Goal: Task Accomplishment & Management: Manage account settings

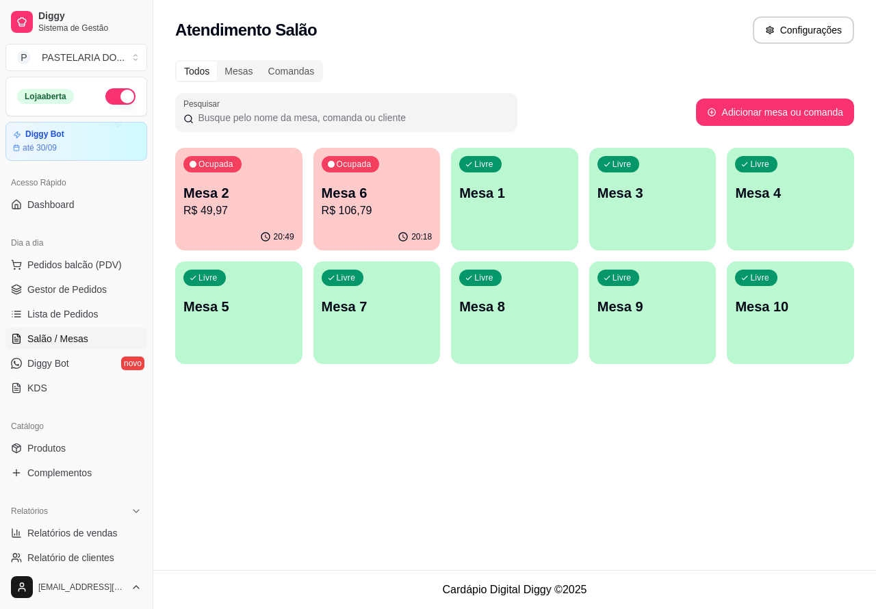
click at [394, 194] on p "Mesa 6" at bounding box center [377, 192] width 111 height 19
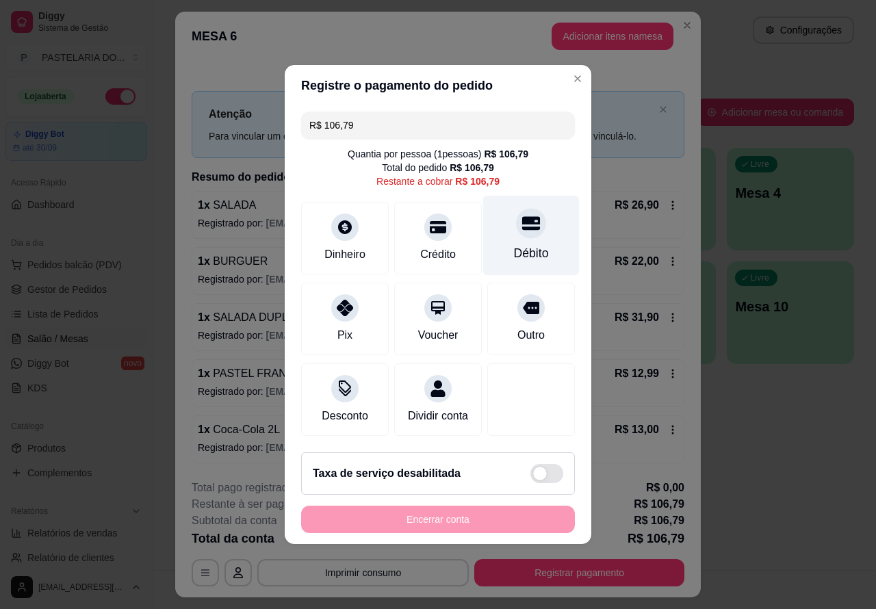
click at [522, 221] on icon at bounding box center [531, 223] width 18 height 18
type input "R$ 0,00"
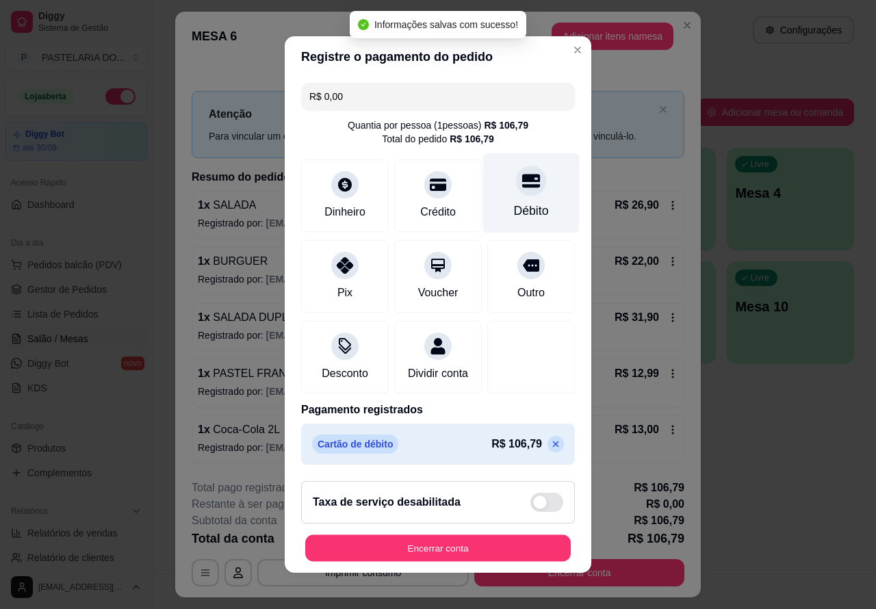
click at [493, 546] on button "Encerrar conta" at bounding box center [438, 548] width 266 height 27
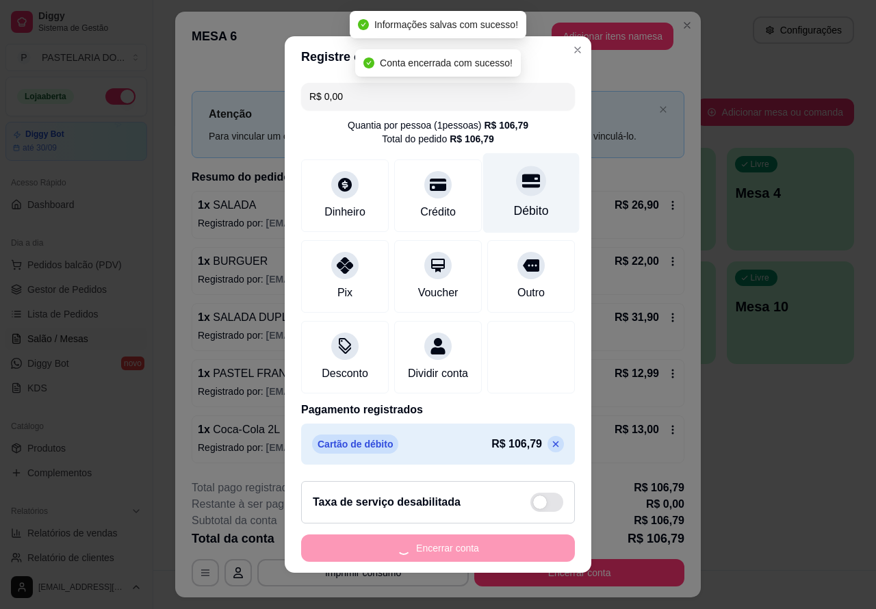
click at [803, 433] on div "**********" at bounding box center [438, 304] width 876 height 609
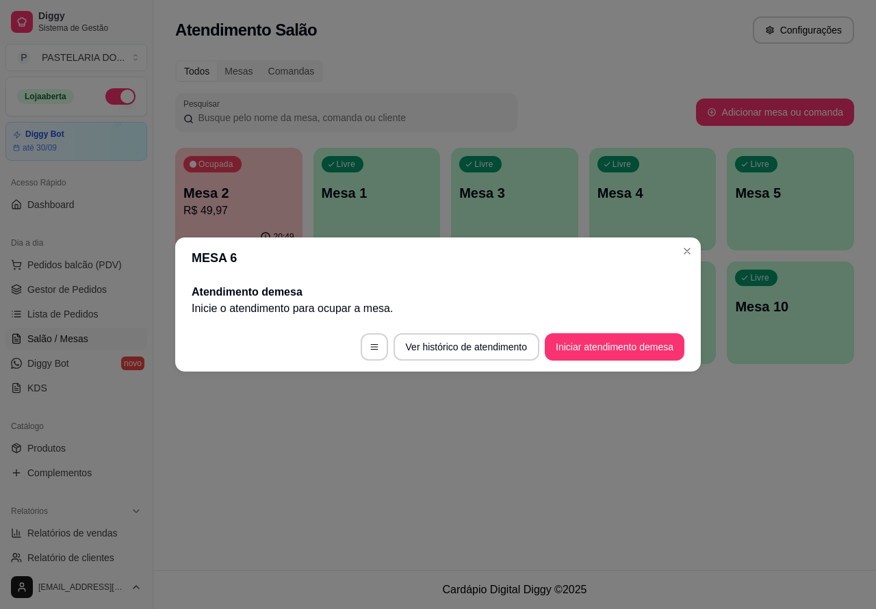
click at [604, 442] on div "Atendimento Salão Configurações Todos Mesas Comandas Pesquisar Adicionar mesa o…" at bounding box center [514, 285] width 723 height 570
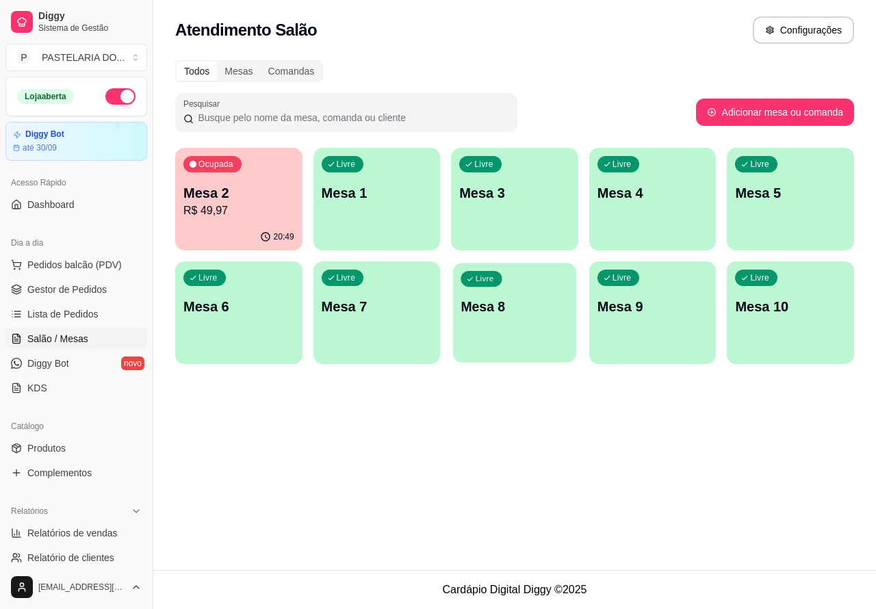
click at [507, 306] on p "Mesa 8" at bounding box center [514, 307] width 107 height 18
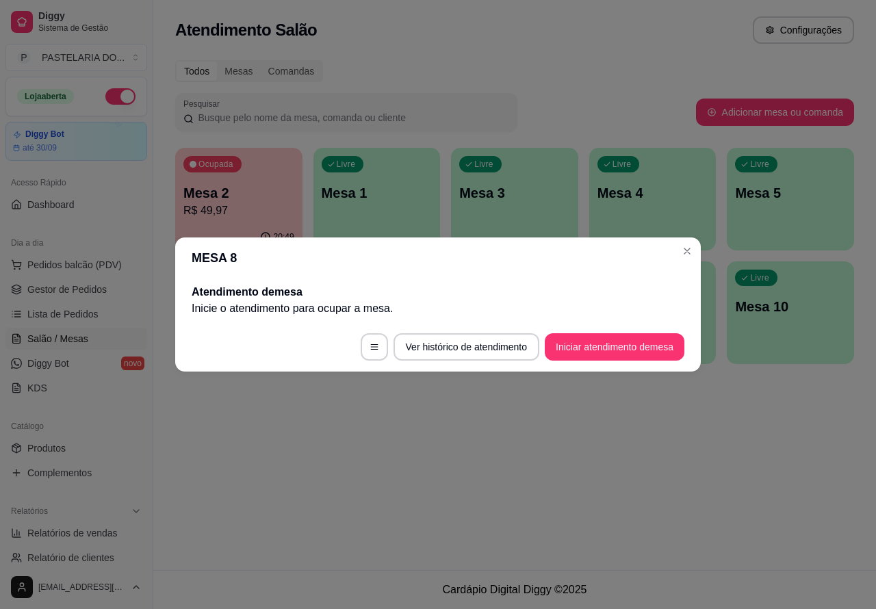
click at [600, 344] on button "Iniciar atendimento de mesa" at bounding box center [615, 346] width 140 height 27
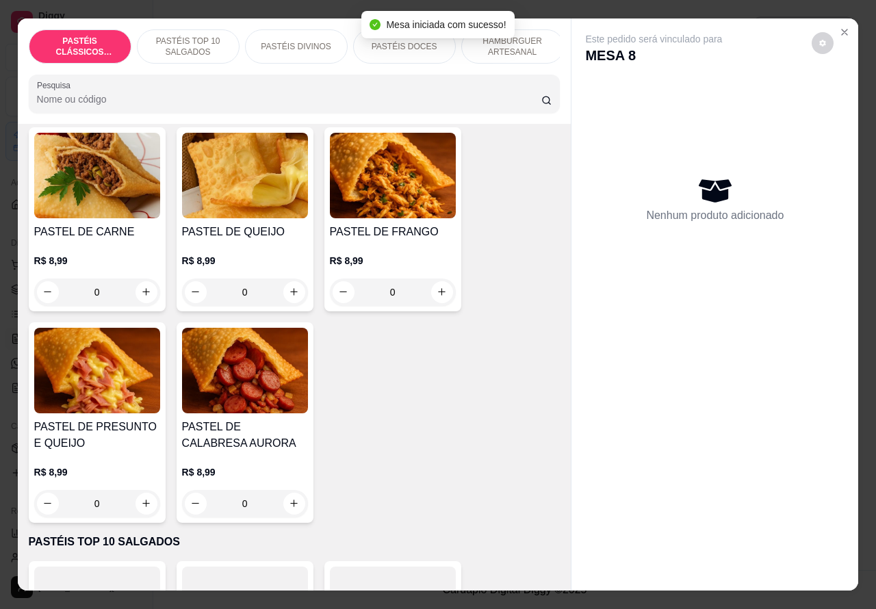
scroll to position [90, 0]
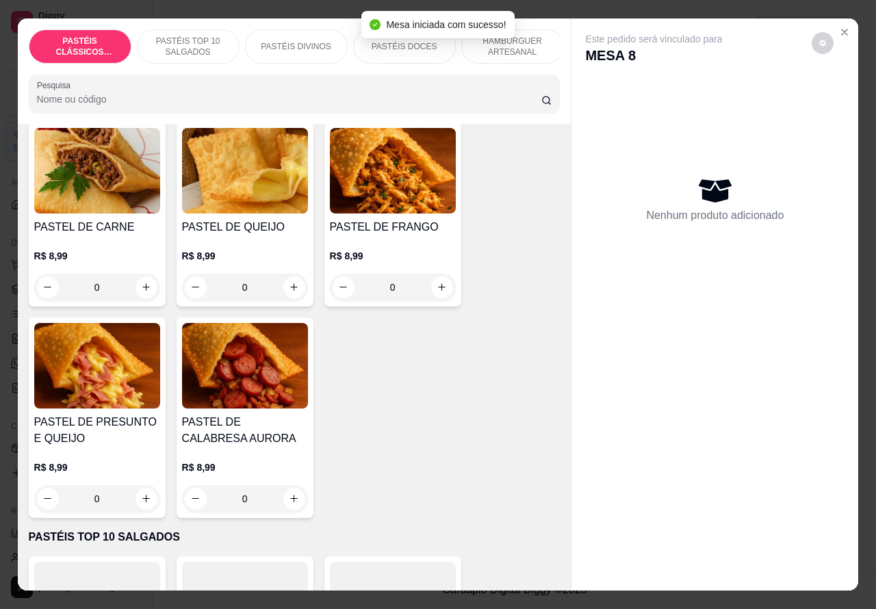
click at [141, 504] on icon "increase-product-quantity" at bounding box center [146, 499] width 10 height 10
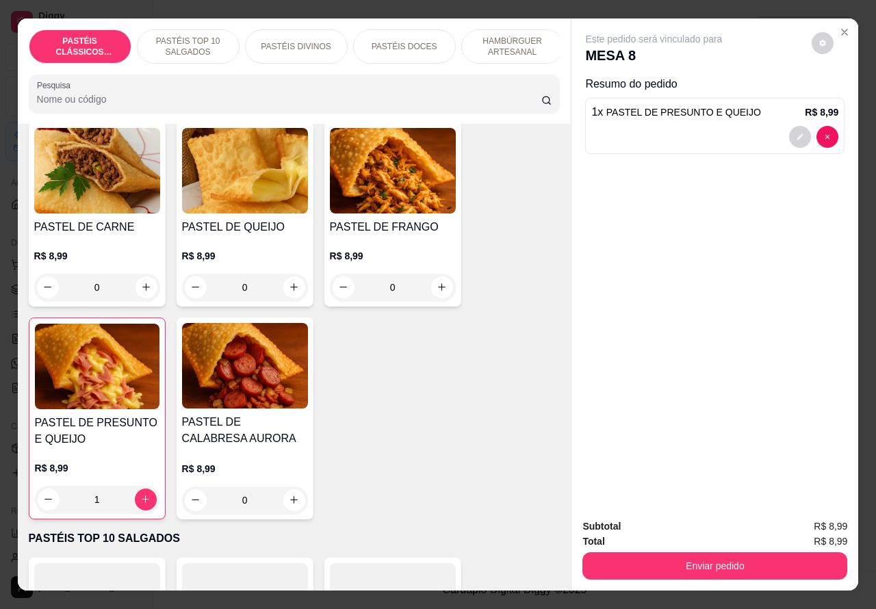
type input "1"
click at [504, 36] on p "HAMBÚRGUER ARTESANAL" at bounding box center [512, 47] width 79 height 22
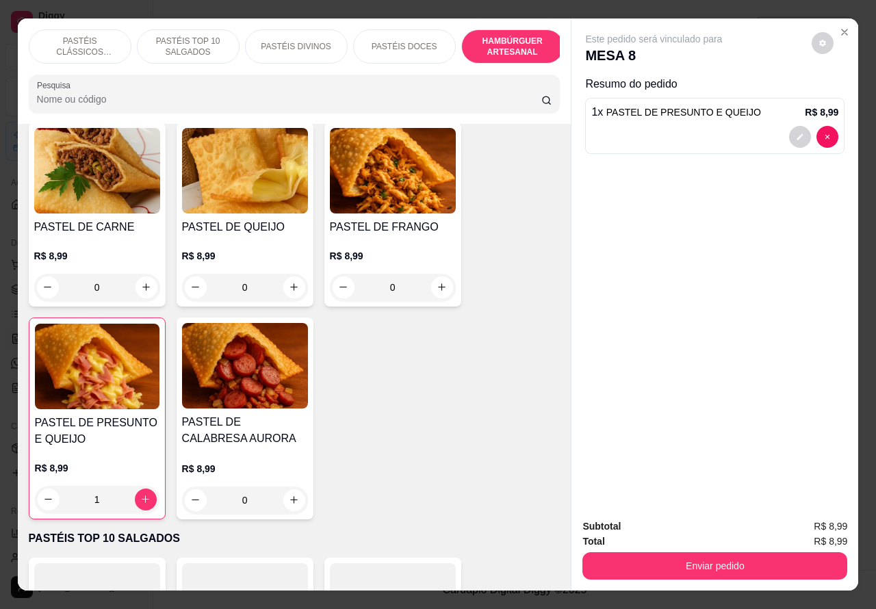
scroll to position [31, 0]
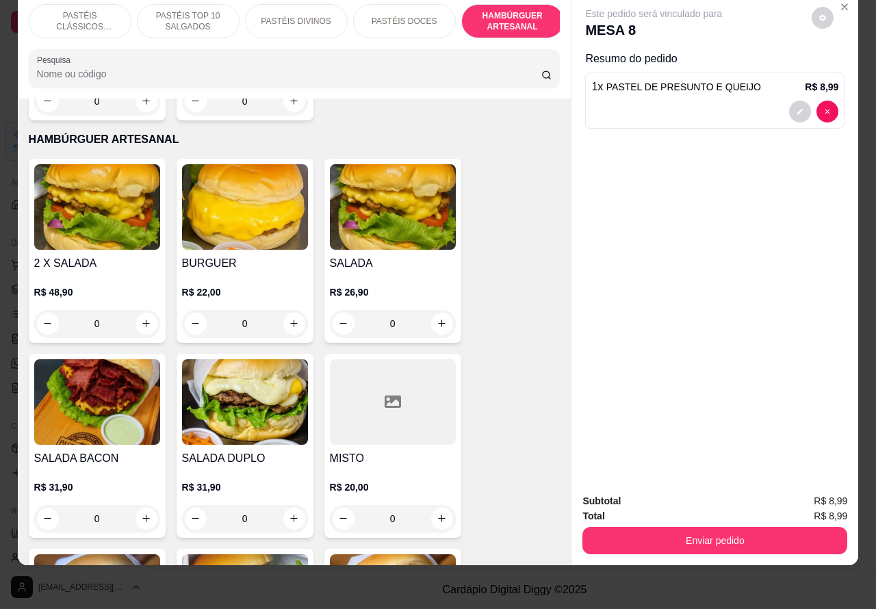
click at [431, 310] on div "0" at bounding box center [393, 323] width 126 height 27
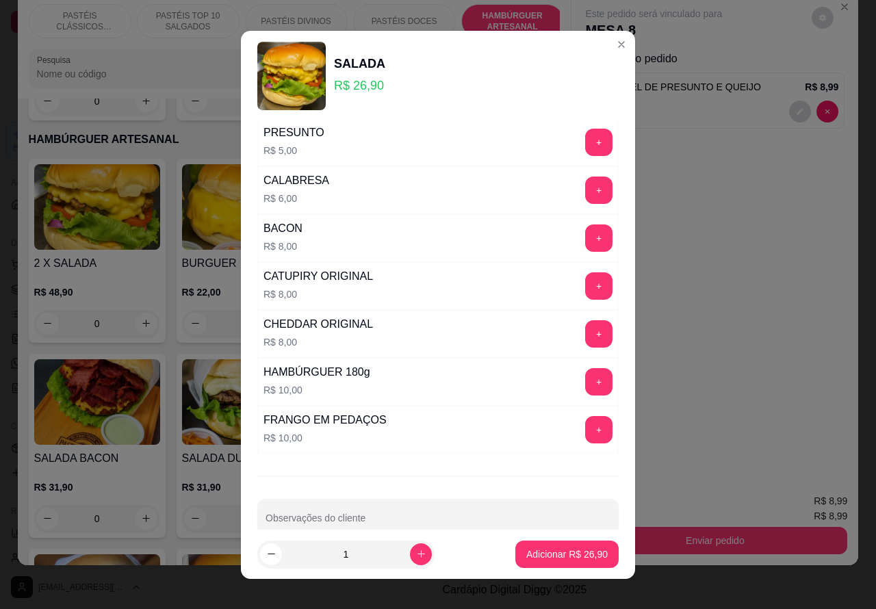
scroll to position [371, 0]
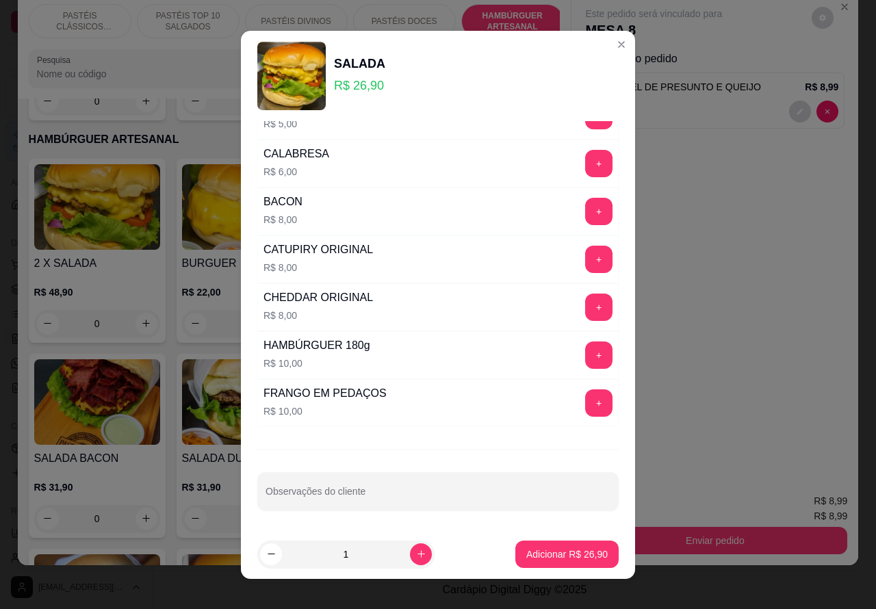
click at [450, 494] on input "Observações do cliente" at bounding box center [438, 497] width 345 height 14
type input "CORTAR AO MEIO>>>>>>>>>"
click at [563, 551] on p "Adicionar R$ 26,90" at bounding box center [567, 554] width 79 height 13
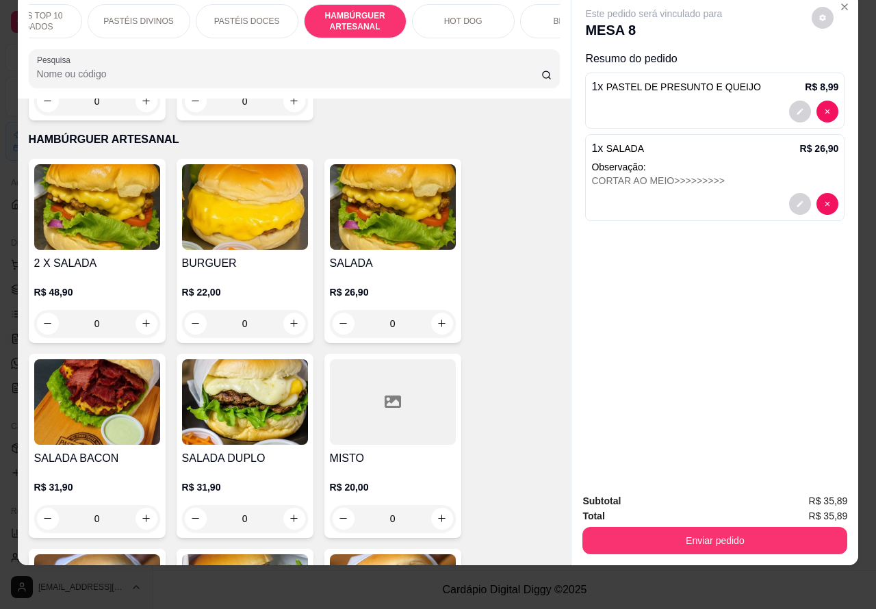
scroll to position [0, 233]
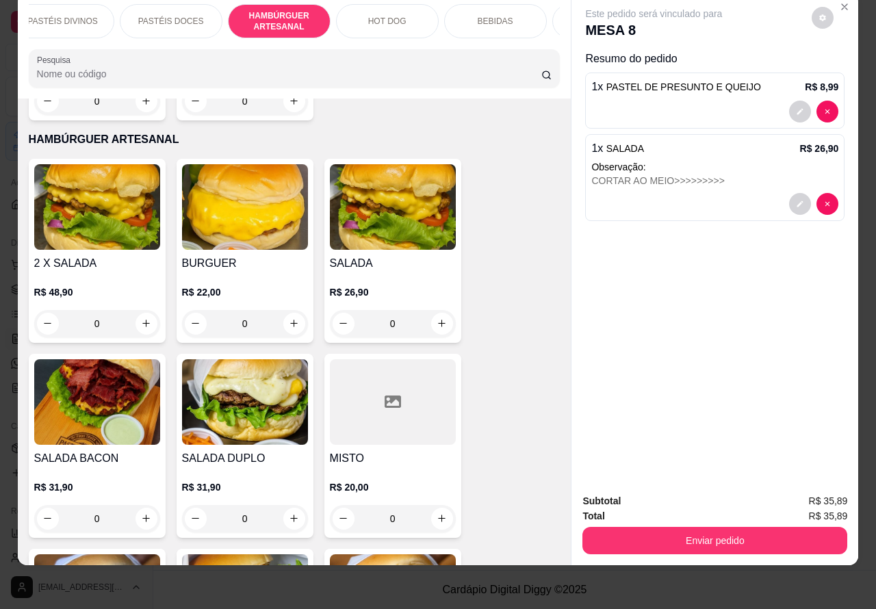
click at [483, 16] on p "BEBIDAS" at bounding box center [496, 21] width 36 height 11
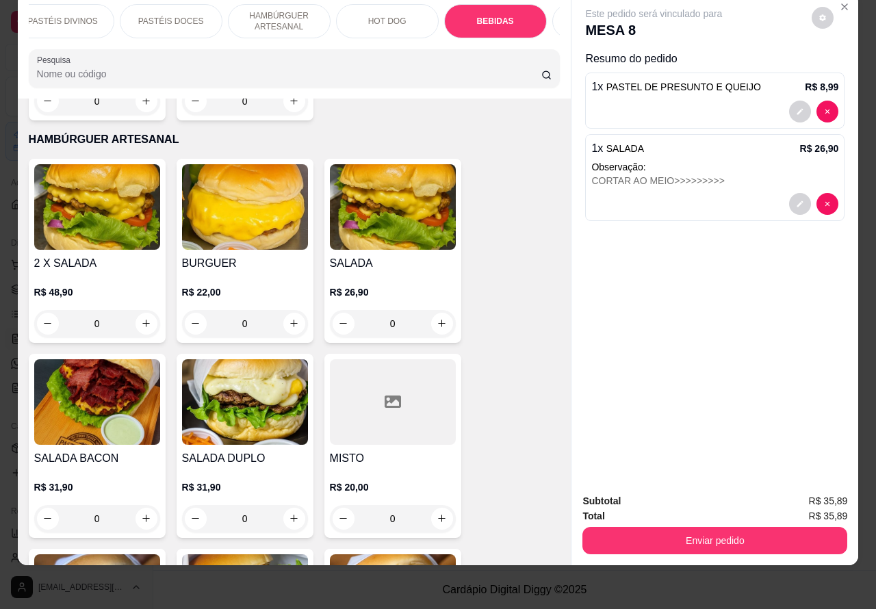
scroll to position [4326, 0]
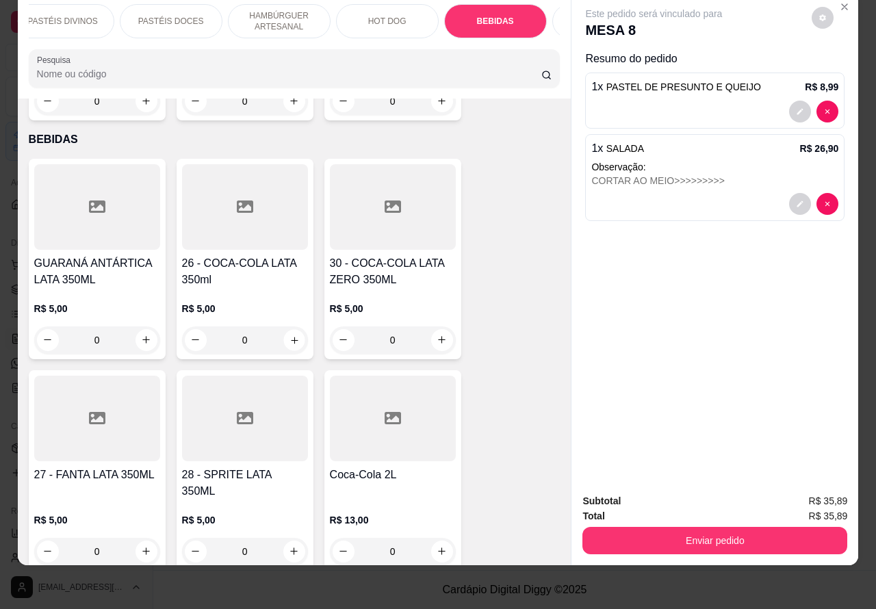
click at [289, 335] on icon "increase-product-quantity" at bounding box center [294, 340] width 10 height 10
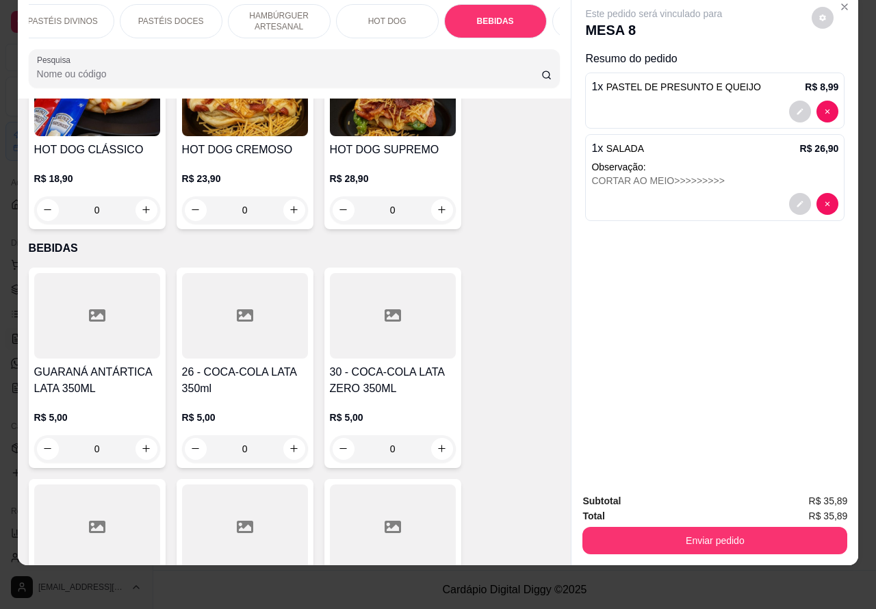
scroll to position [4211, 0]
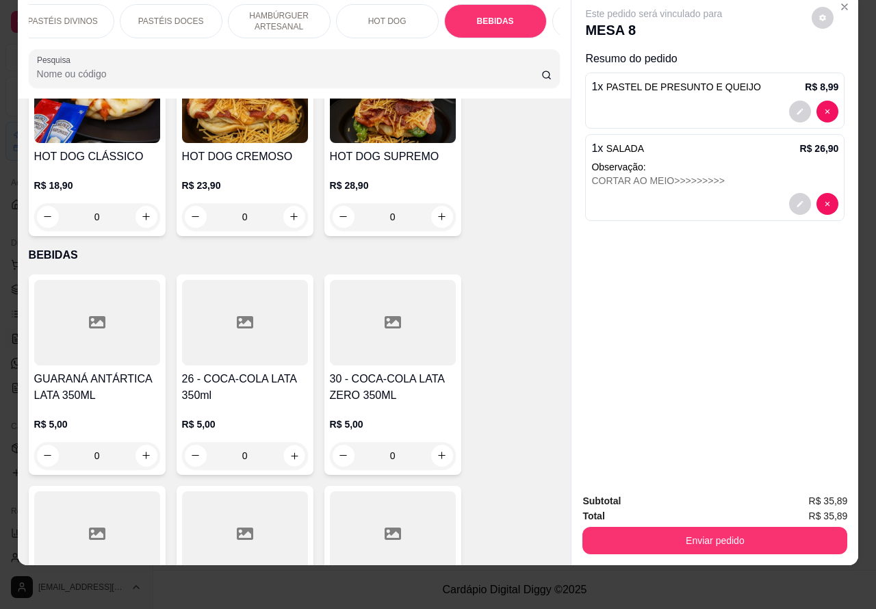
click at [289, 450] on icon "increase-product-quantity" at bounding box center [294, 455] width 10 height 10
type input "1"
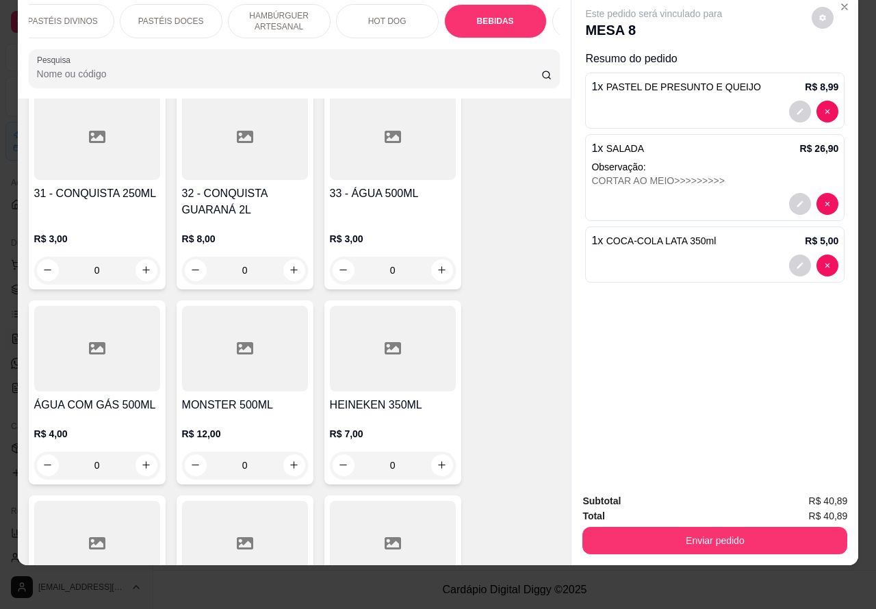
scroll to position [5002, 0]
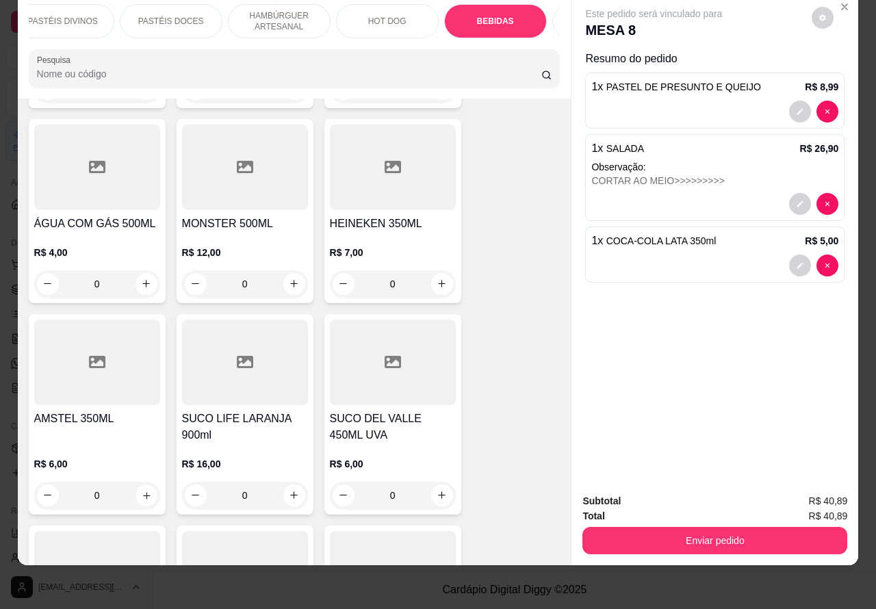
click at [143, 492] on icon "increase-product-quantity" at bounding box center [146, 495] width 7 height 7
type input "1"
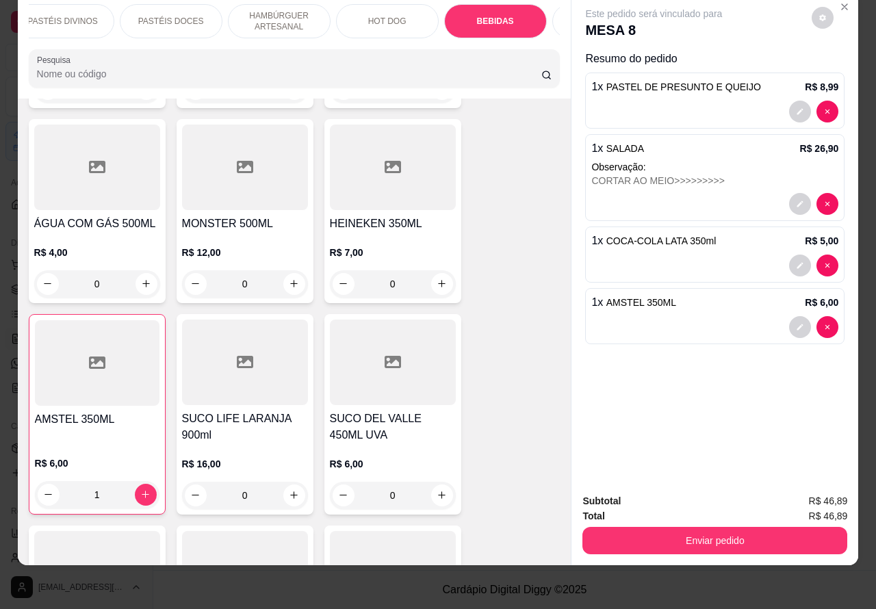
click at [739, 528] on button "Enviar pedido" at bounding box center [715, 540] width 265 height 27
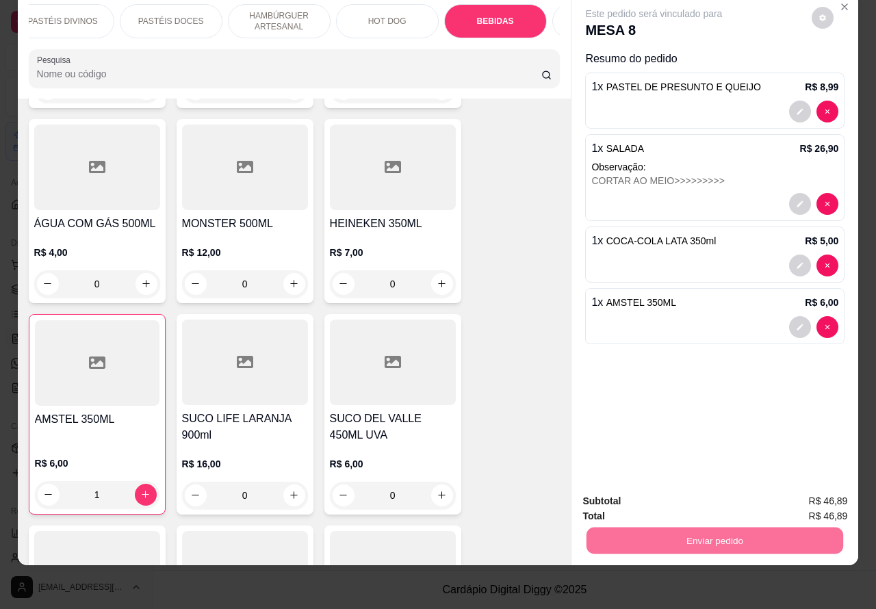
click at [667, 493] on button "Não registrar e enviar pedido" at bounding box center [669, 494] width 138 height 25
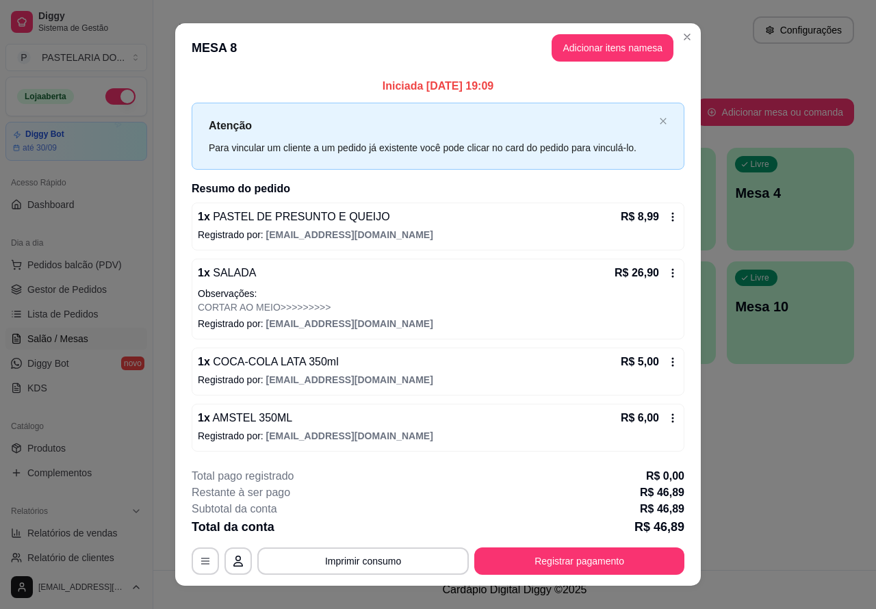
click at [835, 439] on div "Atendimento Salão Configurações Todos Mesas Comandas Pesquisar Adicionar mesa o…" at bounding box center [514, 285] width 723 height 570
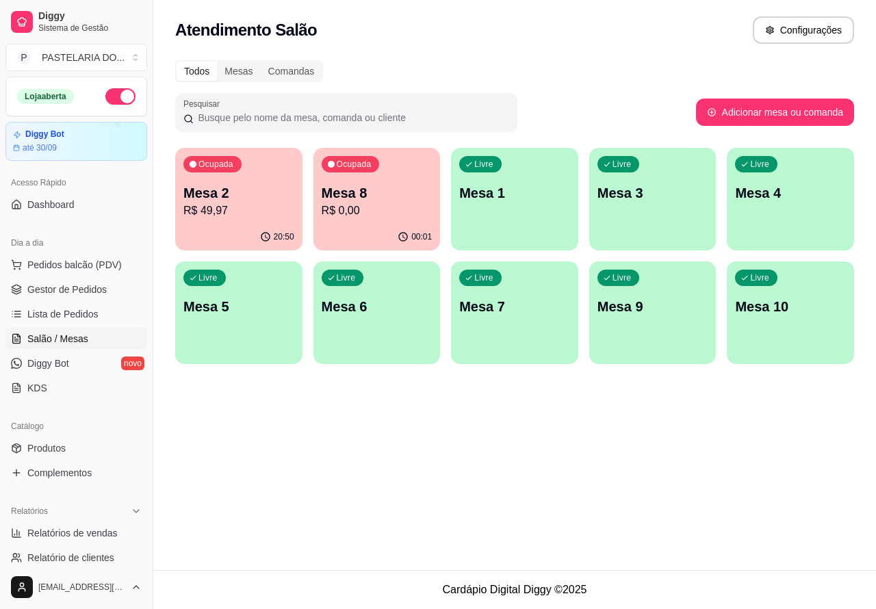
click at [228, 173] on div "Ocupada" at bounding box center [212, 164] width 58 height 16
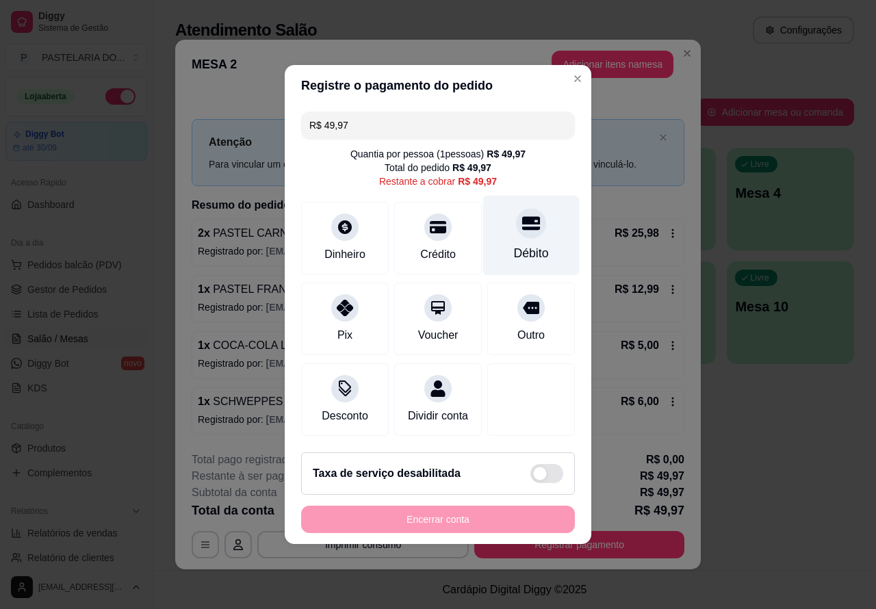
click at [522, 222] on icon at bounding box center [531, 224] width 18 height 14
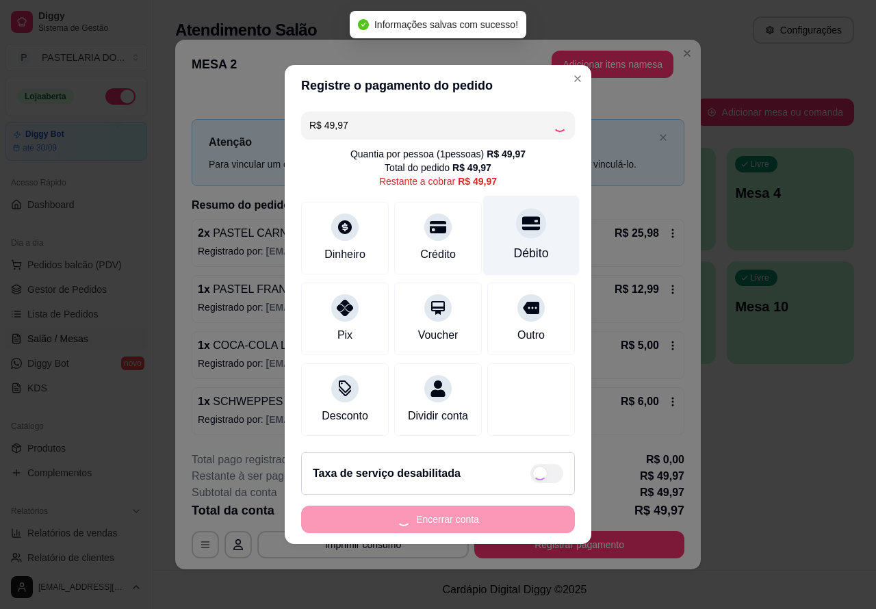
type input "R$ 0,00"
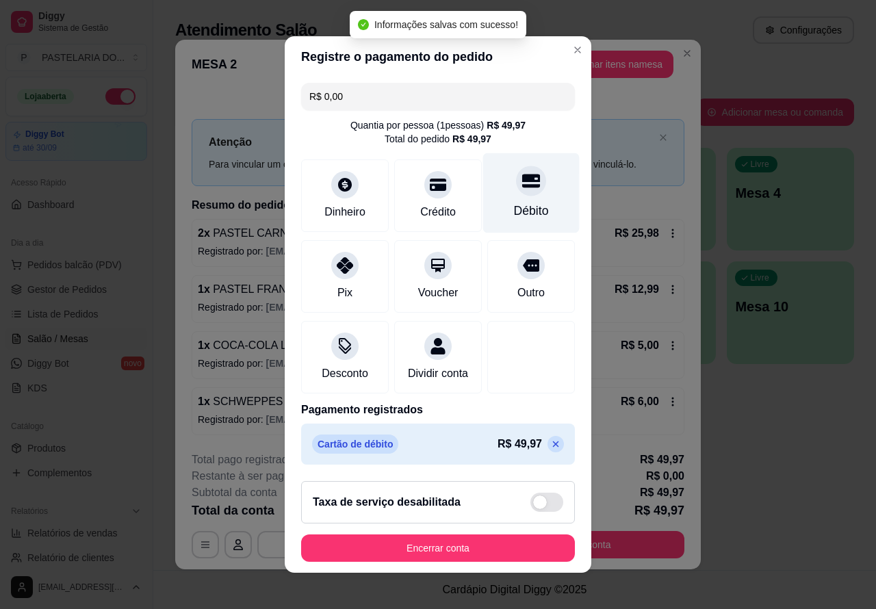
click at [481, 550] on button "Encerrar conta" at bounding box center [438, 548] width 274 height 27
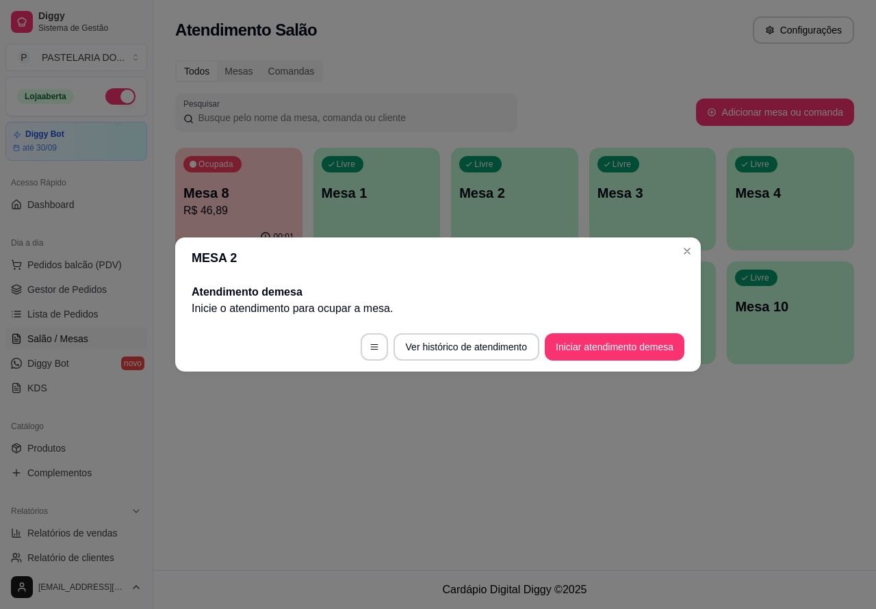
click at [780, 472] on div "Atendimento Salão Configurações Todos Mesas Comandas Pesquisar Adicionar mesa o…" at bounding box center [514, 285] width 723 height 570
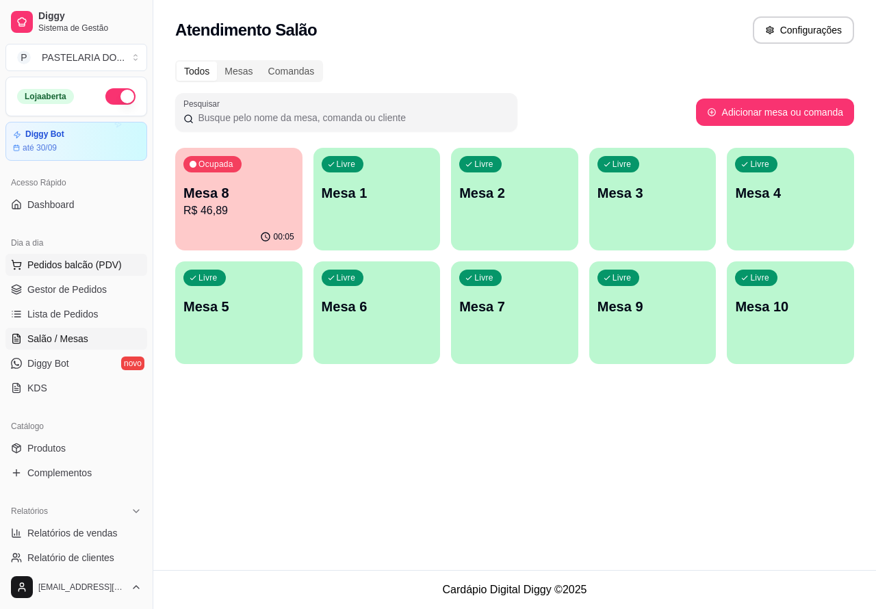
click at [81, 264] on span "Pedidos balcão (PDV)" at bounding box center [74, 265] width 94 height 14
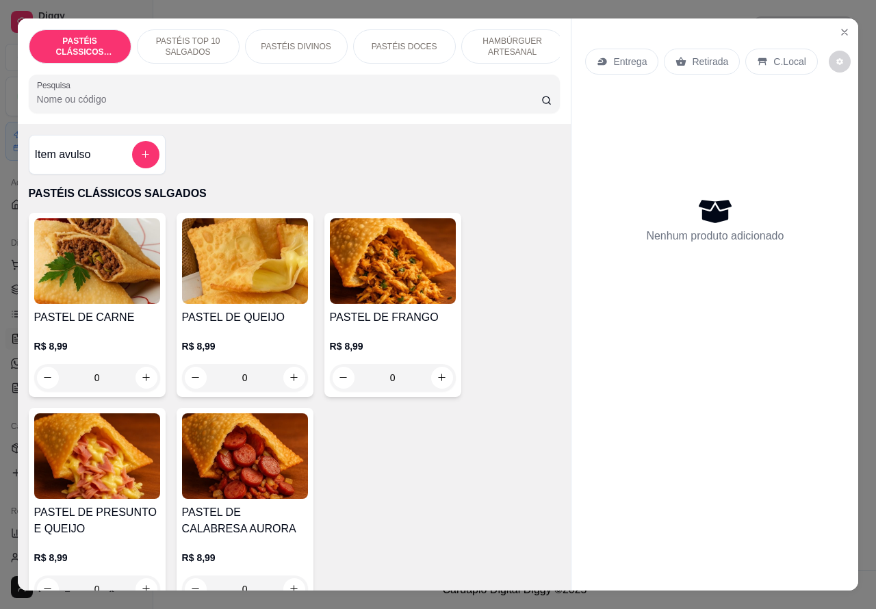
click at [418, 33] on div "PASTÉIS DOCES" at bounding box center [404, 46] width 103 height 34
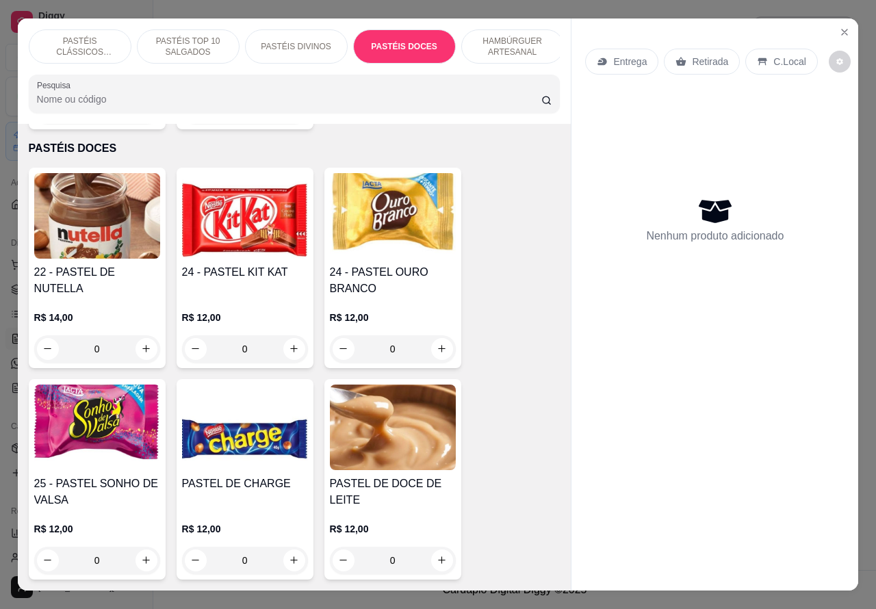
scroll to position [31, 0]
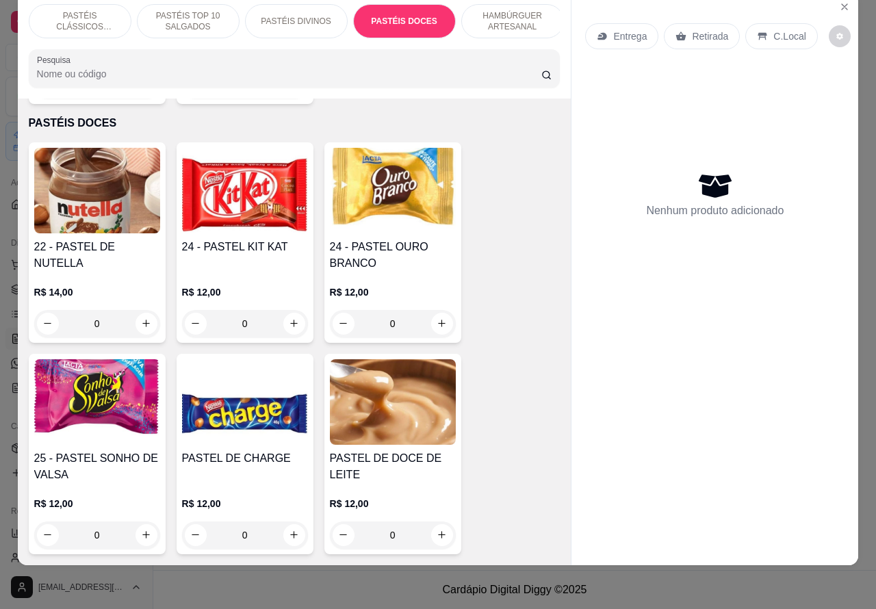
click at [437, 318] on icon "increase-product-quantity" at bounding box center [442, 323] width 10 height 10
type input "1"
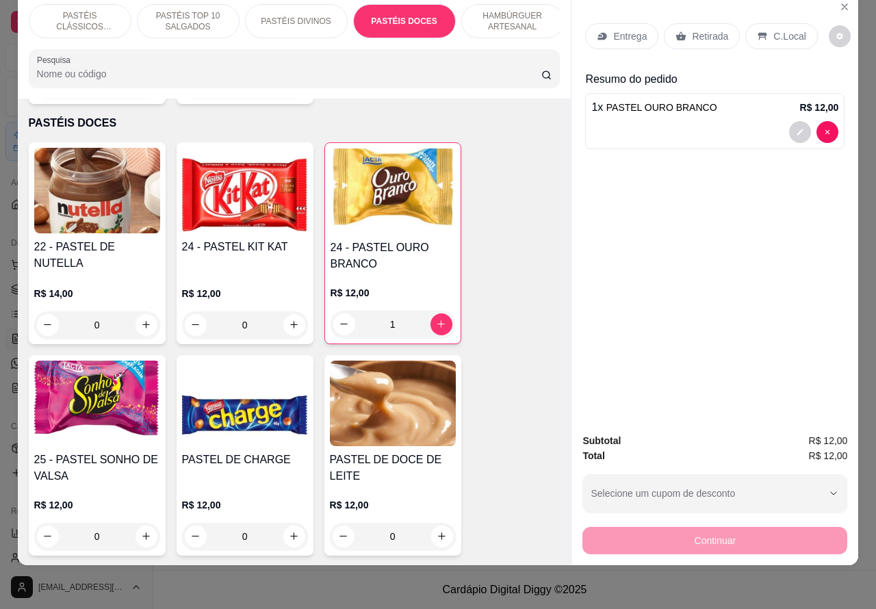
click at [696, 29] on p "Retirada" at bounding box center [710, 36] width 36 height 14
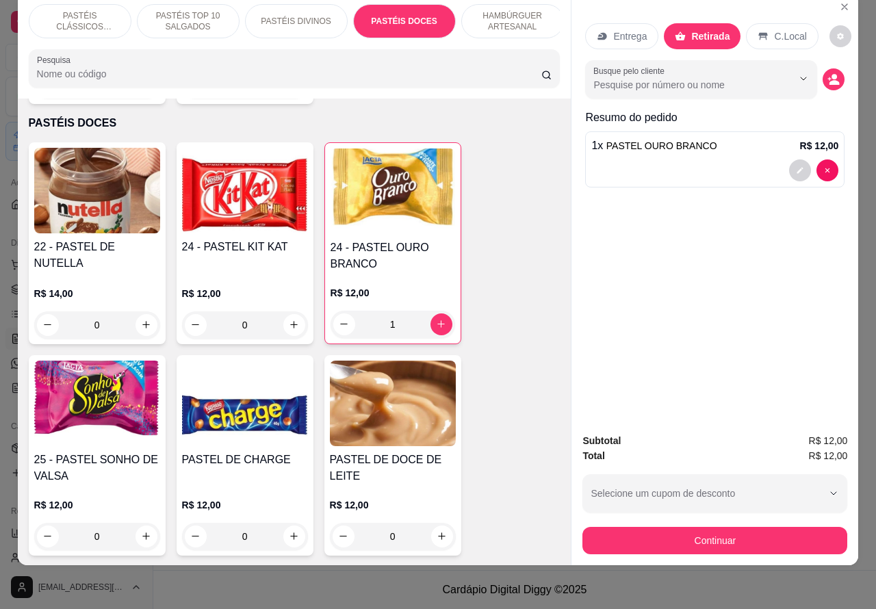
click at [786, 29] on p "C.Local" at bounding box center [790, 36] width 32 height 14
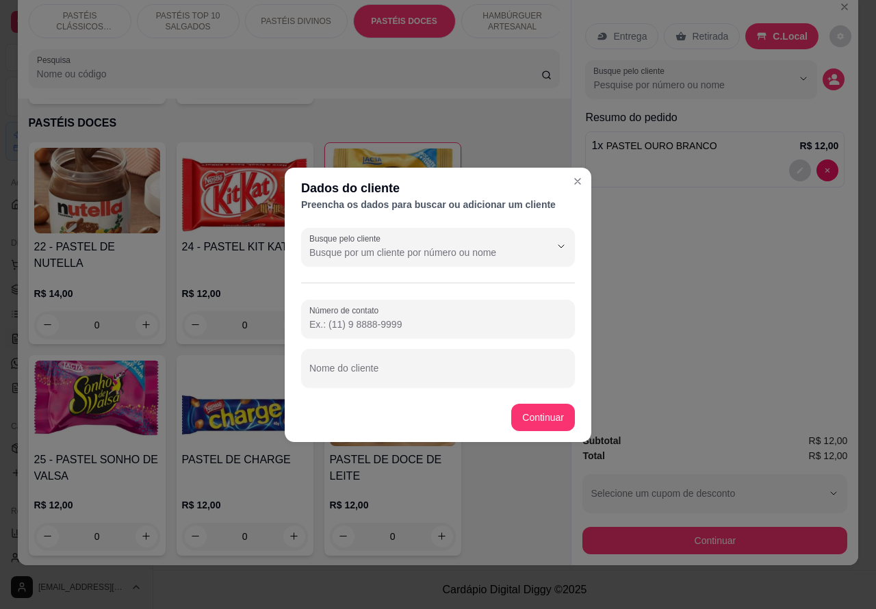
click at [401, 359] on div at bounding box center [437, 368] width 257 height 27
type input "ma"
click at [541, 411] on div "22 - PASTEL DE NUTELLA R$ 14,00 0 24 - PASTEL KIT KAT R$ 12,00 0 24 - PASTEL OU…" at bounding box center [295, 454] width 532 height 625
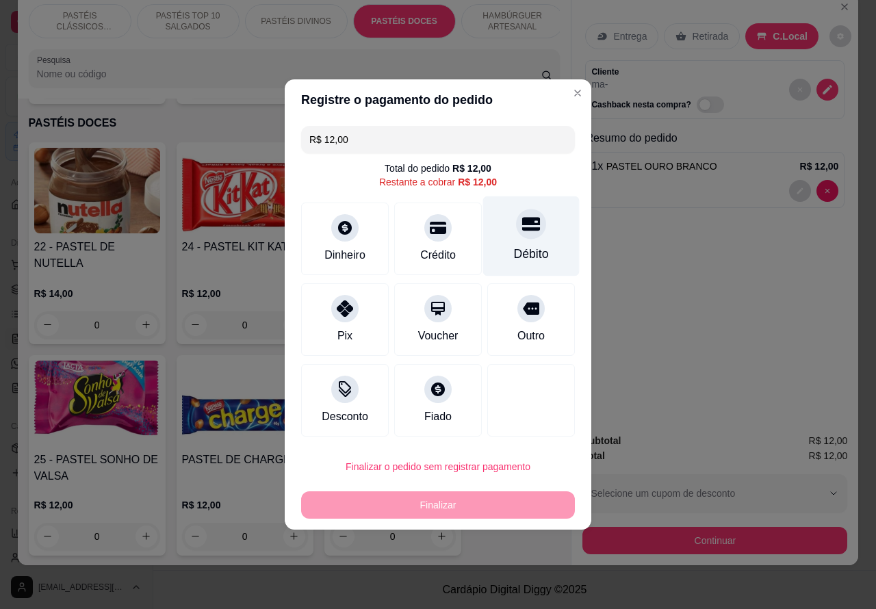
click at [532, 233] on div at bounding box center [531, 224] width 30 height 30
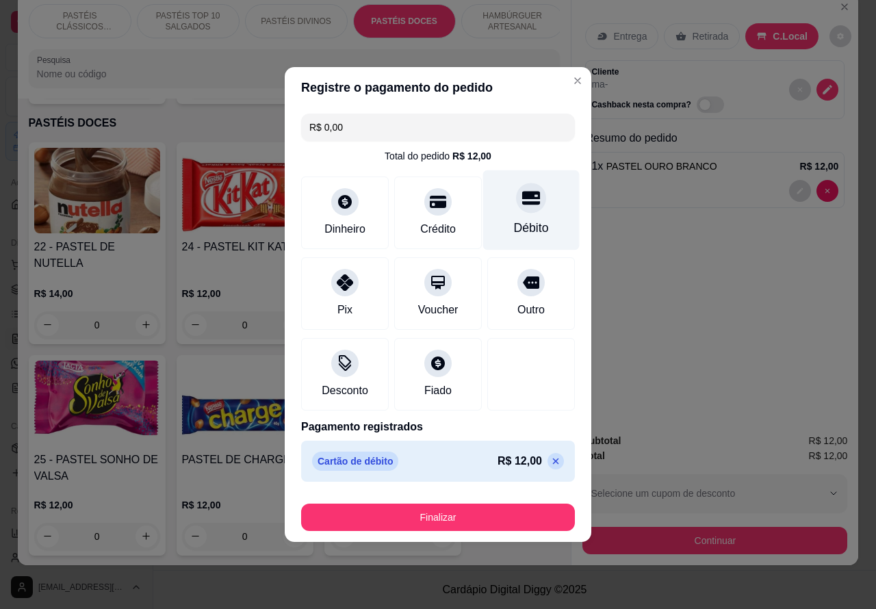
type input "R$ 0,00"
click at [505, 512] on button "Finalizar" at bounding box center [438, 517] width 274 height 27
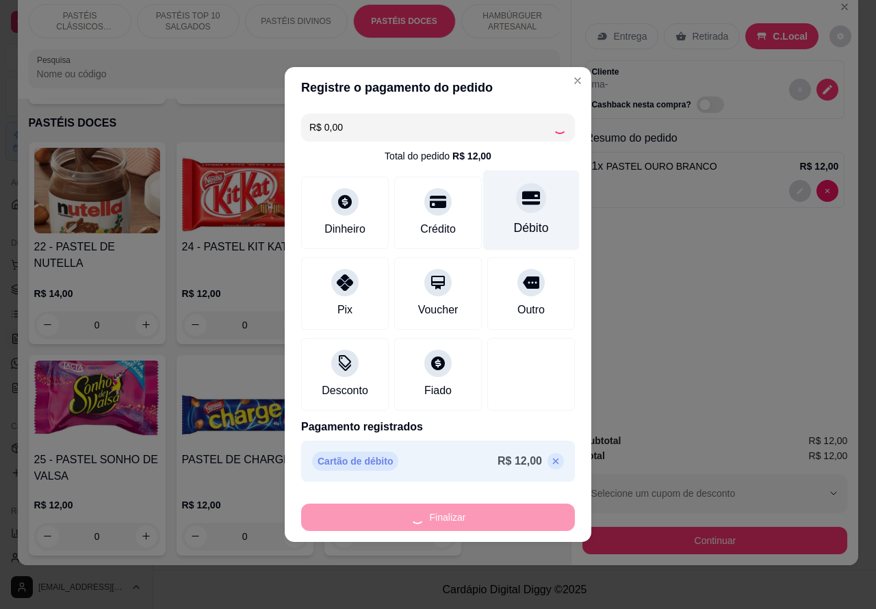
type input "0"
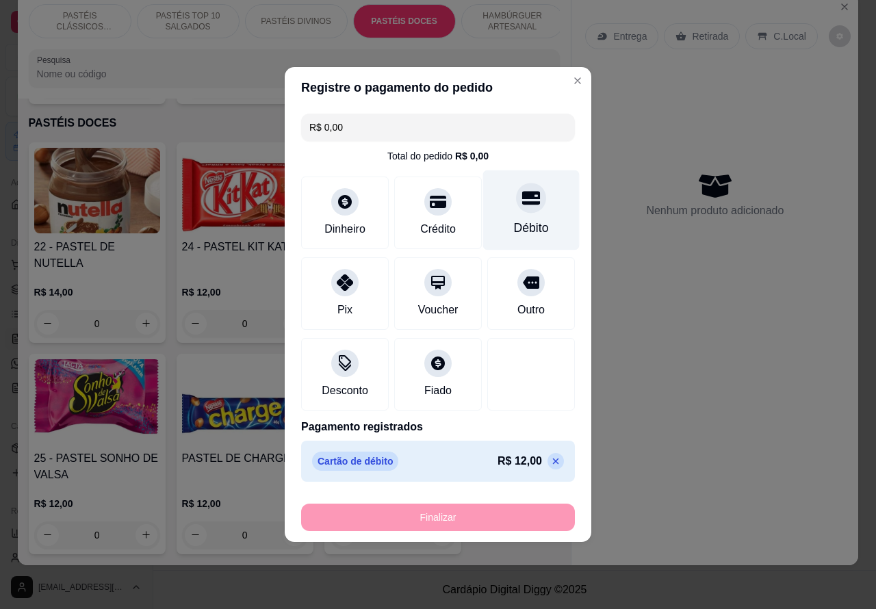
type input "-R$ 12,00"
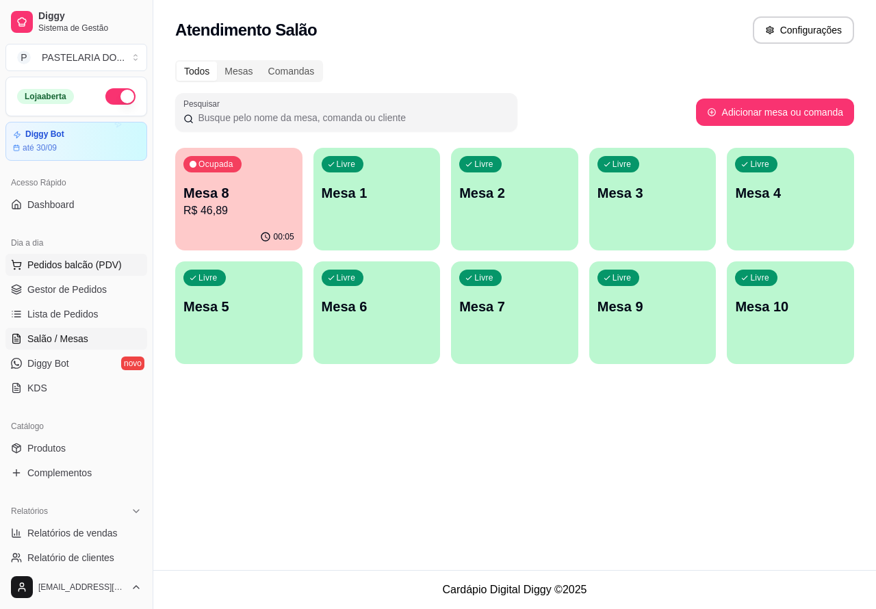
click at [88, 259] on span "Pedidos balcão (PDV)" at bounding box center [74, 265] width 94 height 14
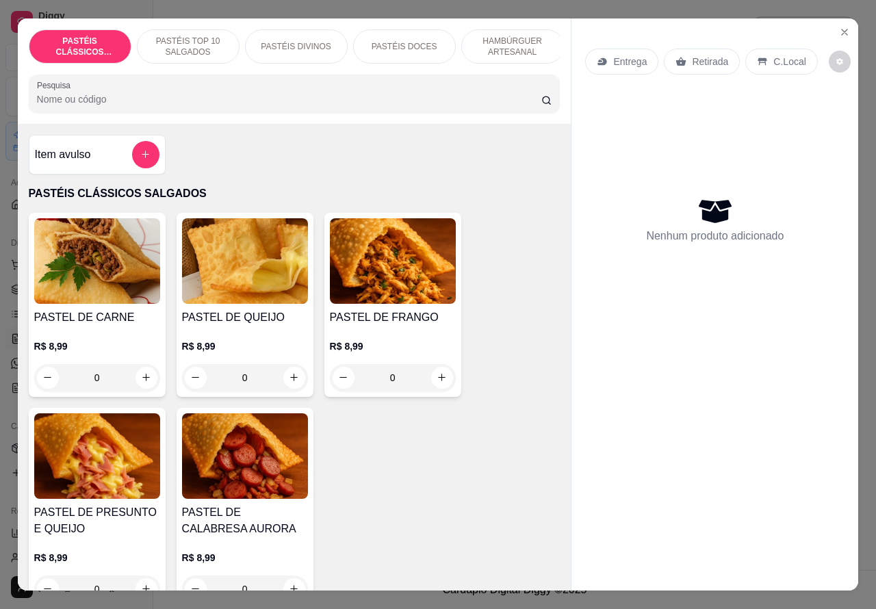
click at [623, 55] on p "Entrega" at bounding box center [630, 62] width 34 height 14
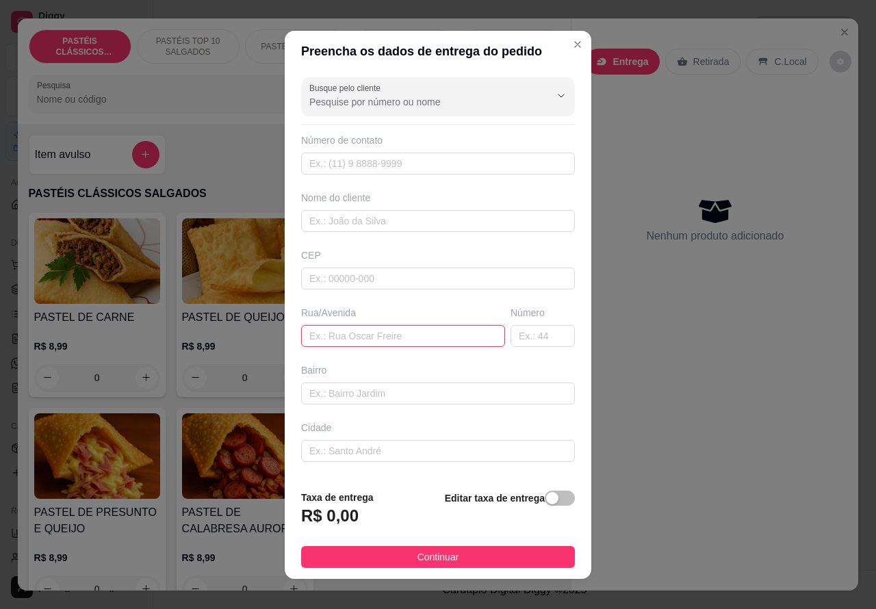
click at [363, 333] on input "text" at bounding box center [403, 336] width 204 height 22
paste input "Edgar de Santa Fe cruz 551"
type input "Edgar de Santa Fe cruz 551"
click at [545, 498] on span "button" at bounding box center [560, 498] width 30 height 15
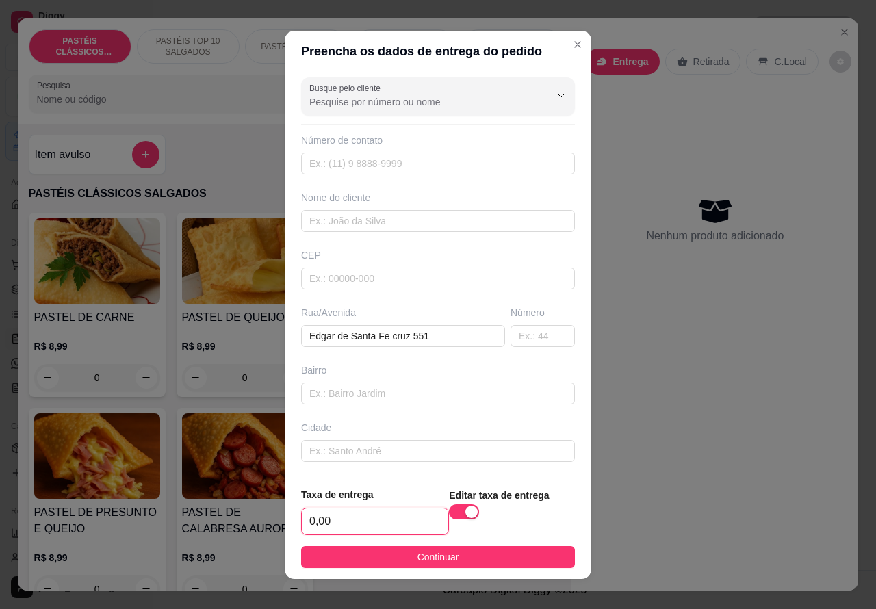
click at [309, 514] on input "0,00" at bounding box center [375, 522] width 146 height 26
type input "2,00"
click at [399, 216] on input "text" at bounding box center [438, 221] width 274 height 22
type input "orla"
click at [398, 162] on input "text" at bounding box center [438, 164] width 274 height 22
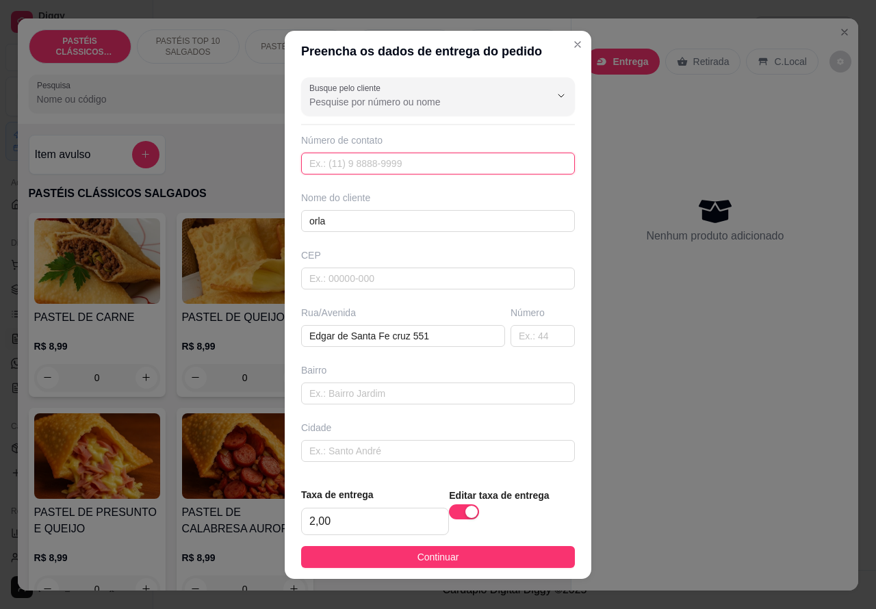
paste input "[PHONE_NUMBER]"
type input "[PHONE_NUMBER]"
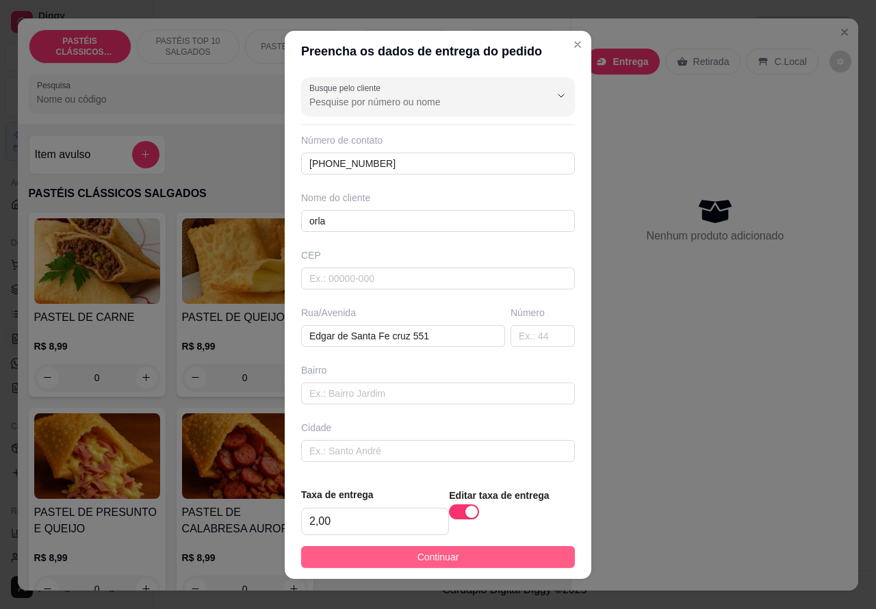
click at [470, 552] on button "Continuar" at bounding box center [438, 557] width 274 height 22
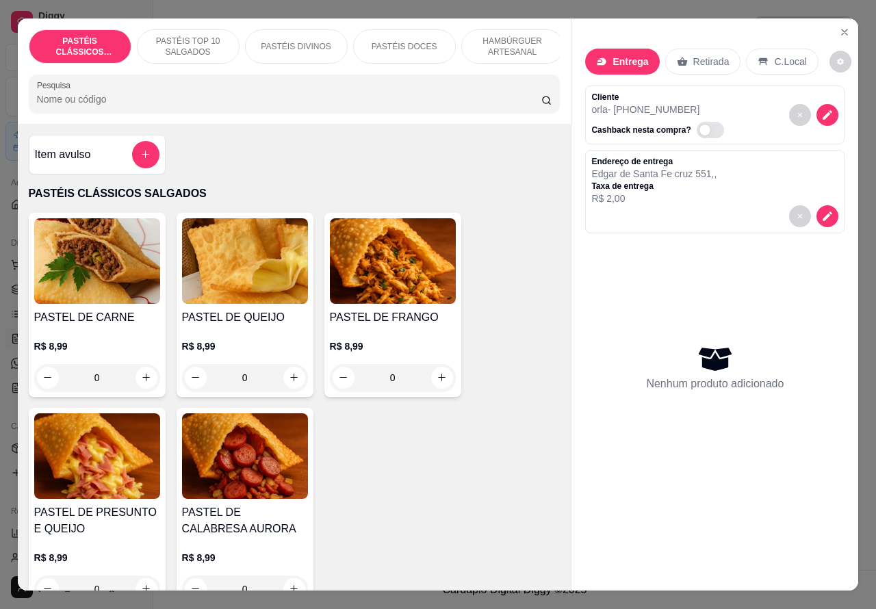
click at [519, 36] on p "HAMBÚRGUER ARTESANAL" at bounding box center [512, 47] width 79 height 22
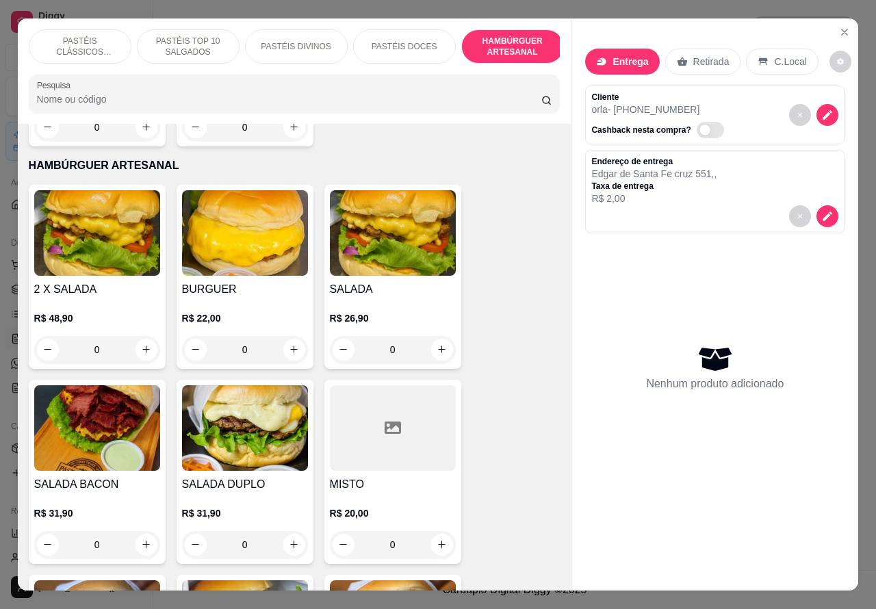
scroll to position [31, 0]
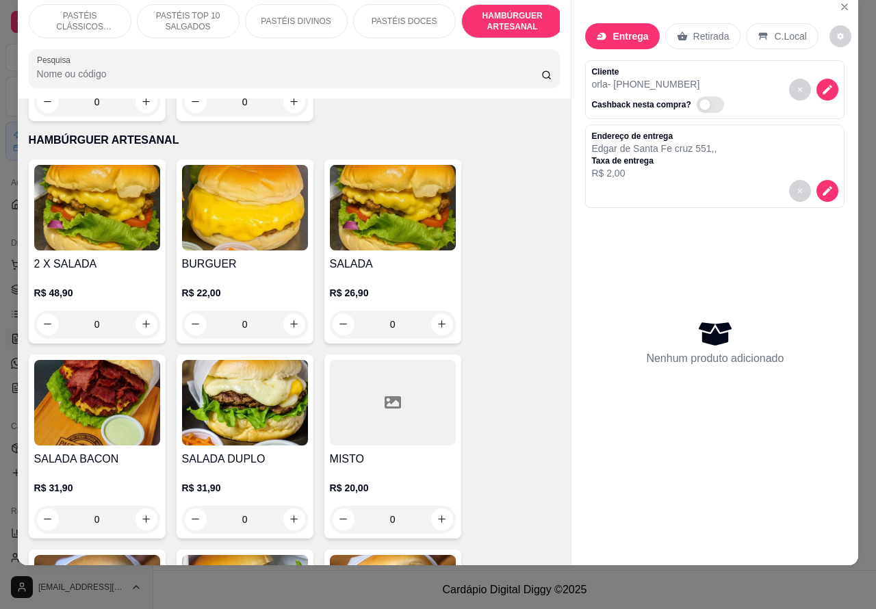
click at [138, 506] on div "0" at bounding box center [97, 519] width 126 height 27
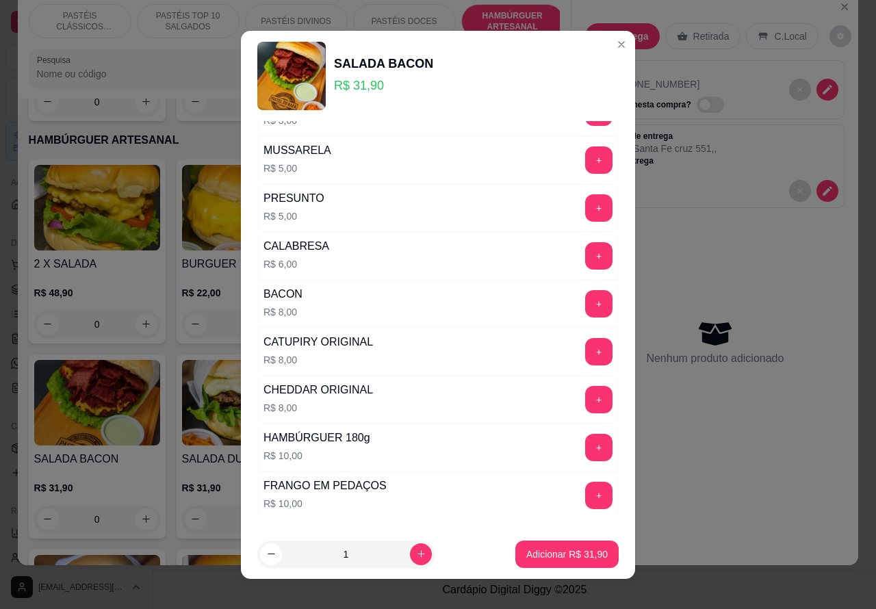
scroll to position [371, 0]
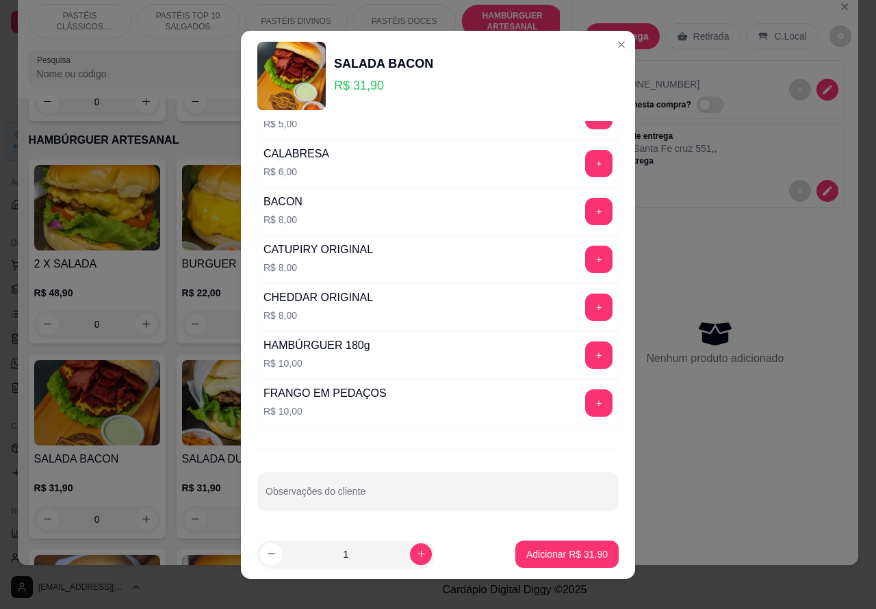
click at [450, 491] on input "Observações do cliente" at bounding box center [438, 497] width 345 height 14
type input "bacon e pao bem tostado"
click at [551, 552] on p "Adicionar R$ 31,90" at bounding box center [566, 555] width 81 height 14
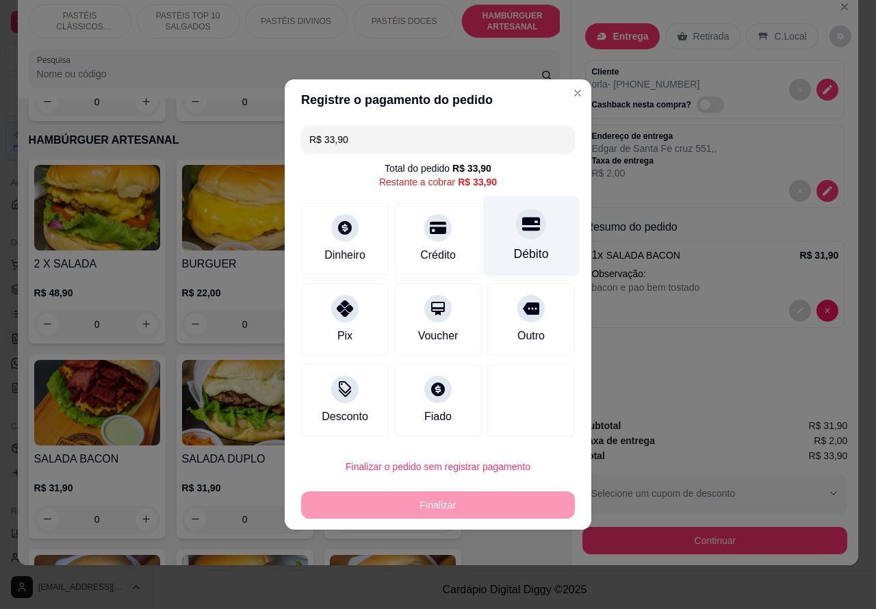
click at [524, 227] on icon at bounding box center [531, 225] width 18 height 14
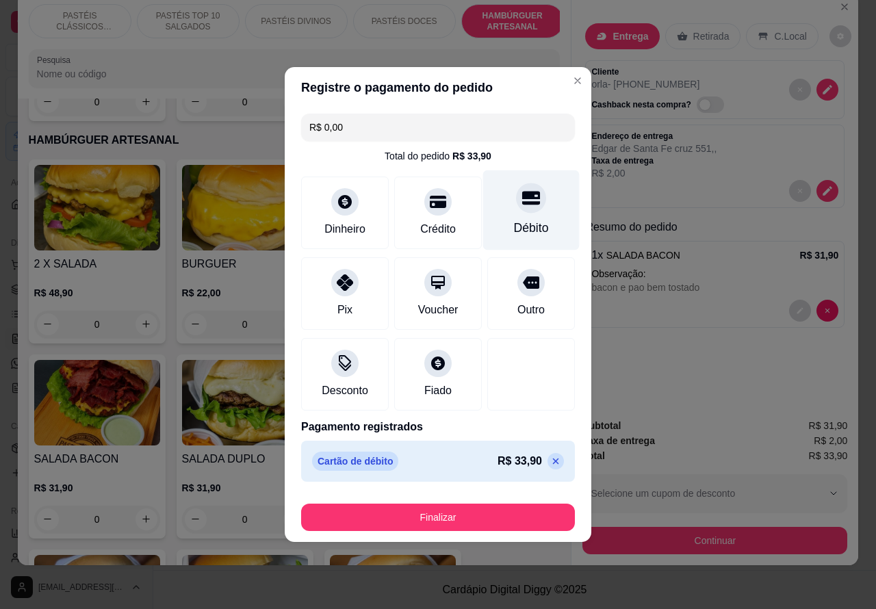
click at [491, 515] on button "Finalizar" at bounding box center [438, 517] width 274 height 27
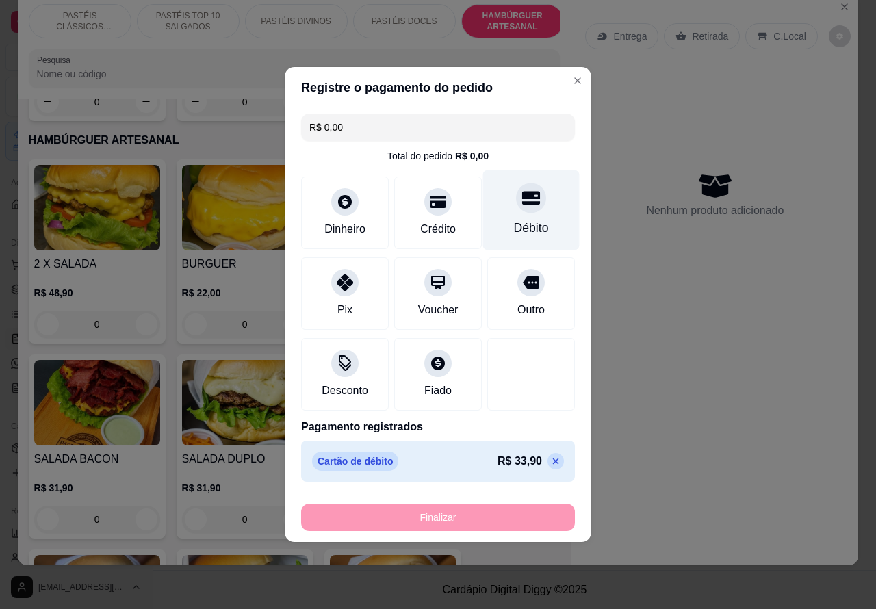
type input "-R$ 33,90"
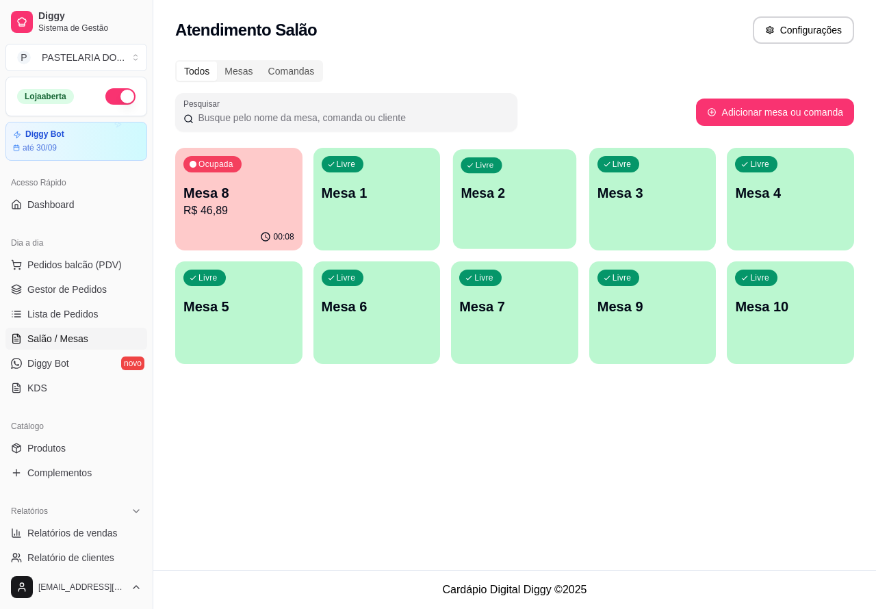
click at [518, 186] on p "Mesa 2" at bounding box center [514, 193] width 107 height 18
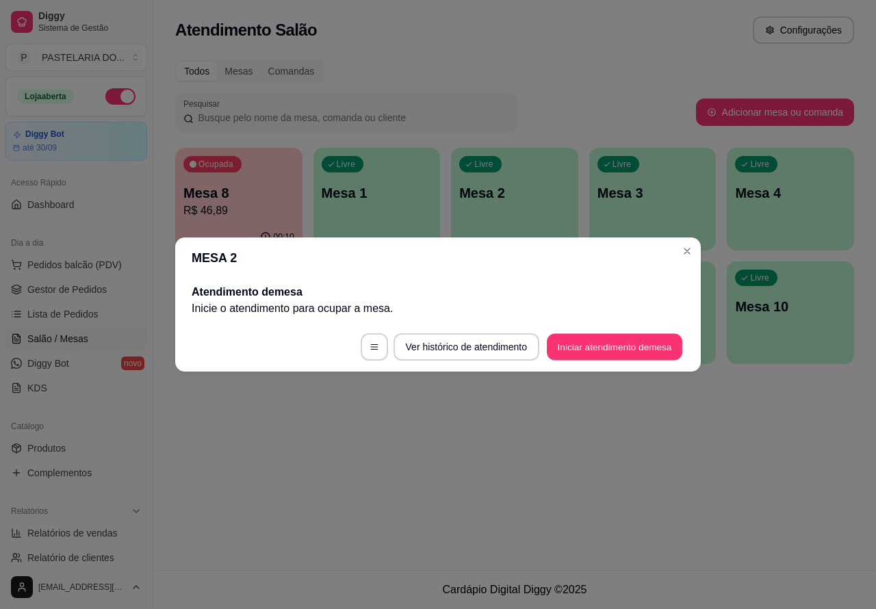
click at [607, 343] on button "Iniciar atendimento de mesa" at bounding box center [615, 347] width 136 height 27
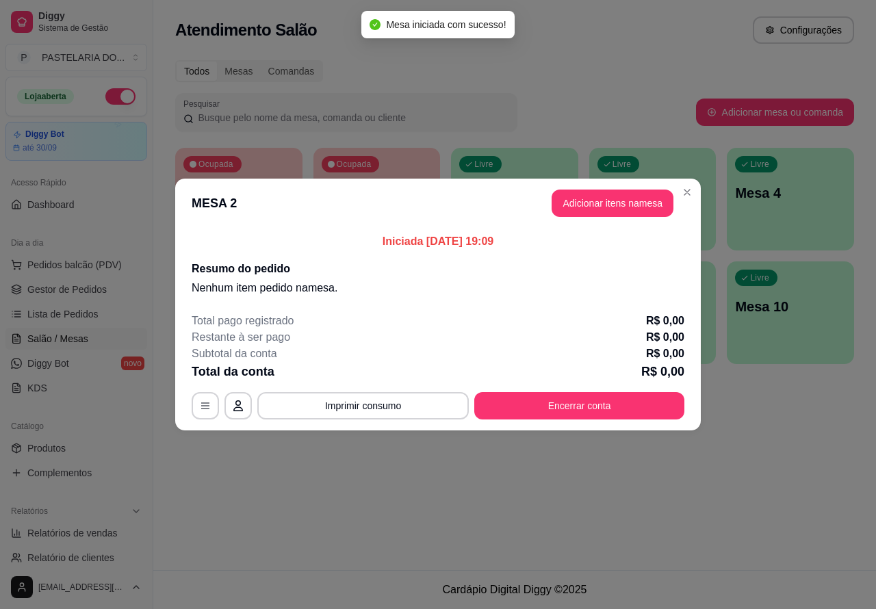
click at [614, 202] on div "Nenhum produto adicionado" at bounding box center [716, 199] width 261 height 270
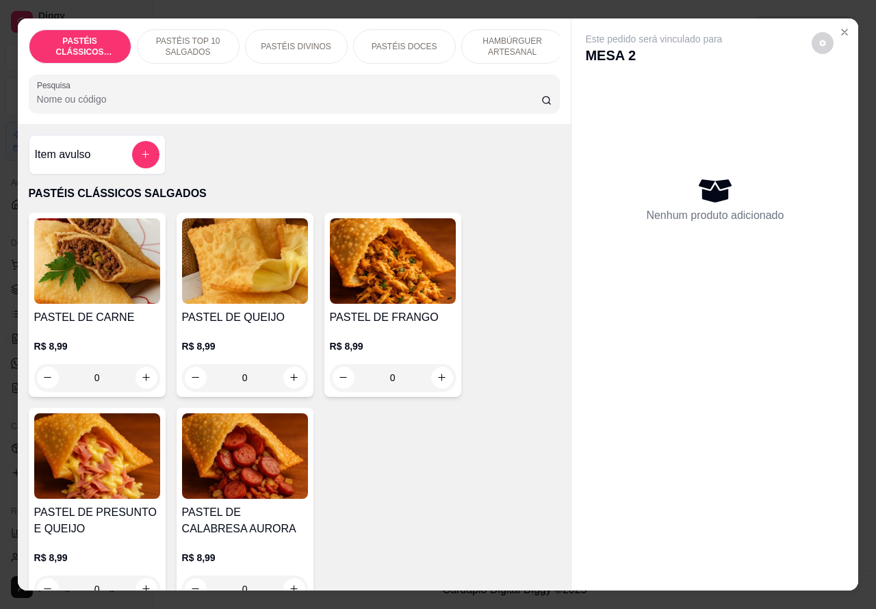
click at [190, 38] on p "PASTÉIS TOP 10 SALGADOS" at bounding box center [188, 47] width 79 height 22
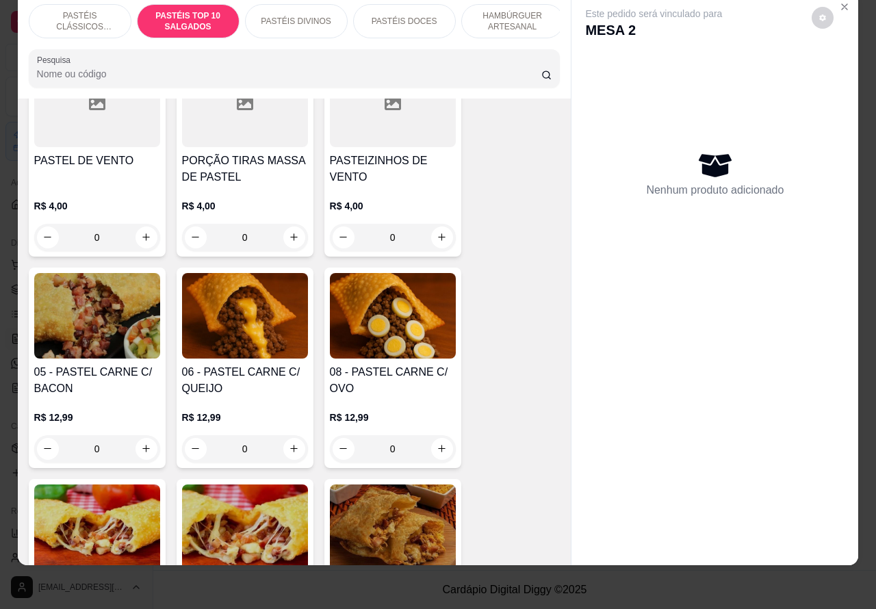
scroll to position [815, 0]
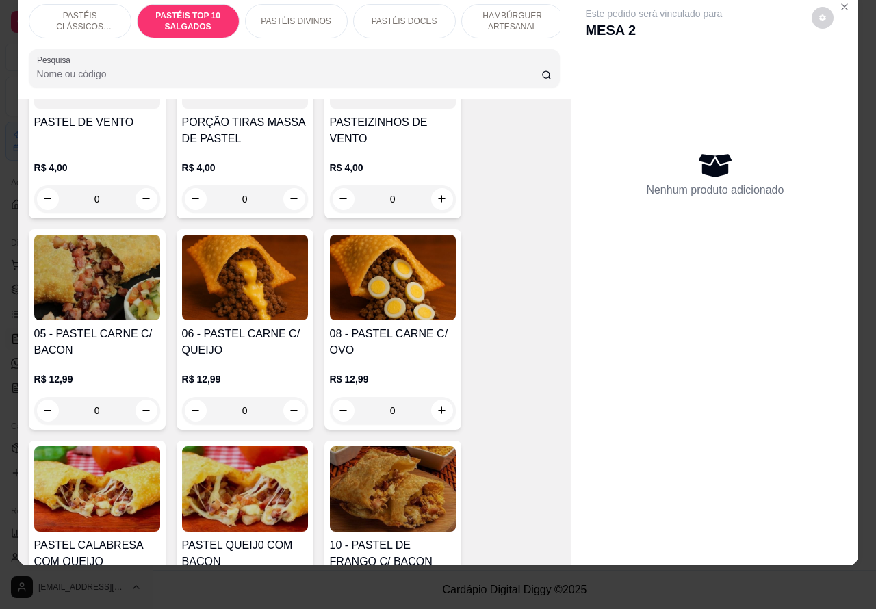
click at [429, 413] on div "0" at bounding box center [393, 410] width 126 height 27
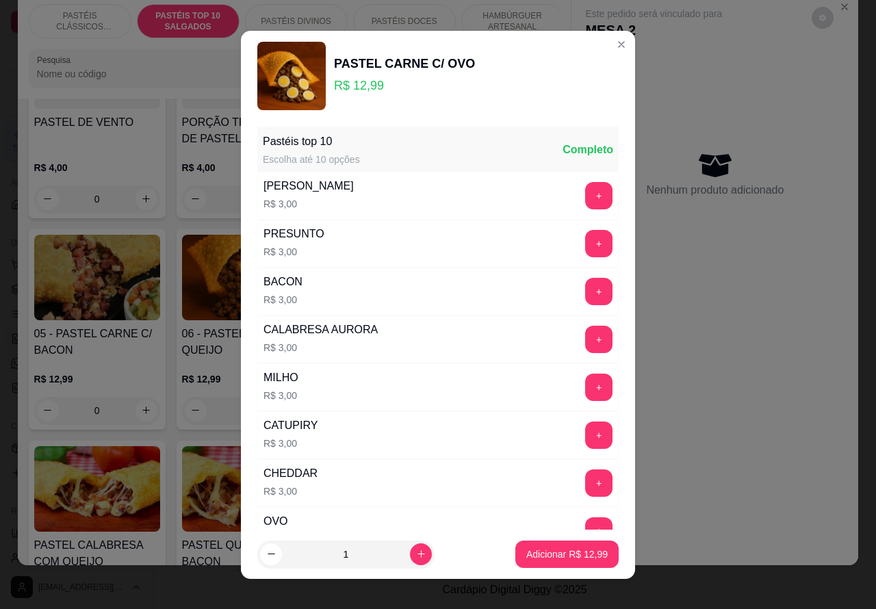
click at [539, 548] on p "Adicionar R$ 12,99" at bounding box center [566, 555] width 81 height 14
type input "1"
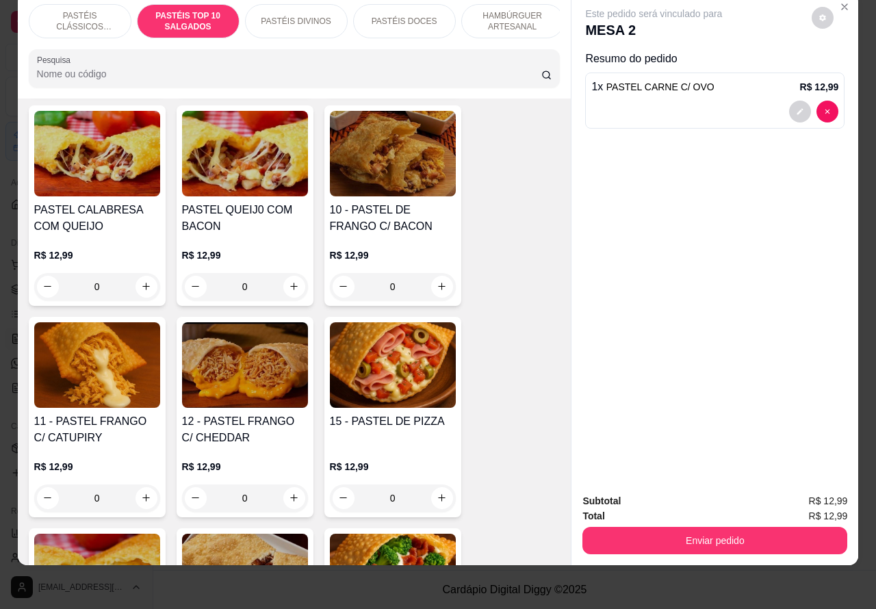
scroll to position [1188, 0]
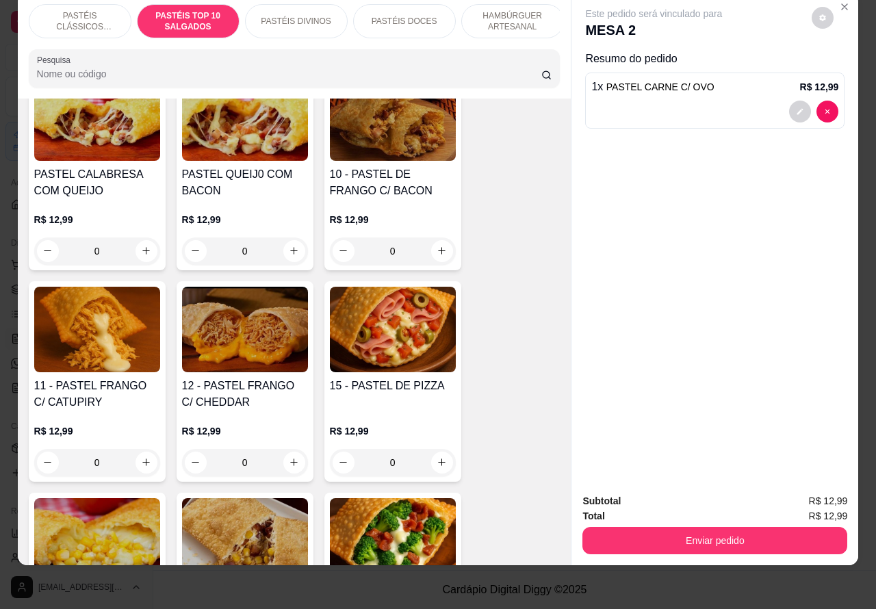
click at [440, 457] on div "0" at bounding box center [393, 462] width 126 height 27
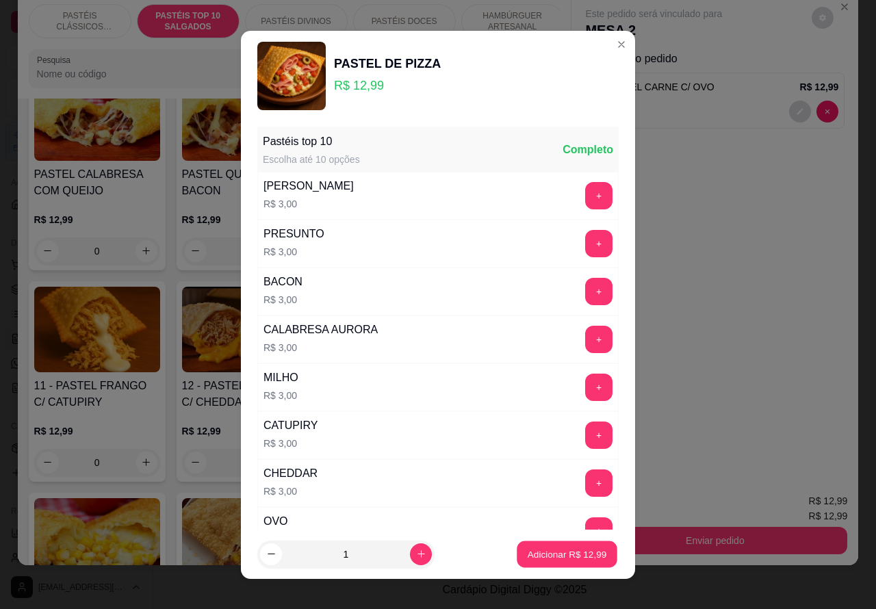
click at [572, 546] on button "Adicionar R$ 12,99" at bounding box center [567, 554] width 101 height 27
type input "1"
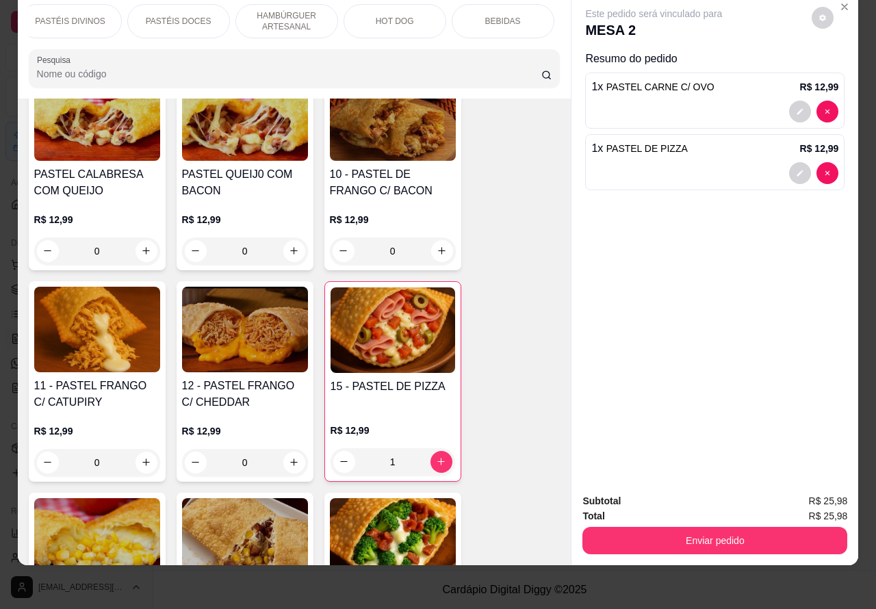
scroll to position [0, 228]
click at [508, 14] on div "BEBIDAS" at bounding box center [501, 21] width 103 height 34
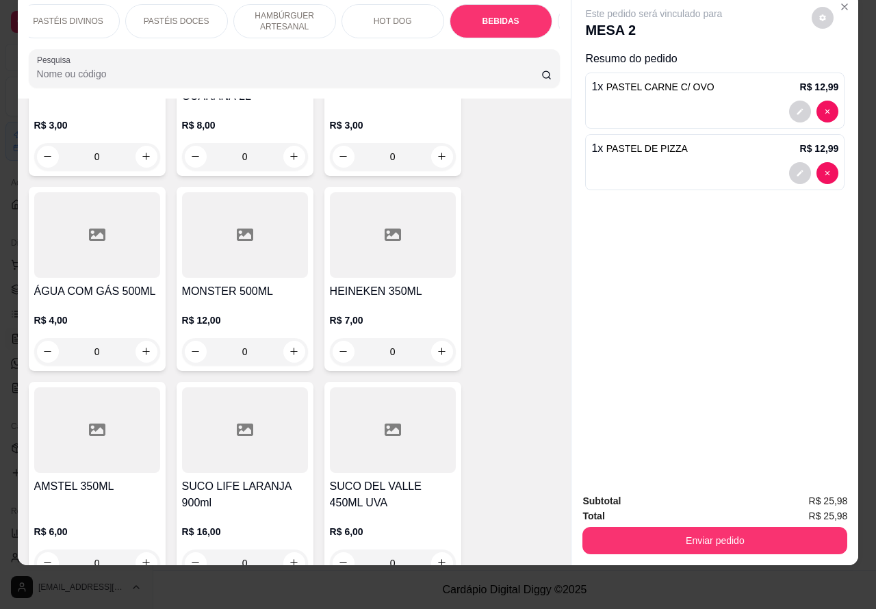
scroll to position [4945, 0]
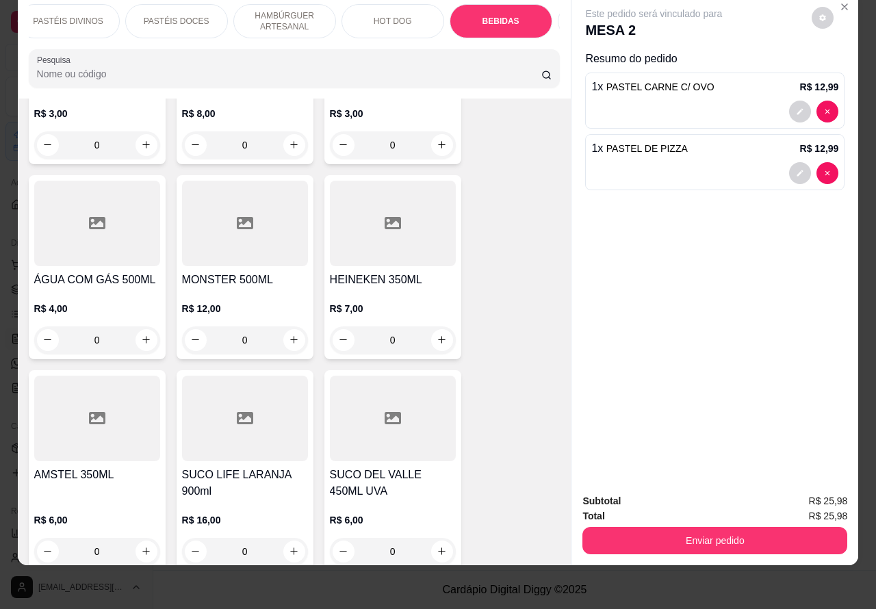
click at [437, 335] on icon "increase-product-quantity" at bounding box center [442, 340] width 10 height 10
type input "1"
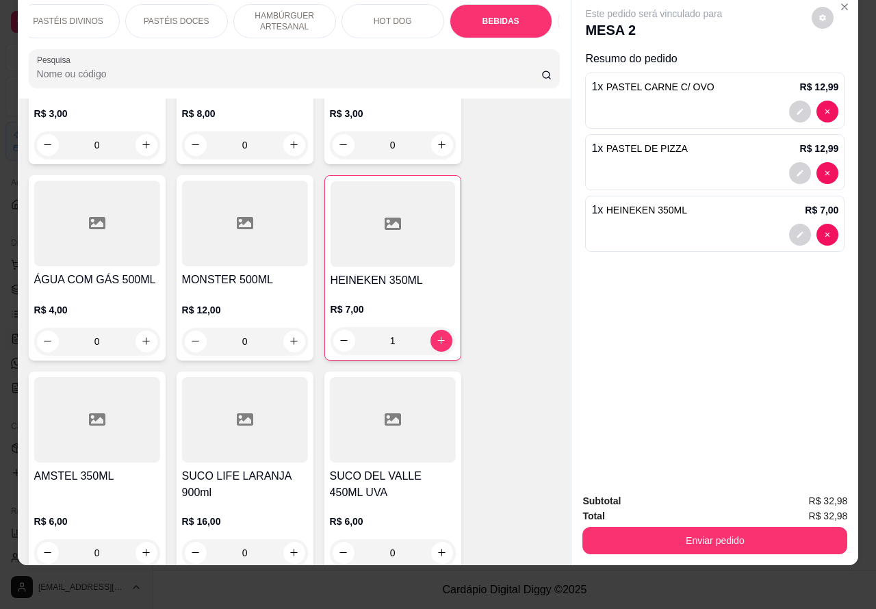
click at [713, 527] on button "Enviar pedido" at bounding box center [715, 540] width 265 height 27
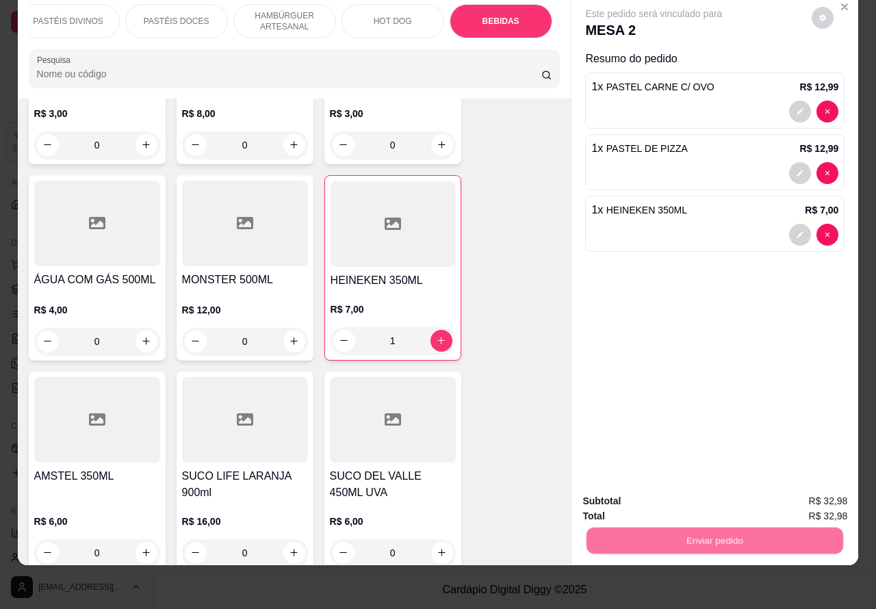
click at [655, 487] on button "Não registrar e enviar pedido" at bounding box center [669, 495] width 142 height 26
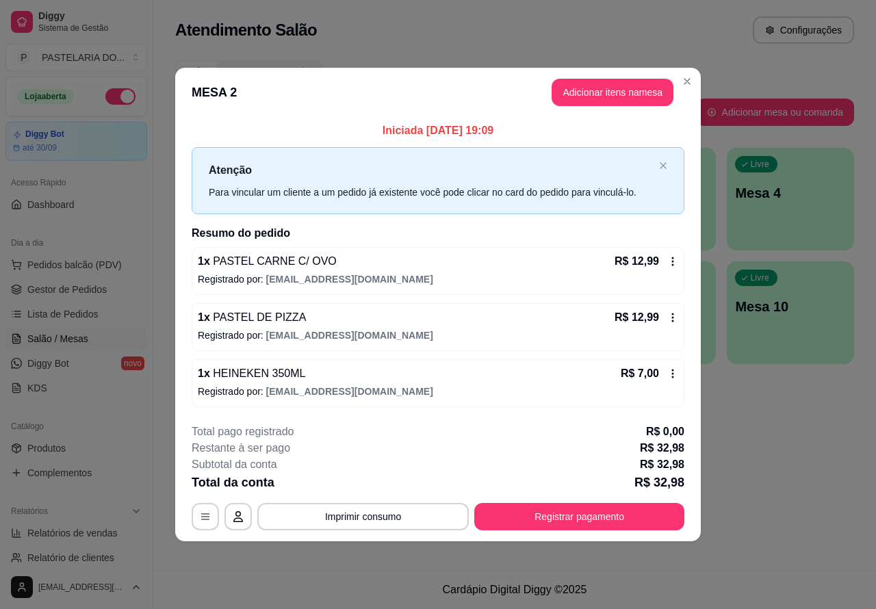
click at [214, 567] on div "Atendimento Salão Configurações Todos Mesas Comandas Pesquisar Adicionar mesa o…" at bounding box center [514, 285] width 723 height 570
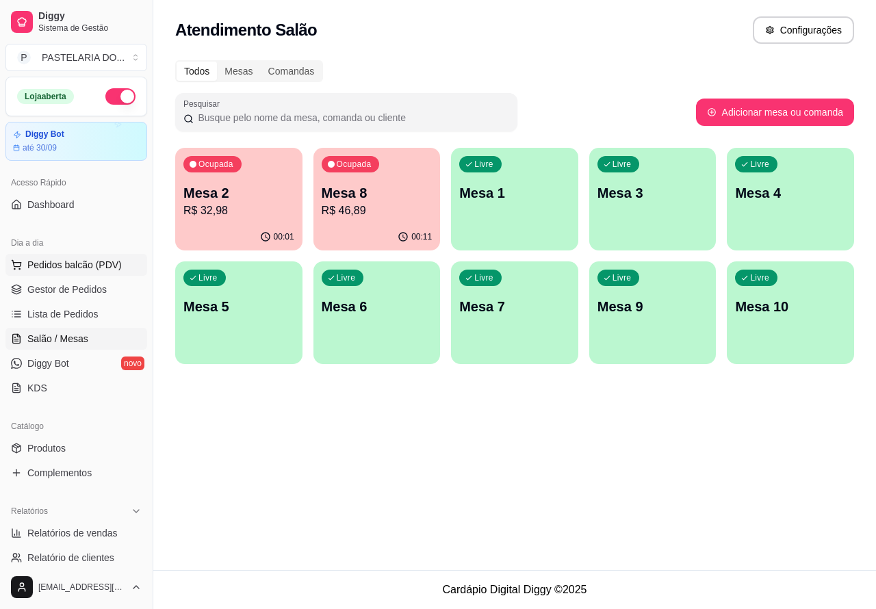
click at [99, 264] on span "Pedidos balcão (PDV)" at bounding box center [74, 265] width 94 height 14
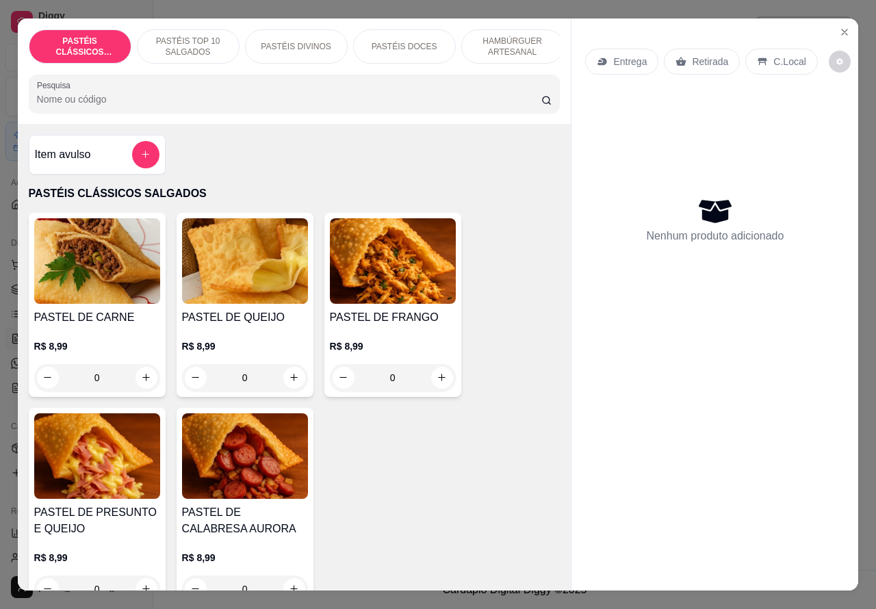
click at [632, 55] on p "Entrega" at bounding box center [630, 62] width 34 height 14
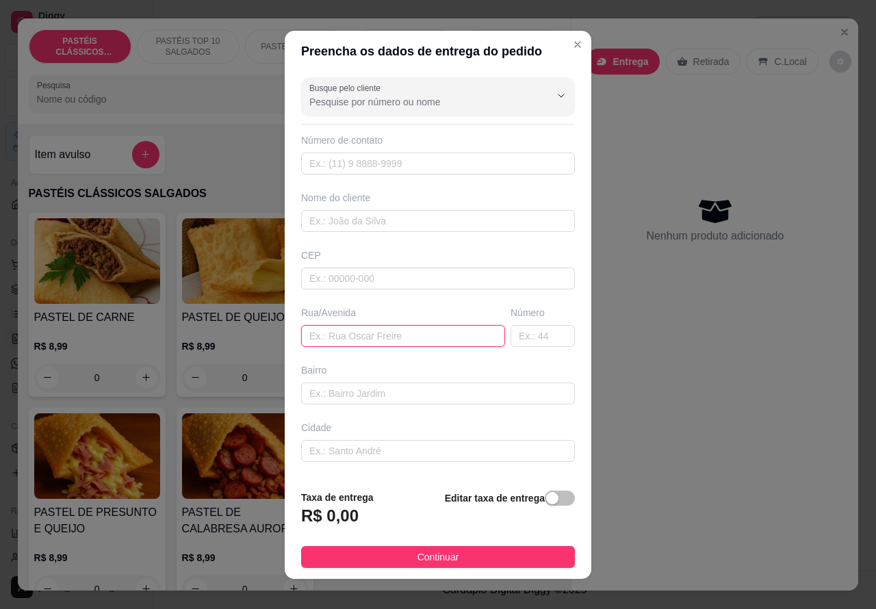
click at [357, 335] on input "text" at bounding box center [403, 336] width 204 height 22
paste input "[STREET_ADDRESS][PERSON_NAME]"
type input "[STREET_ADDRESS][PERSON_NAME]"
click at [661, 484] on div "Entrega Retirada C.Local Nenhum produto adicionado" at bounding box center [715, 293] width 287 height 551
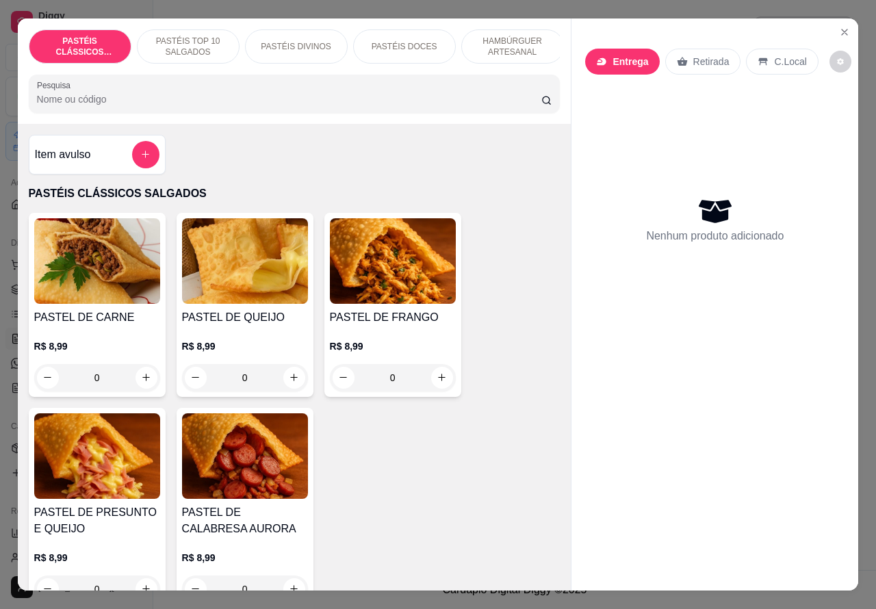
click at [616, 58] on p "Entrega" at bounding box center [631, 62] width 36 height 14
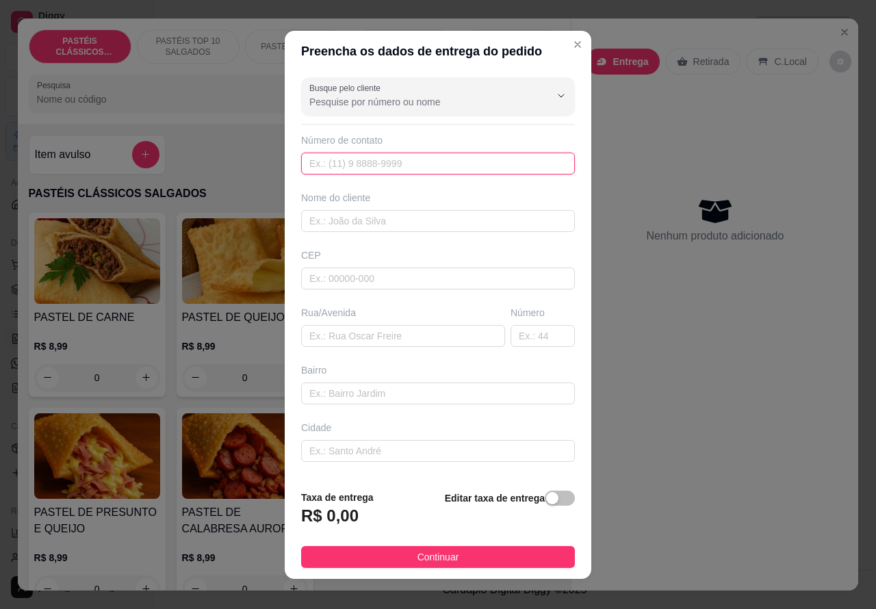
click at [373, 162] on input "text" at bounding box center [438, 164] width 274 height 22
paste input "[PHONE_NUMBER]"
type input "[PHONE_NUMBER]"
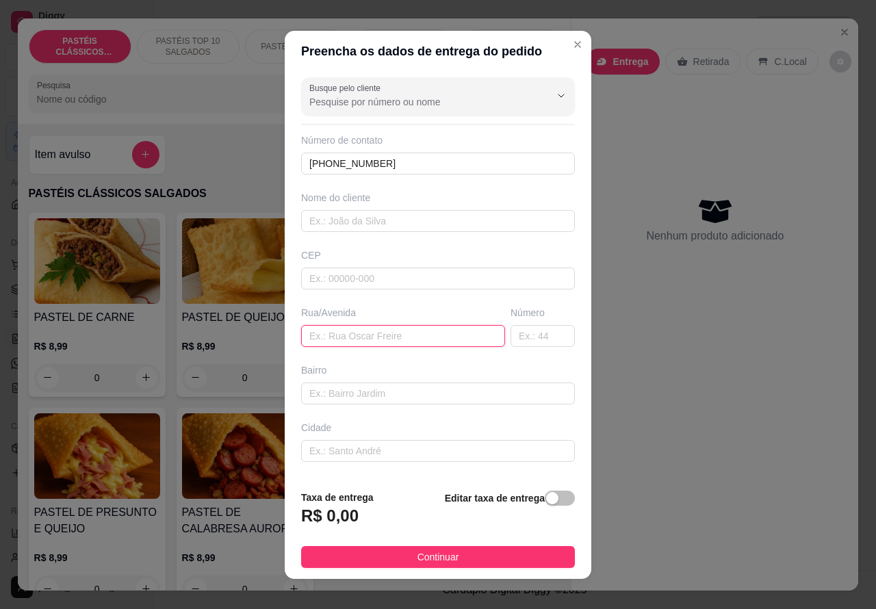
click at [363, 330] on input "text" at bounding box center [403, 336] width 204 height 22
paste input "[STREET_ADDRESS][PERSON_NAME]"
type input "[STREET_ADDRESS][PERSON_NAME]"
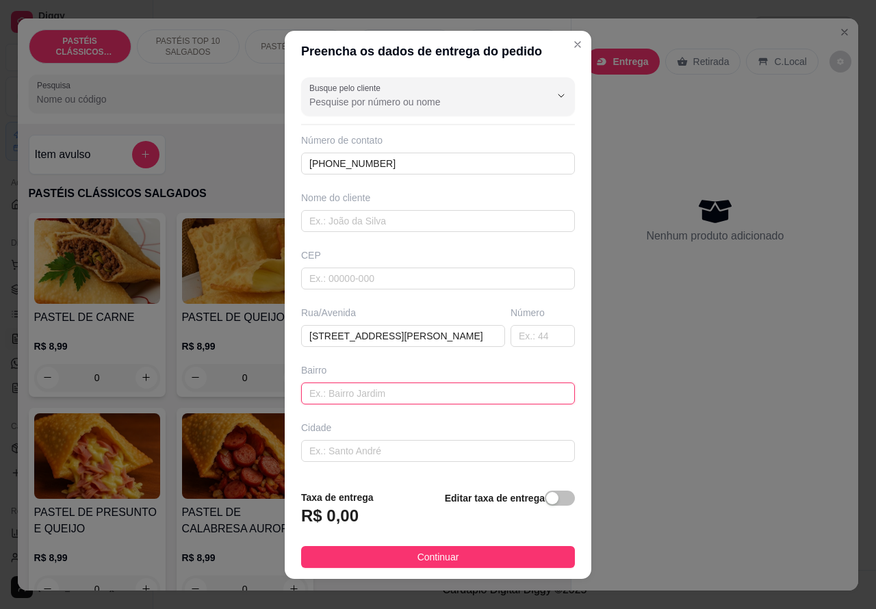
click at [414, 390] on input "text" at bounding box center [438, 394] width 274 height 22
type input "terra mverde"
click at [546, 496] on span "button" at bounding box center [560, 498] width 30 height 15
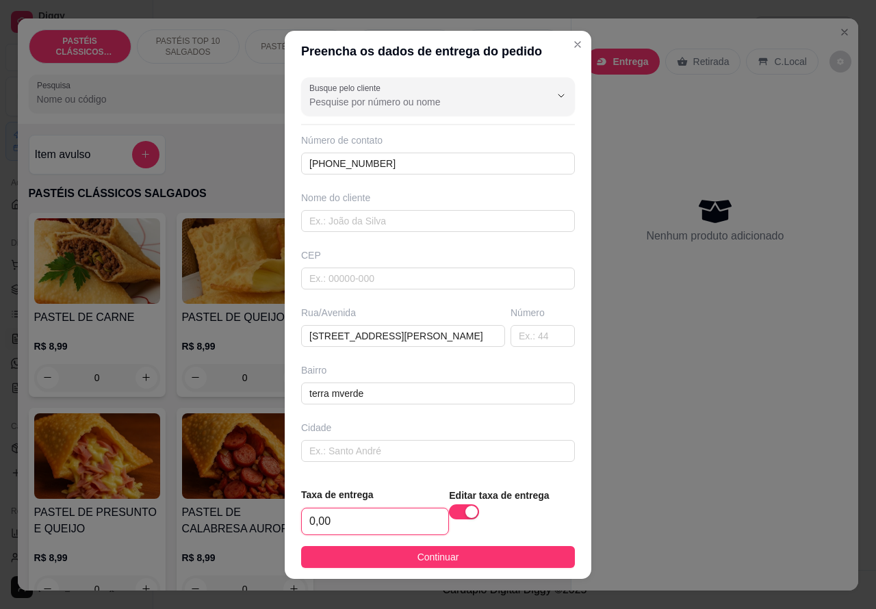
click at [312, 519] on input "0,00" at bounding box center [375, 522] width 146 height 26
type input "5,00"
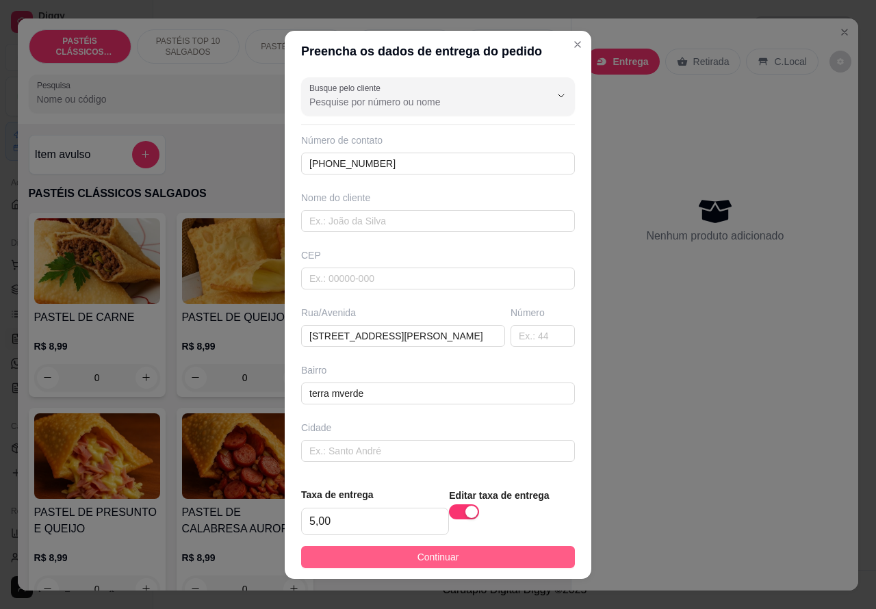
click at [442, 554] on span "Continuar" at bounding box center [439, 557] width 42 height 15
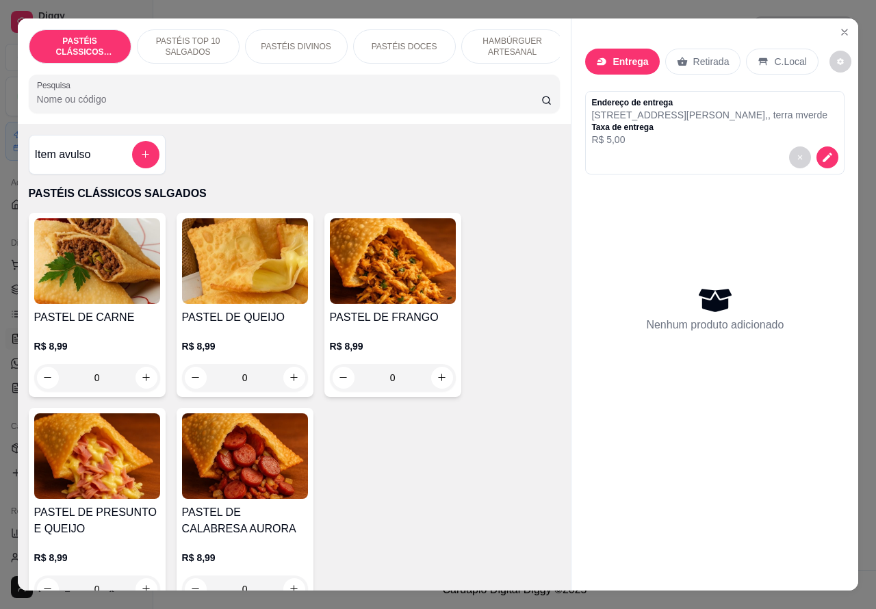
click at [515, 36] on p "HAMBÚRGUER ARTESANAL" at bounding box center [512, 47] width 79 height 22
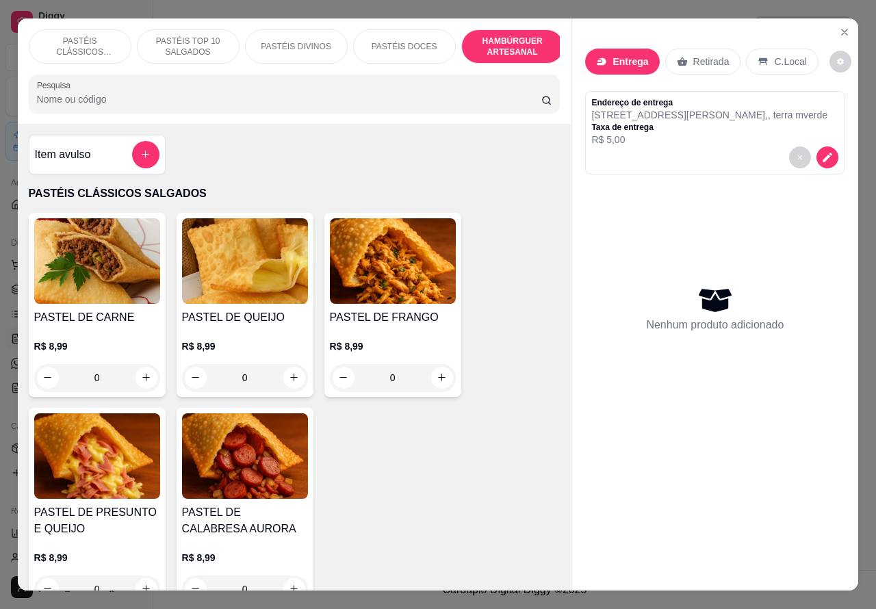
scroll to position [31, 0]
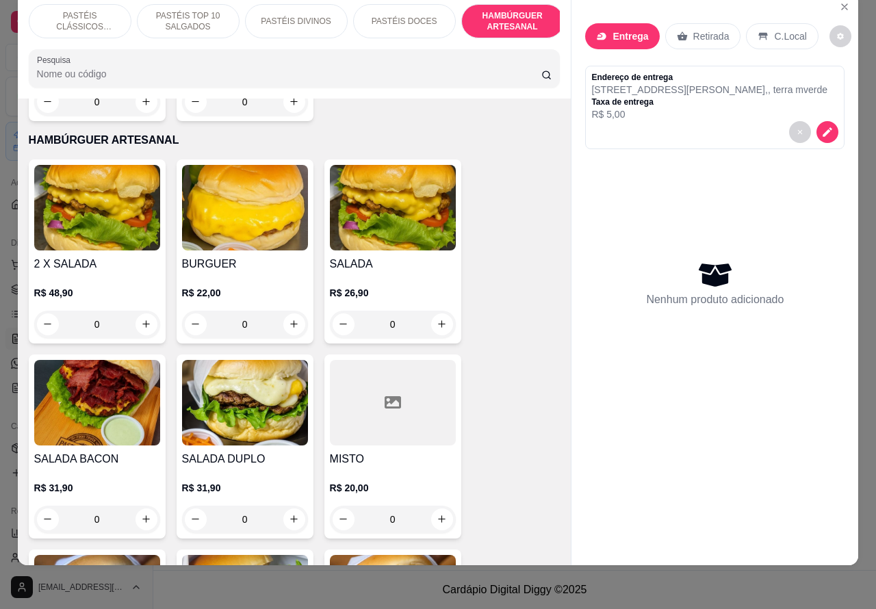
click at [142, 506] on div "0" at bounding box center [97, 519] width 126 height 27
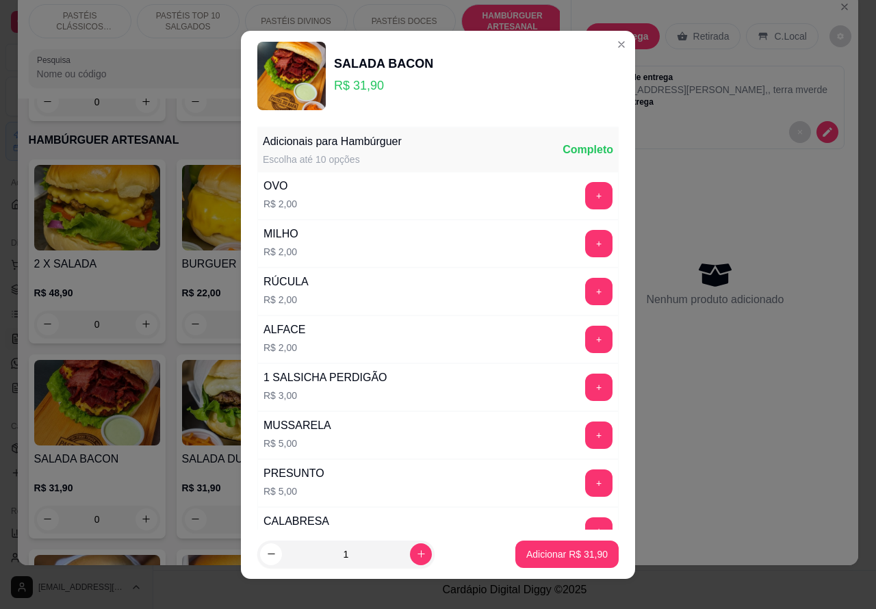
click at [562, 552] on p "Adicionar R$ 31,90" at bounding box center [566, 555] width 81 height 14
type input "1"
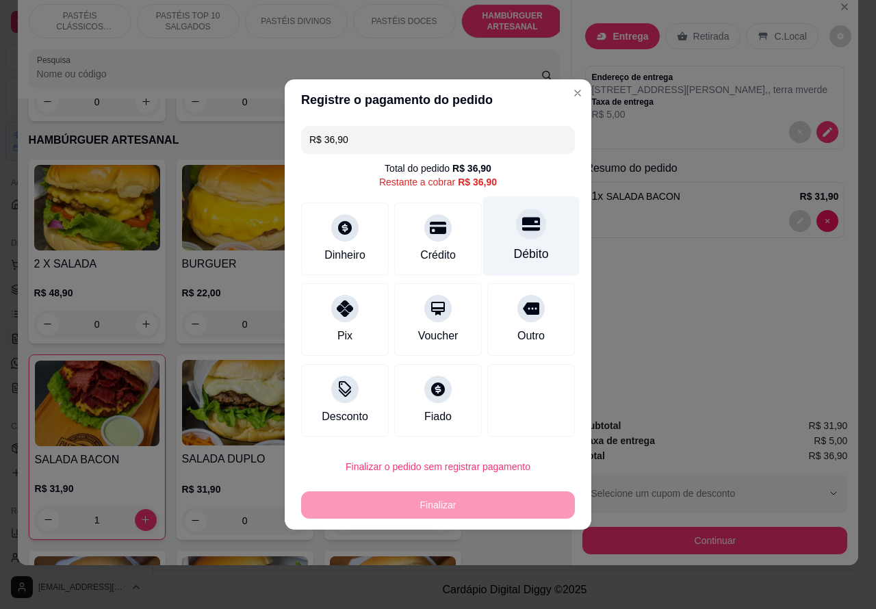
click at [529, 219] on div at bounding box center [531, 224] width 30 height 30
type input "R$ 0,00"
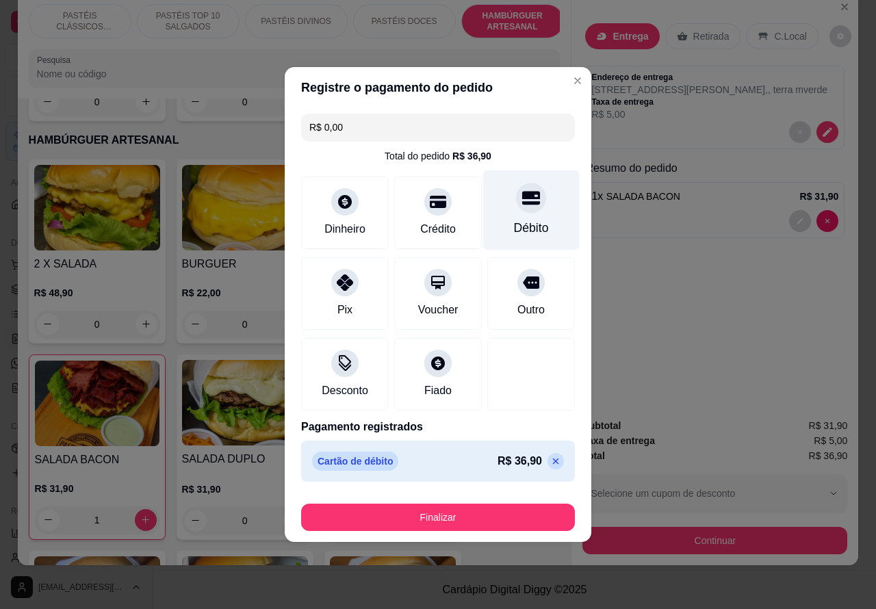
click at [518, 515] on button "Finalizar" at bounding box center [438, 517] width 274 height 27
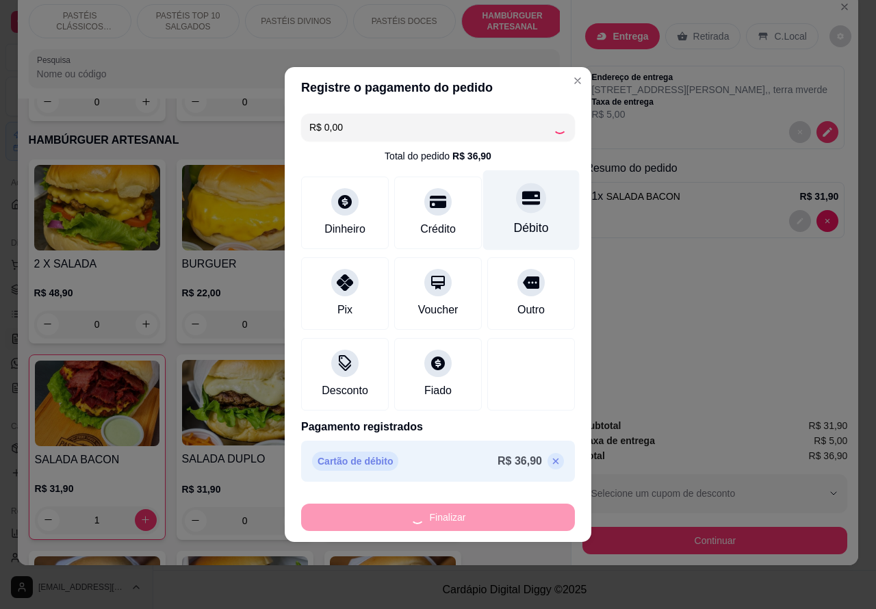
type input "0"
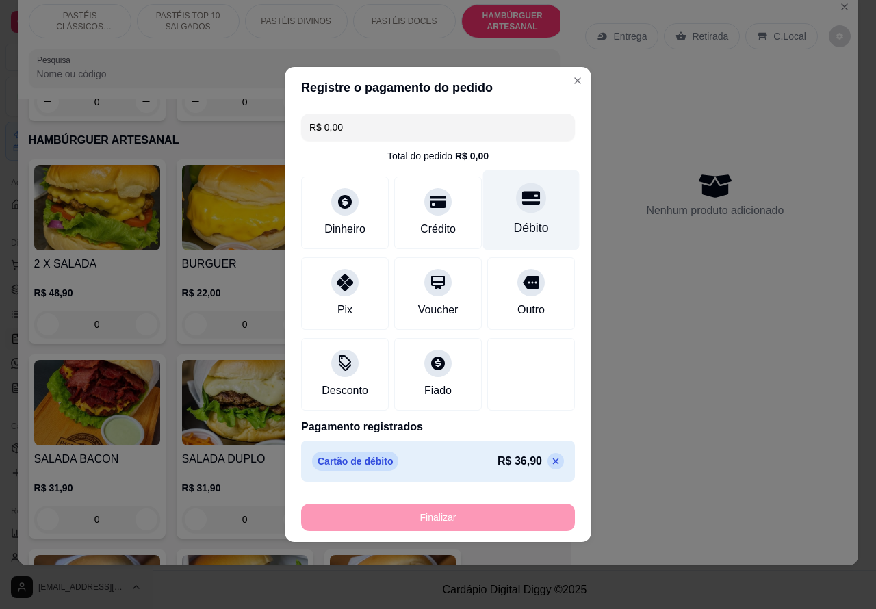
type input "-R$ 36,90"
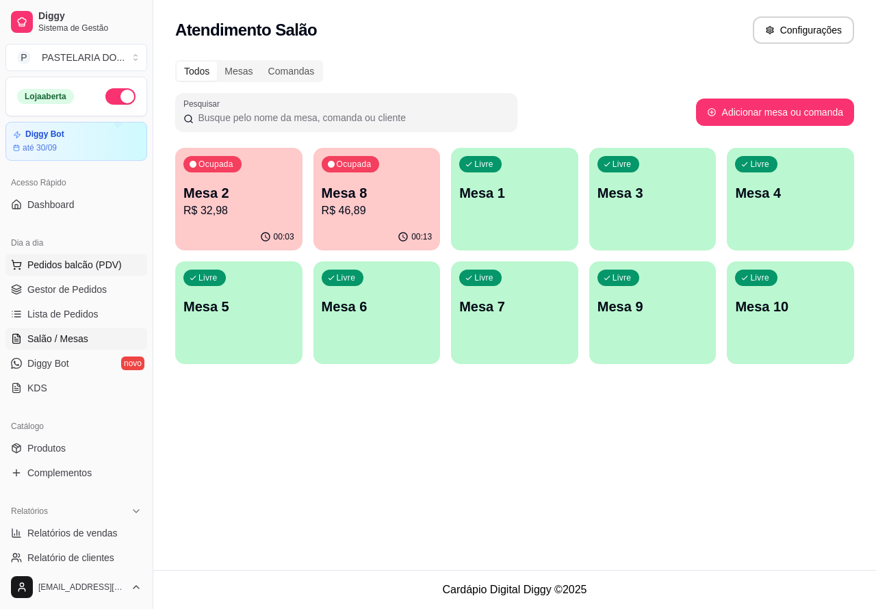
click at [73, 264] on span "Pedidos balcão (PDV)" at bounding box center [74, 265] width 94 height 14
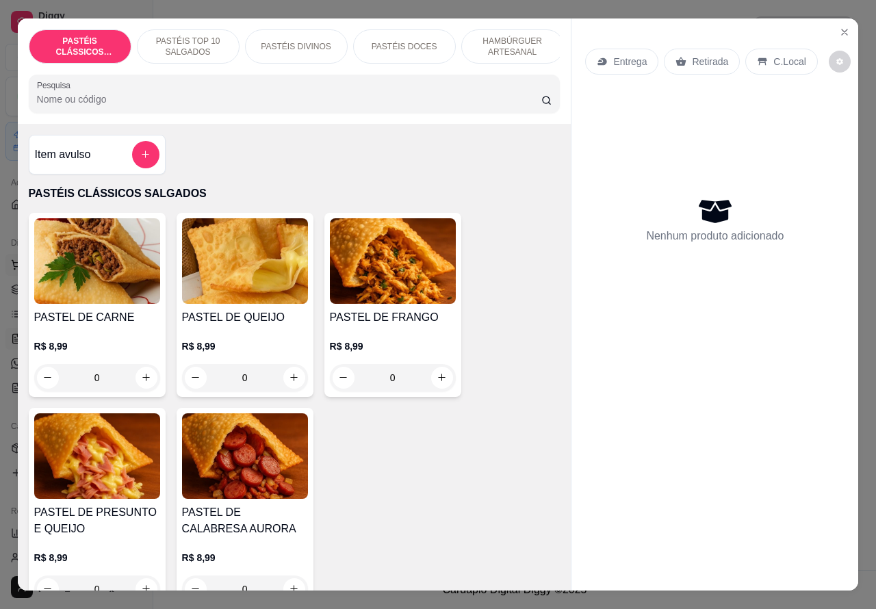
click at [290, 381] on icon "increase-product-quantity" at bounding box center [294, 378] width 8 height 8
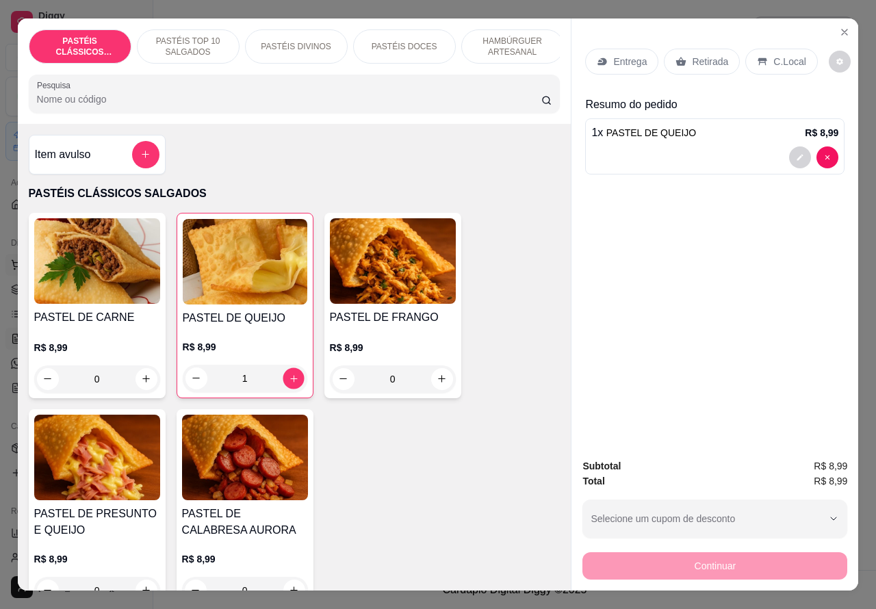
click at [290, 382] on icon "increase-product-quantity" at bounding box center [293, 378] width 7 height 7
type input "4"
click at [696, 55] on p "Retirada" at bounding box center [710, 62] width 36 height 14
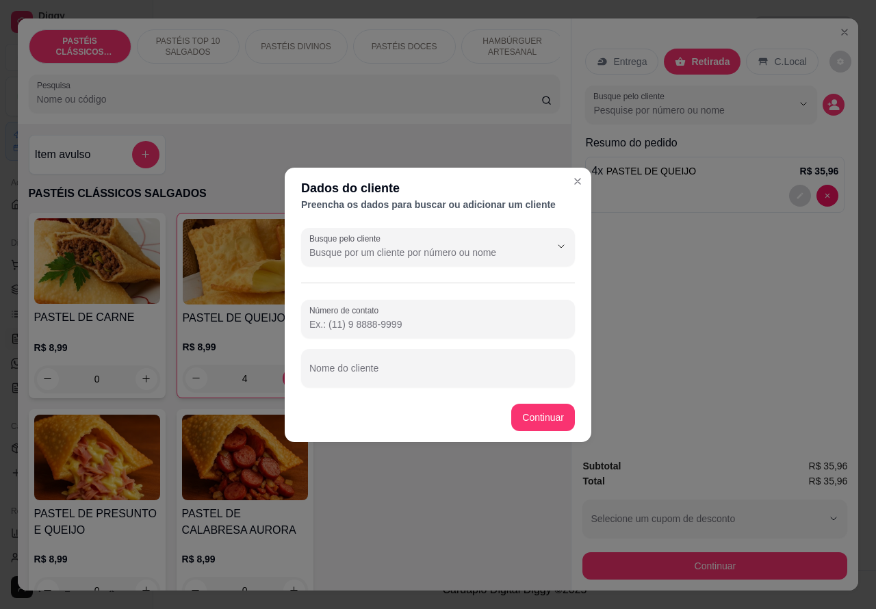
click at [423, 367] on input "Nome do cliente" at bounding box center [437, 374] width 257 height 14
type input "[PERSON_NAME] PEDIU NO BALCÃO"
click at [539, 405] on div "PASTEL DE CARNE R$ 8,99 0 PASTEL DE QUEIJO R$ 8,99 4 PASTEL DE FRANGO R$ 8,99 0…" at bounding box center [295, 411] width 532 height 397
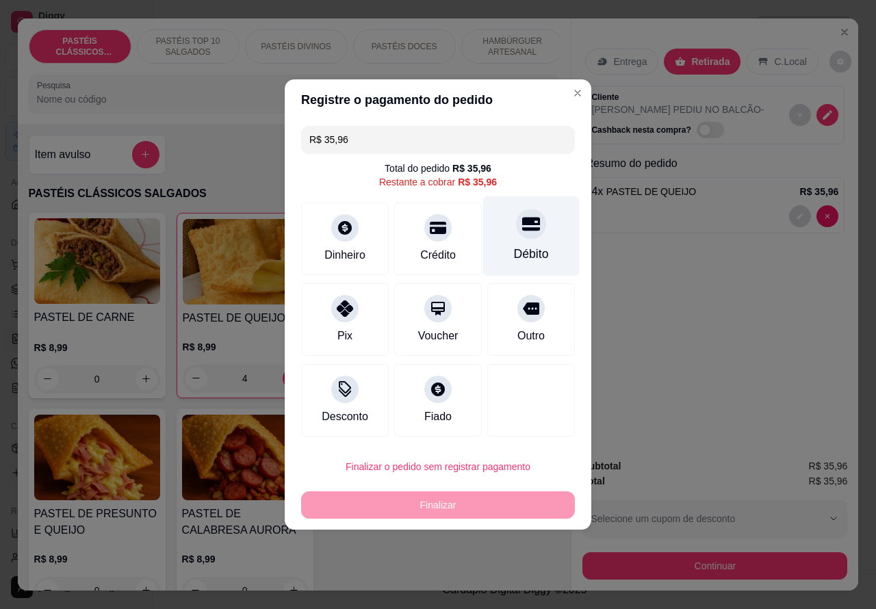
click at [522, 228] on icon at bounding box center [531, 224] width 18 height 18
type input "R$ 0,00"
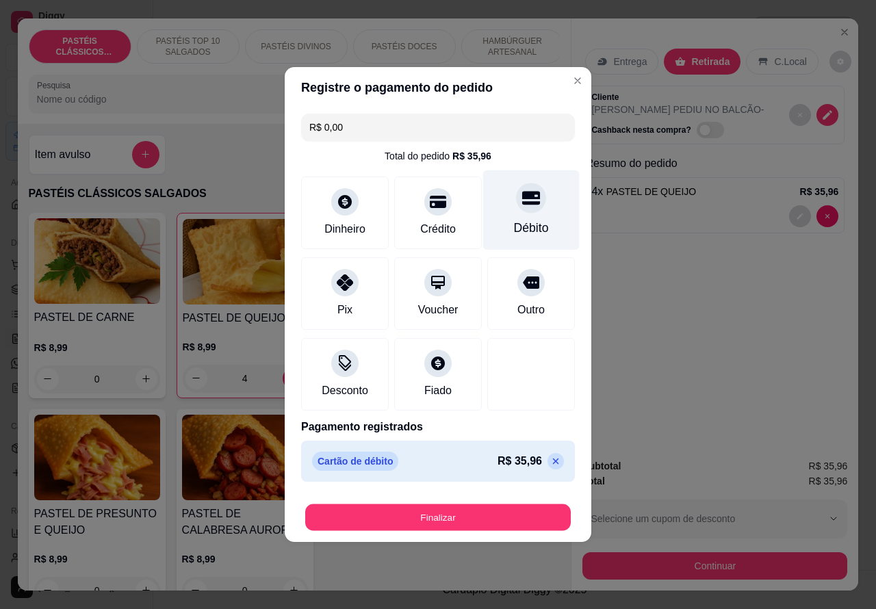
click at [487, 512] on button "Finalizar" at bounding box center [438, 518] width 266 height 27
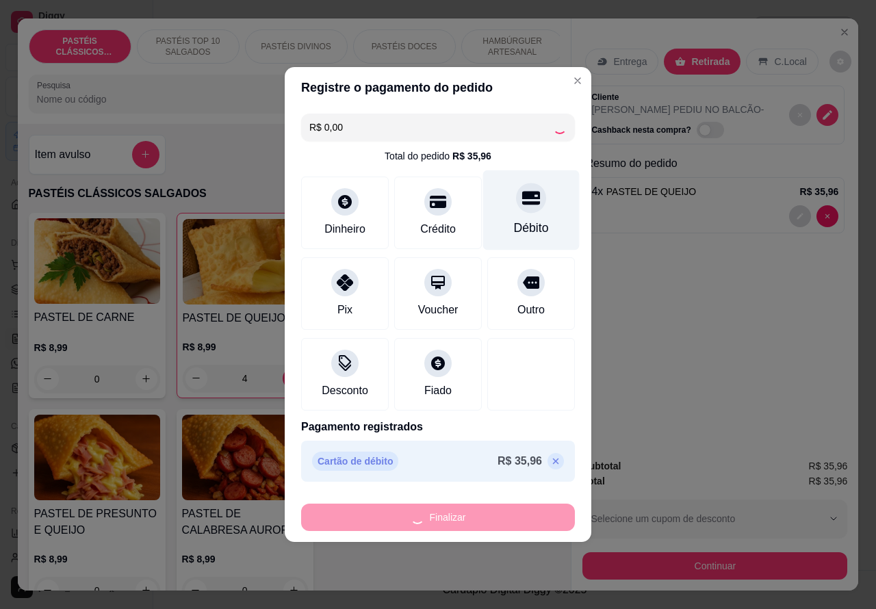
type input "0"
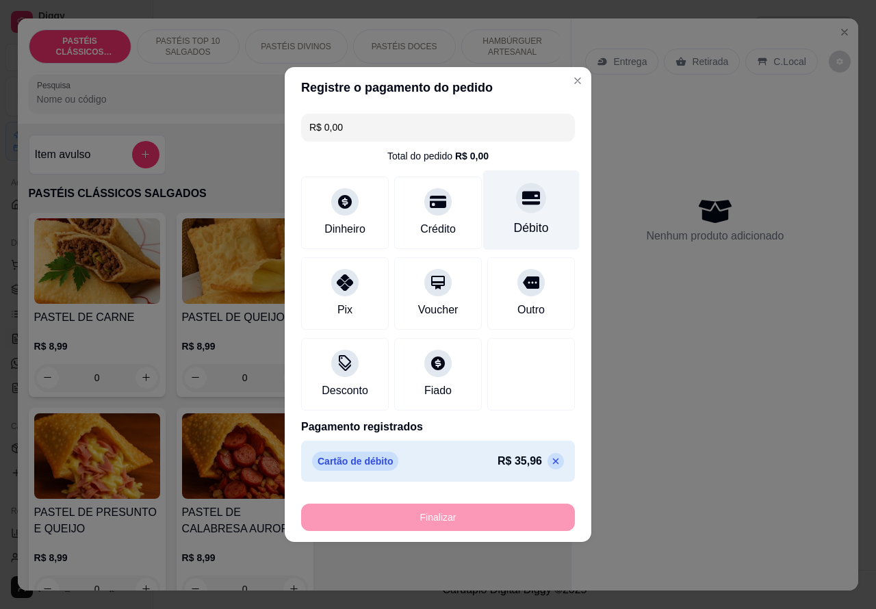
type input "-R$ 35,96"
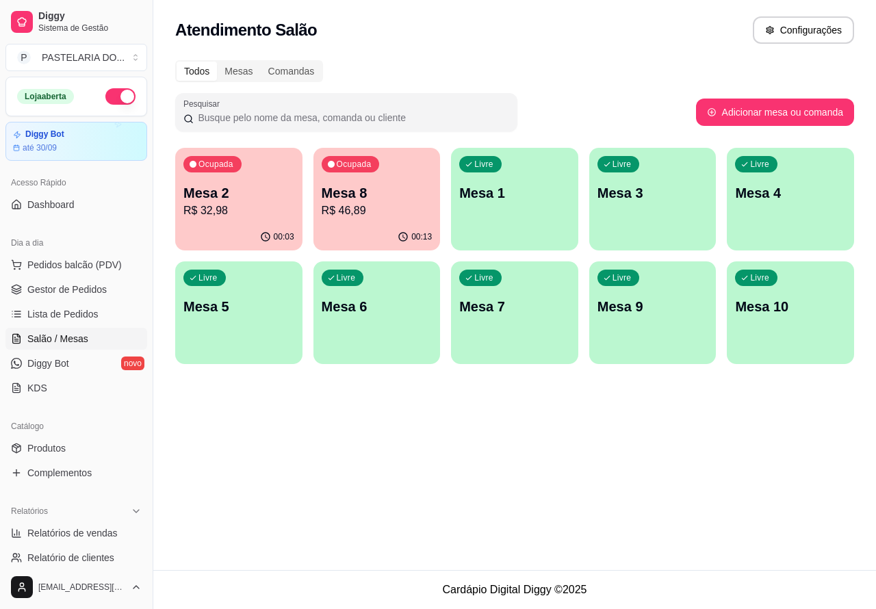
click at [541, 467] on div "Atendimento Salão Configurações Todos Mesas Comandas Pesquisar Adicionar mesa o…" at bounding box center [514, 285] width 723 height 570
click at [79, 264] on span "Pedidos balcão (PDV)" at bounding box center [74, 265] width 94 height 14
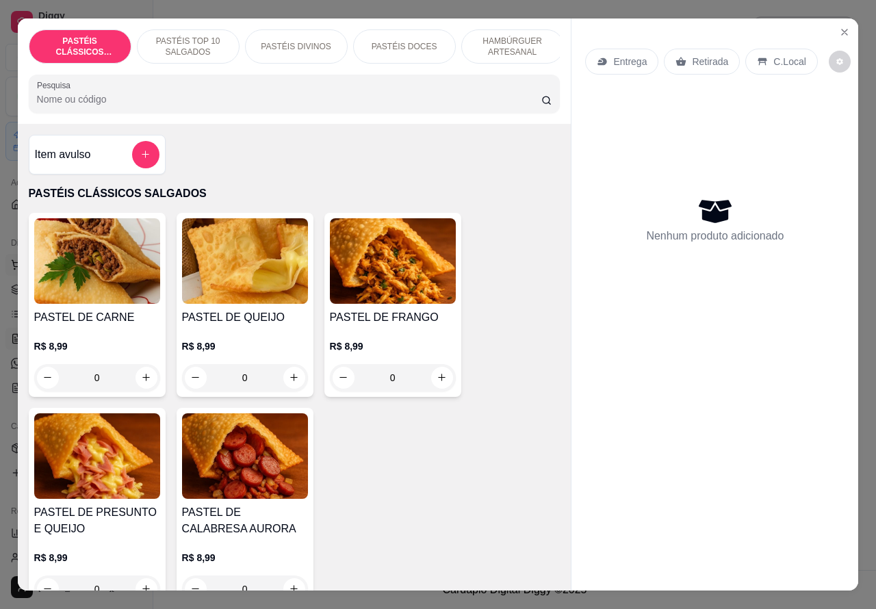
click at [136, 379] on button "increase-product-quantity" at bounding box center [147, 378] width 22 height 22
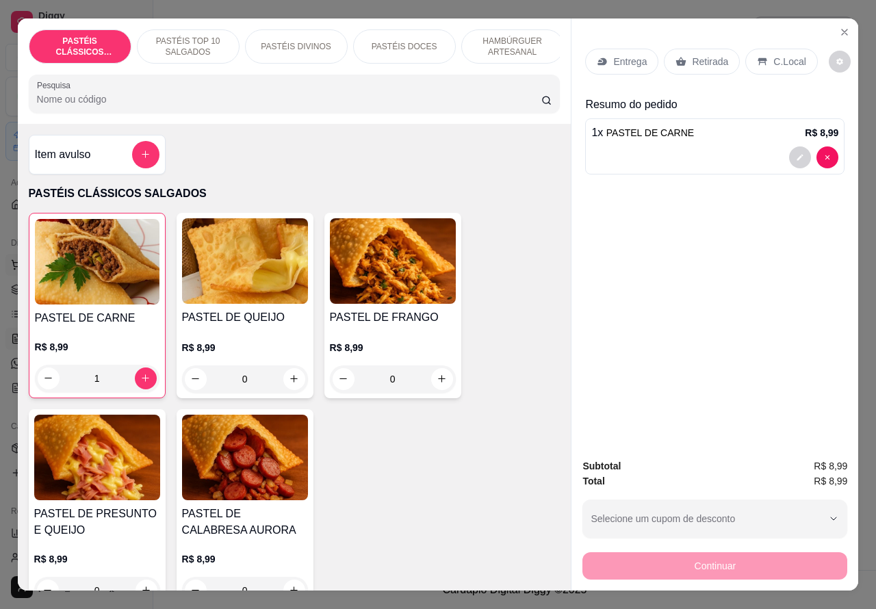
click at [140, 383] on icon "increase-product-quantity" at bounding box center [145, 378] width 10 height 10
click at [47, 381] on button "decrease-product-quantity" at bounding box center [49, 379] width 22 height 22
click at [43, 383] on icon "decrease-product-quantity" at bounding box center [48, 378] width 10 height 10
type input "1"
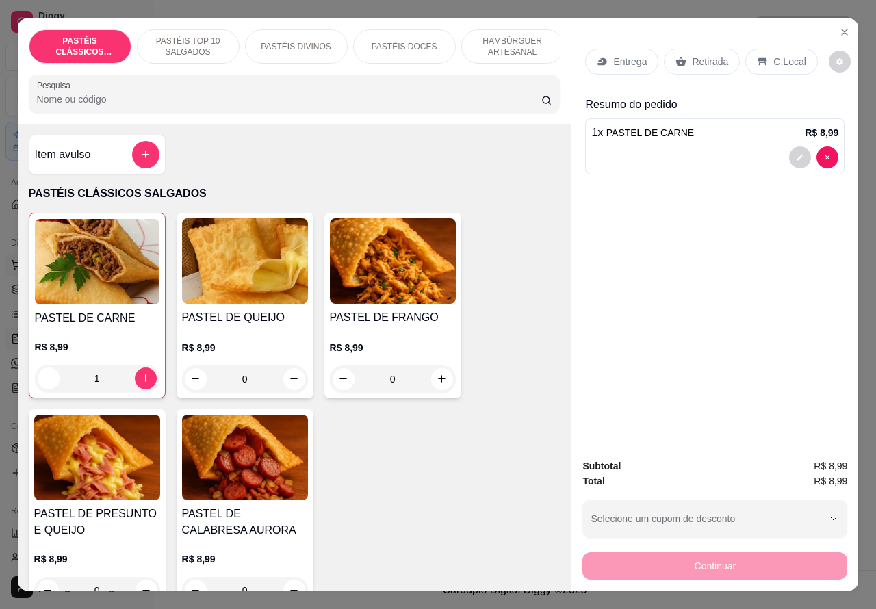
click at [289, 384] on icon "increase-product-quantity" at bounding box center [294, 379] width 10 height 10
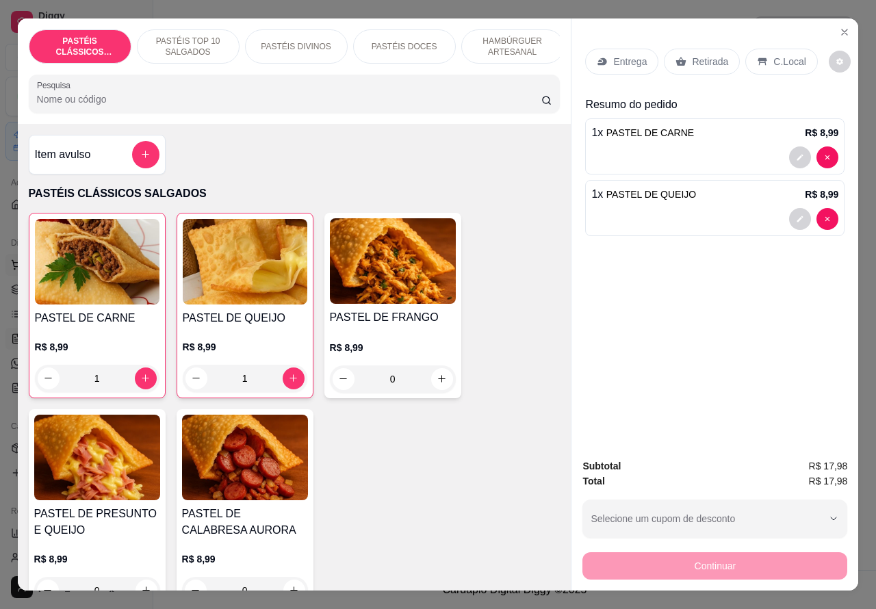
click at [288, 381] on icon "increase-product-quantity" at bounding box center [293, 378] width 10 height 10
click at [288, 383] on icon "increase-product-quantity" at bounding box center [293, 378] width 10 height 10
click at [290, 382] on icon "increase-product-quantity" at bounding box center [294, 378] width 8 height 8
type input "4"
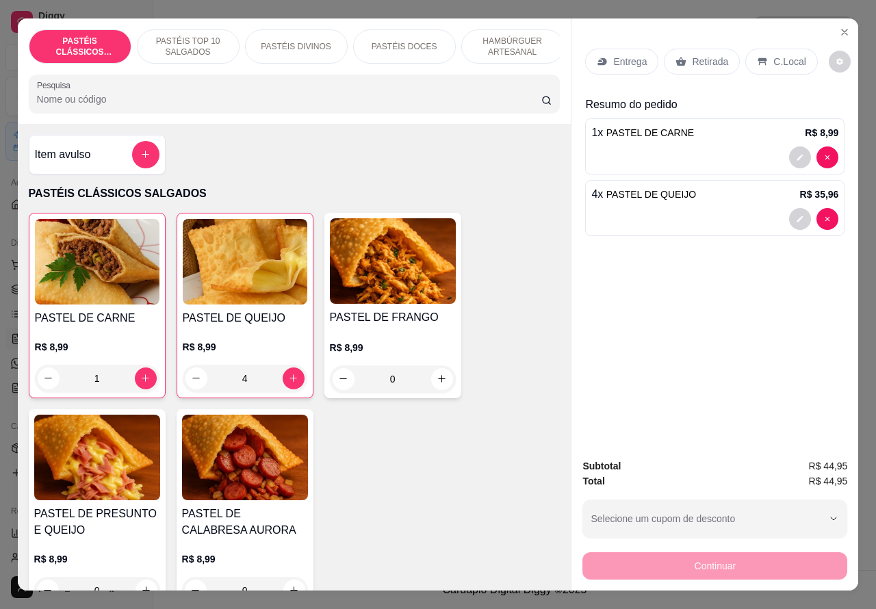
click at [703, 55] on p "Retirada" at bounding box center [710, 62] width 36 height 14
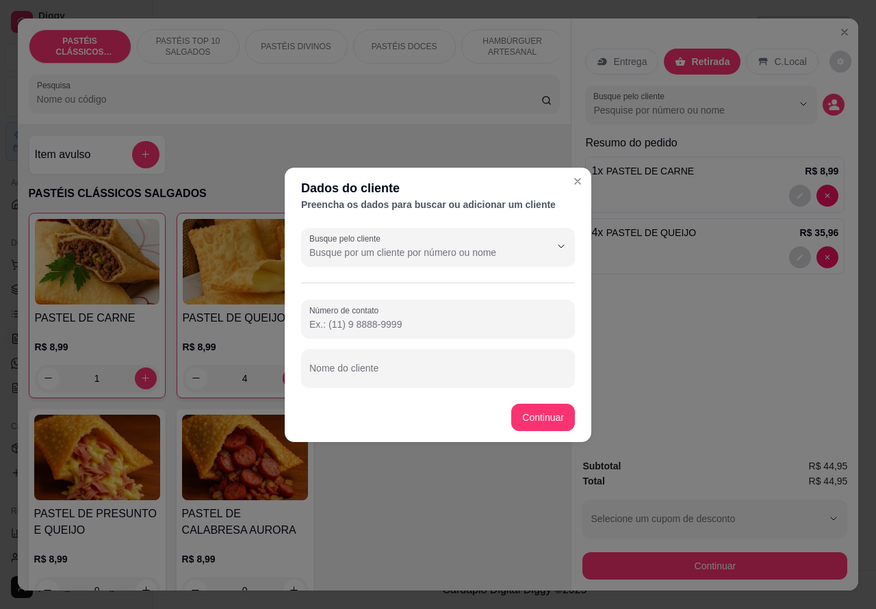
click at [425, 368] on input "Nome do cliente" at bounding box center [437, 374] width 257 height 14
type input "mineiro balcão aguardando"
click at [549, 416] on div "Item avulso PASTÉIS CLÁSSICOS SALGADOS PASTEL DE CARNE R$ 8,99 1 PASTEL DE QUEI…" at bounding box center [295, 358] width 554 height 468
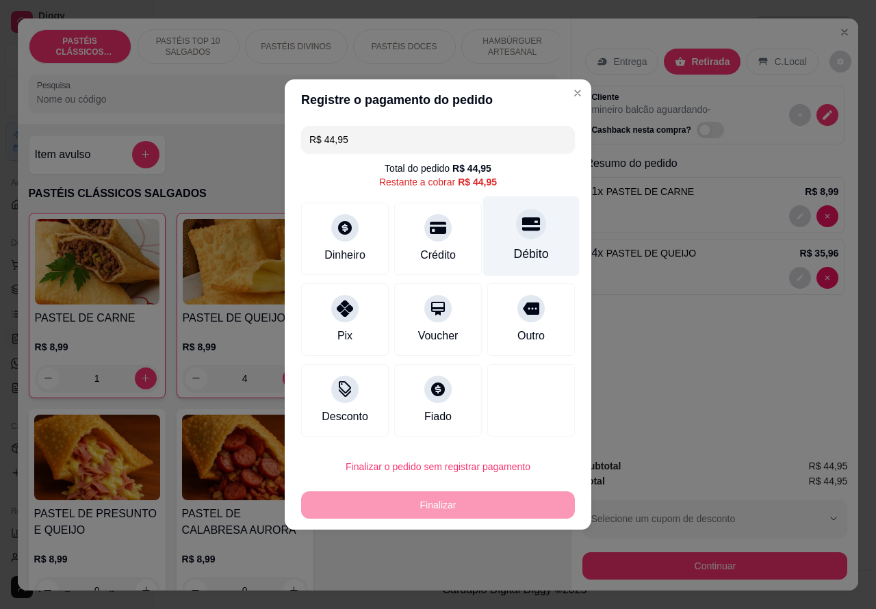
click at [532, 229] on div at bounding box center [531, 224] width 30 height 30
type input "R$ 0,00"
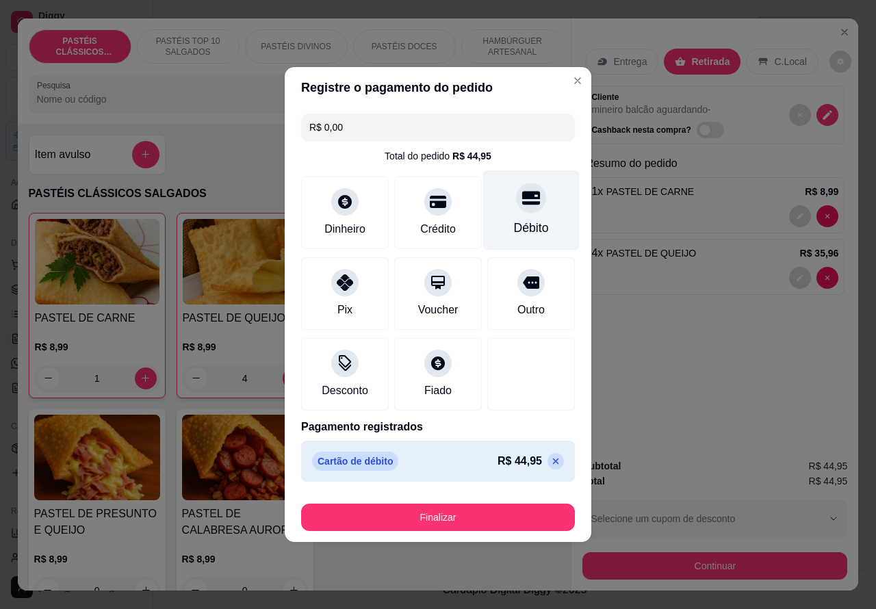
click at [488, 512] on button "Finalizar" at bounding box center [438, 517] width 274 height 27
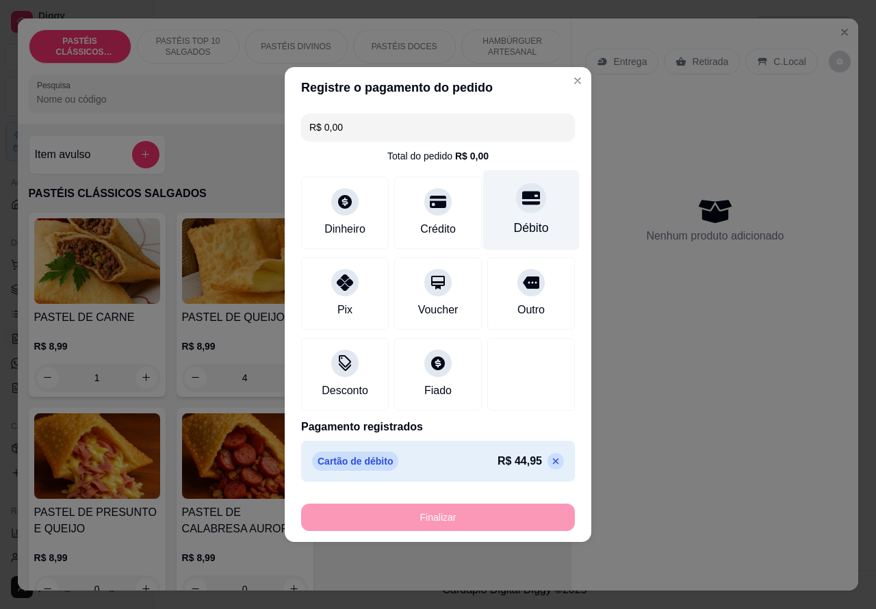
type input "0"
type input "-R$ 44,95"
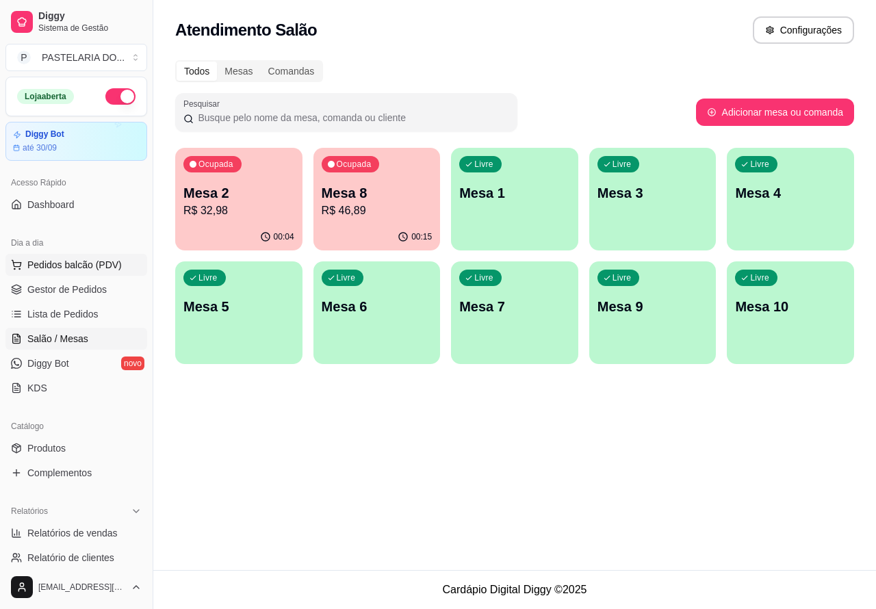
click at [75, 264] on span "Pedidos balcão (PDV)" at bounding box center [74, 265] width 94 height 14
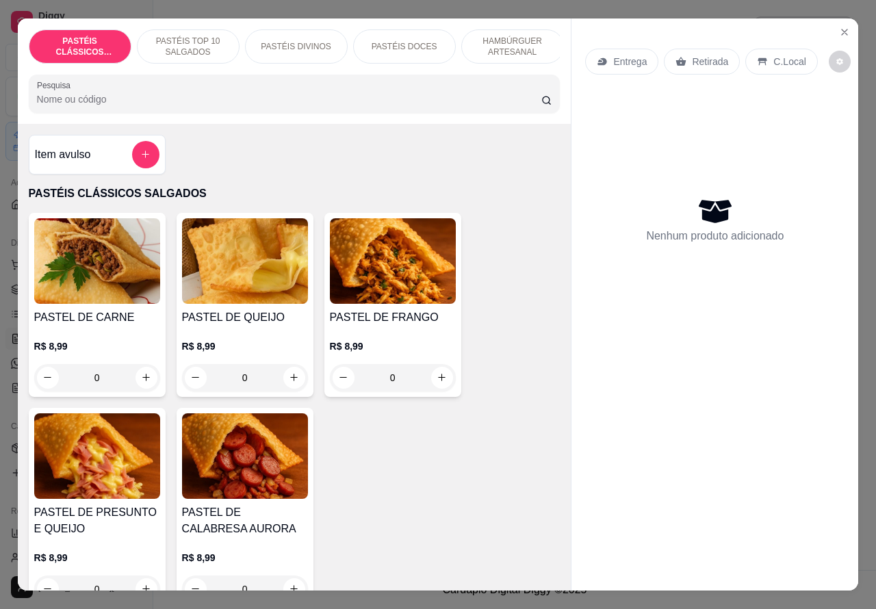
click at [706, 55] on p "Retirada" at bounding box center [710, 62] width 36 height 14
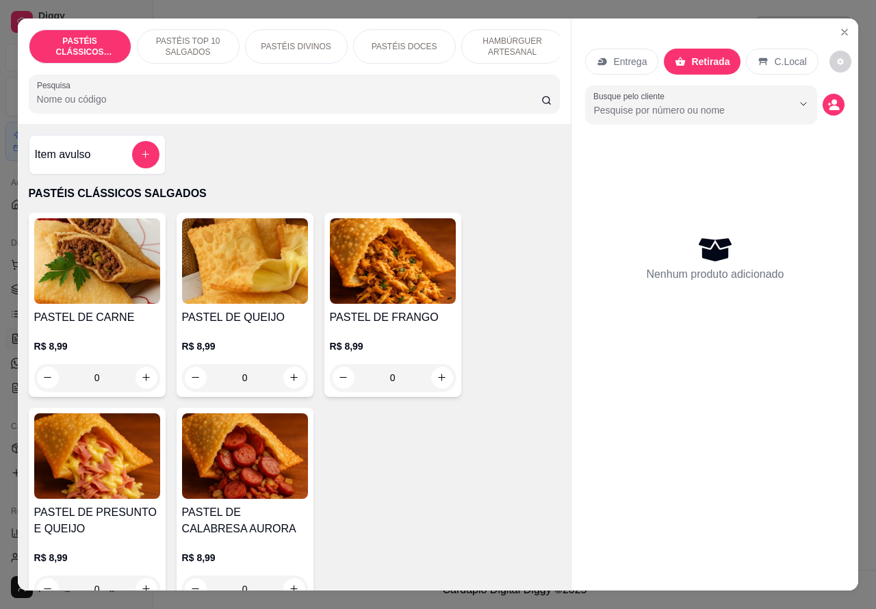
scroll to position [0, 329]
click at [400, 41] on p "BEBIDAS" at bounding box center [401, 46] width 36 height 11
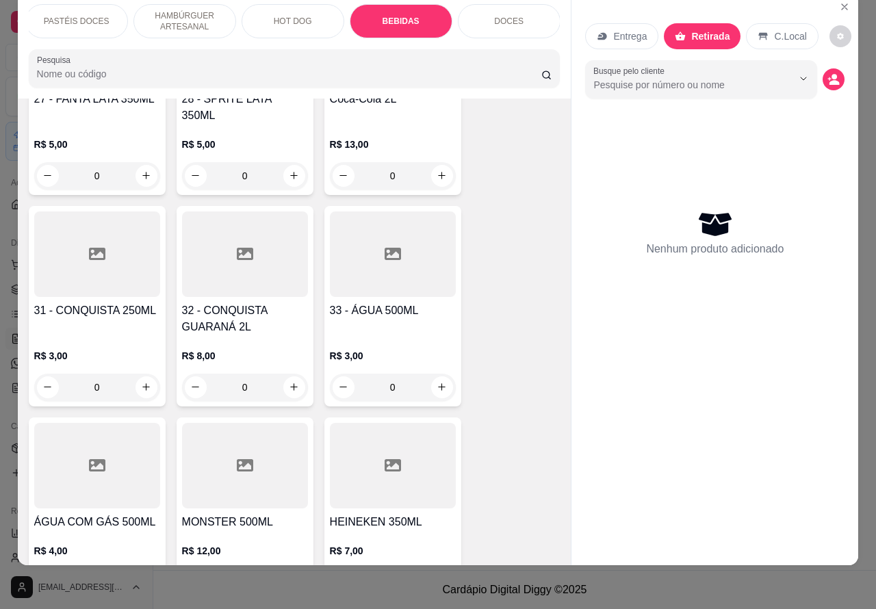
scroll to position [4698, 0]
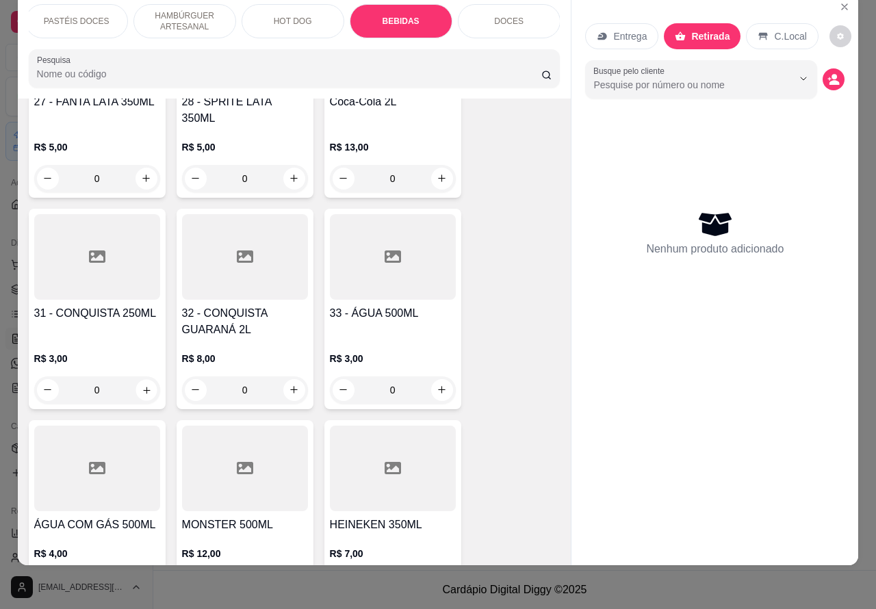
click at [143, 387] on icon "increase-product-quantity" at bounding box center [146, 390] width 7 height 7
type input "1"
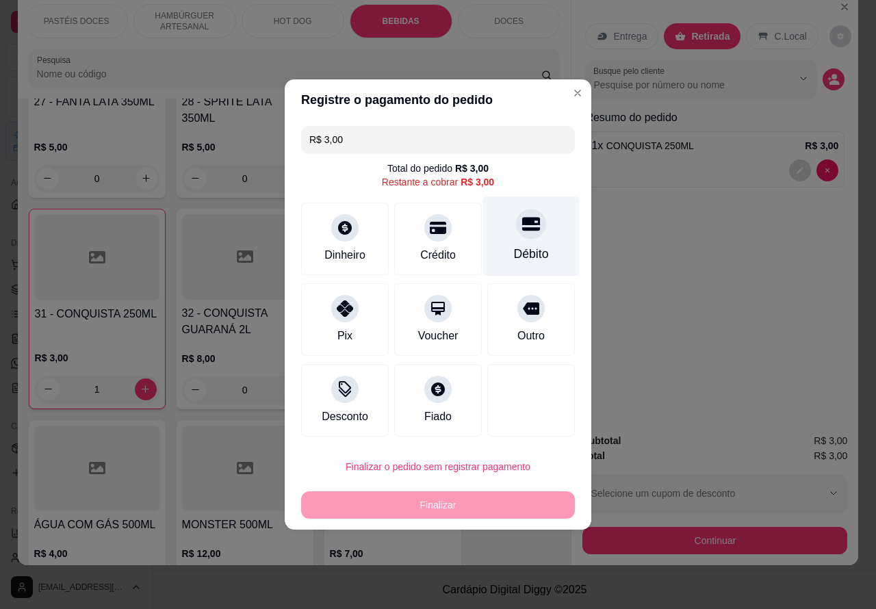
click at [522, 226] on icon at bounding box center [531, 225] width 18 height 14
type input "R$ 0,00"
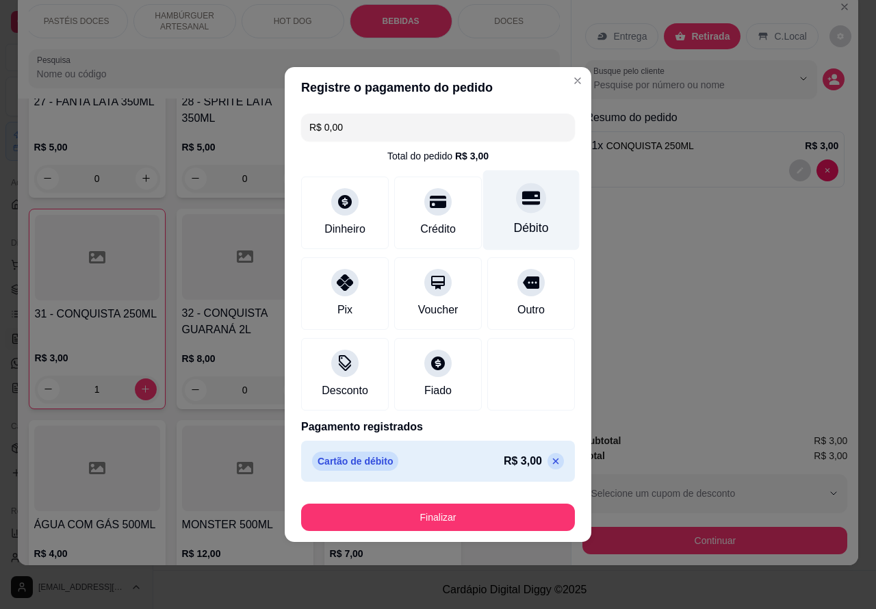
click at [510, 511] on button "Finalizar" at bounding box center [438, 517] width 274 height 27
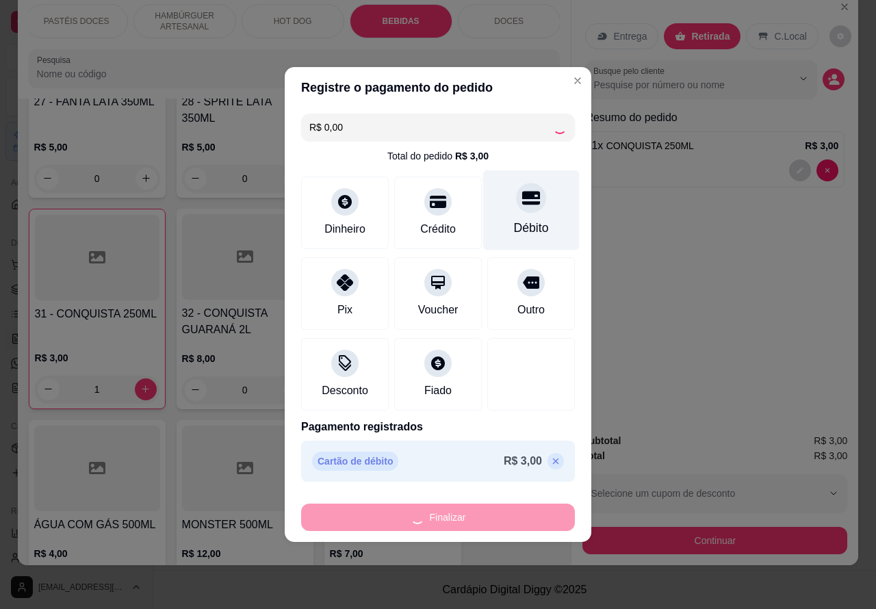
type input "0"
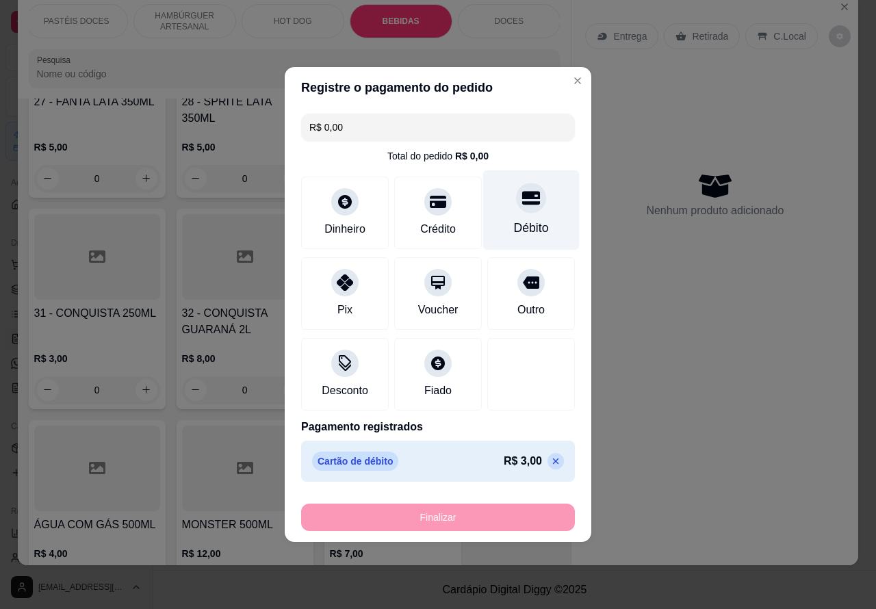
type input "-R$ 3,00"
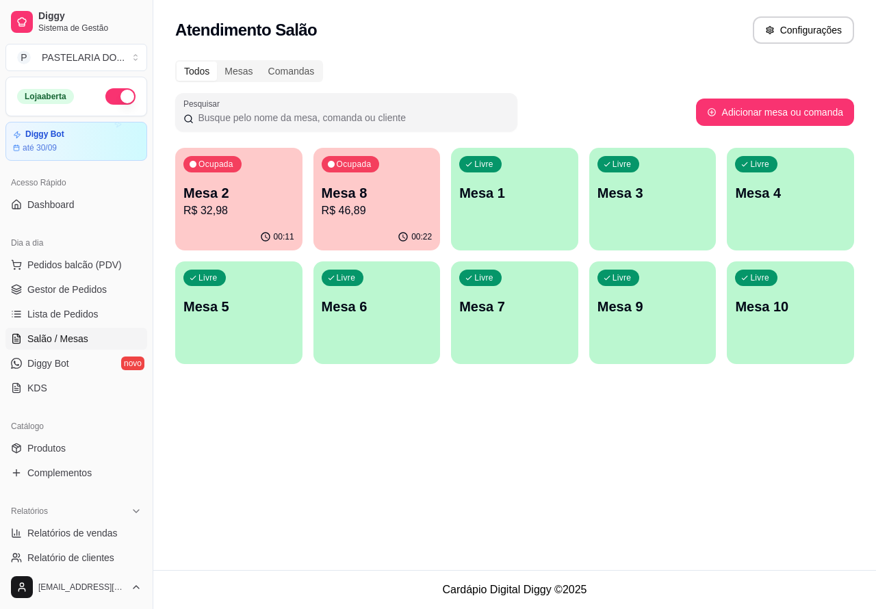
click at [334, 493] on div "Atendimento Salão Configurações Todos Mesas Comandas Pesquisar Adicionar mesa o…" at bounding box center [514, 285] width 723 height 570
click at [368, 305] on p "Mesa 6" at bounding box center [377, 306] width 111 height 19
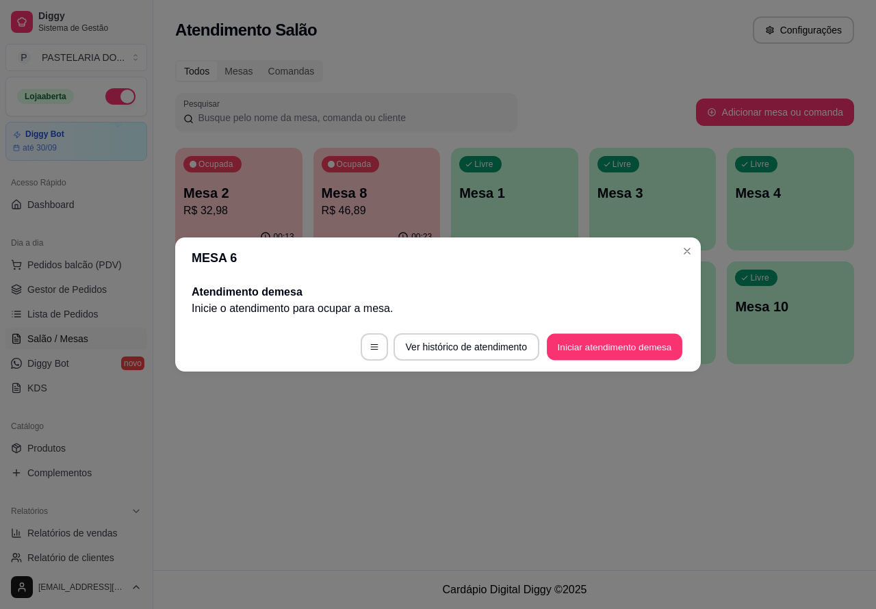
click at [622, 340] on button "Iniciar atendimento de mesa" at bounding box center [615, 347] width 136 height 27
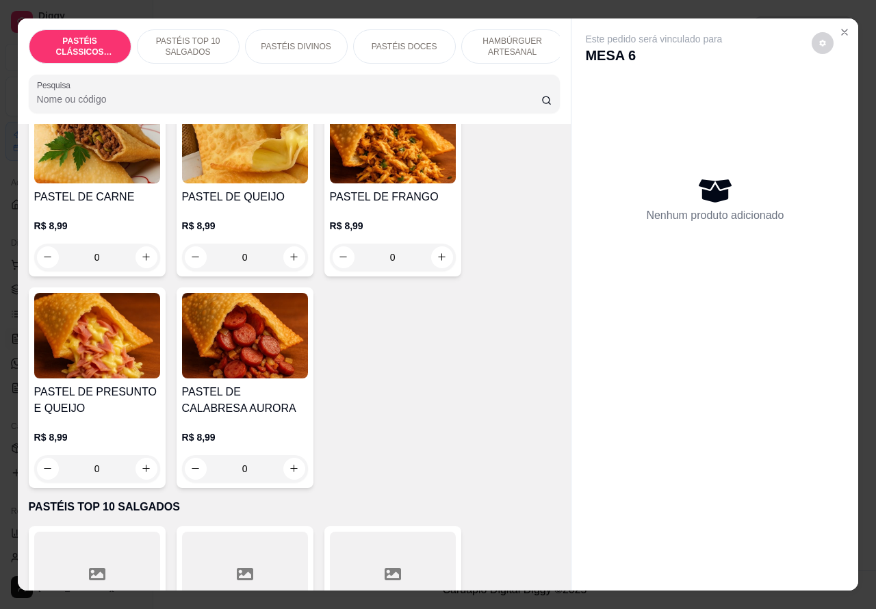
scroll to position [123, 0]
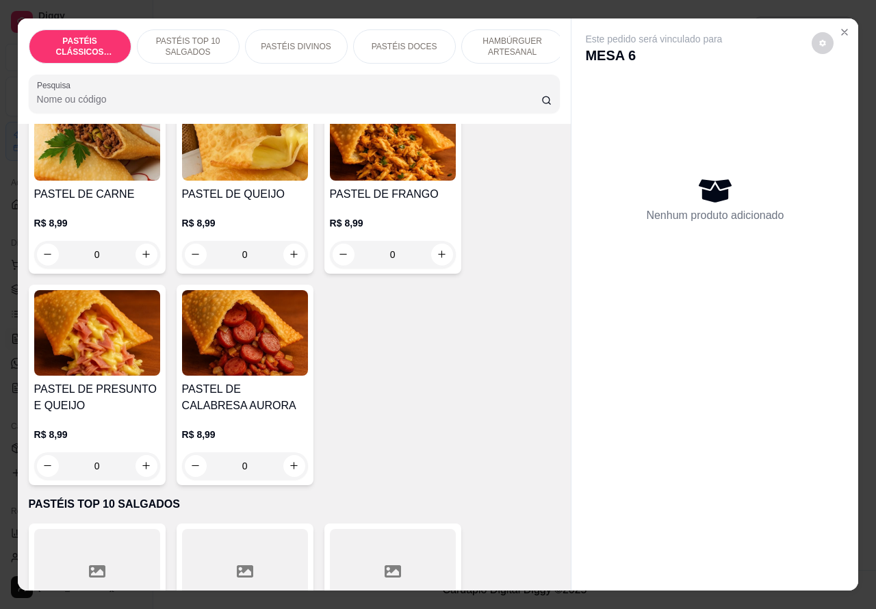
click at [141, 255] on icon "increase-product-quantity" at bounding box center [146, 254] width 10 height 10
click at [141, 258] on icon "increase-product-quantity" at bounding box center [146, 254] width 10 height 10
type input "1"
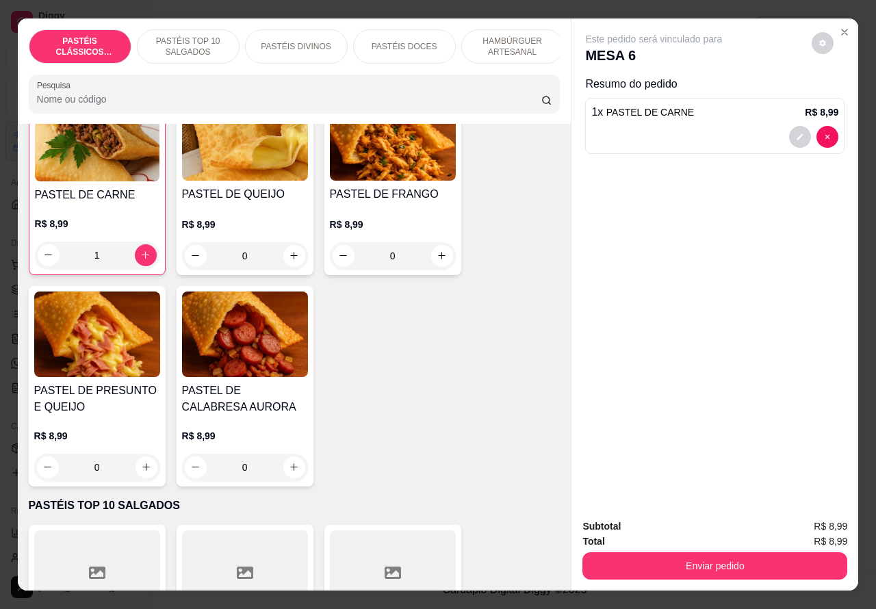
scroll to position [124, 0]
click at [179, 36] on p "PASTÉIS TOP 10 SALGADOS" at bounding box center [188, 47] width 79 height 22
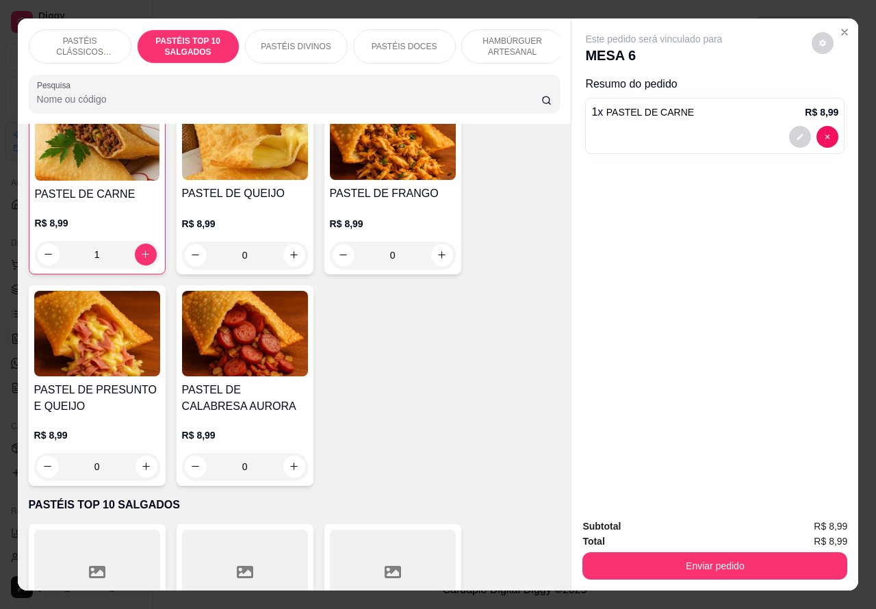
scroll to position [31, 0]
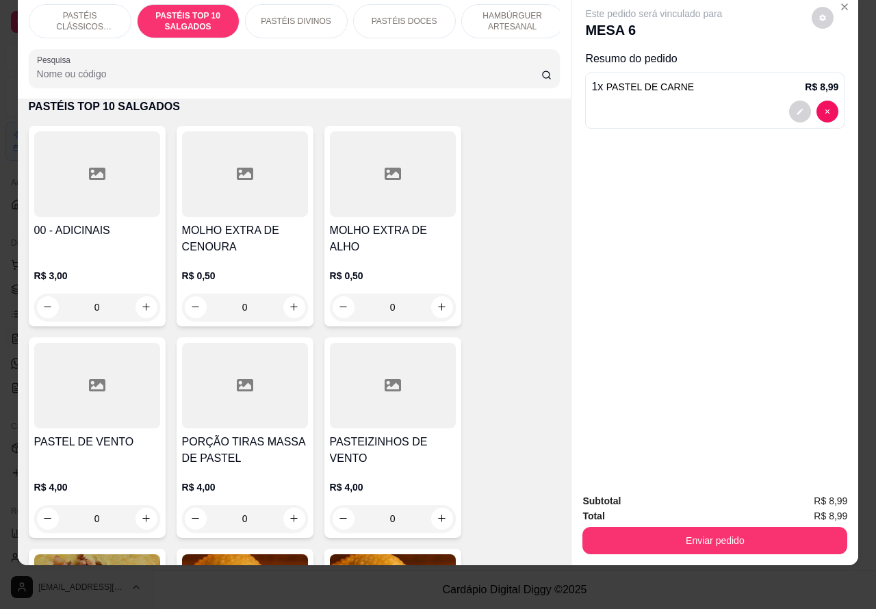
click at [142, 308] on icon "increase-product-quantity" at bounding box center [146, 307] width 8 height 8
type input "1"
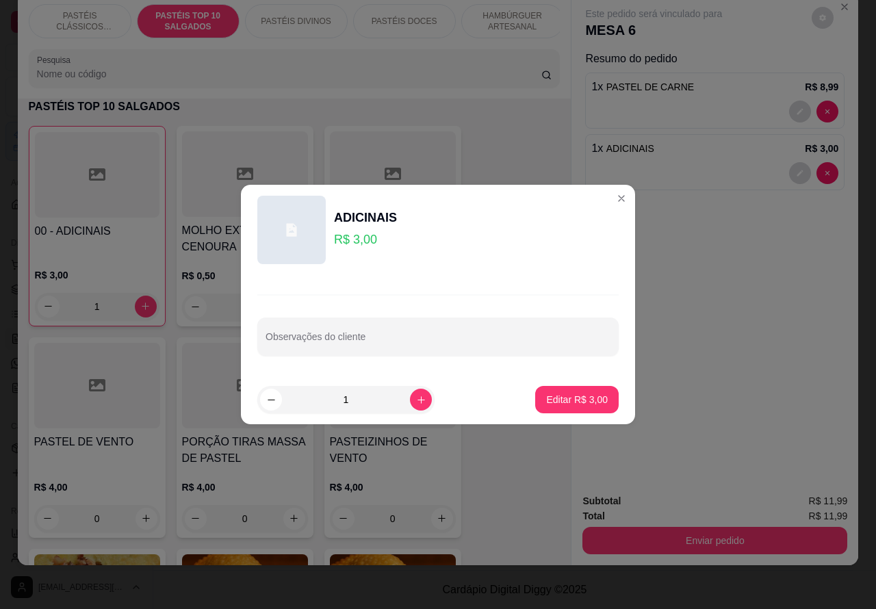
click at [391, 340] on input "Observações do cliente" at bounding box center [438, 342] width 345 height 14
type input "calabreza"
click at [583, 393] on p "Editar R$ 3,00" at bounding box center [577, 400] width 62 height 14
type input "0"
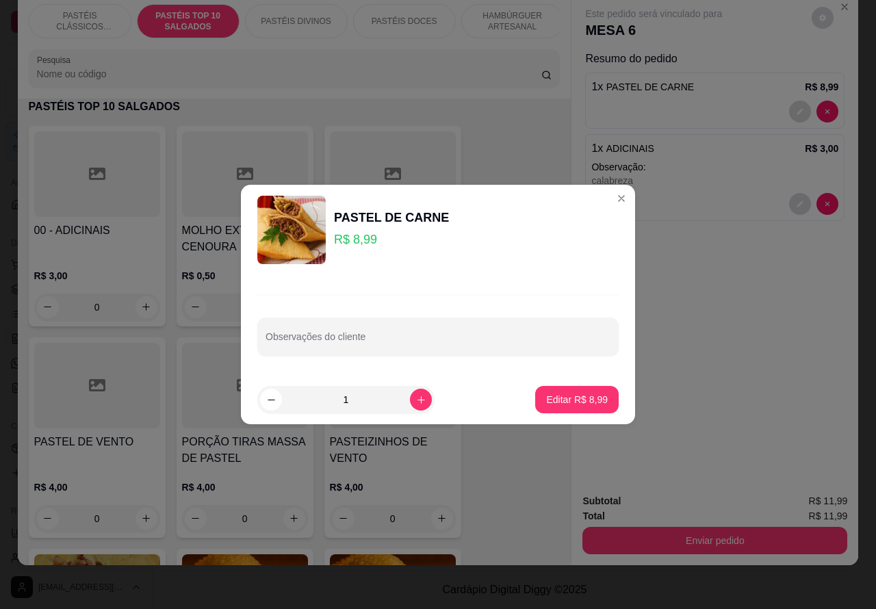
click at [426, 344] on input "Observações do cliente" at bounding box center [438, 342] width 345 height 14
type input "adicionar calabreza"
click at [576, 397] on p "Editar R$ 8,99" at bounding box center [578, 399] width 60 height 13
type input "0"
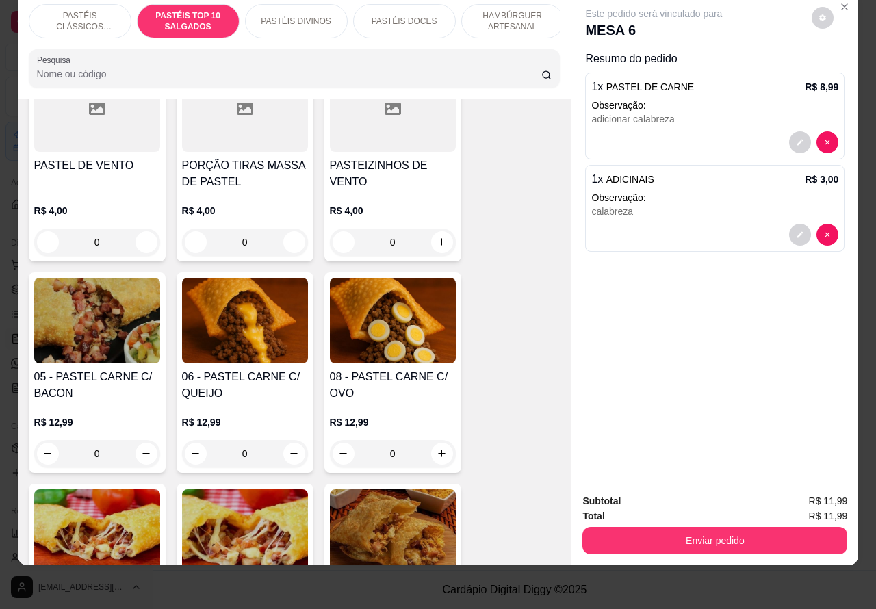
scroll to position [774, 0]
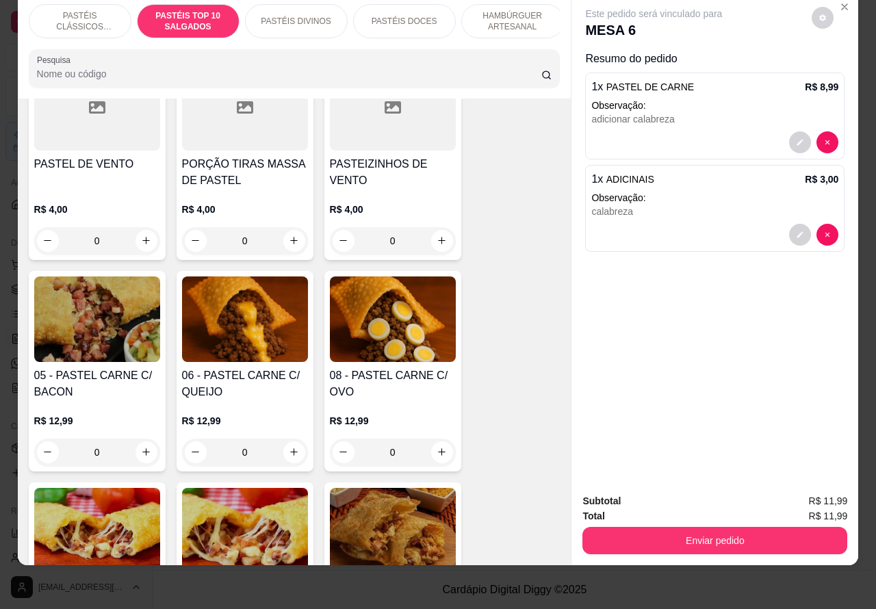
click at [426, 447] on div "0" at bounding box center [393, 452] width 126 height 27
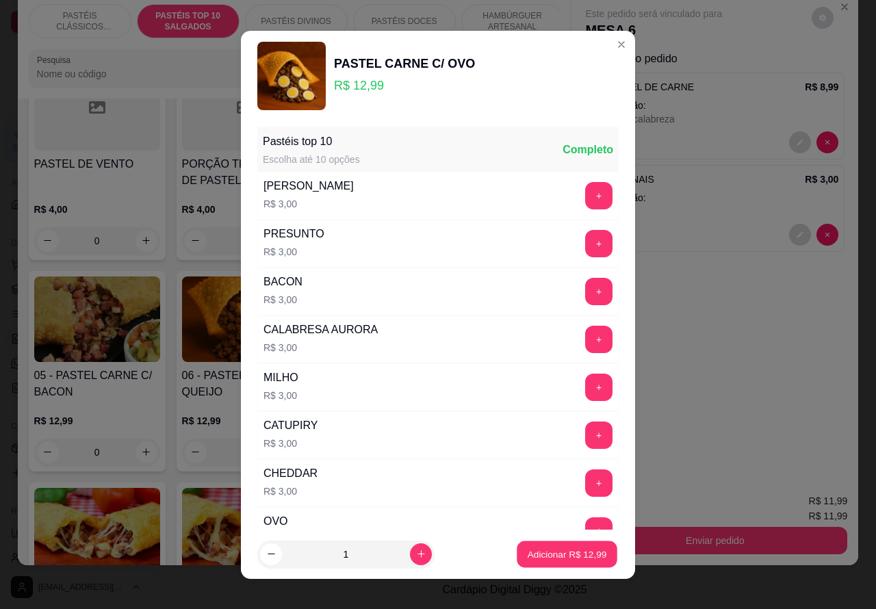
click at [549, 541] on button "Adicionar R$ 12,99" at bounding box center [567, 554] width 101 height 27
type input "1"
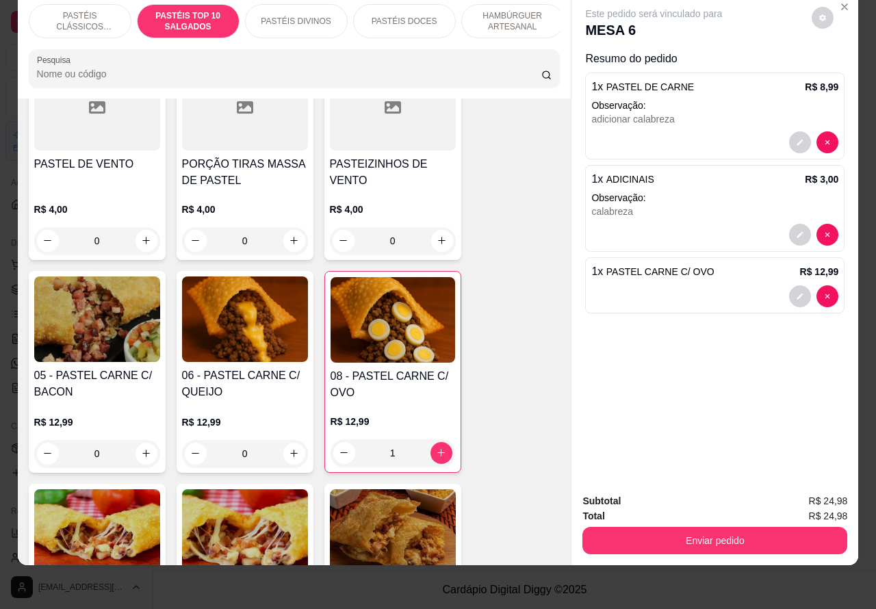
click at [77, 10] on p "PASTÉIS CLÁSSICOS SALGADOS" at bounding box center [79, 21] width 79 height 22
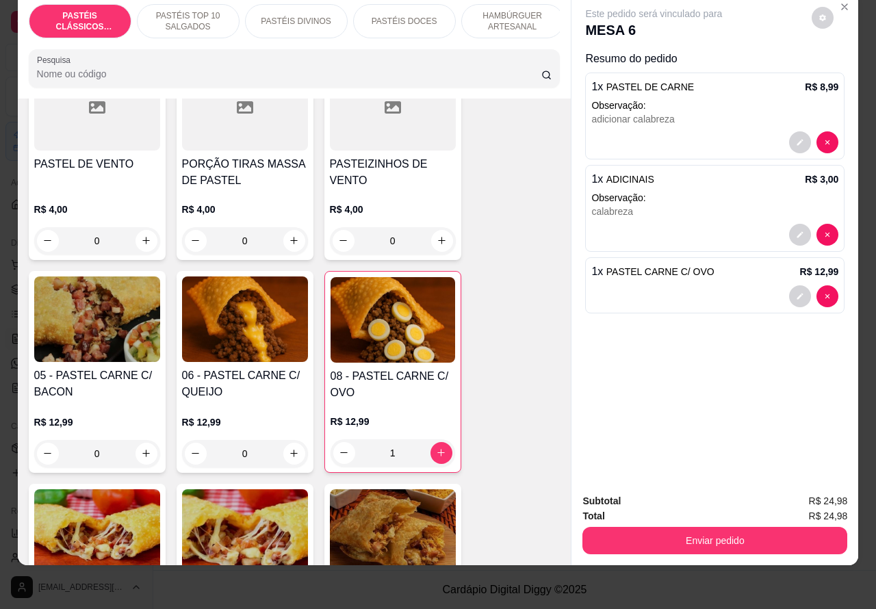
scroll to position [62, 0]
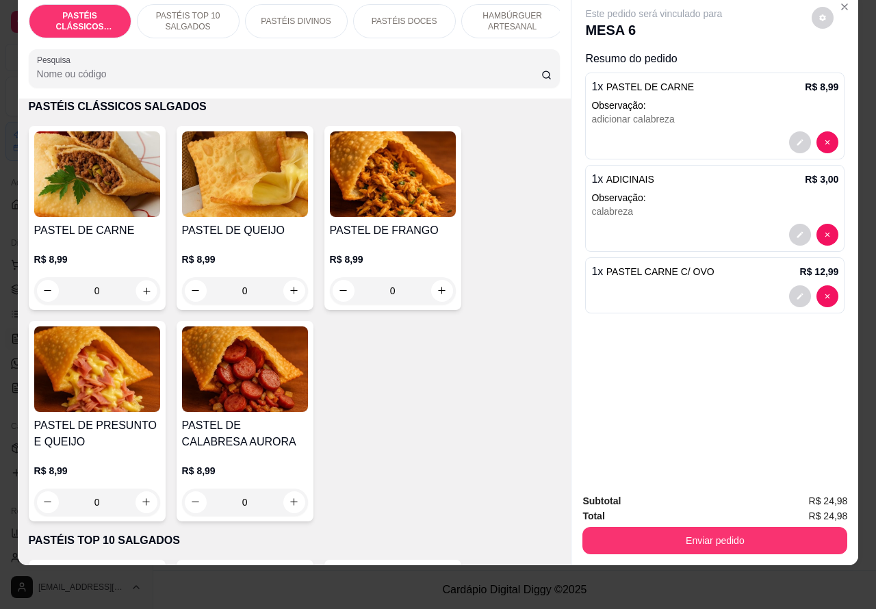
click at [143, 291] on icon "increase-product-quantity" at bounding box center [146, 291] width 7 height 7
type input "1"
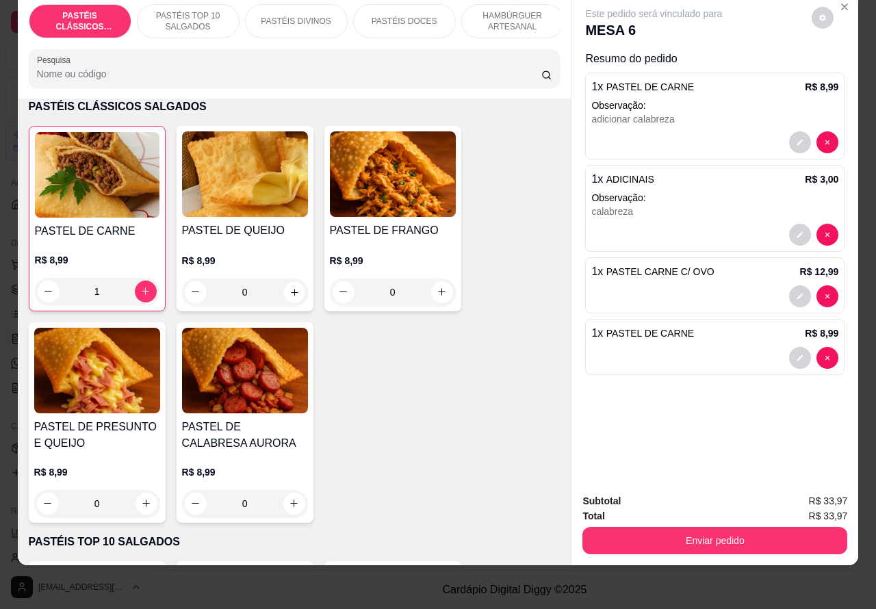
click at [289, 288] on icon "increase-product-quantity" at bounding box center [294, 292] width 10 height 10
type input "1"
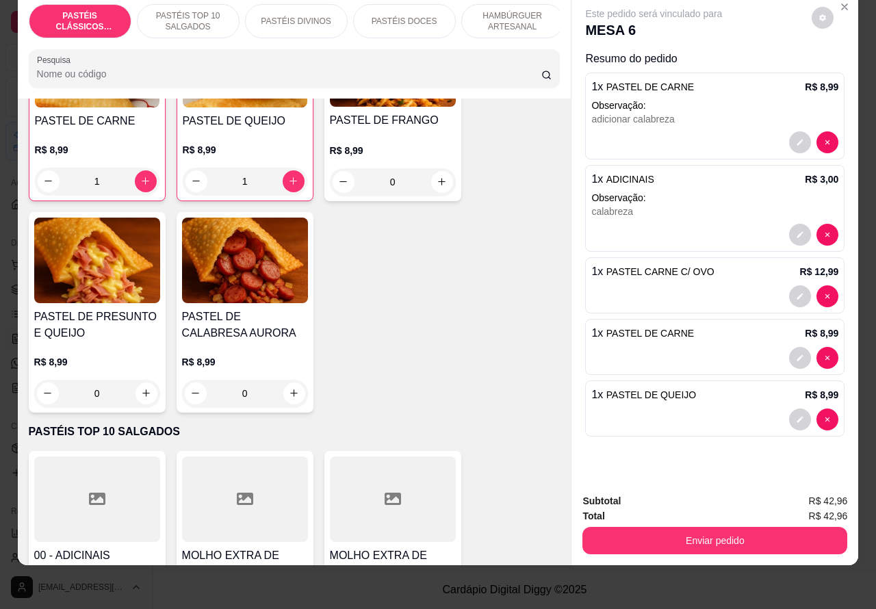
click at [190, 11] on p "PASTÉIS TOP 10 SALGADOS" at bounding box center [188, 21] width 79 height 22
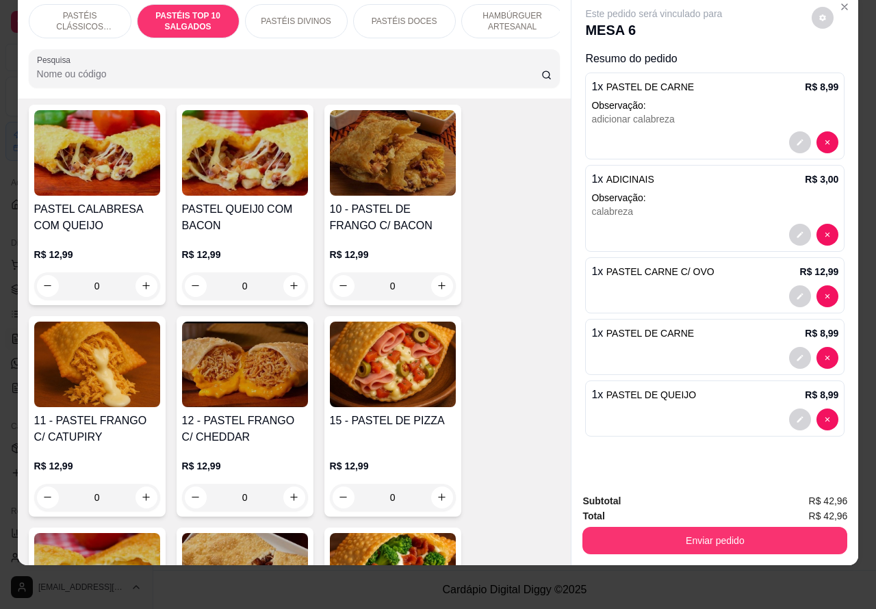
scroll to position [1147, 0]
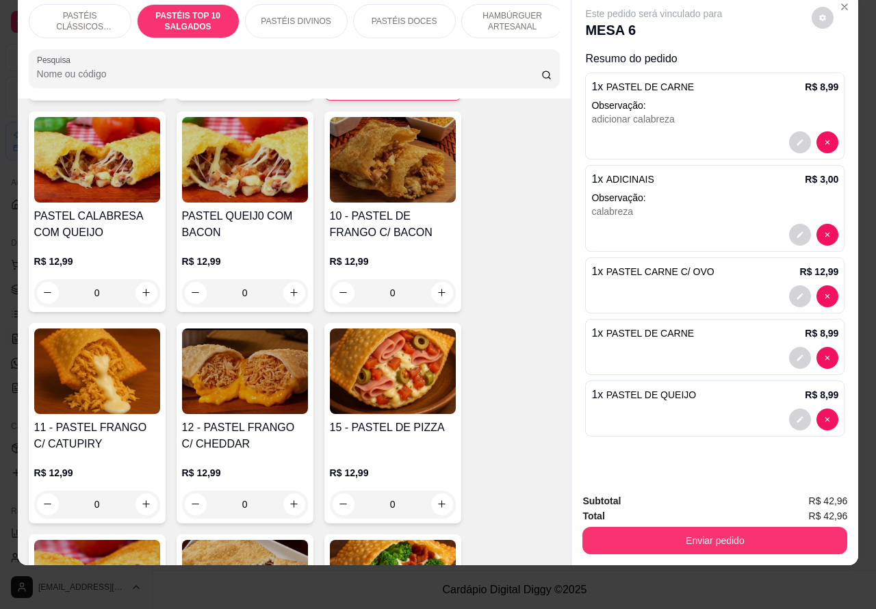
click at [142, 293] on icon "increase-product-quantity" at bounding box center [146, 293] width 8 height 8
type input "1"
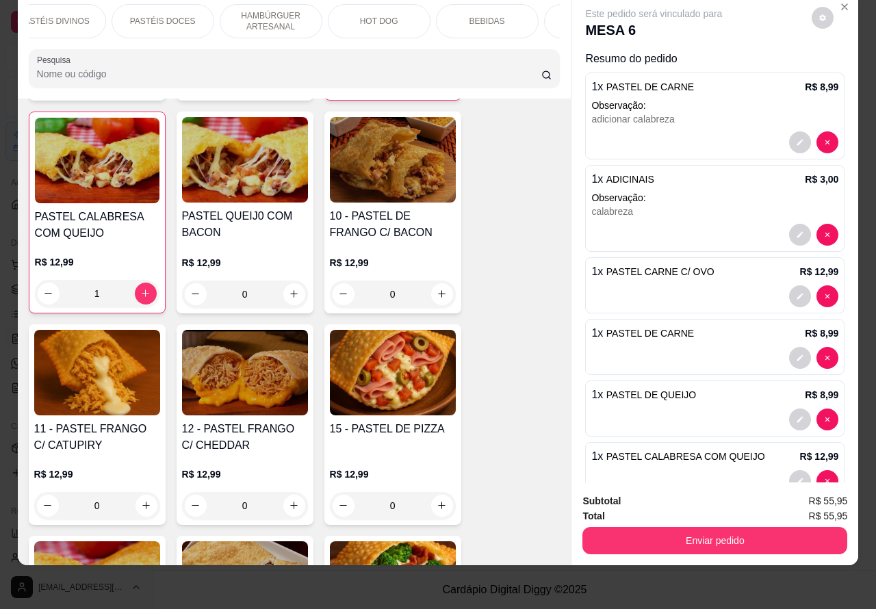
scroll to position [0, 243]
click at [485, 16] on p "BEBIDAS" at bounding box center [486, 21] width 36 height 11
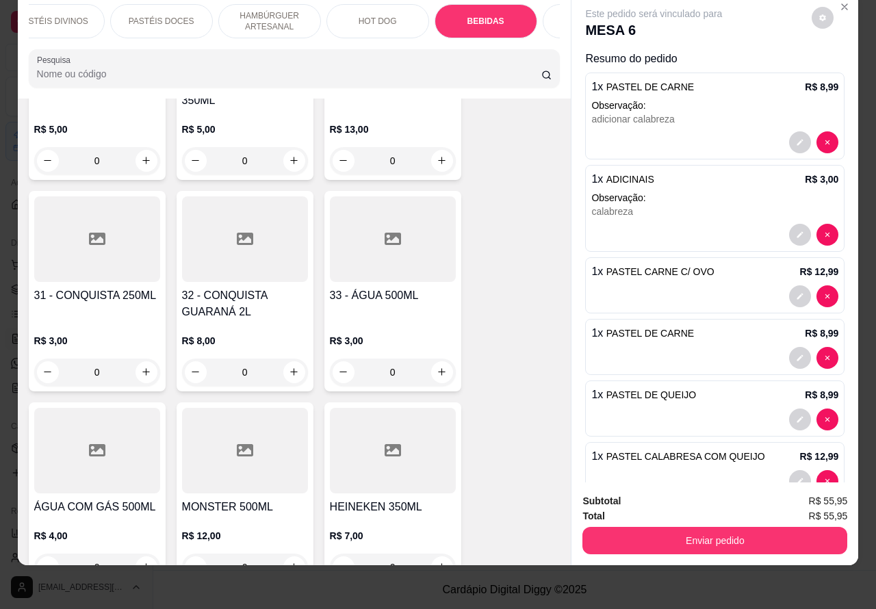
scroll to position [4713, 0]
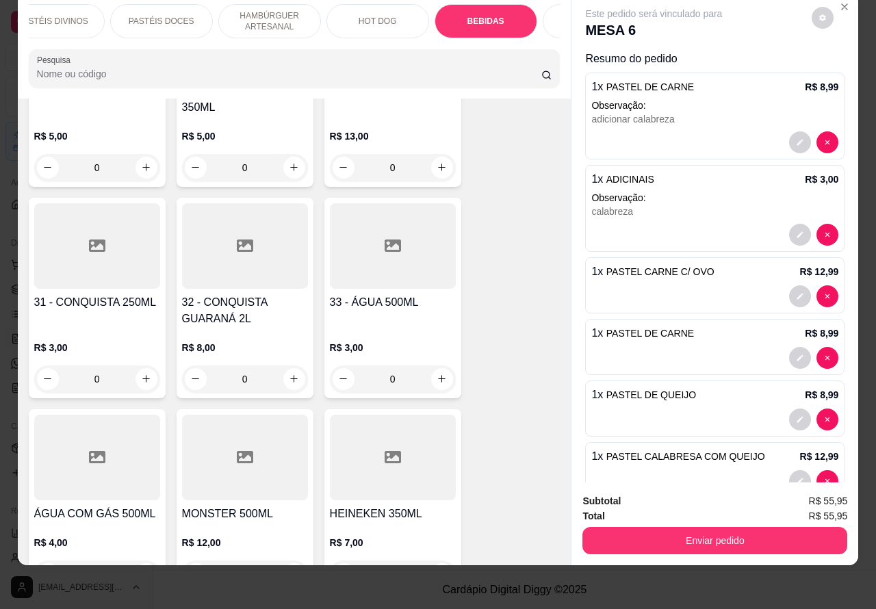
click at [289, 374] on icon "increase-product-quantity" at bounding box center [294, 379] width 10 height 10
type input "1"
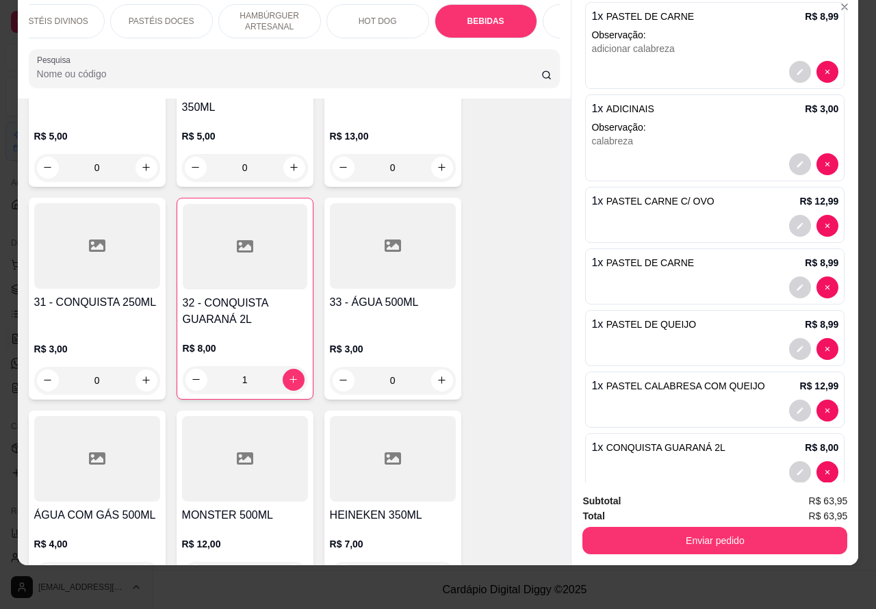
scroll to position [98, 0]
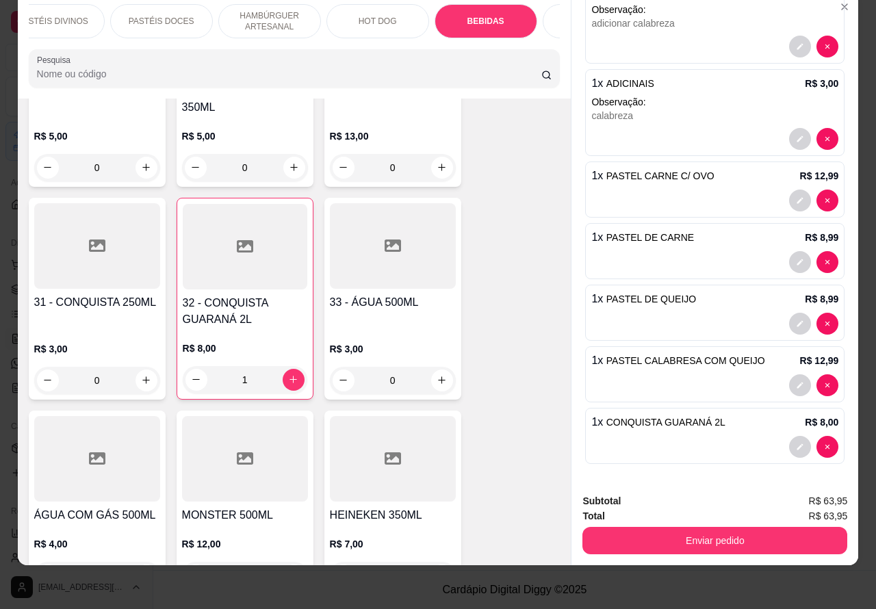
click at [730, 527] on button "Enviar pedido" at bounding box center [715, 540] width 265 height 27
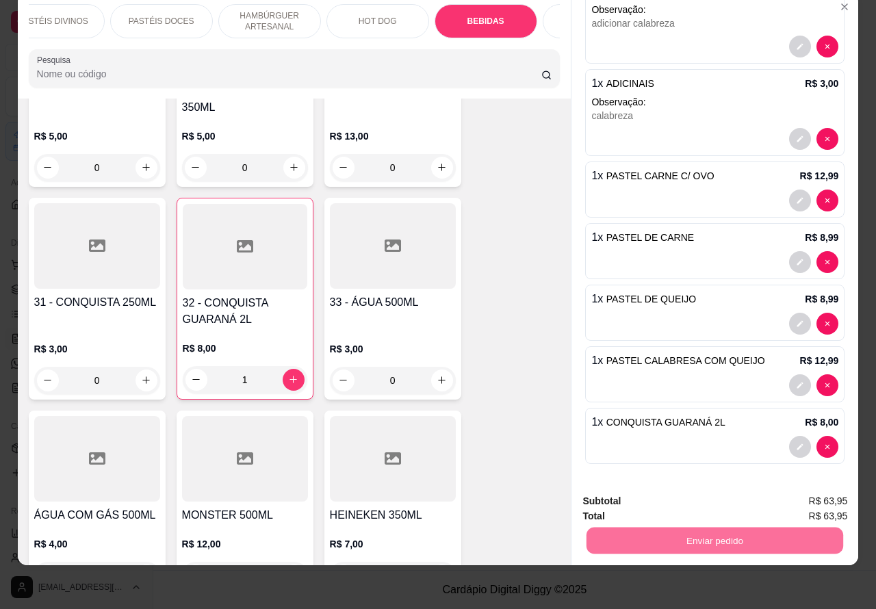
click at [689, 493] on button "Não registrar e enviar pedido" at bounding box center [669, 495] width 142 height 26
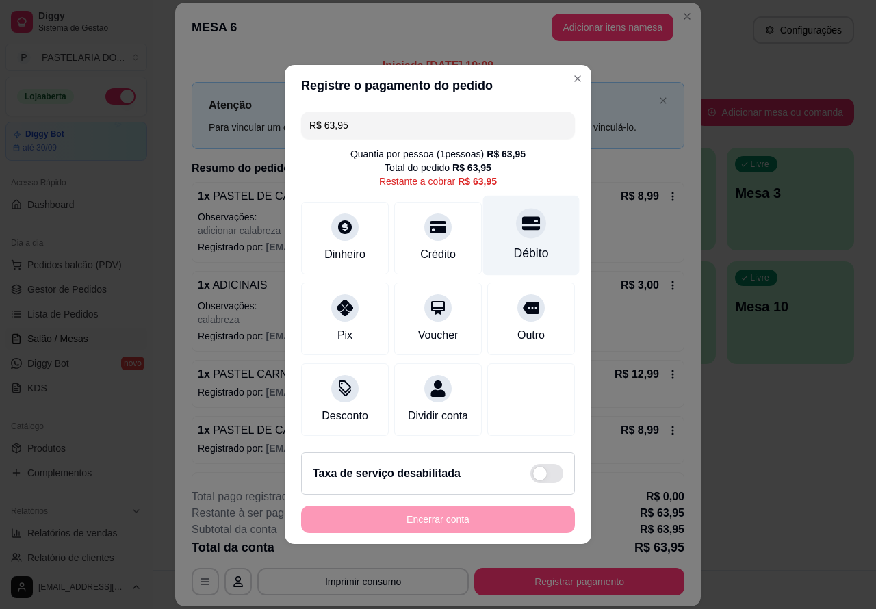
click at [522, 221] on icon at bounding box center [531, 223] width 18 height 18
type input "R$ 0,00"
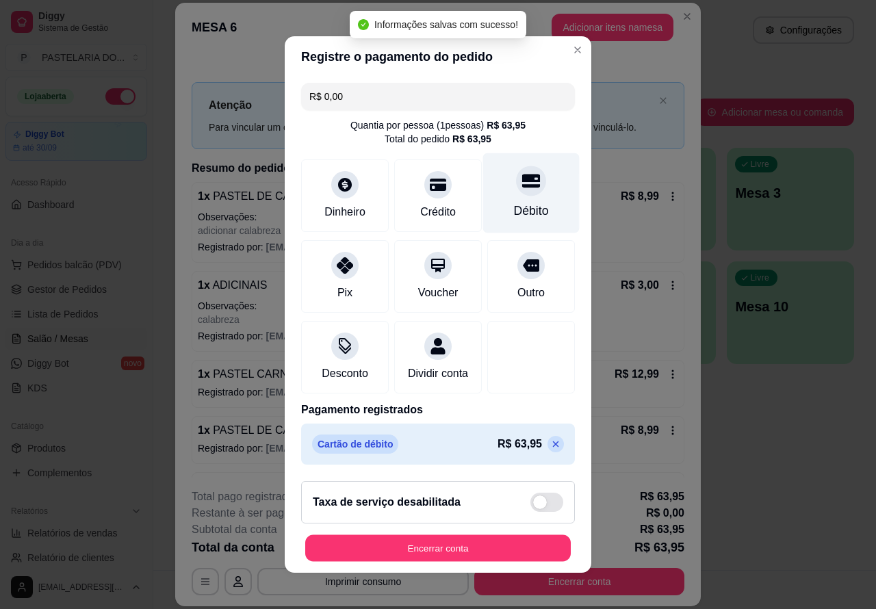
click at [457, 548] on button "Encerrar conta" at bounding box center [438, 548] width 266 height 27
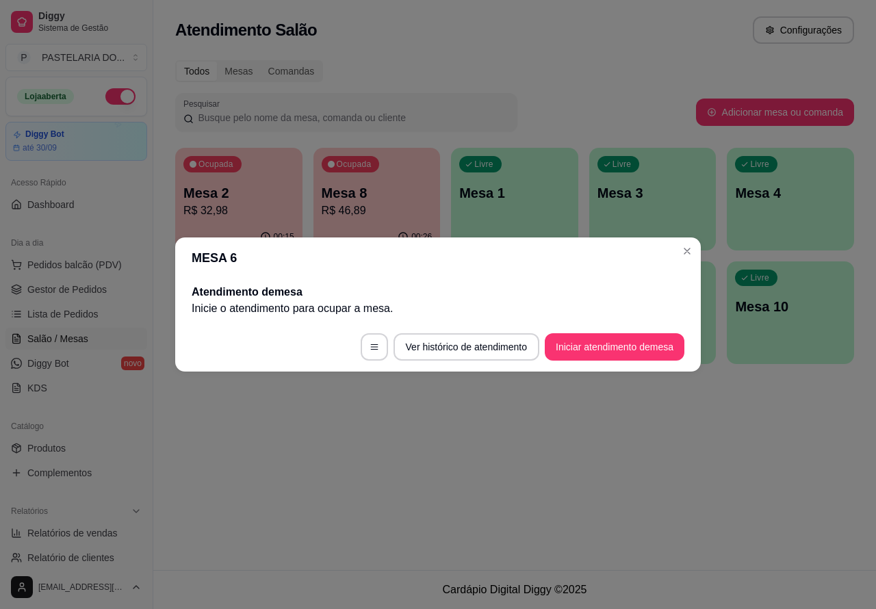
click at [633, 462] on div "Atendimento Salão Configurações Todos Mesas Comandas Pesquisar Adicionar mesa o…" at bounding box center [514, 285] width 723 height 570
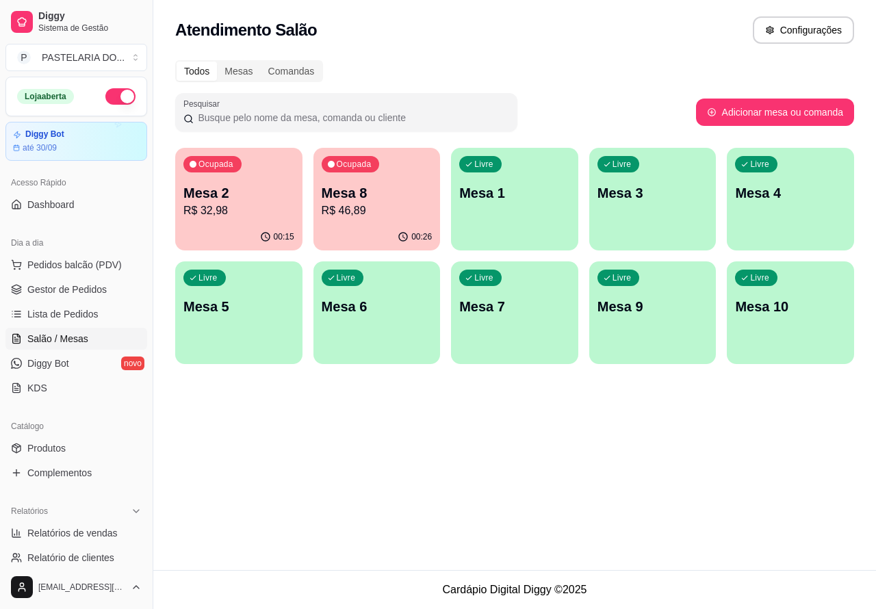
click at [394, 179] on div "Ocupada Mesa 8 R$ 46,89" at bounding box center [377, 186] width 127 height 76
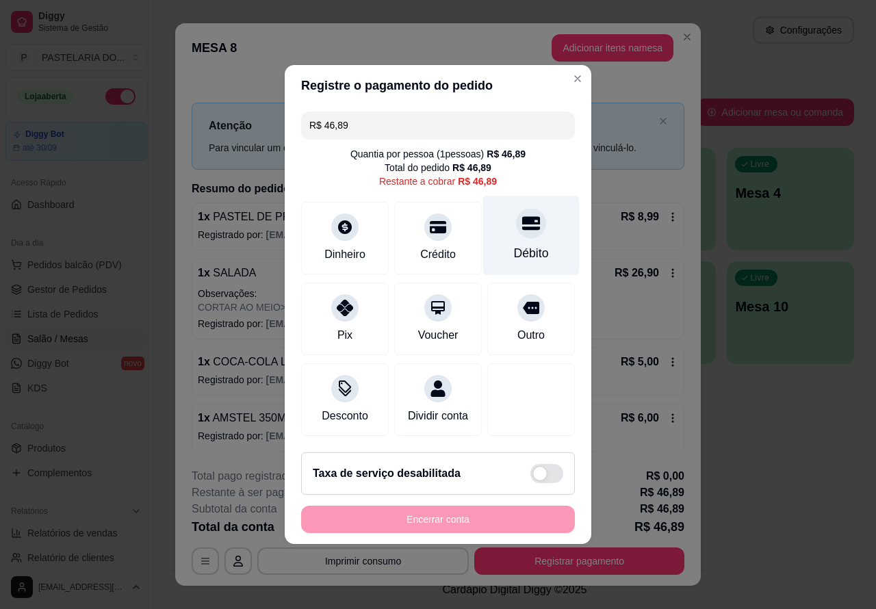
click at [522, 217] on icon at bounding box center [531, 224] width 18 height 14
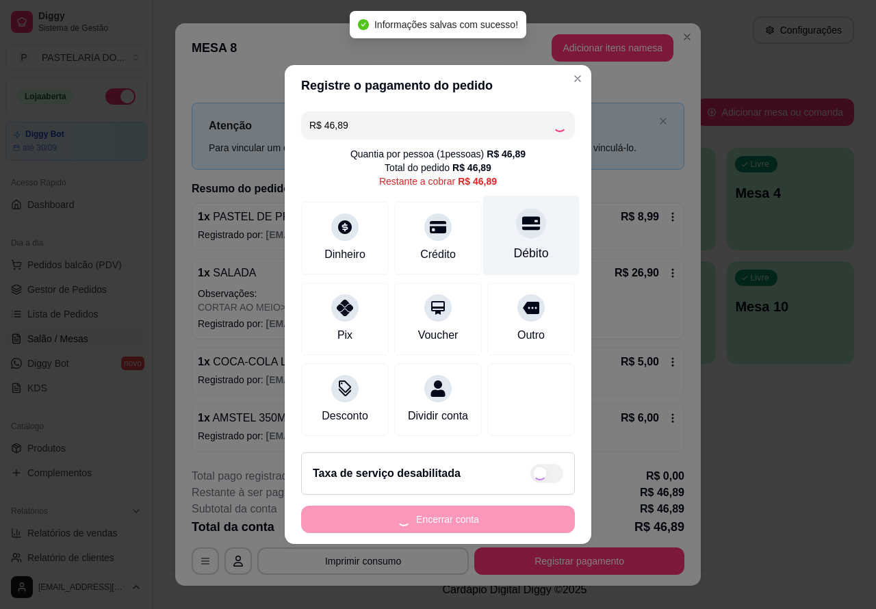
type input "R$ 0,00"
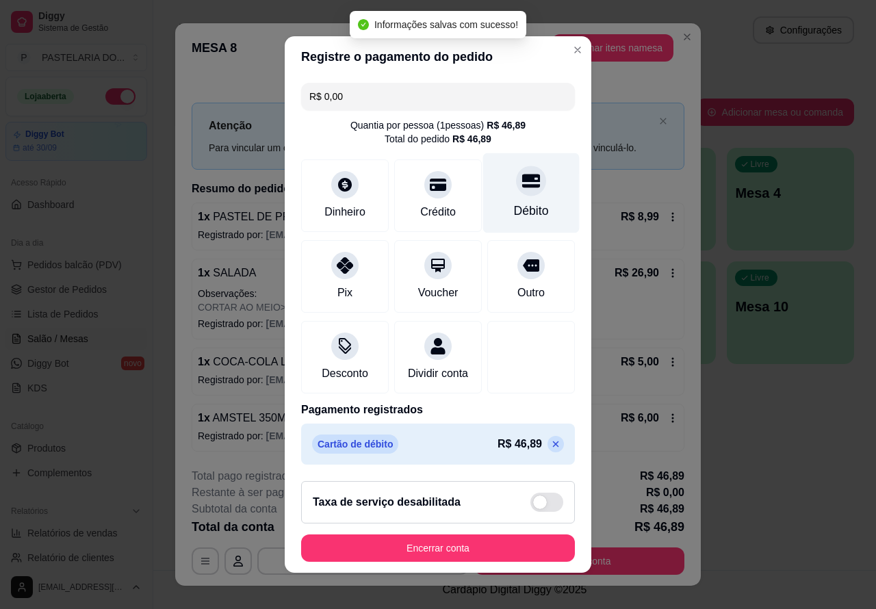
click at [474, 548] on button "Encerrar conta" at bounding box center [438, 548] width 274 height 27
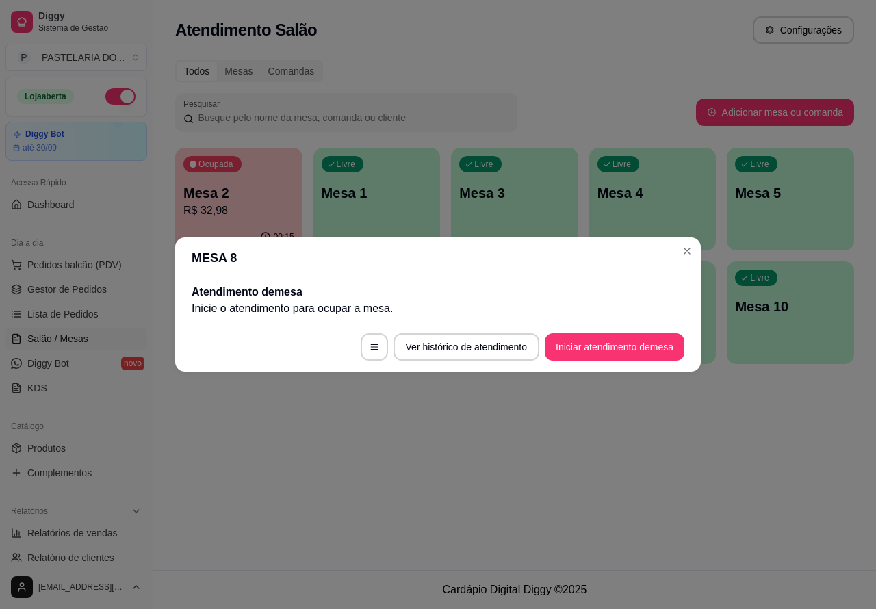
click at [740, 464] on div "Atendimento Salão Configurações Todos Mesas Comandas Pesquisar Adicionar mesa o…" at bounding box center [514, 285] width 723 height 570
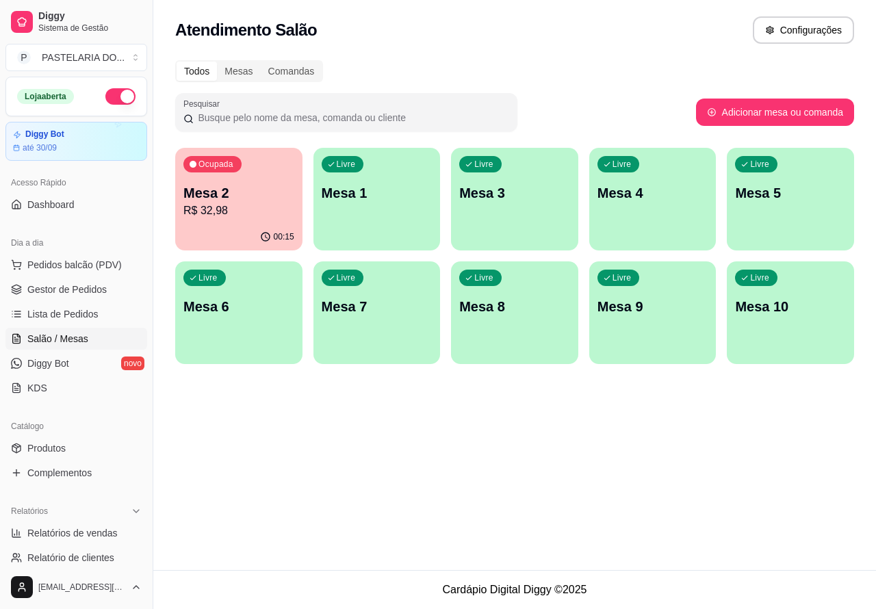
click at [364, 449] on div "Atendimento Salão Configurações Todos Mesas Comandas Pesquisar Adicionar mesa o…" at bounding box center [514, 285] width 723 height 570
click at [665, 183] on p "Mesa 4" at bounding box center [653, 192] width 111 height 19
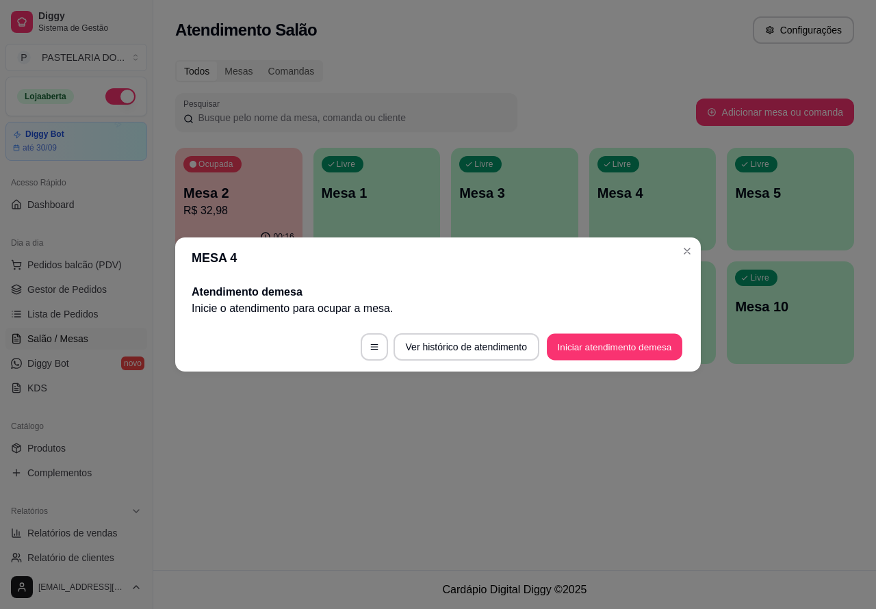
click at [630, 340] on button "Iniciar atendimento de mesa" at bounding box center [615, 347] width 136 height 27
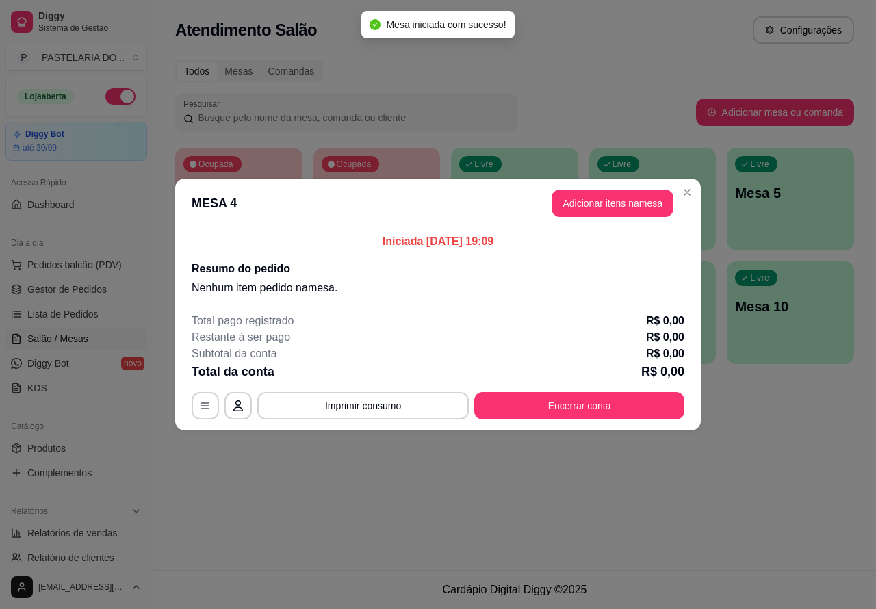
click at [630, 196] on div "Nenhum produto adicionado" at bounding box center [717, 198] width 261 height 270
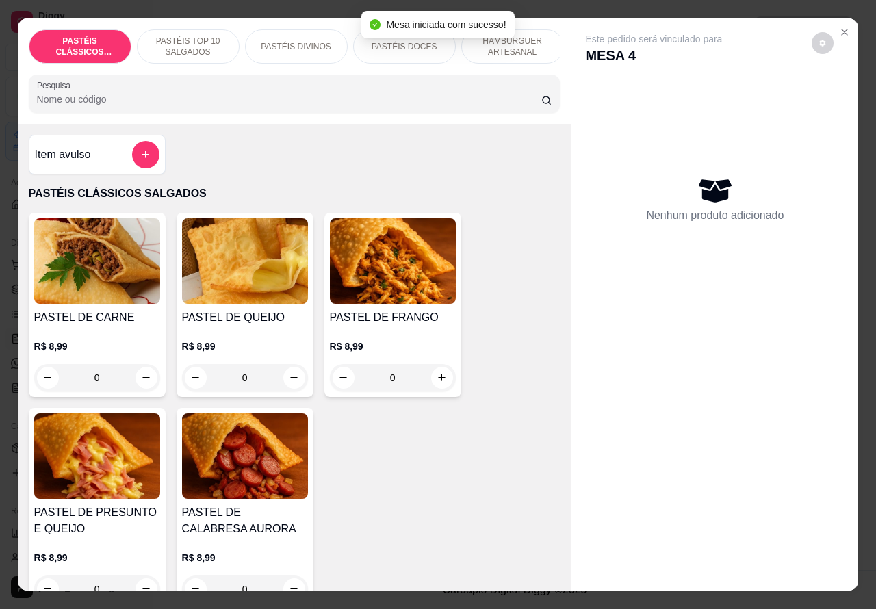
click at [290, 381] on icon "increase-product-quantity" at bounding box center [294, 378] width 8 height 8
type input "1"
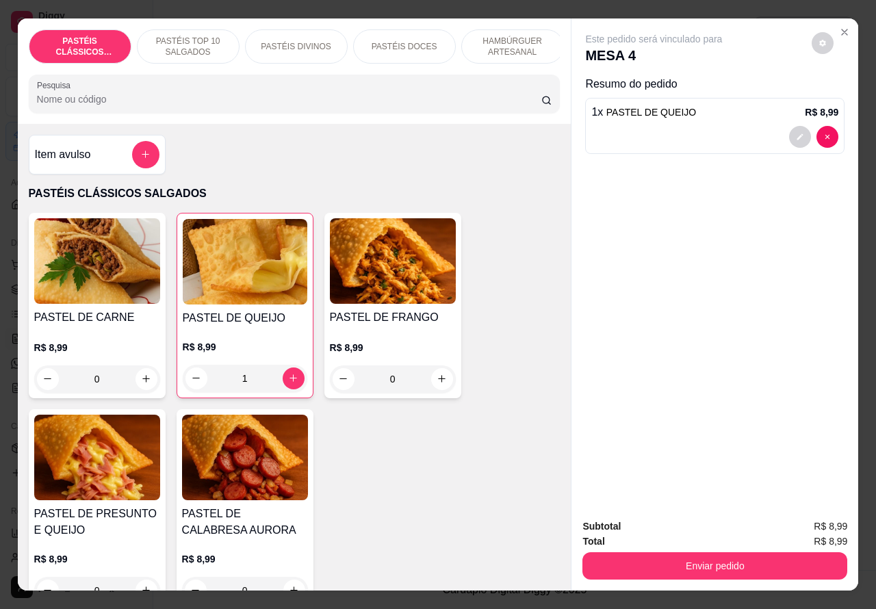
click at [192, 36] on p "PASTÉIS TOP 10 SALGADOS" at bounding box center [188, 47] width 79 height 22
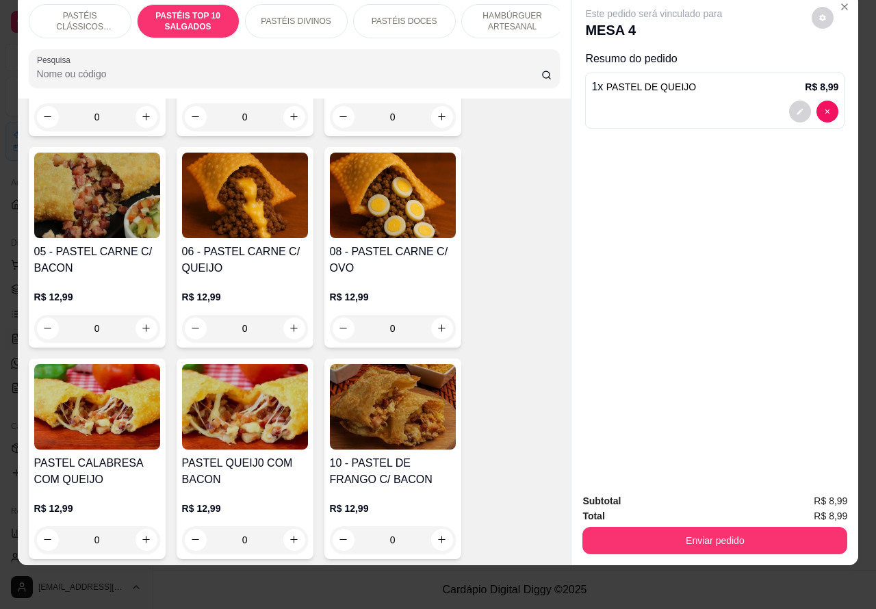
scroll to position [901, 0]
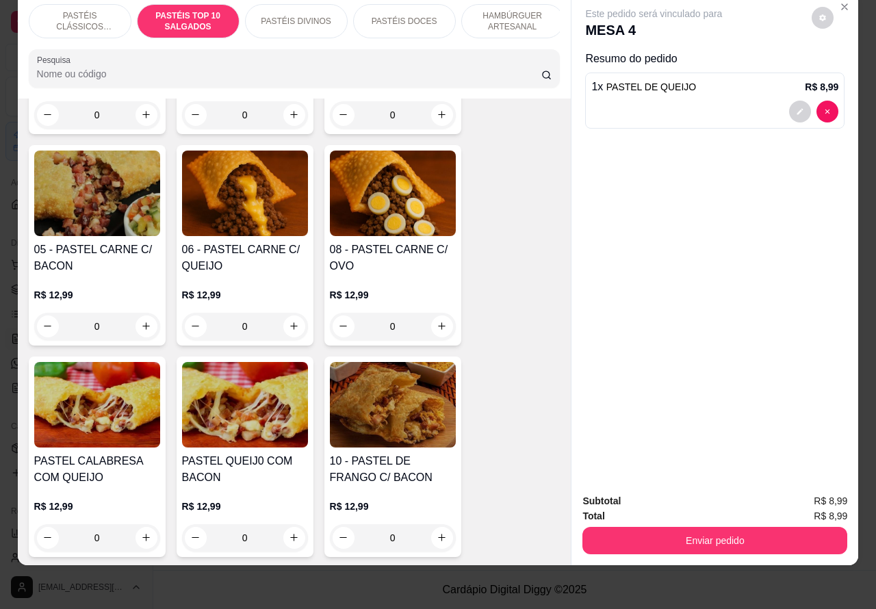
click at [145, 327] on div "0" at bounding box center [97, 326] width 126 height 27
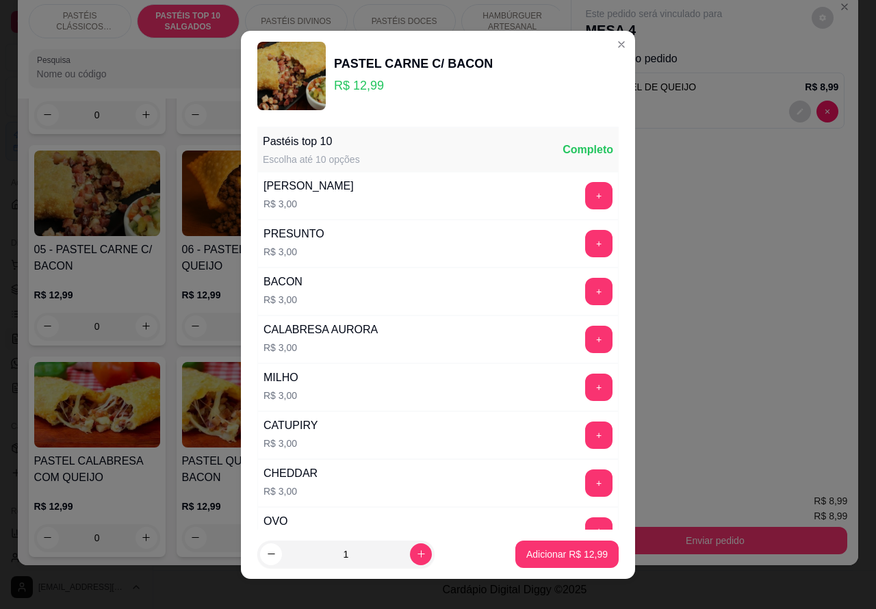
click at [542, 548] on p "Adicionar R$ 12,99" at bounding box center [566, 555] width 81 height 14
type input "1"
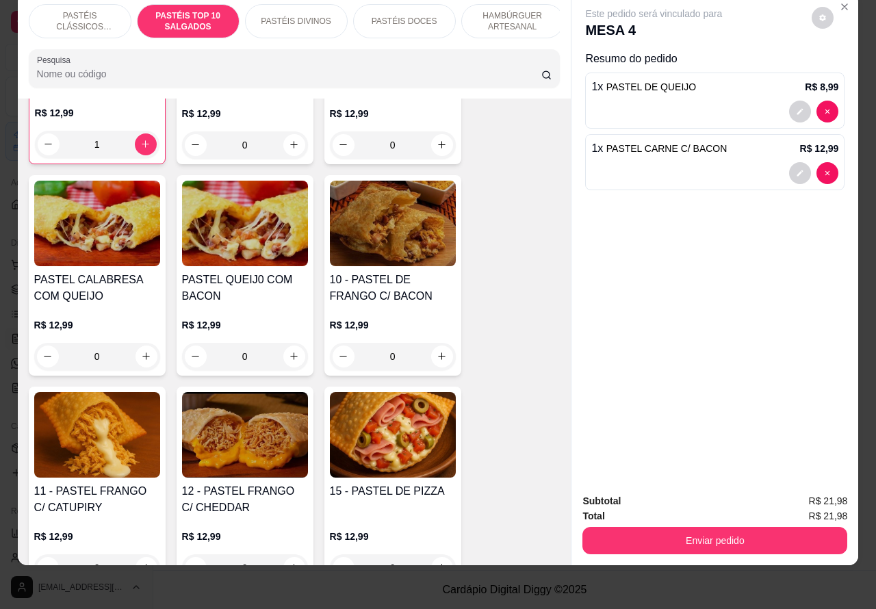
scroll to position [1085, 0]
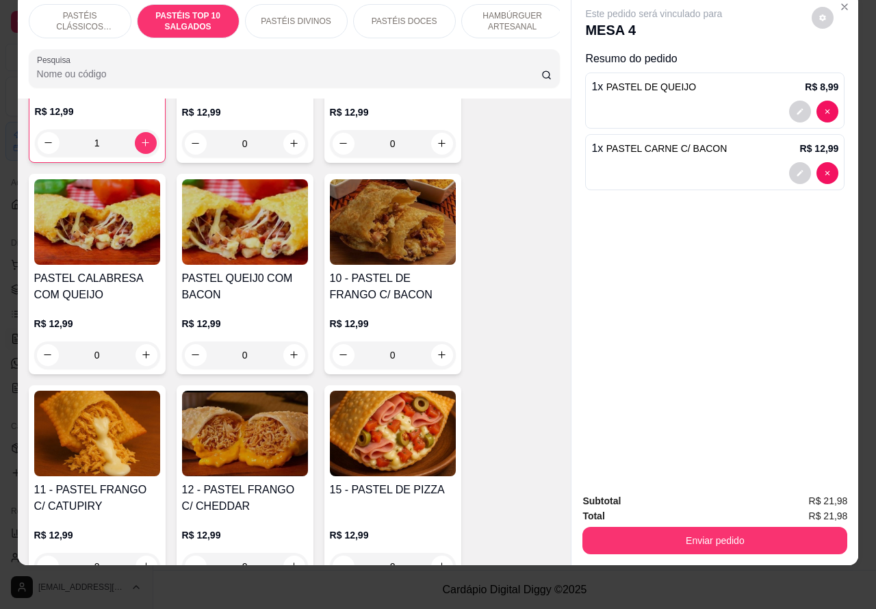
click at [442, 361] on div "0" at bounding box center [393, 355] width 126 height 27
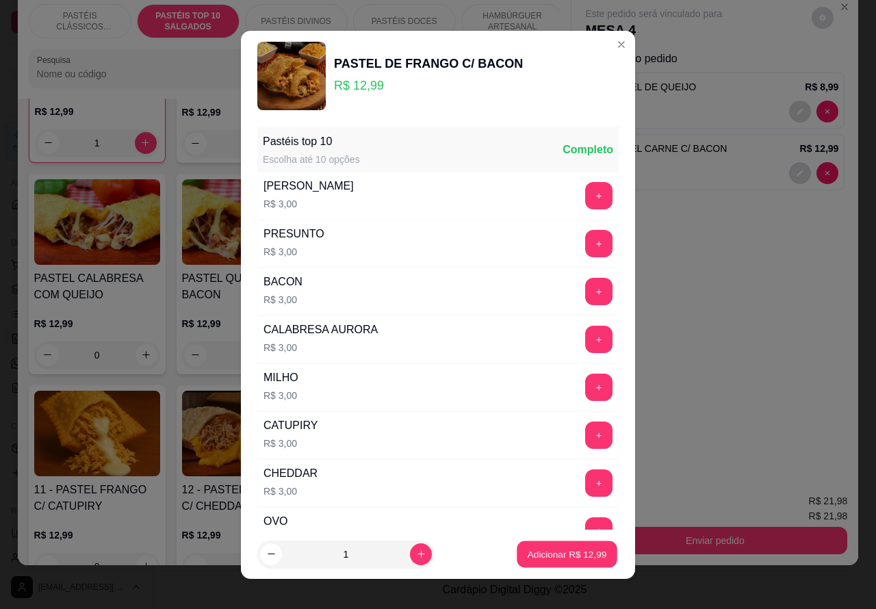
click at [538, 546] on button "Adicionar R$ 12,99" at bounding box center [567, 554] width 101 height 27
type input "1"
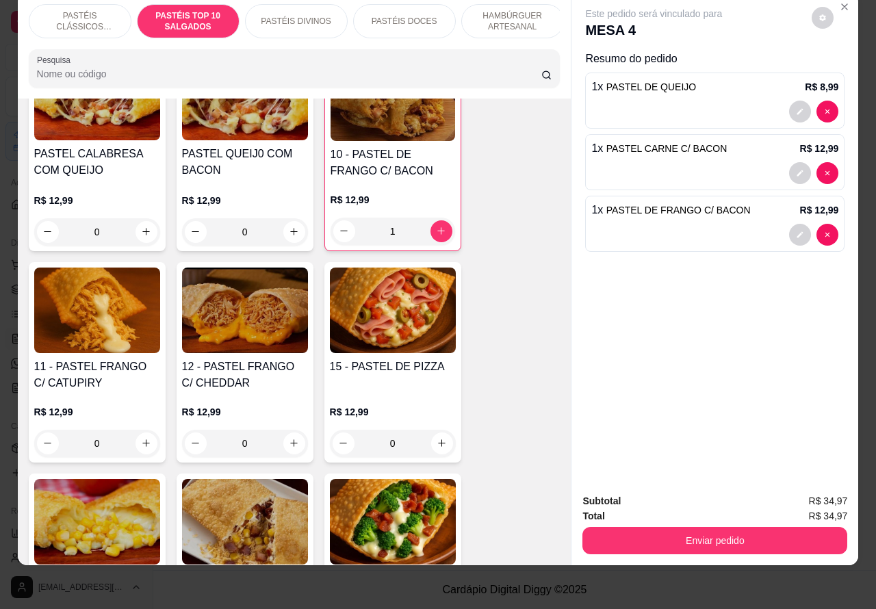
scroll to position [1212, 0]
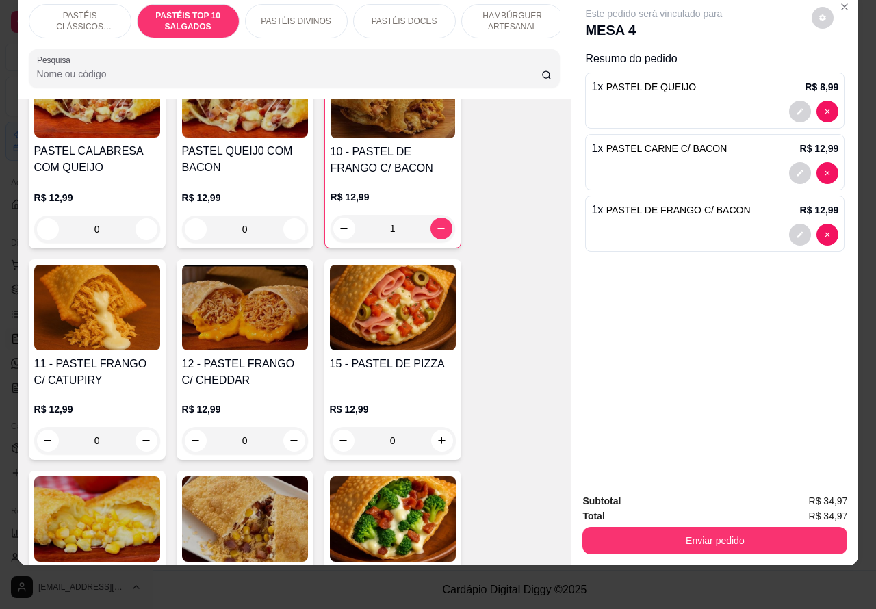
click at [293, 443] on div "0" at bounding box center [245, 440] width 126 height 27
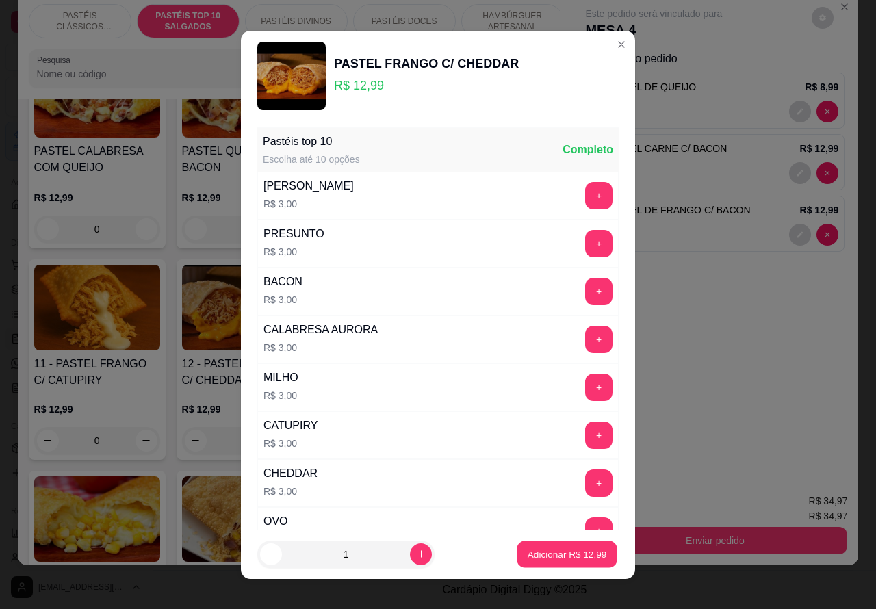
click at [539, 552] on p "Adicionar R$ 12,99" at bounding box center [567, 554] width 79 height 13
type input "1"
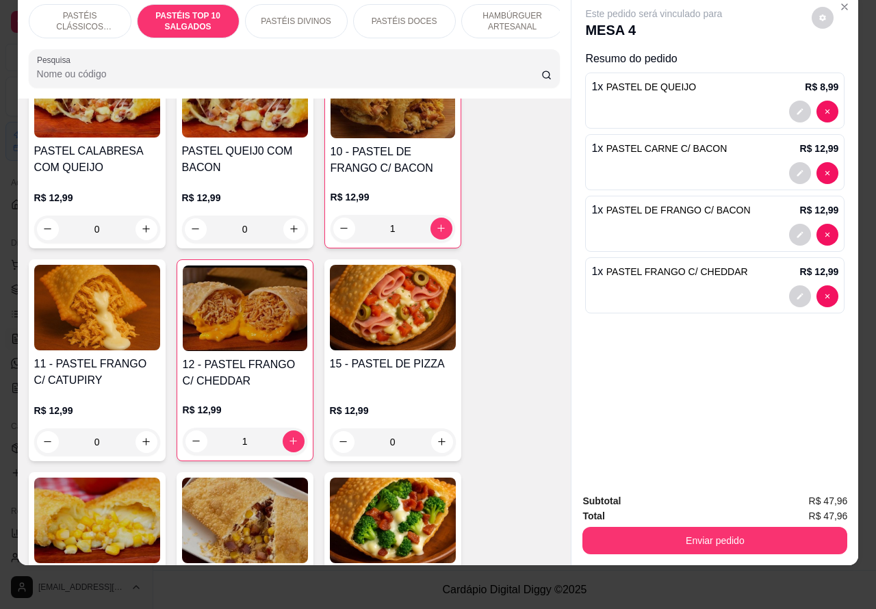
click at [79, 10] on p "PASTÉIS CLÁSSICOS SALGADOS" at bounding box center [79, 21] width 79 height 22
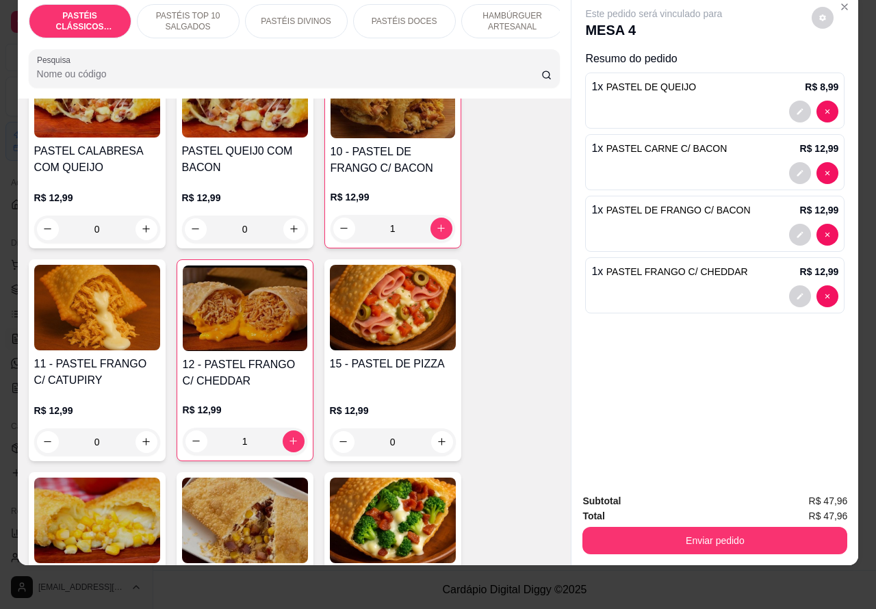
scroll to position [62, 0]
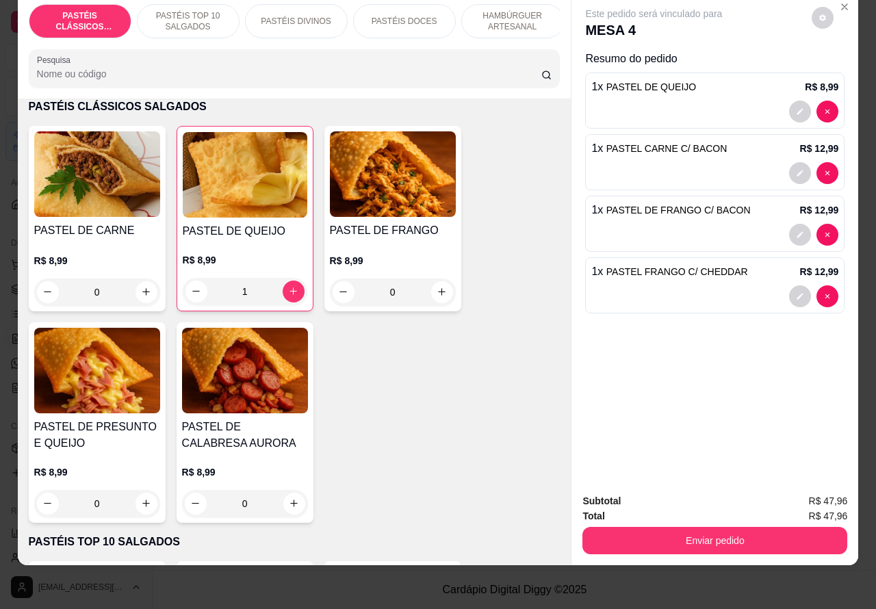
click at [290, 292] on icon "increase-product-quantity" at bounding box center [294, 292] width 8 height 8
type input "2"
click at [713, 528] on button "Enviar pedido" at bounding box center [715, 541] width 257 height 27
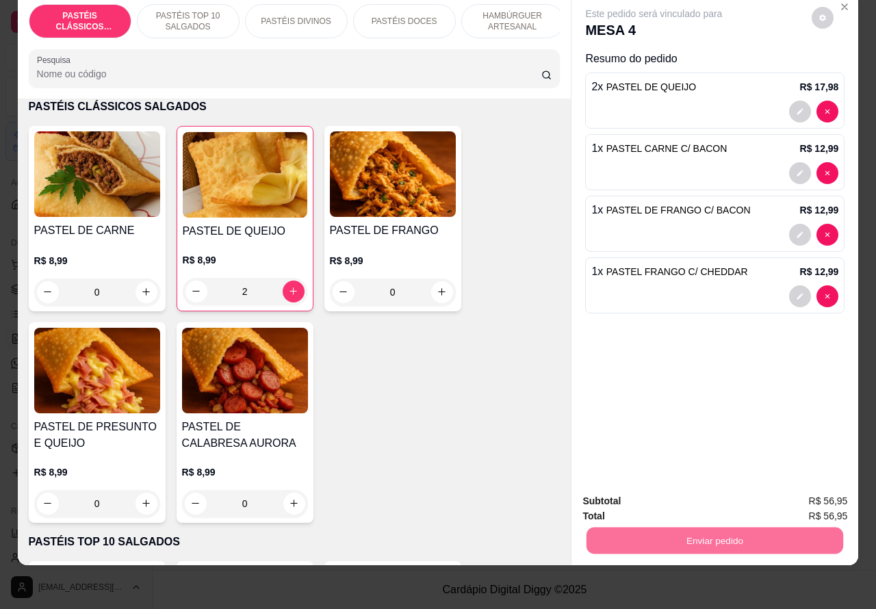
click at [663, 493] on button "Não registrar e enviar pedido" at bounding box center [669, 494] width 138 height 25
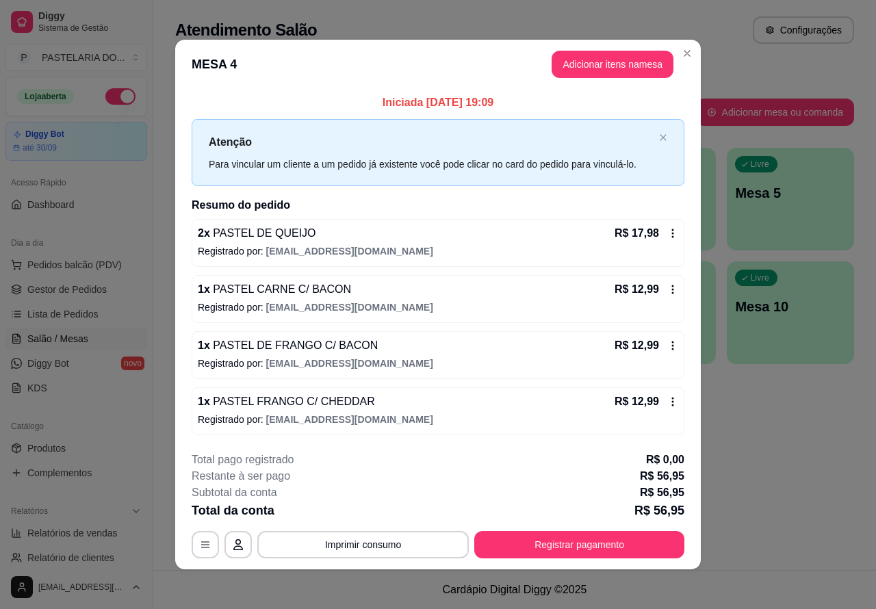
click at [633, 49] on header "MESA 4 Adicionar itens na mesa" at bounding box center [438, 64] width 526 height 49
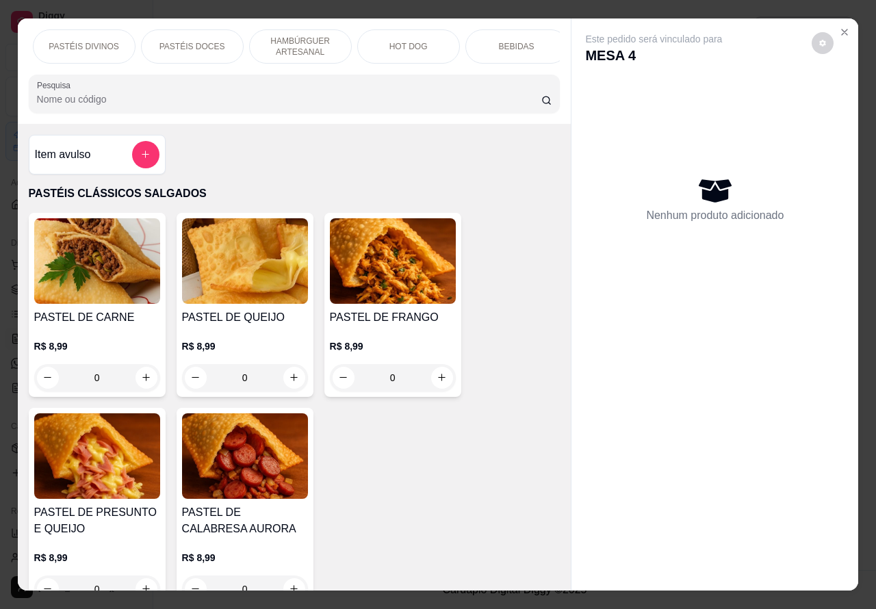
scroll to position [0, 302]
click at [431, 42] on p "BEBIDAS" at bounding box center [427, 46] width 36 height 11
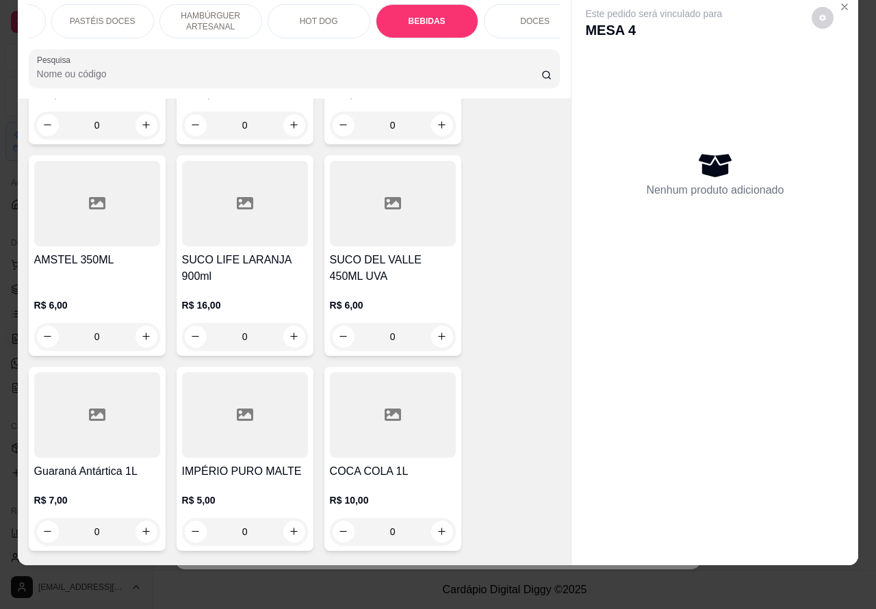
scroll to position [5212, 0]
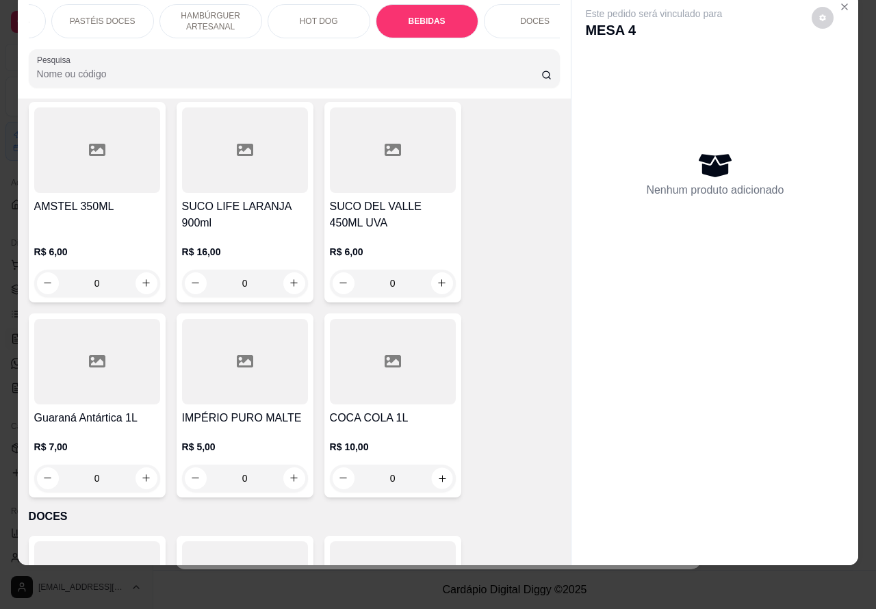
click at [437, 473] on icon "increase-product-quantity" at bounding box center [442, 478] width 10 height 10
type input "1"
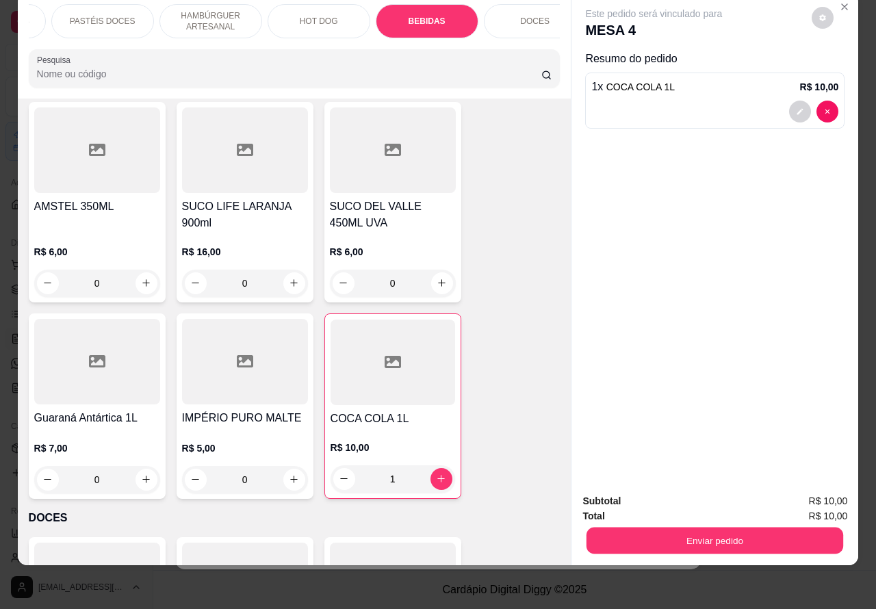
click at [738, 528] on button "Enviar pedido" at bounding box center [715, 541] width 257 height 27
click at [683, 495] on button "Não registrar e enviar pedido" at bounding box center [669, 494] width 138 height 25
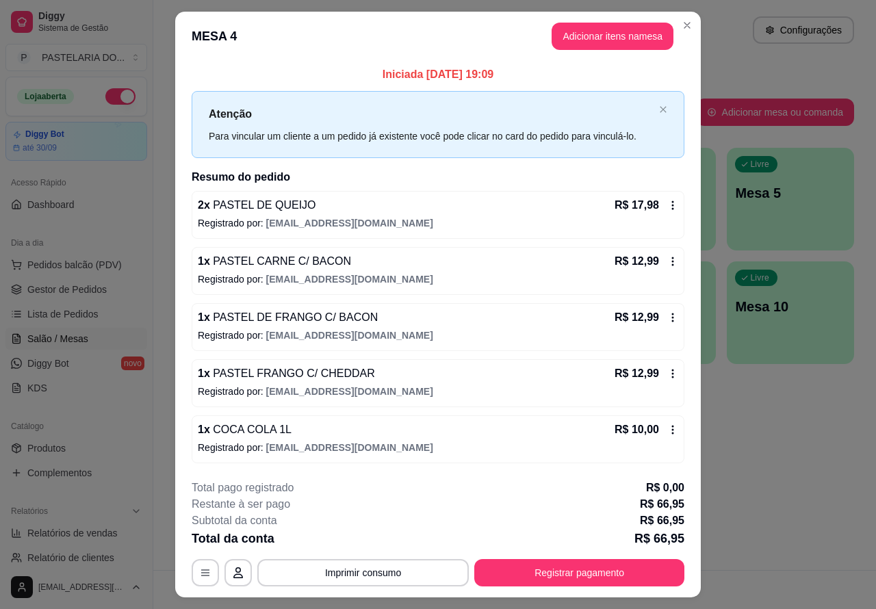
click at [384, 572] on button "Imprimir consumo" at bounding box center [363, 572] width 212 height 27
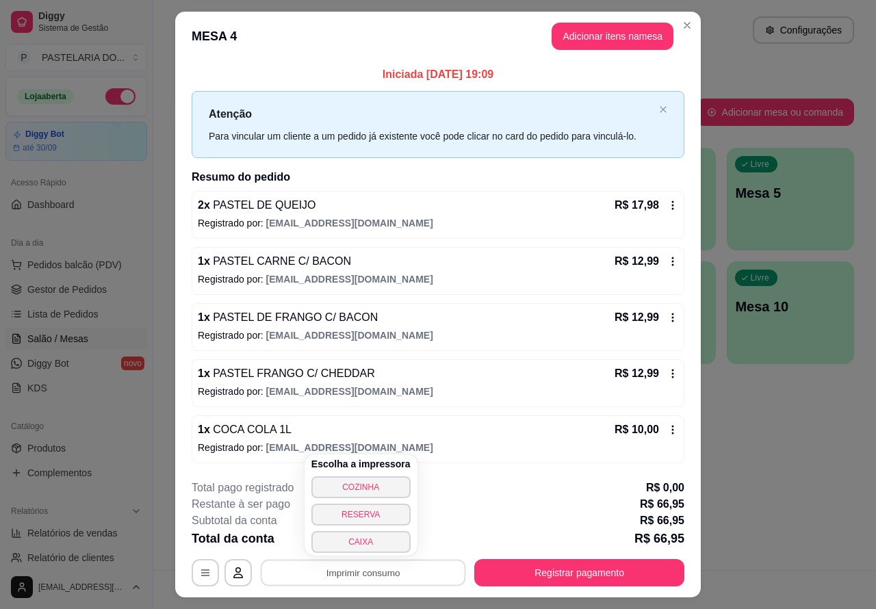
click at [370, 538] on button "CAIXA" at bounding box center [360, 542] width 99 height 22
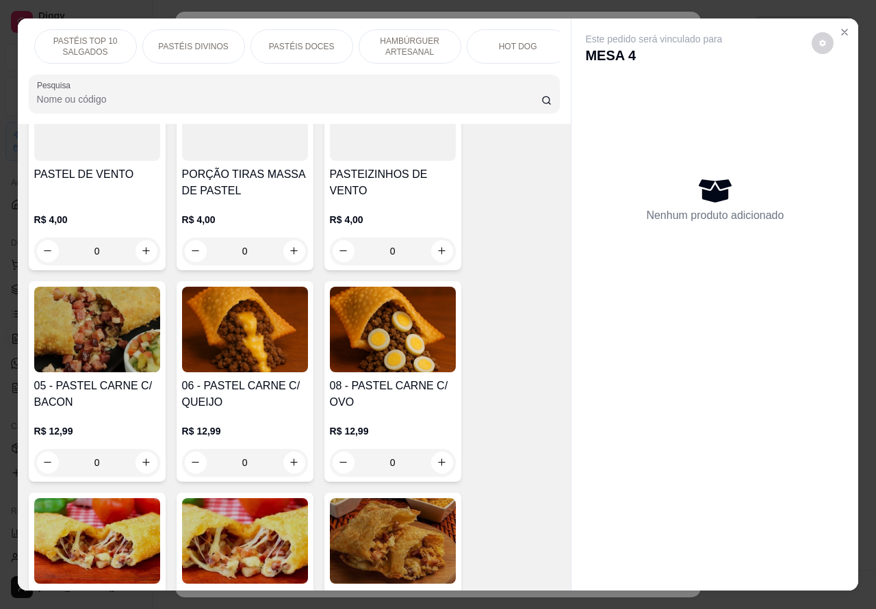
scroll to position [0, 223]
click at [507, 41] on p "BEBIDAS" at bounding box center [506, 46] width 36 height 11
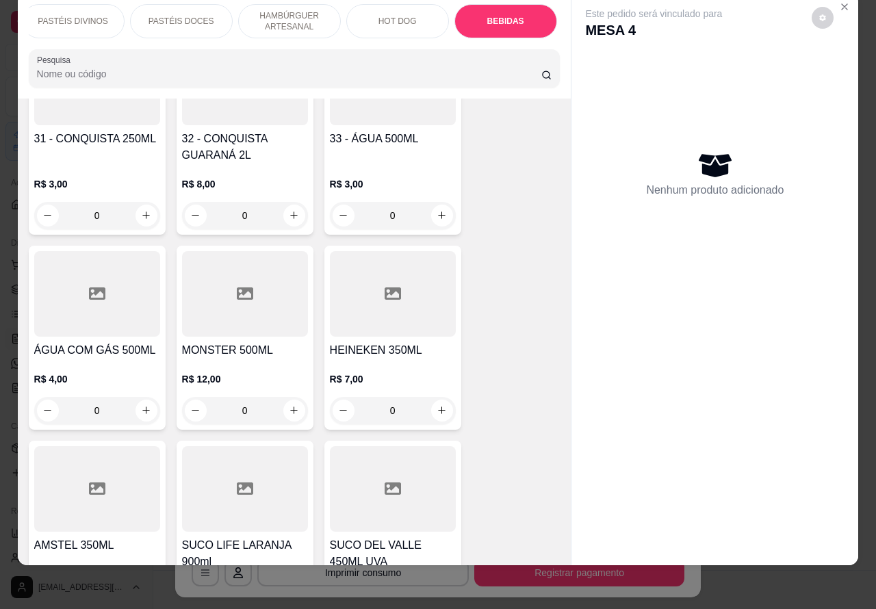
scroll to position [4889, 0]
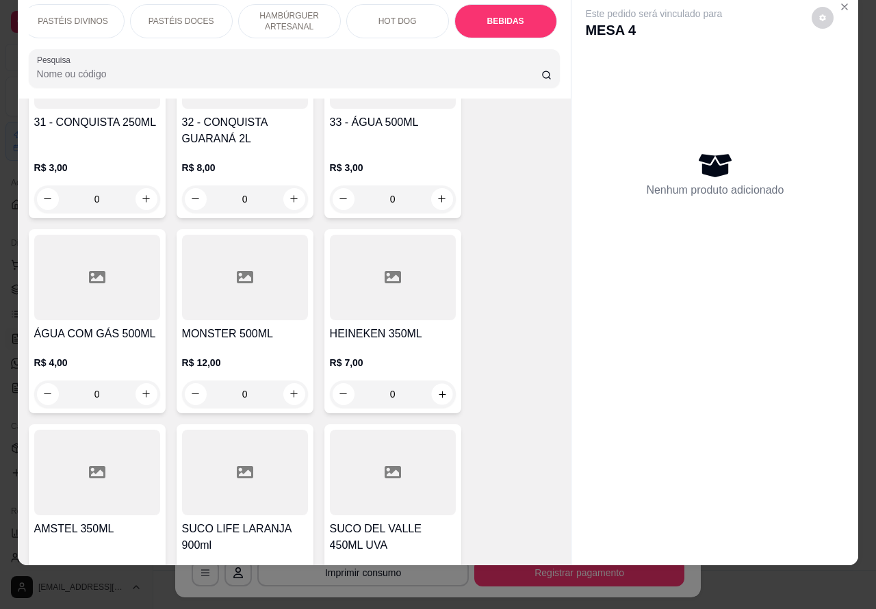
click at [437, 389] on icon "increase-product-quantity" at bounding box center [442, 394] width 10 height 10
type input "1"
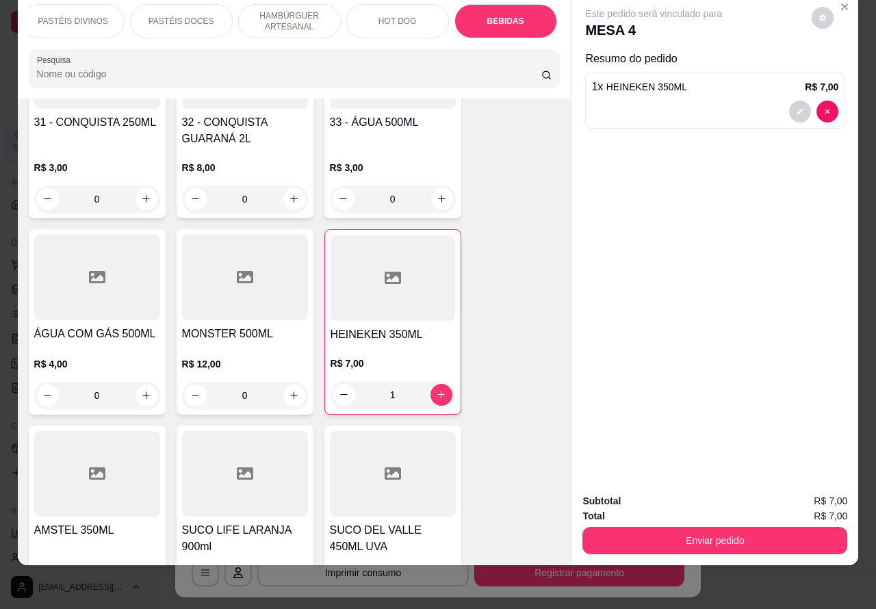
click at [711, 527] on button "Enviar pedido" at bounding box center [715, 540] width 265 height 27
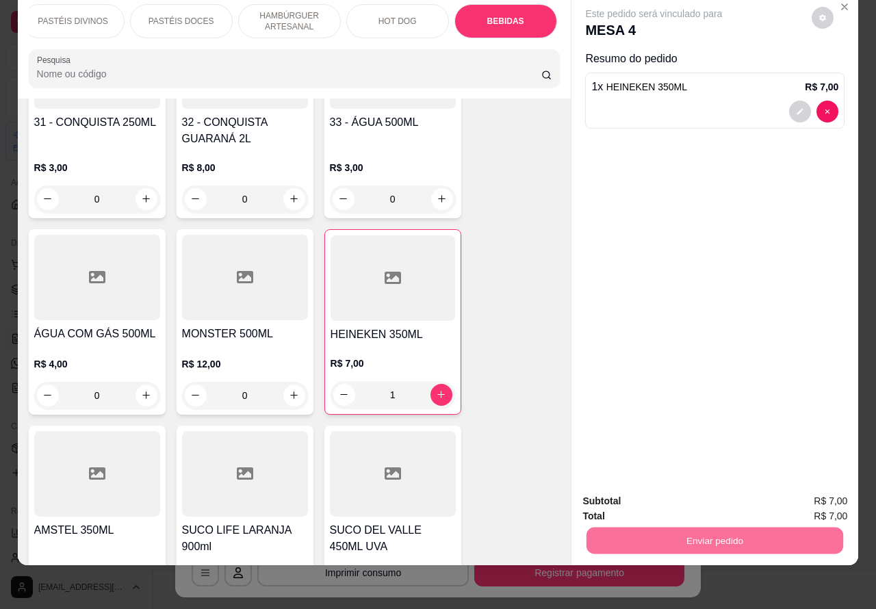
click at [655, 487] on button "Não registrar e enviar pedido" at bounding box center [669, 495] width 142 height 26
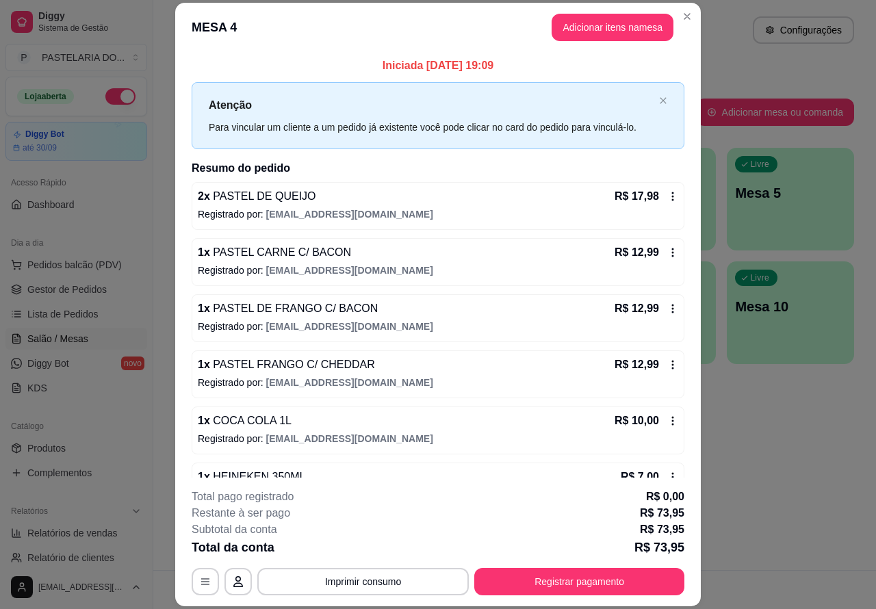
click at [377, 575] on button "Imprimir consumo" at bounding box center [363, 581] width 212 height 27
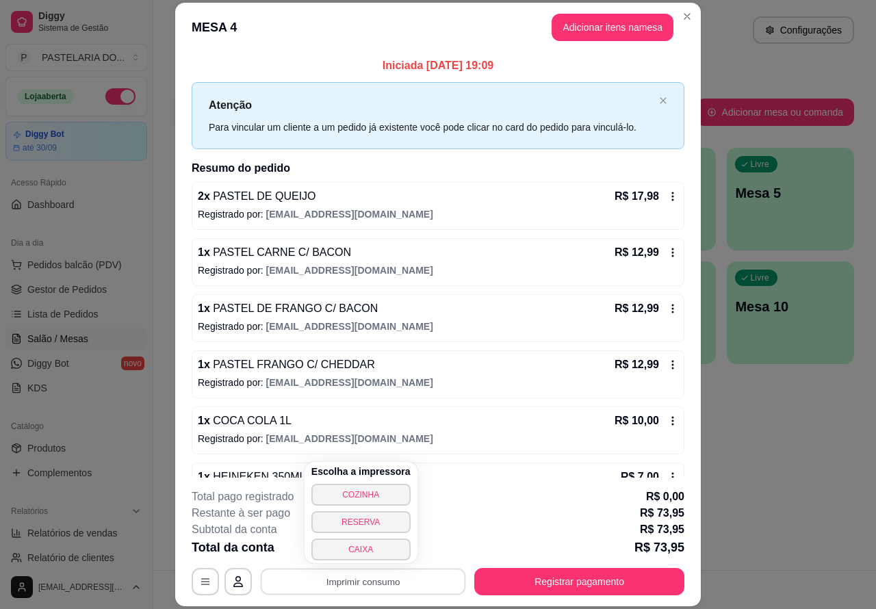
click at [358, 549] on button "CAIXA" at bounding box center [360, 550] width 99 height 22
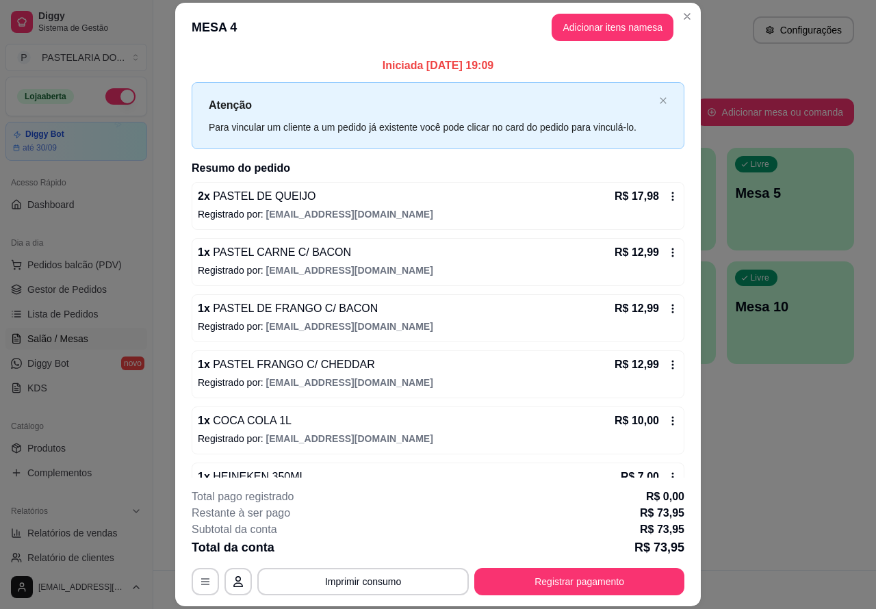
click at [815, 507] on div "Atendimento Salão Configurações Todos Mesas Comandas Pesquisar Adicionar mesa o…" at bounding box center [514, 285] width 723 height 570
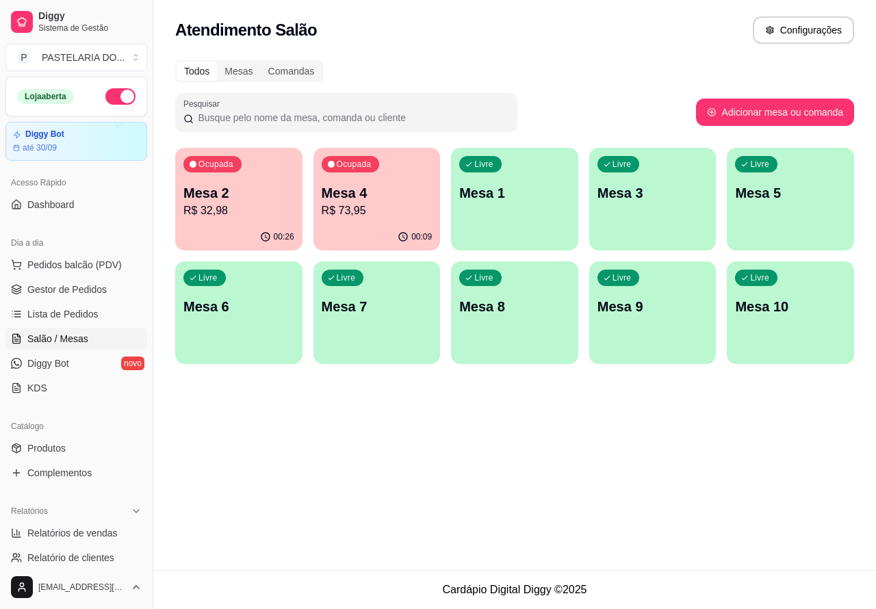
click at [247, 190] on p "Mesa 2" at bounding box center [238, 192] width 111 height 19
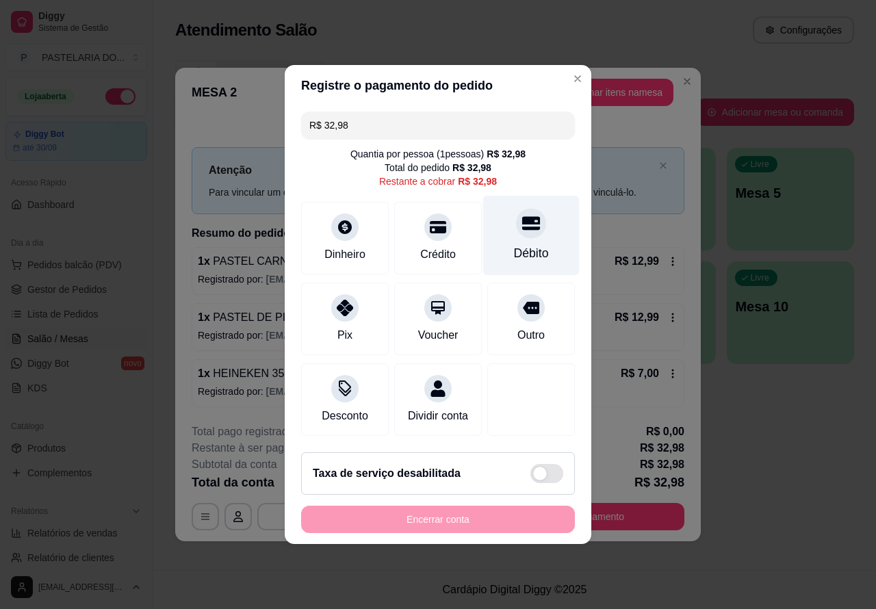
click at [532, 216] on div at bounding box center [531, 223] width 30 height 30
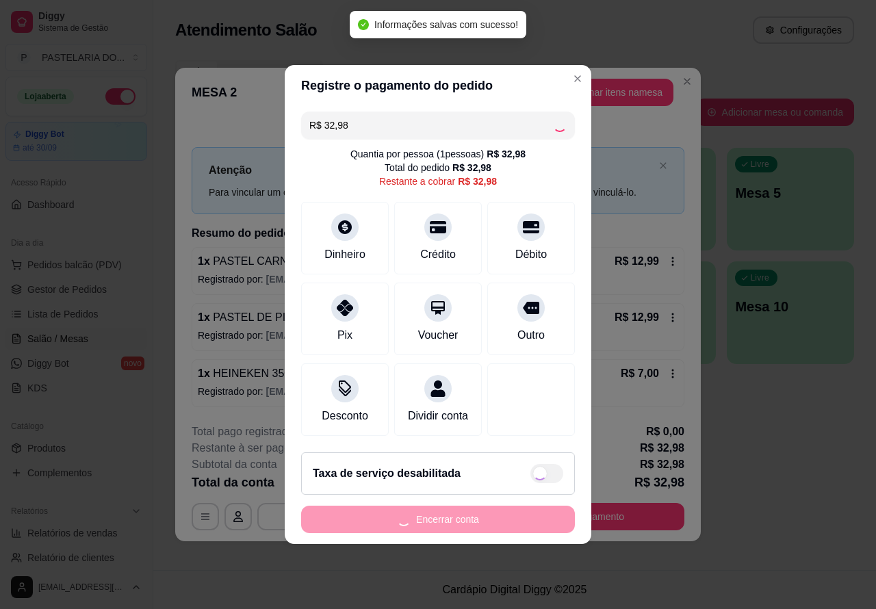
click at [507, 522] on div "Encerrar conta" at bounding box center [438, 519] width 274 height 27
type input "R$ 0,00"
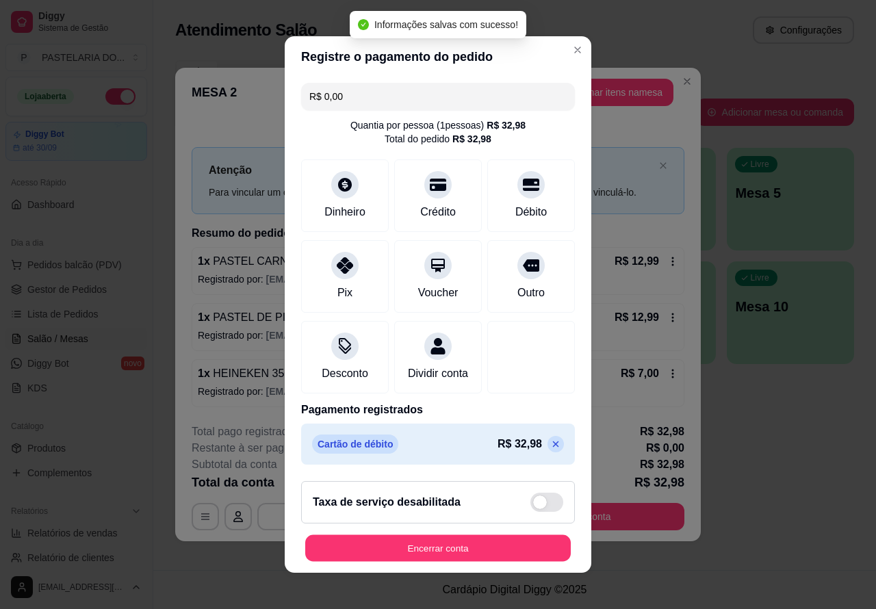
click at [481, 545] on button "Encerrar conta" at bounding box center [438, 548] width 266 height 27
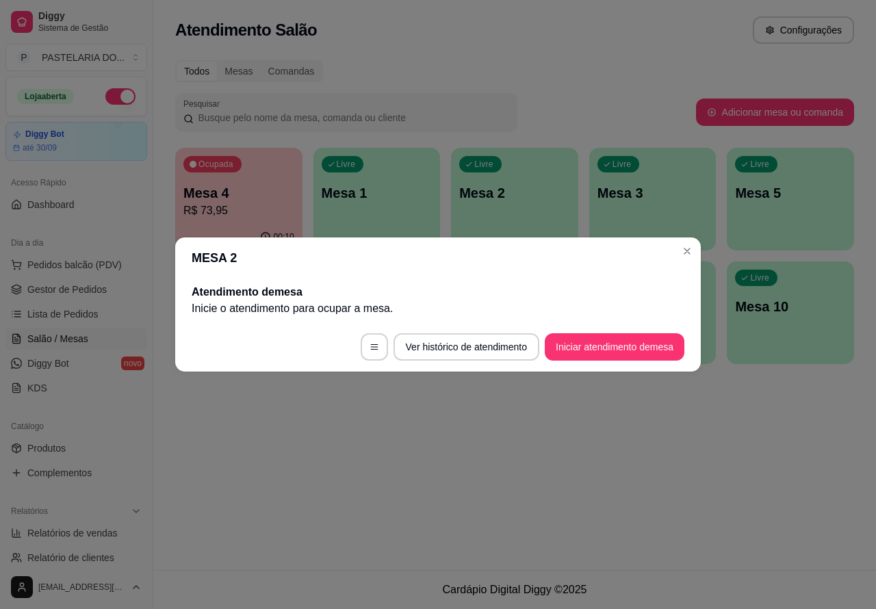
click at [778, 449] on div "Atendimento Salão Configurações Todos Mesas Comandas Pesquisar Adicionar mesa o…" at bounding box center [514, 285] width 723 height 570
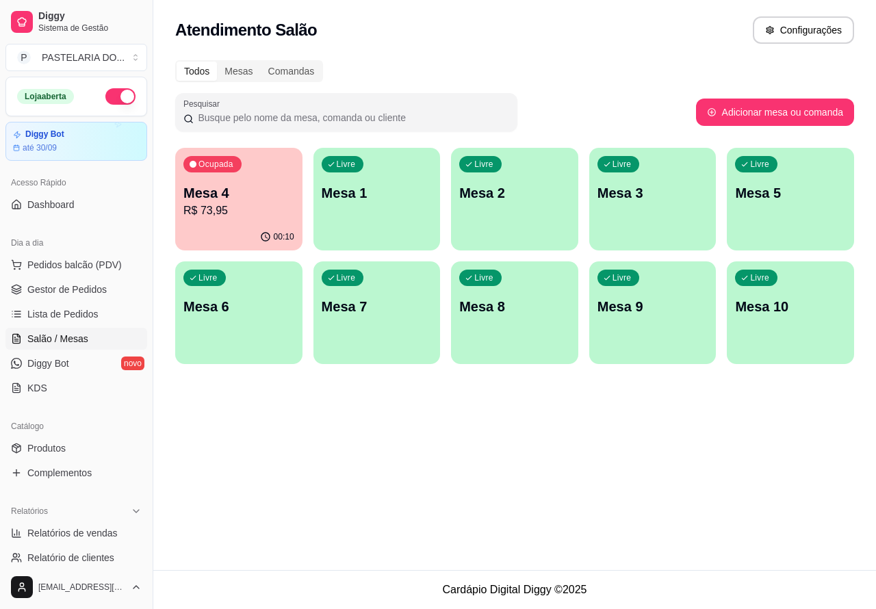
click at [330, 452] on div "Atendimento Salão Configurações Todos Mesas Comandas Pesquisar Adicionar mesa o…" at bounding box center [514, 285] width 723 height 570
click at [235, 192] on p "Mesa 4" at bounding box center [238, 193] width 107 height 18
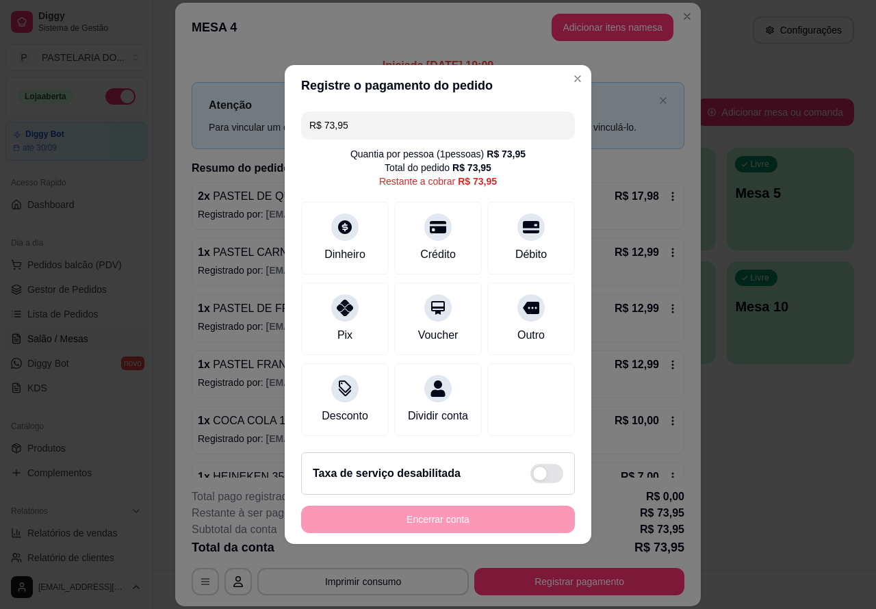
click at [777, 453] on div "MESA 4 Adicionar itens na mesa Iniciada [DATE] 19:09 Atenção Para vincular um c…" at bounding box center [438, 304] width 876 height 609
click at [337, 221] on icon at bounding box center [344, 223] width 15 height 15
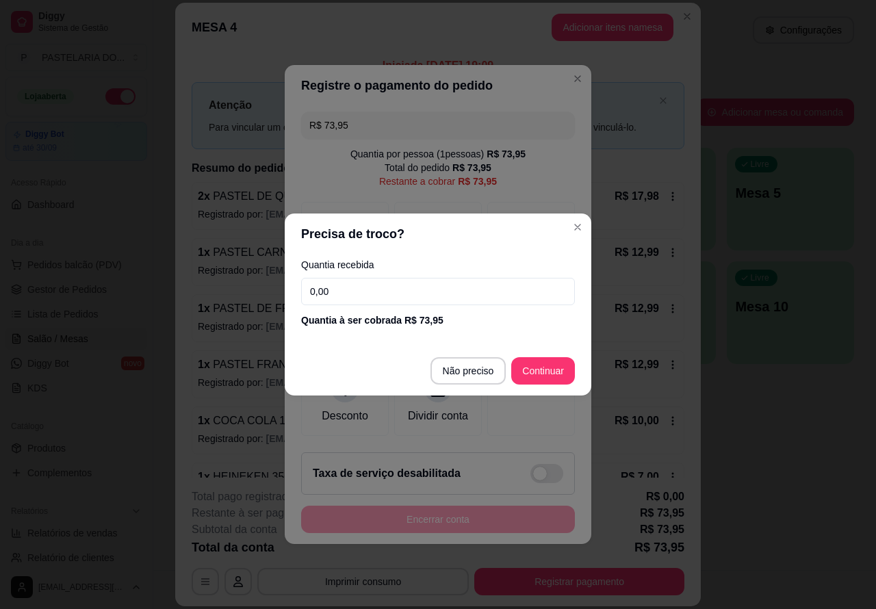
click at [340, 289] on input "0,00" at bounding box center [438, 291] width 274 height 27
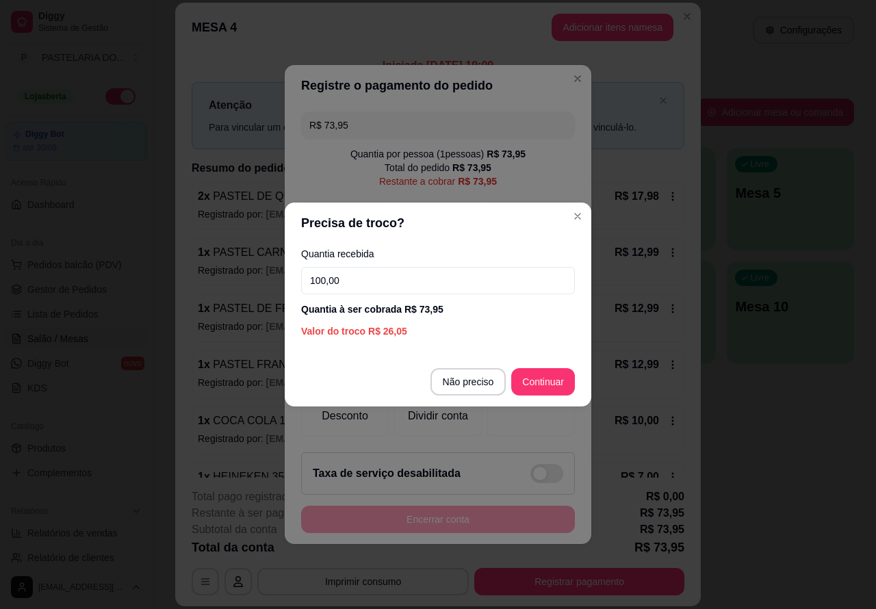
type input "100,00"
click at [559, 373] on div at bounding box center [531, 400] width 88 height 73
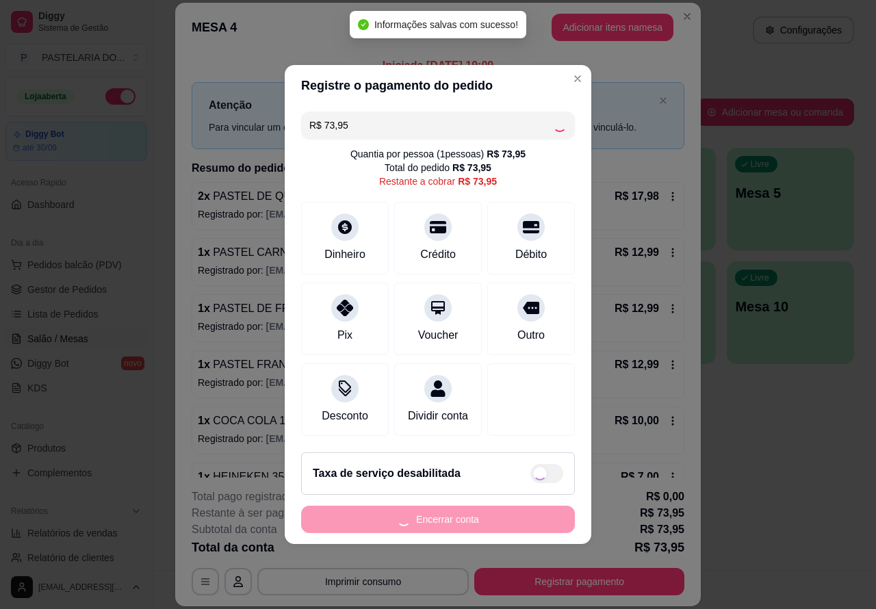
type input "R$ 0,00"
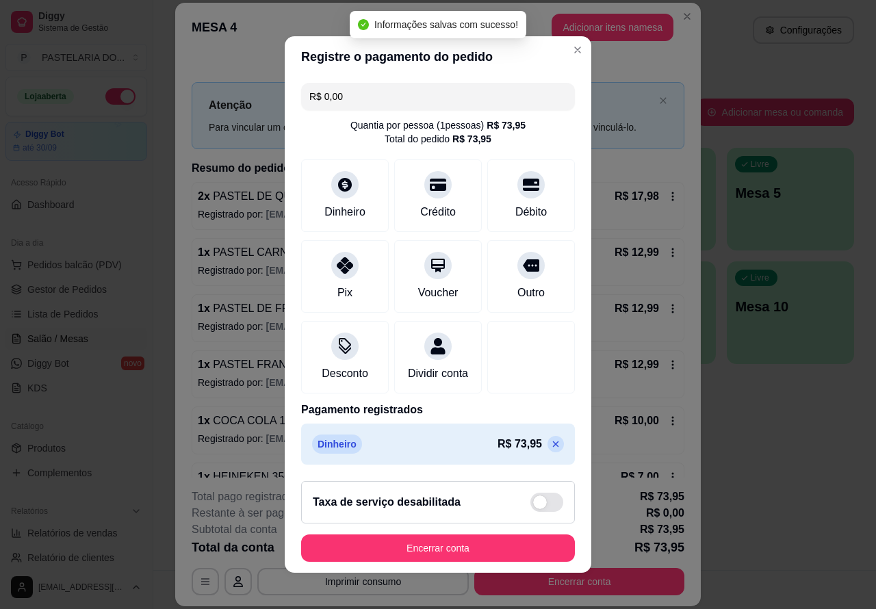
click at [479, 546] on button "Encerrar conta" at bounding box center [438, 548] width 274 height 27
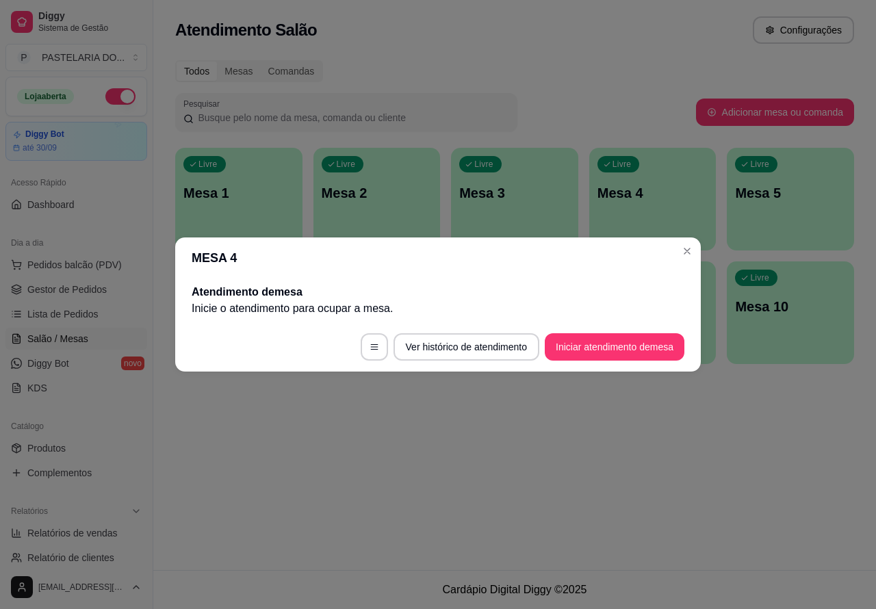
click at [661, 496] on div "Atendimento Salão Configurações Todos Mesas Comandas Pesquisar Adicionar mesa o…" at bounding box center [514, 285] width 723 height 570
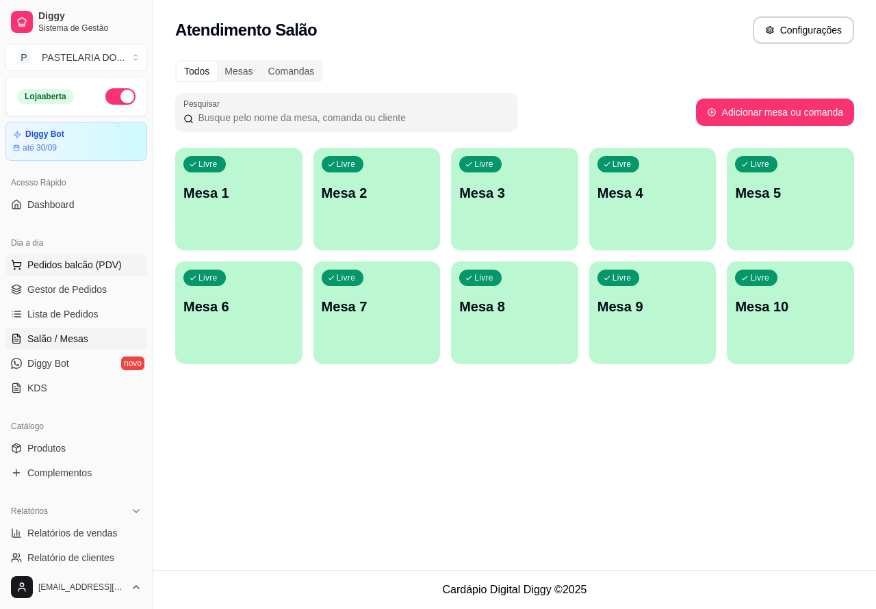
click at [90, 264] on span "Pedidos balcão (PDV)" at bounding box center [74, 265] width 94 height 14
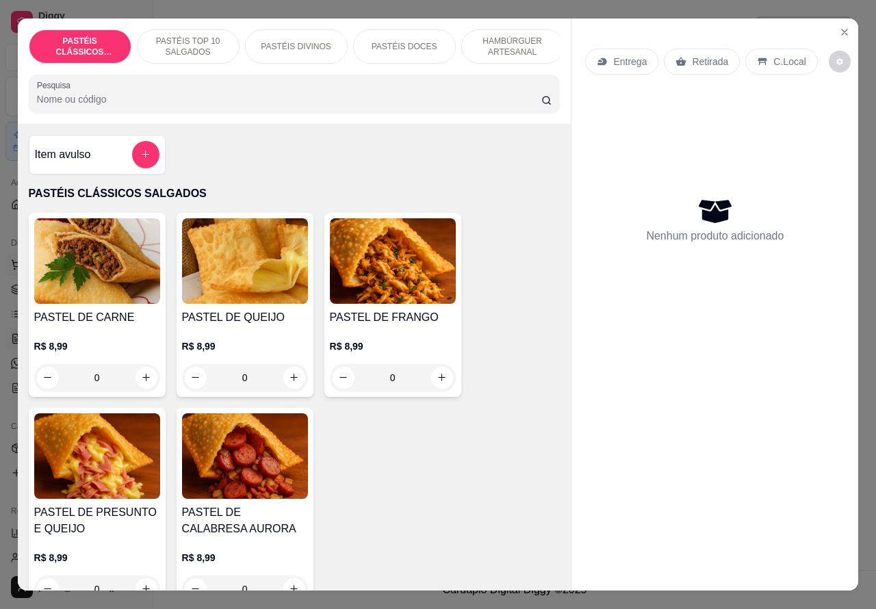
click at [142, 381] on icon "increase-product-quantity" at bounding box center [146, 378] width 8 height 8
type input "1"
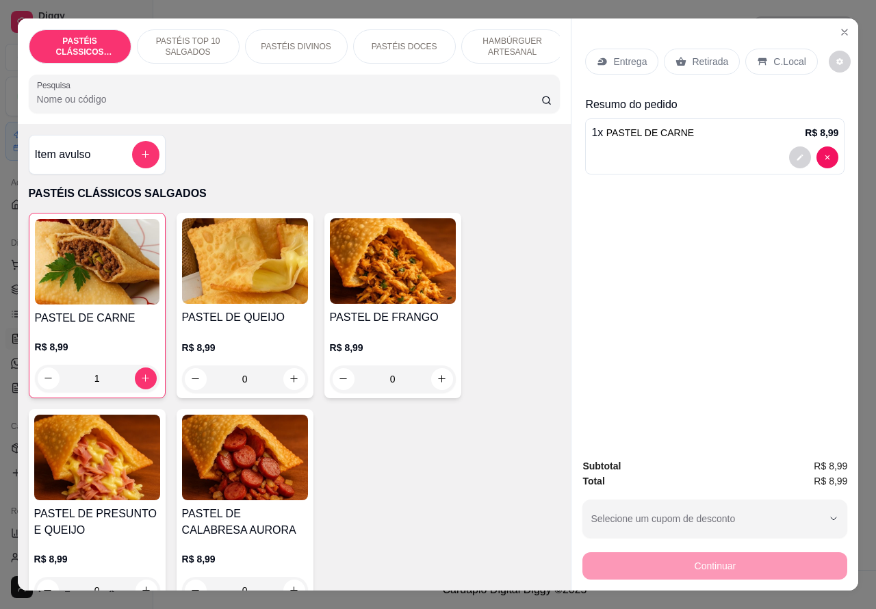
click at [190, 36] on p "PASTÉIS TOP 10 SALGADOS" at bounding box center [188, 47] width 79 height 22
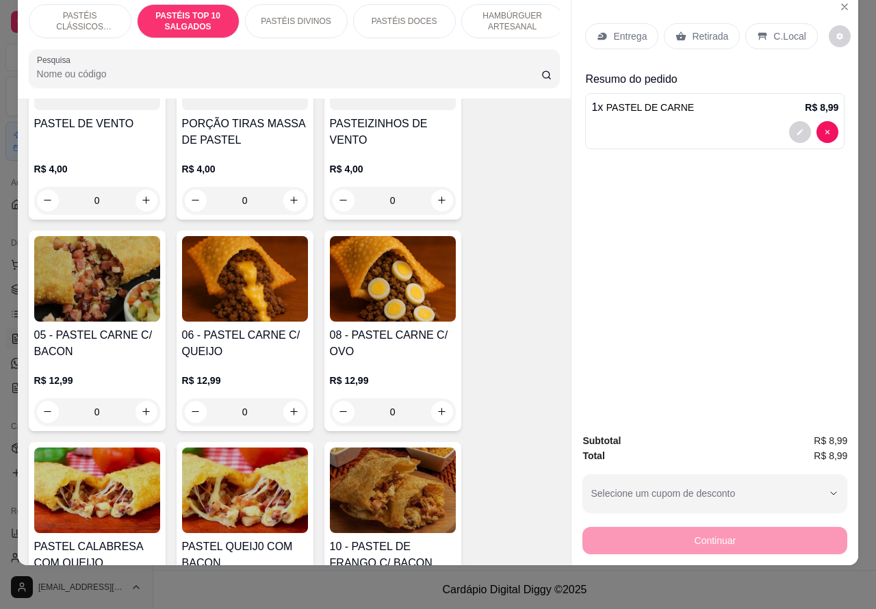
scroll to position [817, 0]
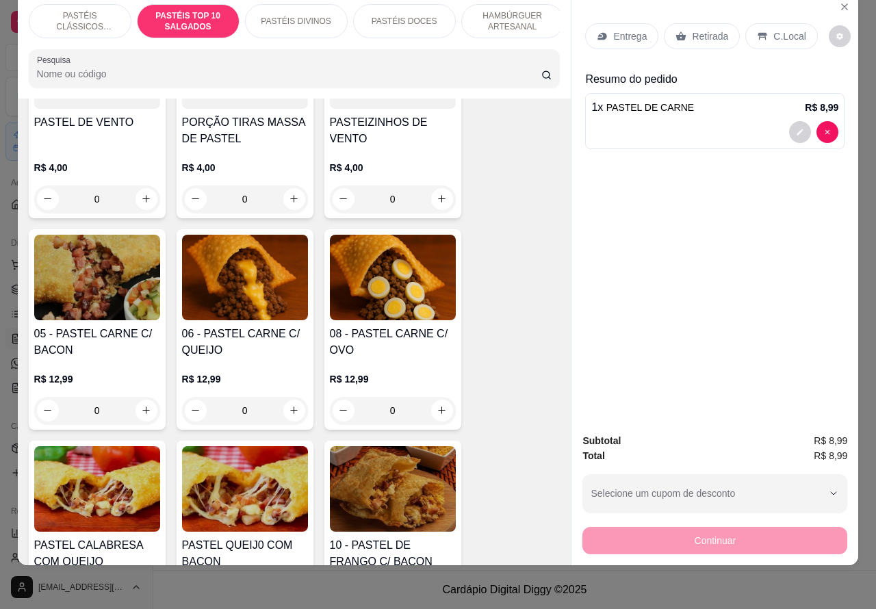
click at [285, 401] on div "0" at bounding box center [245, 410] width 126 height 27
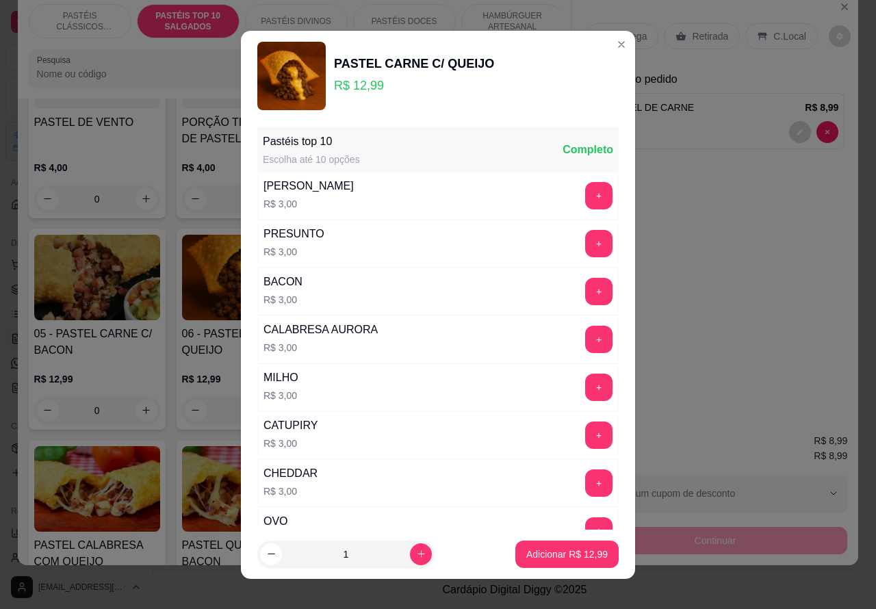
click at [535, 549] on p "Adicionar R$ 12,99" at bounding box center [566, 555] width 81 height 14
type input "1"
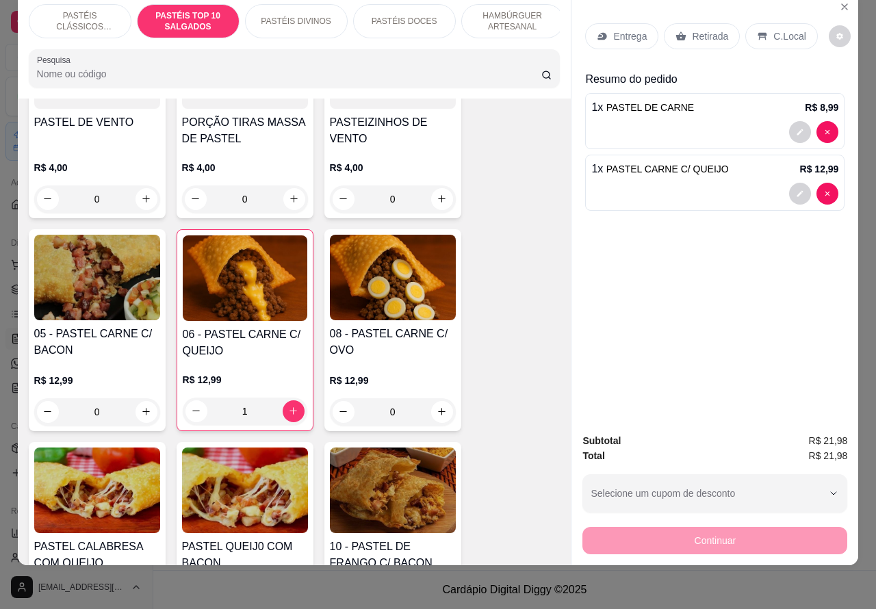
click at [699, 29] on p "Retirada" at bounding box center [710, 36] width 36 height 14
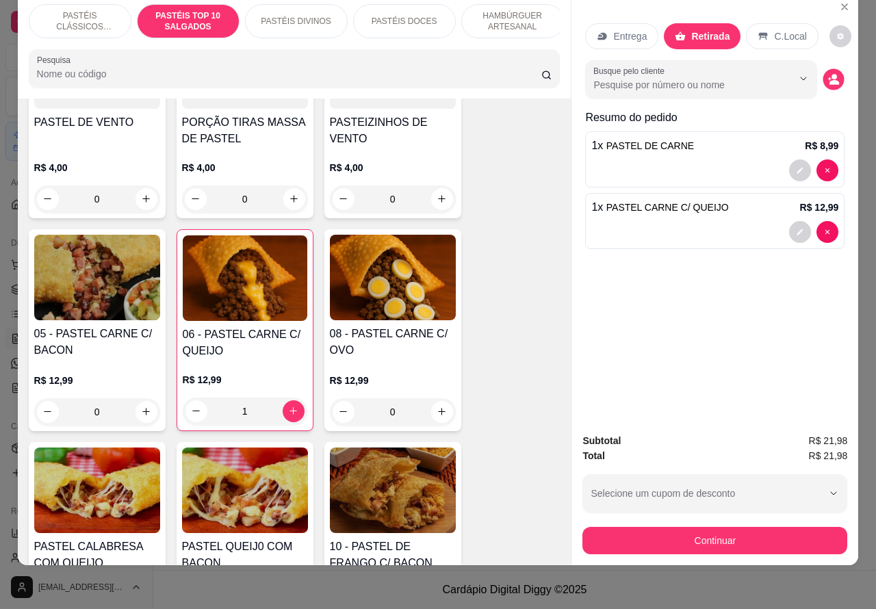
click at [832, 74] on circle "decrease-product-quantity" at bounding box center [834, 76] width 5 height 5
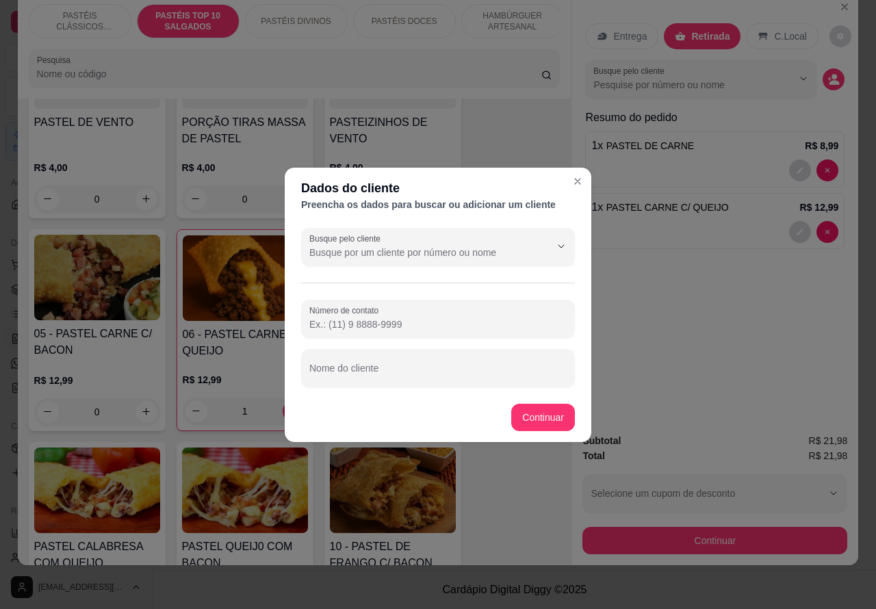
click at [422, 371] on input "Nome do cliente" at bounding box center [437, 374] width 257 height 14
type input "[PERSON_NAME] aguardando"
click at [545, 408] on button "Continuar" at bounding box center [544, 417] width 62 height 27
click at [548, 416] on div "Item avulso PASTÉIS CLÁSSICOS SALGADOS PASTEL DE CARNE R$ 8,99 1 PASTEL DE QUEI…" at bounding box center [295, 333] width 554 height 468
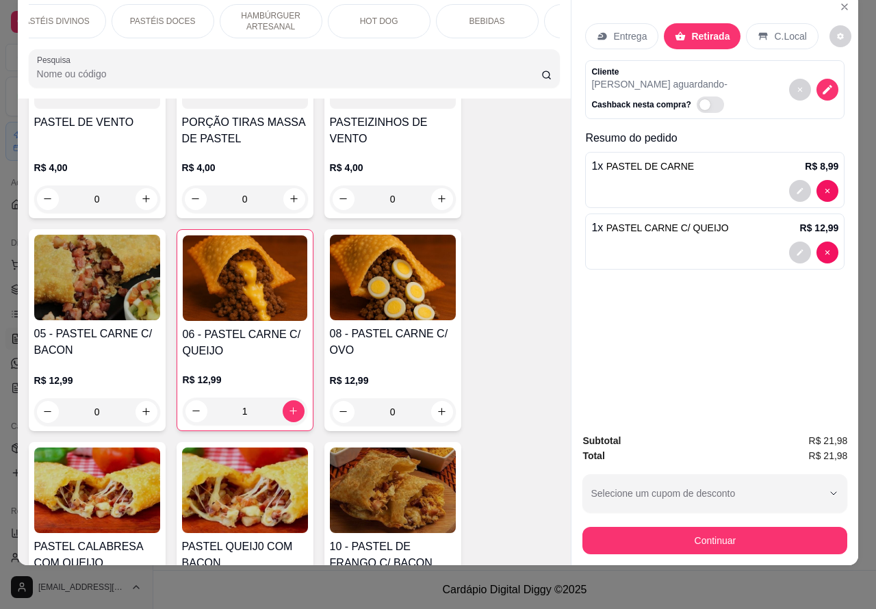
scroll to position [0, 253]
click at [487, 9] on div "BEBIDAS" at bounding box center [475, 21] width 103 height 34
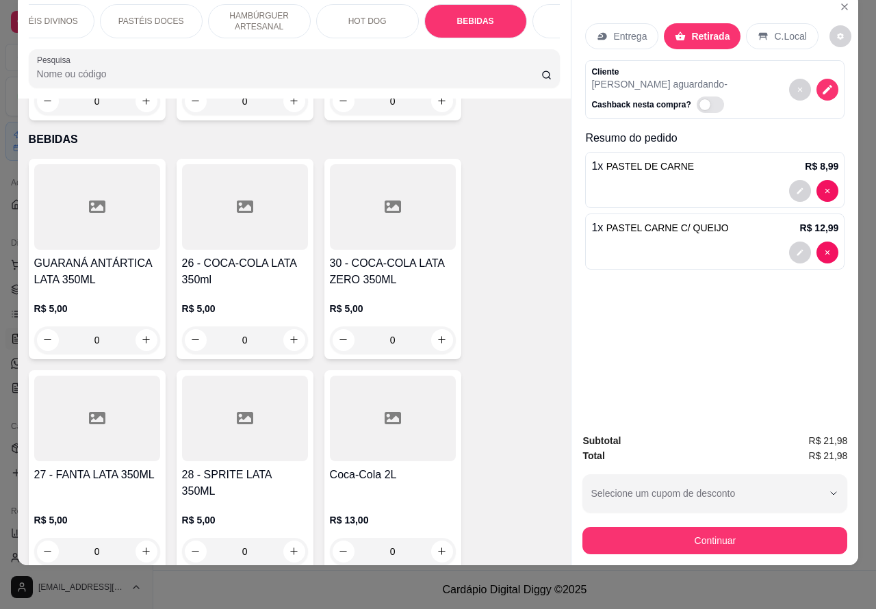
click at [289, 335] on icon "increase-product-quantity" at bounding box center [294, 340] width 10 height 10
type input "1"
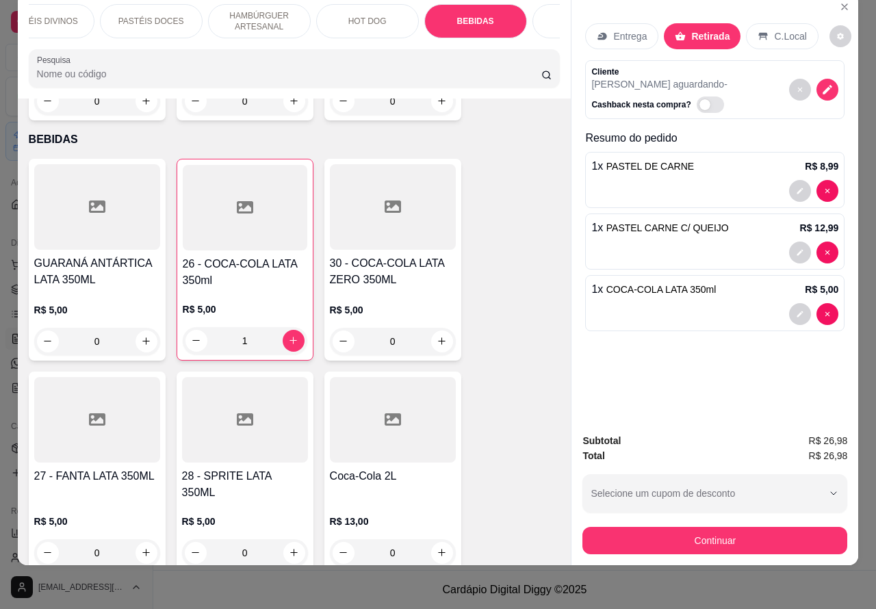
click at [730, 527] on button "Continuar" at bounding box center [715, 540] width 265 height 27
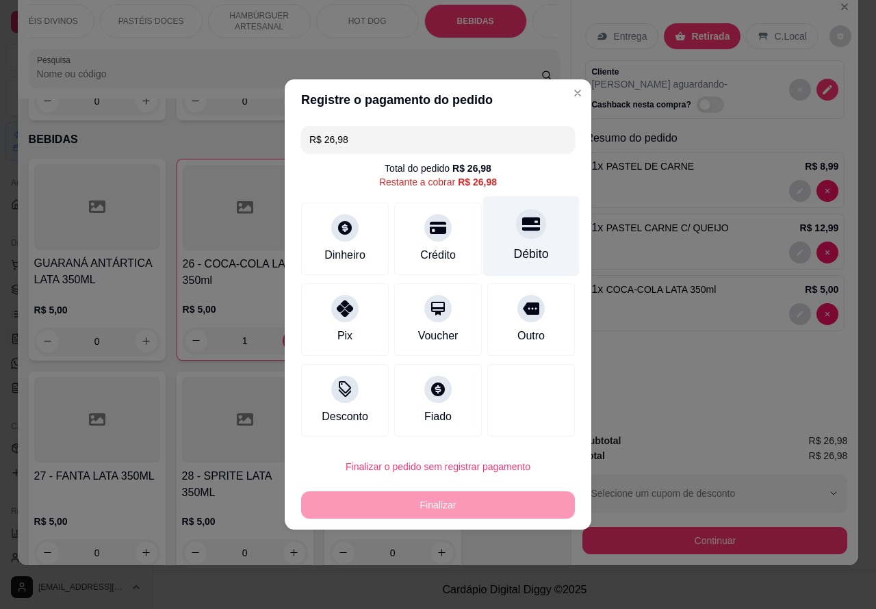
click at [522, 227] on icon at bounding box center [531, 225] width 18 height 14
type input "R$ 0,00"
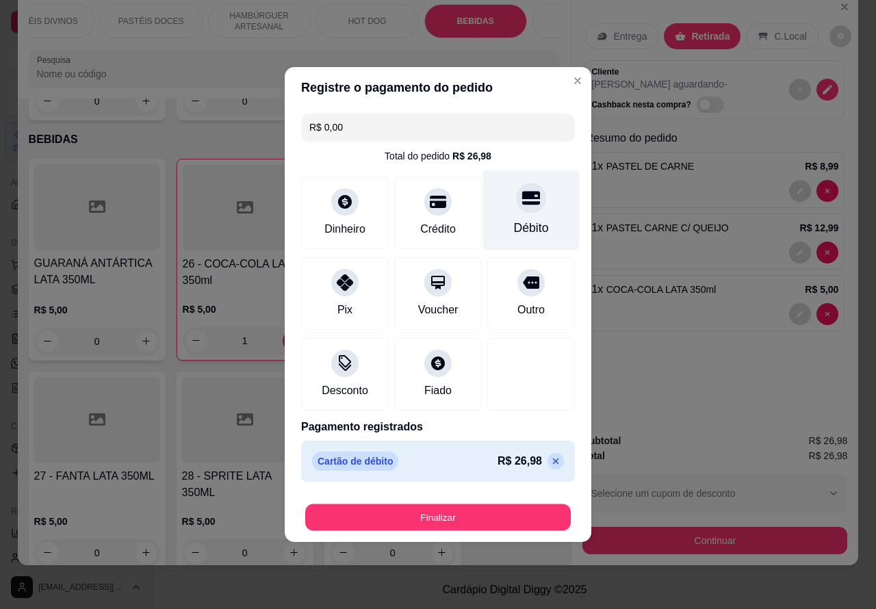
click at [507, 511] on button "Finalizar" at bounding box center [438, 518] width 266 height 27
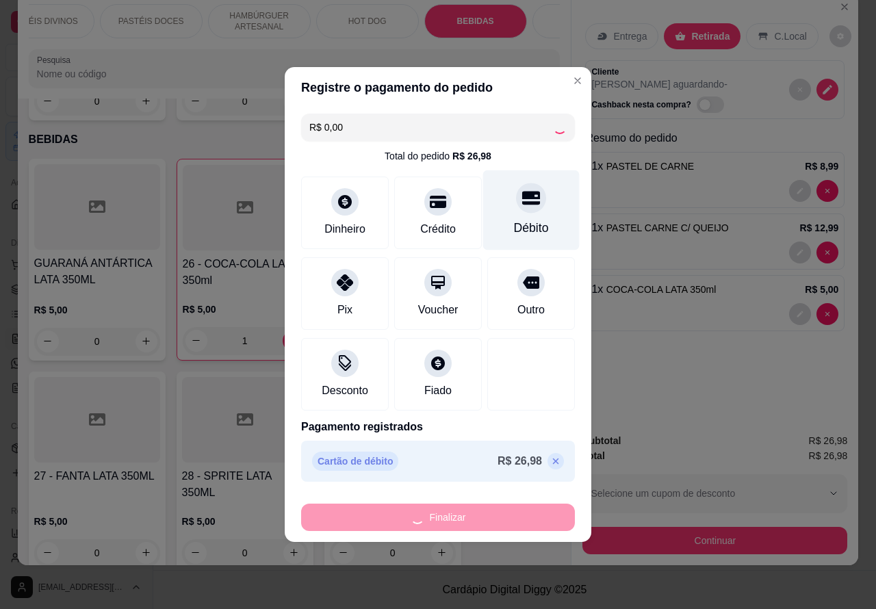
type input "0"
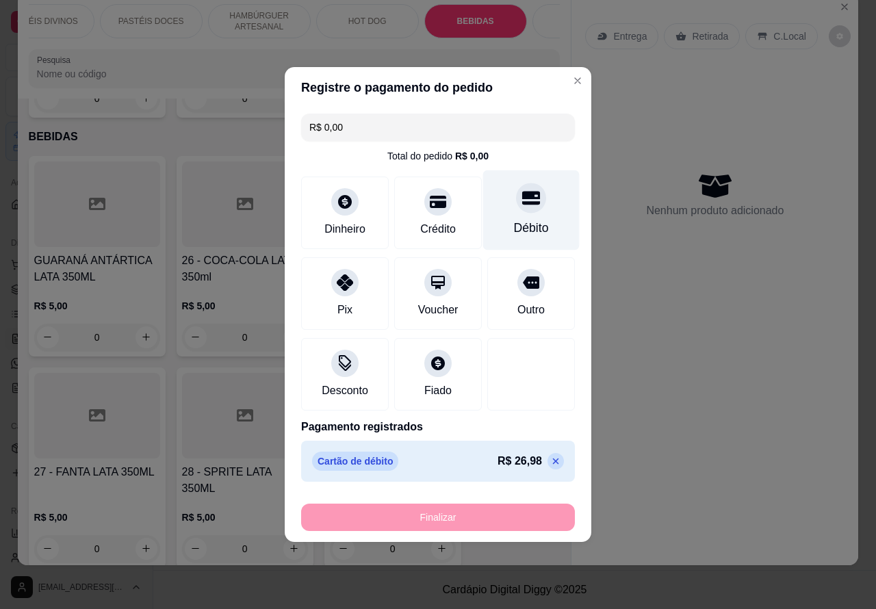
type input "-R$ 26,98"
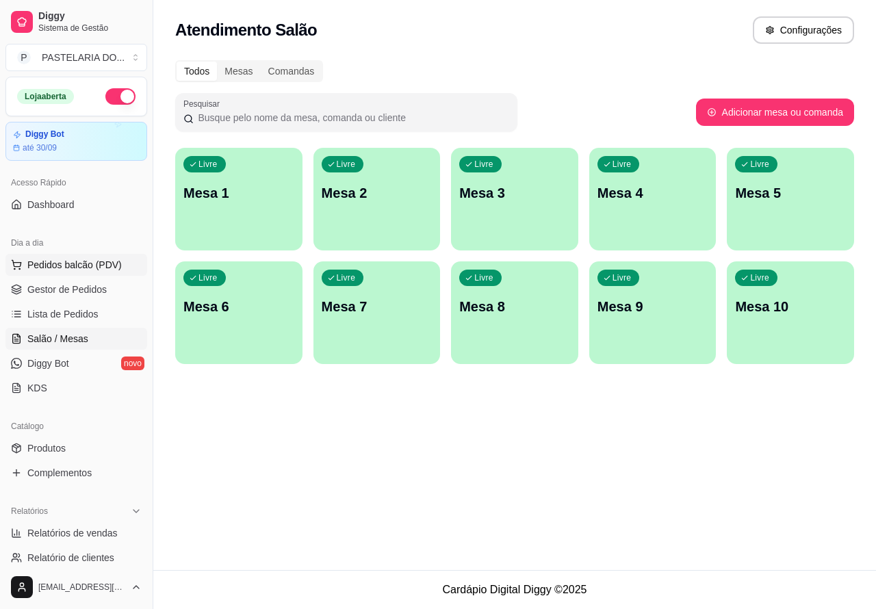
click at [97, 259] on span "Pedidos balcão (PDV)" at bounding box center [74, 265] width 94 height 14
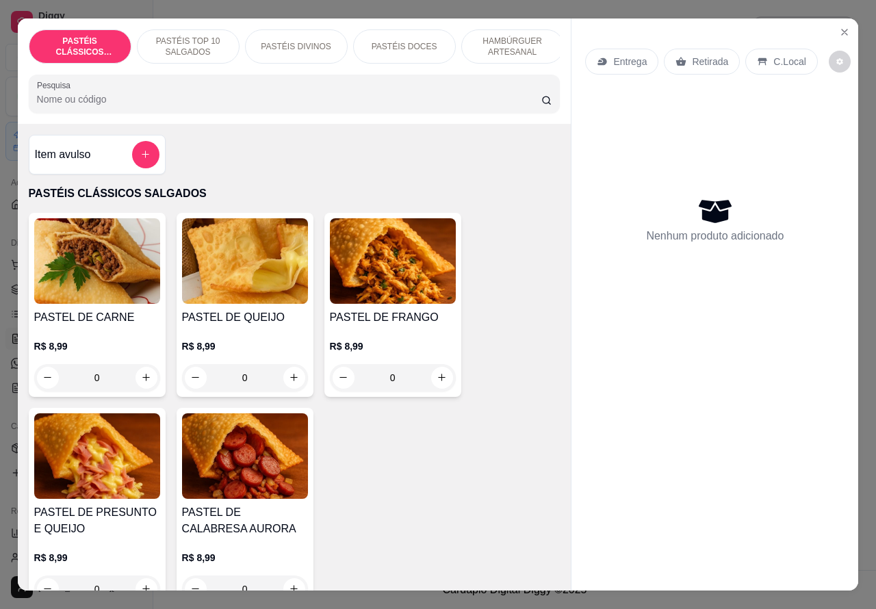
click at [630, 55] on p "Entrega" at bounding box center [630, 62] width 34 height 14
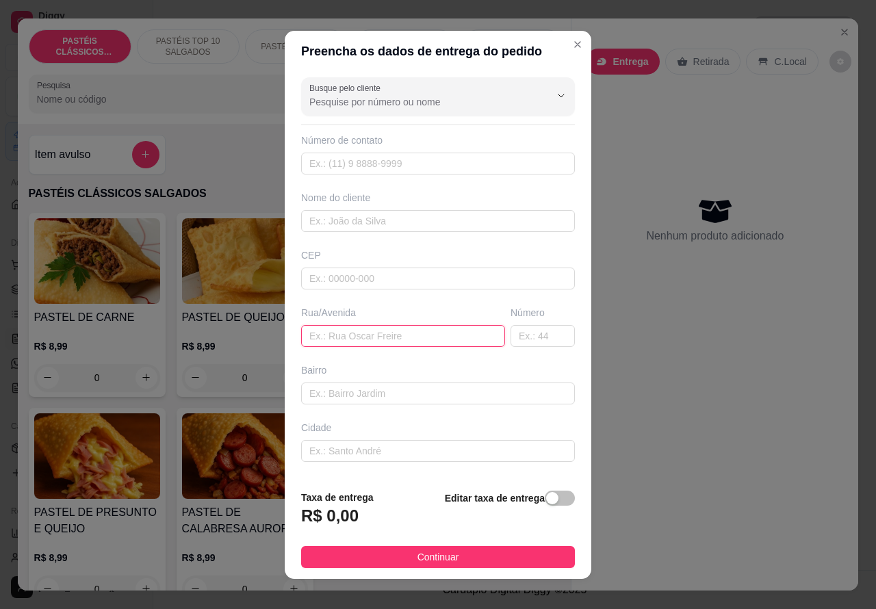
click at [390, 333] on input "text" at bounding box center [403, 336] width 204 height 22
type input "[STREET_ADDRESS][PERSON_NAME]"
click at [545, 497] on span "button" at bounding box center [560, 498] width 30 height 15
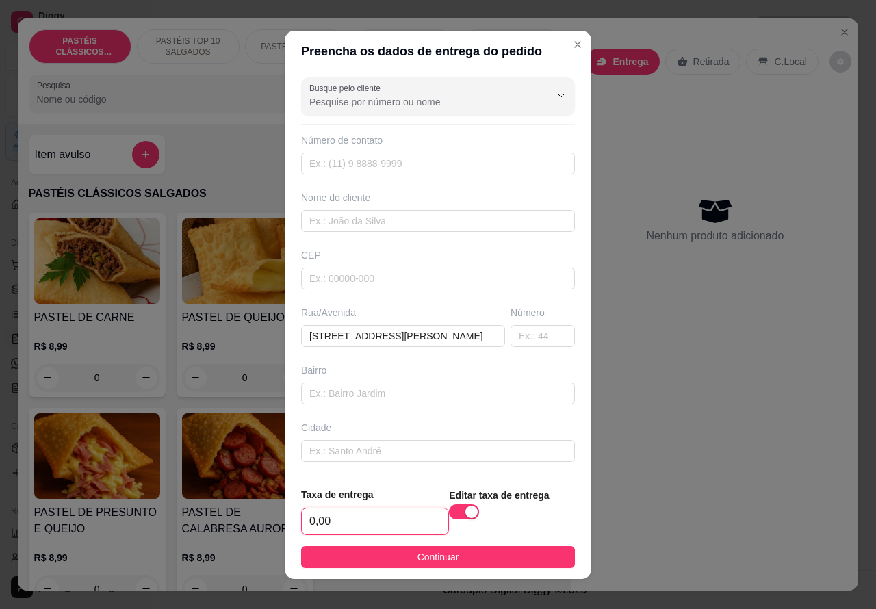
click at [313, 514] on input "0,00" at bounding box center [375, 522] width 146 height 26
type input "5,00"
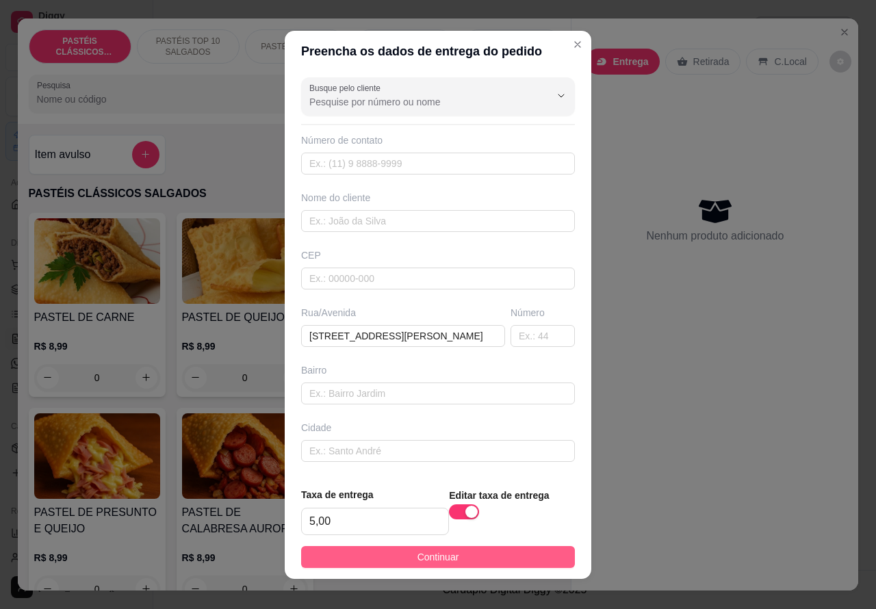
click at [471, 561] on button "Continuar" at bounding box center [438, 557] width 274 height 22
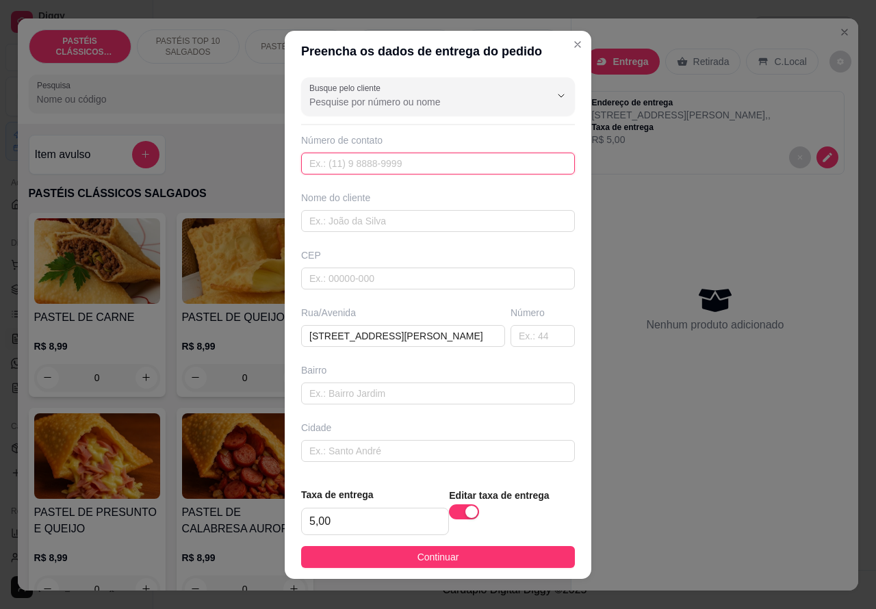
click at [390, 155] on input "text" at bounding box center [438, 164] width 274 height 22
type input "[PHONE_NUMBER]"
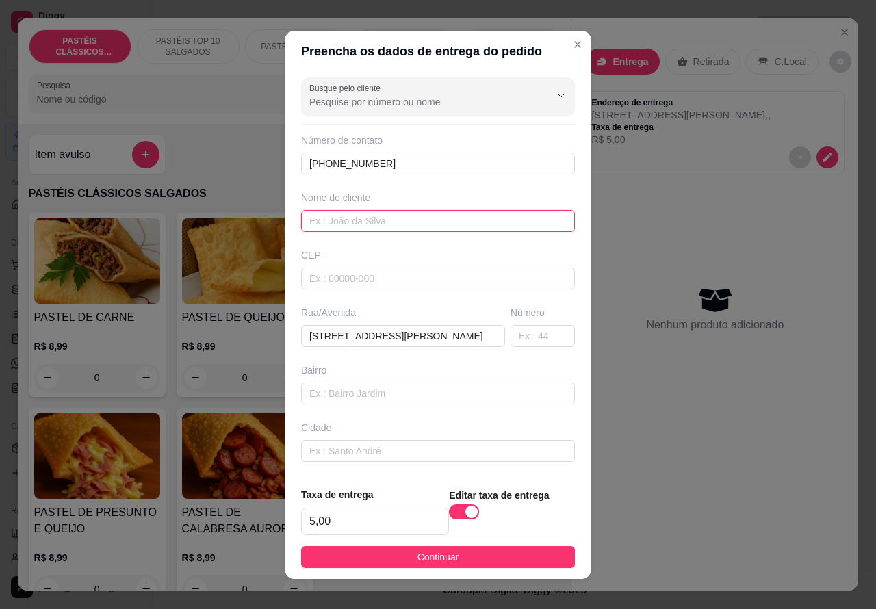
click at [394, 214] on input "text" at bounding box center [438, 221] width 274 height 22
type input "[PERSON_NAME]"
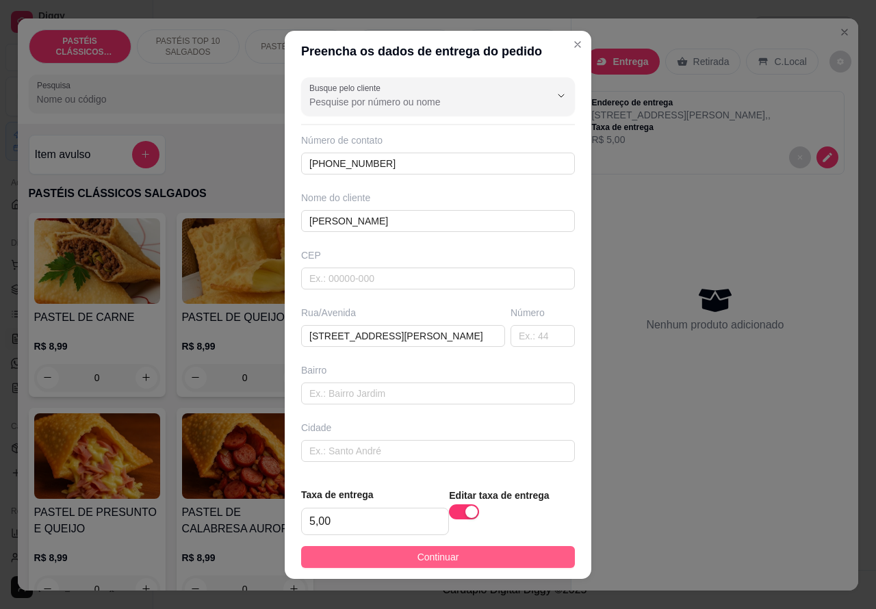
click at [463, 555] on button "Continuar" at bounding box center [438, 557] width 274 height 22
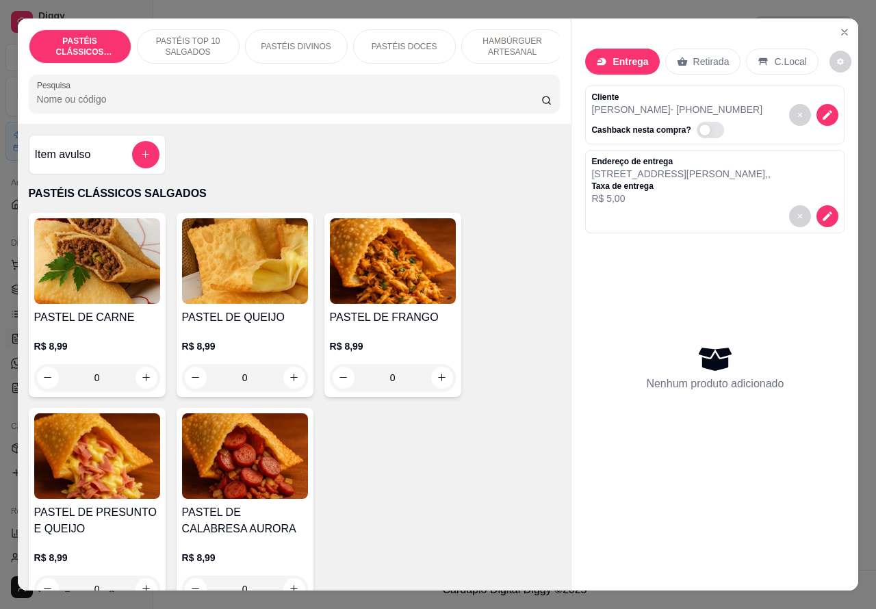
click at [512, 36] on p "HAMBÚRGUER ARTESANAL" at bounding box center [512, 47] width 79 height 22
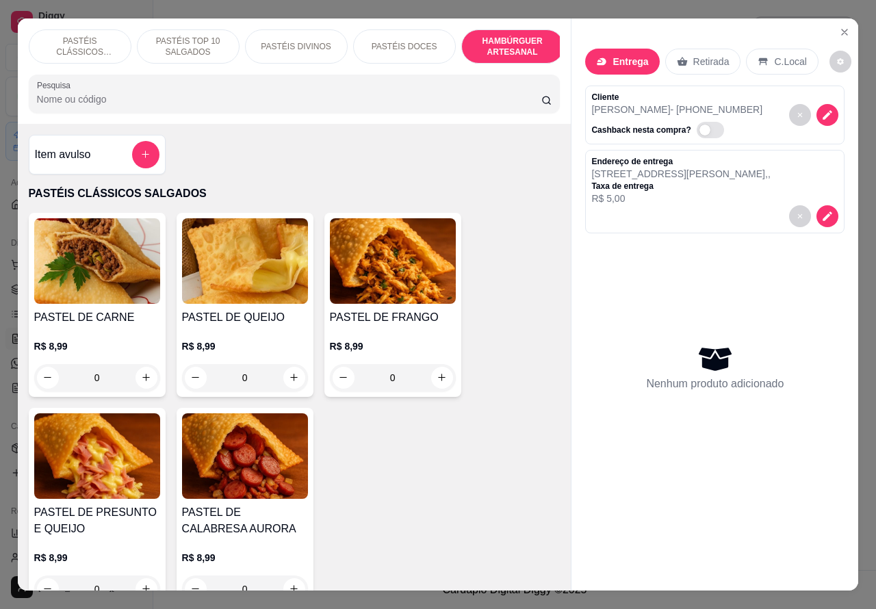
scroll to position [31, 0]
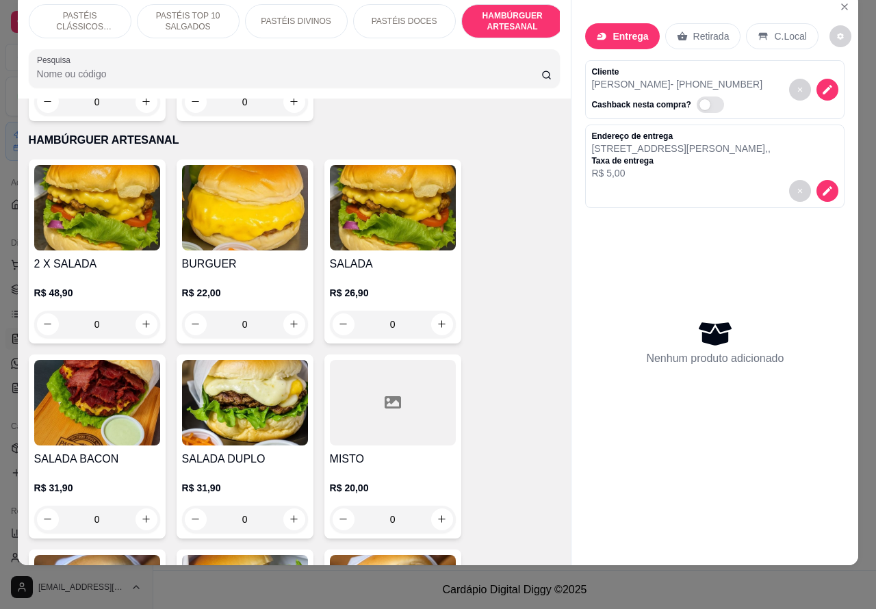
click at [432, 311] on div "0" at bounding box center [393, 324] width 126 height 27
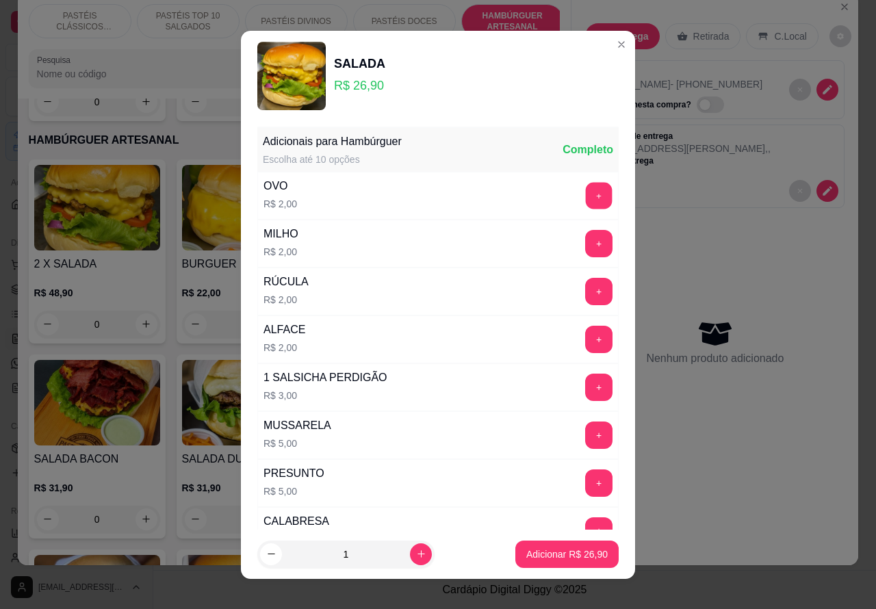
click at [586, 195] on button "+" at bounding box center [599, 195] width 27 height 27
click at [550, 559] on p "Adicionar R$ 28,90" at bounding box center [566, 555] width 81 height 14
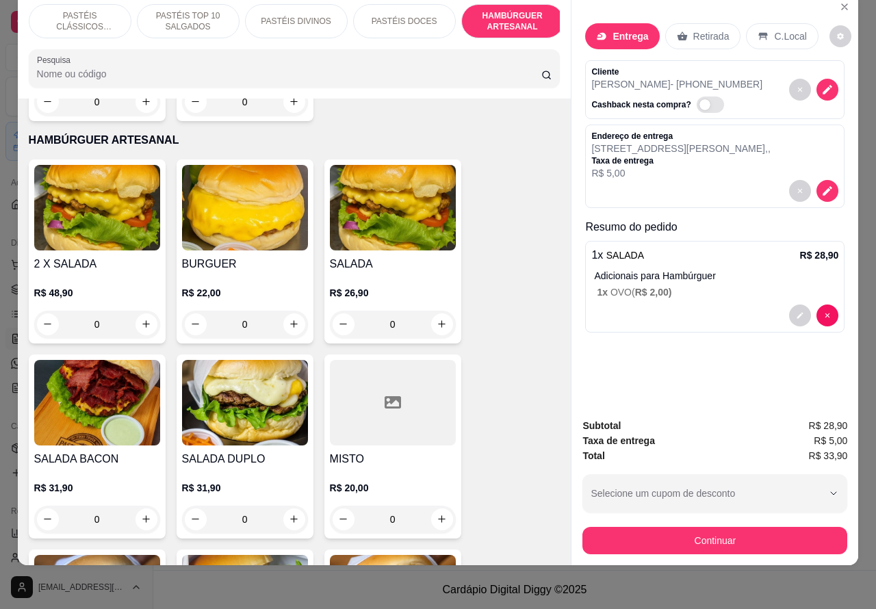
click at [281, 506] on div "0" at bounding box center [245, 519] width 126 height 27
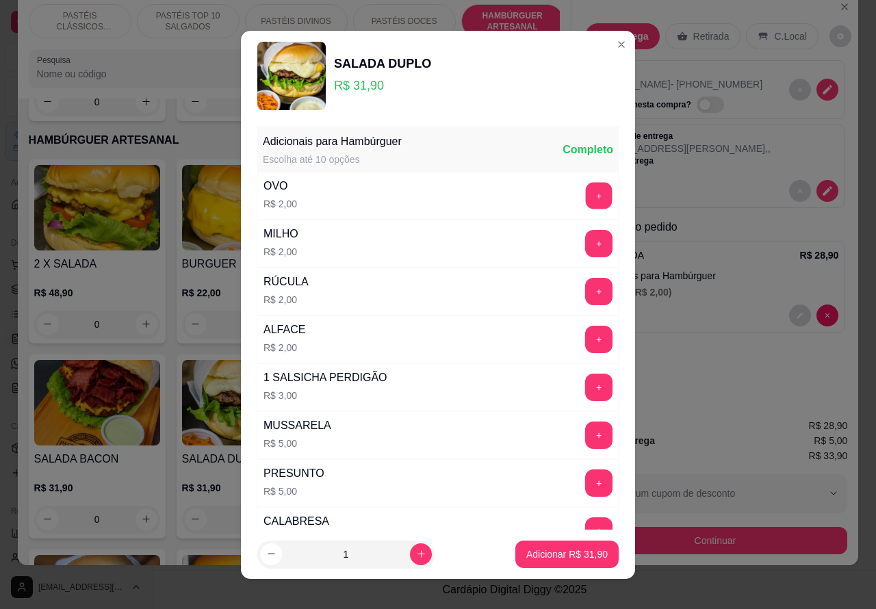
click at [586, 192] on button "+" at bounding box center [599, 195] width 27 height 27
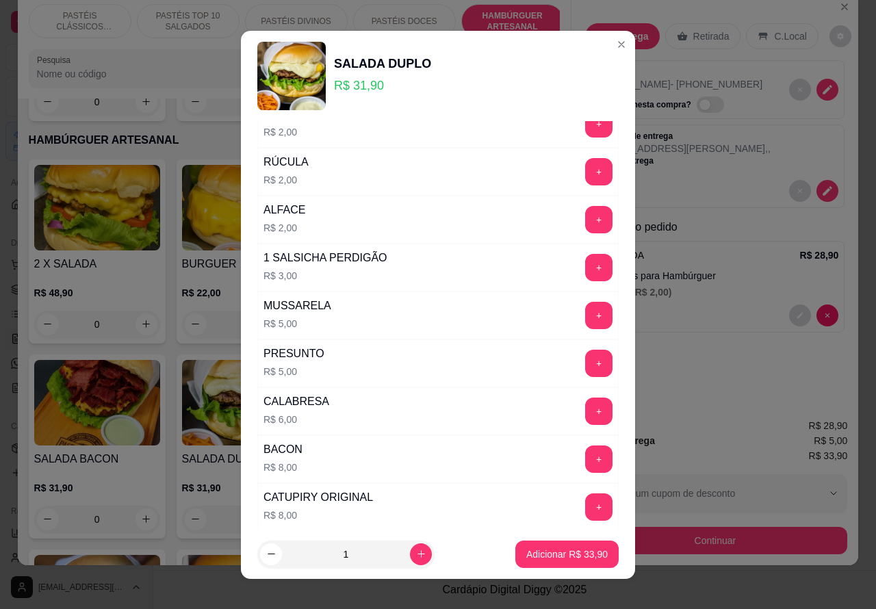
scroll to position [124, 0]
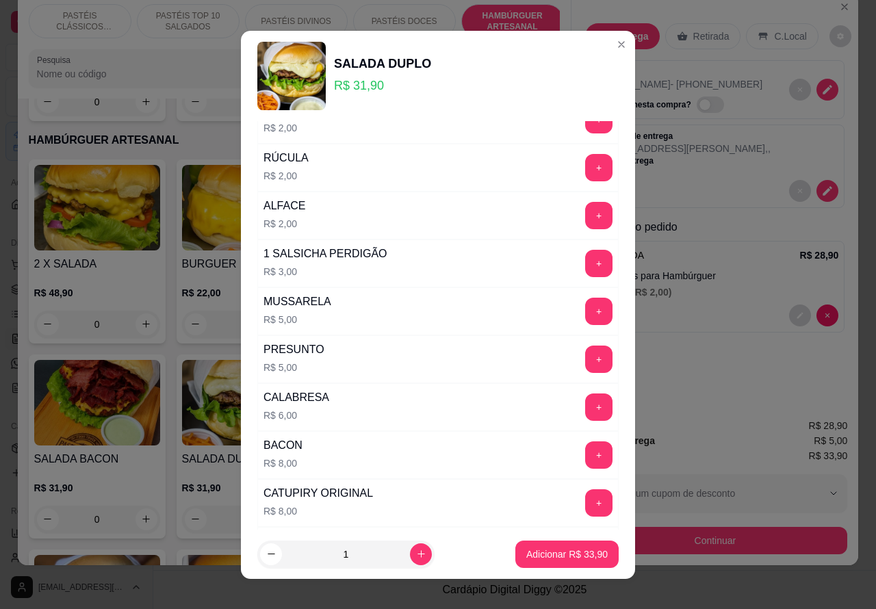
click at [585, 409] on button "+" at bounding box center [598, 407] width 27 height 27
click at [569, 552] on p "Adicionar R$ 39,90" at bounding box center [566, 555] width 81 height 14
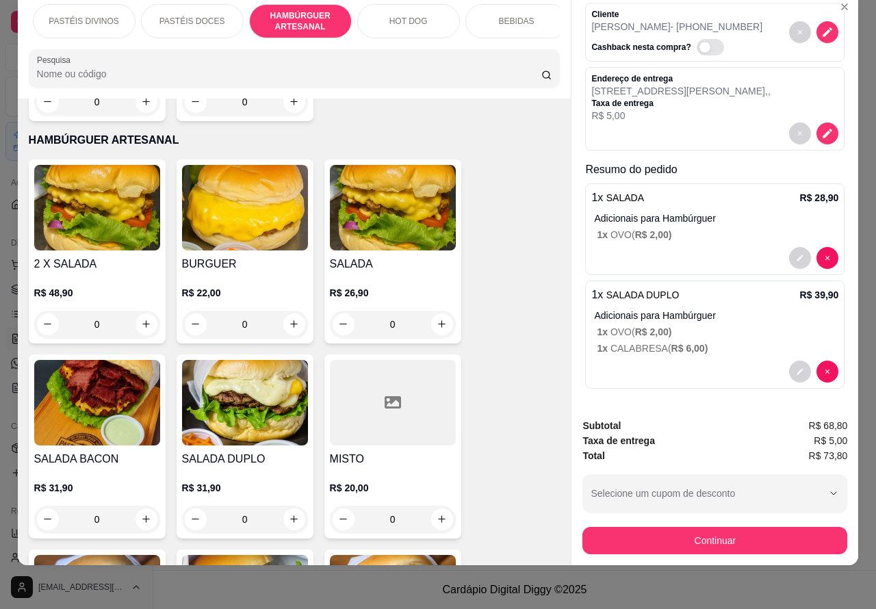
scroll to position [0, 257]
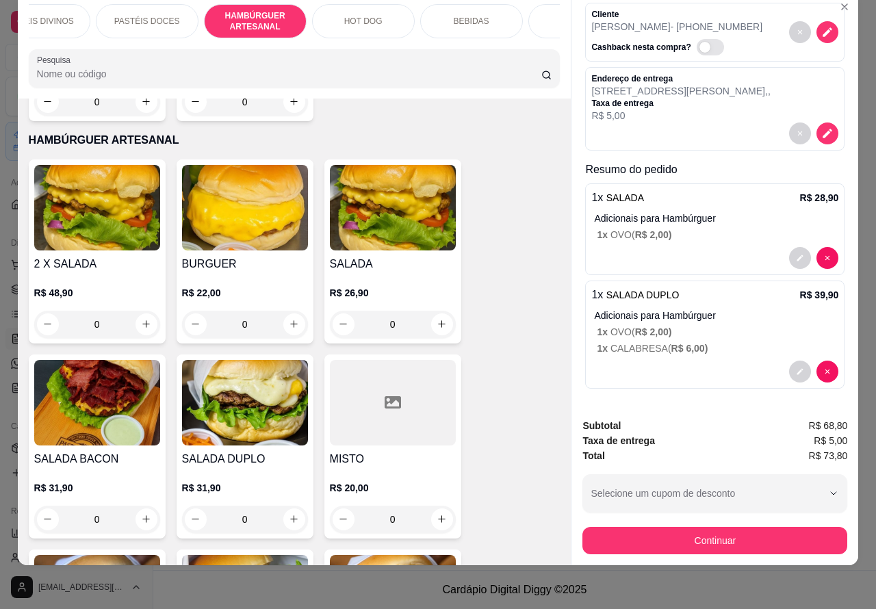
click at [454, 16] on p "BEBIDAS" at bounding box center [472, 21] width 36 height 11
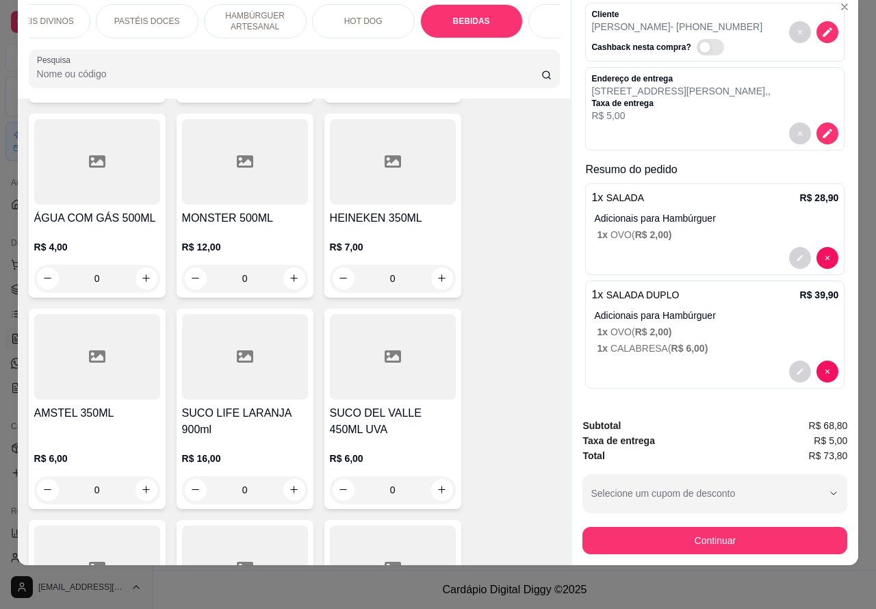
scroll to position [5022, 0]
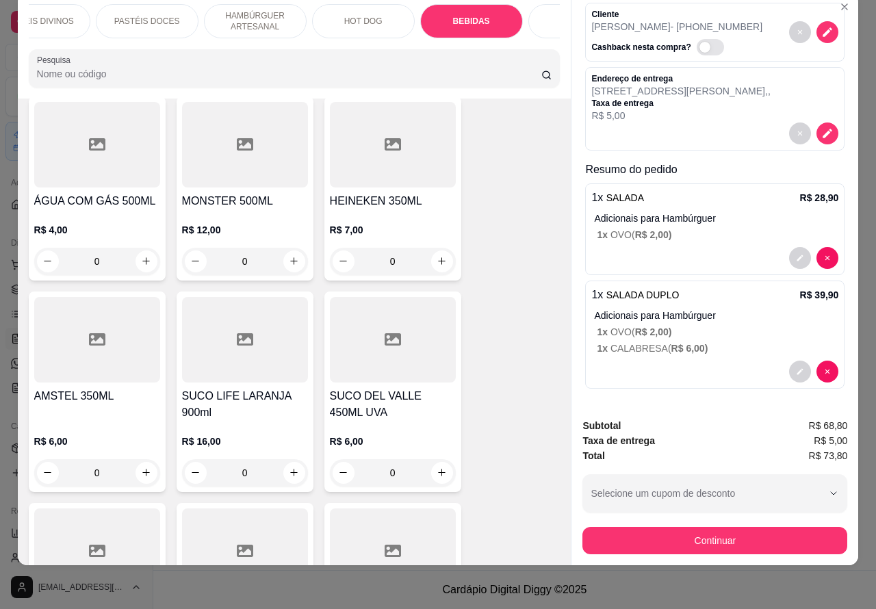
click at [437, 468] on icon "increase-product-quantity" at bounding box center [442, 473] width 10 height 10
type input "1"
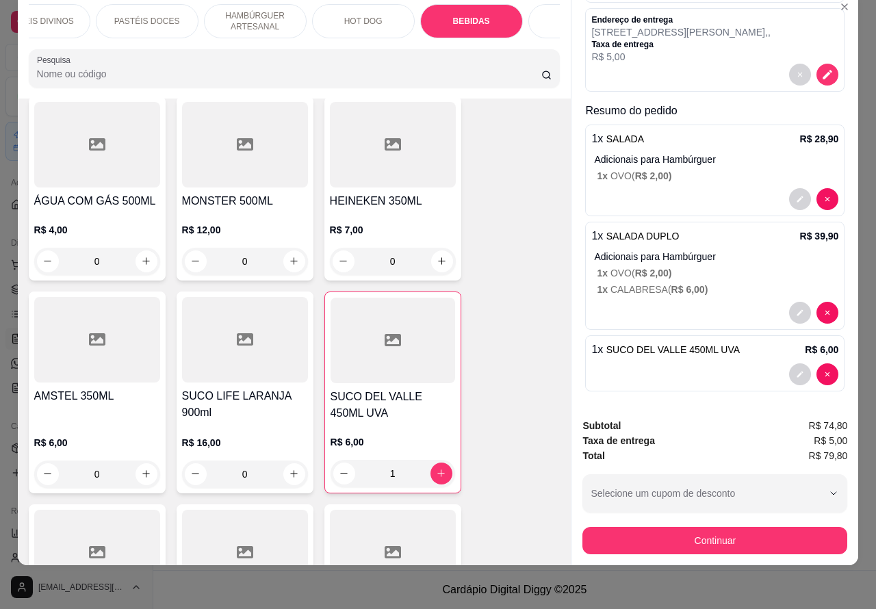
scroll to position [120, 0]
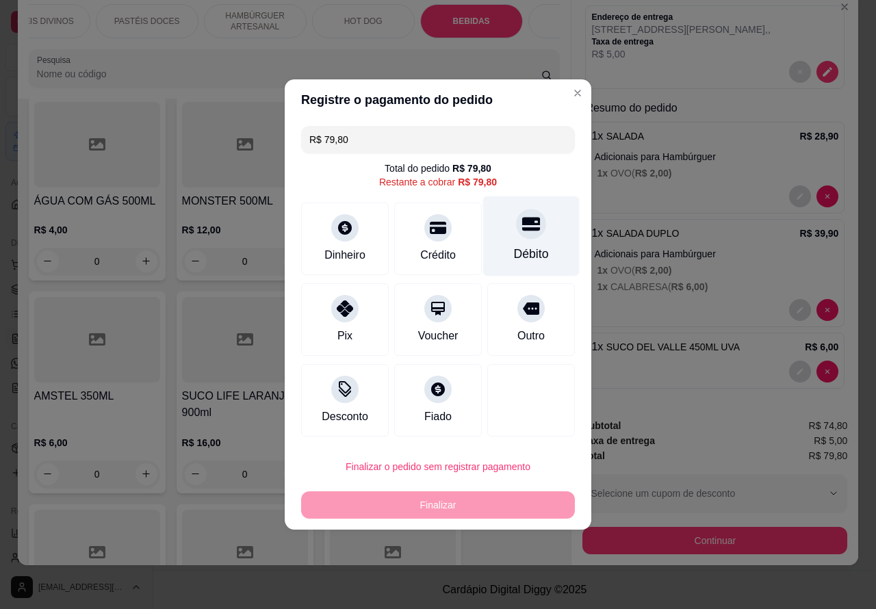
click at [522, 222] on icon at bounding box center [531, 225] width 18 height 14
type input "R$ 0,00"
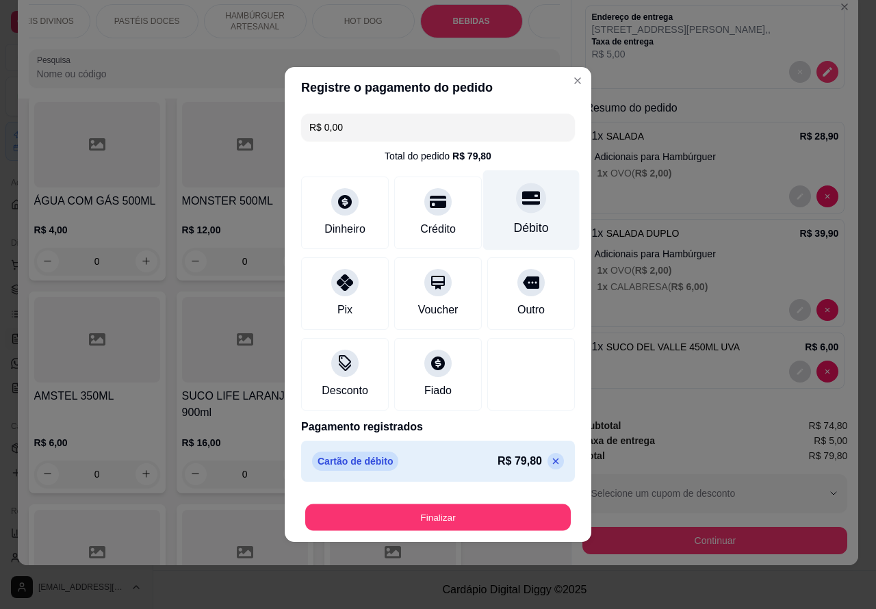
click at [479, 510] on button "Finalizar" at bounding box center [438, 518] width 266 height 27
click at [473, 507] on button "Finalizar" at bounding box center [438, 517] width 274 height 27
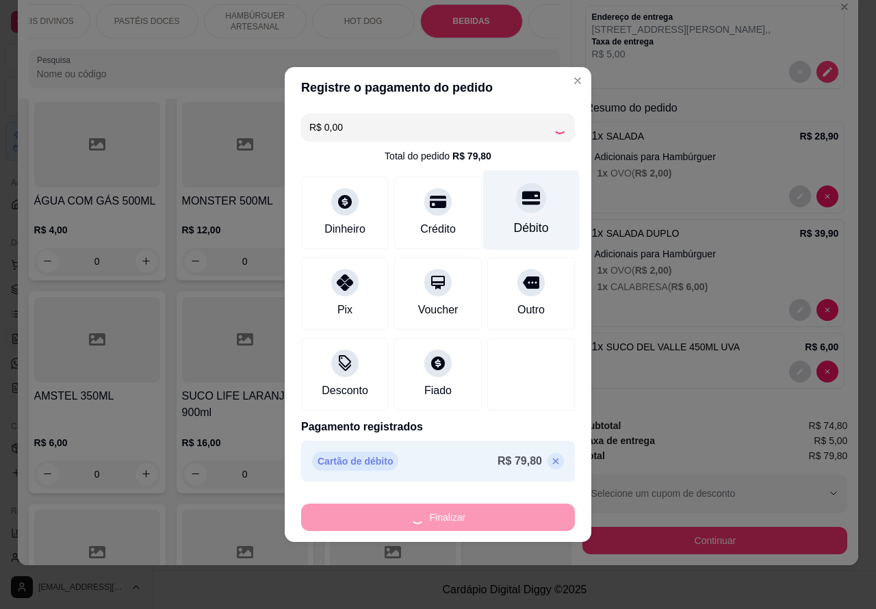
type input "0"
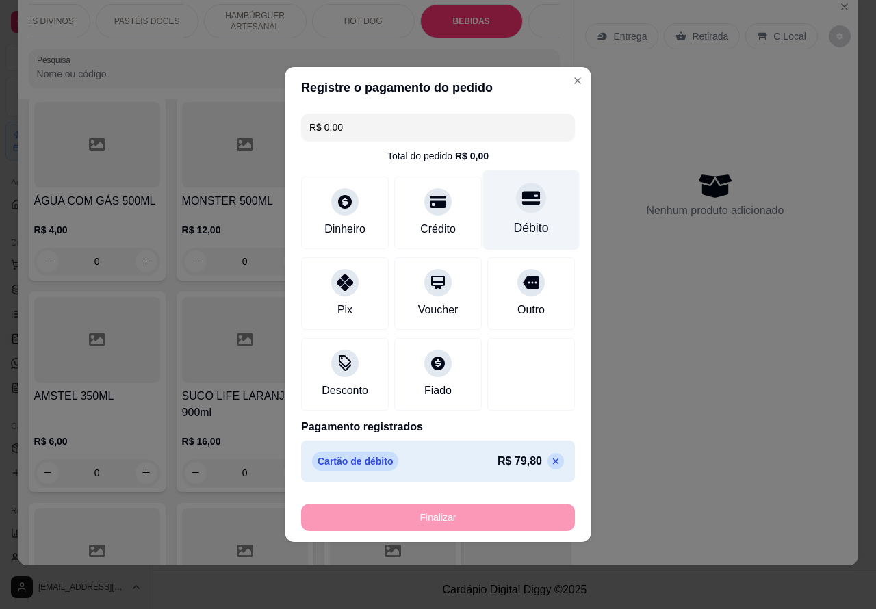
type input "-R$ 79,80"
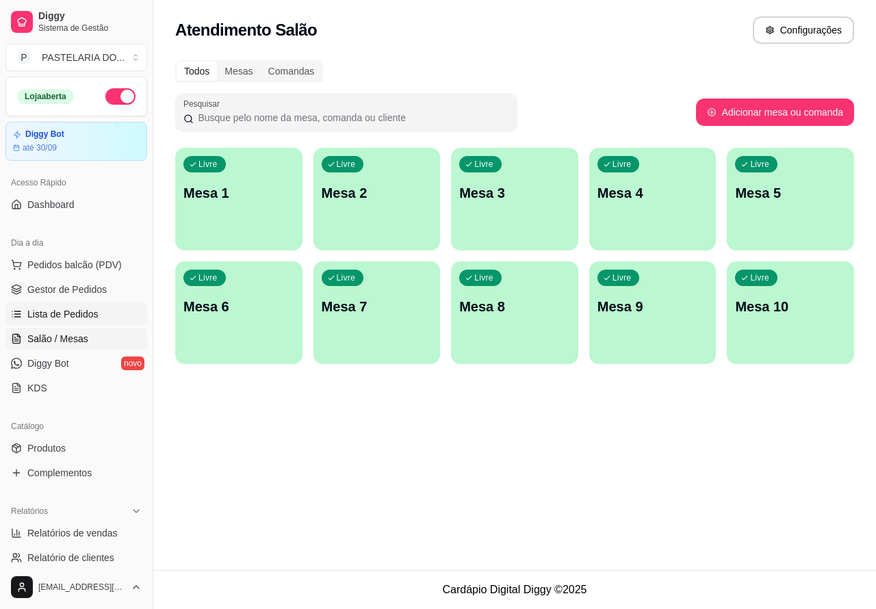
click at [72, 309] on span "Lista de Pedidos" at bounding box center [62, 314] width 71 height 14
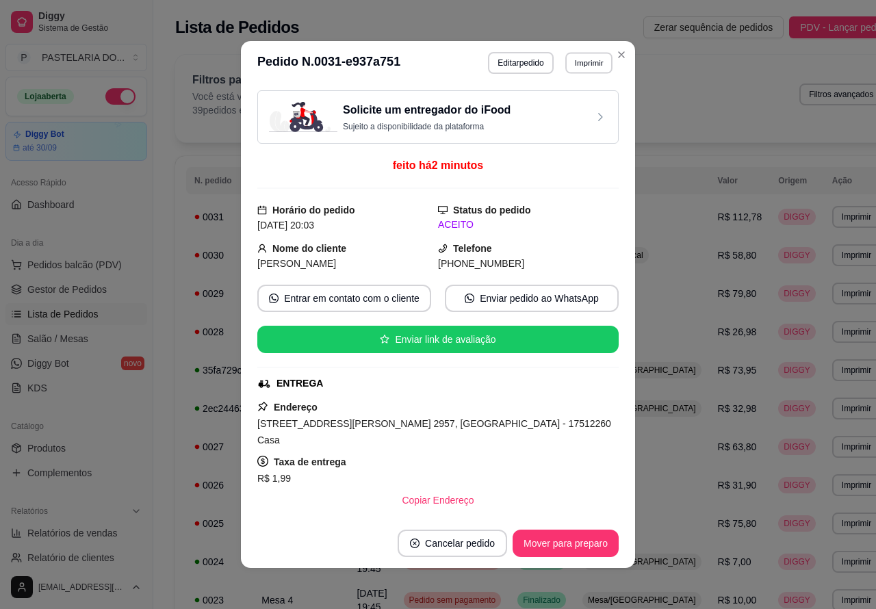
click at [580, 64] on button "Imprimir" at bounding box center [588, 62] width 47 height 21
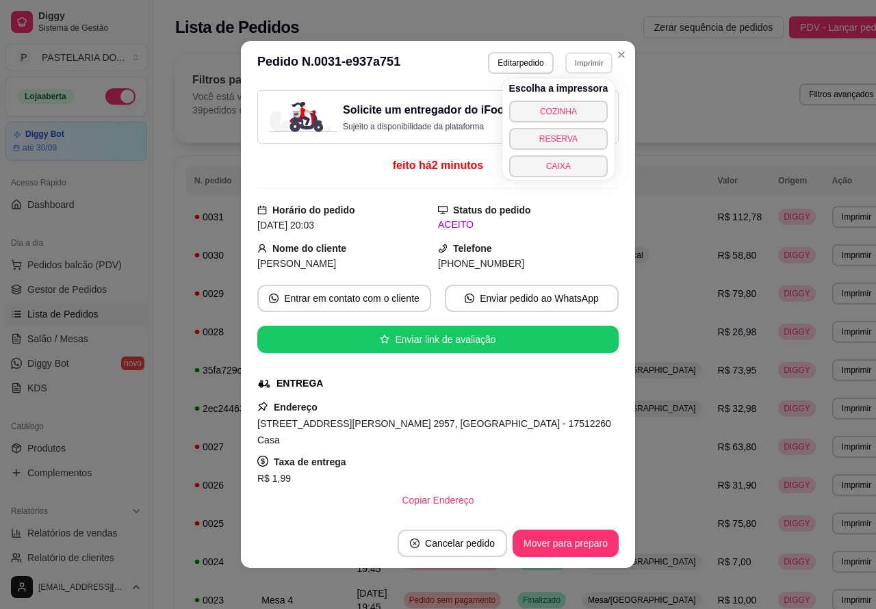
click at [566, 108] on button "COZINHA" at bounding box center [558, 112] width 99 height 22
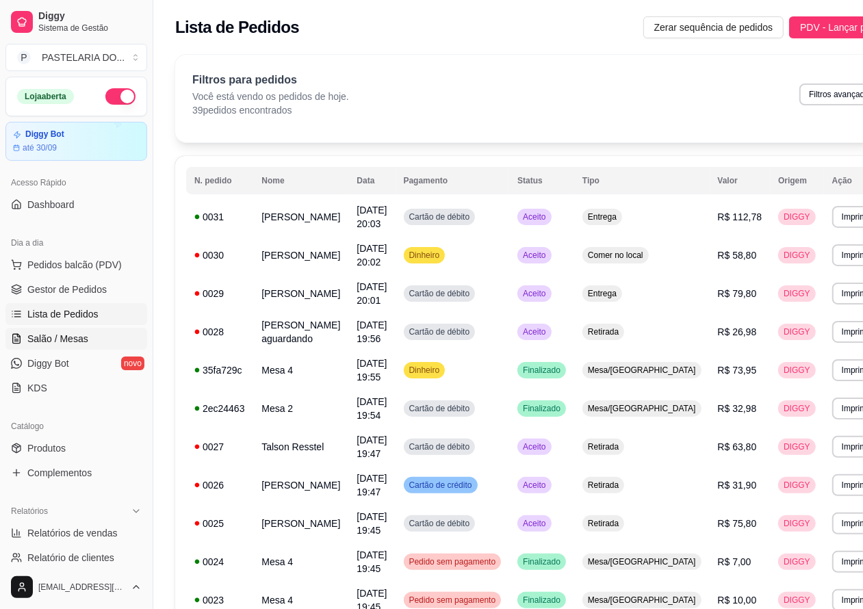
click at [69, 332] on span "Salão / Mesas" at bounding box center [57, 339] width 61 height 14
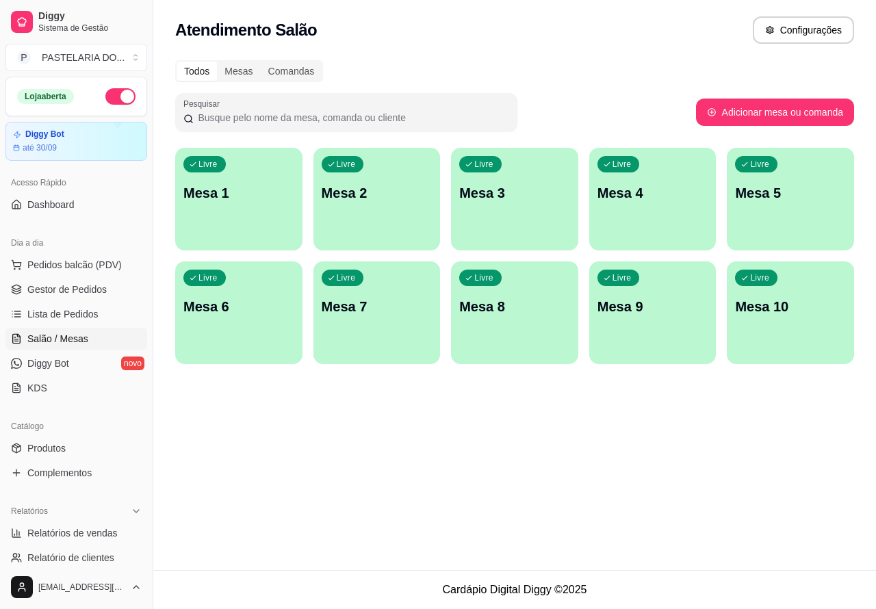
click at [524, 308] on p "Mesa 8" at bounding box center [514, 306] width 111 height 19
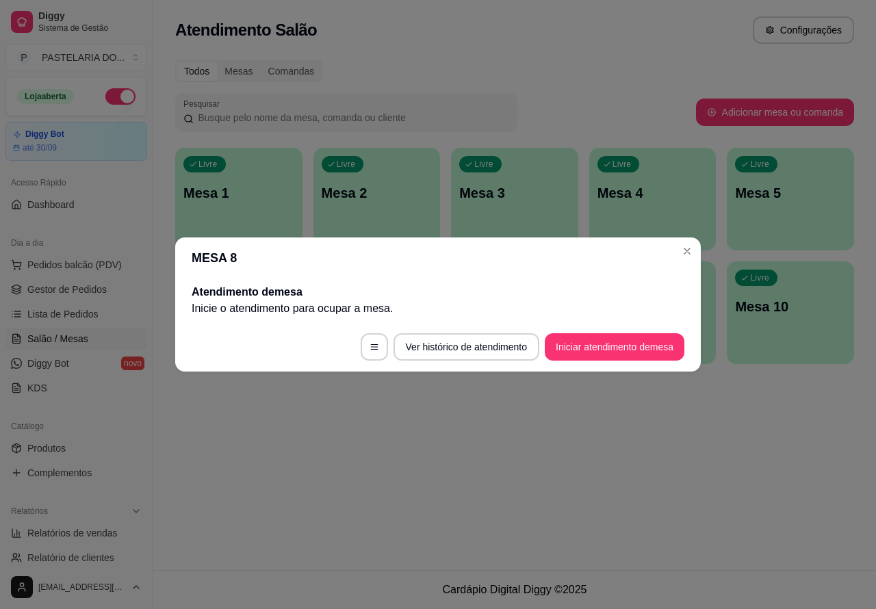
click at [616, 340] on button "Iniciar atendimento de mesa" at bounding box center [615, 346] width 140 height 27
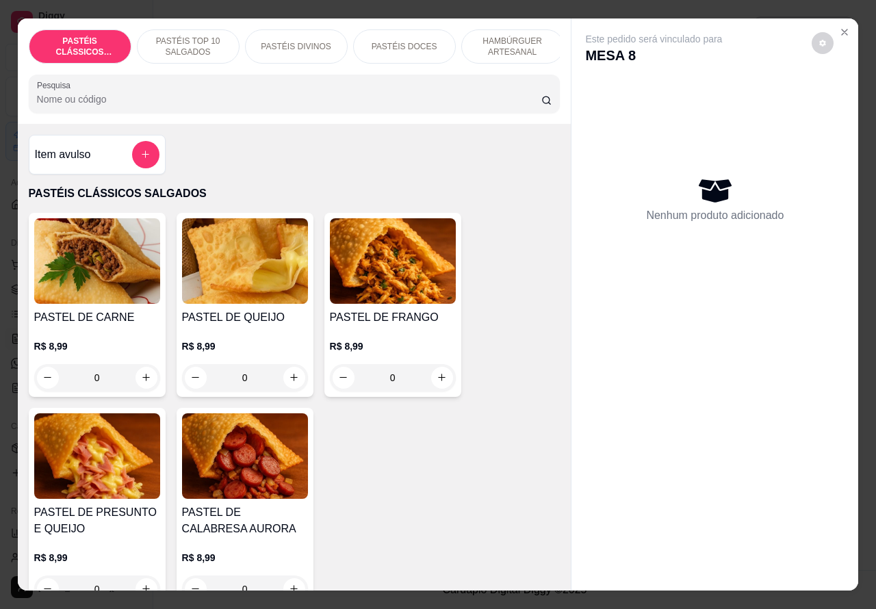
click at [521, 36] on p "HAMBÚRGUER ARTESANAL" at bounding box center [512, 47] width 79 height 22
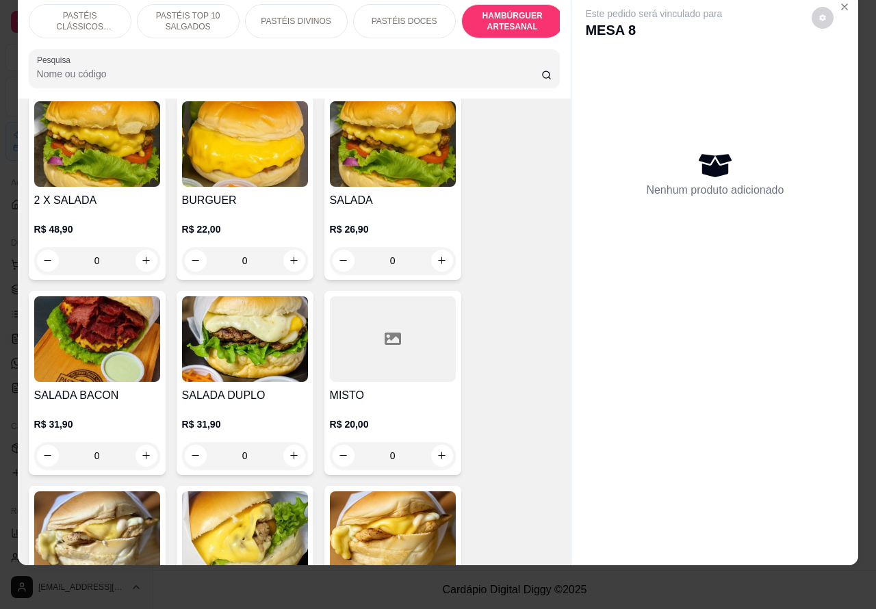
scroll to position [3147, 0]
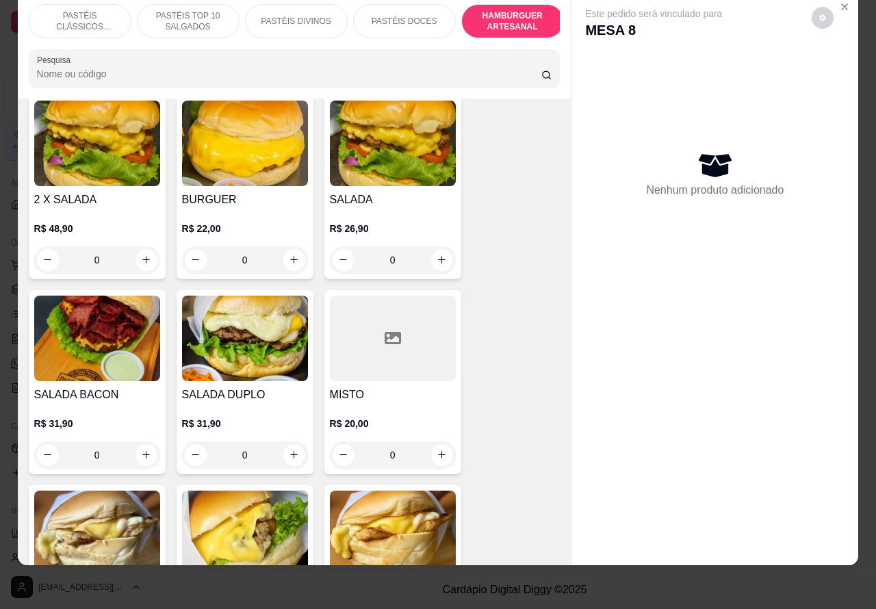
click at [132, 442] on div "0" at bounding box center [97, 455] width 126 height 27
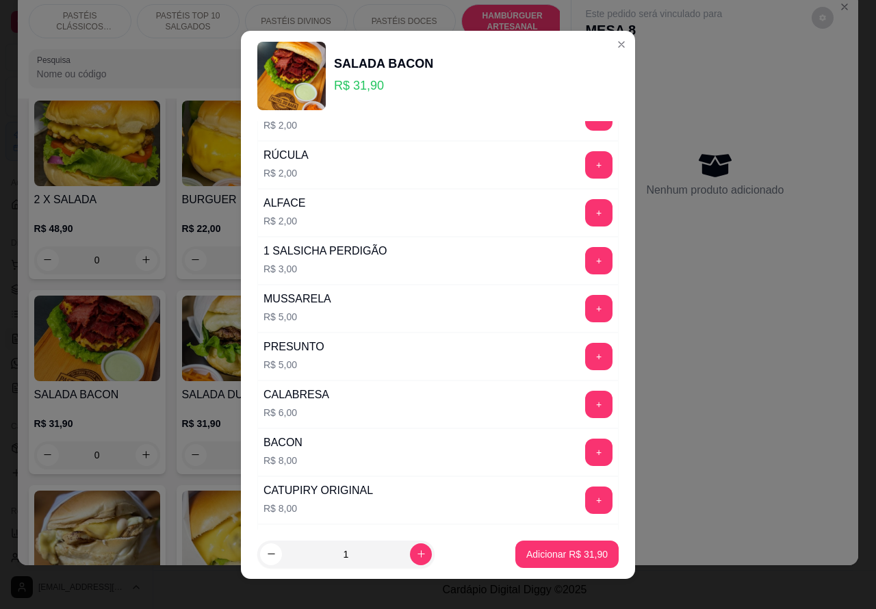
scroll to position [346, 0]
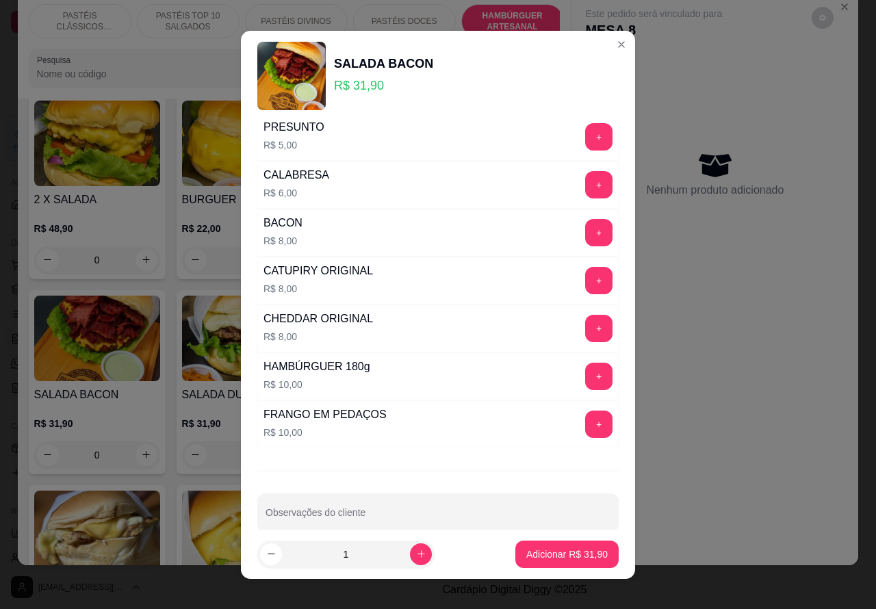
click at [420, 507] on div at bounding box center [438, 512] width 345 height 27
type input "sem cebola"
click at [565, 552] on p "Adicionar R$ 31,90" at bounding box center [566, 555] width 81 height 14
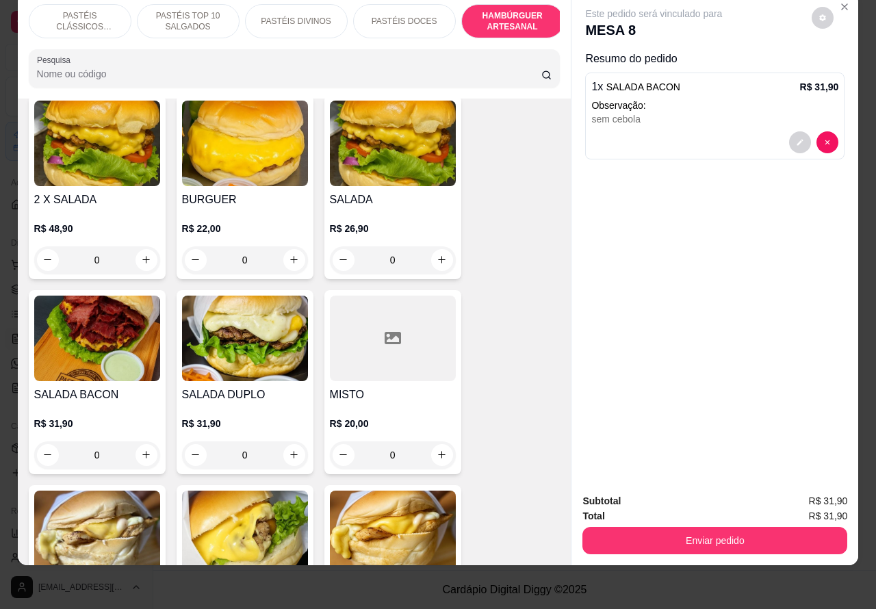
click at [282, 442] on div "0" at bounding box center [245, 455] width 126 height 27
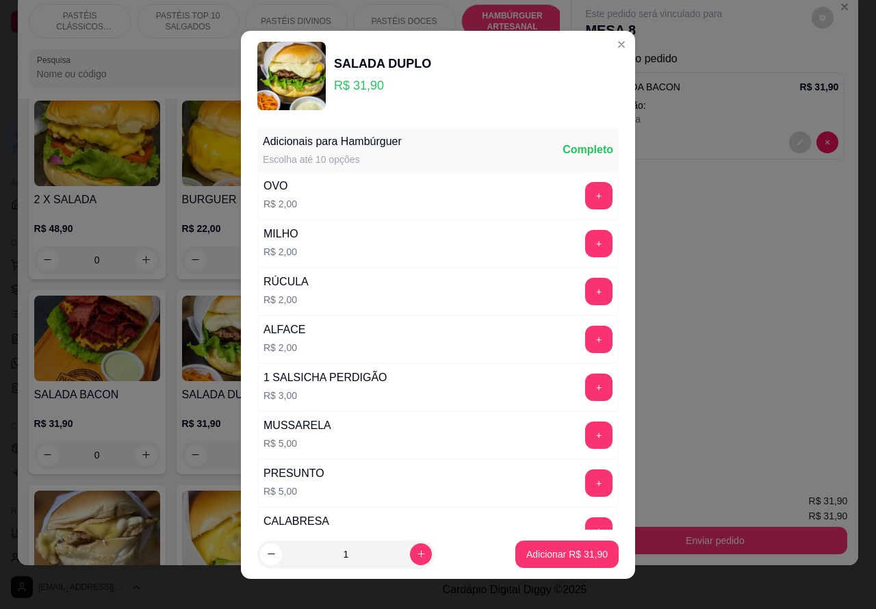
click at [563, 552] on p "Adicionar R$ 31,90" at bounding box center [566, 555] width 81 height 14
type input "1"
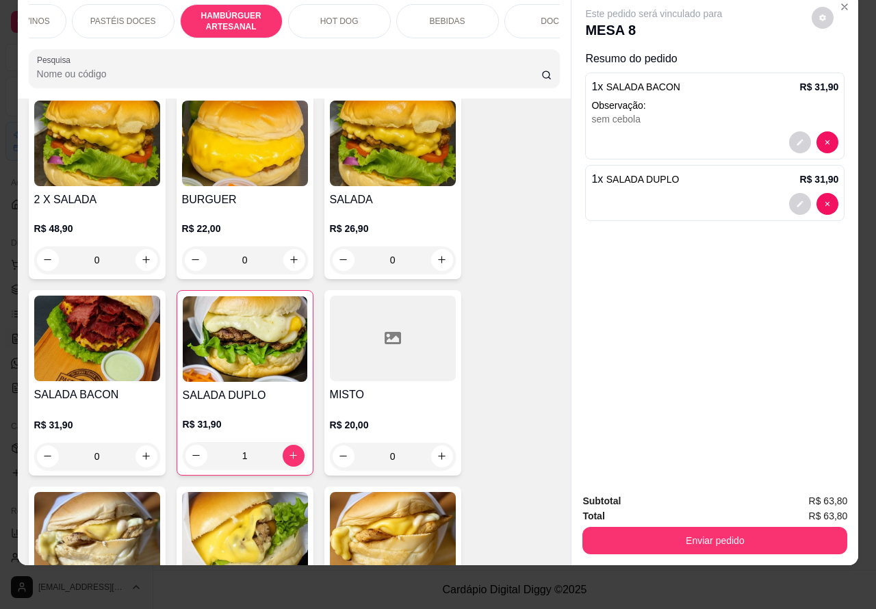
scroll to position [0, 284]
click at [442, 16] on p "BEBIDAS" at bounding box center [445, 21] width 36 height 11
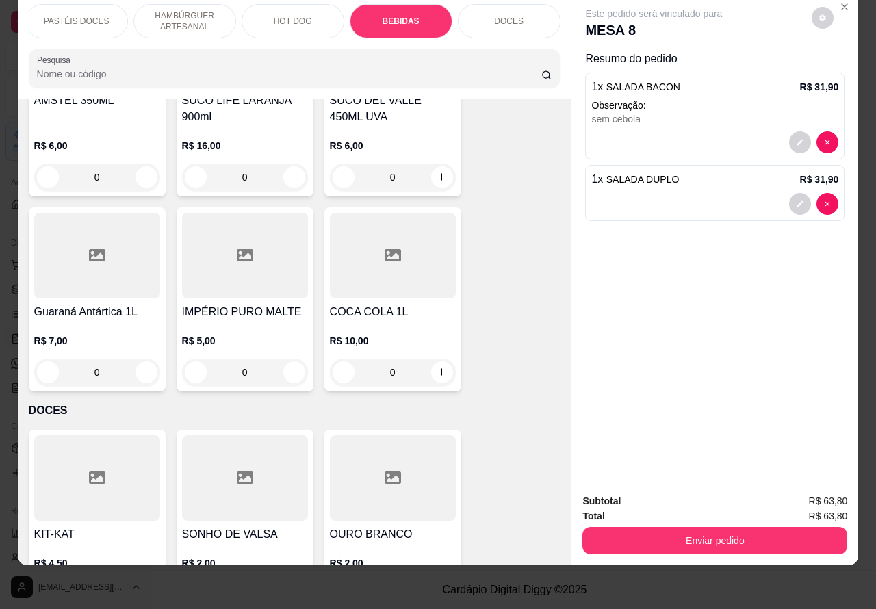
scroll to position [5333, 0]
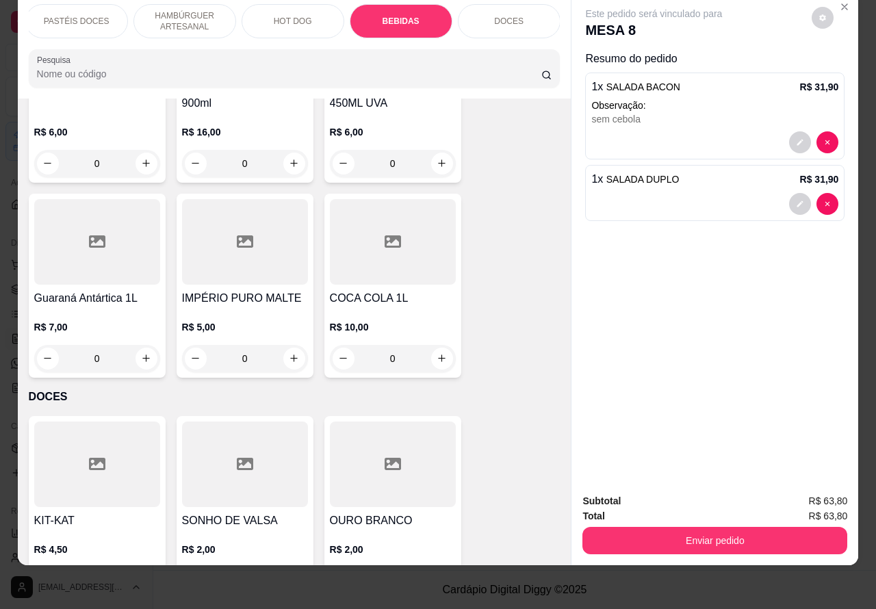
click at [437, 353] on icon "increase-product-quantity" at bounding box center [442, 358] width 10 height 10
type input "1"
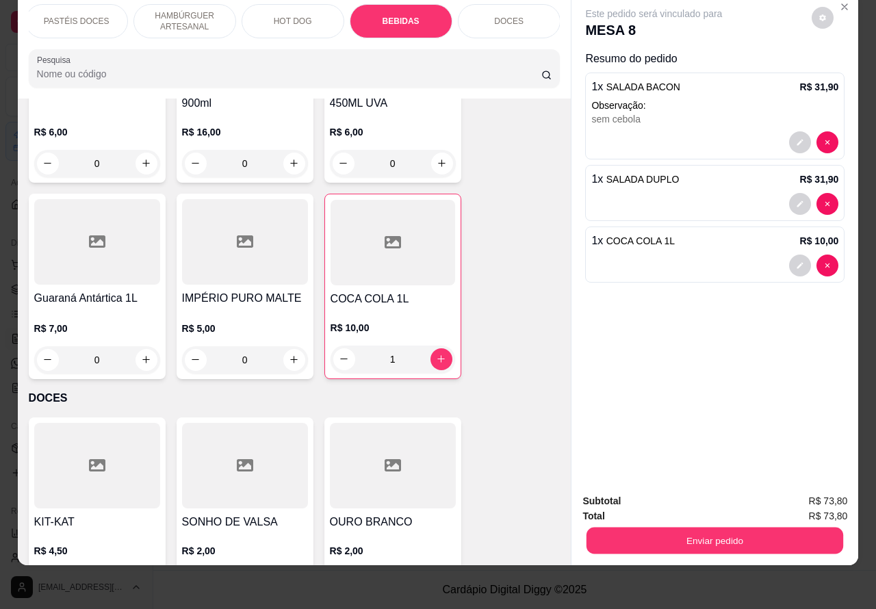
click at [743, 528] on button "Enviar pedido" at bounding box center [715, 541] width 257 height 27
click at [678, 487] on button "Não registrar e enviar pedido" at bounding box center [669, 495] width 142 height 26
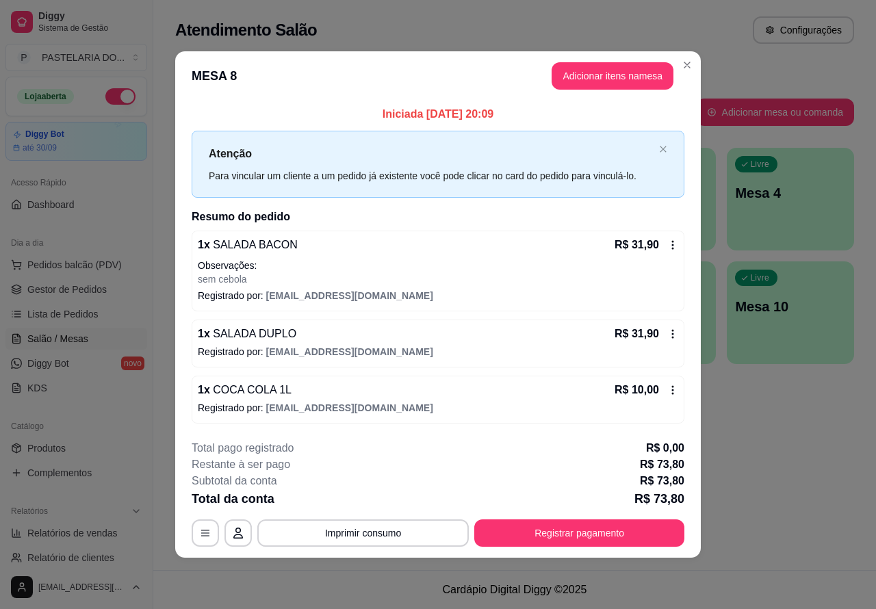
click at [706, 582] on footer "Cardápio Digital Diggy © 2025" at bounding box center [514, 589] width 723 height 39
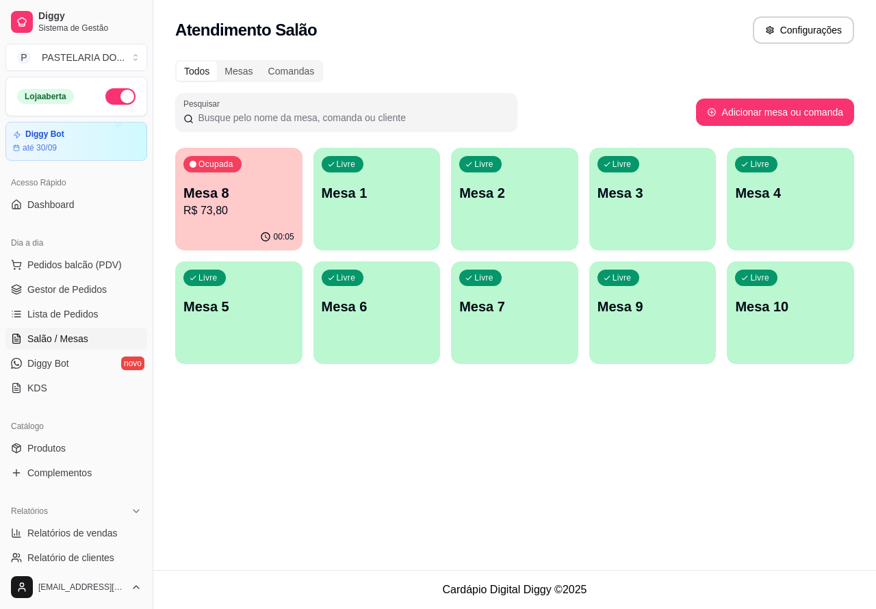
click at [533, 197] on p "Mesa 2" at bounding box center [514, 192] width 111 height 19
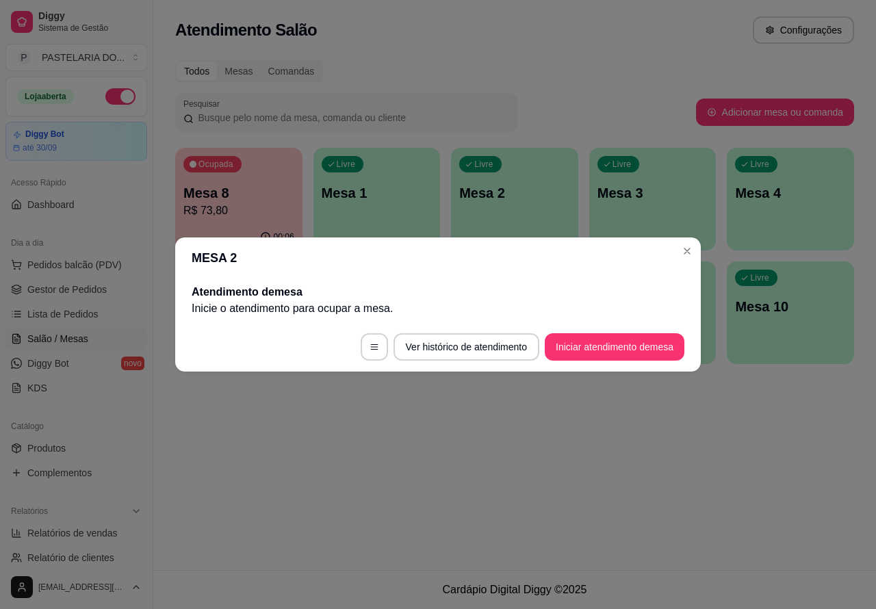
click at [628, 340] on button "Iniciar atendimento de mesa" at bounding box center [615, 346] width 140 height 27
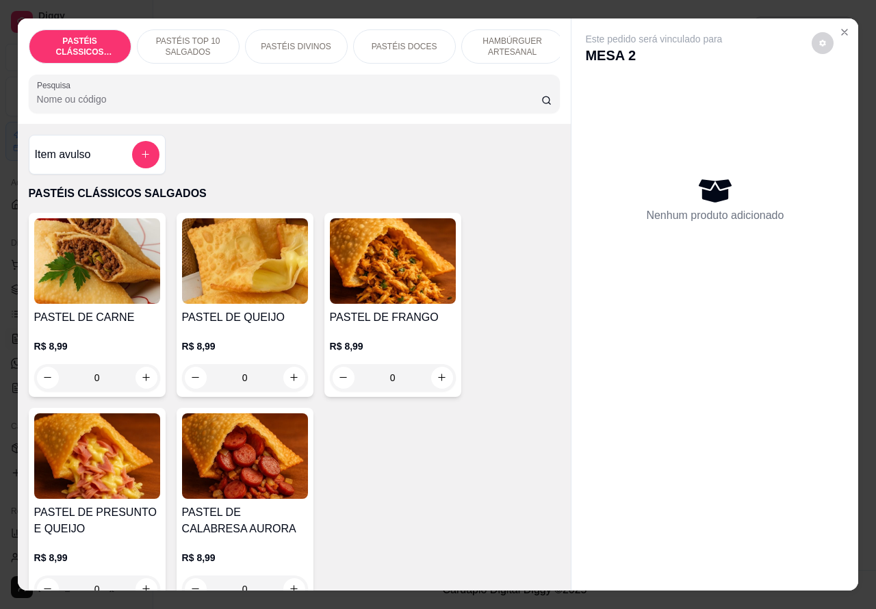
click at [518, 36] on p "HAMBÚRGUER ARTESANAL" at bounding box center [512, 47] width 79 height 22
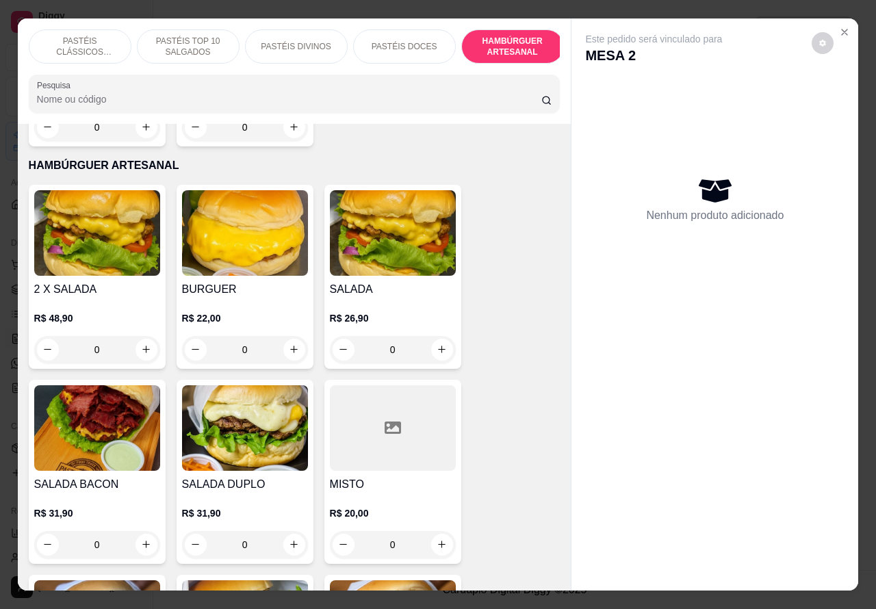
scroll to position [31, 0]
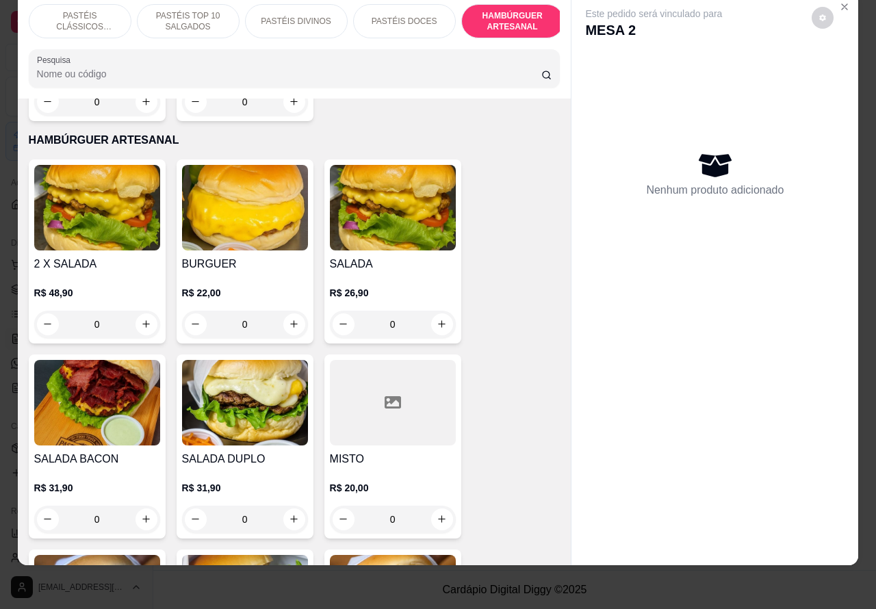
click at [433, 311] on div "0" at bounding box center [393, 324] width 126 height 27
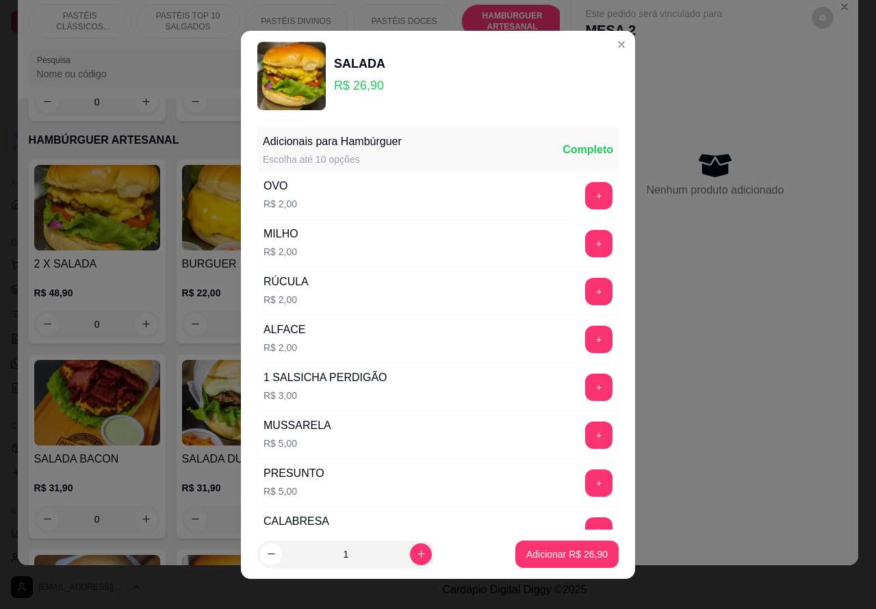
click at [541, 552] on p "Adicionar R$ 26,90" at bounding box center [566, 555] width 81 height 14
type input "1"
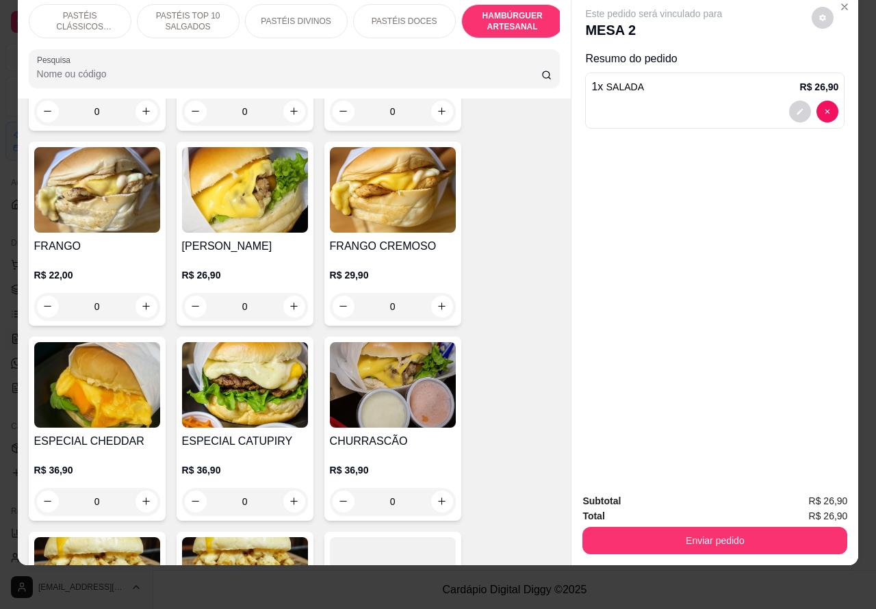
scroll to position [3523, 0]
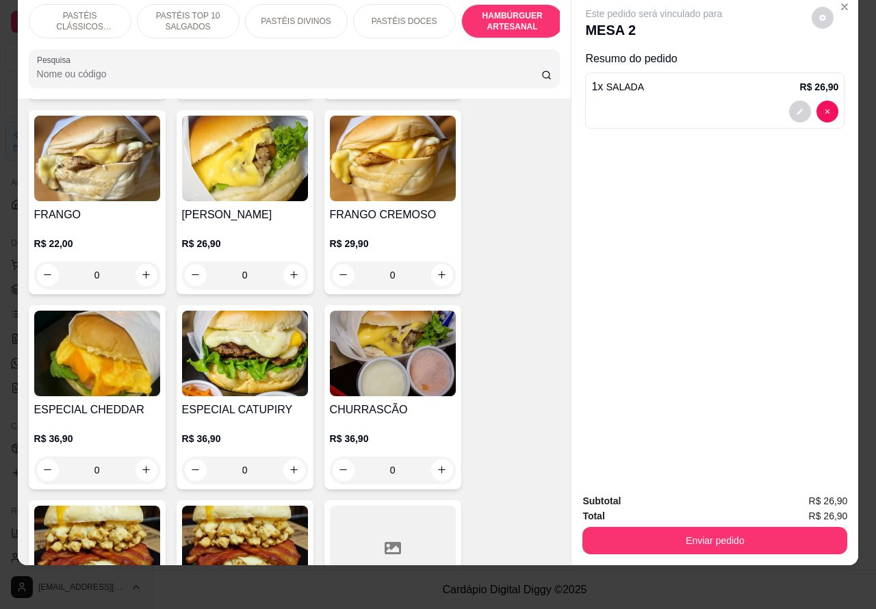
click at [138, 457] on div "0" at bounding box center [97, 470] width 126 height 27
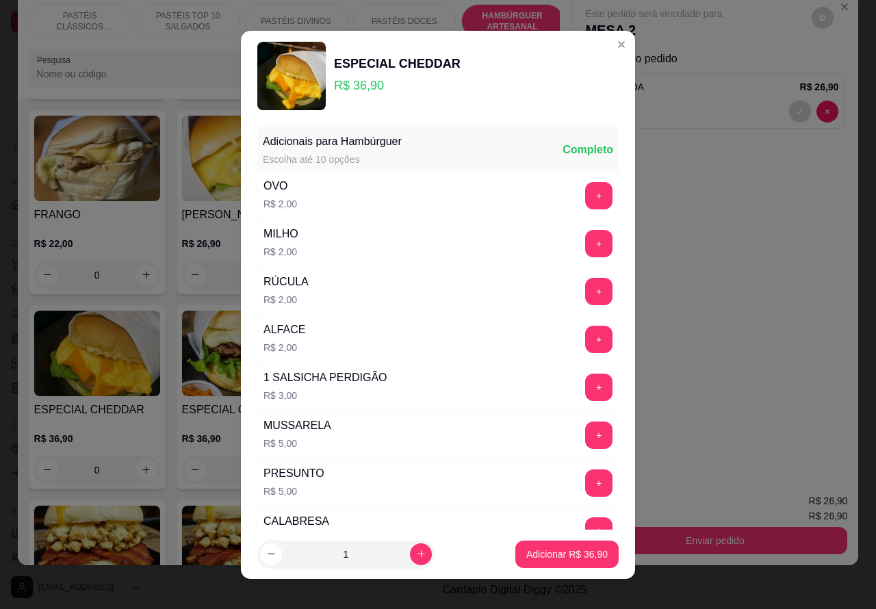
click at [551, 552] on p "Adicionar R$ 36,90" at bounding box center [566, 555] width 81 height 14
type input "1"
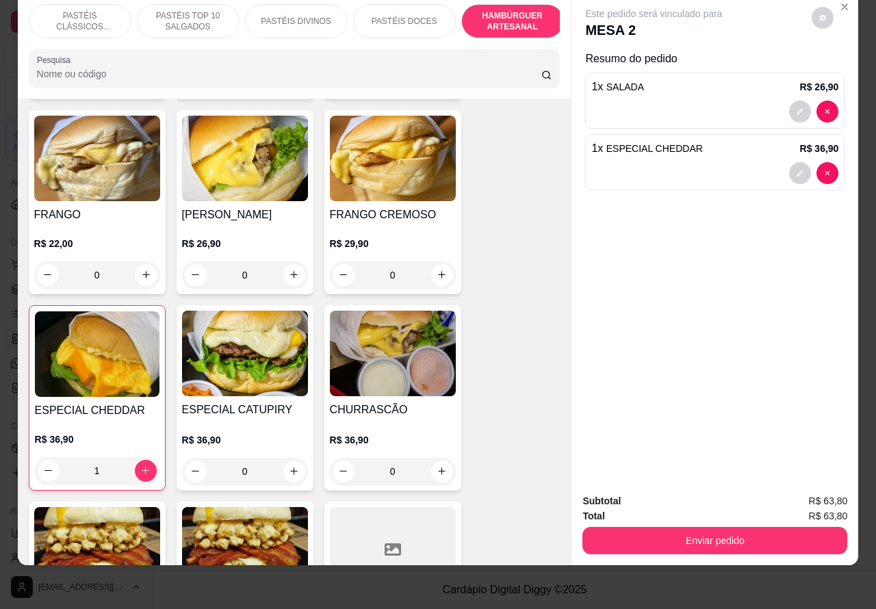
click at [92, 10] on p "PASTÉIS CLÁSSICOS SALGADOS" at bounding box center [79, 21] width 79 height 22
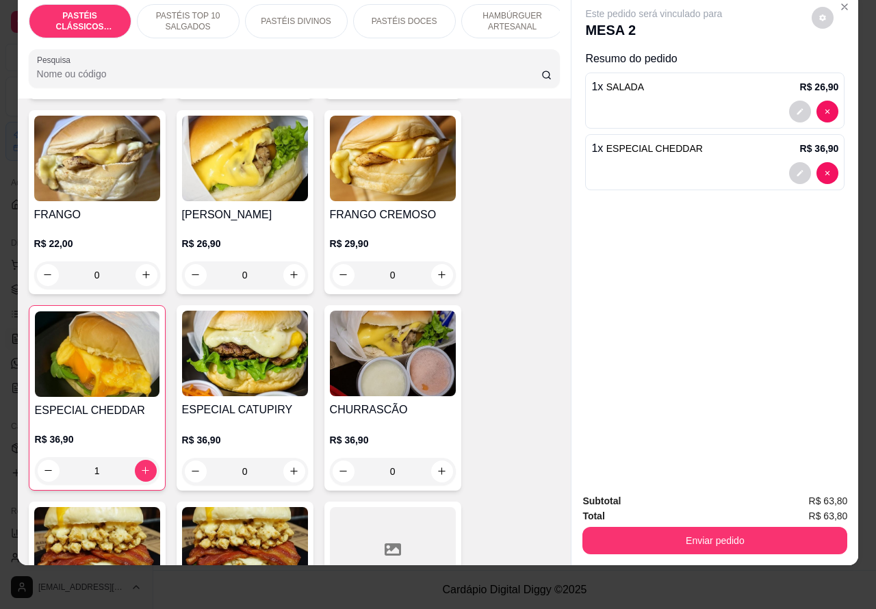
scroll to position [62, 0]
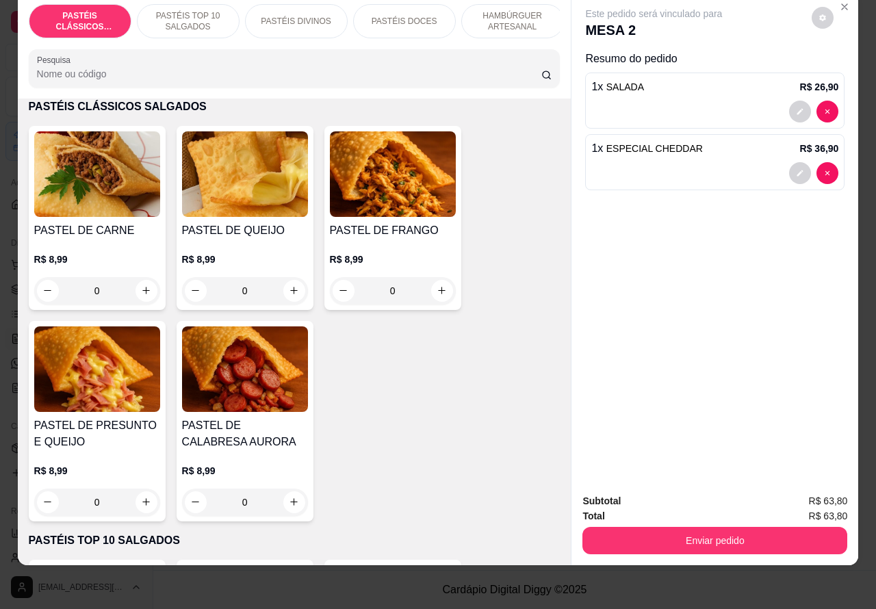
click at [189, 10] on p "PASTÉIS TOP 10 SALGADOS" at bounding box center [188, 21] width 79 height 22
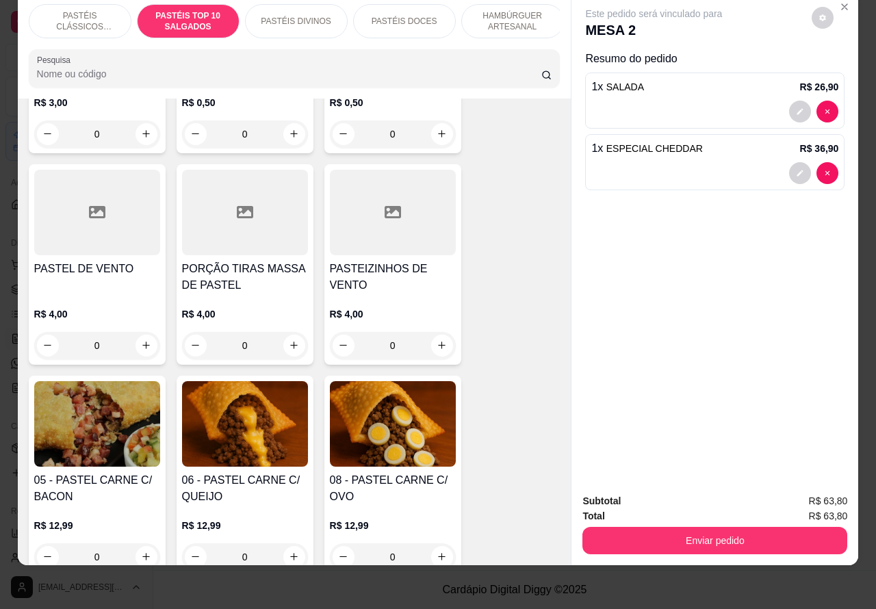
scroll to position [673, 0]
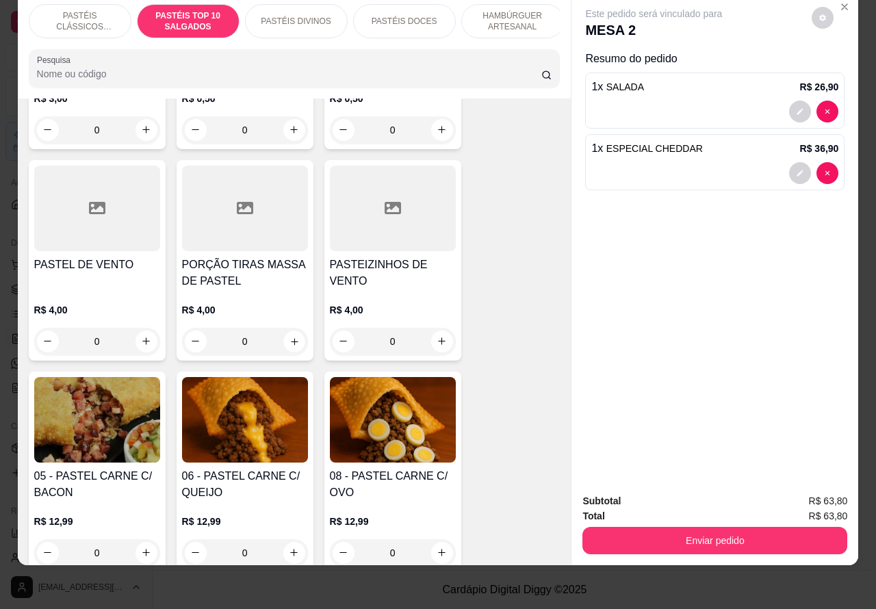
click at [289, 341] on icon "increase-product-quantity" at bounding box center [294, 341] width 10 height 10
type input "1"
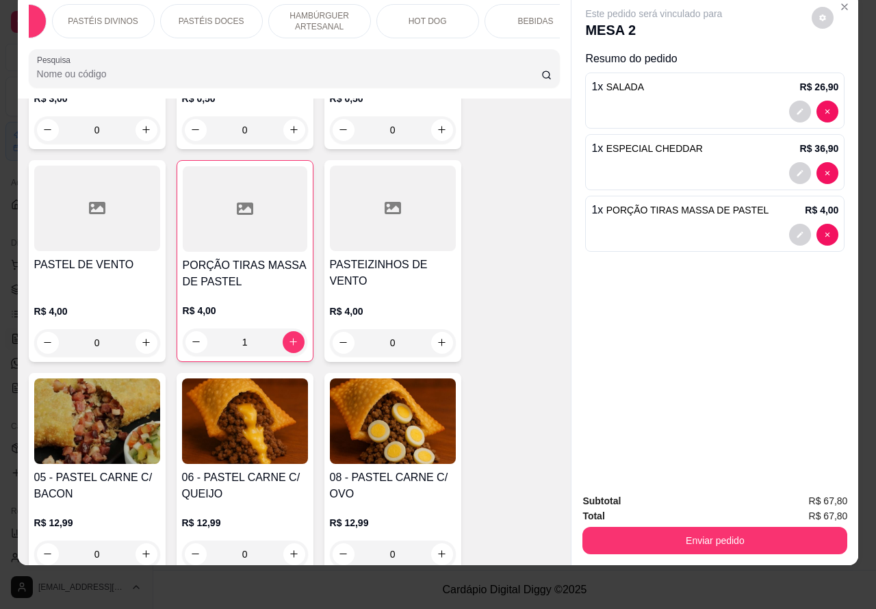
scroll to position [0, 201]
click at [522, 16] on p "BEBIDAS" at bounding box center [529, 21] width 36 height 11
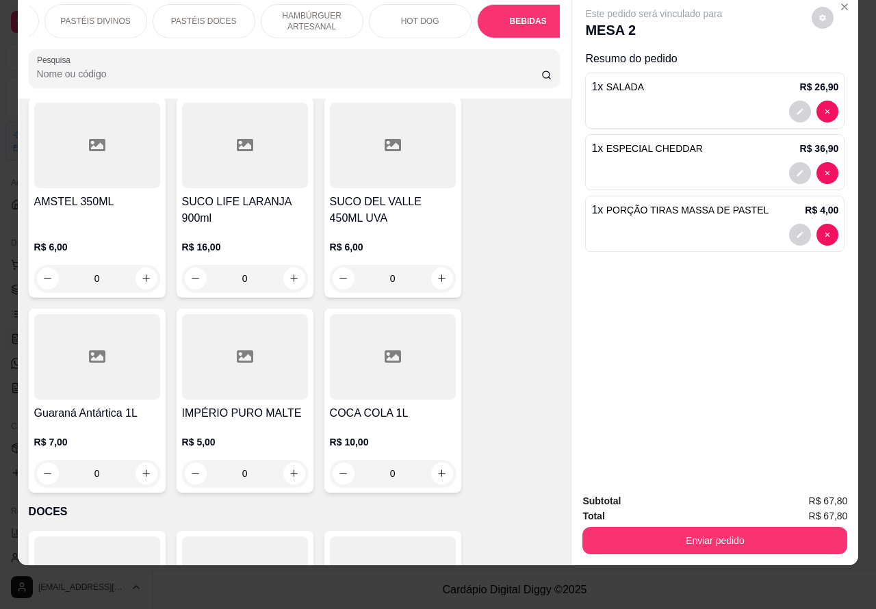
scroll to position [5221, 0]
click at [141, 468] on icon "increase-product-quantity" at bounding box center [146, 473] width 10 height 10
type input "1"
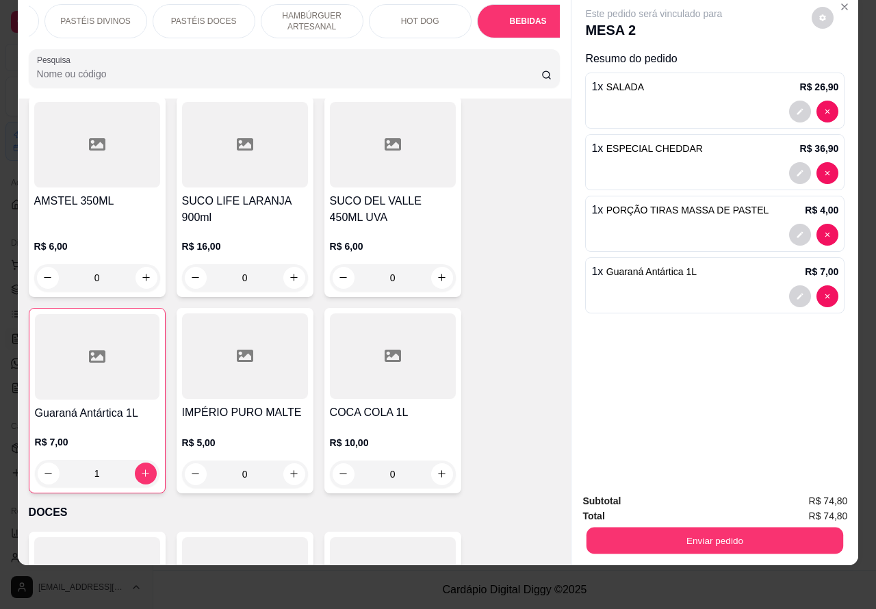
click at [695, 528] on button "Enviar pedido" at bounding box center [715, 541] width 257 height 27
click at [652, 489] on button "Não registrar e enviar pedido" at bounding box center [669, 495] width 142 height 26
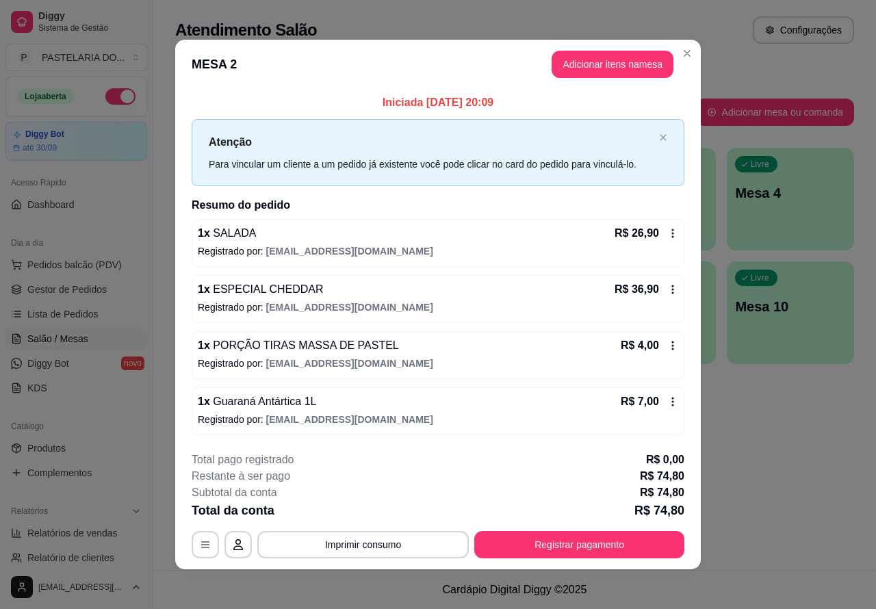
click at [802, 459] on div "Atendimento Salão Configurações Todos Mesas Comandas Pesquisar Adicionar mesa o…" at bounding box center [514, 285] width 723 height 570
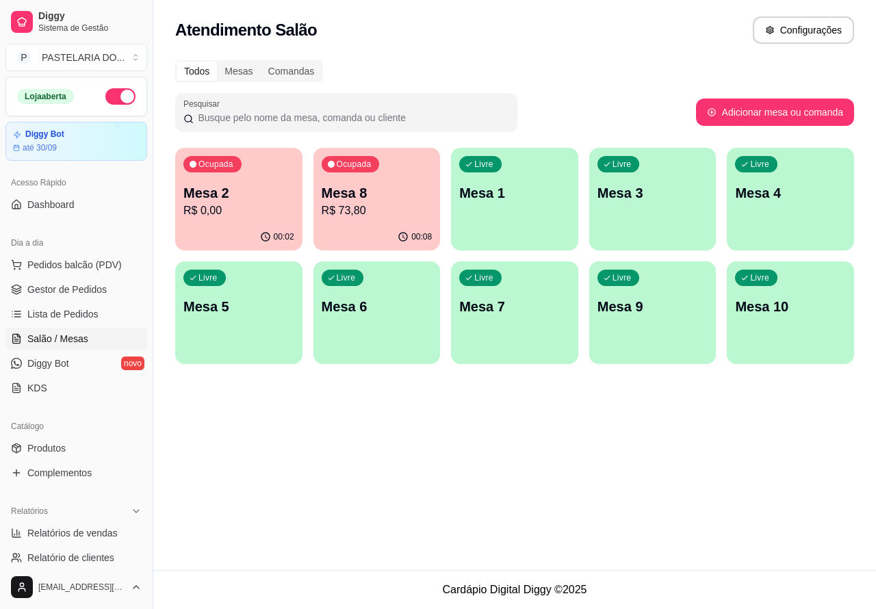
click at [368, 311] on p "Mesa 6" at bounding box center [377, 306] width 111 height 19
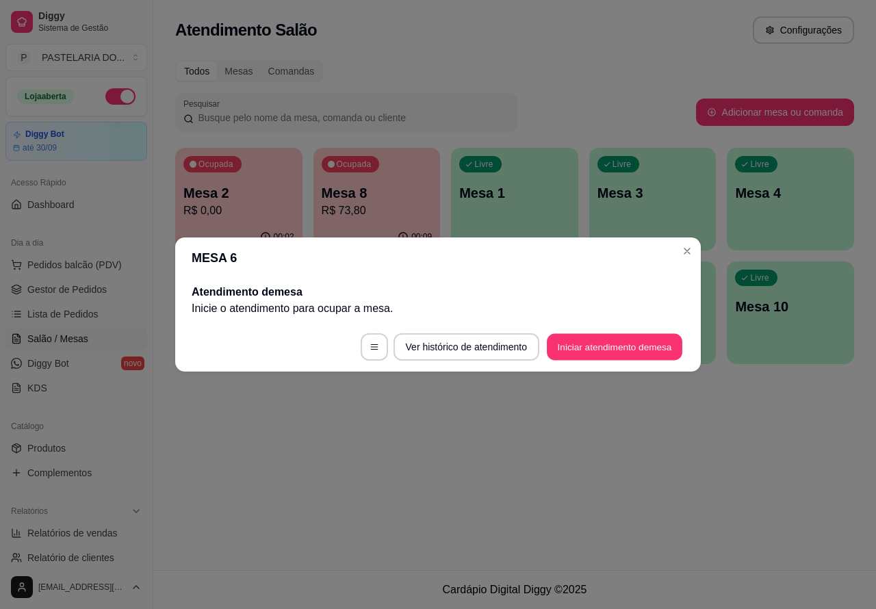
click at [623, 348] on button "Iniciar atendimento de mesa" at bounding box center [615, 347] width 136 height 27
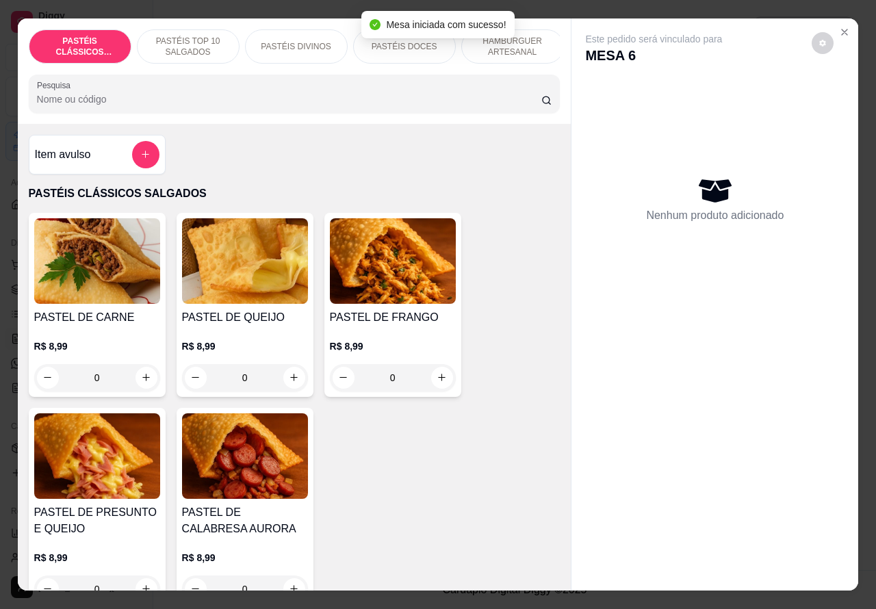
click at [395, 41] on p "PASTÉIS DOCES" at bounding box center [405, 46] width 66 height 11
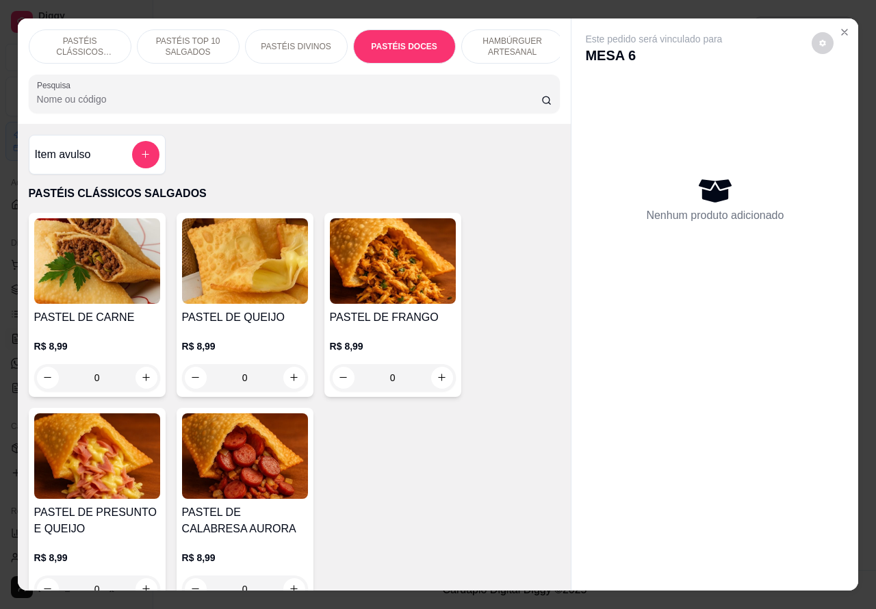
scroll to position [31, 0]
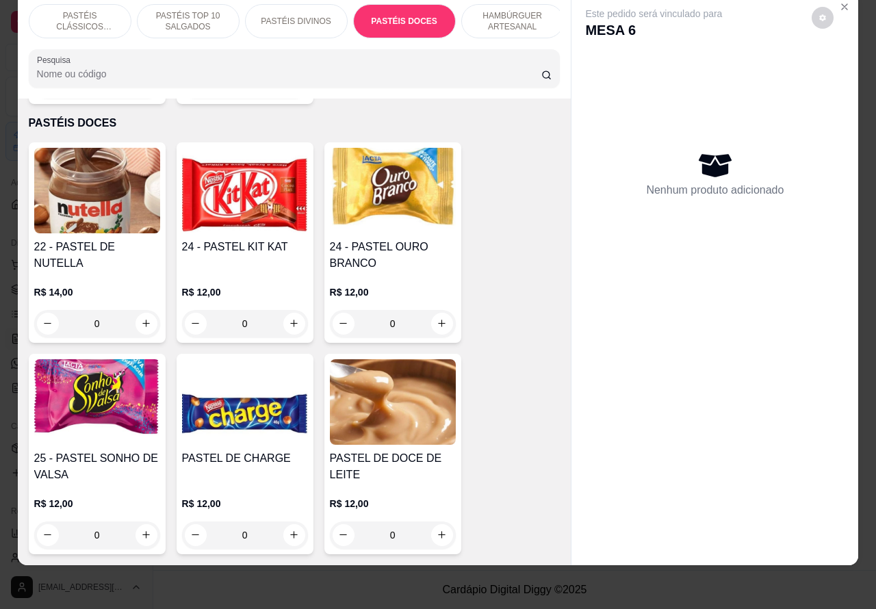
click at [289, 530] on icon "increase-product-quantity" at bounding box center [294, 535] width 10 height 10
type input "1"
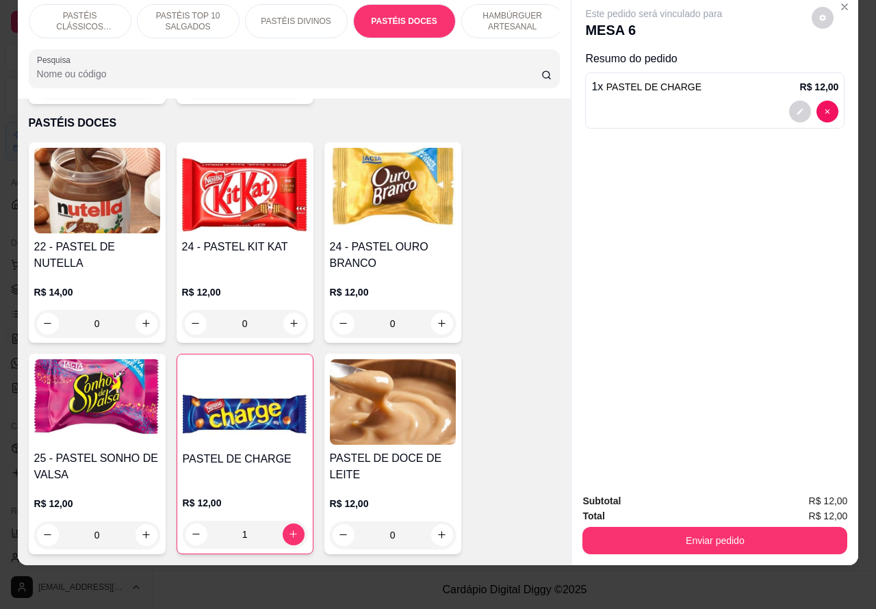
click at [730, 527] on button "Enviar pedido" at bounding box center [715, 540] width 265 height 27
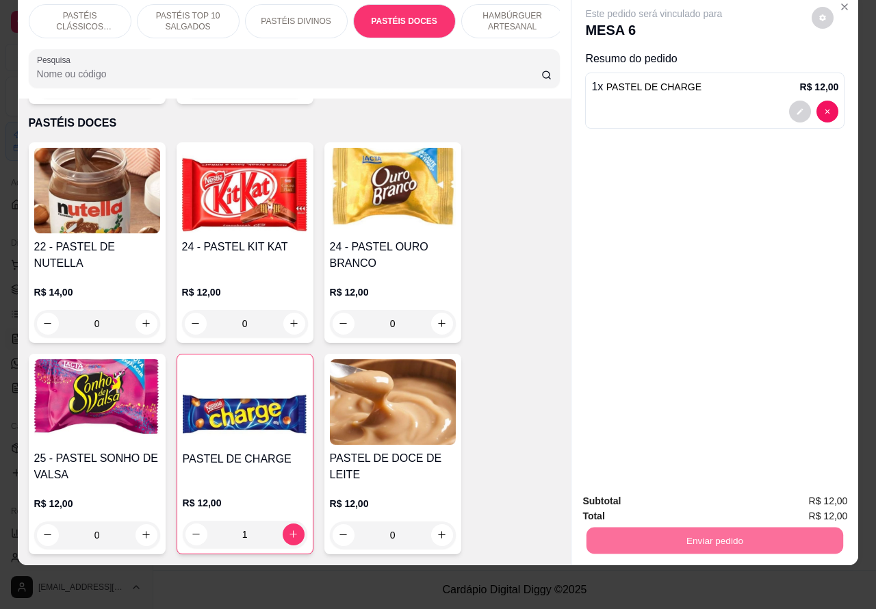
click at [663, 482] on button "Não registrar e enviar pedido" at bounding box center [669, 495] width 142 height 26
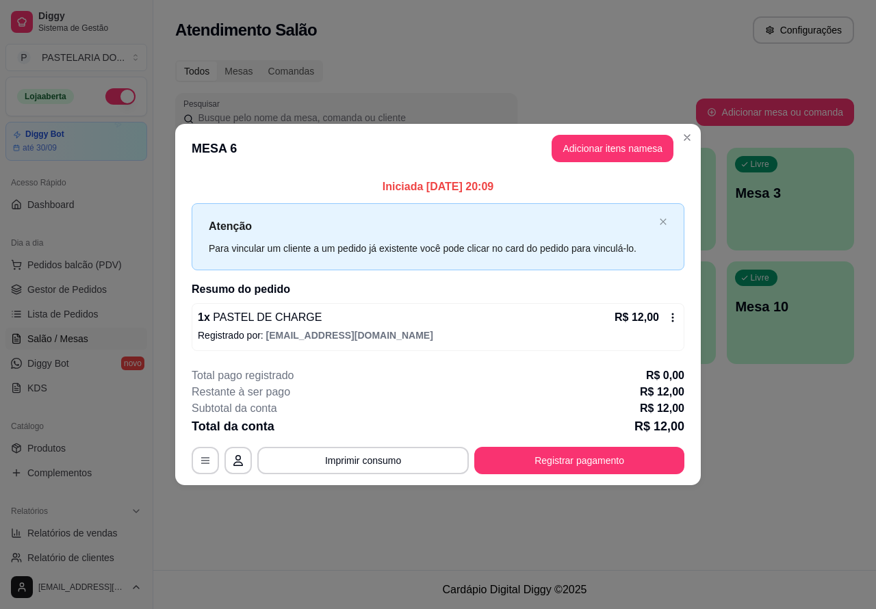
click at [728, 527] on div "Atendimento Salão Configurações Todos Mesas Comandas Pesquisar Adicionar mesa o…" at bounding box center [514, 285] width 723 height 570
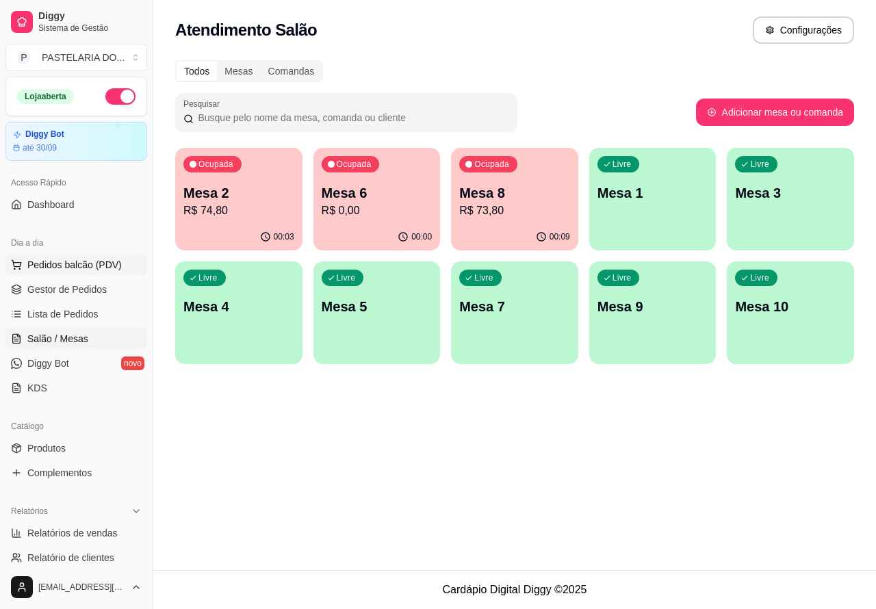
click at [77, 264] on span "Pedidos balcão (PDV)" at bounding box center [74, 265] width 94 height 14
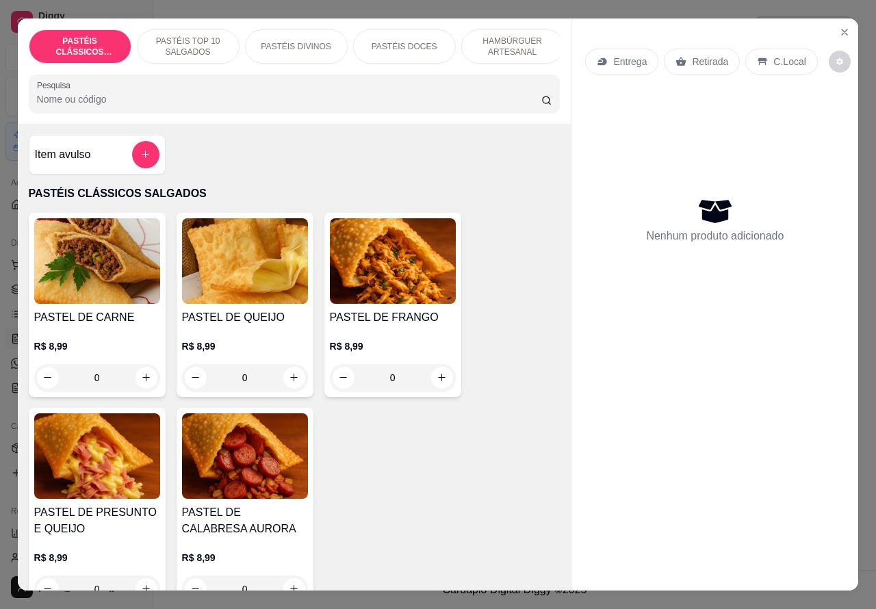
click at [697, 55] on p "Retirada" at bounding box center [710, 62] width 36 height 14
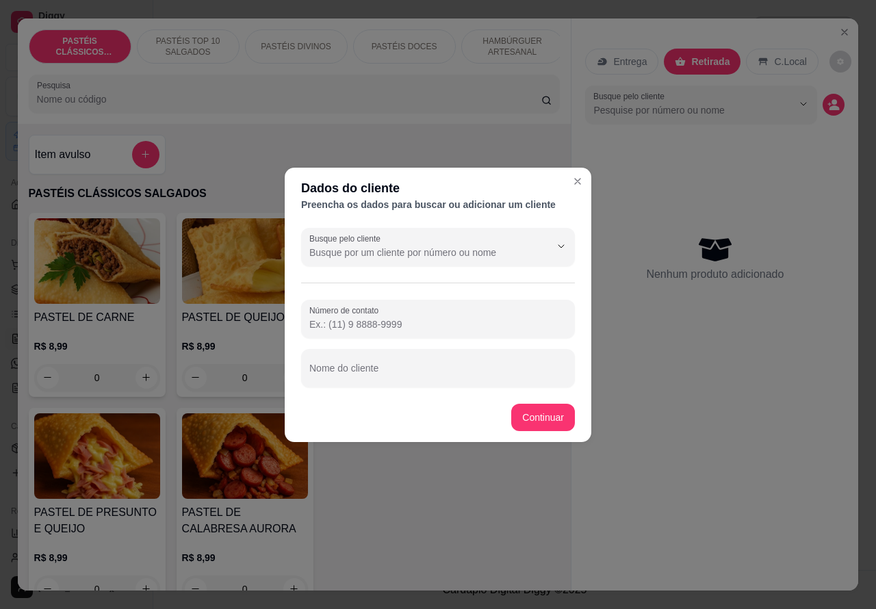
click at [405, 368] on input "Nome do cliente" at bounding box center [437, 374] width 257 height 14
type input "[PERSON_NAME]"
click at [551, 411] on div "Item avulso PASTÉIS CLÁSSICOS SALGADOS PASTEL DE CARNE R$ 8,99 0 PASTEL DE QUEI…" at bounding box center [295, 358] width 554 height 468
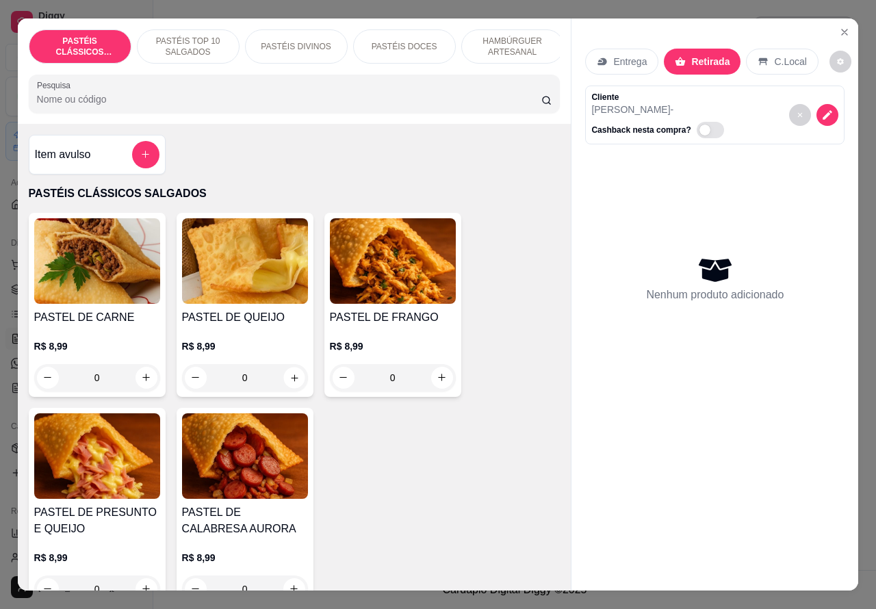
click at [289, 383] on icon "increase-product-quantity" at bounding box center [294, 377] width 10 height 10
type input "1"
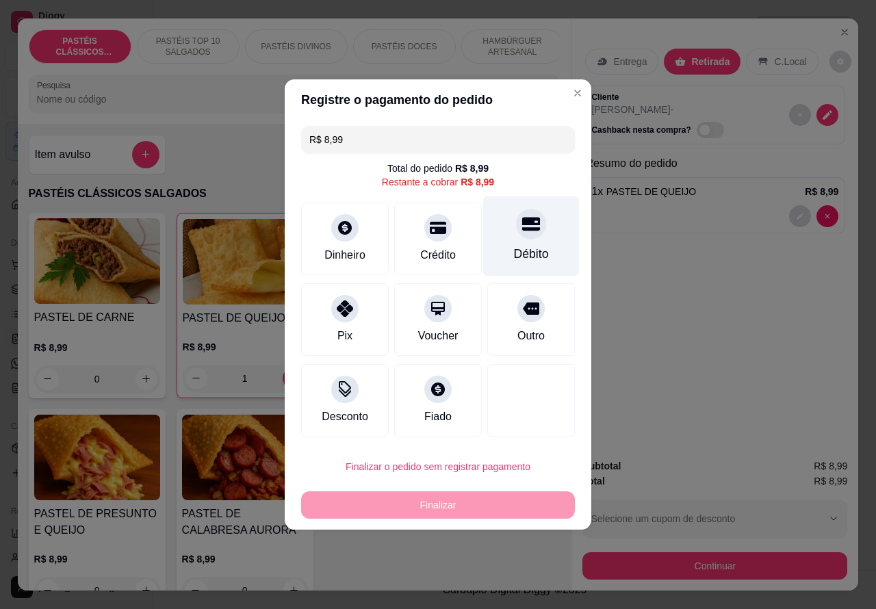
click at [525, 222] on icon at bounding box center [531, 225] width 18 height 14
type input "R$ 0,00"
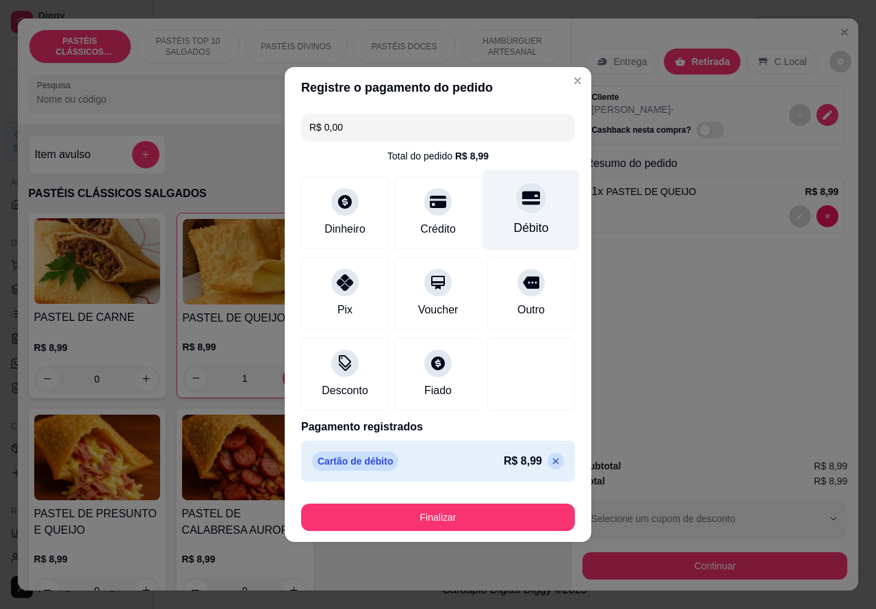
click at [487, 514] on button "Finalizar" at bounding box center [438, 517] width 274 height 27
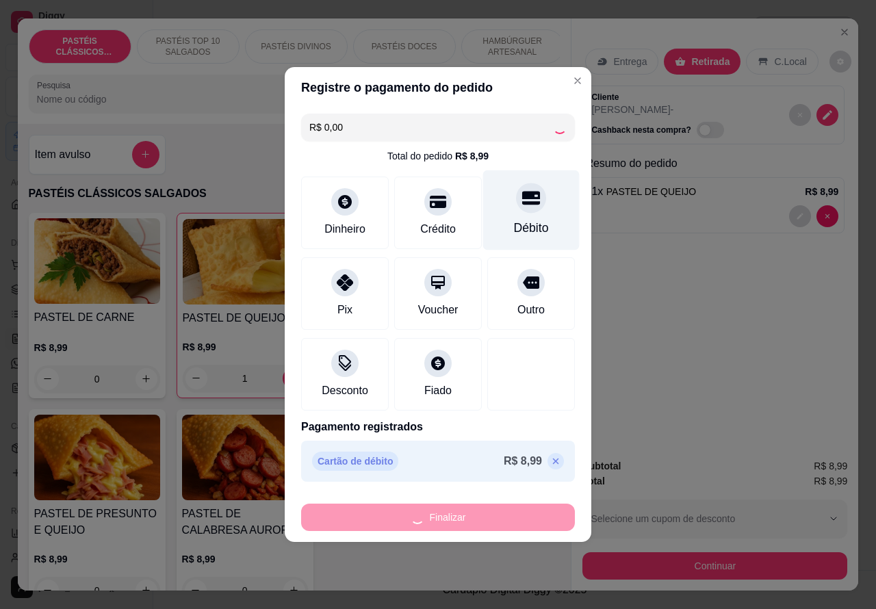
type input "0"
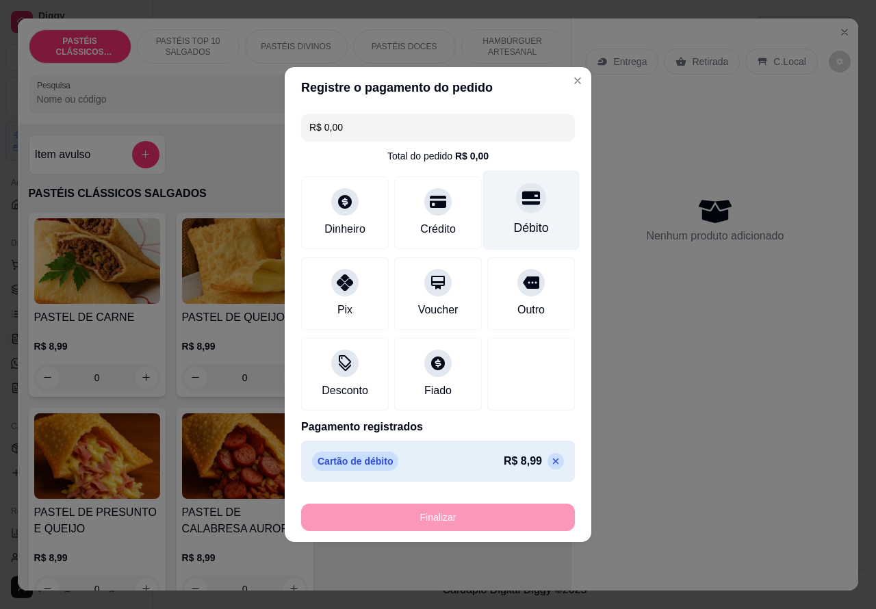
type input "-R$ 8,99"
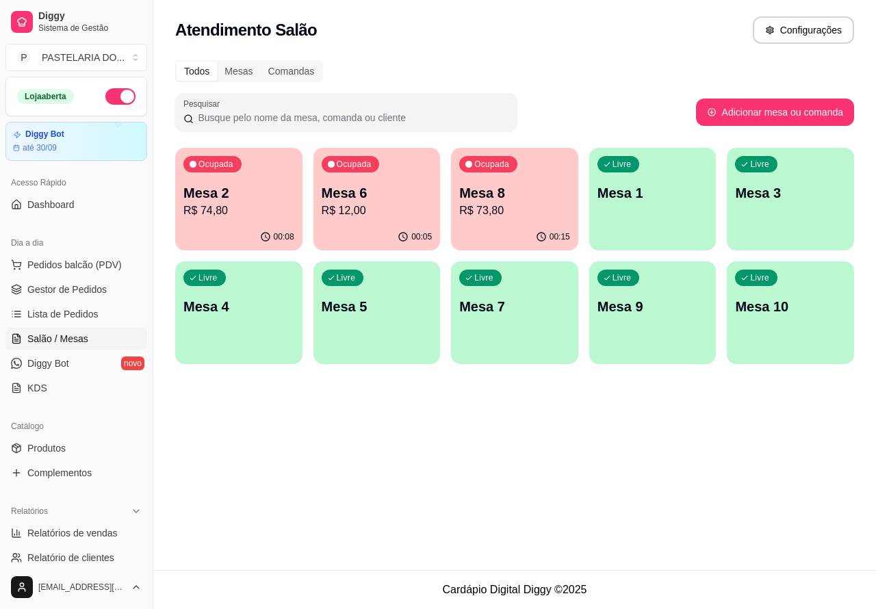
click at [450, 448] on div "Atendimento Salão Configurações Todos Mesas Comandas Pesquisar Adicionar mesa o…" at bounding box center [514, 285] width 723 height 570
click at [785, 196] on p "Mesa 3" at bounding box center [790, 192] width 111 height 19
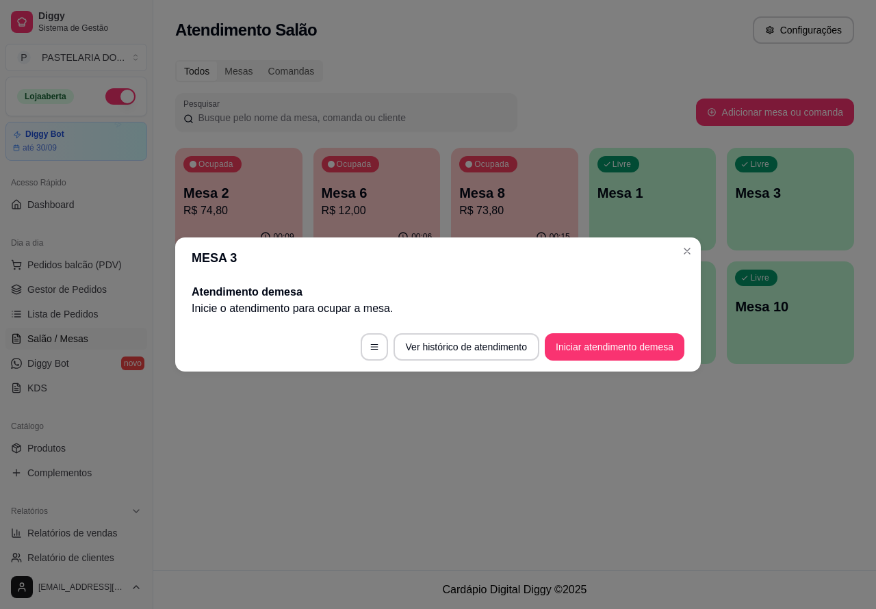
click at [628, 349] on button "Iniciar atendimento de mesa" at bounding box center [615, 346] width 140 height 27
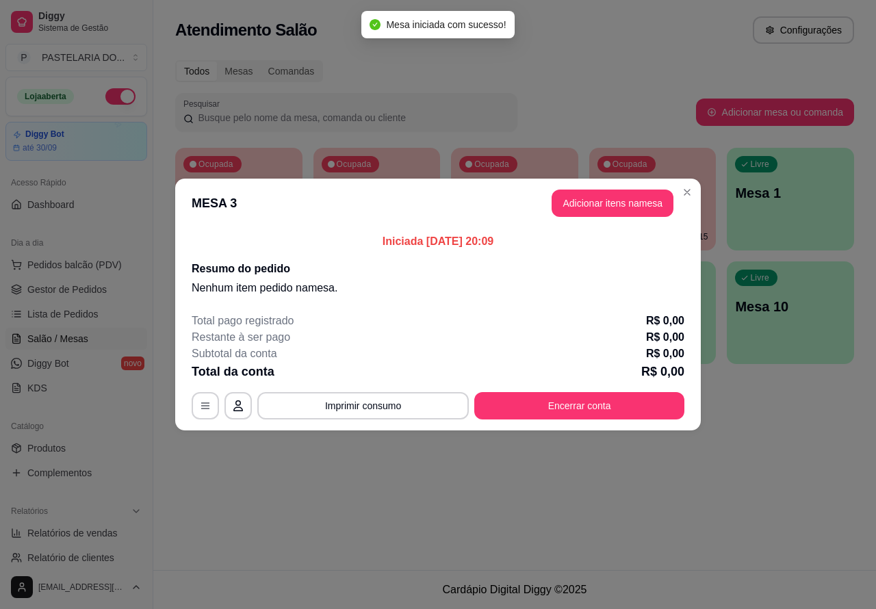
click at [611, 197] on div "Nenhum produto adicionado" at bounding box center [716, 198] width 260 height 269
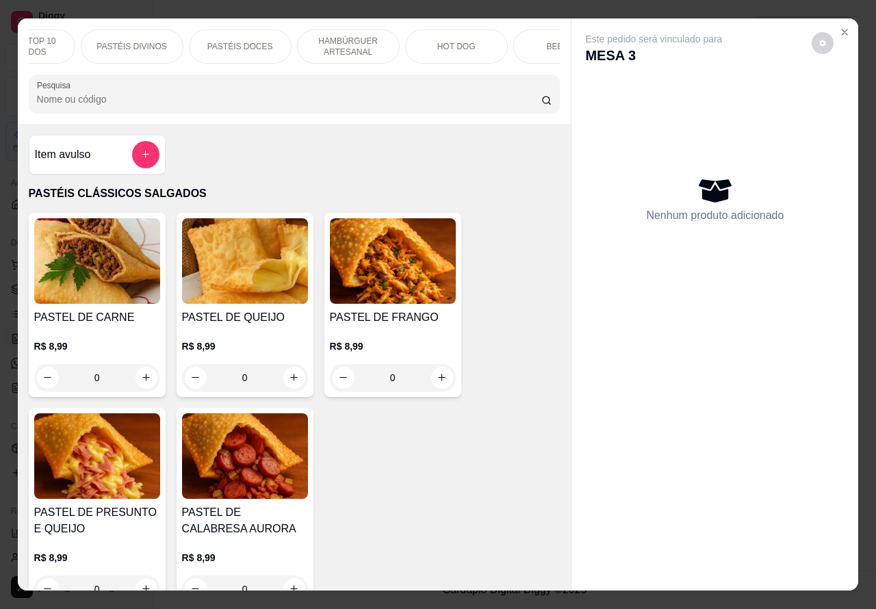
scroll to position [0, 168]
click at [457, 41] on p "HOT DOG" at bounding box center [453, 46] width 38 height 11
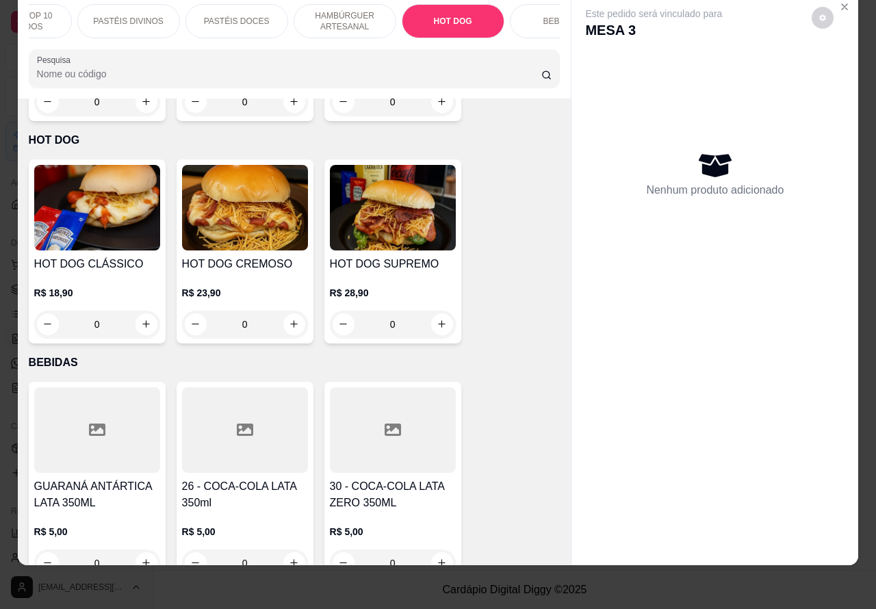
click at [295, 311] on div "0" at bounding box center [245, 324] width 126 height 27
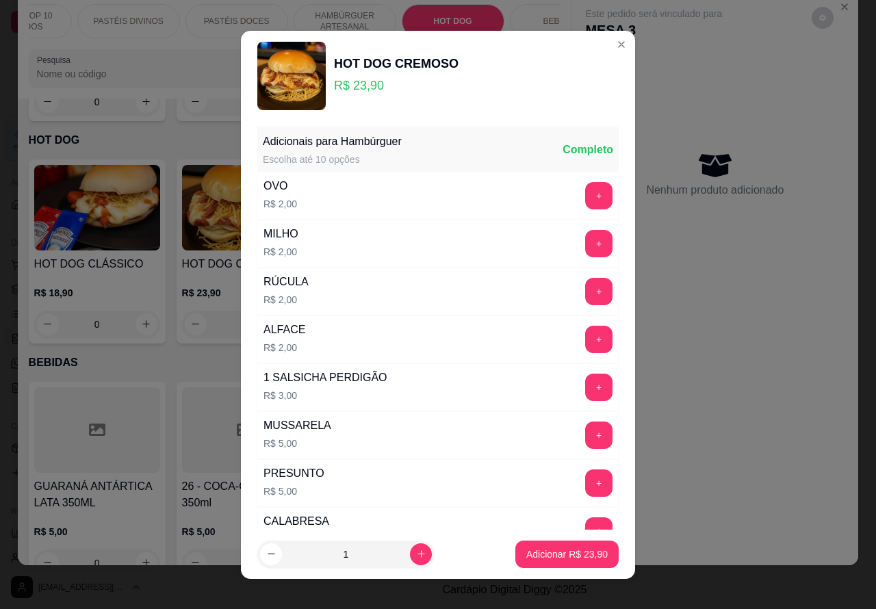
click at [416, 553] on icon "increase-product-quantity" at bounding box center [421, 554] width 10 height 10
type input "2"
click at [537, 552] on p "Adicionar R$ 47,80" at bounding box center [566, 555] width 81 height 14
type input "2"
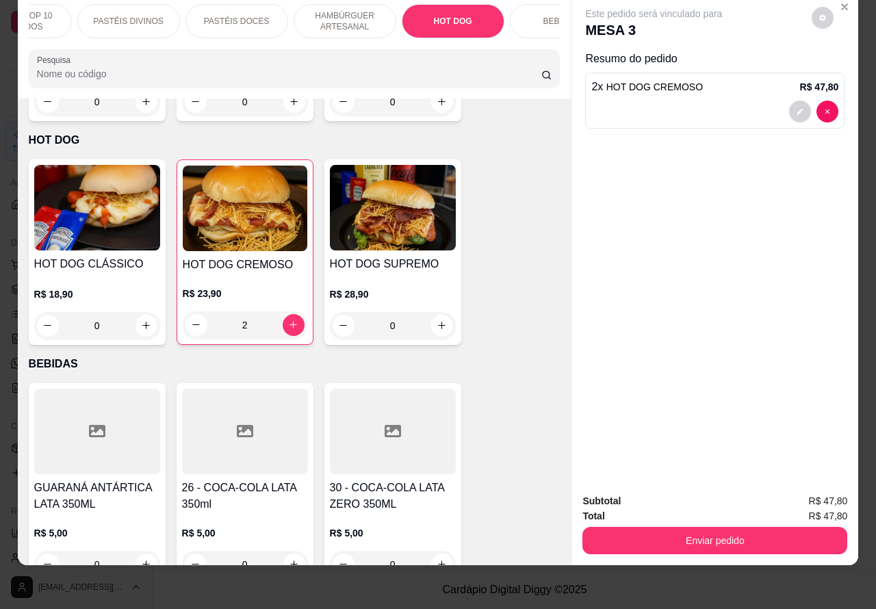
click at [440, 312] on div "0" at bounding box center [393, 325] width 126 height 27
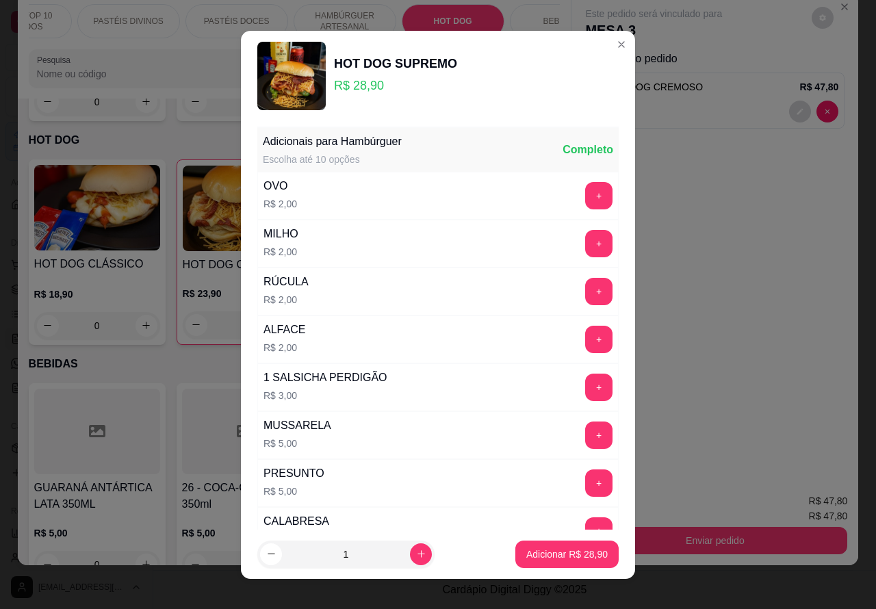
click at [416, 553] on icon "increase-product-quantity" at bounding box center [421, 554] width 10 height 10
type input "2"
click at [532, 552] on p "Adicionar R$ 57,80" at bounding box center [567, 554] width 79 height 13
type input "2"
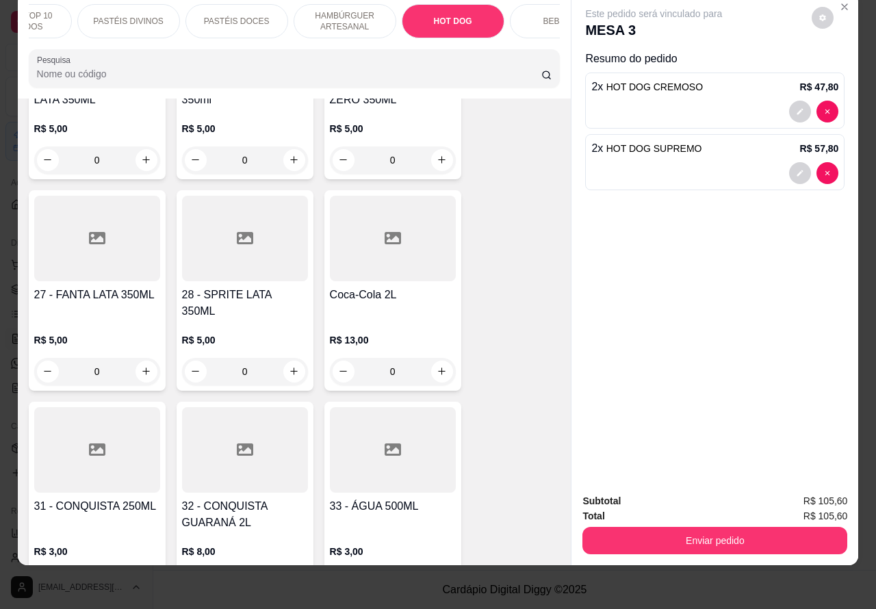
scroll to position [4510, 0]
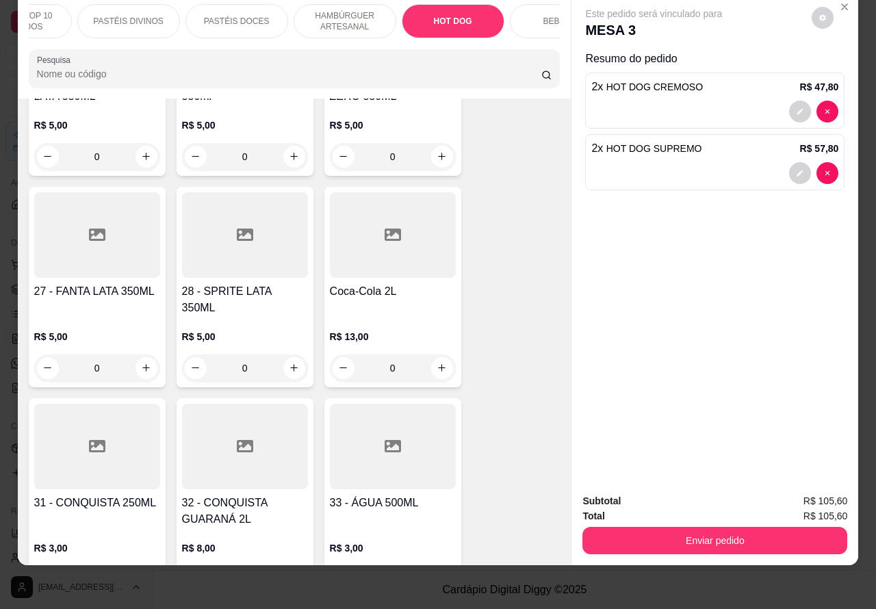
click at [437, 363] on icon "increase-product-quantity" at bounding box center [442, 368] width 10 height 10
type input "1"
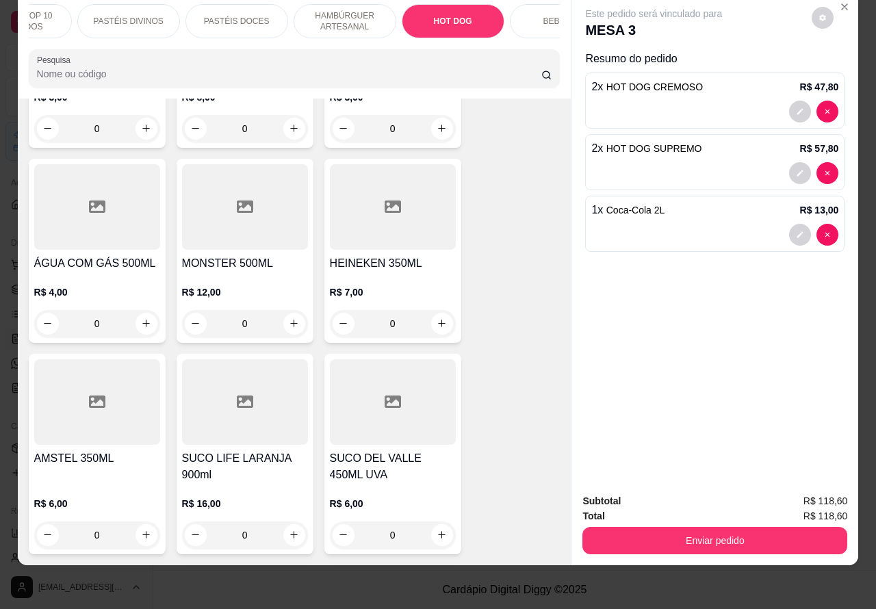
scroll to position [5020, 0]
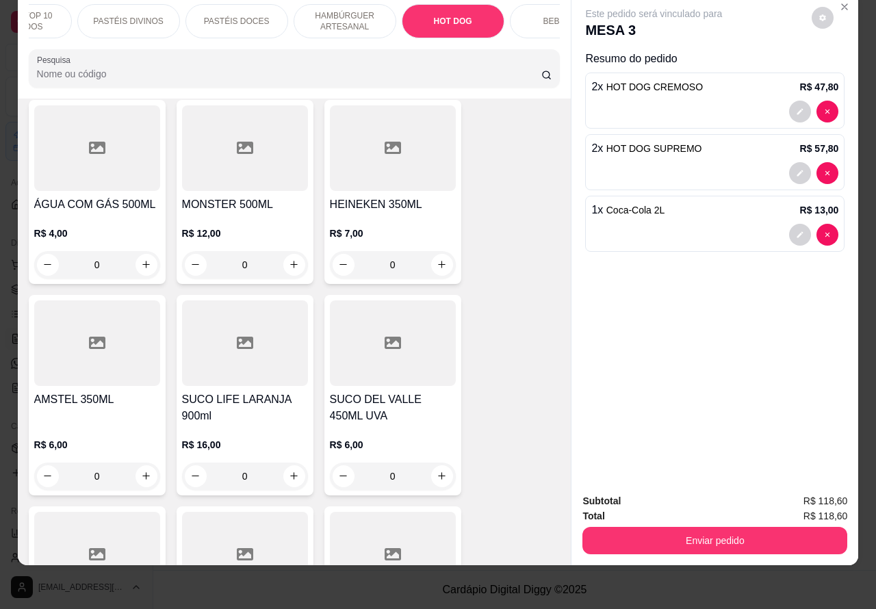
click at [289, 471] on icon "increase-product-quantity" at bounding box center [294, 476] width 10 height 10
type input "1"
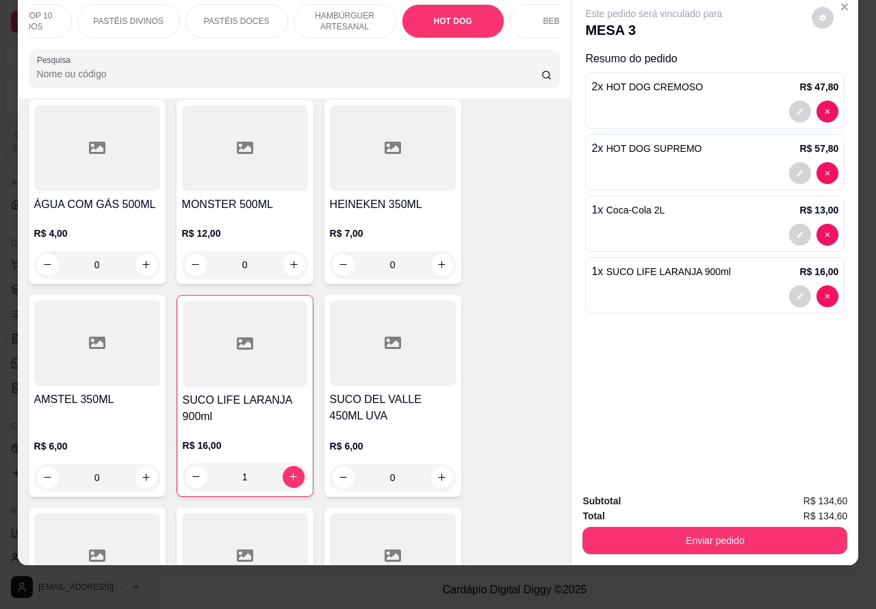
click at [826, 294] on icon "decrease-product-quantity" at bounding box center [828, 296] width 4 height 4
type input "0"
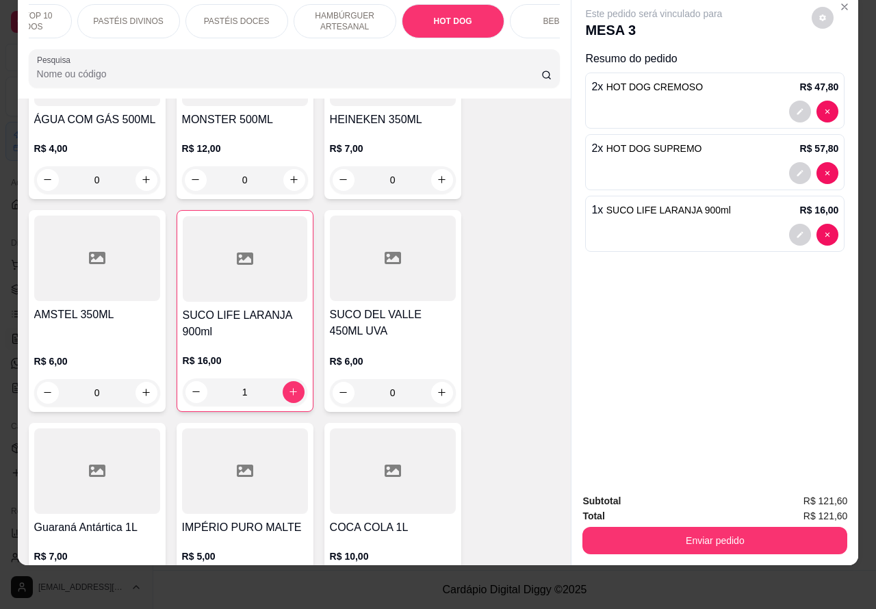
scroll to position [5212, 0]
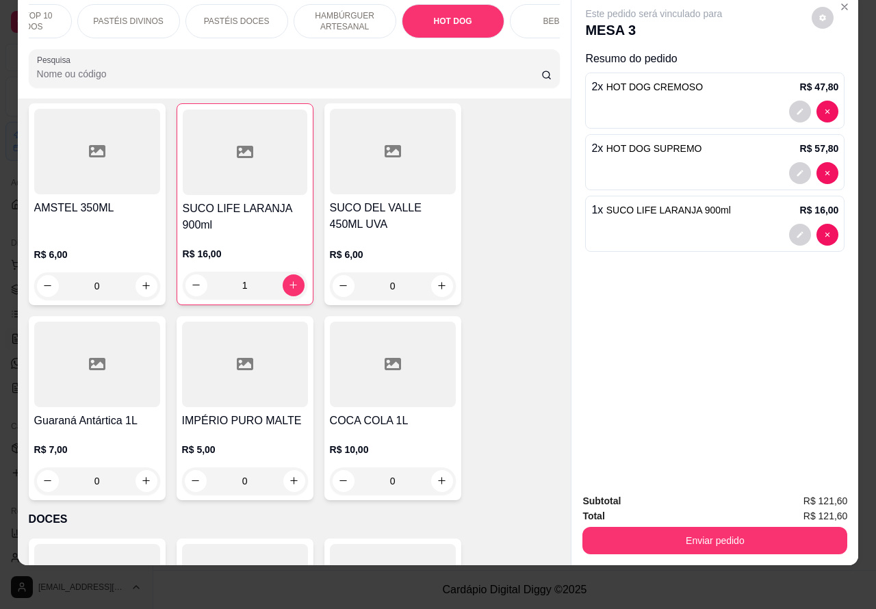
click at [437, 476] on icon "increase-product-quantity" at bounding box center [442, 481] width 10 height 10
type input "1"
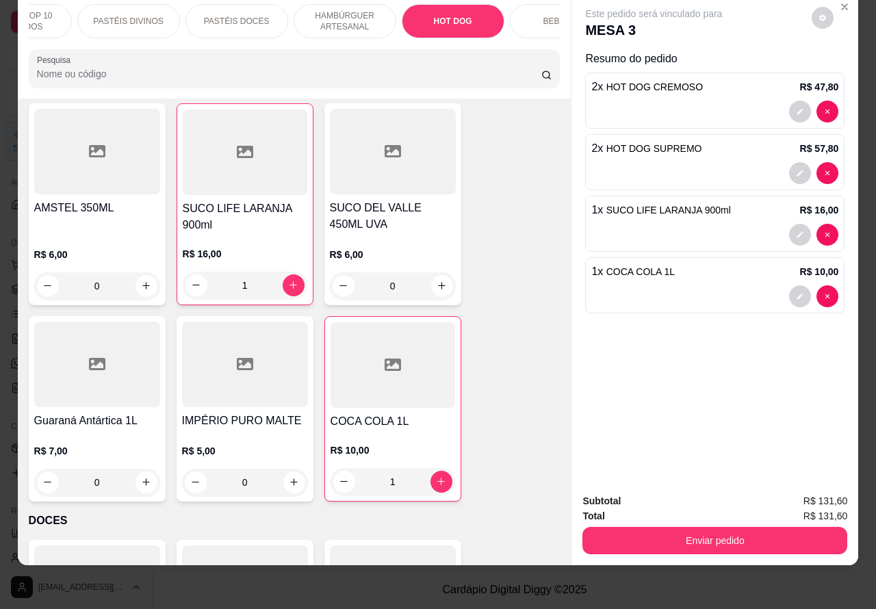
click at [710, 527] on button "Enviar pedido" at bounding box center [715, 540] width 265 height 27
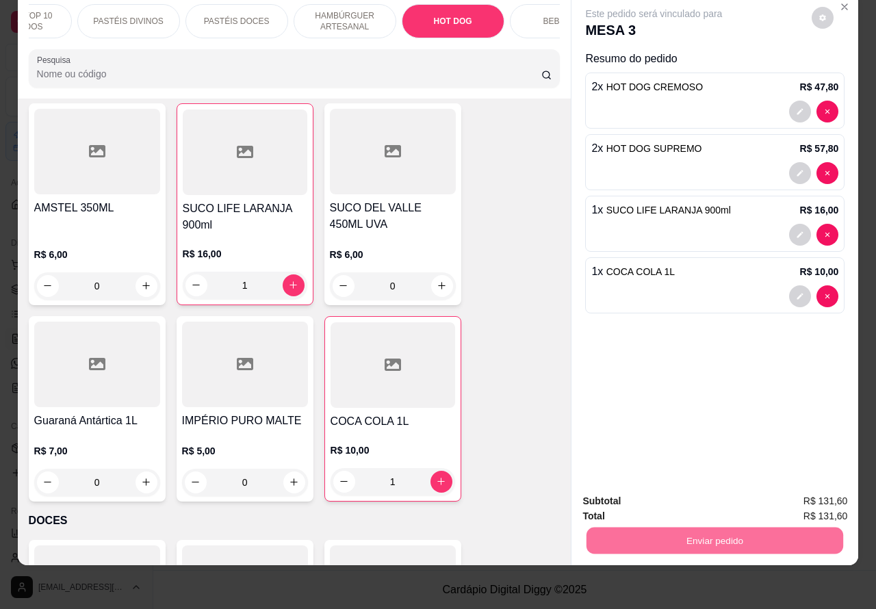
click at [661, 494] on button "Não registrar e enviar pedido" at bounding box center [669, 494] width 138 height 25
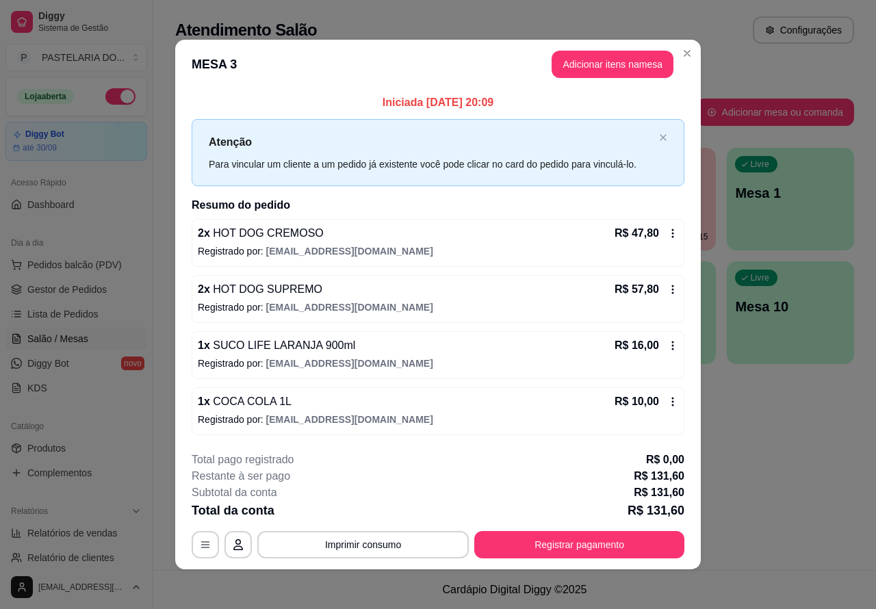
click at [780, 470] on div "Atendimento Salão Configurações Todos Mesas Comandas Pesquisar Adicionar mesa o…" at bounding box center [514, 285] width 723 height 570
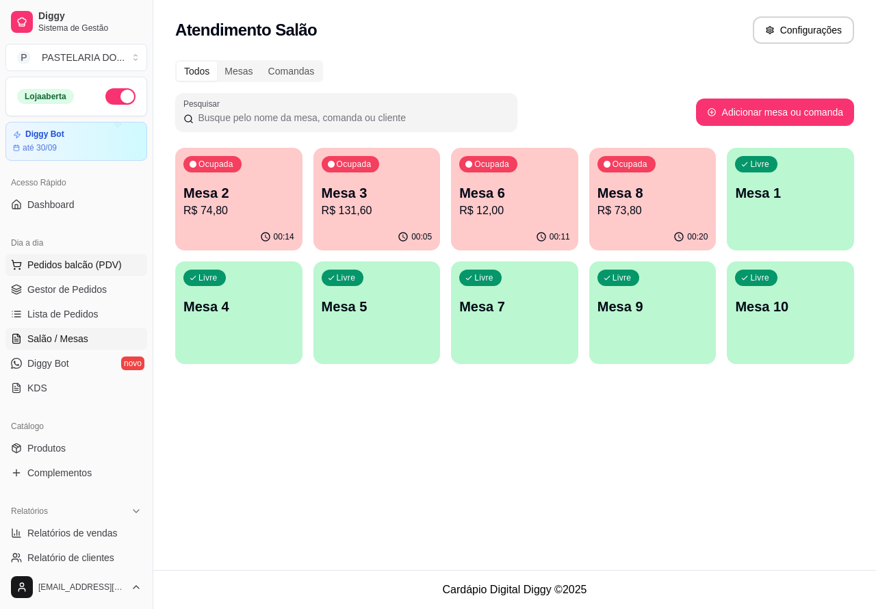
click at [72, 262] on span "Pedidos balcão (PDV)" at bounding box center [74, 265] width 94 height 14
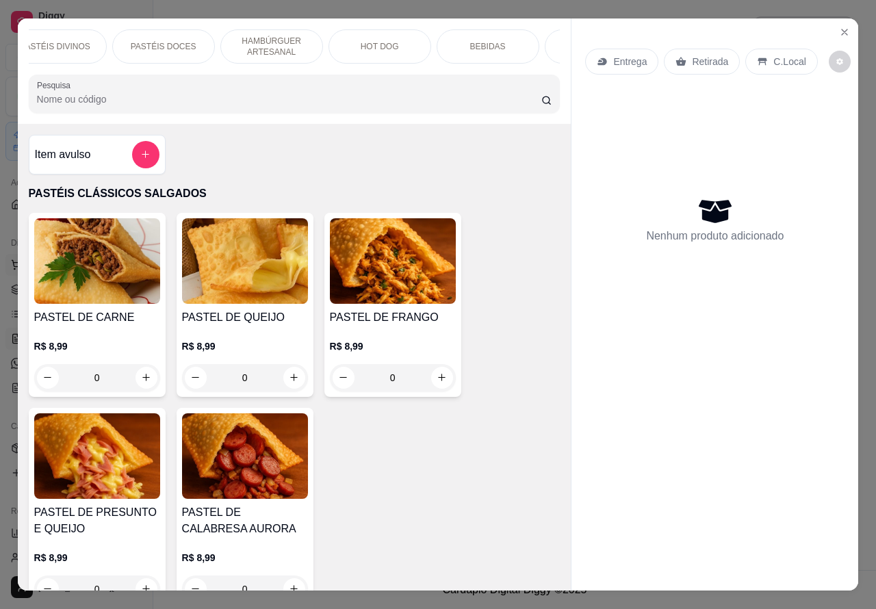
scroll to position [0, 329]
click at [394, 41] on p "BEBIDAS" at bounding box center [401, 46] width 36 height 11
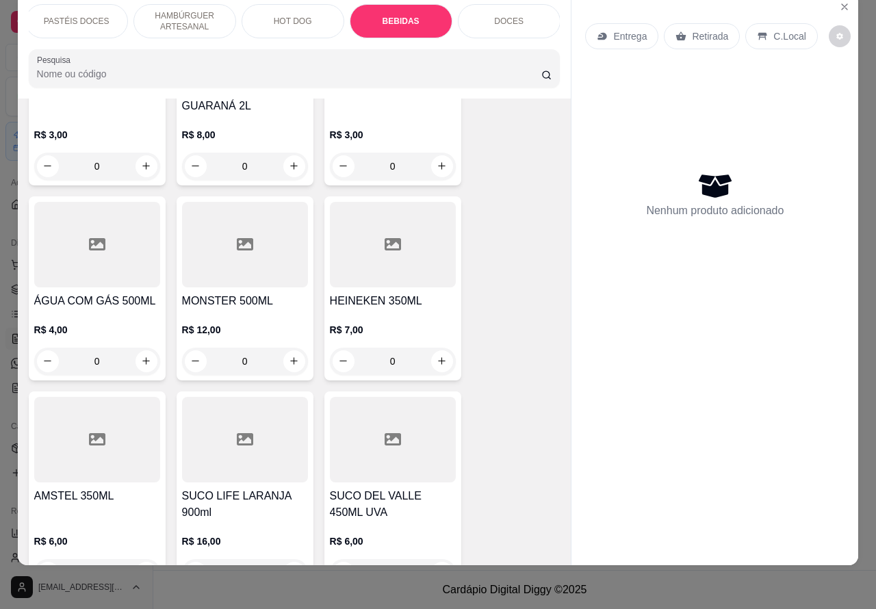
scroll to position [4963, 0]
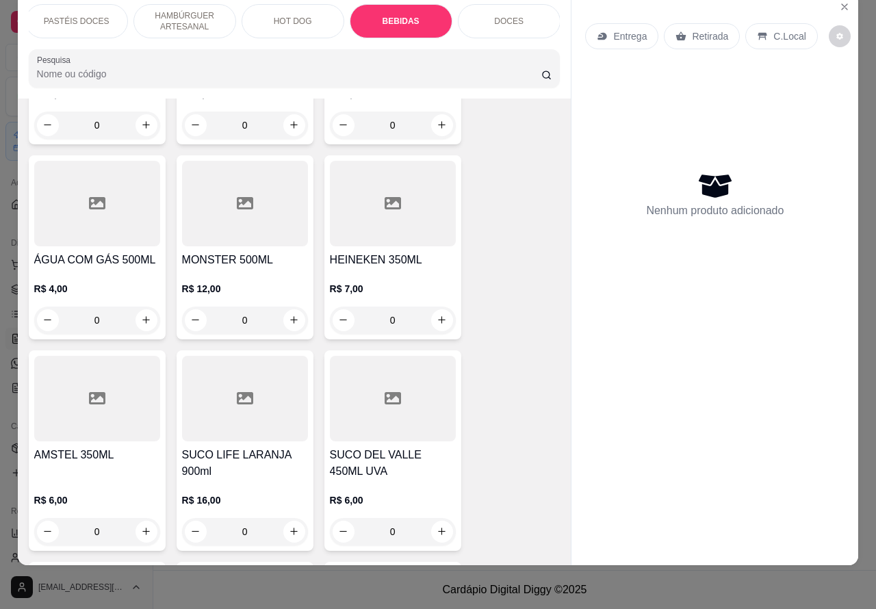
click at [679, 548] on div at bounding box center [715, 555] width 287 height 22
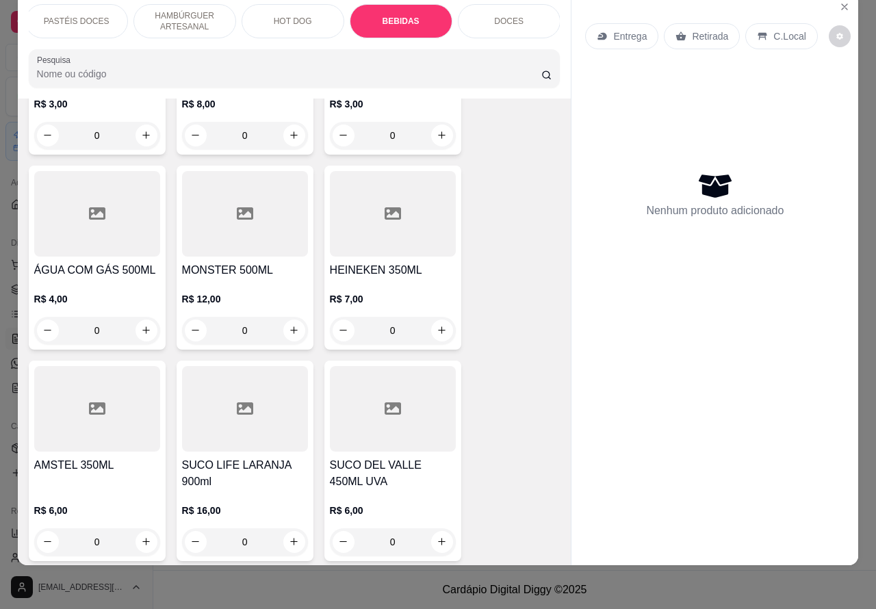
scroll to position [0, 0]
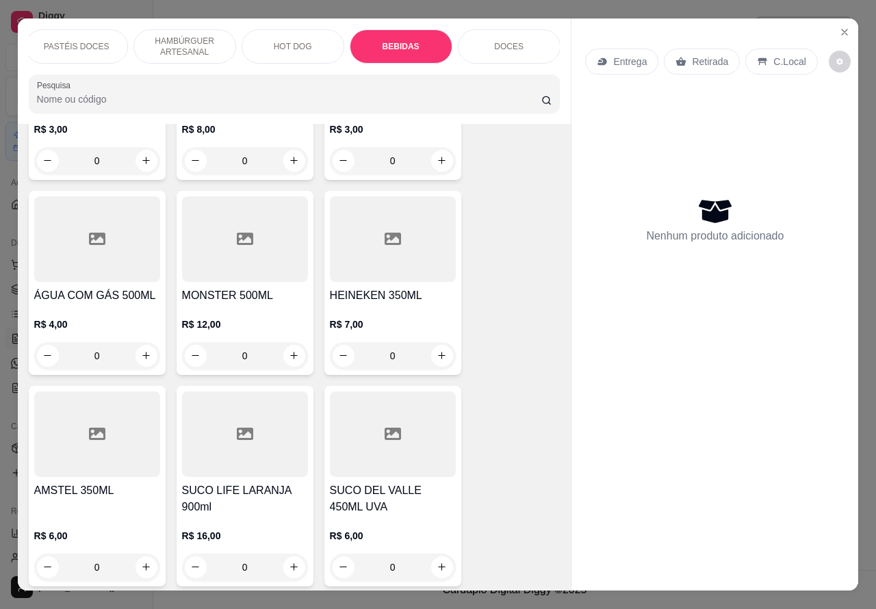
click at [839, 27] on icon "Close" at bounding box center [844, 32] width 11 height 11
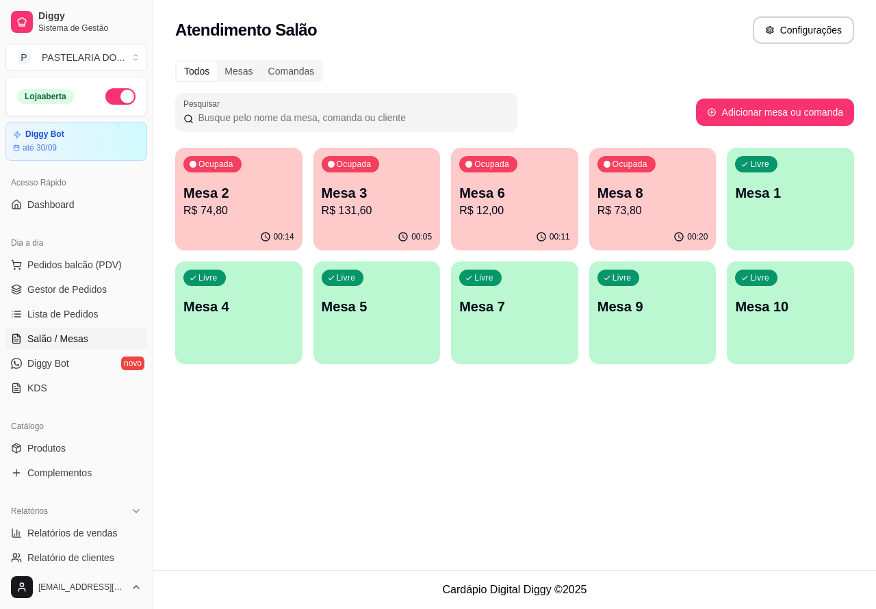
click at [517, 190] on p "Mesa 6" at bounding box center [514, 192] width 111 height 19
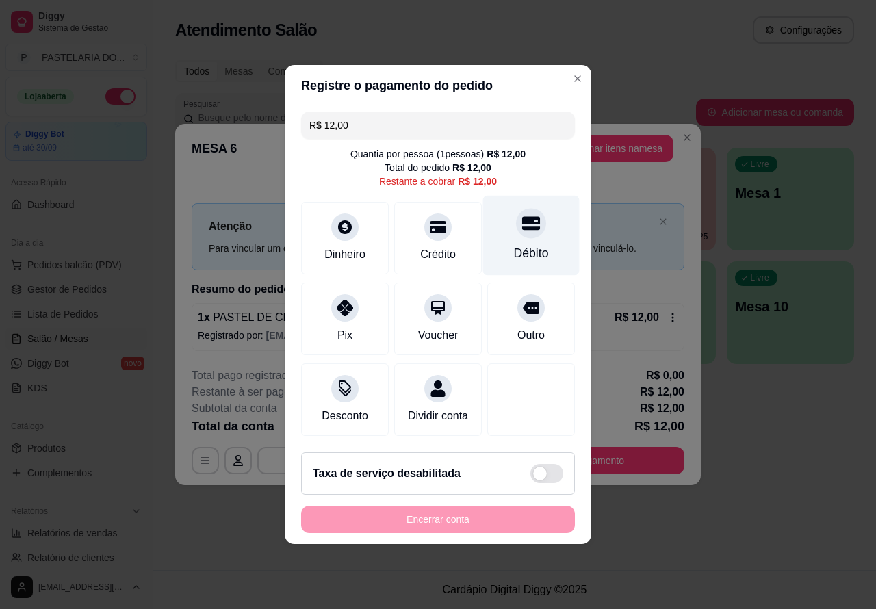
click at [522, 214] on icon at bounding box center [531, 223] width 18 height 18
type input "R$ 0,00"
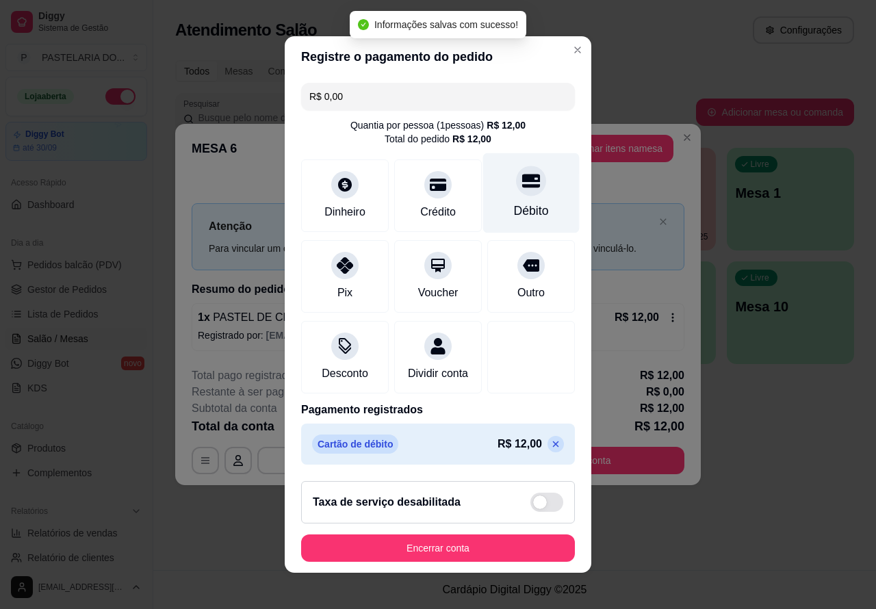
click at [457, 554] on button "Encerrar conta" at bounding box center [438, 548] width 274 height 27
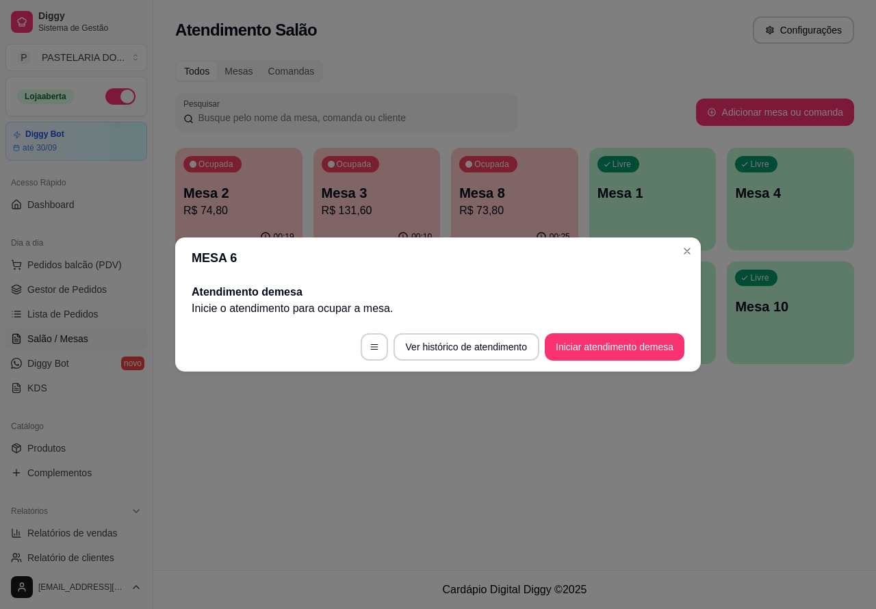
click at [576, 484] on div "Atendimento Salão Configurações Todos Mesas Comandas Pesquisar Adicionar mesa o…" at bounding box center [514, 285] width 723 height 570
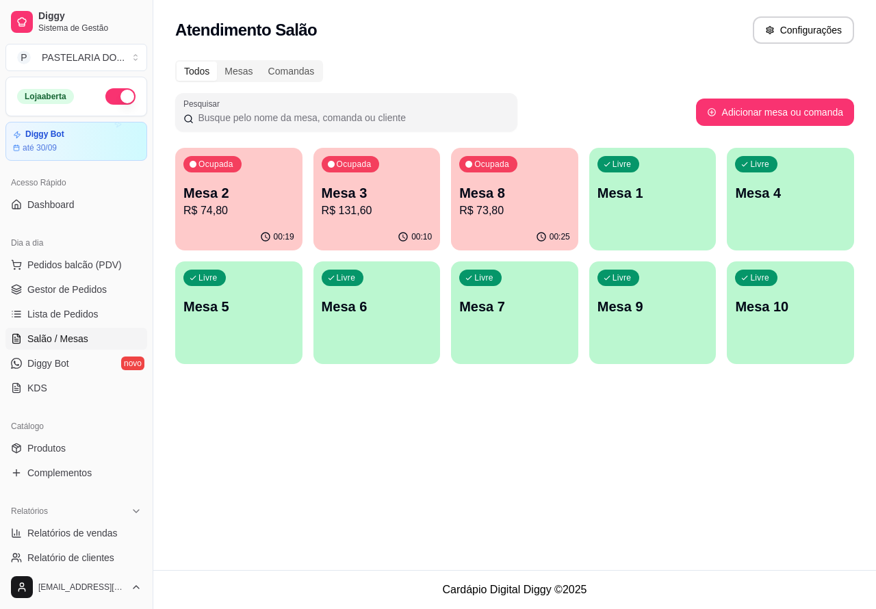
click at [798, 211] on div "Livre Mesa 4" at bounding box center [790, 191] width 127 height 86
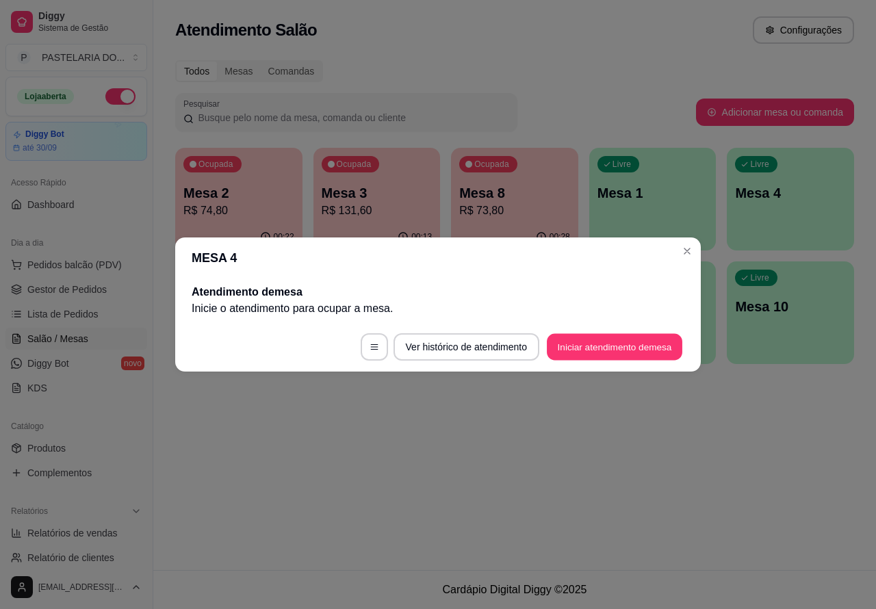
click at [628, 344] on button "Iniciar atendimento de mesa" at bounding box center [615, 347] width 136 height 27
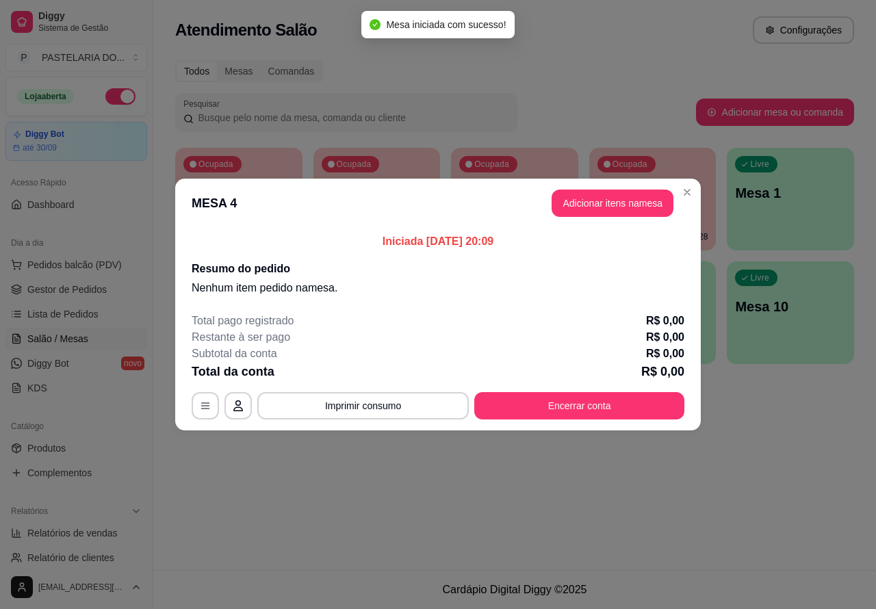
click at [618, 203] on div "Nenhum produto adicionado" at bounding box center [718, 198] width 262 height 270
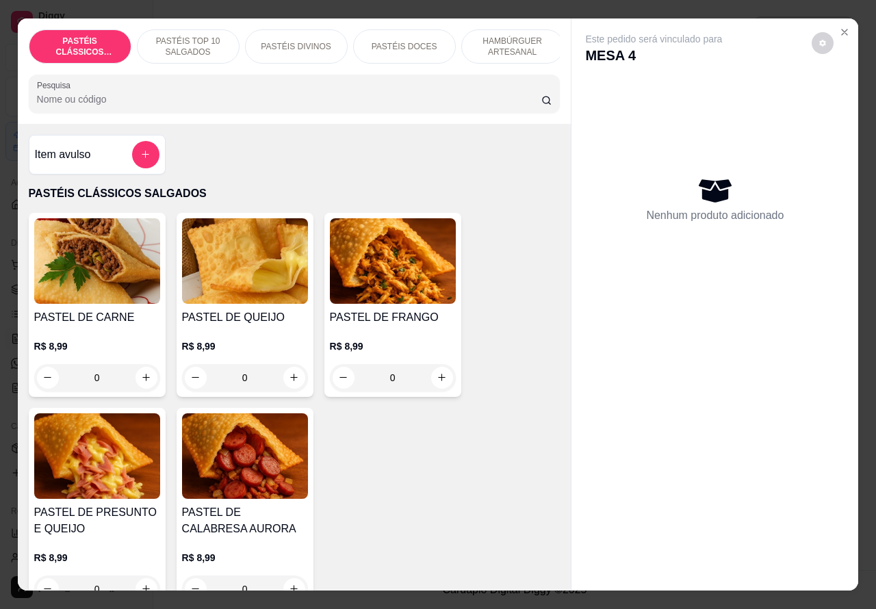
click at [192, 42] on p "PASTÉIS TOP 10 SALGADOS" at bounding box center [188, 47] width 79 height 22
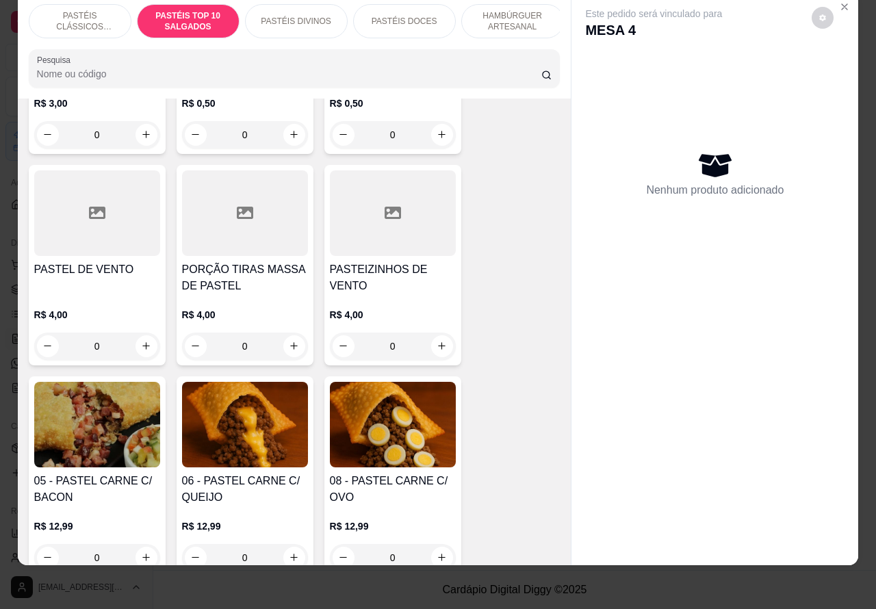
scroll to position [743, 0]
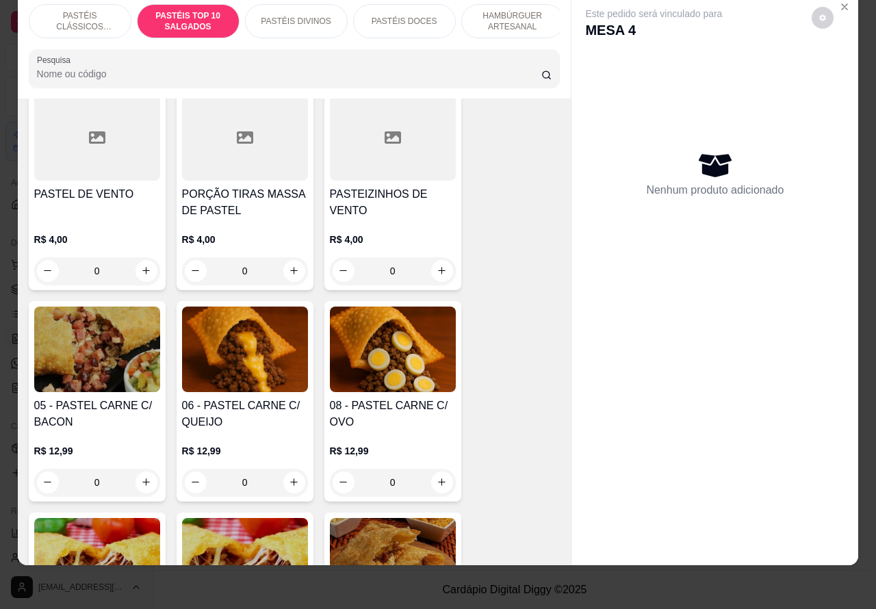
click at [433, 484] on div "0" at bounding box center [393, 482] width 126 height 27
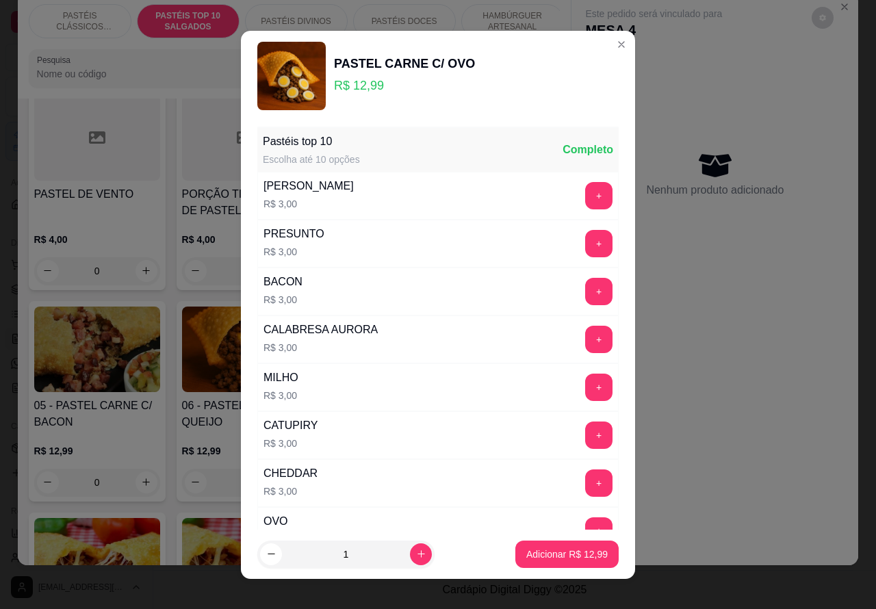
click at [541, 552] on p "Adicionar R$ 12,99" at bounding box center [566, 555] width 81 height 14
type input "1"
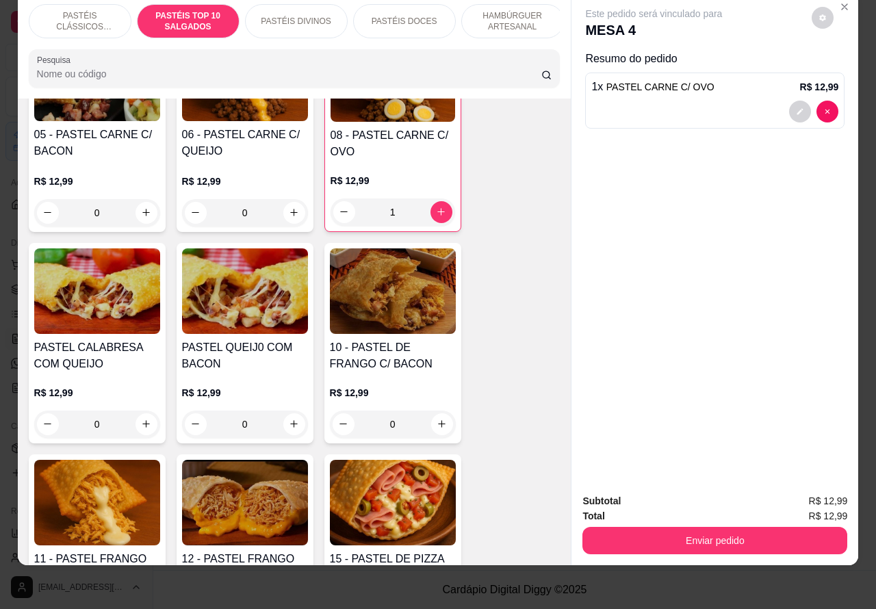
scroll to position [1126, 0]
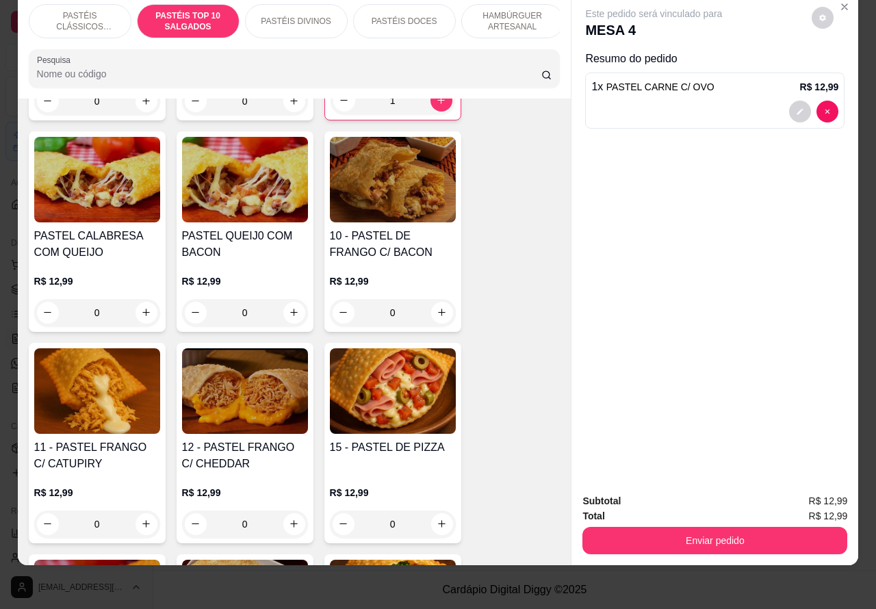
click at [433, 525] on div "0" at bounding box center [393, 524] width 126 height 27
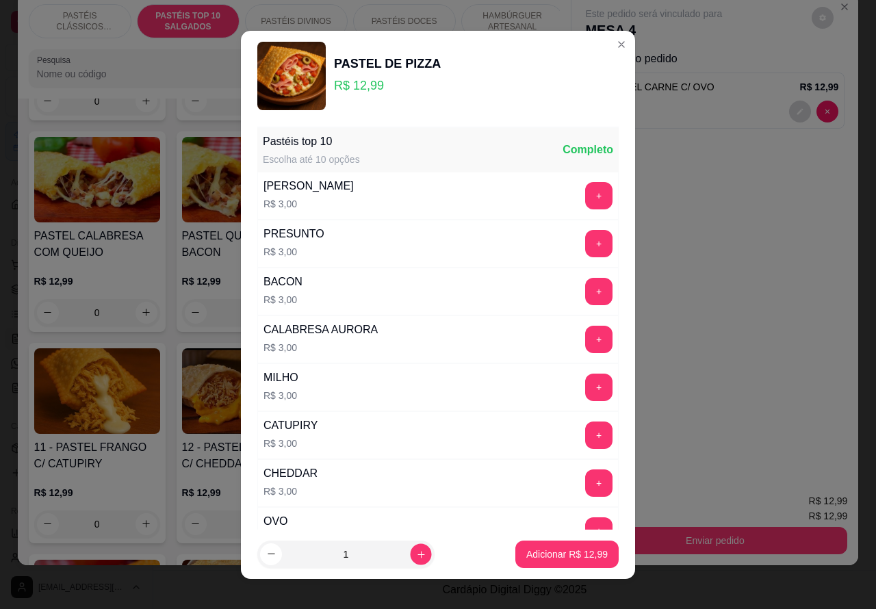
click at [418, 554] on icon "increase-product-quantity" at bounding box center [421, 553] width 7 height 7
type input "2"
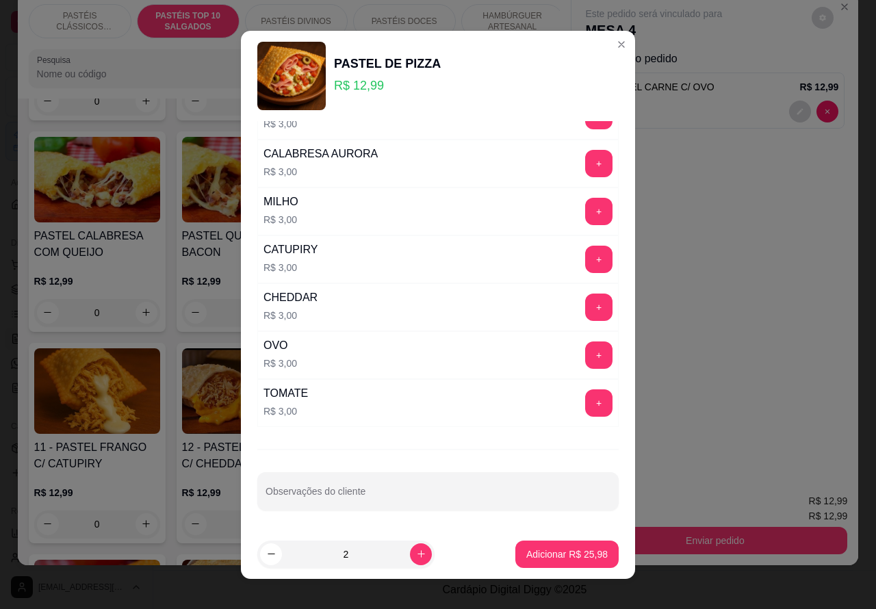
click at [424, 493] on input "Observações do cliente" at bounding box center [438, 497] width 345 height 14
type input "1 sem tomate"
click at [568, 541] on button "Adicionar R$ 25,98" at bounding box center [567, 554] width 101 height 27
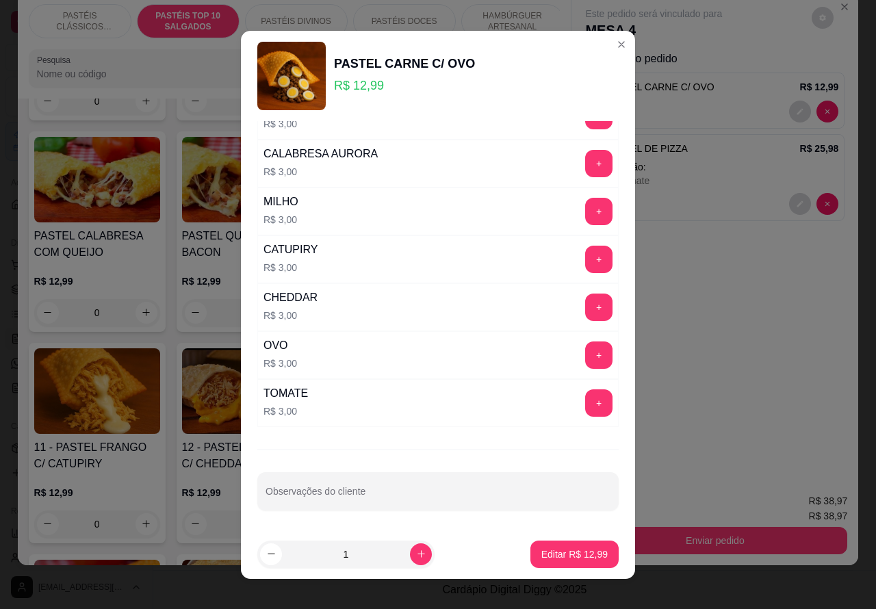
click at [425, 494] on input "Observações do cliente" at bounding box center [438, 497] width 345 height 14
type input "W"
type input "EWERTON"
click at [558, 552] on p "Editar R$ 12,99" at bounding box center [574, 555] width 66 height 14
type input "0"
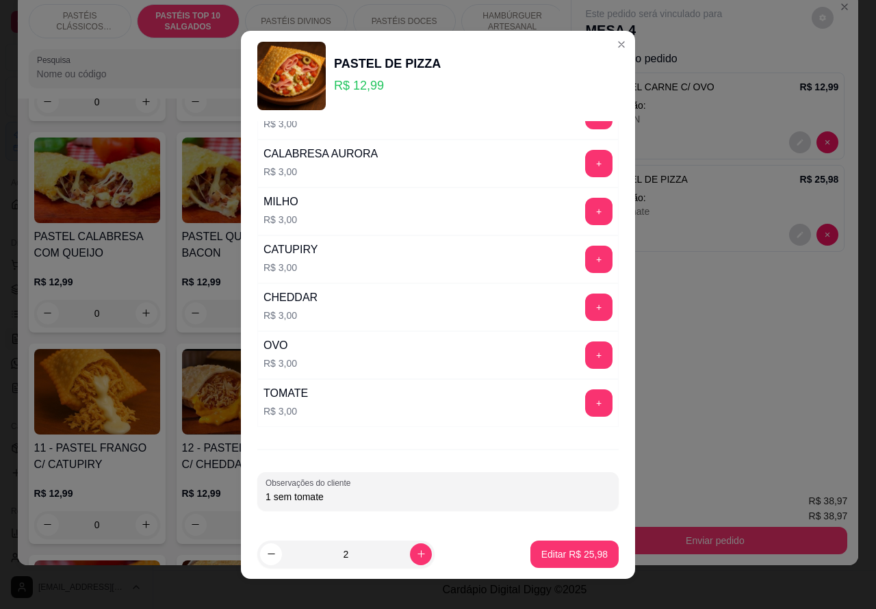
click at [463, 492] on input "1 sem tomate" at bounding box center [438, 497] width 345 height 14
type input "EWERTON 1 sem tomate"
click at [556, 554] on p "Editar R$ 25,98" at bounding box center [574, 555] width 66 height 14
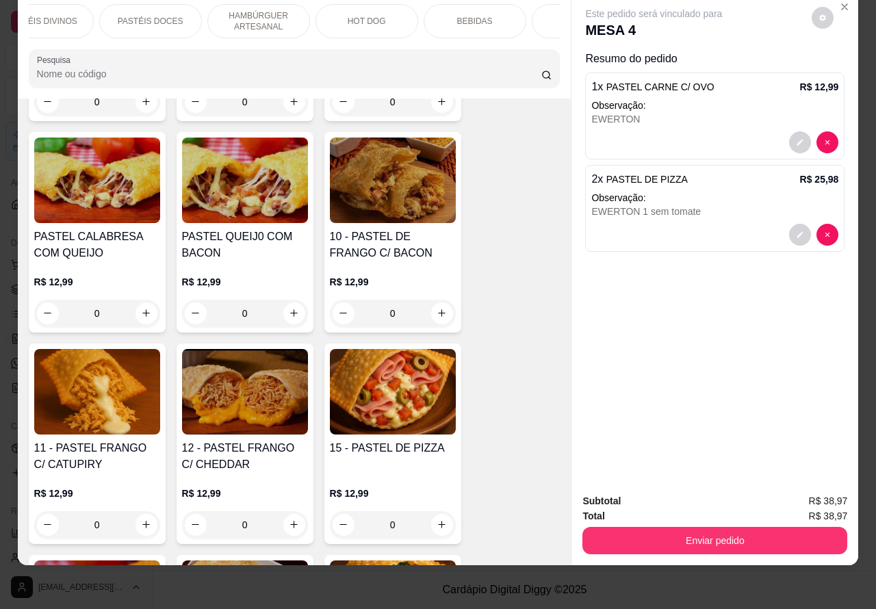
scroll to position [0, 264]
click at [466, 16] on p "BEBIDAS" at bounding box center [466, 21] width 36 height 11
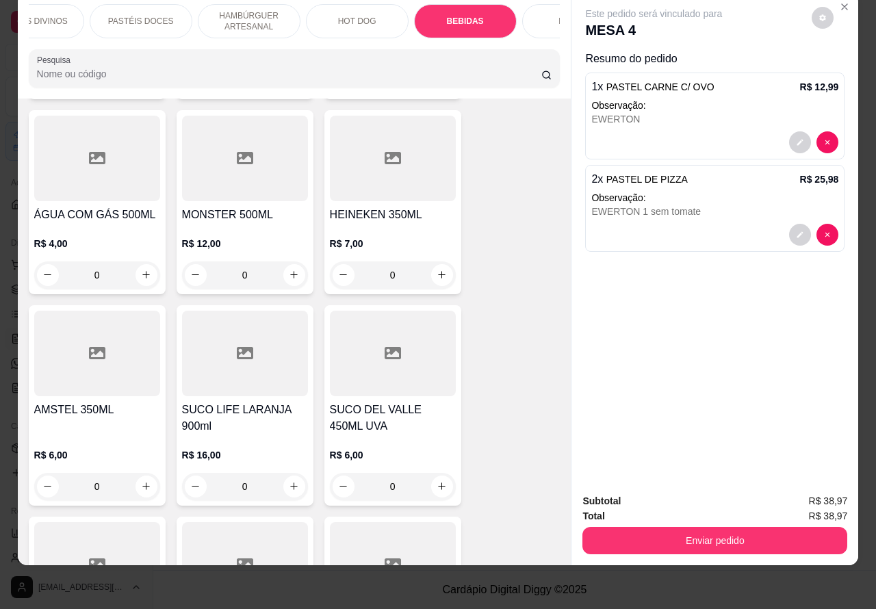
scroll to position [4996, 0]
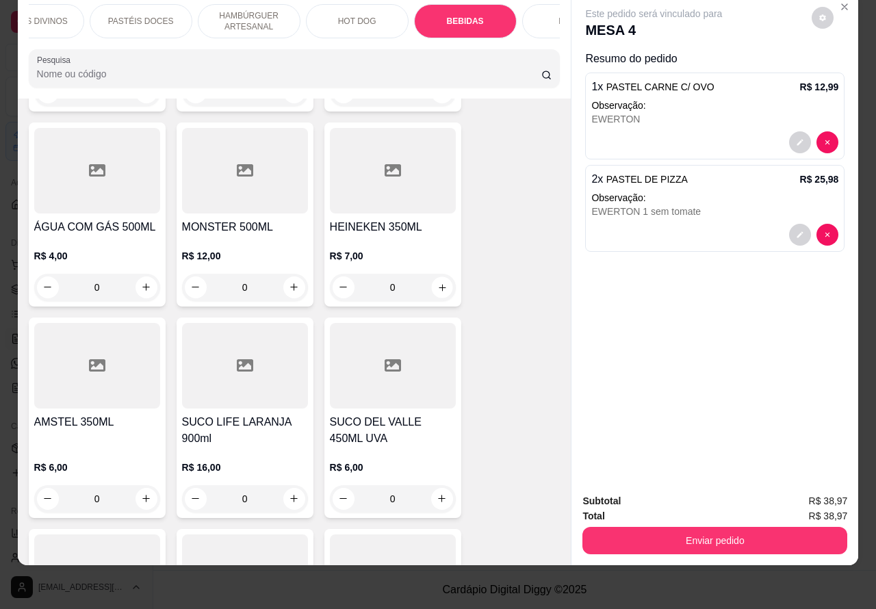
click at [437, 282] on icon "increase-product-quantity" at bounding box center [442, 287] width 10 height 10
type input "1"
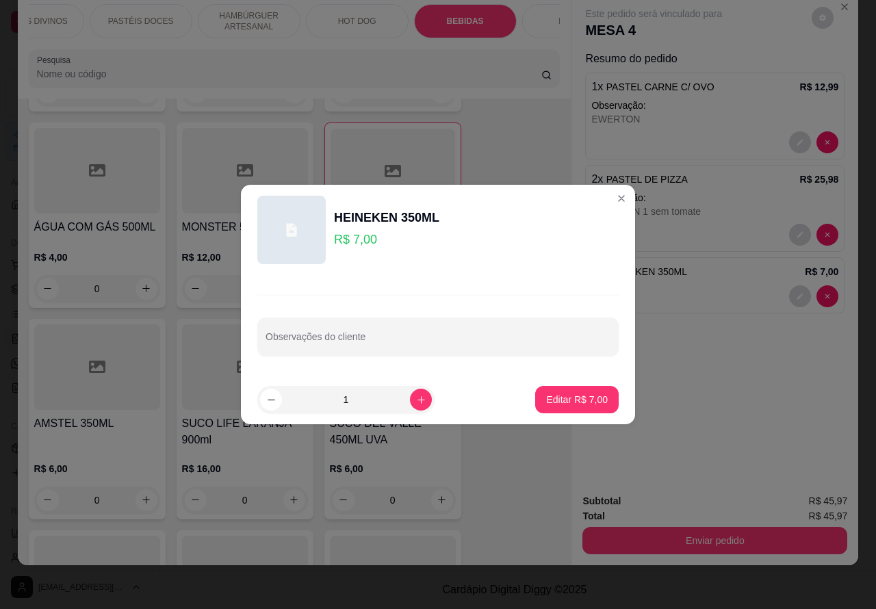
click at [409, 336] on input "Observações do cliente" at bounding box center [438, 342] width 345 height 14
type input "EWERTON"
click at [572, 399] on p "Editar R$ 7,00" at bounding box center [578, 399] width 60 height 13
type input "0"
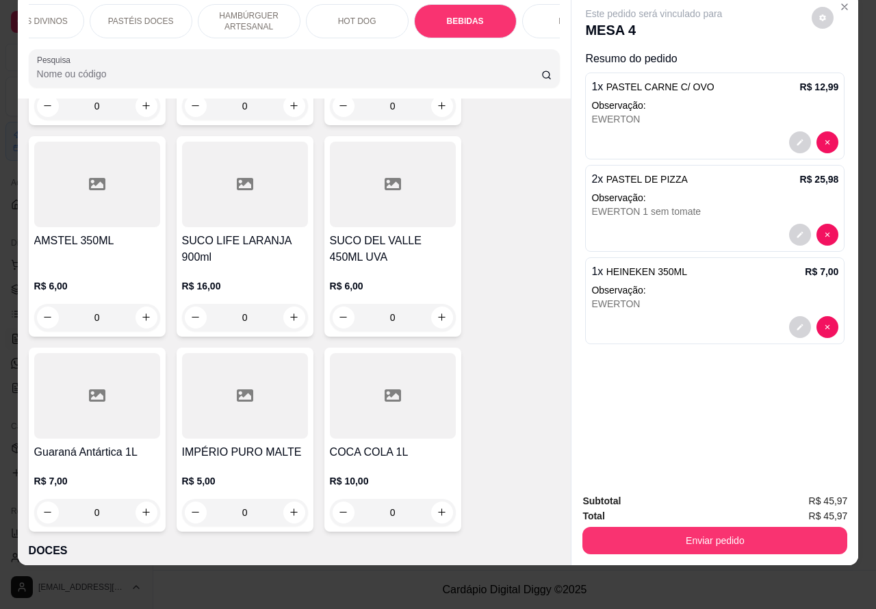
scroll to position [5179, 0]
click at [437, 506] on icon "increase-product-quantity" at bounding box center [442, 511] width 10 height 10
type input "1"
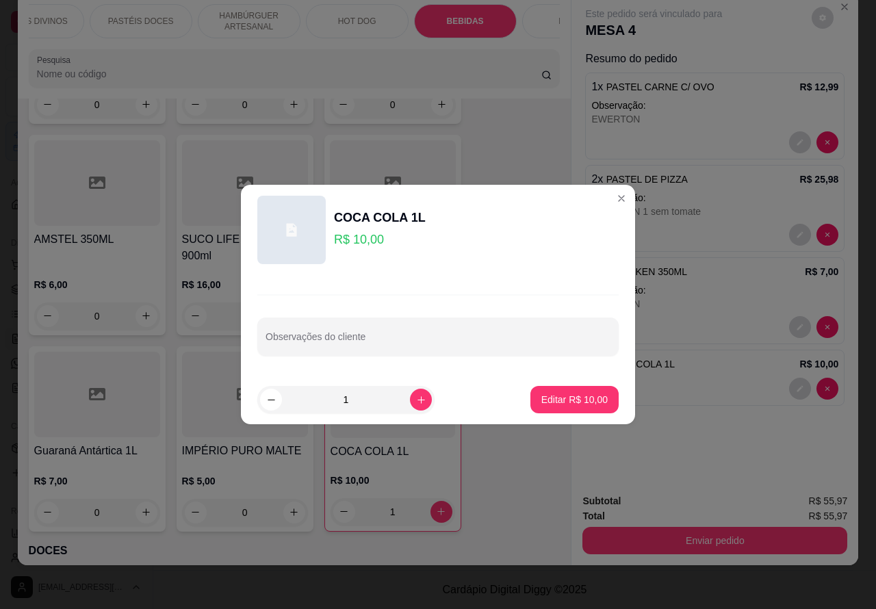
click at [435, 340] on input "Observações do cliente" at bounding box center [438, 342] width 345 height 14
type input "EWERTON"
click at [576, 400] on p "Editar R$ 10,00" at bounding box center [574, 399] width 64 height 13
type input "0"
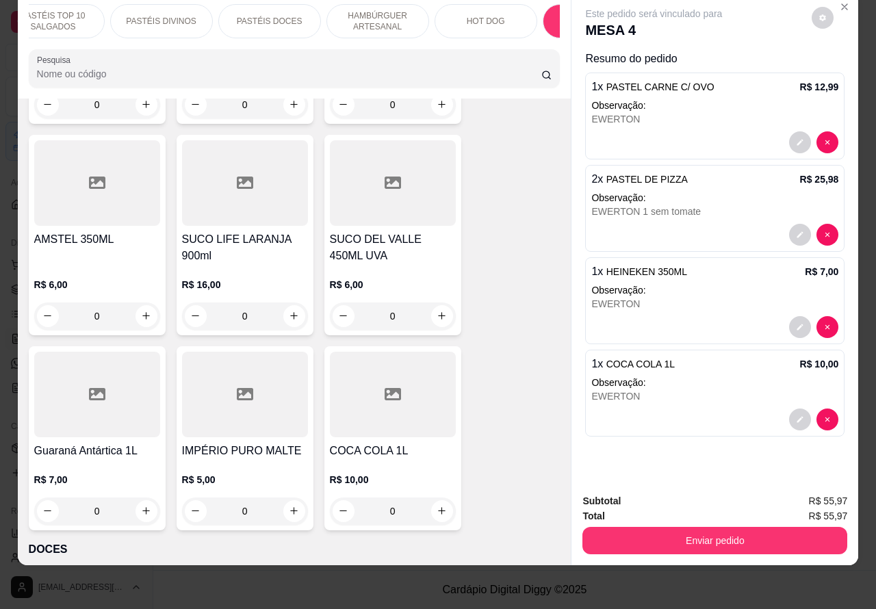
scroll to position [0, 0]
click at [94, 10] on p "PASTÉIS CLÁSSICOS SALGADOS" at bounding box center [79, 21] width 79 height 22
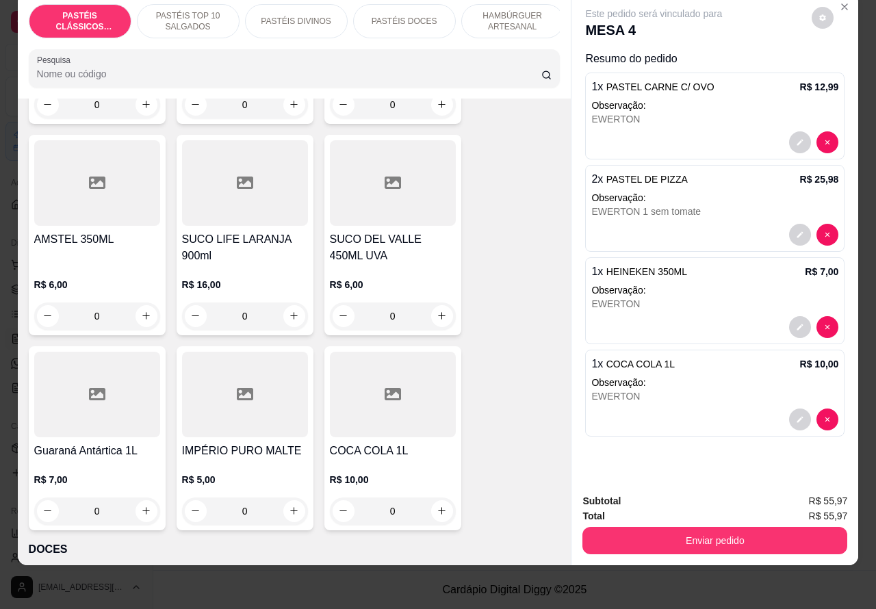
scroll to position [62, 0]
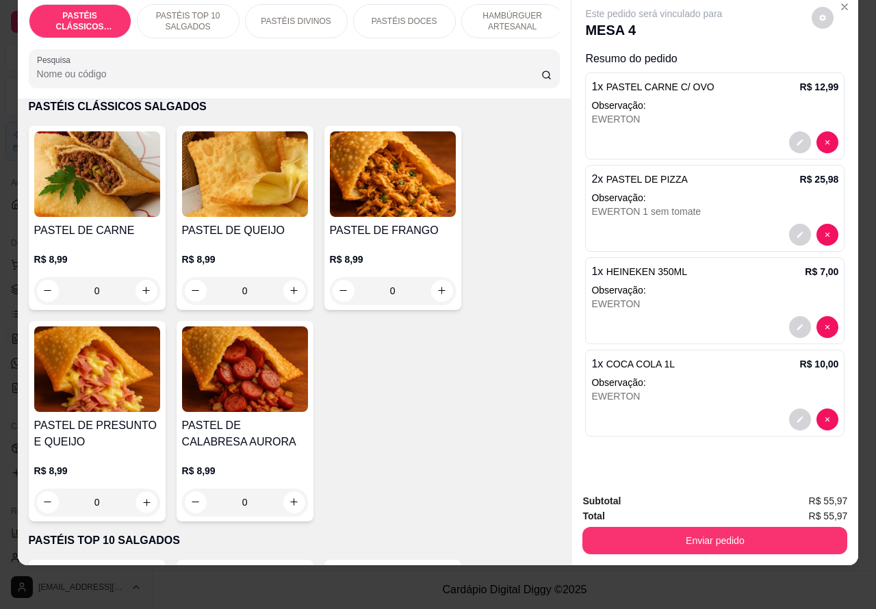
click at [143, 502] on icon "increase-product-quantity" at bounding box center [146, 502] width 7 height 7
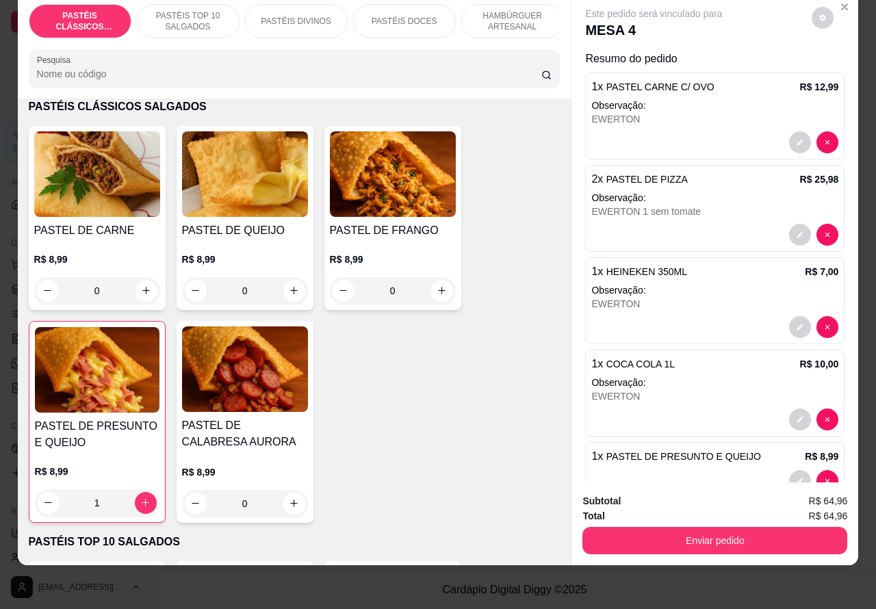
click at [140, 500] on icon "increase-product-quantity" at bounding box center [145, 503] width 10 height 10
click at [140, 498] on icon "increase-product-quantity" at bounding box center [145, 503] width 10 height 10
type input "3"
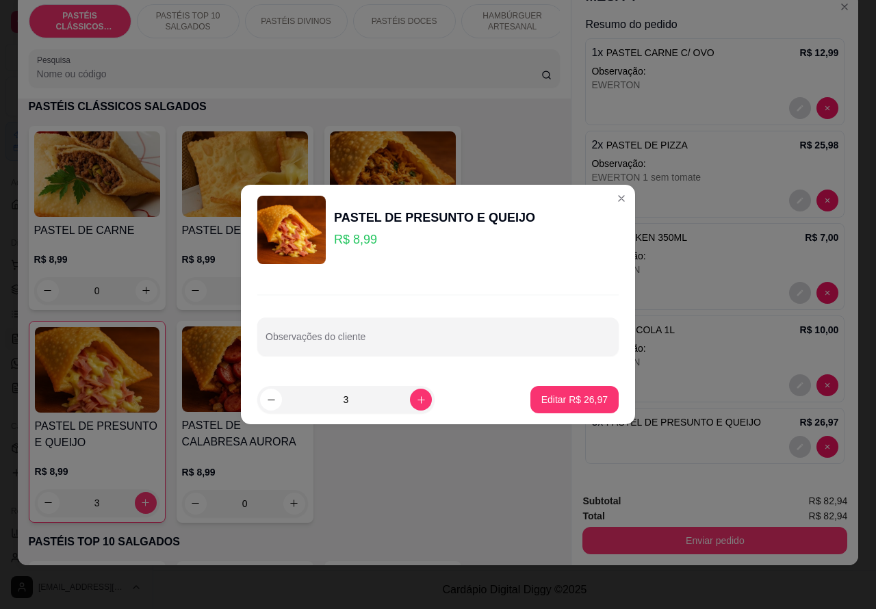
click at [422, 341] on input "Observações do cliente" at bounding box center [438, 342] width 345 height 14
type input "WILLIAN"
click at [563, 400] on p "Editar R$ 26,97" at bounding box center [574, 400] width 66 height 14
type input "0"
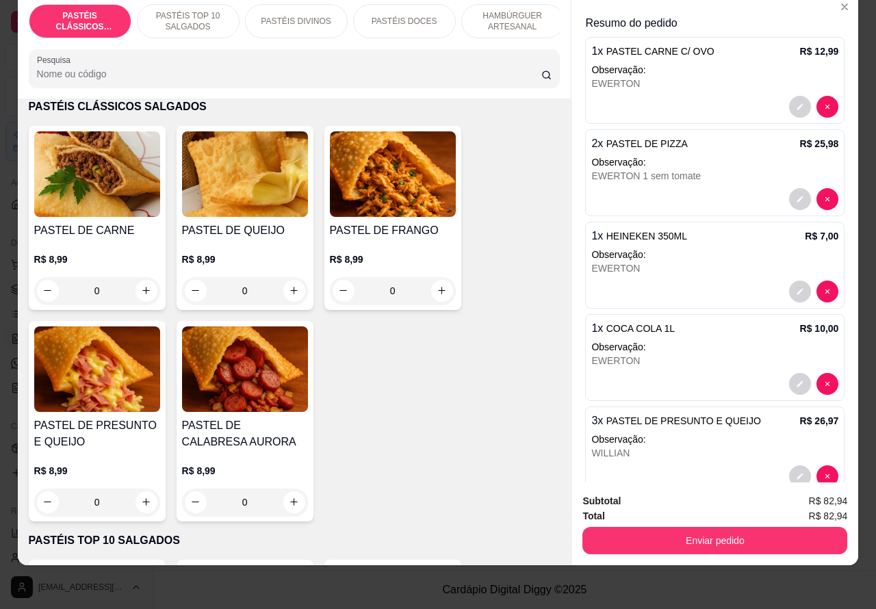
click at [186, 10] on p "PASTÉIS TOP 10 SALGADOS" at bounding box center [188, 21] width 79 height 22
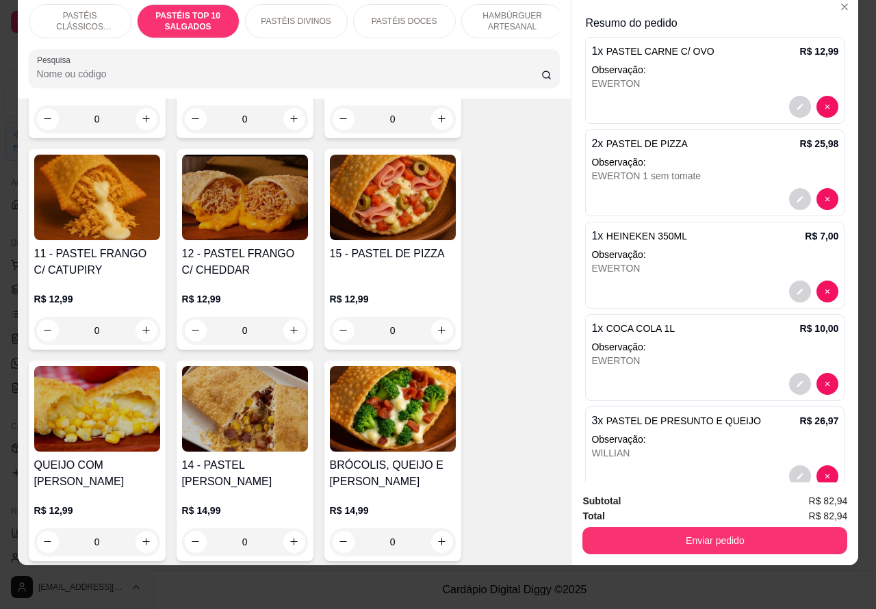
scroll to position [1316, 0]
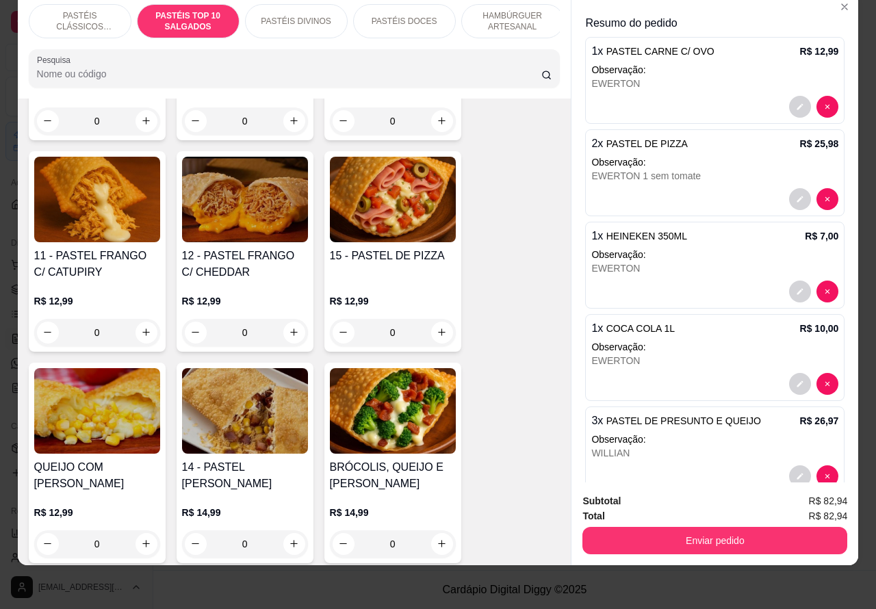
click at [141, 327] on div "0" at bounding box center [97, 332] width 126 height 27
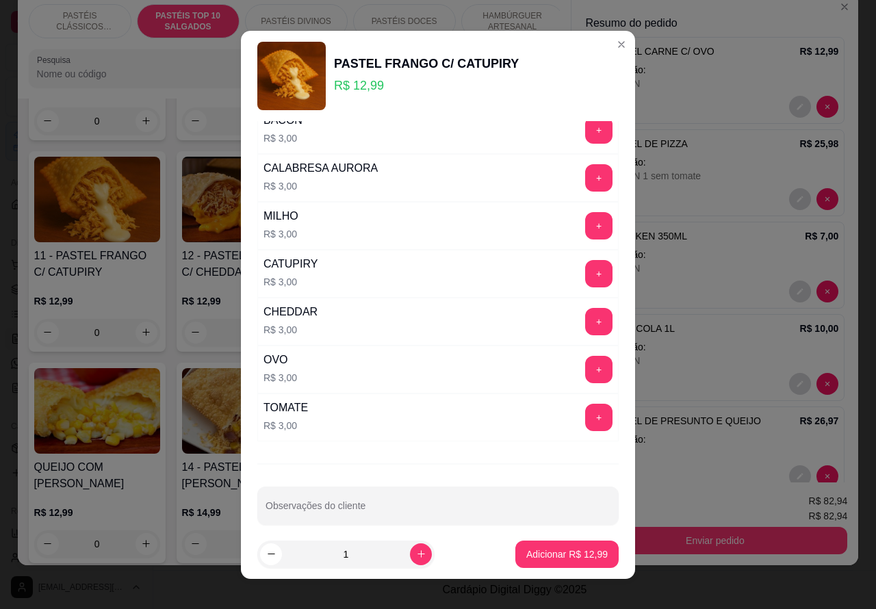
scroll to position [179, 0]
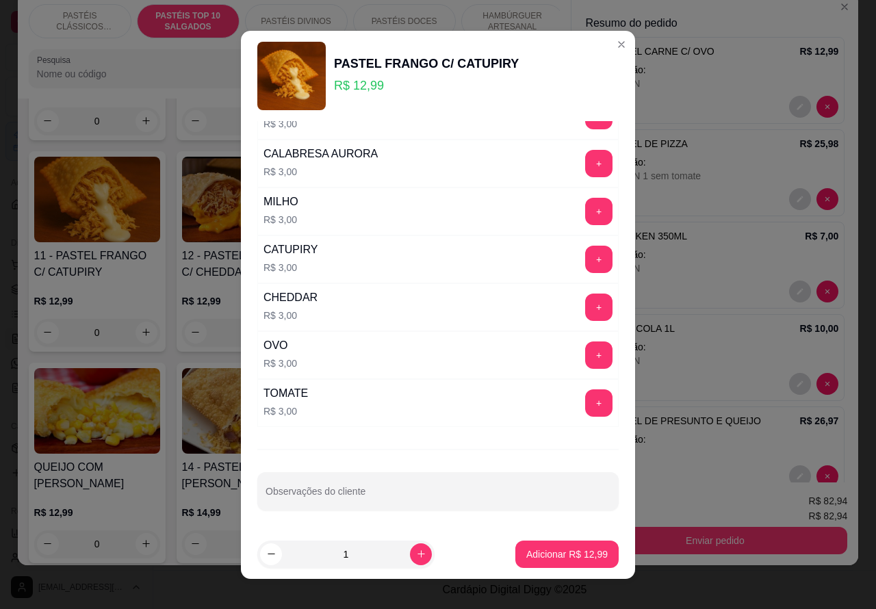
click at [424, 490] on input "Observações do cliente" at bounding box center [438, 497] width 345 height 14
type input "WILLIAN"
click at [539, 548] on p "Adicionar R$ 12,99" at bounding box center [566, 555] width 81 height 14
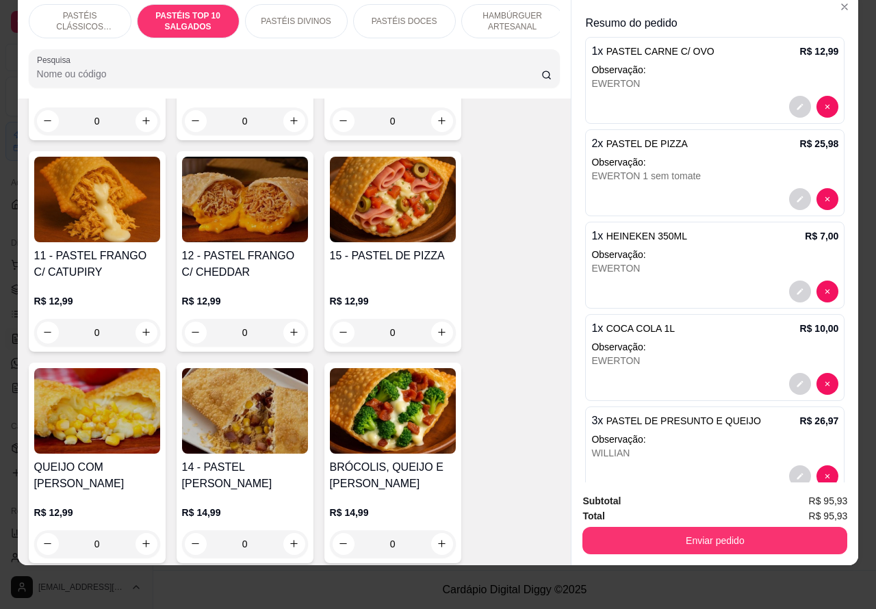
click at [407, 16] on p "PASTÉIS DOCES" at bounding box center [405, 21] width 66 height 11
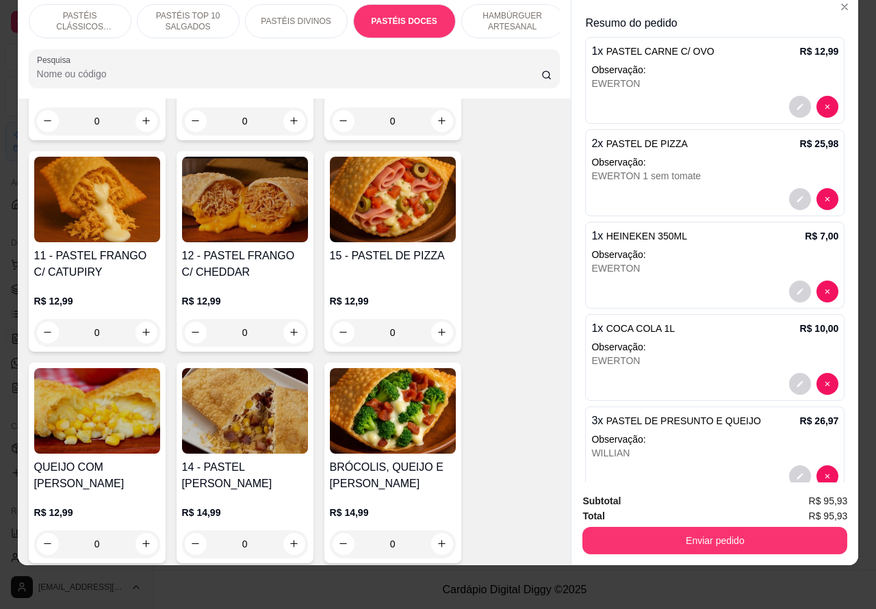
scroll to position [2438, 0]
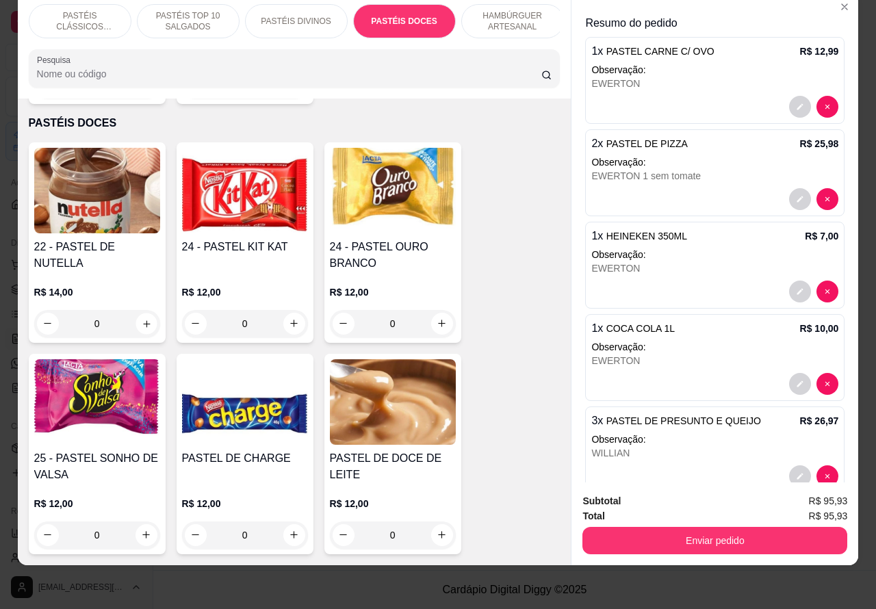
click at [141, 318] on icon "increase-product-quantity" at bounding box center [146, 323] width 10 height 10
type input "1"
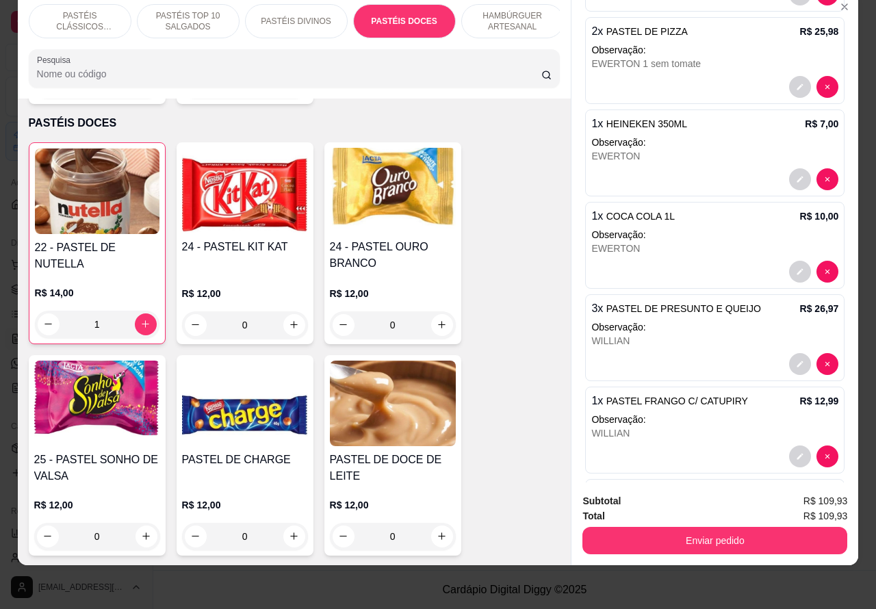
scroll to position [221, 0]
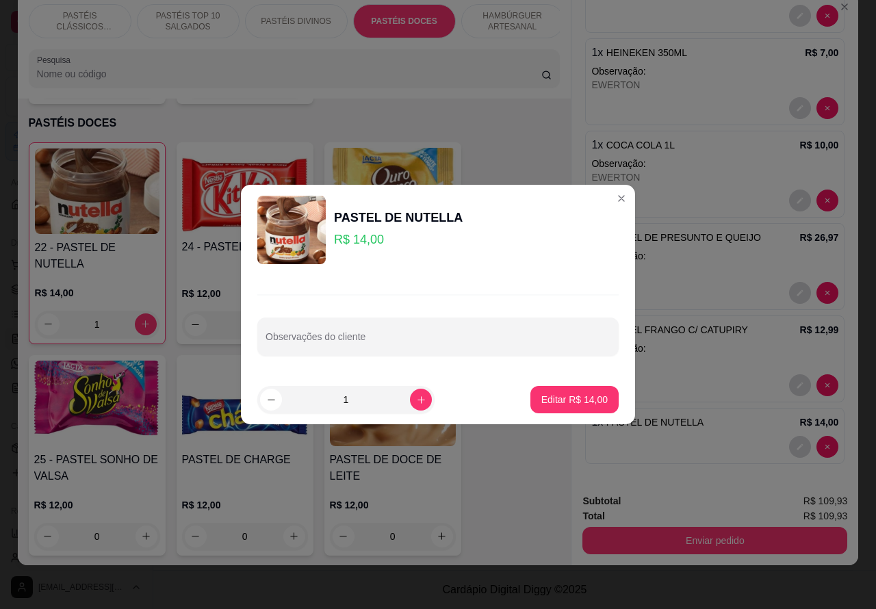
click at [406, 337] on input "Observações do cliente" at bounding box center [438, 342] width 345 height 14
type input "WILLIAN"
click at [565, 396] on p "Editar R$ 14,00" at bounding box center [574, 400] width 66 height 14
type input "0"
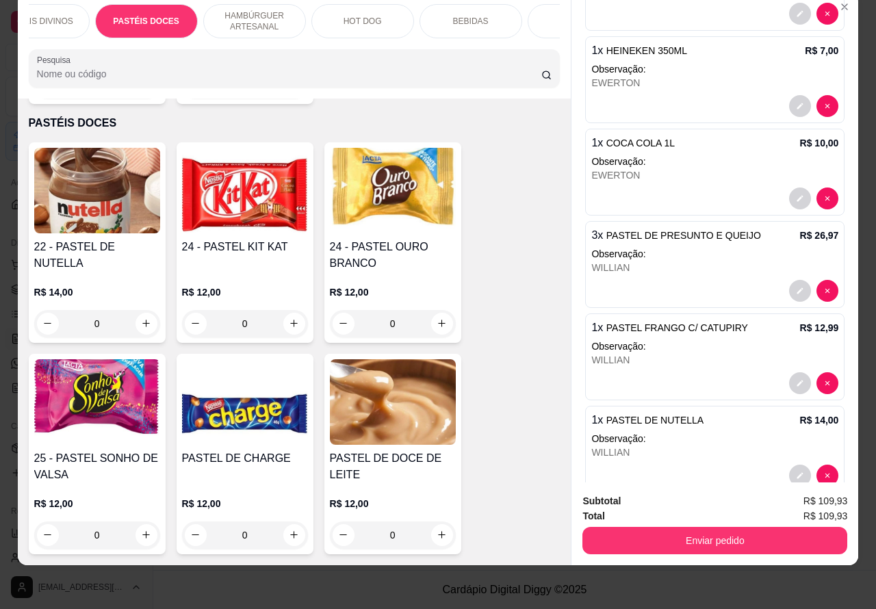
scroll to position [0, 259]
click at [479, 14] on div "BEBIDAS" at bounding box center [470, 21] width 103 height 34
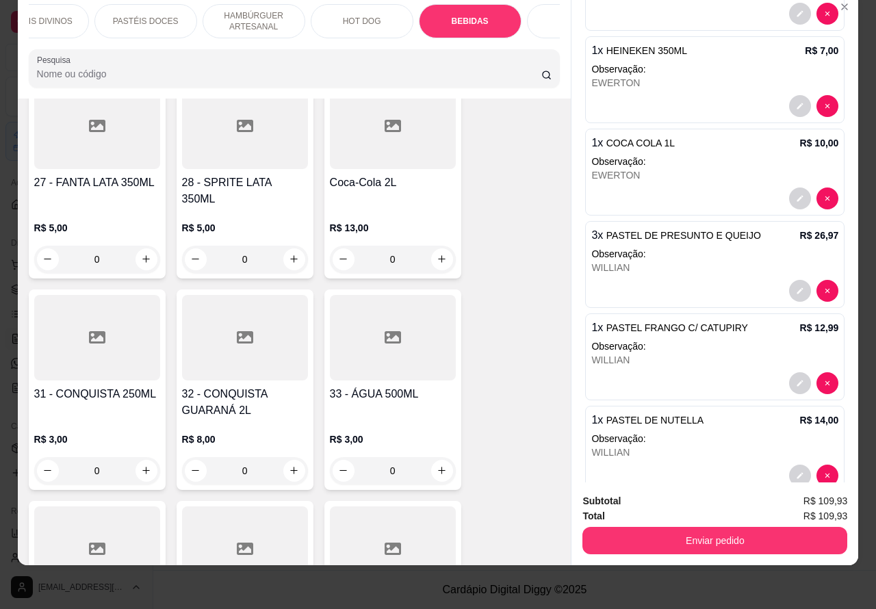
scroll to position [4656, 0]
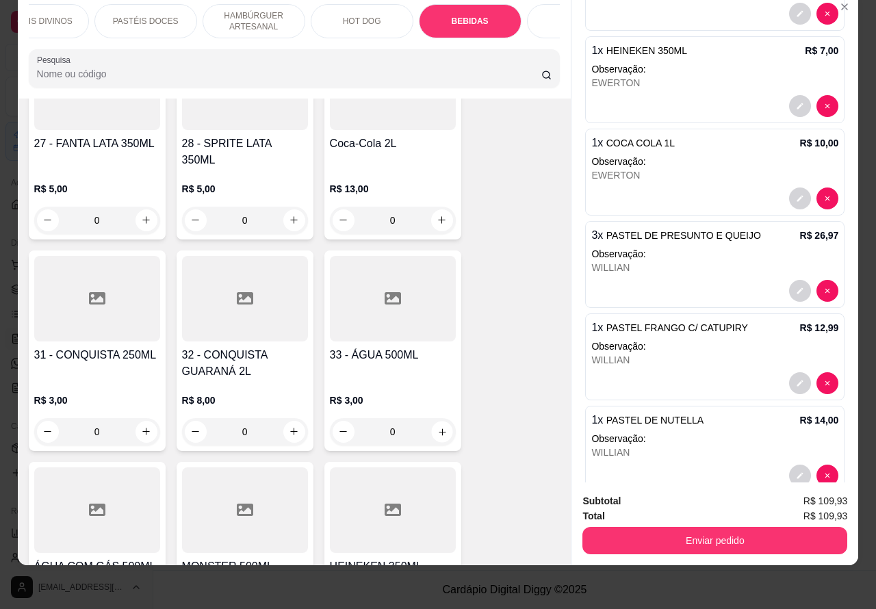
click at [437, 426] on icon "increase-product-quantity" at bounding box center [442, 431] width 10 height 10
type input "1"
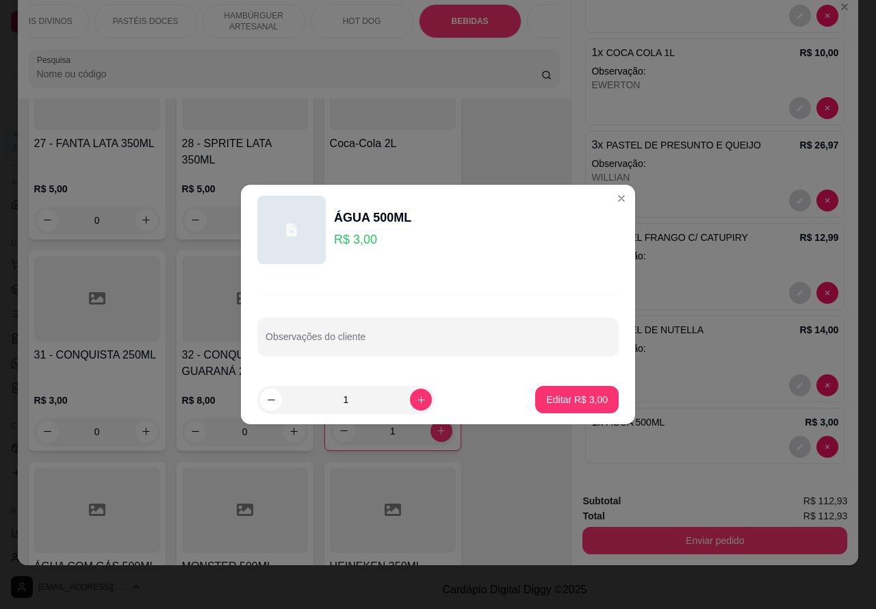
click at [426, 337] on input "Observações do cliente" at bounding box center [438, 342] width 345 height 14
type input "WILLIAN"
click at [570, 397] on p "Editar R$ 3,00" at bounding box center [577, 400] width 62 height 14
type input "0"
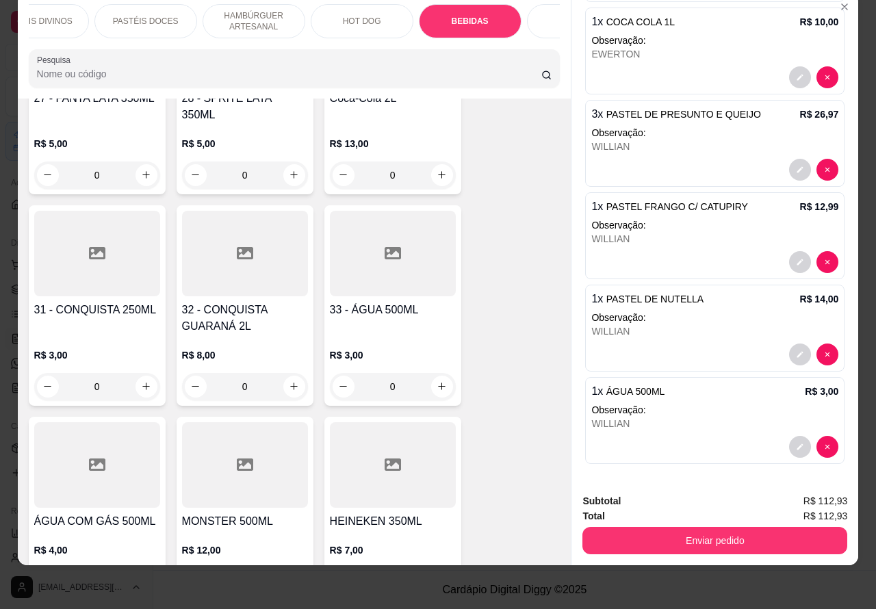
scroll to position [4730, 0]
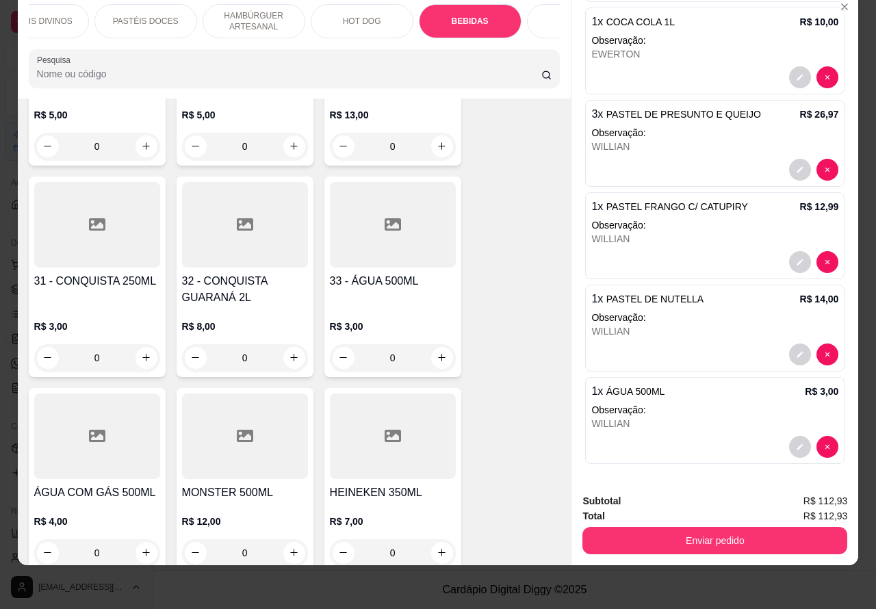
click at [437, 548] on icon "increase-product-quantity" at bounding box center [442, 553] width 10 height 10
type input "1"
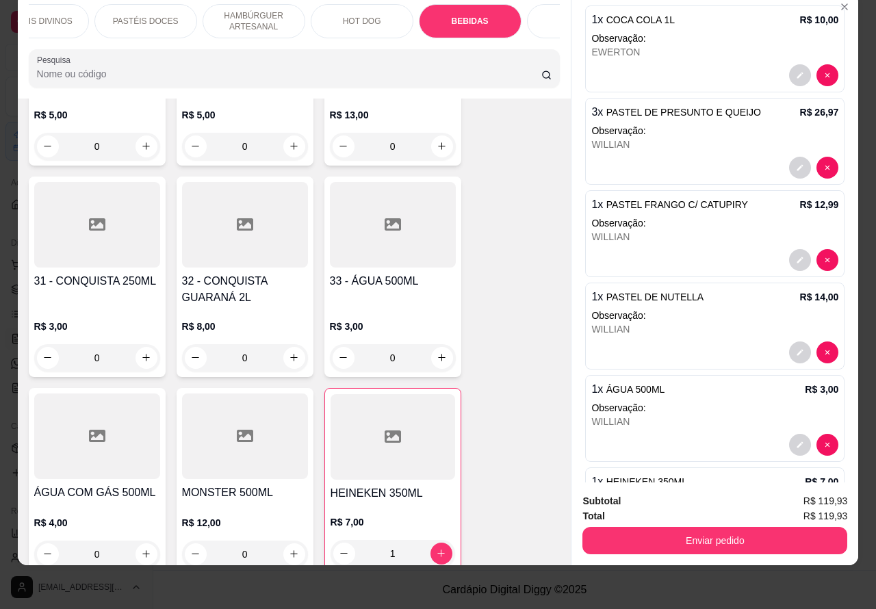
scroll to position [407, 0]
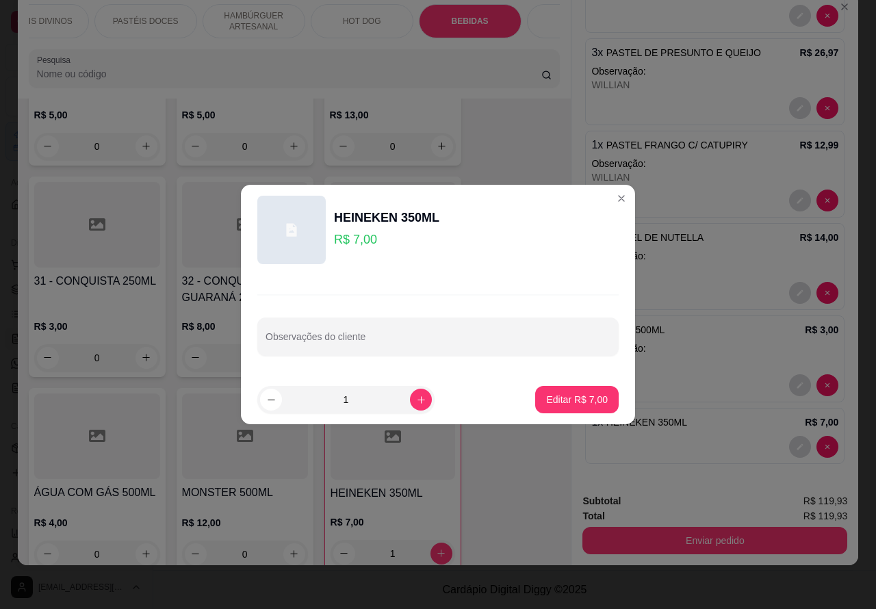
click at [412, 329] on div at bounding box center [438, 336] width 345 height 27
type input "WILLIAN"
click at [569, 394] on p "Editar R$ 7,00" at bounding box center [577, 400] width 62 height 14
type input "0"
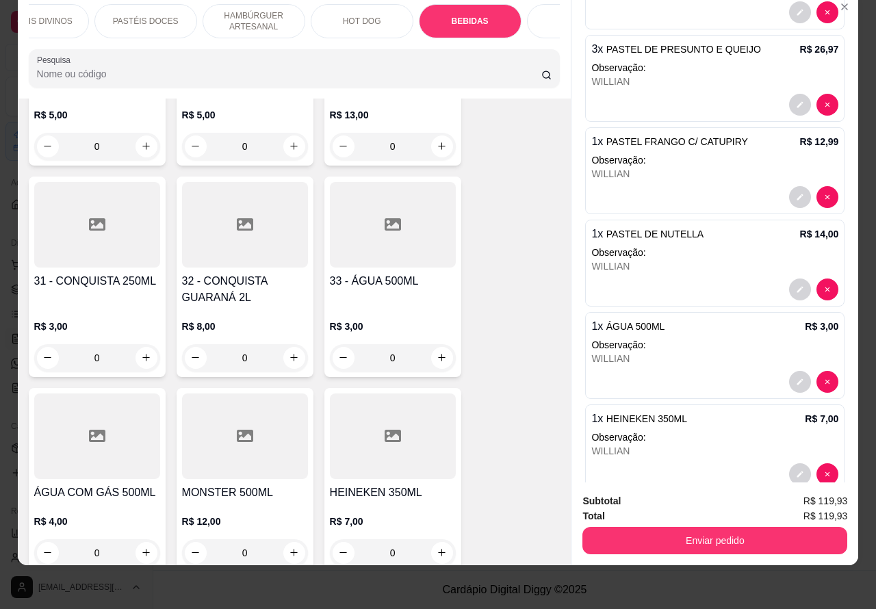
scroll to position [0, 329]
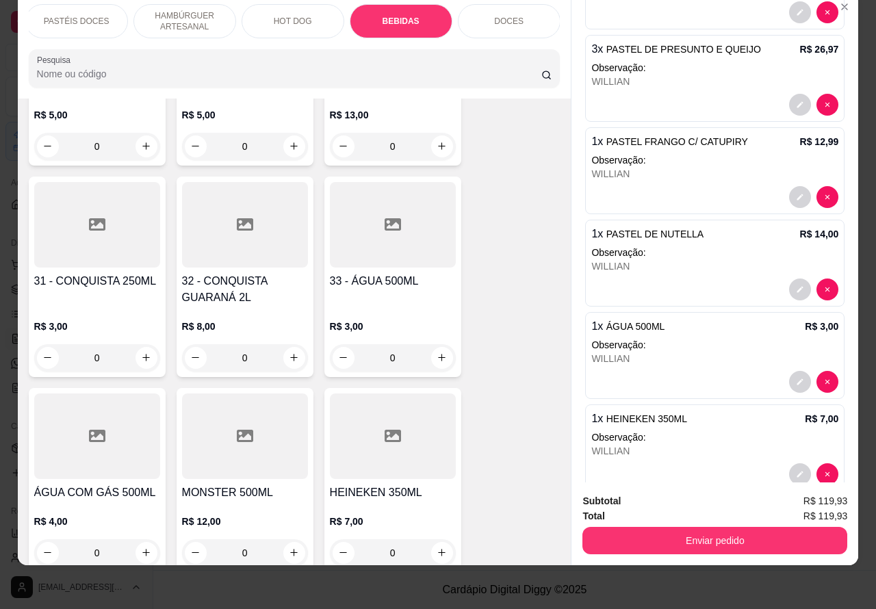
click at [284, 16] on p "HOT DOG" at bounding box center [293, 21] width 38 height 11
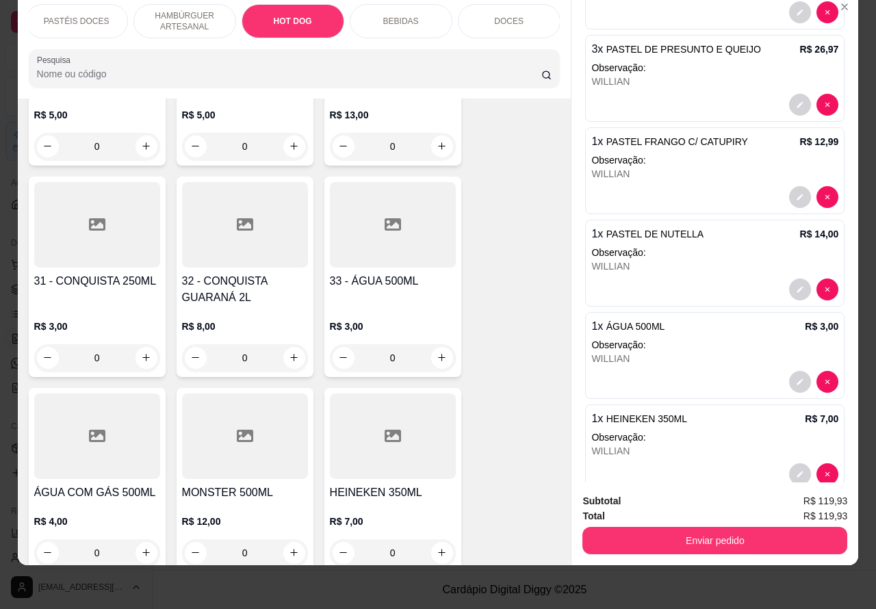
scroll to position [4102, 0]
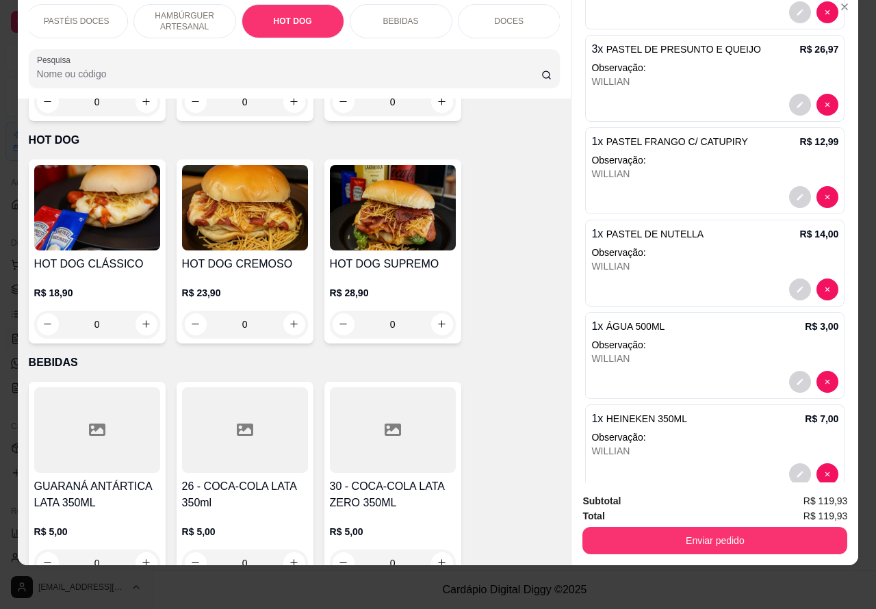
click at [146, 311] on div "0" at bounding box center [97, 324] width 126 height 27
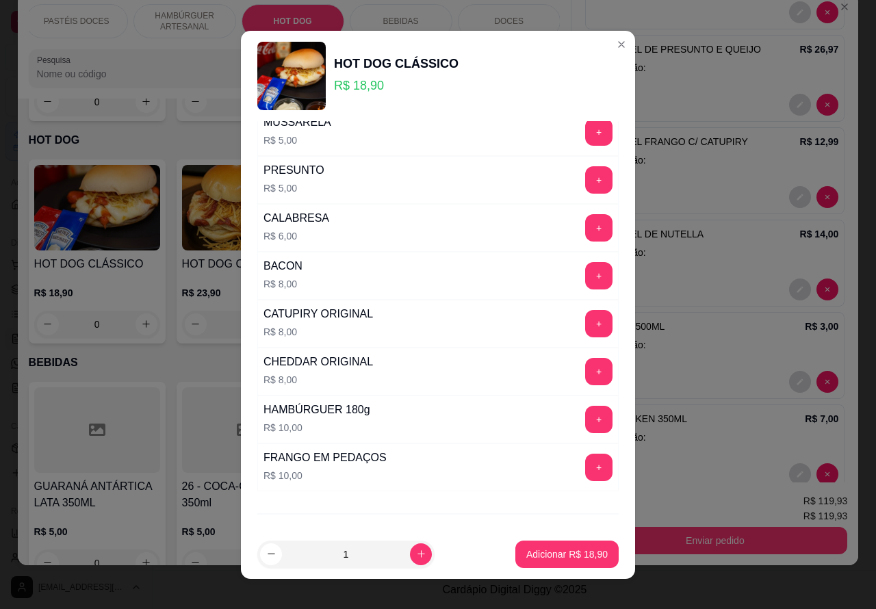
scroll to position [371, 0]
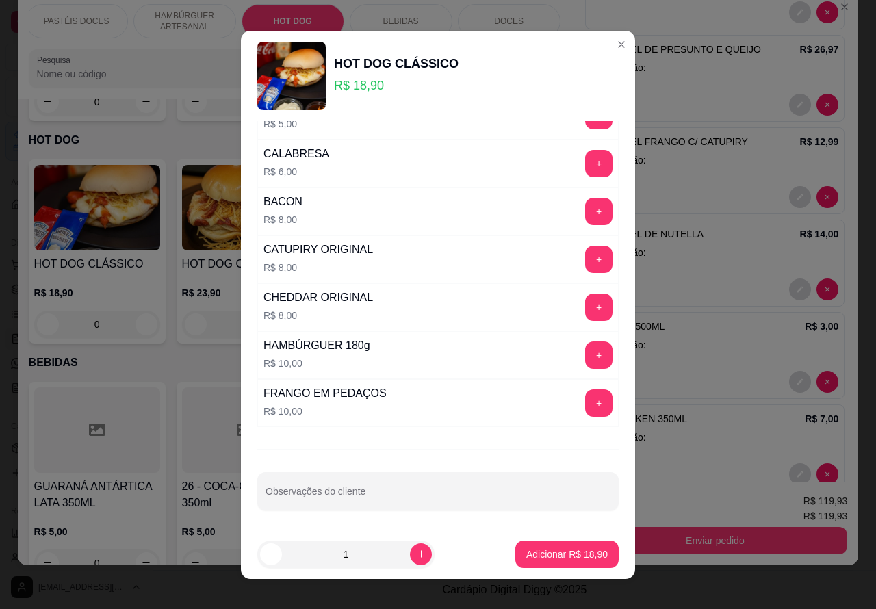
click at [364, 495] on input "Observações do cliente" at bounding box center [438, 497] width 345 height 14
type input "WILLIAN EM BATATA PALHA"
click at [550, 548] on p "Adicionar R$ 18,90" at bounding box center [567, 554] width 79 height 13
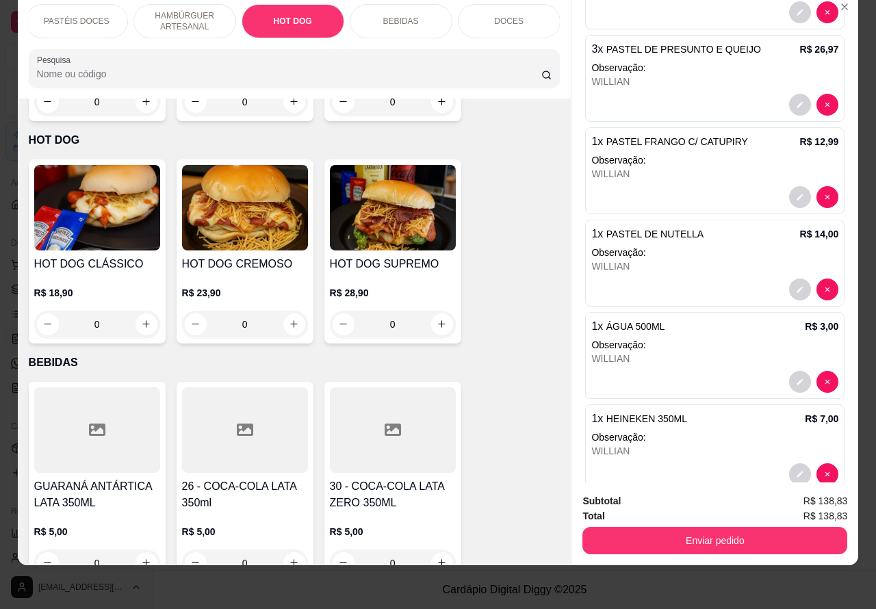
click at [719, 527] on button "Enviar pedido" at bounding box center [715, 540] width 265 height 27
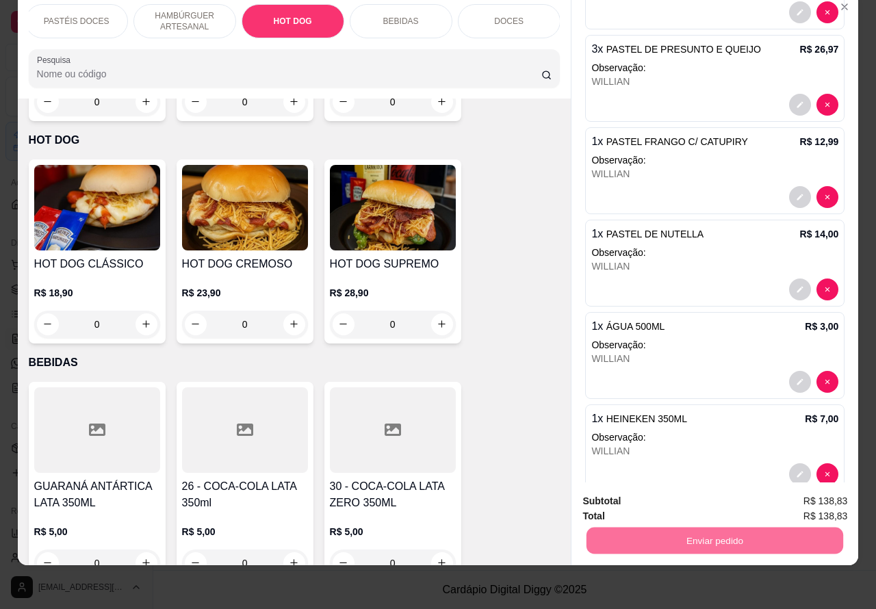
click at [669, 487] on button "Não registrar e enviar pedido" at bounding box center [669, 495] width 142 height 26
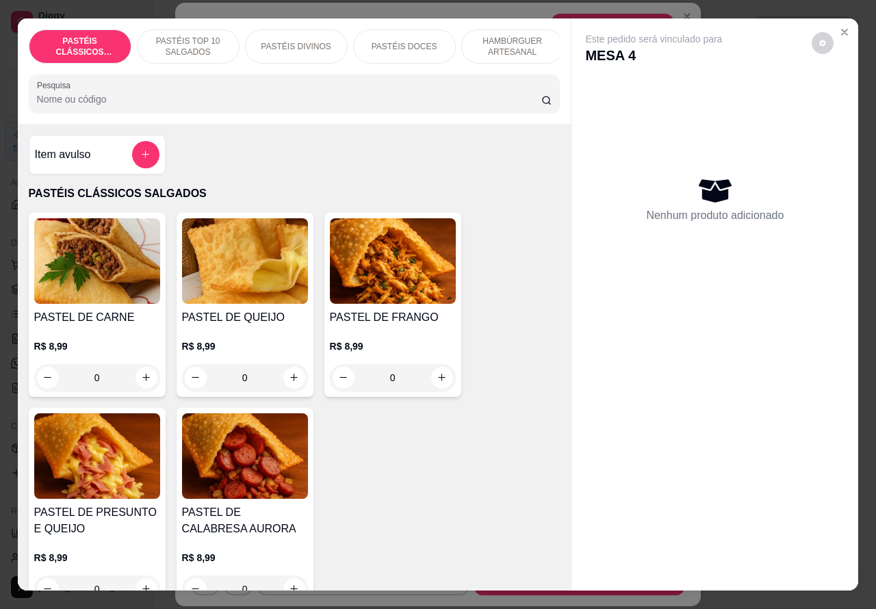
click at [289, 383] on icon "increase-product-quantity" at bounding box center [294, 377] width 10 height 10
type input "1"
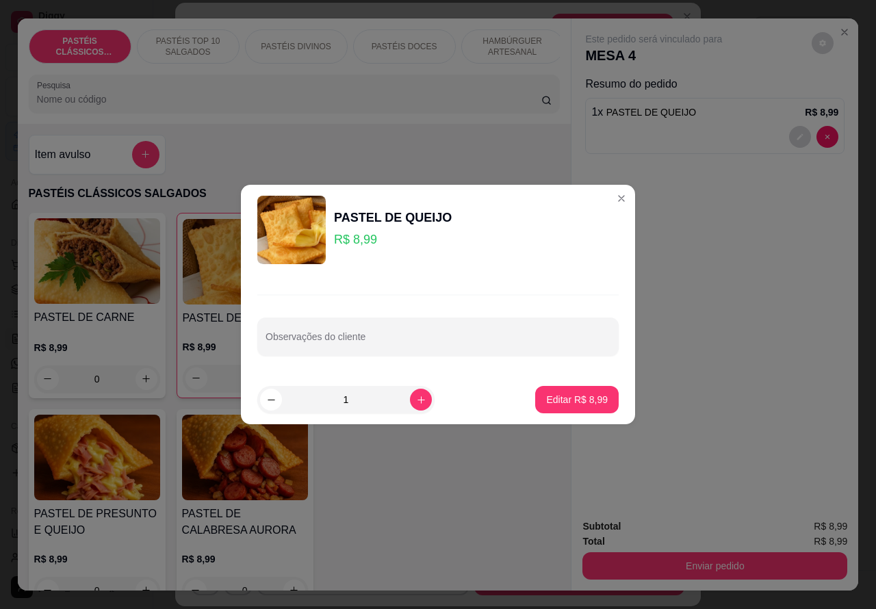
click at [436, 337] on input "Observações do cliente" at bounding box center [438, 342] width 345 height 14
type input "[PERSON_NAME]"
click at [574, 398] on p "Editar R$ 8,99" at bounding box center [577, 400] width 62 height 14
type input "0"
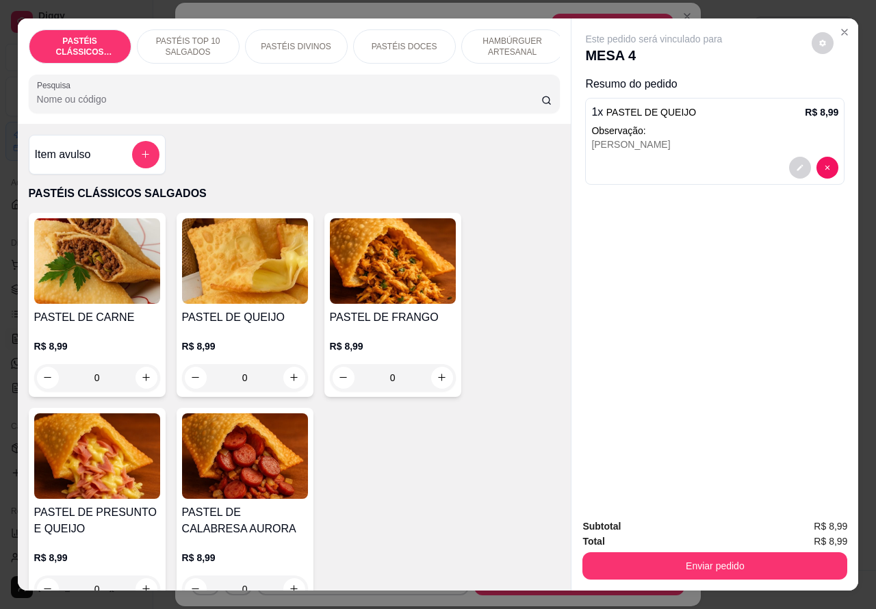
click at [401, 41] on p "PASTÉIS DOCES" at bounding box center [405, 46] width 66 height 11
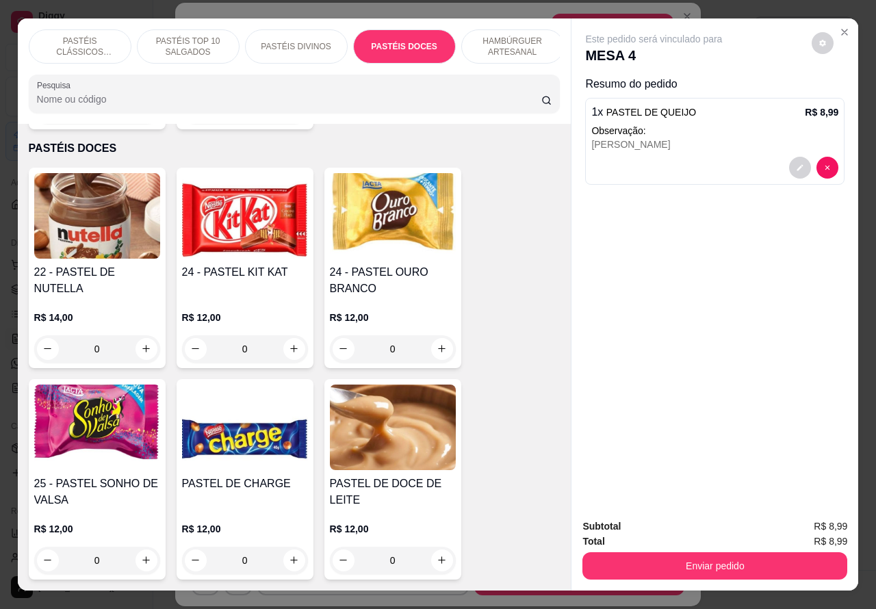
scroll to position [31, 0]
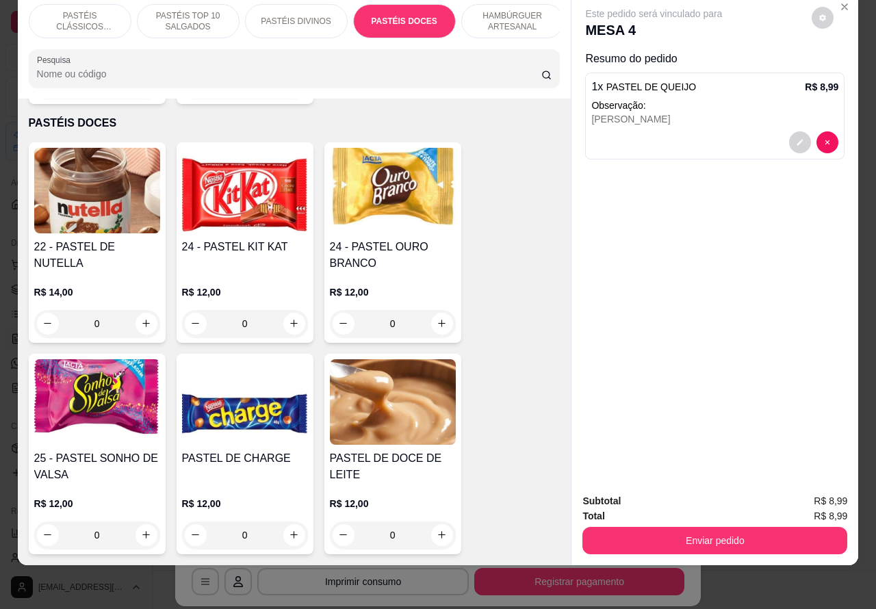
click at [141, 318] on icon "increase-product-quantity" at bounding box center [146, 323] width 10 height 10
type input "1"
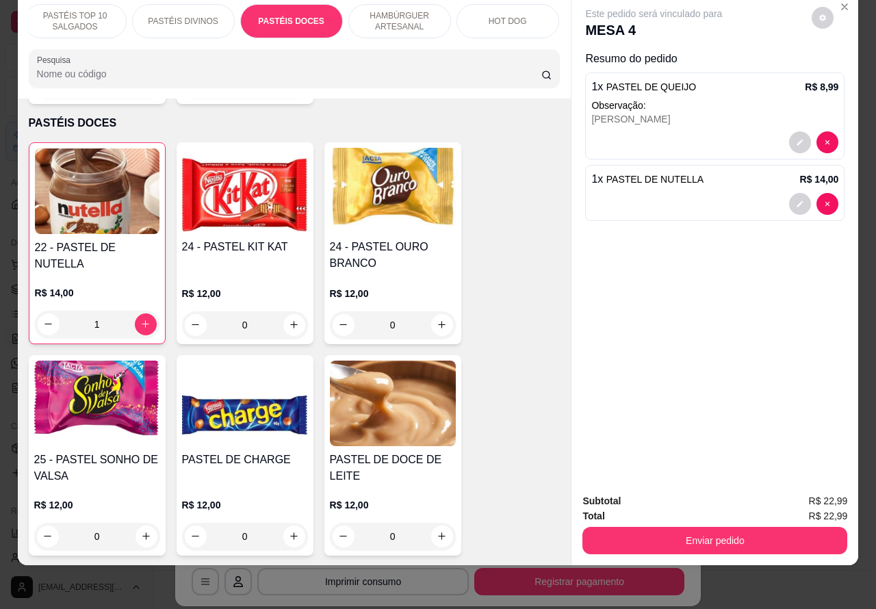
scroll to position [0, 193]
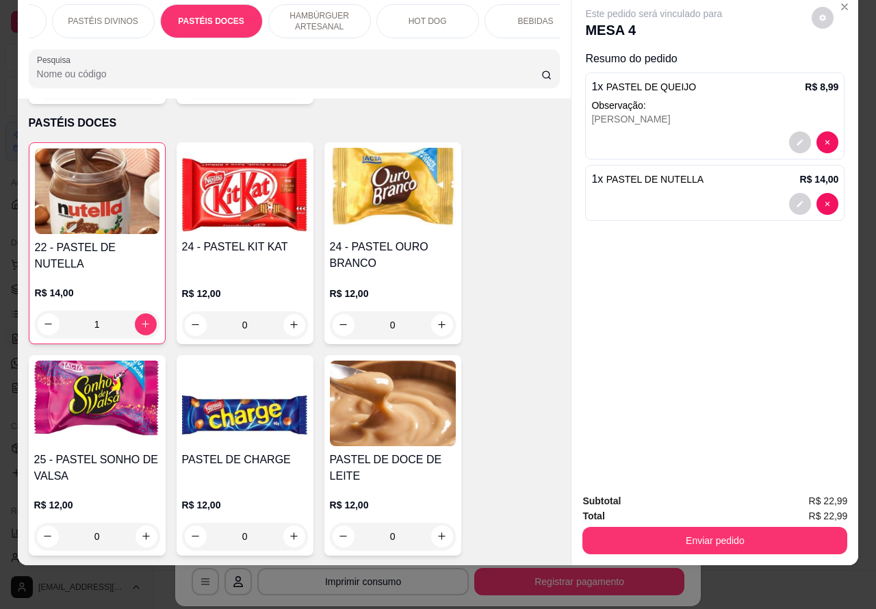
click at [525, 16] on p "BEBIDAS" at bounding box center [536, 21] width 36 height 11
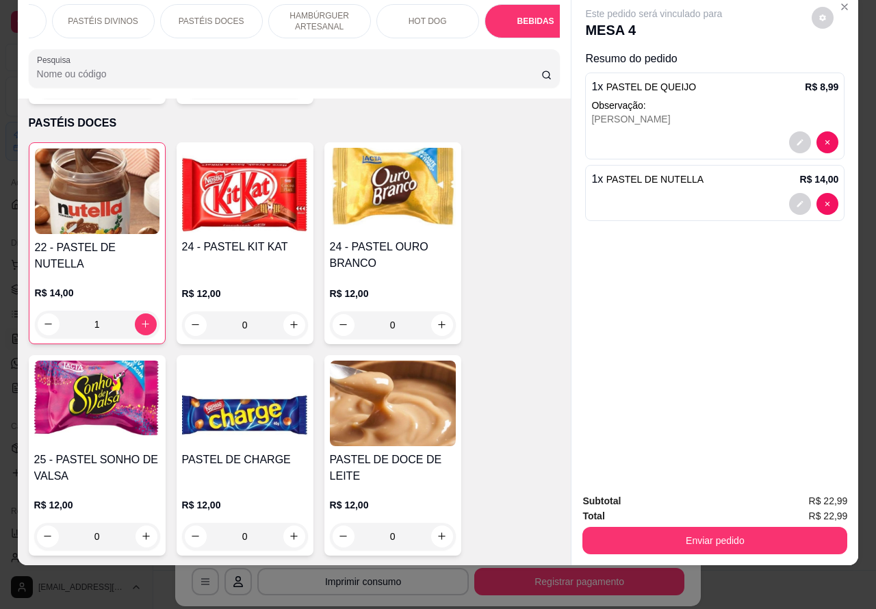
scroll to position [4324, 0]
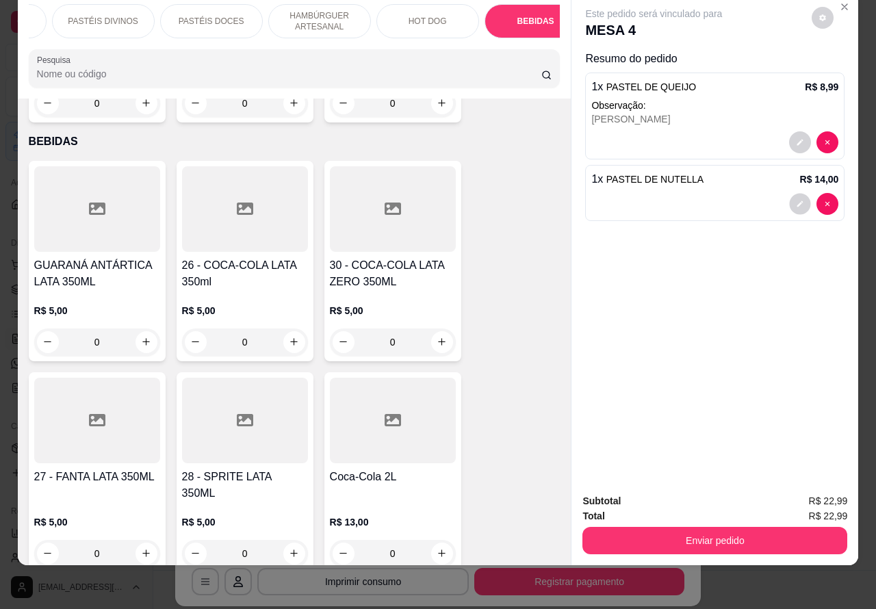
click at [790, 193] on button "decrease-product-quantity" at bounding box center [800, 203] width 21 height 21
click at [799, 193] on button "decrease-product-quantity" at bounding box center [800, 203] width 21 height 21
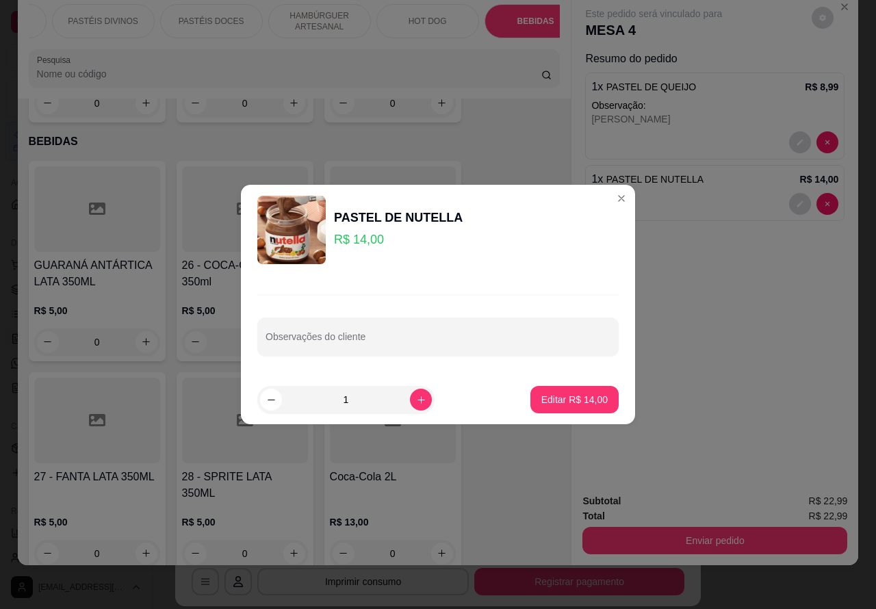
click at [479, 340] on input "Observações do cliente" at bounding box center [438, 342] width 345 height 14
type input "[PERSON_NAME]"
click at [572, 394] on p "Editar R$ 14,00" at bounding box center [574, 400] width 66 height 14
type input "0"
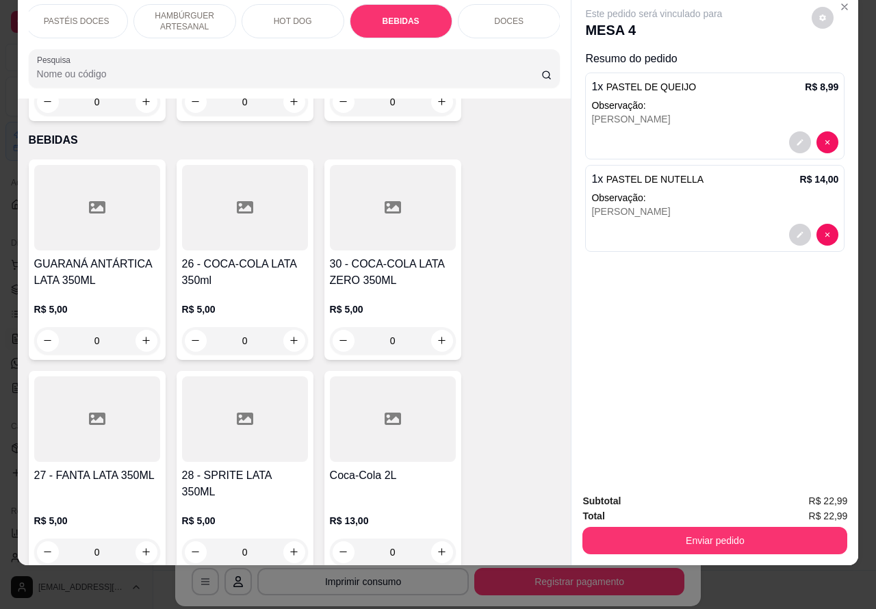
scroll to position [0, 325]
click at [289, 335] on icon "increase-product-quantity" at bounding box center [294, 340] width 10 height 10
type input "1"
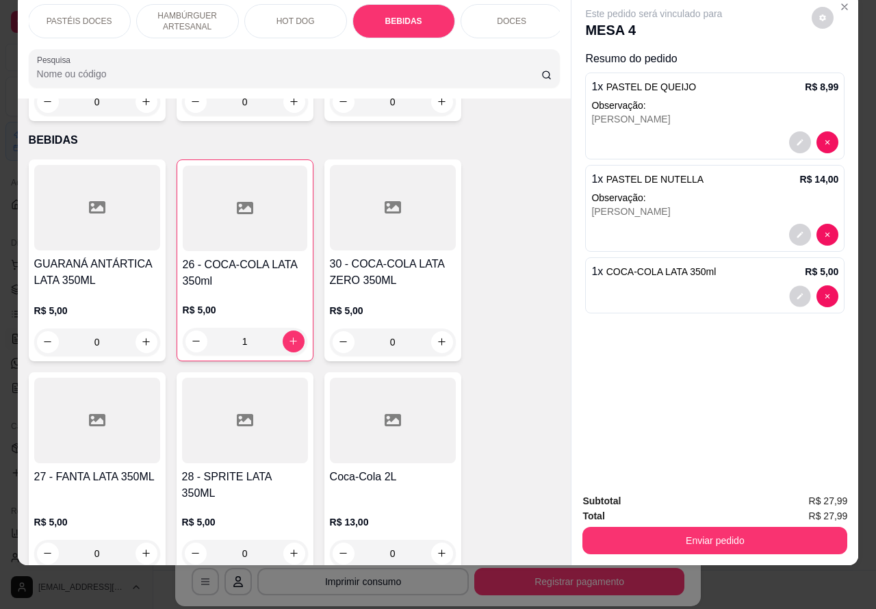
click at [798, 293] on icon "decrease-product-quantity" at bounding box center [801, 296] width 6 height 6
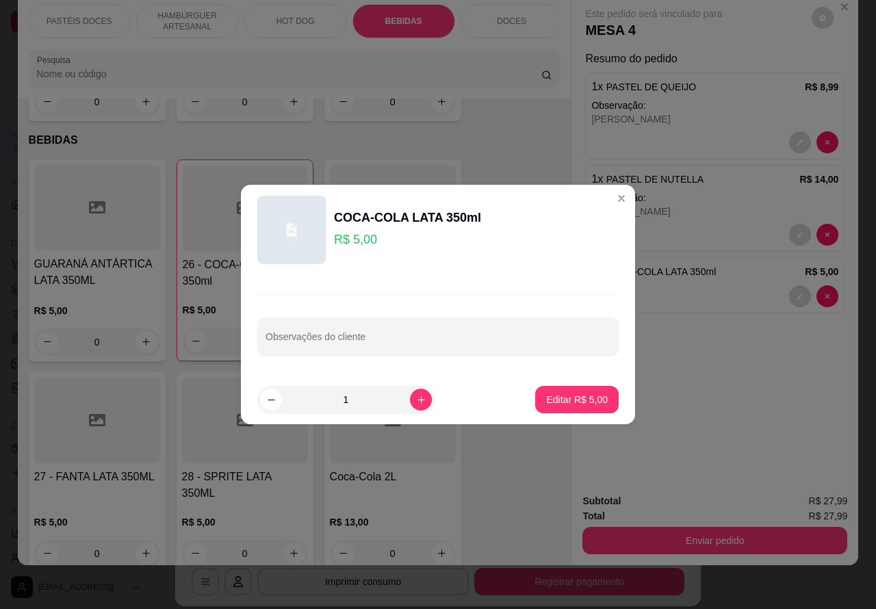
click at [449, 336] on input "Observações do cliente" at bounding box center [438, 342] width 345 height 14
type input "[PERSON_NAME]"
click at [572, 398] on p "Editar R$ 5,00" at bounding box center [577, 400] width 62 height 14
type input "0"
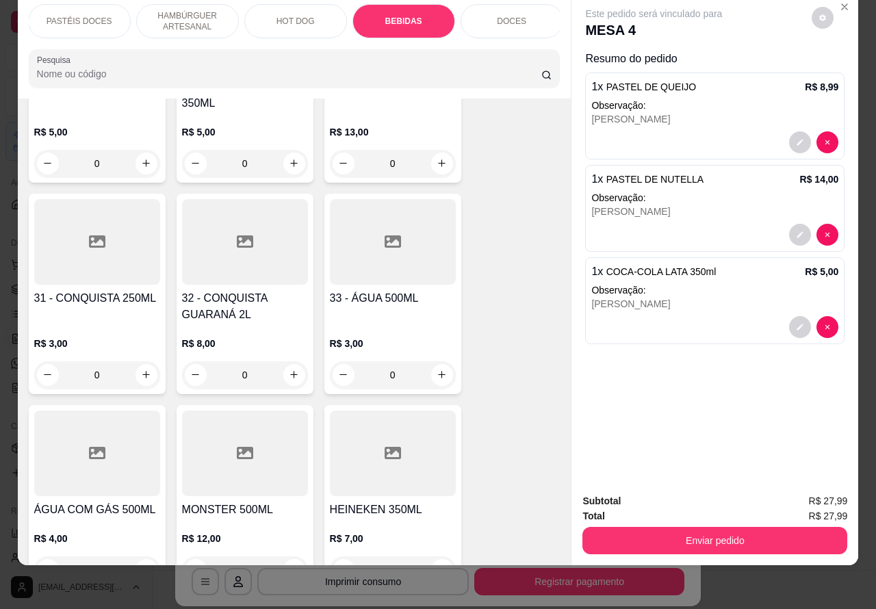
scroll to position [4744, 0]
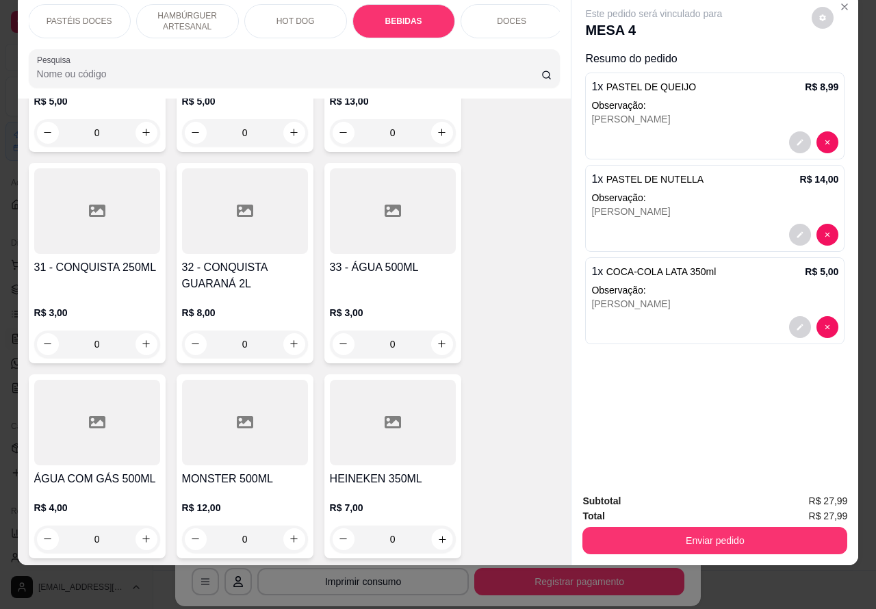
click at [437, 534] on icon "increase-product-quantity" at bounding box center [442, 539] width 10 height 10
type input "1"
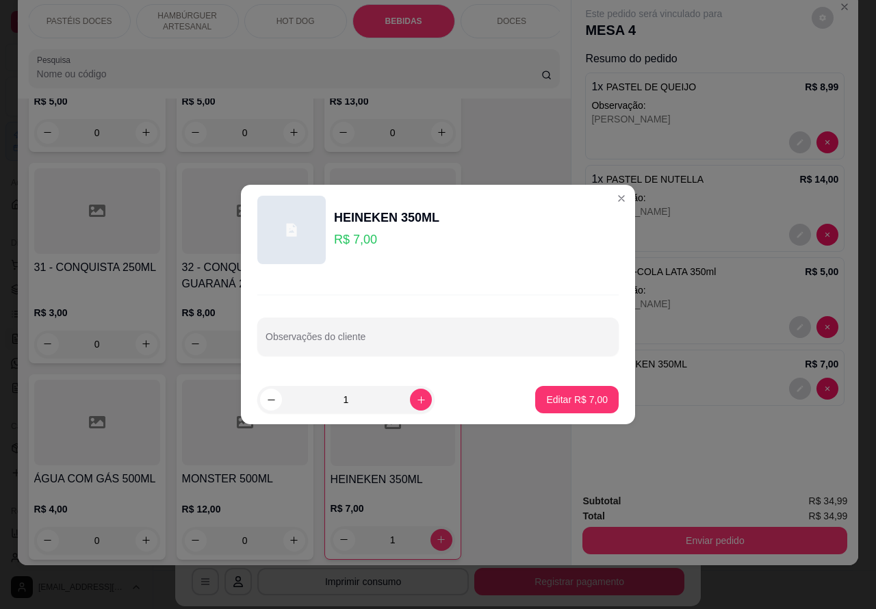
click at [456, 340] on input "Observações do cliente" at bounding box center [438, 342] width 345 height 14
type input "[PERSON_NAME]"
click at [583, 393] on p "Editar R$ 7,00" at bounding box center [577, 400] width 62 height 14
type input "0"
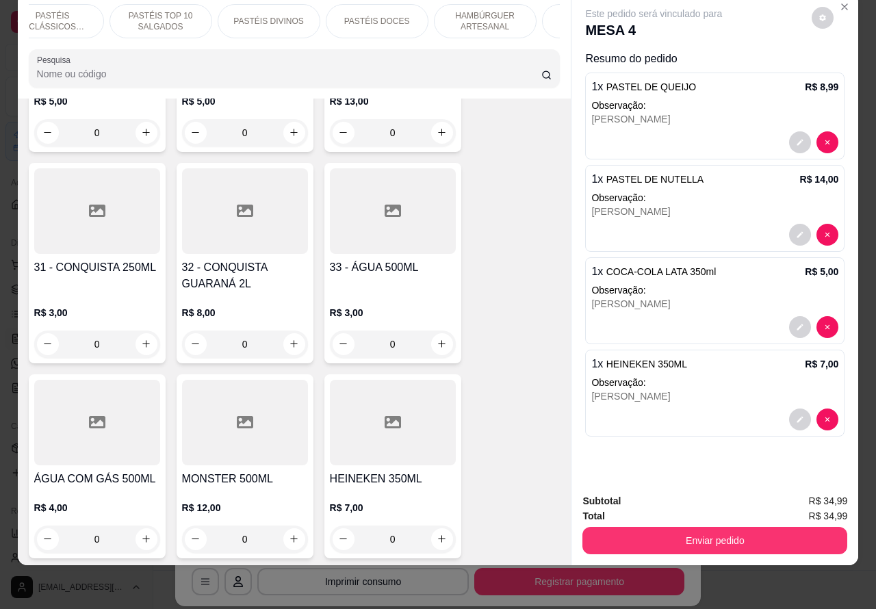
scroll to position [0, 0]
click at [197, 11] on p "PASTÉIS TOP 10 SALGADOS" at bounding box center [188, 21] width 79 height 22
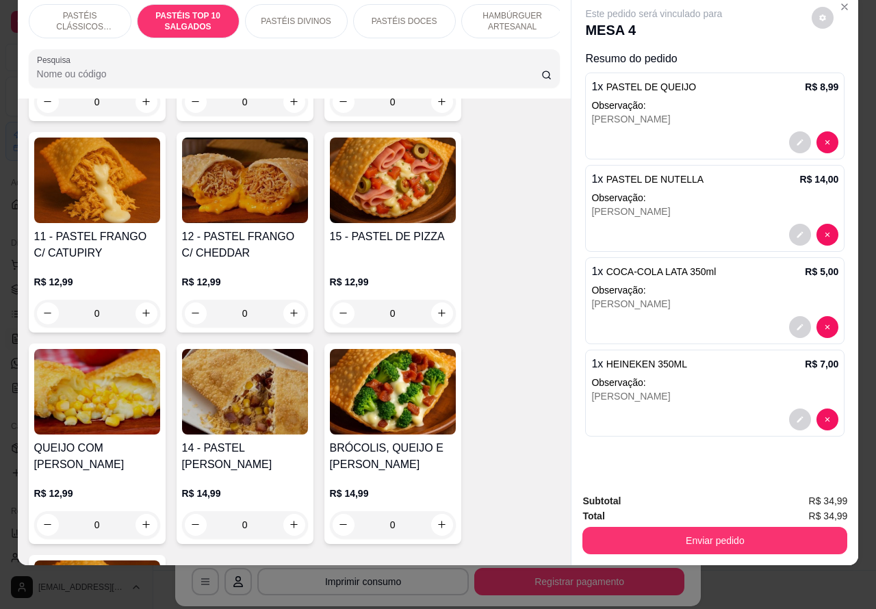
scroll to position [1388, 0]
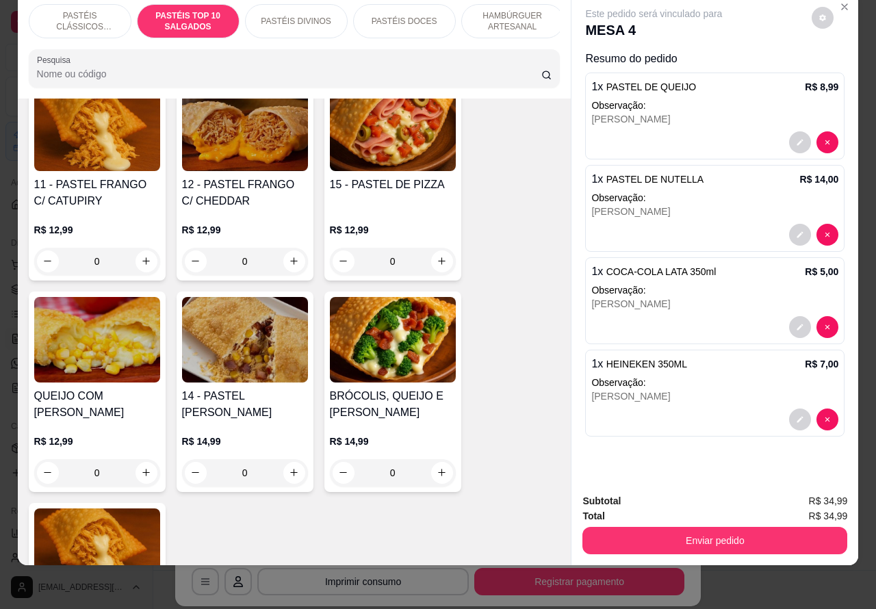
click at [433, 472] on div "0" at bounding box center [393, 472] width 126 height 27
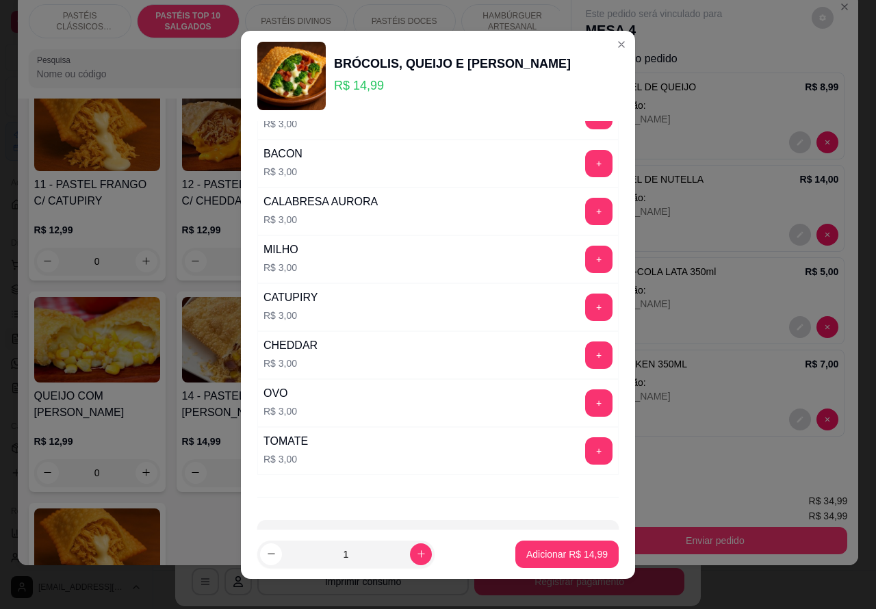
scroll to position [179, 0]
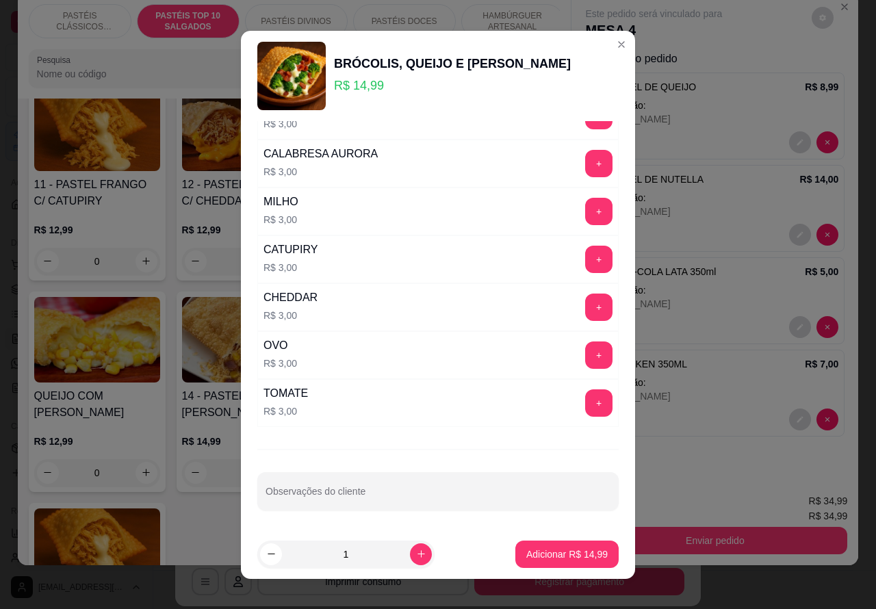
click at [425, 492] on input "Observações do cliente" at bounding box center [438, 497] width 345 height 14
type input "[PERSON_NAME]"
click at [551, 552] on p "Adicionar R$ 14,99" at bounding box center [567, 554] width 79 height 13
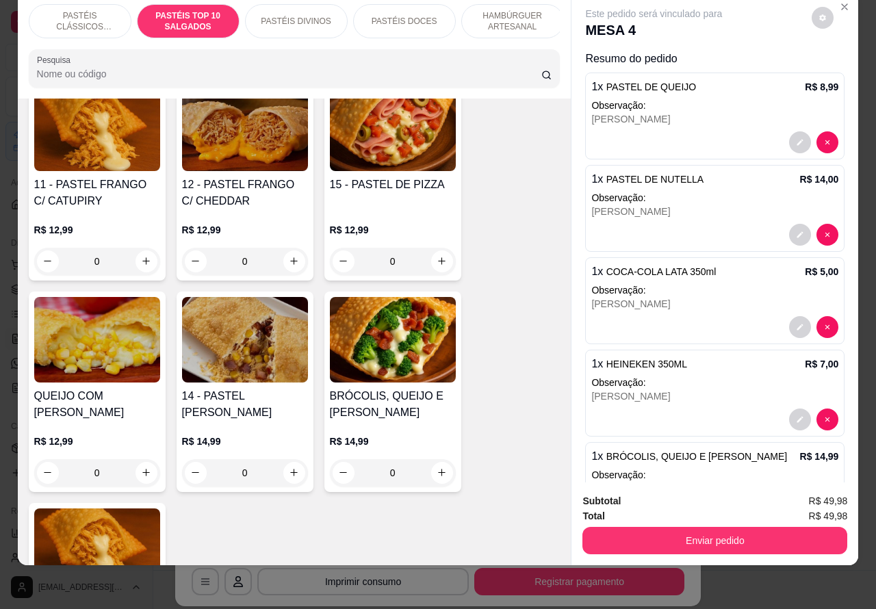
click at [720, 527] on button "Enviar pedido" at bounding box center [715, 540] width 265 height 27
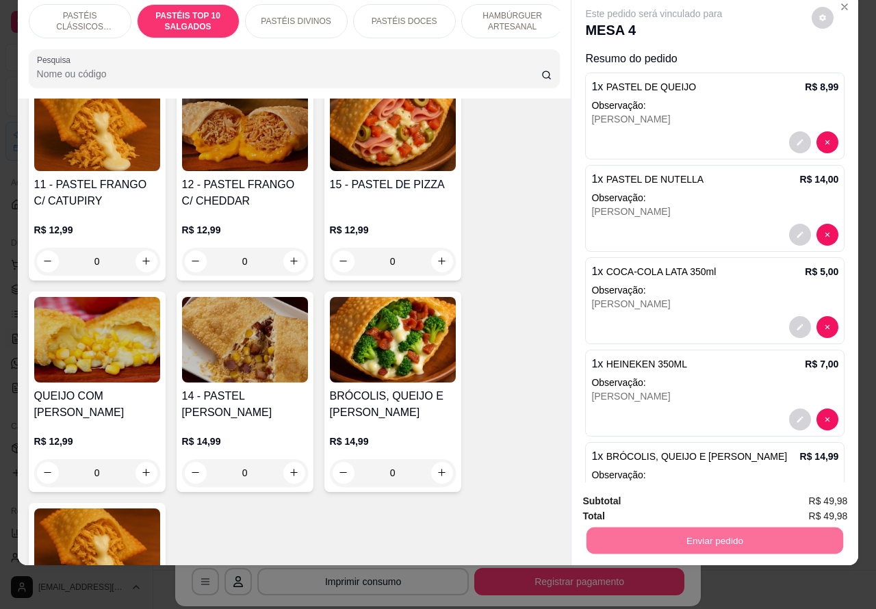
click at [682, 491] on button "Não registrar e enviar pedido" at bounding box center [669, 495] width 142 height 26
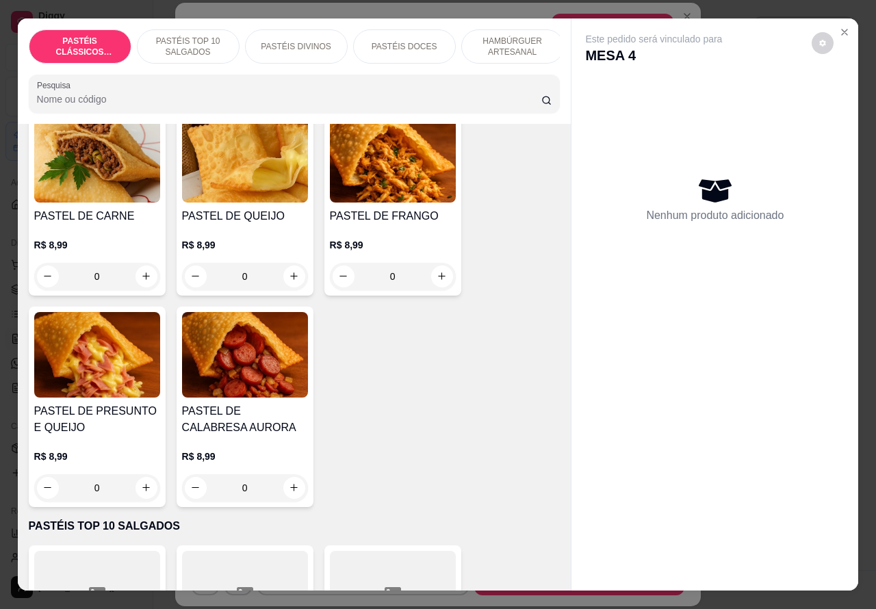
scroll to position [107, 0]
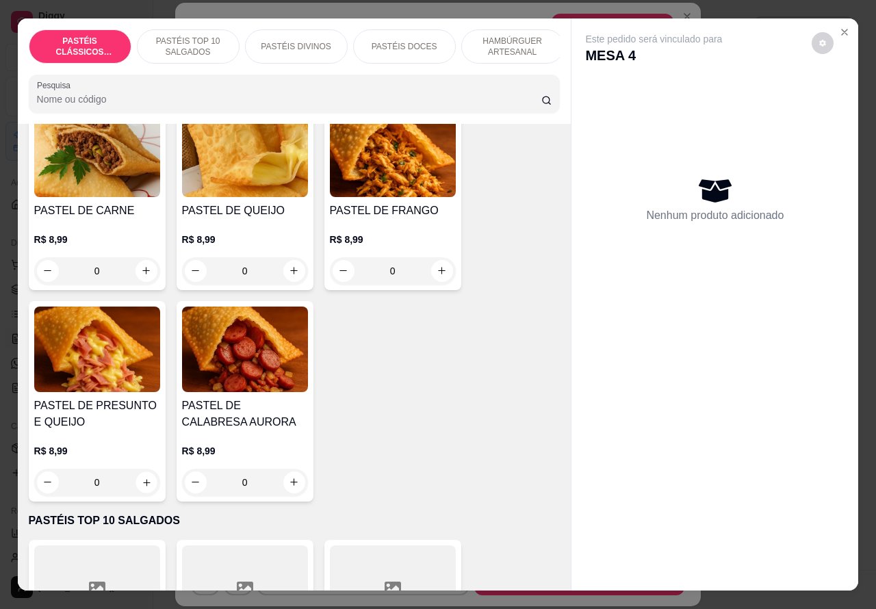
click at [141, 486] on icon "increase-product-quantity" at bounding box center [146, 482] width 10 height 10
type input "1"
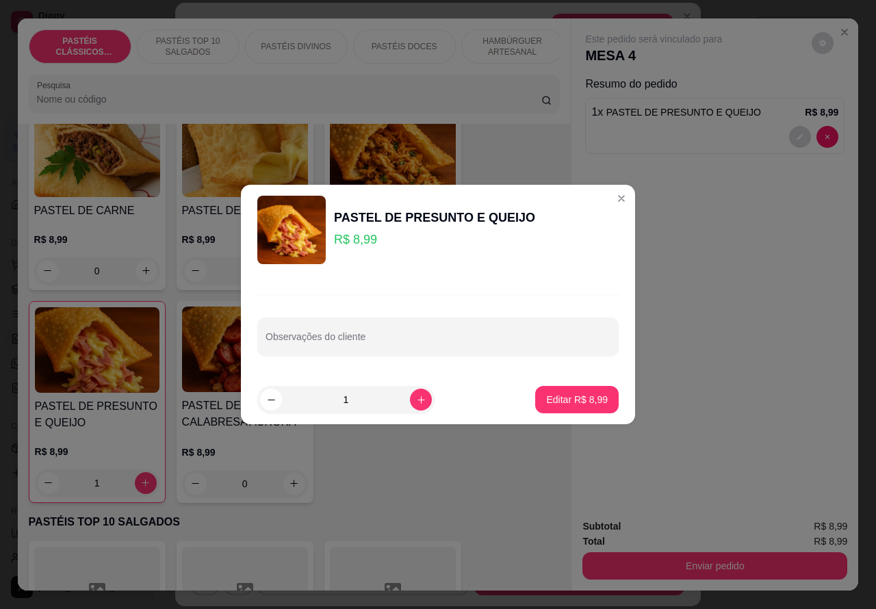
click at [433, 339] on input "Observações do cliente" at bounding box center [438, 342] width 345 height 14
type input "[PERSON_NAME]"
click at [567, 395] on p "Editar R$ 8,99" at bounding box center [578, 399] width 60 height 13
type input "0"
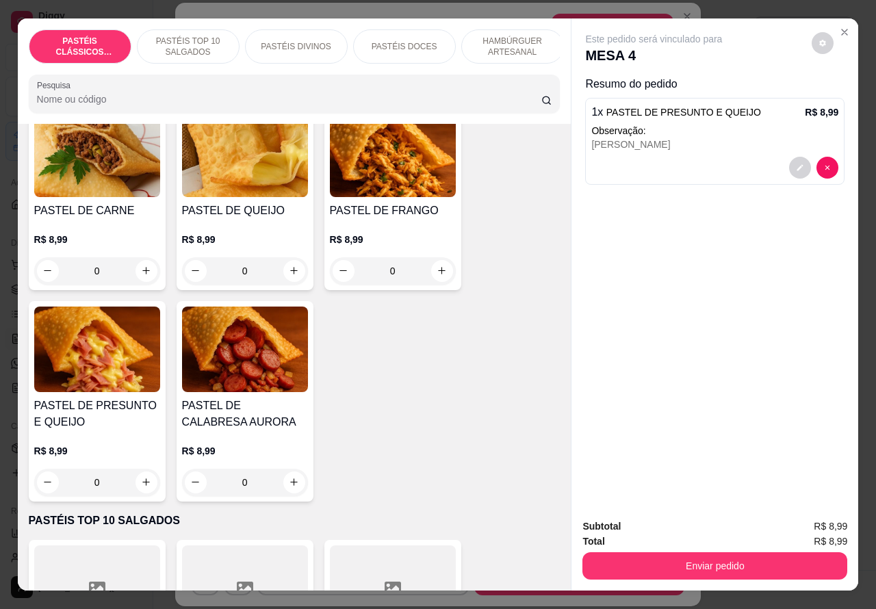
click at [698, 559] on button "Enviar pedido" at bounding box center [715, 565] width 265 height 27
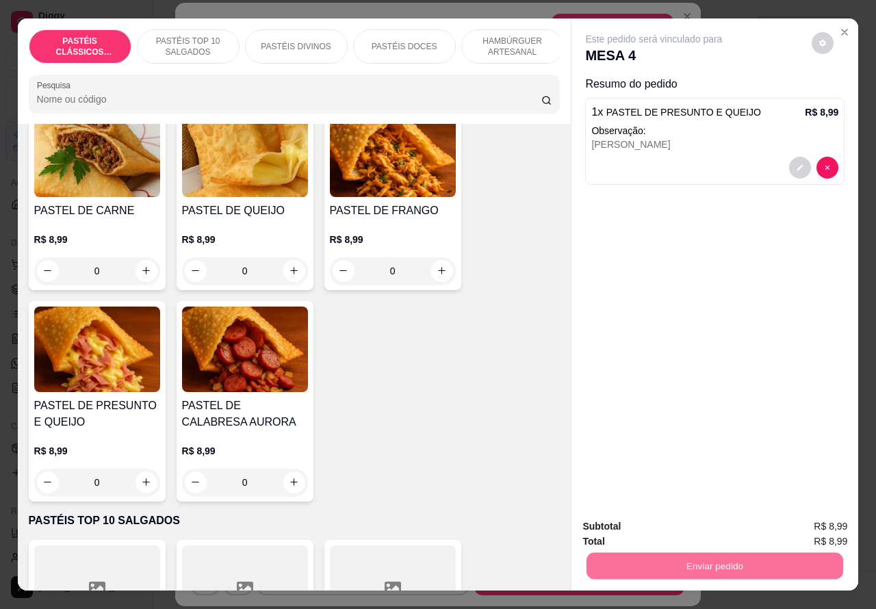
click at [662, 524] on button "Não registrar e enviar pedido" at bounding box center [669, 526] width 142 height 26
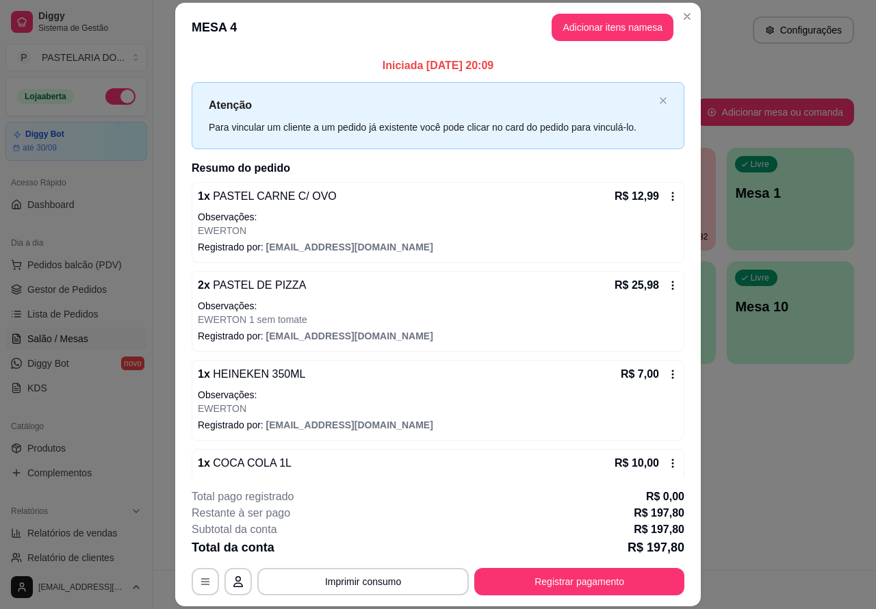
click at [768, 481] on div "Atendimento Salão Configurações Todos Mesas Comandas Pesquisar Adicionar mesa o…" at bounding box center [514, 285] width 723 height 570
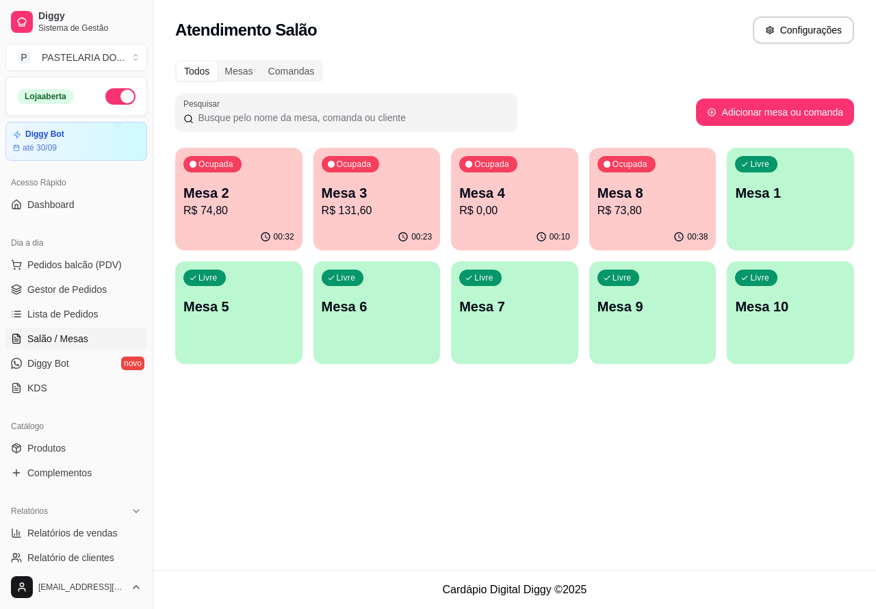
click at [671, 193] on p "Mesa 8" at bounding box center [653, 192] width 111 height 19
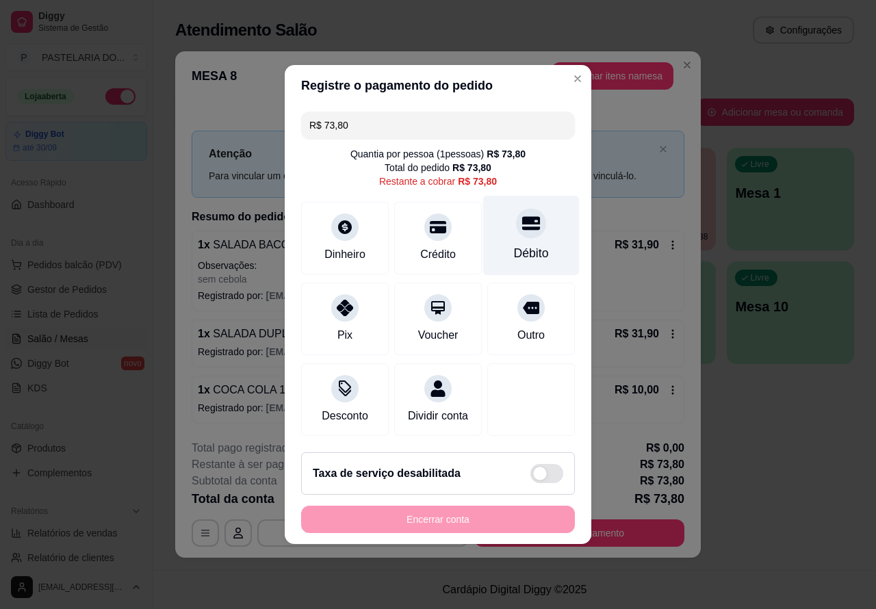
click at [522, 217] on icon at bounding box center [531, 224] width 18 height 14
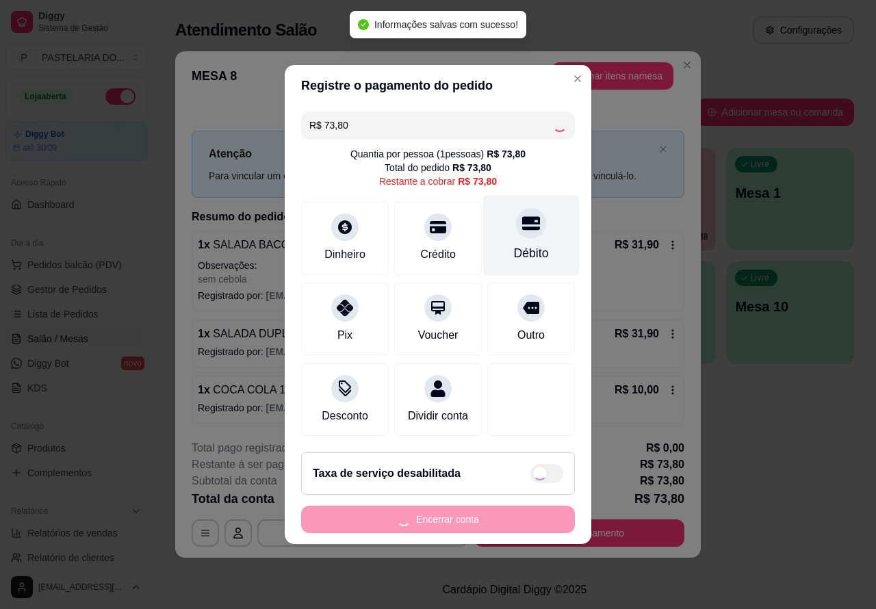
type input "R$ 0,00"
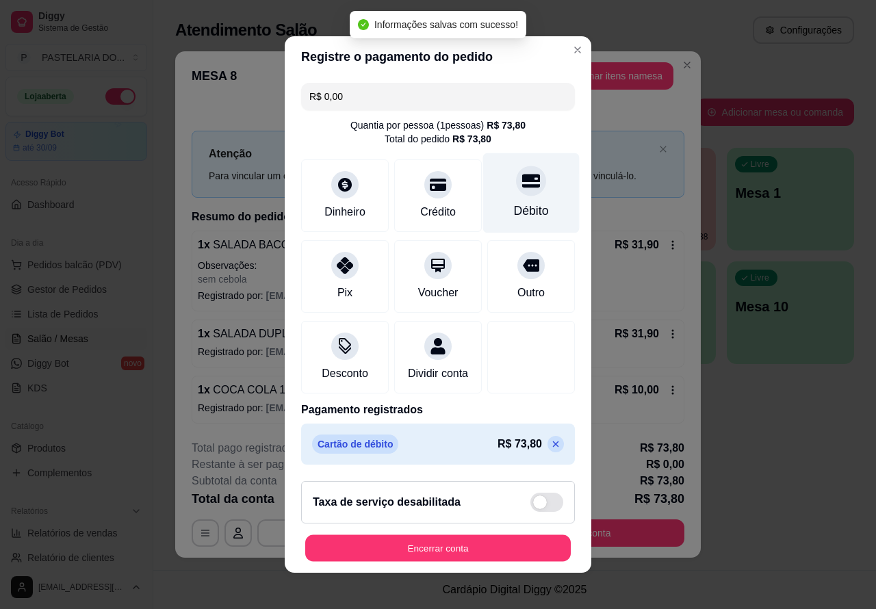
click at [477, 546] on button "Encerrar conta" at bounding box center [438, 548] width 266 height 27
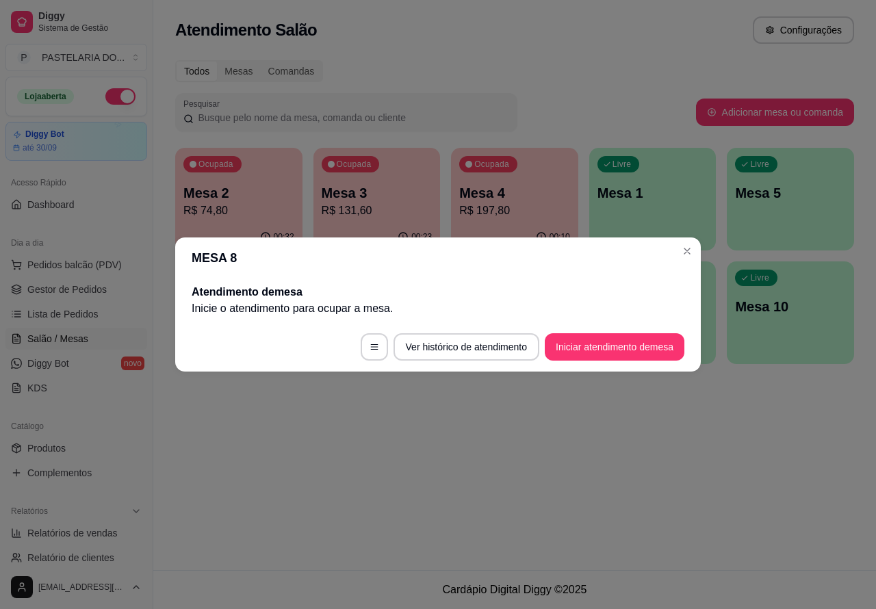
click at [354, 450] on div "Atendimento Salão Configurações Todos Mesas Comandas Pesquisar Adicionar mesa o…" at bounding box center [514, 285] width 723 height 570
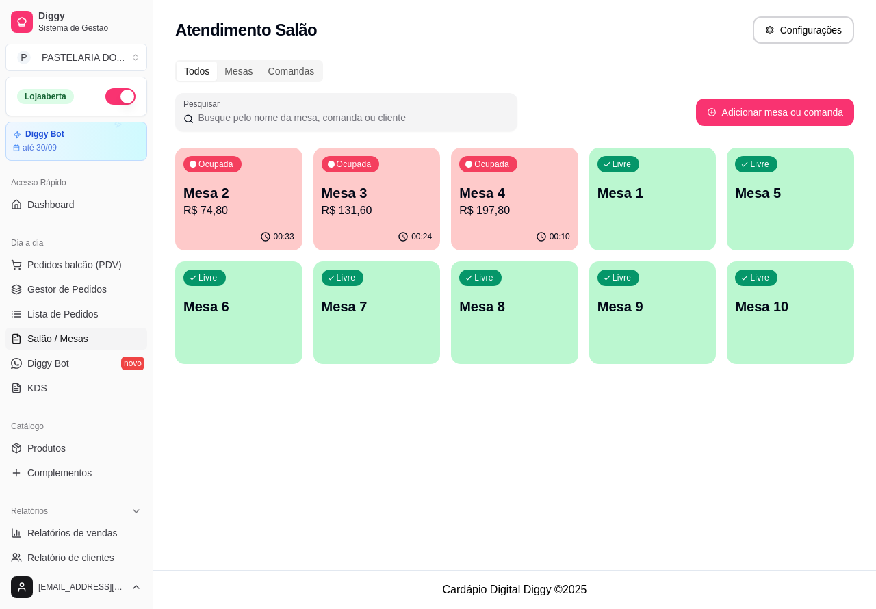
click at [391, 311] on p "Mesa 7" at bounding box center [377, 306] width 111 height 19
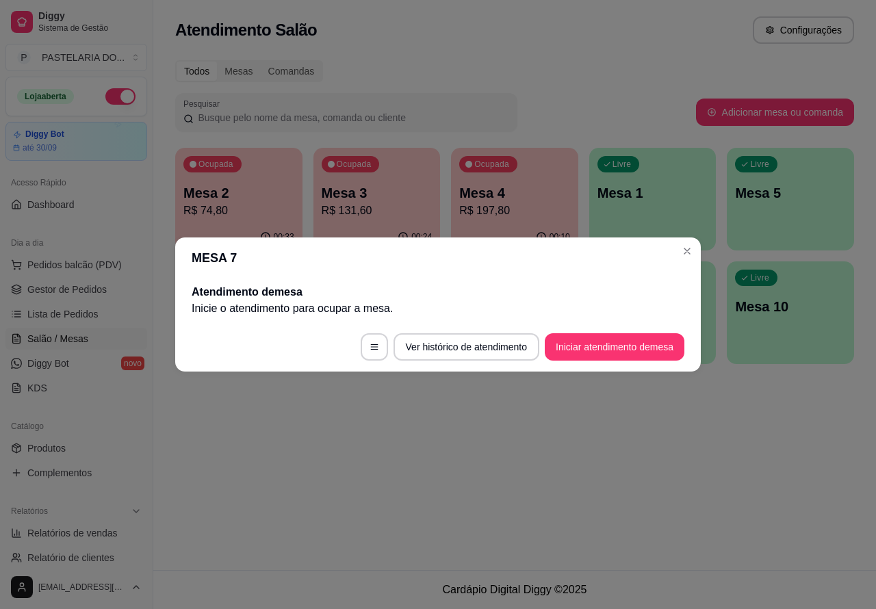
click at [624, 342] on button "Iniciar atendimento de mesa" at bounding box center [615, 346] width 140 height 27
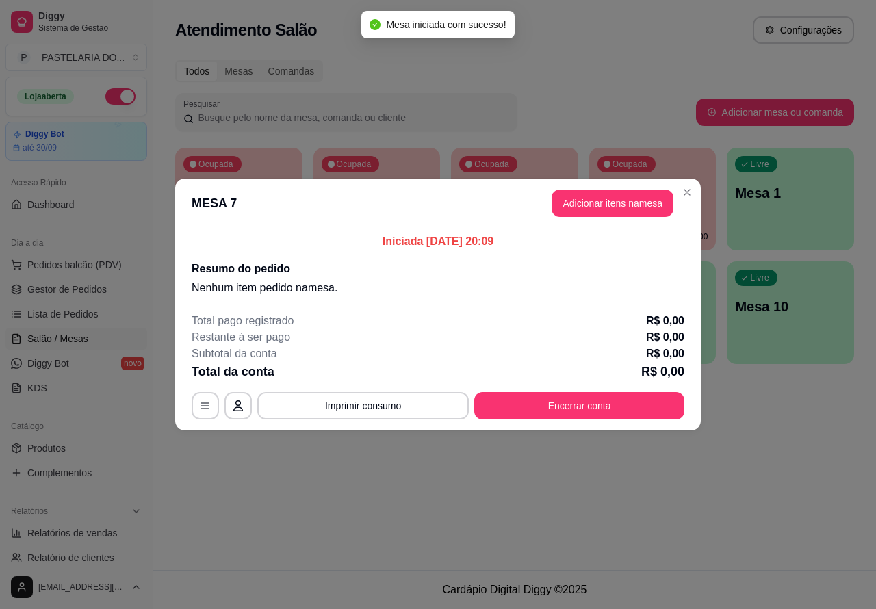
click at [607, 204] on div "Nenhum produto adicionado" at bounding box center [716, 198] width 260 height 269
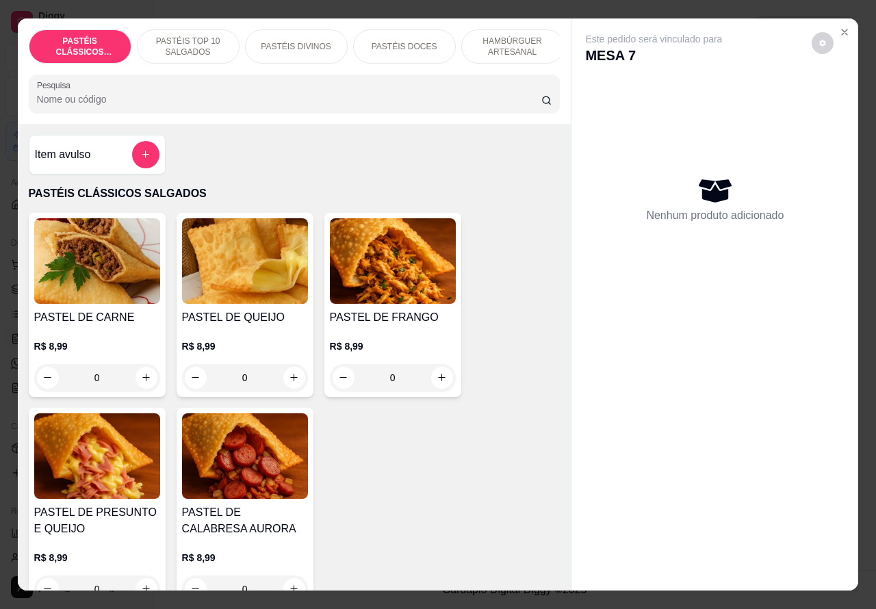
click at [289, 382] on icon "increase-product-quantity" at bounding box center [294, 377] width 10 height 10
type input "1"
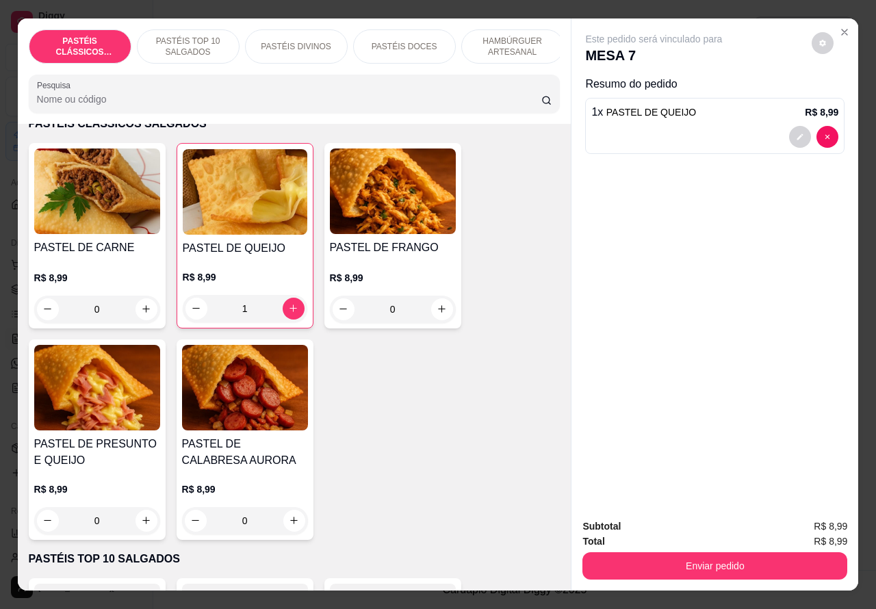
scroll to position [84, 0]
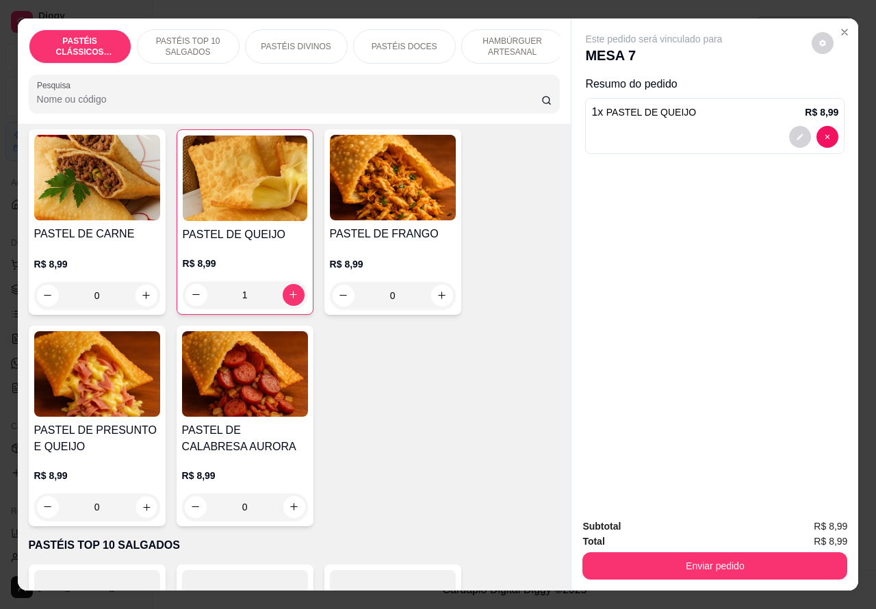
click at [143, 511] on icon "increase-product-quantity" at bounding box center [146, 507] width 7 height 7
type input "1"
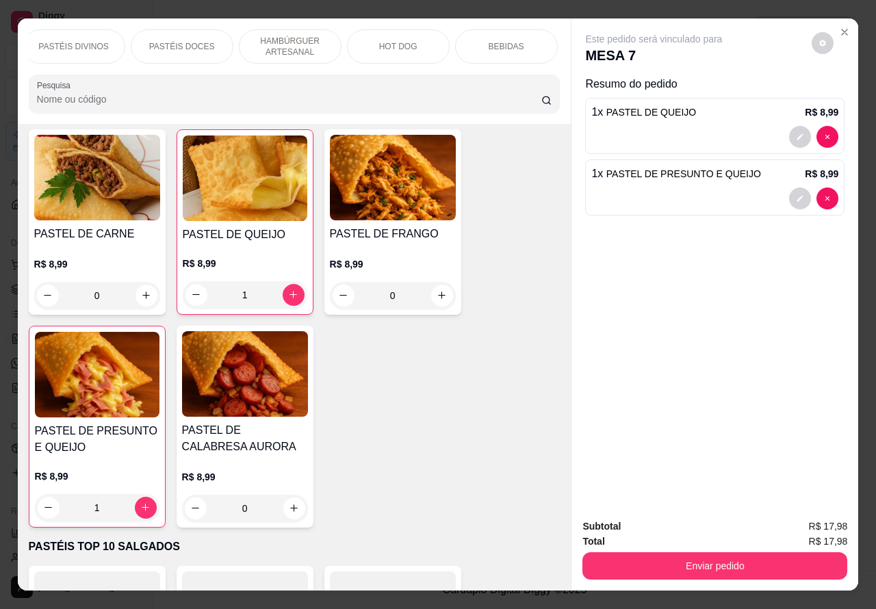
scroll to position [0, 224]
click at [513, 41] on p "BEBIDAS" at bounding box center [505, 46] width 36 height 11
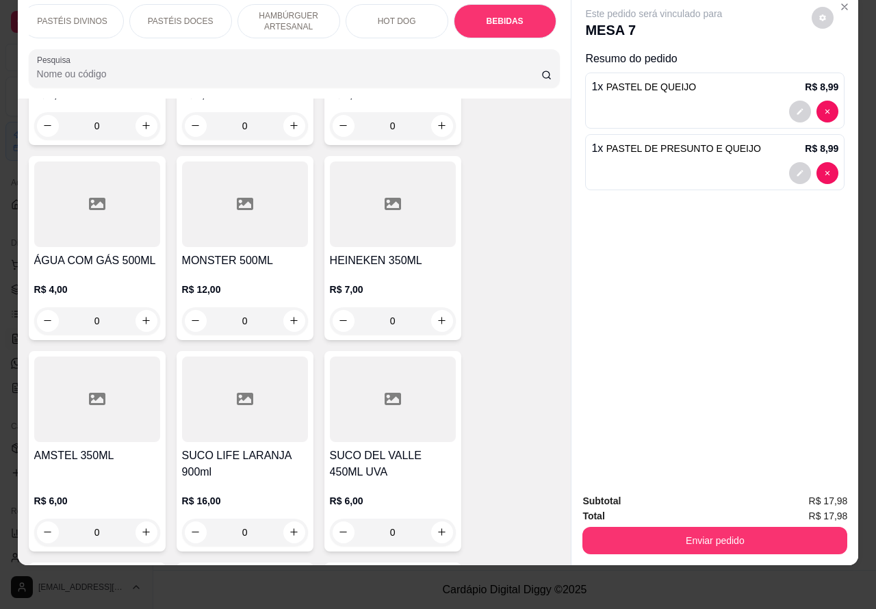
scroll to position [4980, 0]
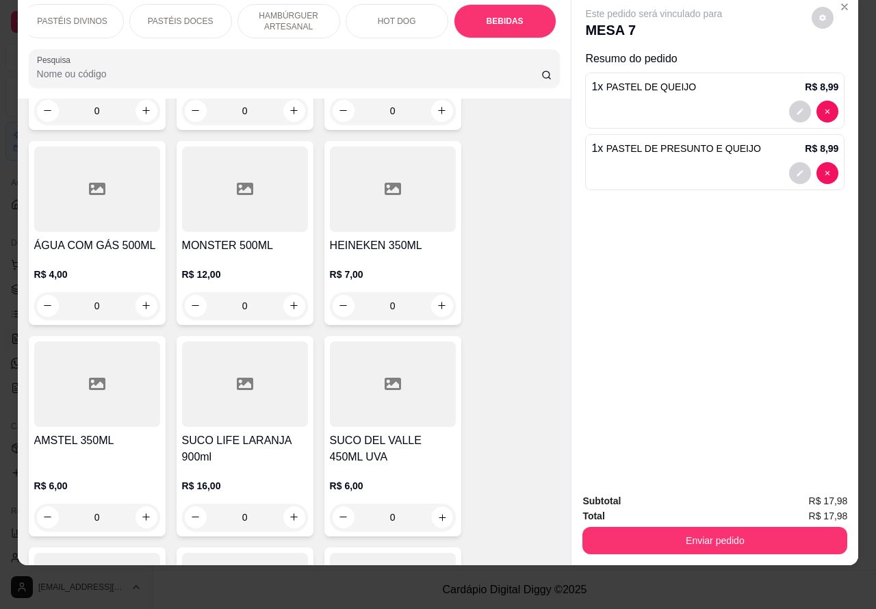
click at [437, 512] on icon "increase-product-quantity" at bounding box center [442, 517] width 10 height 10
type input "1"
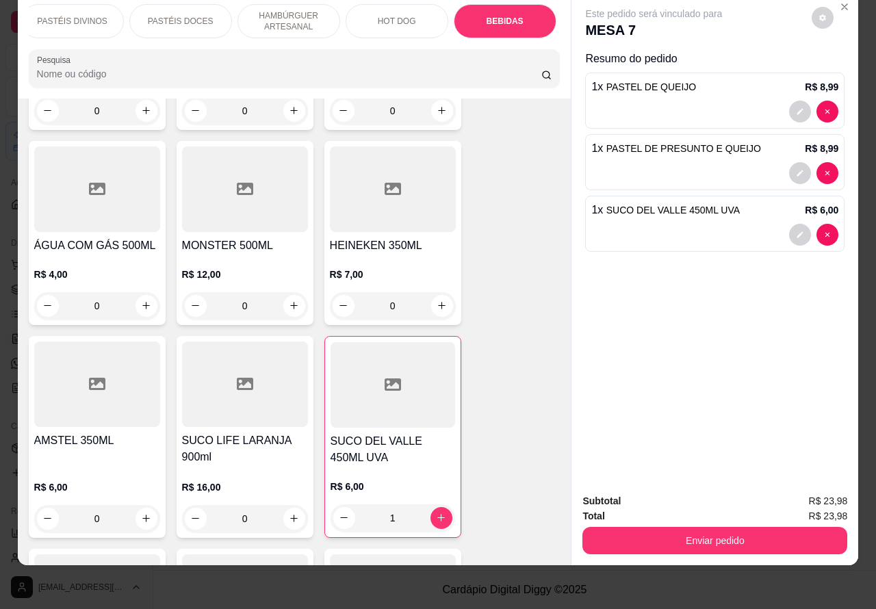
click at [737, 529] on button "Enviar pedido" at bounding box center [715, 540] width 265 height 27
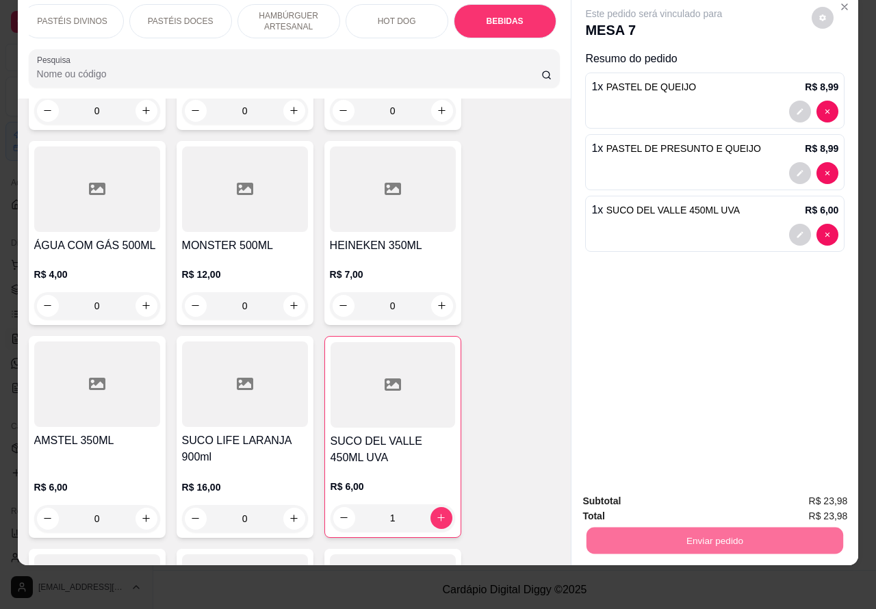
click at [679, 490] on button "Não registrar e enviar pedido" at bounding box center [669, 495] width 142 height 26
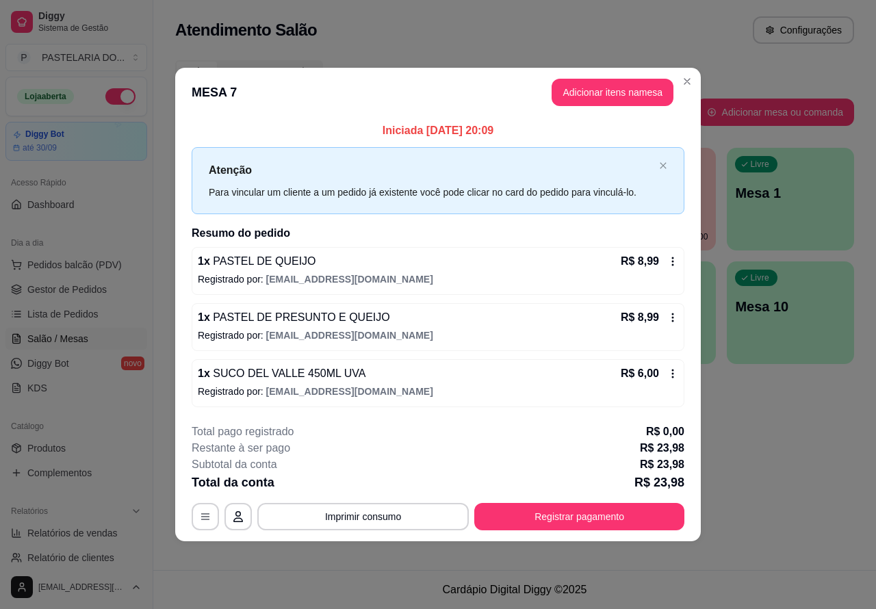
click at [784, 473] on div "Atendimento Salão Configurações Todos Mesas Comandas Pesquisar Adicionar mesa o…" at bounding box center [514, 285] width 723 height 570
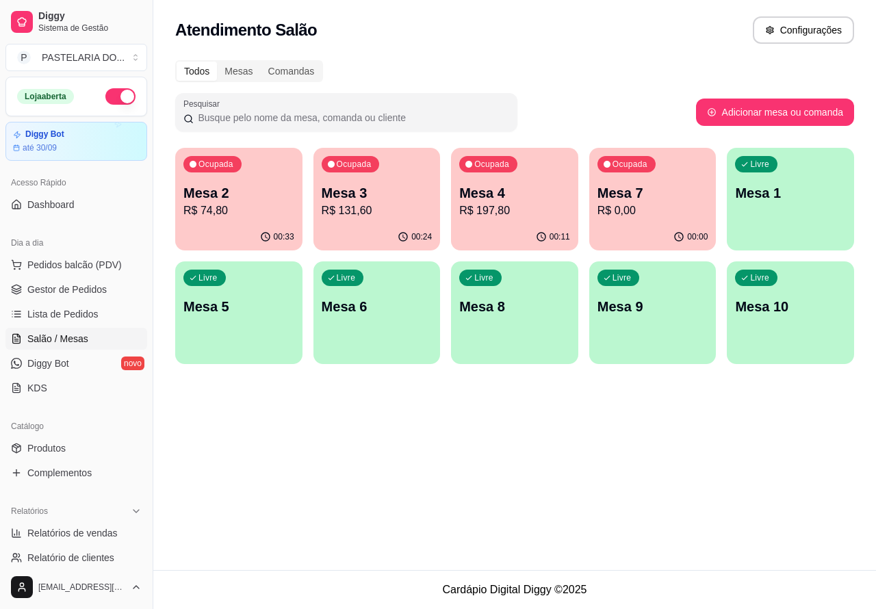
click at [793, 216] on div "Livre Mesa 1" at bounding box center [790, 191] width 127 height 86
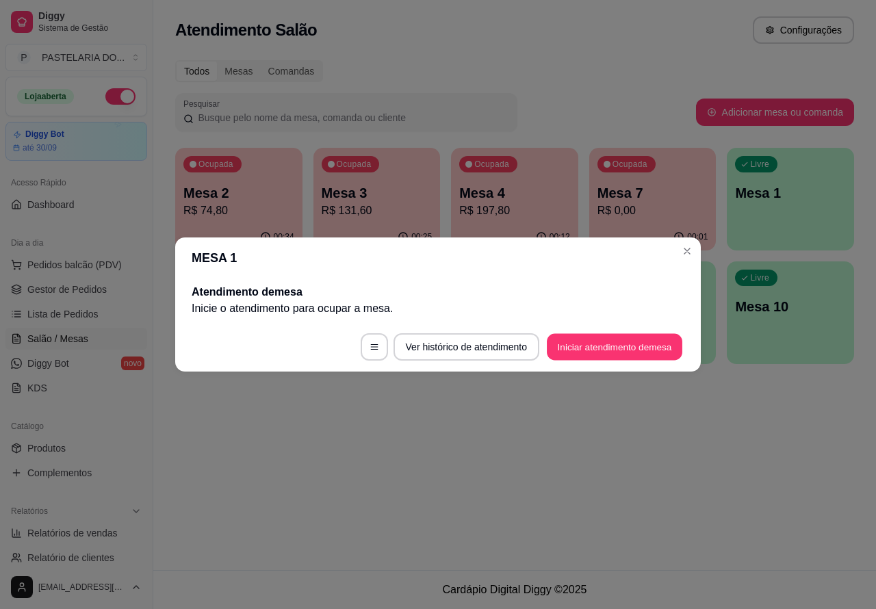
click at [621, 341] on button "Iniciar atendimento de mesa" at bounding box center [615, 347] width 136 height 27
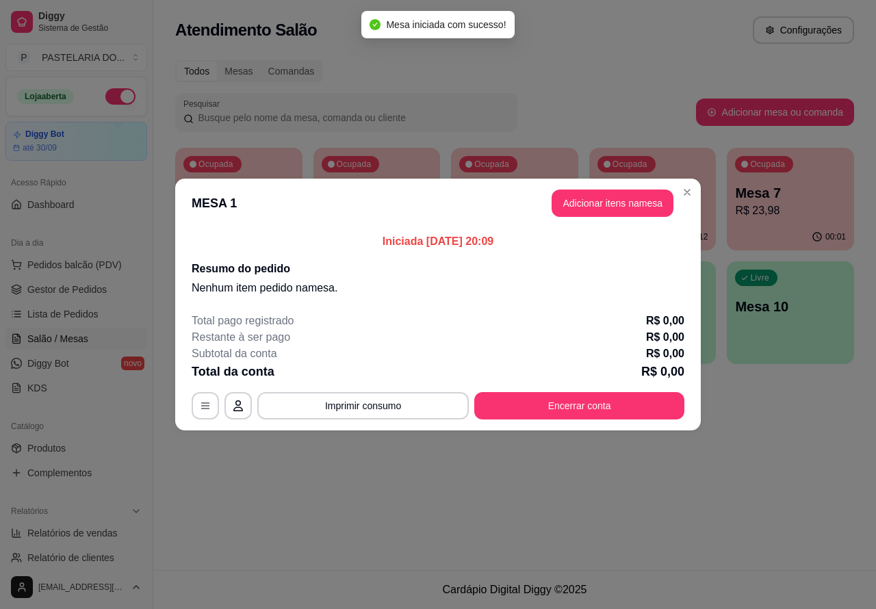
click at [621, 201] on div "Nenhum produto adicionado" at bounding box center [715, 198] width 259 height 268
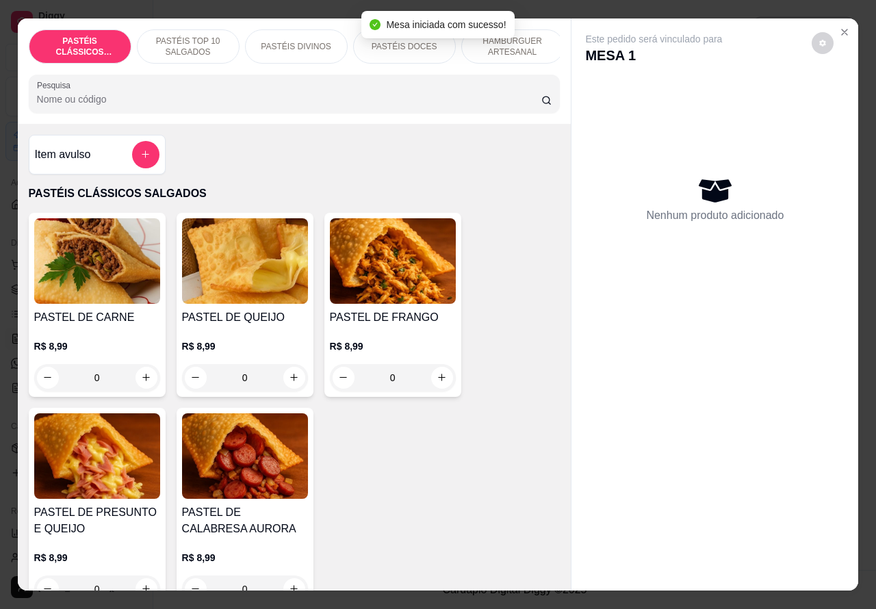
click at [536, 40] on p "HAMBÚRGUER ARTESANAL" at bounding box center [512, 47] width 79 height 22
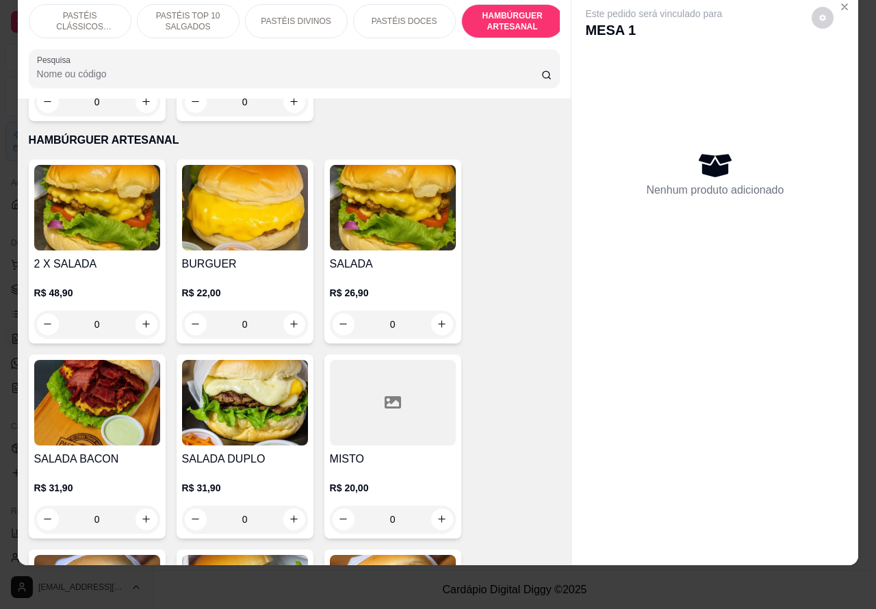
scroll to position [3191, 0]
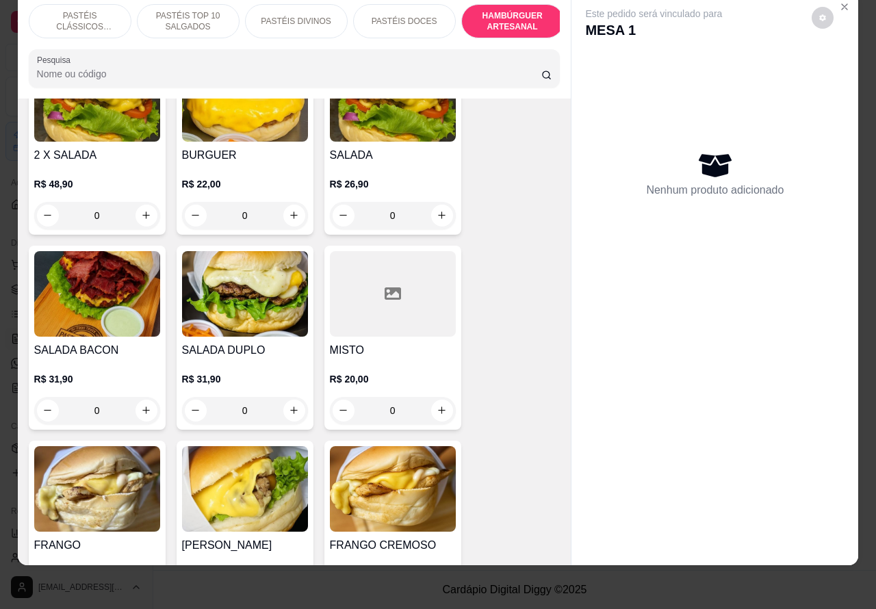
click at [148, 397] on div "0" at bounding box center [97, 410] width 126 height 27
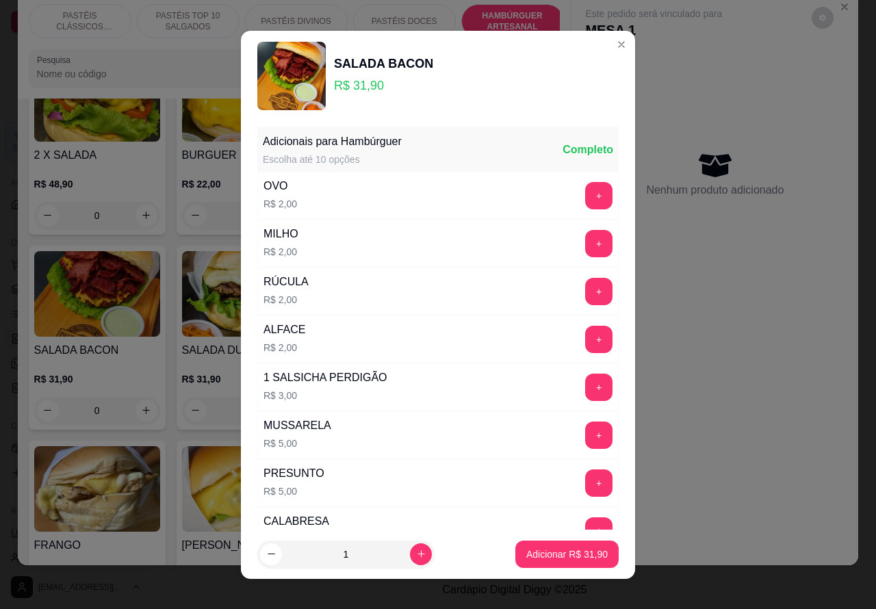
click at [416, 553] on icon "increase-product-quantity" at bounding box center [421, 554] width 10 height 10
type input "2"
click at [548, 552] on p "Adicionar R$ 63,80" at bounding box center [567, 554] width 79 height 13
type input "2"
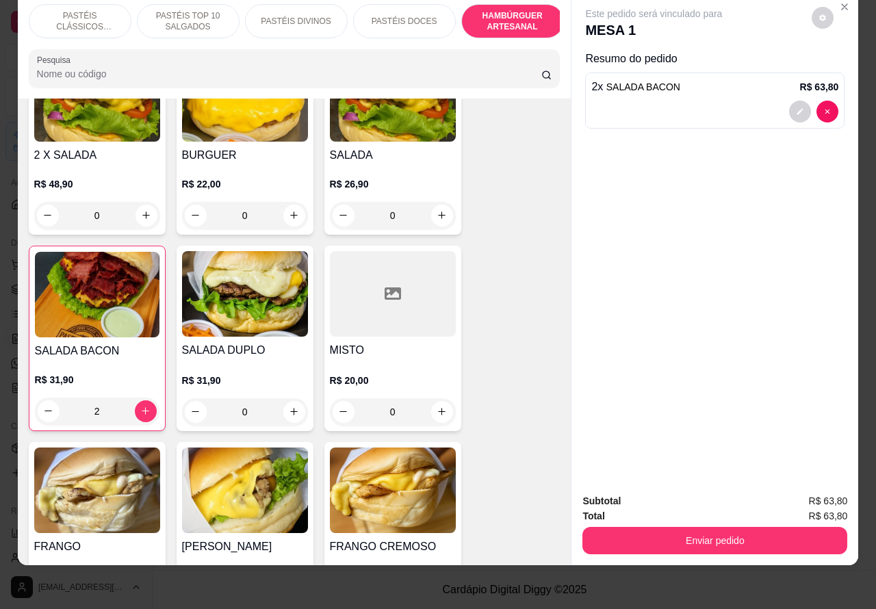
click at [426, 202] on div "0" at bounding box center [393, 215] width 126 height 27
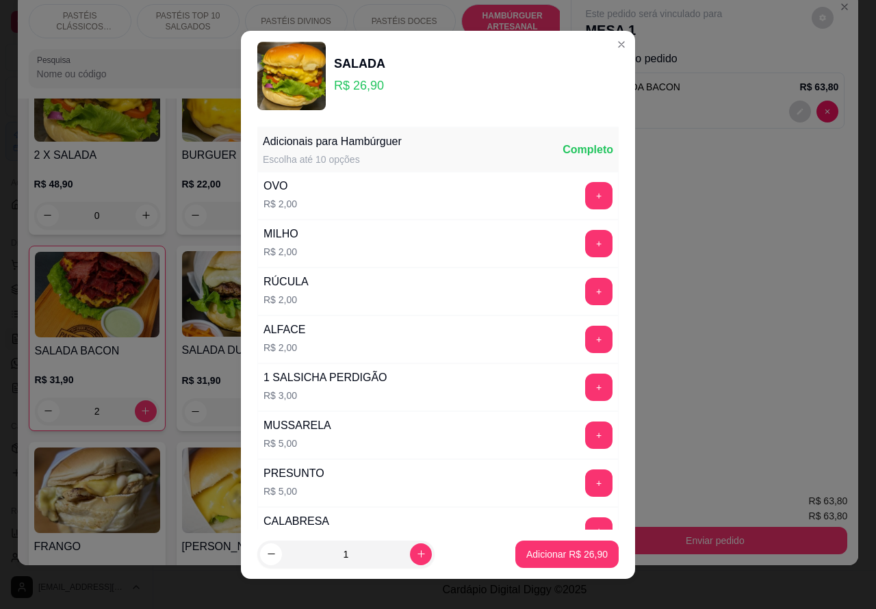
click at [549, 546] on button "Adicionar R$ 26,90" at bounding box center [566, 554] width 103 height 27
type input "1"
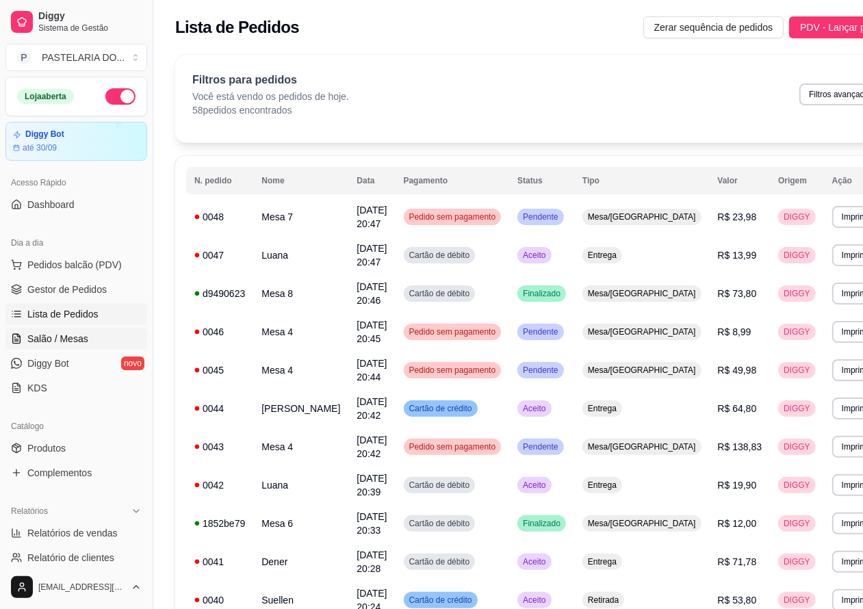
click at [74, 334] on span "Salão / Mesas" at bounding box center [57, 339] width 61 height 14
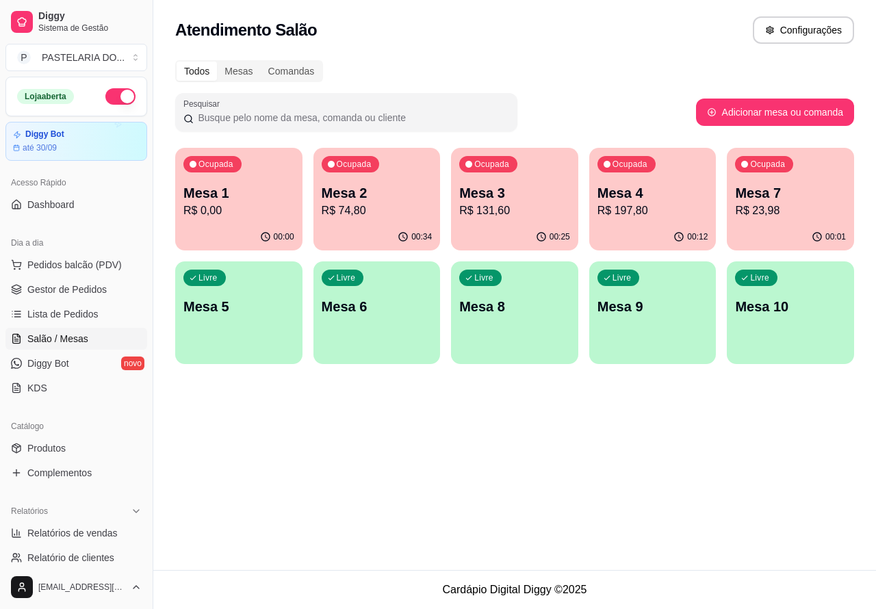
click at [255, 183] on p "Mesa 1" at bounding box center [238, 192] width 111 height 19
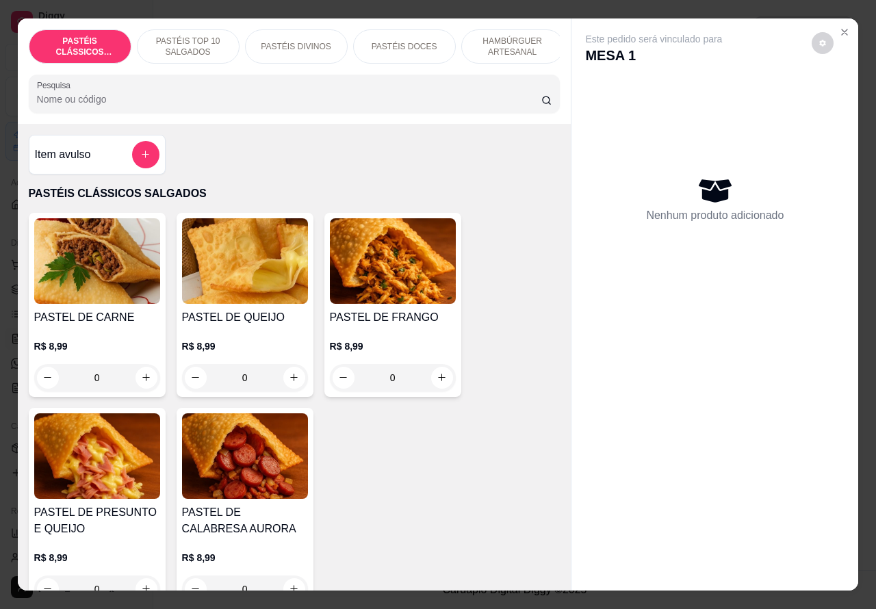
click at [515, 39] on p "HAMBÚRGUER ARTESANAL" at bounding box center [512, 47] width 79 height 22
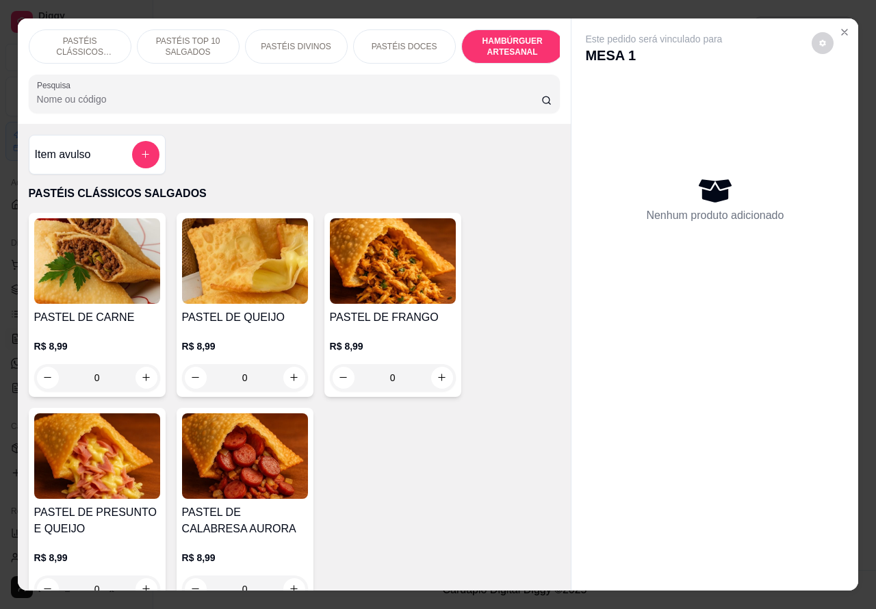
scroll to position [31, 0]
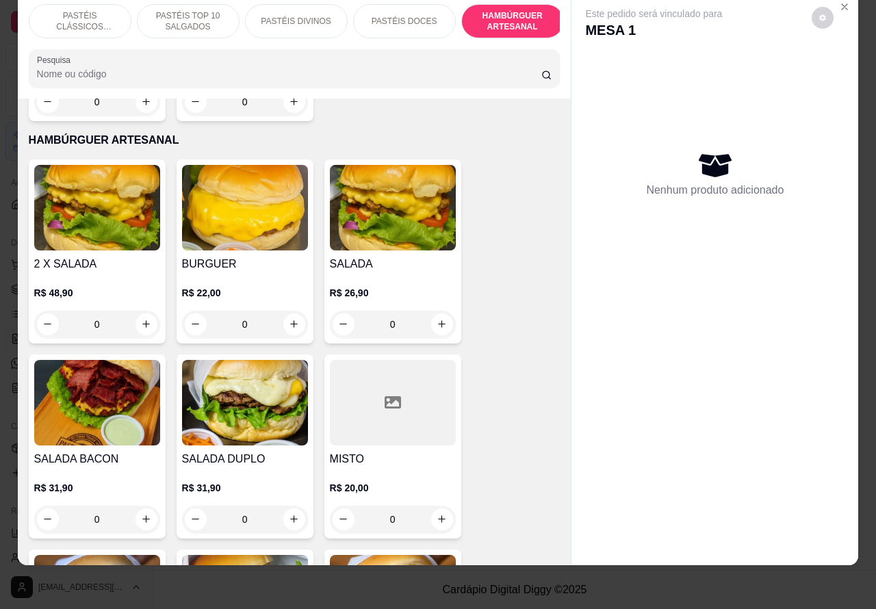
click at [138, 506] on div "0" at bounding box center [97, 519] width 126 height 27
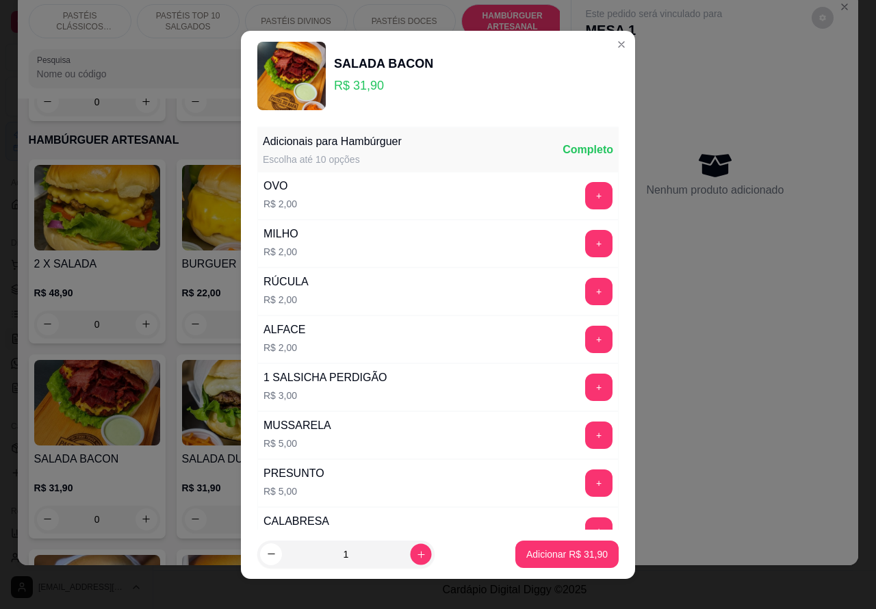
click at [416, 553] on icon "increase-product-quantity" at bounding box center [421, 554] width 10 height 10
type input "2"
click at [528, 548] on p "Adicionar R$ 63,80" at bounding box center [566, 555] width 81 height 14
type input "2"
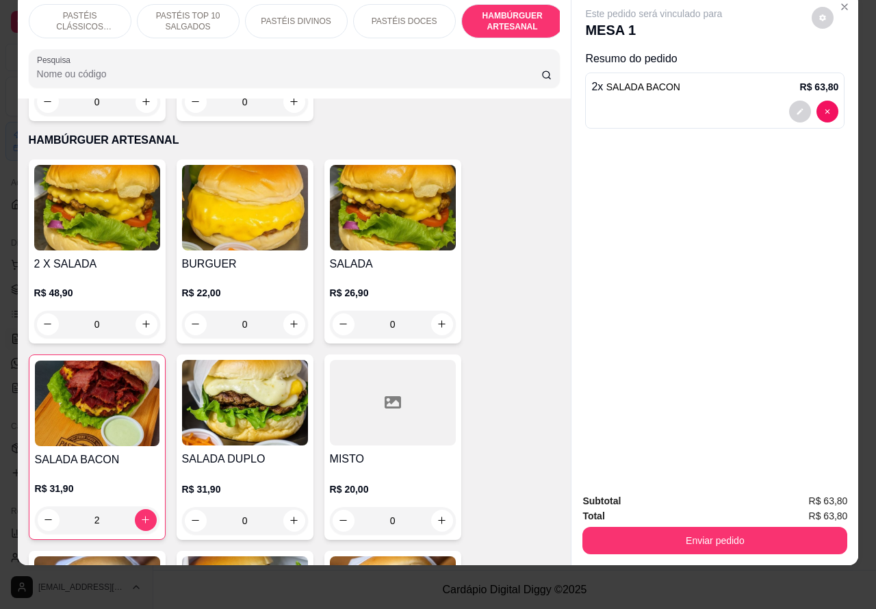
click at [436, 311] on div "0" at bounding box center [393, 324] width 126 height 27
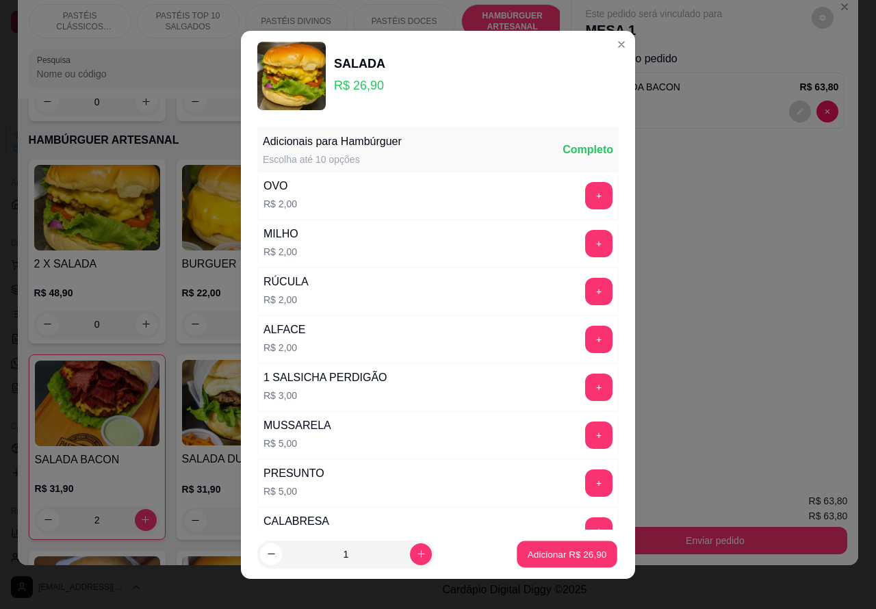
click at [528, 551] on p "Adicionar R$ 26,90" at bounding box center [567, 554] width 79 height 13
type input "1"
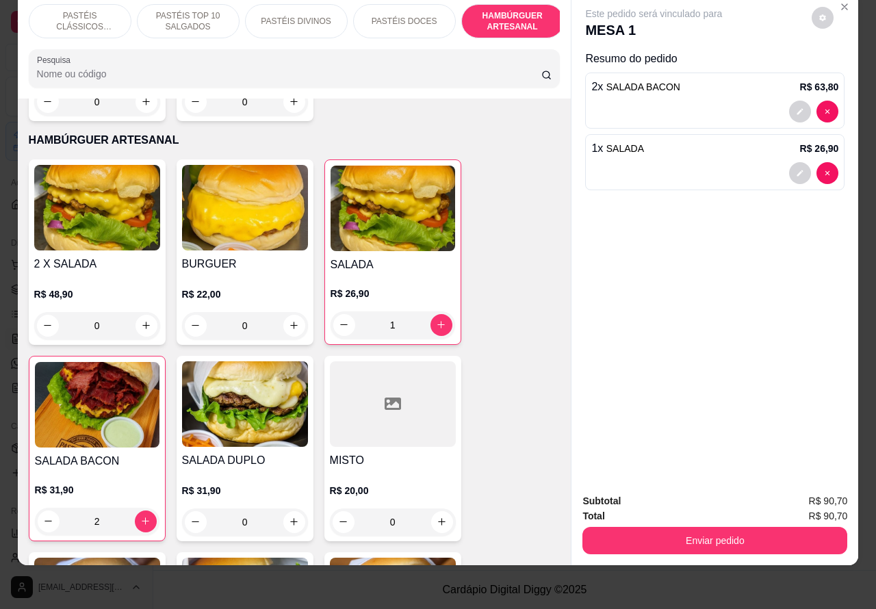
click at [77, 10] on p "PASTÉIS CLÁSSICOS SALGADOS" at bounding box center [79, 21] width 79 height 22
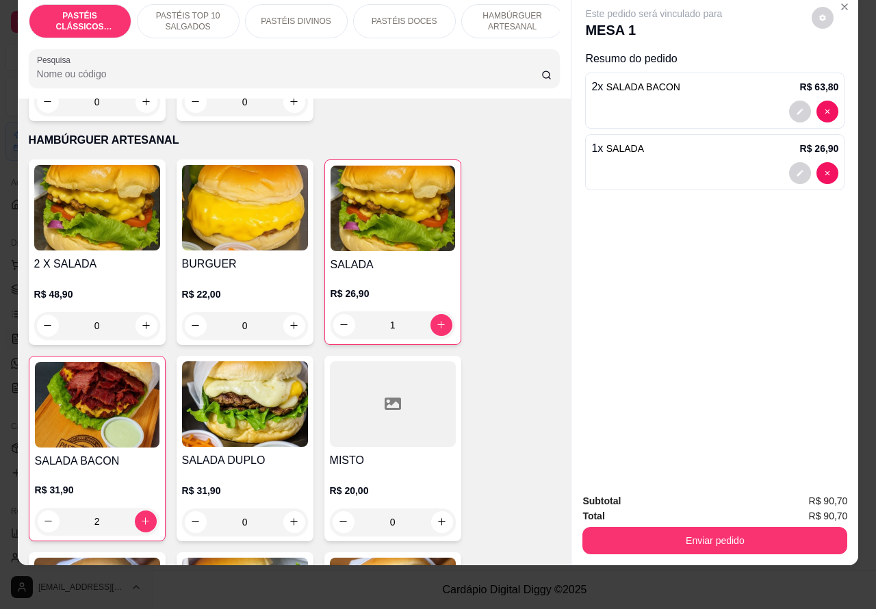
scroll to position [62, 0]
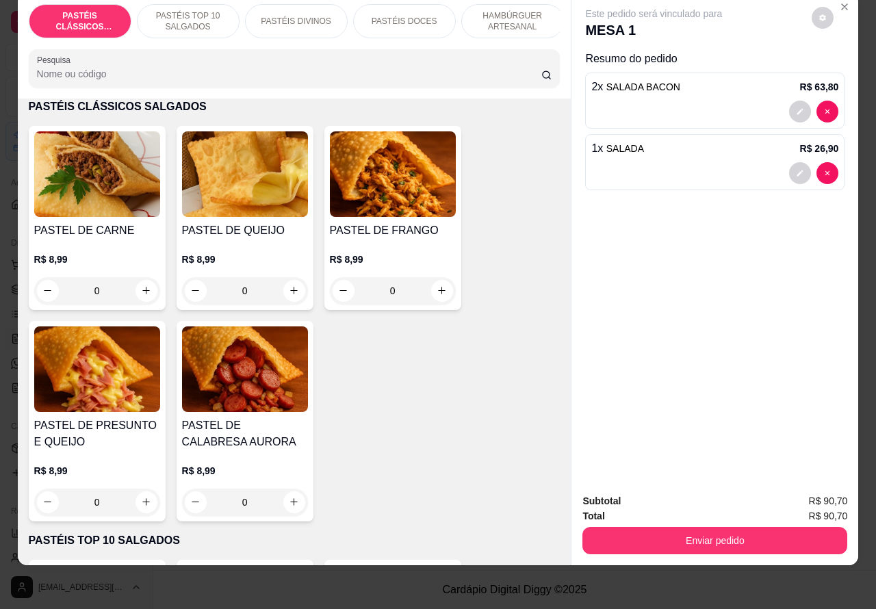
click at [289, 291] on icon "increase-product-quantity" at bounding box center [294, 290] width 10 height 10
type input "1"
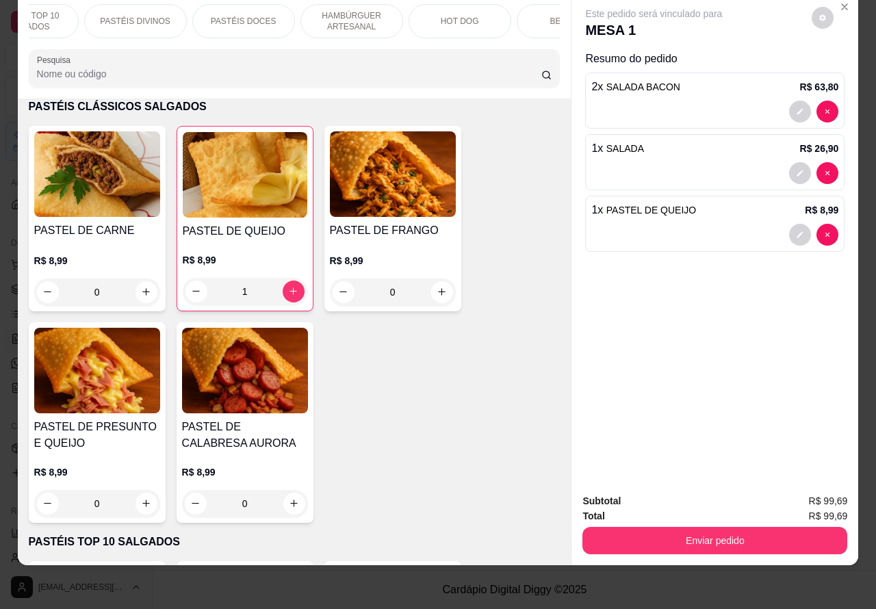
scroll to position [0, 166]
click at [545, 16] on p "BEBIDAS" at bounding box center [563, 21] width 36 height 11
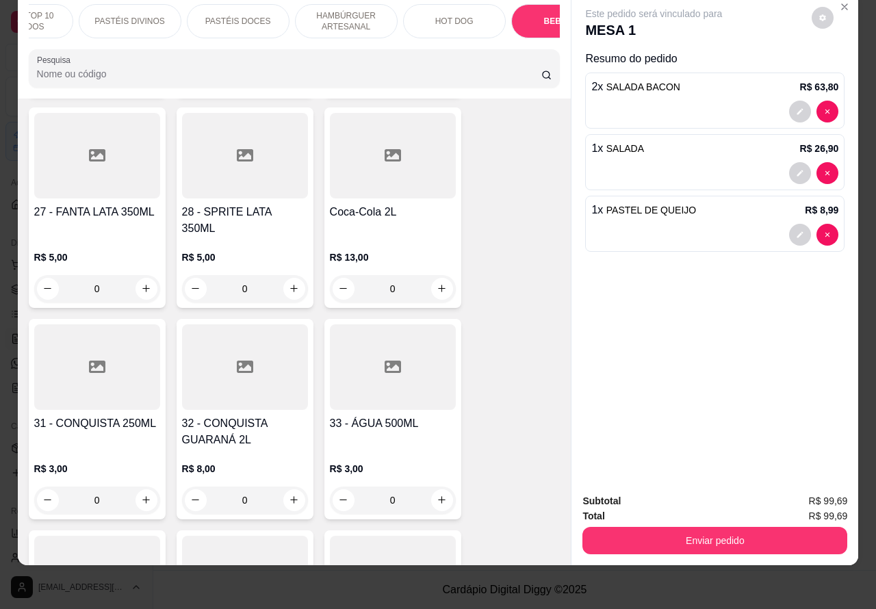
scroll to position [4584, 0]
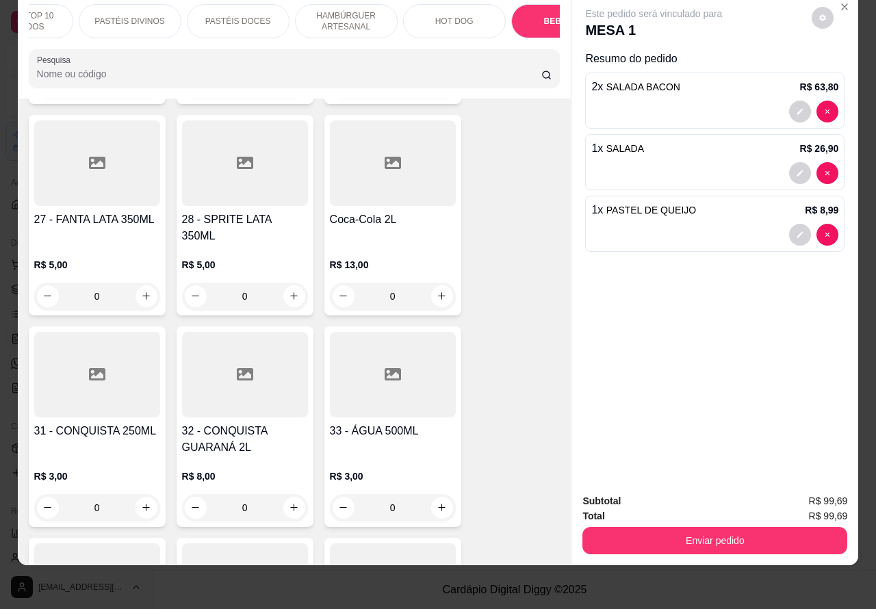
click at [437, 291] on icon "increase-product-quantity" at bounding box center [442, 296] width 10 height 10
type input "1"
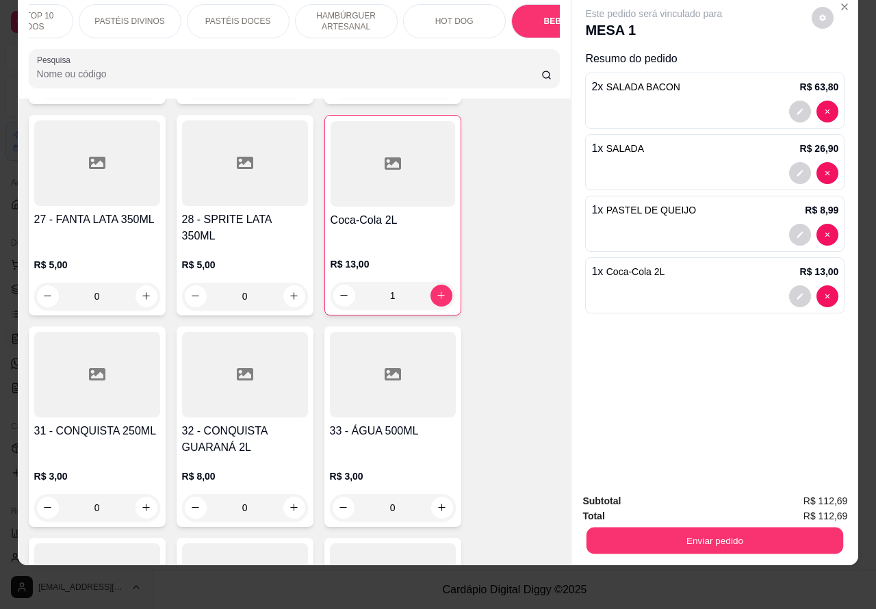
click at [717, 528] on button "Enviar pedido" at bounding box center [715, 541] width 257 height 27
click at [661, 493] on button "Não registrar e enviar pedido" at bounding box center [669, 495] width 142 height 26
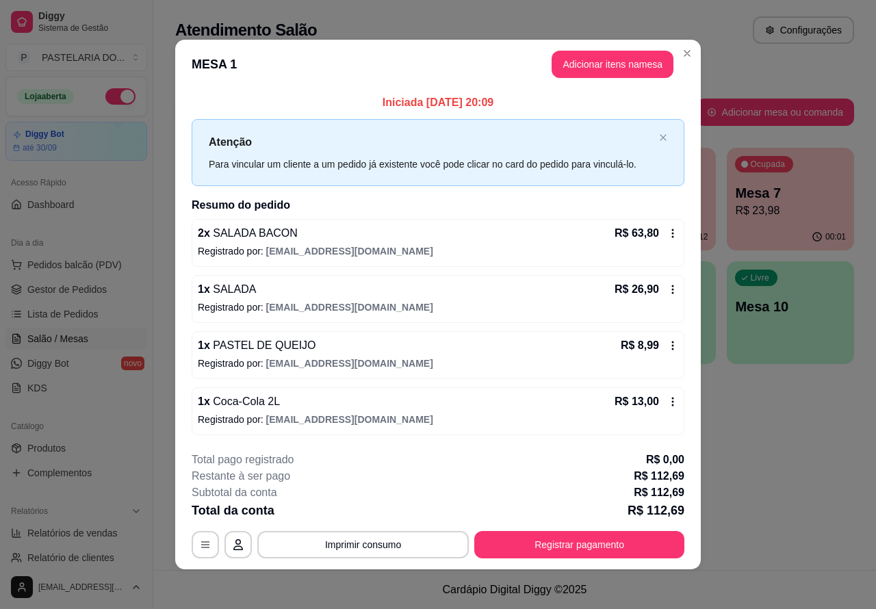
click at [834, 484] on div "Atendimento Salão Configurações Todos Mesas Comandas Pesquisar Adicionar mesa o…" at bounding box center [514, 285] width 723 height 570
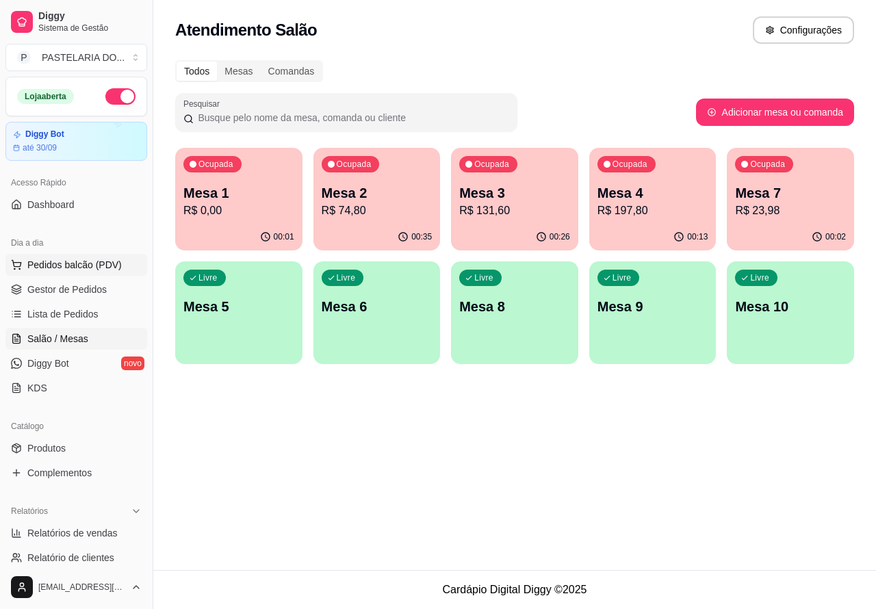
click at [90, 264] on span "Pedidos balcão (PDV)" at bounding box center [74, 265] width 94 height 14
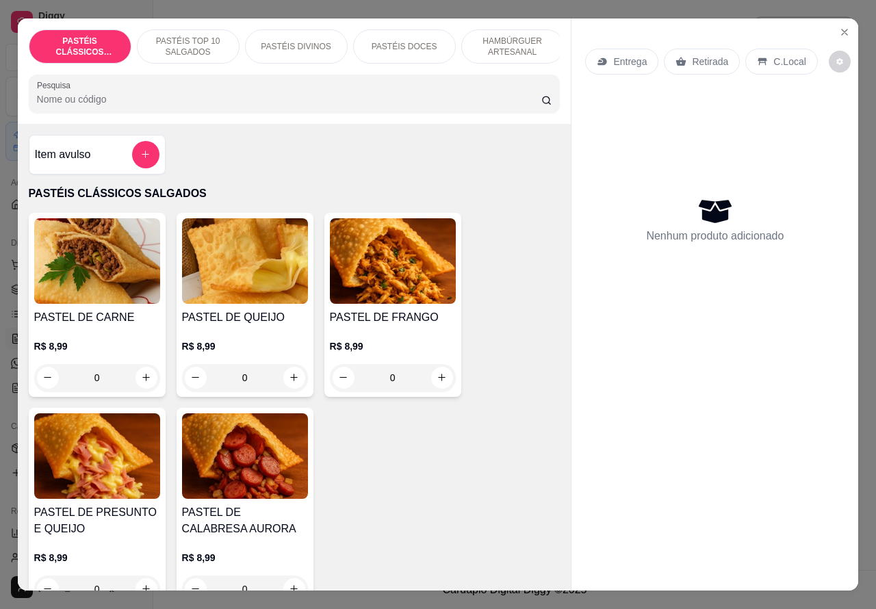
click at [713, 49] on div "Retirada" at bounding box center [702, 62] width 76 height 26
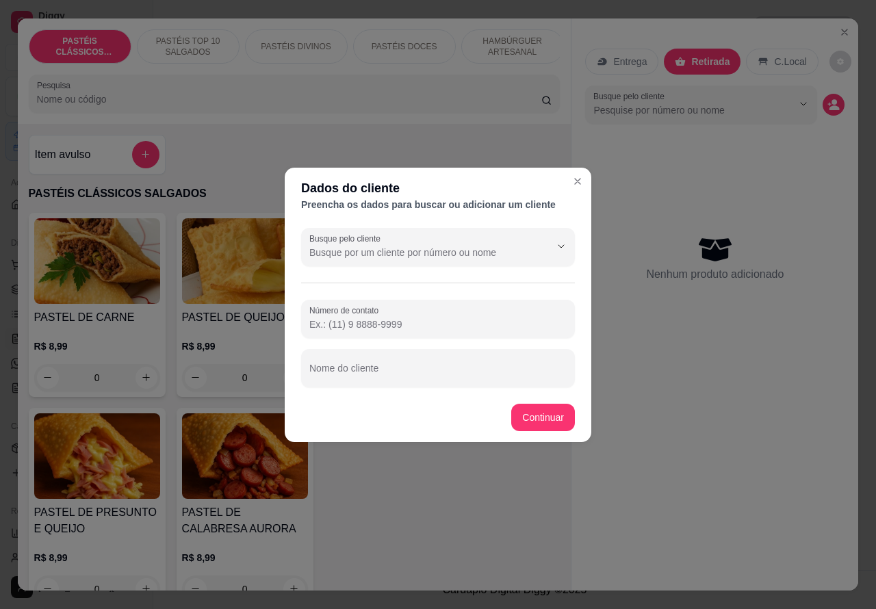
click at [429, 372] on input "Nome do cliente" at bounding box center [437, 374] width 257 height 14
type input "[PERSON_NAME] PEDIDO BALCÃO"
click at [546, 413] on div "Item avulso PASTÉIS CLÁSSICOS SALGADOS PASTEL DE CARNE R$ 8,99 0 PASTEL DE QUEI…" at bounding box center [295, 358] width 554 height 468
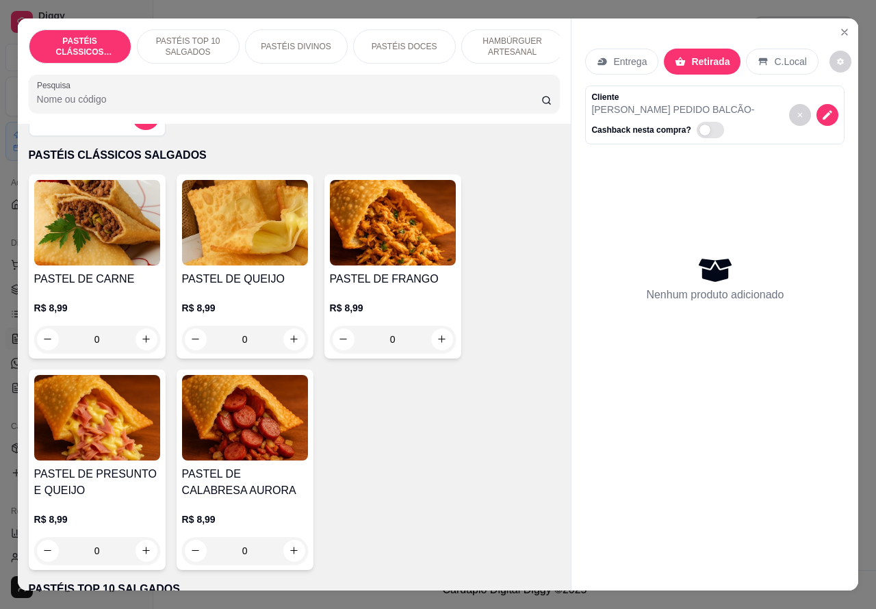
scroll to position [51, 0]
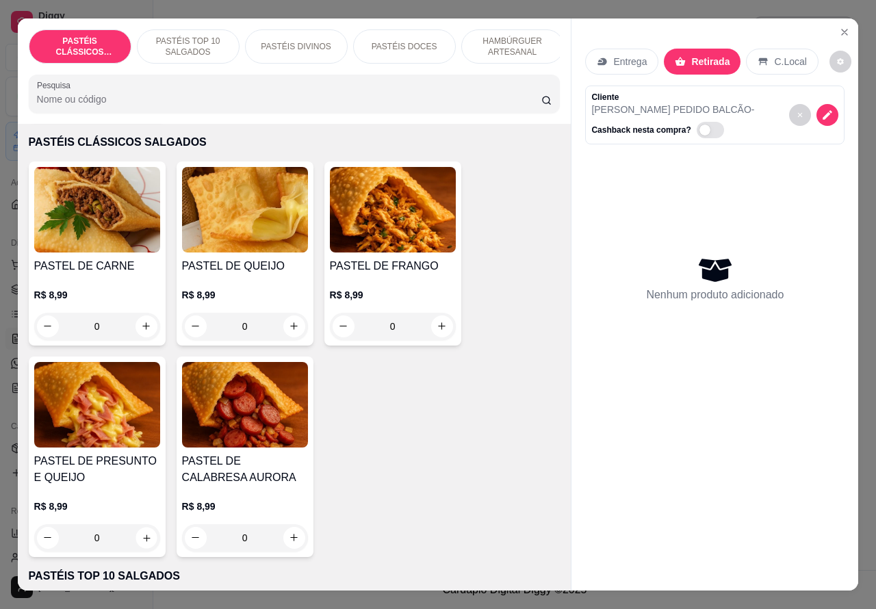
click at [143, 541] on icon "increase-product-quantity" at bounding box center [146, 538] width 7 height 7
type input "1"
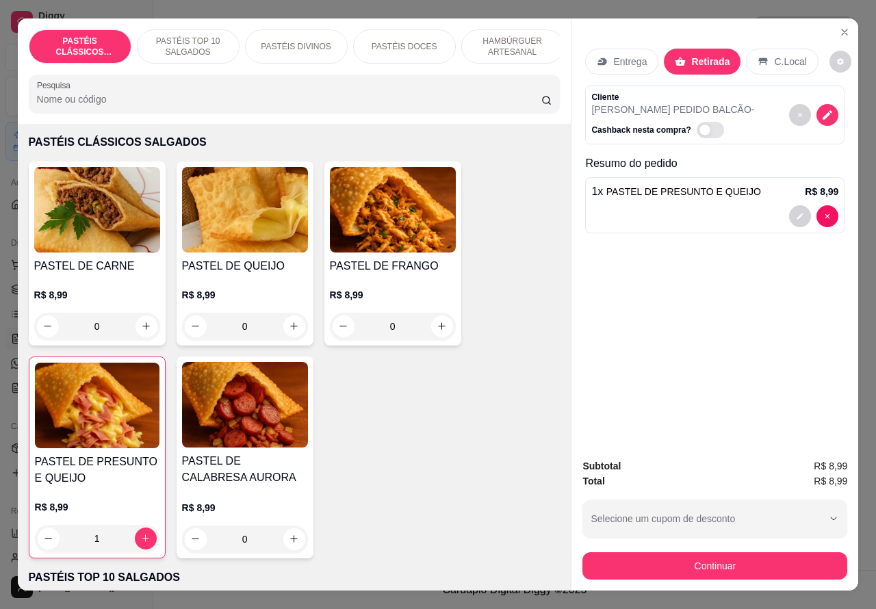
click at [193, 39] on p "PASTÉIS TOP 10 SALGADOS" at bounding box center [188, 47] width 79 height 22
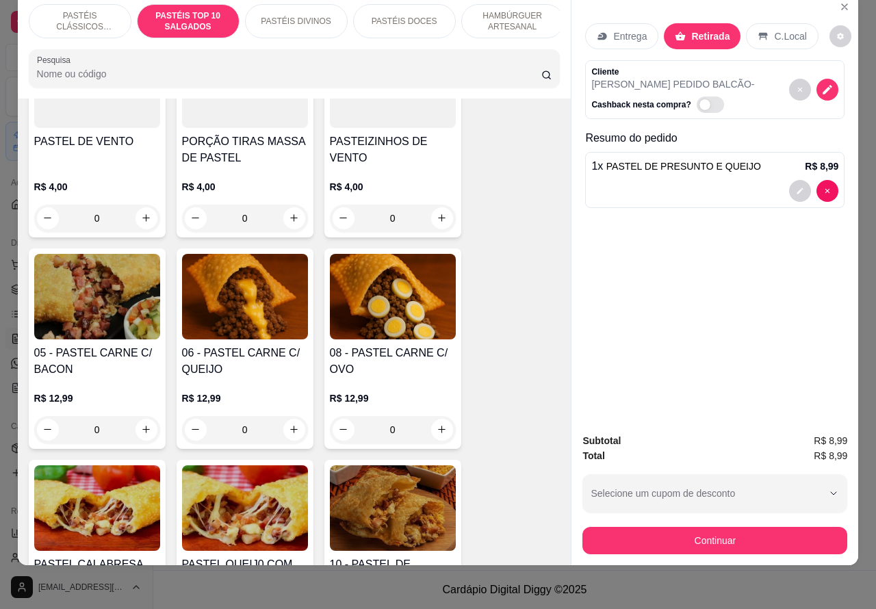
scroll to position [798, 0]
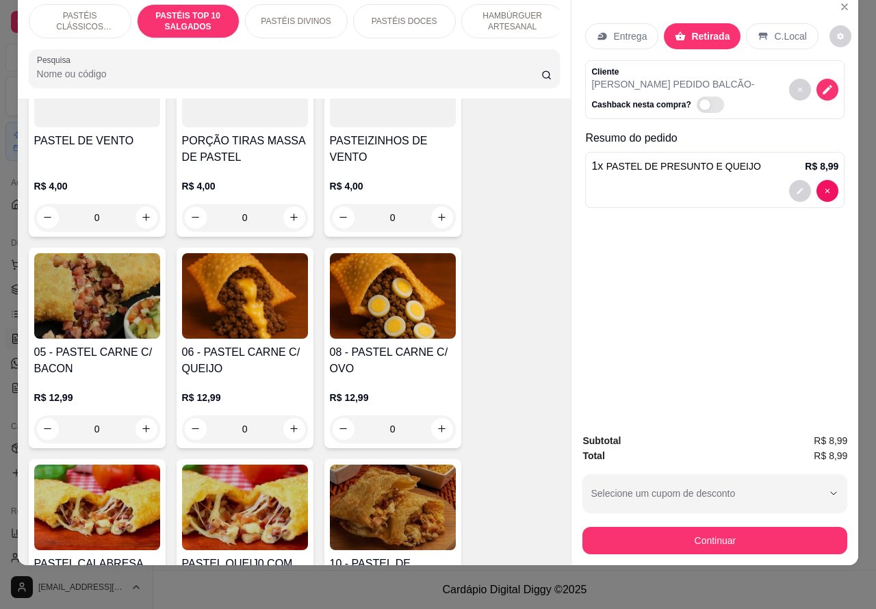
click at [285, 423] on div "0" at bounding box center [245, 429] width 126 height 27
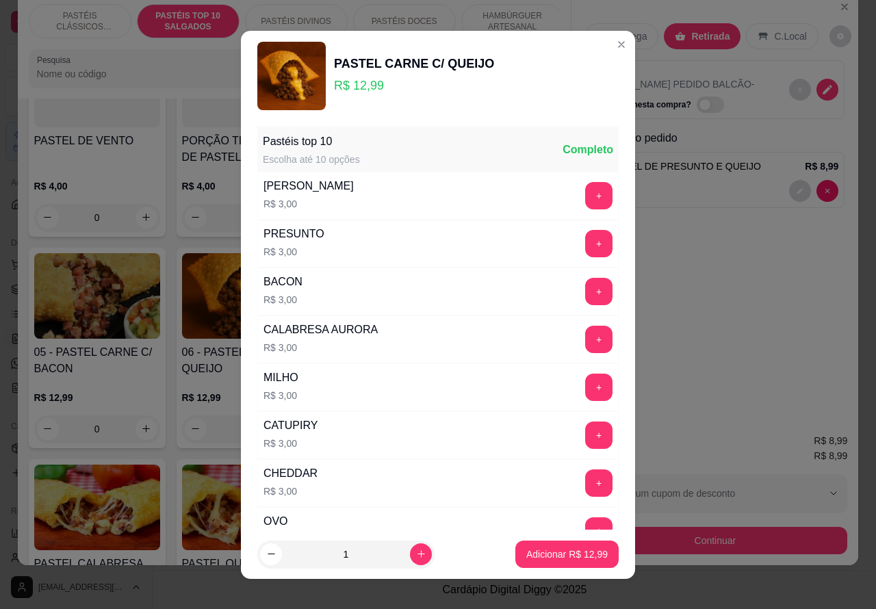
click at [551, 553] on p "Adicionar R$ 12,99" at bounding box center [566, 555] width 81 height 14
type input "1"
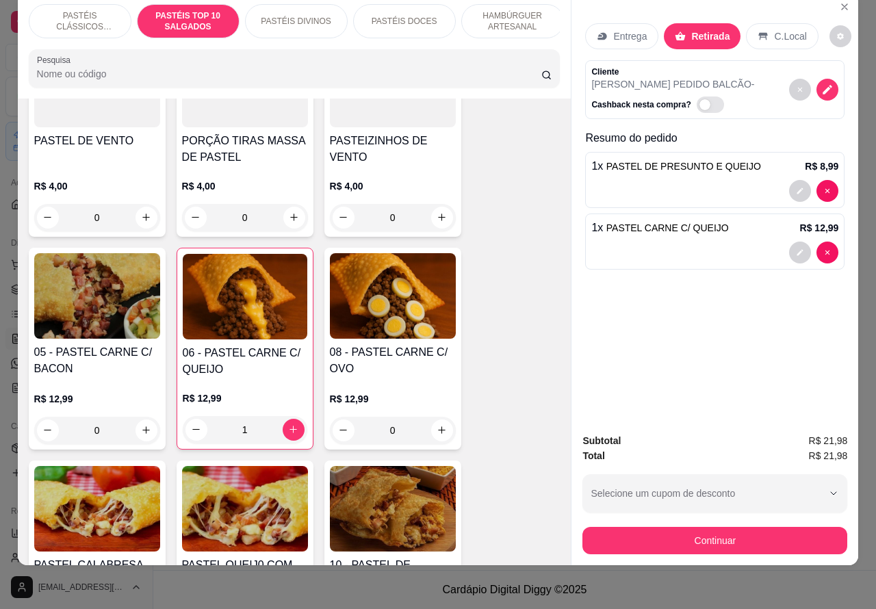
click at [518, 14] on p "HAMBÚRGUER ARTESANAL" at bounding box center [512, 21] width 79 height 22
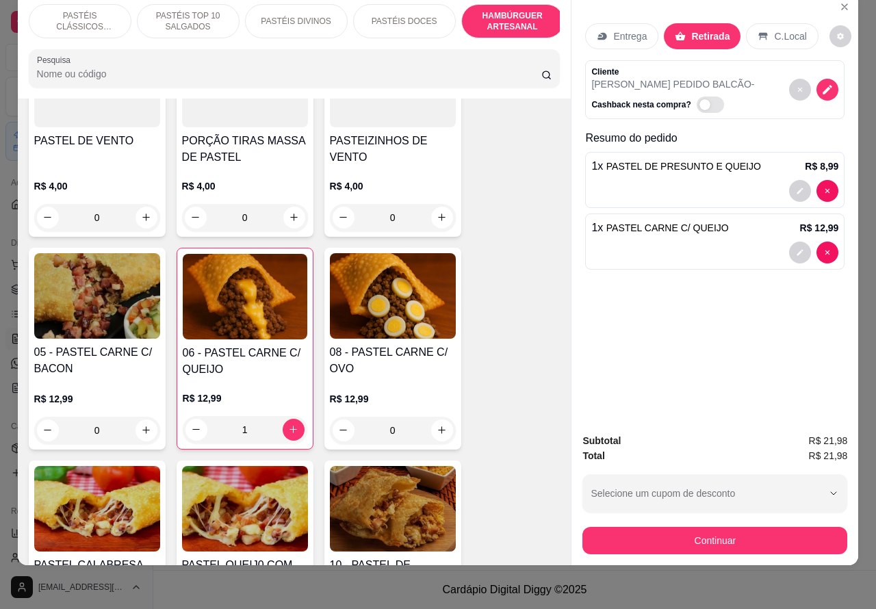
scroll to position [3086, 0]
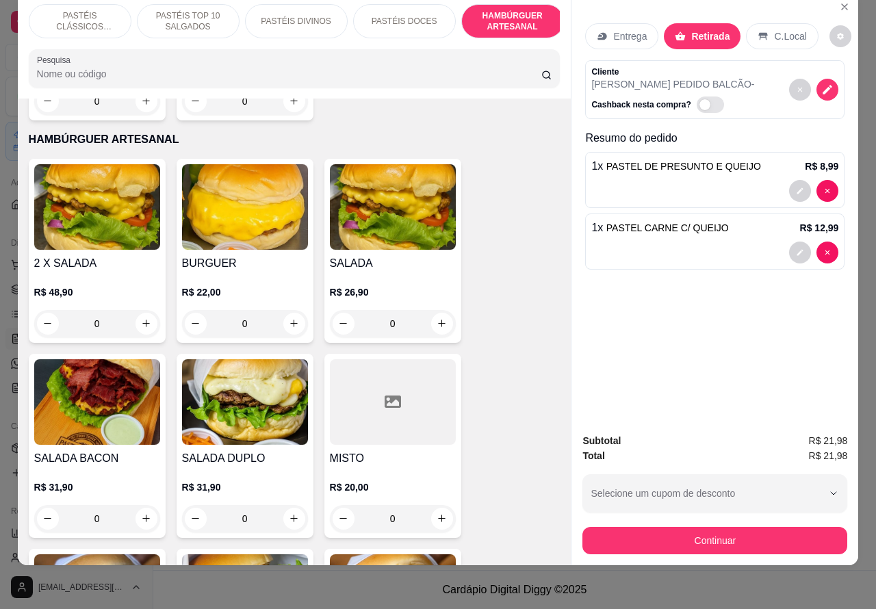
click at [437, 310] on div "0" at bounding box center [393, 323] width 126 height 27
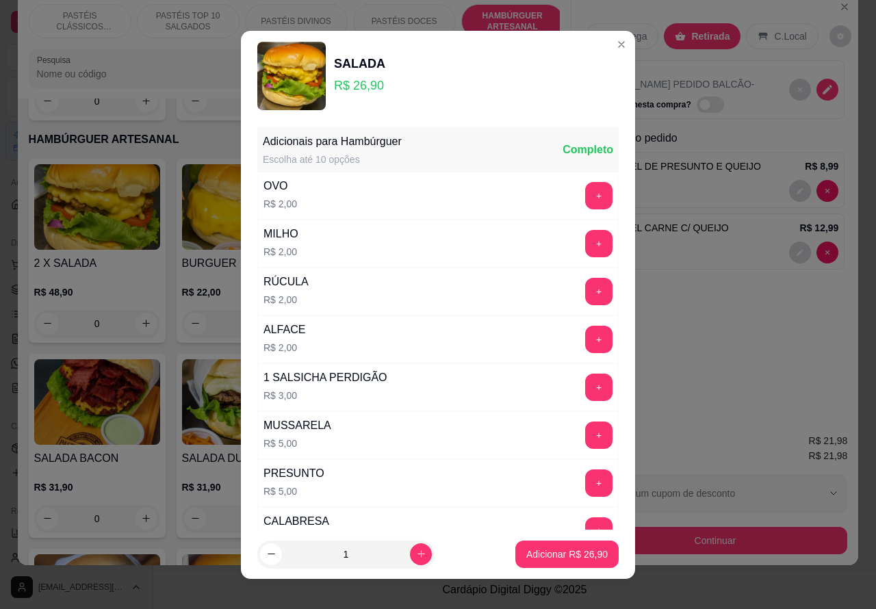
click at [560, 549] on p "Adicionar R$ 26,90" at bounding box center [566, 555] width 81 height 14
type input "1"
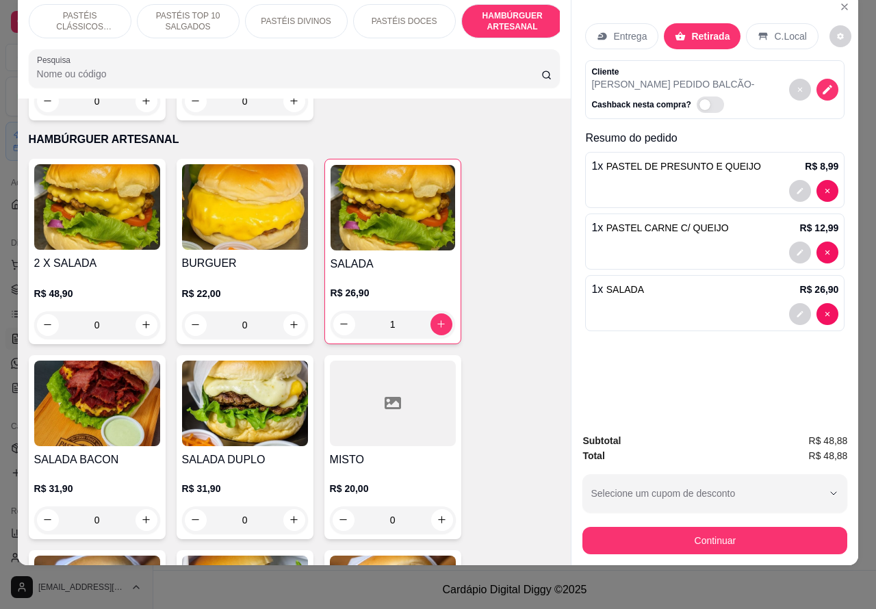
click at [826, 84] on icon "decrease-product-quantity" at bounding box center [827, 90] width 12 height 12
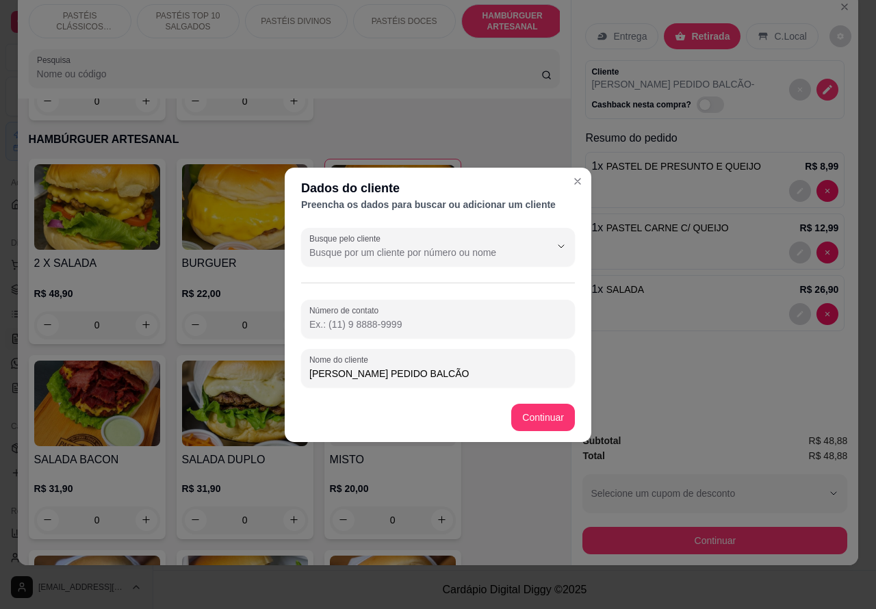
click at [468, 370] on input "[PERSON_NAME] PEDIDO BALCÃO" at bounding box center [437, 374] width 257 height 14
type input "[PERSON_NAME] PEDIDO BALCÃO AGUARDADO"
click at [396, 320] on input "Número de contato" at bounding box center [437, 325] width 257 height 14
type input "[PHONE_NUMBER]"
click at [550, 415] on div "Item avulso PASTÉIS CLÁSSICOS SALGADOS PASTEL DE CARNE R$ 8,99 0 PASTEL DE QUEI…" at bounding box center [295, 333] width 554 height 468
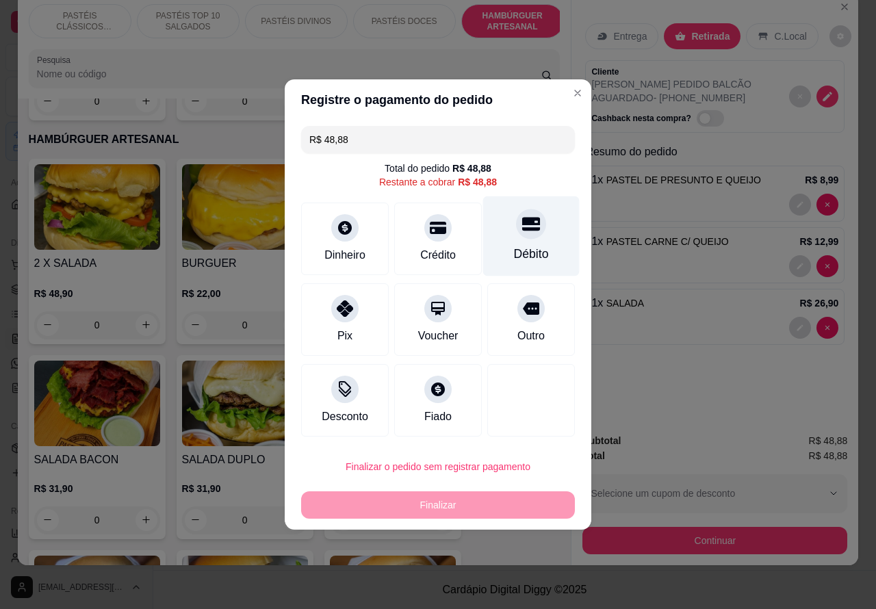
click at [527, 224] on icon at bounding box center [531, 225] width 18 height 14
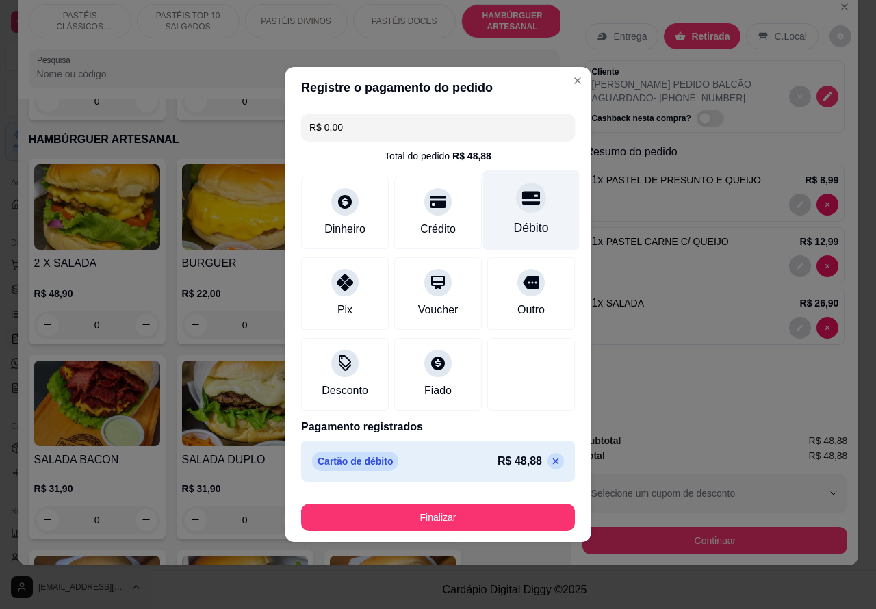
type input "R$ 0,00"
click at [503, 510] on button "Finalizar" at bounding box center [438, 517] width 274 height 27
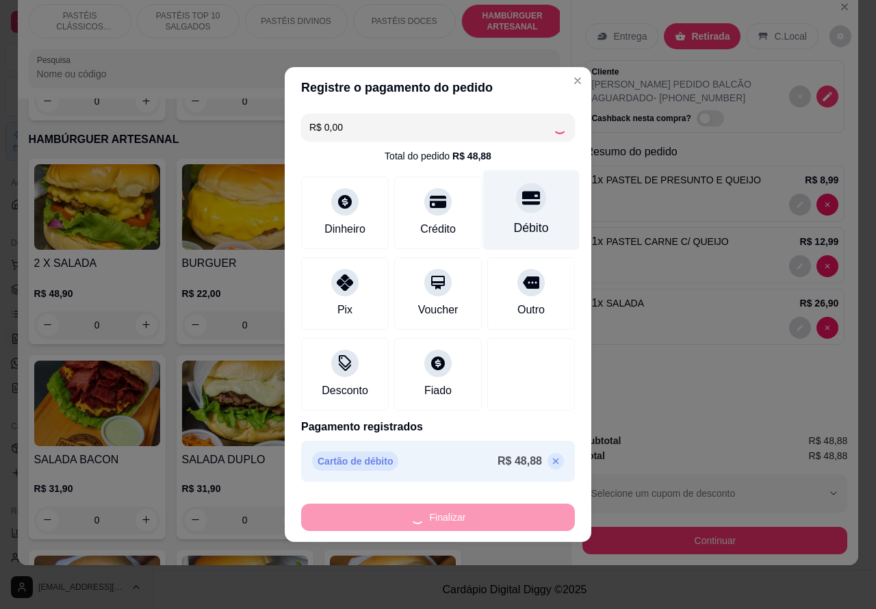
type input "0"
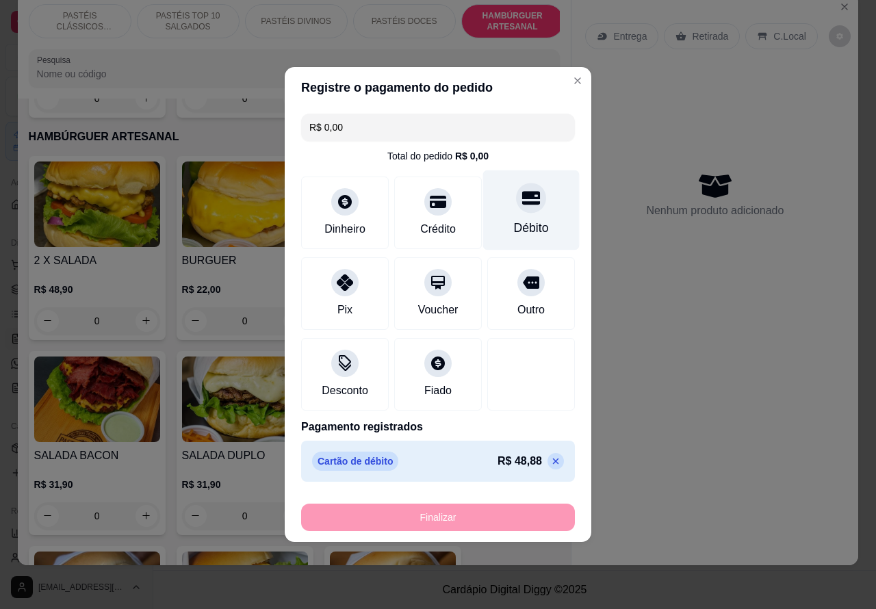
type input "-R$ 48,88"
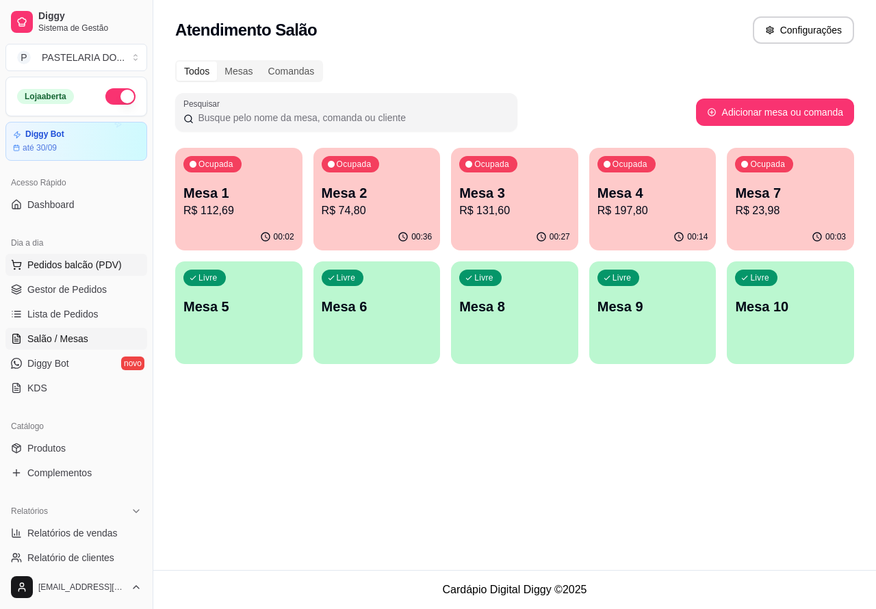
click at [84, 264] on span "Pedidos balcão (PDV)" at bounding box center [74, 265] width 94 height 14
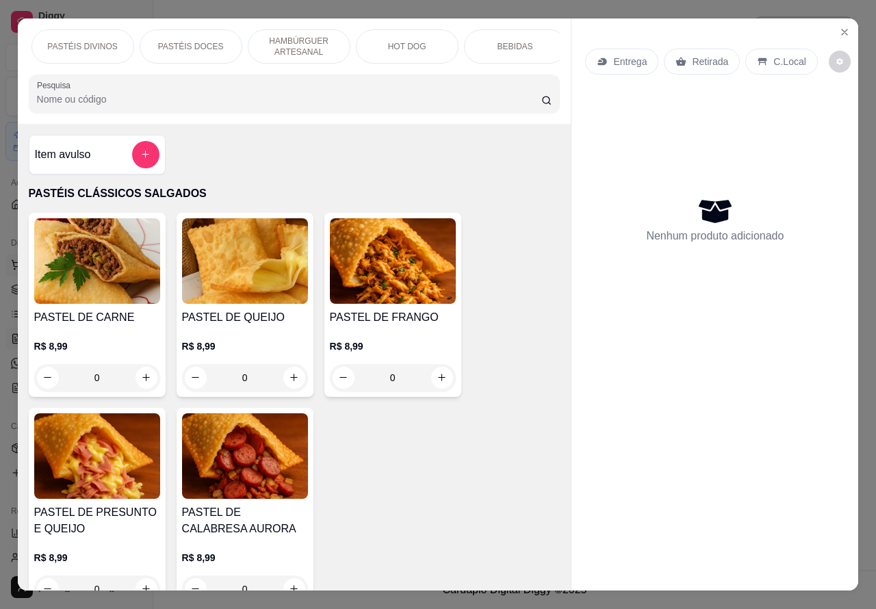
scroll to position [0, 214]
click at [518, 41] on p "BEBIDAS" at bounding box center [515, 46] width 36 height 11
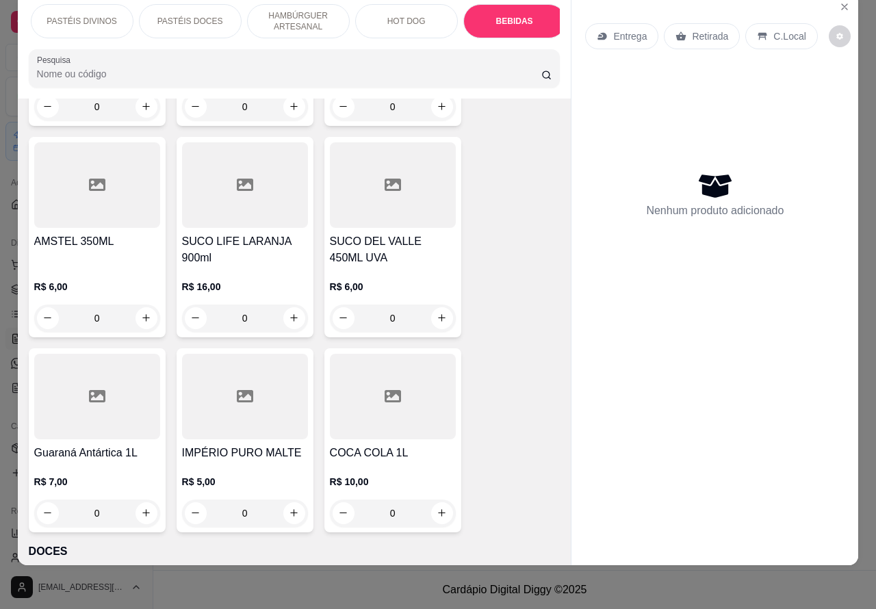
scroll to position [5179, 0]
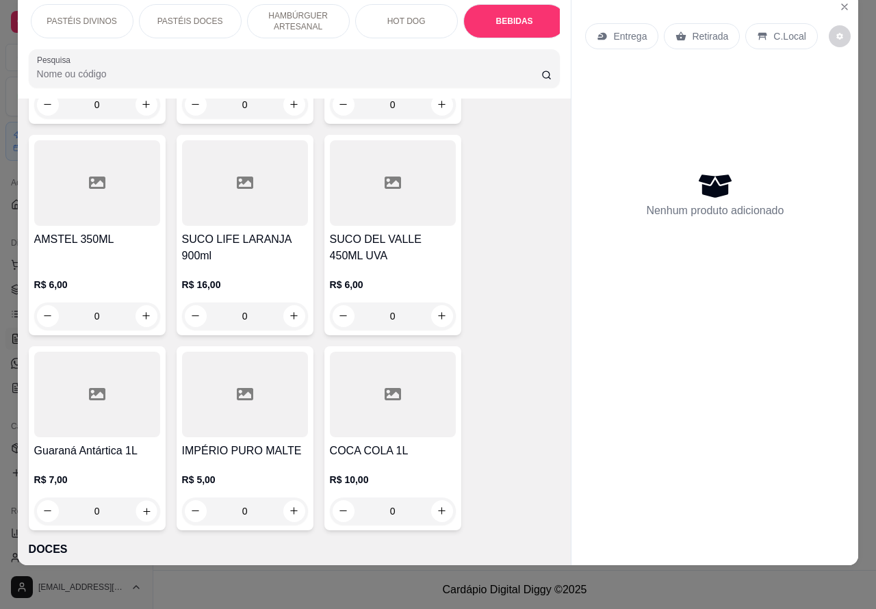
click at [143, 508] on icon "increase-product-quantity" at bounding box center [146, 511] width 7 height 7
type input "1"
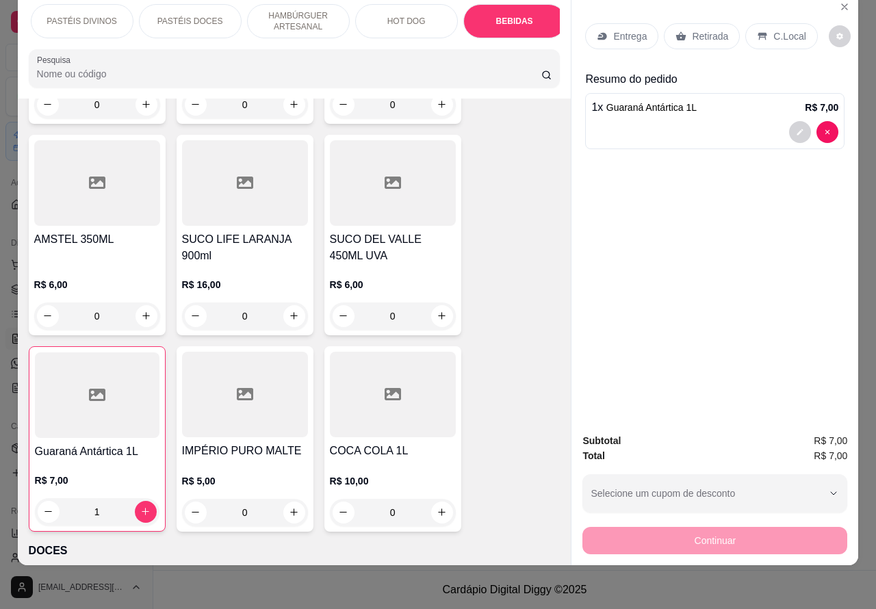
click at [704, 29] on p "Retirada" at bounding box center [710, 36] width 36 height 14
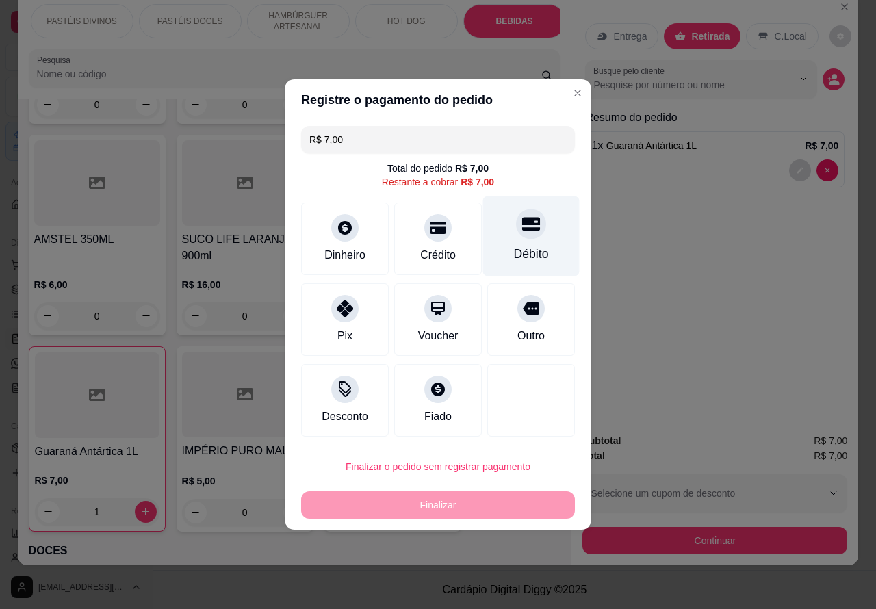
click at [517, 218] on div at bounding box center [531, 224] width 30 height 30
type input "R$ 0,00"
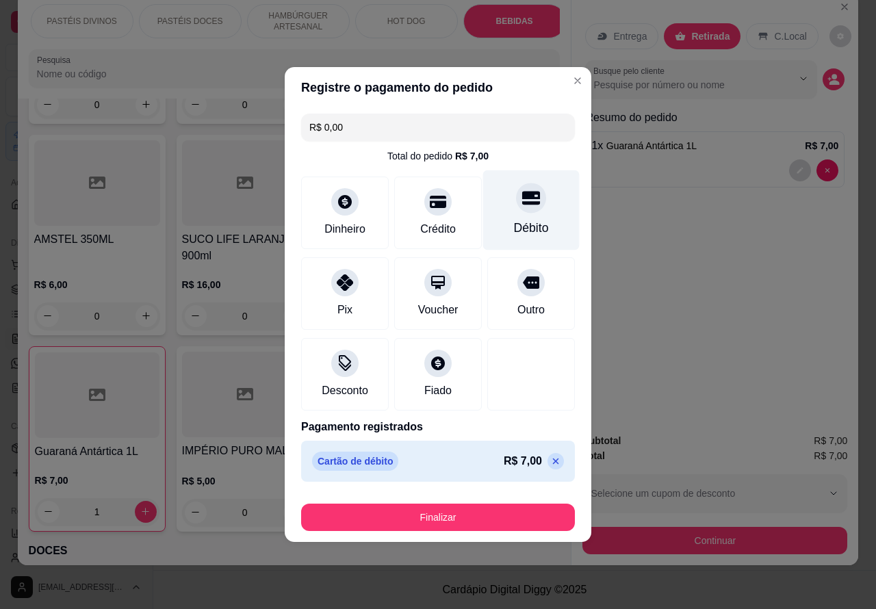
click at [495, 508] on button "Finalizar" at bounding box center [438, 517] width 274 height 27
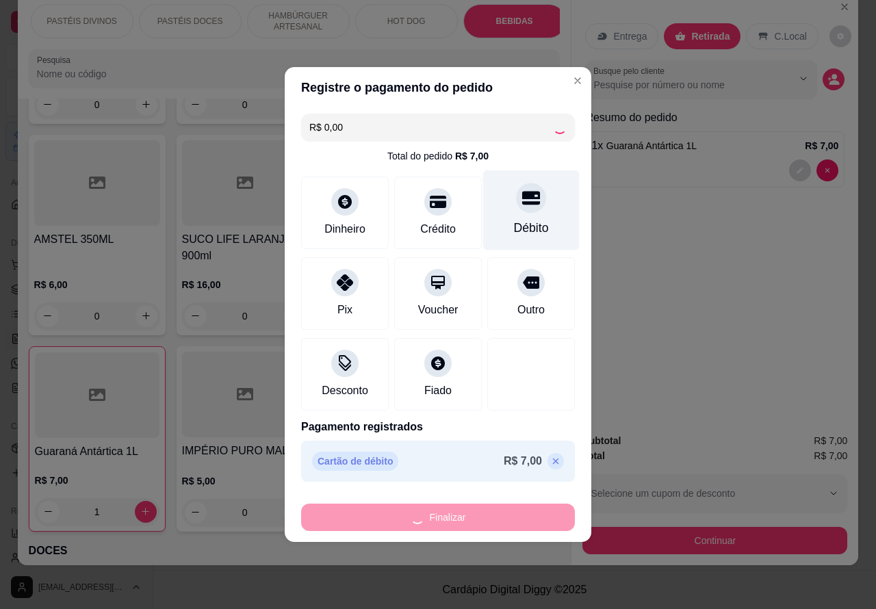
type input "0"
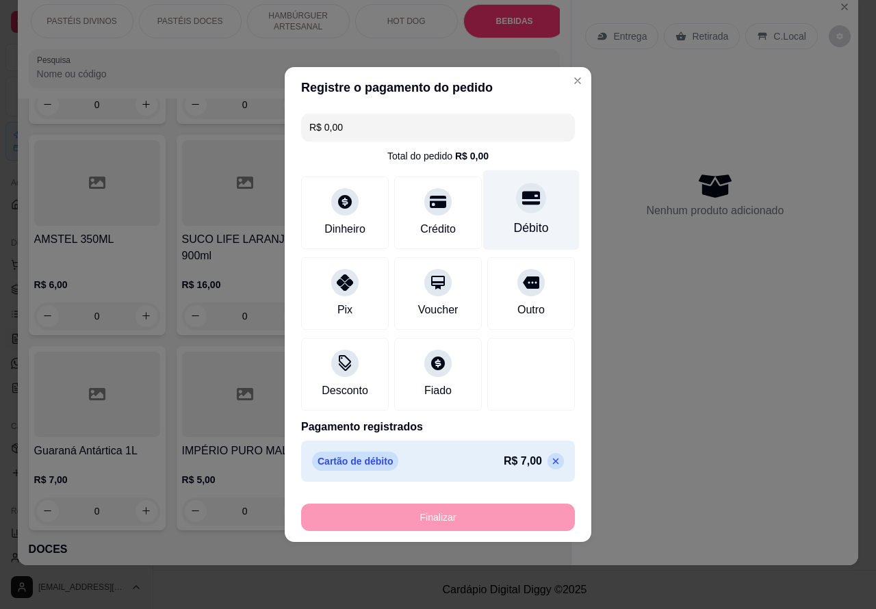
type input "-R$ 7,00"
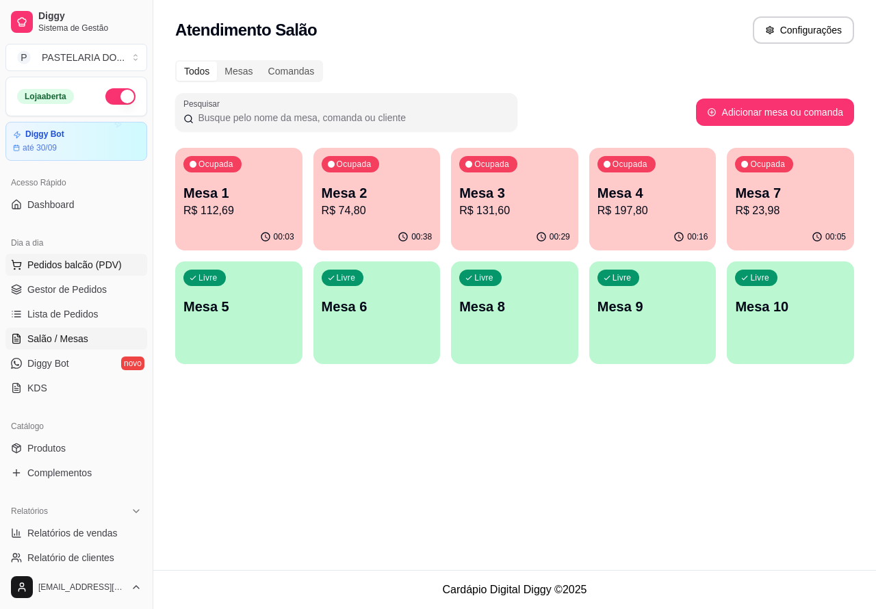
click at [76, 264] on span "Pedidos balcão (PDV)" at bounding box center [74, 265] width 94 height 14
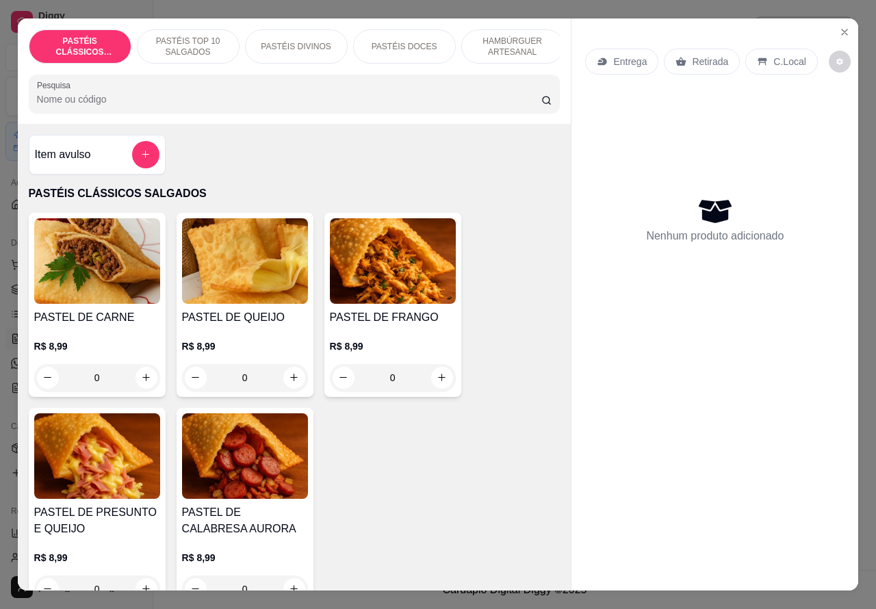
click at [711, 55] on p "Retirada" at bounding box center [710, 62] width 36 height 14
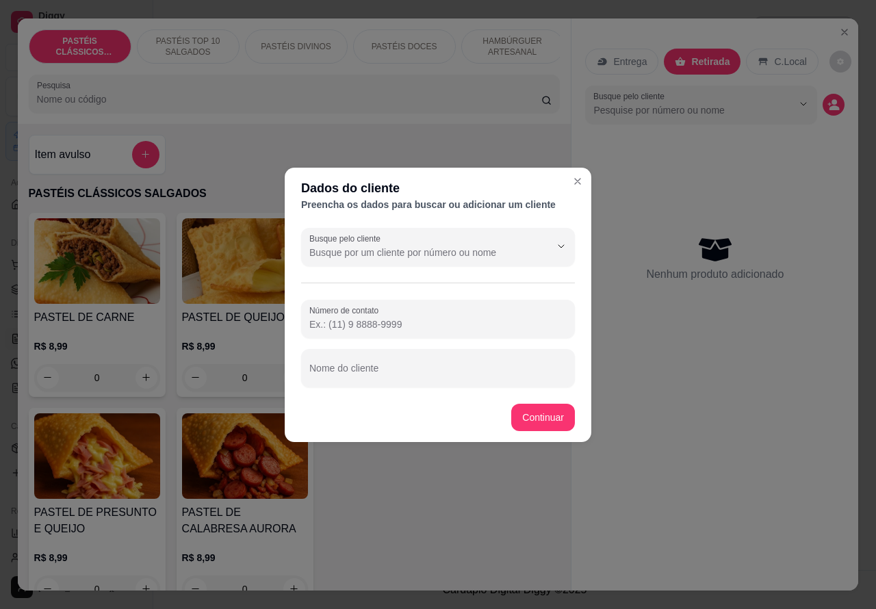
click at [476, 371] on input "Nome do cliente" at bounding box center [437, 374] width 257 height 14
type input "[PERSON_NAME]"
click at [546, 415] on div "Item avulso PASTÉIS CLÁSSICOS SALGADOS PASTEL DE CARNE R$ 8,99 0 PASTEL DE QUEI…" at bounding box center [295, 358] width 554 height 468
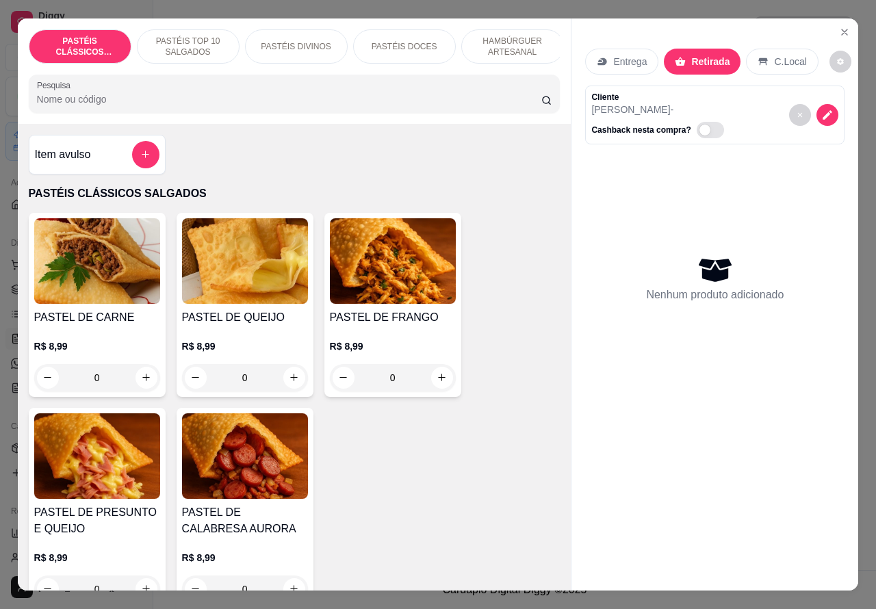
click at [190, 36] on p "PASTÉIS TOP 10 SALGADOS" at bounding box center [188, 47] width 79 height 22
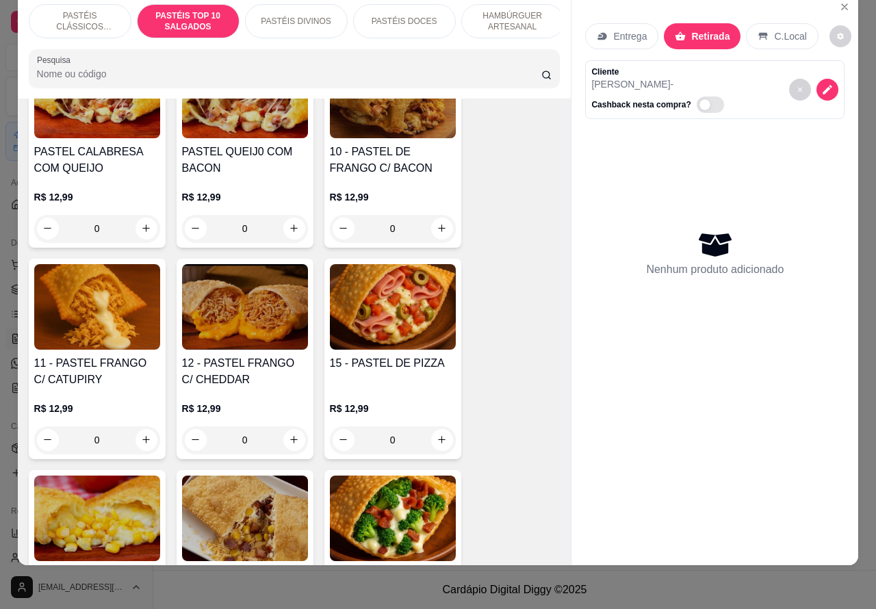
scroll to position [1266, 0]
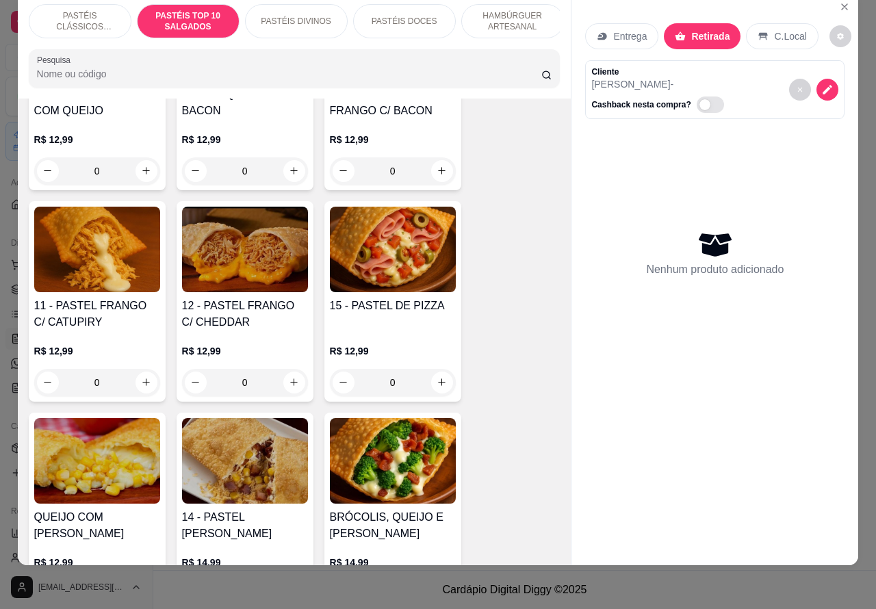
click at [139, 371] on div "0" at bounding box center [97, 382] width 126 height 27
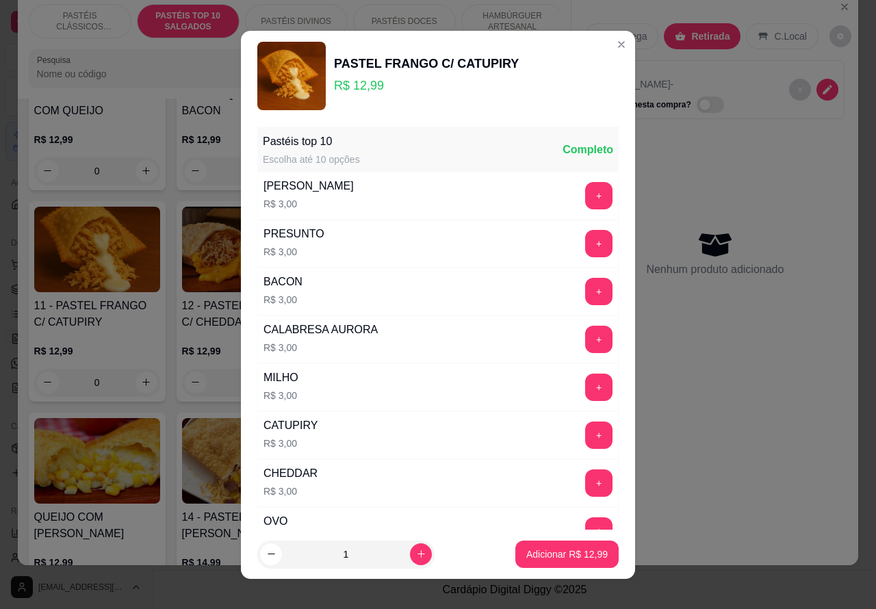
click at [541, 552] on p "Adicionar R$ 12,99" at bounding box center [566, 555] width 81 height 14
type input "1"
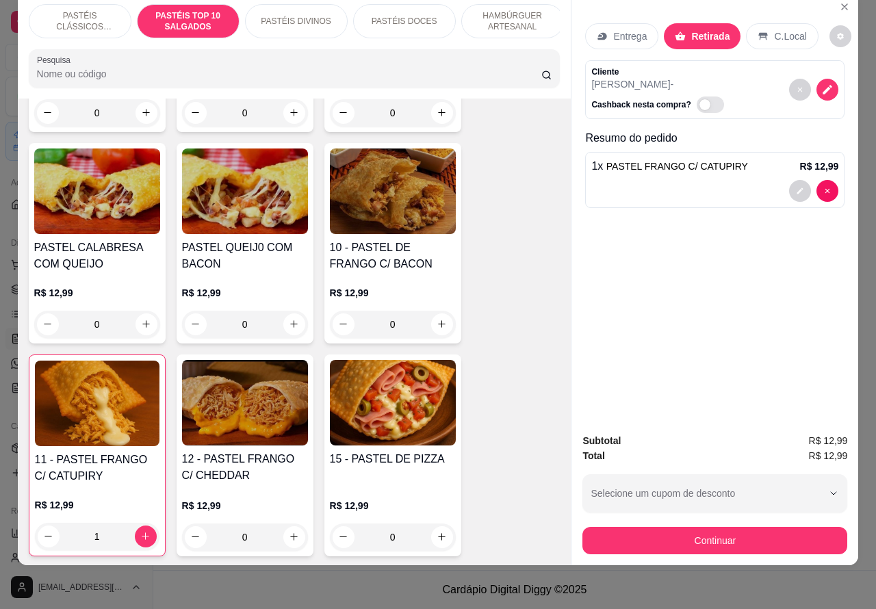
scroll to position [1080, 0]
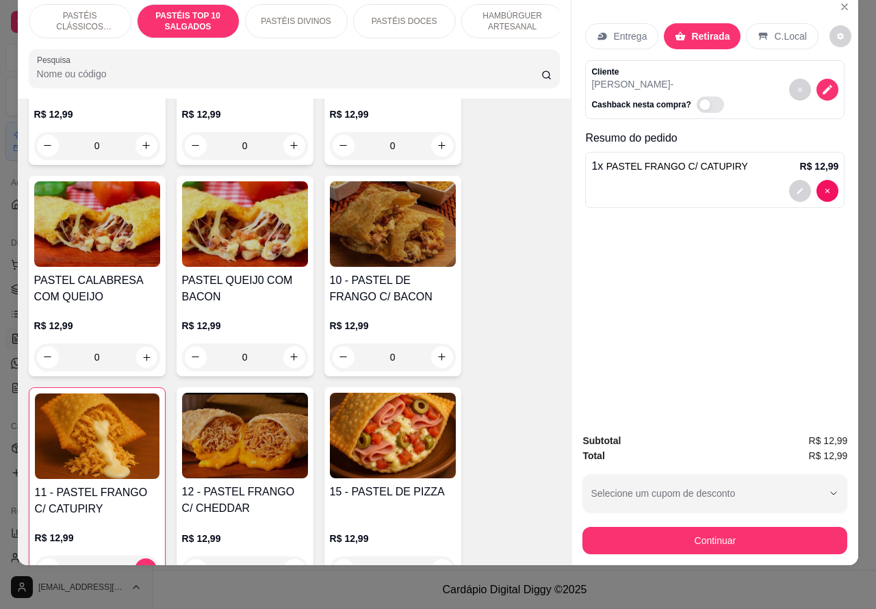
click at [141, 357] on icon "increase-product-quantity" at bounding box center [146, 357] width 10 height 10
type input "1"
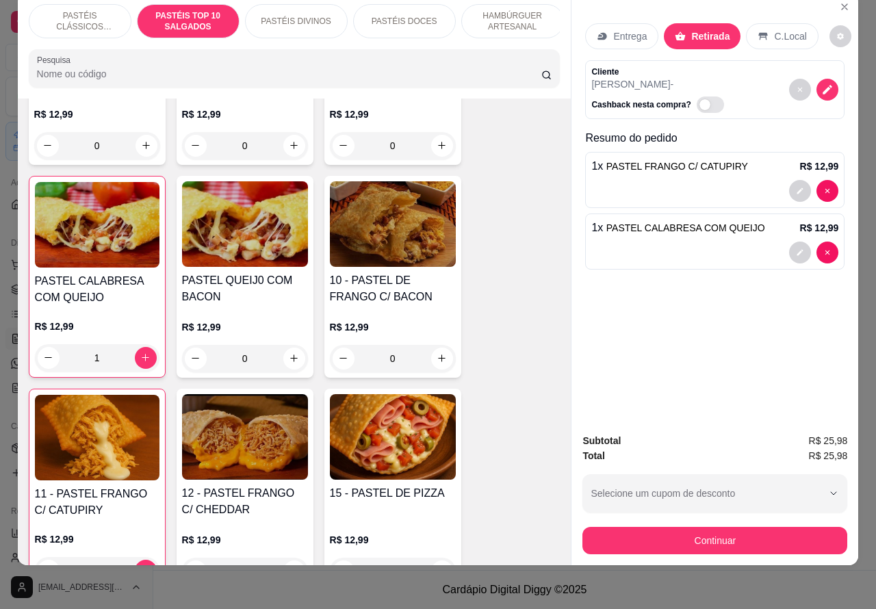
click at [794, 240] on div "PASTEL CALABRESA COM QUEIJO R$ 12,99 Observações do cliente 1 Editar R$ 12,99" at bounding box center [438, 305] width 900 height 626
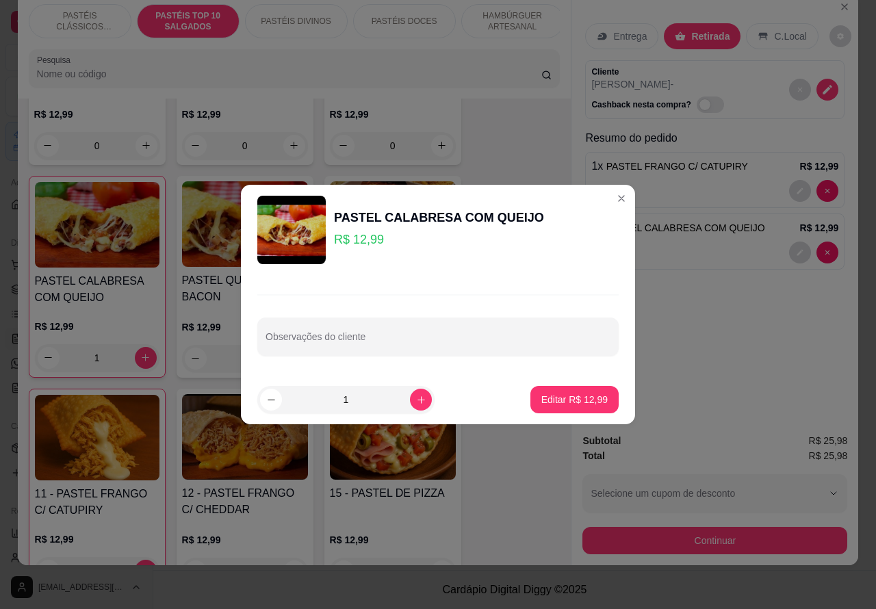
click at [423, 335] on input "Observações do cliente" at bounding box center [438, 342] width 345 height 14
type input "R"
type input "TROCAR O QUEIJO POR CATUPIRY"
click at [572, 396] on p "Editar R$ 12,99" at bounding box center [574, 399] width 64 height 13
type input "0"
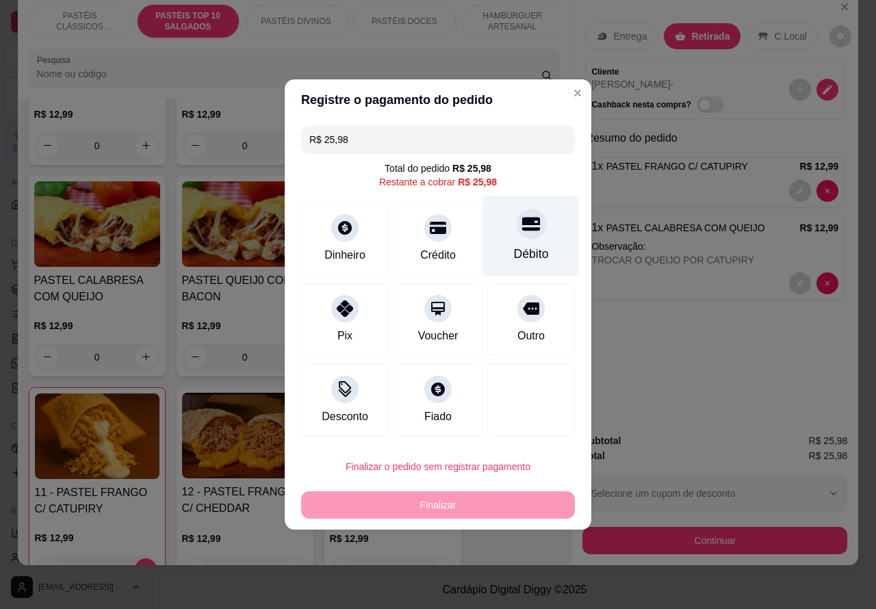
click at [527, 229] on icon at bounding box center [531, 224] width 18 height 18
type input "R$ 0,00"
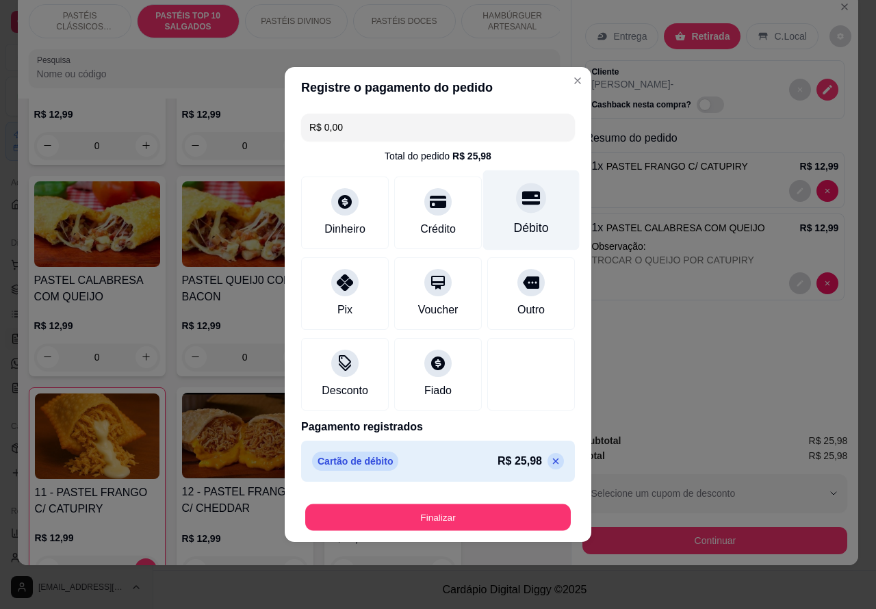
click at [483, 514] on button "Finalizar" at bounding box center [438, 518] width 266 height 27
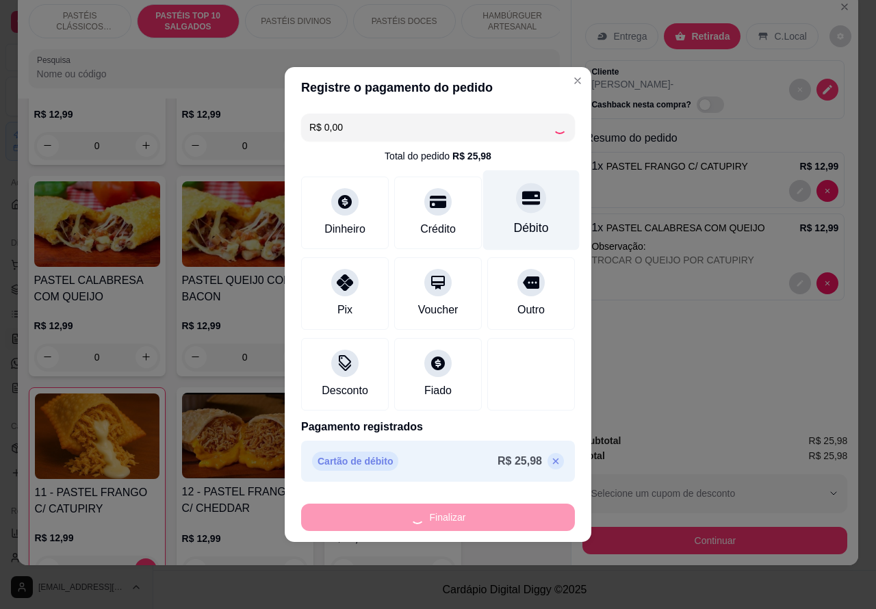
type input "0"
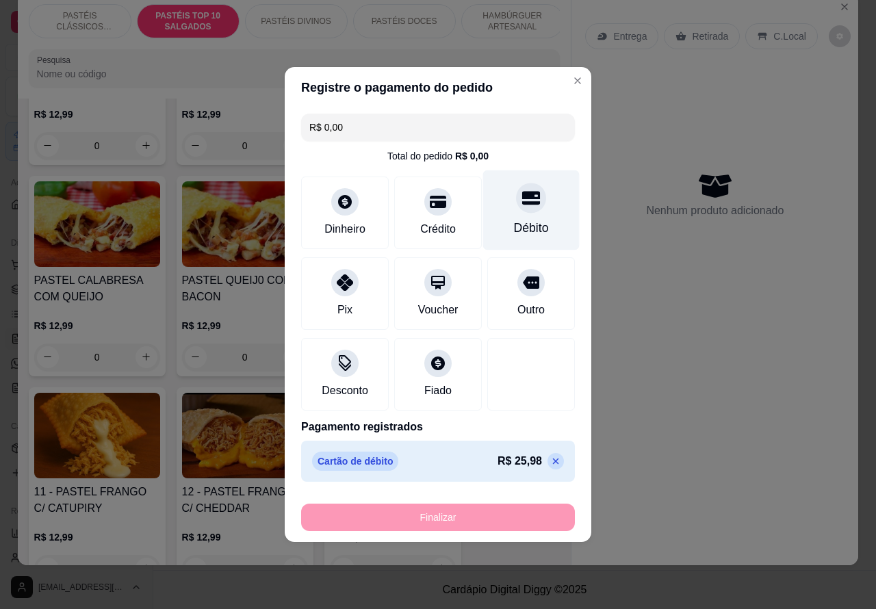
type input "-R$ 25,98"
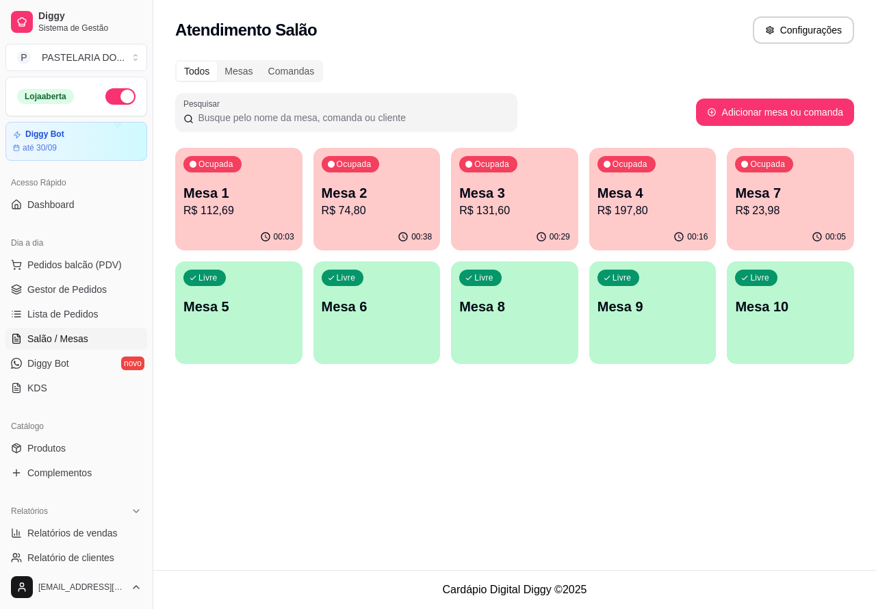
click at [395, 179] on div "Ocupada Mesa 2 R$ 74,80" at bounding box center [377, 186] width 127 height 76
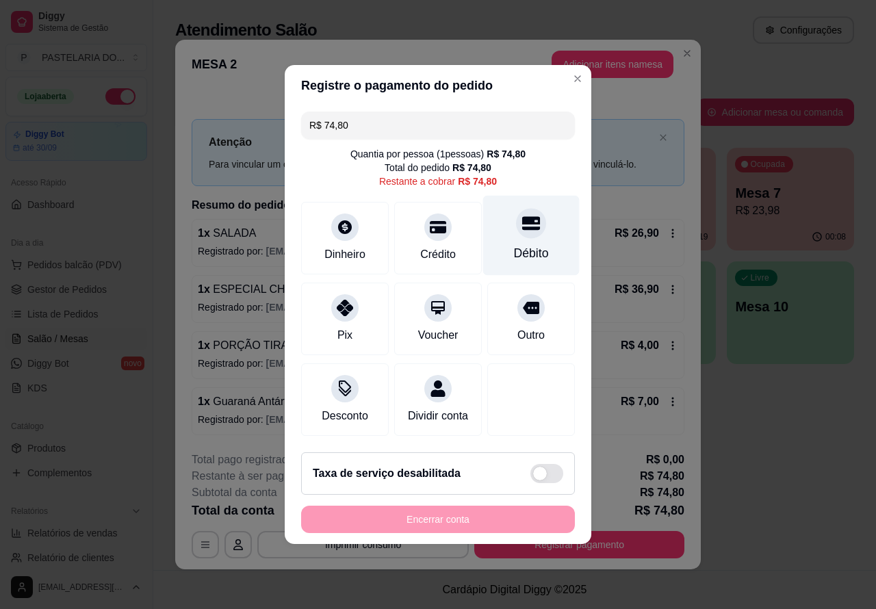
click at [525, 217] on icon at bounding box center [531, 224] width 18 height 14
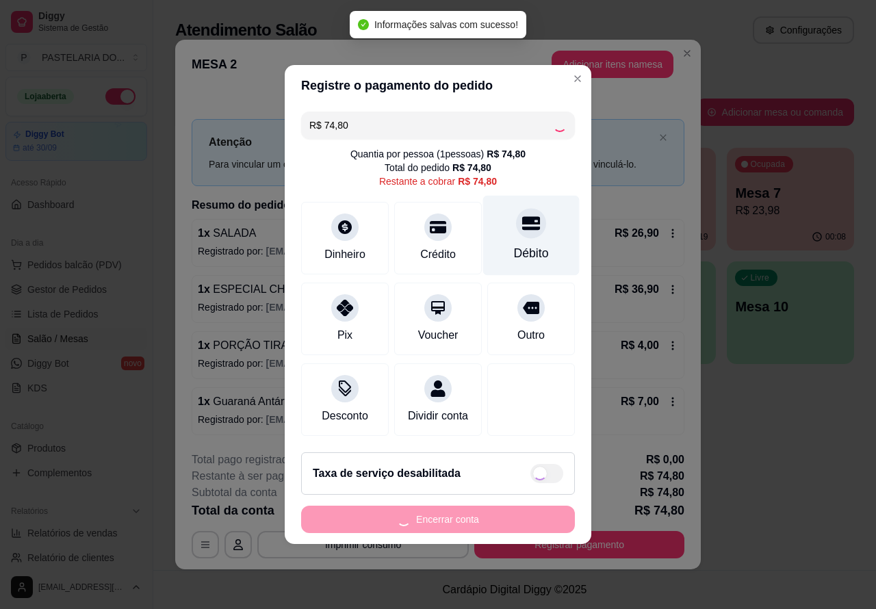
type input "R$ 0,00"
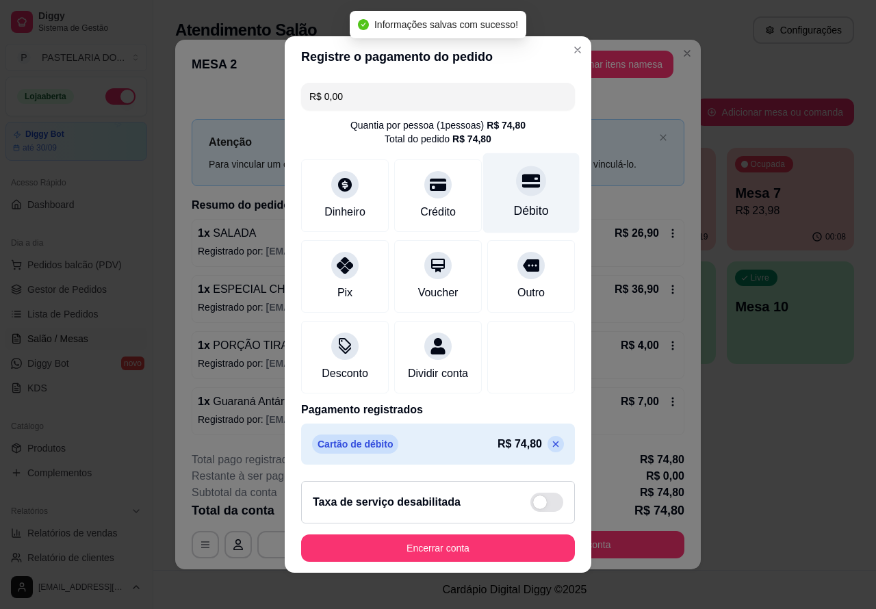
click at [478, 546] on button "Encerrar conta" at bounding box center [438, 548] width 274 height 27
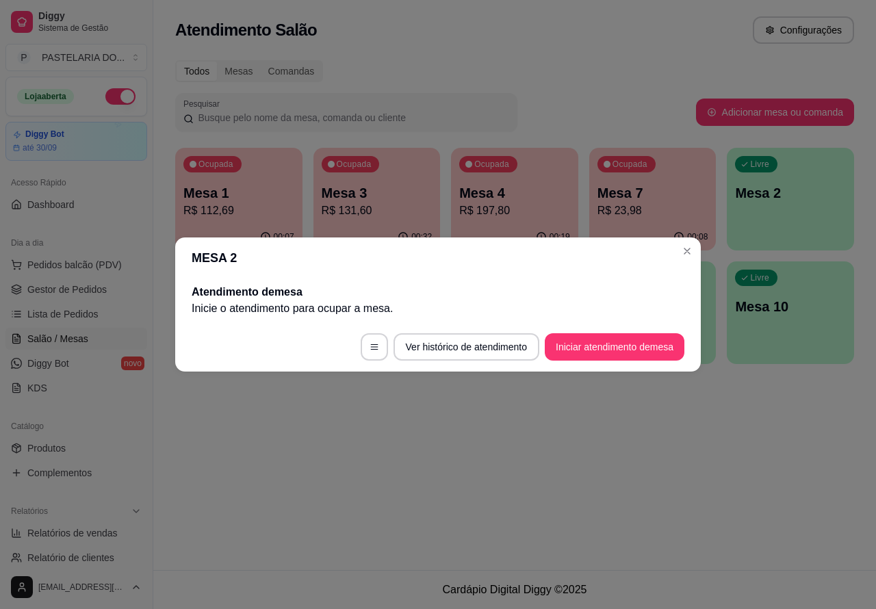
click at [591, 459] on div "Atendimento Salão Configurações Todos Mesas Comandas Pesquisar Adicionar mesa o…" at bounding box center [514, 285] width 723 height 570
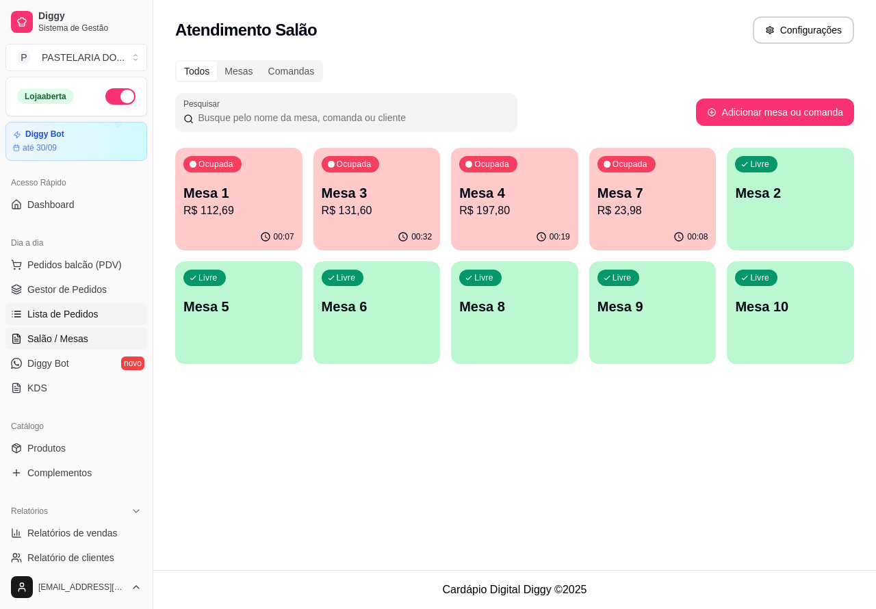
click at [73, 316] on span "Lista de Pedidos" at bounding box center [62, 314] width 71 height 14
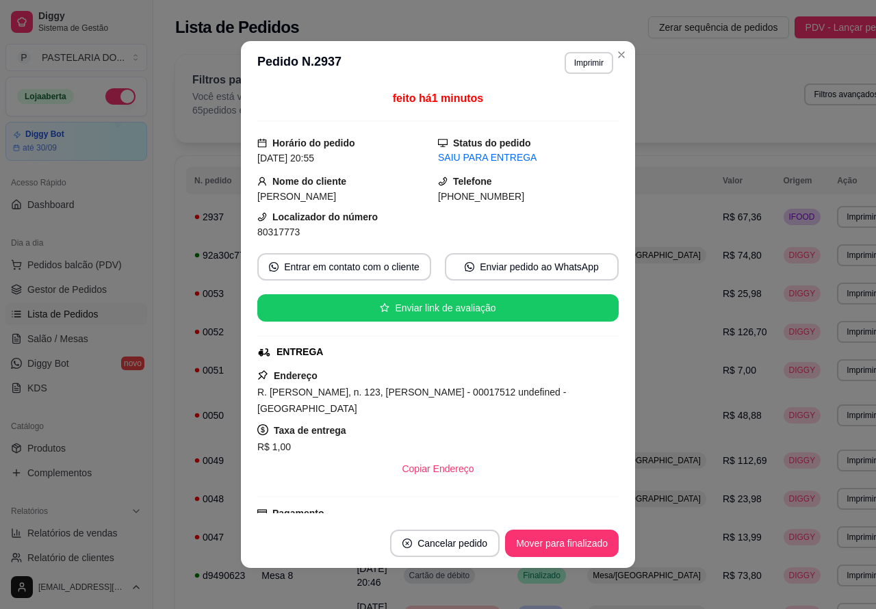
click at [583, 62] on button "Imprimir" at bounding box center [589, 63] width 49 height 22
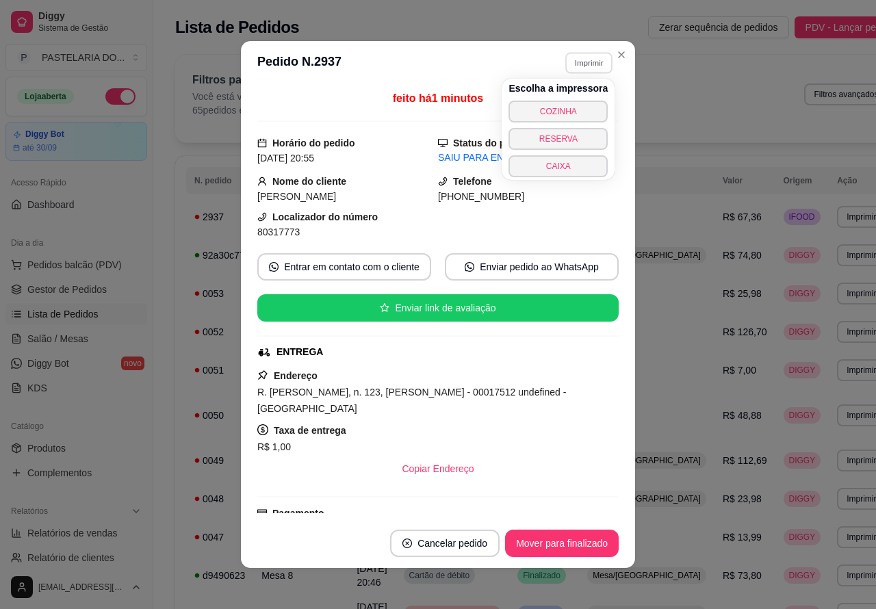
click at [575, 108] on button "COZINHA" at bounding box center [558, 112] width 99 height 22
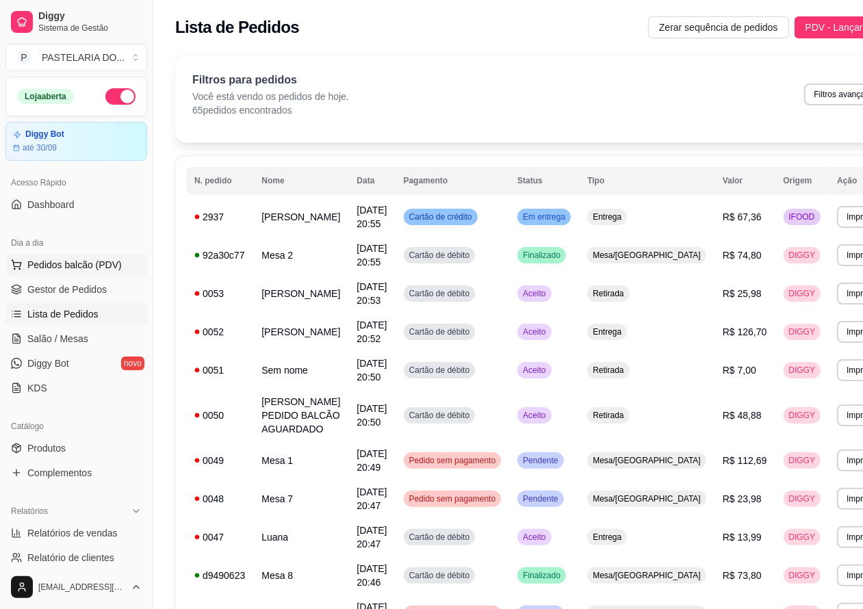
click at [87, 260] on span "Pedidos balcão (PDV)" at bounding box center [74, 265] width 94 height 14
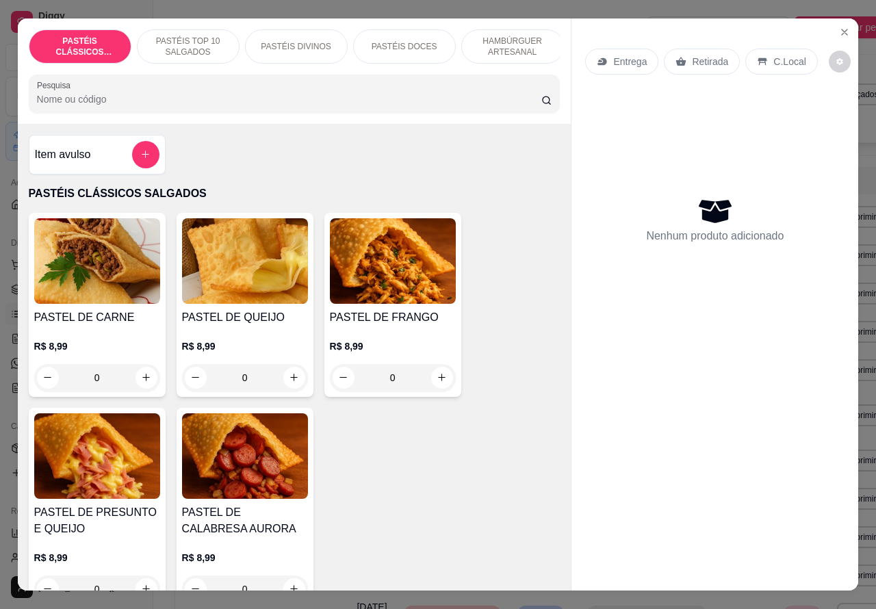
click at [700, 58] on p "Retirada" at bounding box center [710, 62] width 36 height 14
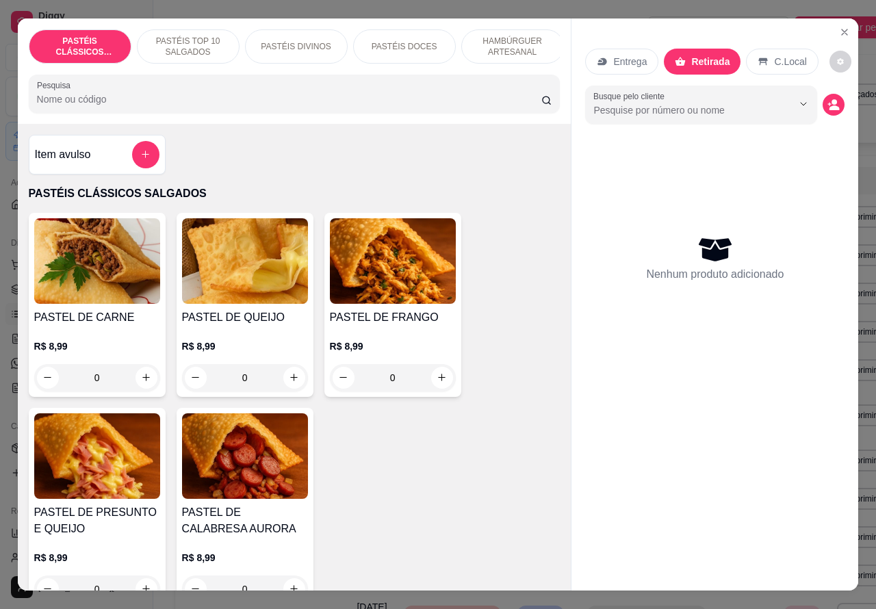
click at [302, 41] on p "PASTÉIS DIVINOS" at bounding box center [296, 46] width 70 height 11
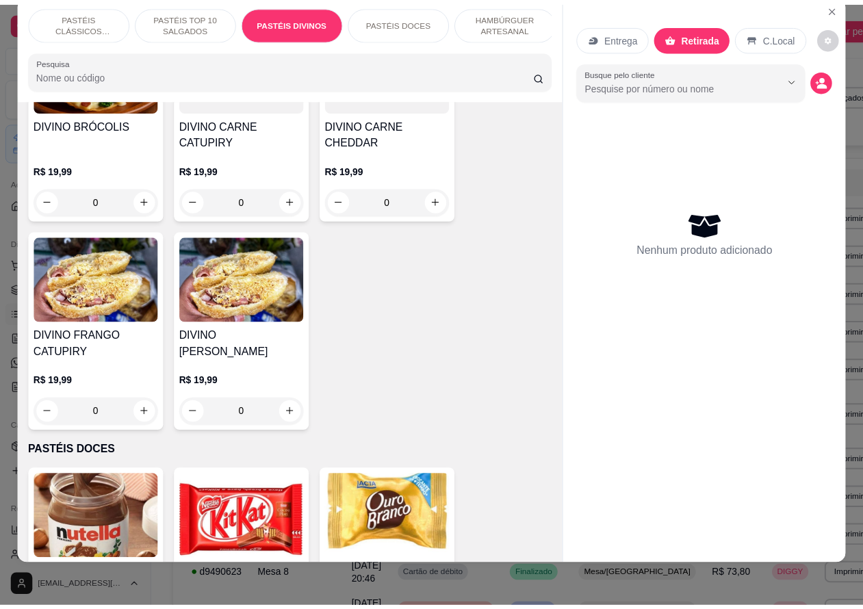
scroll to position [2112, 0]
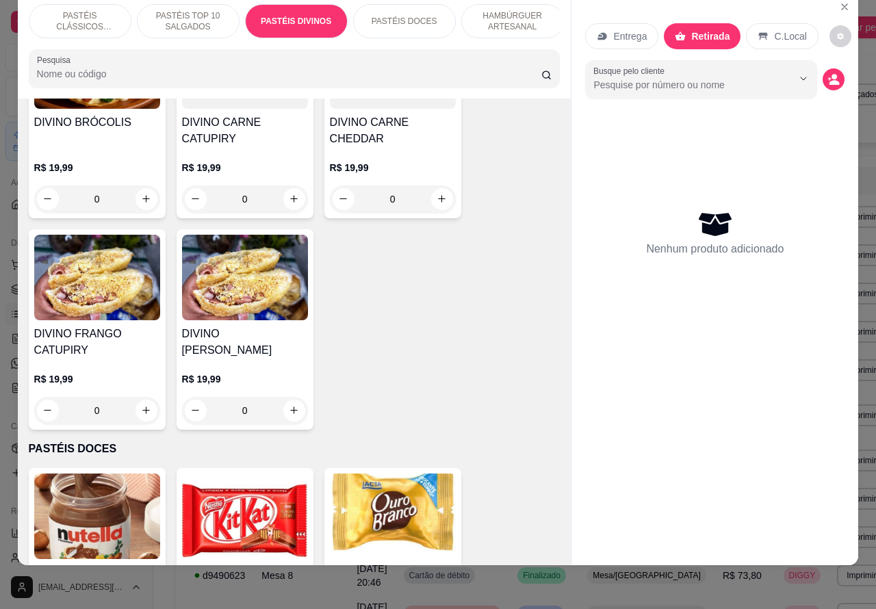
click at [135, 397] on div "0" at bounding box center [97, 410] width 126 height 27
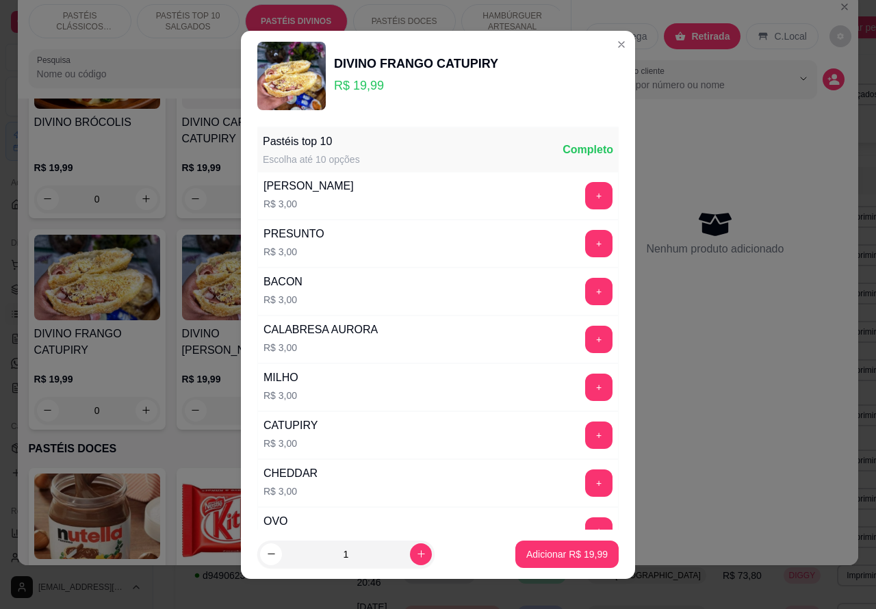
click at [416, 553] on icon "increase-product-quantity" at bounding box center [421, 554] width 10 height 10
type input "2"
click at [539, 552] on p "Adicionar R$ 39,98" at bounding box center [566, 555] width 81 height 14
type input "2"
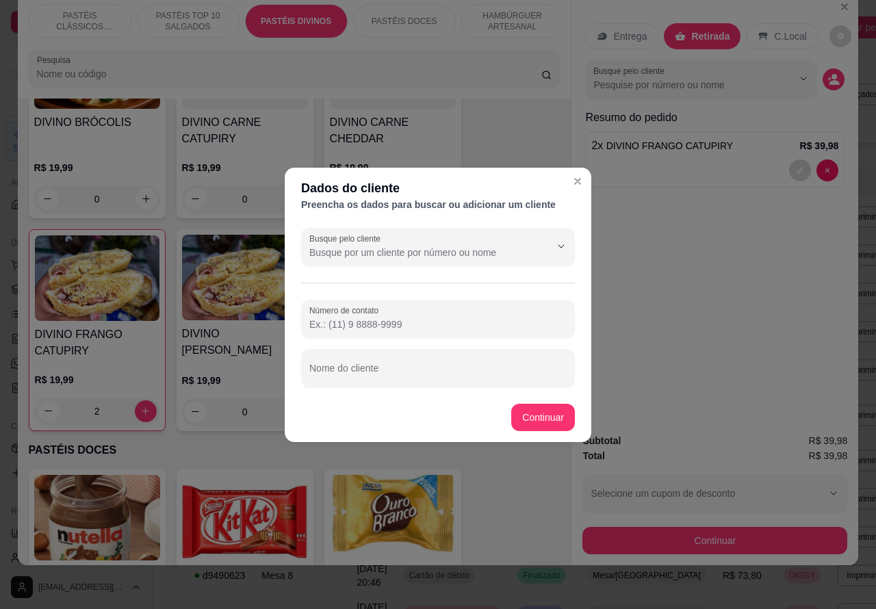
click at [480, 371] on input "Nome do cliente" at bounding box center [437, 374] width 257 height 14
type input "RENAN"
click at [421, 320] on input "Número de contato" at bounding box center [437, 325] width 257 height 14
type input "[PHONE_NUMBER]"
click at [553, 407] on button "Continuar" at bounding box center [543, 417] width 64 height 27
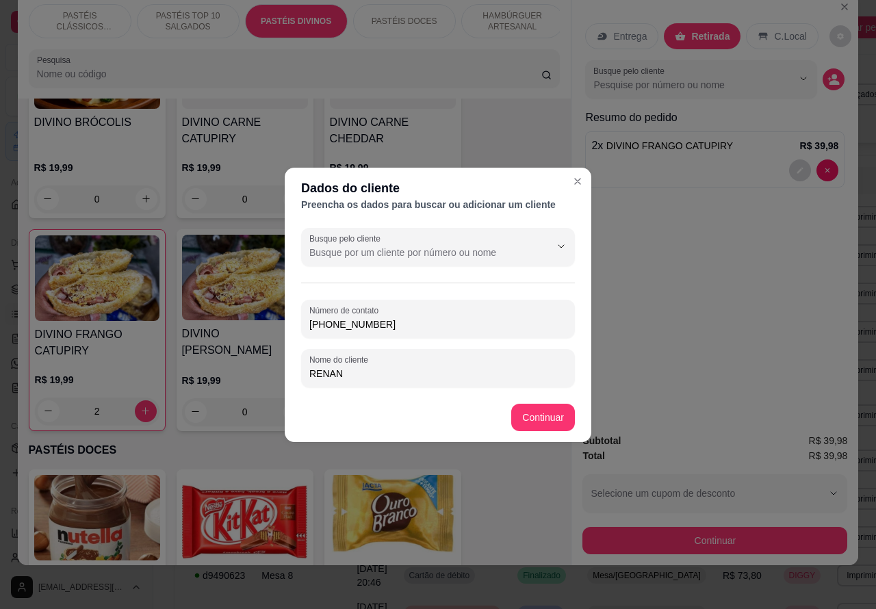
click at [539, 411] on div "DIVINO BRÓCOLIS R$ 19,99 0 DIVINO CARNE CATUPIRY R$ 19,99 0 DIVINO CARNE CHEDDA…" at bounding box center [295, 224] width 532 height 413
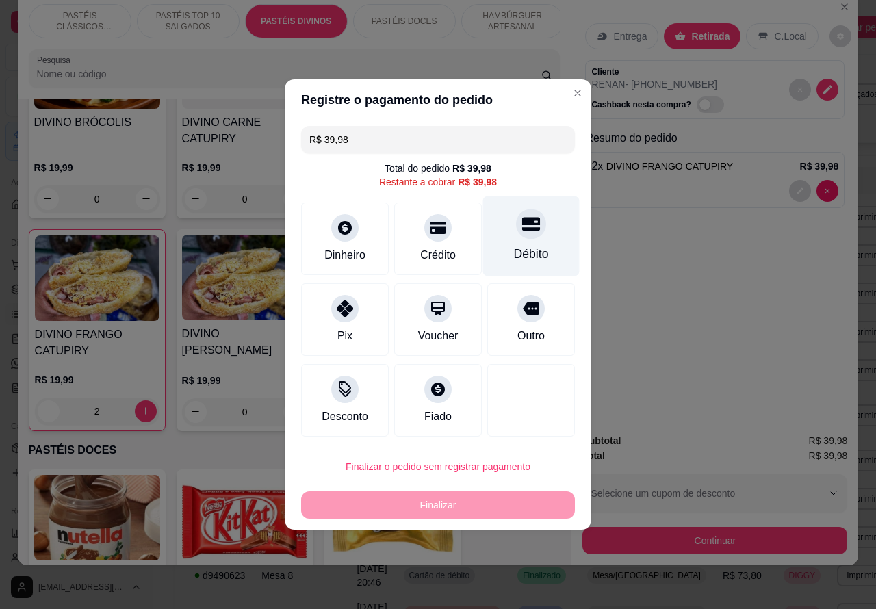
click at [522, 221] on icon at bounding box center [531, 225] width 18 height 14
type input "R$ 0,00"
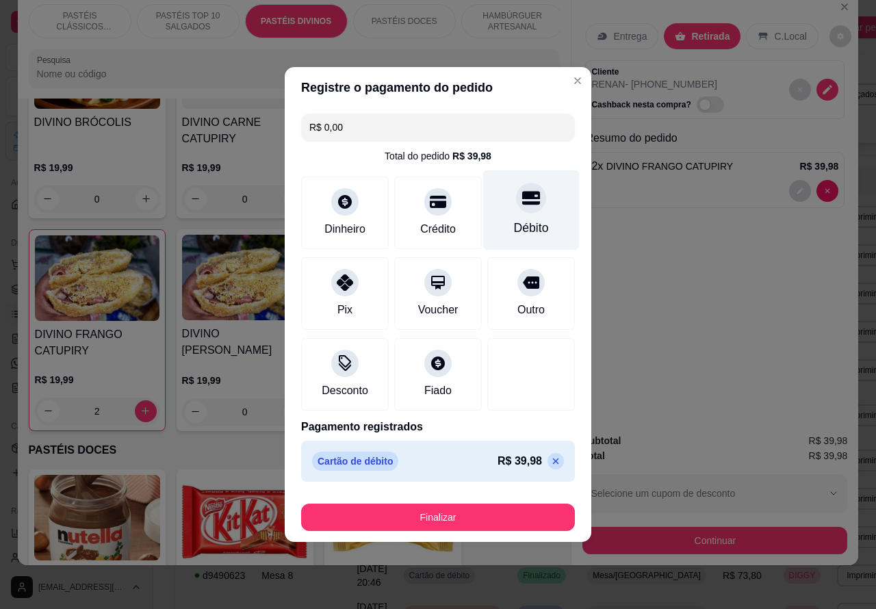
click at [511, 507] on button "Finalizar" at bounding box center [438, 517] width 274 height 27
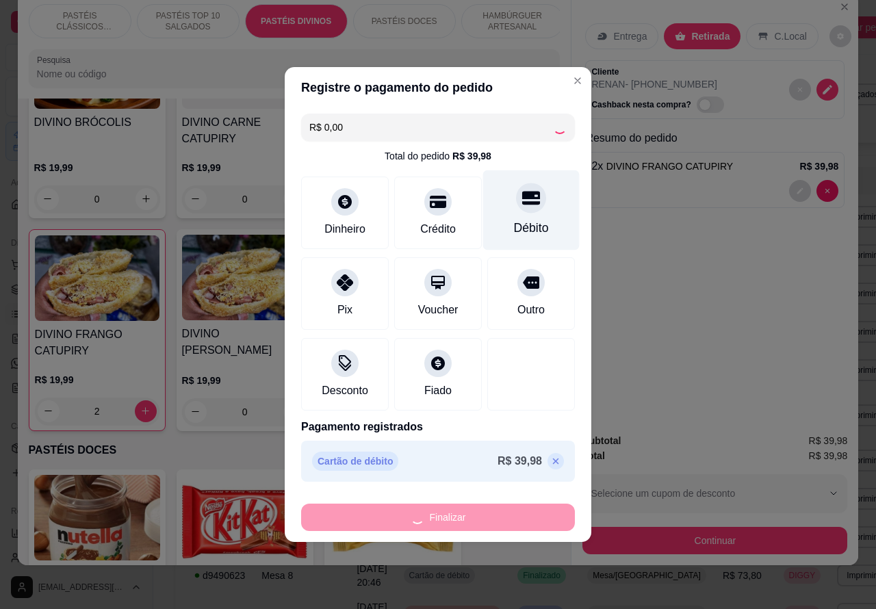
type input "0"
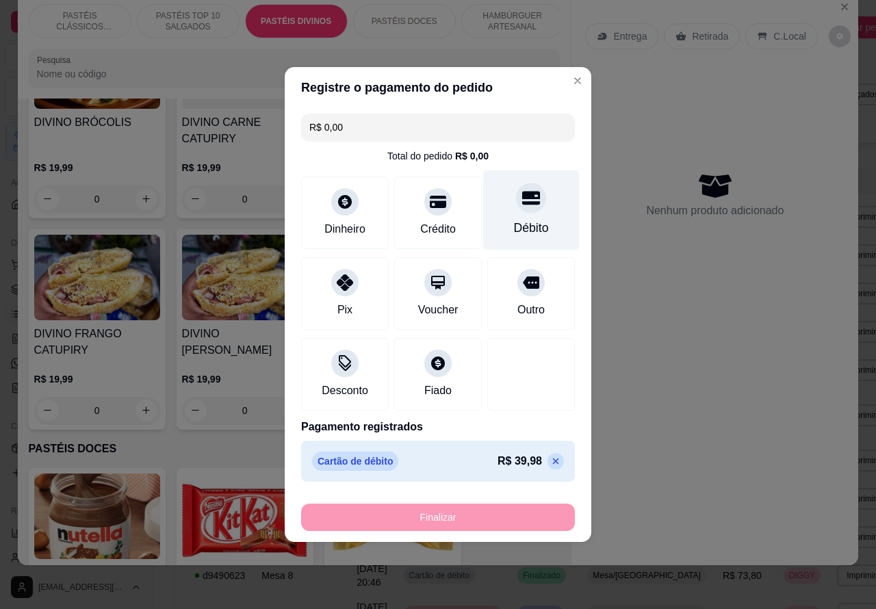
type input "-R$ 39,98"
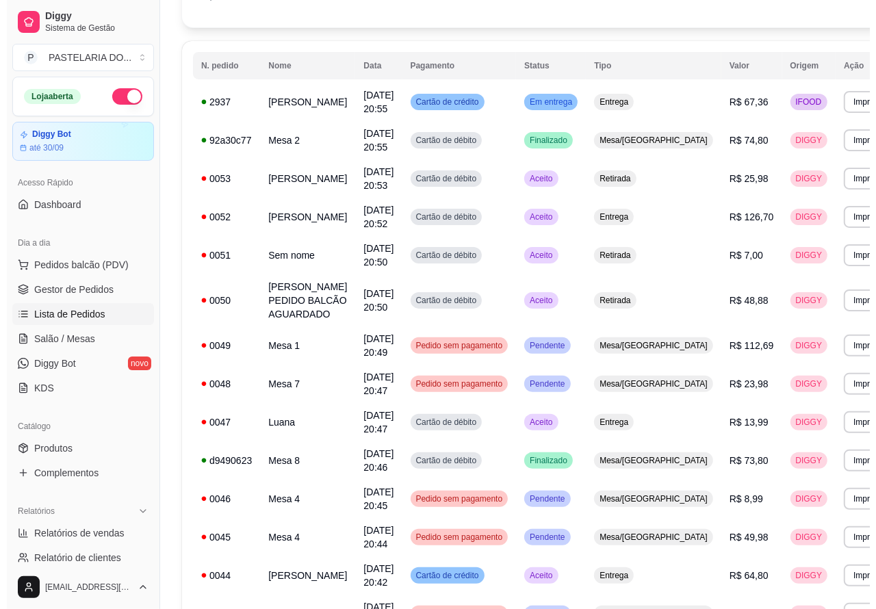
scroll to position [206, 0]
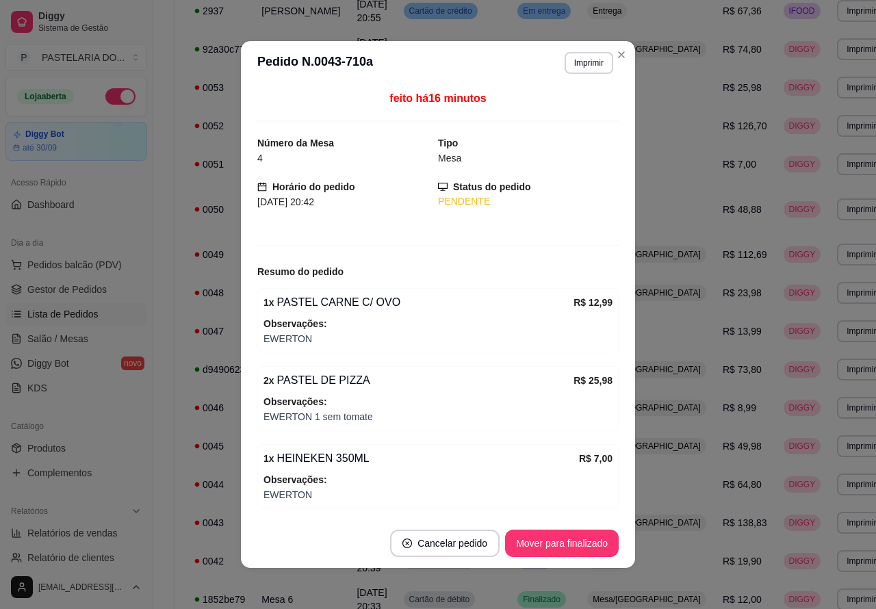
click at [581, 63] on button "Imprimir" at bounding box center [589, 63] width 49 height 22
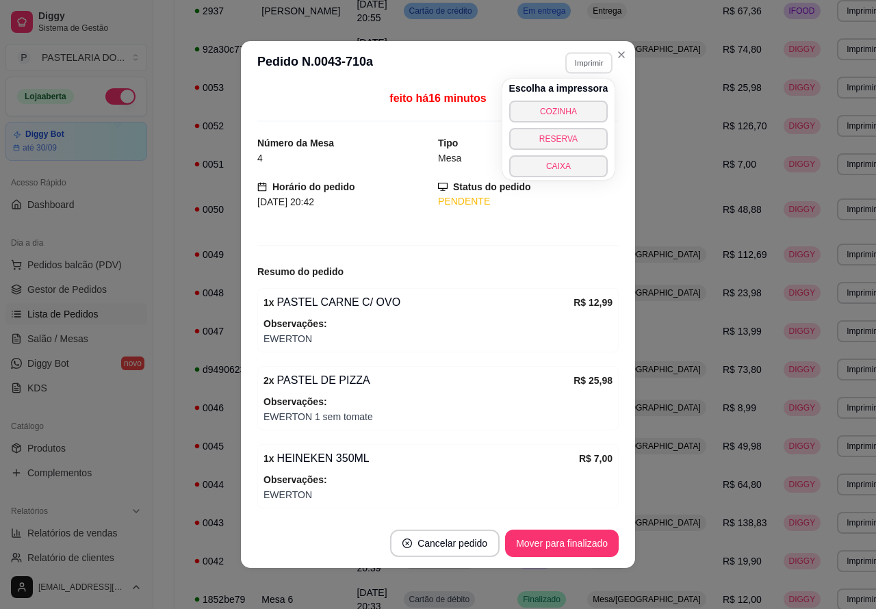
click at [572, 103] on button "COZINHA" at bounding box center [558, 112] width 99 height 22
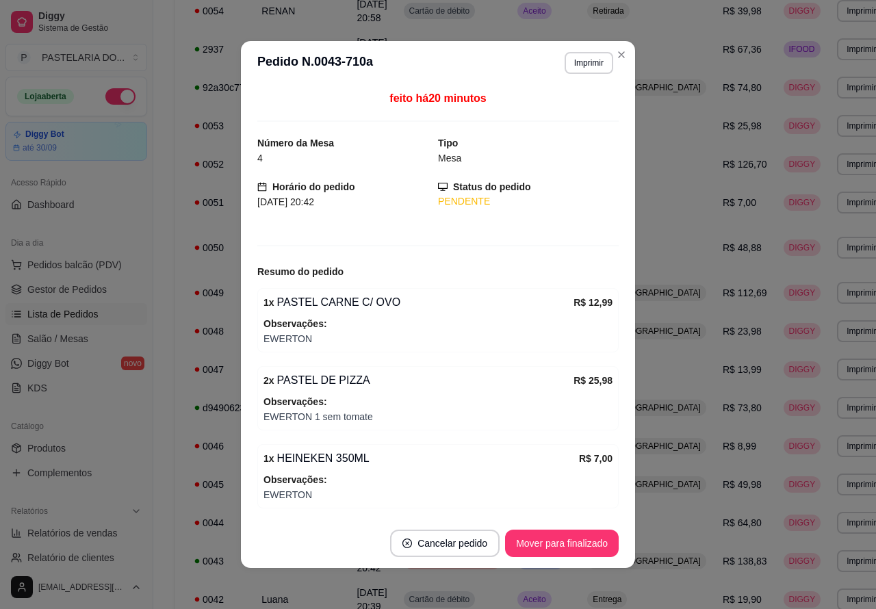
click at [170, 491] on div "**********" at bounding box center [540, 527] width 774 height 1375
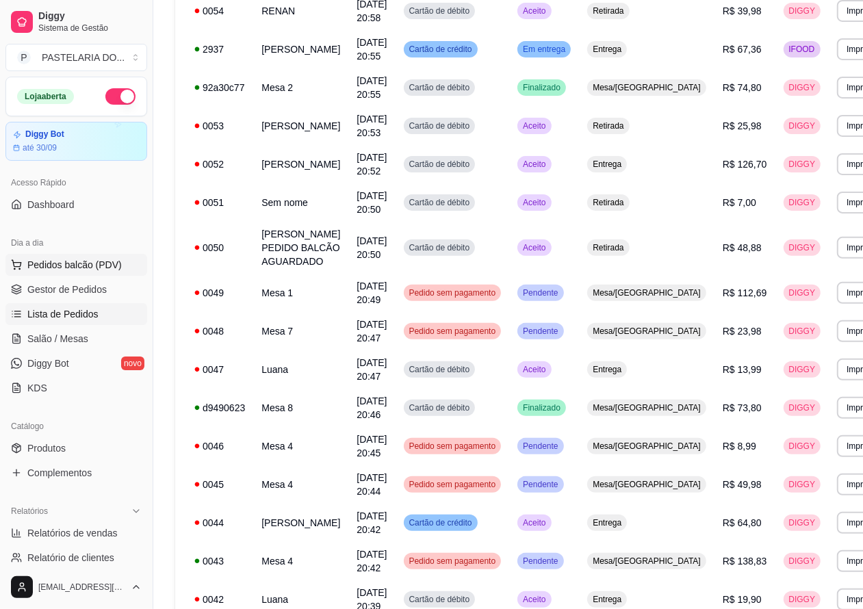
click at [75, 264] on span "Pedidos balcão (PDV)" at bounding box center [74, 265] width 94 height 14
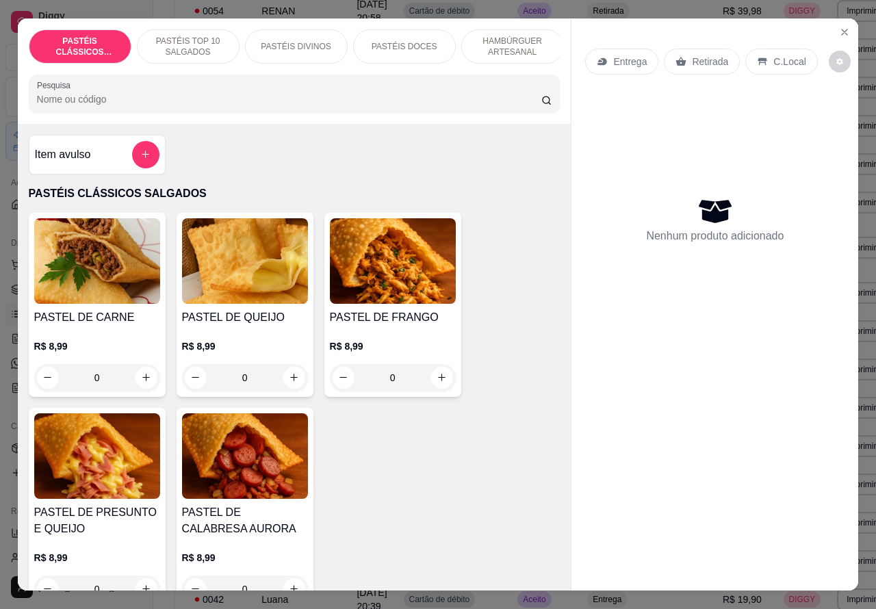
click at [696, 56] on p "Retirada" at bounding box center [710, 62] width 36 height 14
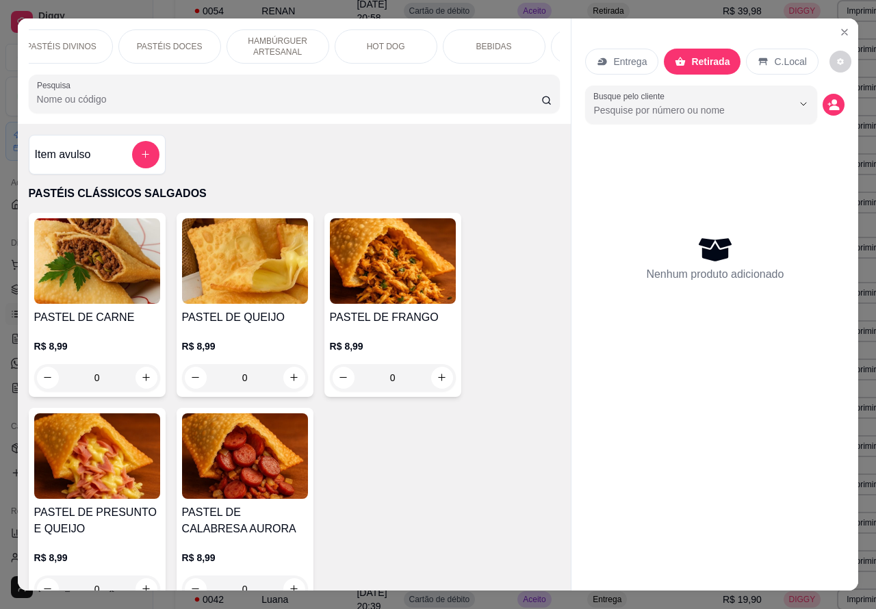
scroll to position [0, 316]
click at [424, 39] on div "BEBIDAS" at bounding box center [413, 46] width 103 height 34
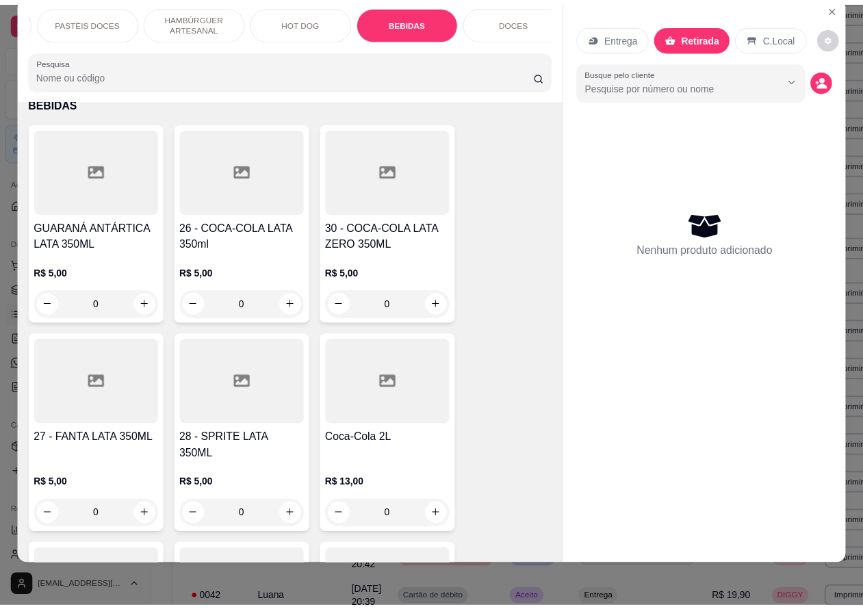
scroll to position [4372, 0]
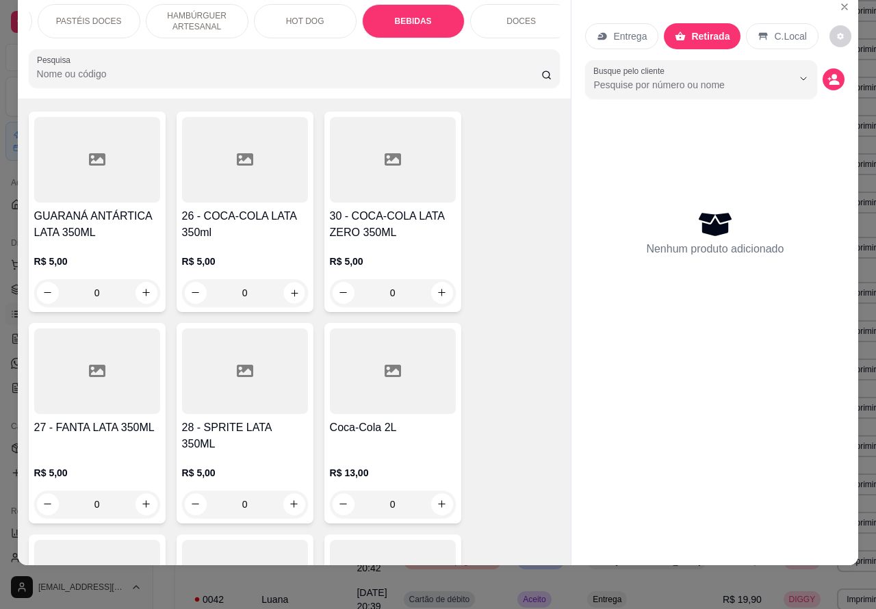
click at [289, 288] on icon "increase-product-quantity" at bounding box center [294, 293] width 10 height 10
type input "1"
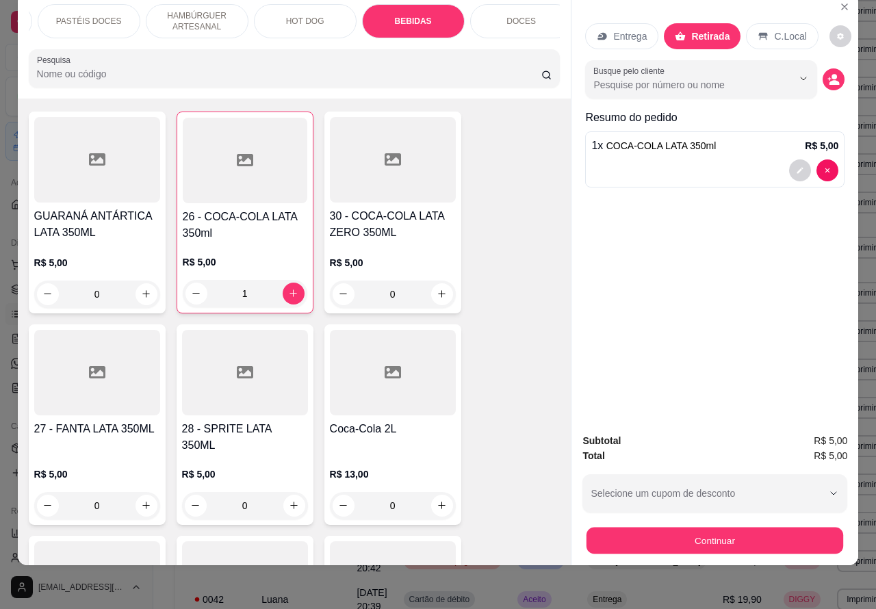
click at [720, 528] on button "Continuar" at bounding box center [715, 541] width 257 height 27
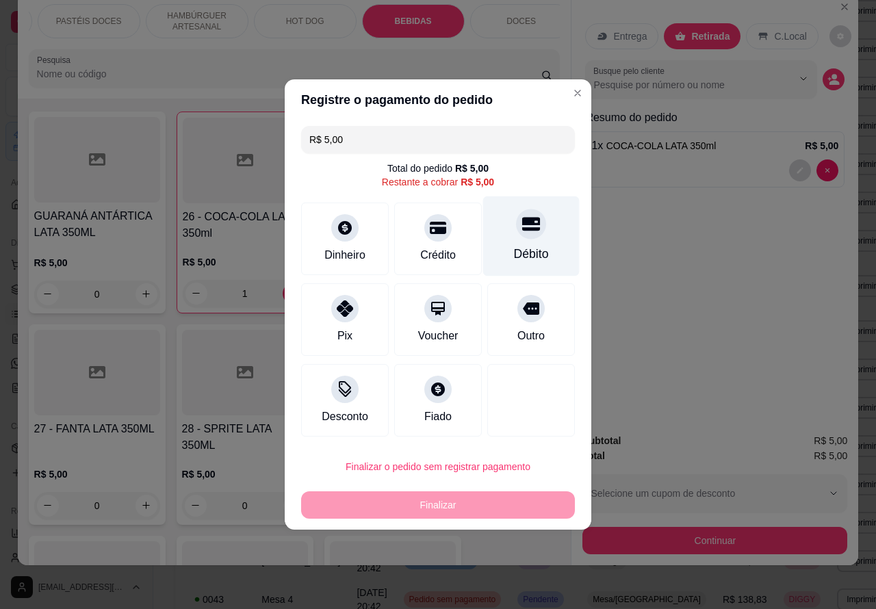
click at [522, 229] on icon at bounding box center [531, 224] width 18 height 18
type input "R$ 0,00"
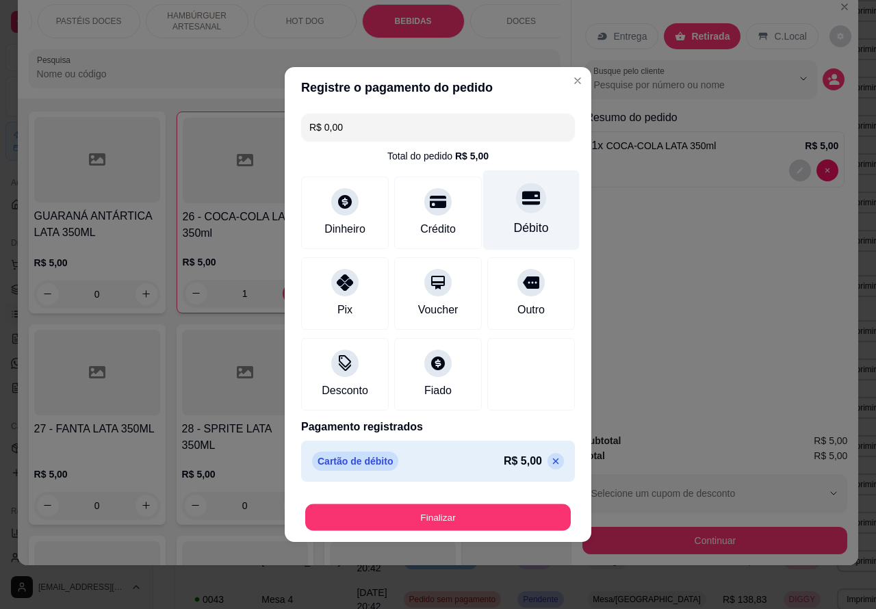
click at [512, 514] on button "Finalizar" at bounding box center [438, 518] width 266 height 27
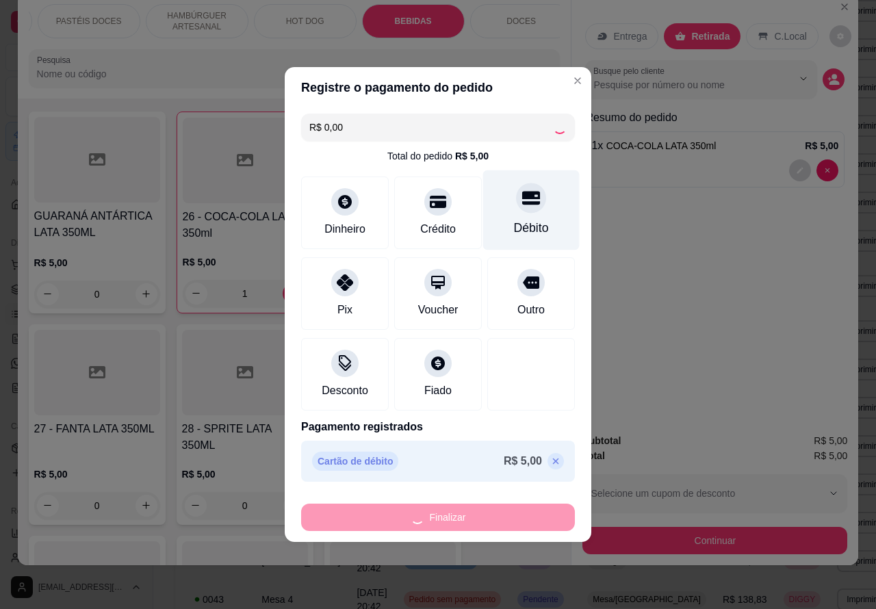
type input "0"
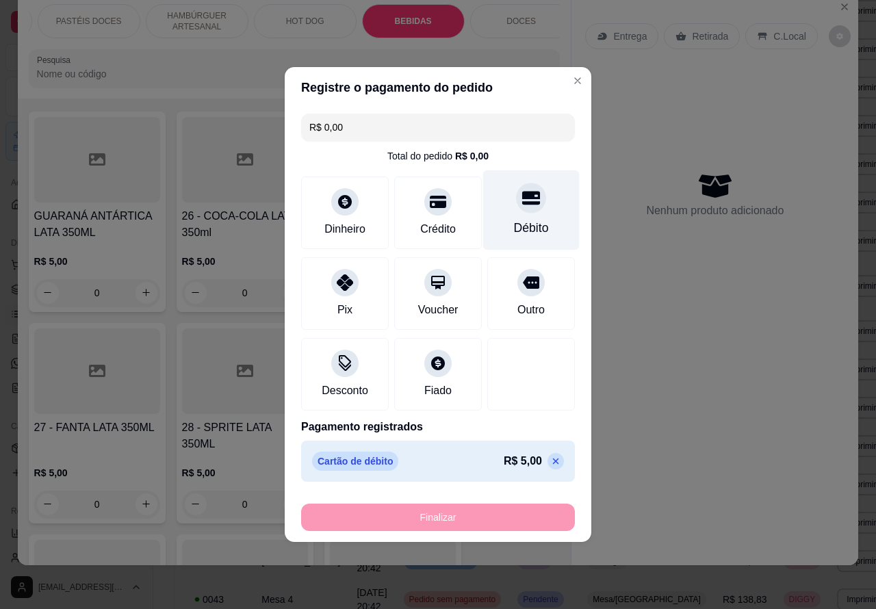
type input "-R$ 5,00"
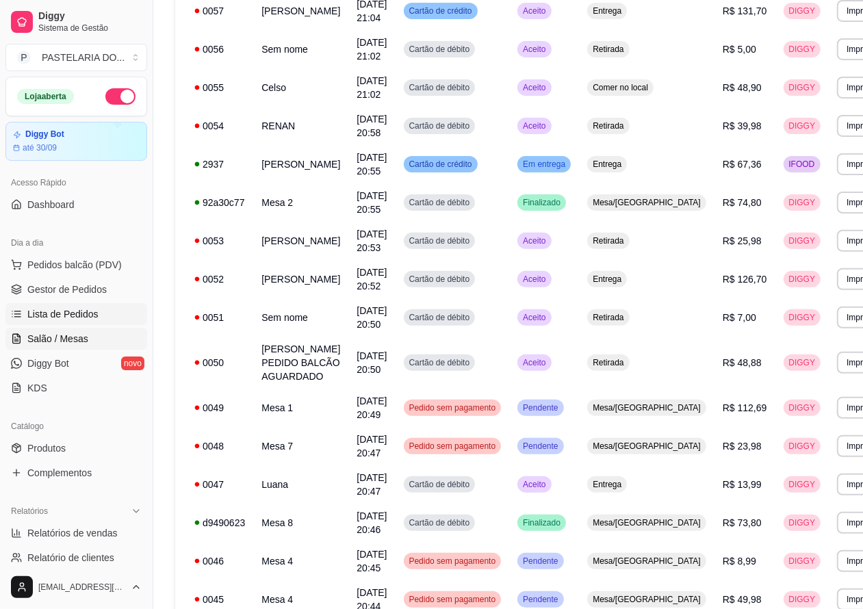
click at [69, 335] on span "Salão / Mesas" at bounding box center [57, 339] width 61 height 14
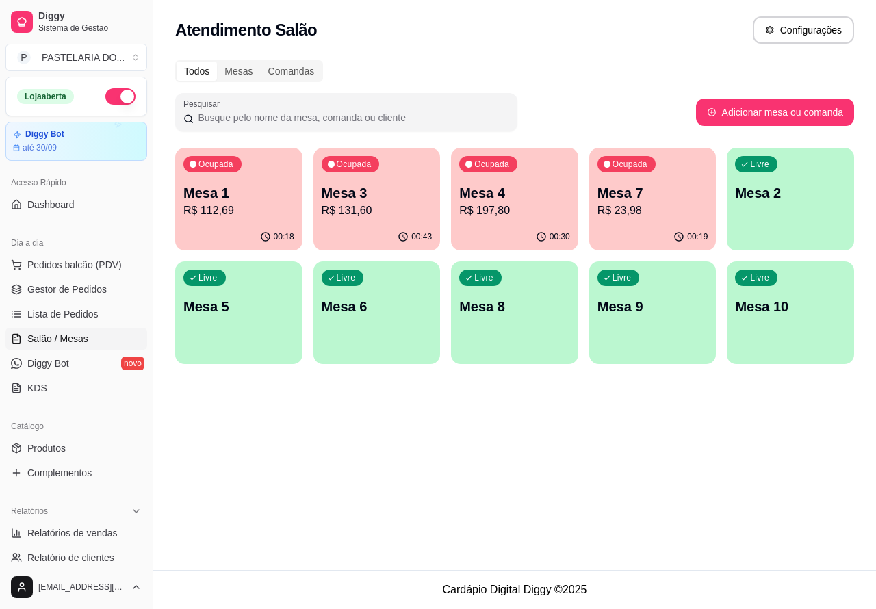
click at [518, 193] on p "Mesa 4" at bounding box center [514, 192] width 111 height 19
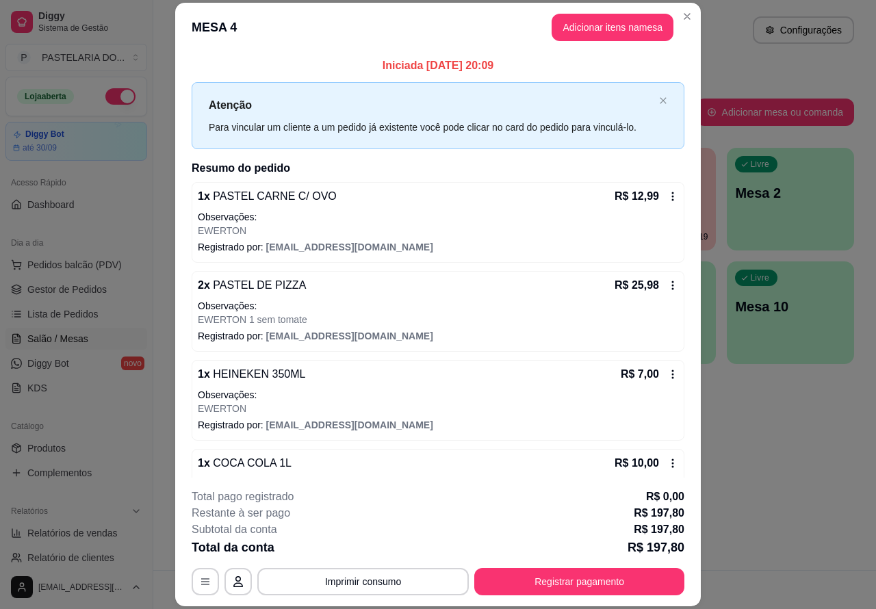
click at [607, 30] on p "Este pedido será vinculado para" at bounding box center [656, 37] width 138 height 14
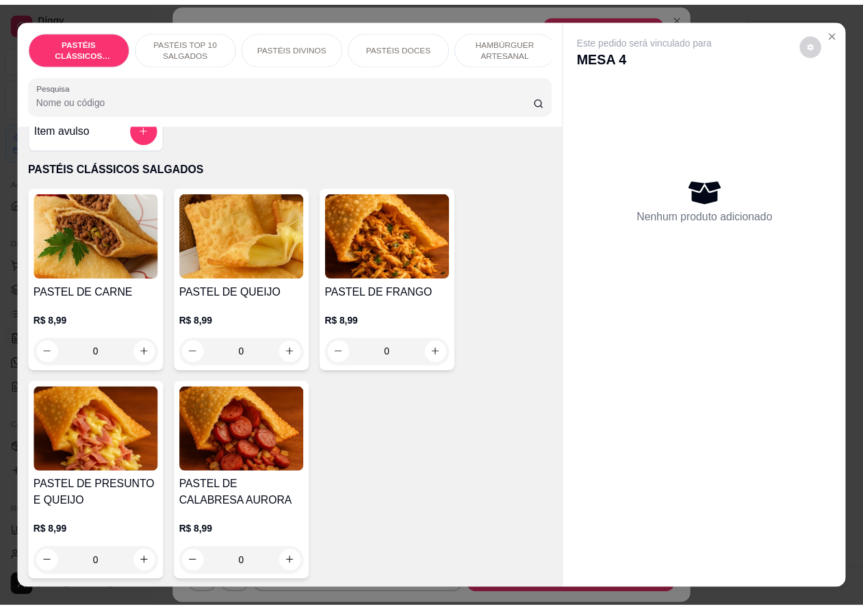
scroll to position [29, 0]
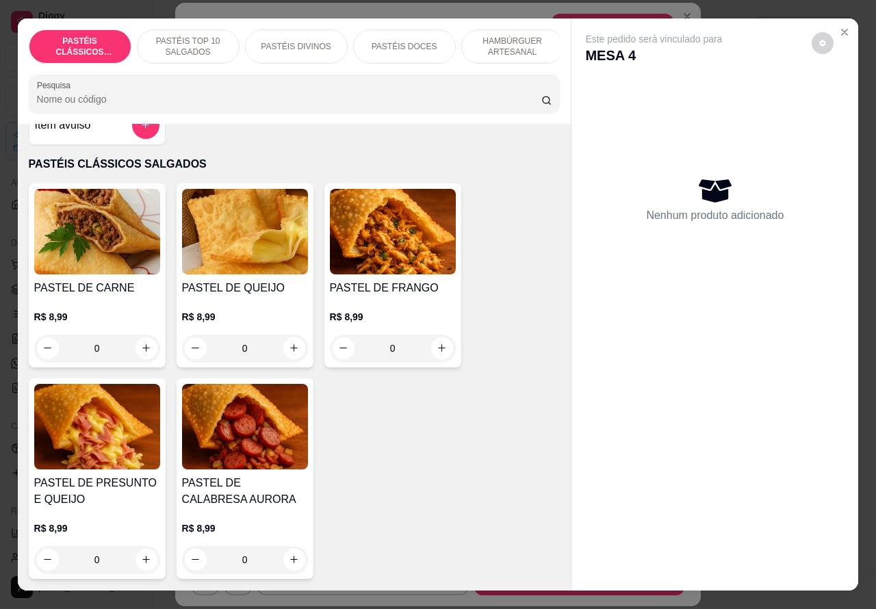
click at [142, 563] on icon "increase-product-quantity" at bounding box center [146, 560] width 8 height 8
type input "1"
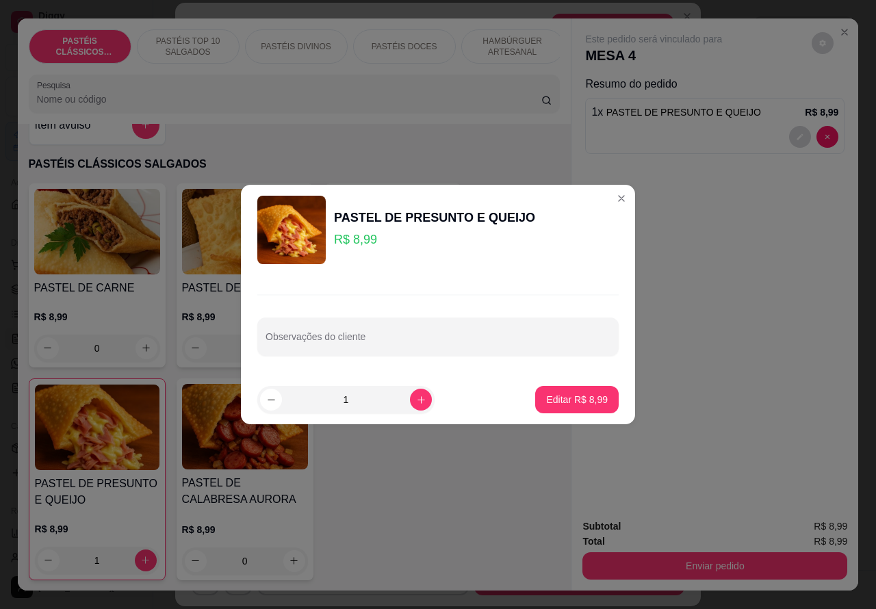
click at [405, 336] on input "Observações do cliente" at bounding box center [438, 342] width 345 height 14
type input "EWERTON"
click at [562, 399] on p "Editar R$ 8,99" at bounding box center [578, 399] width 60 height 13
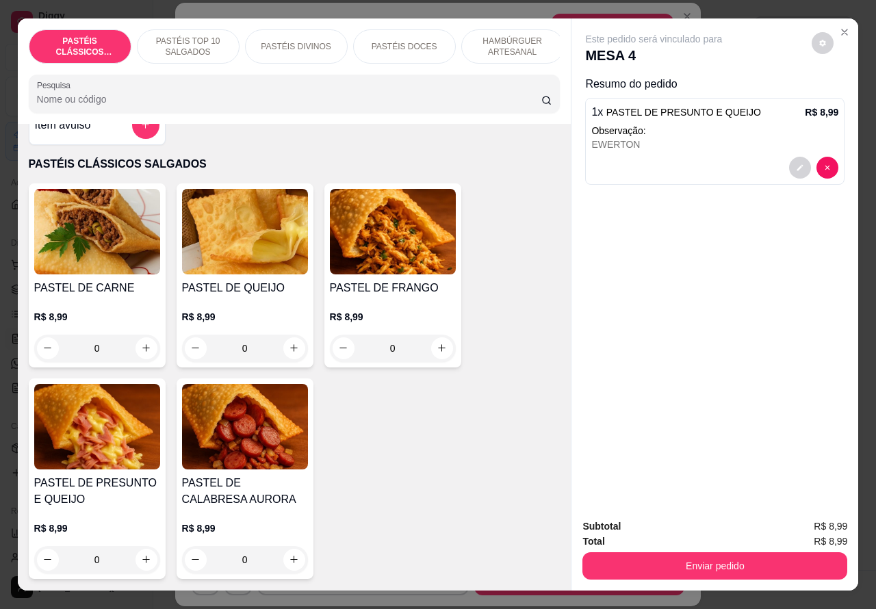
click at [672, 552] on button "Enviar pedido" at bounding box center [715, 565] width 265 height 27
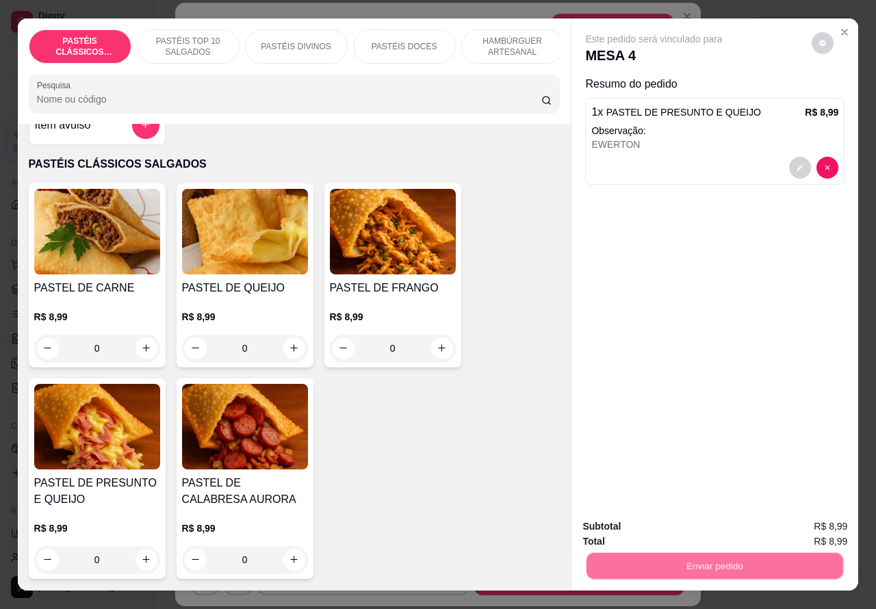
click at [648, 518] on button "Não registrar e enviar pedido" at bounding box center [669, 526] width 142 height 26
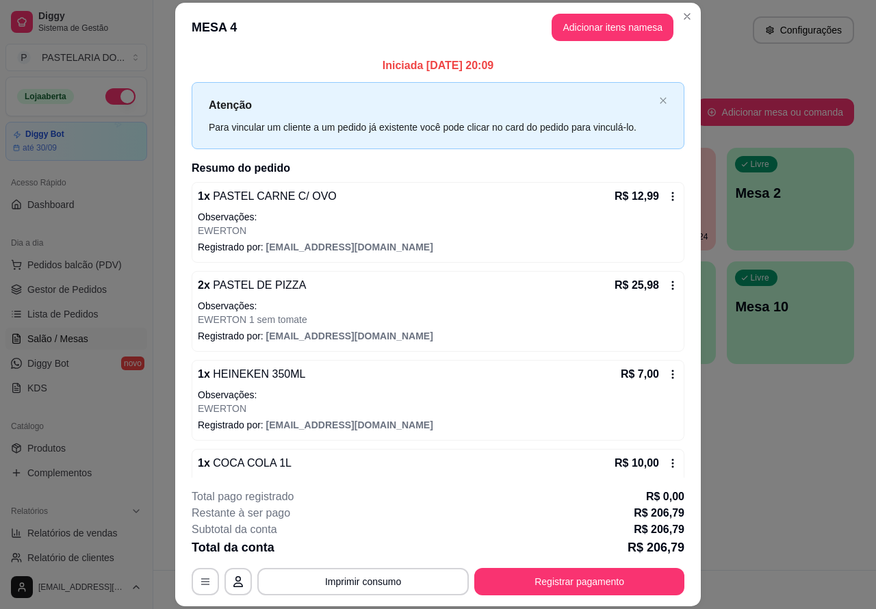
click at [828, 477] on div "Atendimento Salão Configurações Todos Mesas Comandas Pesquisar Adicionar mesa o…" at bounding box center [514, 285] width 723 height 570
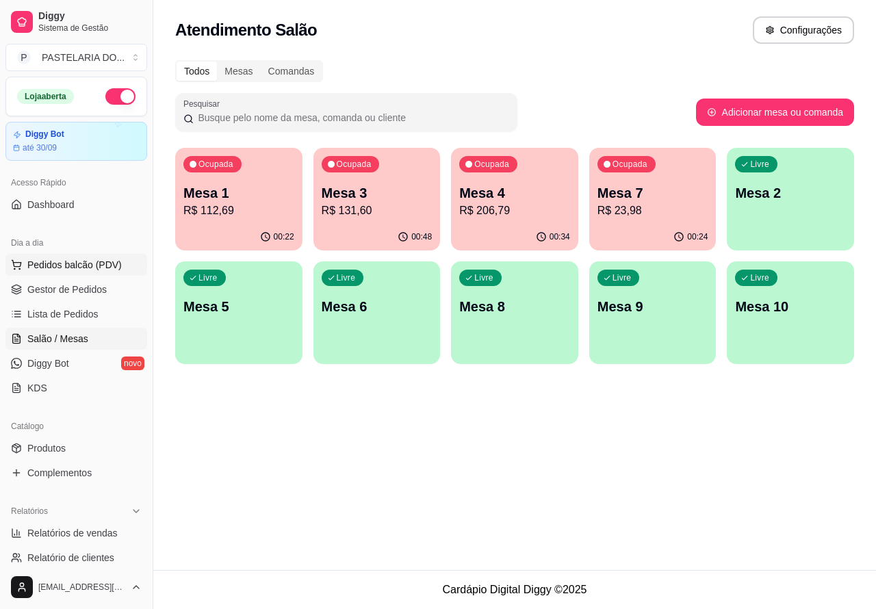
click at [70, 264] on span "Pedidos balcão (PDV)" at bounding box center [74, 265] width 94 height 14
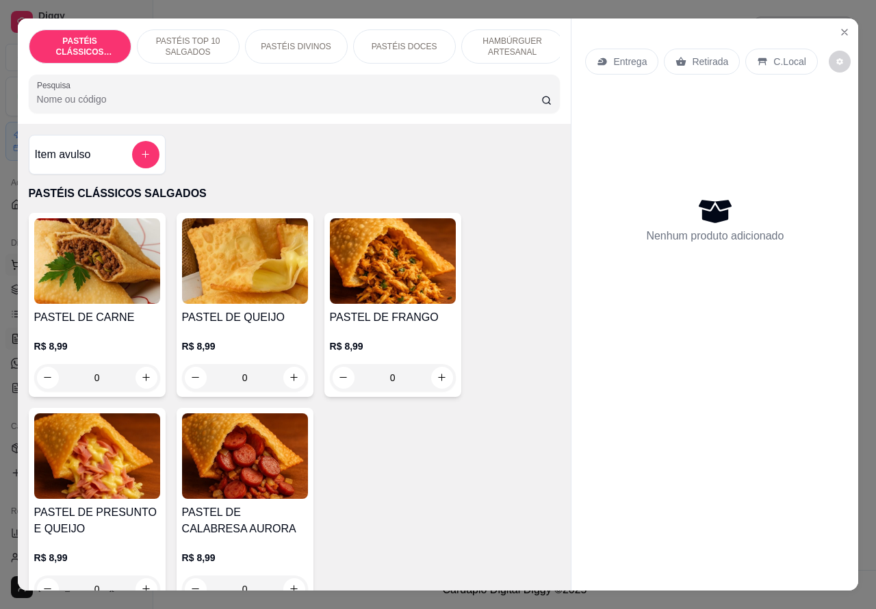
click at [843, 27] on icon "Close" at bounding box center [844, 32] width 11 height 11
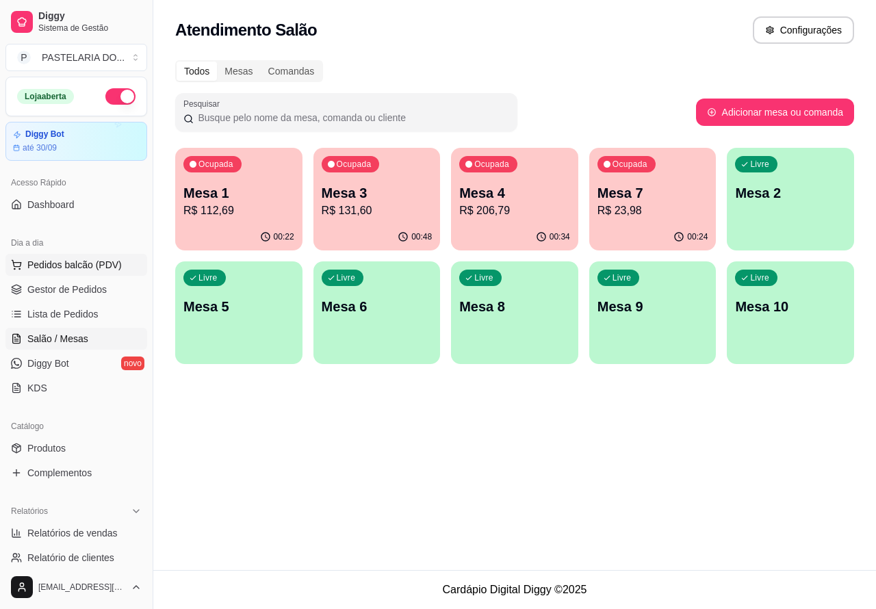
click at [521, 306] on p "Mesa 8" at bounding box center [514, 306] width 111 height 19
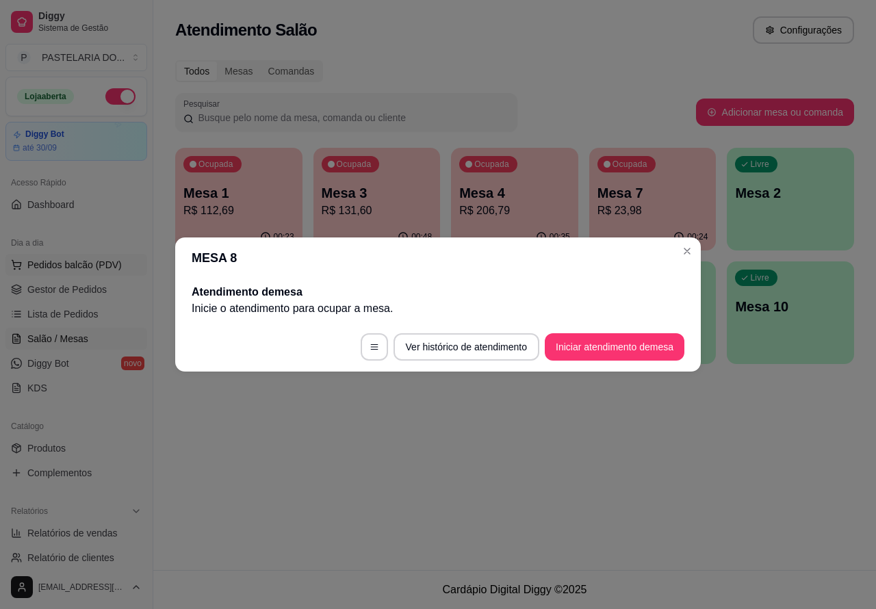
click at [534, 470] on div "Atendimento Salão Configurações Todos Mesas Comandas Pesquisar Adicionar mesa o…" at bounding box center [514, 285] width 723 height 570
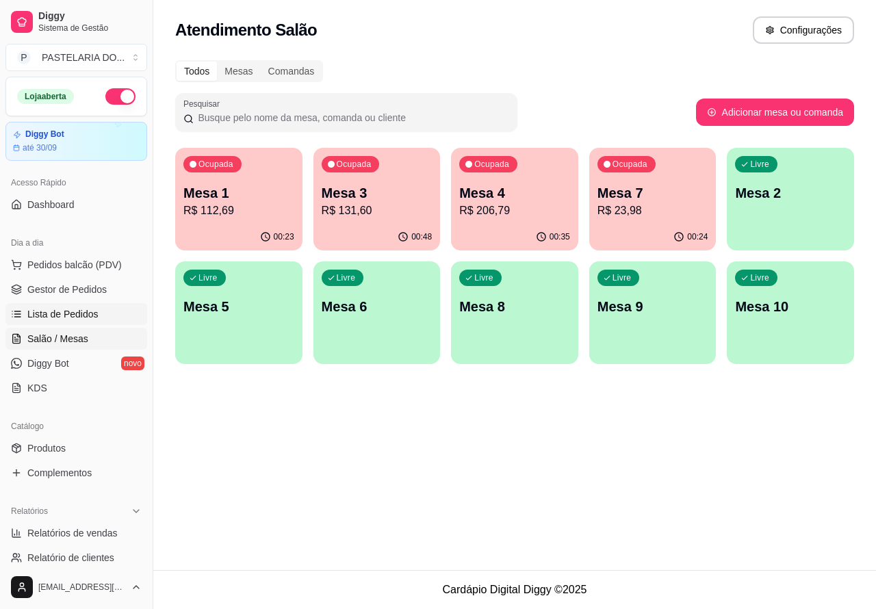
click at [68, 309] on span "Lista de Pedidos" at bounding box center [62, 314] width 71 height 14
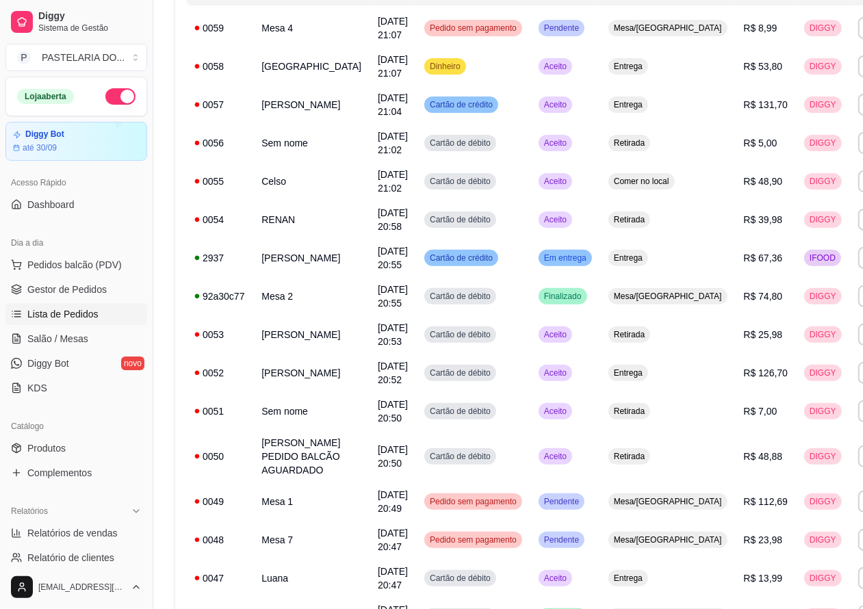
scroll to position [207, 0]
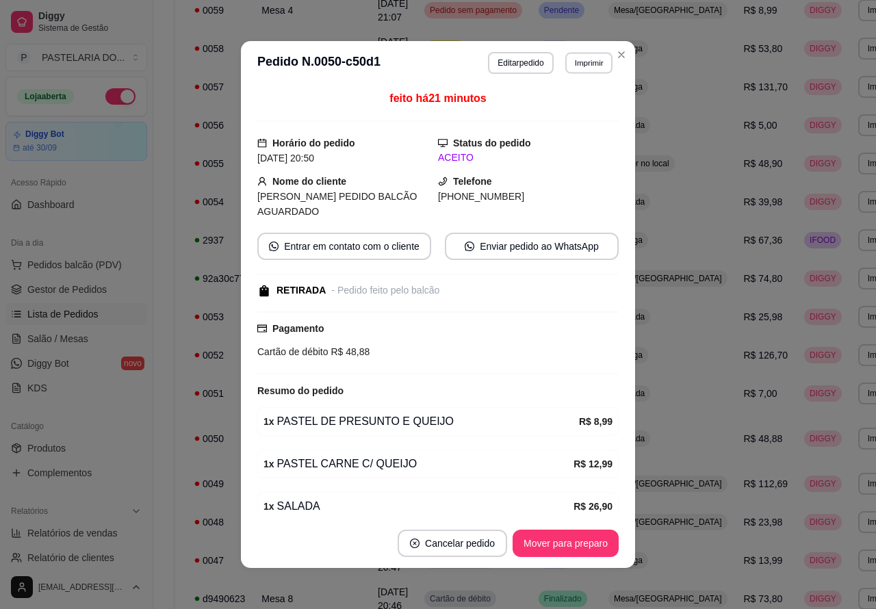
click at [581, 64] on button "Imprimir" at bounding box center [588, 62] width 47 height 21
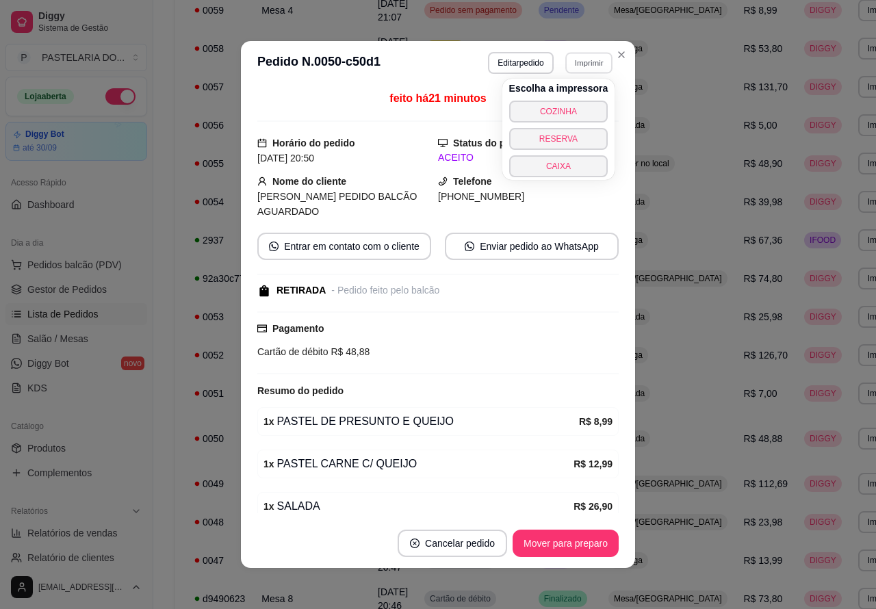
click at [573, 106] on button "COZINHA" at bounding box center [558, 112] width 99 height 22
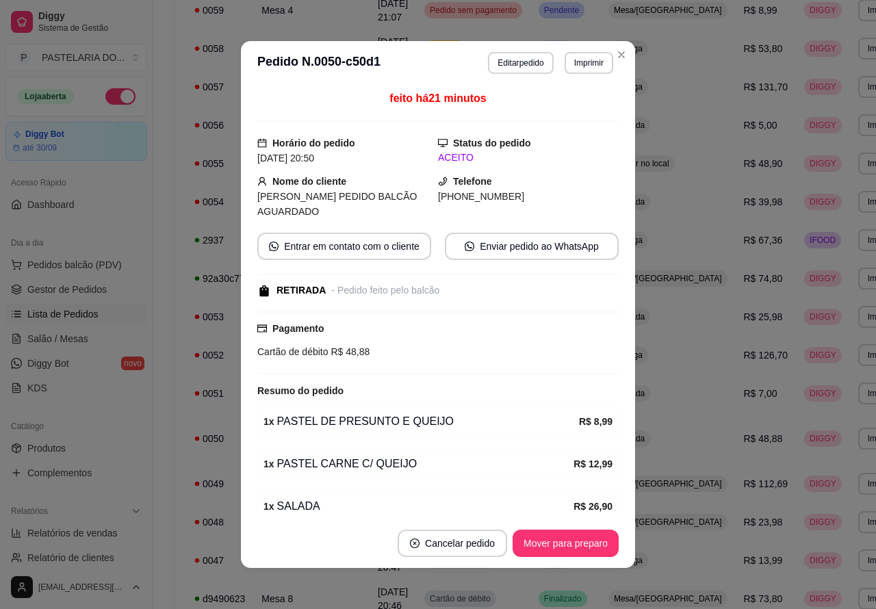
click at [175, 504] on div "**********" at bounding box center [550, 573] width 751 height 1249
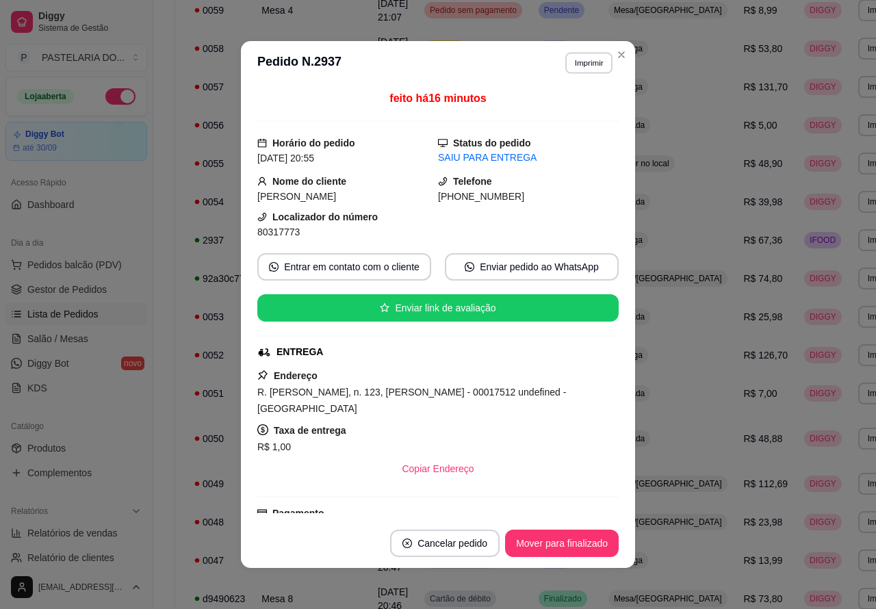
click at [584, 62] on button "Imprimir" at bounding box center [588, 62] width 47 height 21
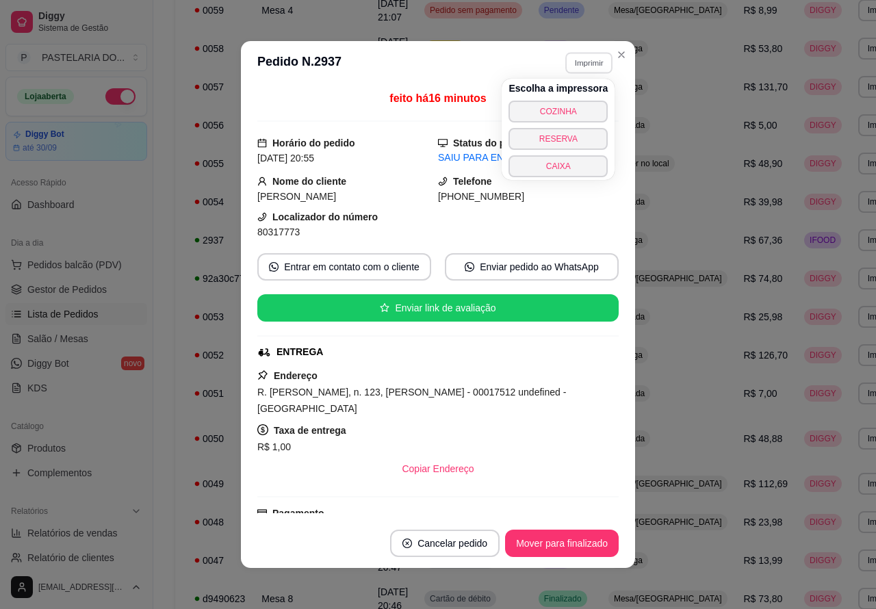
click at [576, 104] on button "COZINHA" at bounding box center [558, 112] width 99 height 22
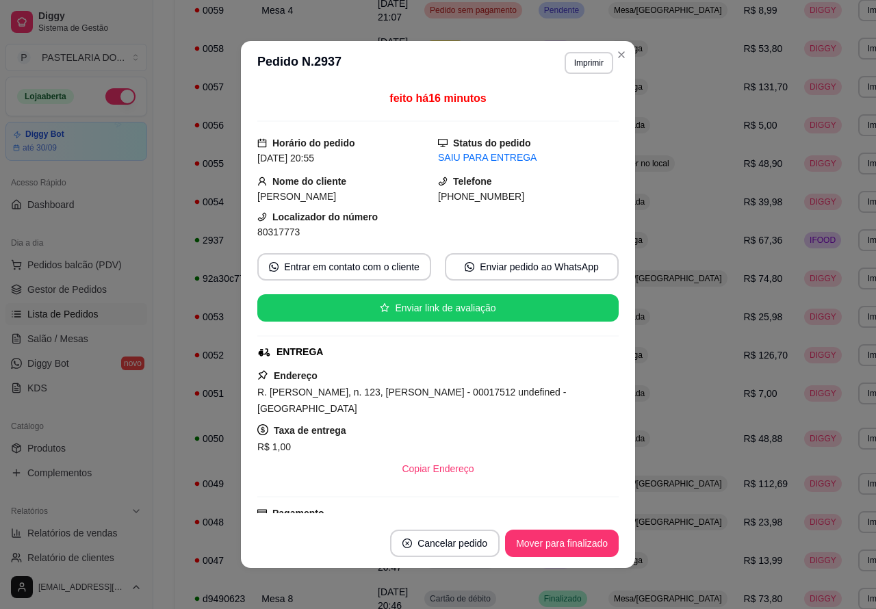
click at [158, 415] on div "**********" at bounding box center [550, 527] width 795 height 1375
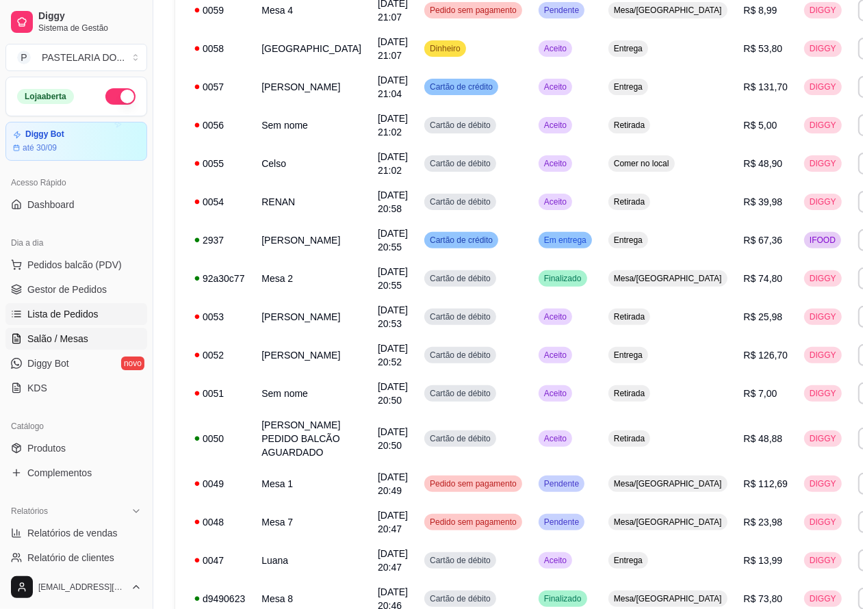
click at [70, 332] on span "Salão / Mesas" at bounding box center [57, 339] width 61 height 14
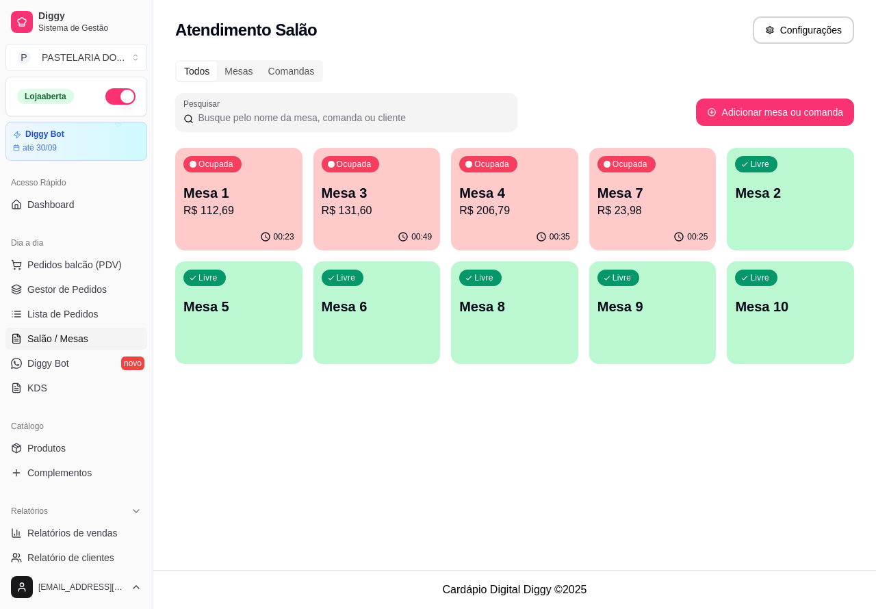
click at [518, 303] on p "Mesa 8" at bounding box center [514, 306] width 111 height 19
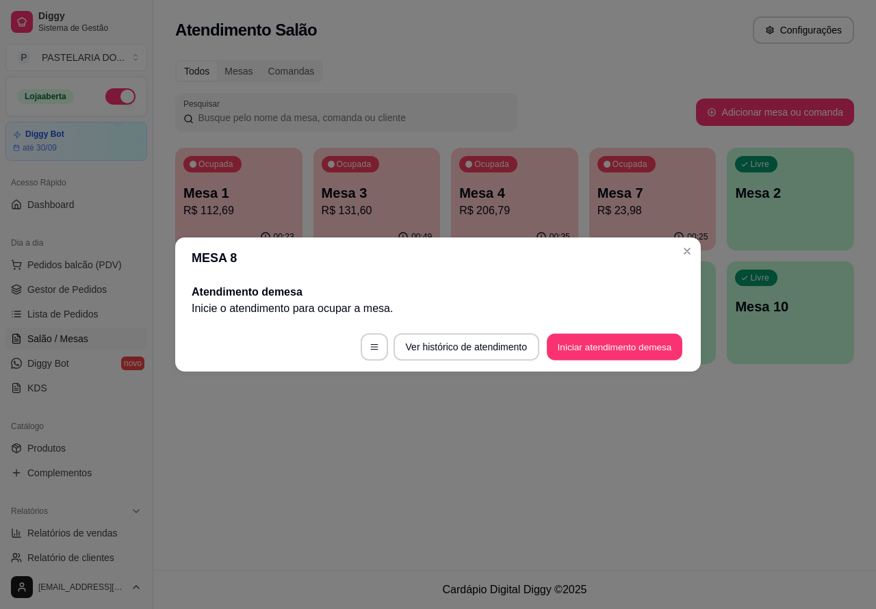
click at [628, 334] on button "Iniciar atendimento de mesa" at bounding box center [615, 347] width 136 height 27
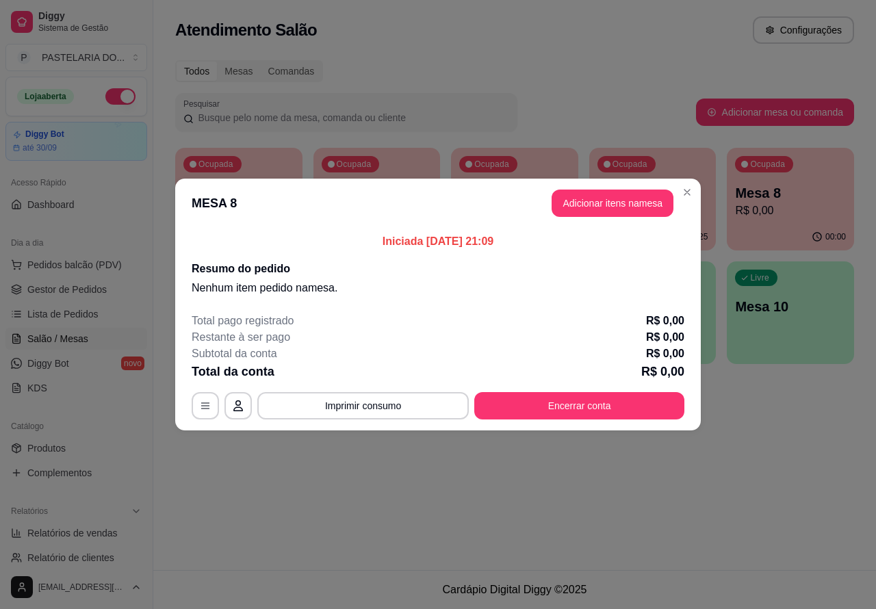
click at [426, 510] on div "Atendimento Salão Configurações Todos Mesas Comandas Pesquisar Adicionar mesa o…" at bounding box center [514, 285] width 723 height 570
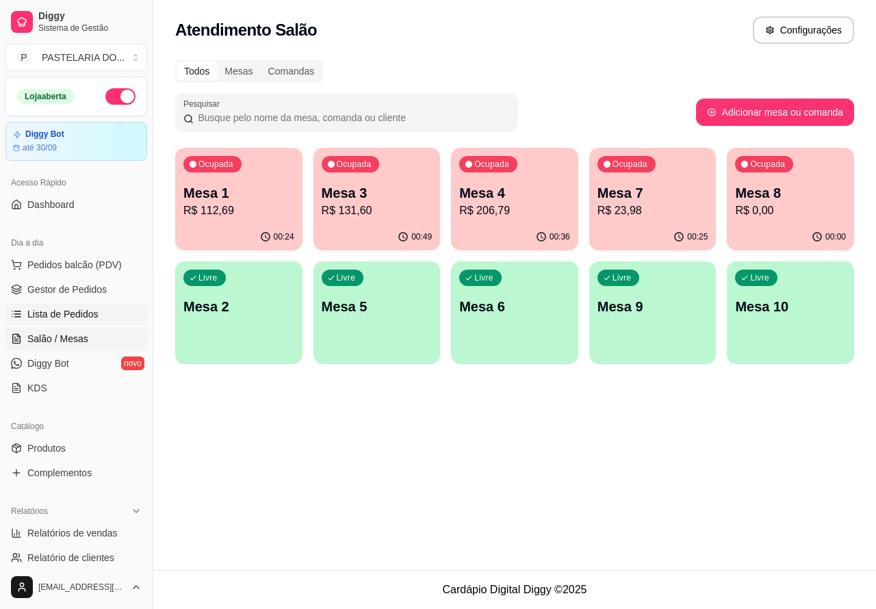
click at [69, 309] on span "Lista de Pedidos" at bounding box center [62, 314] width 71 height 14
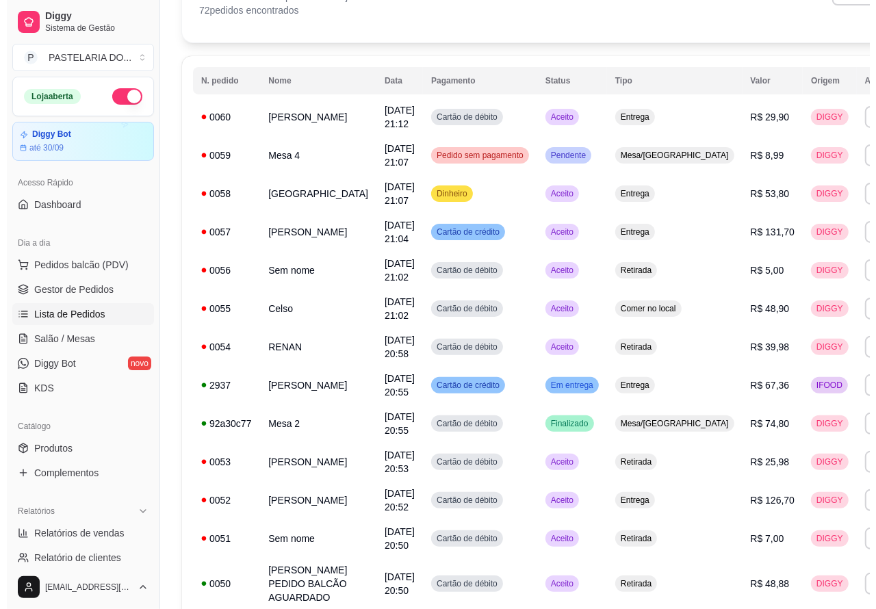
scroll to position [101, 0]
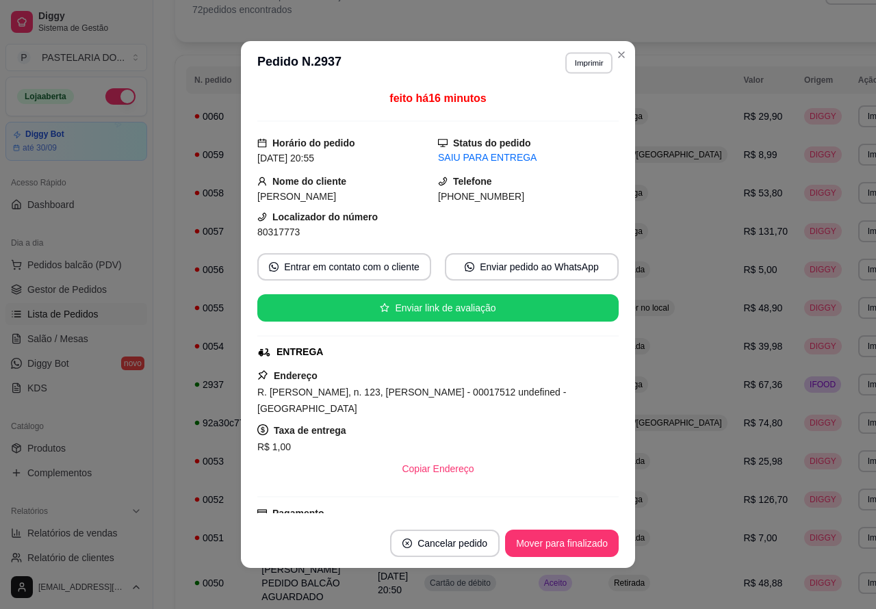
click at [581, 62] on button "Imprimir" at bounding box center [588, 62] width 47 height 21
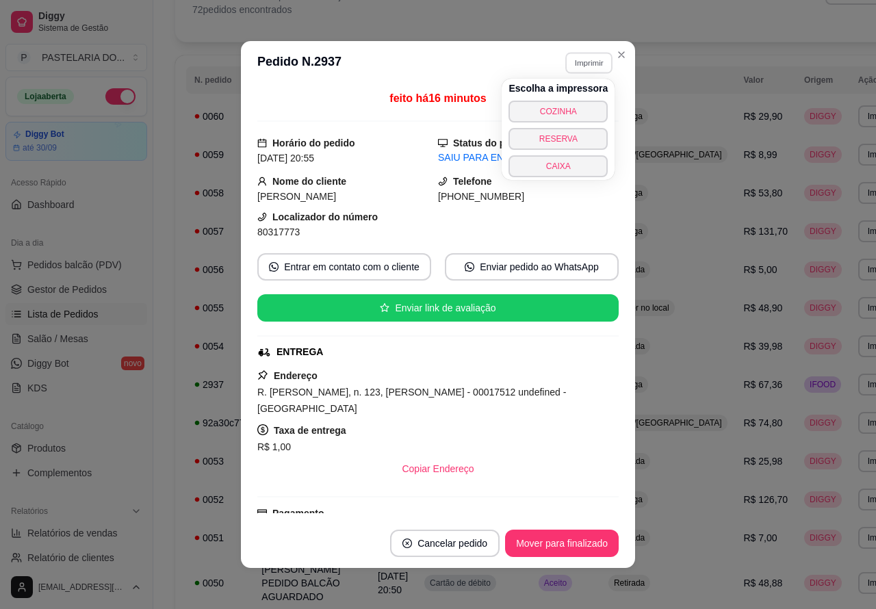
click at [574, 103] on button "COZINHA" at bounding box center [558, 112] width 99 height 22
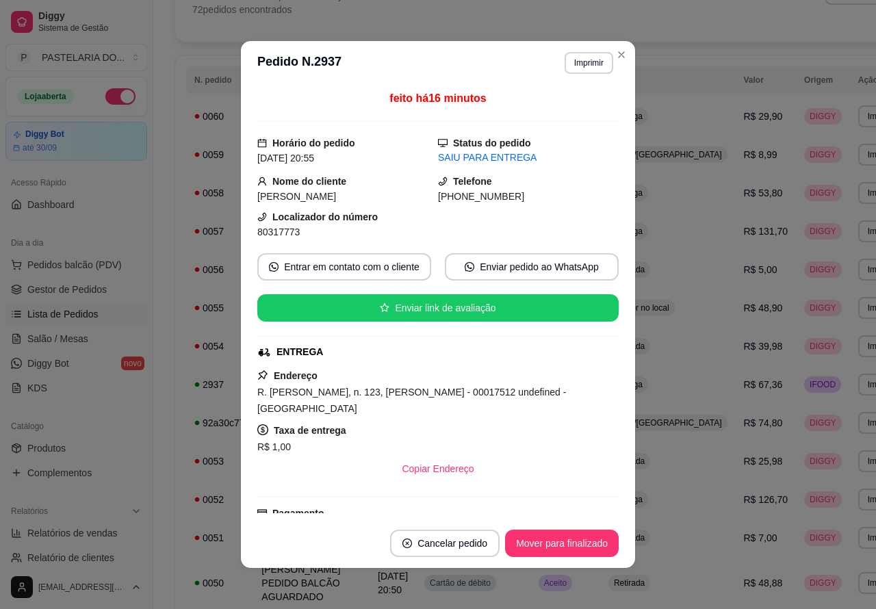
click at [216, 589] on td "0050" at bounding box center [219, 583] width 67 height 52
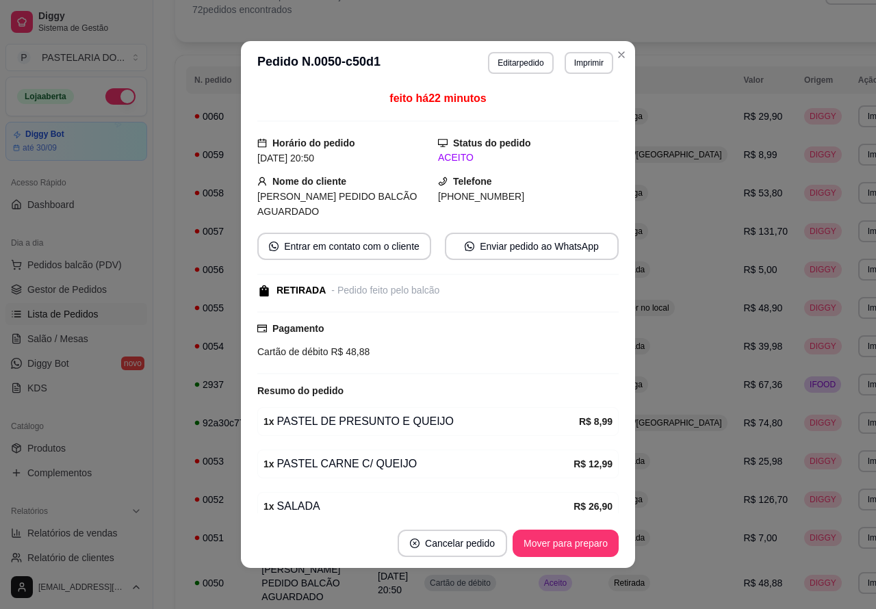
click at [583, 62] on button "Imprimir" at bounding box center [589, 63] width 49 height 22
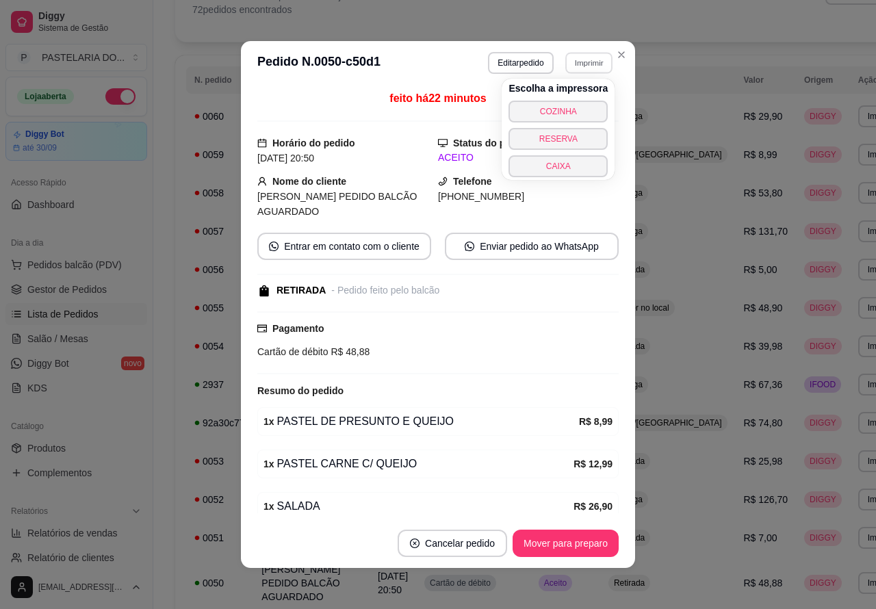
click at [568, 103] on button "COZINHA" at bounding box center [558, 112] width 99 height 22
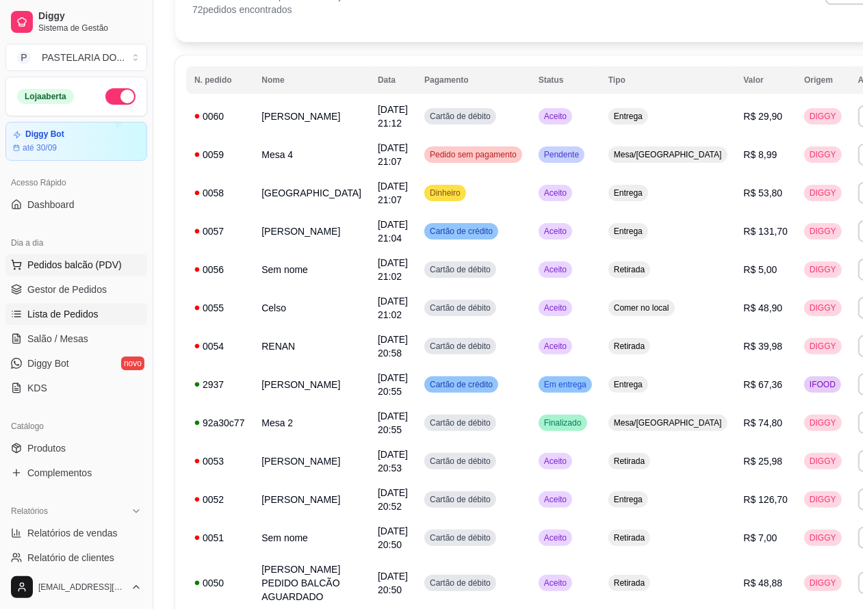
click at [97, 264] on span "Pedidos balcão (PDV)" at bounding box center [74, 265] width 94 height 14
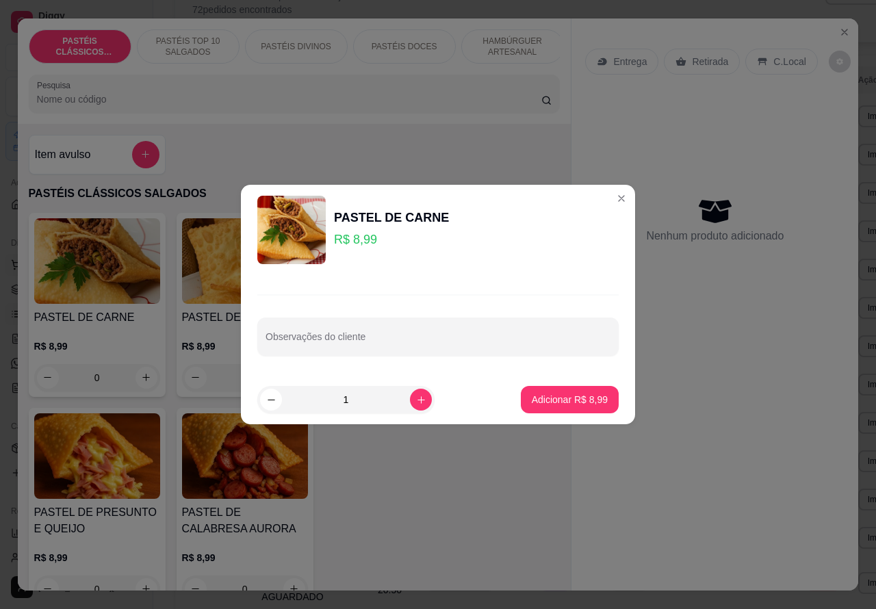
click at [601, 196] on div "Nenhum produto adicionado" at bounding box center [714, 220] width 259 height 268
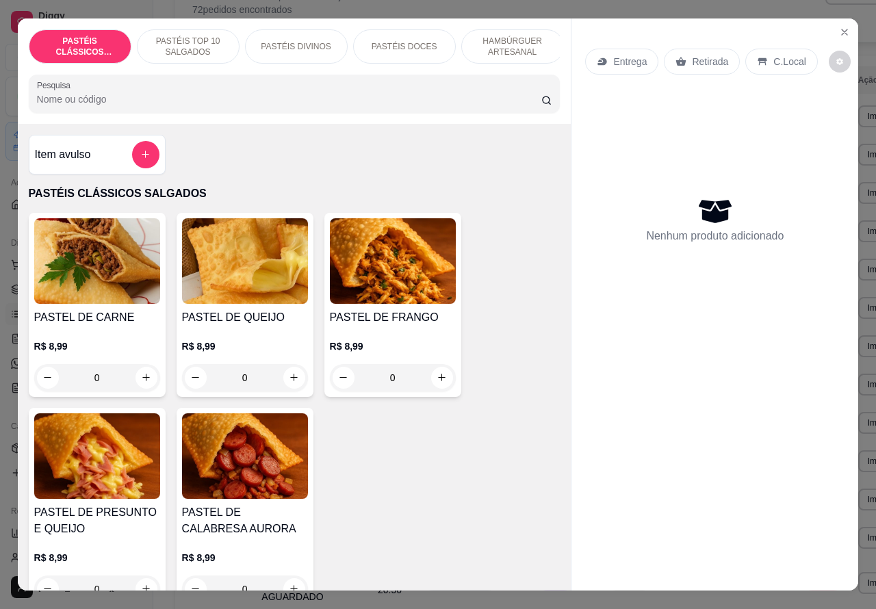
click at [601, 196] on div "Nenhum produto adicionado" at bounding box center [714, 220] width 259 height 268
click at [626, 55] on p "Entrega" at bounding box center [630, 62] width 34 height 14
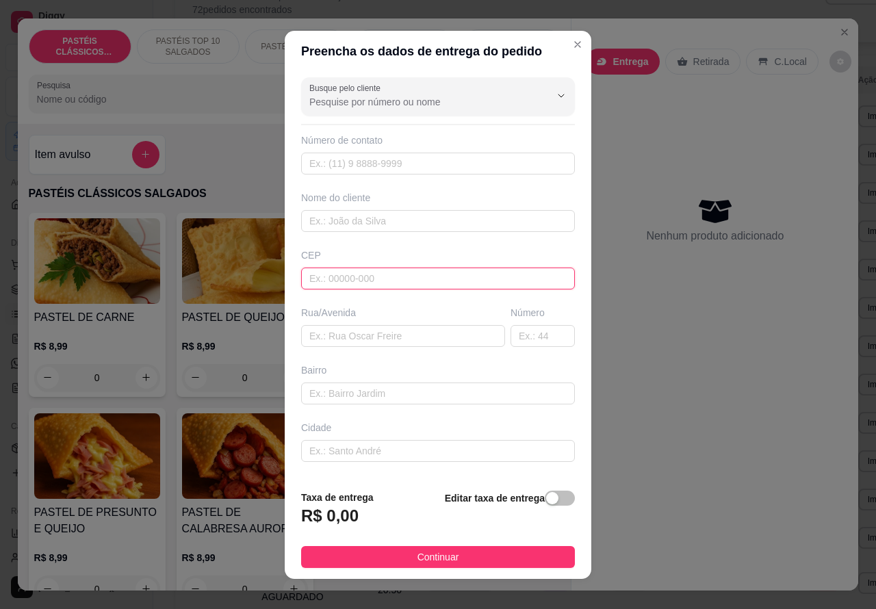
click at [398, 276] on input "text" at bounding box center [438, 279] width 274 height 22
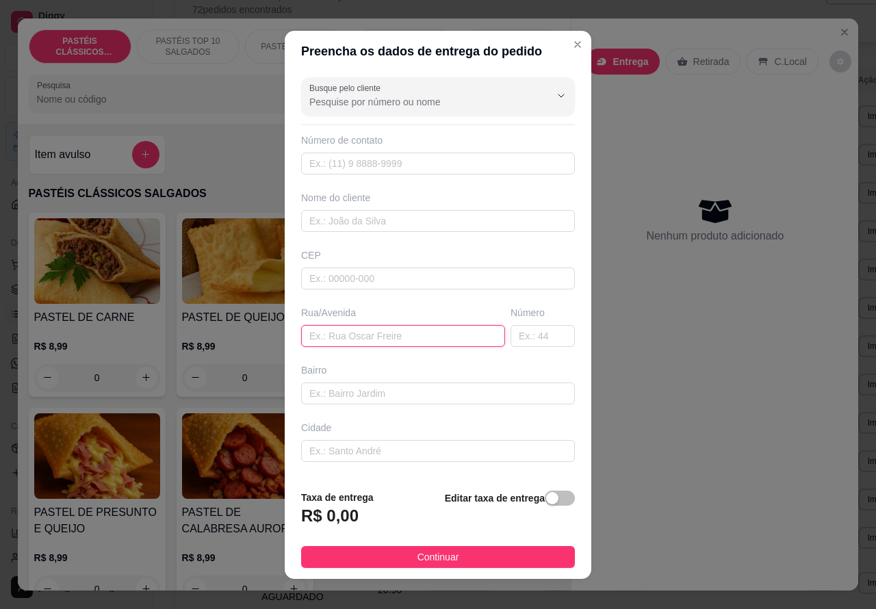
click at [407, 329] on input "text" at bounding box center [403, 336] width 204 height 22
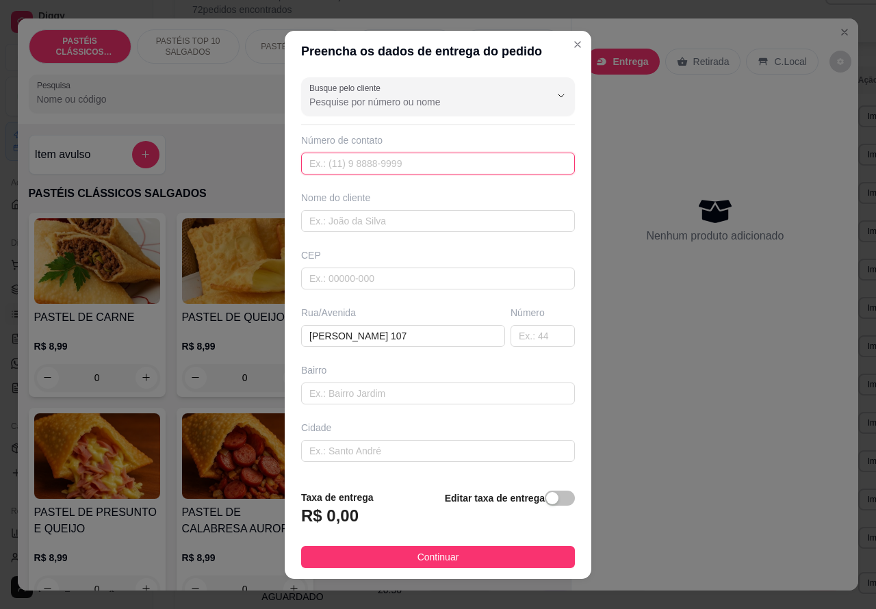
click at [416, 159] on input "text" at bounding box center [438, 164] width 274 height 22
paste input "[PHONE_NUMBER]"
click at [545, 492] on span "button" at bounding box center [560, 498] width 30 height 15
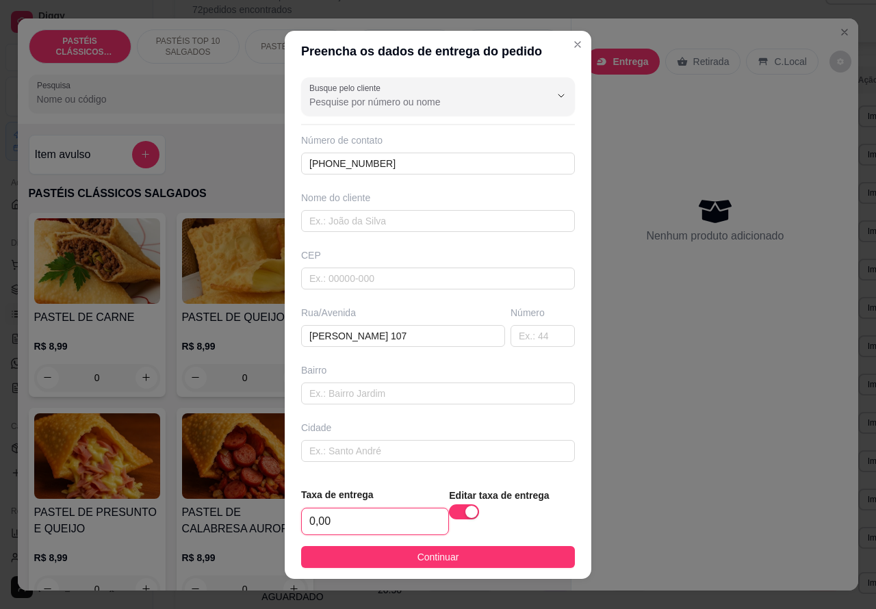
click at [305, 518] on input "0,00" at bounding box center [375, 522] width 146 height 26
click at [310, 519] on input "0,00" at bounding box center [375, 522] width 146 height 26
click at [396, 220] on input "text" at bounding box center [438, 221] width 274 height 22
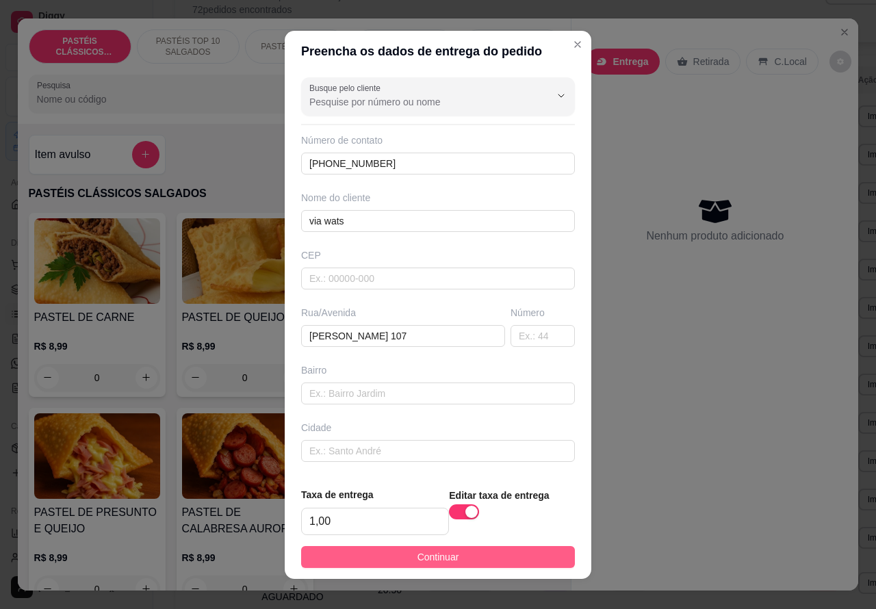
click at [481, 546] on button "Continuar" at bounding box center [438, 557] width 274 height 22
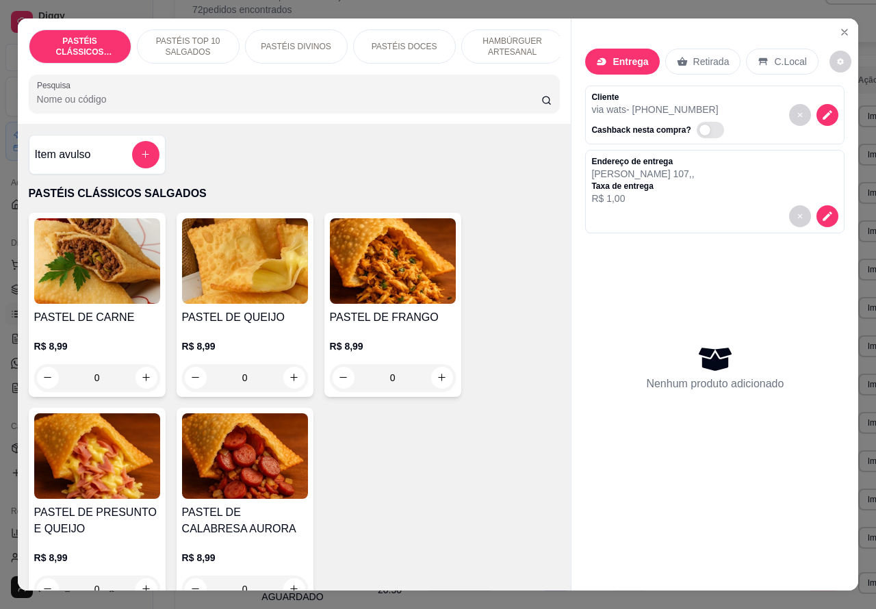
scroll to position [55, 0]
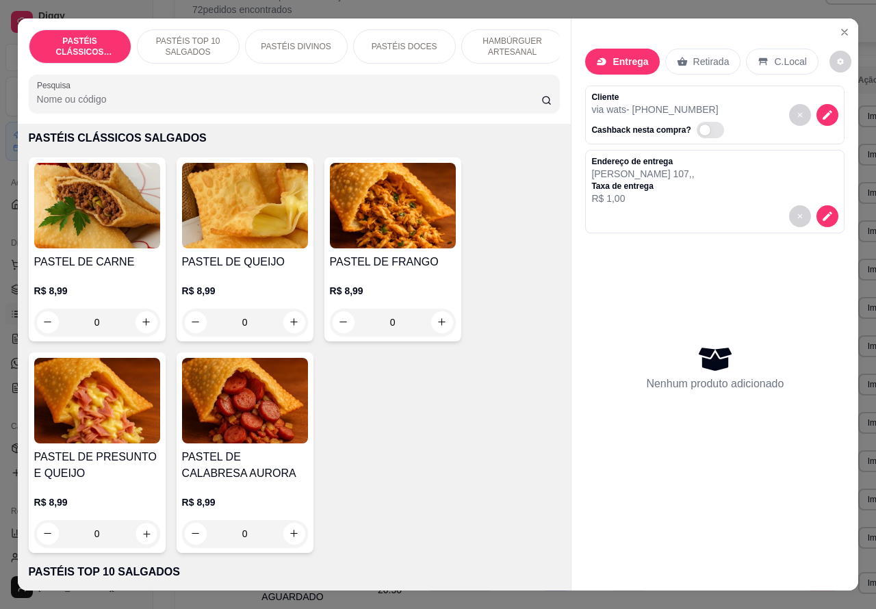
click at [143, 537] on icon "increase-product-quantity" at bounding box center [146, 534] width 7 height 7
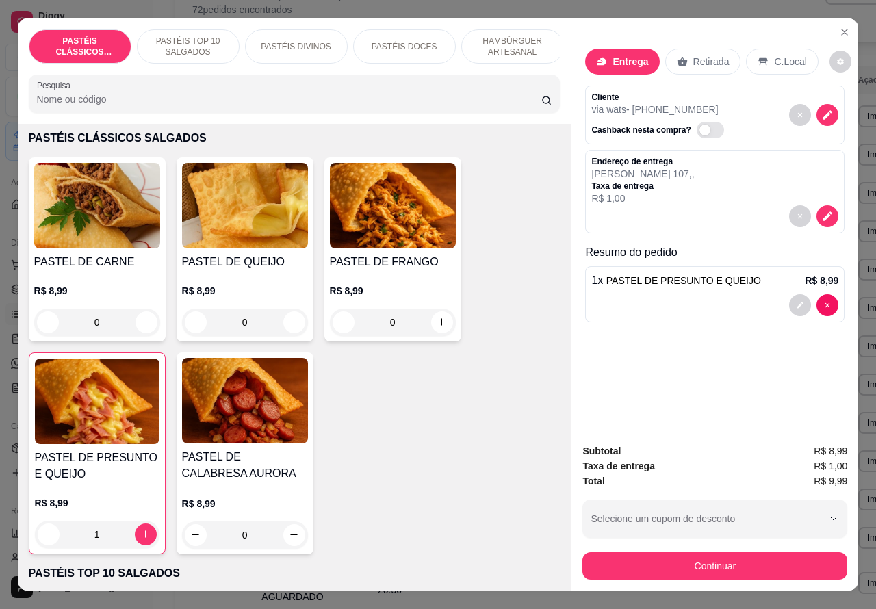
click at [140, 536] on icon "increase-product-quantity" at bounding box center [145, 534] width 10 height 10
click at [193, 36] on p "PASTÉIS TOP 10 SALGADOS" at bounding box center [188, 47] width 79 height 22
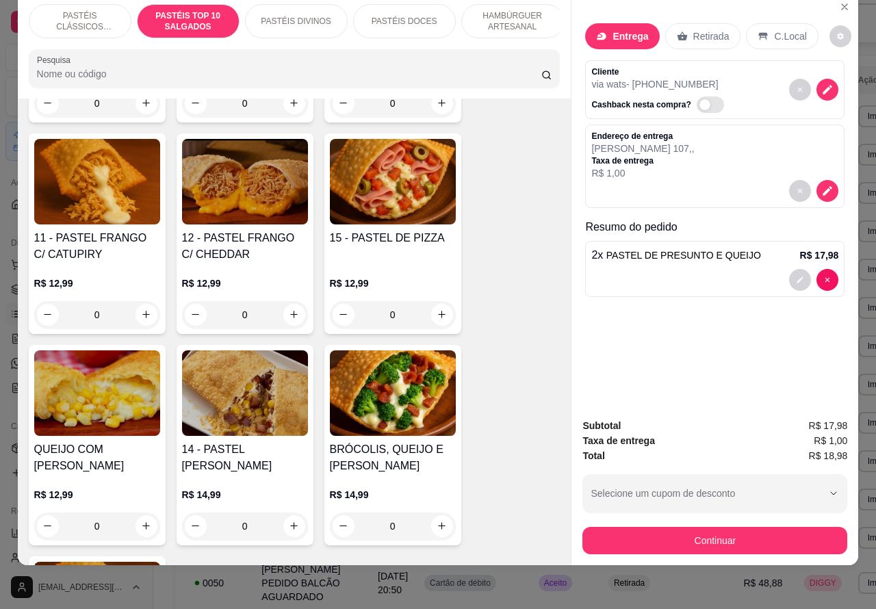
scroll to position [1379, 0]
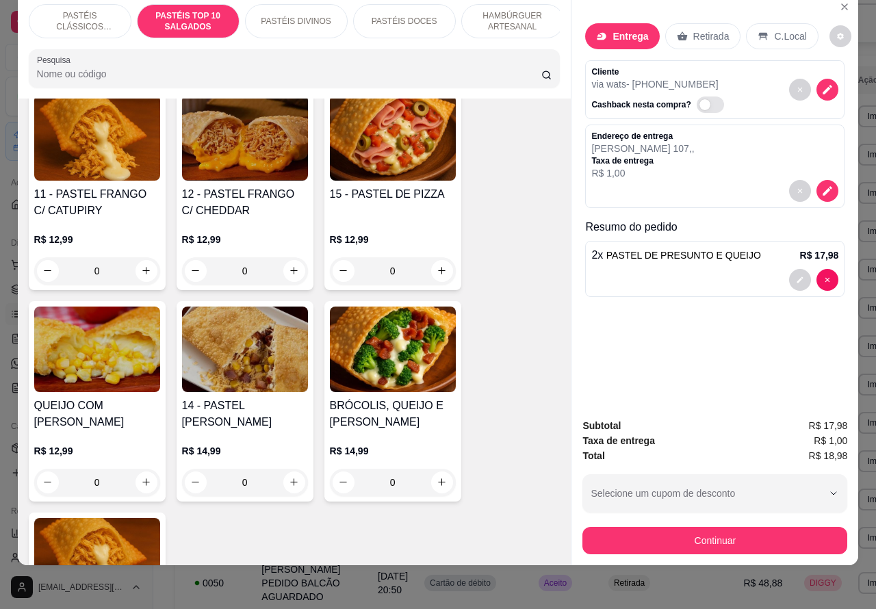
click at [285, 481] on div "0" at bounding box center [245, 482] width 126 height 27
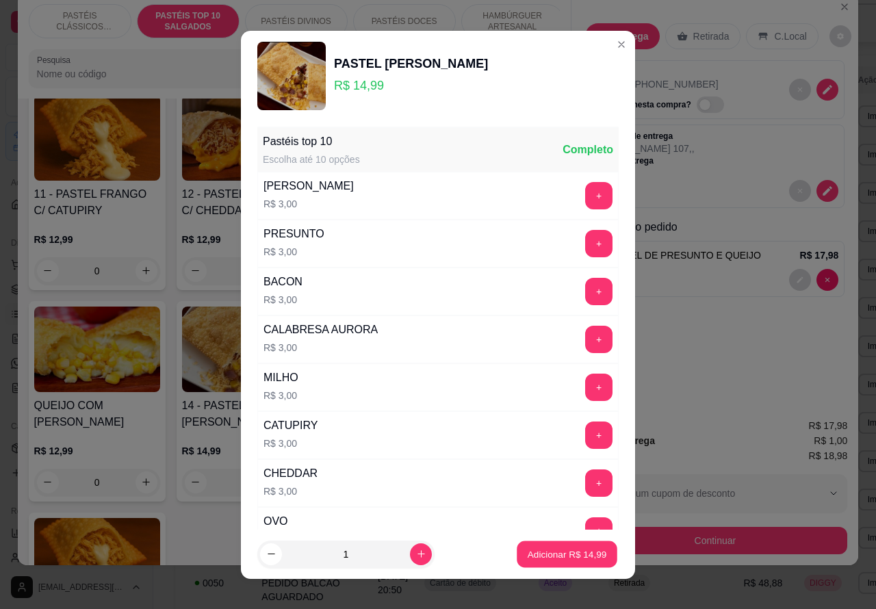
click at [546, 550] on p "Adicionar R$ 14,99" at bounding box center [567, 554] width 79 height 13
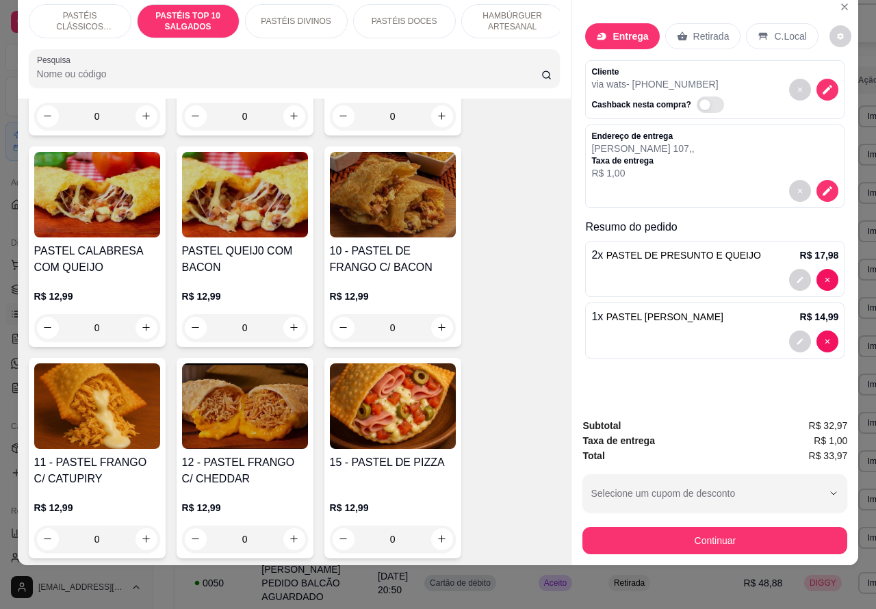
scroll to position [1103, 0]
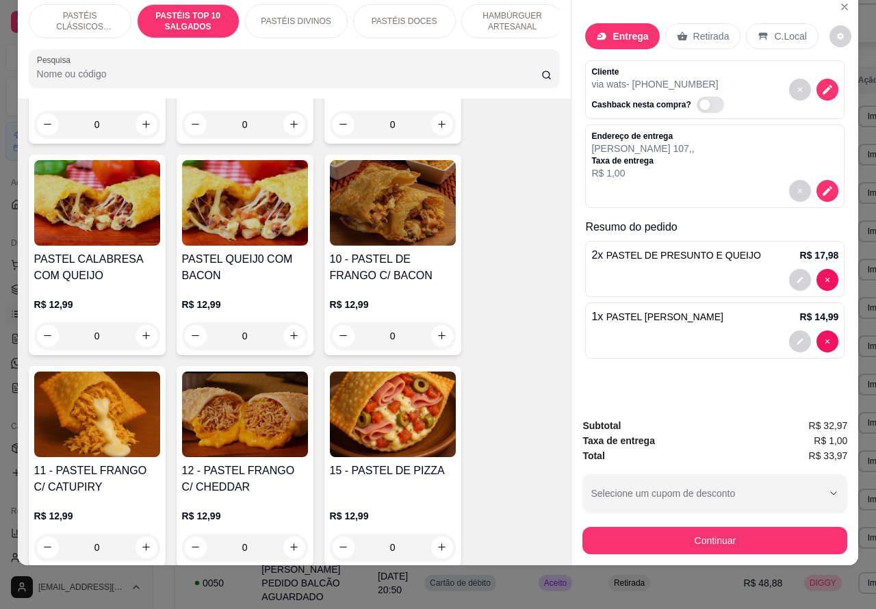
click at [435, 333] on div "0" at bounding box center [393, 335] width 126 height 27
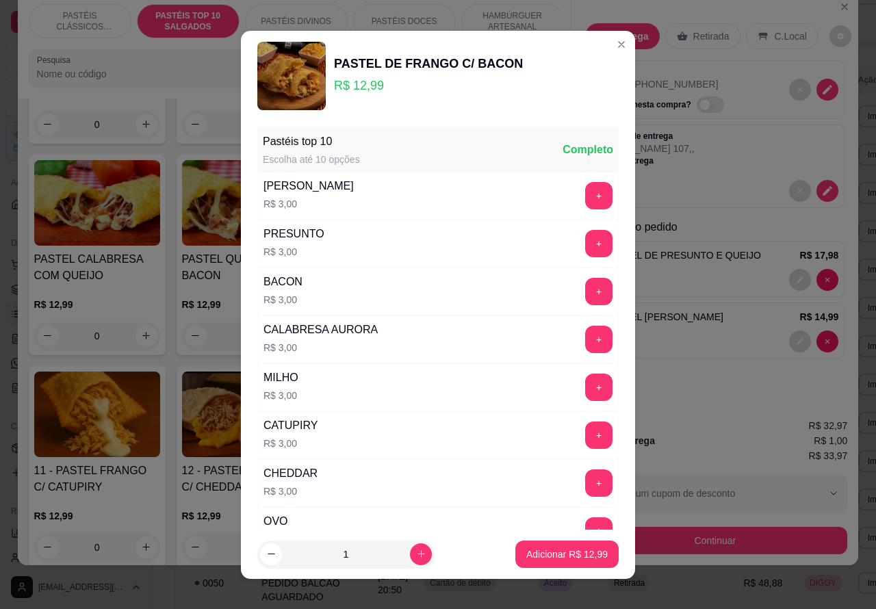
click at [691, 407] on div "Subtotal R$ 32,97 Taxa de entrega R$ 1,00 Total R$ 33,97 Selecione um cupom de …" at bounding box center [715, 486] width 287 height 158
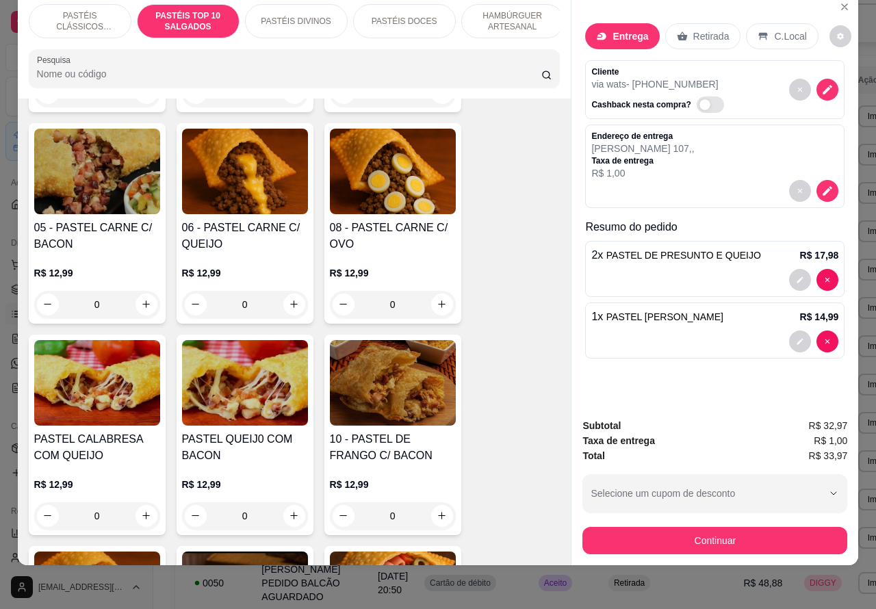
scroll to position [922, 0]
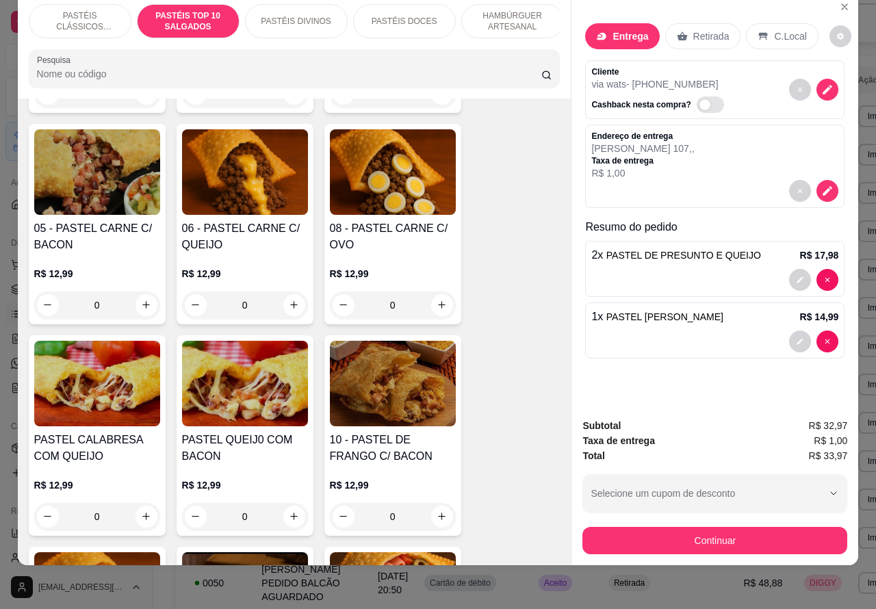
click at [136, 303] on div "0" at bounding box center [97, 305] width 126 height 27
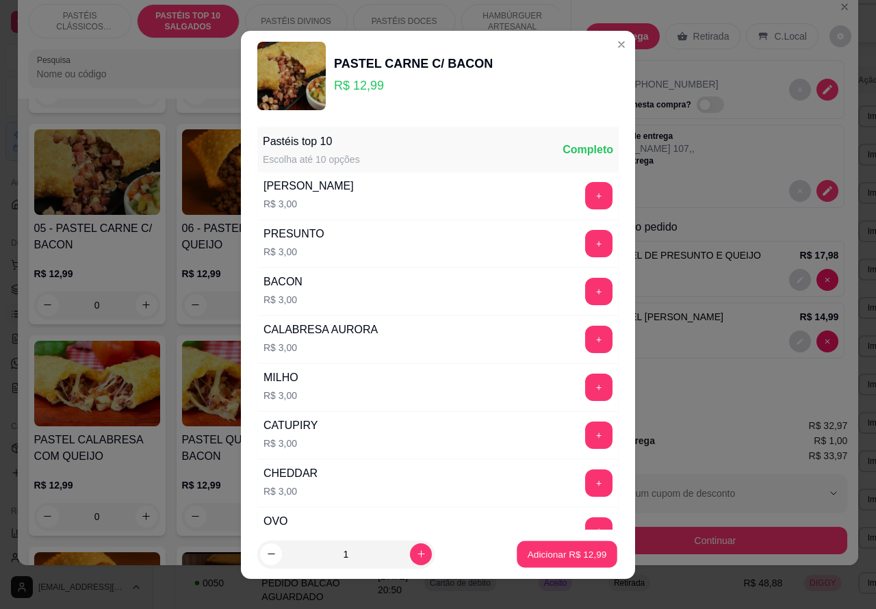
click at [551, 552] on p "Adicionar R$ 12,99" at bounding box center [567, 554] width 79 height 13
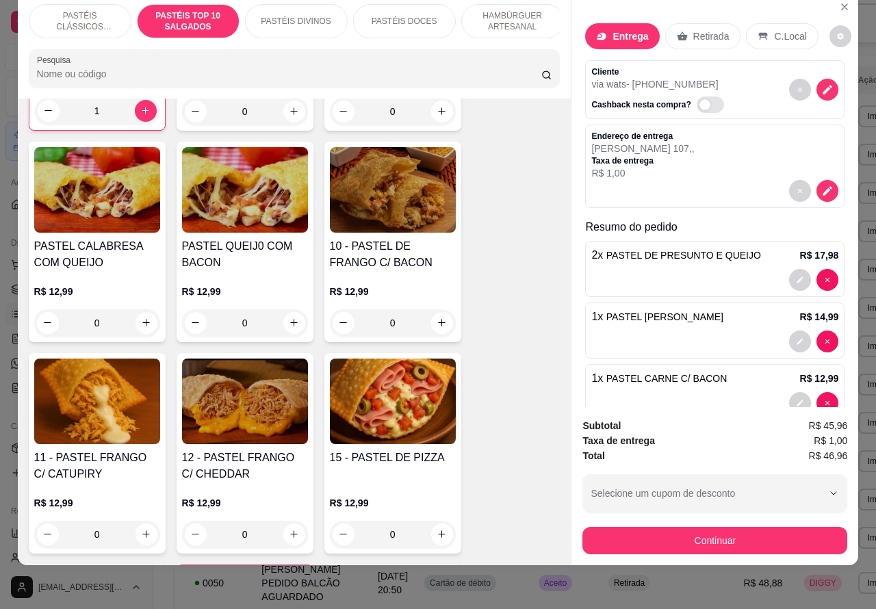
scroll to position [1070, 0]
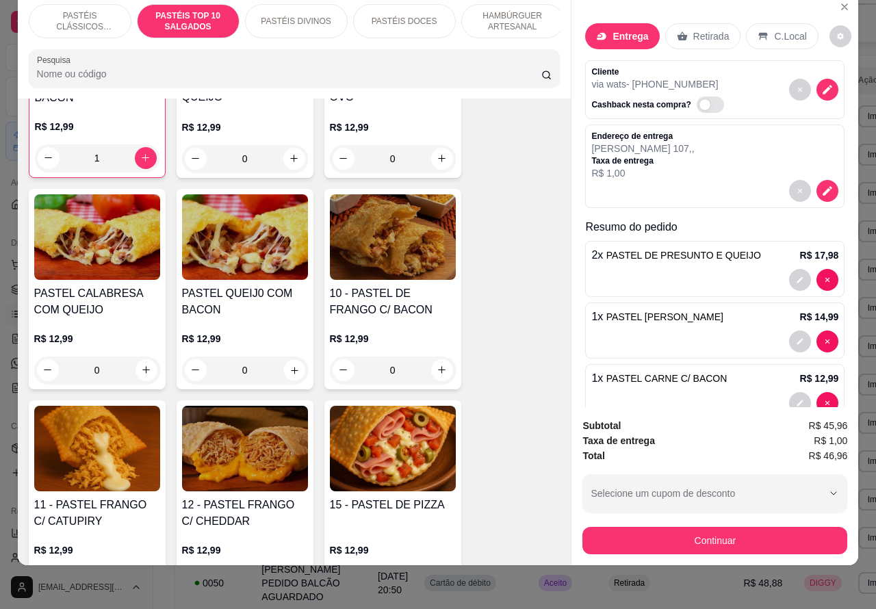
click at [289, 370] on icon "increase-product-quantity" at bounding box center [294, 370] width 10 height 10
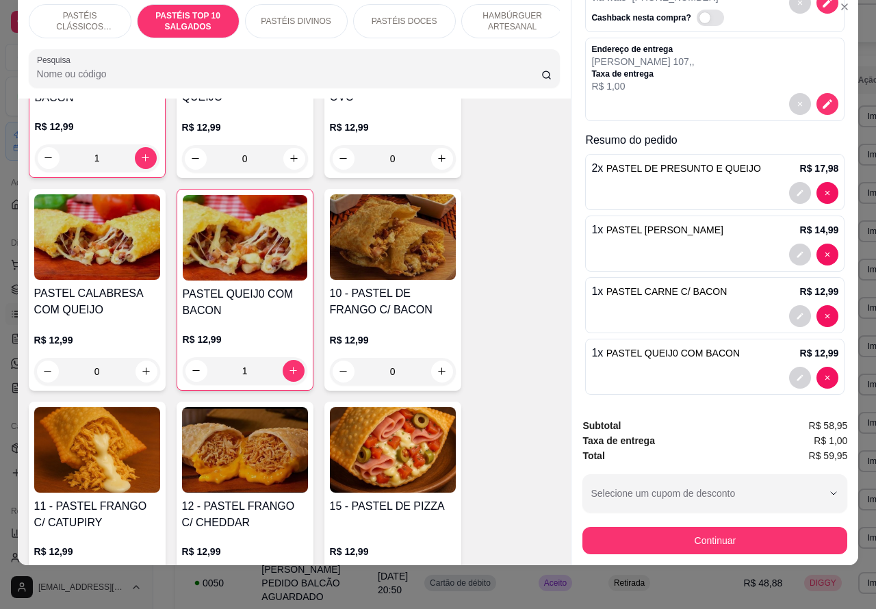
scroll to position [90, 0]
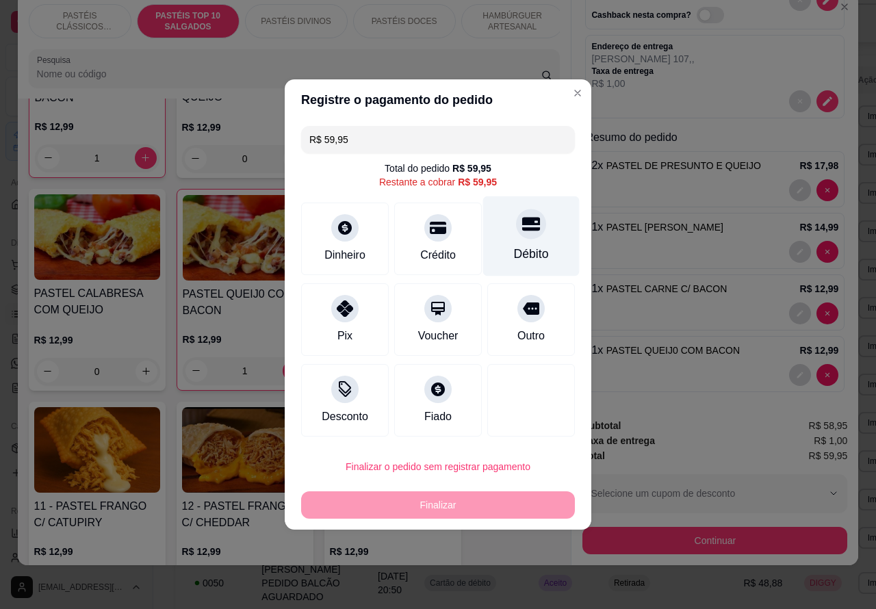
click at [528, 227] on icon at bounding box center [531, 225] width 18 height 14
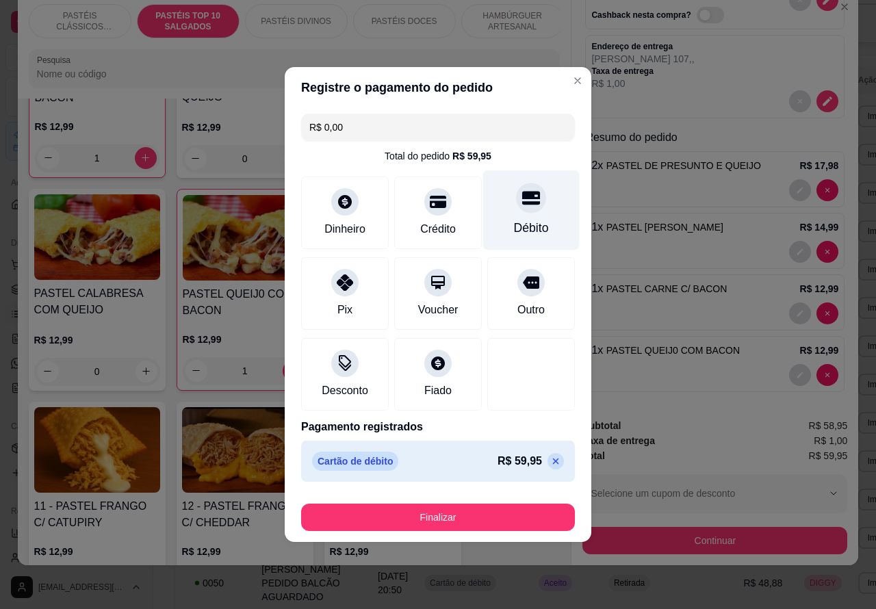
click at [487, 511] on button "Finalizar" at bounding box center [438, 517] width 274 height 27
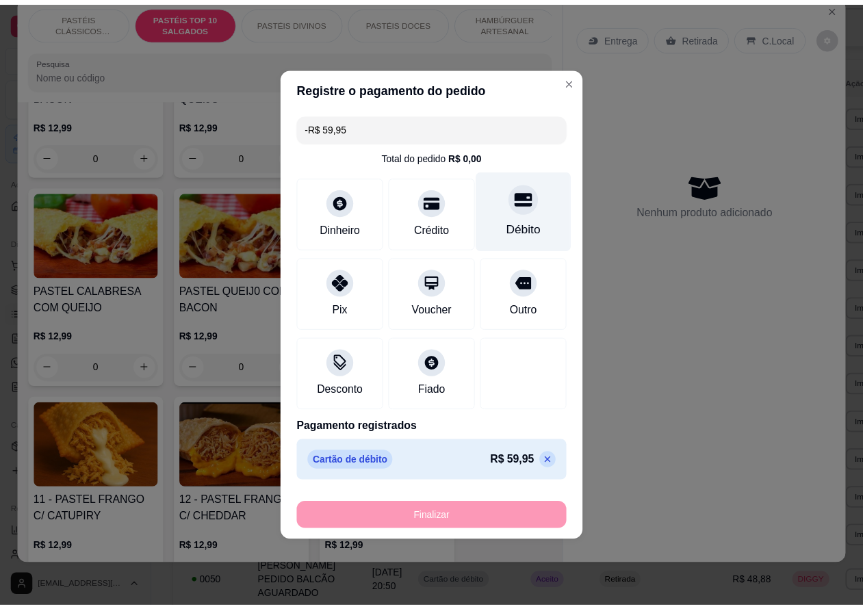
scroll to position [1068, 0]
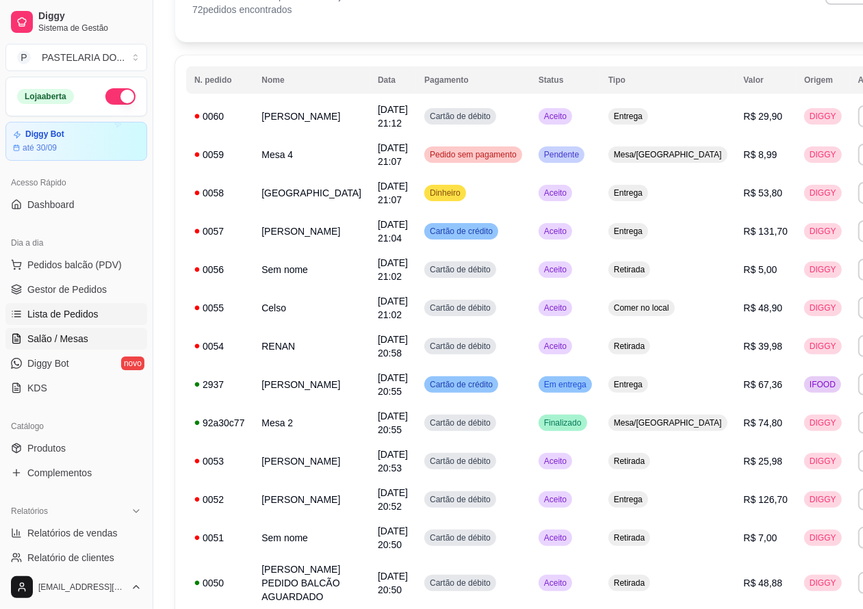
click at [69, 336] on span "Salão / Mesas" at bounding box center [57, 339] width 61 height 14
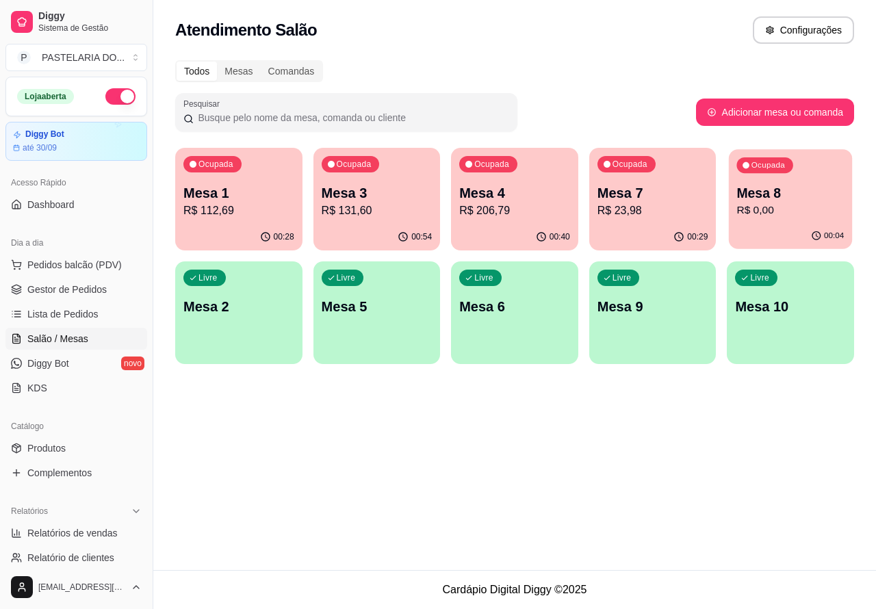
click at [806, 197] on p "Mesa 8" at bounding box center [790, 193] width 107 height 18
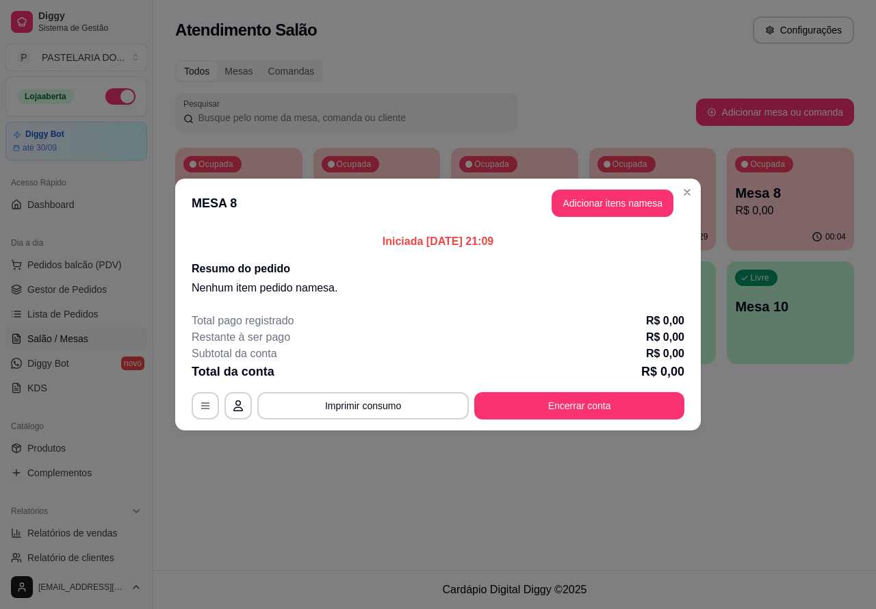
click at [628, 199] on div "Nenhum produto adicionado" at bounding box center [716, 198] width 260 height 269
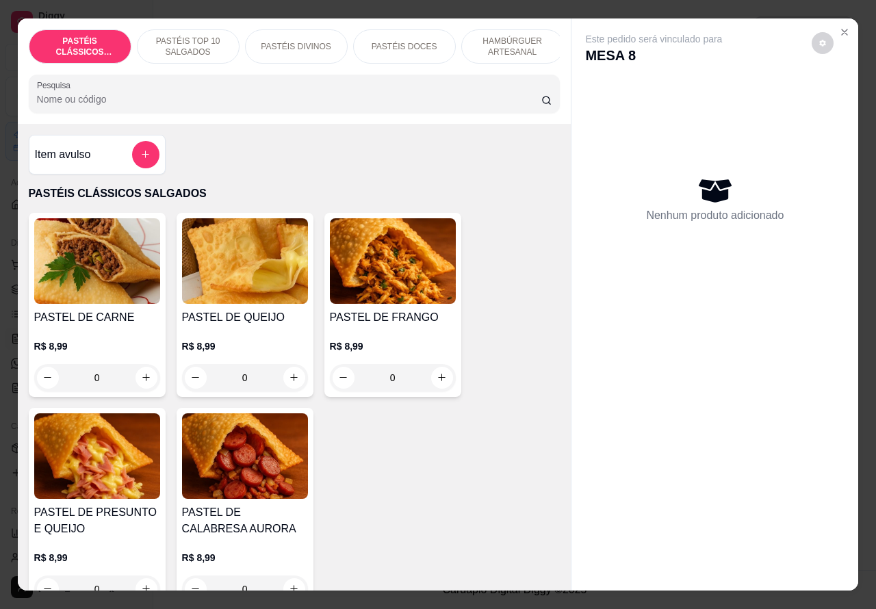
click at [515, 39] on p "HAMBÚRGUER ARTESANAL" at bounding box center [512, 47] width 79 height 22
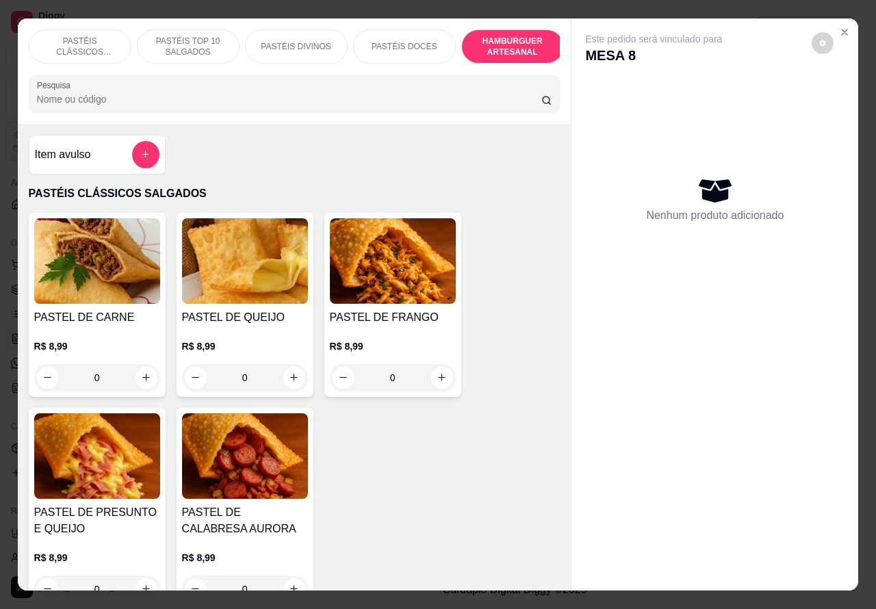
scroll to position [31, 0]
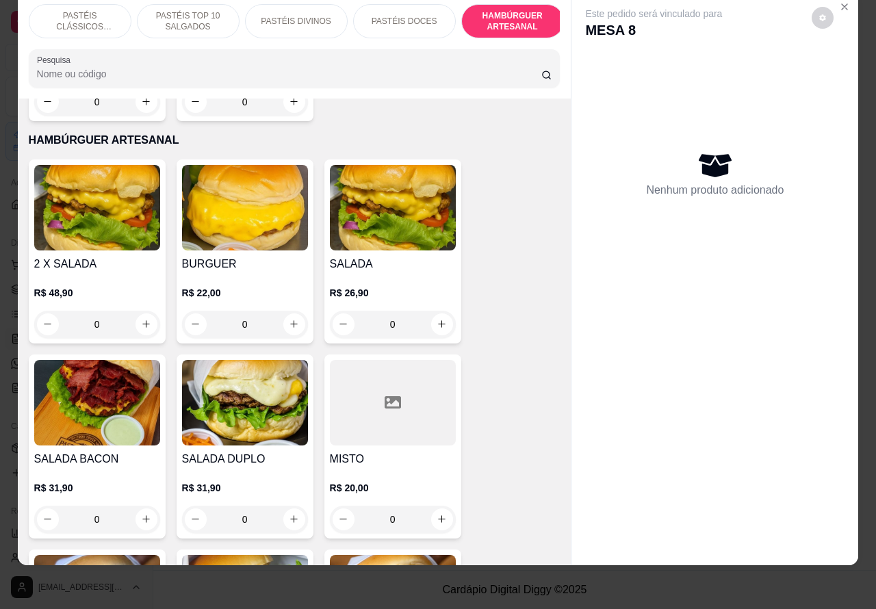
click at [281, 311] on div "0" at bounding box center [245, 324] width 126 height 27
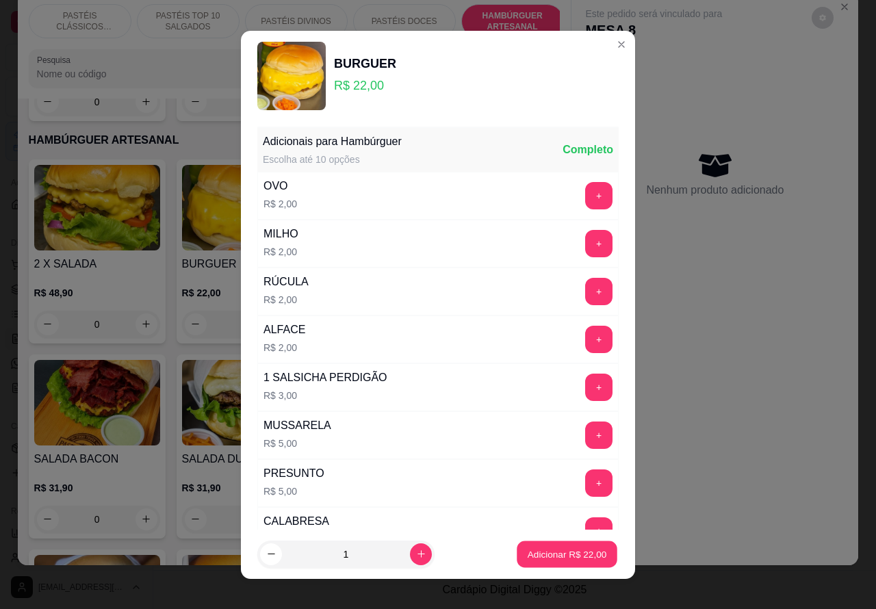
click at [543, 548] on p "Adicionar R$ 22,00" at bounding box center [567, 554] width 79 height 13
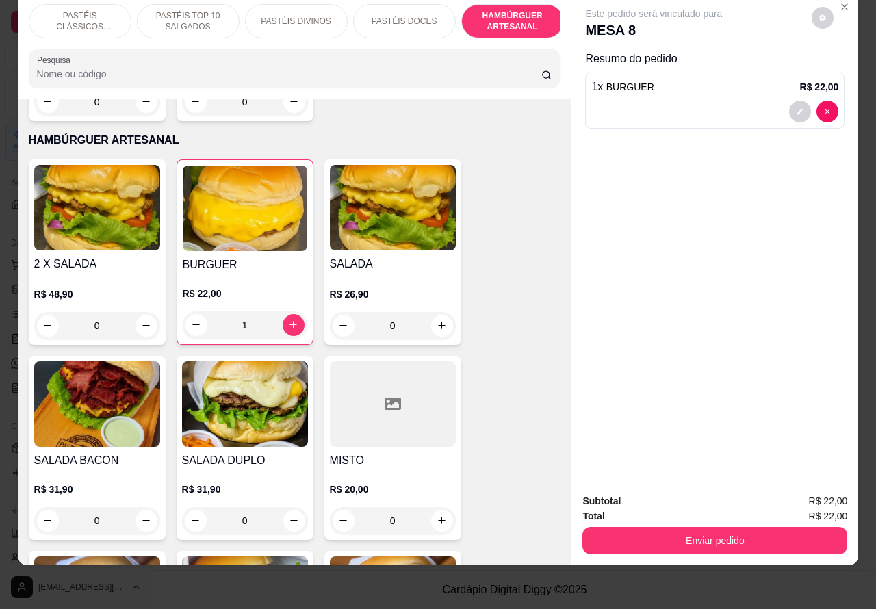
click at [132, 507] on div "0" at bounding box center [97, 520] width 126 height 27
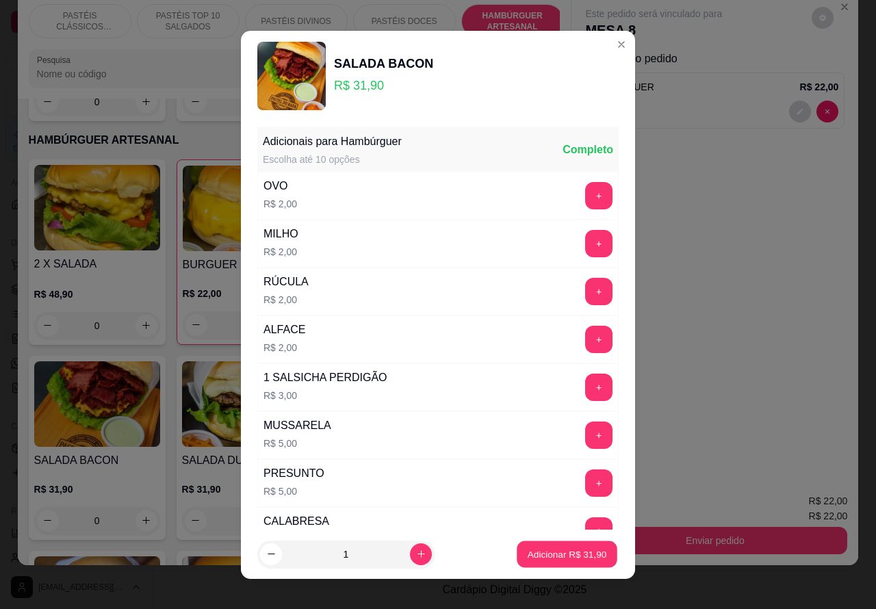
click at [535, 552] on p "Adicionar R$ 31,90" at bounding box center [567, 554] width 79 height 13
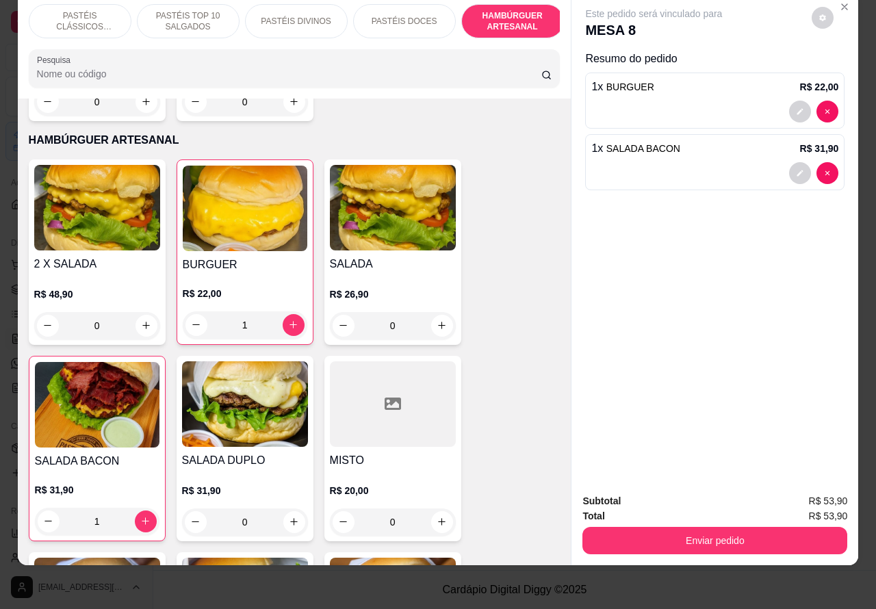
click at [444, 312] on div "0" at bounding box center [393, 325] width 126 height 27
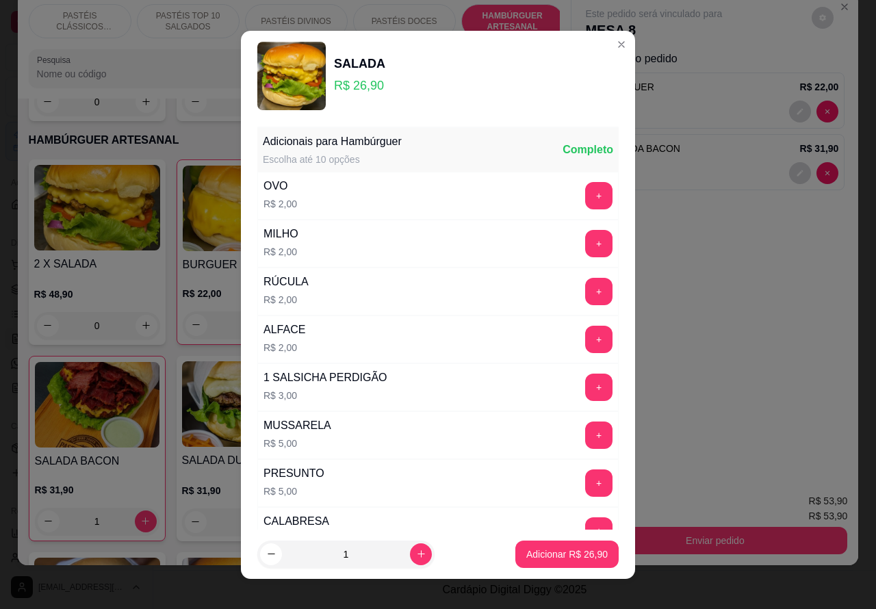
click at [543, 552] on p "Adicionar R$ 26,90" at bounding box center [566, 555] width 81 height 14
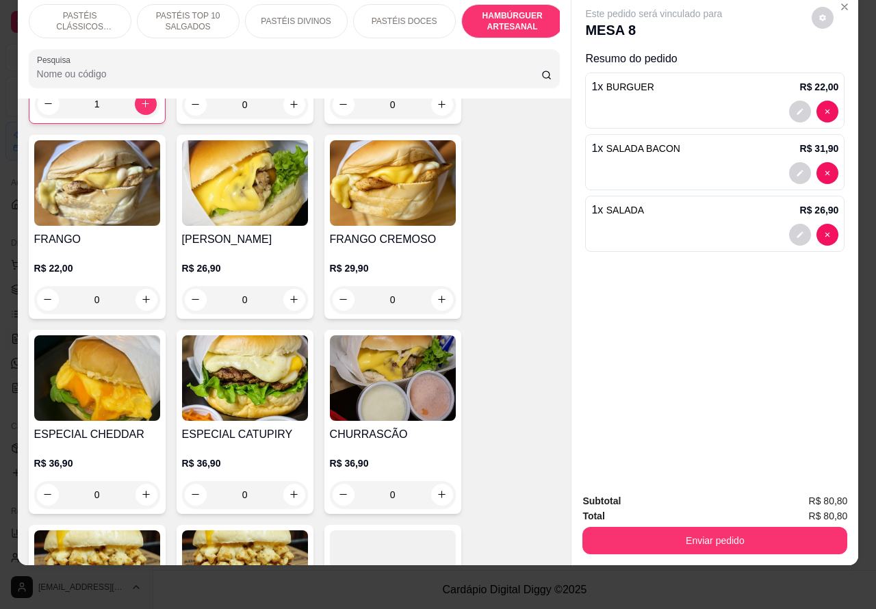
scroll to position [3540, 0]
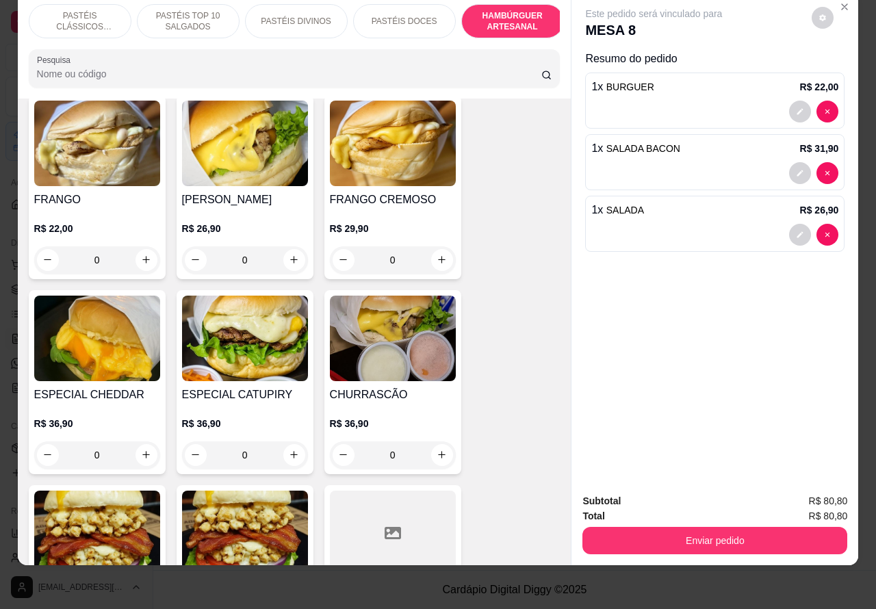
click at [283, 442] on div "0" at bounding box center [245, 455] width 126 height 27
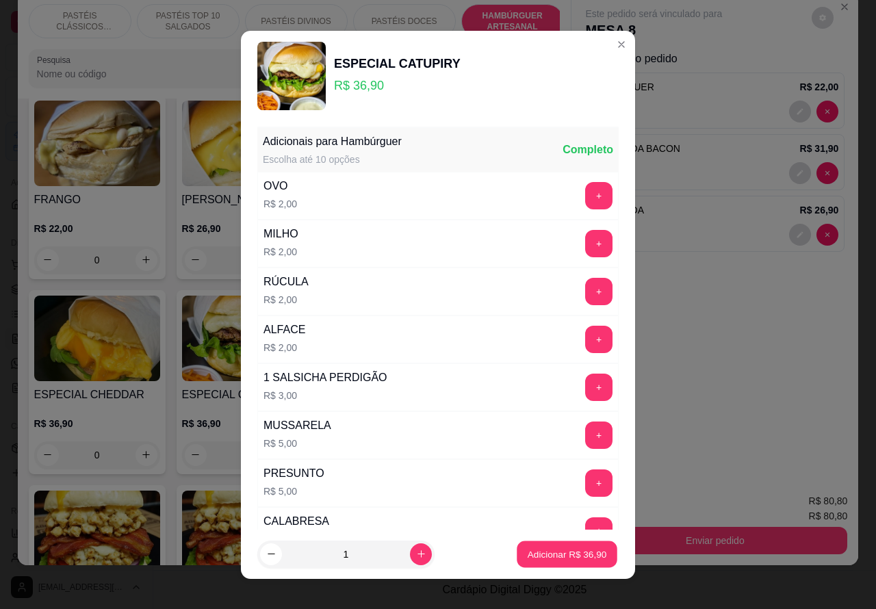
click at [543, 552] on p "Adicionar R$ 36,90" at bounding box center [567, 554] width 79 height 13
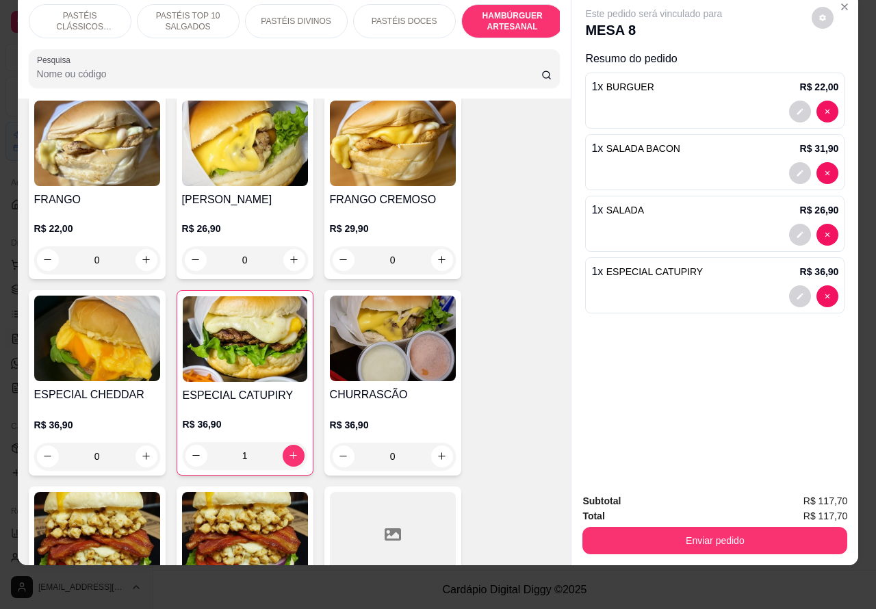
click at [696, 527] on button "Enviar pedido" at bounding box center [715, 540] width 265 height 27
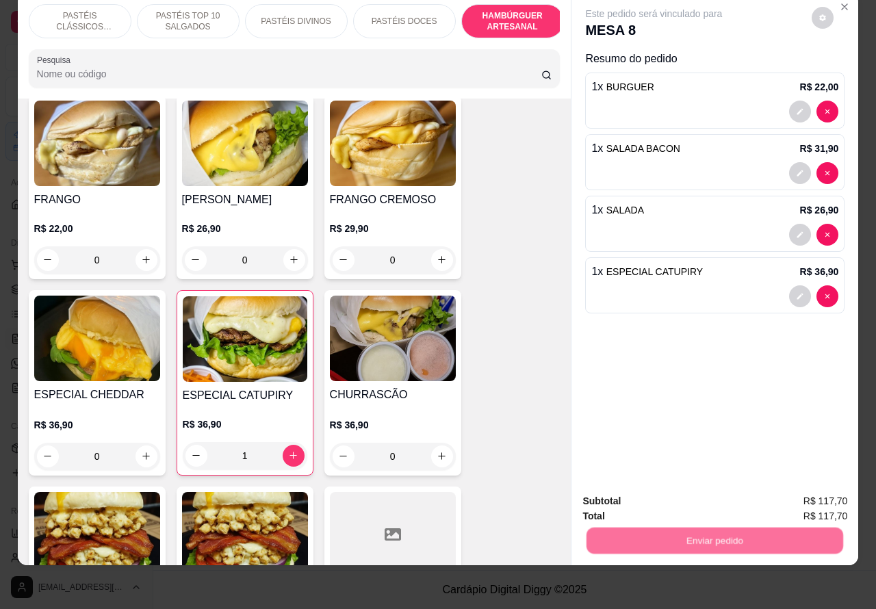
click at [635, 492] on button "Não registrar e enviar pedido" at bounding box center [669, 494] width 138 height 25
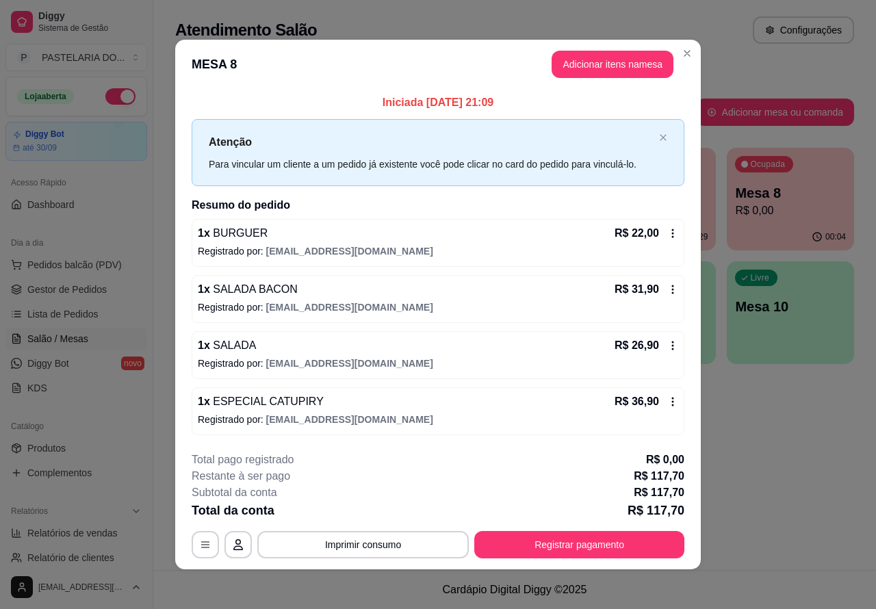
click at [810, 462] on div "Atendimento Salão Configurações Todos Mesas Comandas Pesquisar Adicionar mesa o…" at bounding box center [514, 285] width 723 height 570
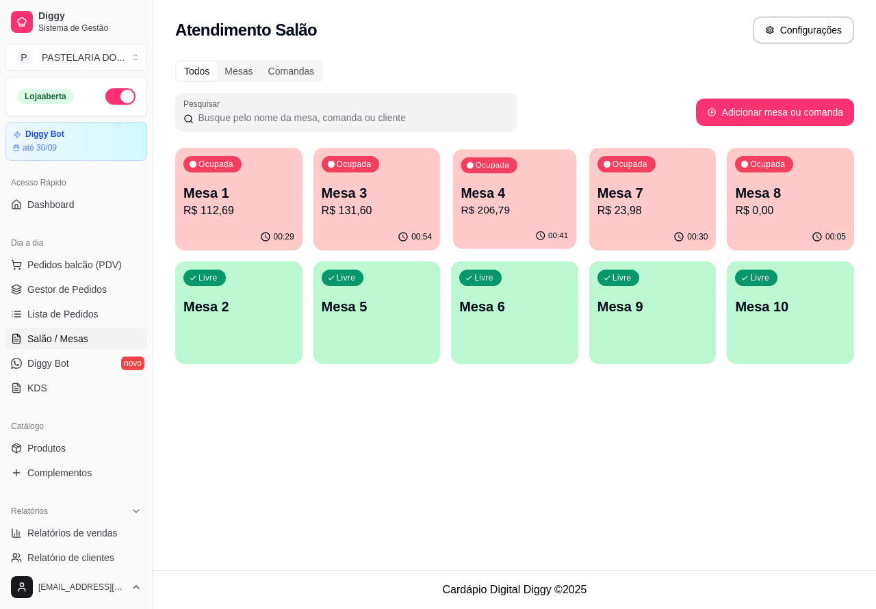
click at [525, 177] on div "Ocupada Mesa 4 R$ 206,79" at bounding box center [514, 186] width 123 height 74
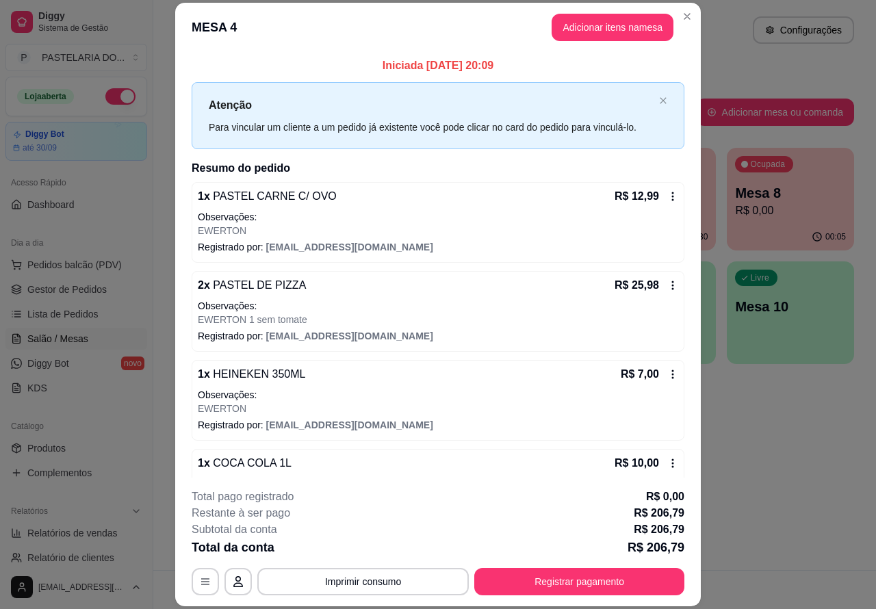
click at [622, 22] on div "Este pedido será vinculado para MESA 4 Nenhum produto adicionado" at bounding box center [715, 293] width 287 height 551
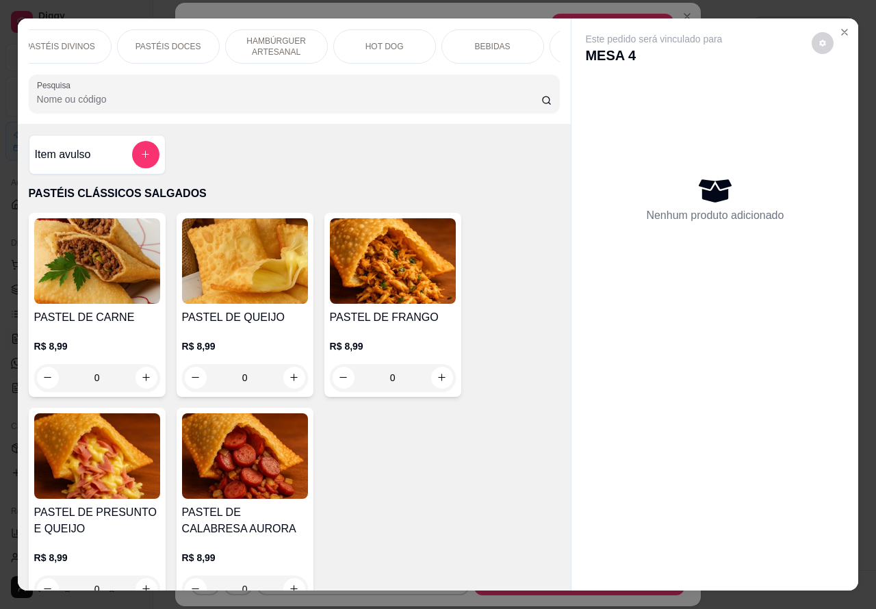
scroll to position [0, 254]
click at [480, 29] on div "BEBIDAS" at bounding box center [475, 46] width 103 height 34
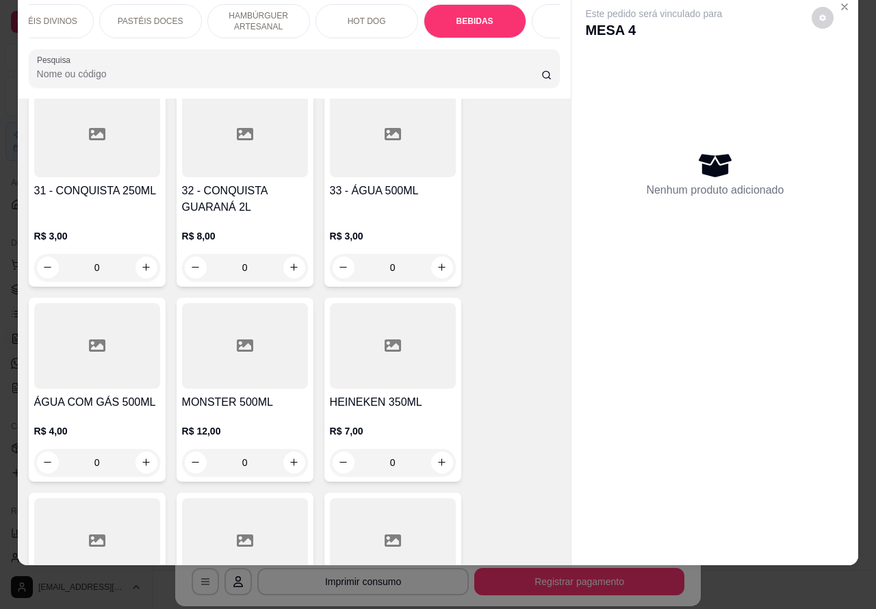
scroll to position [4843, 0]
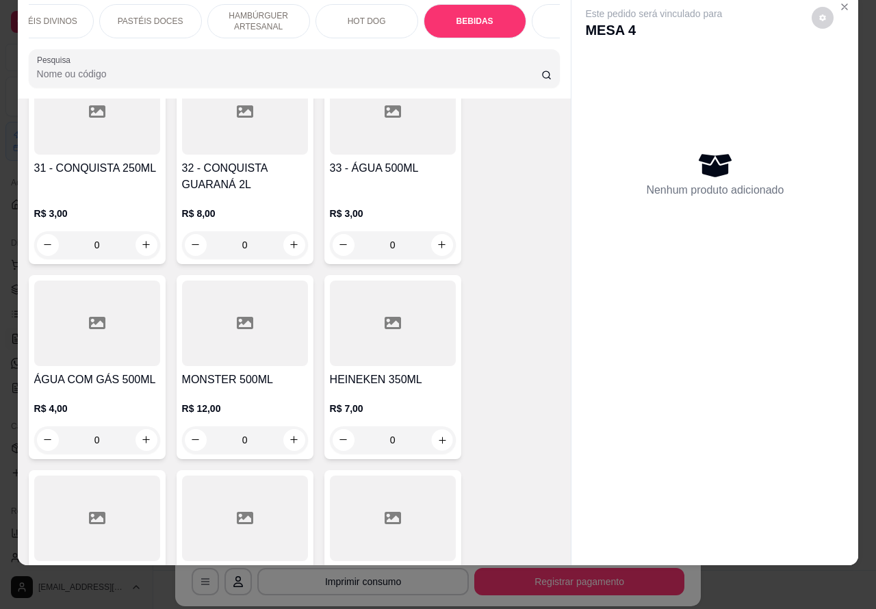
click at [437, 435] on icon "increase-product-quantity" at bounding box center [442, 440] width 10 height 10
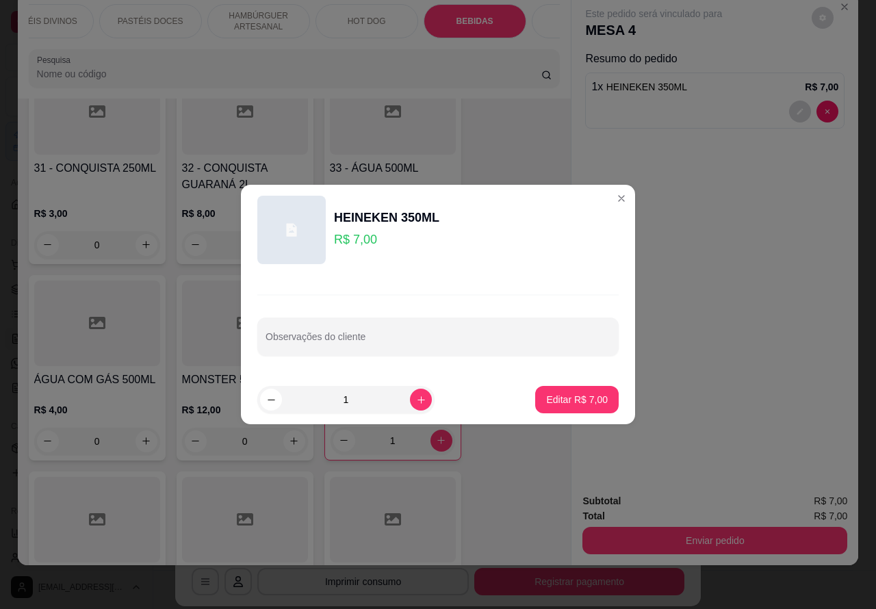
click at [454, 339] on input "Observações do cliente" at bounding box center [438, 342] width 345 height 14
click at [562, 394] on p "Editar R$ 7,00" at bounding box center [577, 400] width 62 height 14
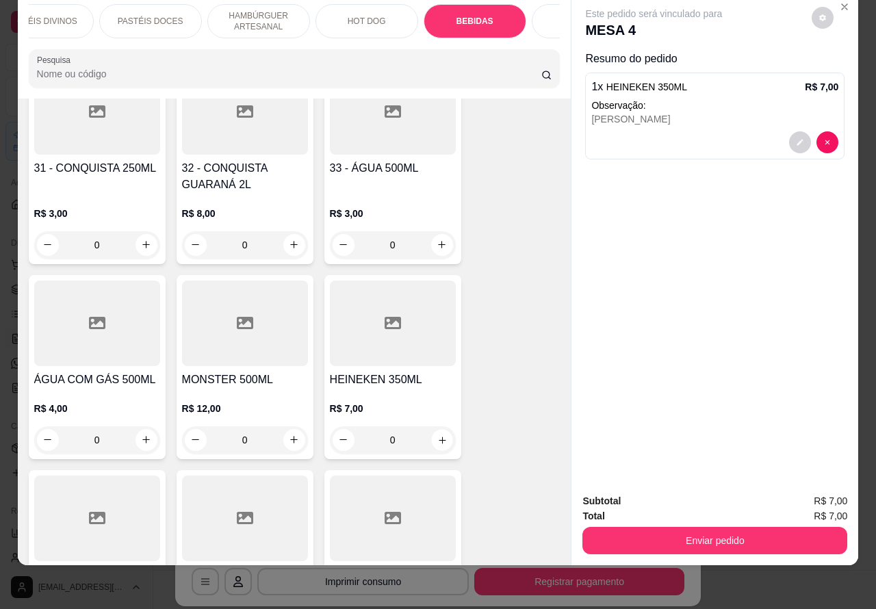
click at [437, 435] on icon "increase-product-quantity" at bounding box center [442, 440] width 10 height 10
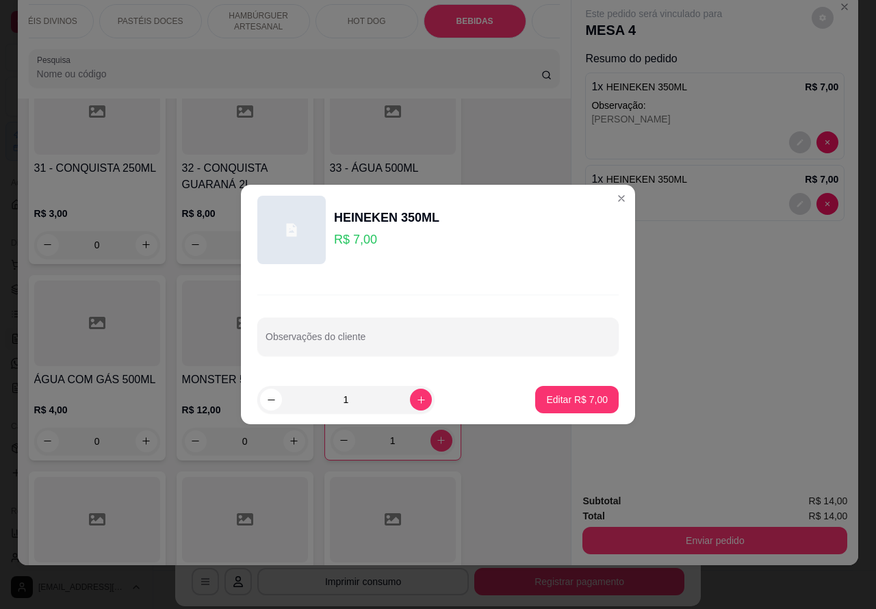
click at [442, 337] on input "Observações do cliente" at bounding box center [438, 342] width 345 height 14
click at [562, 399] on p "Editar R$ 7,00" at bounding box center [577, 400] width 62 height 14
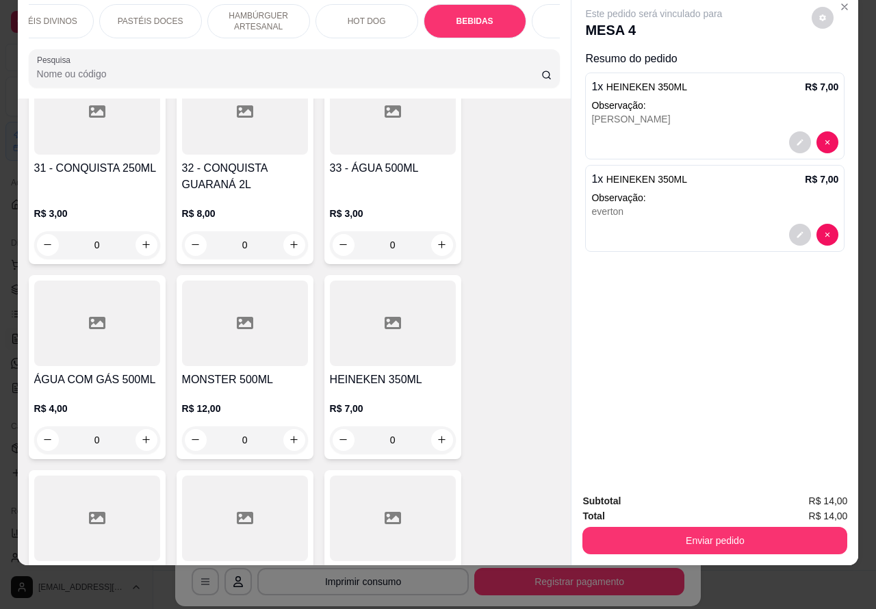
click at [437, 435] on icon "increase-product-quantity" at bounding box center [442, 440] width 10 height 10
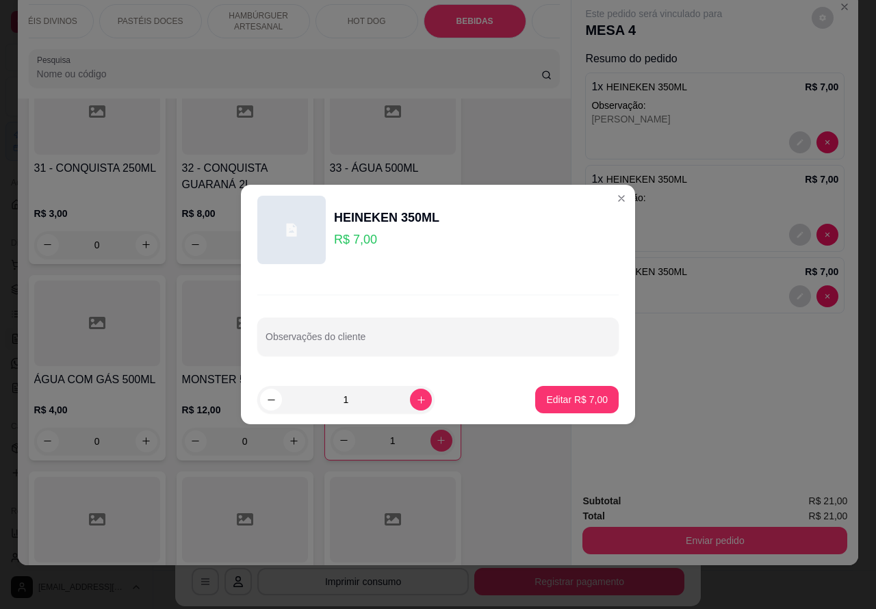
click at [481, 339] on input "Observações do cliente" at bounding box center [438, 342] width 345 height 14
click at [570, 395] on p "Editar R$ 7,00" at bounding box center [578, 399] width 60 height 13
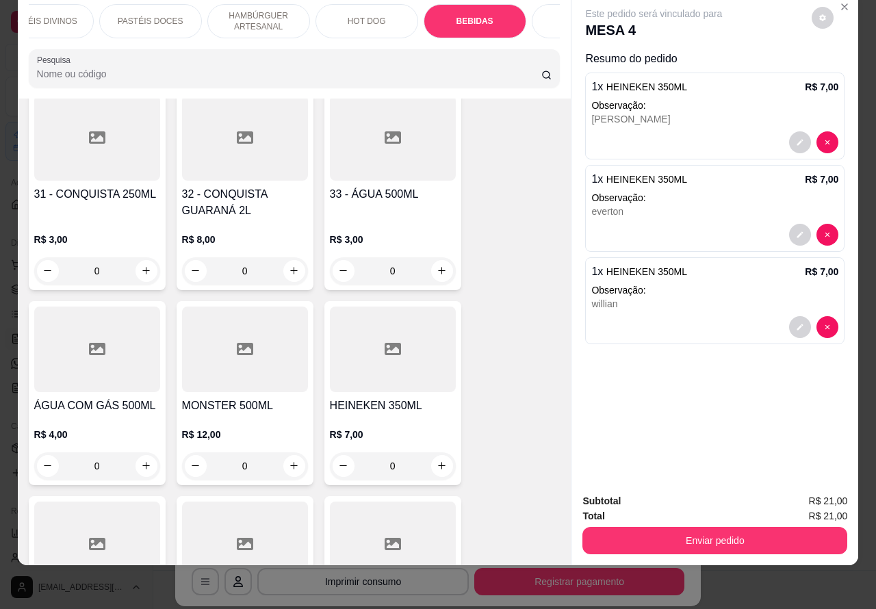
scroll to position [4755, 0]
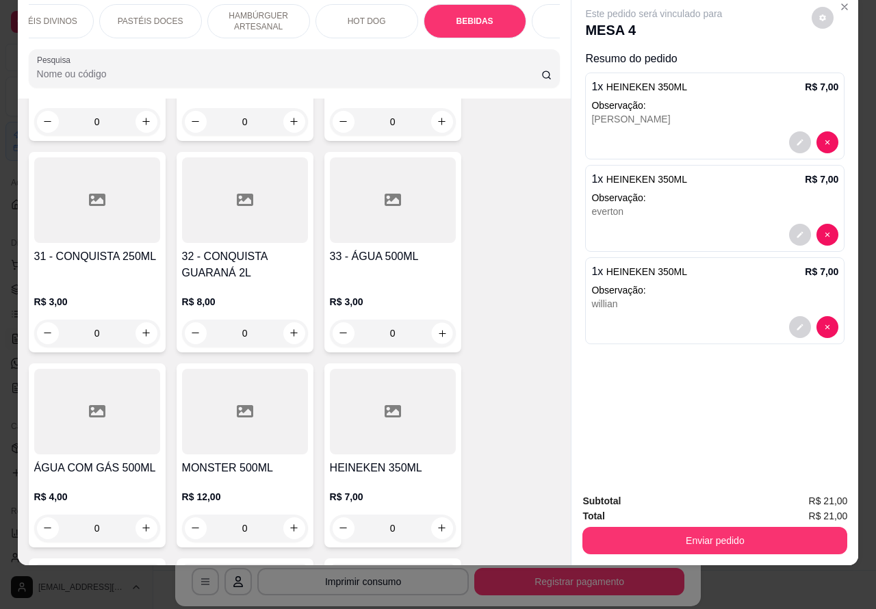
click at [437, 328] on icon "increase-product-quantity" at bounding box center [442, 333] width 10 height 10
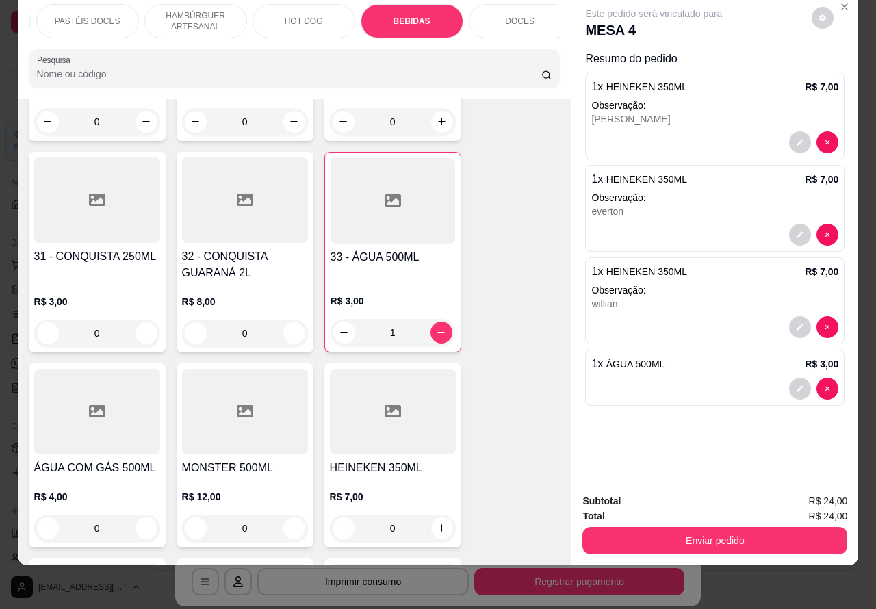
scroll to position [0, 329]
click at [494, 16] on p "DOCES" at bounding box center [508, 21] width 29 height 11
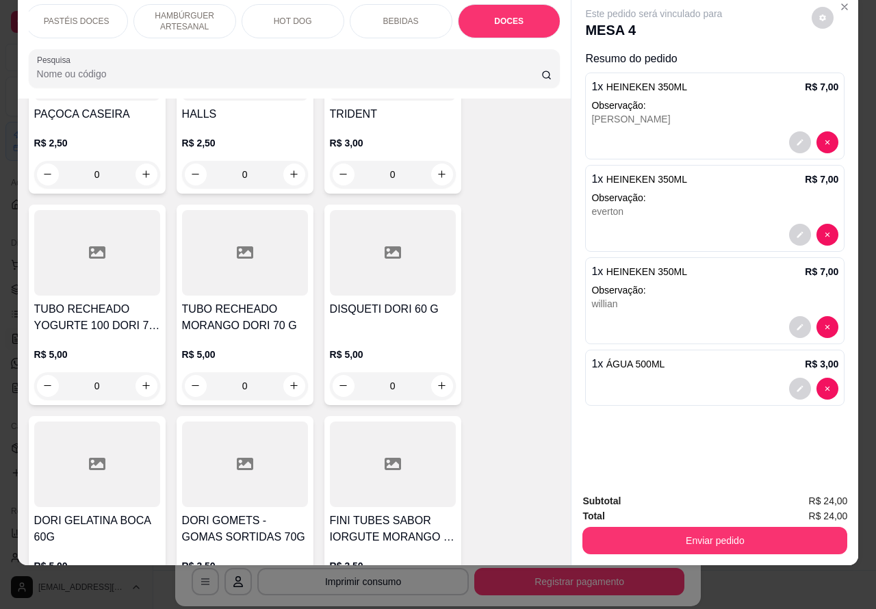
scroll to position [5944, 0]
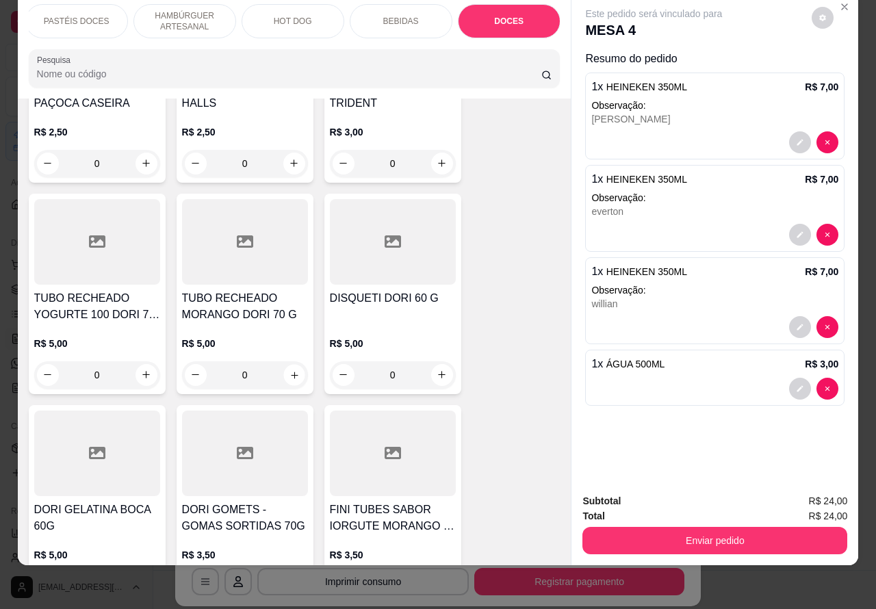
click at [291, 372] on icon "increase-product-quantity" at bounding box center [294, 375] width 7 height 7
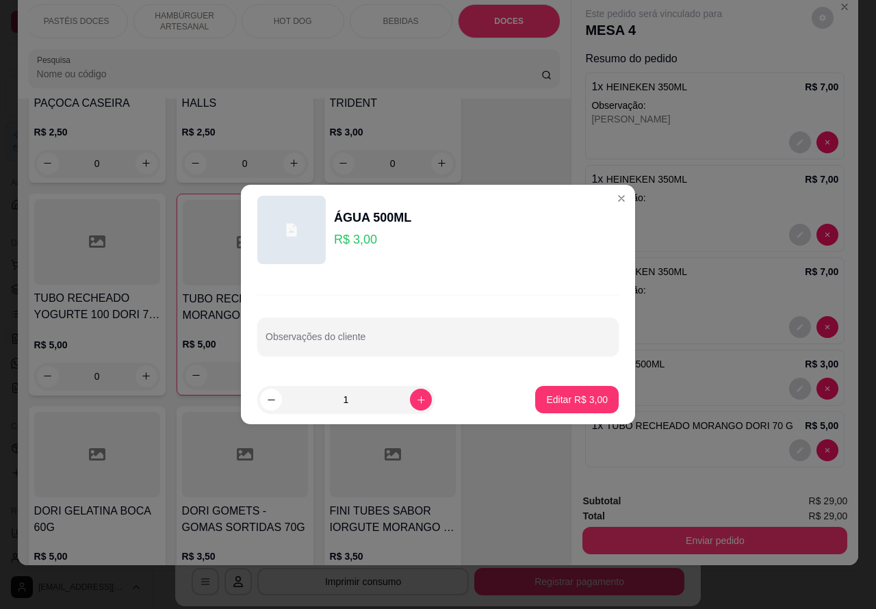
click at [456, 335] on input "Observações do cliente" at bounding box center [438, 342] width 345 height 14
click at [582, 398] on p "Editar R$ 3,00" at bounding box center [577, 400] width 62 height 14
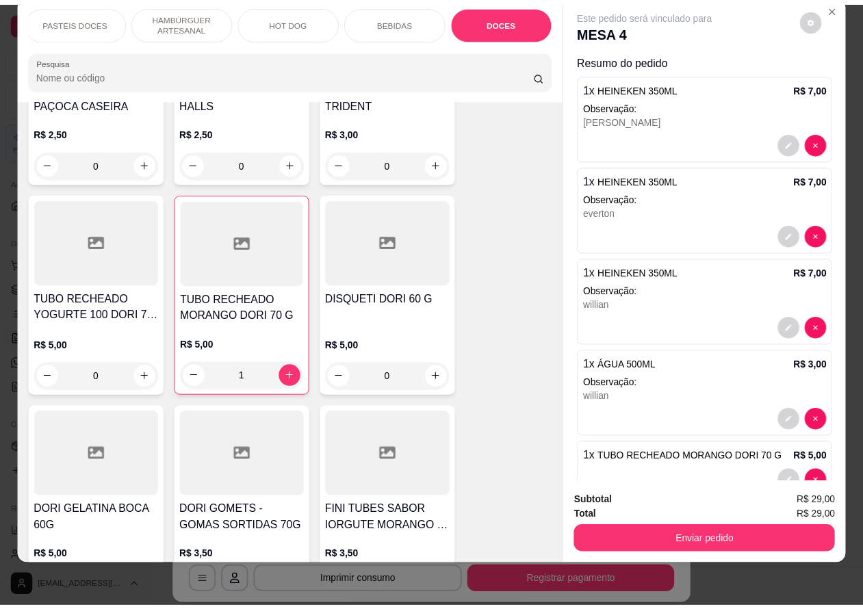
scroll to position [36, 0]
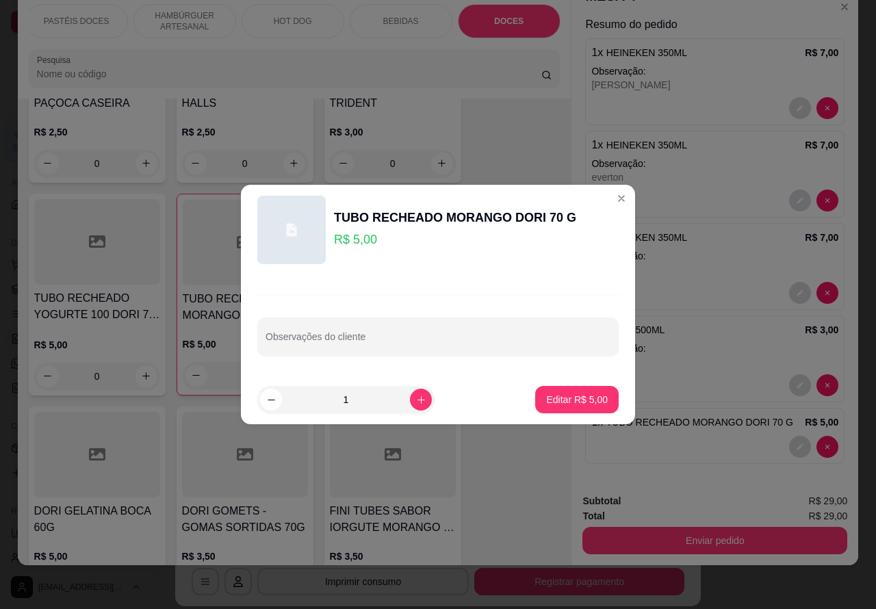
click at [423, 340] on input "Observações do cliente" at bounding box center [438, 342] width 345 height 14
click at [572, 387] on button "Editar R$ 5,00" at bounding box center [577, 399] width 84 height 27
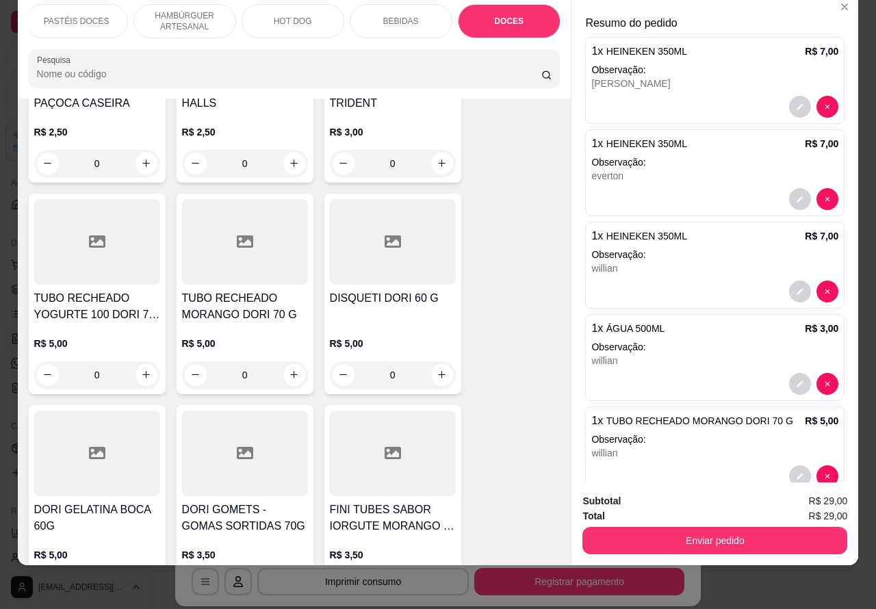
click at [713, 527] on button "Enviar pedido" at bounding box center [715, 540] width 265 height 27
click at [682, 527] on button "Enviar pedido" at bounding box center [715, 540] width 265 height 27
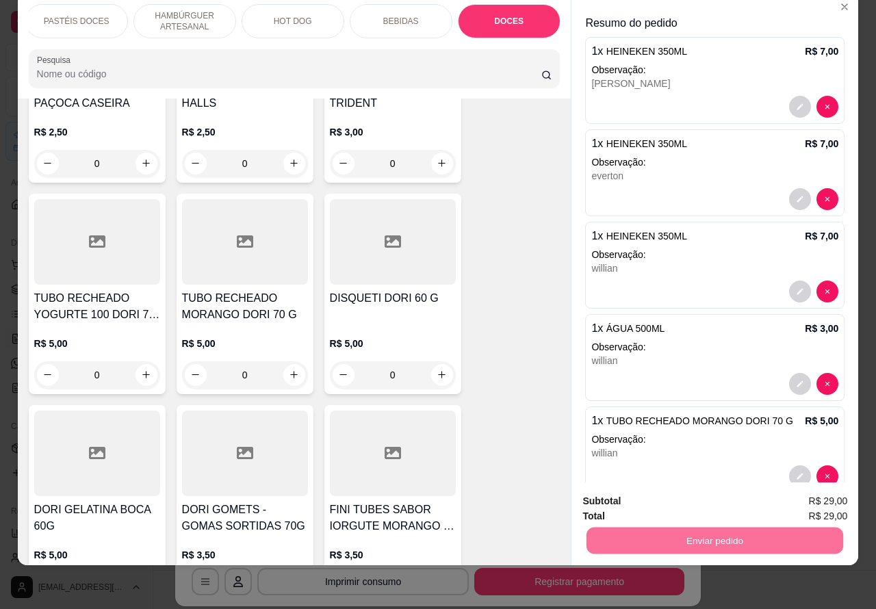
click at [654, 494] on button "Não registrar e enviar pedido" at bounding box center [669, 494] width 138 height 25
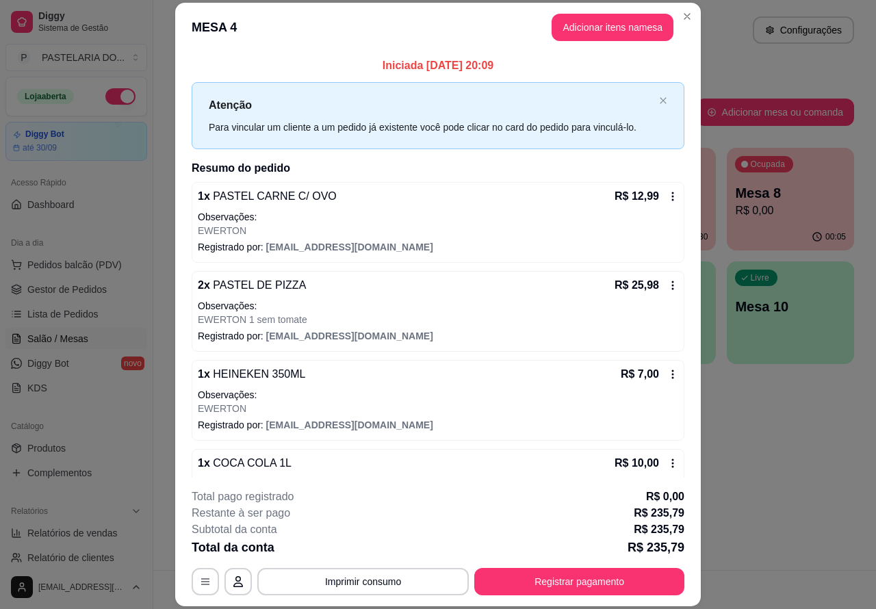
click at [809, 483] on div "Atendimento Salão Configurações Todos Mesas Comandas Pesquisar Adicionar mesa o…" at bounding box center [514, 285] width 723 height 570
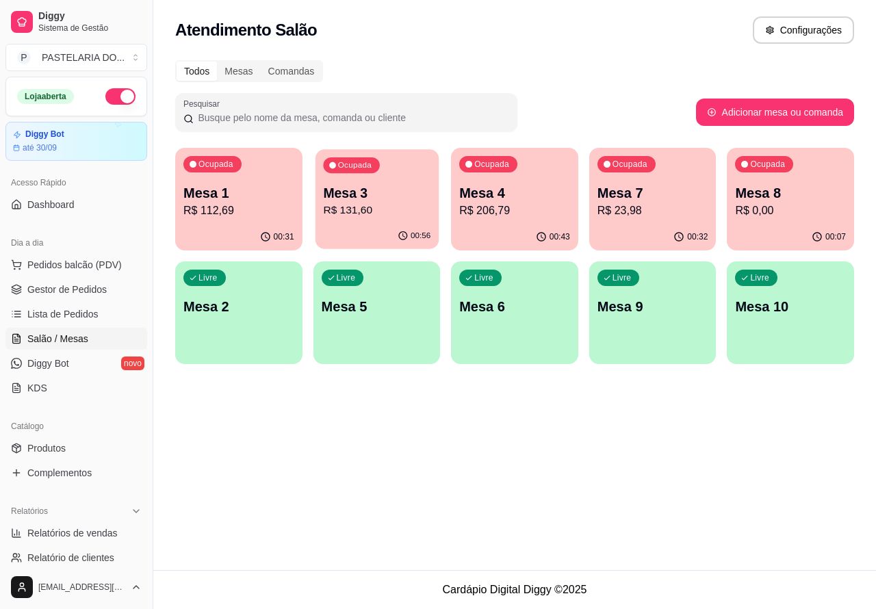
click at [389, 190] on p "Mesa 3" at bounding box center [376, 193] width 107 height 18
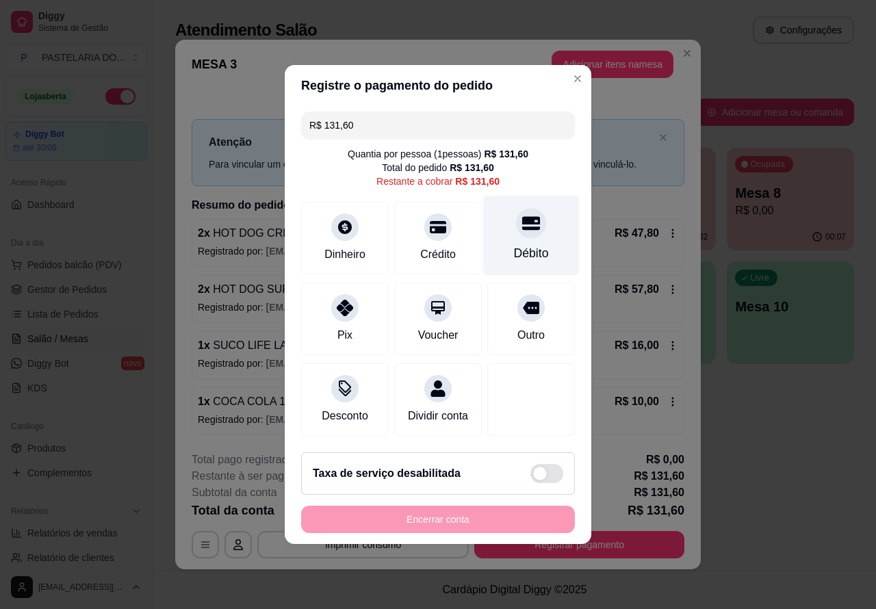
click at [525, 220] on icon at bounding box center [531, 223] width 18 height 18
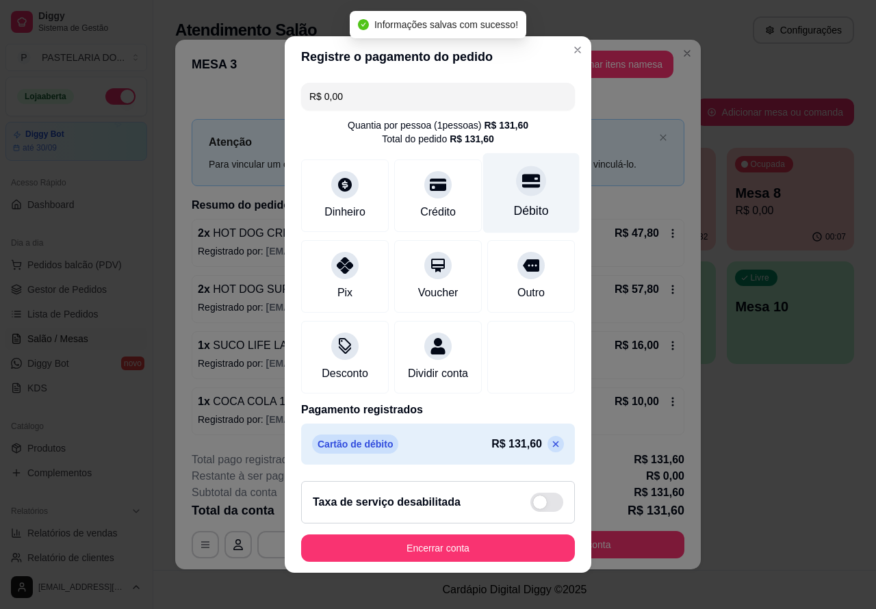
click at [452, 551] on button "Encerrar conta" at bounding box center [438, 548] width 274 height 27
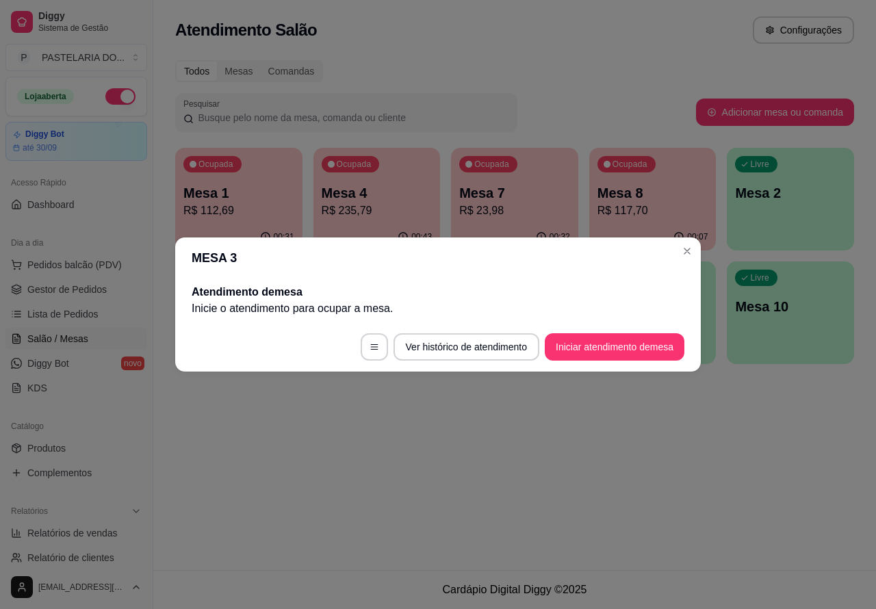
click at [624, 464] on div "Atendimento Salão Configurações Todos Mesas Comandas Pesquisar Adicionar mesa o…" at bounding box center [514, 285] width 723 height 570
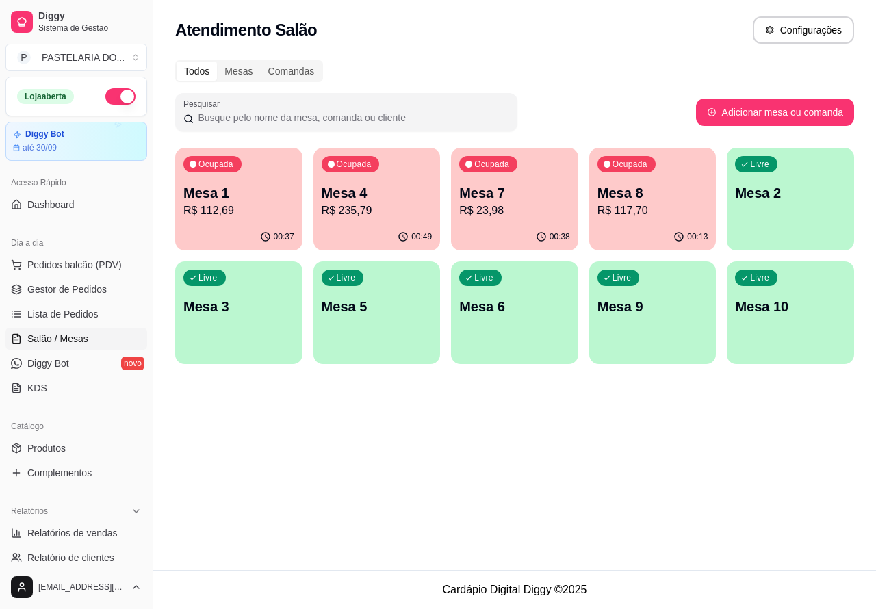
click at [515, 189] on p "Mesa 7" at bounding box center [514, 192] width 111 height 19
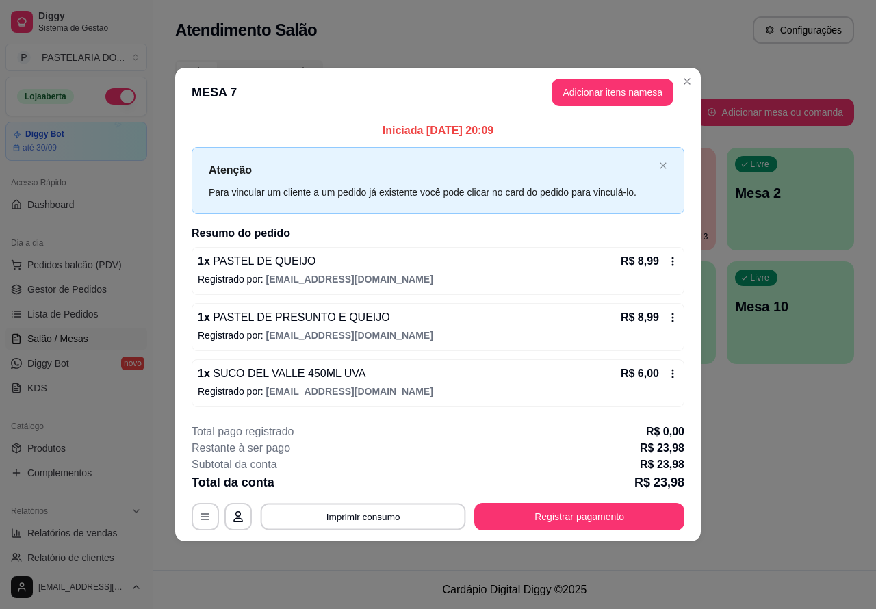
click at [367, 514] on button "Imprimir consumo" at bounding box center [363, 516] width 205 height 27
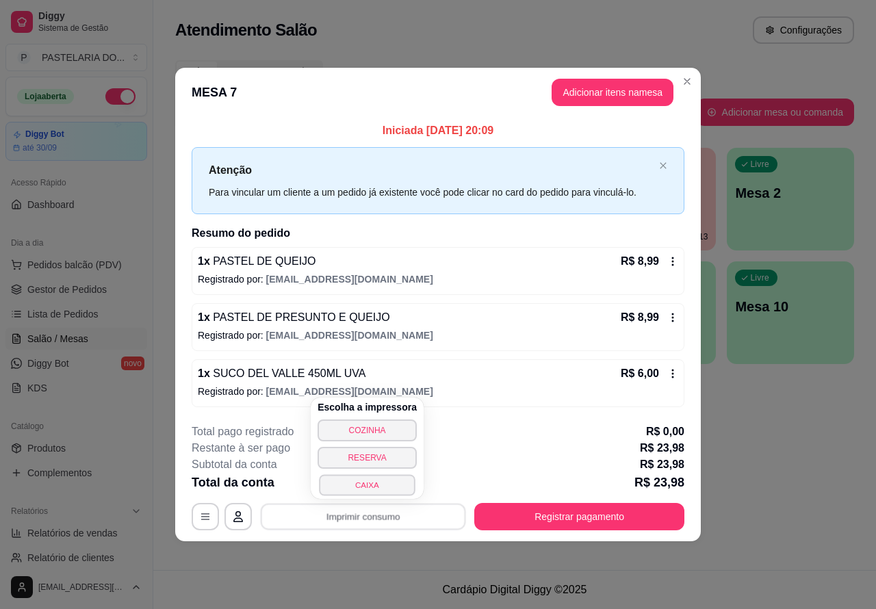
click at [366, 486] on button "CAIXA" at bounding box center [367, 484] width 96 height 21
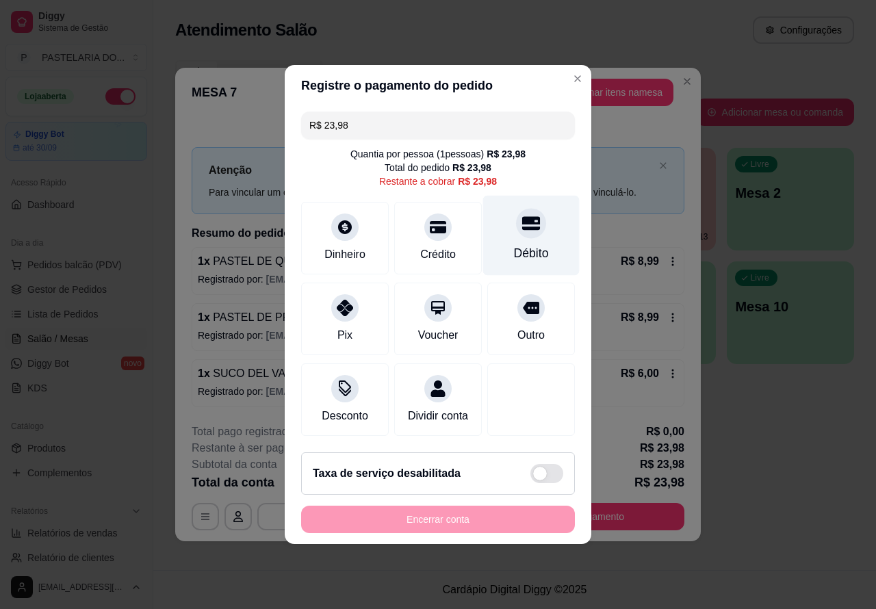
click at [526, 217] on icon at bounding box center [531, 224] width 18 height 14
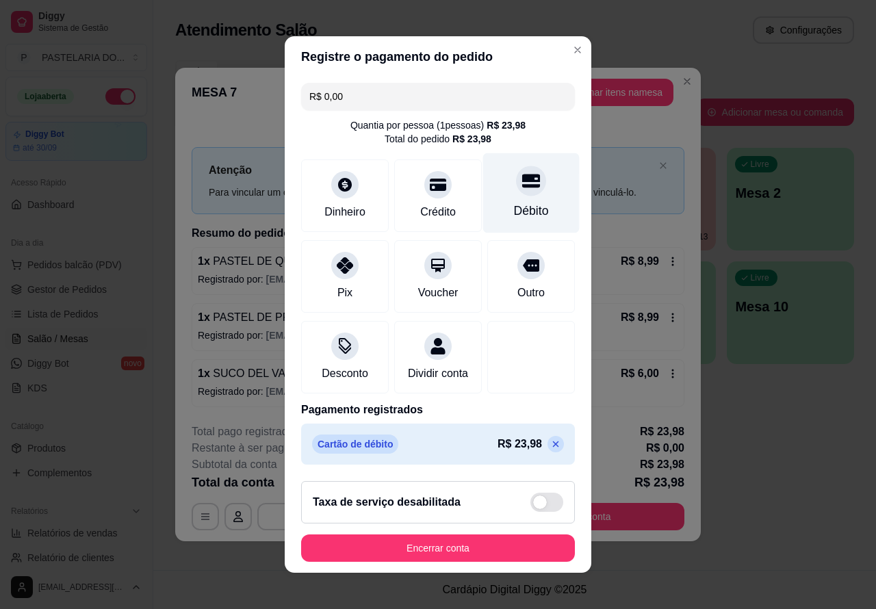
click at [489, 552] on button "Encerrar conta" at bounding box center [438, 548] width 274 height 27
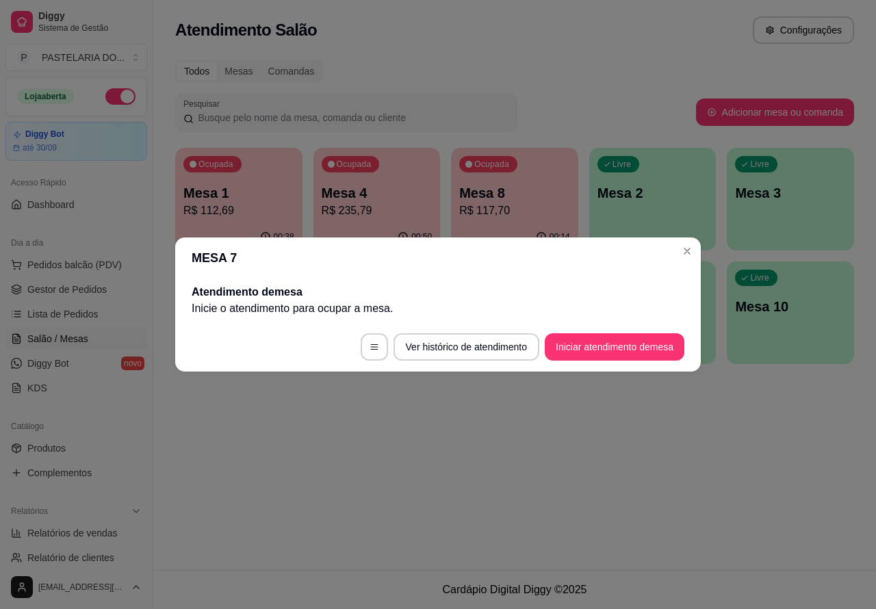
click at [404, 460] on div "Atendimento Salão Configurações Todos Mesas Comandas Pesquisar Adicionar mesa o…" at bounding box center [514, 285] width 723 height 570
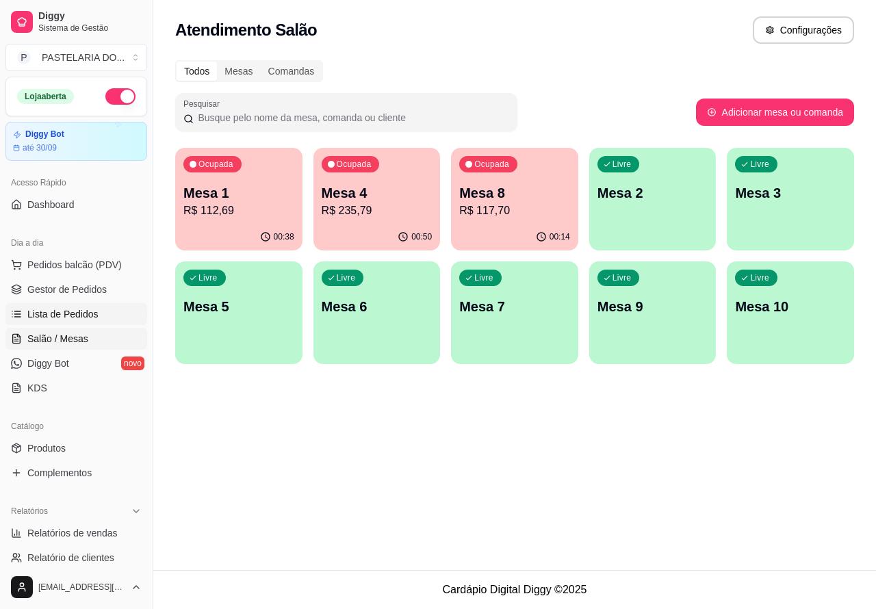
click at [76, 310] on span "Lista de Pedidos" at bounding box center [62, 314] width 71 height 14
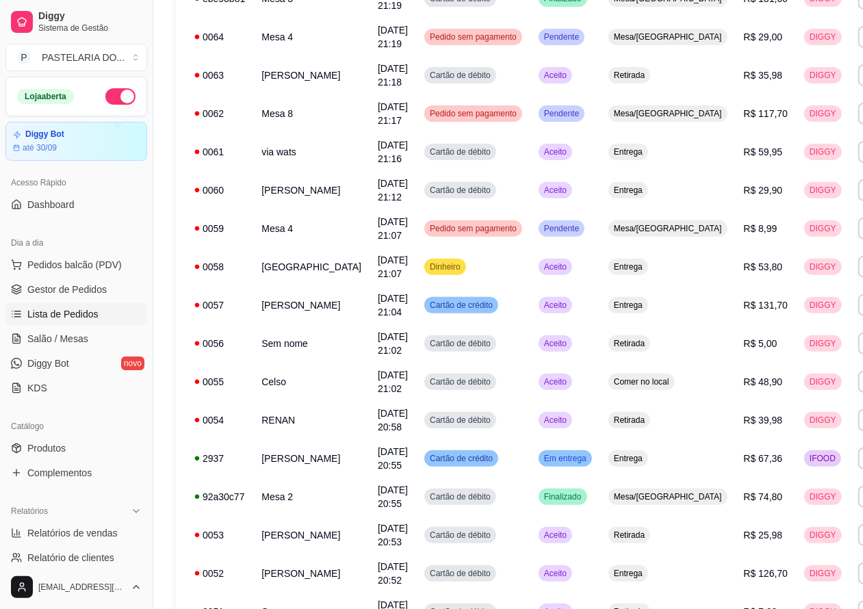
scroll to position [260, 0]
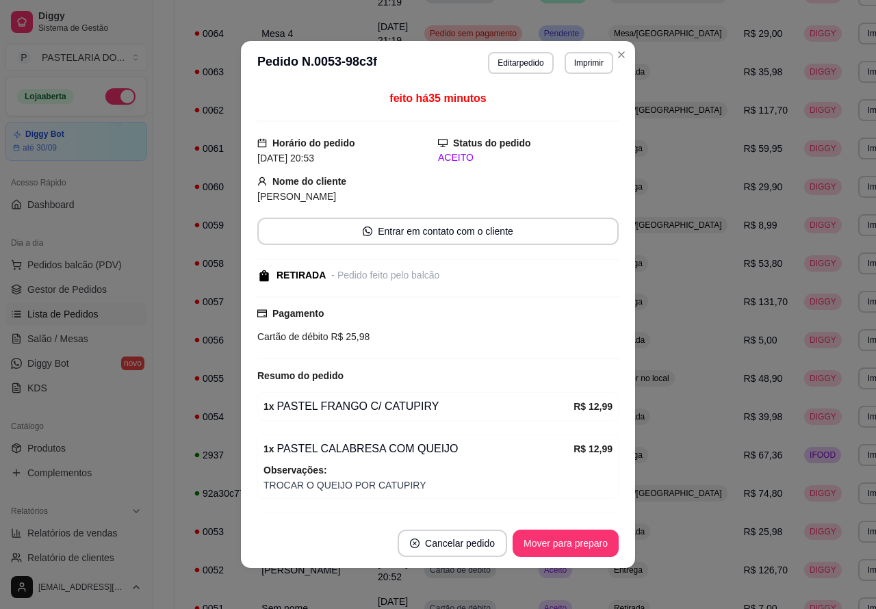
click at [579, 62] on button "Imprimir" at bounding box center [589, 63] width 49 height 22
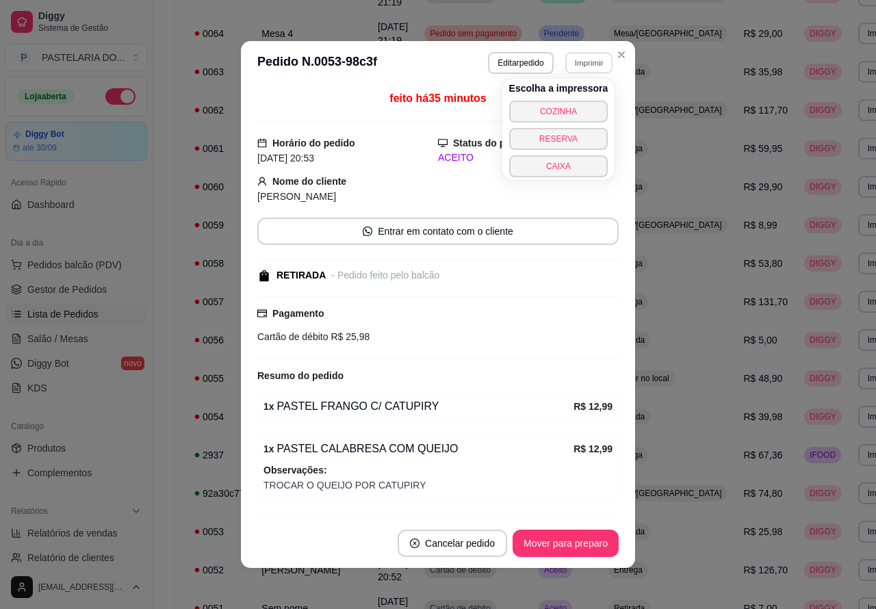
click at [573, 106] on button "COZINHA" at bounding box center [558, 112] width 99 height 22
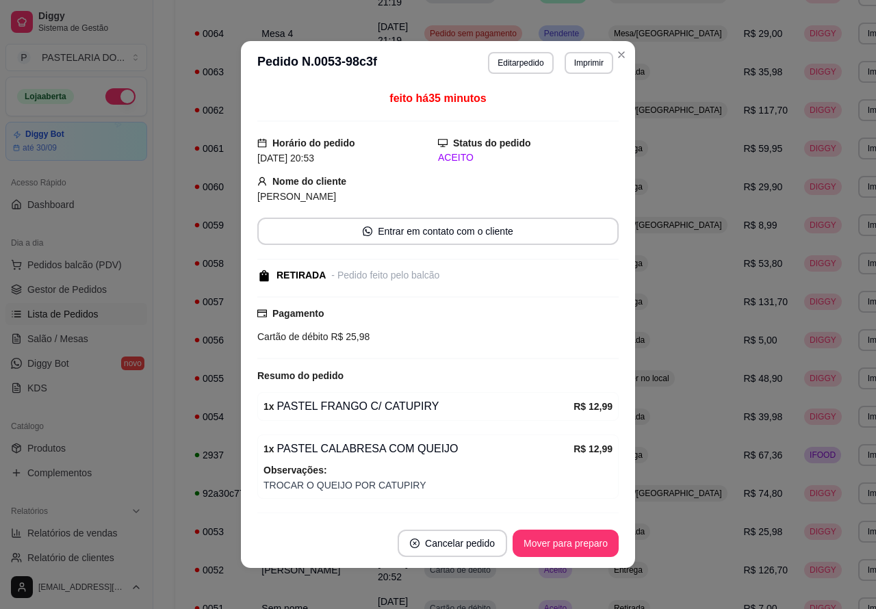
click at [180, 558] on div "**********" at bounding box center [550, 520] width 751 height 1249
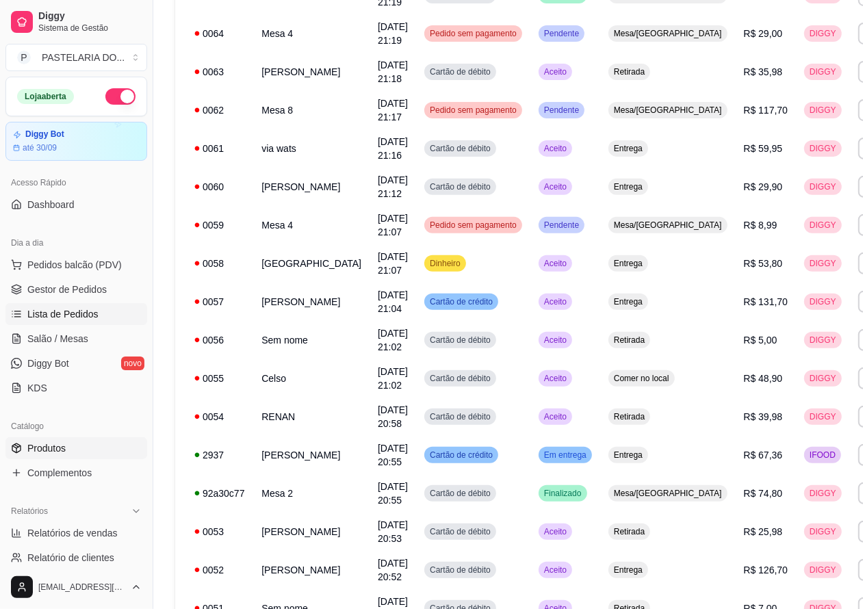
click at [60, 437] on link "Produtos" at bounding box center [76, 448] width 142 height 22
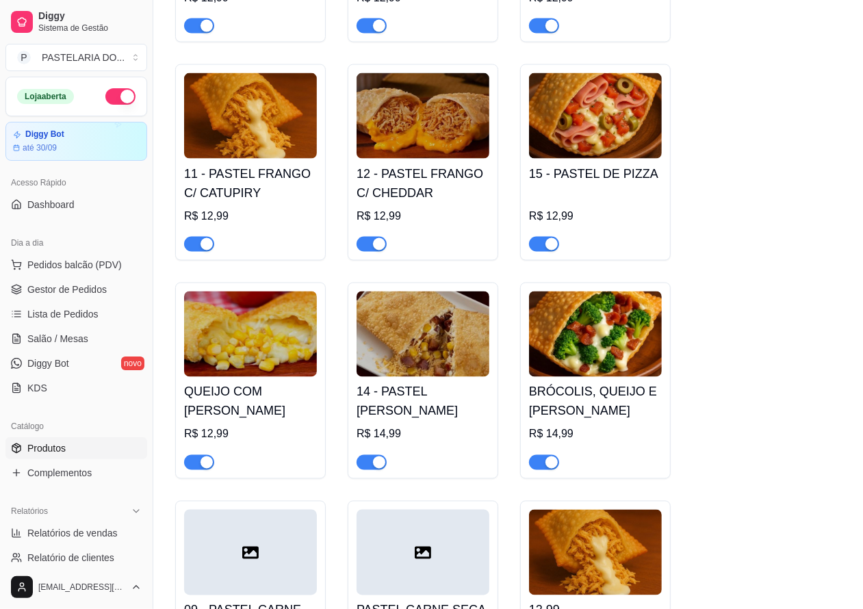
scroll to position [1481, 0]
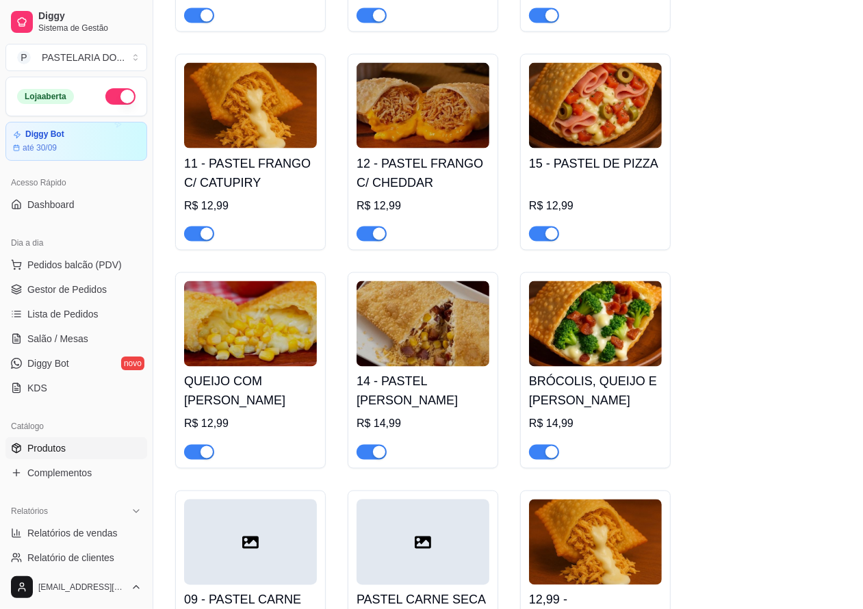
click at [539, 460] on span "button" at bounding box center [544, 452] width 30 height 15
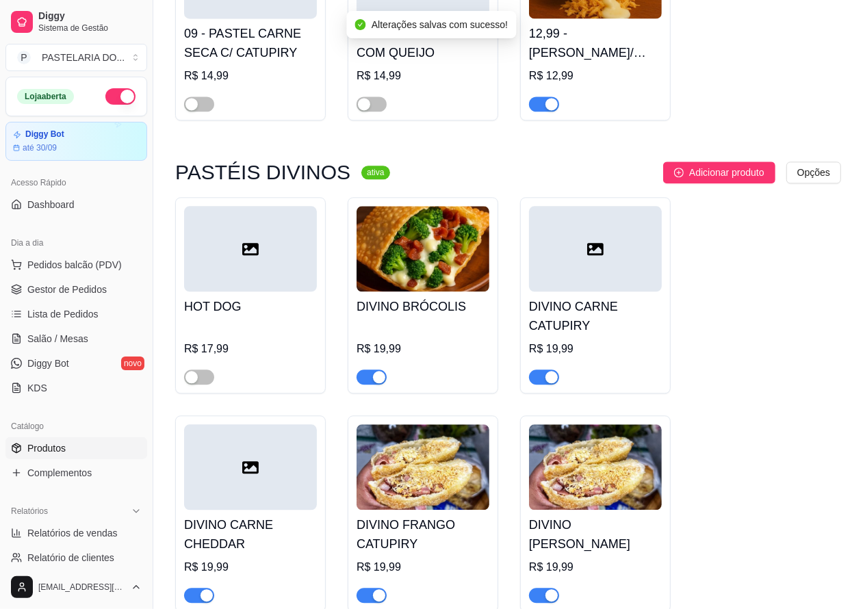
scroll to position [2049, 0]
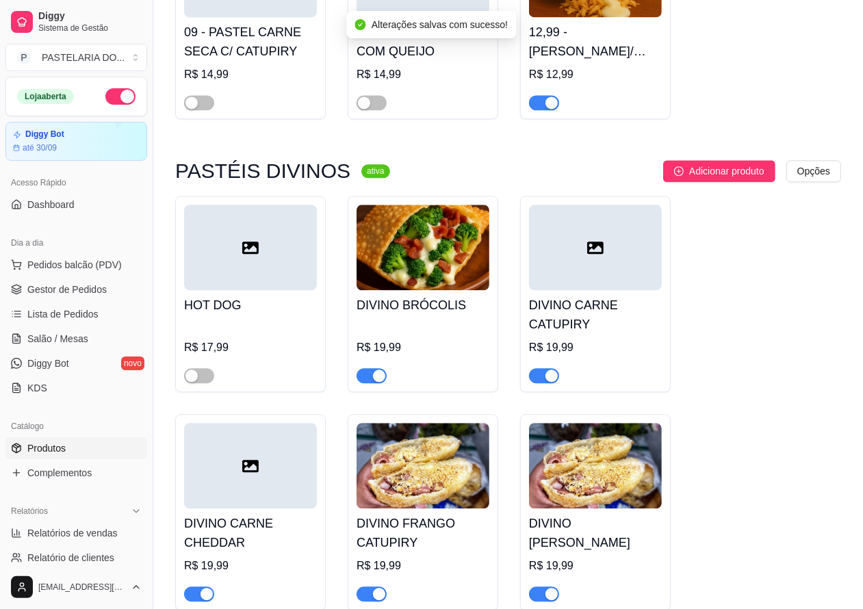
click at [367, 383] on span "button" at bounding box center [372, 375] width 30 height 15
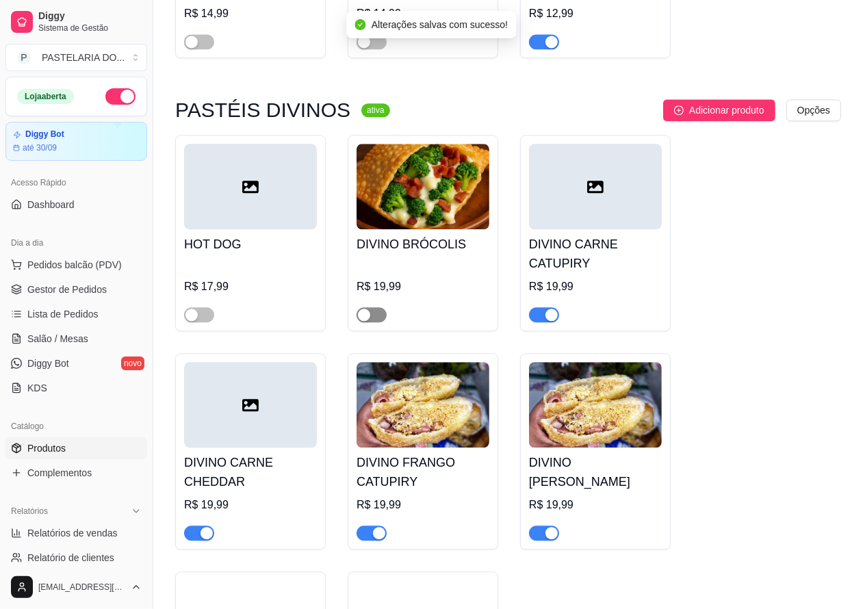
scroll to position [2124, 0]
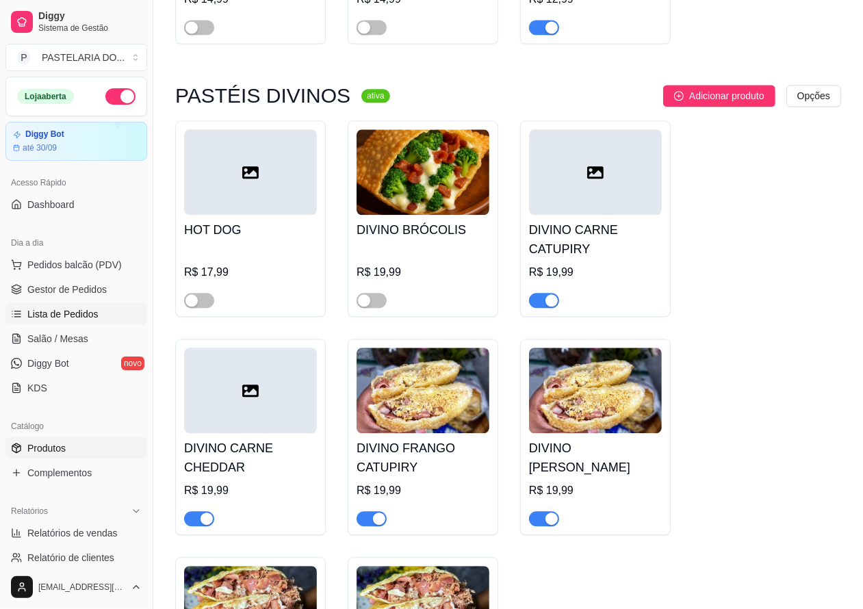
click at [92, 307] on span "Lista de Pedidos" at bounding box center [62, 314] width 71 height 14
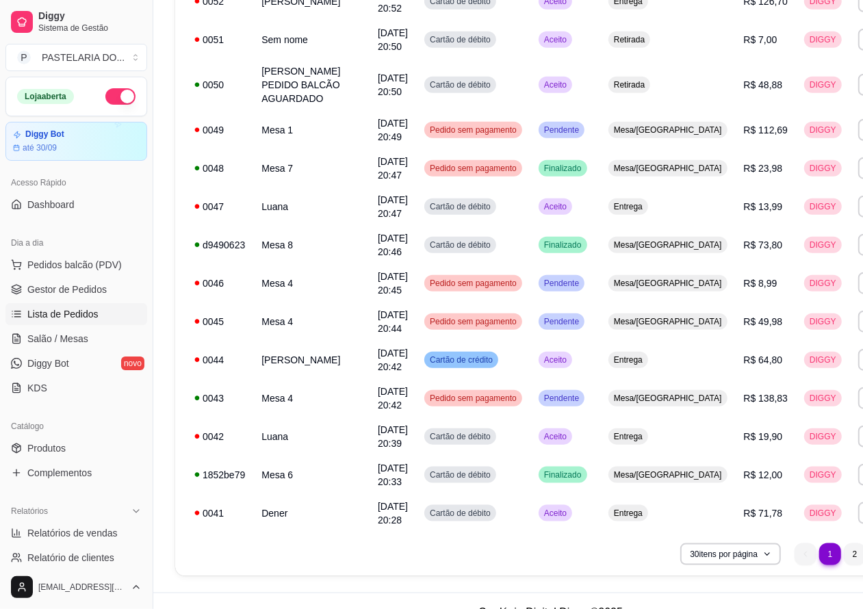
scroll to position [878, 0]
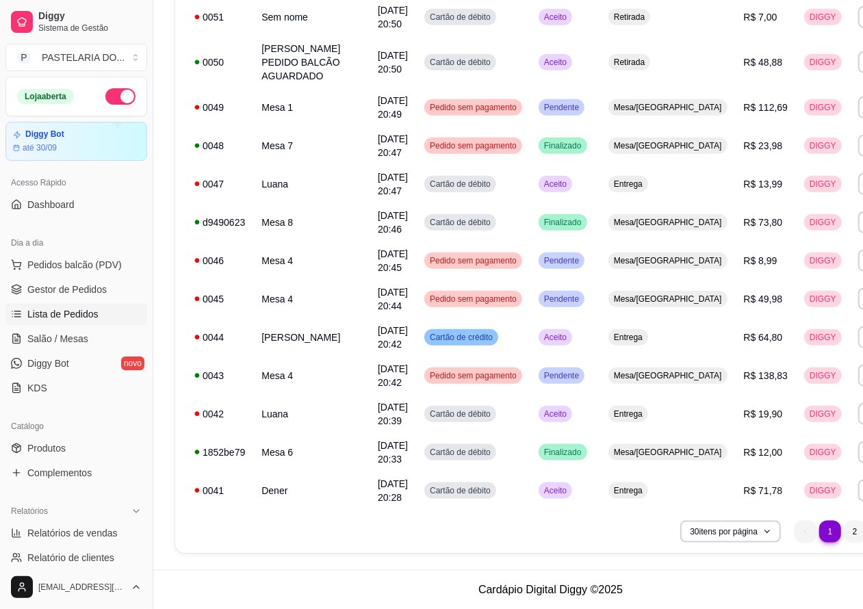
click at [844, 531] on li "2" at bounding box center [855, 532] width 22 height 22
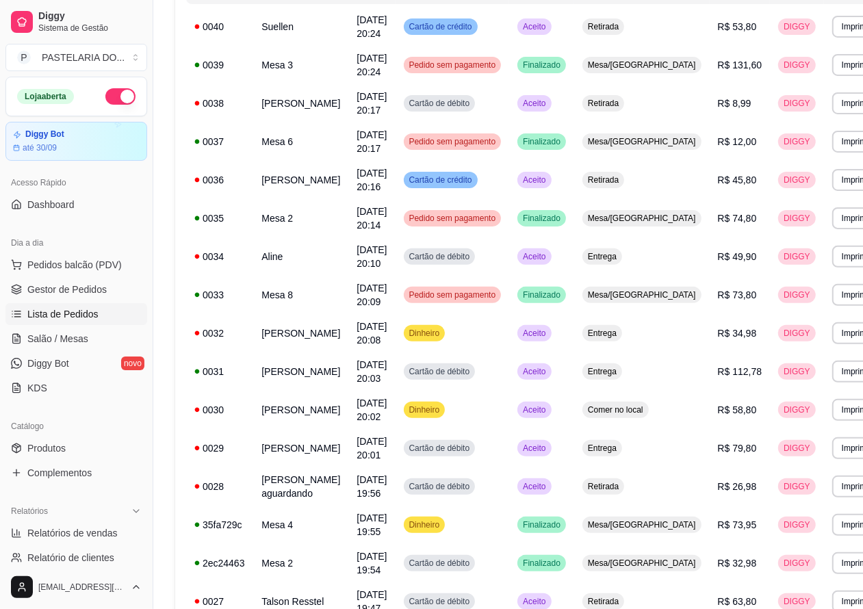
scroll to position [187, 0]
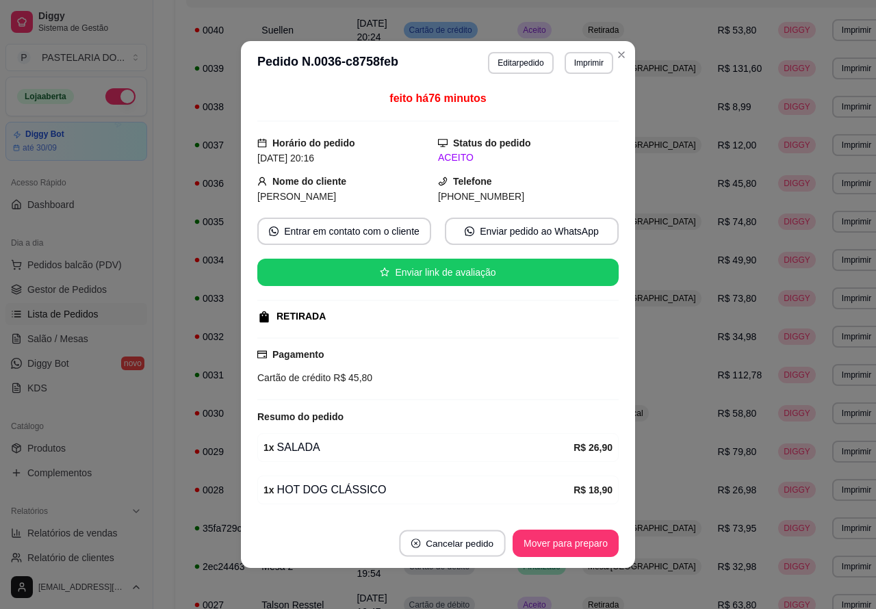
click at [444, 542] on button "Cancelar pedido" at bounding box center [452, 544] width 106 height 27
click at [478, 507] on button "Sim" at bounding box center [484, 510] width 53 height 27
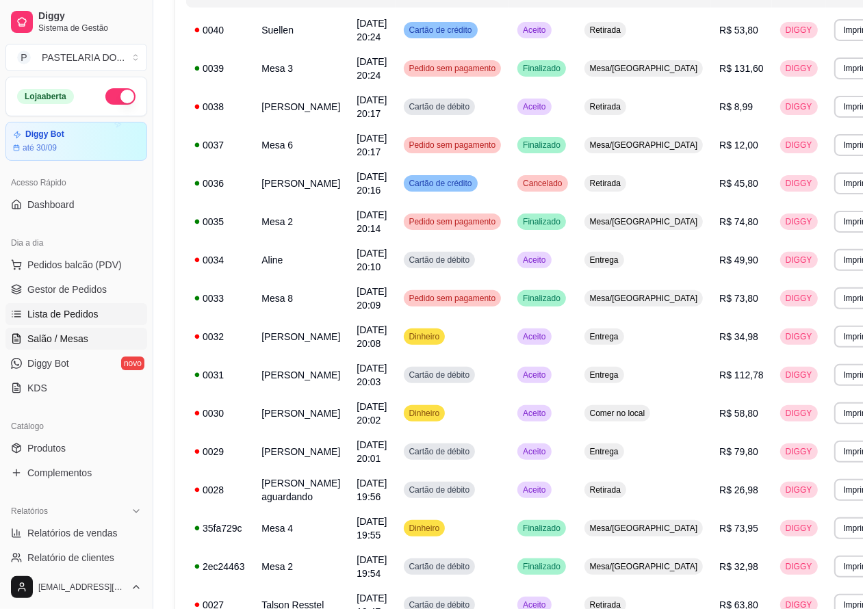
click at [72, 337] on span "Salão / Mesas" at bounding box center [57, 339] width 61 height 14
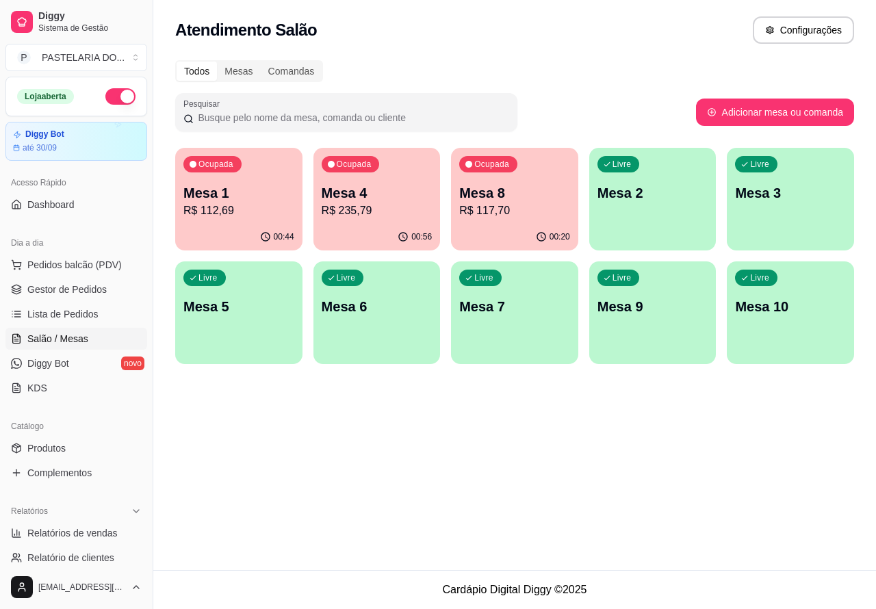
click at [392, 188] on p "Mesa 4" at bounding box center [377, 192] width 111 height 19
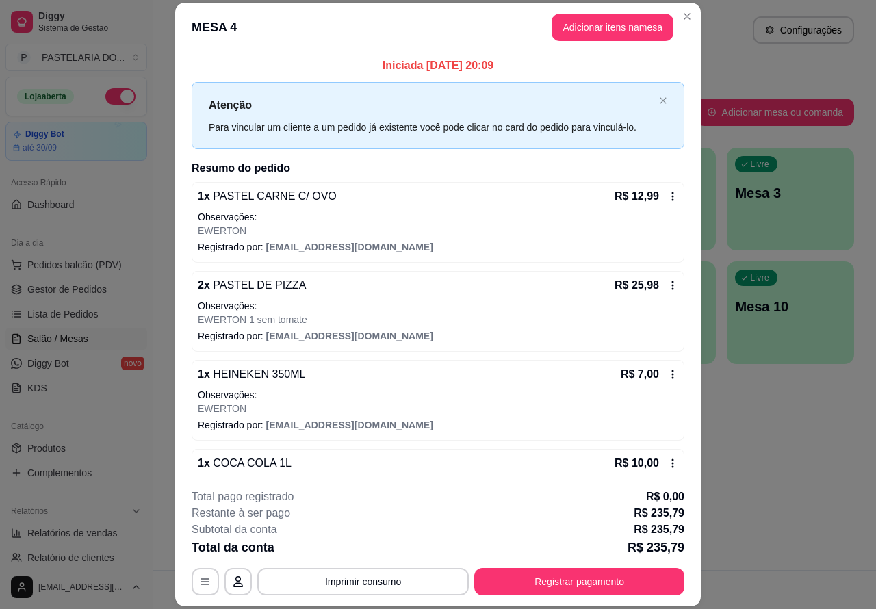
click at [628, 21] on div "Este pedido será vinculado para MESA 4 Nenhum produto adicionado" at bounding box center [717, 293] width 289 height 554
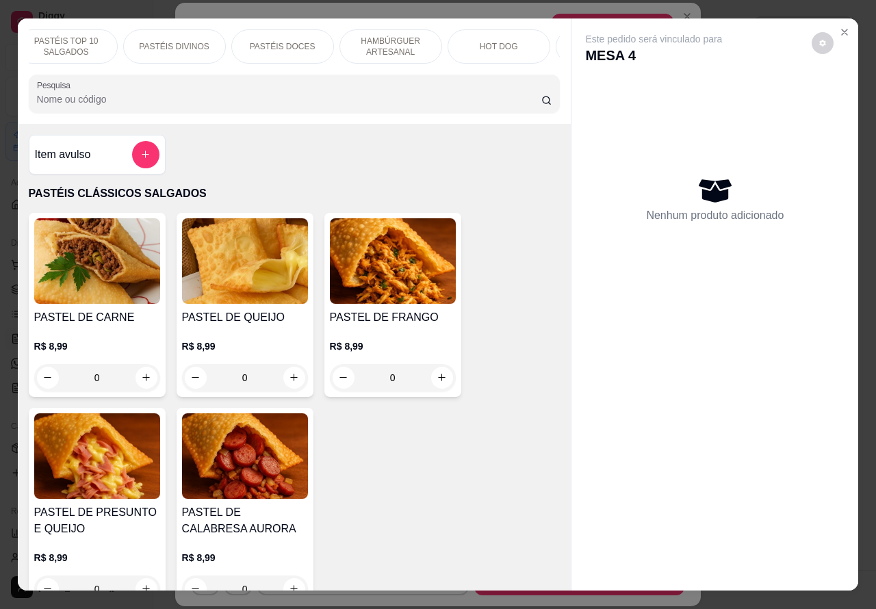
scroll to position [0, 284]
click at [439, 41] on p "BEBIDAS" at bounding box center [445, 46] width 36 height 11
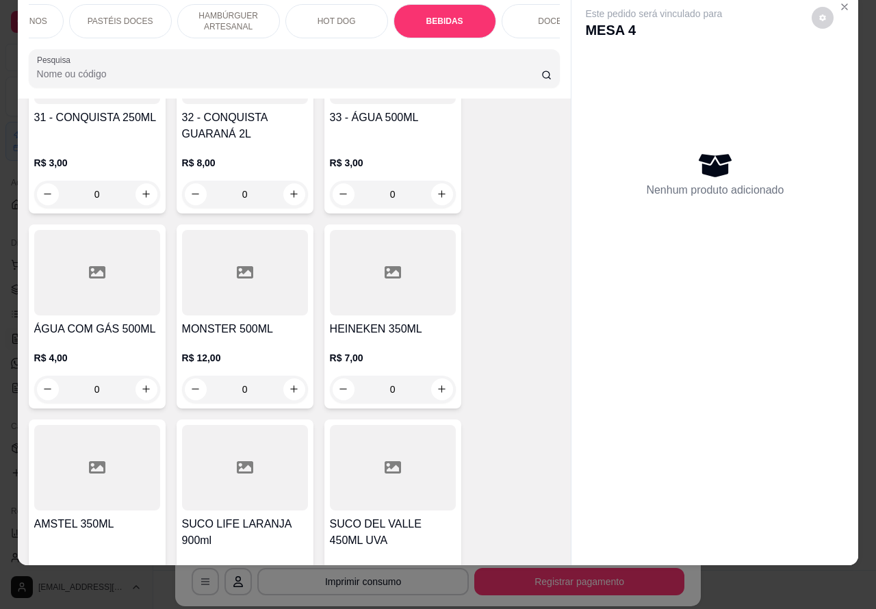
scroll to position [4706, 0]
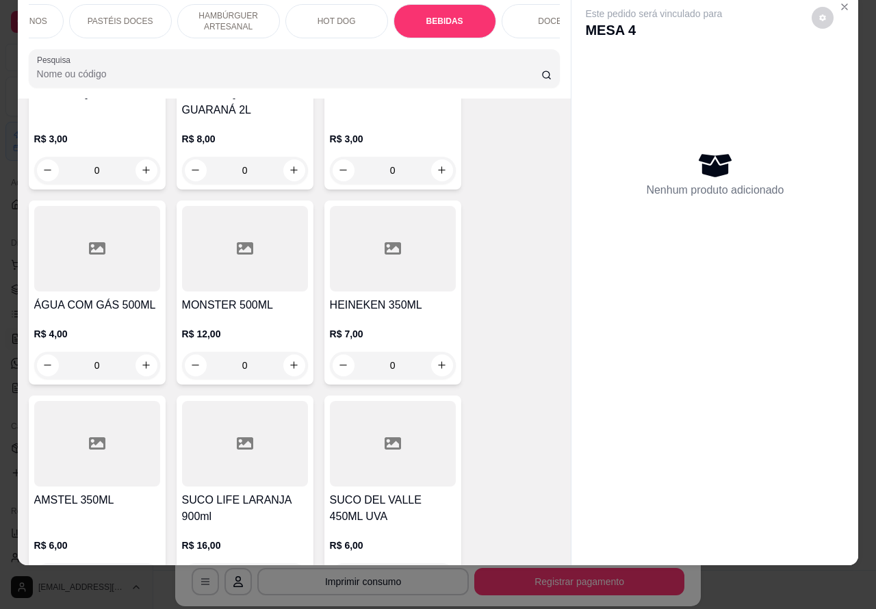
click at [437, 360] on icon "increase-product-quantity" at bounding box center [442, 365] width 10 height 10
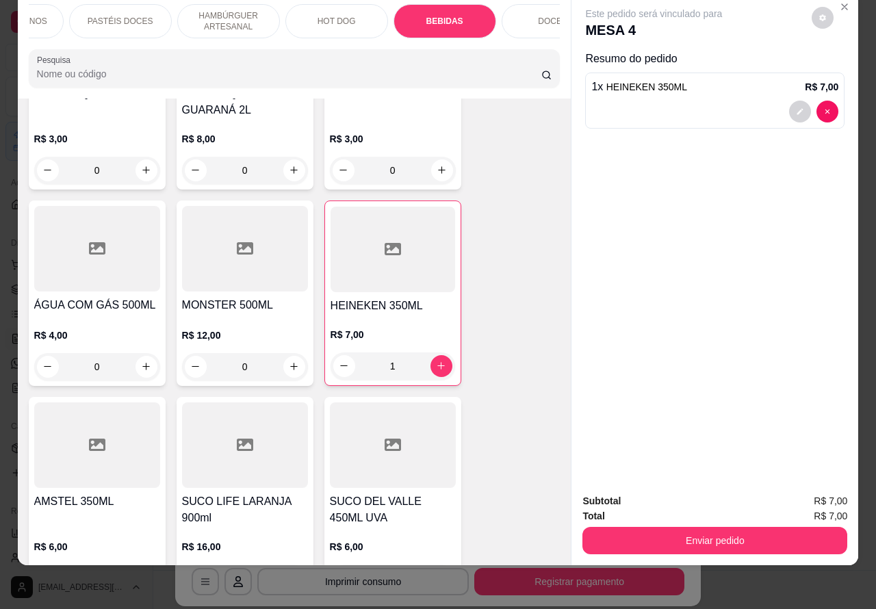
click at [436, 361] on icon "increase-product-quantity" at bounding box center [441, 366] width 10 height 10
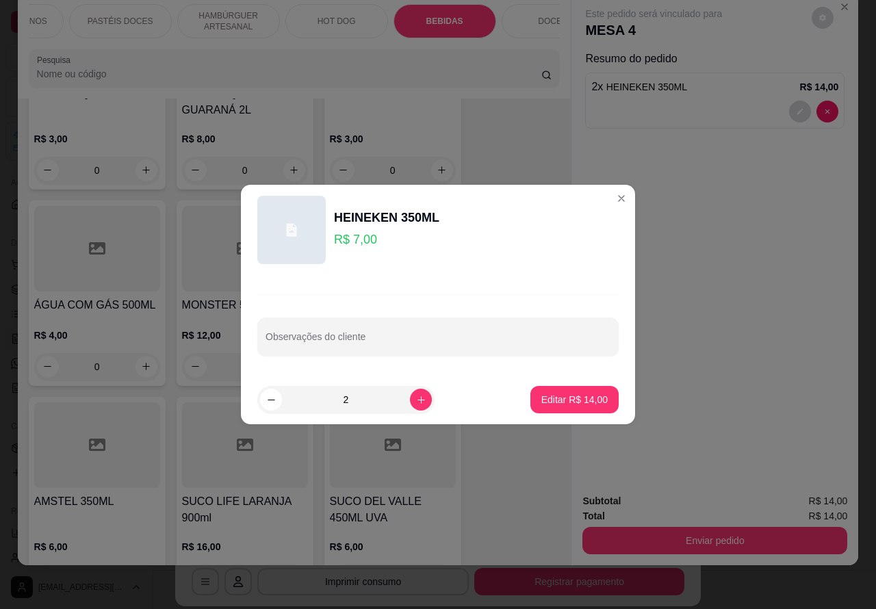
click at [463, 339] on input "Observações do cliente" at bounding box center [438, 342] width 345 height 14
click at [563, 397] on p "Editar R$ 14,00" at bounding box center [574, 400] width 66 height 14
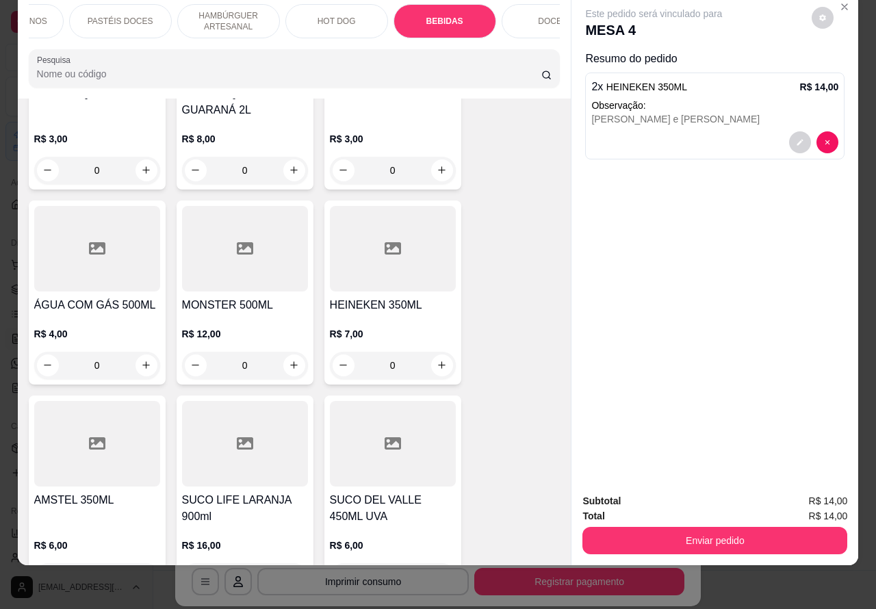
click at [743, 527] on button "Enviar pedido" at bounding box center [715, 540] width 265 height 27
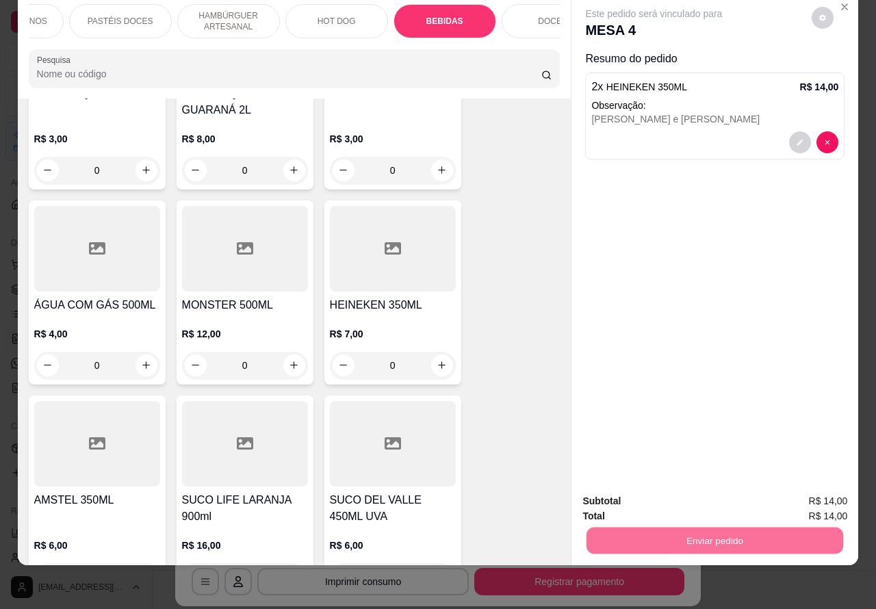
click at [665, 494] on button "Não registrar e enviar pedido" at bounding box center [669, 495] width 142 height 26
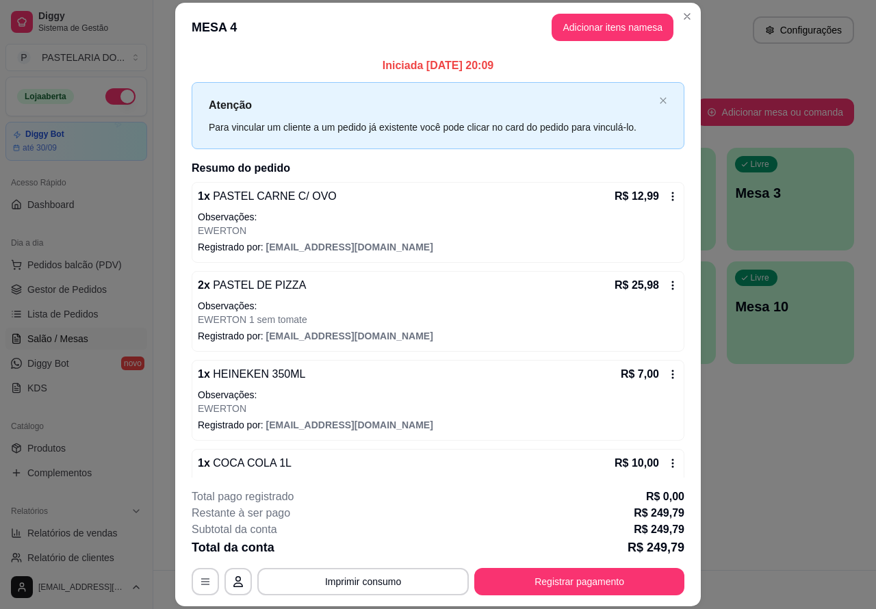
click at [809, 452] on div "Atendimento Salão Configurações Todos Mesas Comandas Pesquisar Adicionar mesa o…" at bounding box center [514, 285] width 723 height 570
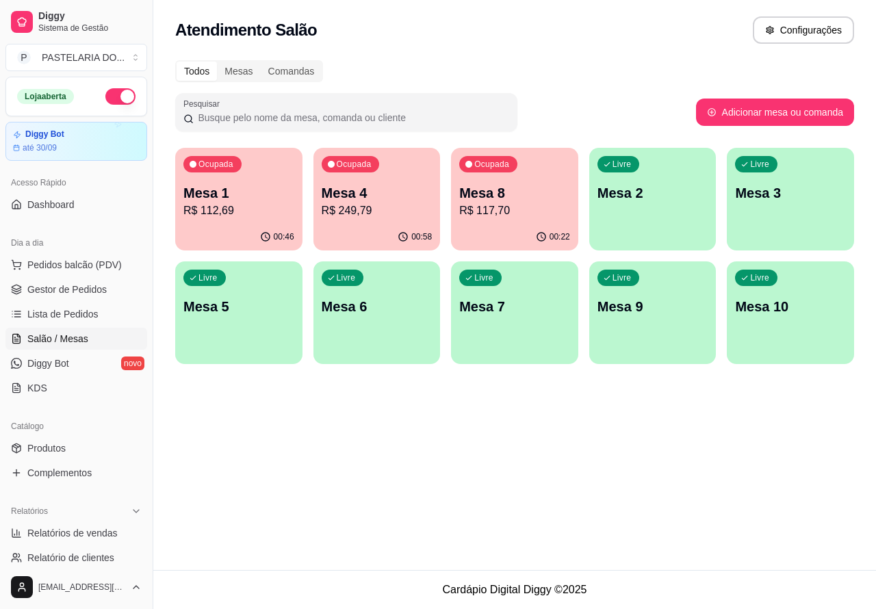
click at [390, 187] on p "Mesa 4" at bounding box center [377, 192] width 111 height 19
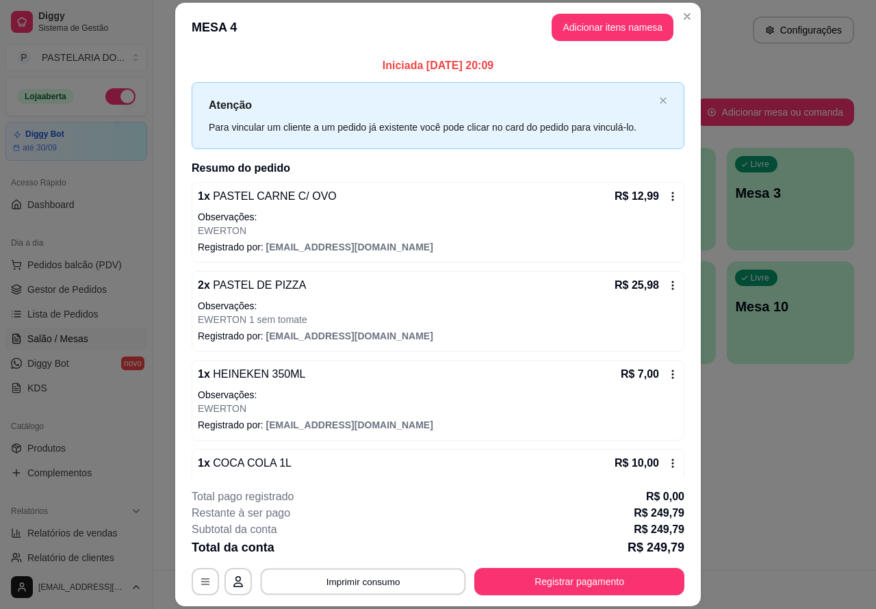
click at [357, 576] on button "Imprimir consumo" at bounding box center [363, 581] width 205 height 27
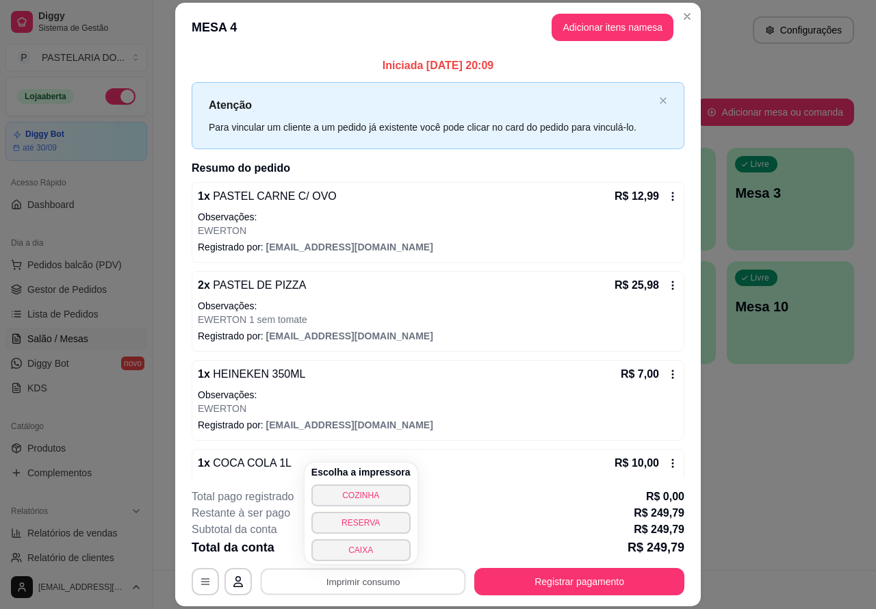
click at [364, 543] on button "CAIXA" at bounding box center [360, 550] width 99 height 22
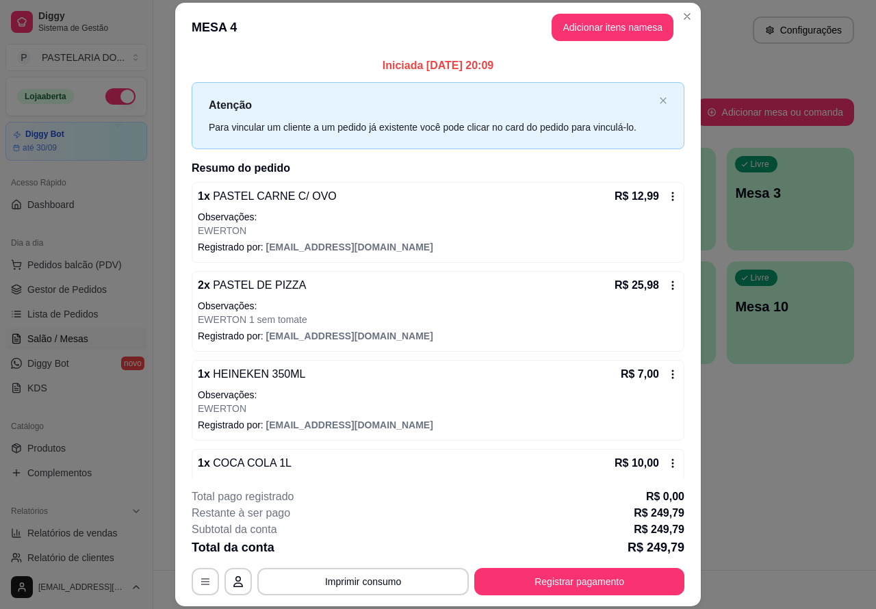
click at [834, 460] on div "Atendimento Salão Configurações Todos Mesas Comandas Pesquisar Adicionar mesa o…" at bounding box center [514, 285] width 723 height 570
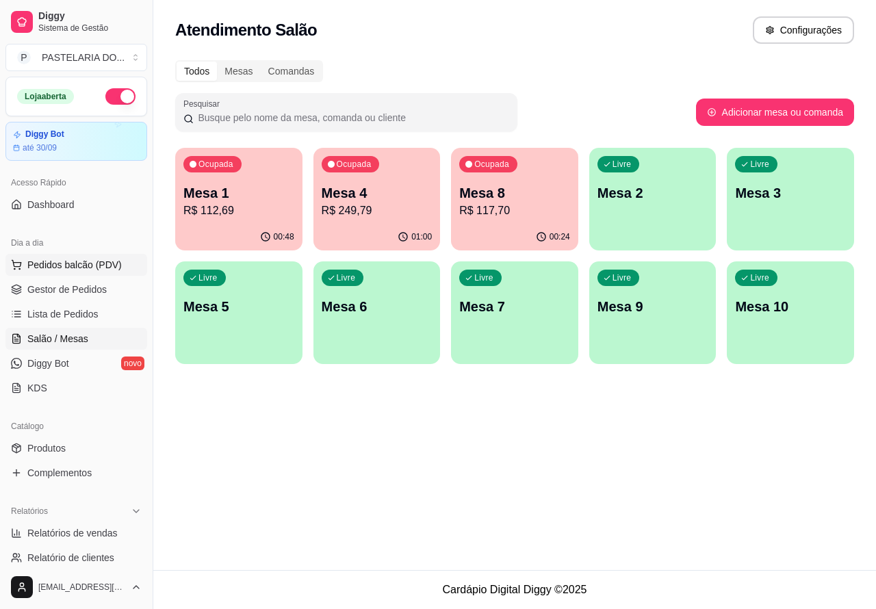
click at [90, 262] on span "Pedidos balcão (PDV)" at bounding box center [74, 265] width 94 height 14
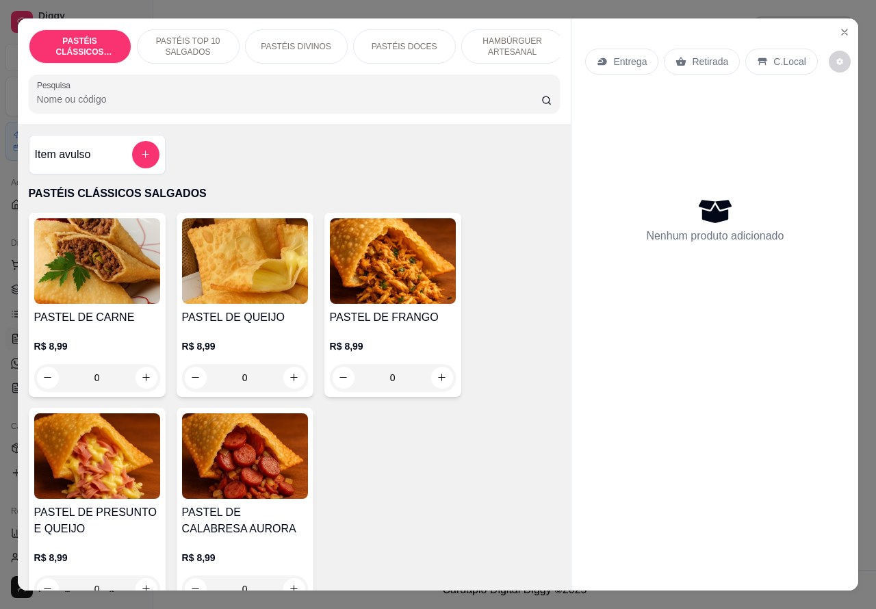
click at [696, 55] on p "Retirada" at bounding box center [710, 62] width 36 height 14
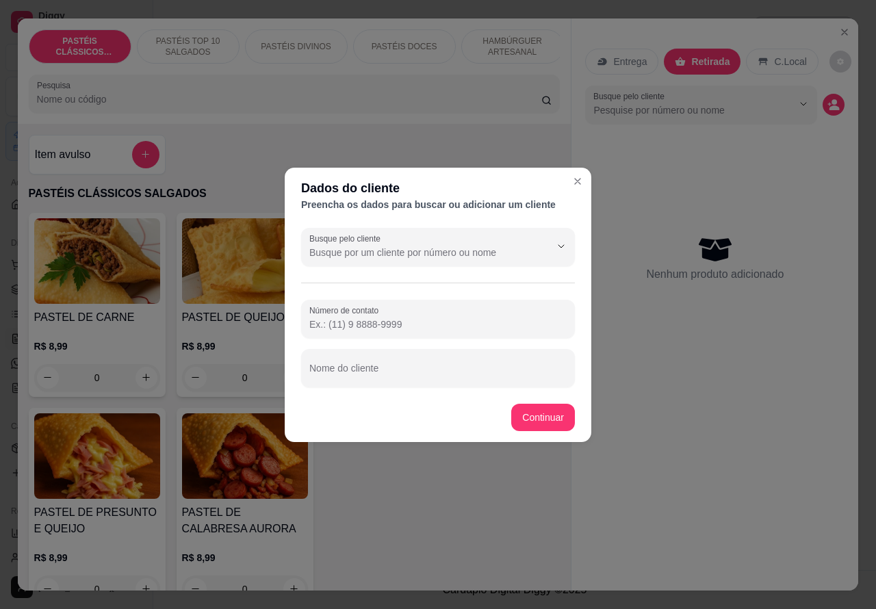
click at [447, 371] on input "Nome do cliente" at bounding box center [437, 374] width 257 height 14
click at [545, 418] on div "Item avulso PASTÉIS CLÁSSICOS SALGADOS PASTEL DE CARNE R$ 8,99 0 PASTEL DE QUEI…" at bounding box center [295, 358] width 554 height 468
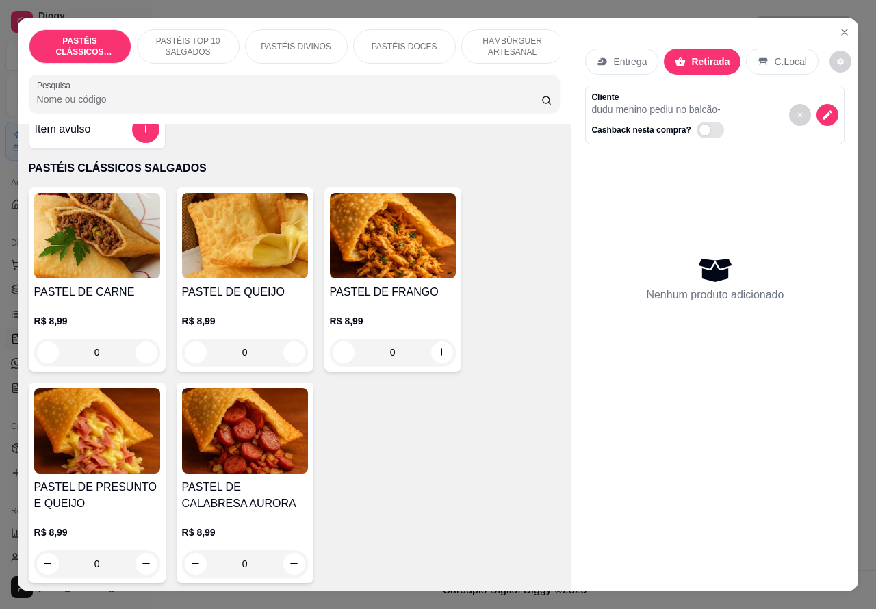
scroll to position [33, 0]
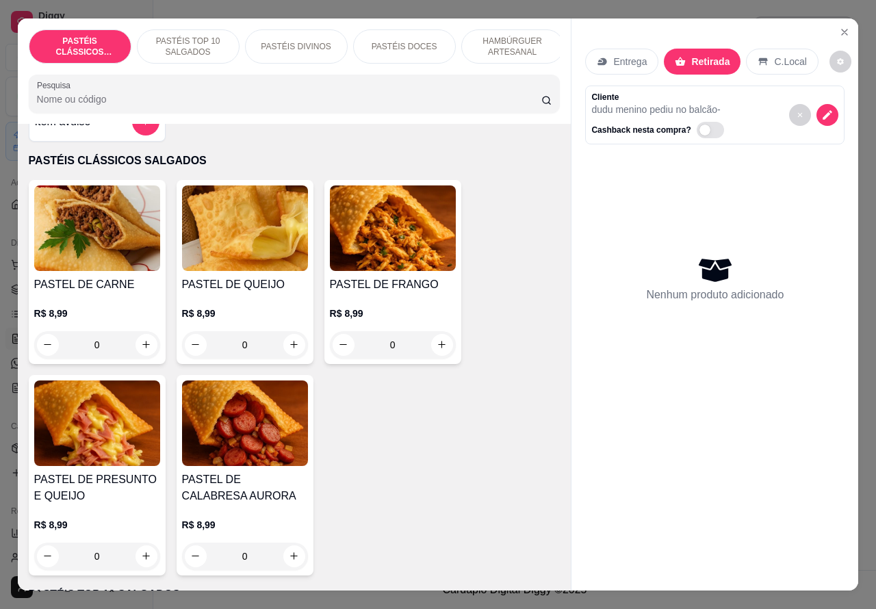
click at [142, 560] on icon "increase-product-quantity" at bounding box center [146, 556] width 8 height 8
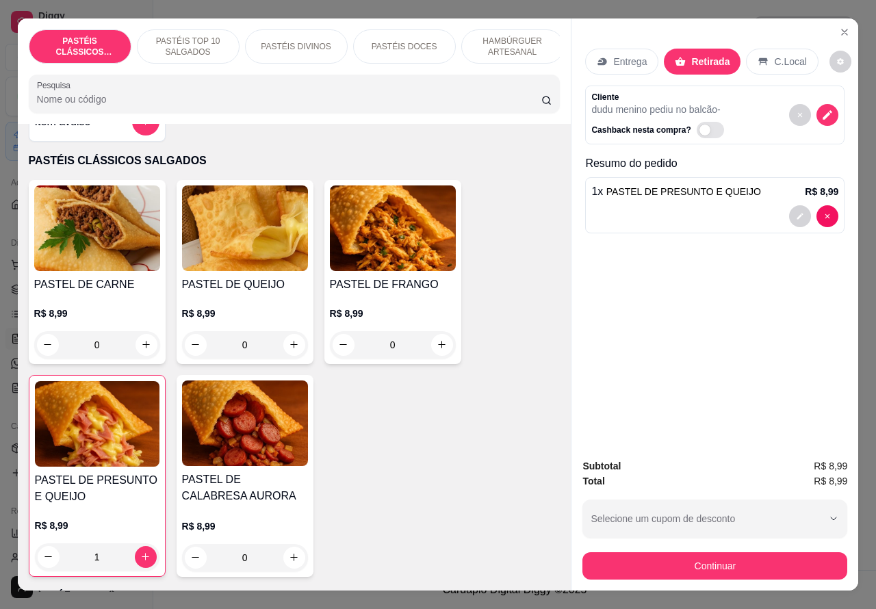
click at [518, 36] on p "HAMBÚRGUER ARTESANAL" at bounding box center [512, 47] width 79 height 22
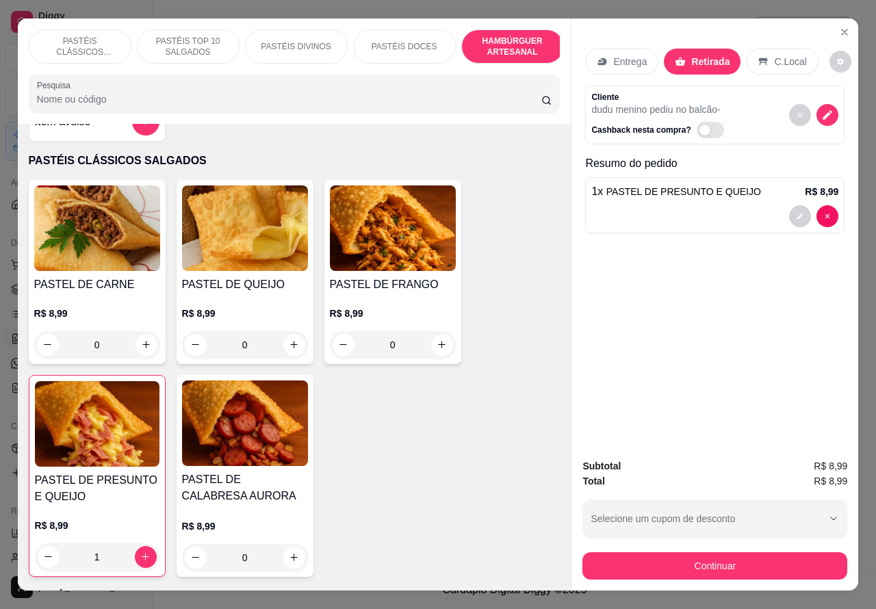
scroll to position [31, 0]
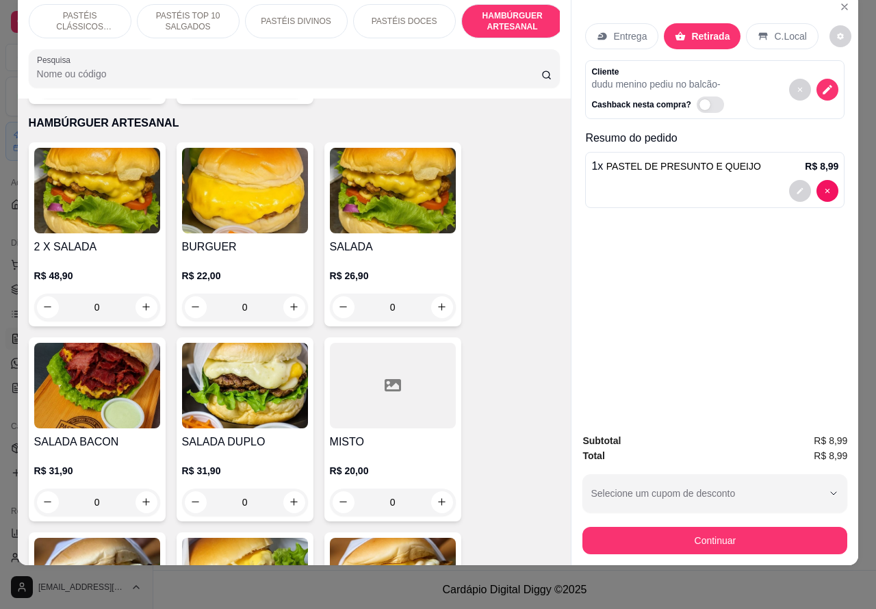
click at [145, 489] on div "0" at bounding box center [97, 502] width 126 height 27
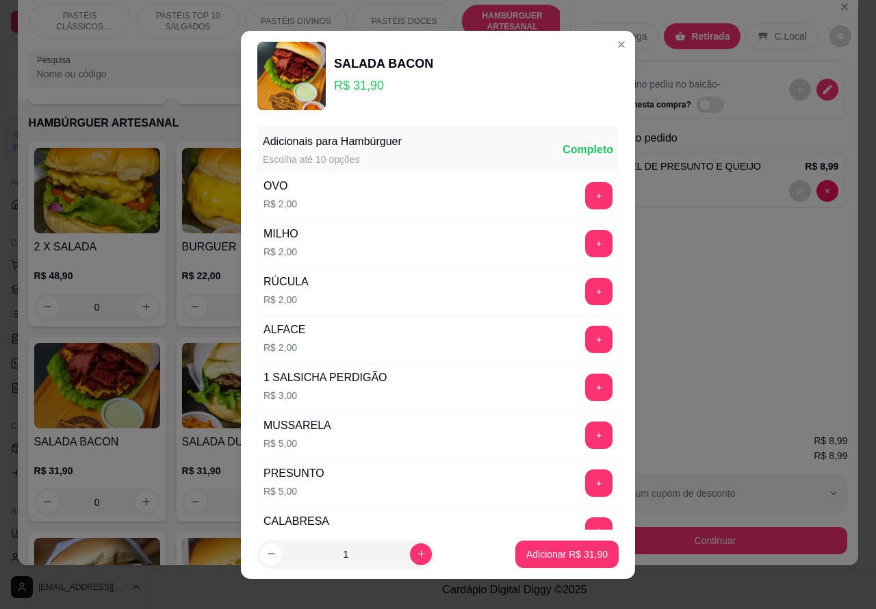
click at [566, 548] on p "Adicionar R$ 31,90" at bounding box center [566, 555] width 81 height 14
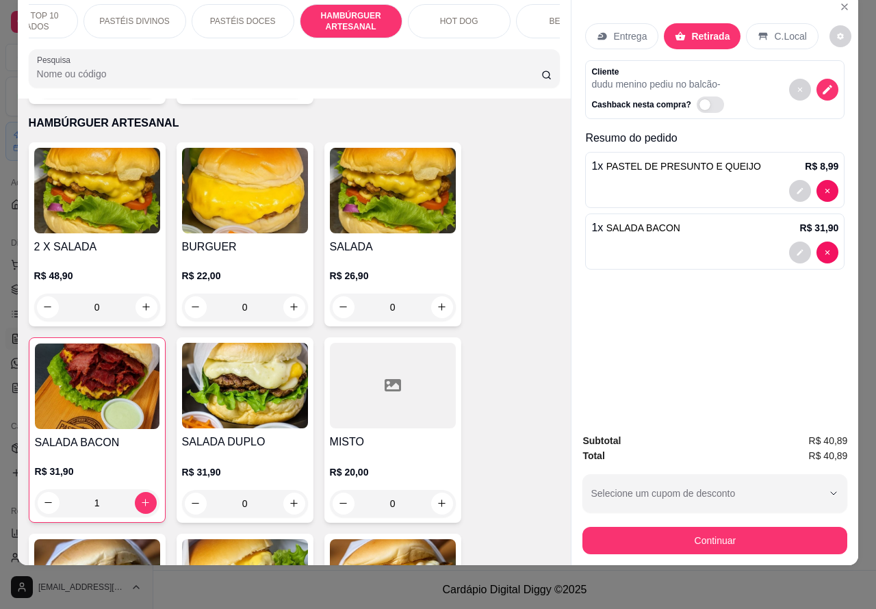
scroll to position [0, 166]
click at [457, 16] on p "HOT DOG" at bounding box center [454, 21] width 38 height 11
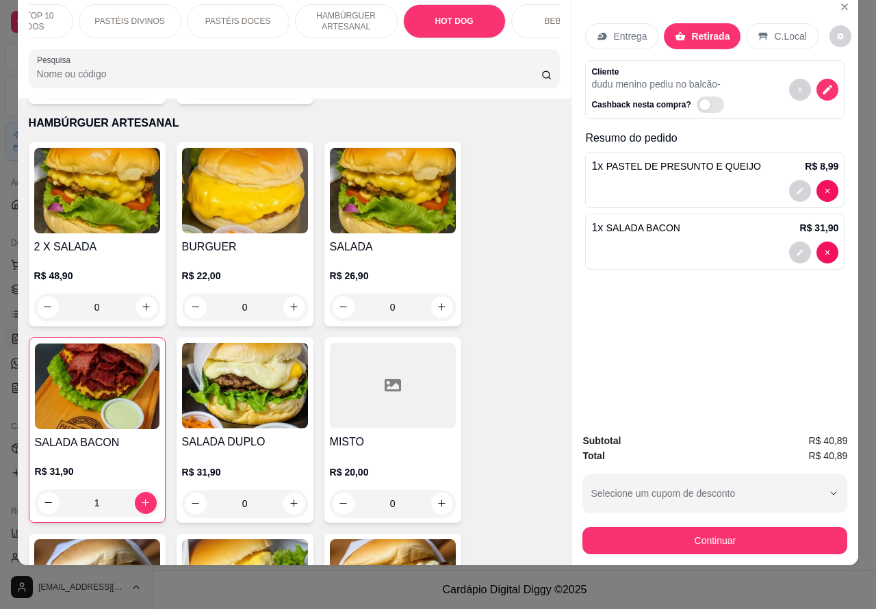
scroll to position [3910, 0]
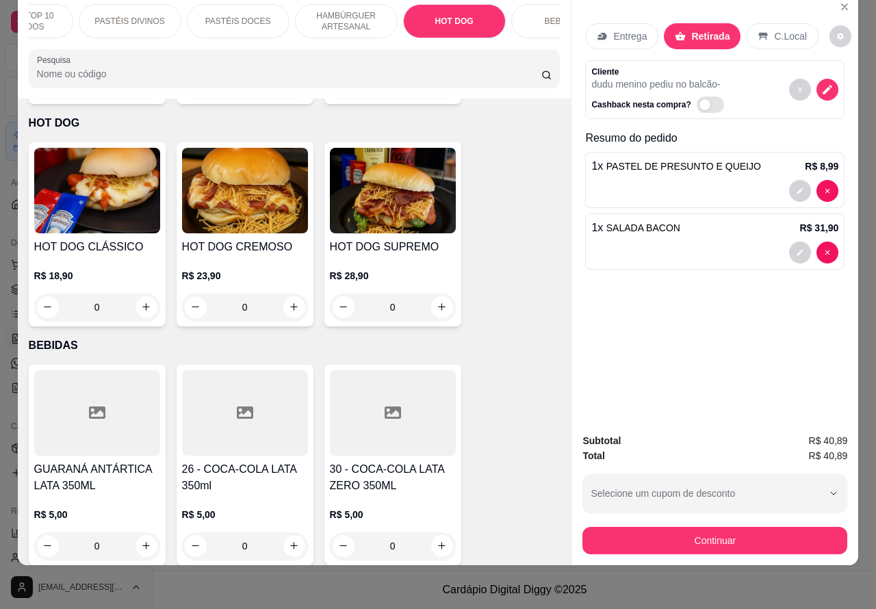
click at [282, 294] on div "0" at bounding box center [245, 307] width 126 height 27
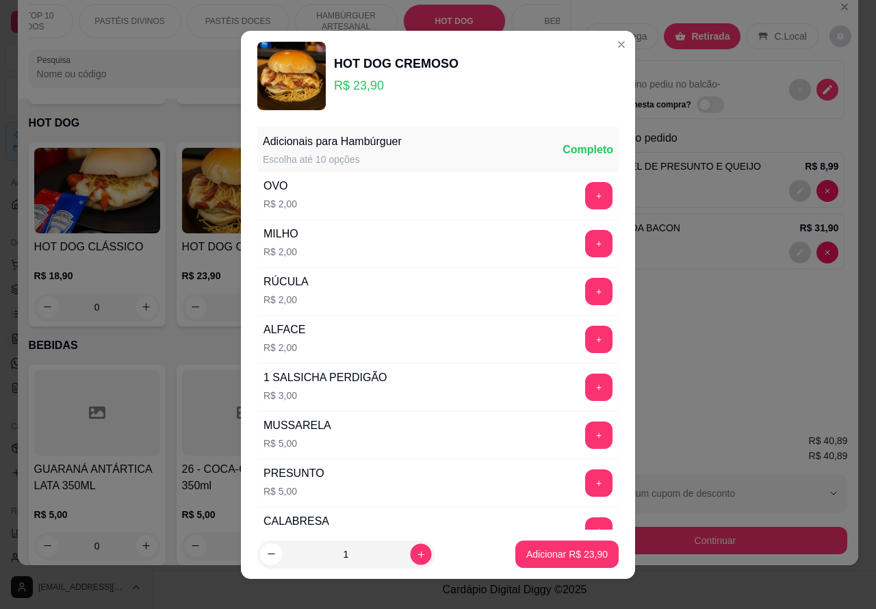
click at [416, 553] on icon "increase-product-quantity" at bounding box center [421, 554] width 10 height 10
click at [542, 551] on p "Adicionar R$ 47,80" at bounding box center [566, 555] width 81 height 14
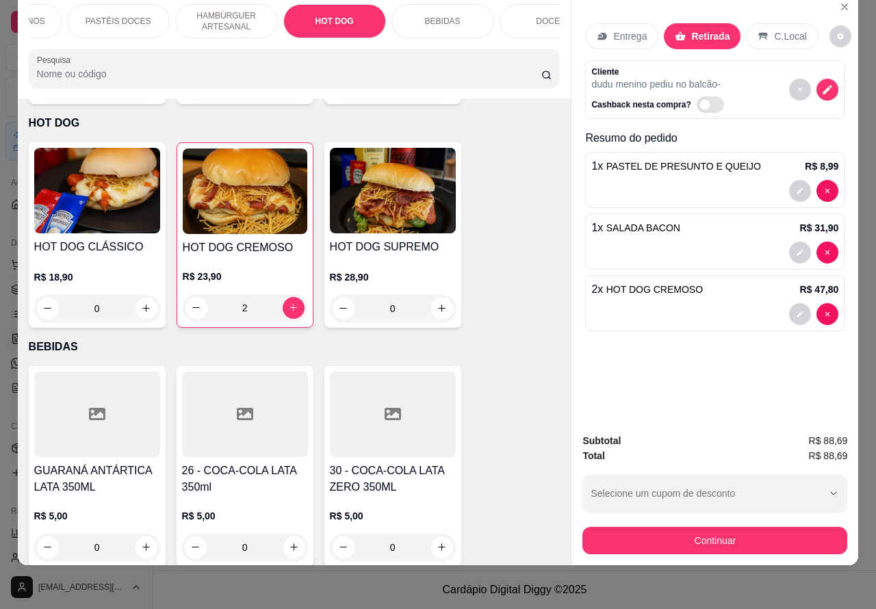
scroll to position [0, 288]
click at [436, 16] on p "BEBIDAS" at bounding box center [442, 21] width 36 height 11
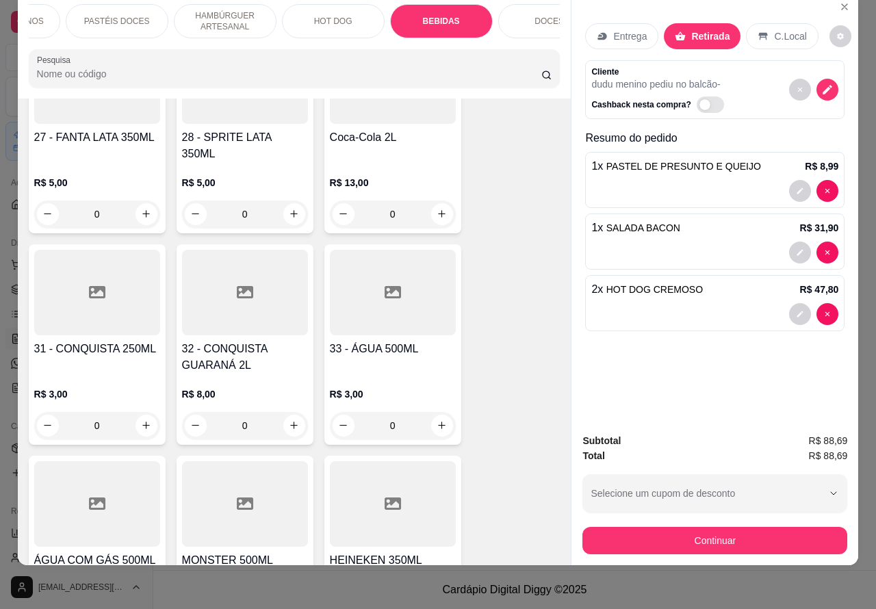
scroll to position [4437, 0]
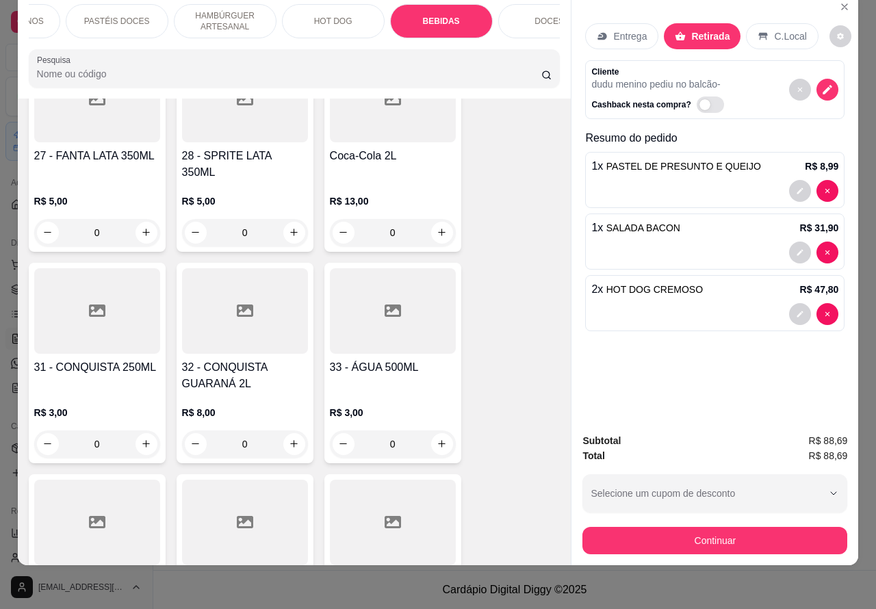
click at [438, 229] on icon "increase-product-quantity" at bounding box center [442, 233] width 8 height 8
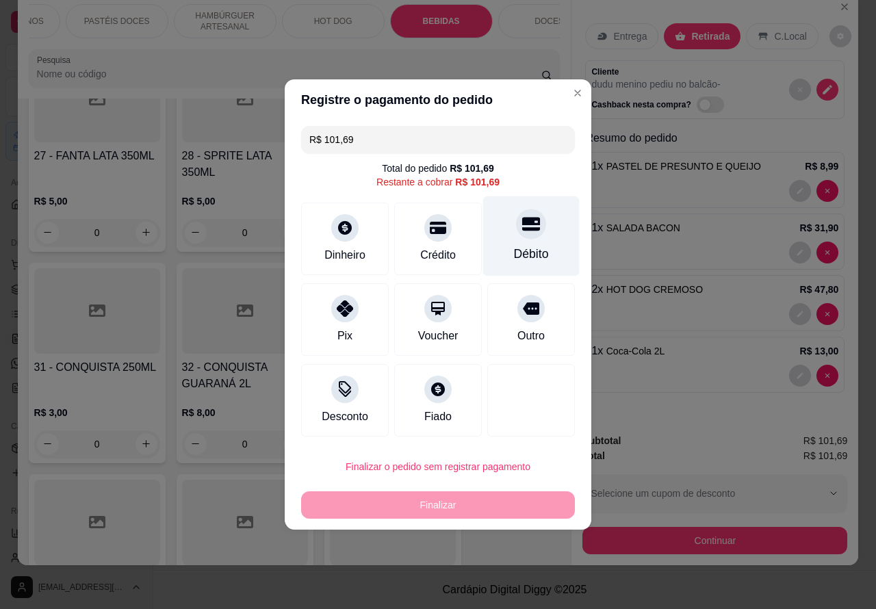
click at [527, 221] on icon at bounding box center [531, 225] width 18 height 14
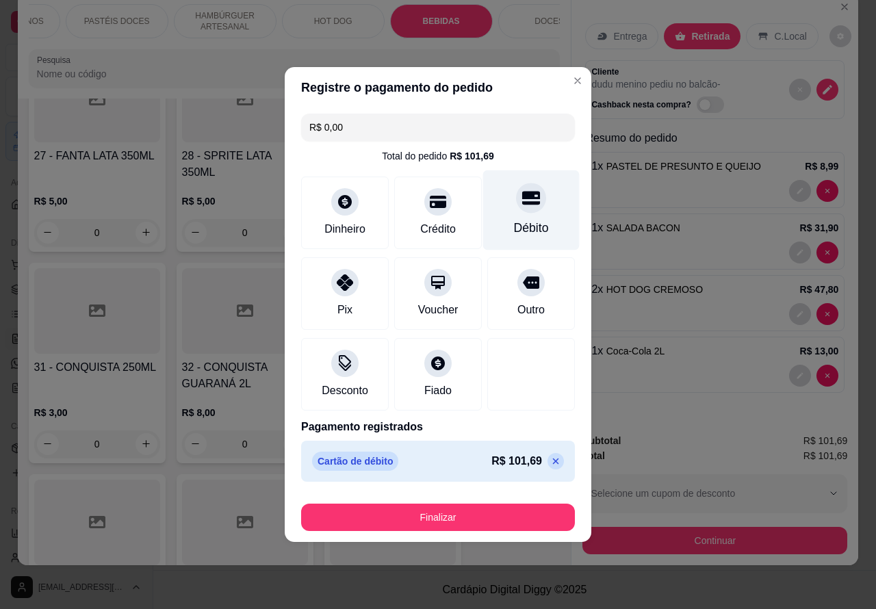
click at [470, 509] on button "Finalizar" at bounding box center [438, 517] width 274 height 27
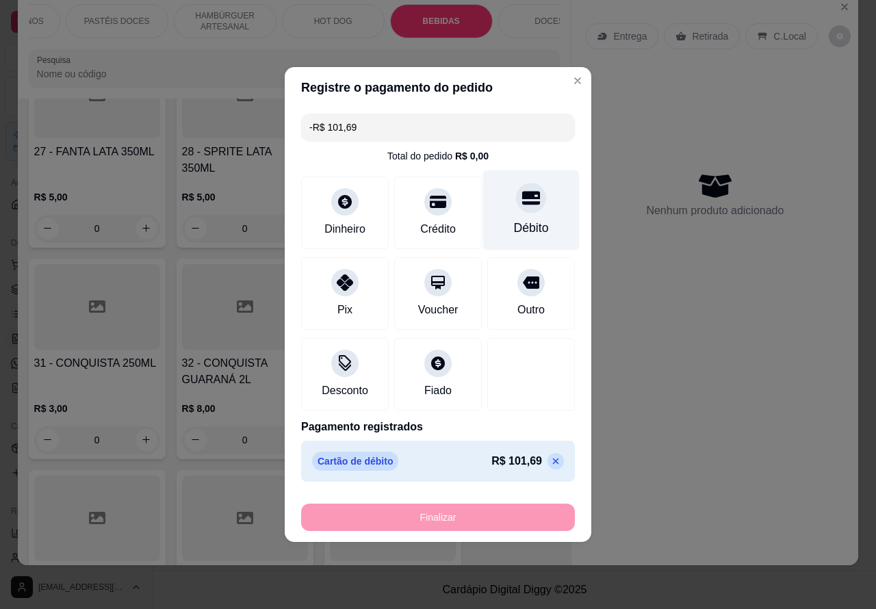
scroll to position [4431, 0]
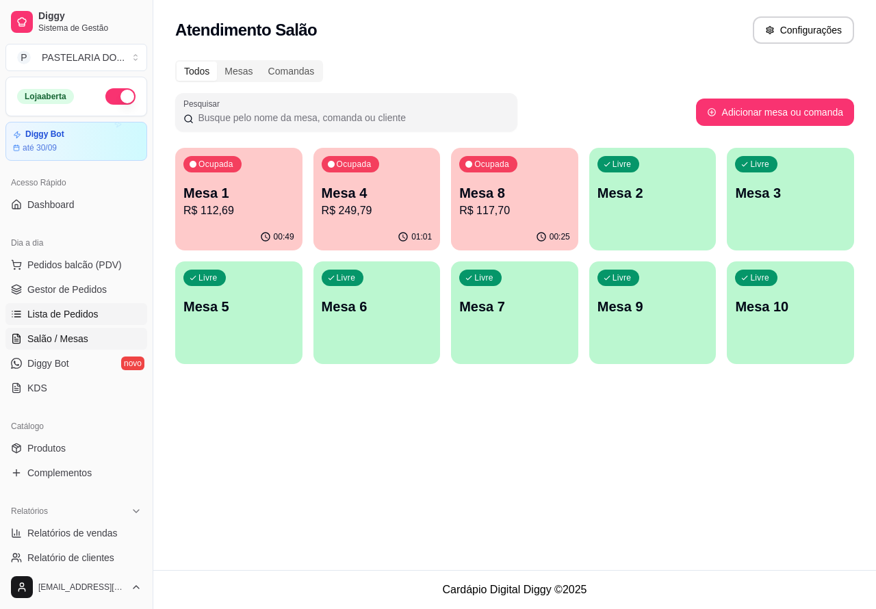
click at [74, 311] on span "Lista de Pedidos" at bounding box center [62, 314] width 71 height 14
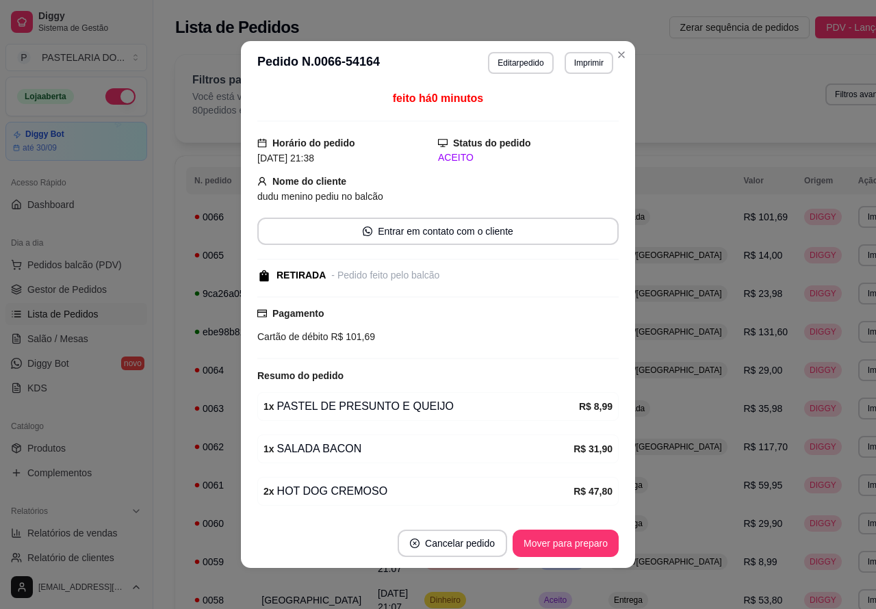
click at [592, 57] on button "Imprimir" at bounding box center [589, 63] width 49 height 22
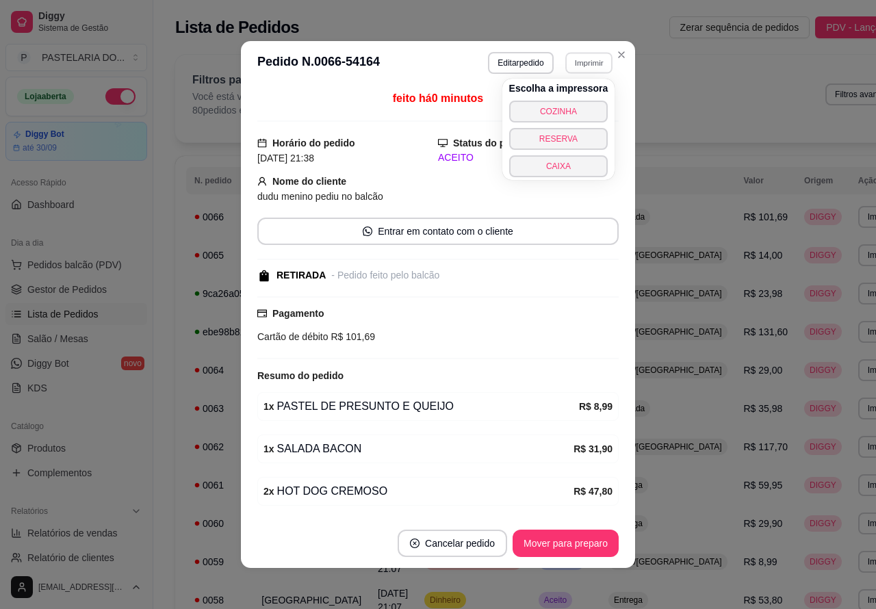
click at [573, 104] on button "COZINHA" at bounding box center [558, 112] width 99 height 22
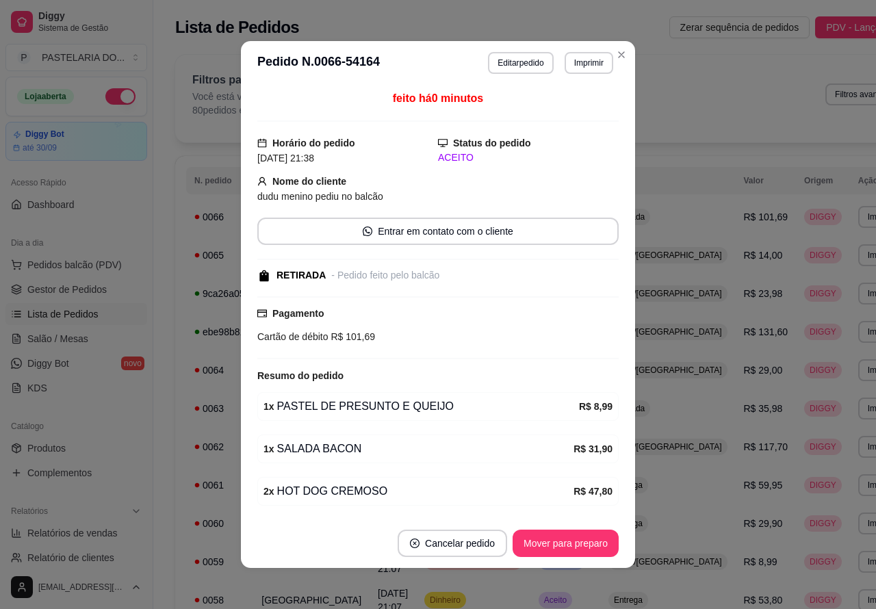
click at [581, 64] on button "Imprimir" at bounding box center [589, 63] width 49 height 22
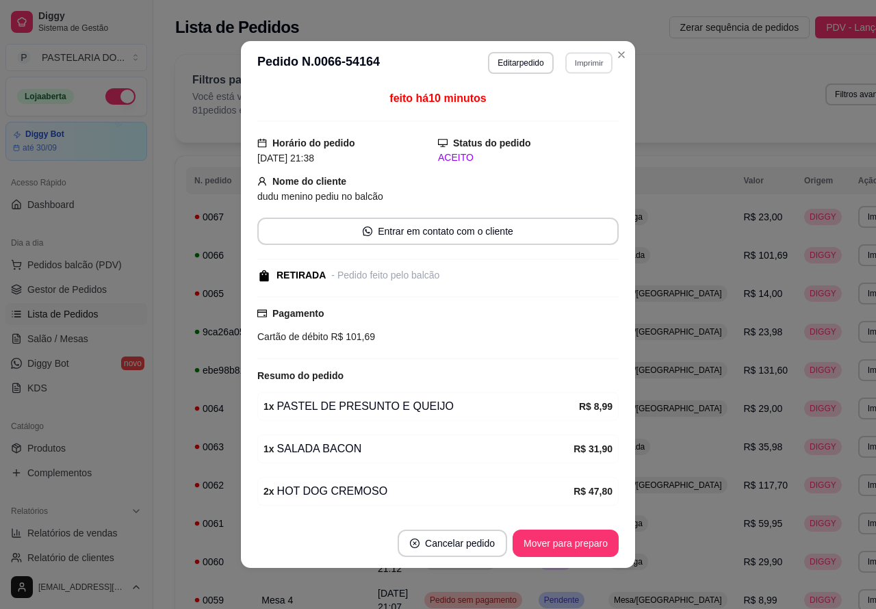
click at [633, 598] on td "Mesa/[GEOGRAPHIC_DATA]" at bounding box center [668, 600] width 136 height 38
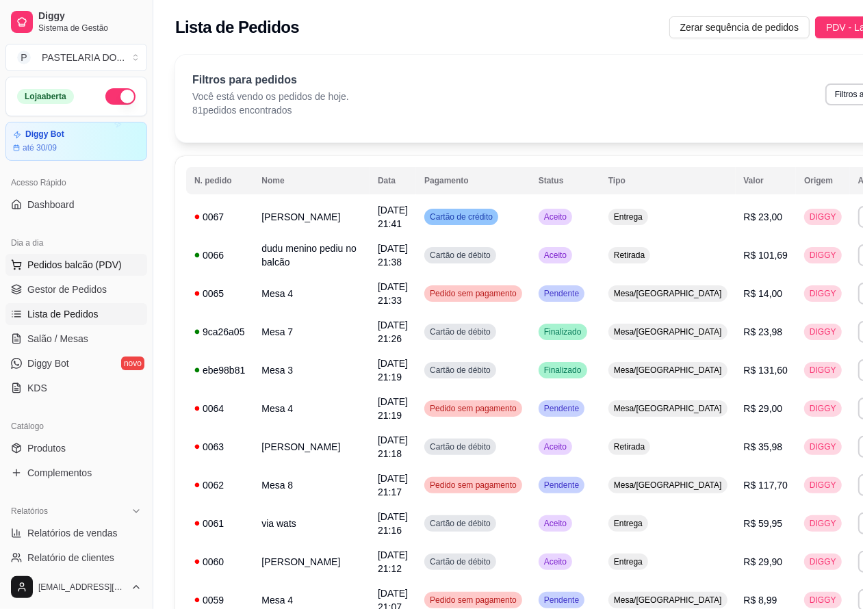
click at [73, 262] on span "Pedidos balcão (PDV)" at bounding box center [74, 265] width 94 height 14
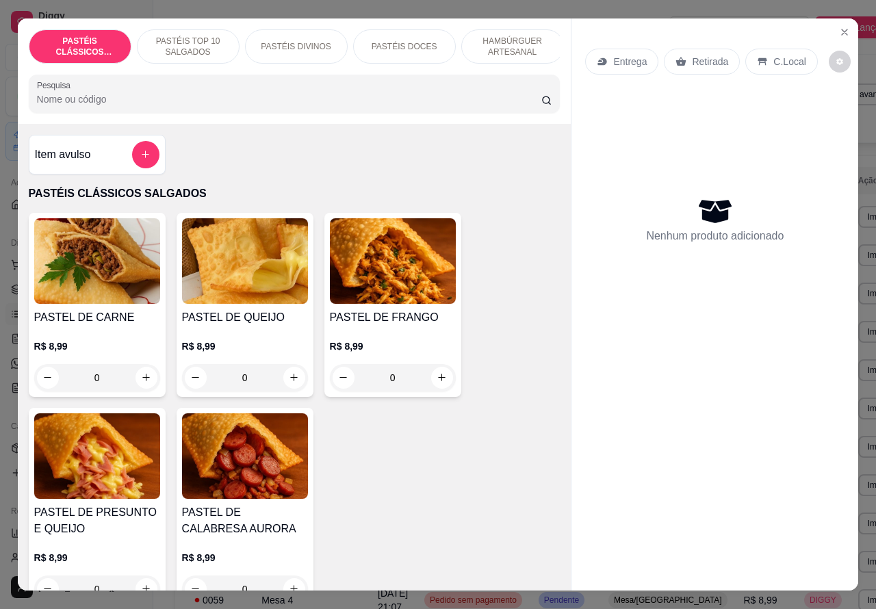
click at [698, 55] on p "Retirada" at bounding box center [710, 62] width 36 height 14
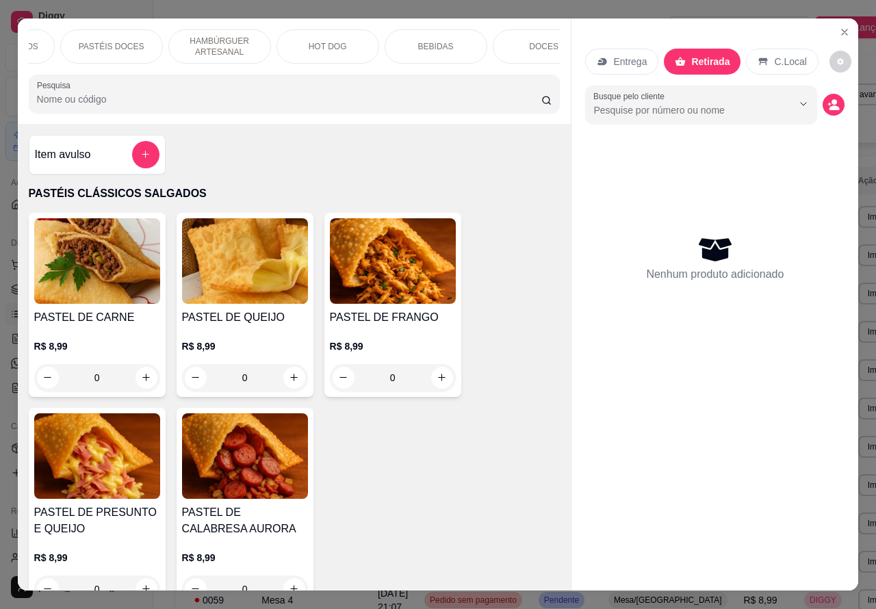
scroll to position [0, 298]
click at [432, 41] on p "BEBIDAS" at bounding box center [431, 46] width 36 height 11
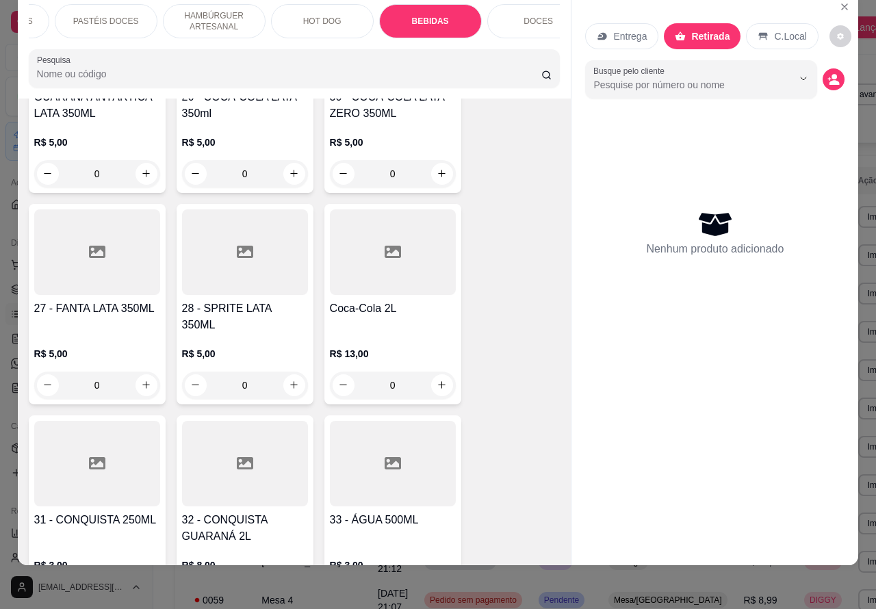
scroll to position [4289, 0]
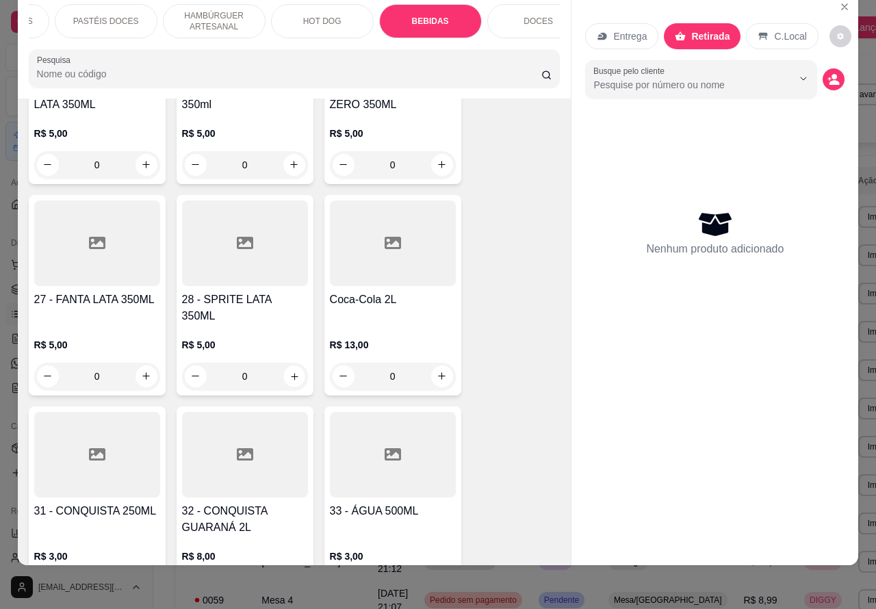
click at [289, 371] on icon "increase-product-quantity" at bounding box center [294, 376] width 10 height 10
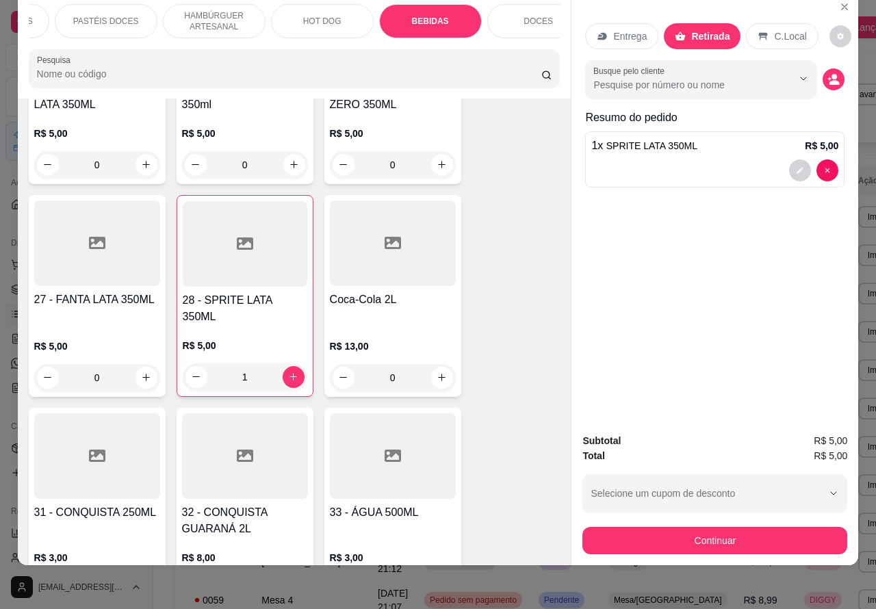
click at [532, 16] on p "DOCES" at bounding box center [538, 21] width 29 height 11
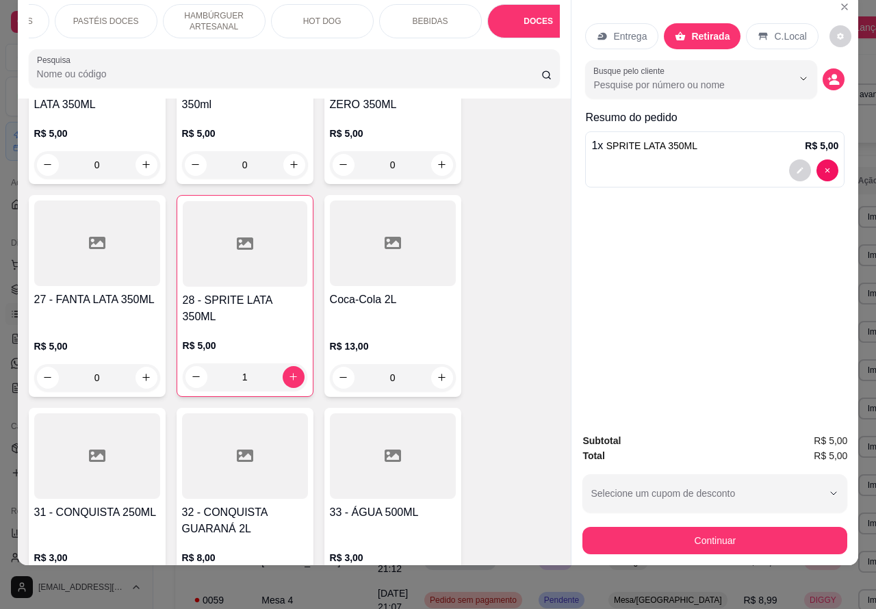
scroll to position [5378, 0]
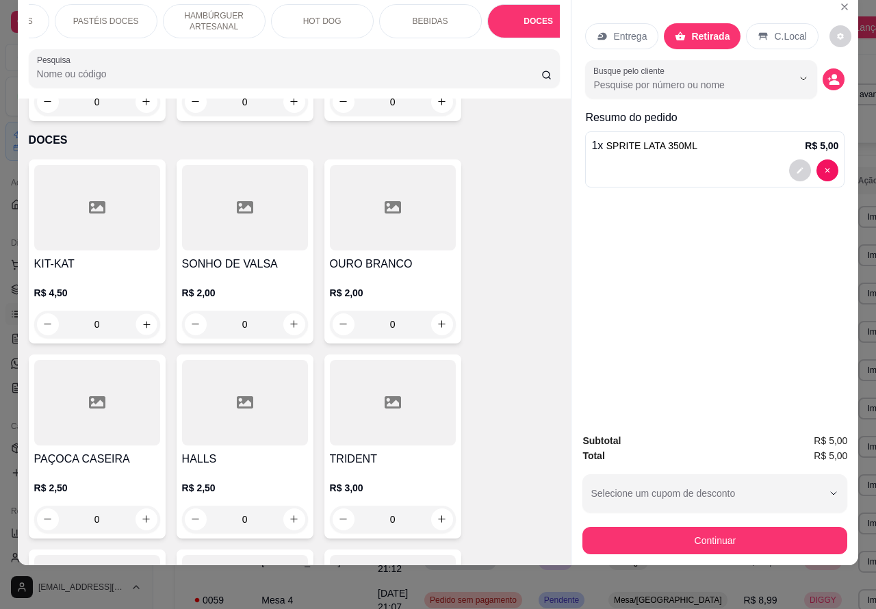
click at [143, 321] on icon "increase-product-quantity" at bounding box center [146, 324] width 7 height 7
click at [141, 319] on icon "increase-product-quantity" at bounding box center [146, 324] width 10 height 10
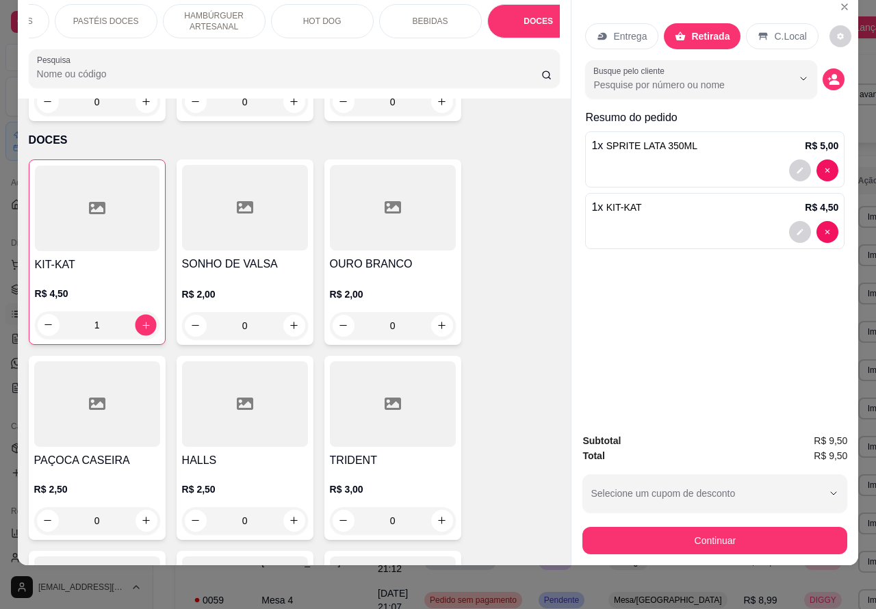
click at [140, 320] on icon "increase-product-quantity" at bounding box center [145, 325] width 10 height 10
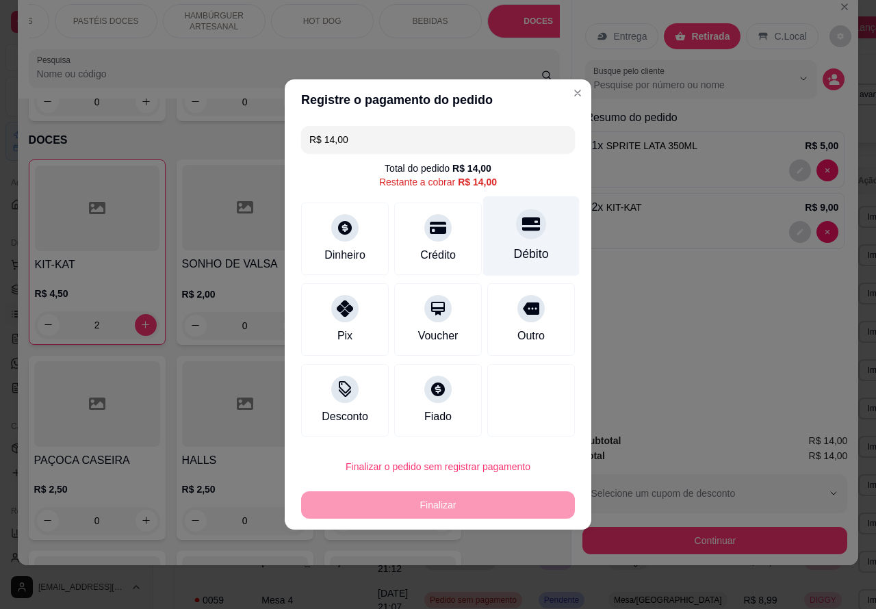
click at [522, 226] on icon at bounding box center [531, 225] width 18 height 14
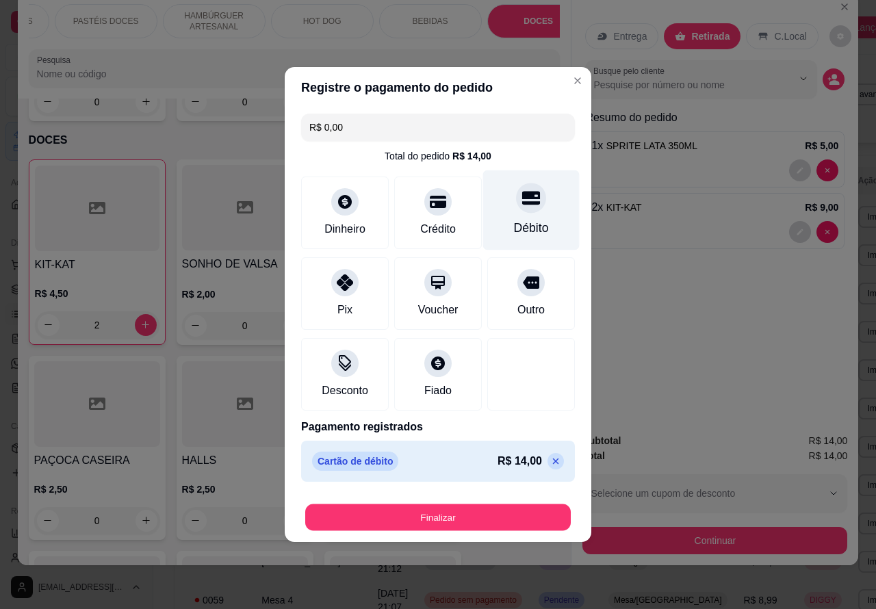
click at [485, 508] on button "Finalizar" at bounding box center [438, 518] width 266 height 27
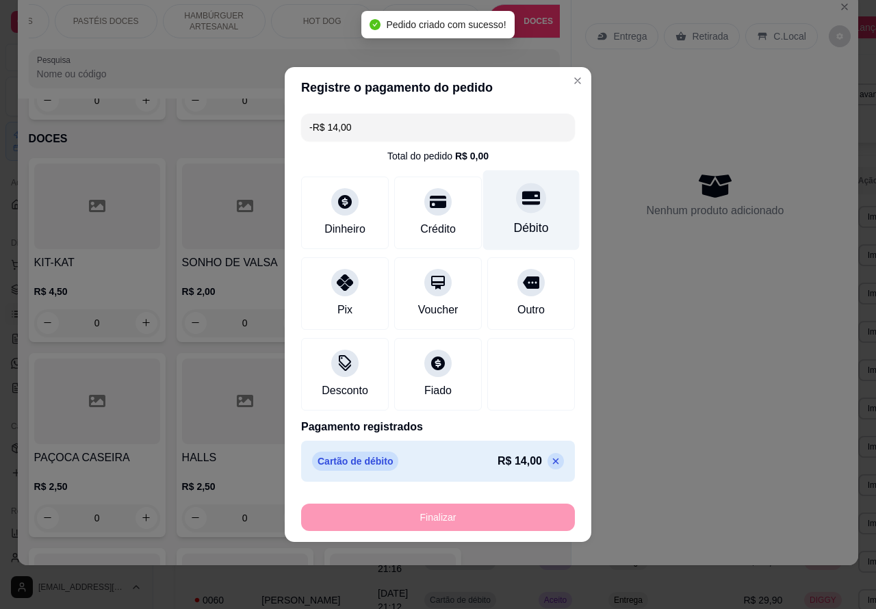
scroll to position [5376, 0]
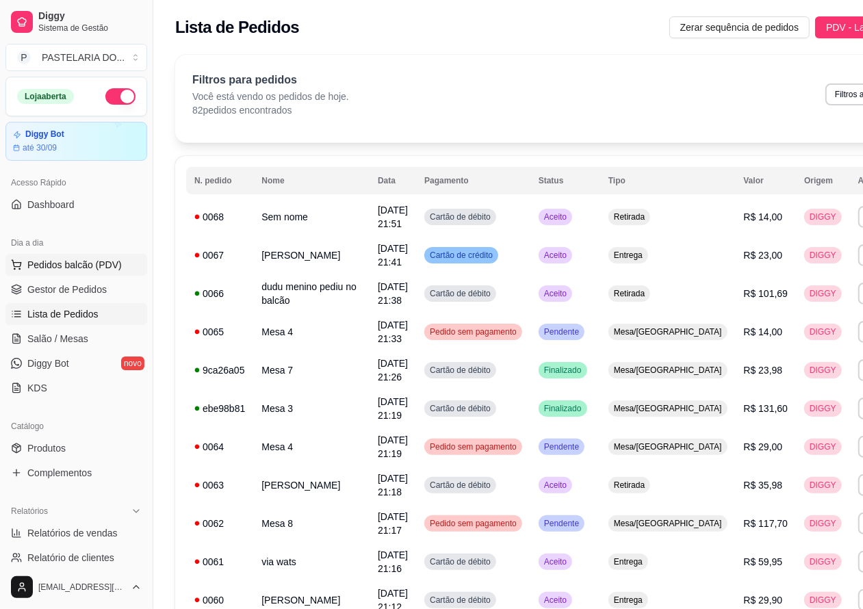
click at [76, 260] on span "Pedidos balcão (PDV)" at bounding box center [74, 265] width 94 height 14
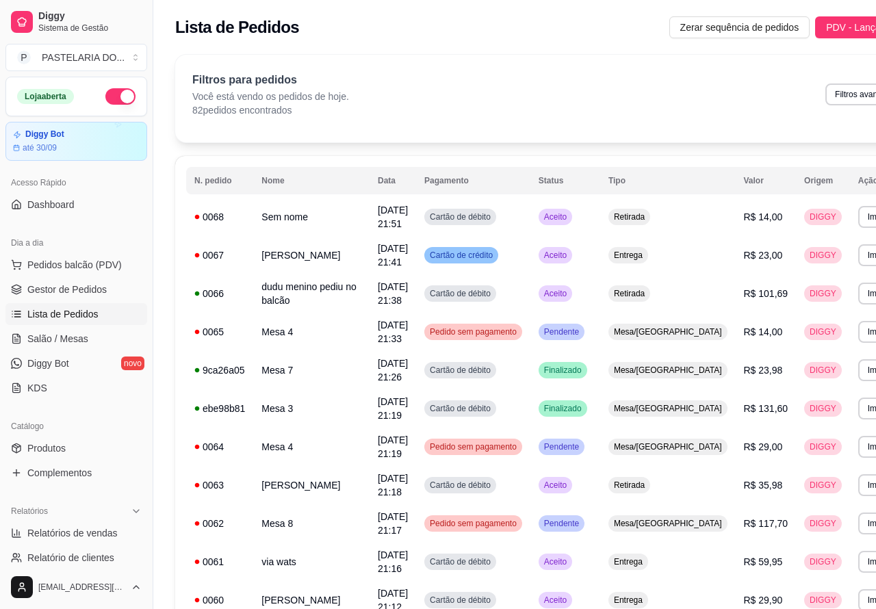
click at [74, 258] on img at bounding box center [97, 261] width 126 height 86
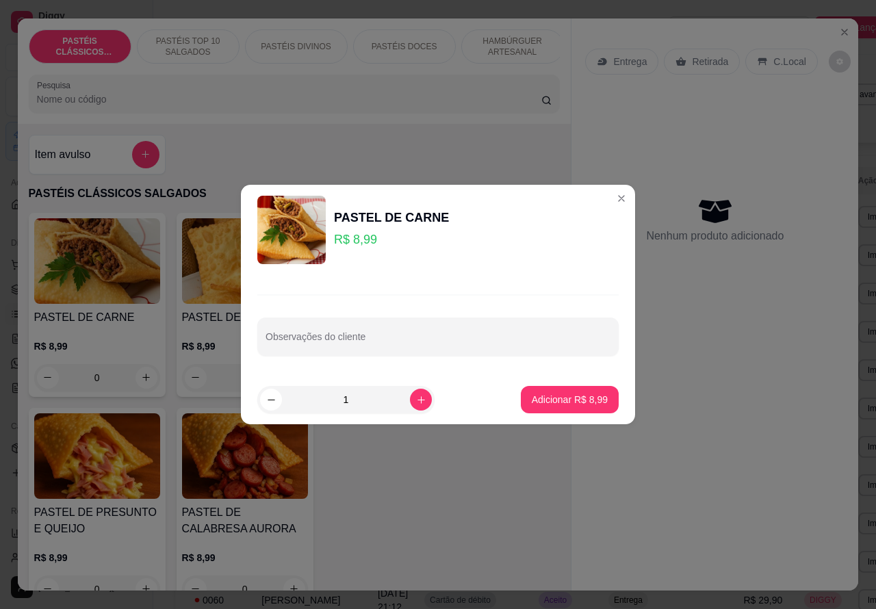
click at [720, 354] on div "Entrega Retirada C.Local Nenhum produto adicionado" at bounding box center [715, 293] width 287 height 551
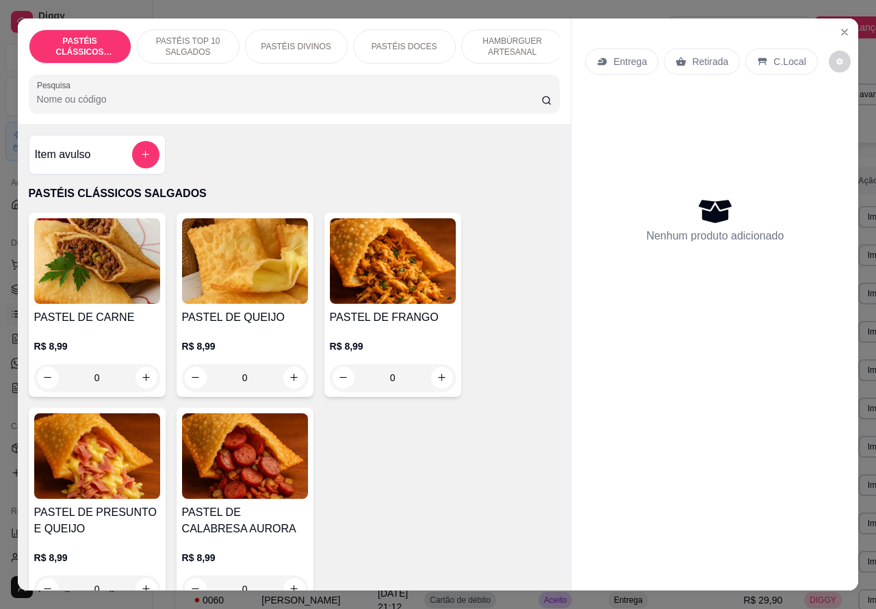
click at [700, 55] on p "Retirada" at bounding box center [710, 62] width 36 height 14
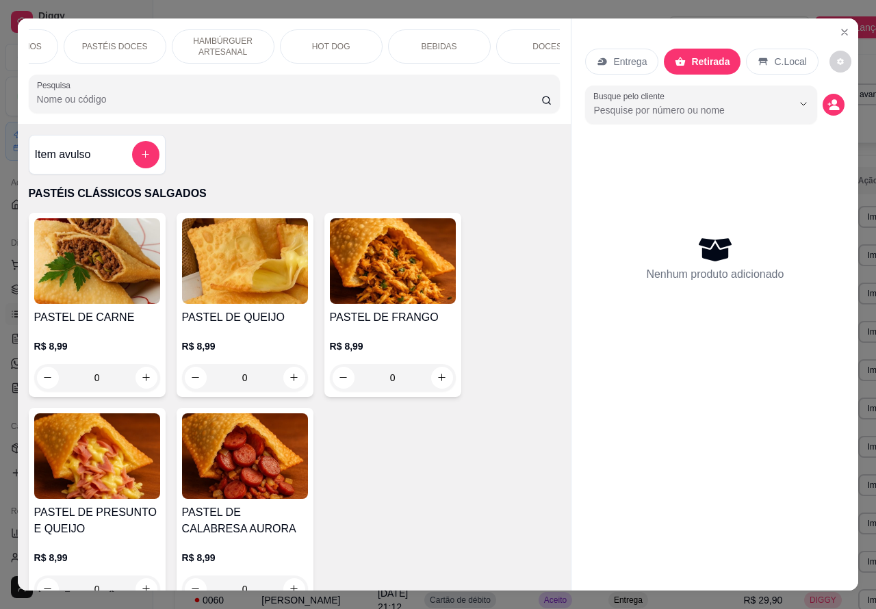
scroll to position [0, 323]
click at [513, 41] on p "DOCES" at bounding box center [513, 46] width 29 height 11
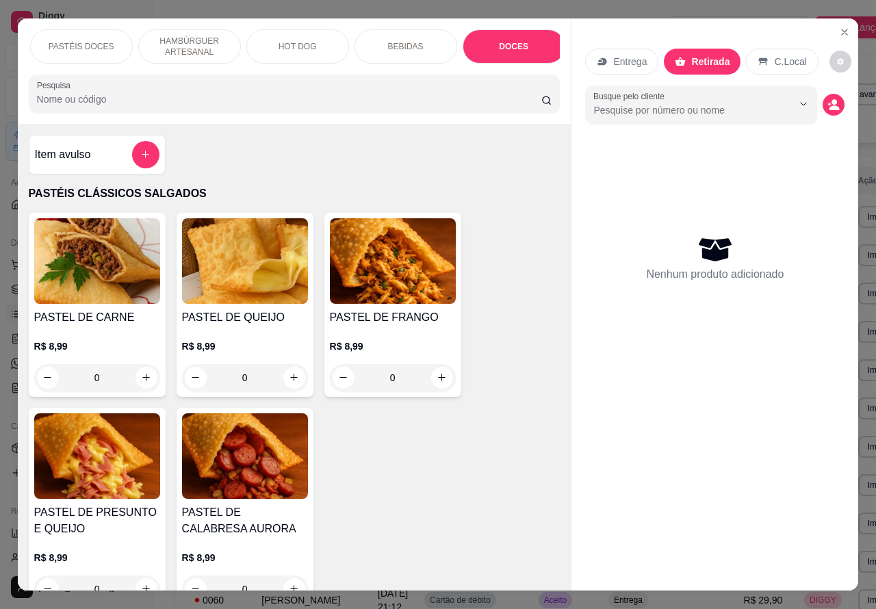
scroll to position [31, 0]
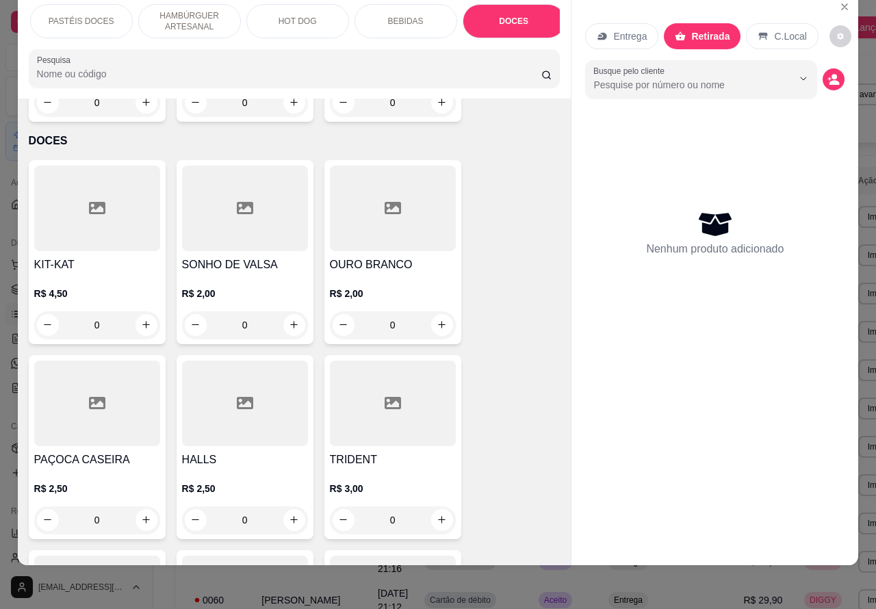
click at [141, 320] on icon "increase-product-quantity" at bounding box center [146, 325] width 10 height 10
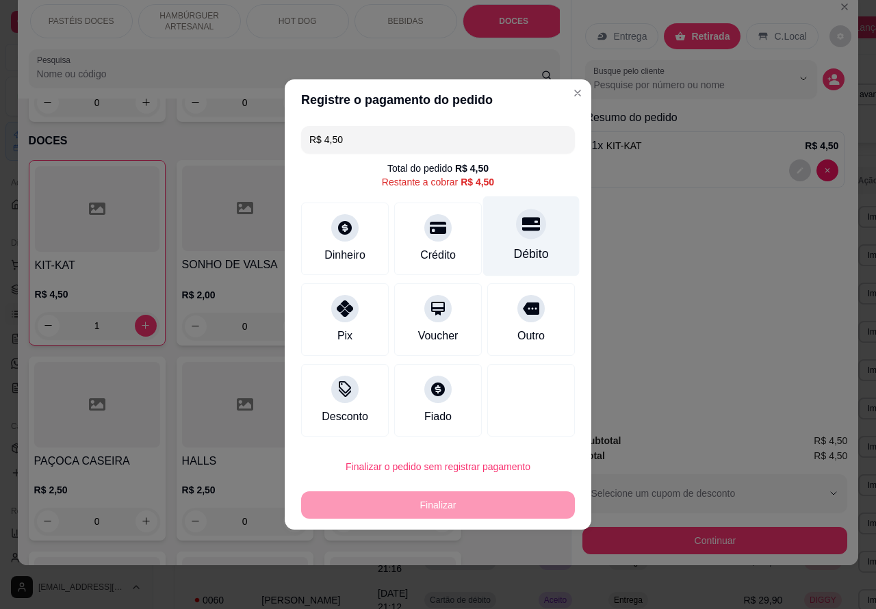
click at [522, 229] on icon at bounding box center [531, 224] width 18 height 18
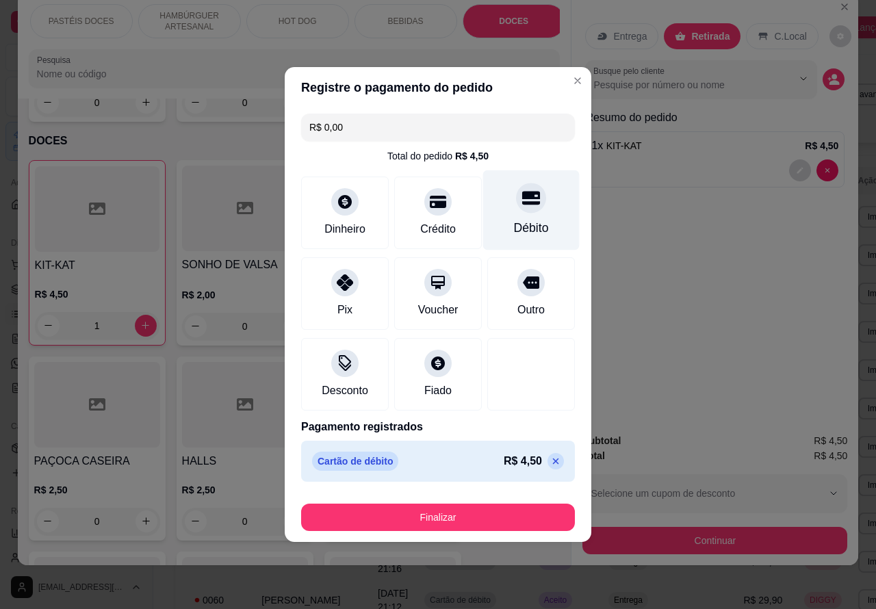
click at [485, 507] on button "Finalizar" at bounding box center [438, 517] width 274 height 27
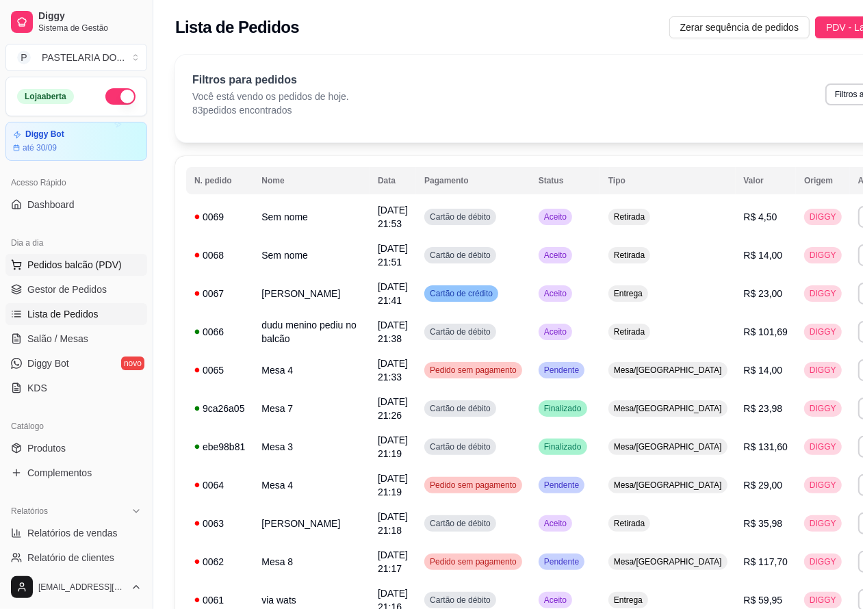
click at [79, 262] on span "Pedidos balcão (PDV)" at bounding box center [74, 265] width 94 height 14
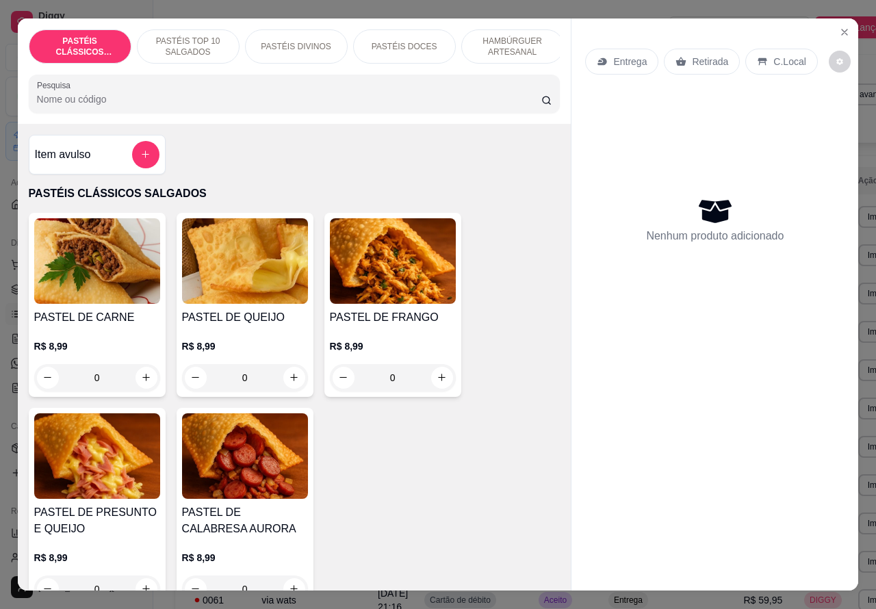
click at [88, 257] on img at bounding box center [97, 261] width 126 height 86
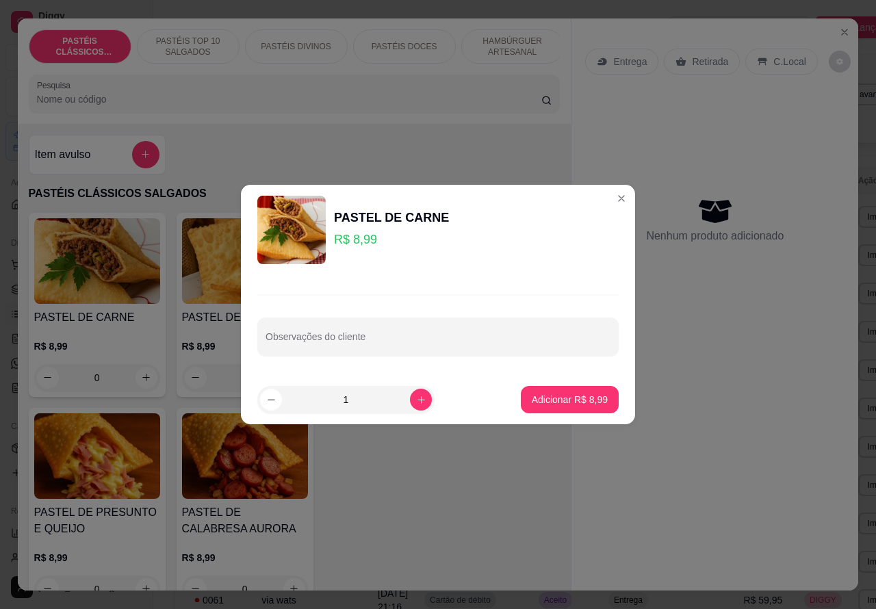
click at [746, 366] on div "Entrega Retirada C.Local Nenhum produto adicionado" at bounding box center [715, 293] width 287 height 551
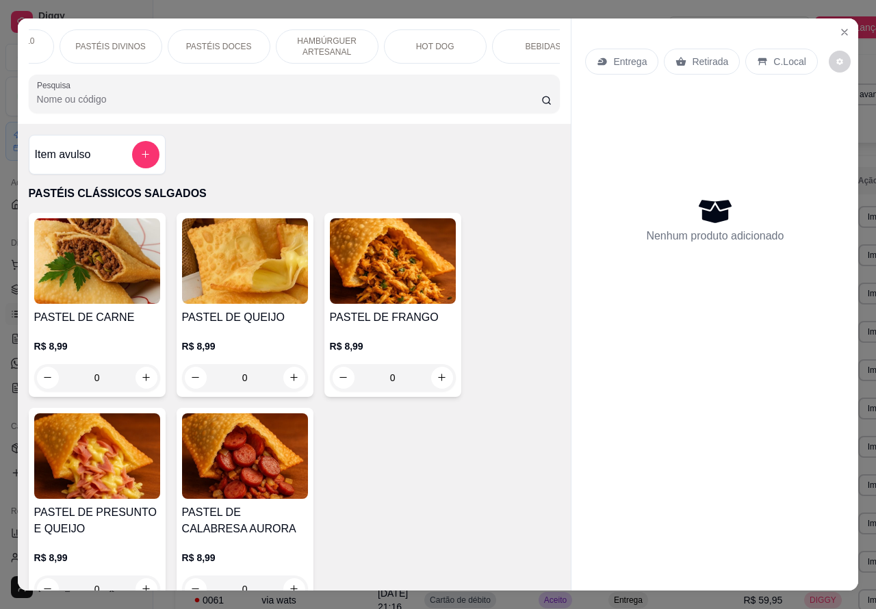
scroll to position [0, 268]
click at [544, 36] on div "DOCES" at bounding box center [569, 46] width 103 height 34
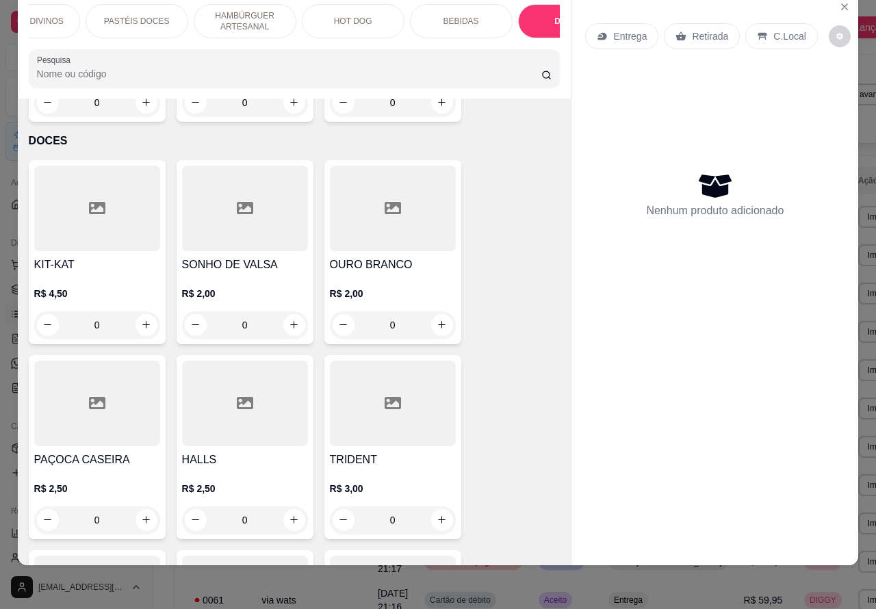
click at [142, 321] on icon "increase-product-quantity" at bounding box center [146, 325] width 8 height 8
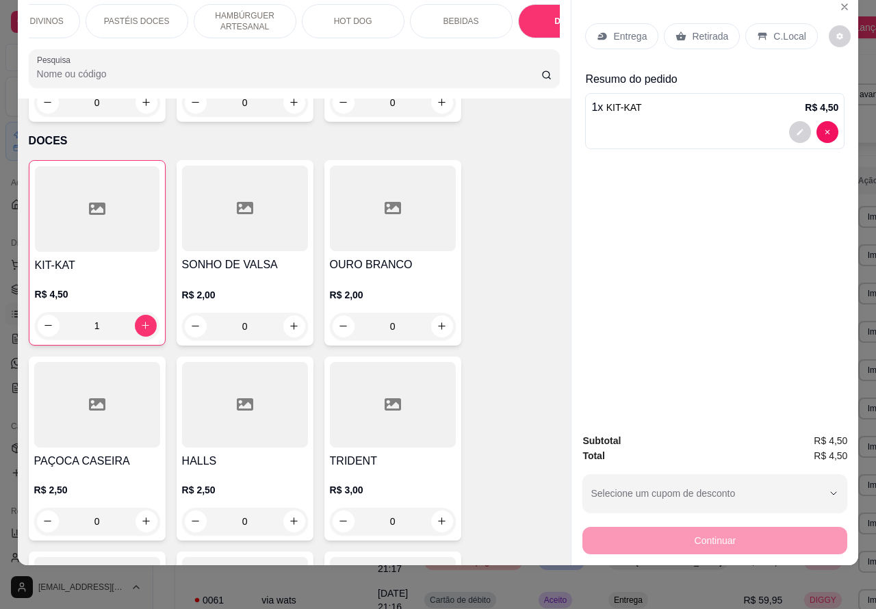
click at [702, 29] on p "Retirada" at bounding box center [710, 36] width 36 height 14
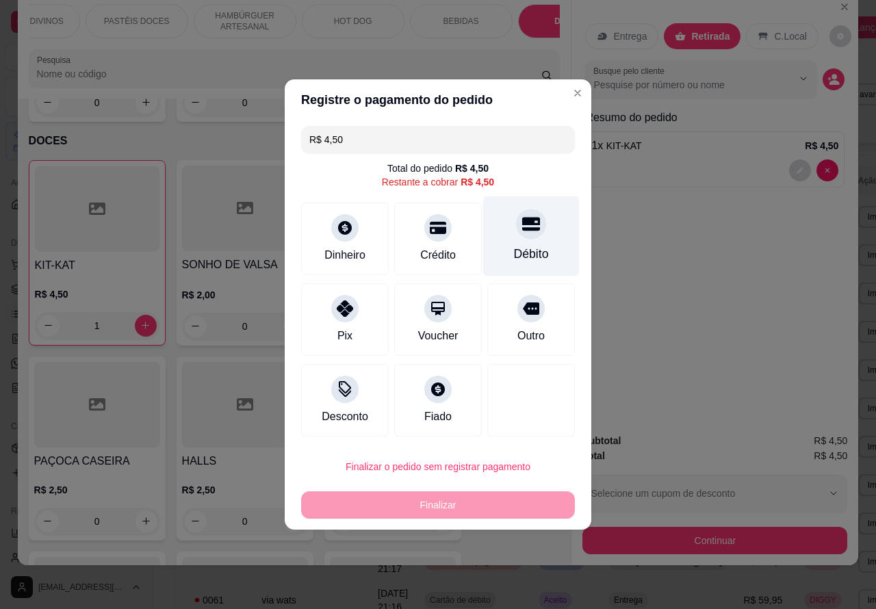
click at [517, 217] on div at bounding box center [531, 224] width 30 height 30
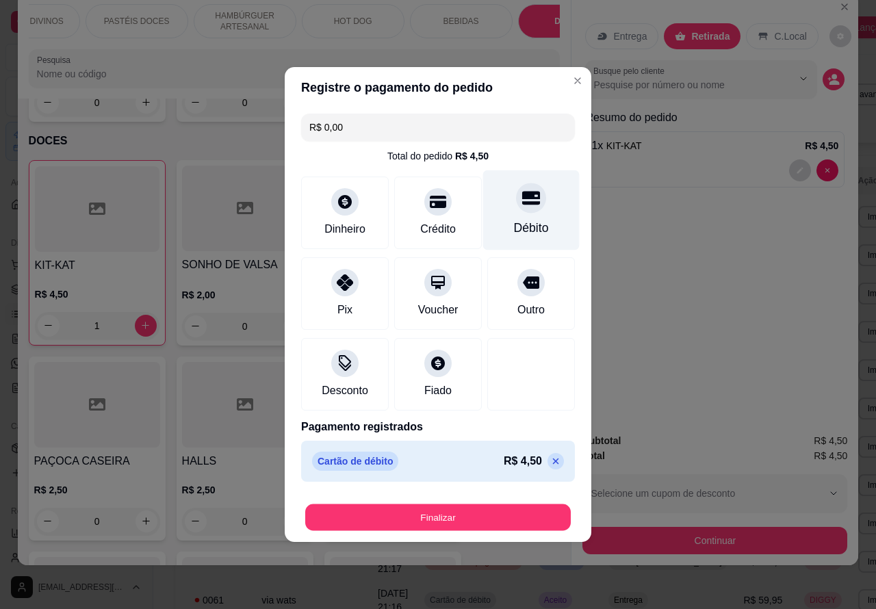
click at [495, 510] on button "Finalizar" at bounding box center [438, 518] width 266 height 27
click at [453, 515] on button "Finalizar" at bounding box center [438, 517] width 274 height 27
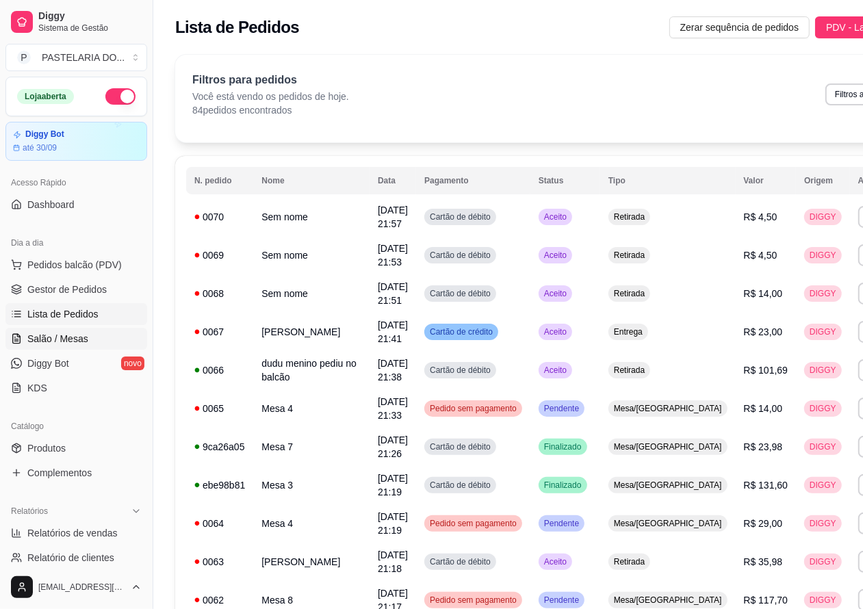
click at [71, 337] on span "Salão / Mesas" at bounding box center [57, 339] width 61 height 14
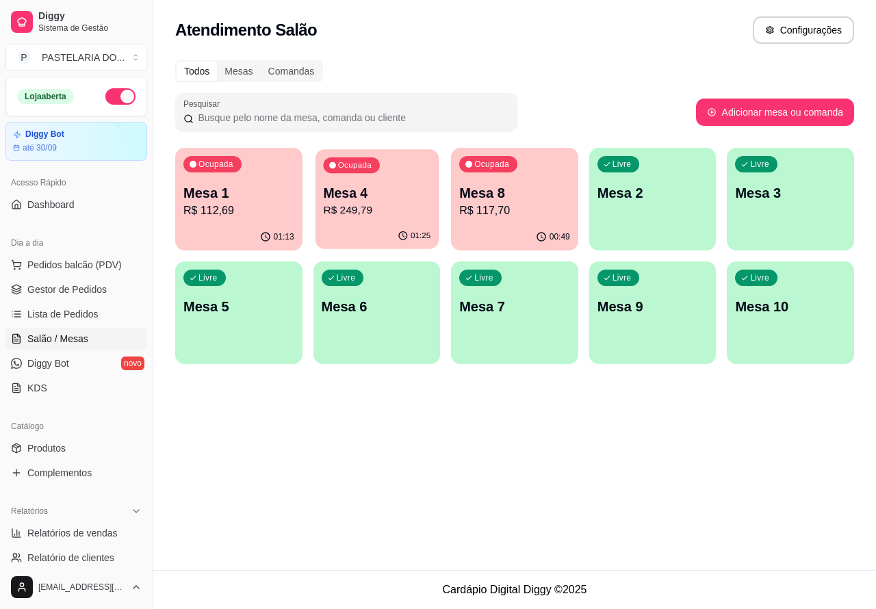
click at [377, 184] on p "Mesa 4" at bounding box center [376, 193] width 107 height 18
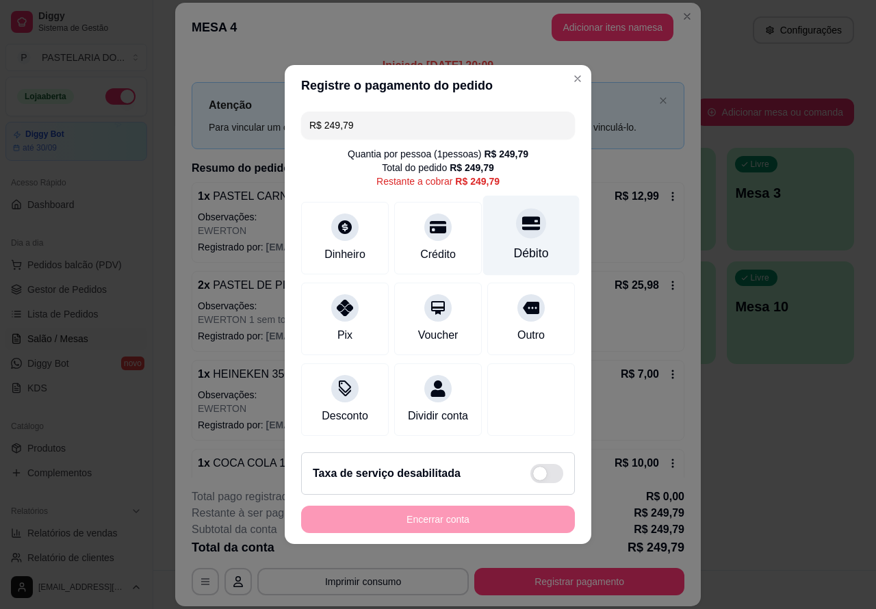
click at [527, 217] on icon at bounding box center [531, 224] width 18 height 14
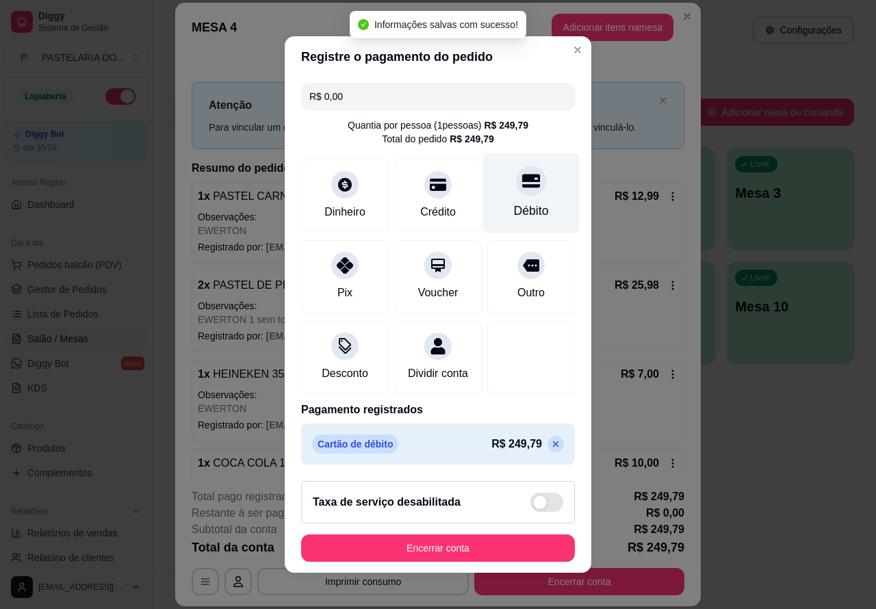
click at [459, 548] on button "Encerrar conta" at bounding box center [438, 548] width 274 height 27
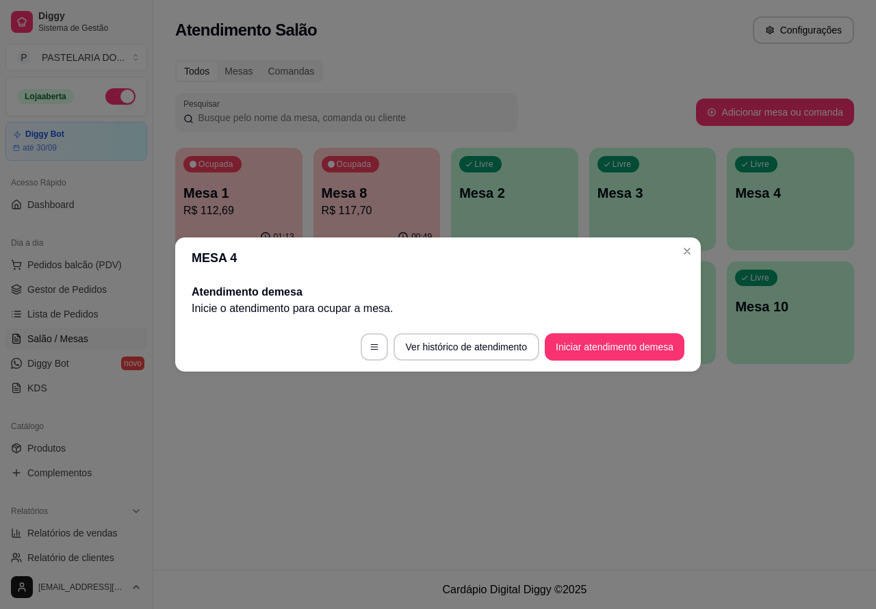
click at [624, 439] on div "Atendimento Salão Configurações Todos Mesas Comandas Pesquisar Adicionar mesa o…" at bounding box center [514, 285] width 723 height 570
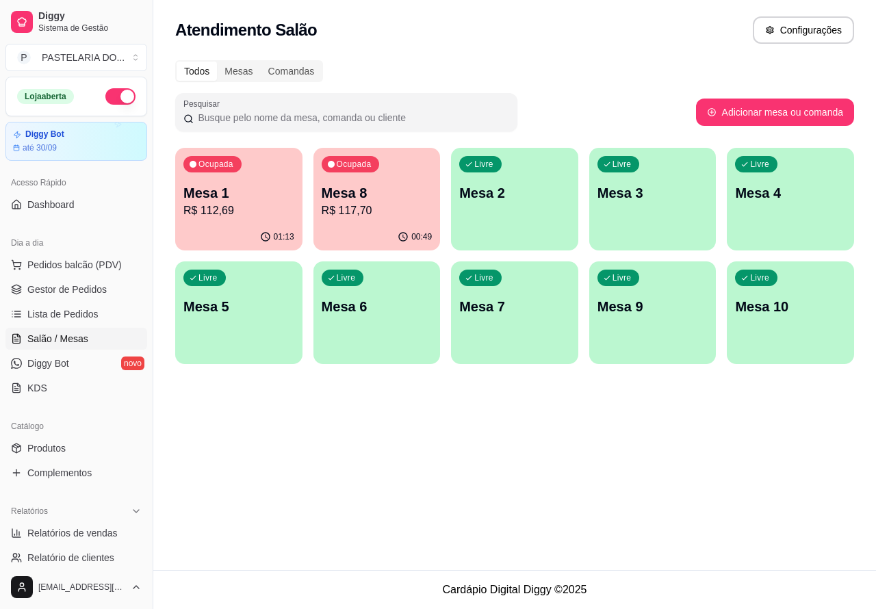
click at [242, 183] on p "Mesa 1" at bounding box center [238, 192] width 111 height 19
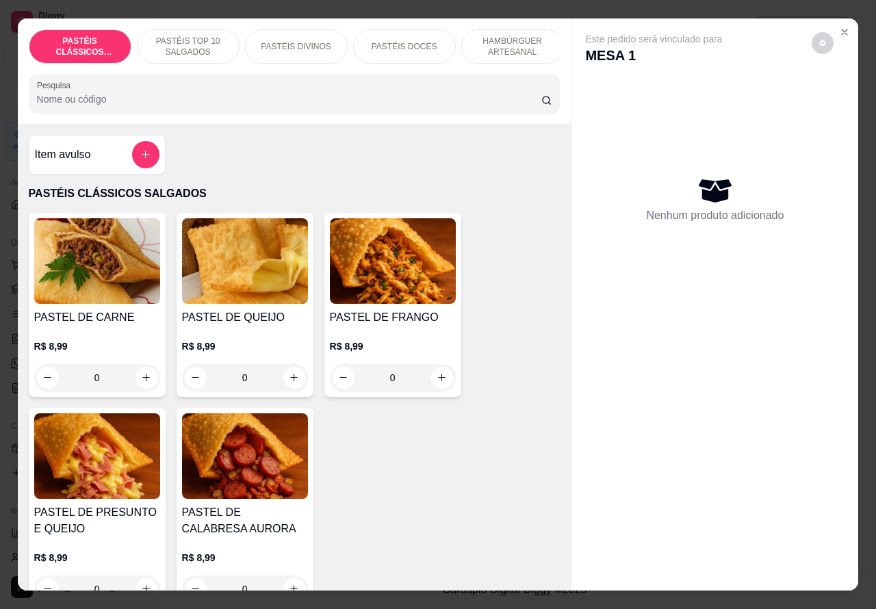
click at [842, 29] on icon "Close" at bounding box center [844, 31] width 5 height 5
click at [840, 27] on icon "Close" at bounding box center [844, 32] width 11 height 11
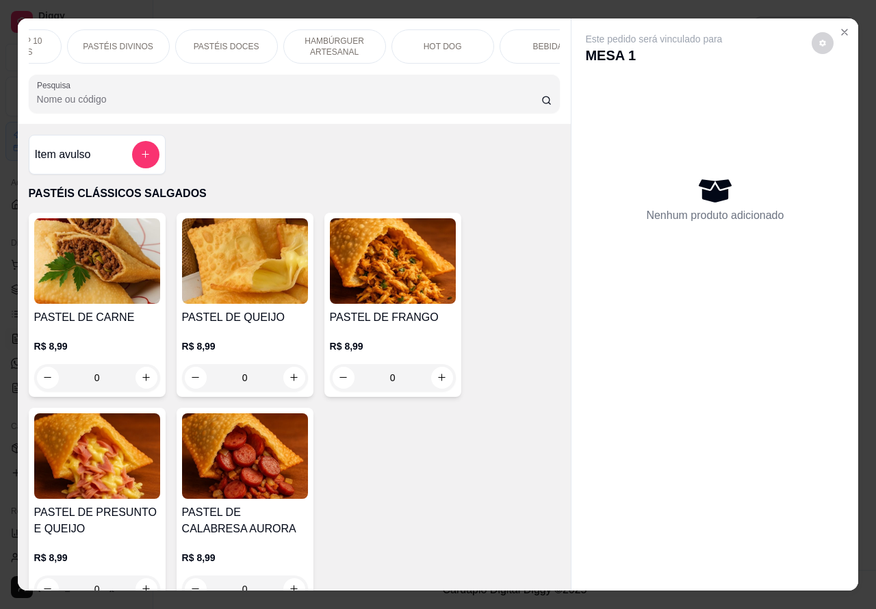
scroll to position [0, 269]
click at [553, 41] on p "DOCES" at bounding box center [567, 46] width 29 height 11
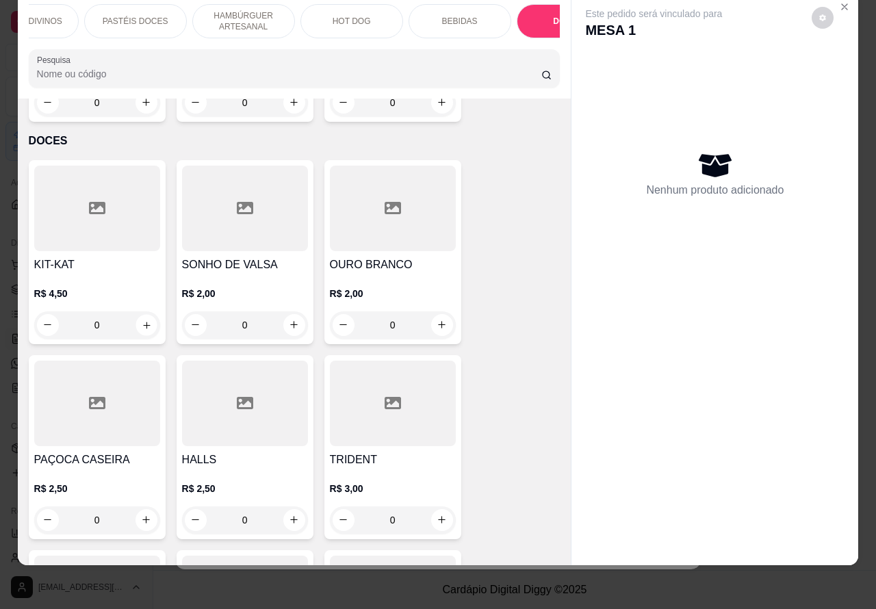
click at [143, 322] on icon "increase-product-quantity" at bounding box center [146, 325] width 7 height 7
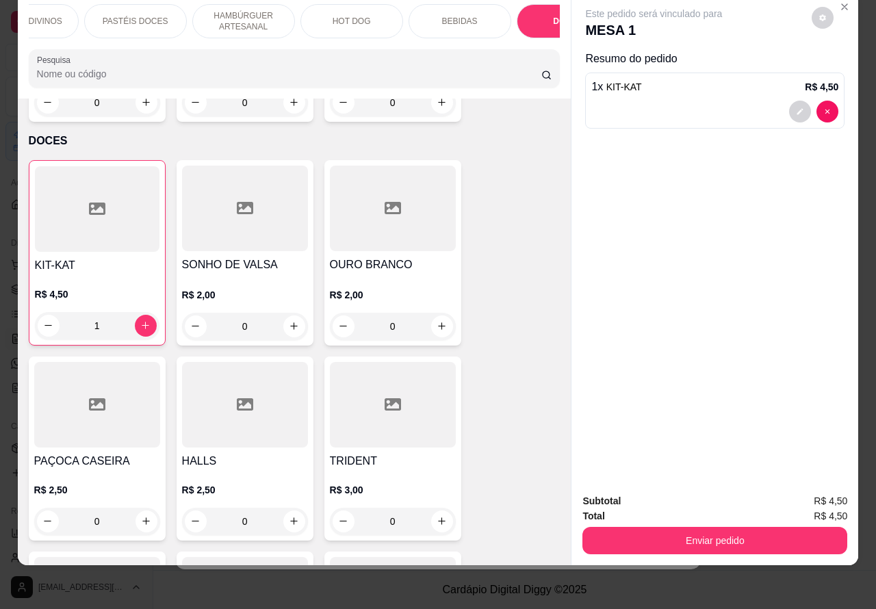
click at [713, 527] on button "Enviar pedido" at bounding box center [715, 540] width 265 height 27
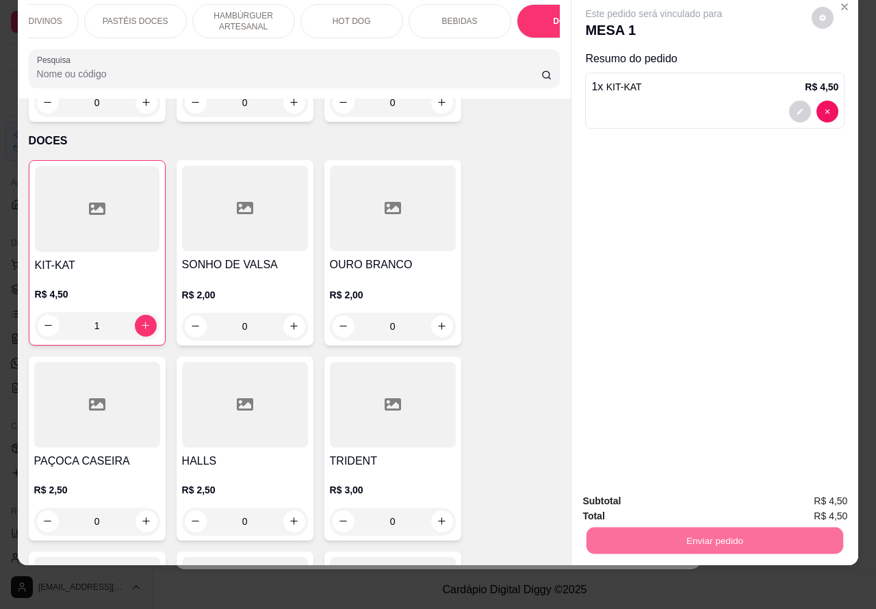
click at [661, 487] on button "Não registrar e enviar pedido" at bounding box center [669, 495] width 142 height 26
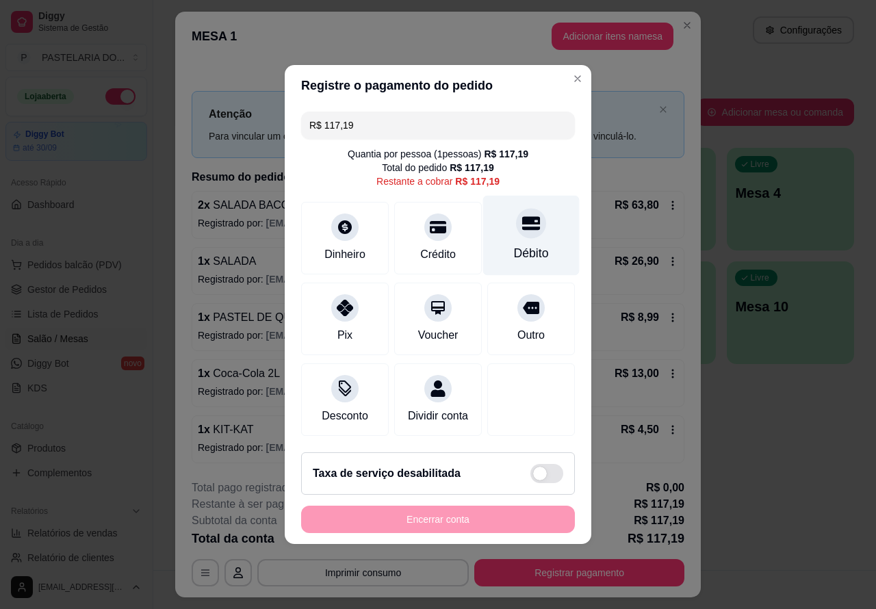
click at [531, 214] on div at bounding box center [531, 223] width 30 height 30
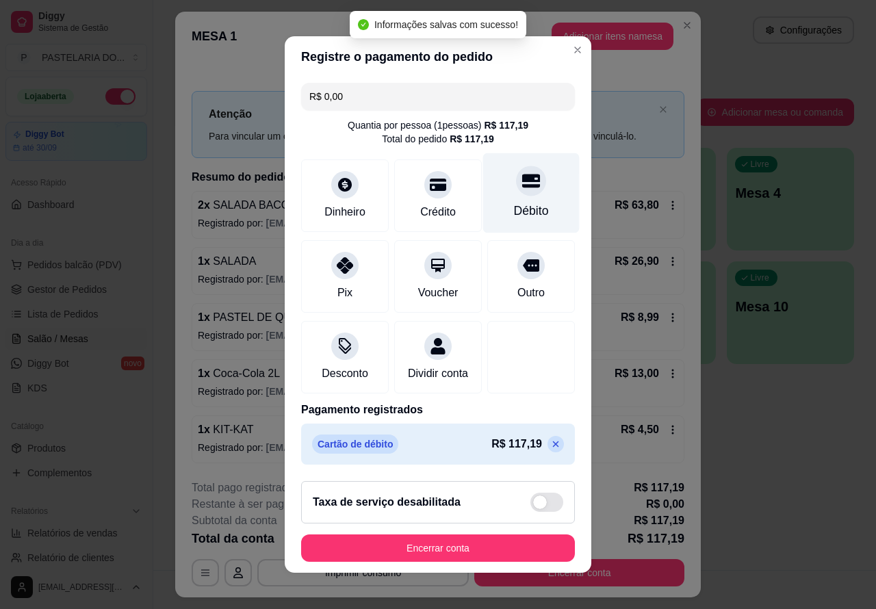
click at [473, 546] on button "Encerrar conta" at bounding box center [438, 548] width 274 height 27
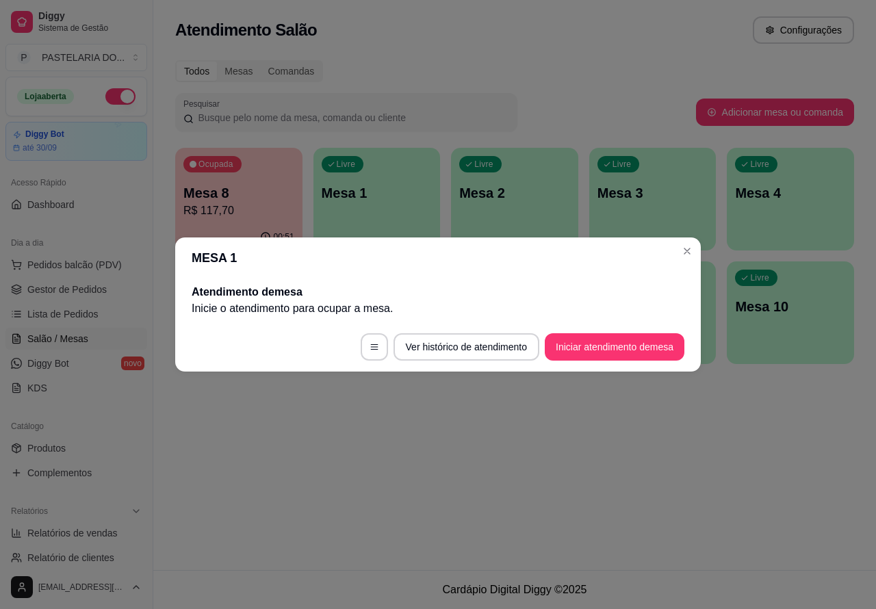
click at [470, 459] on div "Atendimento Salão Configurações Todos Mesas Comandas Pesquisar Adicionar mesa o…" at bounding box center [514, 285] width 723 height 570
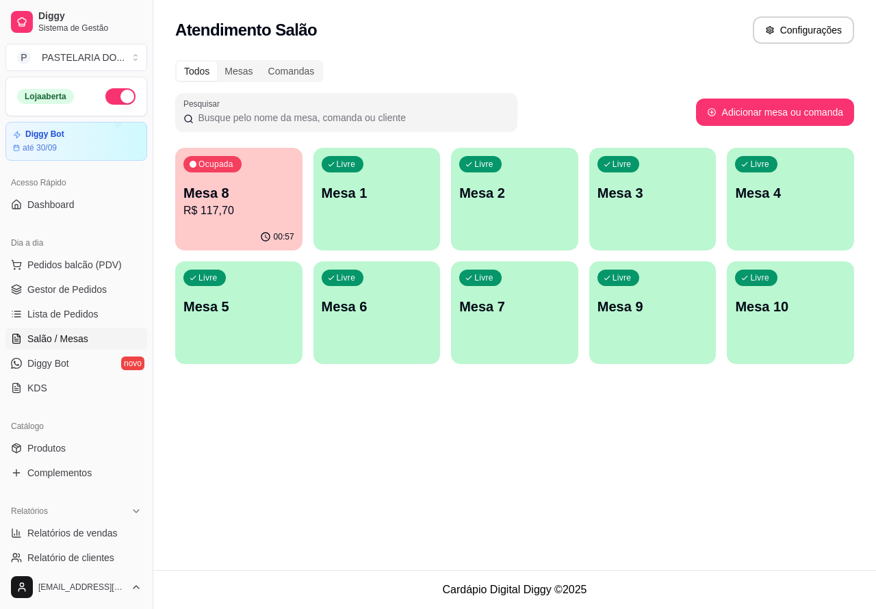
click at [262, 185] on p "Mesa 8" at bounding box center [238, 192] width 111 height 19
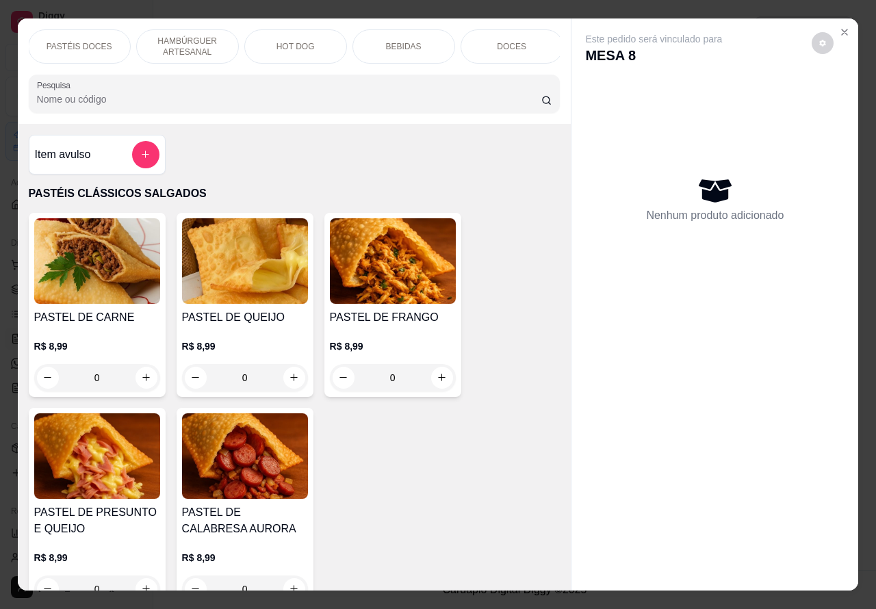
scroll to position [0, 329]
click at [415, 31] on div "BEBIDAS" at bounding box center [401, 46] width 103 height 34
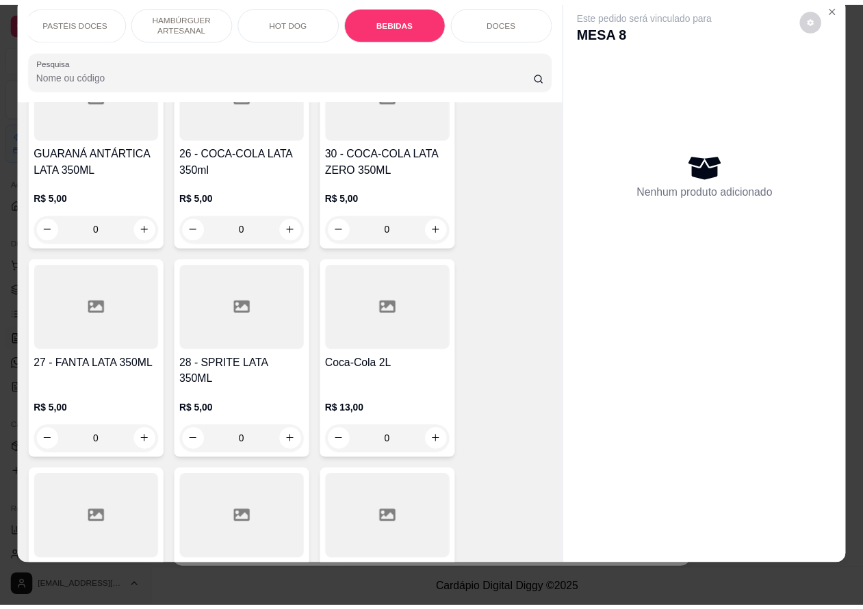
scroll to position [4265, 0]
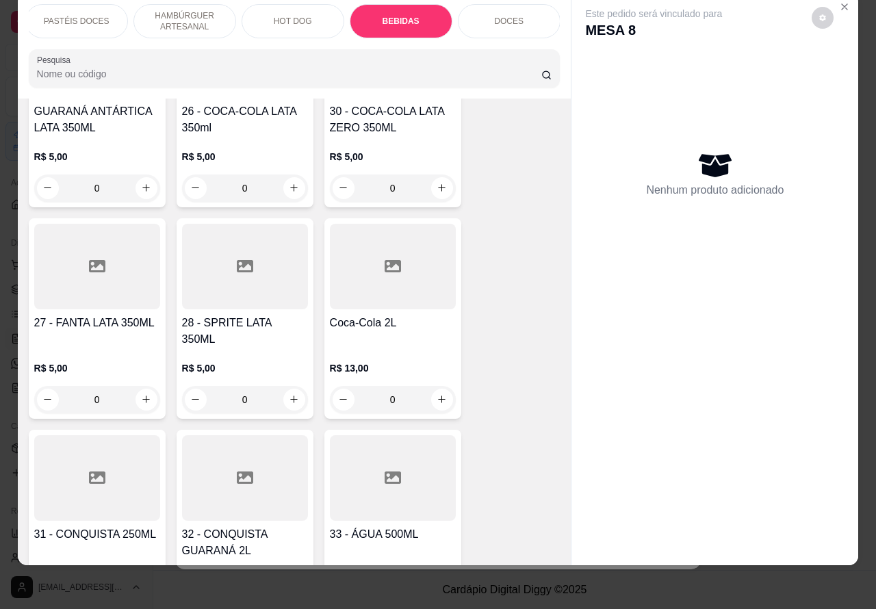
click at [437, 394] on icon "increase-product-quantity" at bounding box center [442, 399] width 10 height 10
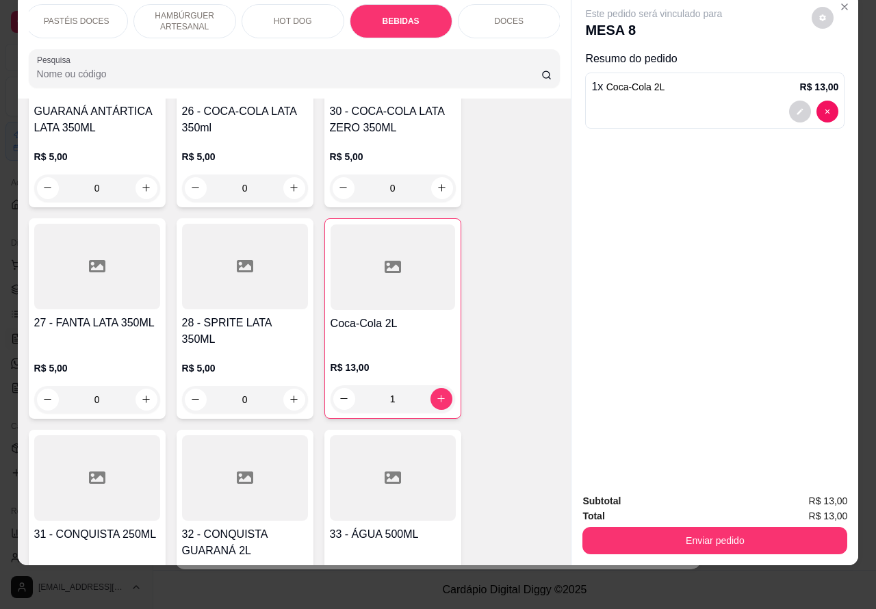
click at [712, 527] on button "Enviar pedido" at bounding box center [715, 540] width 265 height 27
click at [721, 527] on button "Enviar pedido" at bounding box center [715, 540] width 265 height 27
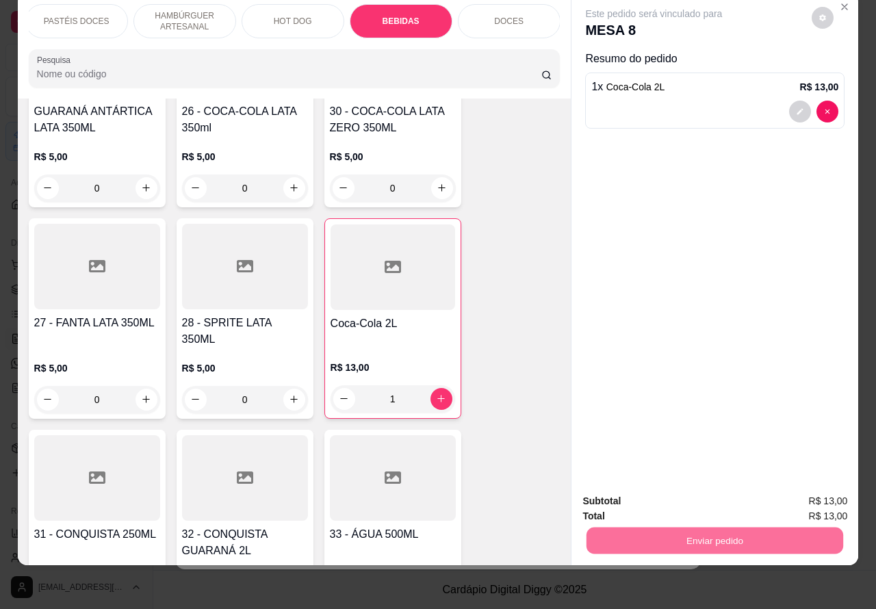
click at [659, 492] on button "Não registrar e enviar pedido" at bounding box center [669, 494] width 138 height 25
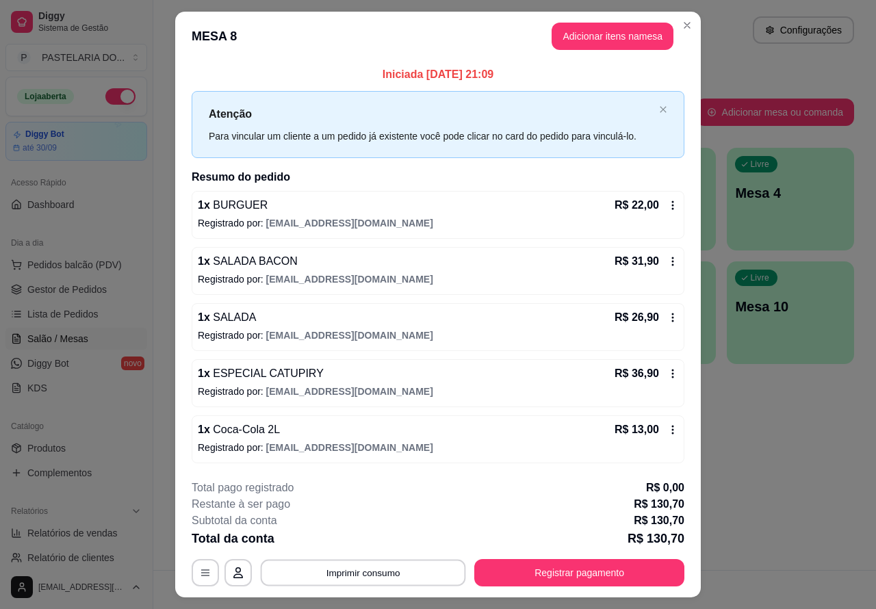
click at [364, 572] on button "Imprimir consumo" at bounding box center [363, 572] width 205 height 27
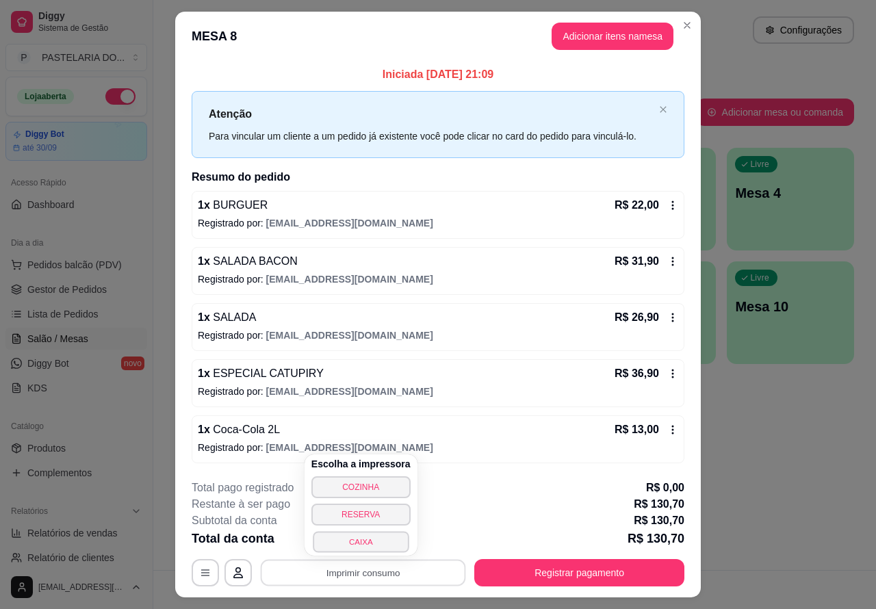
click at [360, 538] on button "CAIXA" at bounding box center [361, 541] width 96 height 21
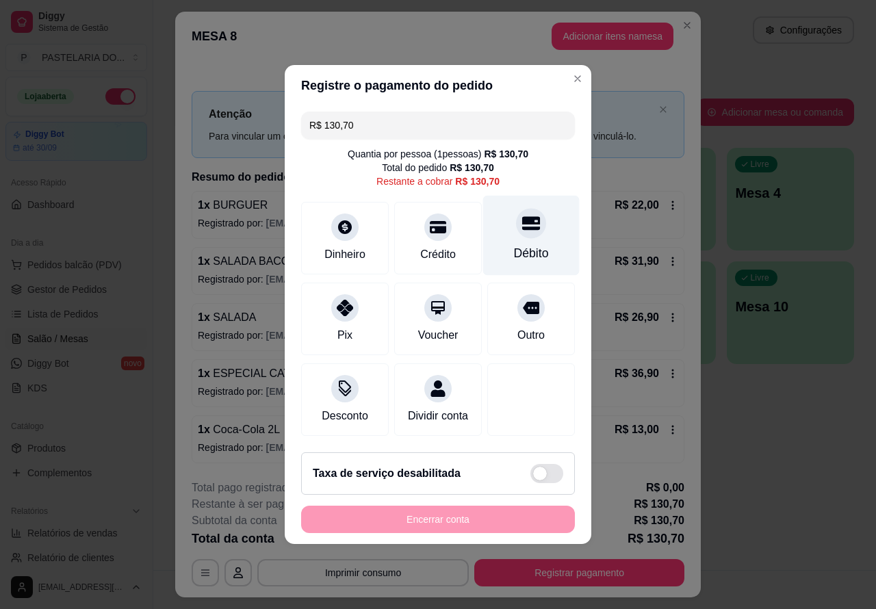
click at [516, 212] on div at bounding box center [531, 223] width 30 height 30
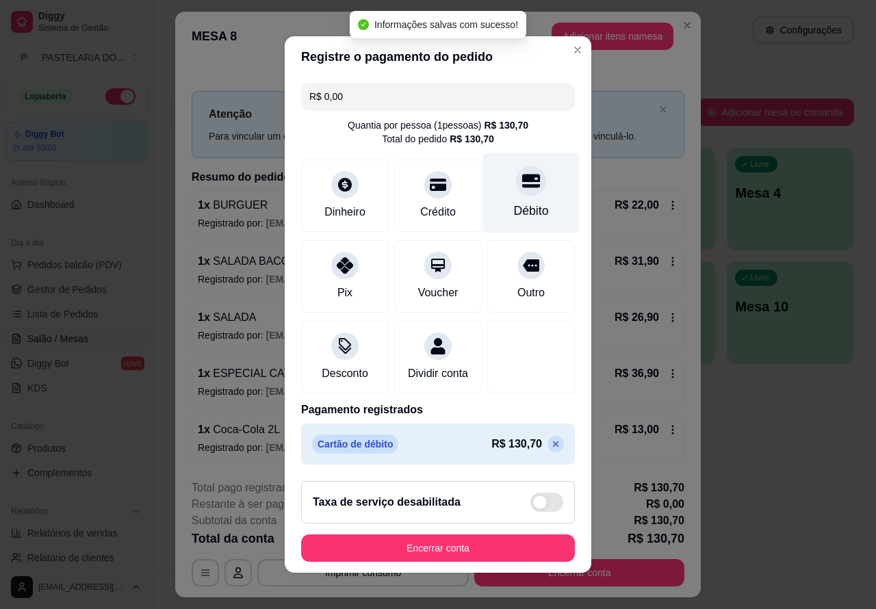
click at [463, 541] on button "Encerrar conta" at bounding box center [438, 548] width 274 height 27
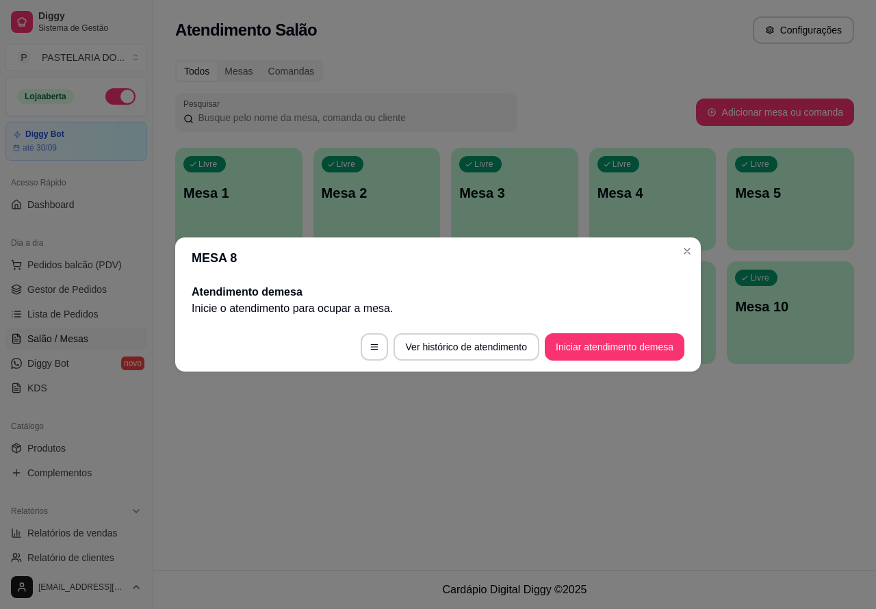
click at [706, 474] on div "Atendimento Salão Configurações Todos Mesas Comandas Pesquisar Adicionar mesa o…" at bounding box center [514, 285] width 723 height 570
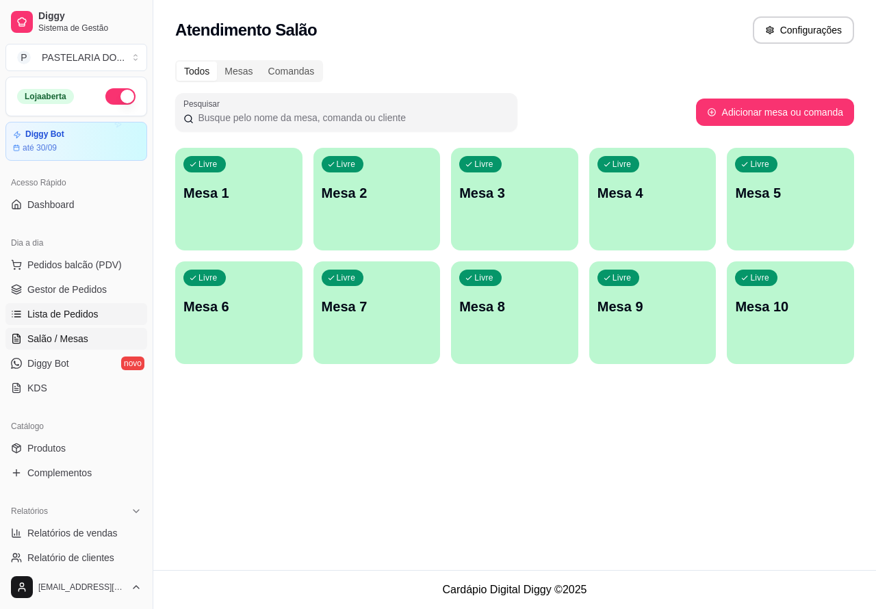
click at [64, 310] on span "Lista de Pedidos" at bounding box center [62, 314] width 71 height 14
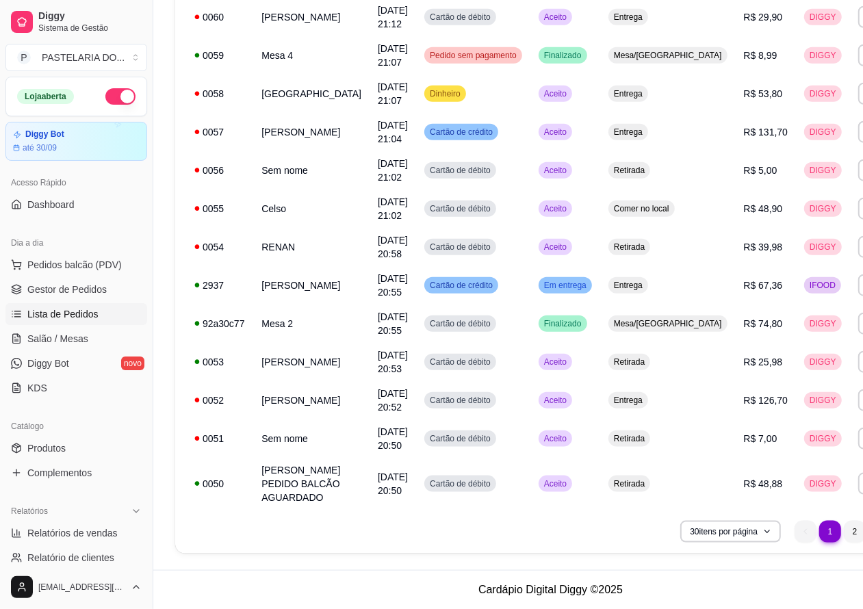
scroll to position [892, 0]
click at [844, 529] on li "2" at bounding box center [855, 532] width 22 height 22
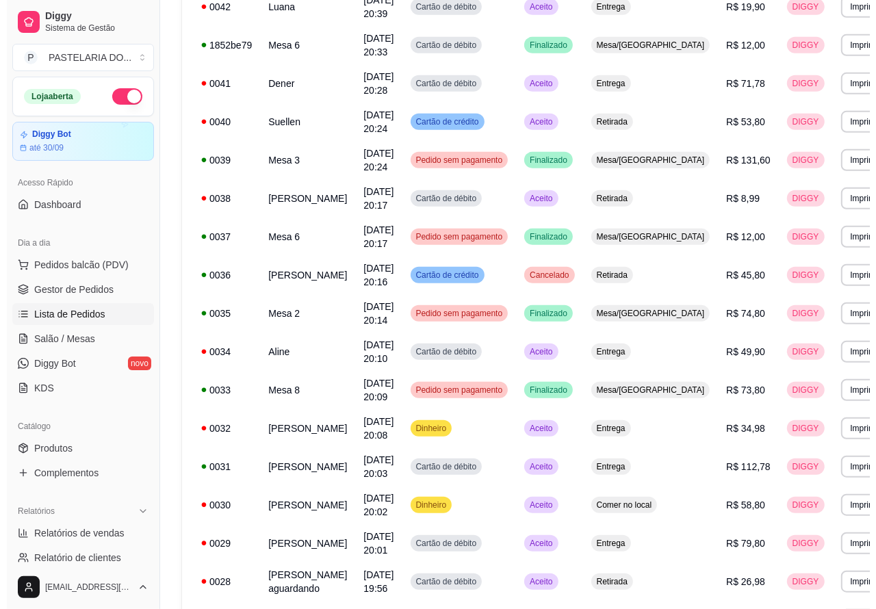
scroll to position [498, 0]
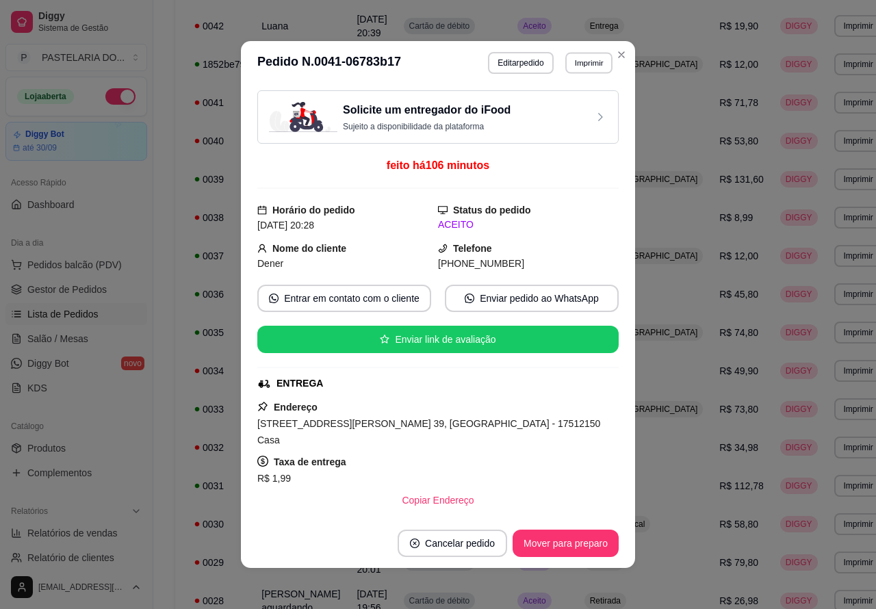
click at [576, 63] on button "Imprimir" at bounding box center [588, 62] width 47 height 21
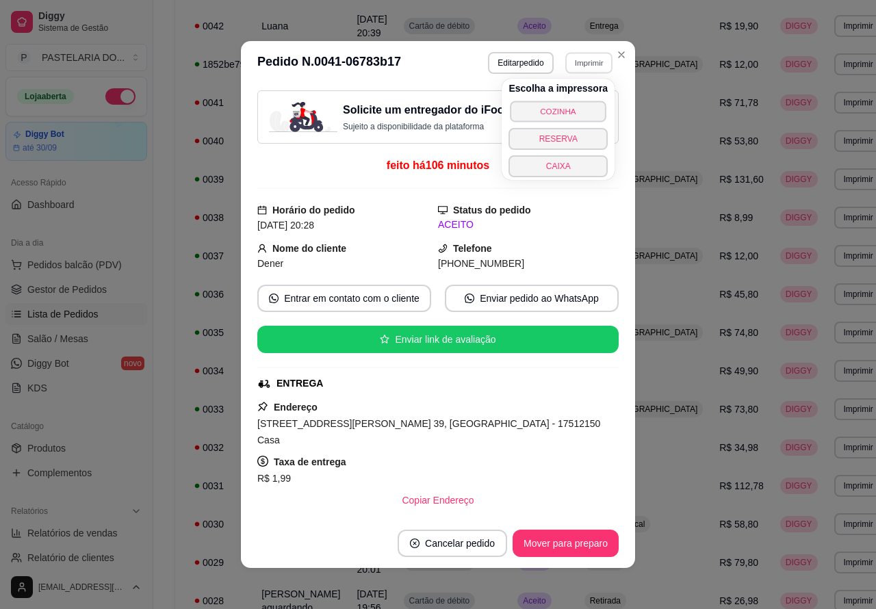
click at [579, 103] on button "COZINHA" at bounding box center [559, 111] width 96 height 21
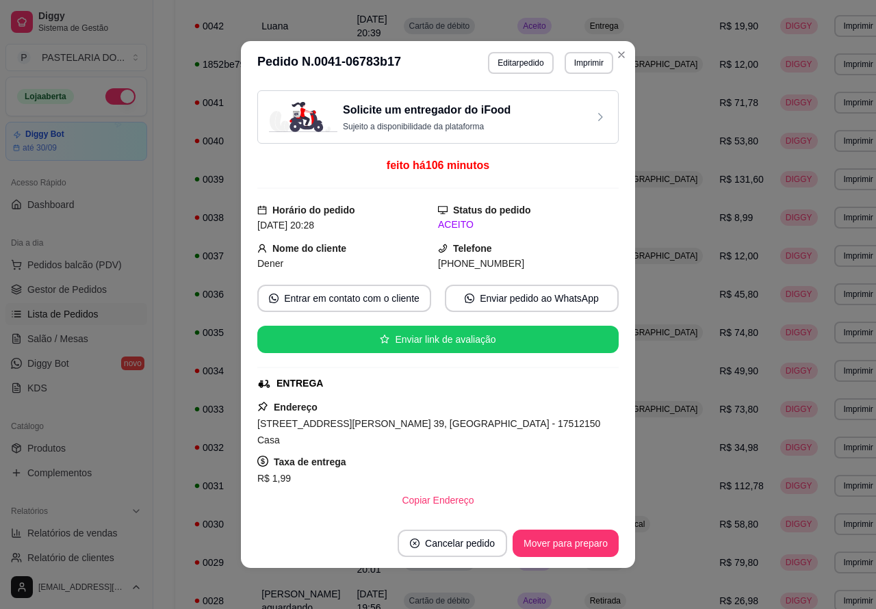
click at [583, 58] on button "Imprimir" at bounding box center [589, 63] width 49 height 22
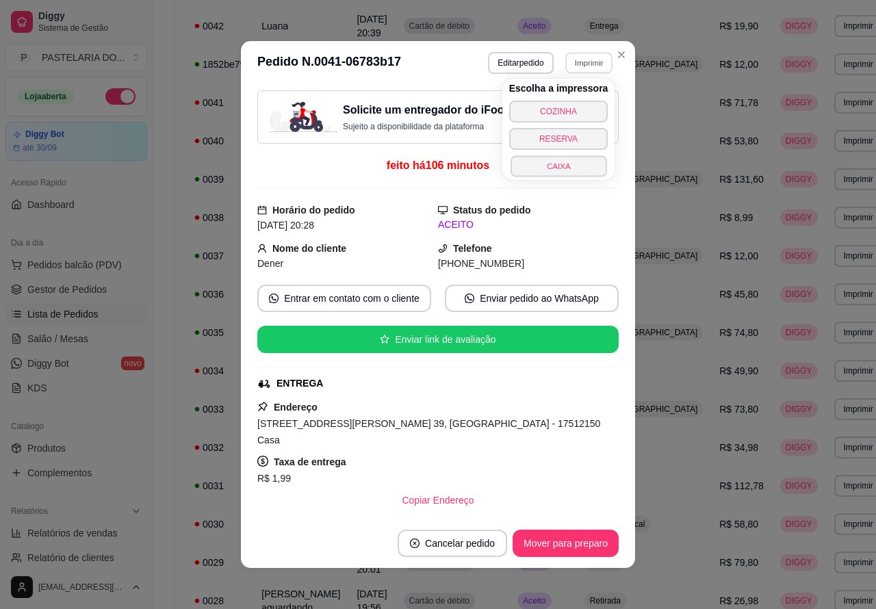
click at [575, 169] on button "CAIXA" at bounding box center [559, 165] width 96 height 21
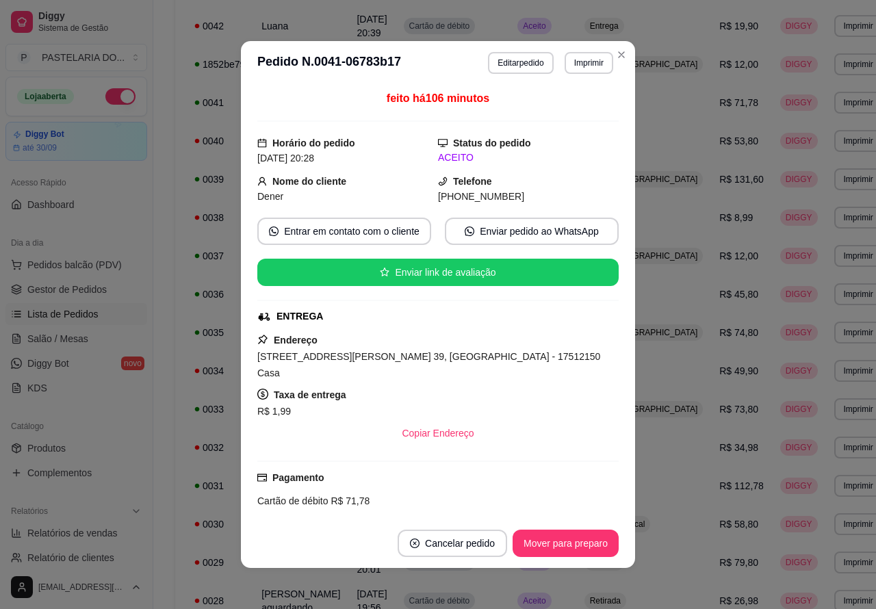
click at [652, 594] on td "Retirada" at bounding box center [644, 601] width 136 height 38
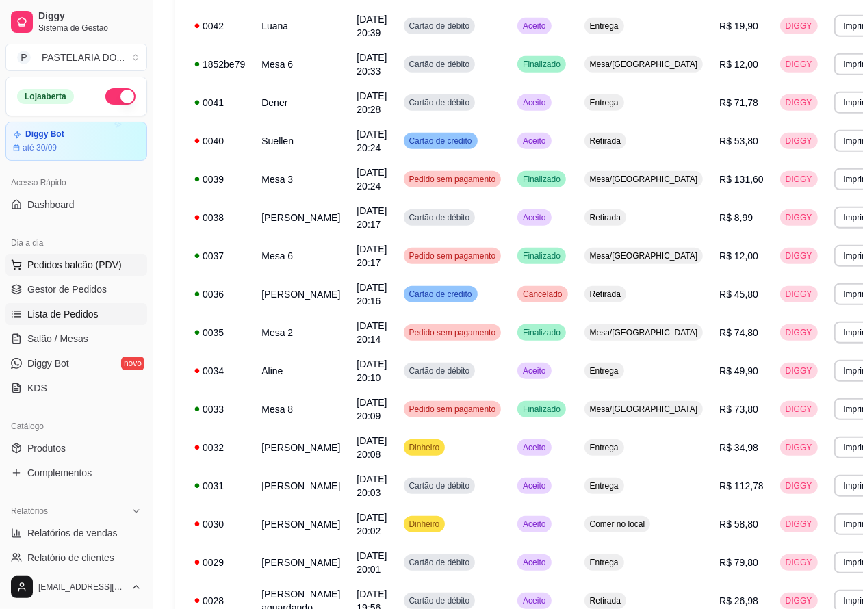
click at [98, 264] on span "Pedidos balcão (PDV)" at bounding box center [74, 265] width 94 height 14
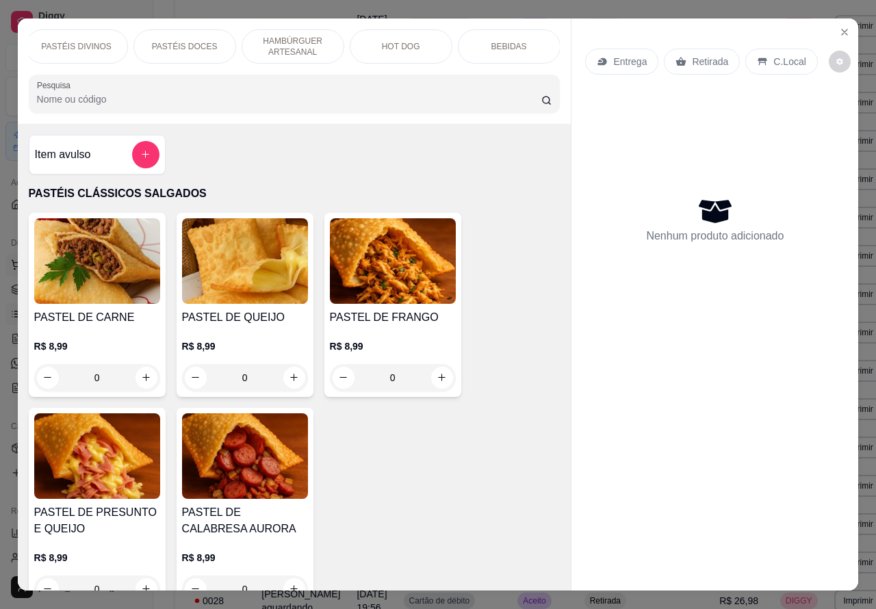
scroll to position [0, 277]
click at [448, 41] on p "BEBIDAS" at bounding box center [452, 46] width 36 height 11
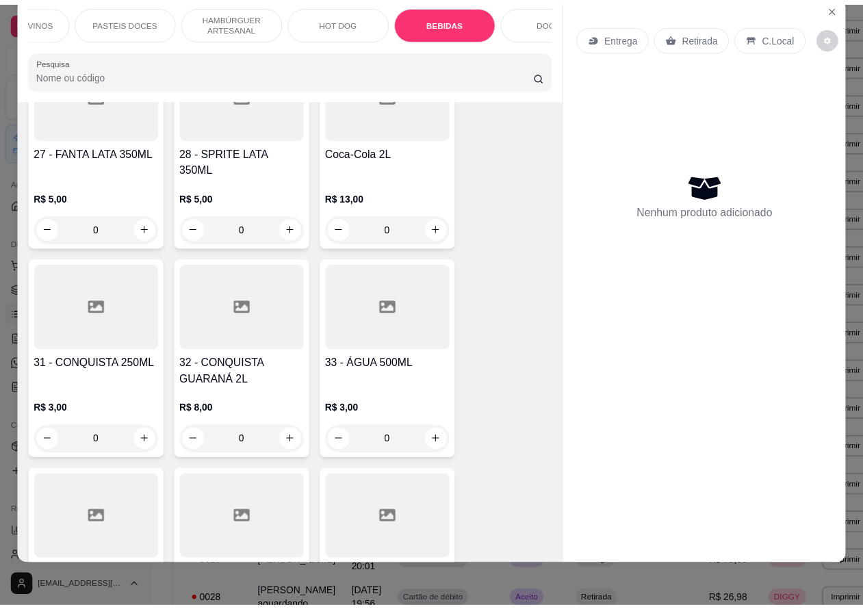
scroll to position [4440, 0]
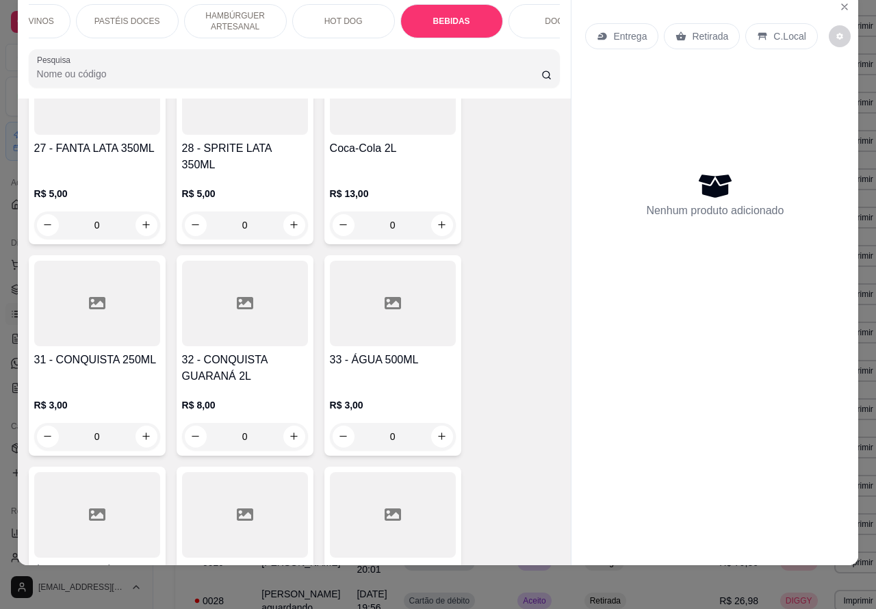
click at [142, 433] on icon "increase-product-quantity" at bounding box center [146, 437] width 8 height 8
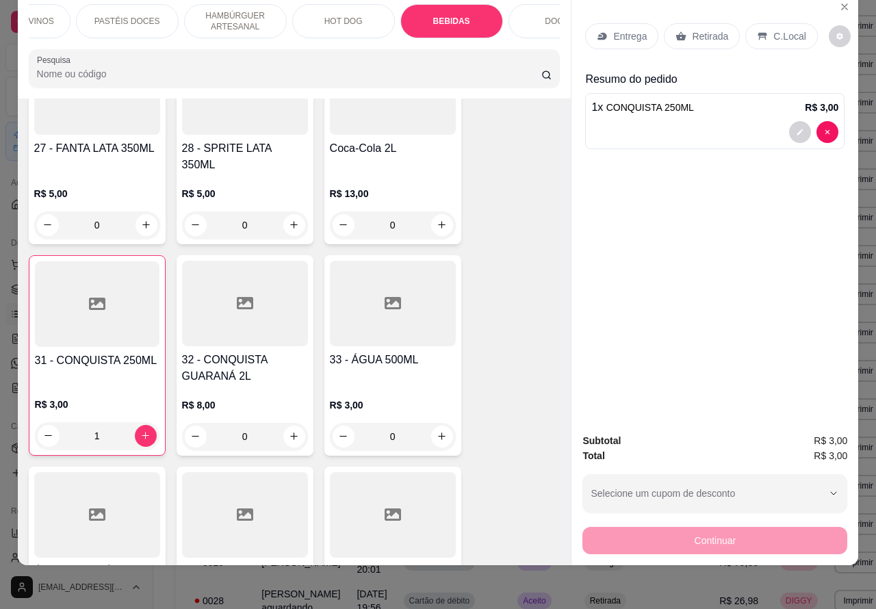
click at [696, 29] on p "Retirada" at bounding box center [710, 36] width 36 height 14
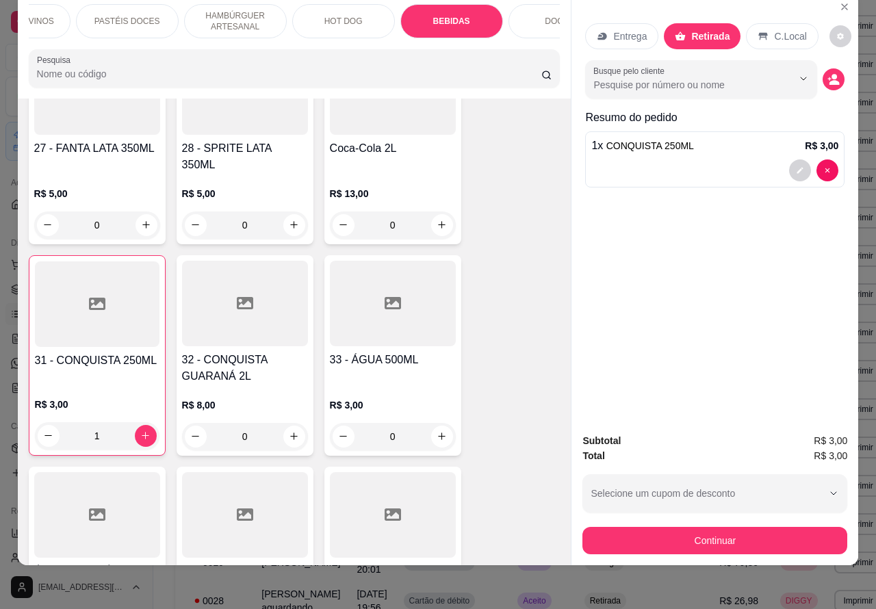
click at [712, 527] on button "Continuar" at bounding box center [715, 540] width 265 height 27
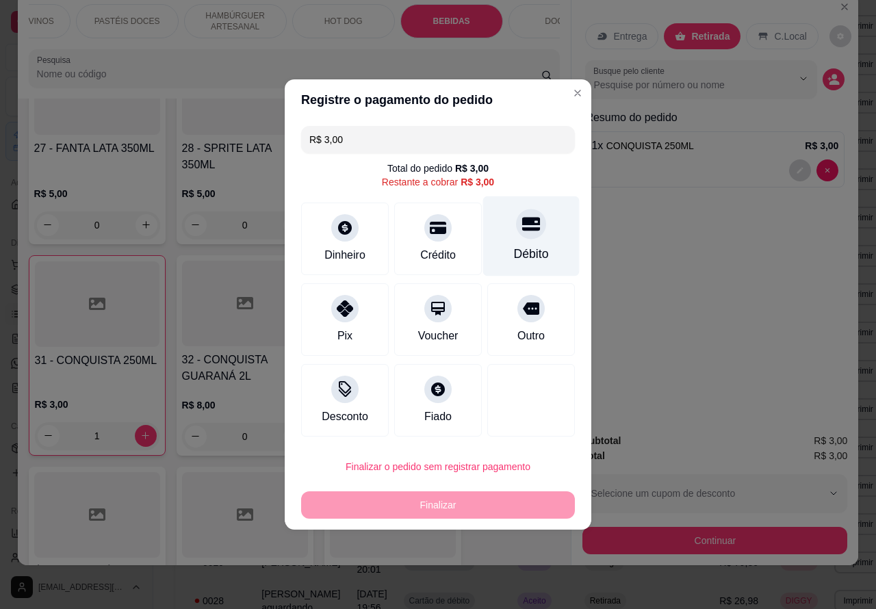
click at [525, 227] on icon at bounding box center [531, 225] width 18 height 14
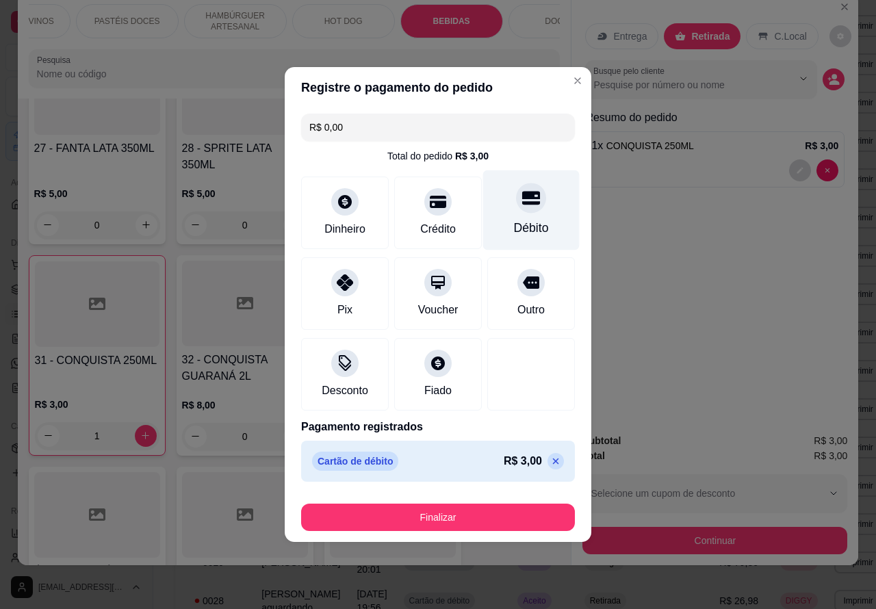
click at [486, 508] on button "Finalizar" at bounding box center [438, 517] width 274 height 27
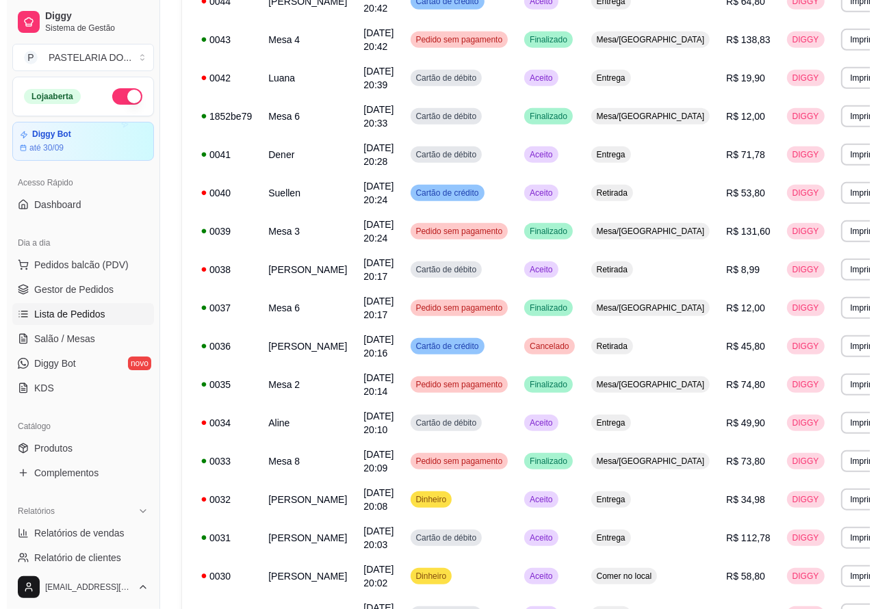
scroll to position [498, 0]
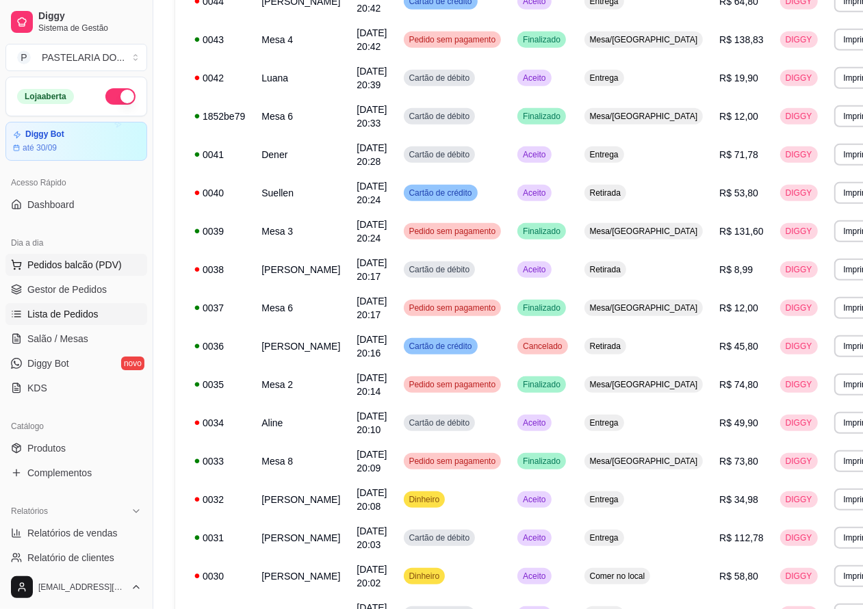
click at [93, 264] on span "Pedidos balcão (PDV)" at bounding box center [74, 265] width 94 height 14
click at [71, 262] on img at bounding box center [97, 261] width 126 height 86
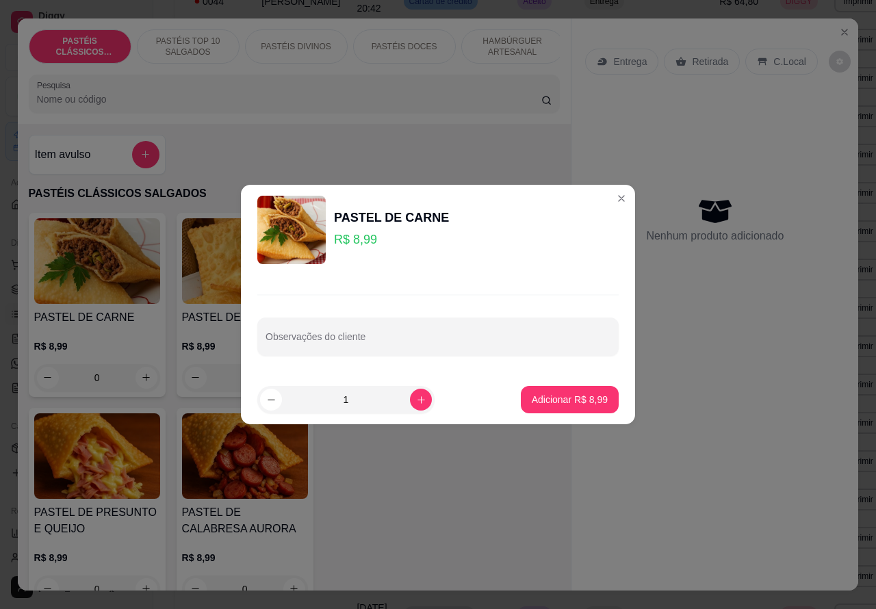
click at [717, 162] on div "Nenhum produto adicionado" at bounding box center [714, 220] width 259 height 268
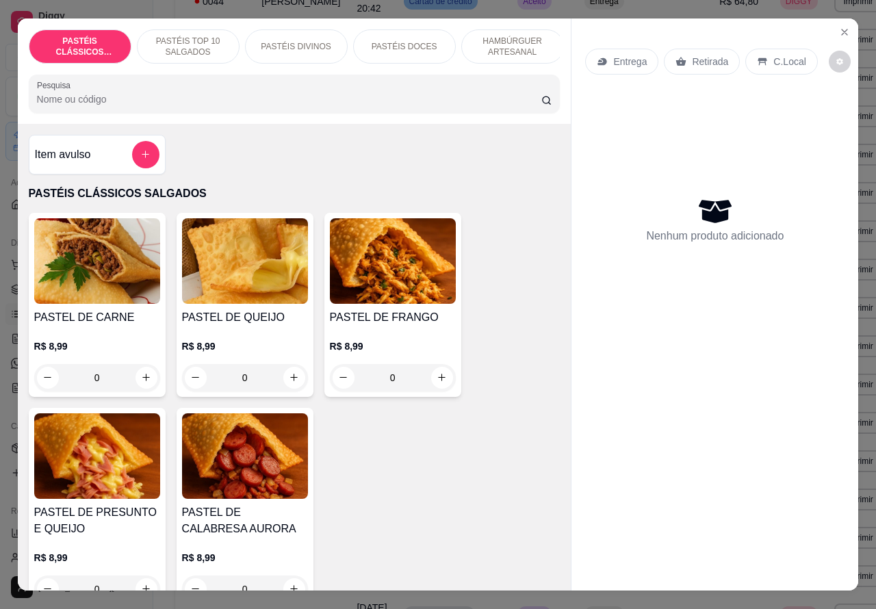
click at [625, 55] on p "Entrega" at bounding box center [630, 62] width 34 height 14
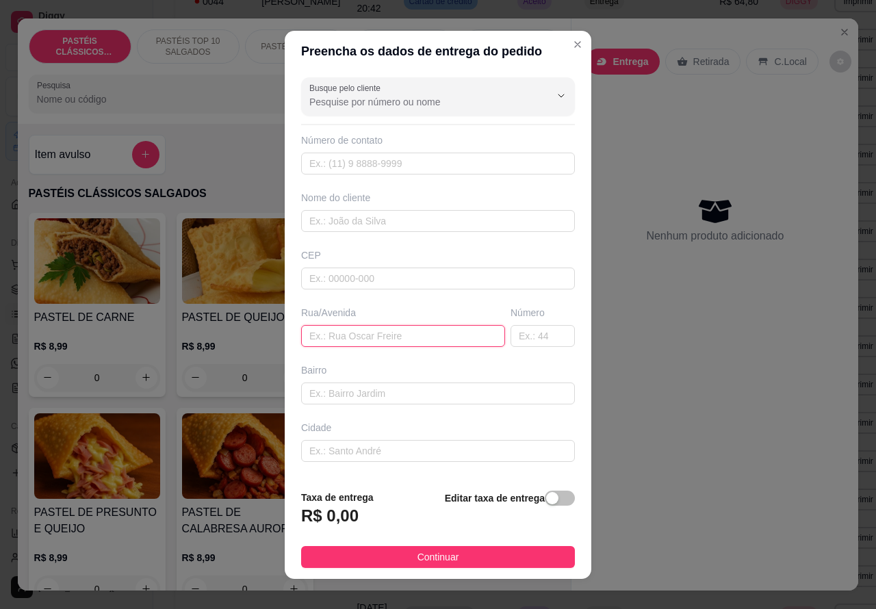
click at [400, 333] on input "text" at bounding box center [403, 336] width 204 height 22
paste input "Rua: clara Teodolina Silva 16"
type input "Rua: clara Teodolina Silva 16"
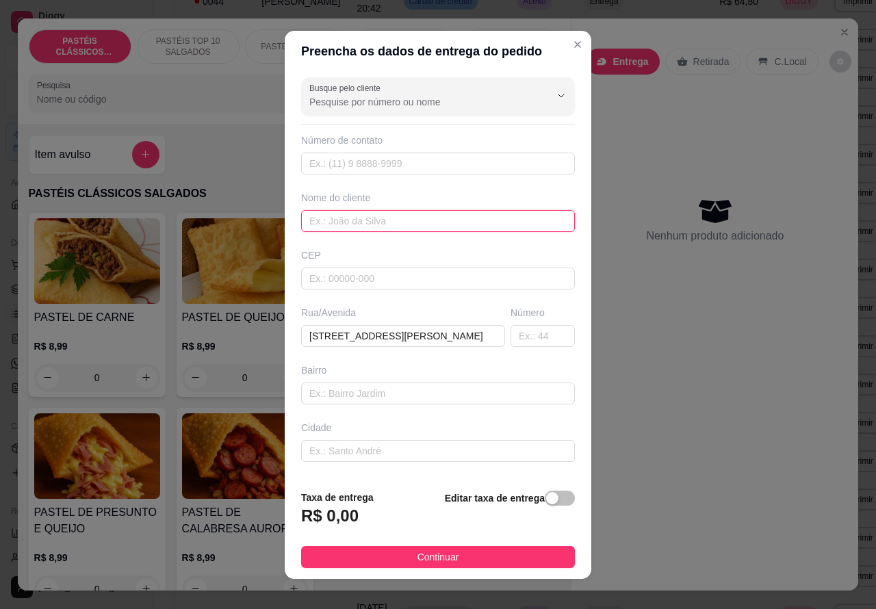
click at [414, 219] on input "text" at bounding box center [438, 221] width 274 height 22
type input "agnaldo"
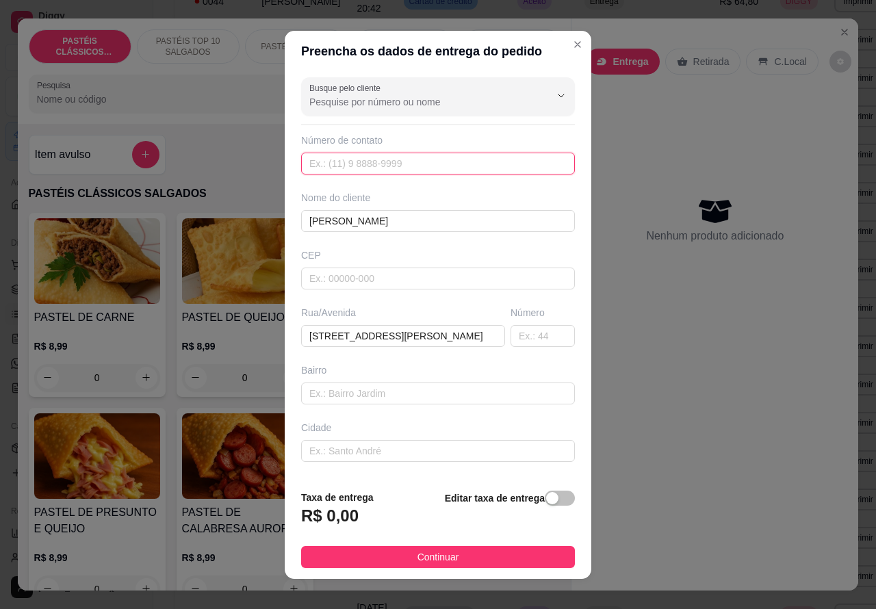
click at [394, 160] on input "text" at bounding box center [438, 164] width 274 height 22
paste input "(14) 99650-4853"
type input "(14) 99650-4853"
click at [545, 496] on span "button" at bounding box center [560, 498] width 30 height 15
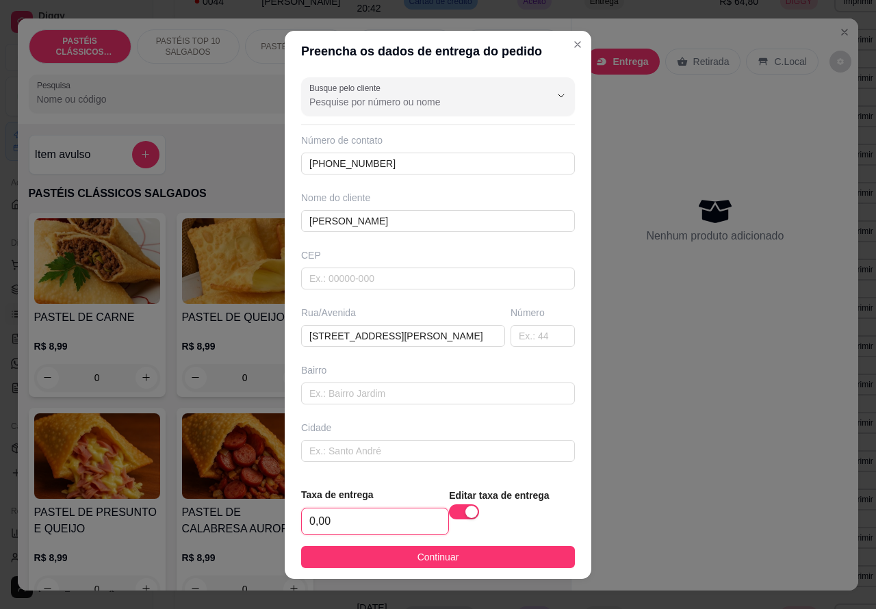
click at [305, 515] on input "0,00" at bounding box center [375, 522] width 146 height 26
click at [307, 513] on input "0,00" at bounding box center [375, 522] width 146 height 26
type input "1,00"
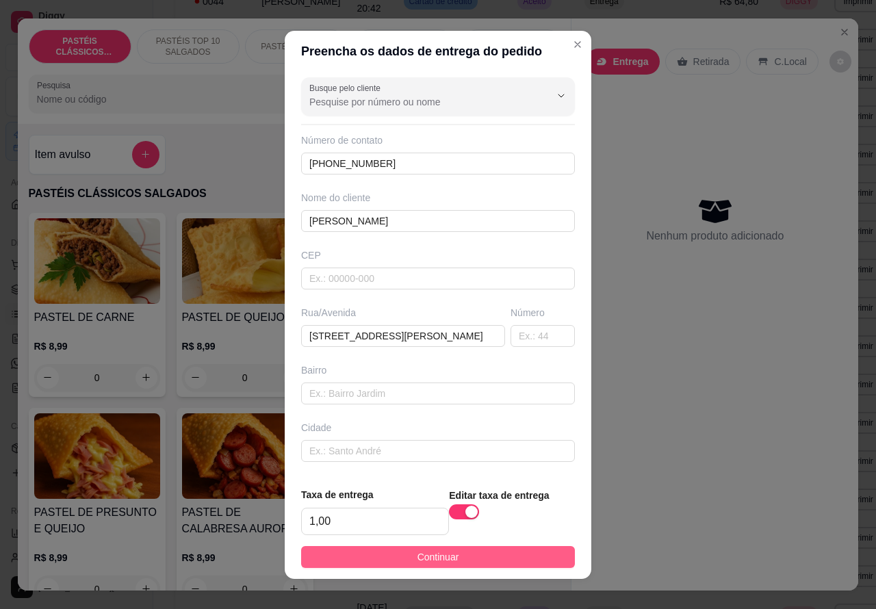
click at [490, 558] on button "Continuar" at bounding box center [438, 557] width 274 height 22
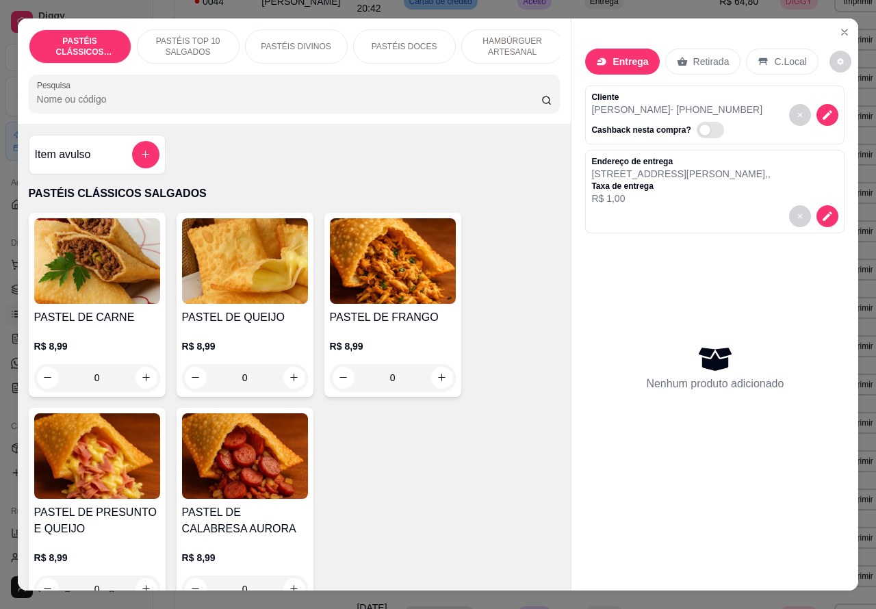
click at [514, 36] on p "HAMBÚRGUER ARTESANAL" at bounding box center [512, 47] width 79 height 22
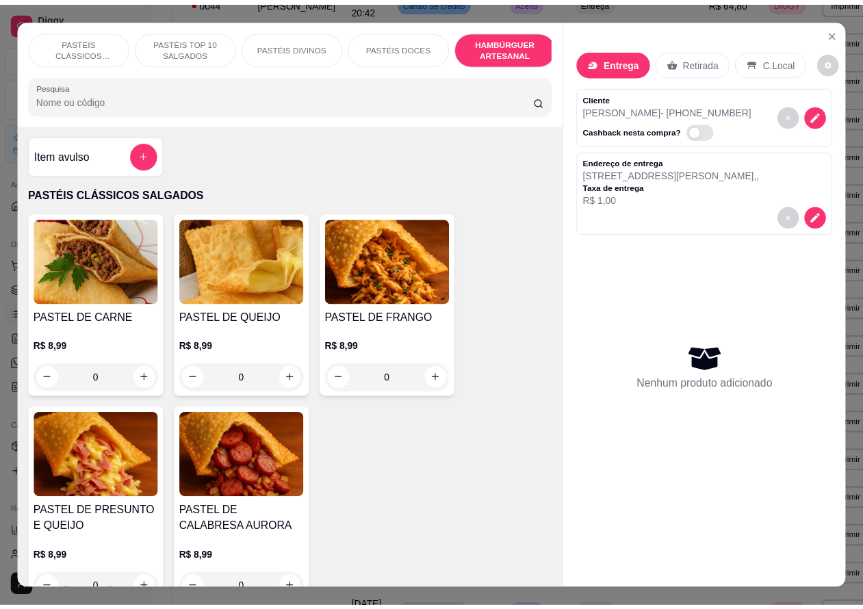
scroll to position [31, 0]
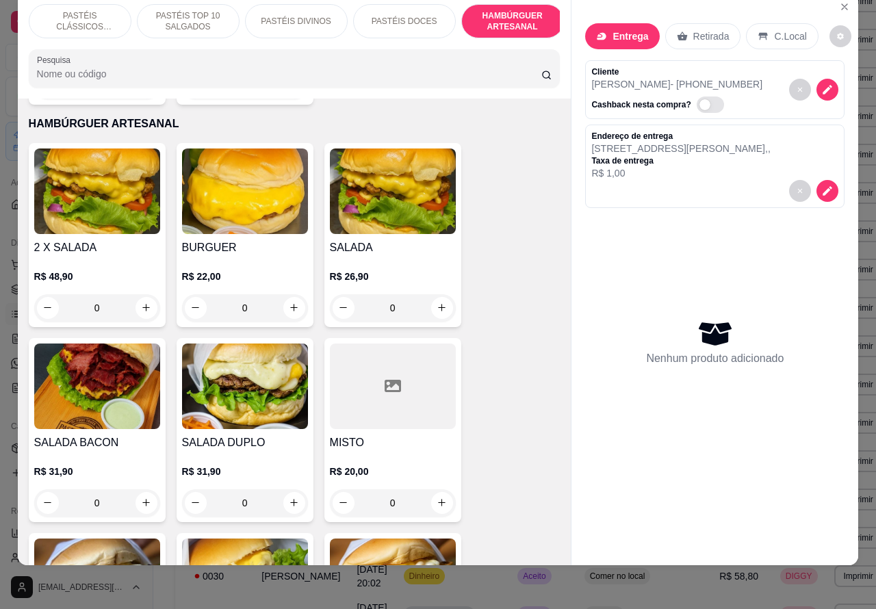
click at [140, 294] on div "0" at bounding box center [97, 307] width 126 height 27
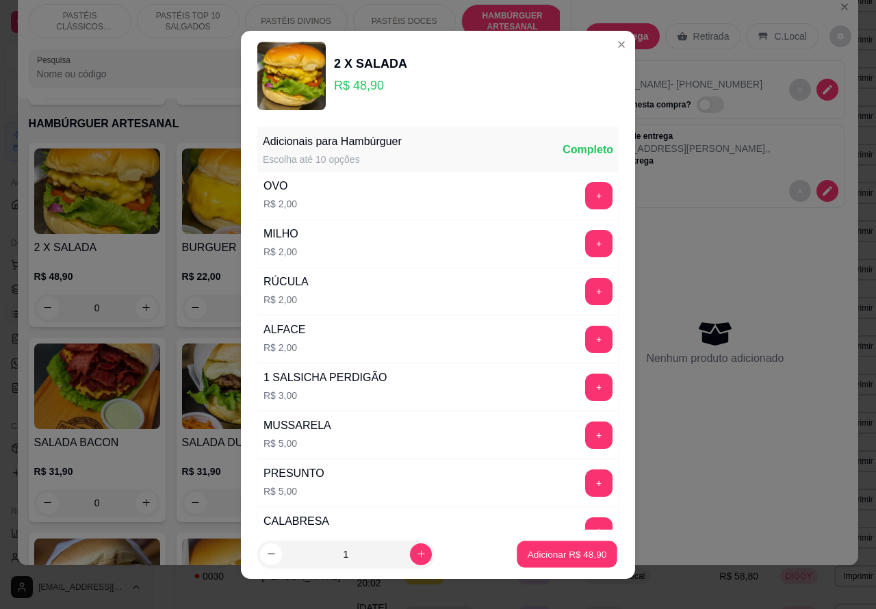
click at [570, 552] on p "Adicionar R$ 48,90" at bounding box center [567, 554] width 79 height 13
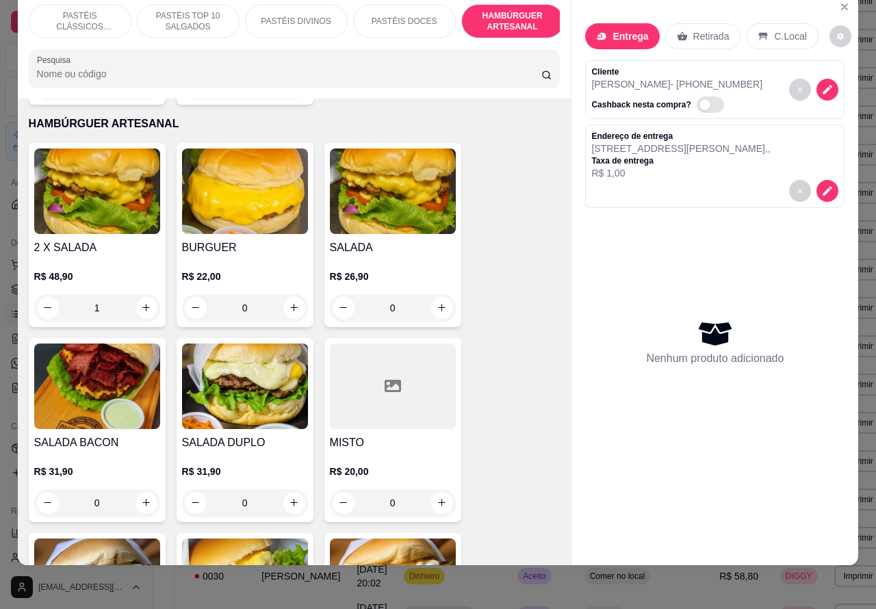
type input "0"
click at [431, 294] on div "0" at bounding box center [393, 307] width 126 height 27
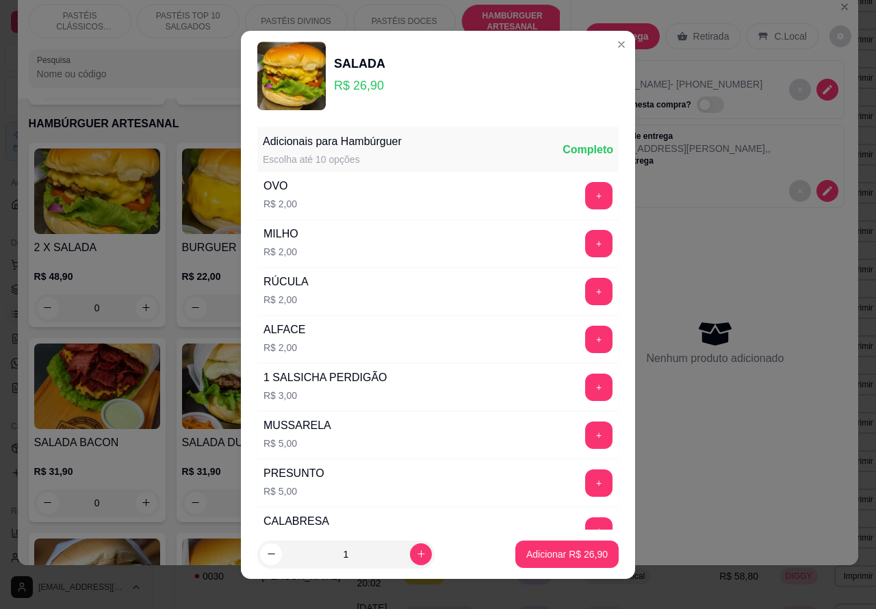
click at [416, 558] on icon "increase-product-quantity" at bounding box center [421, 554] width 10 height 10
type input "2"
click at [541, 546] on button "Adicionar R$ 53,80" at bounding box center [567, 554] width 101 height 27
type input "2"
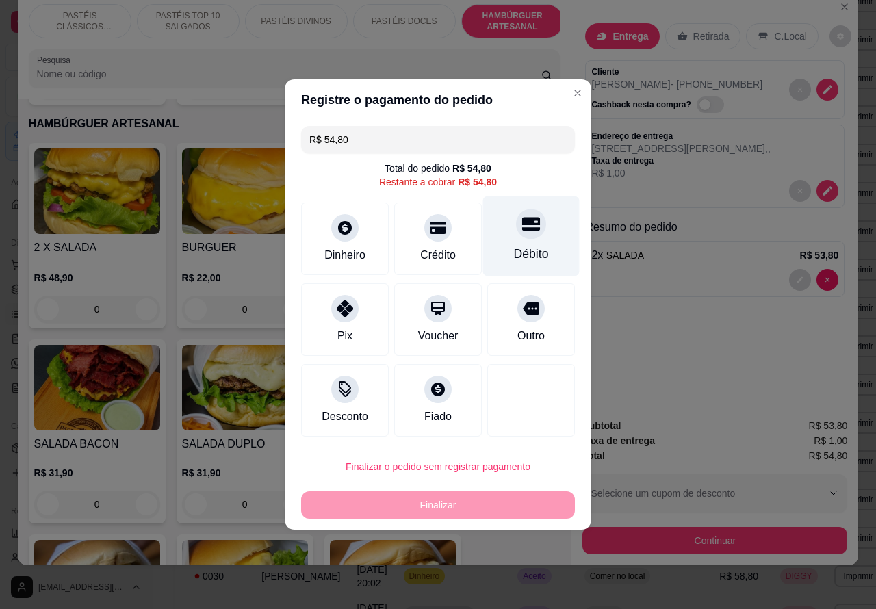
click at [527, 231] on icon at bounding box center [531, 225] width 18 height 14
type input "R$ 0,00"
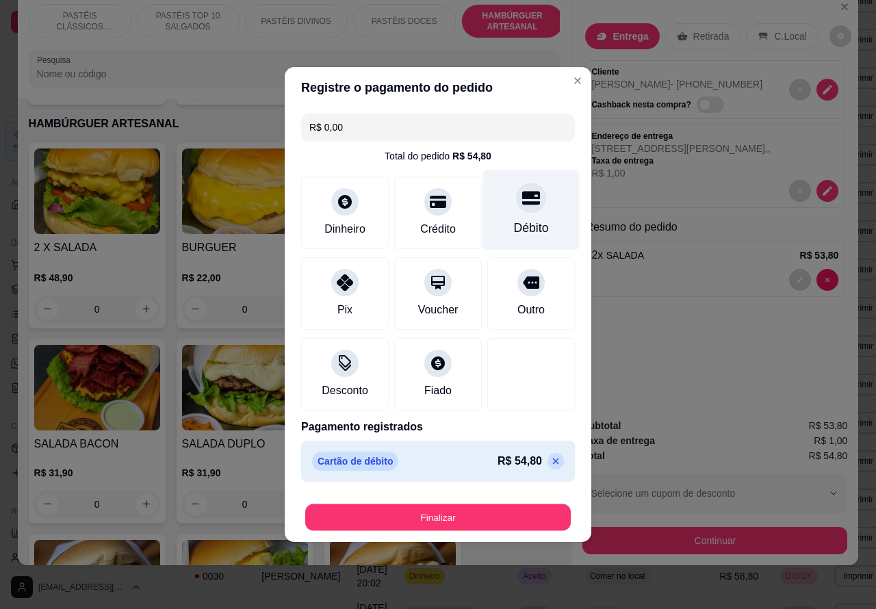
click at [493, 517] on button "Finalizar" at bounding box center [438, 518] width 266 height 27
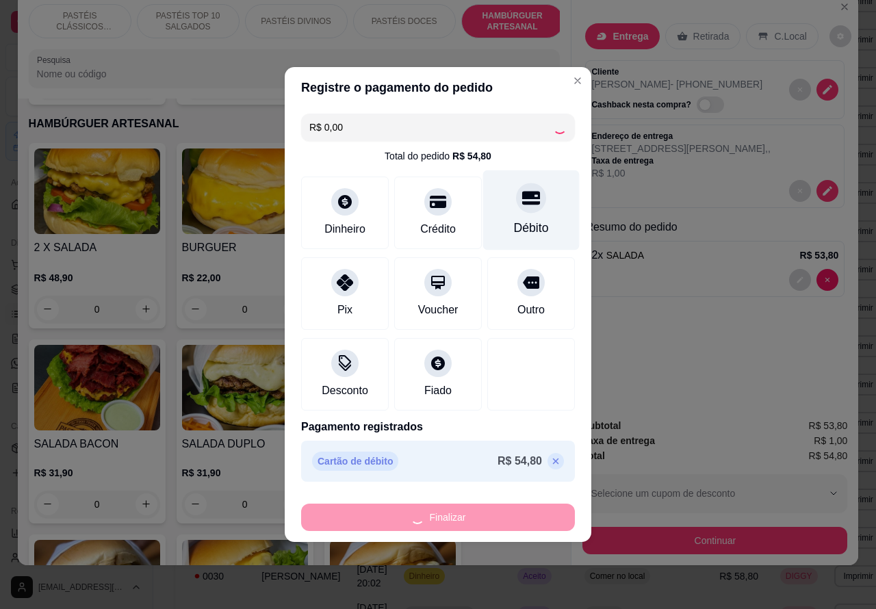
type input "0"
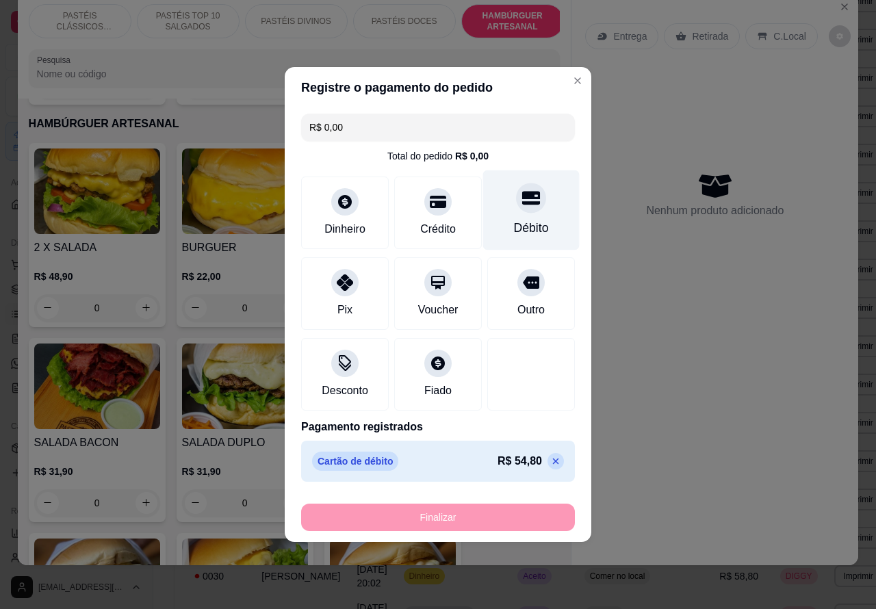
type input "-R$ 54,80"
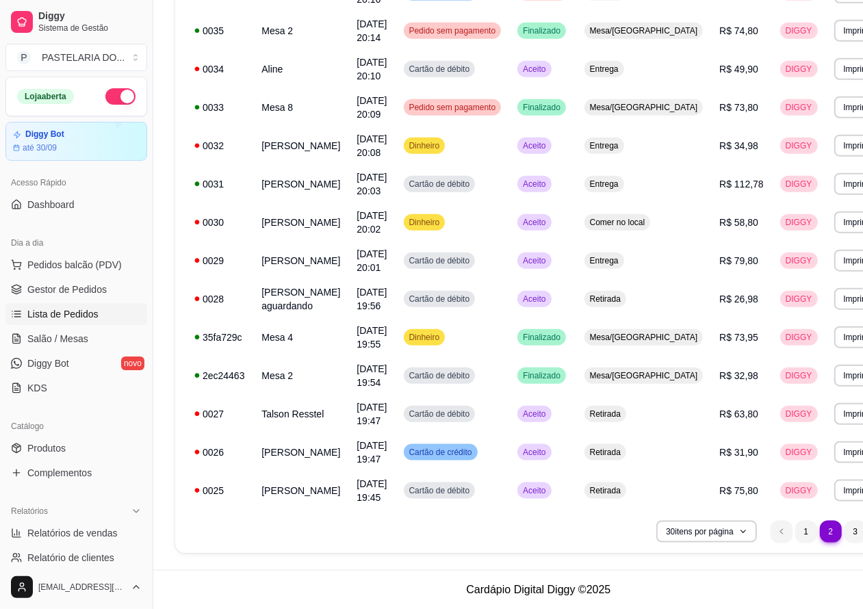
scroll to position [878, 0]
click at [795, 535] on li "1" at bounding box center [805, 531] width 21 height 21
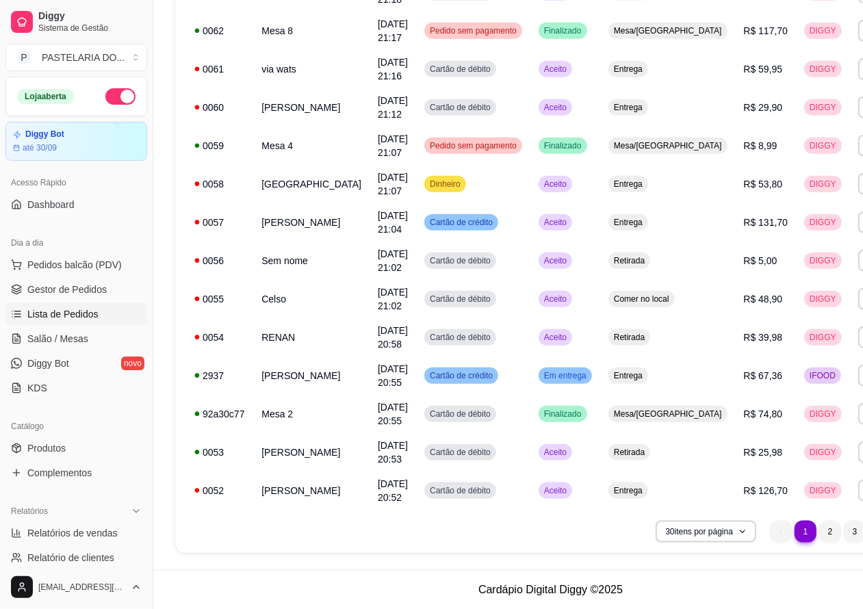
scroll to position [865, 0]
click at [73, 336] on span "Salão / Mesas" at bounding box center [57, 339] width 61 height 14
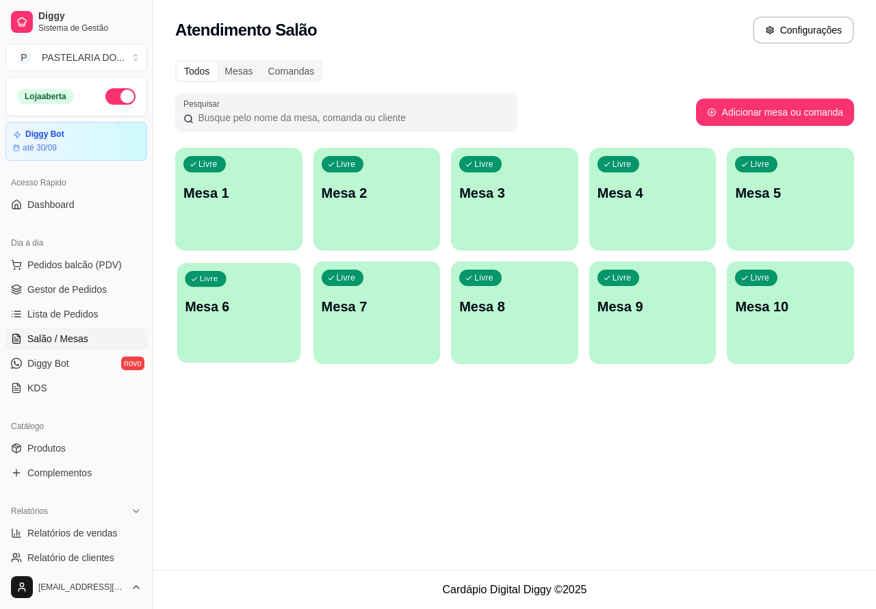
click at [241, 305] on p "Mesa 6" at bounding box center [238, 307] width 107 height 18
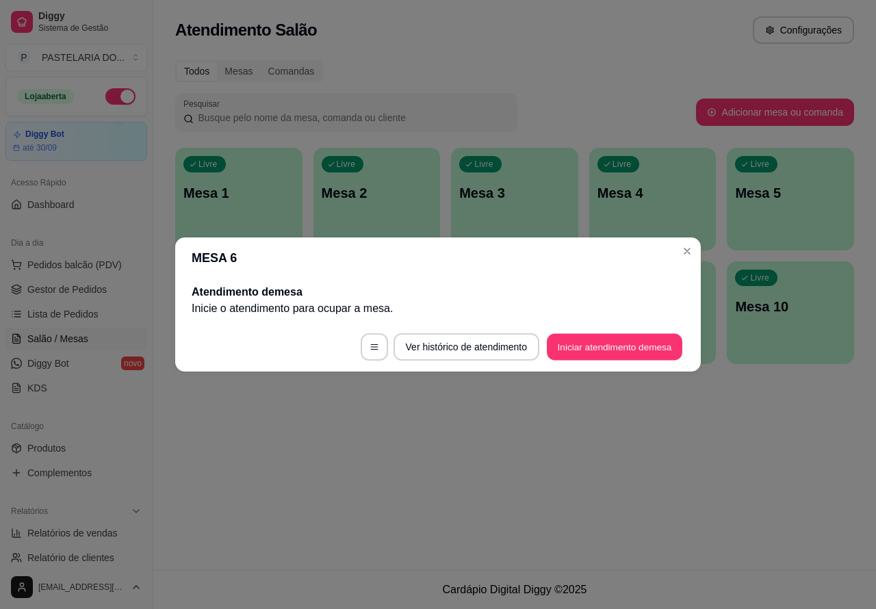
click at [630, 340] on button "Iniciar atendimento de mesa" at bounding box center [615, 347] width 136 height 27
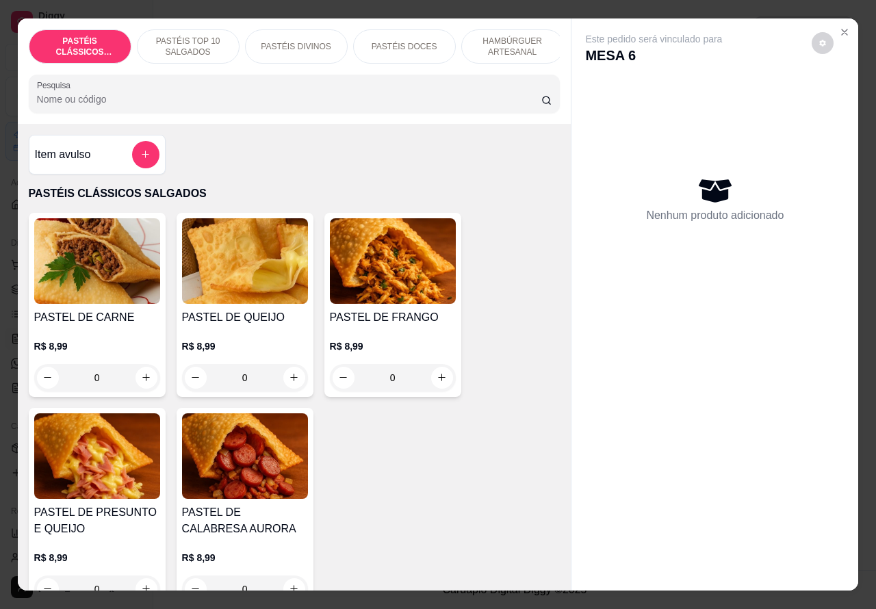
click at [522, 36] on p "HAMBÚRGUER ARTESANAL" at bounding box center [512, 47] width 79 height 22
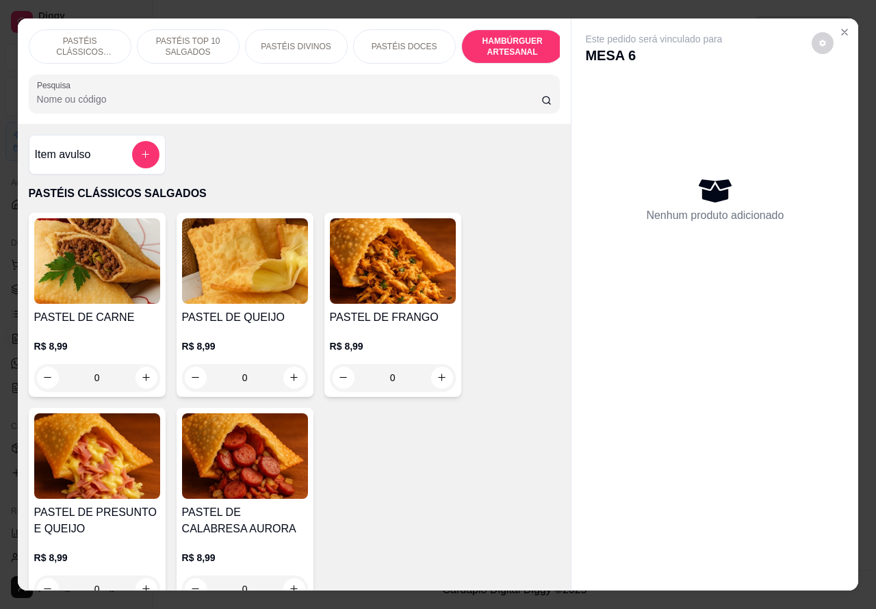
scroll to position [31, 0]
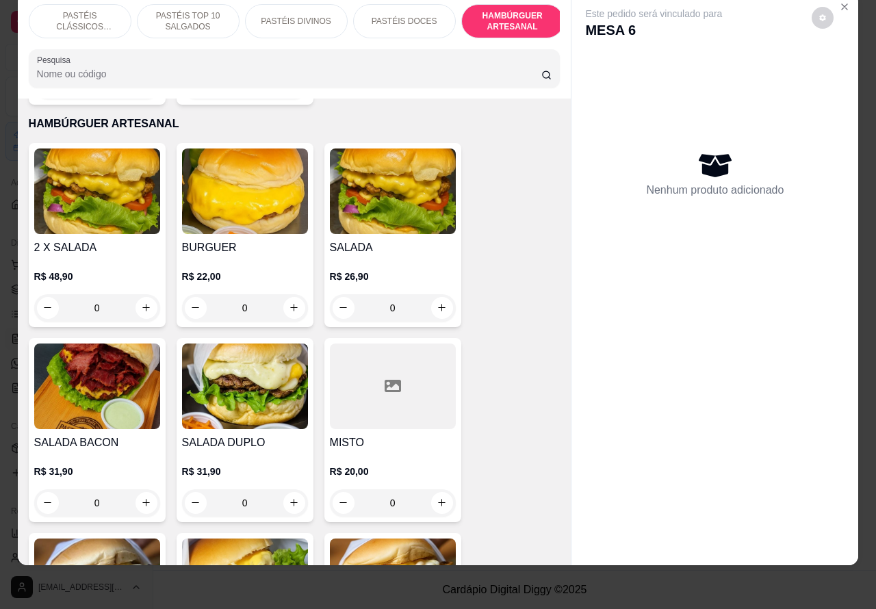
click at [284, 294] on div "0" at bounding box center [245, 307] width 126 height 27
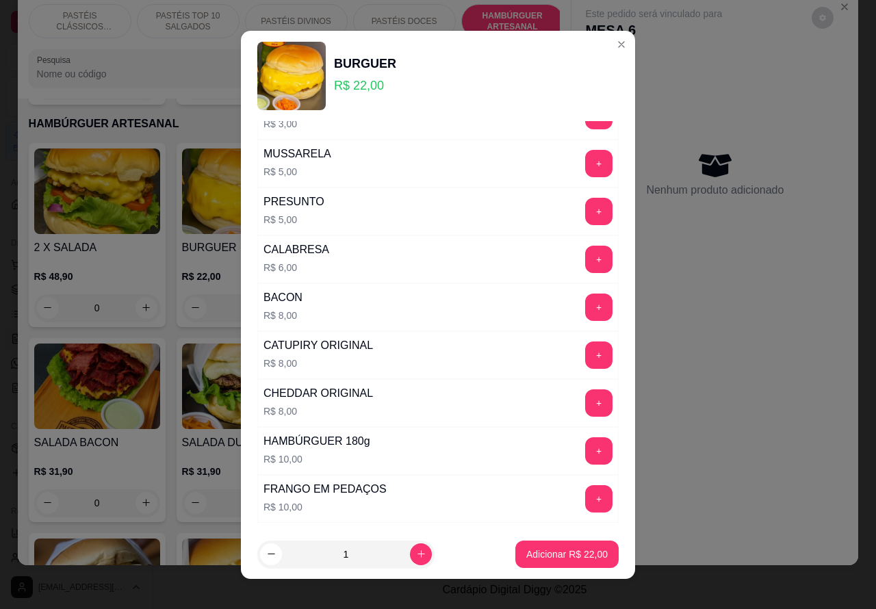
scroll to position [371, 0]
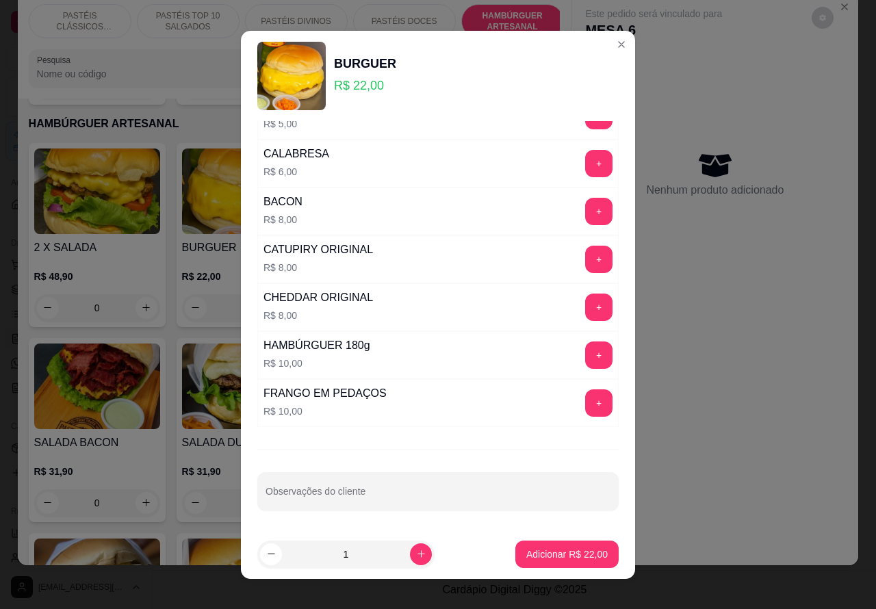
click at [446, 493] on input "Observações do cliente" at bounding box center [438, 497] width 345 height 14
type input "cortar ao meio"
click at [561, 544] on button "Adicionar R$ 22,00" at bounding box center [566, 554] width 103 height 27
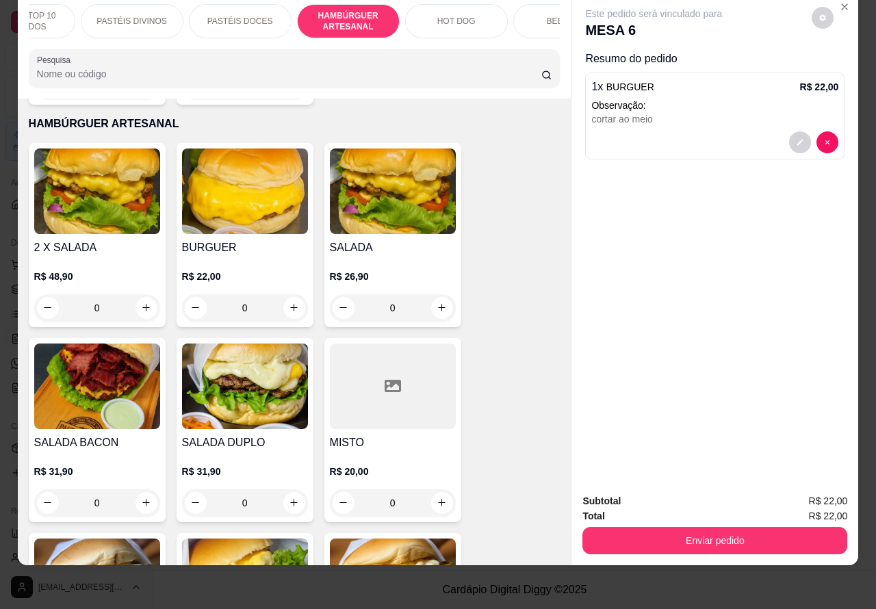
scroll to position [0, 175]
click at [445, 16] on p "HOT DOG" at bounding box center [445, 21] width 38 height 11
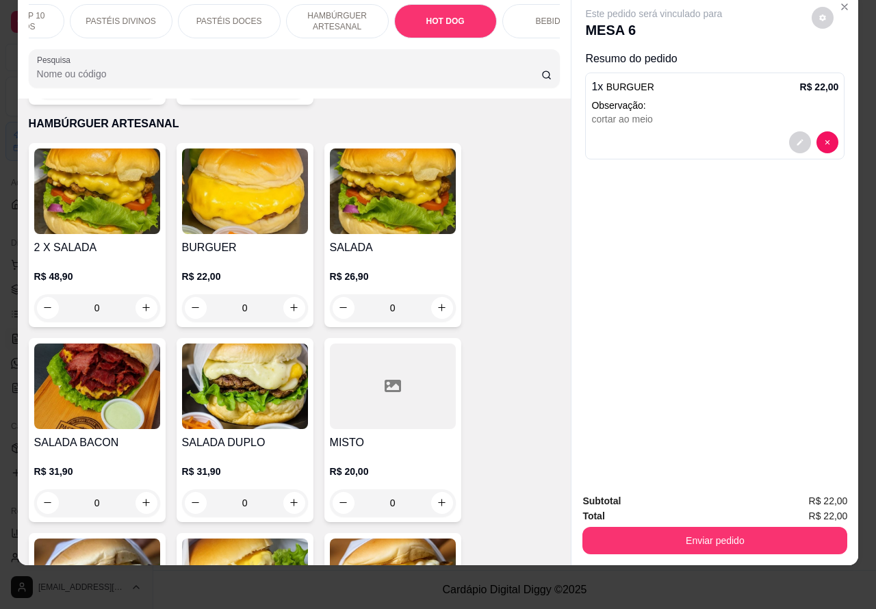
scroll to position [3907, 0]
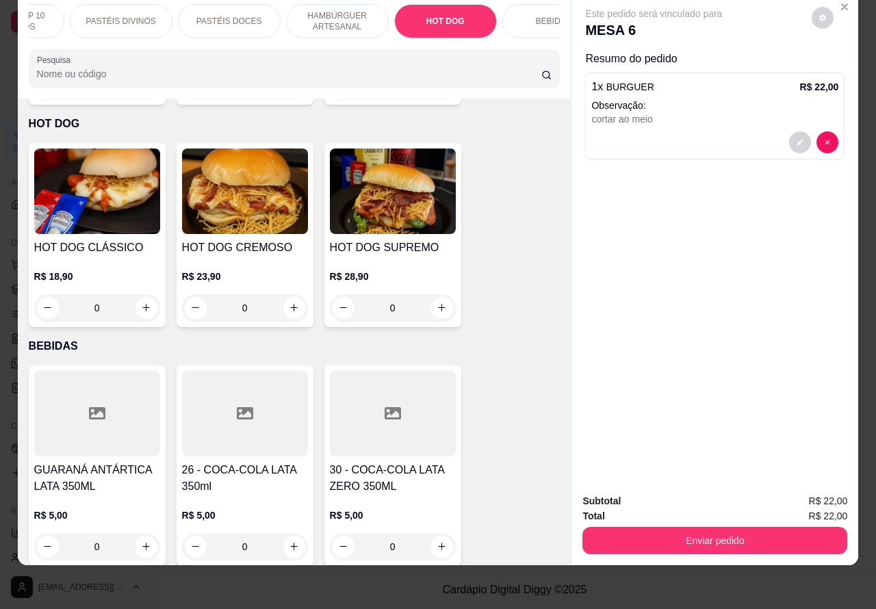
click at [284, 294] on div "0" at bounding box center [245, 307] width 126 height 27
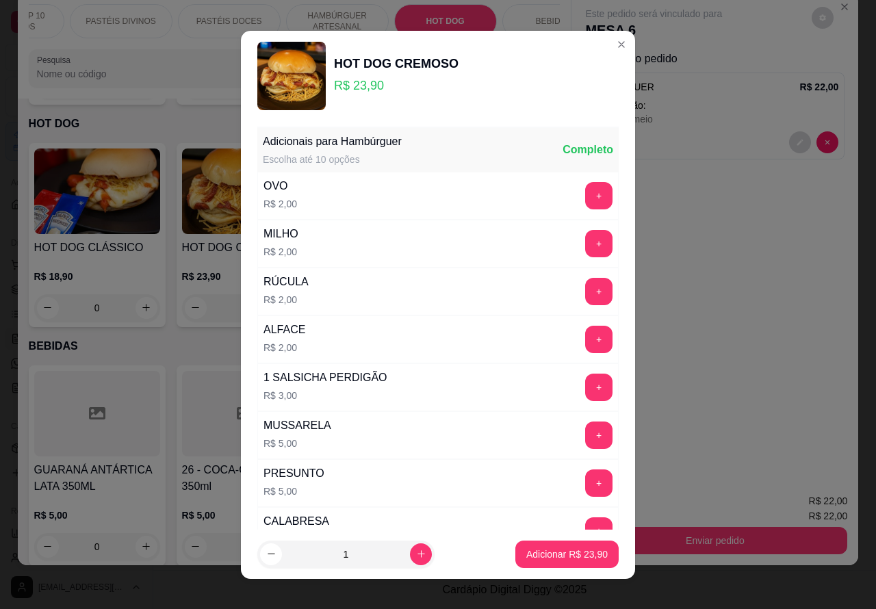
click at [416, 553] on icon "increase-product-quantity" at bounding box center [421, 554] width 10 height 10
type input "2"
click at [536, 552] on p "Adicionar R$ 47,80" at bounding box center [567, 554] width 79 height 13
type input "2"
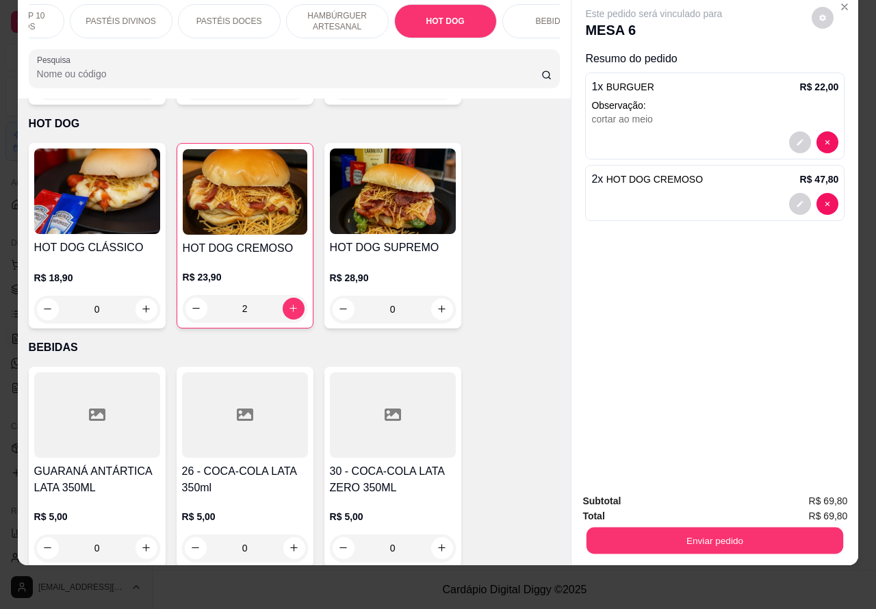
click at [723, 528] on button "Enviar pedido" at bounding box center [715, 541] width 257 height 27
click at [649, 492] on button "Não registrar e enviar pedido" at bounding box center [669, 495] width 142 height 26
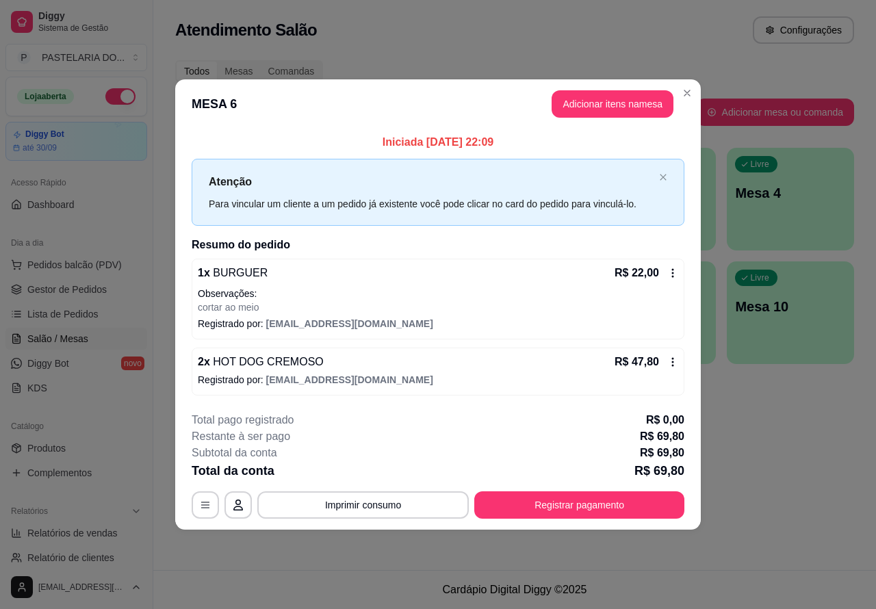
click at [803, 446] on div "Atendimento Salão Configurações Todos Mesas Comandas Pesquisar Adicionar mesa o…" at bounding box center [514, 285] width 723 height 570
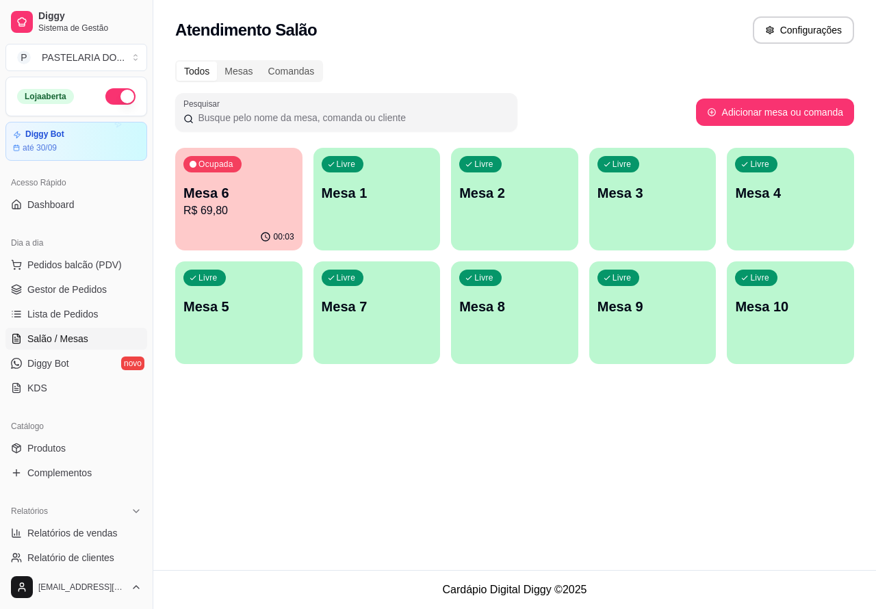
click at [334, 446] on div "Atendimento Salão Configurações Todos Mesas Comandas Pesquisar Adicionar mesa o…" at bounding box center [514, 285] width 723 height 570
click at [82, 258] on span "Pedidos balcão (PDV)" at bounding box center [74, 265] width 94 height 14
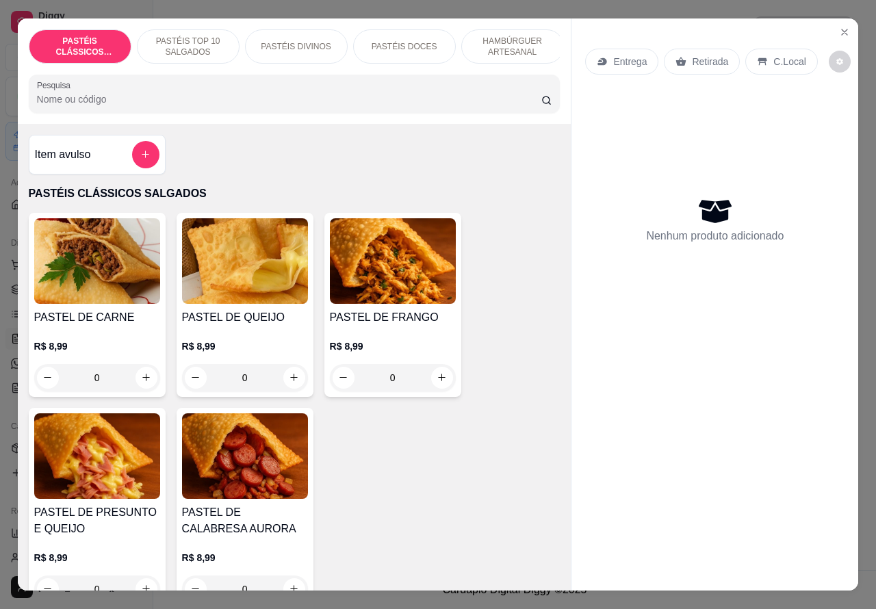
click at [699, 56] on p "Retirada" at bounding box center [710, 62] width 36 height 14
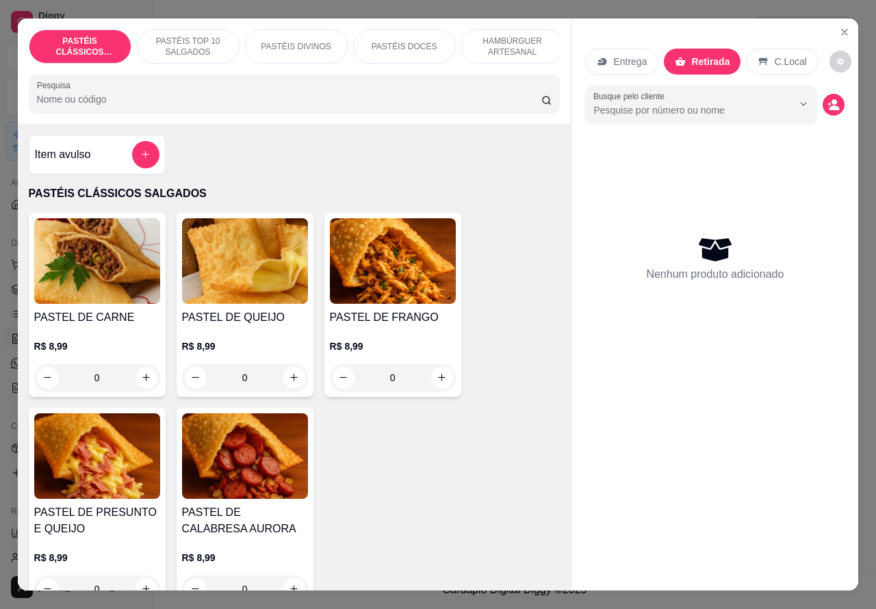
click at [192, 36] on p "PASTÉIS TOP 10 SALGADOS" at bounding box center [188, 47] width 79 height 22
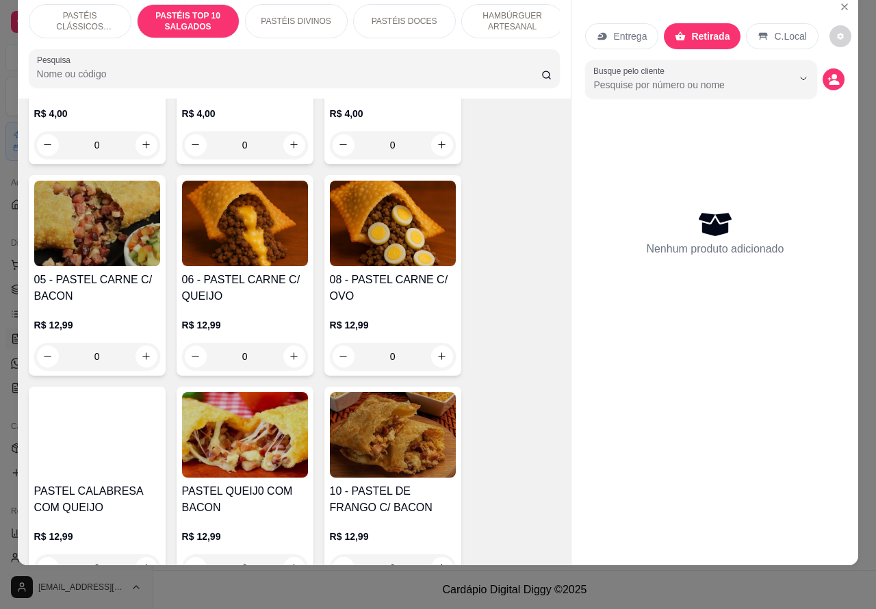
scroll to position [871, 0]
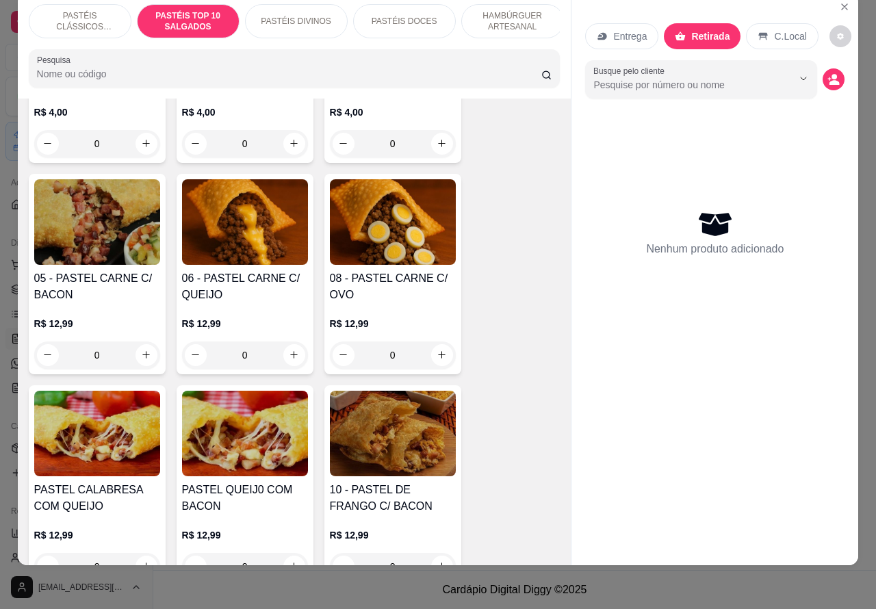
click at [432, 357] on div "0" at bounding box center [393, 355] width 126 height 27
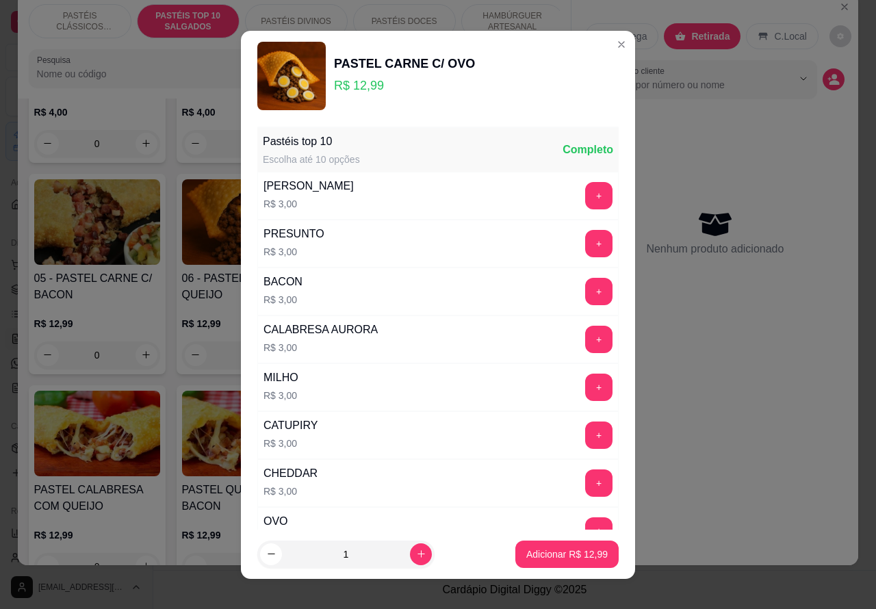
click at [539, 552] on p "Adicionar R$ 12,99" at bounding box center [566, 555] width 81 height 14
type input "1"
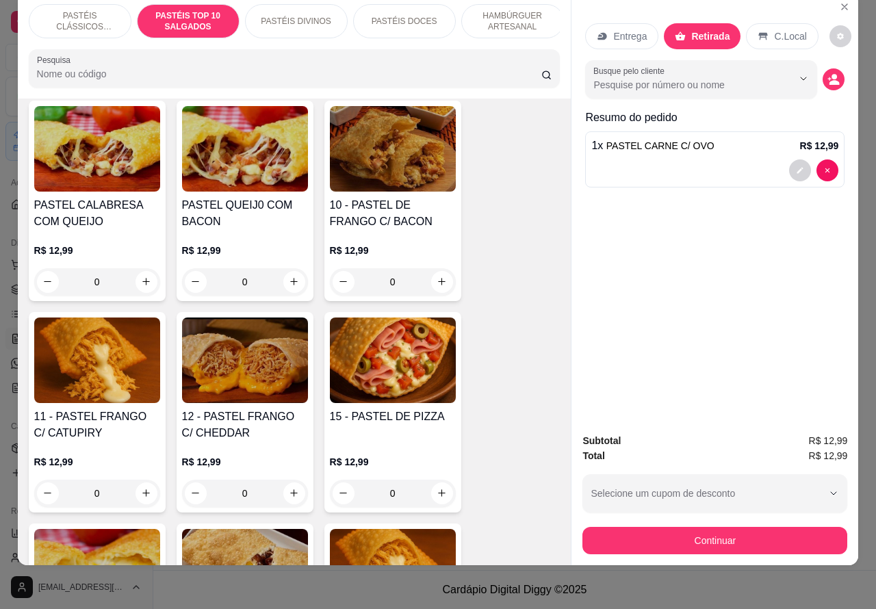
scroll to position [1177, 0]
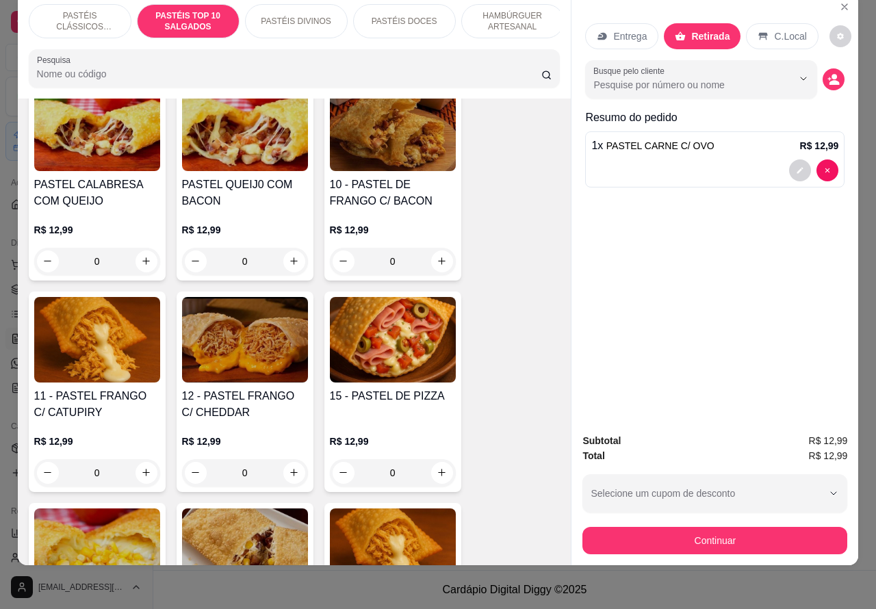
click at [432, 472] on div "0" at bounding box center [393, 472] width 126 height 27
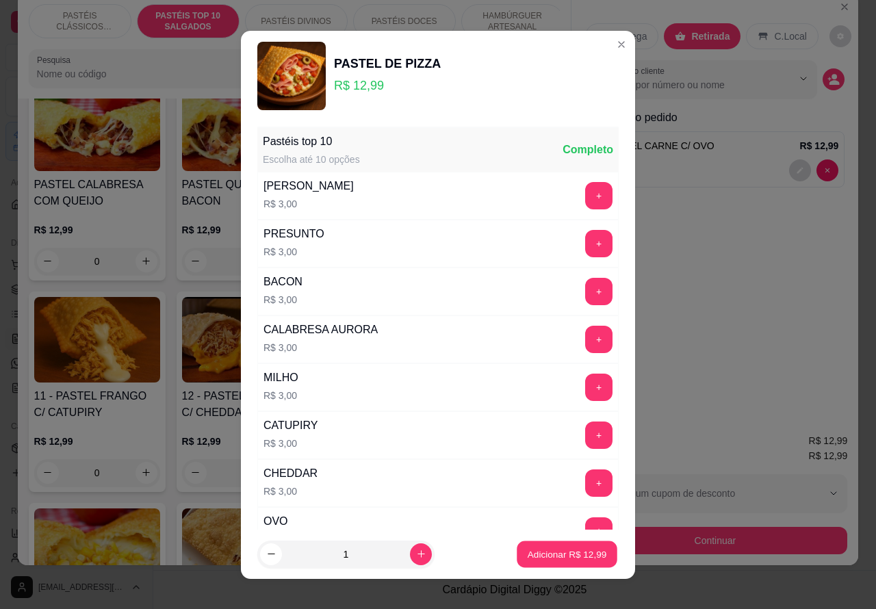
click at [568, 552] on p "Adicionar R$ 12,99" at bounding box center [567, 554] width 79 height 13
type input "1"
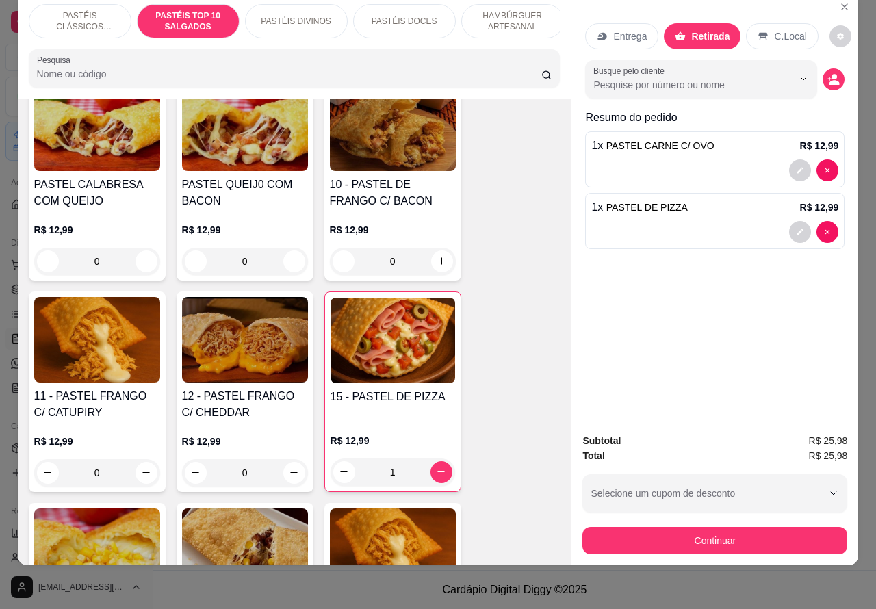
click at [716, 527] on div "Registre o pagamento do pedido R$ 25,98 Total do pedido R$ 25,98 Restante a cob…" at bounding box center [438, 305] width 900 height 626
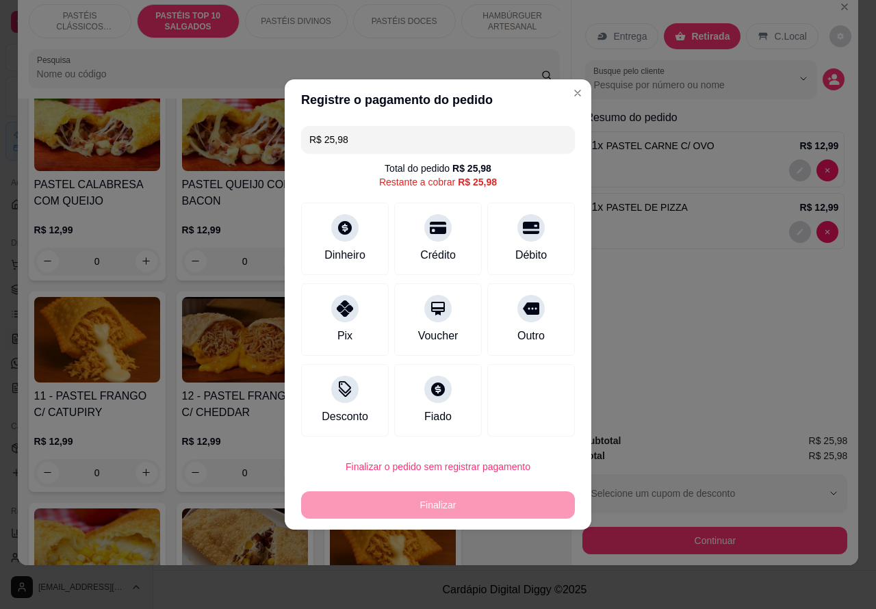
click at [693, 341] on div "Entrega Retirada C.Local Busque pelo cliente Resumo do pedido 1 x PASTEL CARNE …" at bounding box center [715, 208] width 287 height 430
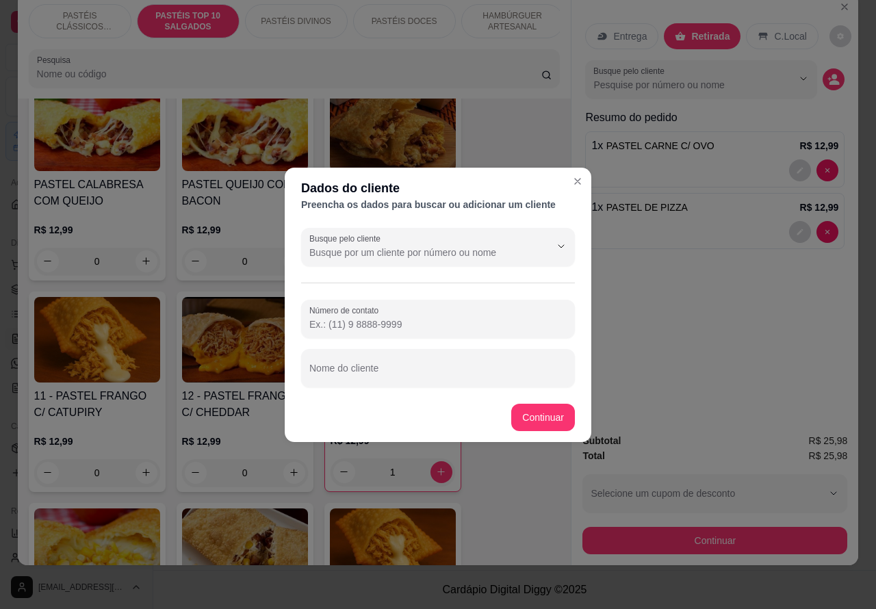
click at [370, 318] on input "Número de contato" at bounding box center [437, 325] width 257 height 14
type input "(14) 99787-8090"
click at [539, 409] on footer "Continuar" at bounding box center [438, 417] width 307 height 49
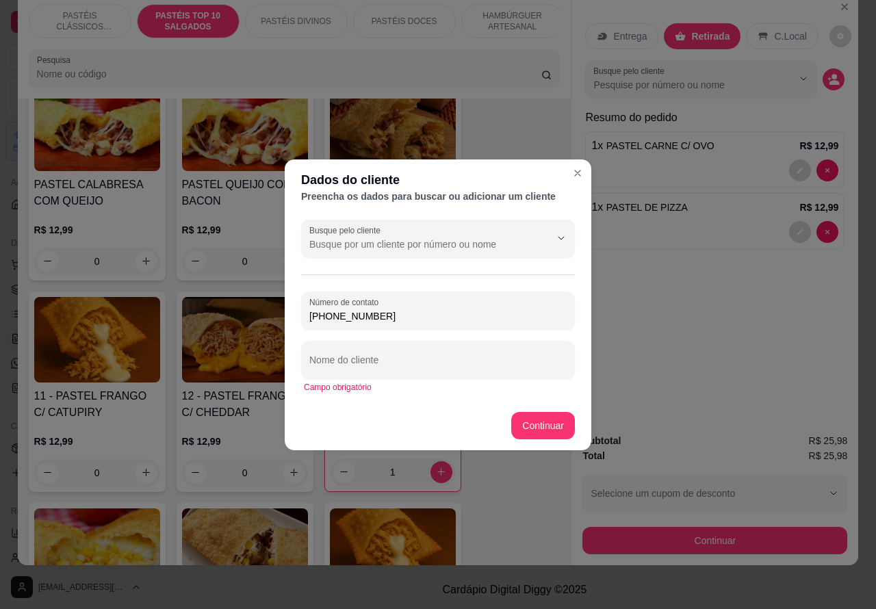
click at [539, 424] on button "Continuar" at bounding box center [543, 425] width 64 height 27
click at [518, 419] on button "Continuar" at bounding box center [544, 425] width 62 height 27
click at [421, 361] on input "Nome do cliente" at bounding box center [437, 366] width 257 height 14
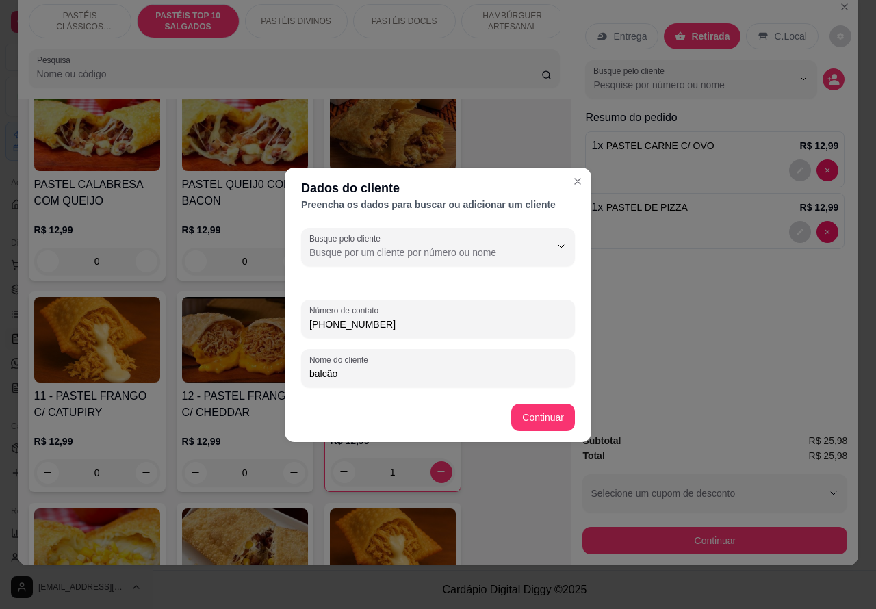
type input "balcão"
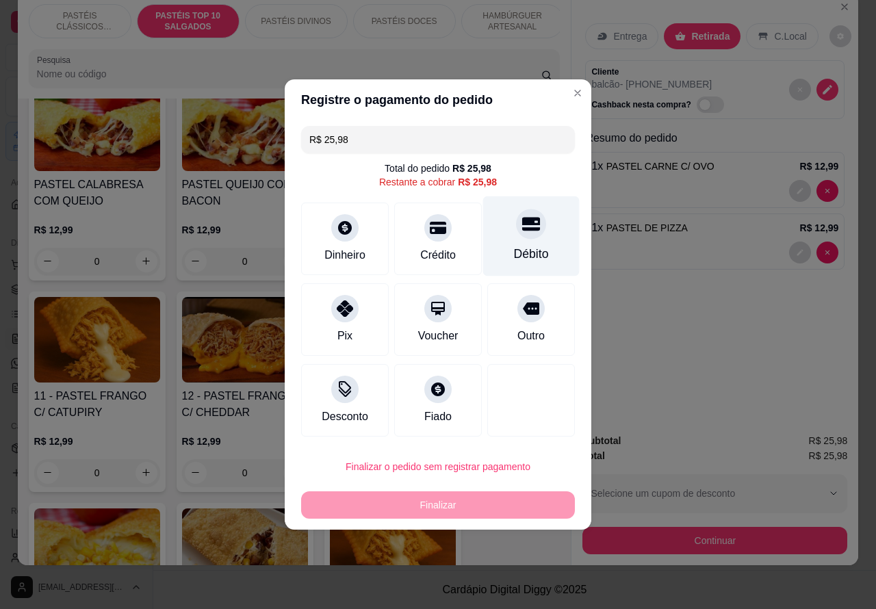
click at [524, 224] on icon at bounding box center [531, 225] width 18 height 14
type input "R$ 0,00"
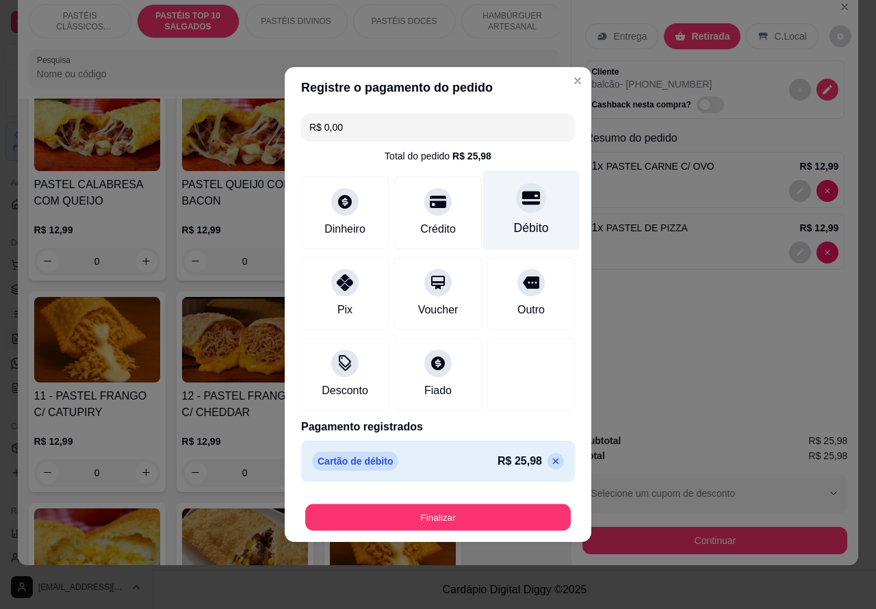
click at [513, 511] on button "Finalizar" at bounding box center [438, 518] width 266 height 27
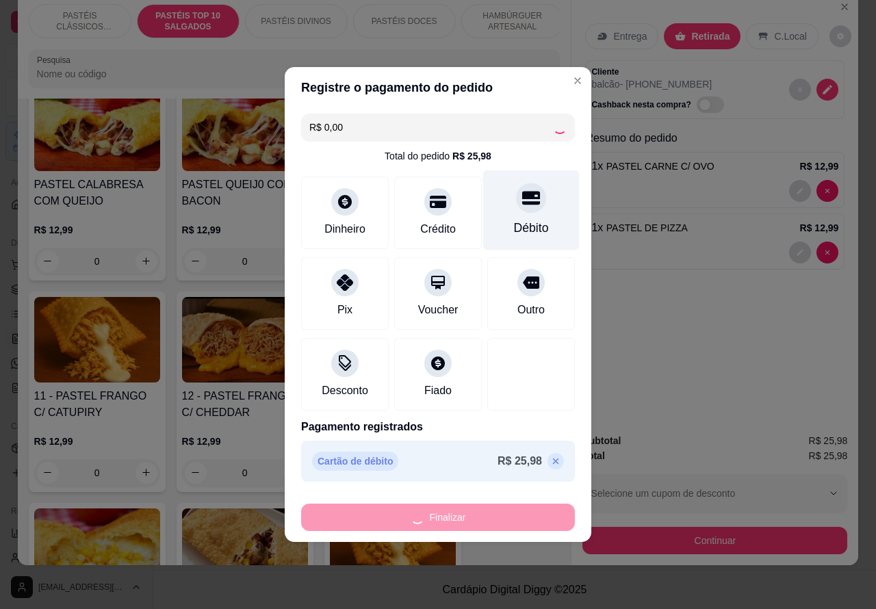
type input "0"
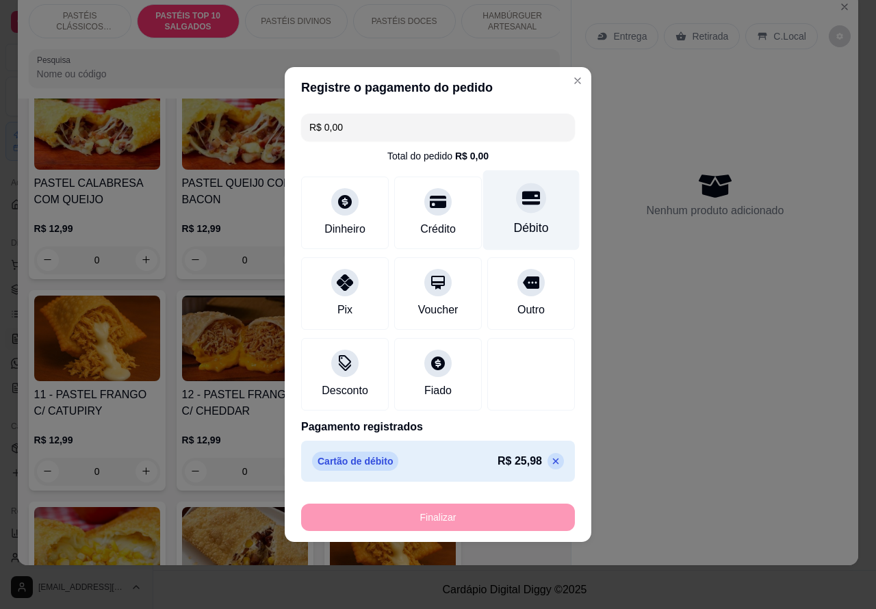
type input "-R$ 25,98"
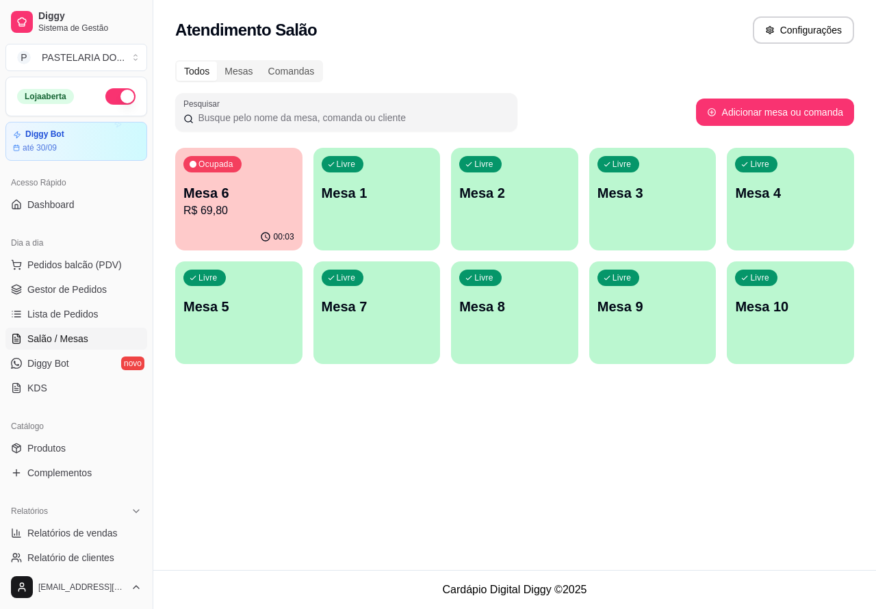
click at [395, 465] on div "Atendimento Salão Configurações Todos Mesas Comandas Pesquisar Adicionar mesa o…" at bounding box center [514, 285] width 723 height 570
click at [74, 264] on span "Pedidos balcão (PDV)" at bounding box center [74, 265] width 94 height 14
click at [703, 55] on p "Retirada" at bounding box center [710, 62] width 36 height 14
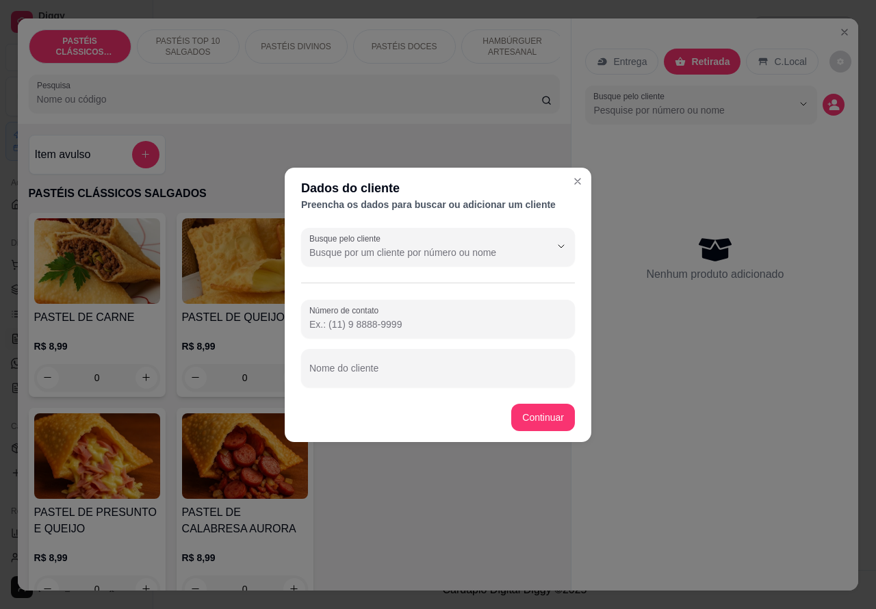
click at [384, 322] on input "Número de contato" at bounding box center [437, 325] width 257 height 14
paste input "(14) 99754-0341"
type input "(14) 99754-0341"
click at [419, 370] on input "Nome do cliente" at bounding box center [437, 374] width 257 height 14
type input "LUCIANA - ESPOSO ITAMAR IRA RETIRAR"
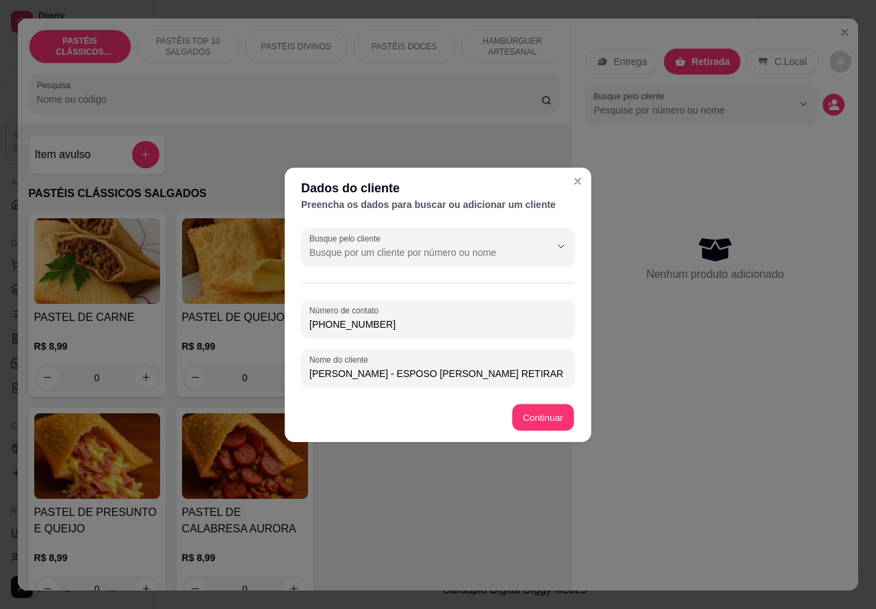
click at [542, 418] on div "Item avulso PASTÉIS CLÁSSICOS SALGADOS PASTEL DE CARNE R$ 8,99 0 PASTEL DE QUEI…" at bounding box center [295, 358] width 554 height 468
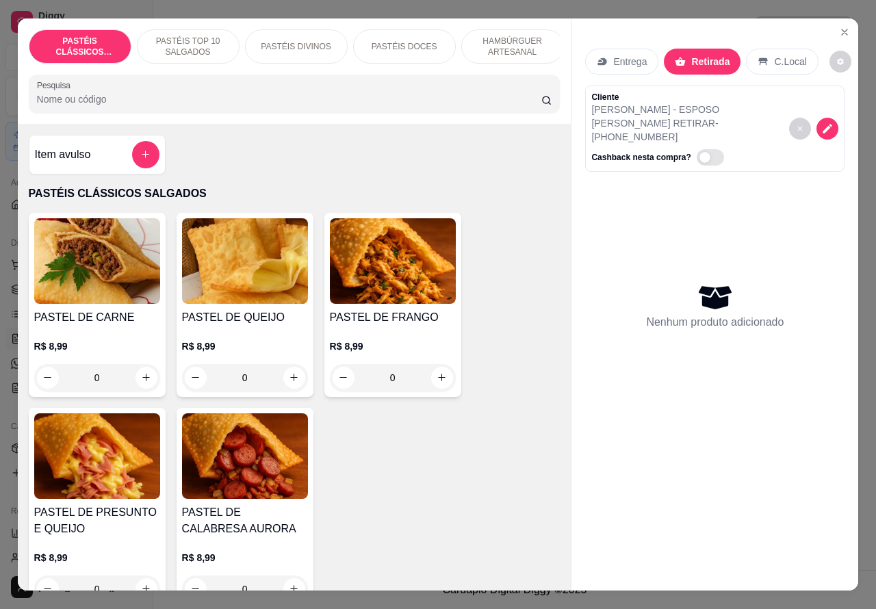
click at [194, 36] on p "PASTÉIS TOP 10 SALGADOS" at bounding box center [188, 47] width 79 height 22
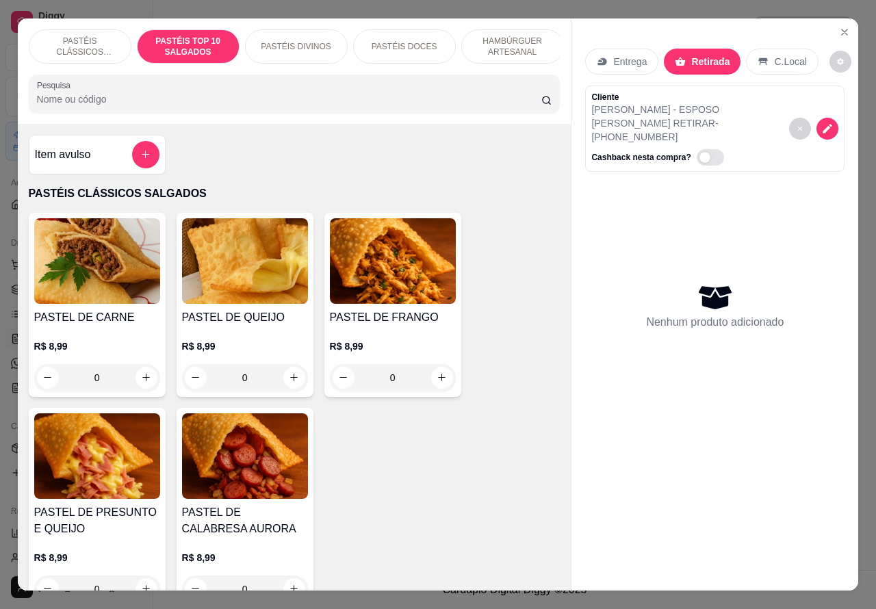
scroll to position [31, 0]
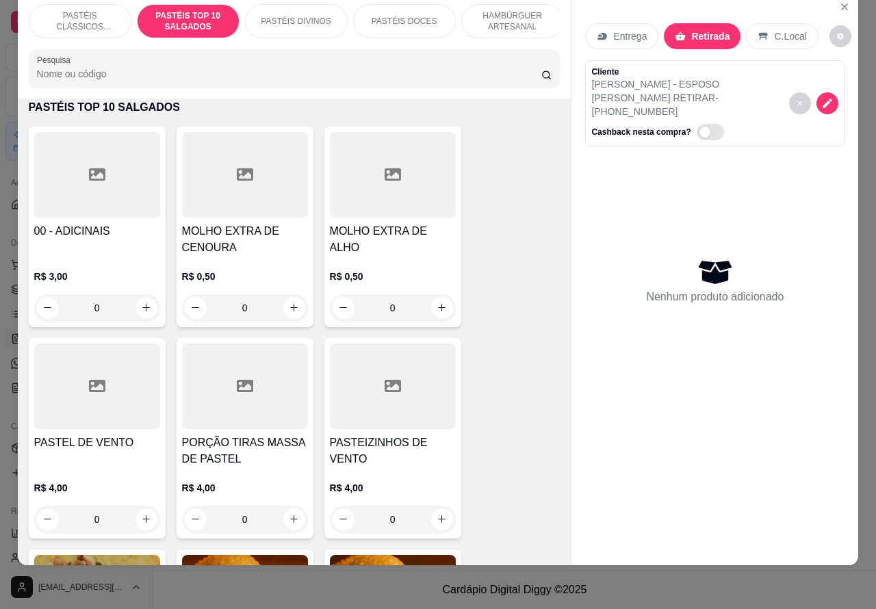
click at [74, 12] on p "PASTÉIS CLÁSSICOS SALGADOS" at bounding box center [79, 21] width 79 height 22
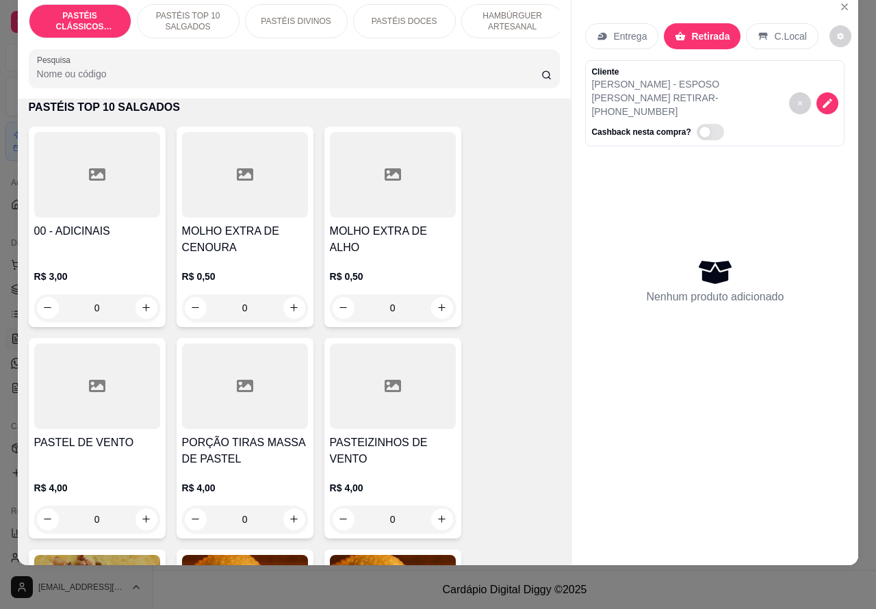
scroll to position [62, 0]
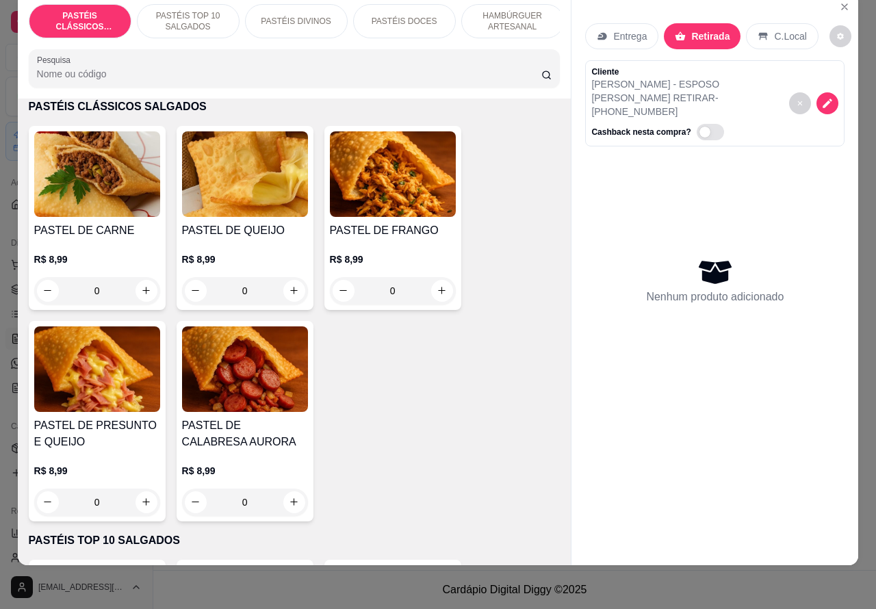
click at [142, 291] on icon "increase-product-quantity" at bounding box center [146, 290] width 10 height 10
type input "1"
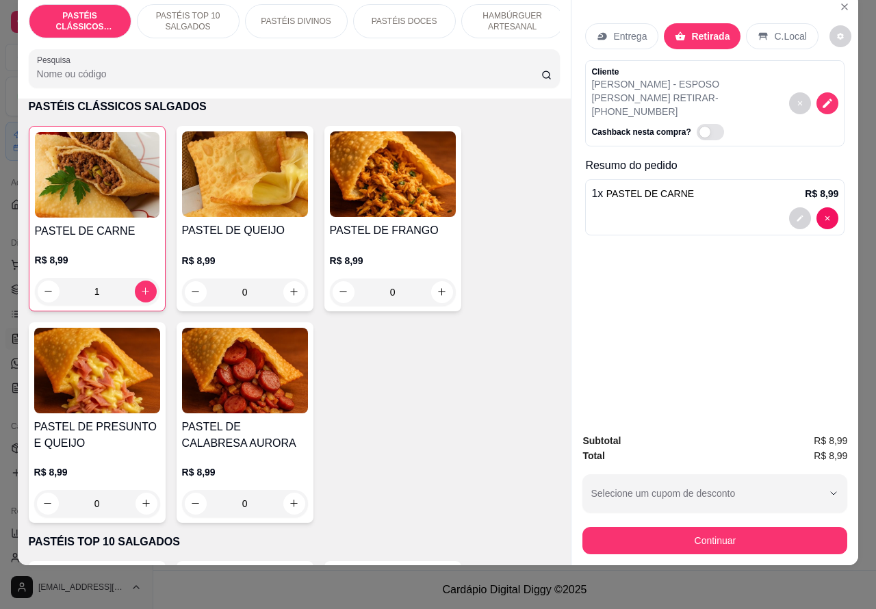
click at [187, 11] on p "PASTÉIS TOP 10 SALGADOS" at bounding box center [188, 21] width 79 height 22
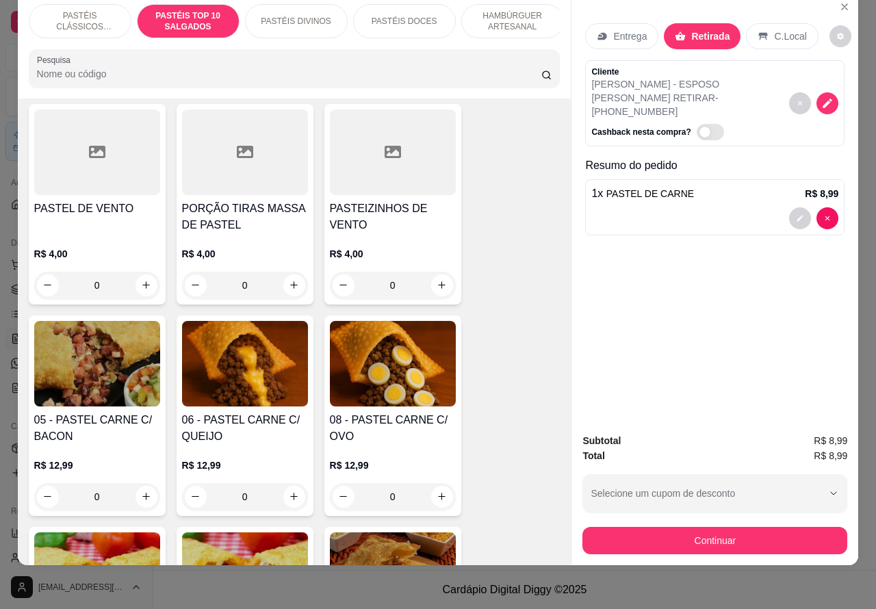
scroll to position [737, 0]
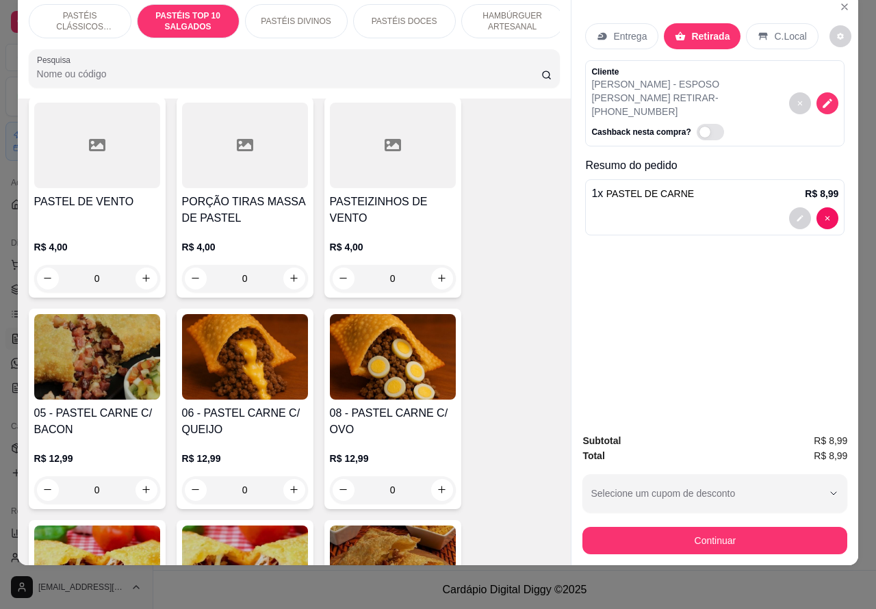
click at [282, 498] on div "0" at bounding box center [245, 489] width 126 height 27
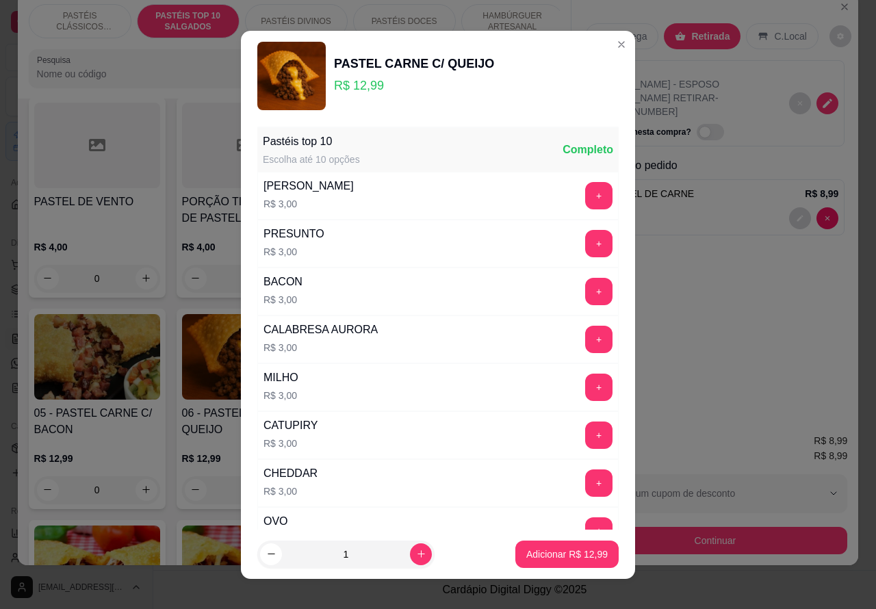
click at [570, 536] on footer "1 Adicionar R$ 12,99" at bounding box center [438, 554] width 394 height 49
click at [561, 552] on p "Adicionar R$ 12,99" at bounding box center [566, 555] width 81 height 14
type input "1"
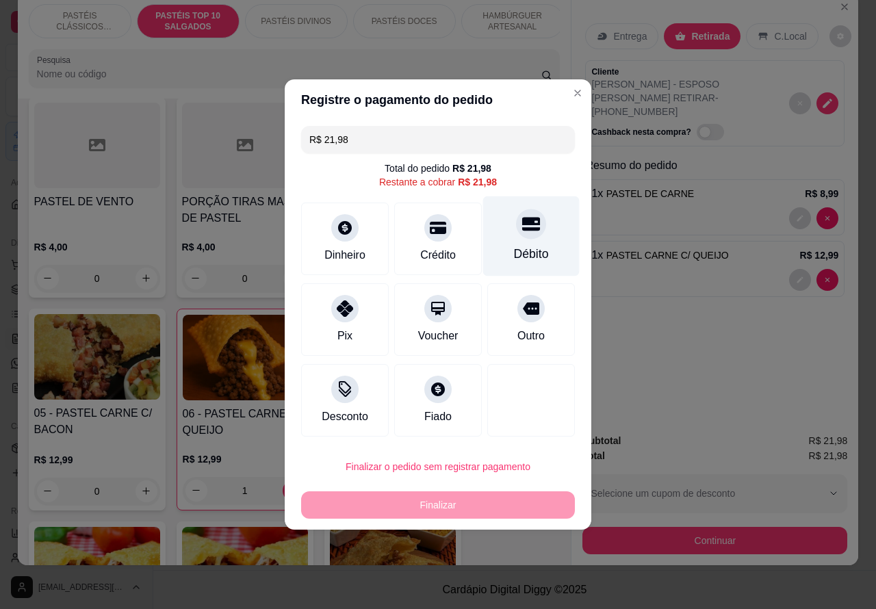
click at [522, 224] on icon at bounding box center [531, 225] width 18 height 14
type input "R$ 0,00"
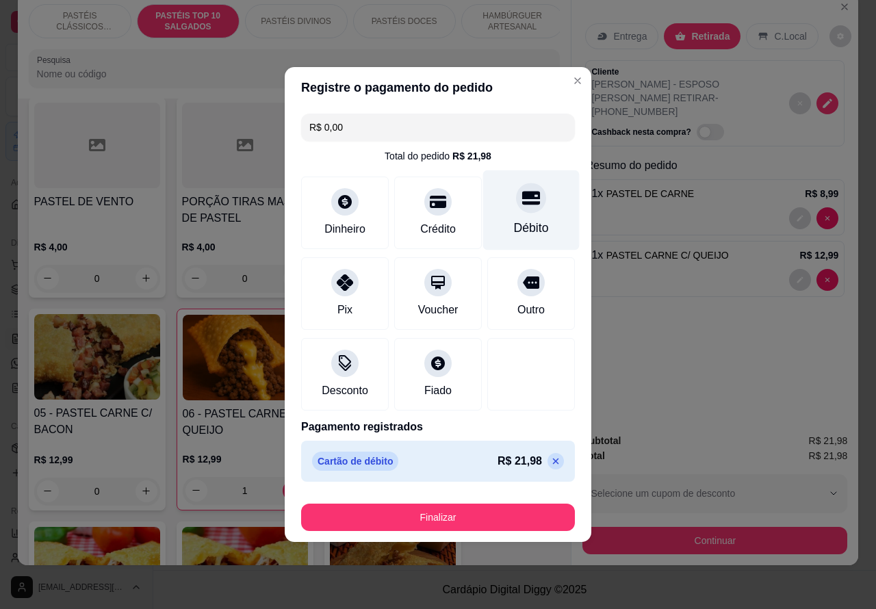
click at [481, 517] on button "Finalizar" at bounding box center [438, 517] width 274 height 27
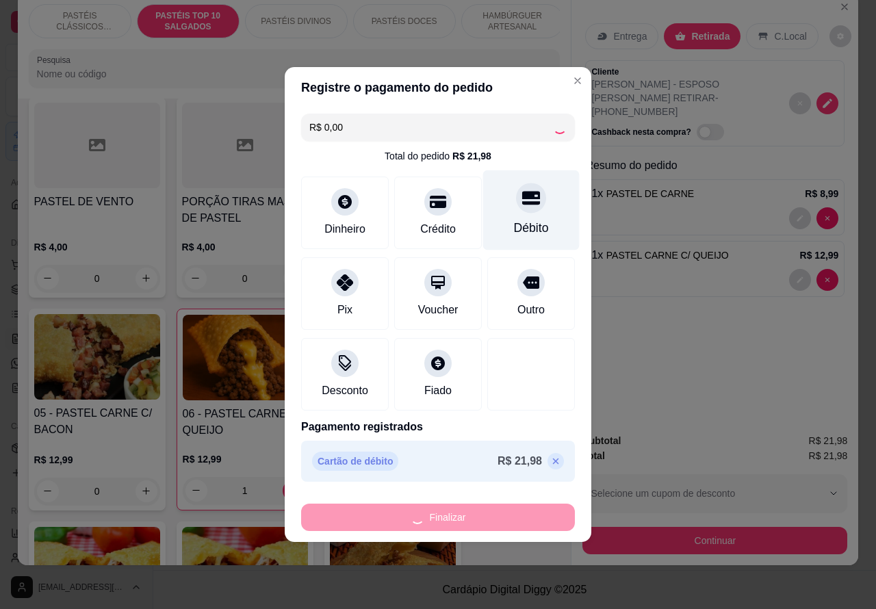
type input "0"
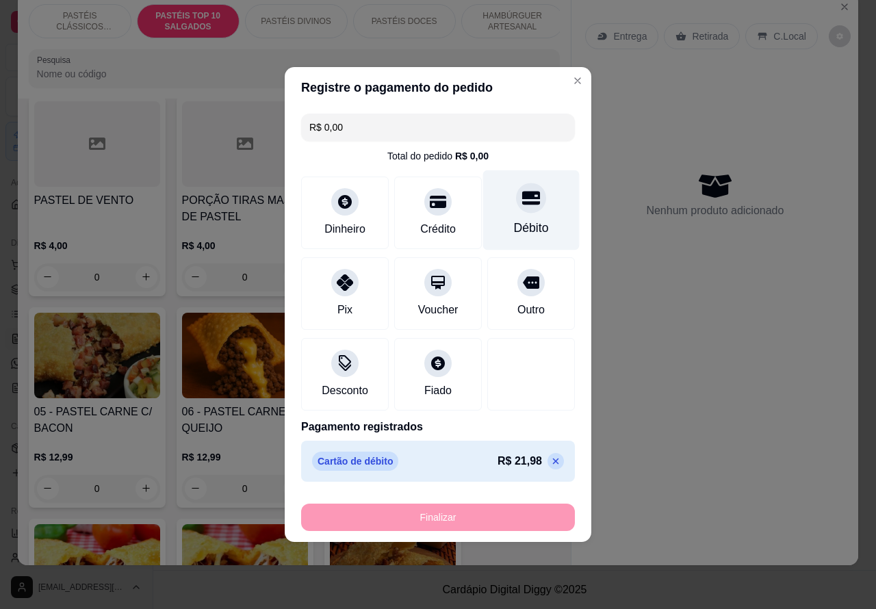
type input "-R$ 21,98"
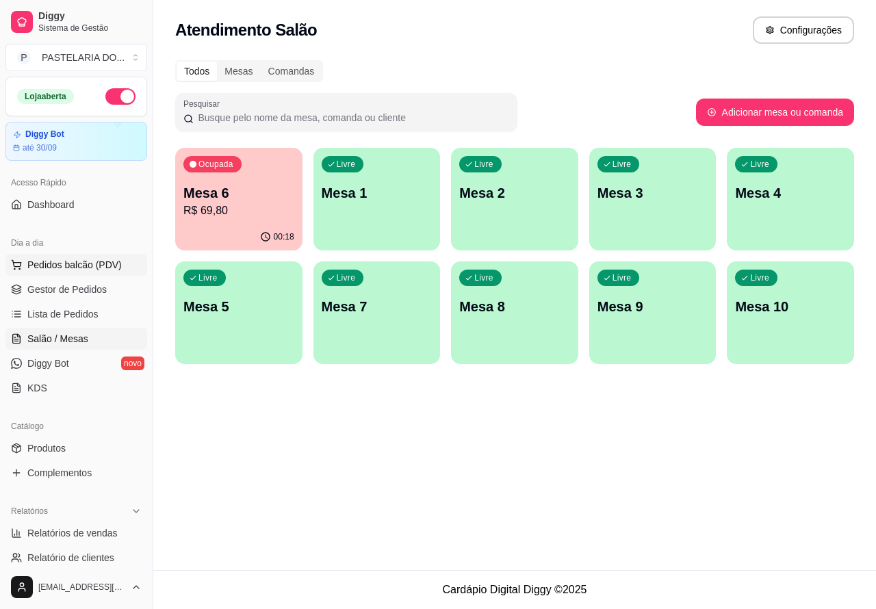
click at [80, 264] on span "Pedidos balcão (PDV)" at bounding box center [74, 265] width 94 height 14
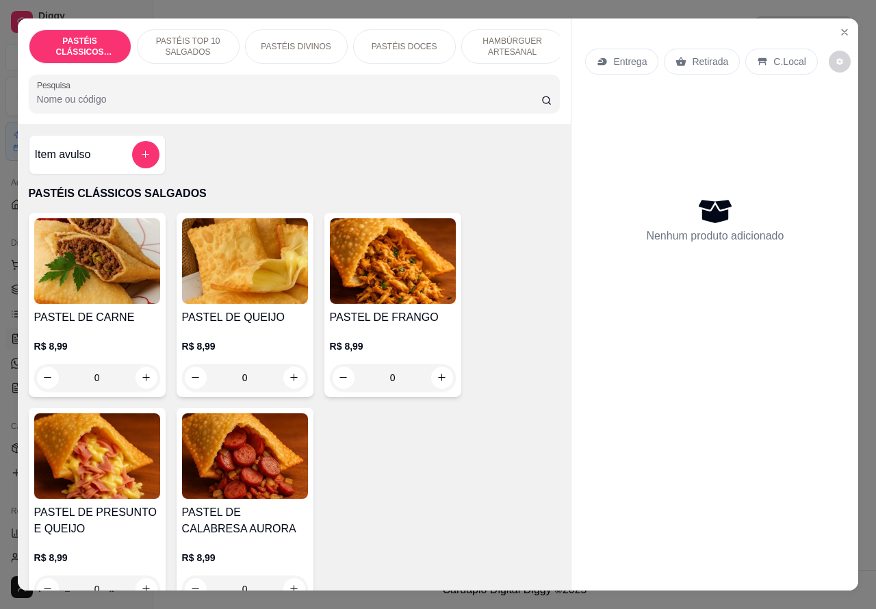
click at [620, 55] on p "Entrega" at bounding box center [630, 62] width 34 height 14
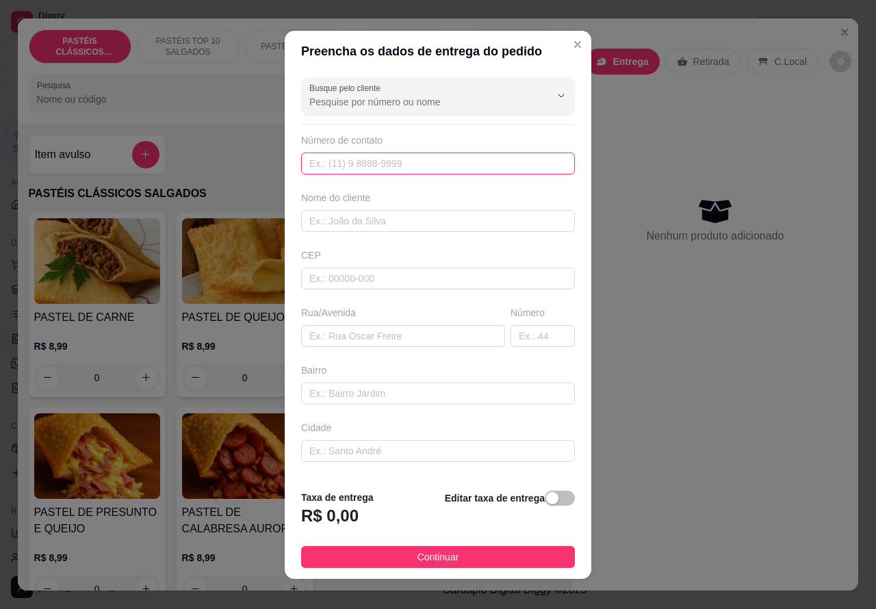
click at [402, 161] on input "text" at bounding box center [438, 164] width 274 height 22
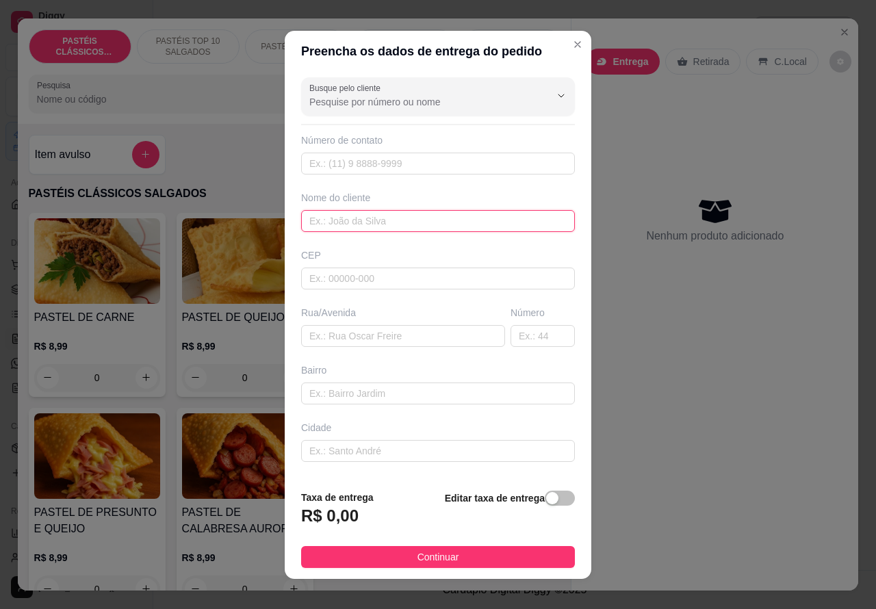
click at [424, 217] on input "text" at bounding box center [438, 221] width 274 height 22
type input "AGNALDO"
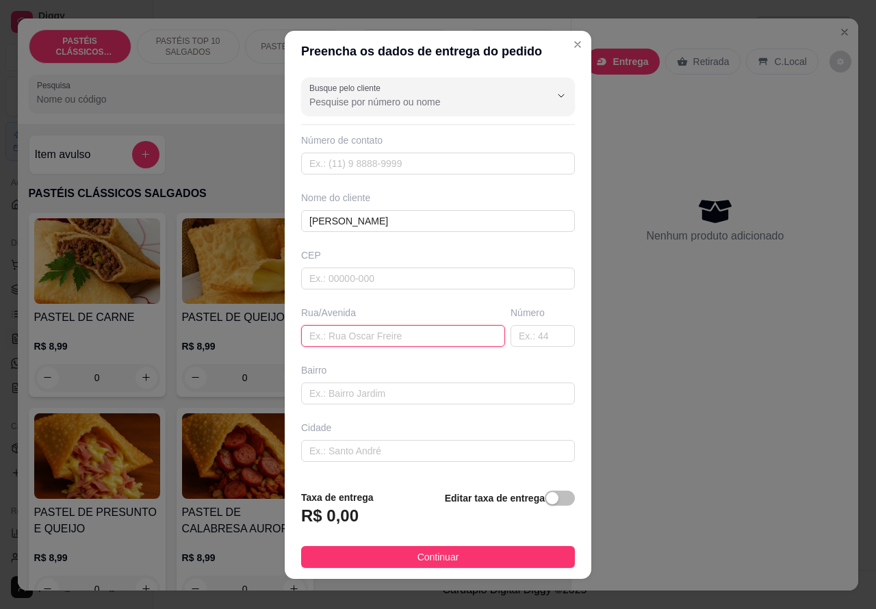
click at [402, 332] on input "text" at bounding box center [403, 336] width 204 height 22
paste input "Rua: clara Teodolina Silva 16"
type input "Rua: clara Teodolina Silva 16"
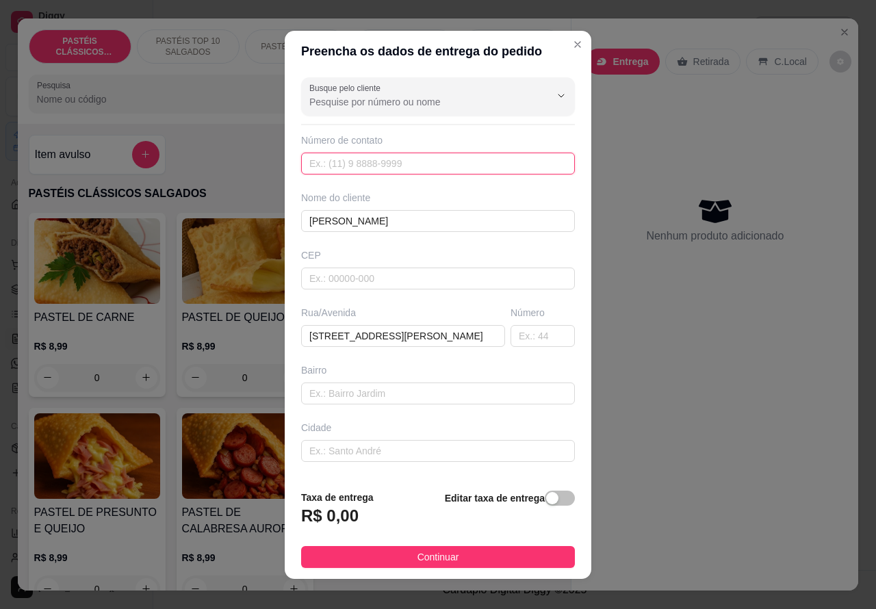
click at [402, 155] on input "text" at bounding box center [438, 164] width 274 height 22
paste input "(14) 99650-4853"
type input "(14) 99650-4853"
click at [545, 500] on span "button" at bounding box center [560, 498] width 30 height 15
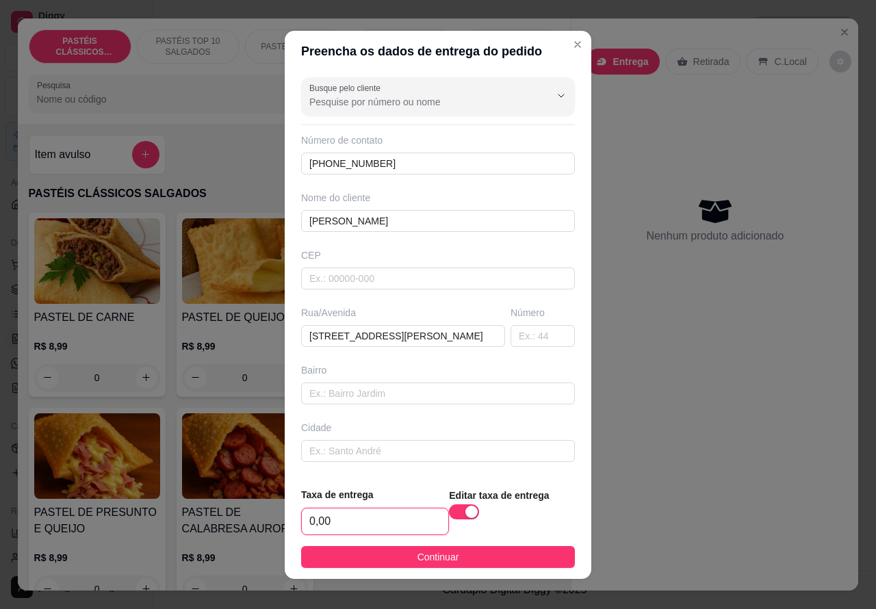
click at [307, 517] on input "0,00" at bounding box center [375, 522] width 146 height 26
type input "1,00"
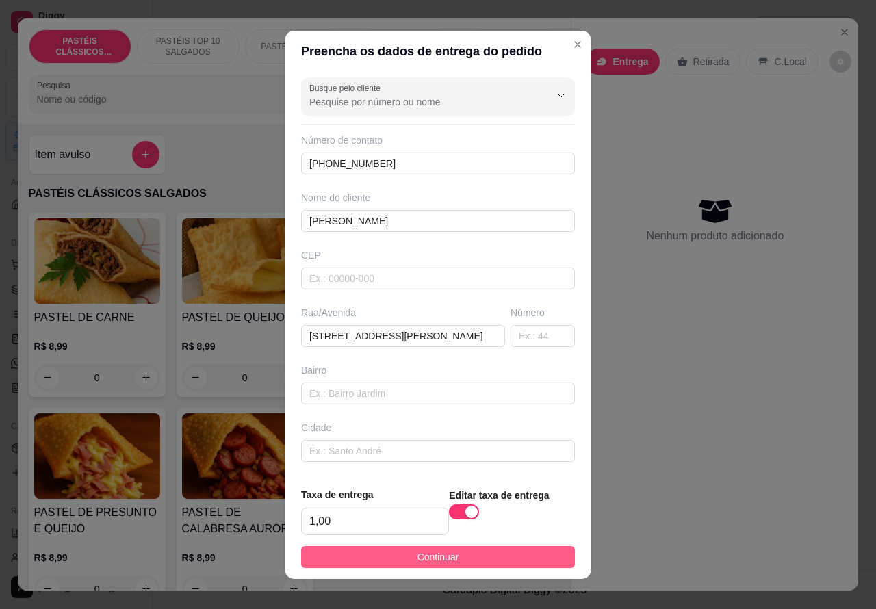
click at [500, 553] on button "Continuar" at bounding box center [438, 557] width 274 height 22
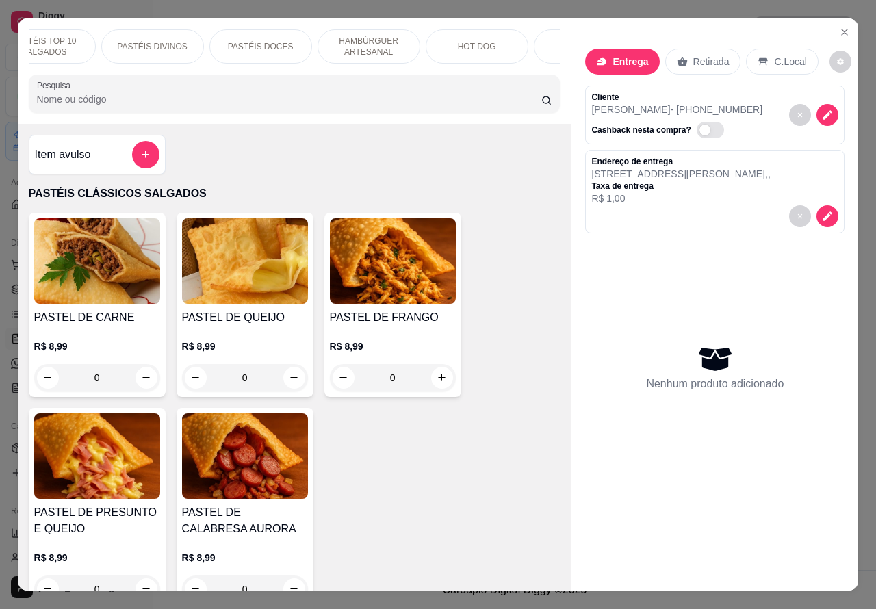
scroll to position [0, 216]
click at [513, 41] on p "BEBIDAS" at bounding box center [514, 46] width 36 height 11
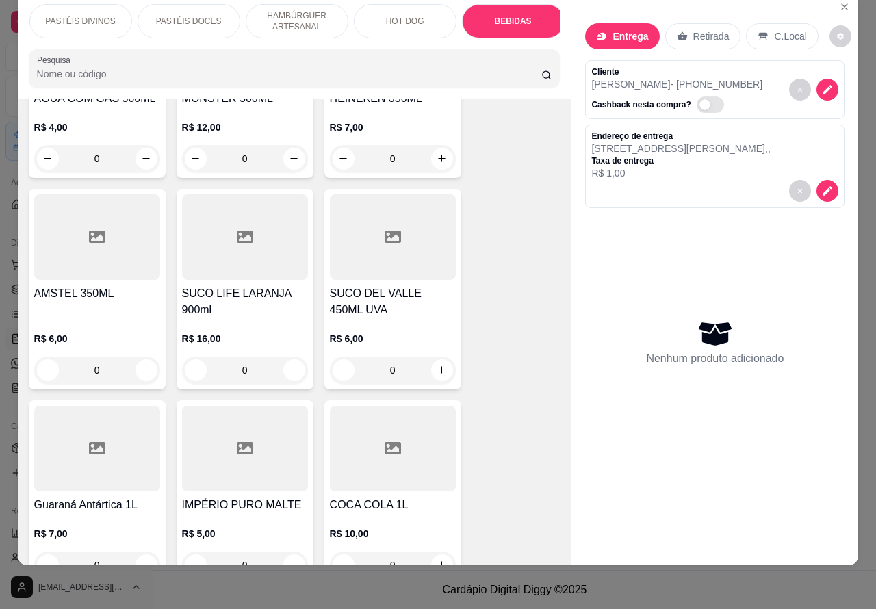
scroll to position [4916, 0]
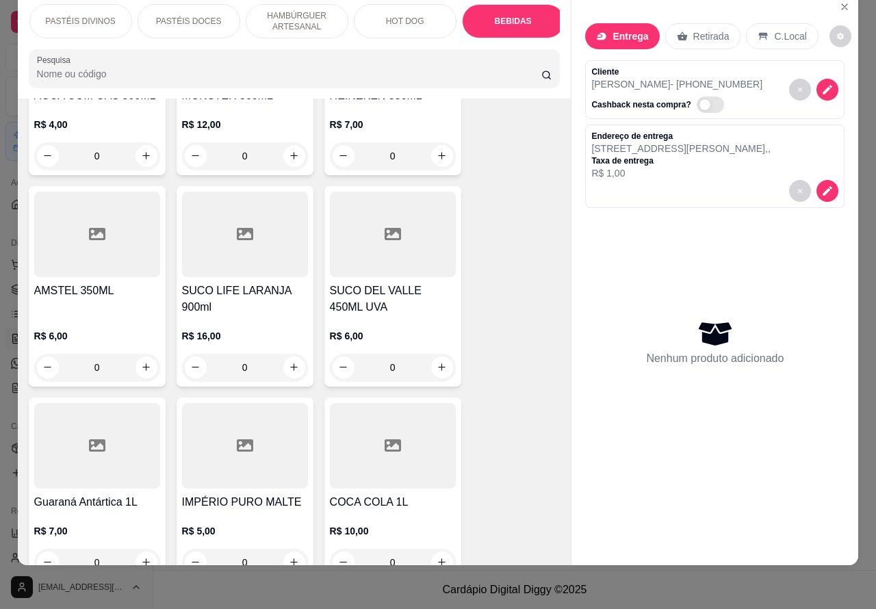
click at [142, 559] on icon "increase-product-quantity" at bounding box center [146, 563] width 8 height 8
type input "1"
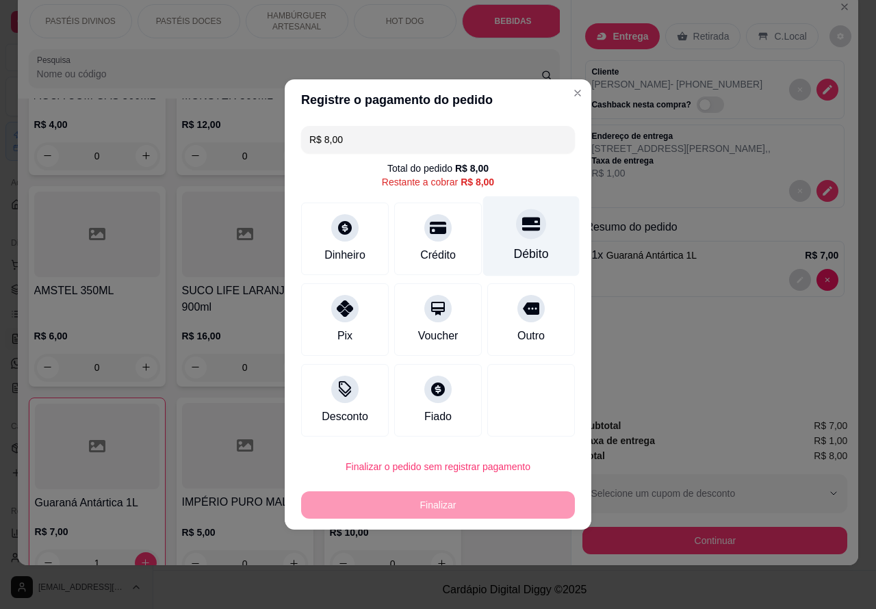
click at [531, 231] on div at bounding box center [531, 224] width 30 height 30
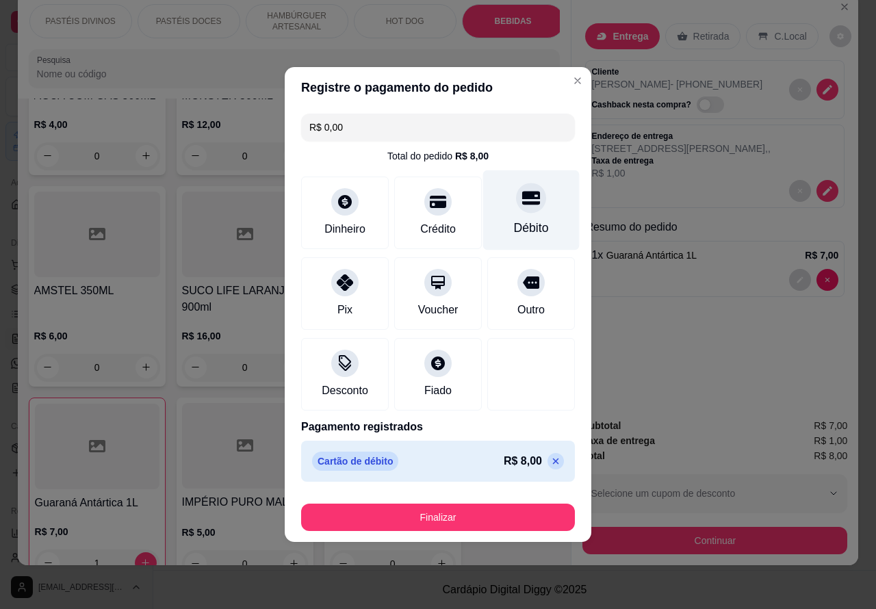
type input "R$ 0,00"
click at [485, 513] on button "Finalizar" at bounding box center [438, 517] width 274 height 27
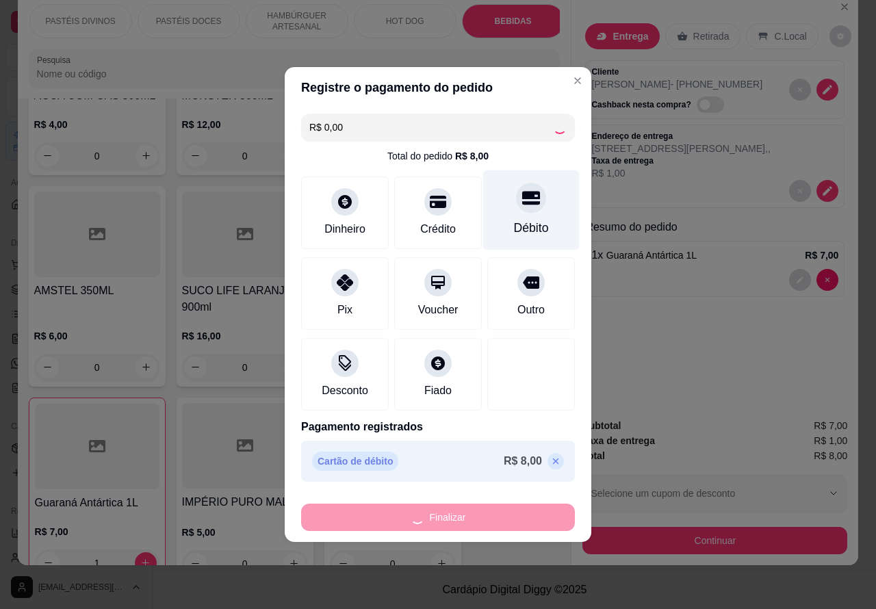
type input "0"
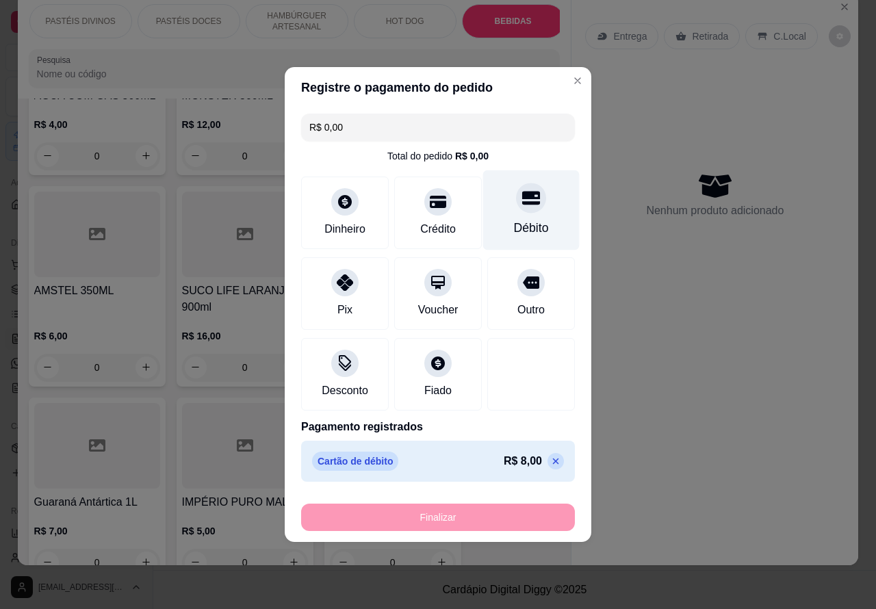
type input "-R$ 8,00"
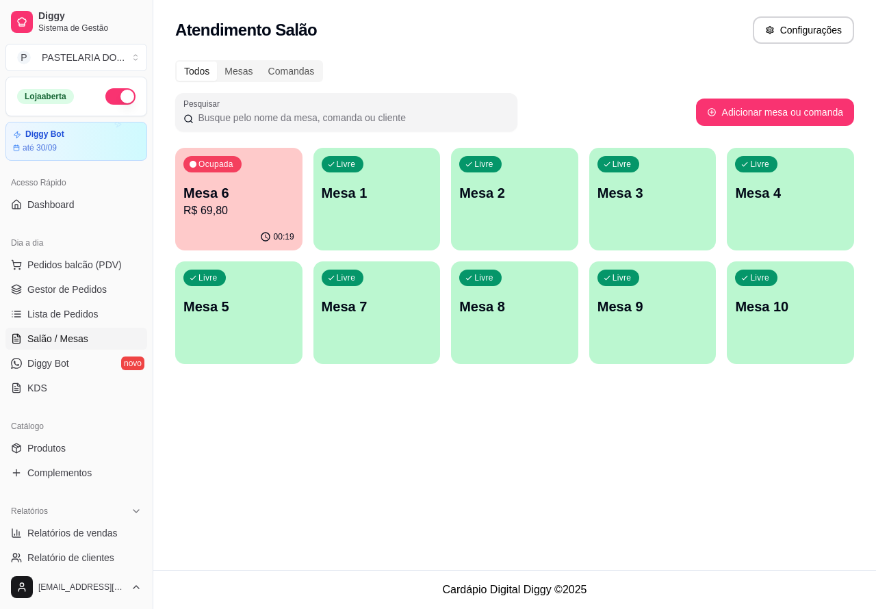
click at [396, 452] on div "Atendimento Salão Configurações Todos Mesas Comandas Pesquisar Adicionar mesa o…" at bounding box center [514, 285] width 723 height 570
click at [305, 444] on div "Atendimento Salão Configurações Todos Mesas Comandas Pesquisar Adicionar mesa o…" at bounding box center [514, 285] width 723 height 570
click at [367, 494] on div "Atendimento Salão Configurações Todos Mesas Comandas Pesquisar Adicionar mesa o…" at bounding box center [514, 285] width 723 height 570
click at [301, 442] on div "Atendimento Salão Configurações Todos Mesas Comandas Pesquisar Adicionar mesa o…" at bounding box center [514, 285] width 723 height 570
click at [526, 315] on p "Mesa 8" at bounding box center [514, 306] width 111 height 19
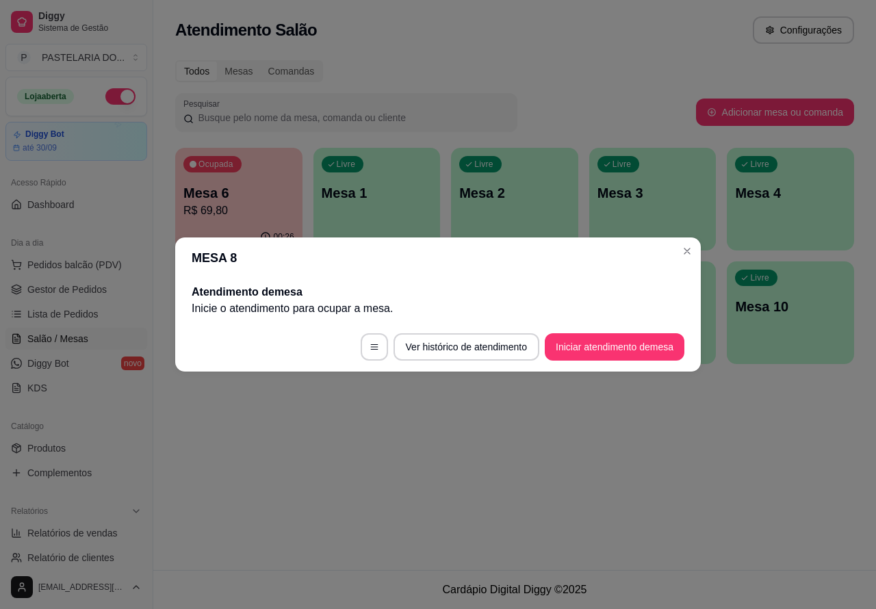
click at [635, 344] on button "Iniciar atendimento de mesa" at bounding box center [615, 346] width 140 height 27
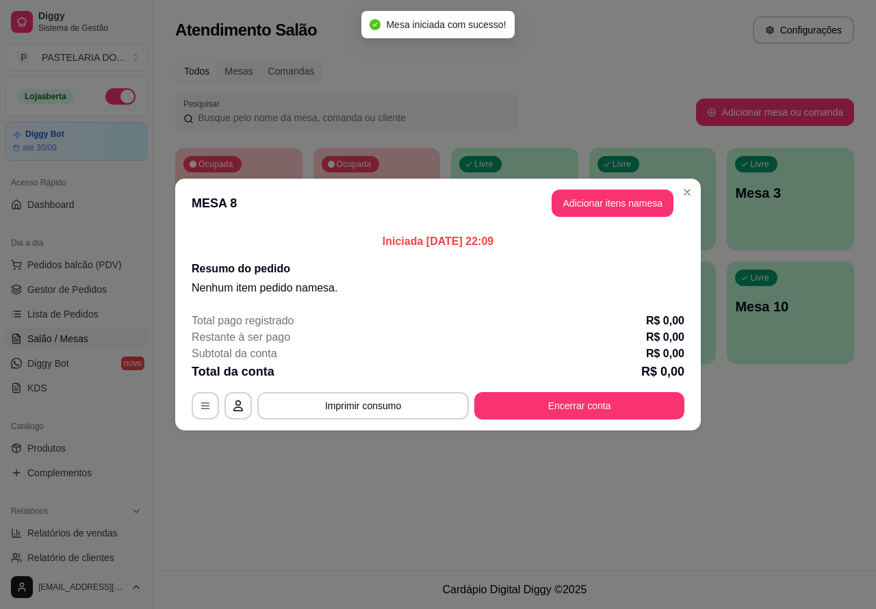
click at [604, 202] on div "Nenhum produto adicionado" at bounding box center [716, 198] width 260 height 269
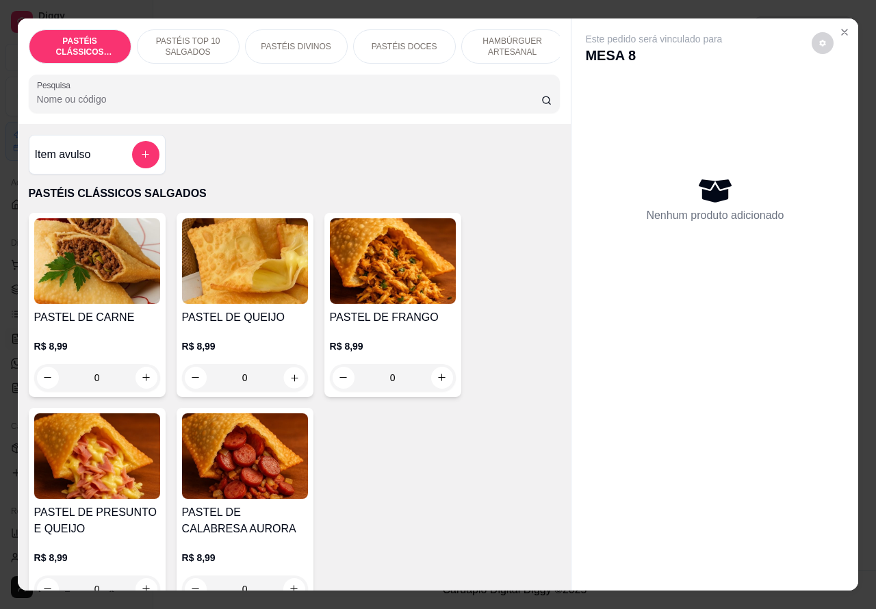
click at [289, 381] on icon "increase-product-quantity" at bounding box center [294, 377] width 10 height 10
type input "1"
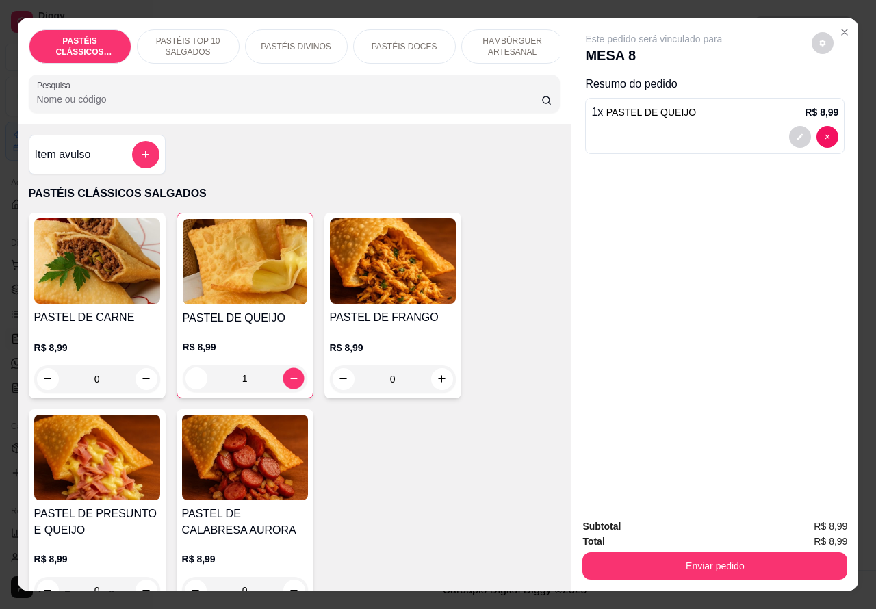
click at [285, 378] on button "increase-product-quantity" at bounding box center [293, 378] width 21 height 21
click at [406, 41] on p "PASTÉIS DOCES" at bounding box center [405, 46] width 66 height 11
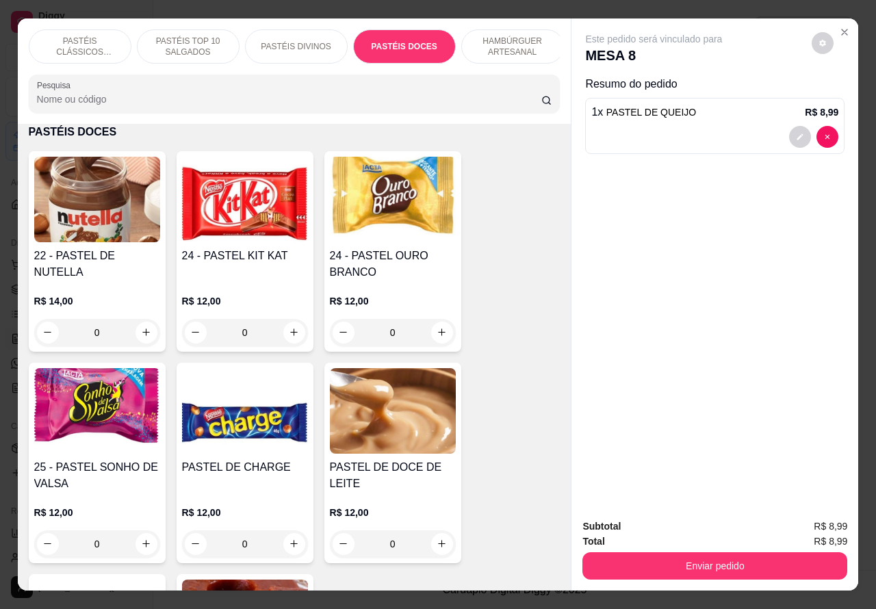
scroll to position [31, 0]
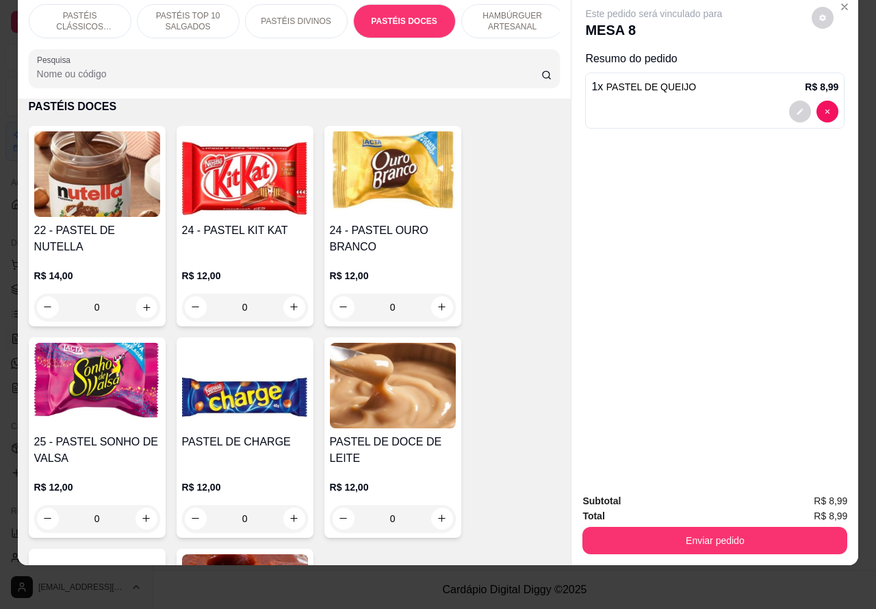
click at [141, 302] on icon "increase-product-quantity" at bounding box center [146, 307] width 10 height 10
type input "1"
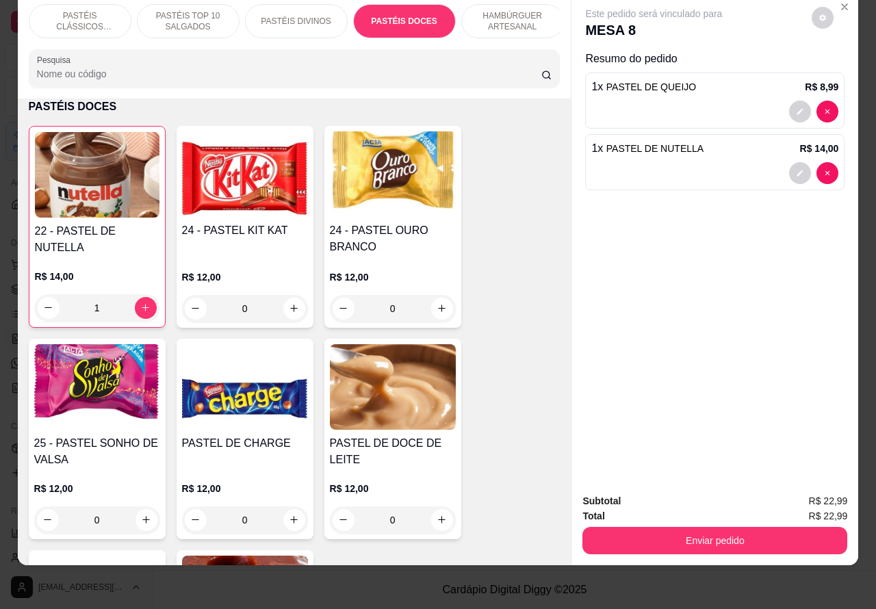
click at [52, 10] on p "PASTÉIS CLÁSSICOS SALGADOS" at bounding box center [79, 21] width 79 height 22
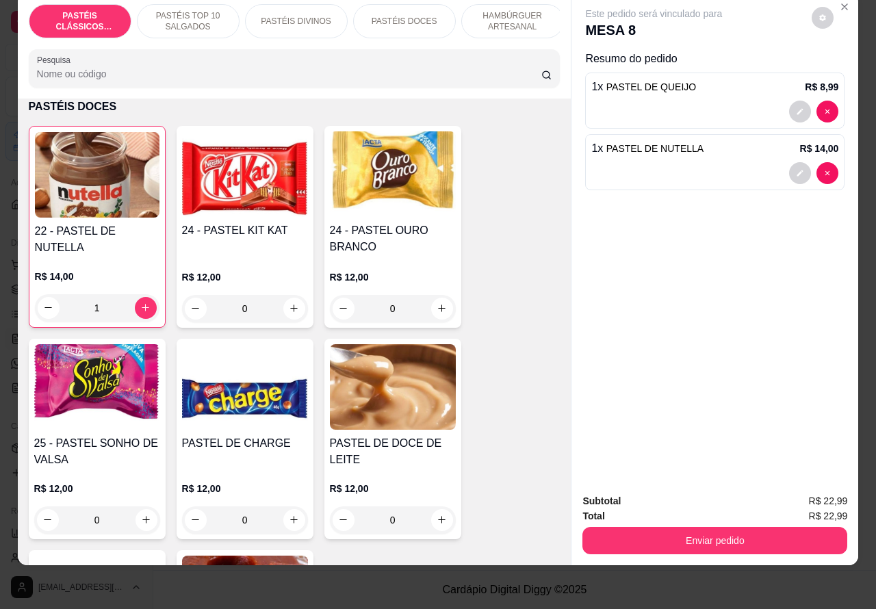
scroll to position [62, 0]
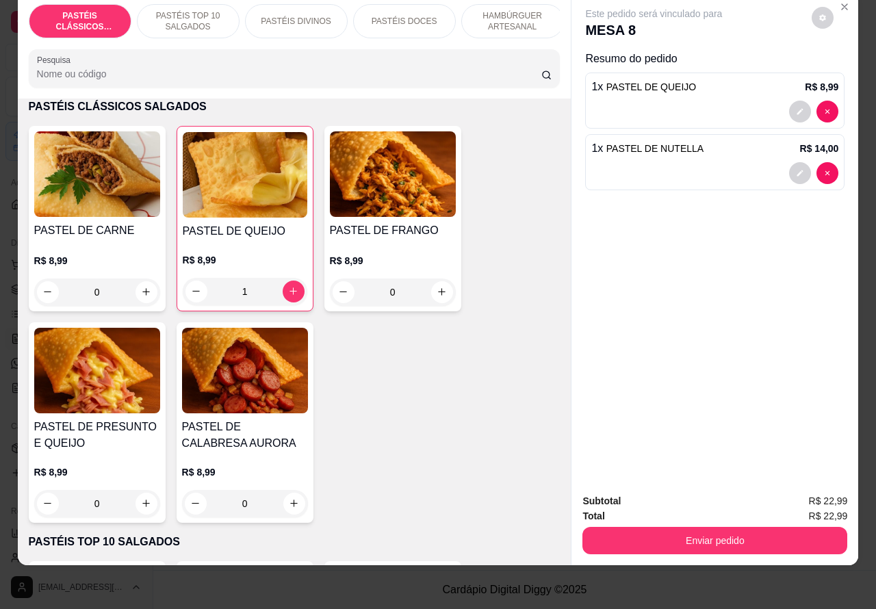
click at [290, 292] on icon "increase-product-quantity" at bounding box center [294, 292] width 8 height 8
type input "2"
click at [672, 528] on button "Enviar pedido" at bounding box center [715, 541] width 257 height 27
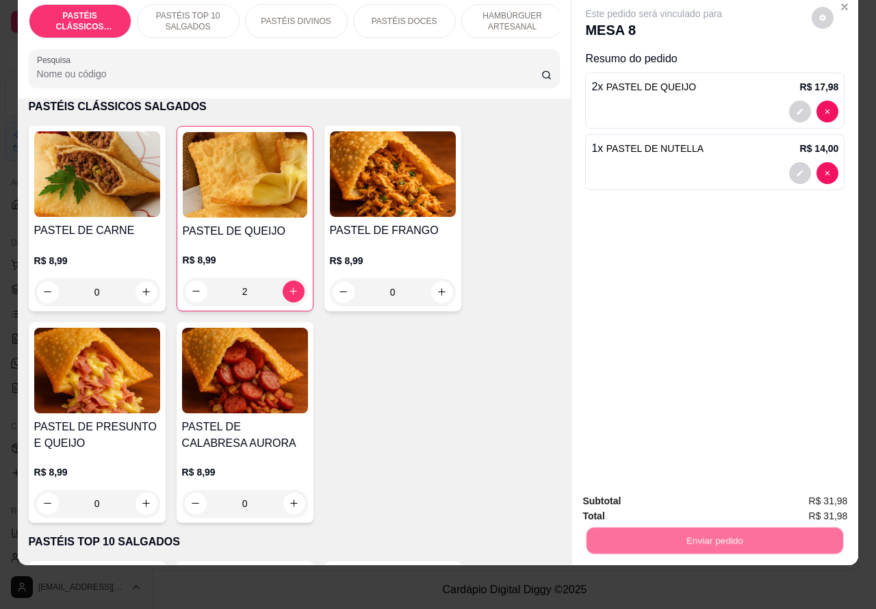
click at [657, 487] on button "Não registrar e enviar pedido" at bounding box center [669, 495] width 142 height 26
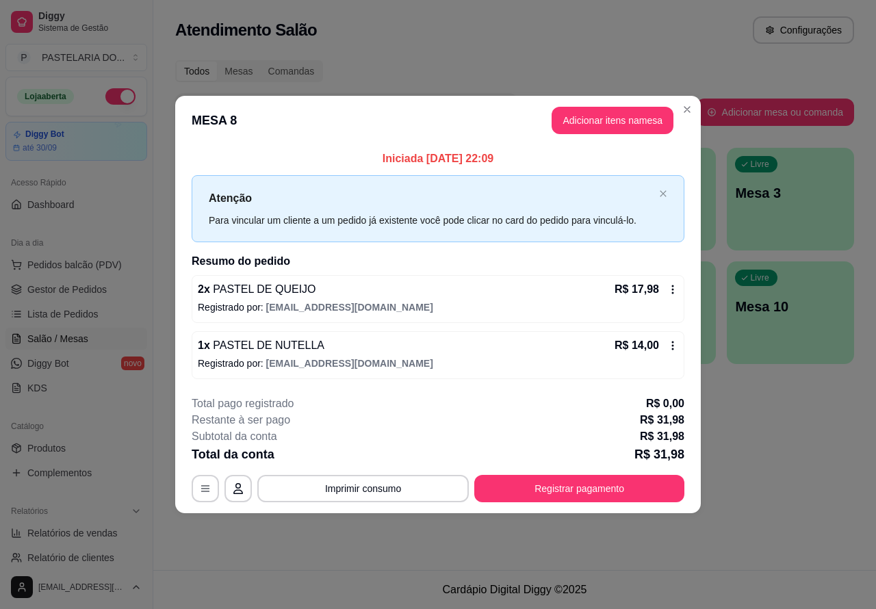
click at [775, 459] on div "Atendimento Salão Configurações Todos Mesas Comandas Pesquisar Adicionar mesa o…" at bounding box center [514, 285] width 723 height 570
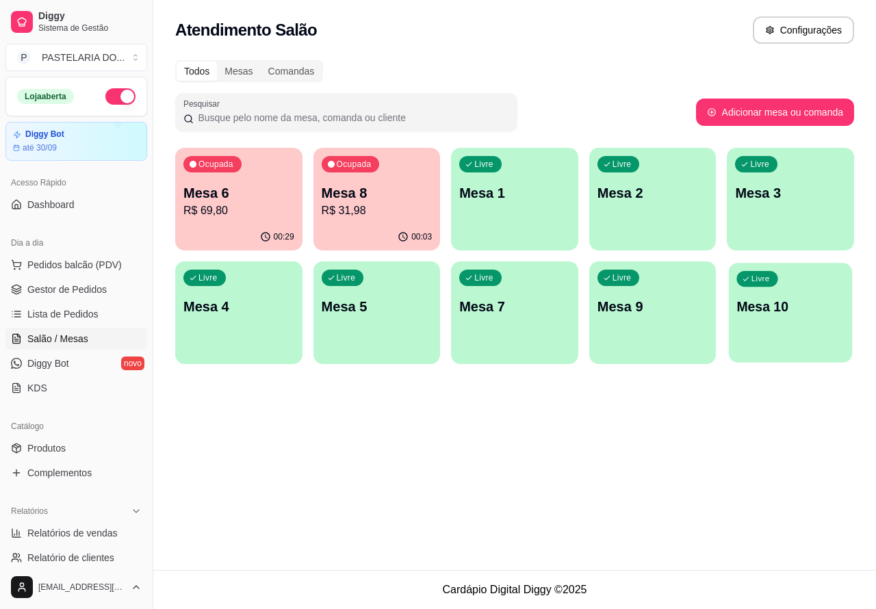
click at [801, 317] on div "Livre Mesa 10" at bounding box center [790, 305] width 123 height 84
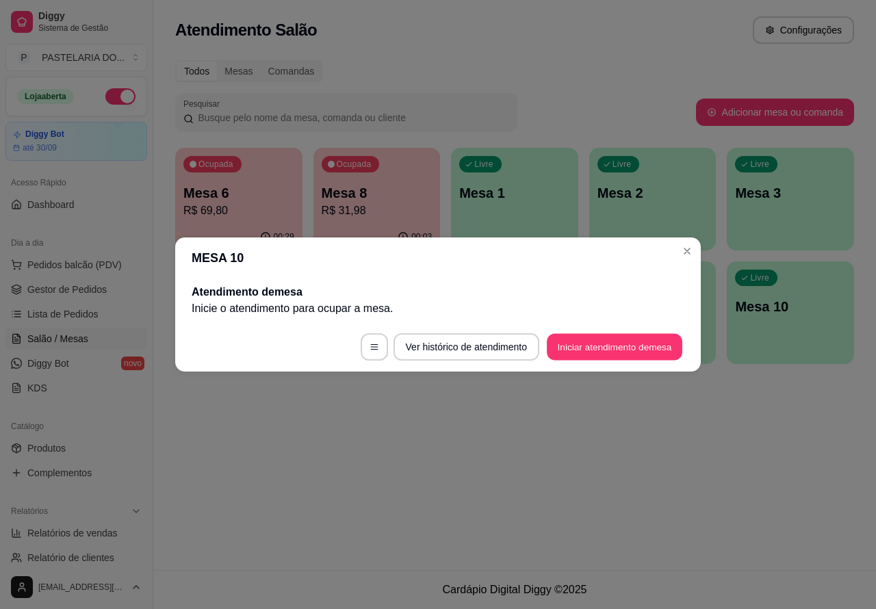
click at [634, 341] on button "Iniciar atendimento de mesa" at bounding box center [615, 347] width 136 height 27
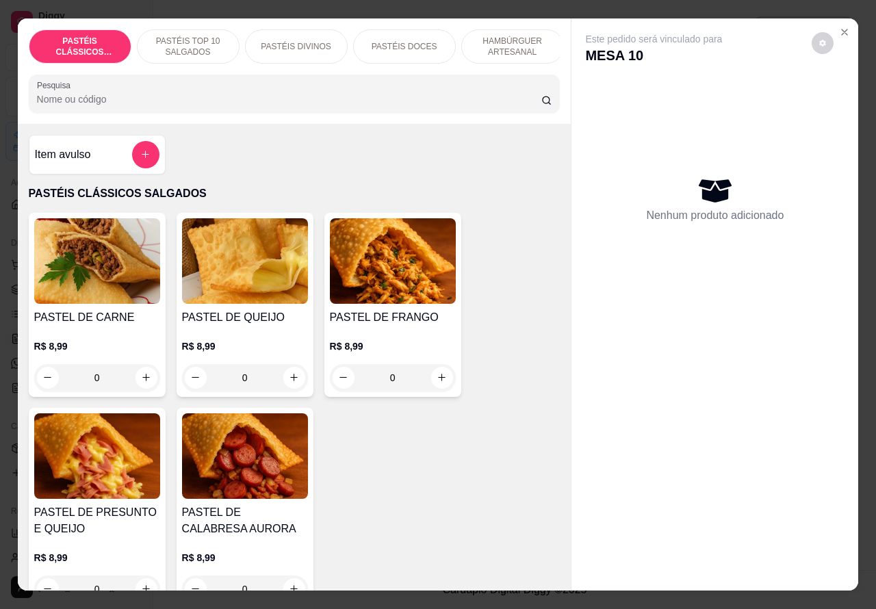
click at [190, 36] on p "PASTÉIS TOP 10 SALGADOS" at bounding box center [188, 47] width 79 height 22
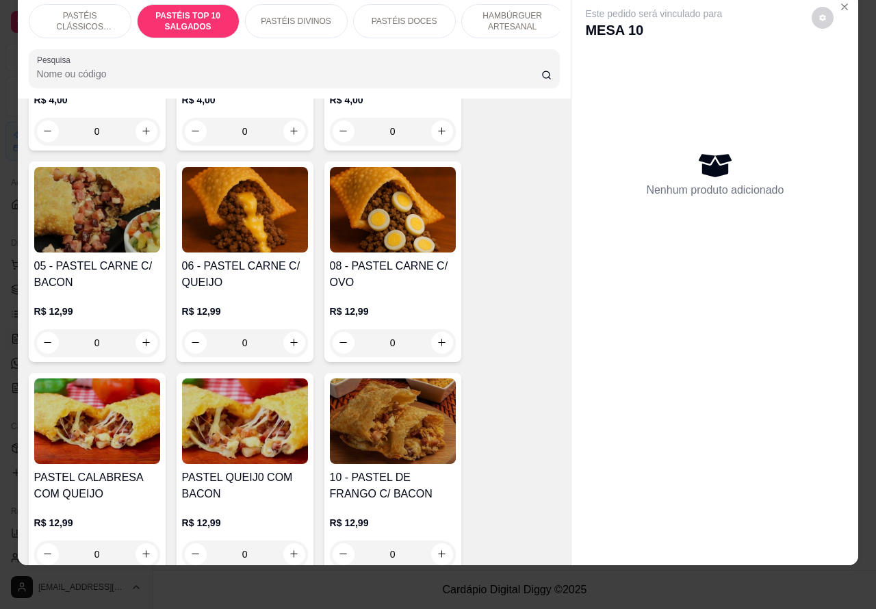
scroll to position [885, 0]
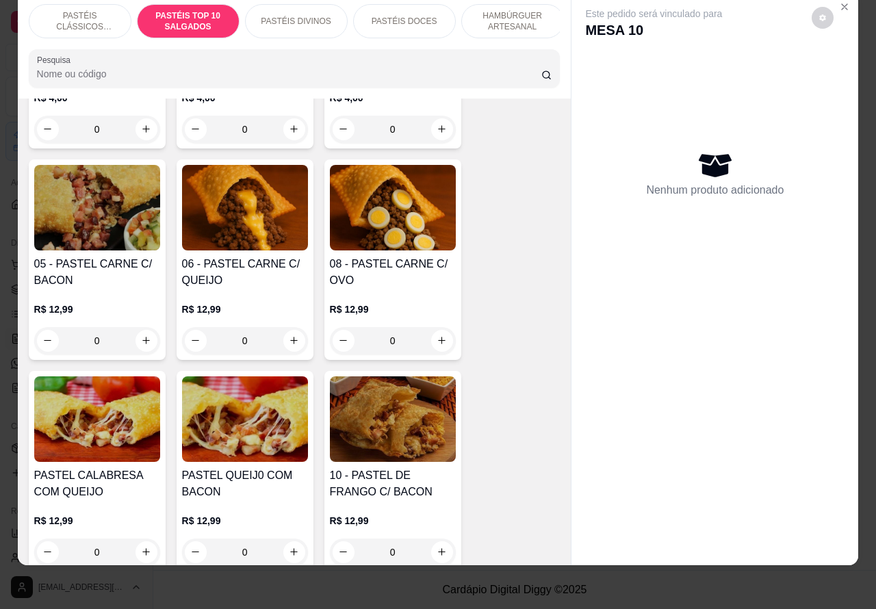
click at [283, 333] on div "0" at bounding box center [245, 340] width 126 height 27
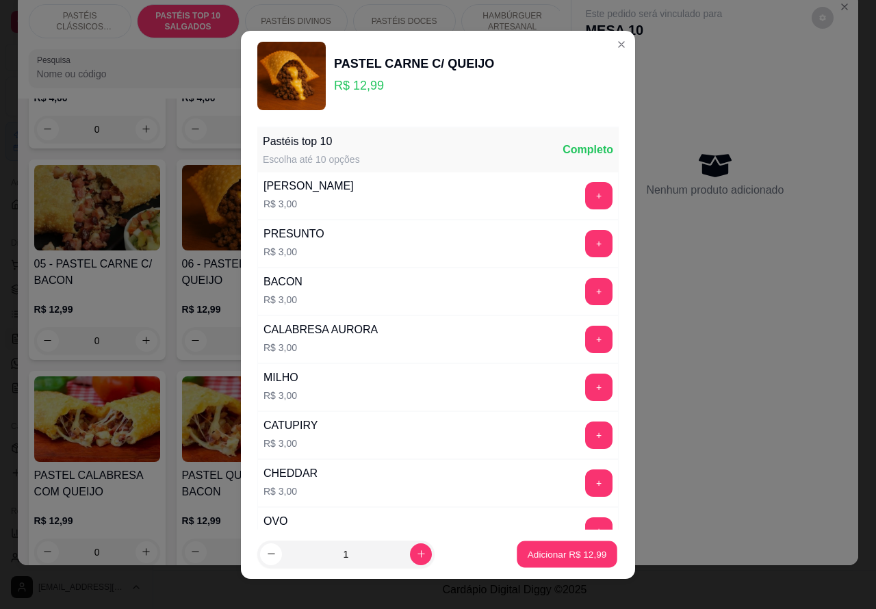
click at [541, 552] on p "Adicionar R$ 12,99" at bounding box center [567, 554] width 79 height 13
type input "1"
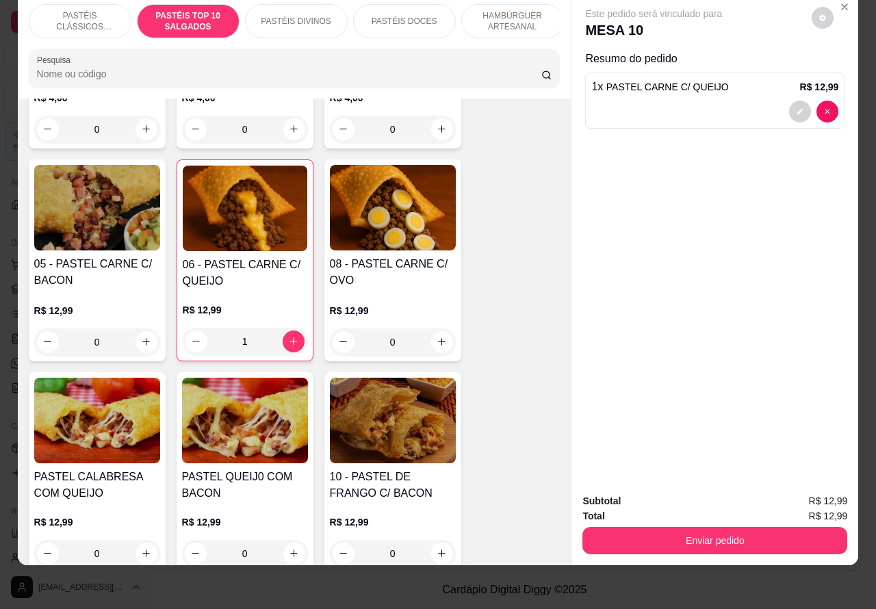
click at [81, 10] on p "PASTÉIS CLÁSSICOS SALGADOS" at bounding box center [79, 21] width 79 height 22
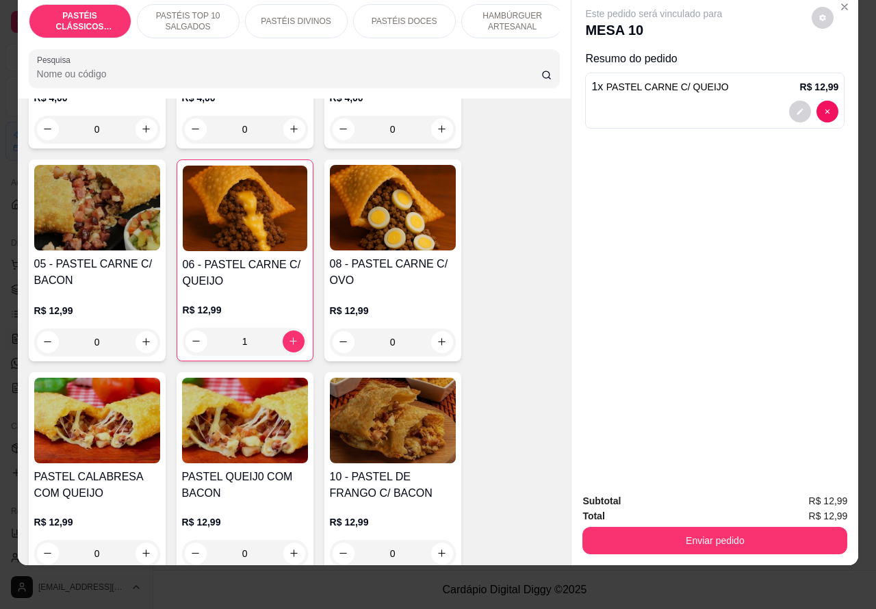
scroll to position [62, 0]
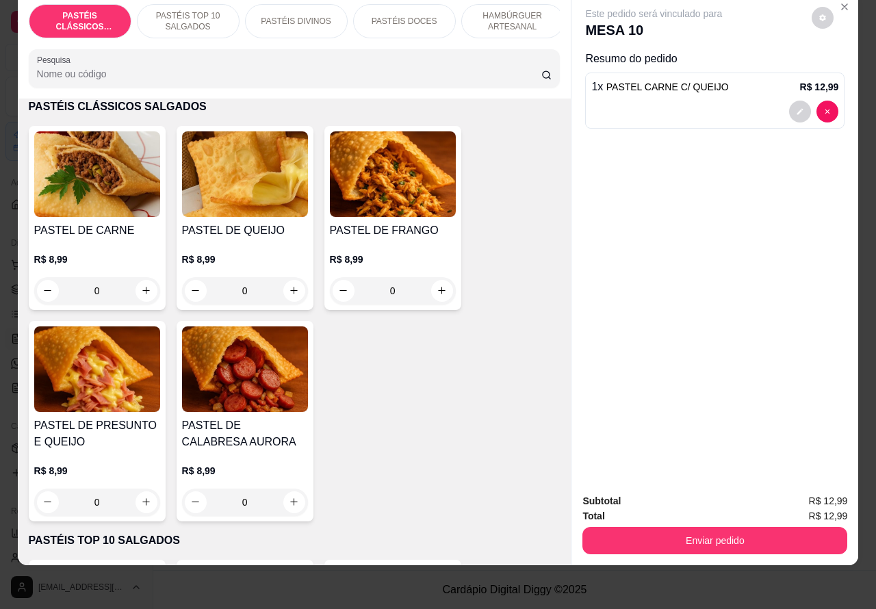
click at [283, 285] on button "increase-product-quantity" at bounding box center [294, 291] width 22 height 22
type input "1"
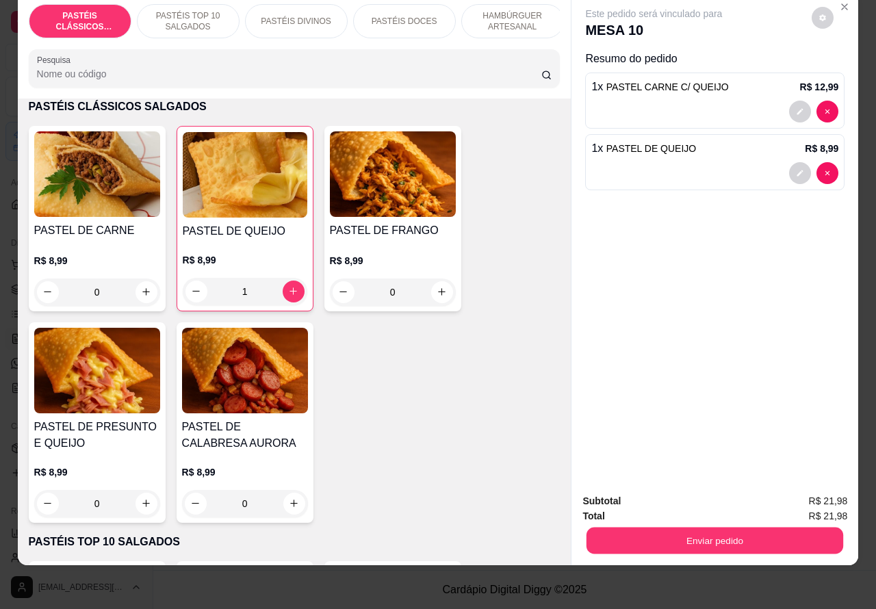
click at [696, 528] on button "Enviar pedido" at bounding box center [715, 541] width 257 height 27
click at [689, 337] on div "Este pedido será vinculado para MESA 10 Resumo do pedido 1 x PASTEL CARNE C/ QU…" at bounding box center [715, 238] width 287 height 490
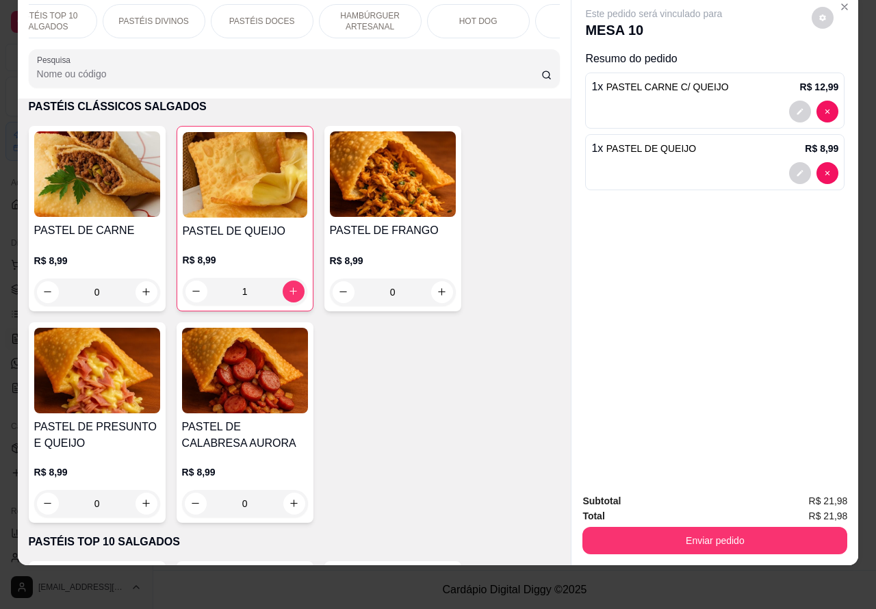
scroll to position [0, 246]
click at [489, 16] on p "BEBIDAS" at bounding box center [483, 21] width 36 height 11
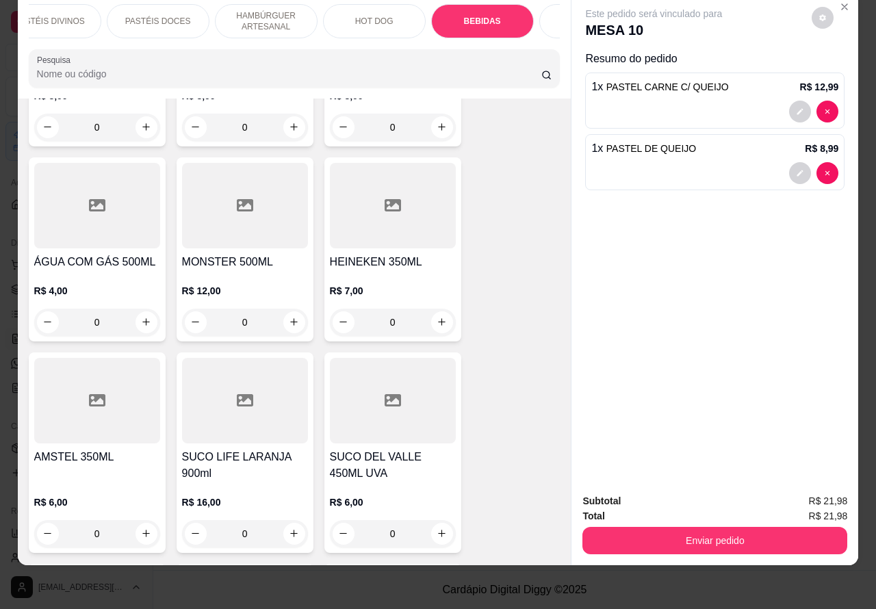
scroll to position [4792, 0]
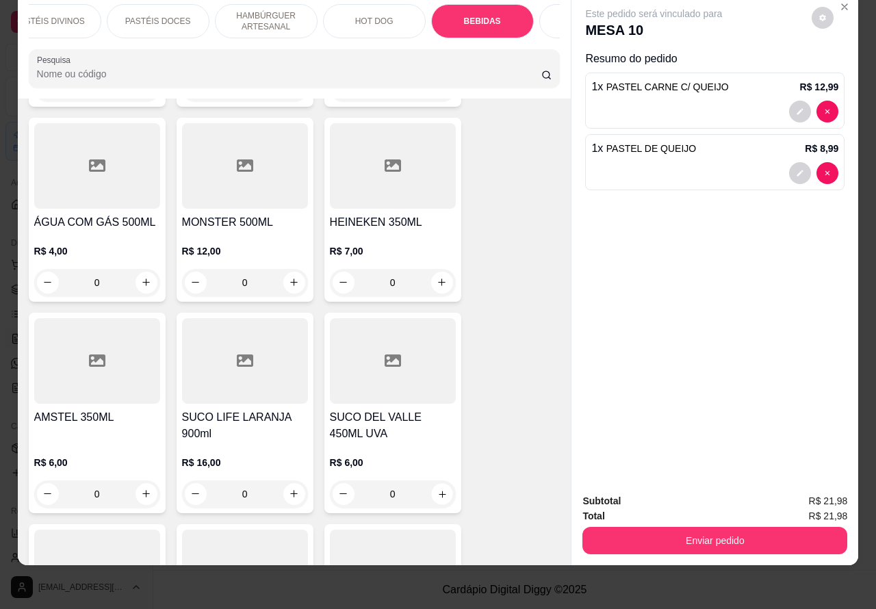
click at [437, 489] on icon "increase-product-quantity" at bounding box center [442, 494] width 10 height 10
type input "1"
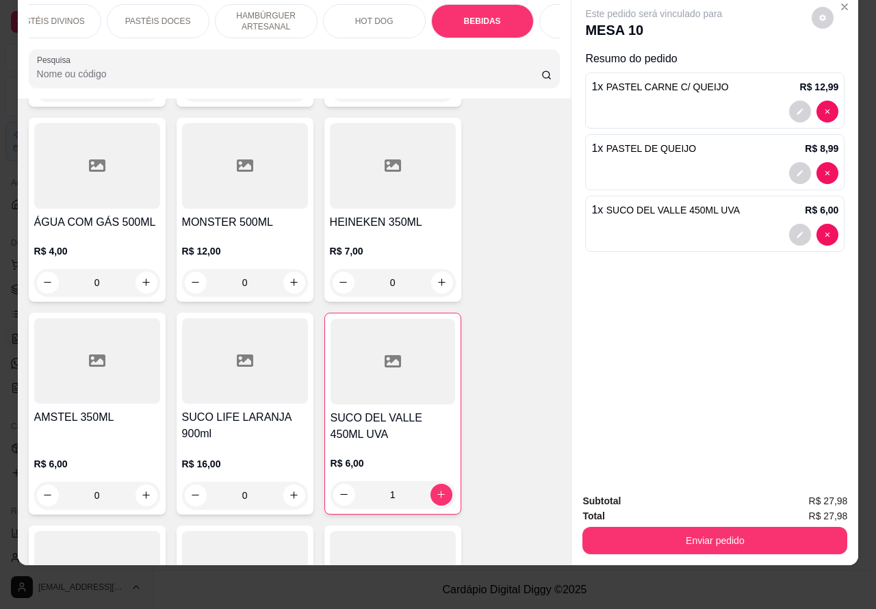
click at [739, 527] on button "Enviar pedido" at bounding box center [715, 540] width 265 height 27
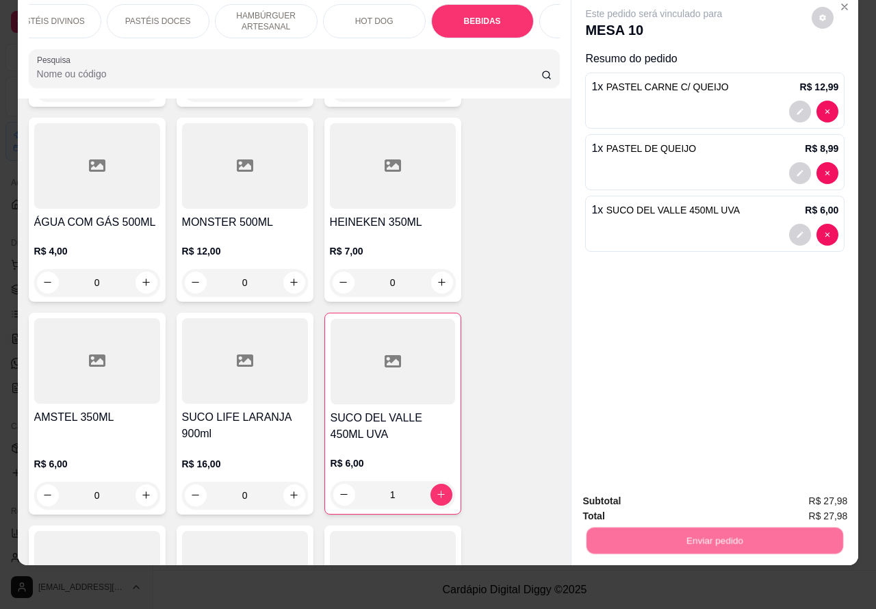
click at [665, 489] on button "Não registrar e enviar pedido" at bounding box center [669, 495] width 142 height 26
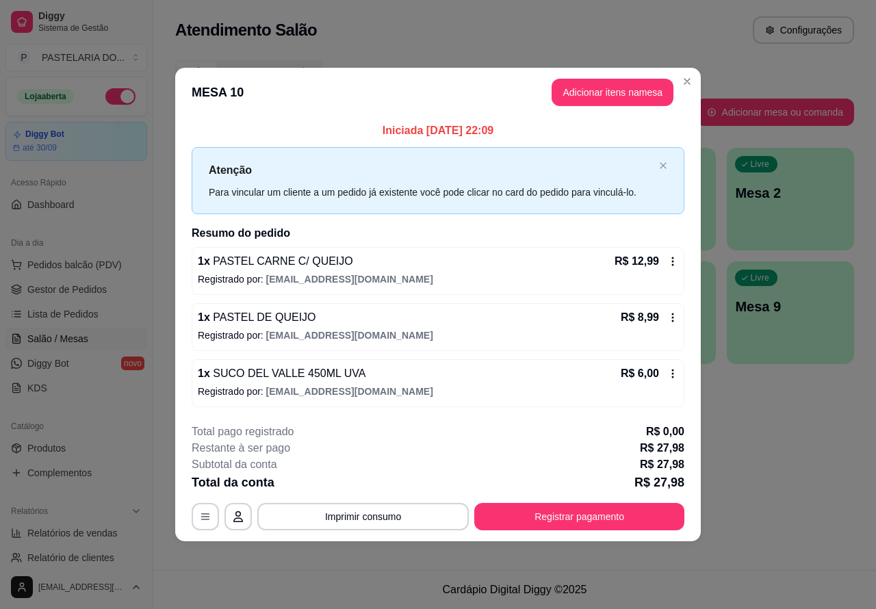
click at [798, 456] on div "Atendimento Salão Configurações Todos Mesas Comandas Pesquisar Adicionar mesa o…" at bounding box center [514, 285] width 723 height 570
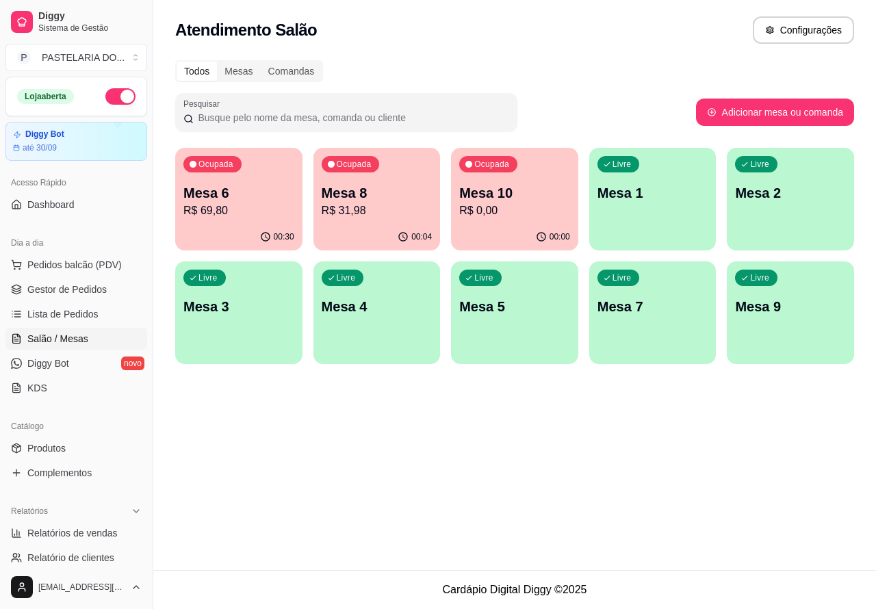
click at [378, 192] on p "Mesa 8" at bounding box center [377, 192] width 111 height 19
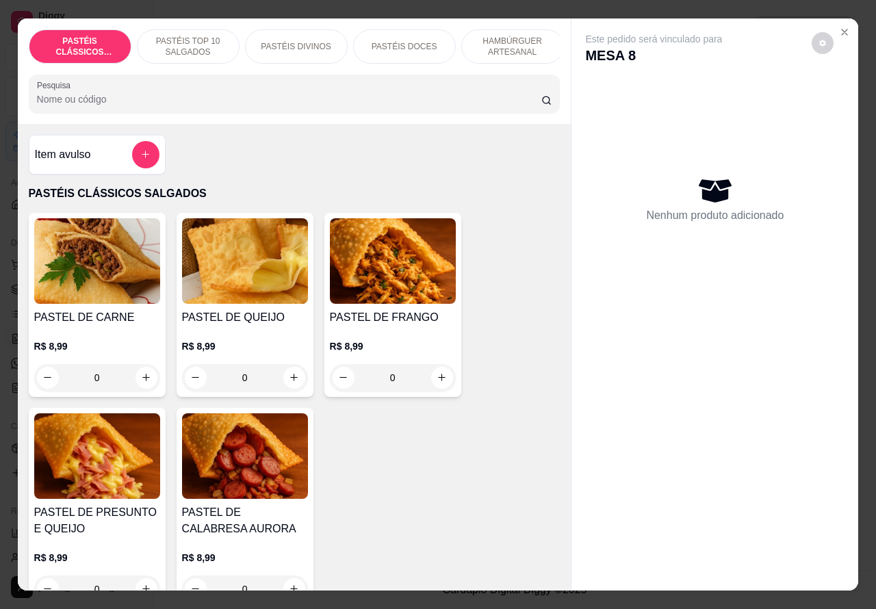
click at [507, 36] on p "HAMBÚRGUER ARTESANAL" at bounding box center [512, 47] width 79 height 22
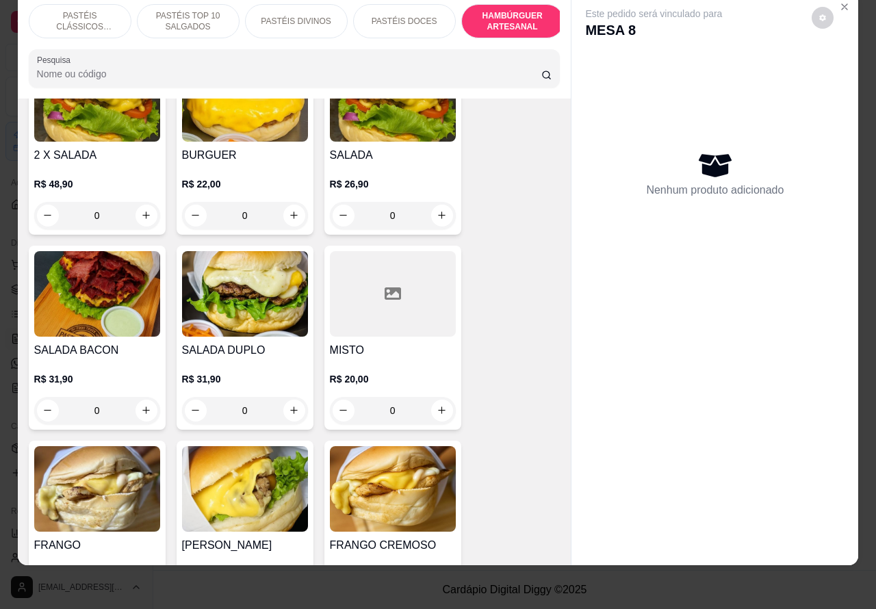
scroll to position [3002, 0]
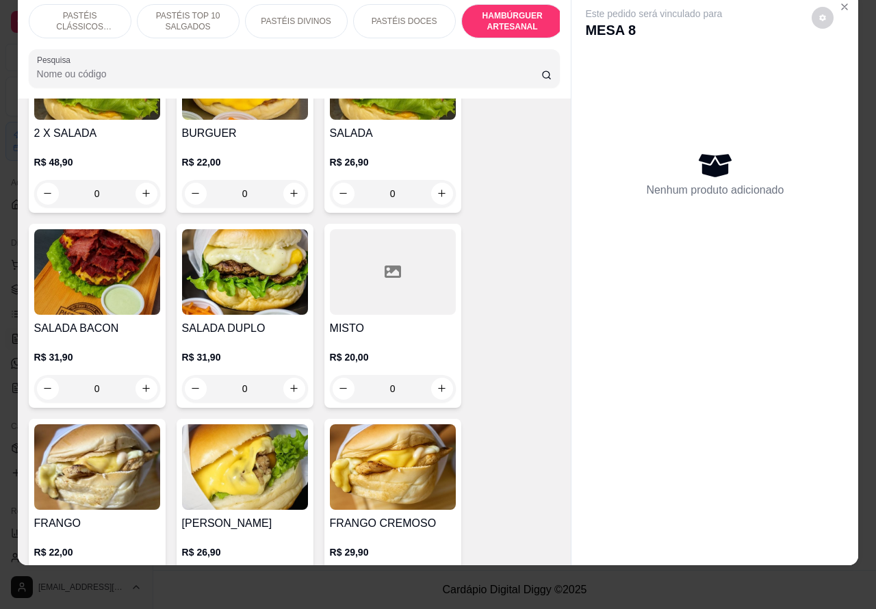
click at [281, 375] on div "0" at bounding box center [245, 388] width 126 height 27
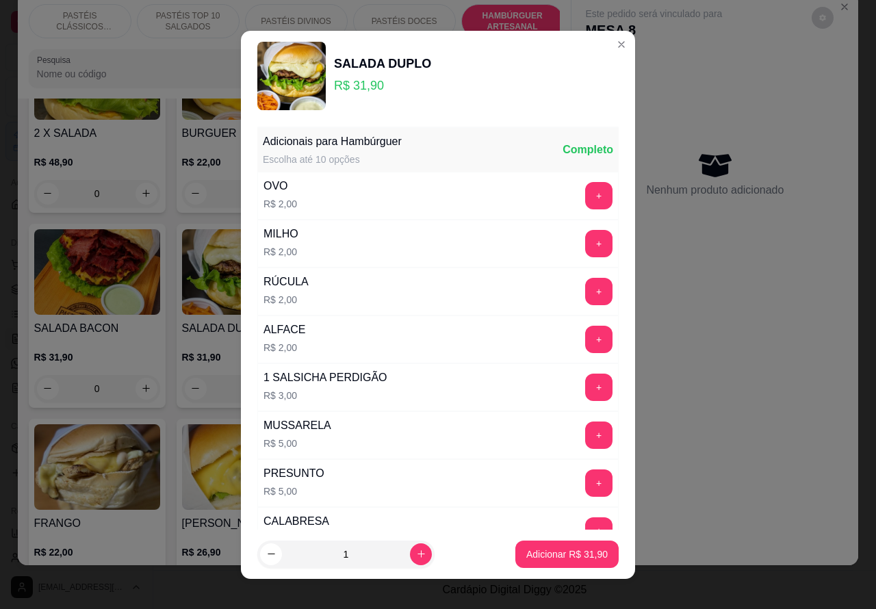
click at [585, 188] on button "+" at bounding box center [598, 195] width 27 height 27
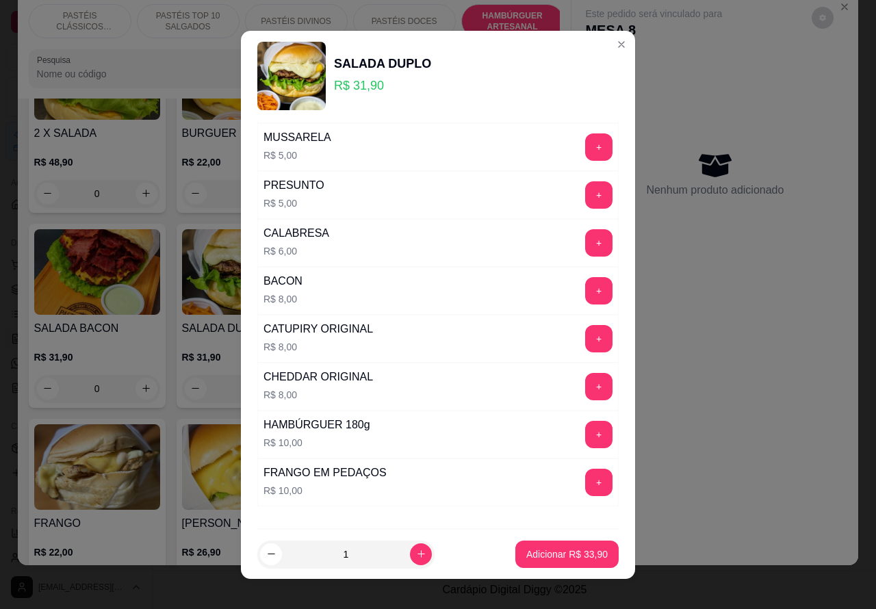
scroll to position [371, 0]
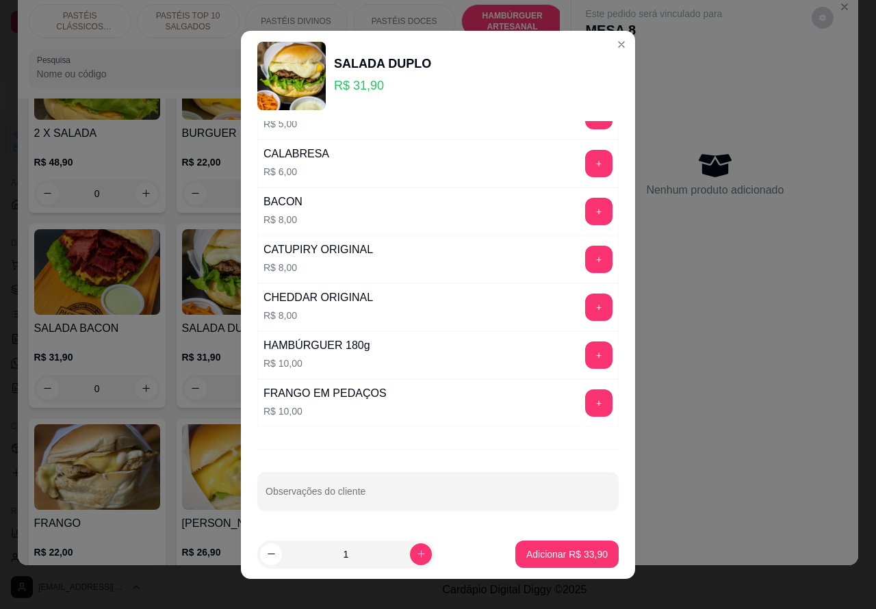
click at [418, 494] on input "Observações do cliente" at bounding box center [438, 497] width 345 height 14
type input "sem cebola, cortar ao meio"
click at [563, 552] on p "Adicionar R$ 33,90" at bounding box center [567, 554] width 79 height 13
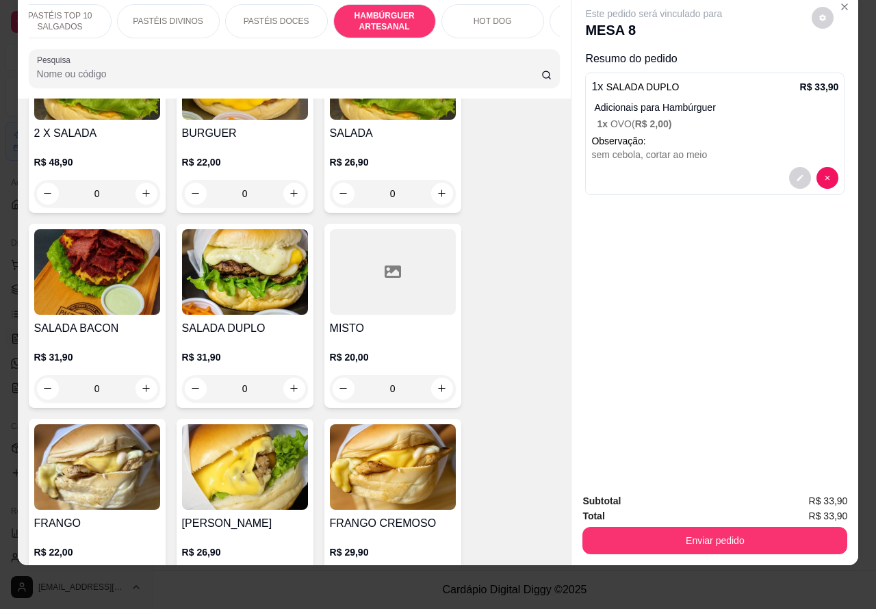
scroll to position [0, 132]
click at [717, 528] on button "Enviar pedido" at bounding box center [715, 541] width 257 height 27
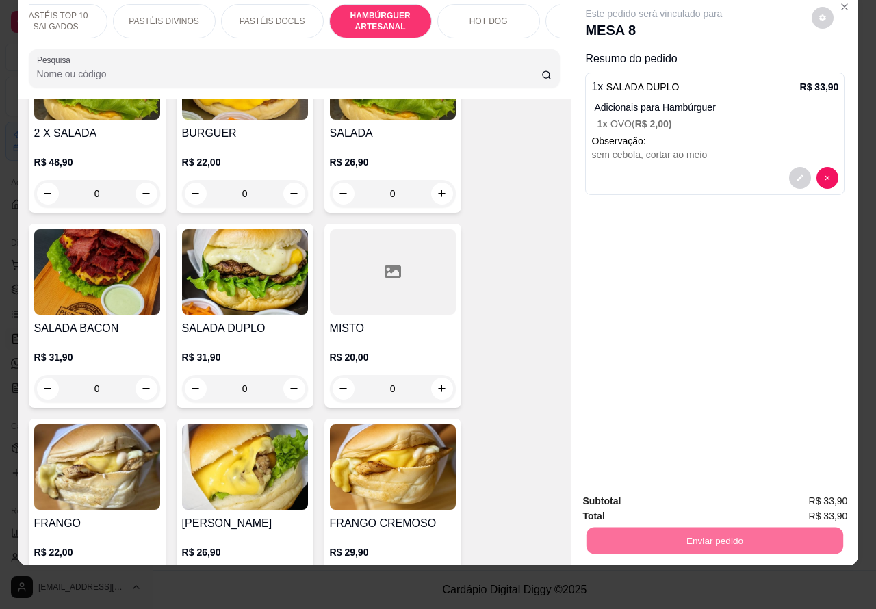
click at [697, 495] on button "Não registrar e enviar pedido" at bounding box center [669, 495] width 142 height 26
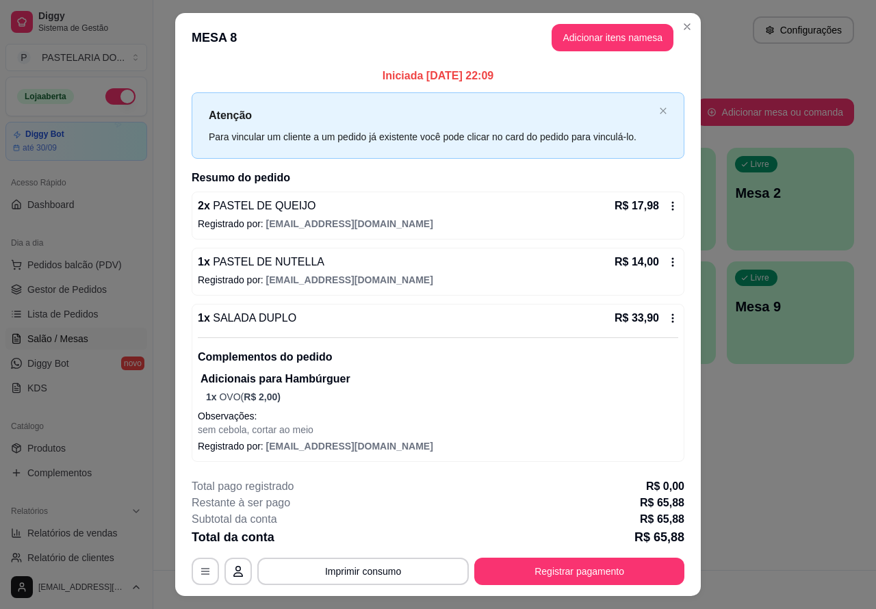
click at [777, 480] on div "Atendimento Salão Configurações Todos Mesas Comandas Pesquisar Adicionar mesa o…" at bounding box center [514, 285] width 723 height 570
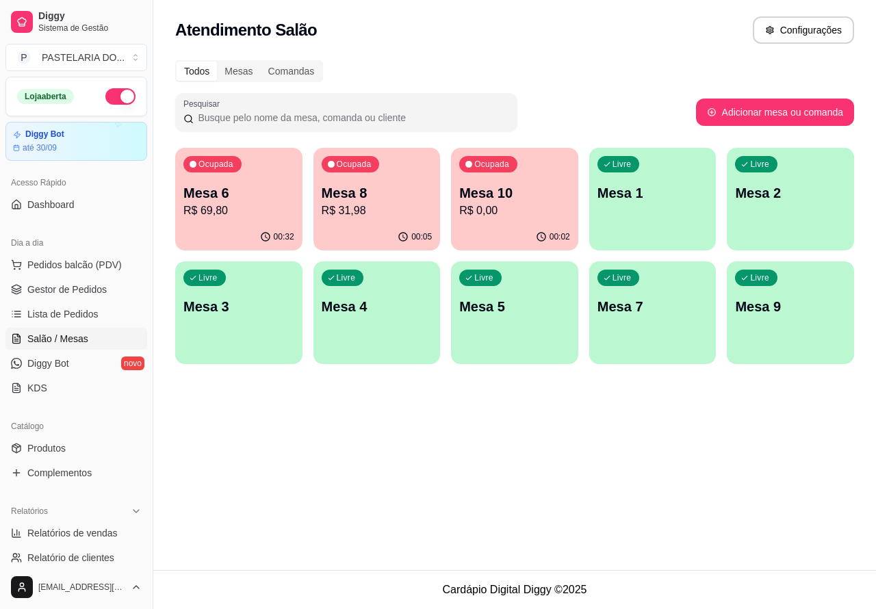
click at [244, 192] on p "Mesa 6" at bounding box center [238, 192] width 111 height 19
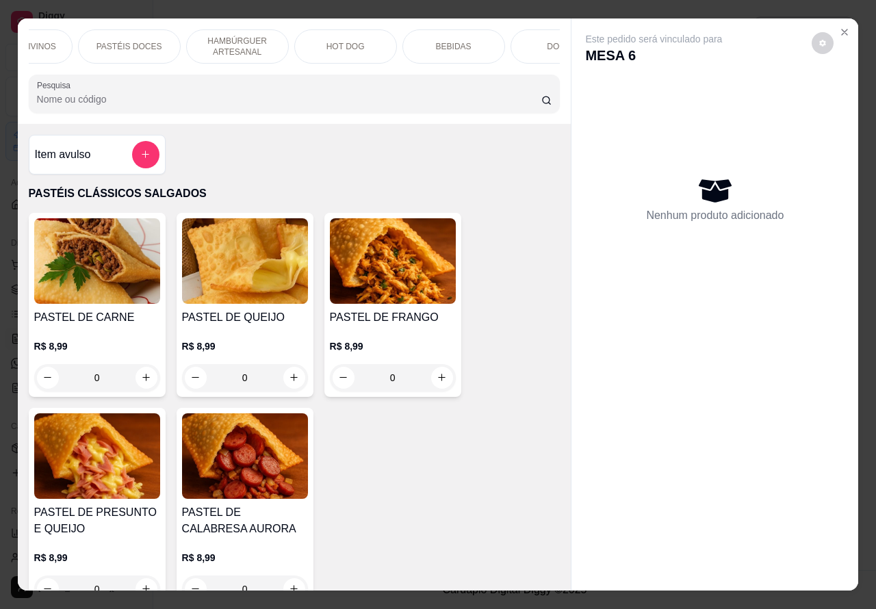
scroll to position [0, 302]
click at [446, 29] on div "BEBIDAS" at bounding box center [427, 46] width 103 height 34
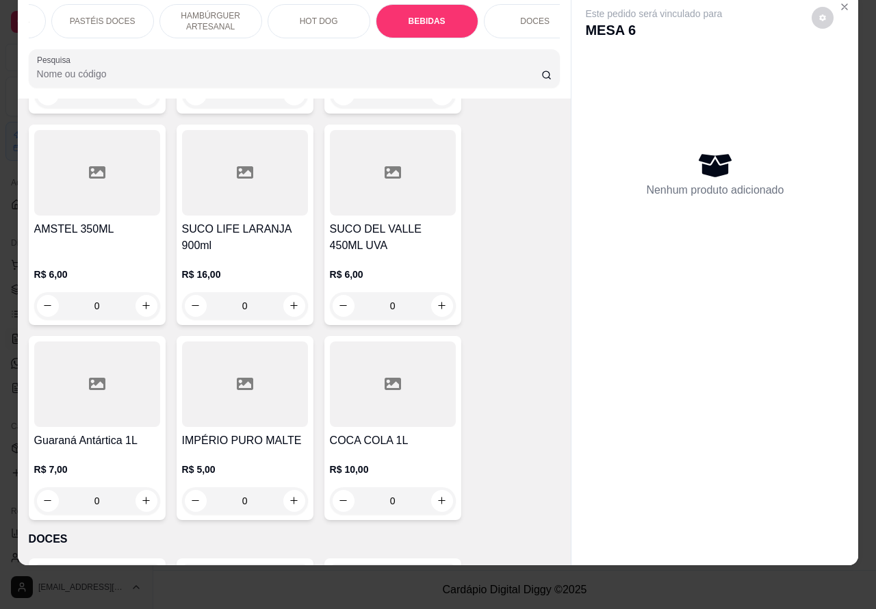
scroll to position [5012, 0]
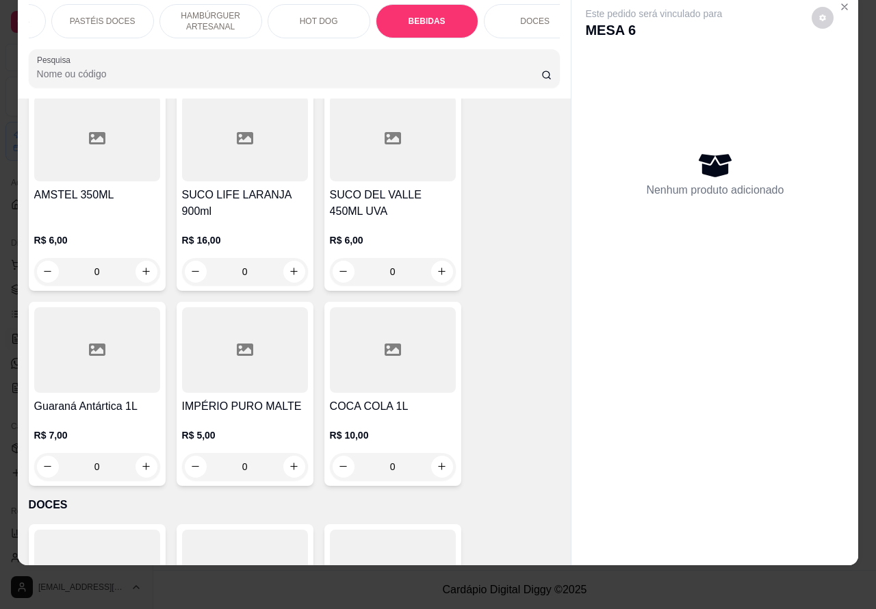
click at [142, 463] on icon "increase-product-quantity" at bounding box center [146, 467] width 8 height 8
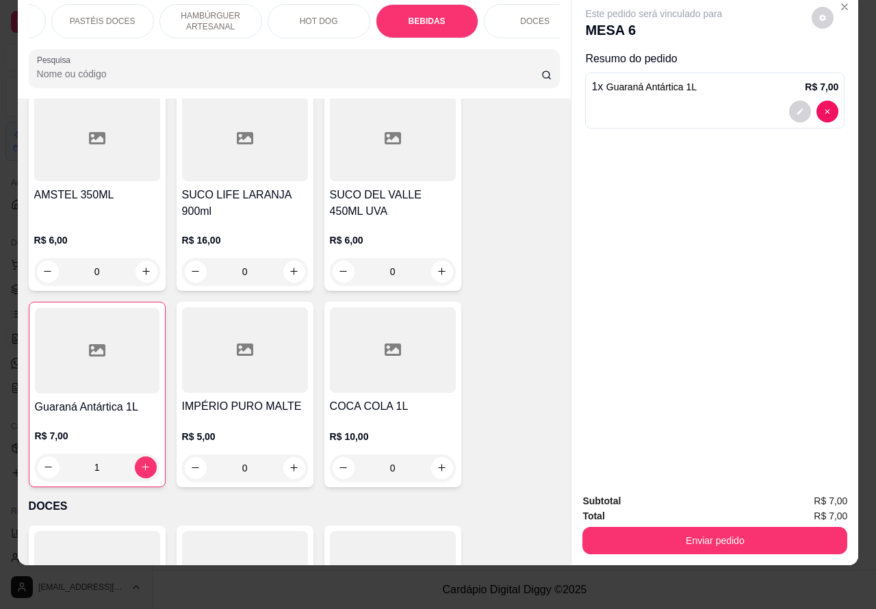
type input "1"
click at [689, 528] on button "Enviar pedido" at bounding box center [715, 541] width 257 height 27
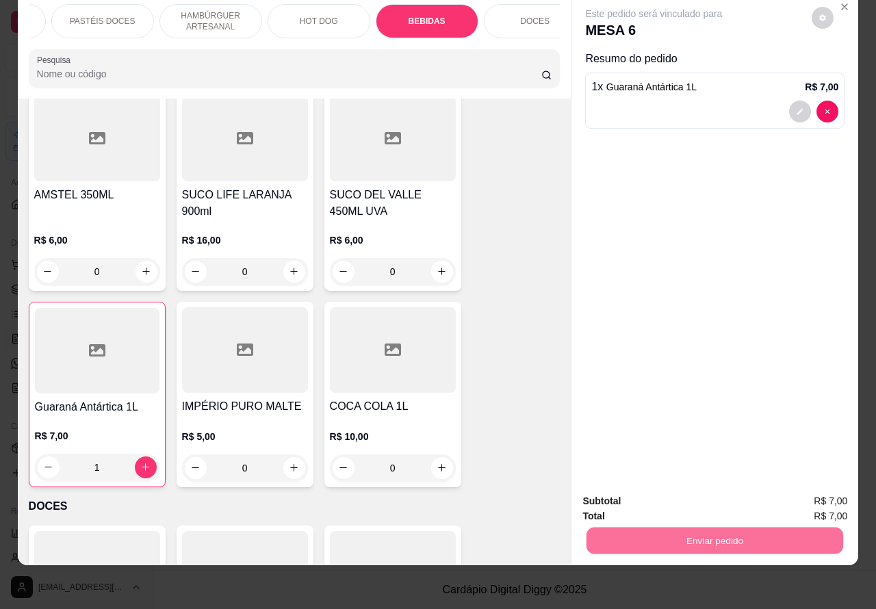
click at [662, 493] on button "Não registrar e enviar pedido" at bounding box center [669, 495] width 142 height 26
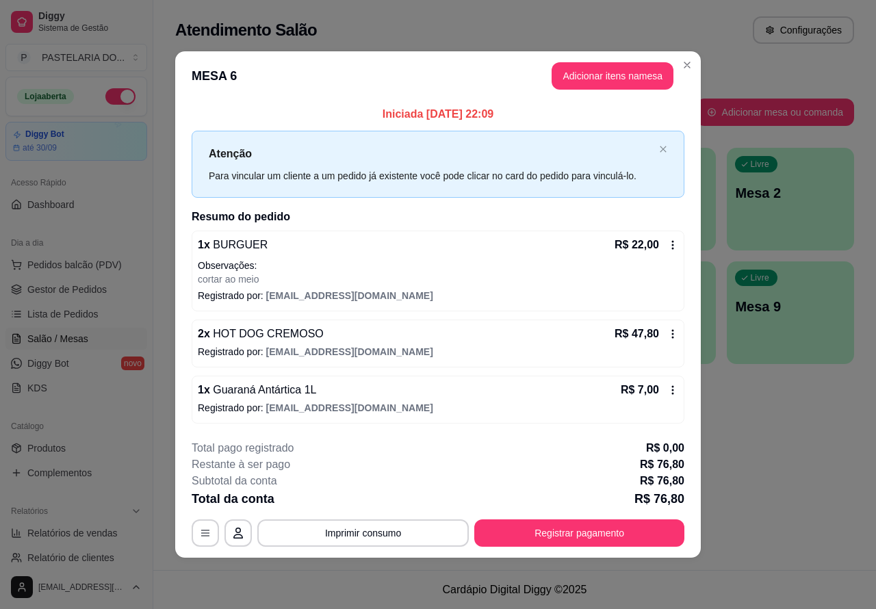
click at [377, 532] on button "Imprimir consumo" at bounding box center [363, 533] width 212 height 27
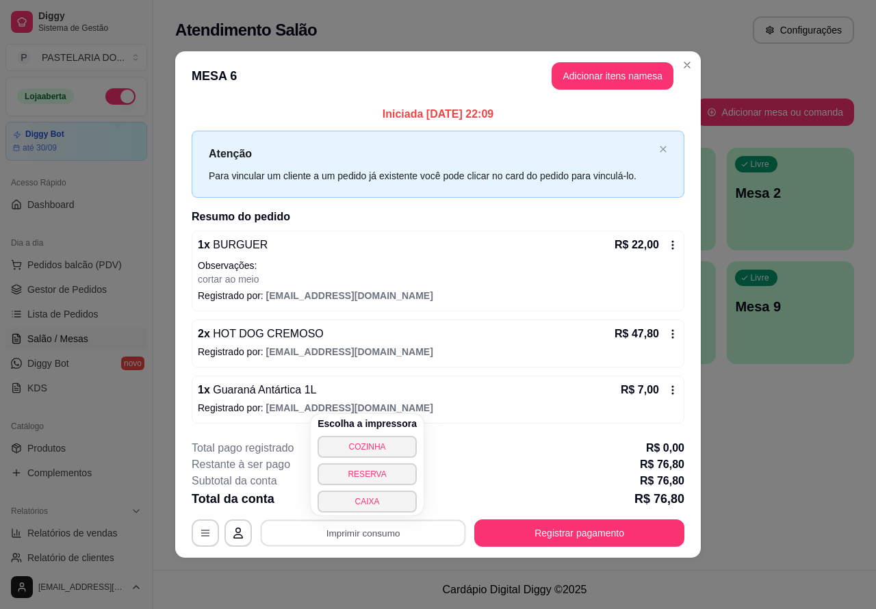
click at [383, 500] on button "CAIXA" at bounding box center [367, 502] width 99 height 22
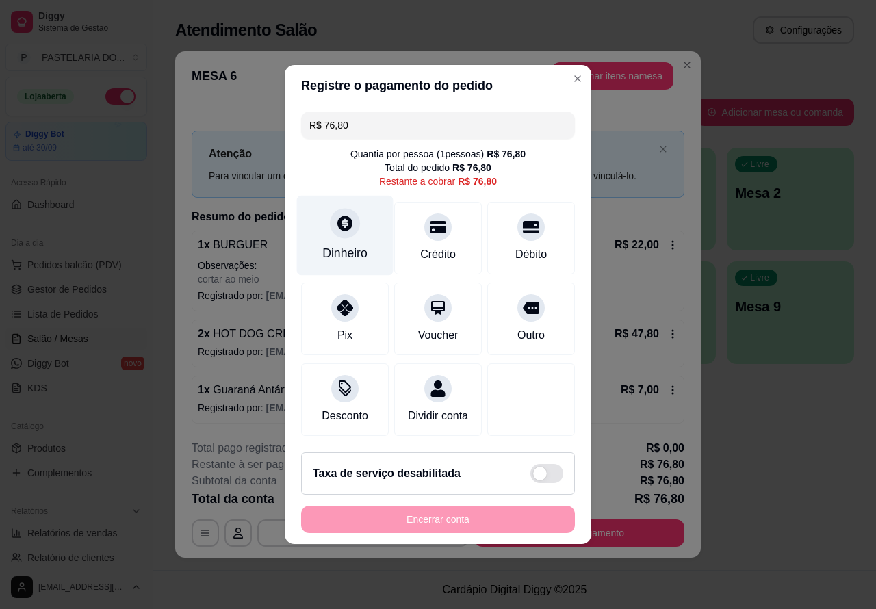
click at [340, 219] on icon at bounding box center [345, 223] width 18 height 18
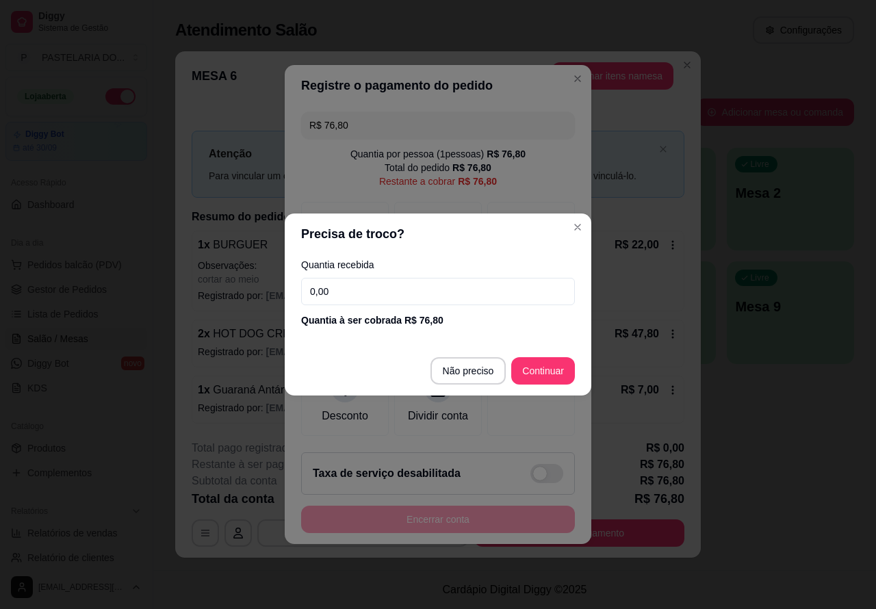
click at [316, 292] on input "0,00" at bounding box center [438, 291] width 274 height 27
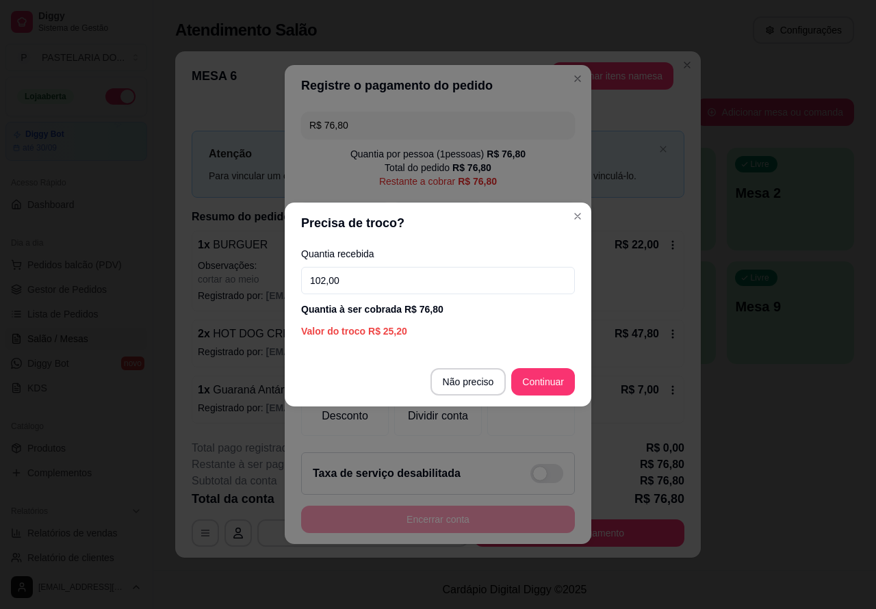
type input "102,00"
click at [539, 368] on div at bounding box center [531, 400] width 88 height 73
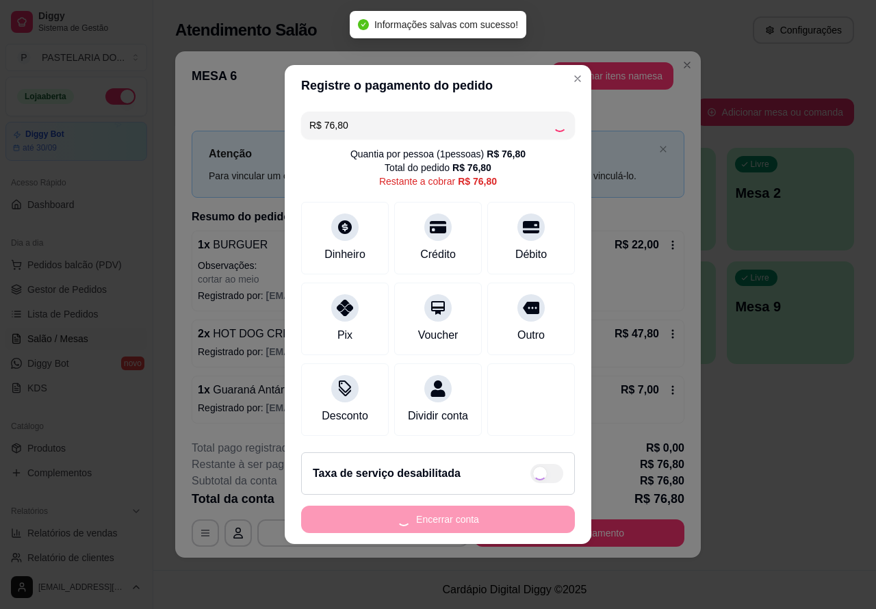
type input "R$ 0,00"
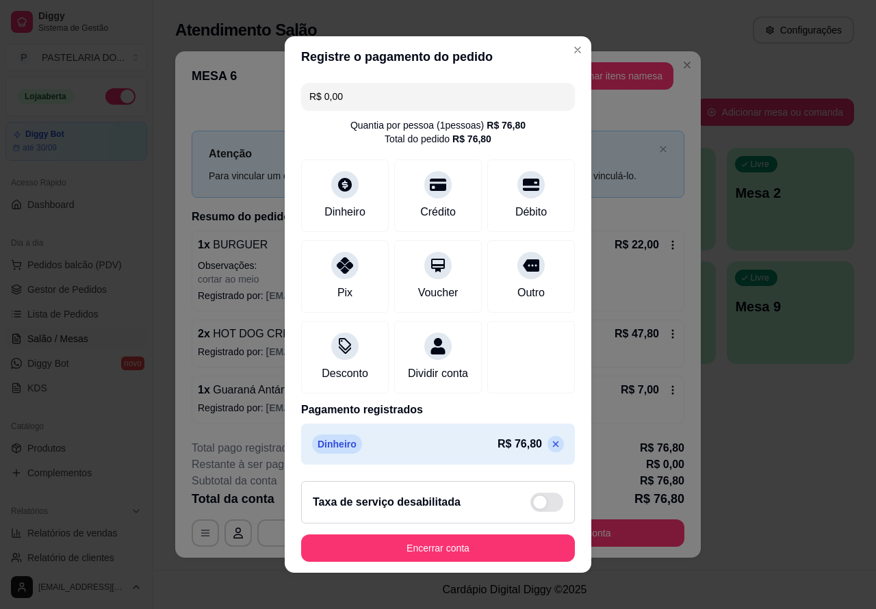
click at [444, 554] on button "Encerrar conta" at bounding box center [438, 548] width 274 height 27
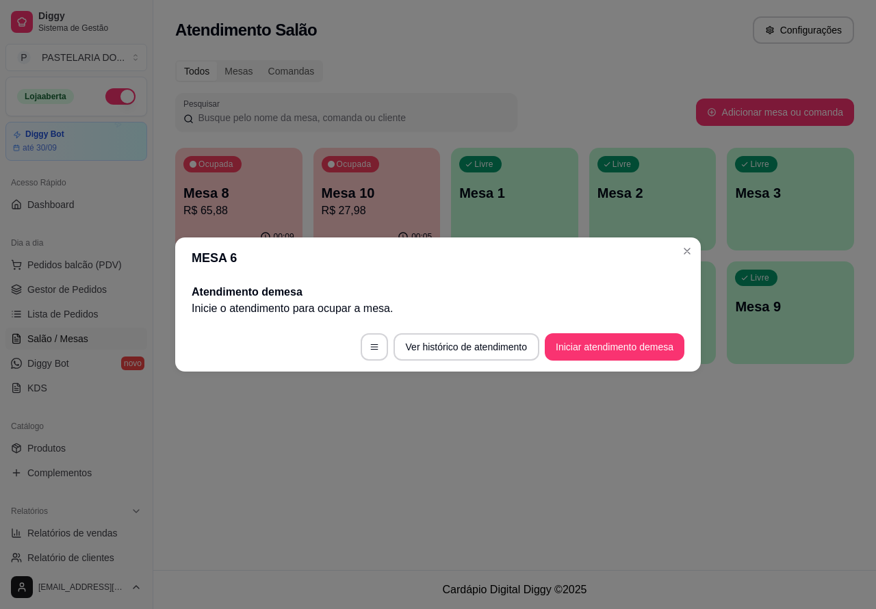
click at [665, 462] on div "Atendimento Salão Configurações Todos Mesas Comandas Pesquisar Adicionar mesa o…" at bounding box center [514, 285] width 723 height 570
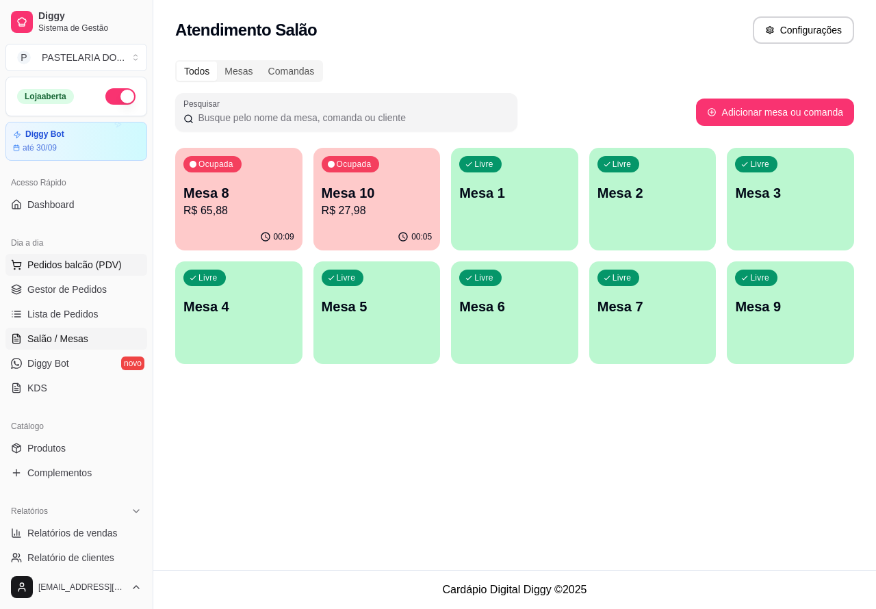
click at [84, 264] on span "Pedidos balcão (PDV)" at bounding box center [74, 265] width 94 height 14
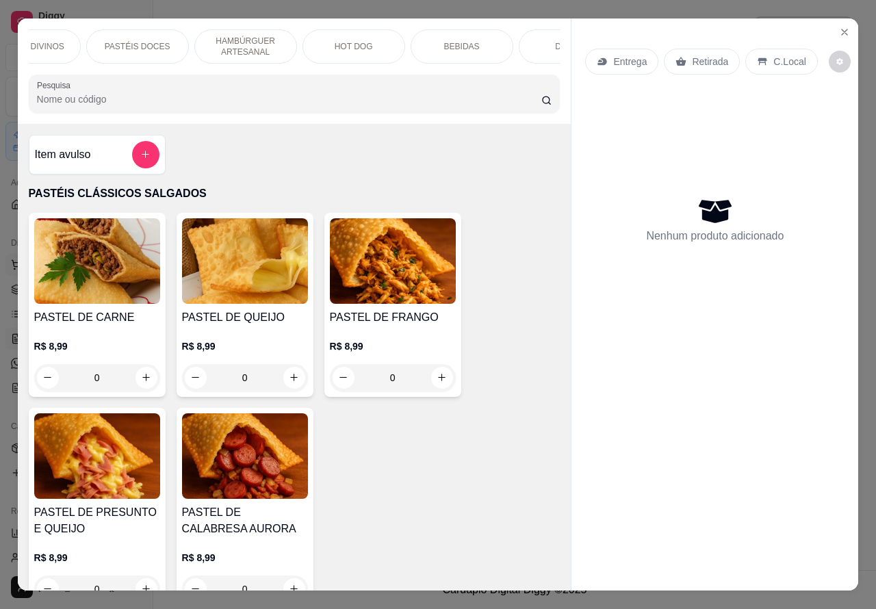
scroll to position [0, 298]
click at [431, 41] on p "BEBIDAS" at bounding box center [431, 46] width 36 height 11
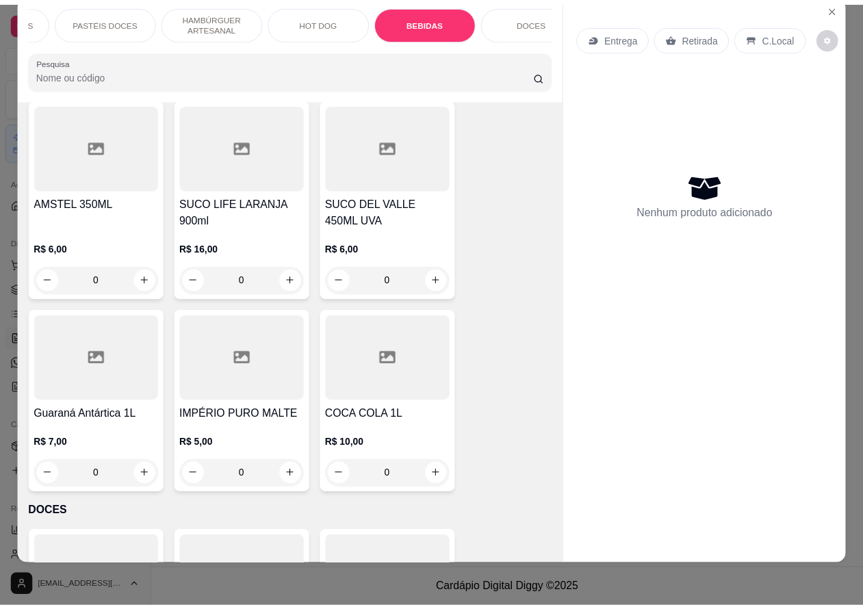
scroll to position [5005, 0]
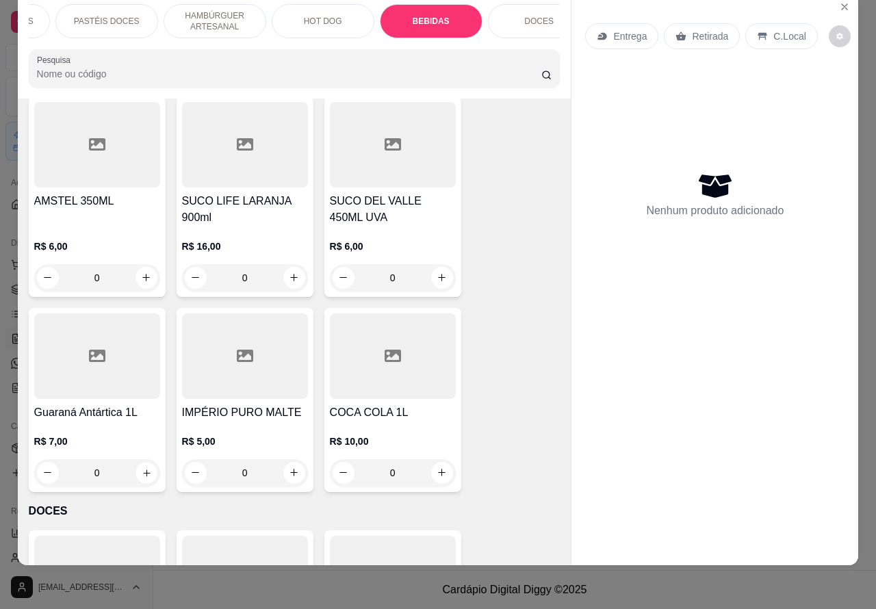
click at [141, 468] on icon "increase-product-quantity" at bounding box center [146, 473] width 10 height 10
type input "1"
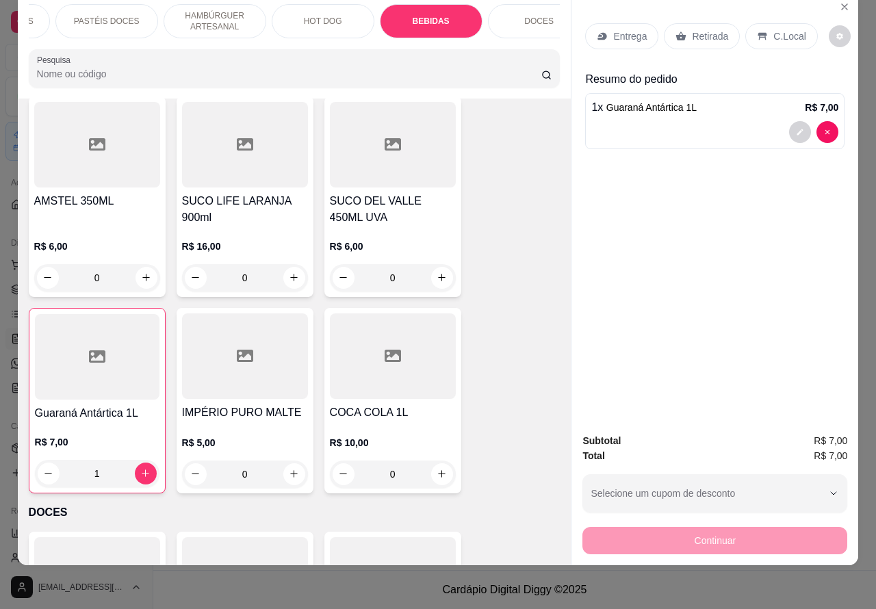
click at [698, 29] on p "Retirada" at bounding box center [710, 36] width 36 height 14
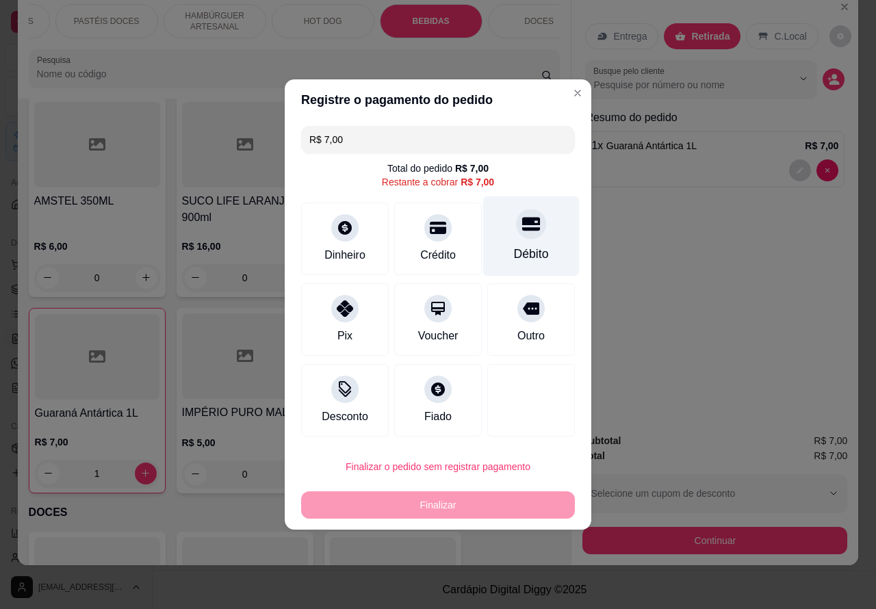
click at [522, 220] on icon at bounding box center [531, 224] width 18 height 18
type input "R$ 0,00"
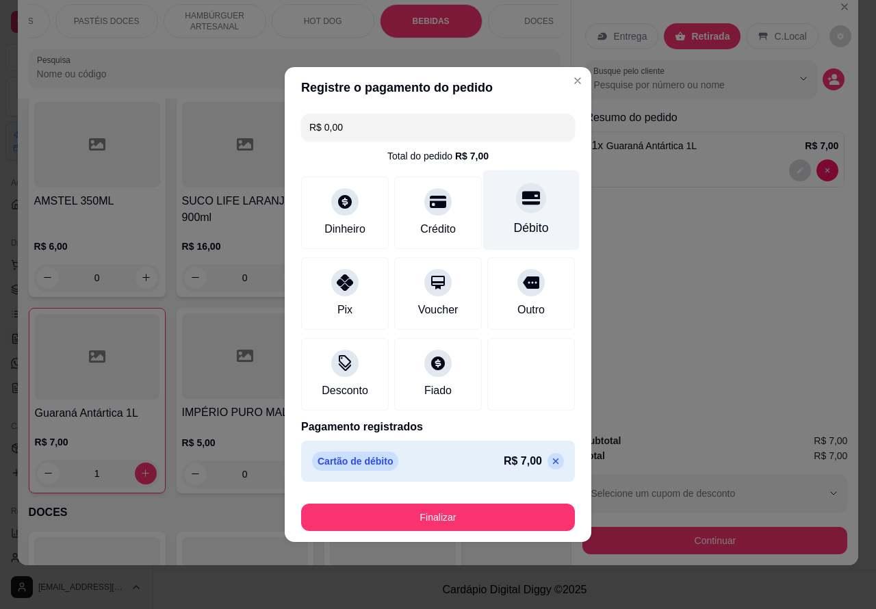
click at [501, 511] on button "Finalizar" at bounding box center [438, 517] width 274 height 27
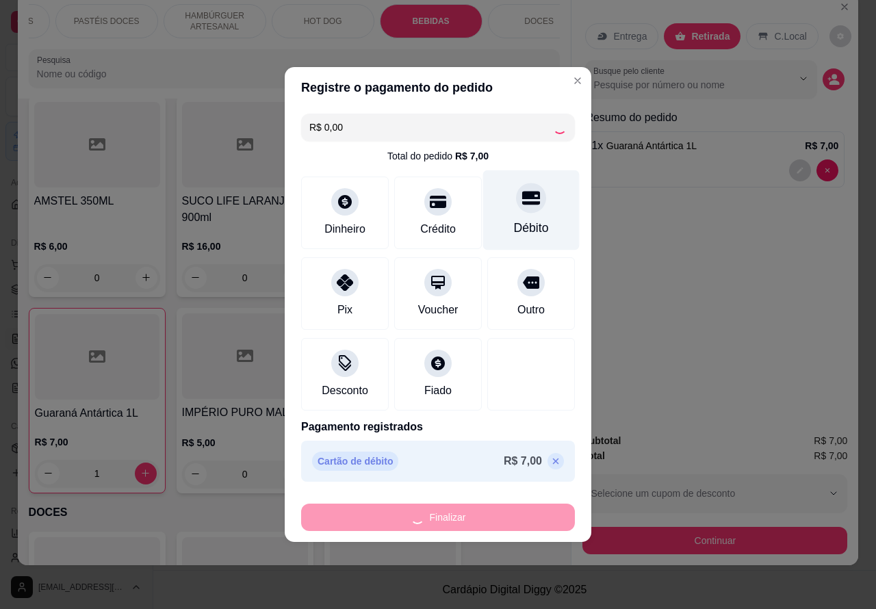
type input "0"
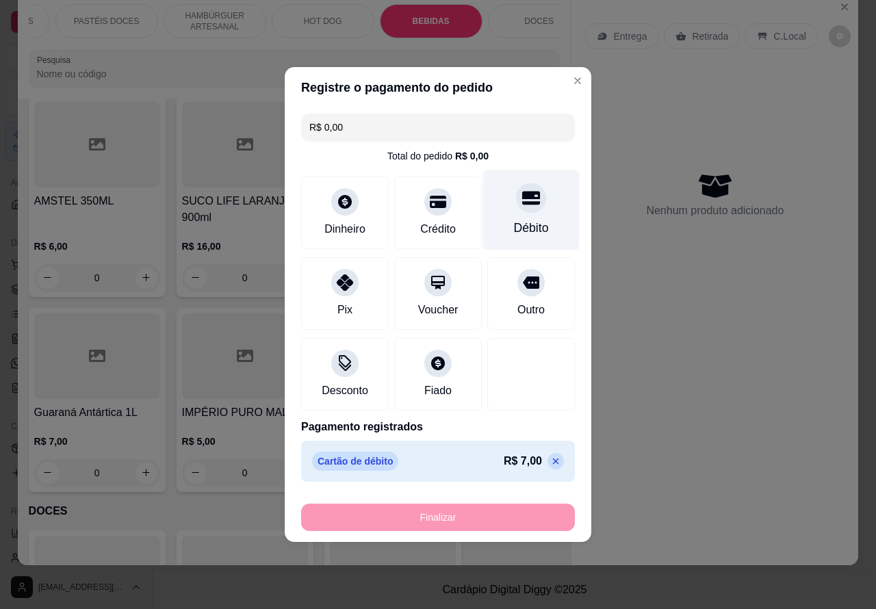
type input "-R$ 7,00"
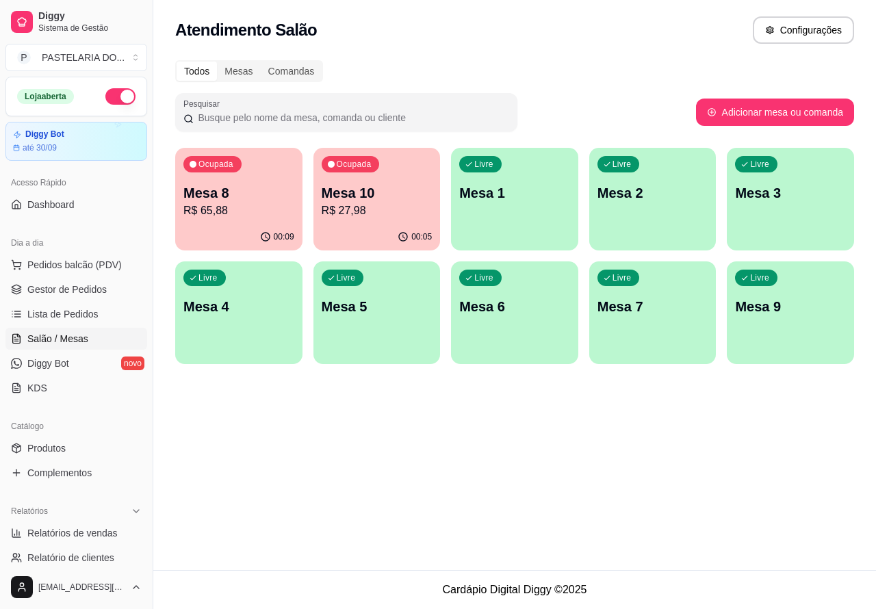
click at [635, 454] on div "Atendimento Salão Configurações Todos Mesas Comandas Pesquisar Adicionar mesa o…" at bounding box center [514, 285] width 723 height 570
click at [49, 313] on span "Lista de Pedidos" at bounding box center [62, 314] width 71 height 14
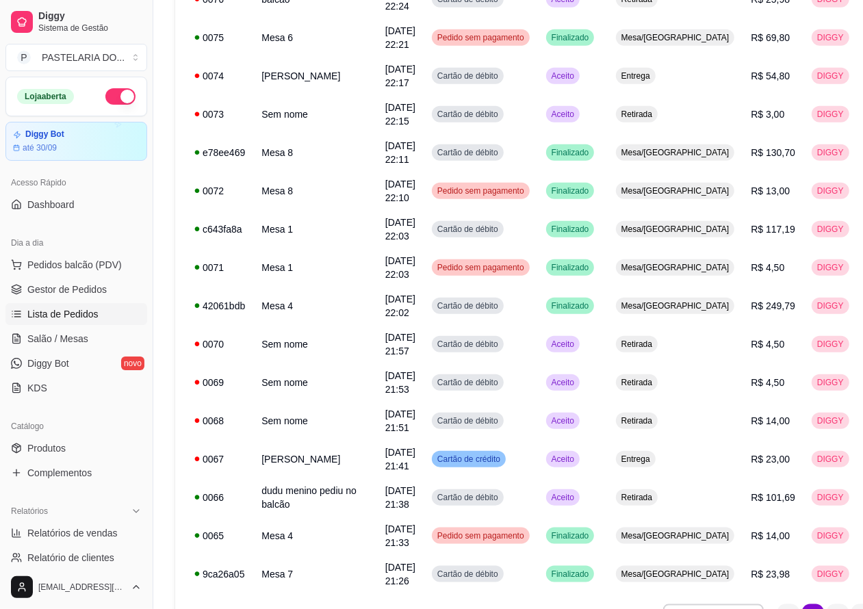
scroll to position [878, 0]
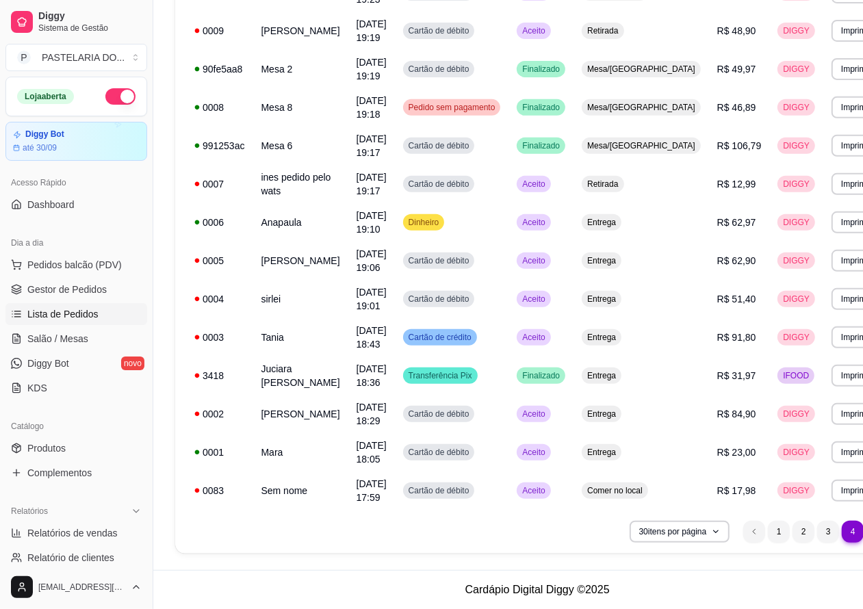
scroll to position [340, 0]
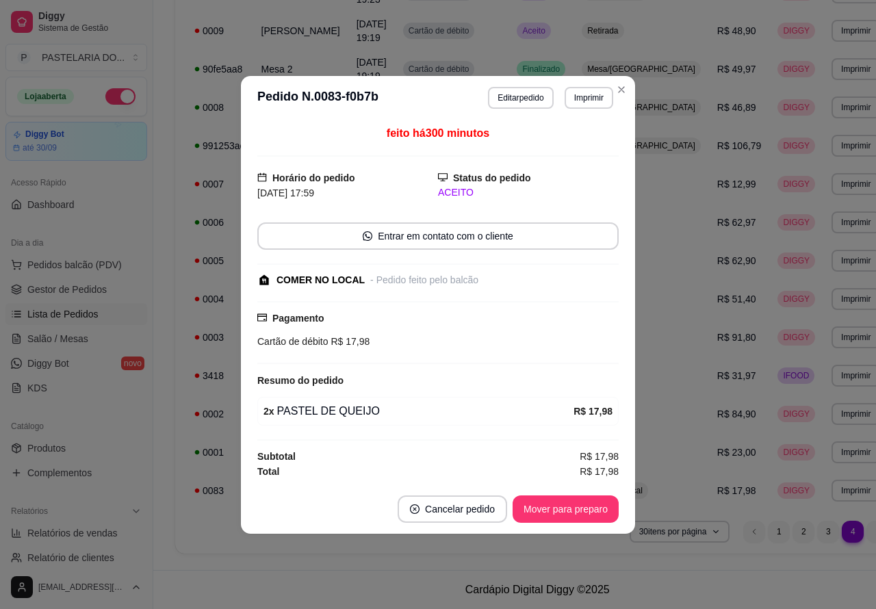
click at [560, 497] on button "Mover para preparo" at bounding box center [566, 509] width 106 height 27
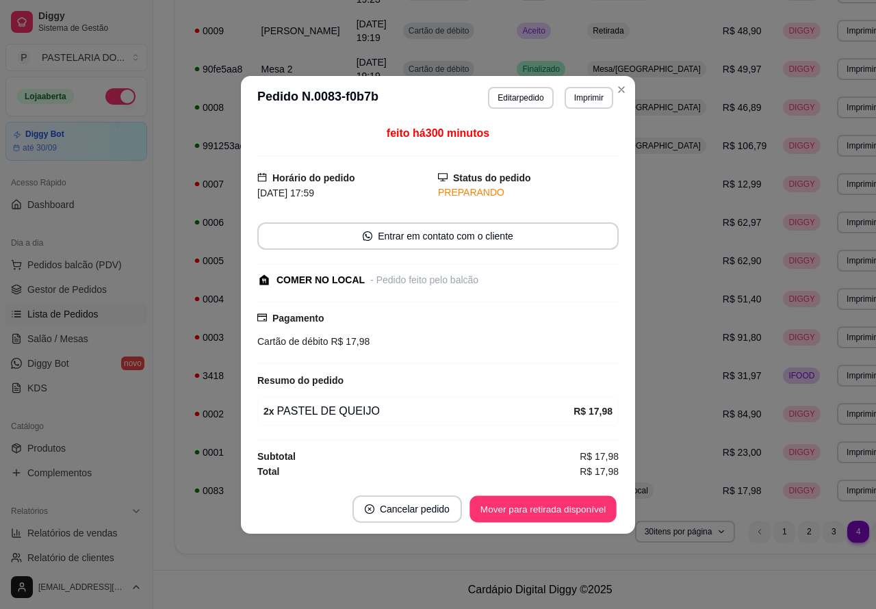
click at [566, 513] on button "Mover para retirada disponível" at bounding box center [543, 509] width 146 height 27
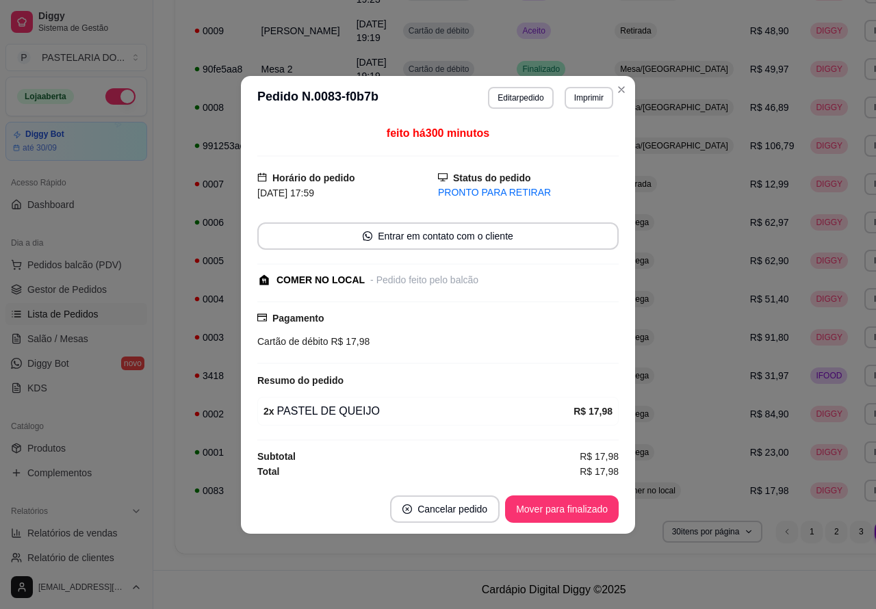
click at [572, 505] on button "Mover para finalizado" at bounding box center [562, 509] width 114 height 27
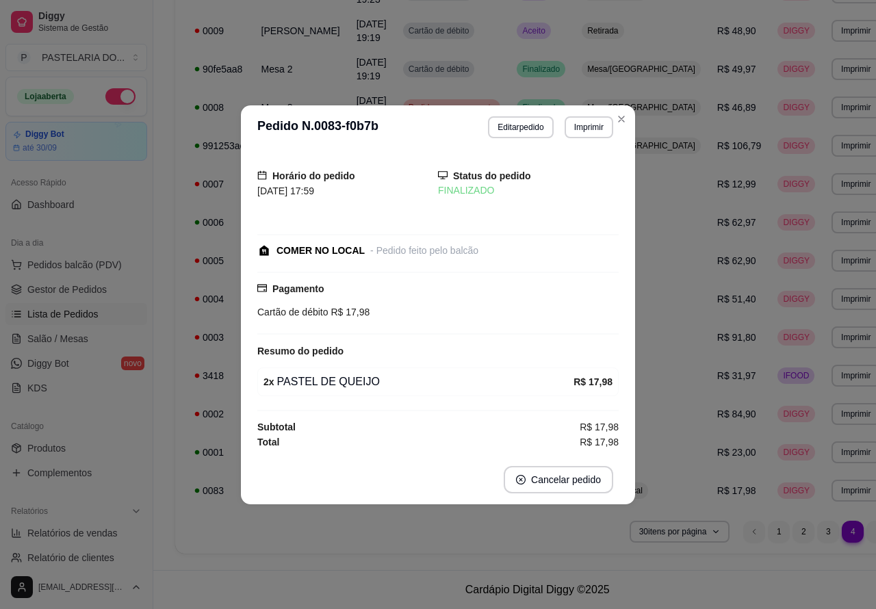
click at [717, 449] on span "R$ 23,00" at bounding box center [736, 452] width 39 height 11
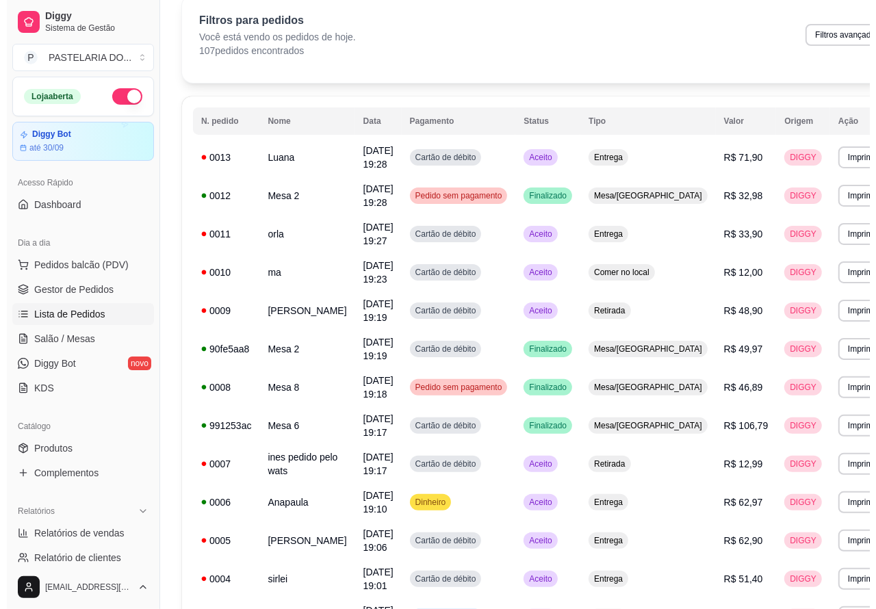
scroll to position [0, 0]
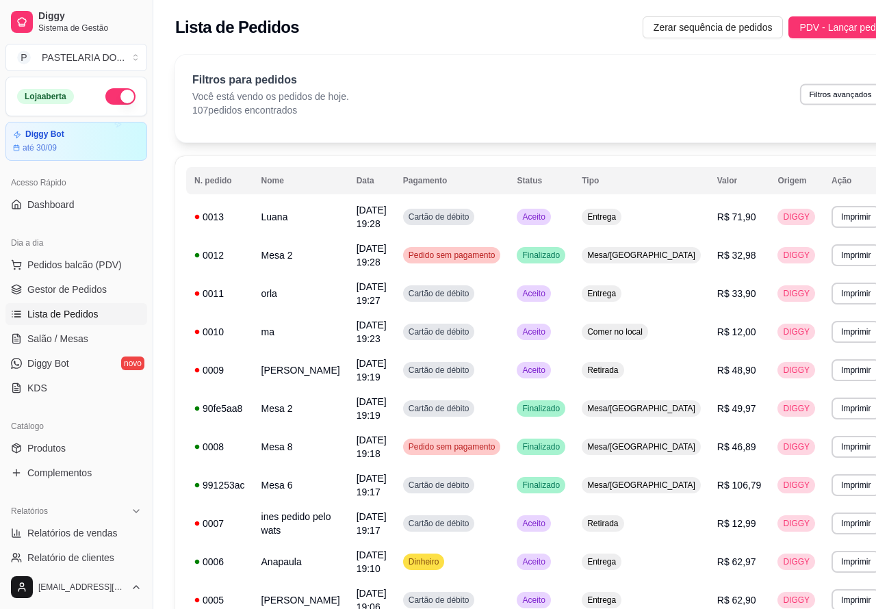
select select "0"
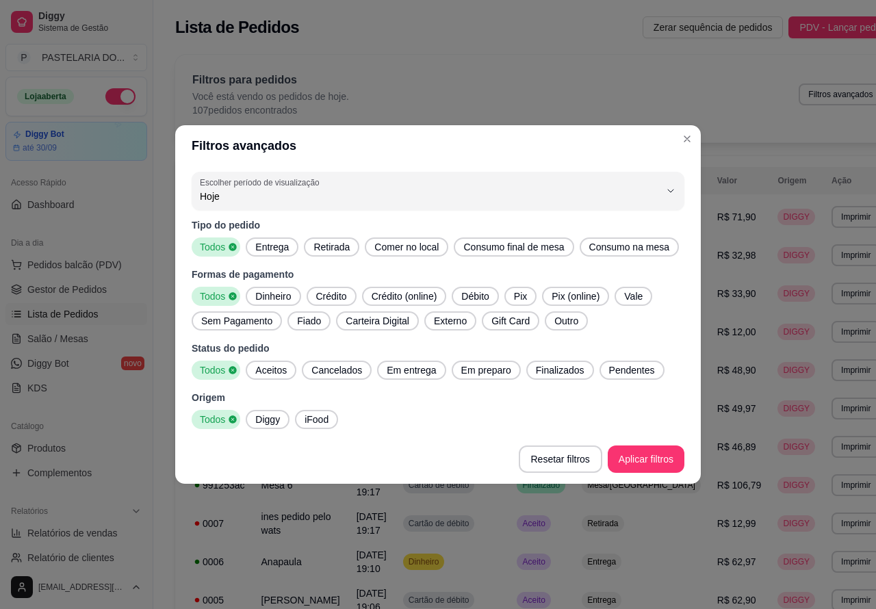
click at [712, 90] on div "Filtros para pedidos Você está vendo os pedidos de hoje. 107 pedidos encontrado…" at bounding box center [537, 94] width 690 height 45
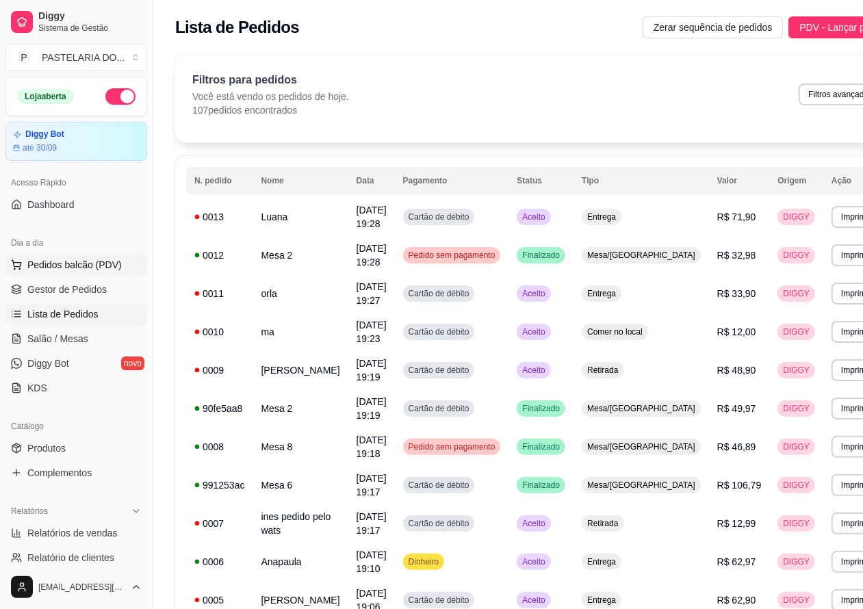
click at [79, 259] on span "Pedidos balcão (PDV)" at bounding box center [74, 265] width 94 height 14
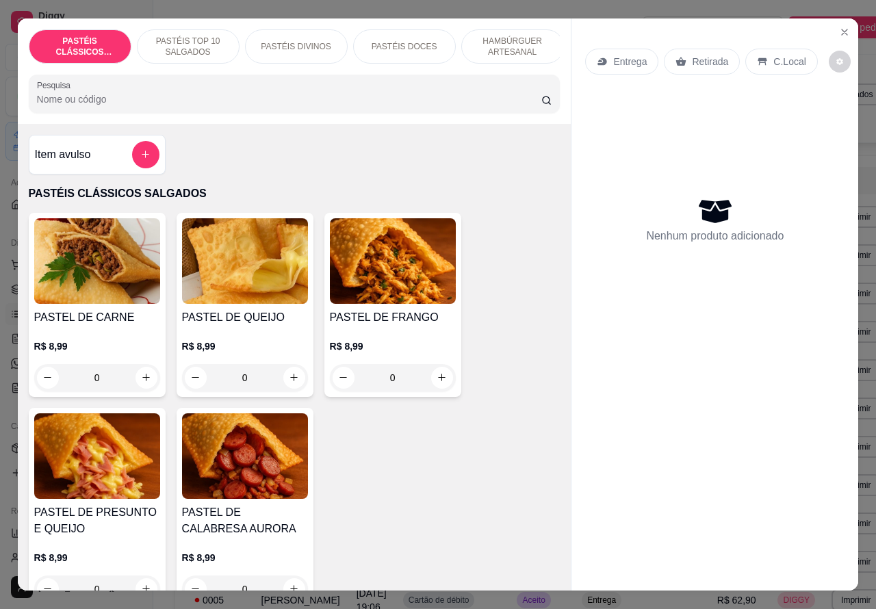
click at [698, 55] on p "Retirada" at bounding box center [710, 62] width 36 height 14
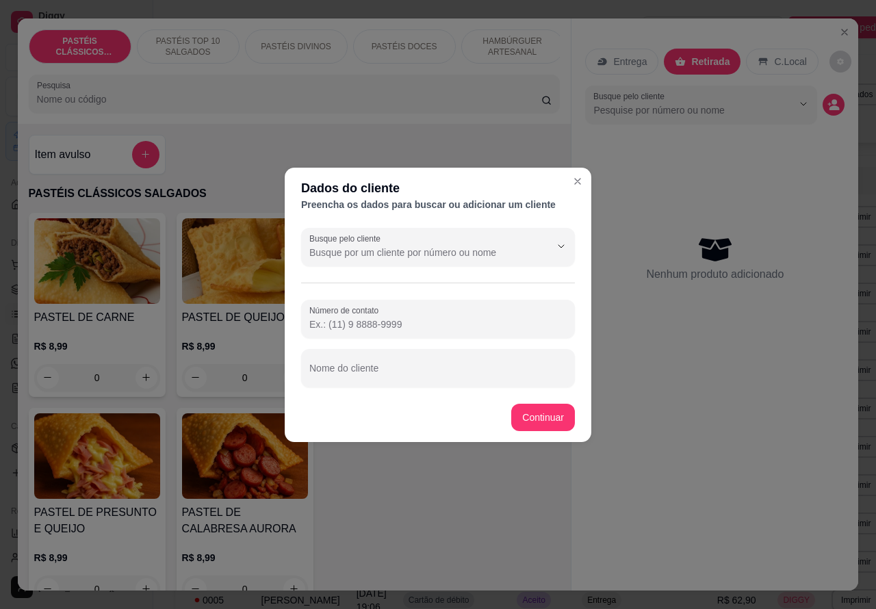
click at [412, 371] on input "Nome do cliente" at bounding box center [437, 374] width 257 height 14
type input "bruno"
click at [545, 415] on div "Item avulso PASTÉIS CLÁSSICOS SALGADOS PASTEL DE CARNE R$ 8,99 0 PASTEL DE QUEI…" at bounding box center [295, 358] width 554 height 468
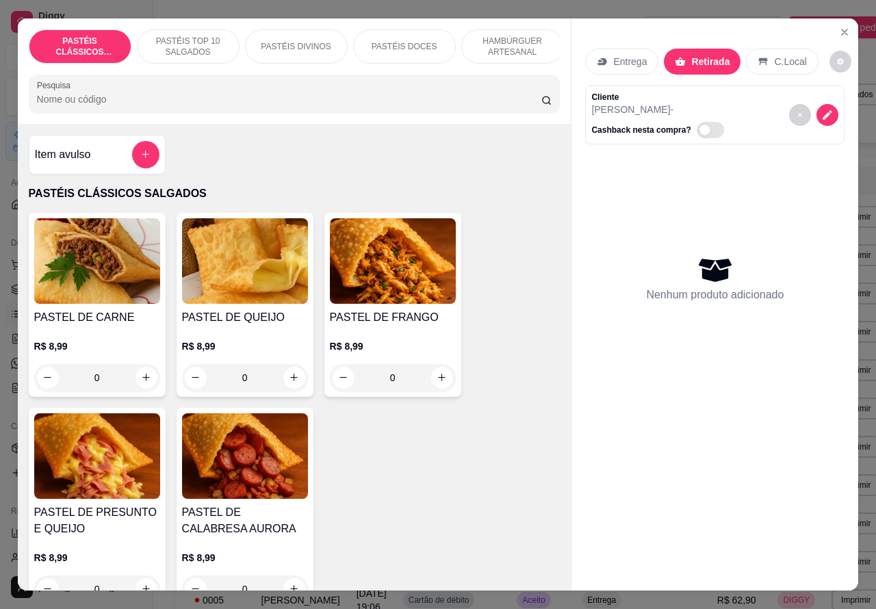
click at [190, 36] on p "PASTÉIS TOP 10 SALGADOS" at bounding box center [188, 47] width 79 height 22
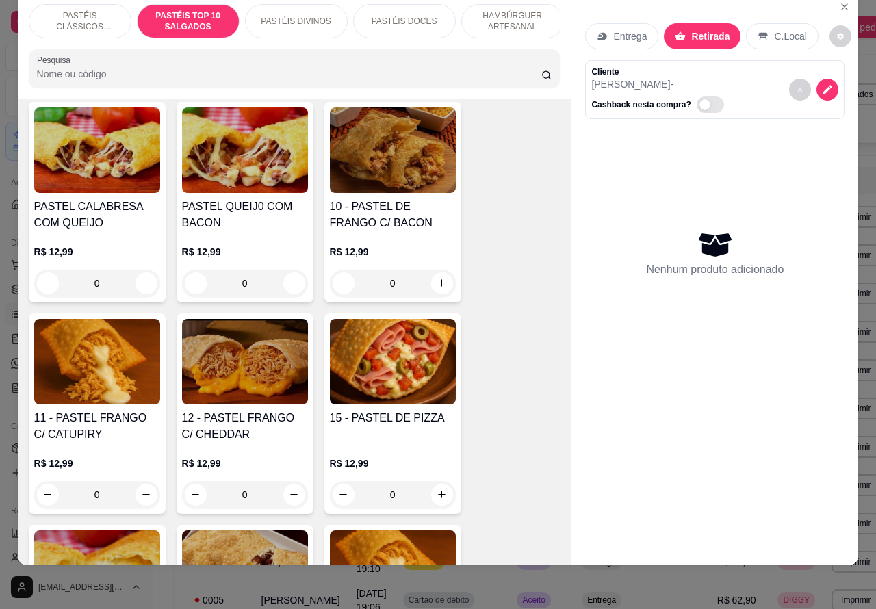
scroll to position [1150, 0]
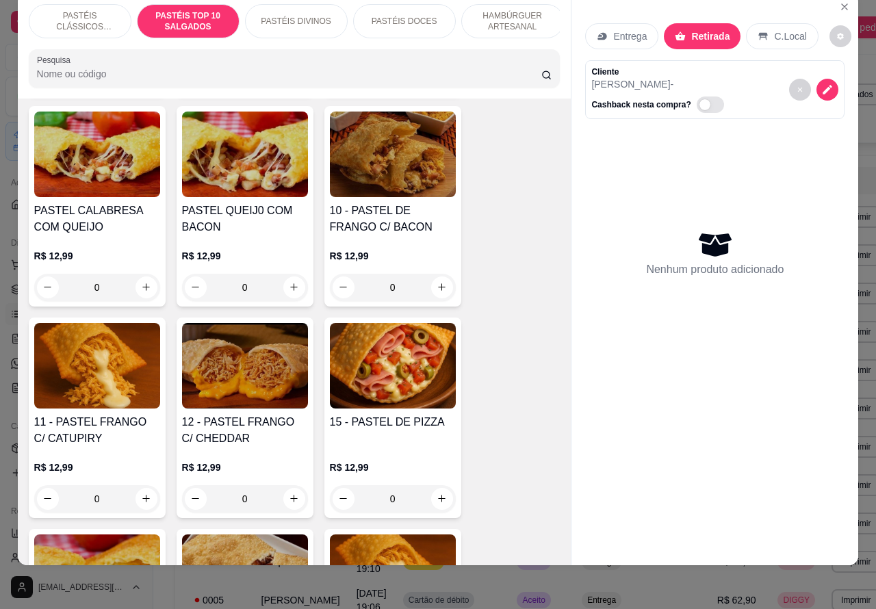
click at [437, 288] on div "0" at bounding box center [393, 287] width 126 height 27
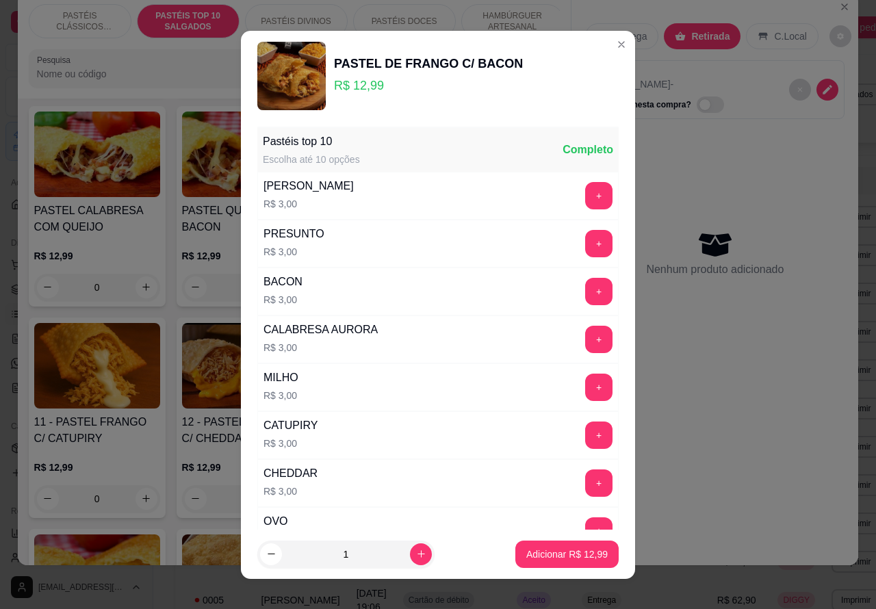
click at [551, 552] on p "Adicionar R$ 12,99" at bounding box center [566, 555] width 81 height 14
type input "1"
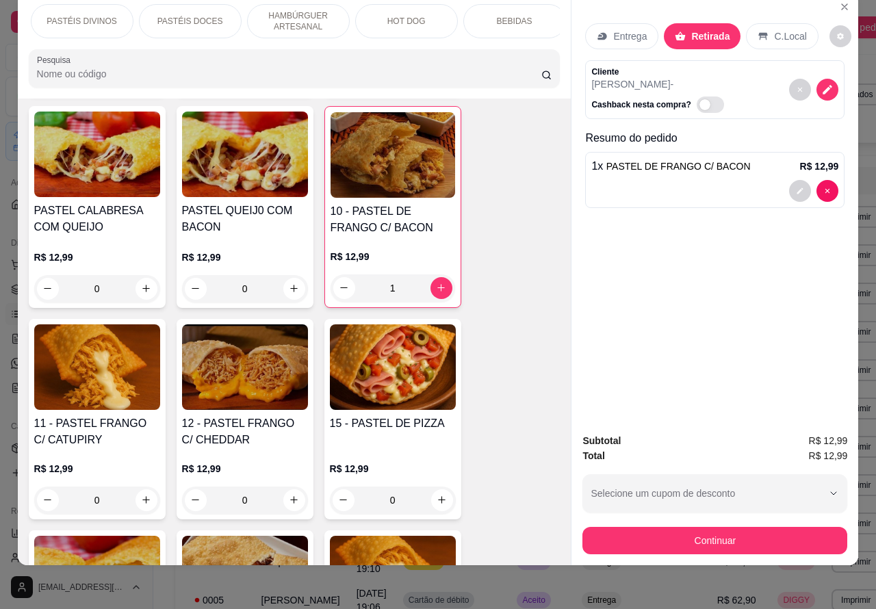
scroll to position [0, 268]
click at [463, 16] on p "BEBIDAS" at bounding box center [462, 21] width 36 height 11
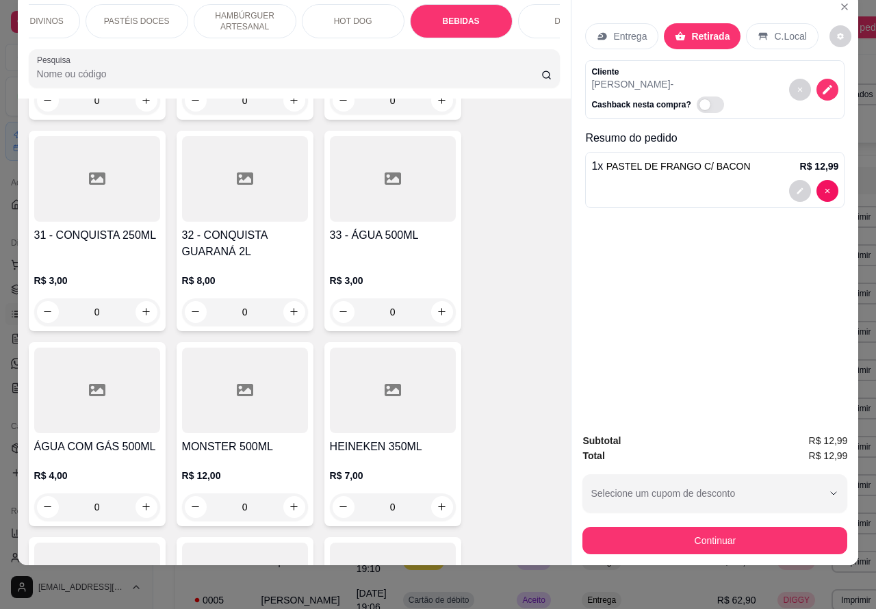
scroll to position [0, 329]
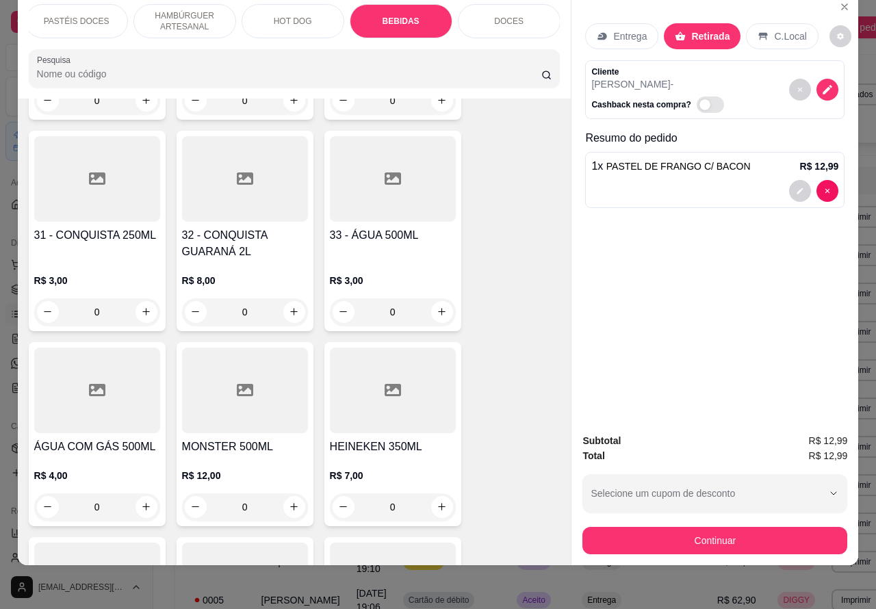
click at [509, 14] on div "DOCES" at bounding box center [509, 21] width 103 height 34
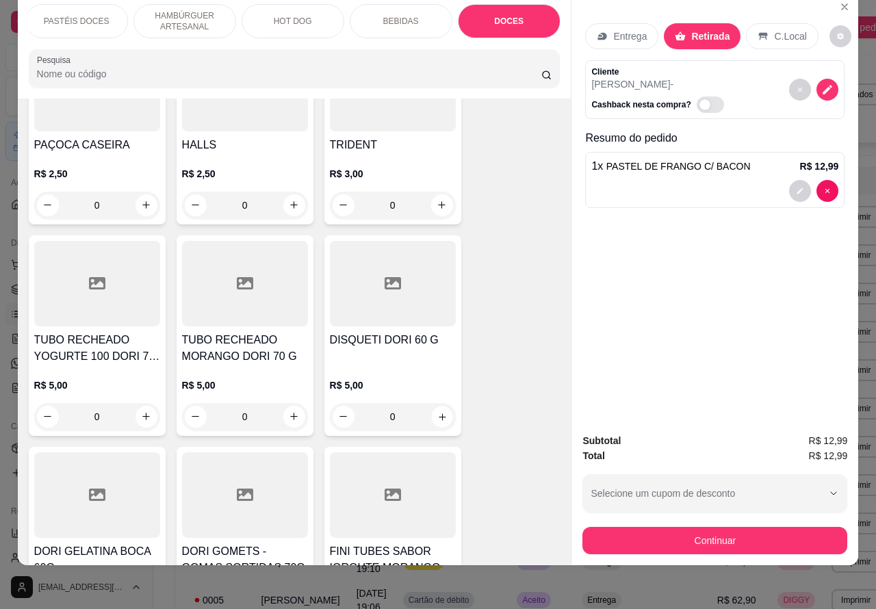
scroll to position [5764, 0]
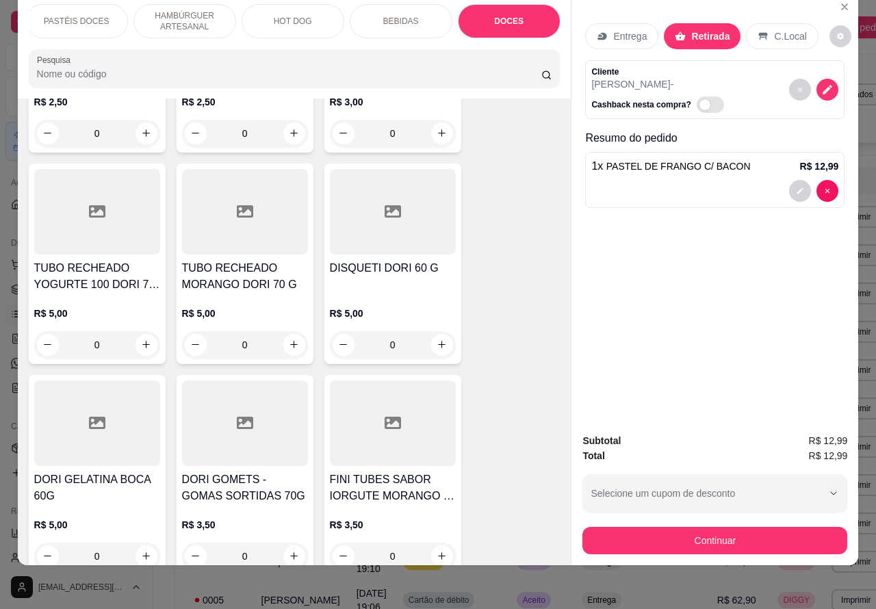
click at [293, 546] on button "increase-product-quantity" at bounding box center [294, 557] width 22 height 22
click at [289, 551] on icon "increase-product-quantity" at bounding box center [294, 556] width 10 height 10
type input "1"
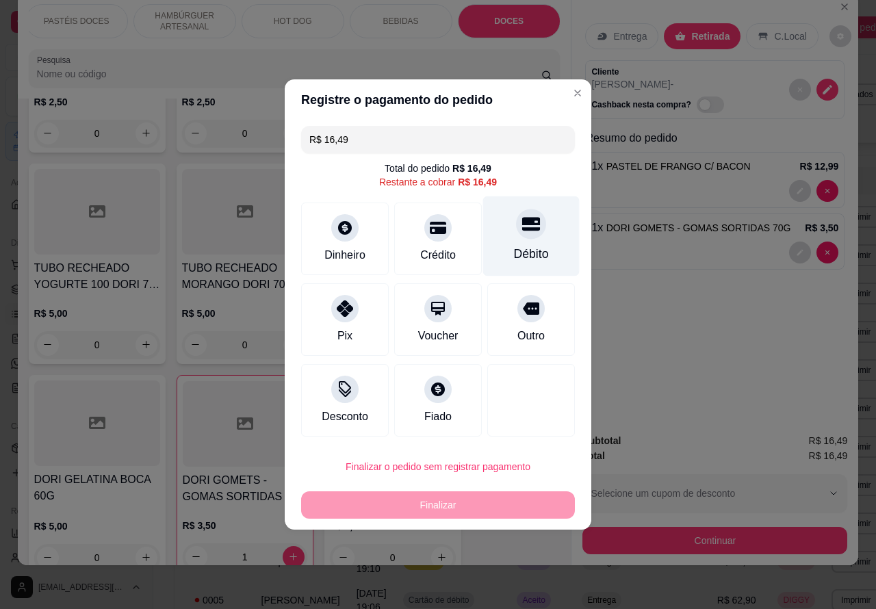
click at [524, 233] on icon at bounding box center [531, 224] width 18 height 18
type input "R$ 0,00"
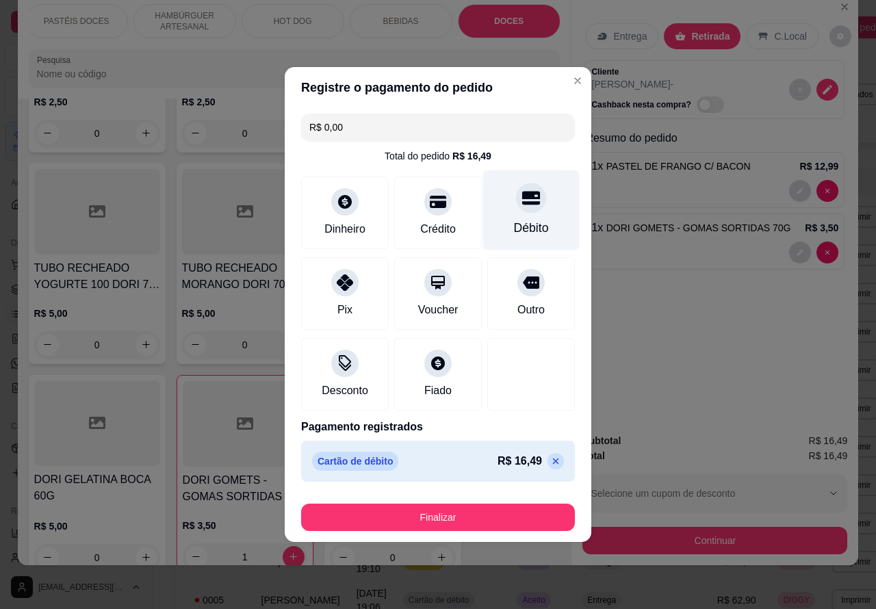
click at [480, 518] on button "Finalizar" at bounding box center [438, 517] width 274 height 27
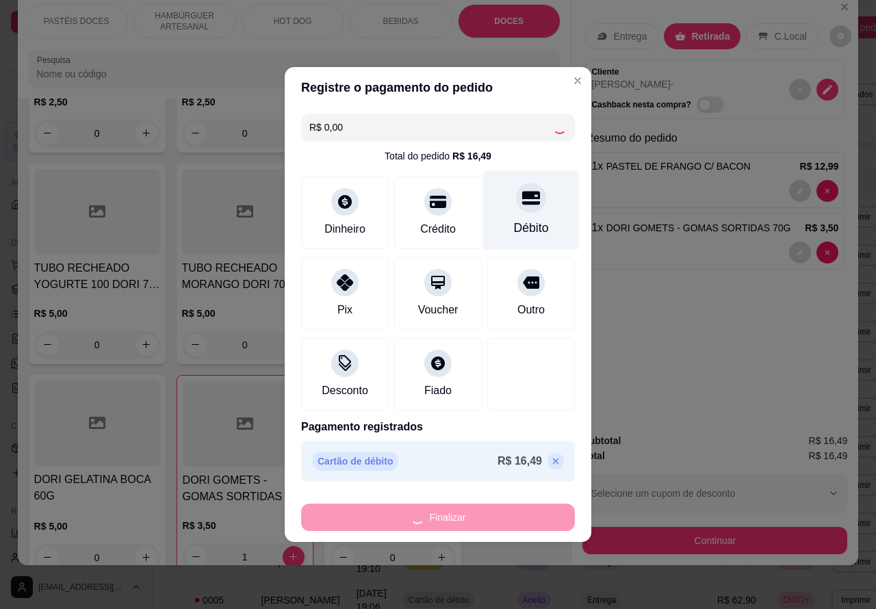
type input "0"
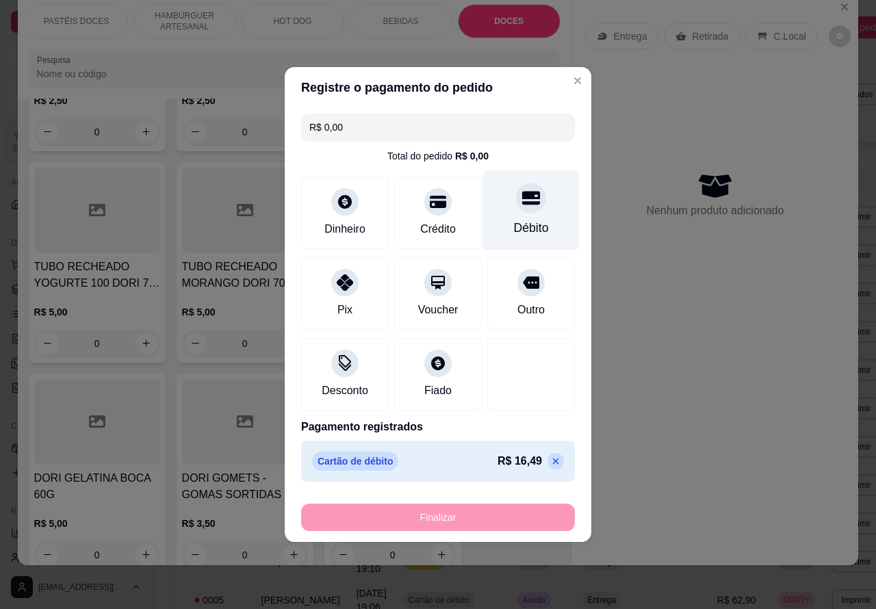
type input "-R$ 16,49"
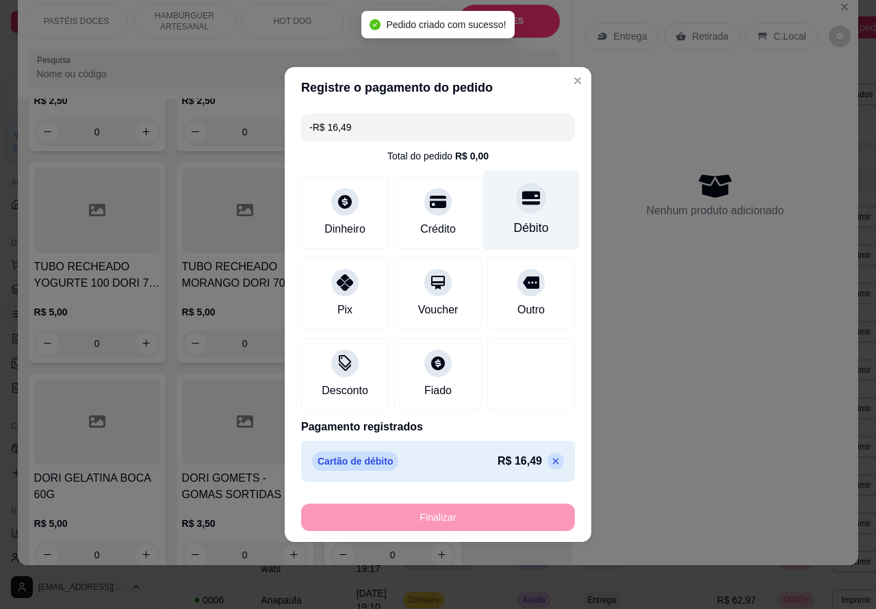
scroll to position [5762, 0]
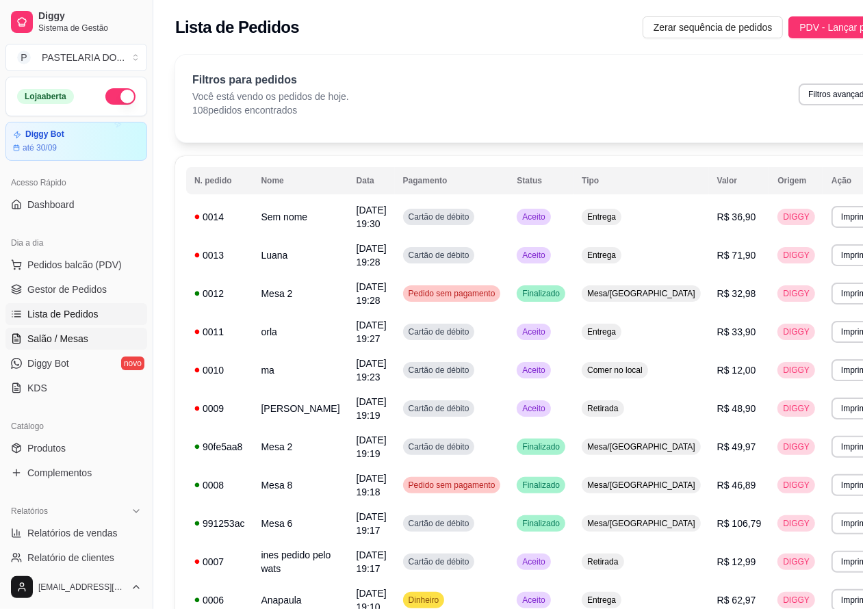
click at [65, 333] on span "Salão / Mesas" at bounding box center [57, 339] width 61 height 14
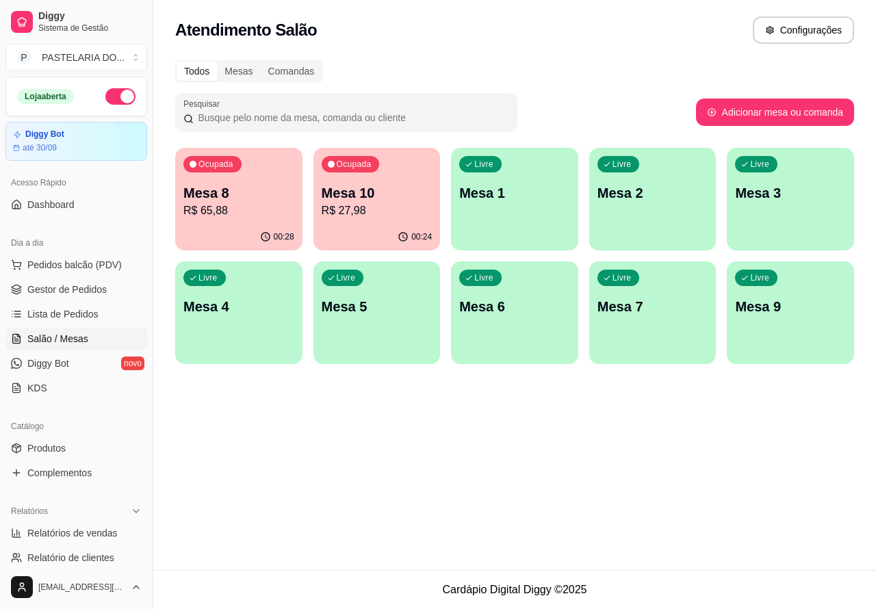
click at [380, 195] on p "Mesa 10" at bounding box center [377, 192] width 111 height 19
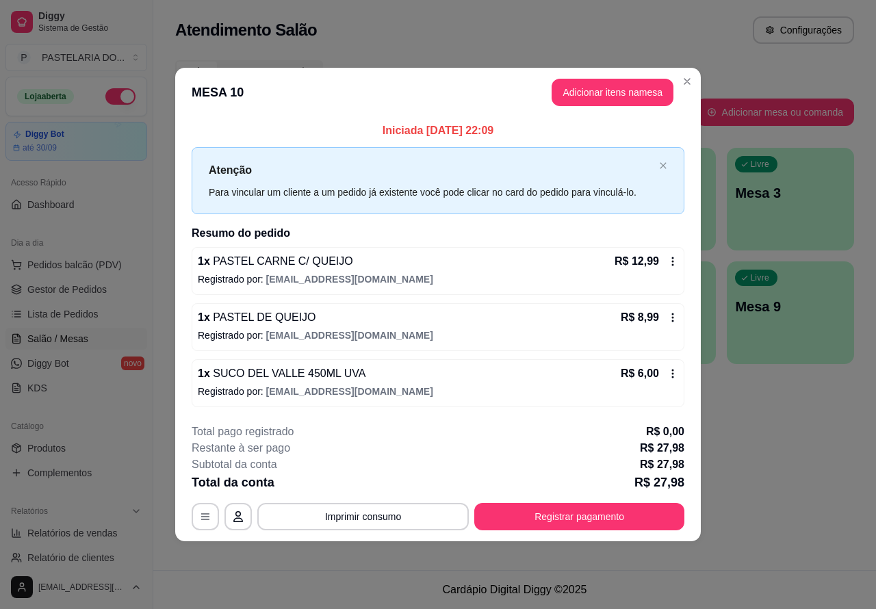
click at [608, 79] on div "Nenhum produto adicionado" at bounding box center [716, 198] width 260 height 269
click at [613, 83] on div "Nenhum produto adicionado" at bounding box center [714, 199] width 259 height 268
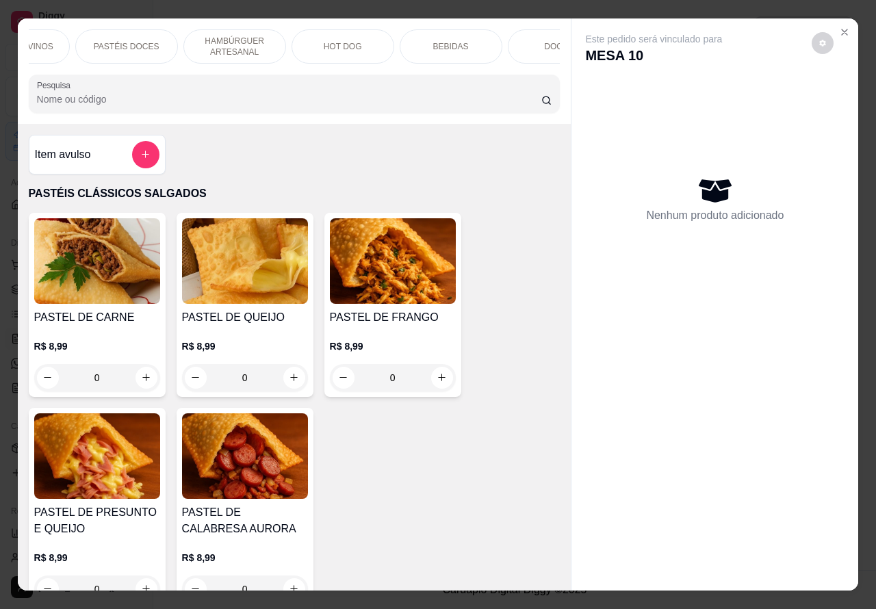
scroll to position [0, 329]
click at [511, 41] on p "DOCES" at bounding box center [508, 46] width 29 height 11
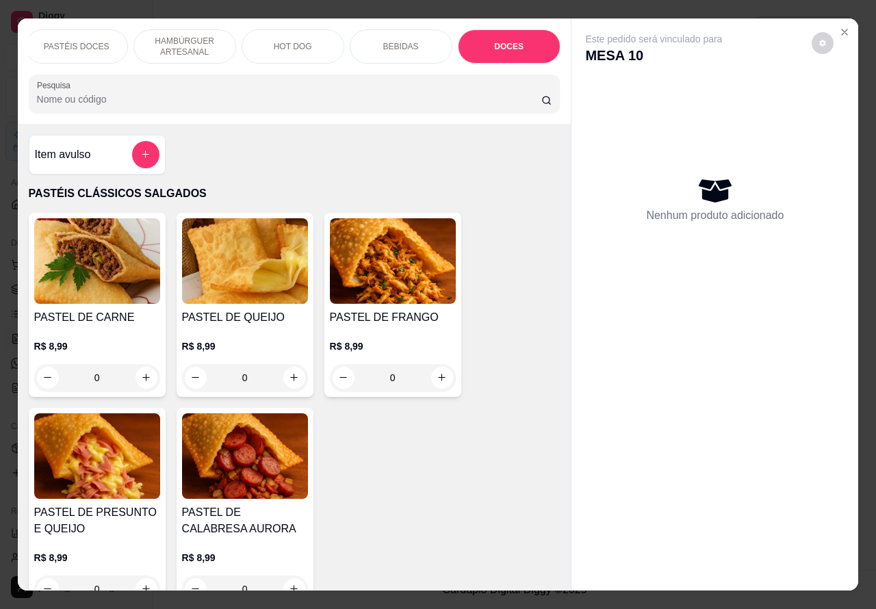
scroll to position [31, 0]
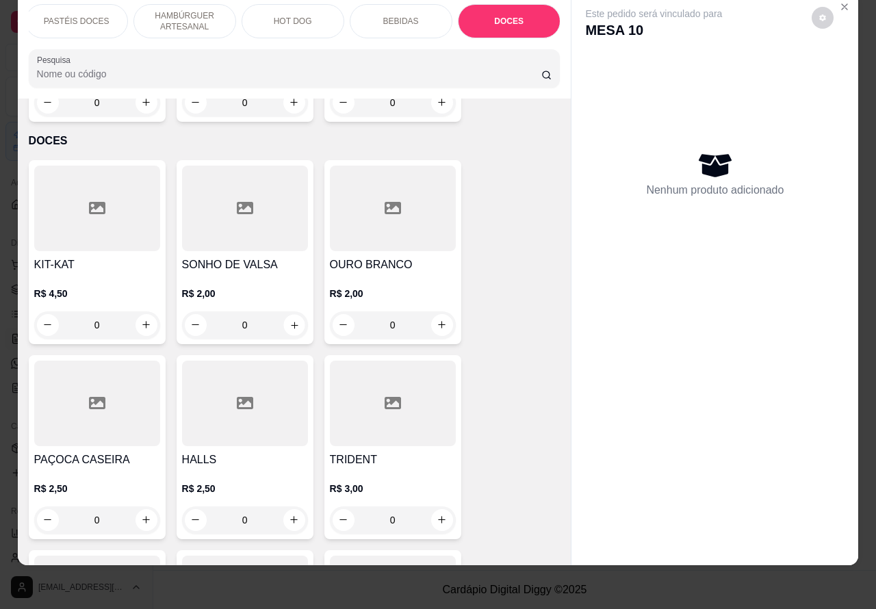
click at [289, 320] on icon "increase-product-quantity" at bounding box center [294, 325] width 10 height 10
type input "1"
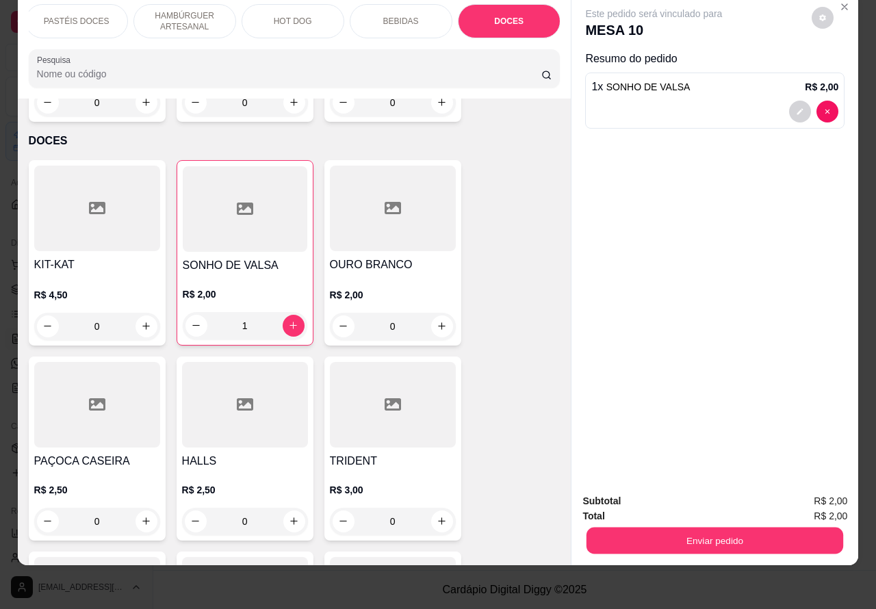
click at [687, 528] on button "Enviar pedido" at bounding box center [715, 541] width 257 height 27
click at [659, 491] on button "Não registrar e enviar pedido" at bounding box center [669, 494] width 138 height 25
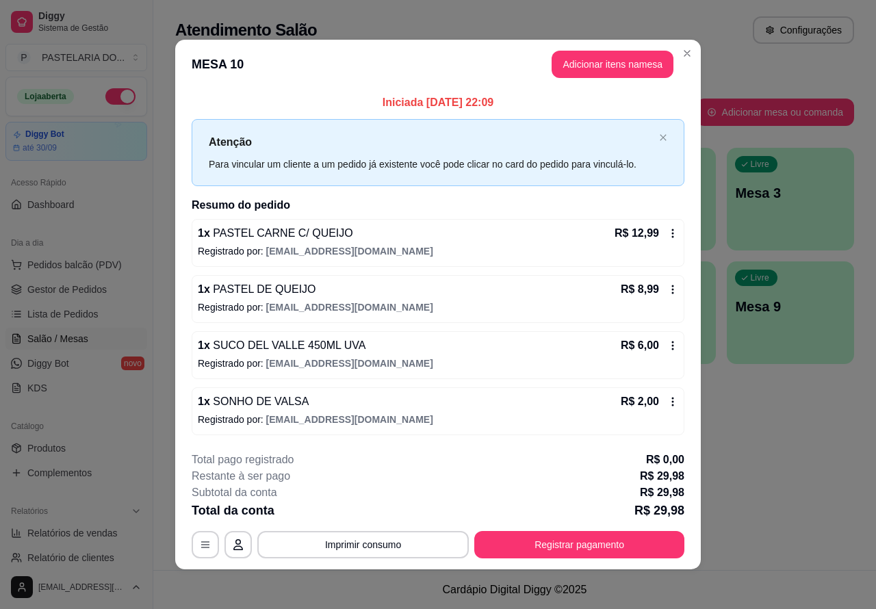
click at [392, 539] on button "Imprimir consumo" at bounding box center [363, 544] width 212 height 27
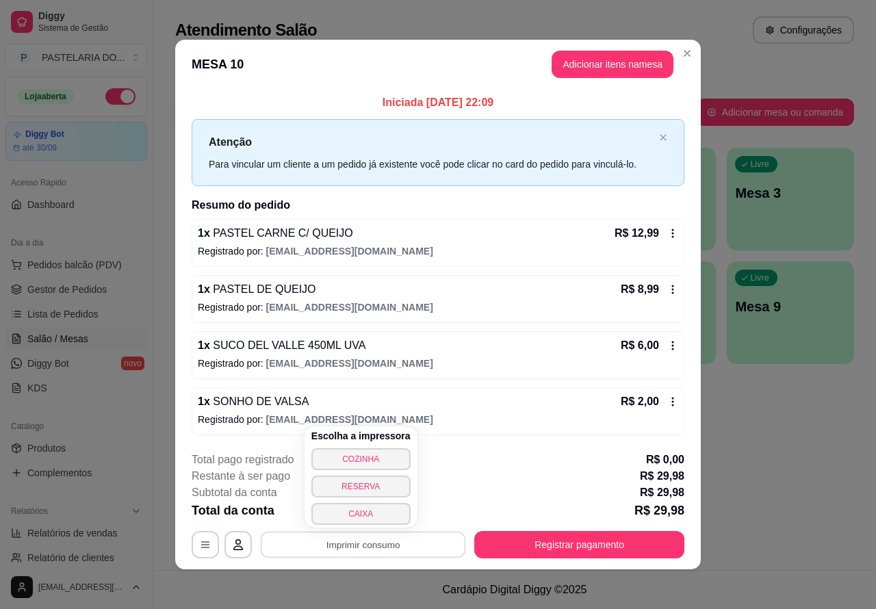
click at [367, 511] on button "CAIXA" at bounding box center [360, 514] width 99 height 22
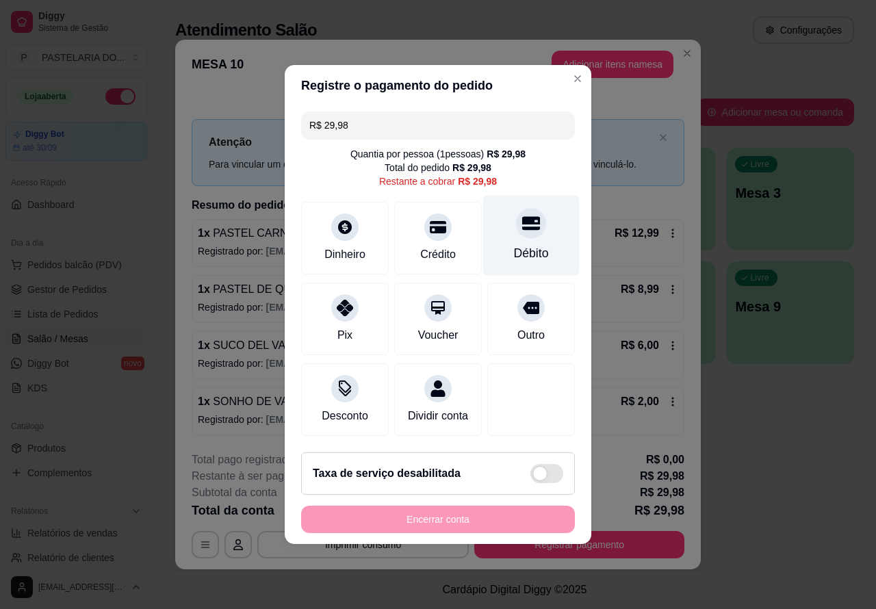
click at [529, 237] on div "Débito" at bounding box center [531, 236] width 97 height 80
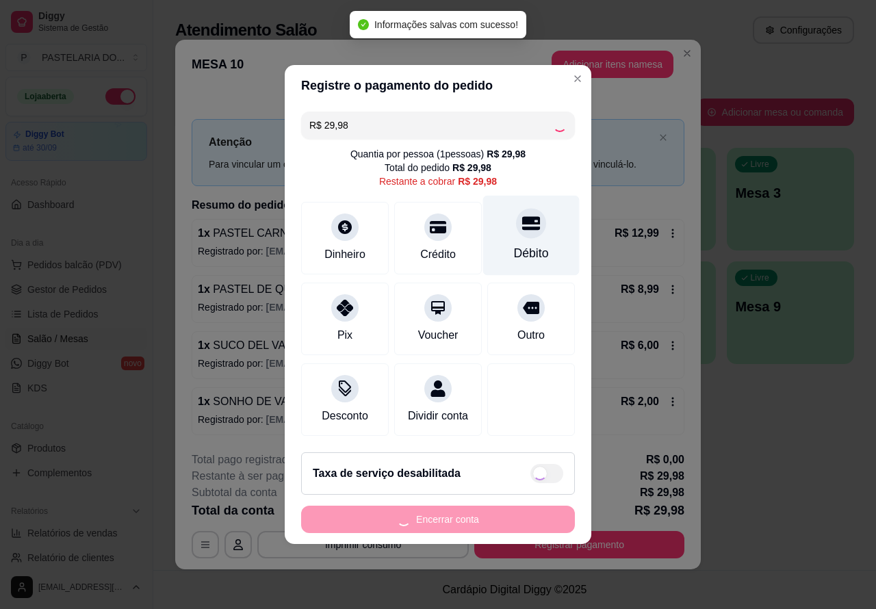
type input "R$ 0,00"
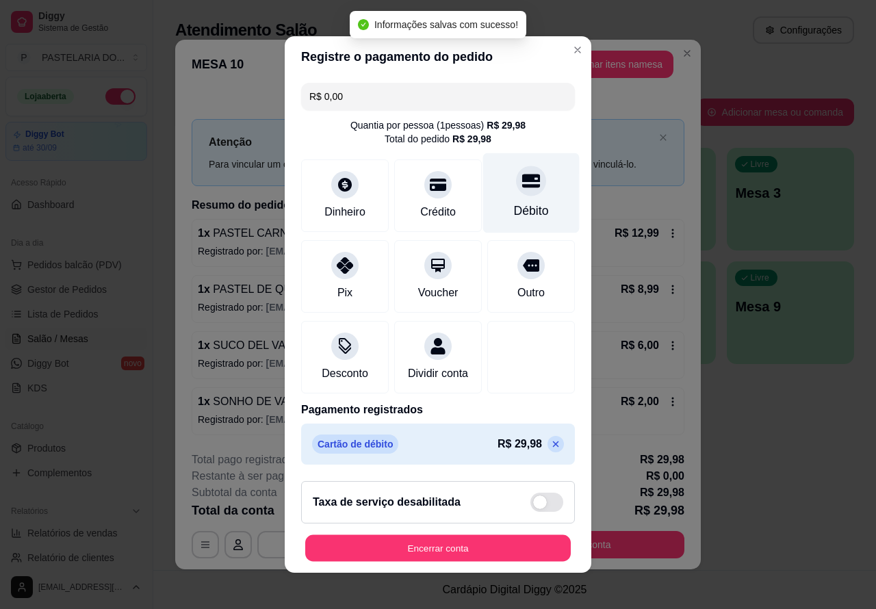
click at [470, 548] on button "Encerrar conta" at bounding box center [438, 548] width 266 height 27
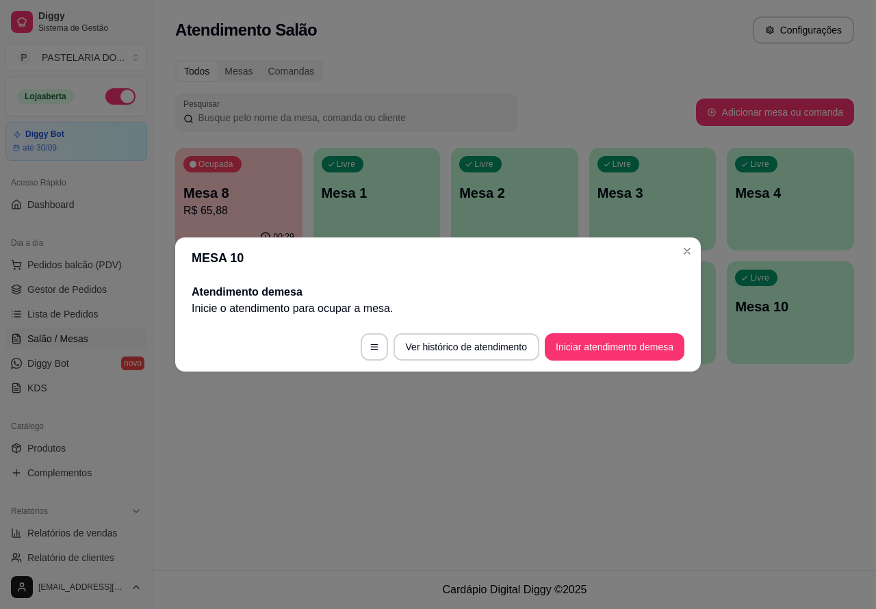
click at [669, 479] on div "Atendimento Salão Configurações Todos Mesas Comandas Pesquisar Adicionar mesa o…" at bounding box center [514, 285] width 723 height 570
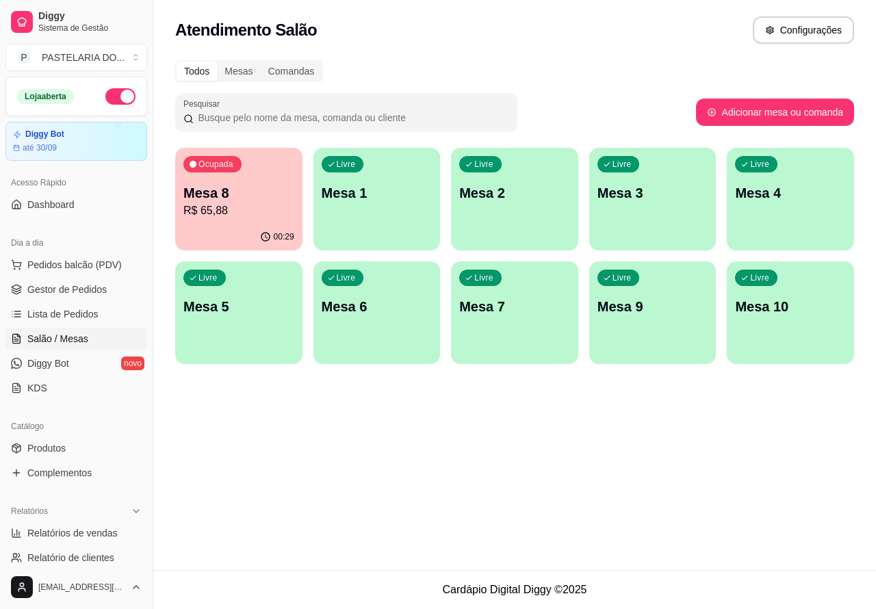
click at [392, 453] on div "Atendimento Salão Configurações Todos Mesas Comandas Pesquisar Adicionar mesa o…" at bounding box center [514, 285] width 723 height 570
click at [315, 476] on div "Atendimento Salão Configurações Todos Mesas Comandas Pesquisar Adicionar mesa o…" at bounding box center [514, 285] width 723 height 570
click at [384, 446] on div "Atendimento Salão Configurações Todos Mesas Comandas Pesquisar Adicionar mesa o…" at bounding box center [514, 285] width 723 height 570
click at [79, 260] on span "Pedidos balcão (PDV)" at bounding box center [74, 265] width 94 height 14
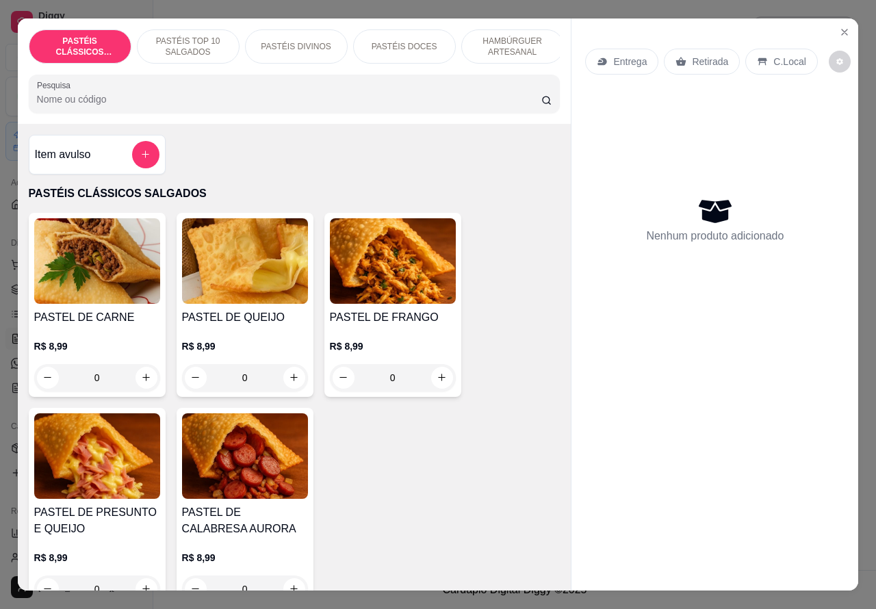
click at [692, 60] on p "Retirada" at bounding box center [710, 62] width 36 height 14
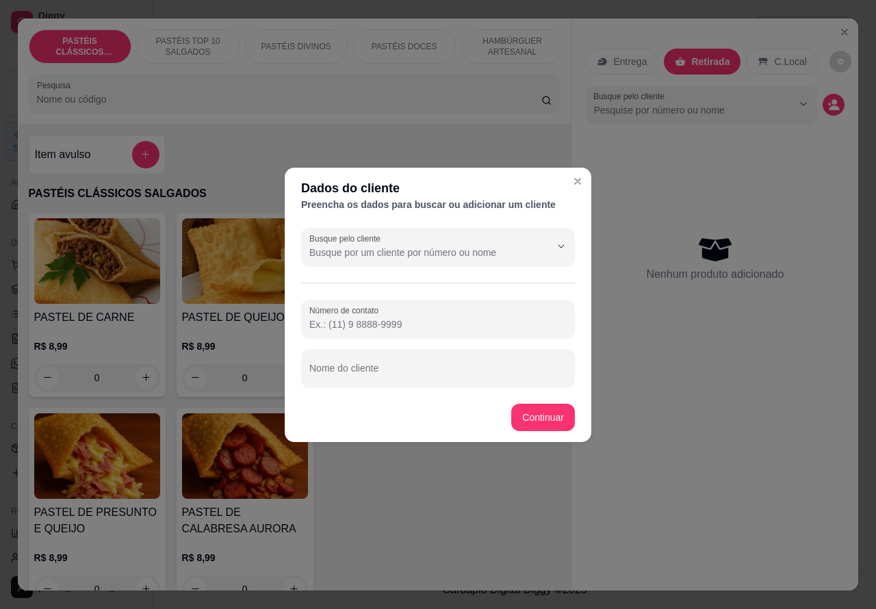
click at [691, 360] on div "Nenhum produto adicionado" at bounding box center [714, 258] width 259 height 268
click at [456, 374] on input "Nome do cliente" at bounding box center [437, 374] width 257 height 14
type input "edmar"
click at [541, 416] on div "PASTEL DE CARNE R$ 8,99 0 PASTEL DE QUEIJO R$ 8,99 0 PASTEL DE FRANGO R$ 8,99 0…" at bounding box center [295, 411] width 532 height 396
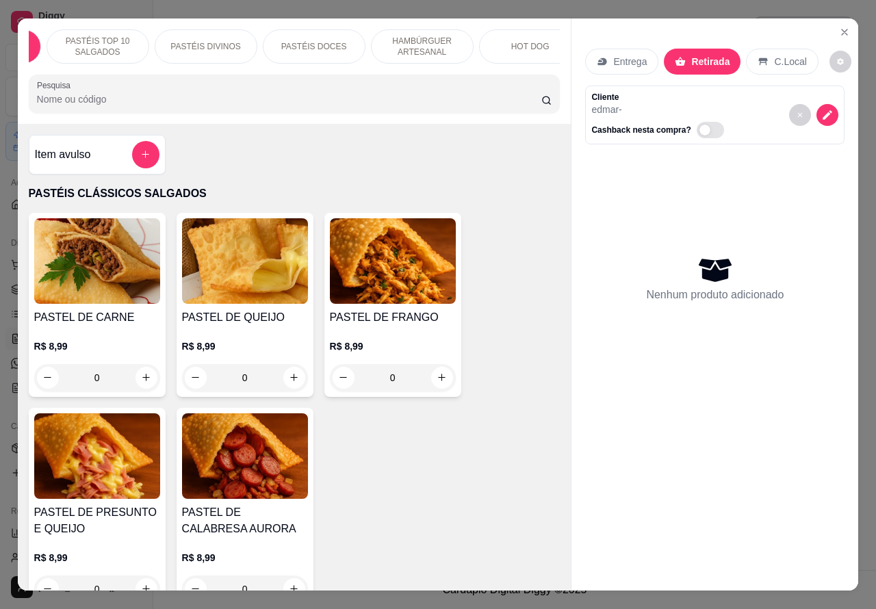
scroll to position [0, 158]
click at [479, 38] on div "HOT DOG" at bounding box center [462, 46] width 103 height 34
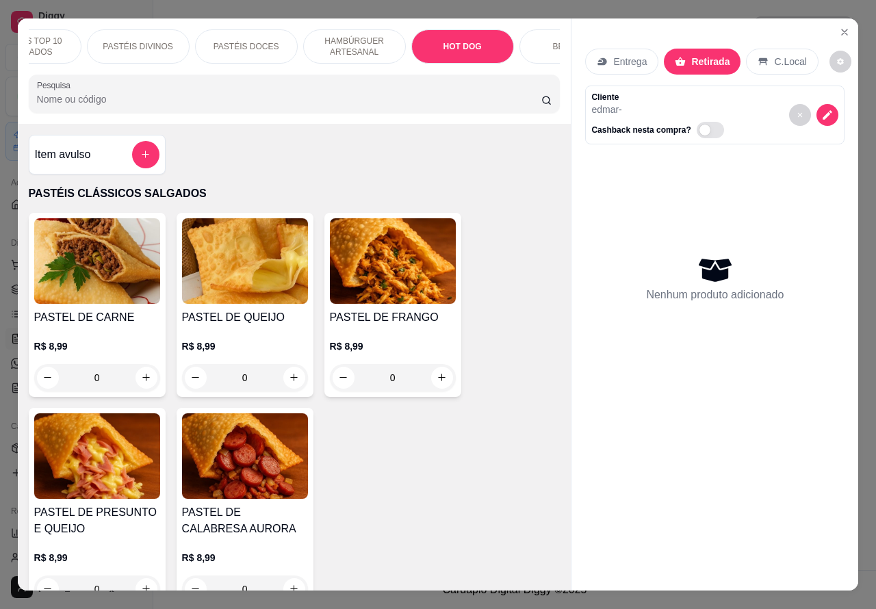
scroll to position [31, 0]
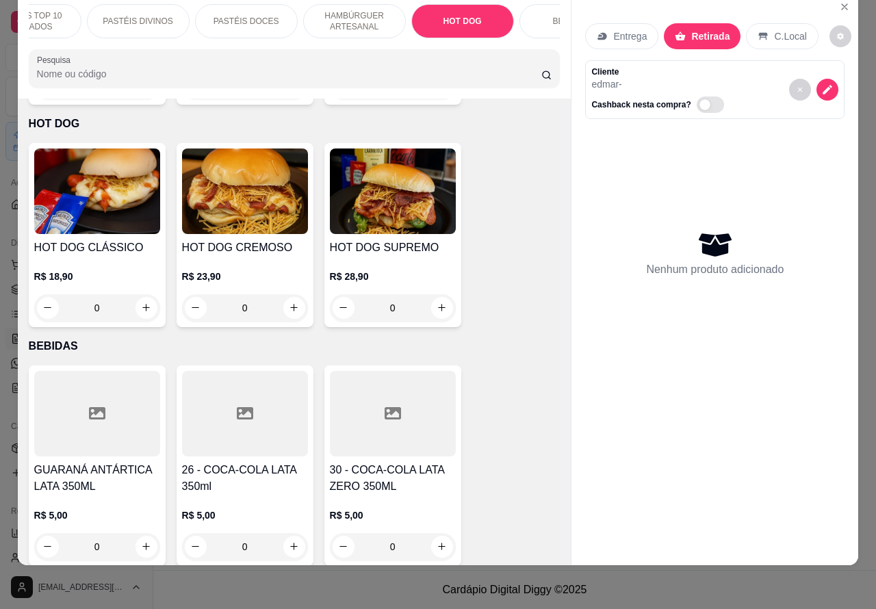
click at [138, 294] on div "0" at bounding box center [97, 307] width 126 height 27
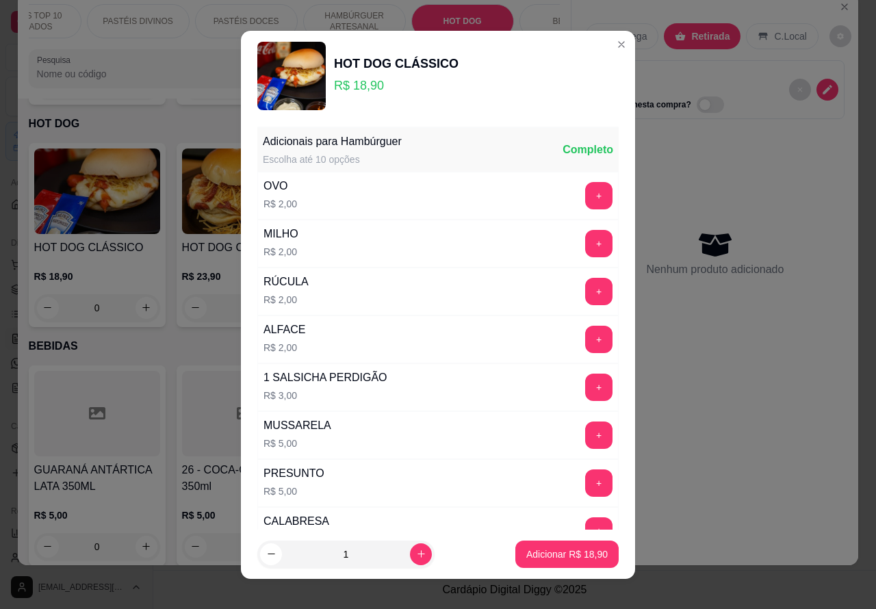
click at [569, 548] on p "Adicionar R$ 18,90" at bounding box center [566, 555] width 81 height 14
type input "1"
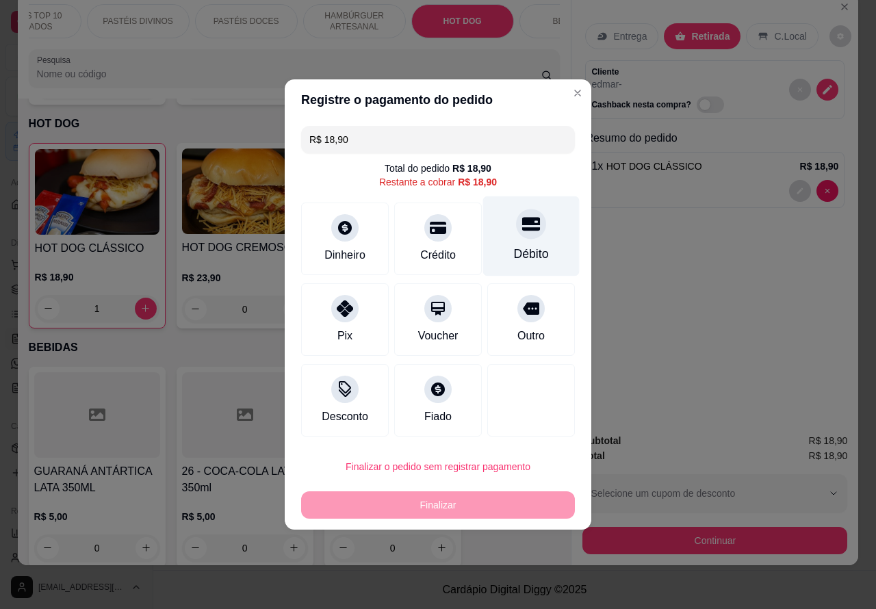
click at [522, 225] on icon at bounding box center [531, 225] width 18 height 14
type input "R$ 0,00"
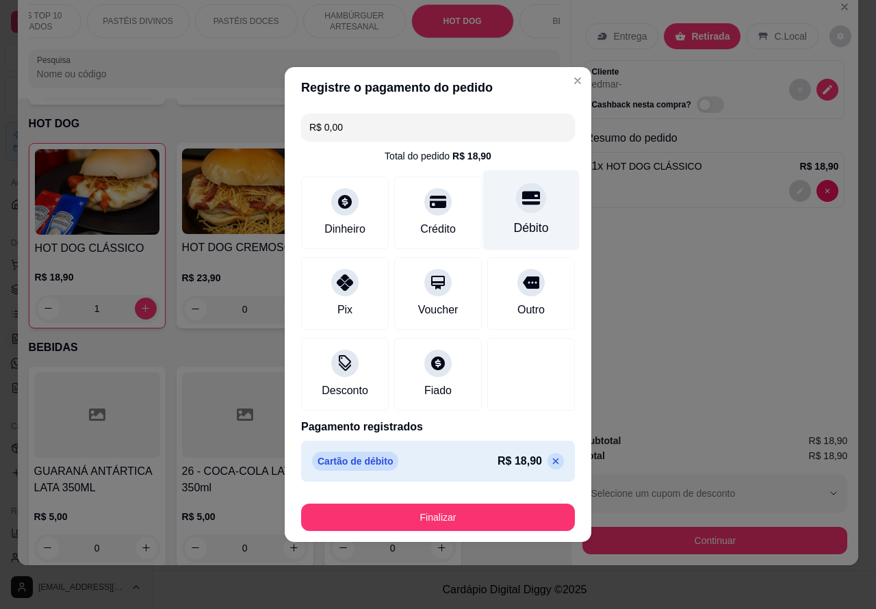
click at [483, 514] on button "Finalizar" at bounding box center [438, 517] width 274 height 27
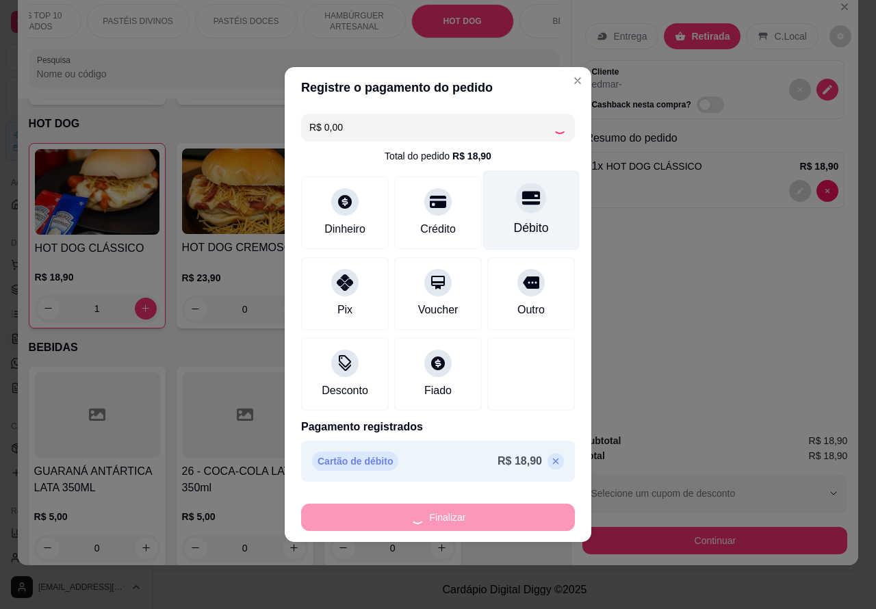
type input "0"
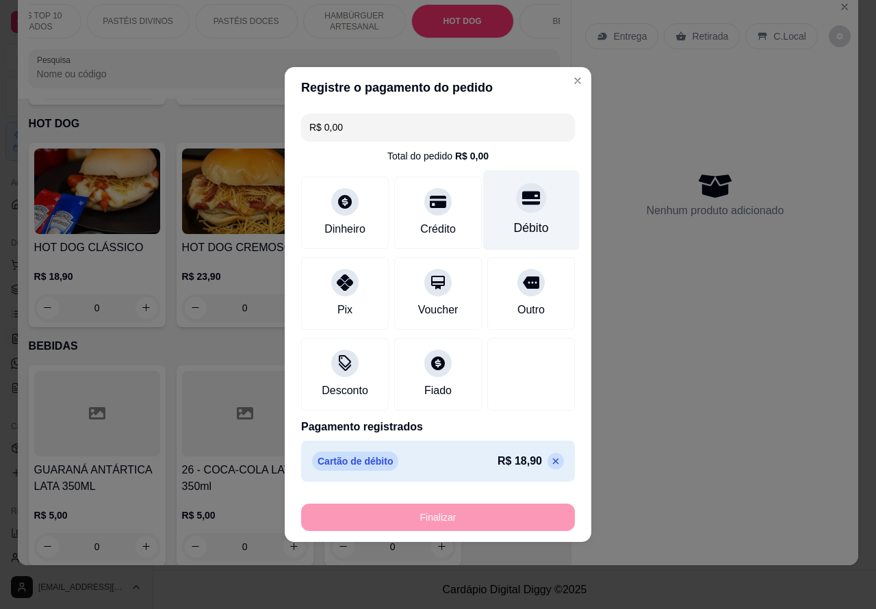
type input "-R$ 18,90"
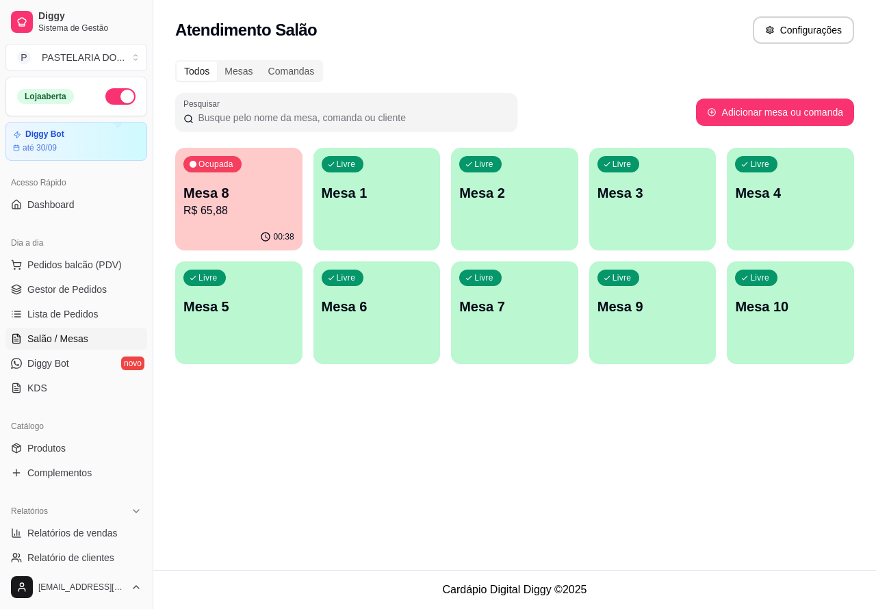
click at [385, 461] on div "Atendimento Salão Configurações Todos Mesas Comandas Pesquisar Adicionar mesa o…" at bounding box center [514, 285] width 723 height 570
click at [237, 192] on p "Mesa 8" at bounding box center [238, 192] width 111 height 19
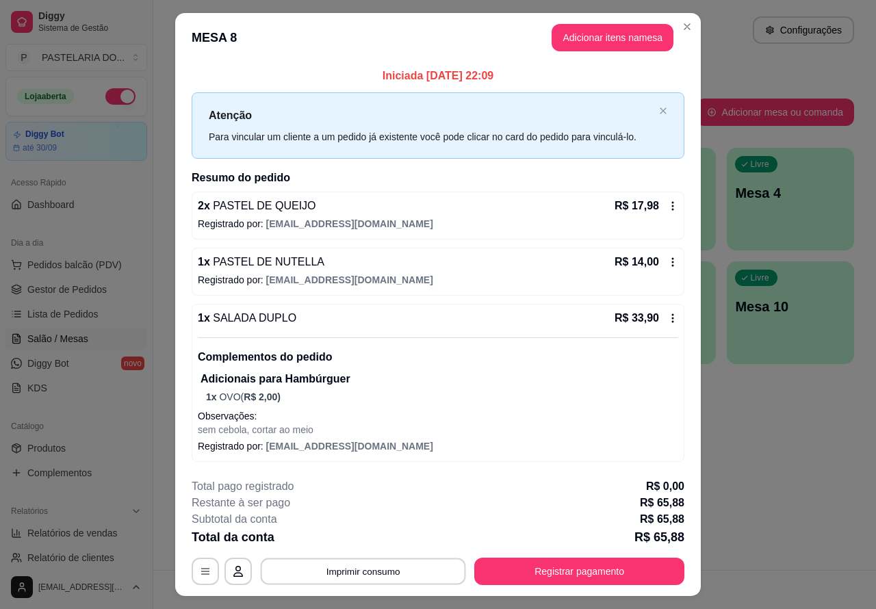
click at [359, 567] on button "Imprimir consumo" at bounding box center [363, 572] width 205 height 27
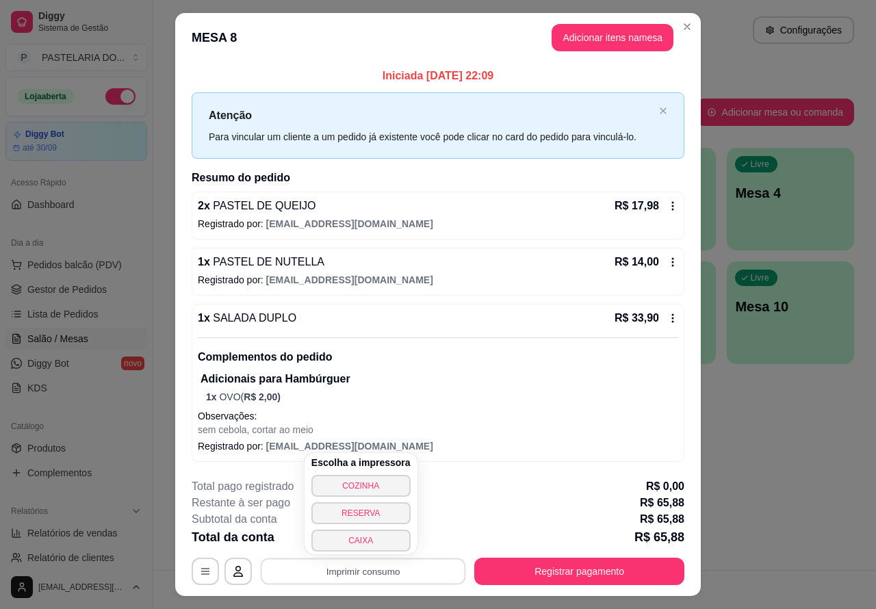
click at [358, 537] on button "CAIXA" at bounding box center [360, 541] width 99 height 22
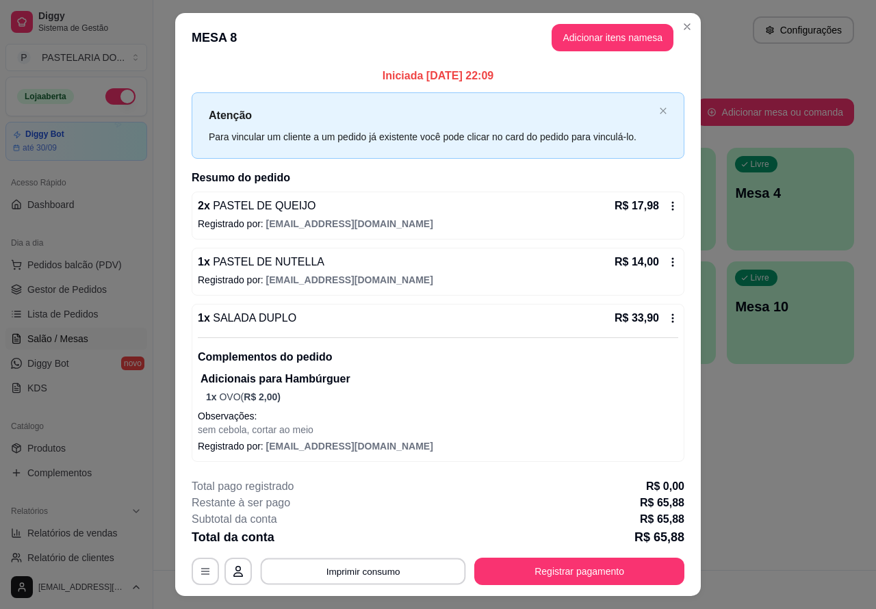
click at [368, 567] on button "Imprimir consumo" at bounding box center [363, 572] width 205 height 27
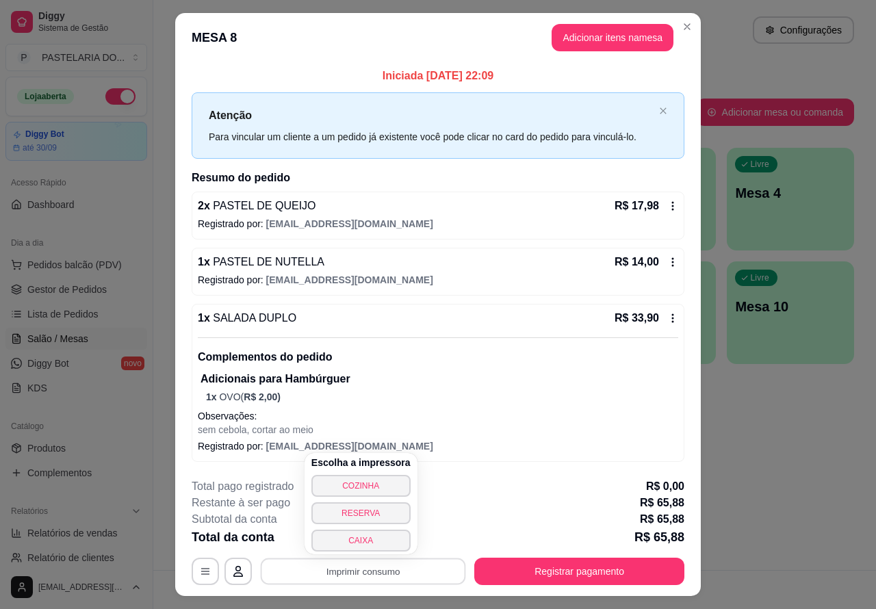
click at [367, 535] on button "CAIXA" at bounding box center [360, 541] width 99 height 22
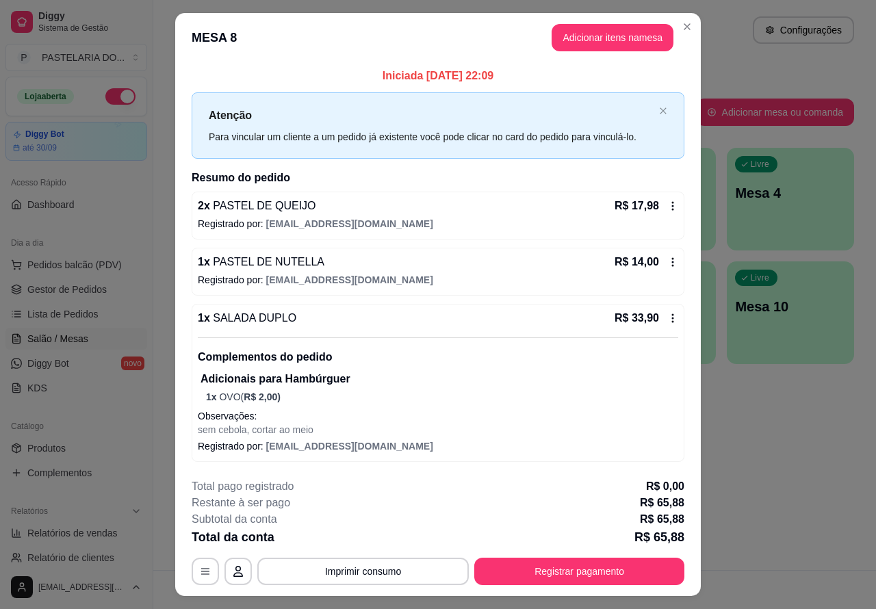
click at [604, 31] on p "Este pedido será vinculado para" at bounding box center [656, 37] width 138 height 14
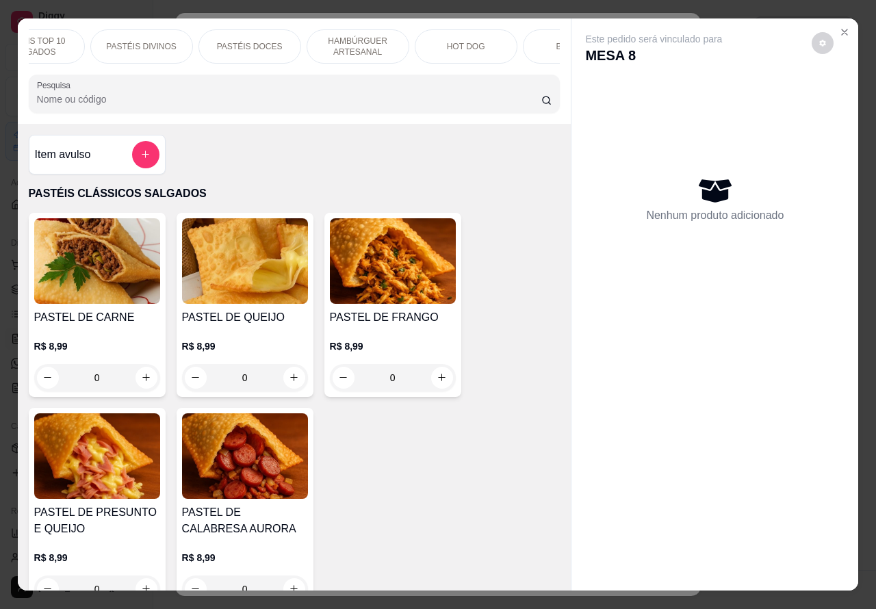
scroll to position [0, 281]
click at [450, 29] on div "BEBIDAS" at bounding box center [448, 46] width 103 height 34
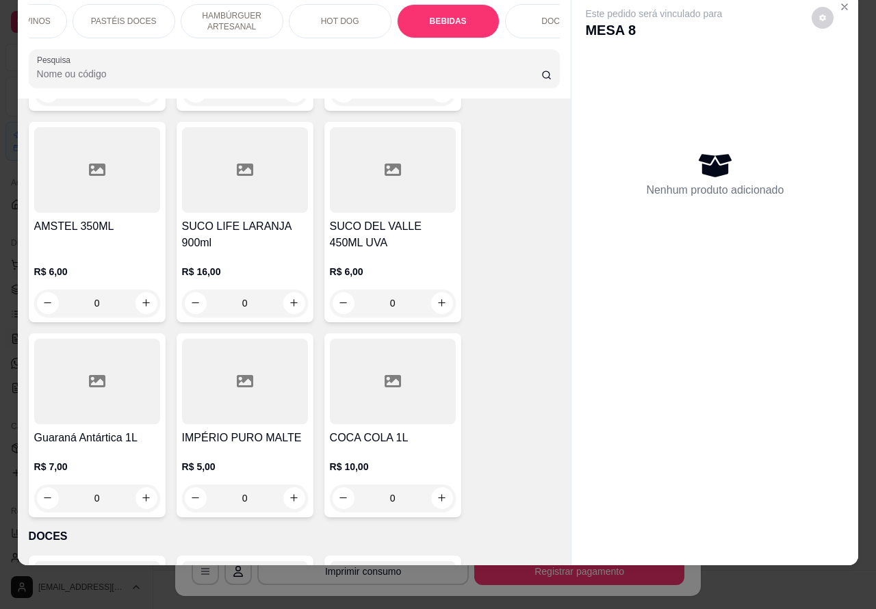
scroll to position [4984, 0]
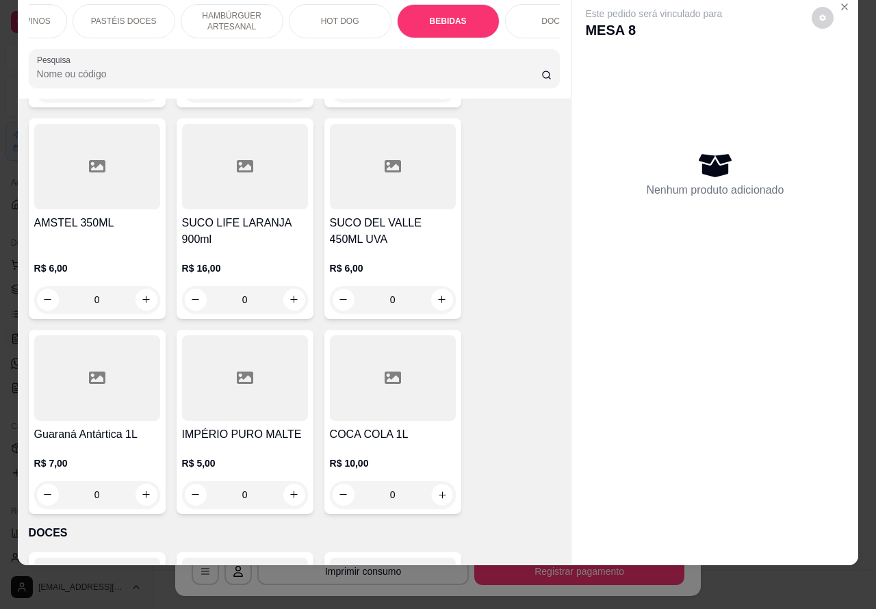
click at [437, 489] on icon "increase-product-quantity" at bounding box center [442, 494] width 10 height 10
type input "1"
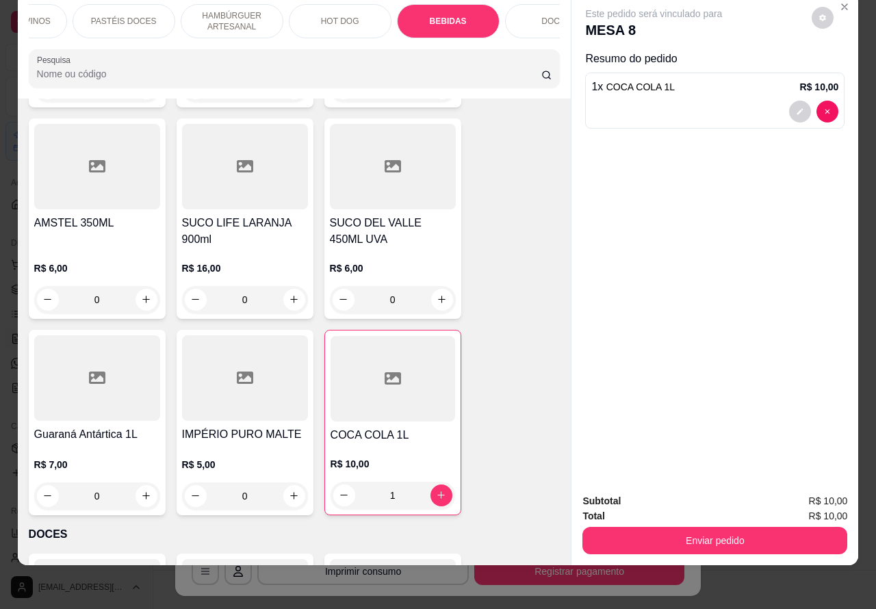
click at [720, 527] on button "Enviar pedido" at bounding box center [715, 540] width 265 height 27
click at [712, 528] on button "Enviar pedido" at bounding box center [715, 541] width 257 height 27
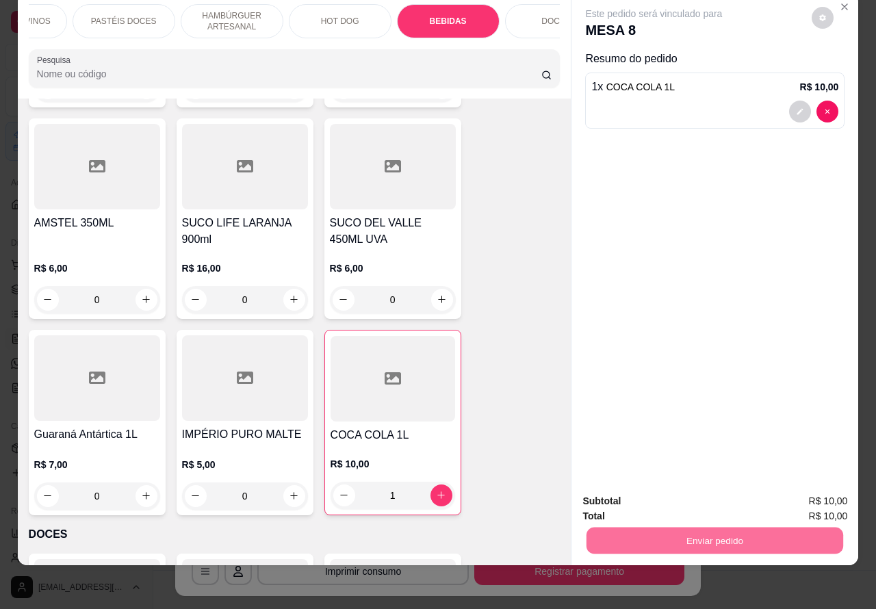
click at [669, 489] on button "Não registrar e enviar pedido" at bounding box center [669, 494] width 138 height 25
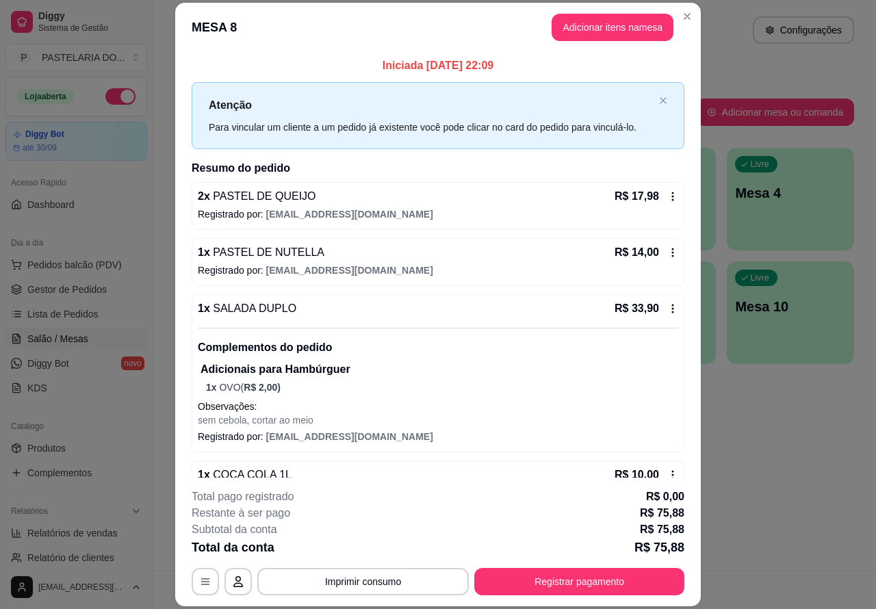
click at [774, 512] on div "Atendimento Salão Configurações Todos Mesas Comandas Pesquisar Adicionar mesa o…" at bounding box center [514, 285] width 723 height 570
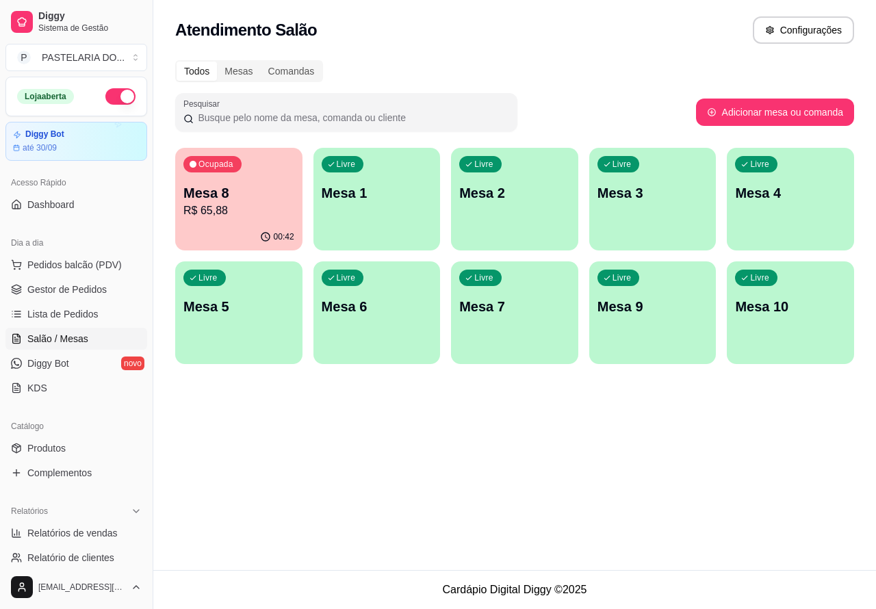
click at [225, 186] on p "Mesa 8" at bounding box center [238, 192] width 111 height 19
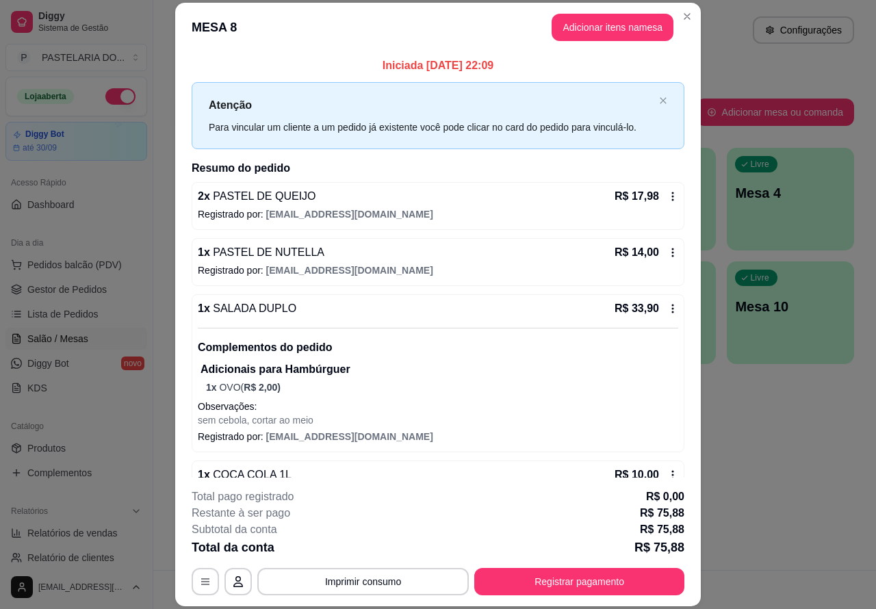
scroll to position [38, 0]
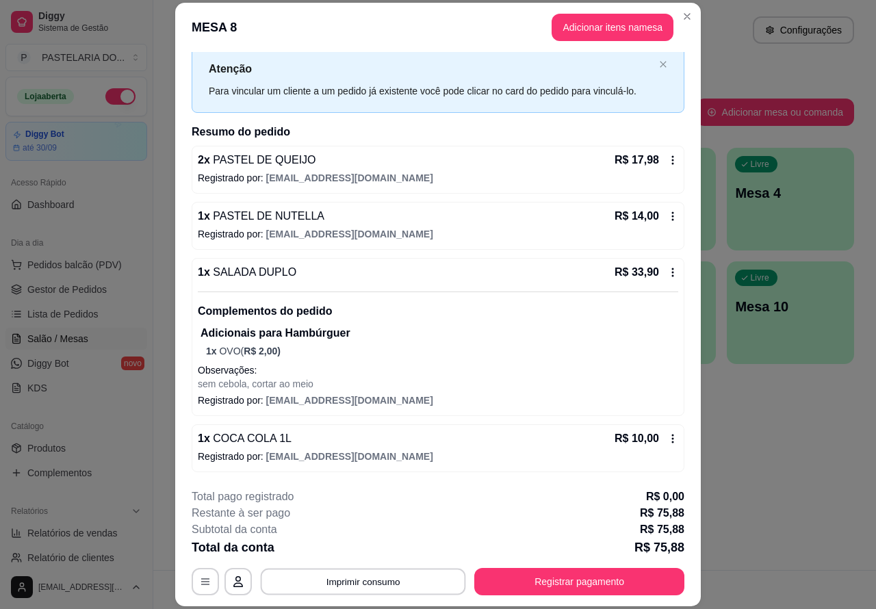
click at [363, 574] on button "Imprimir consumo" at bounding box center [363, 581] width 205 height 27
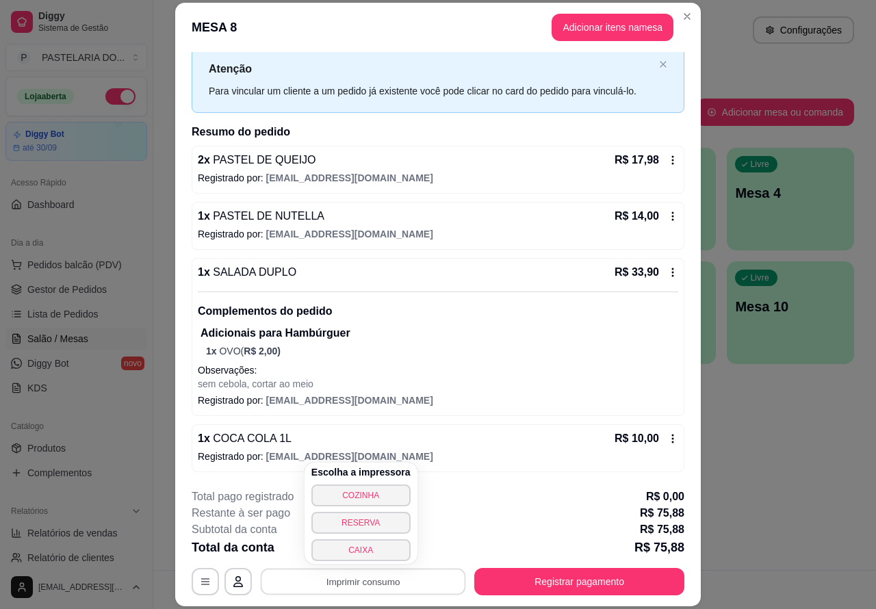
click at [358, 549] on button "CAIXA" at bounding box center [360, 550] width 99 height 22
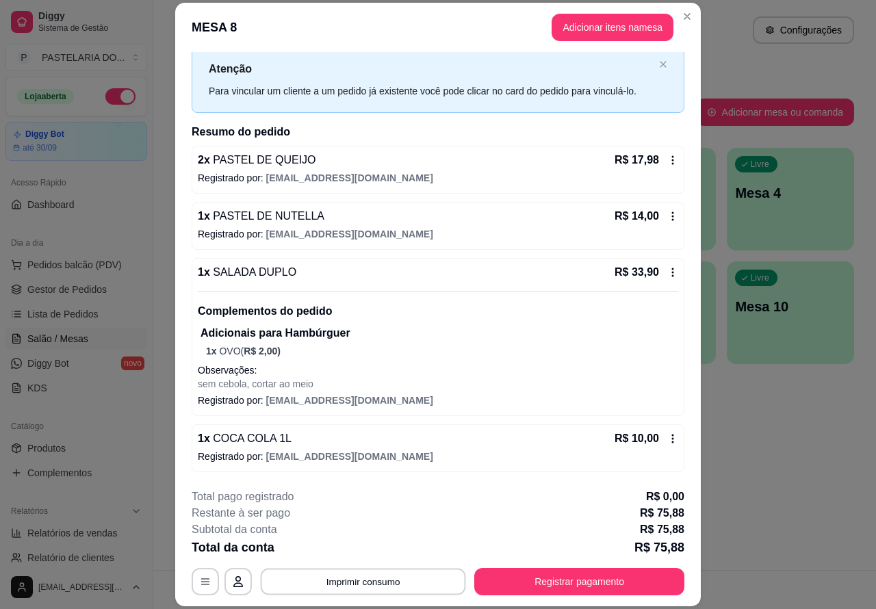
click at [381, 580] on button "Imprimir consumo" at bounding box center [363, 581] width 205 height 27
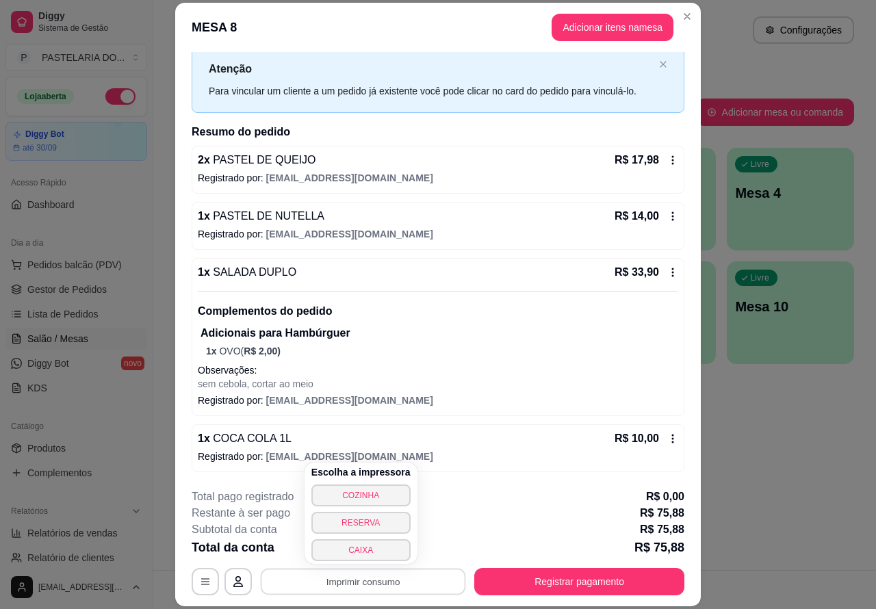
click at [364, 543] on button "CAIXA" at bounding box center [360, 550] width 99 height 22
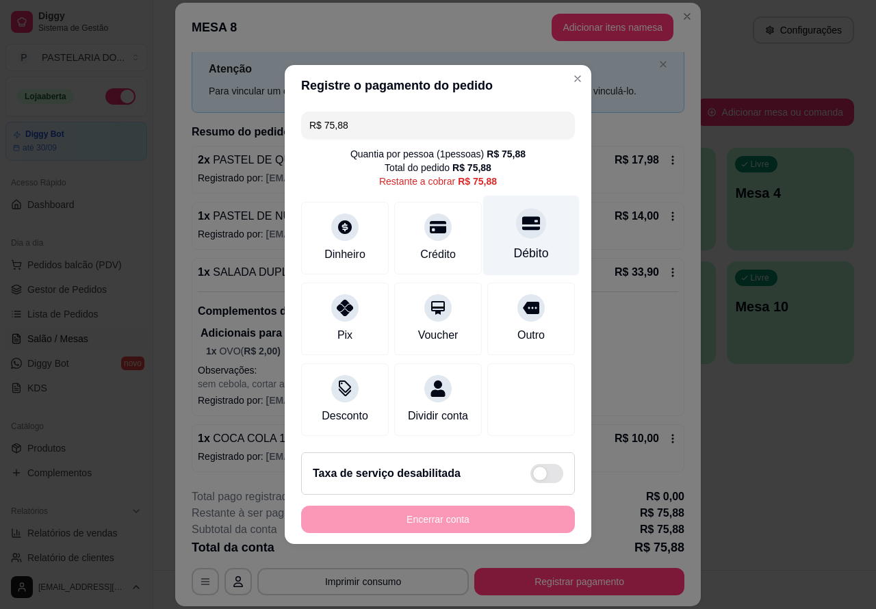
click at [522, 227] on icon at bounding box center [531, 223] width 18 height 18
type input "R$ 0,00"
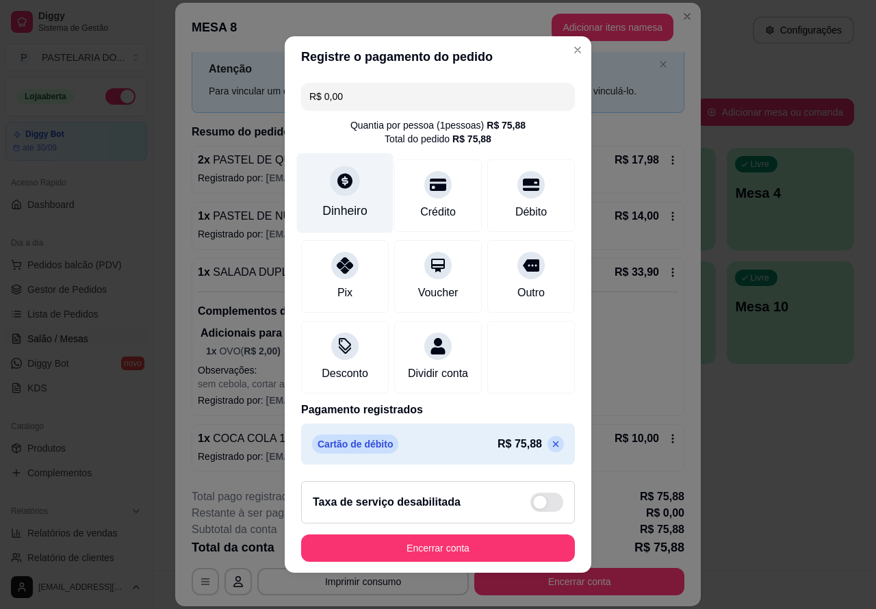
click at [336, 179] on icon at bounding box center [345, 181] width 18 height 18
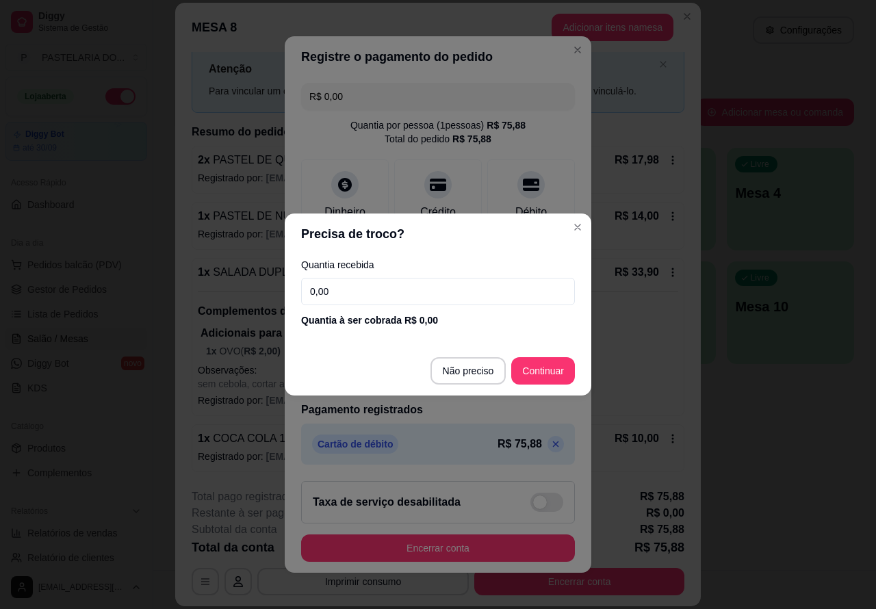
click at [342, 291] on input "0,00" at bounding box center [438, 291] width 274 height 27
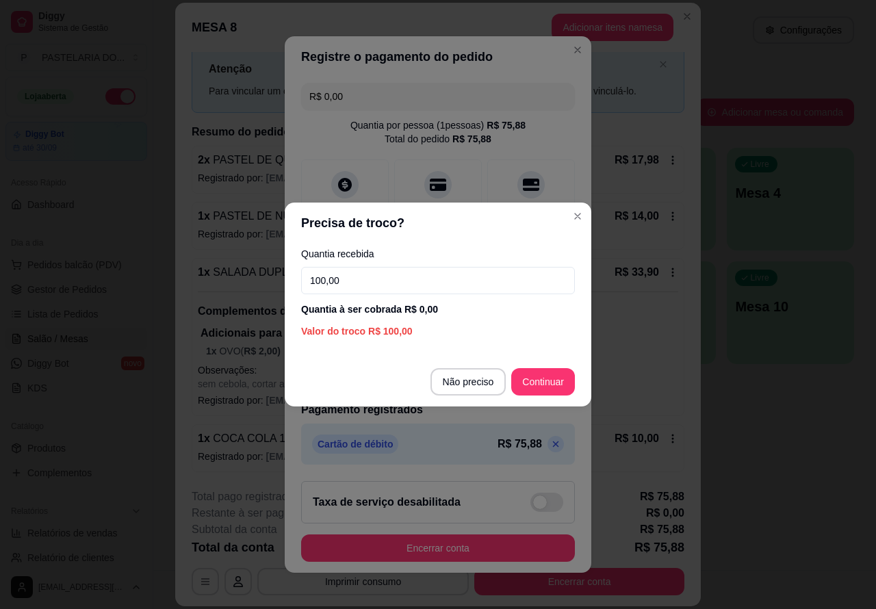
type input "100,00"
click at [543, 377] on div "R$ 0,00 Quantia por pessoa ( 1 pessoas) R$ 75,88 Total do pedido R$ 75,88 Dinhe…" at bounding box center [438, 273] width 307 height 393
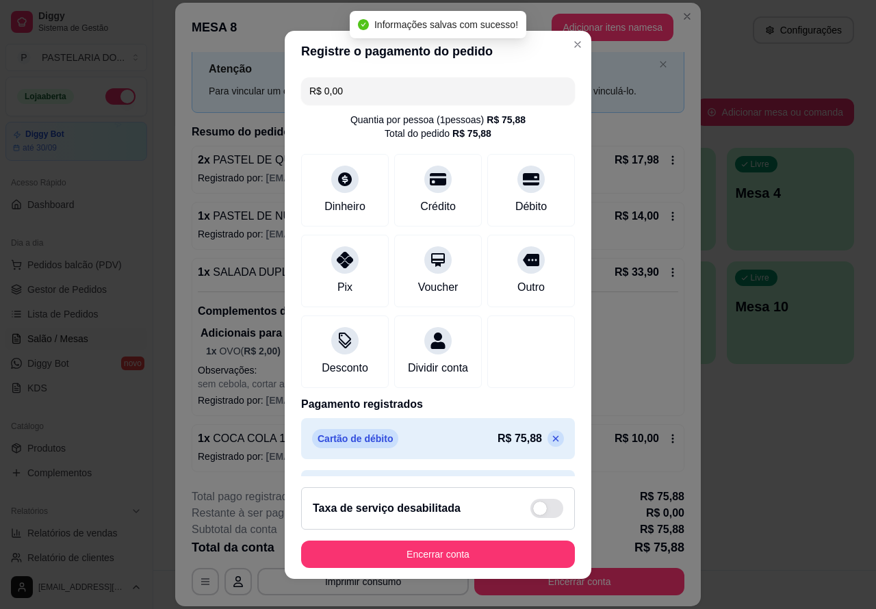
click at [442, 552] on button "Encerrar conta" at bounding box center [438, 554] width 274 height 27
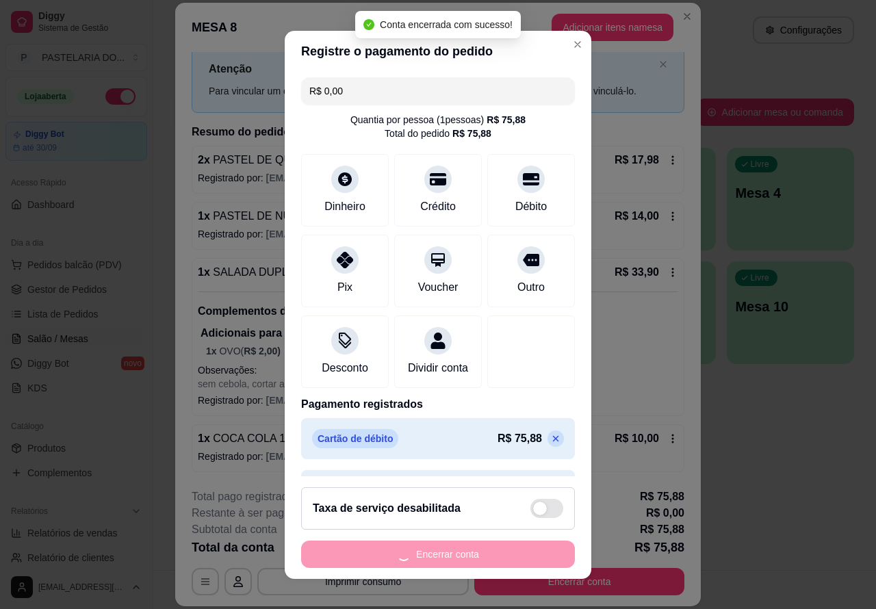
scroll to position [0, 0]
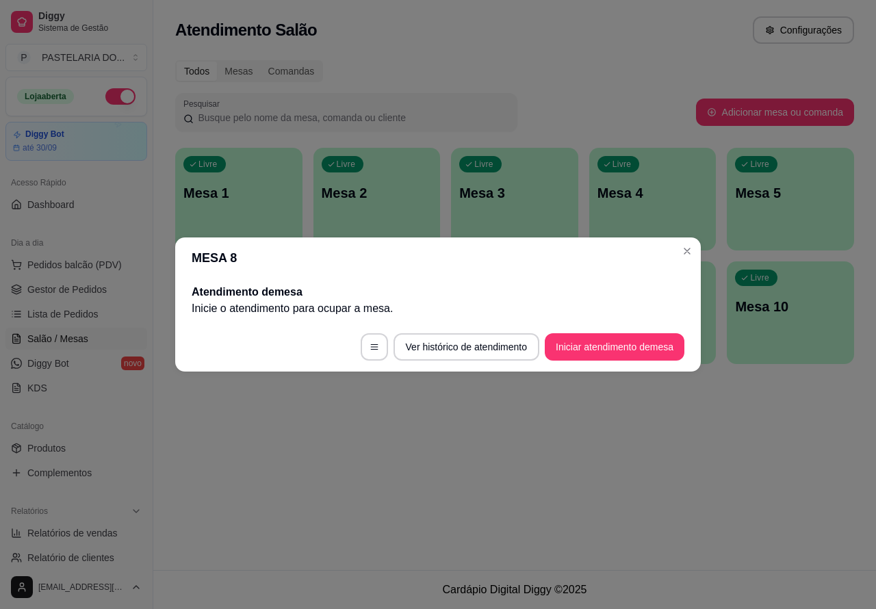
click at [550, 449] on div "Atendimento Salão Configurações Todos Mesas Comandas Pesquisar Adicionar mesa o…" at bounding box center [514, 285] width 723 height 570
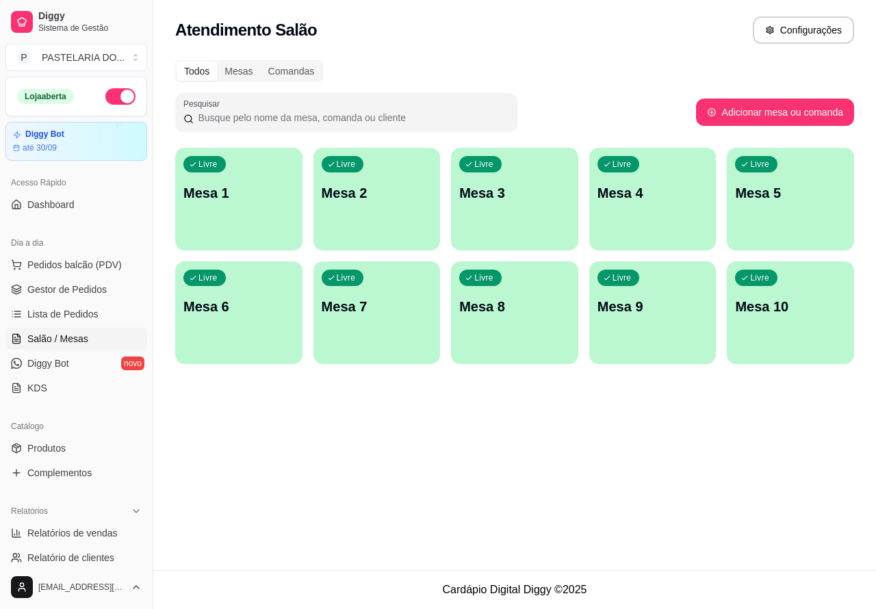
click at [340, 444] on div "Atendimento Salão Configurações Todos Mesas Comandas Pesquisar Adicionar mesa o…" at bounding box center [514, 285] width 723 height 570
click at [79, 258] on span "Pedidos balcão (PDV)" at bounding box center [74, 265] width 94 height 14
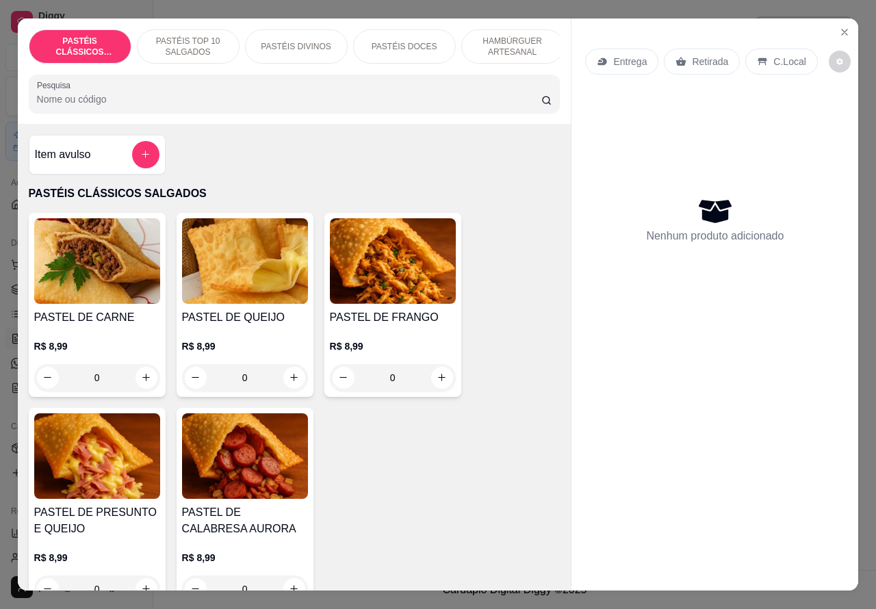
click at [697, 55] on p "Retirada" at bounding box center [710, 62] width 36 height 14
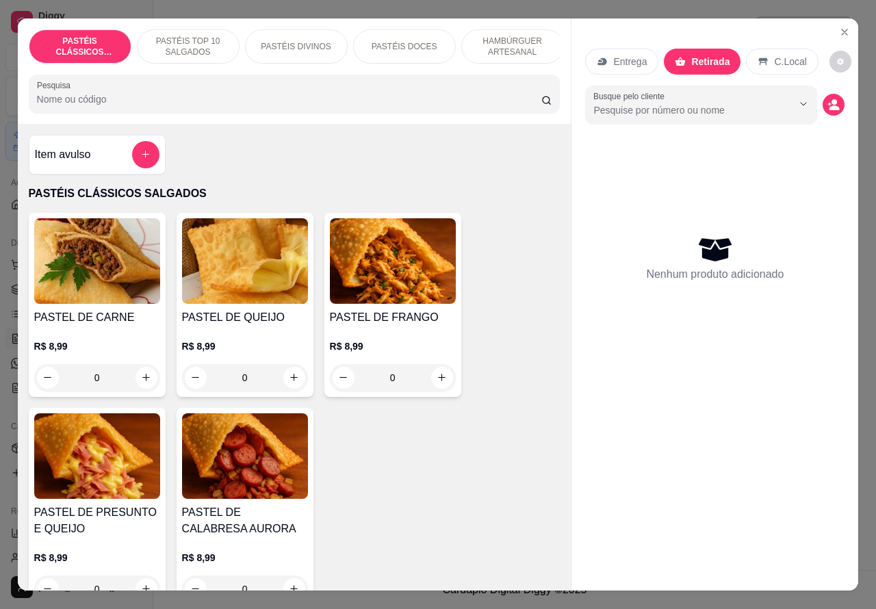
click at [517, 36] on p "HAMBÚRGUER ARTESANAL" at bounding box center [512, 47] width 79 height 22
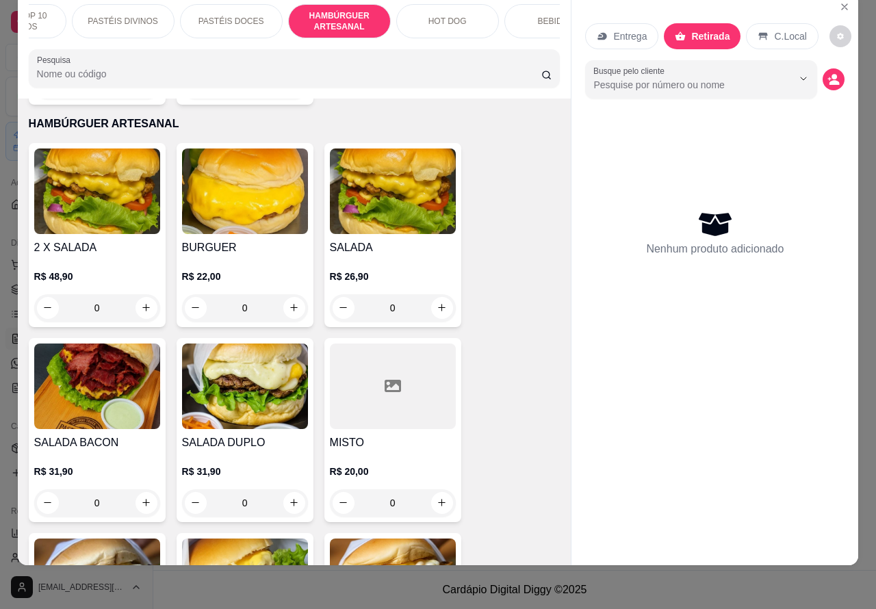
scroll to position [0, 175]
click at [447, 16] on p "HOT DOG" at bounding box center [445, 21] width 38 height 11
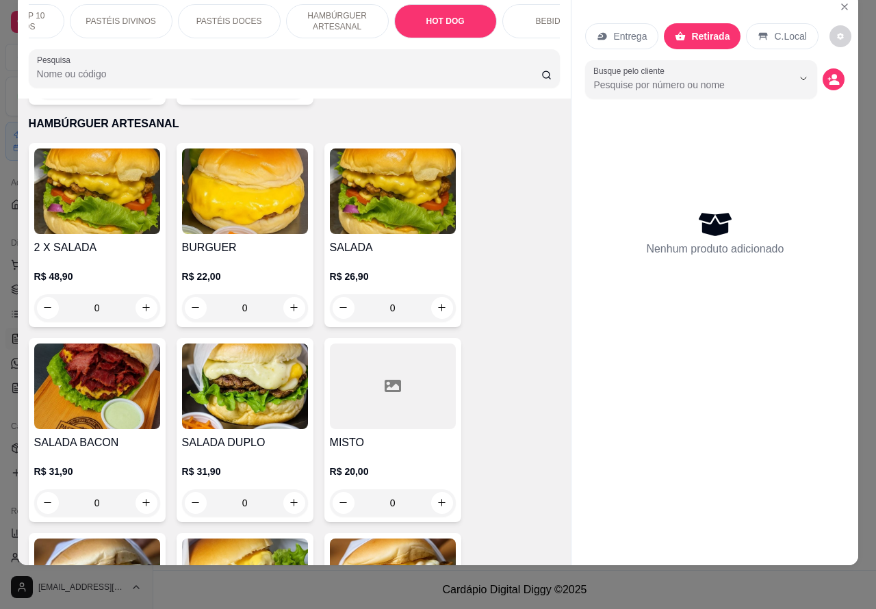
scroll to position [3907, 0]
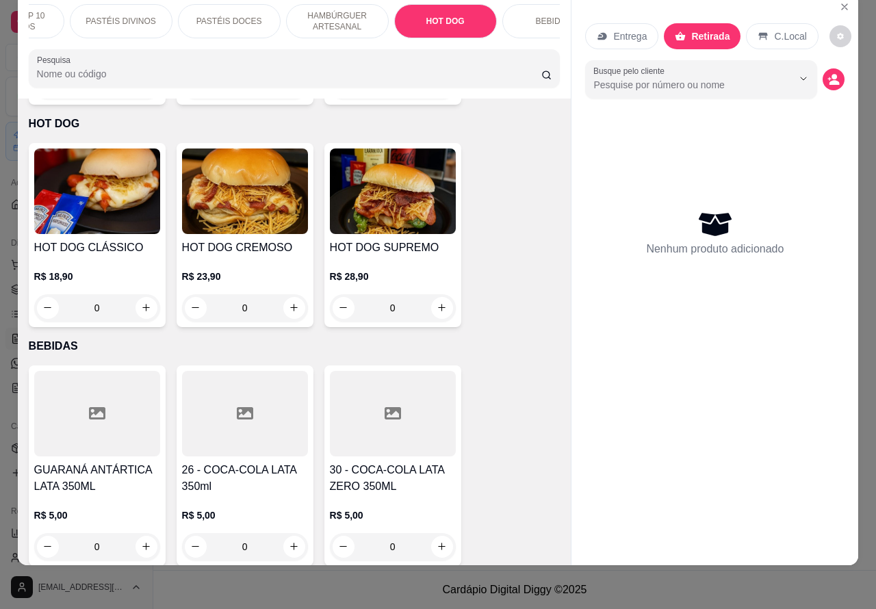
click at [132, 294] on div "0" at bounding box center [97, 307] width 126 height 27
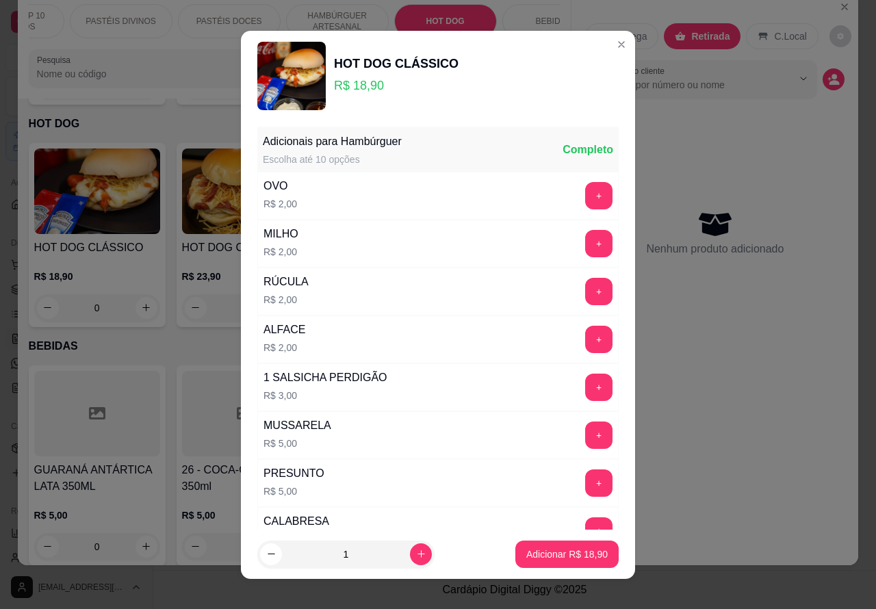
click at [416, 553] on icon "increase-product-quantity" at bounding box center [421, 554] width 10 height 10
type input "2"
click at [539, 552] on p "Adicionar R$ 37,80" at bounding box center [567, 554] width 79 height 13
type input "2"
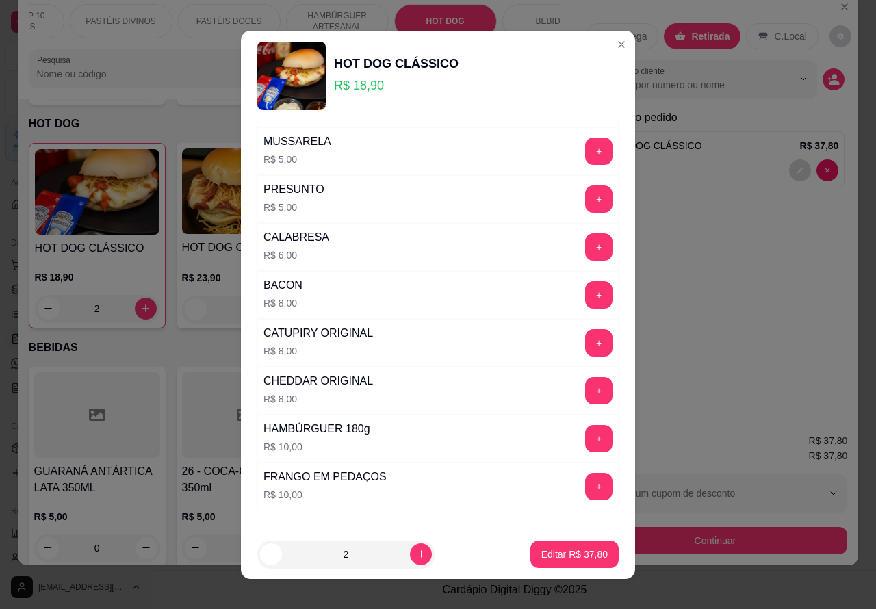
scroll to position [371, 0]
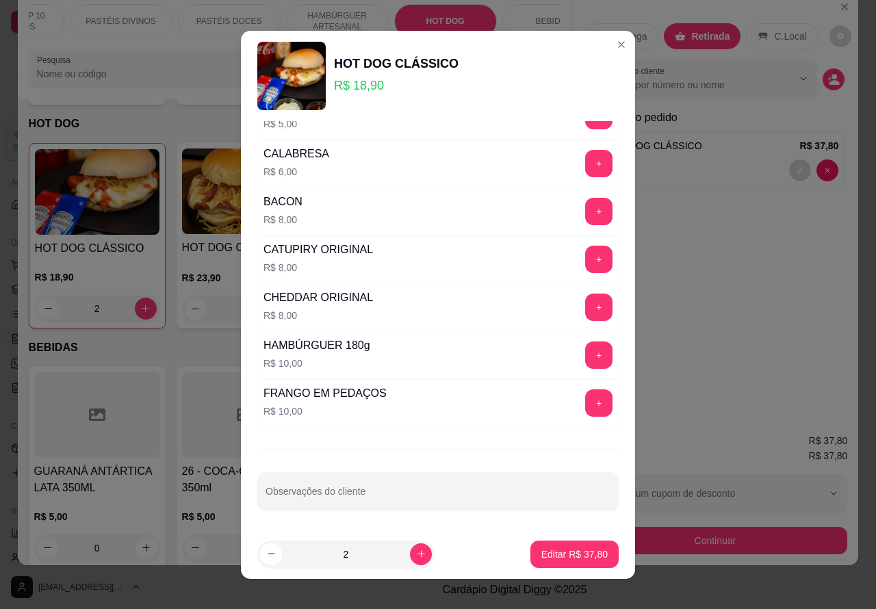
click at [452, 490] on input "Observações do cliente" at bounding box center [438, 497] width 345 height 14
type input "1 sem alface"
click at [551, 553] on p "Editar R$ 37,80" at bounding box center [574, 555] width 66 height 14
type input "0"
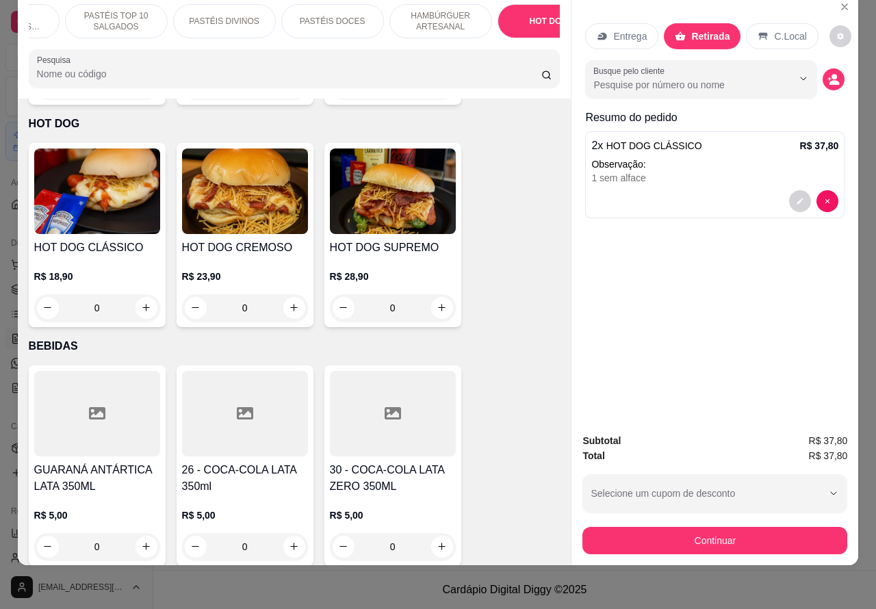
scroll to position [0, 0]
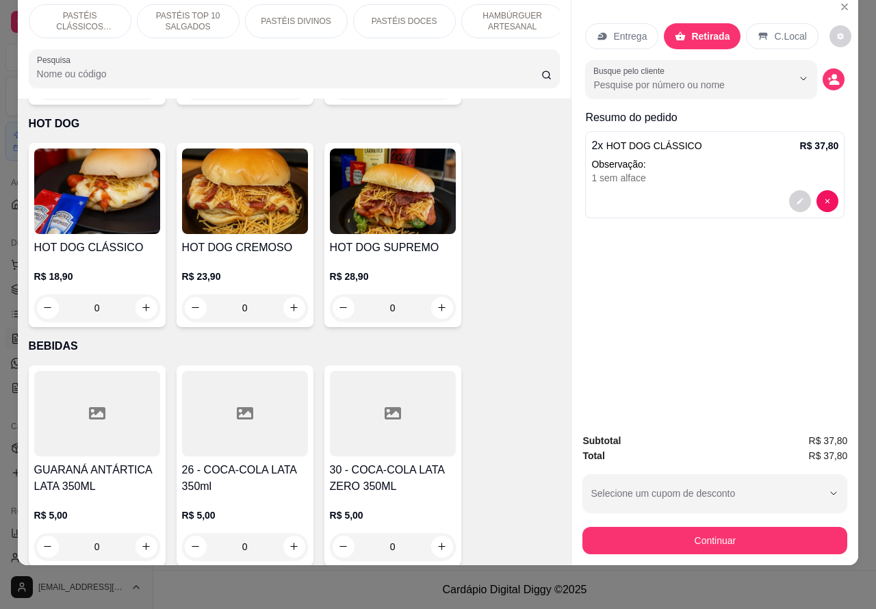
click at [83, 10] on p "PASTÉIS CLÁSSICOS SALGADOS" at bounding box center [79, 21] width 79 height 22
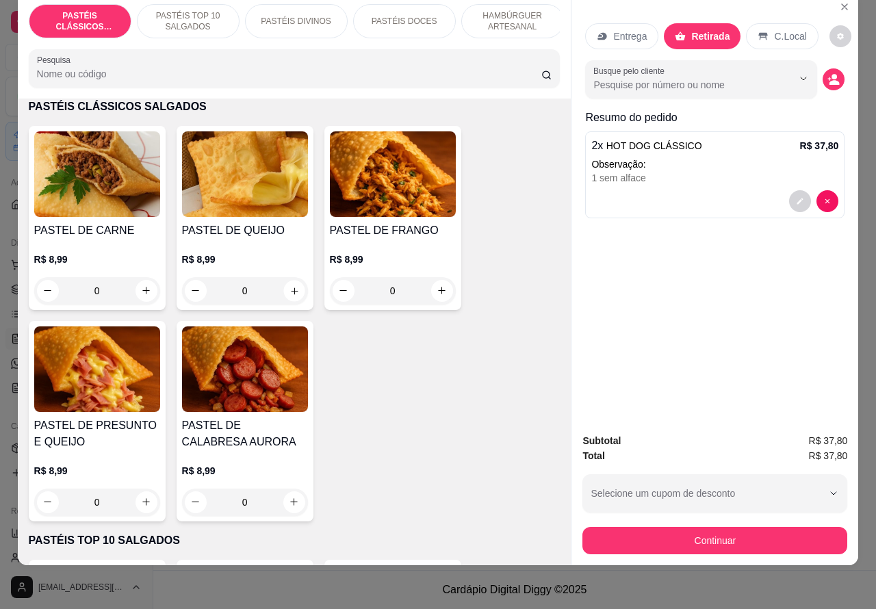
click at [289, 291] on icon "increase-product-quantity" at bounding box center [294, 290] width 10 height 10
type input "1"
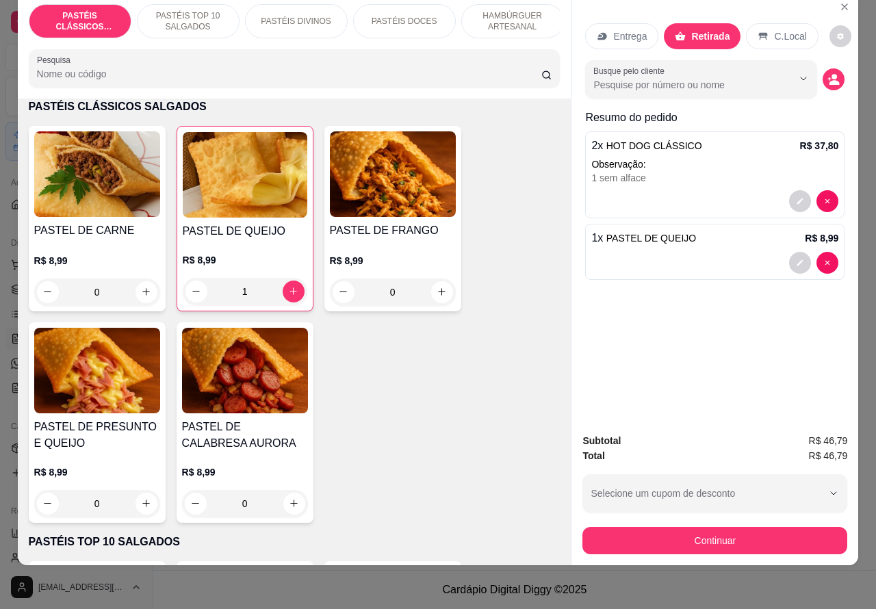
click at [199, 10] on p "PASTÉIS TOP 10 SALGADOS" at bounding box center [188, 21] width 79 height 22
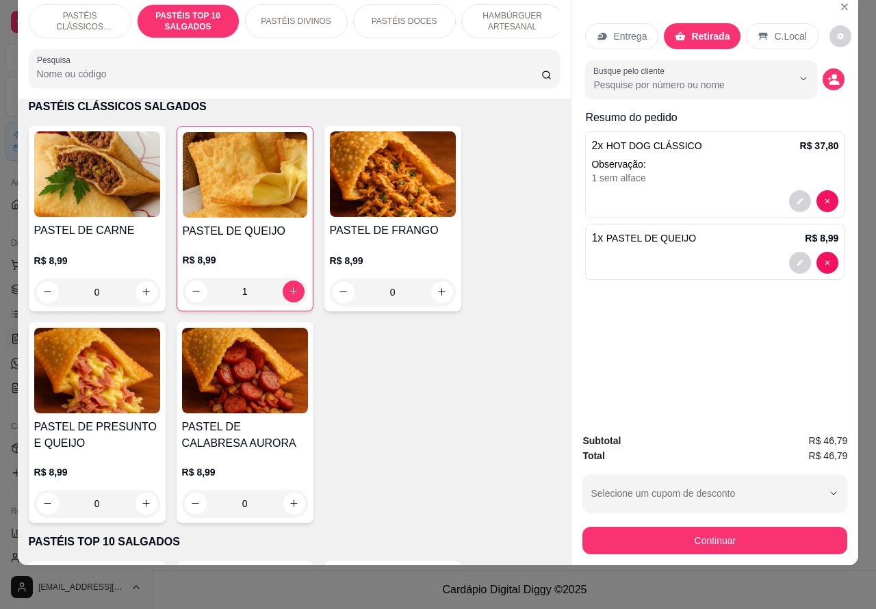
scroll to position [497, 0]
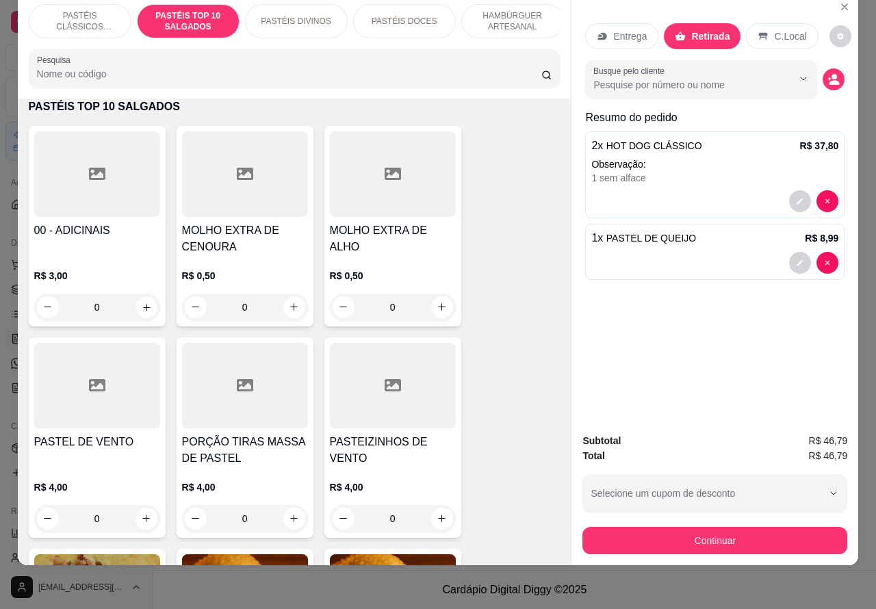
click at [143, 307] on icon "increase-product-quantity" at bounding box center [146, 307] width 7 height 7
type input "1"
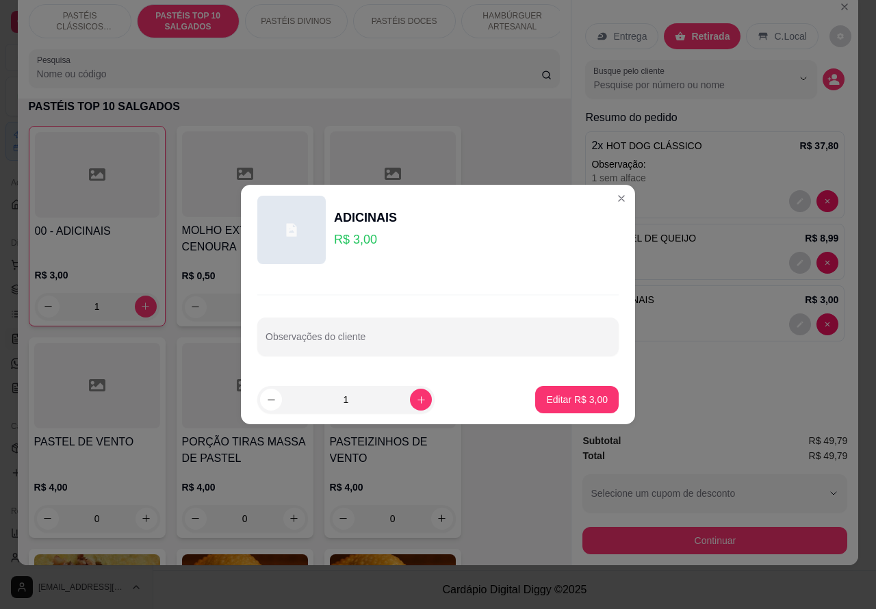
click at [388, 340] on input "Observações do cliente" at bounding box center [438, 342] width 345 height 14
type input "bacon"
click at [570, 397] on p "Editar R$ 3,00" at bounding box center [577, 400] width 62 height 14
type input "0"
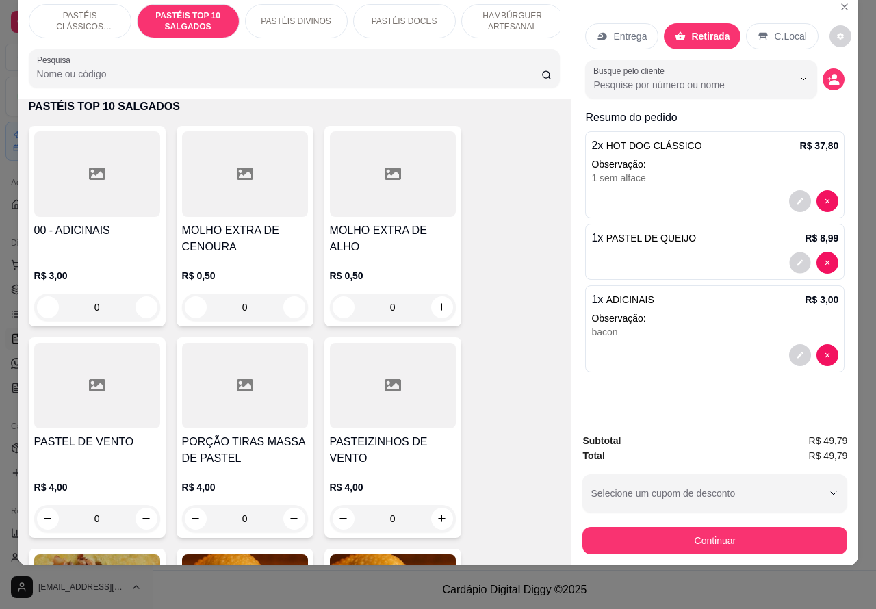
click at [790, 252] on button "decrease-product-quantity" at bounding box center [800, 262] width 21 height 21
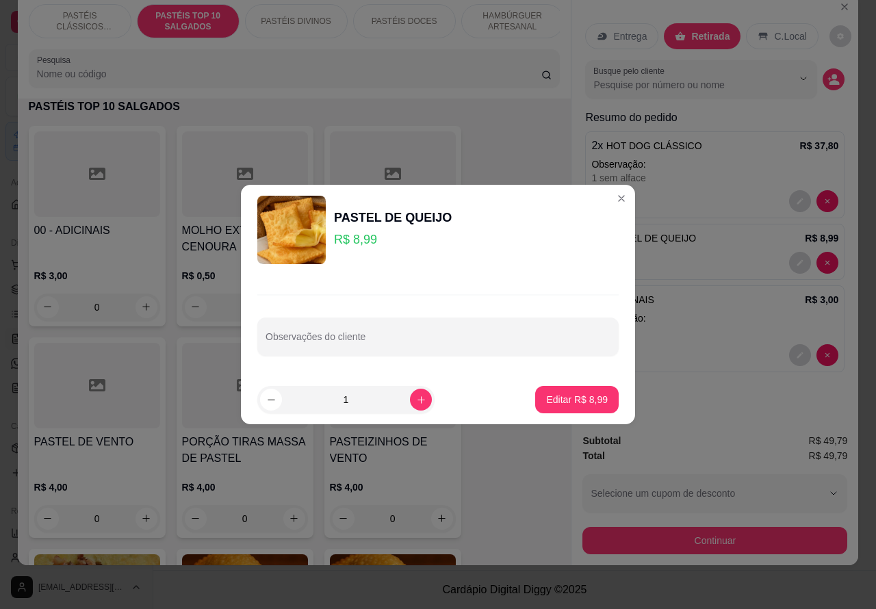
click at [399, 341] on input "Observações do cliente" at bounding box center [438, 342] width 345 height 14
type input "acrescentar bacon"
click at [575, 398] on p "Editar R$ 8,99" at bounding box center [578, 399] width 60 height 13
type input "0"
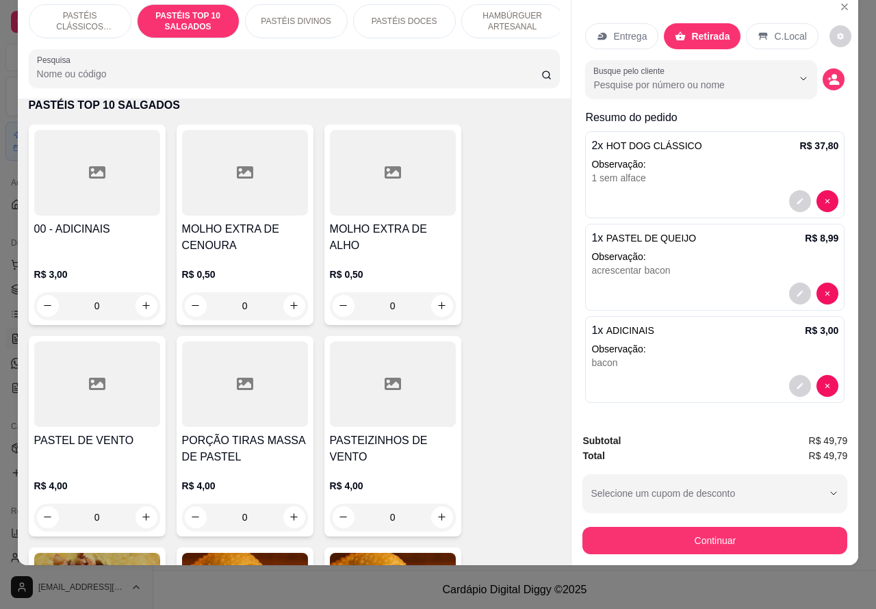
scroll to position [495, 0]
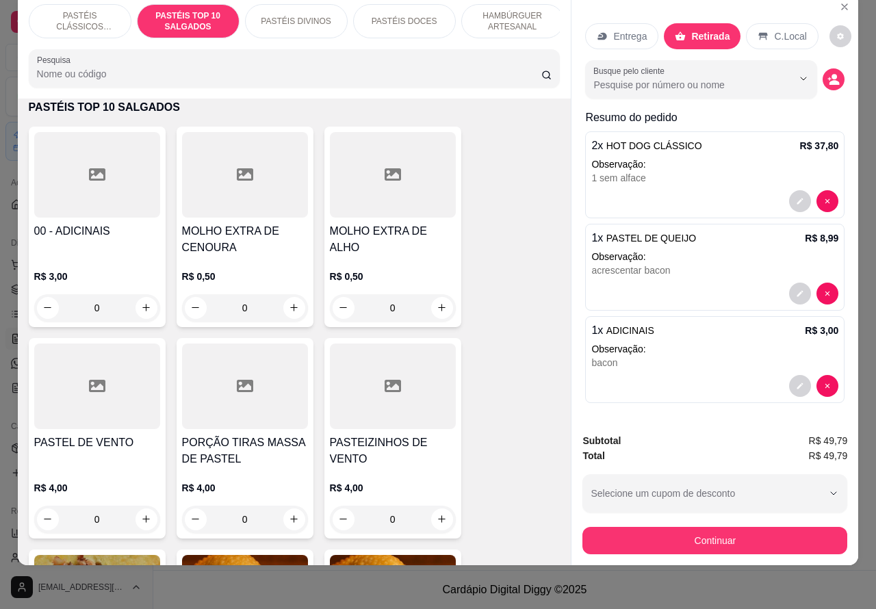
click at [77, 10] on p "PASTÉIS CLÁSSICOS SALGADOS" at bounding box center [79, 21] width 79 height 22
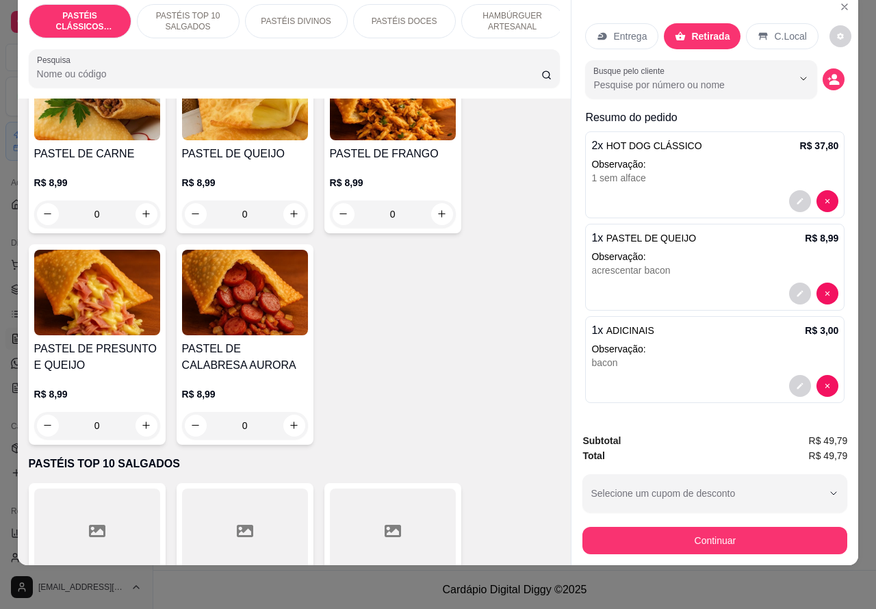
scroll to position [139, 0]
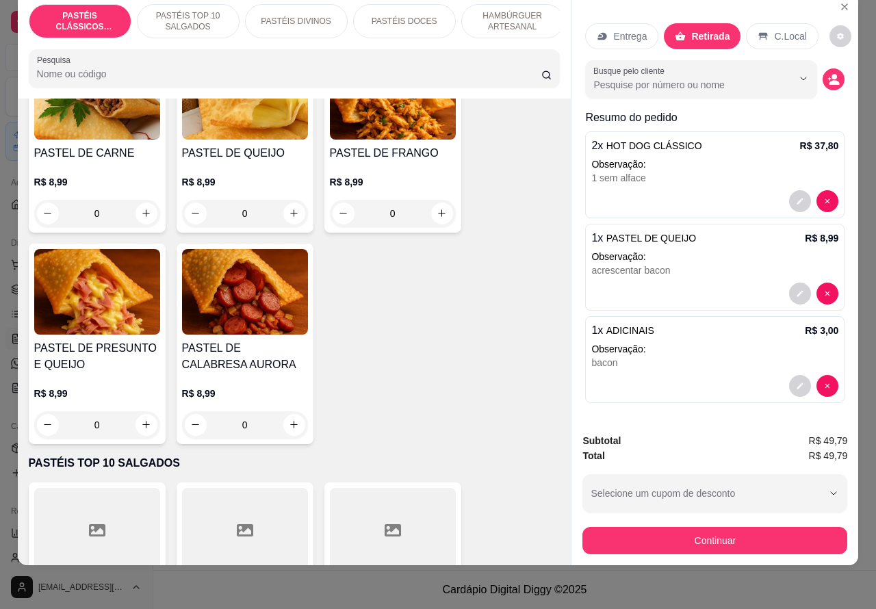
click at [136, 419] on button "increase-product-quantity" at bounding box center [147, 425] width 22 height 22
type input "1"
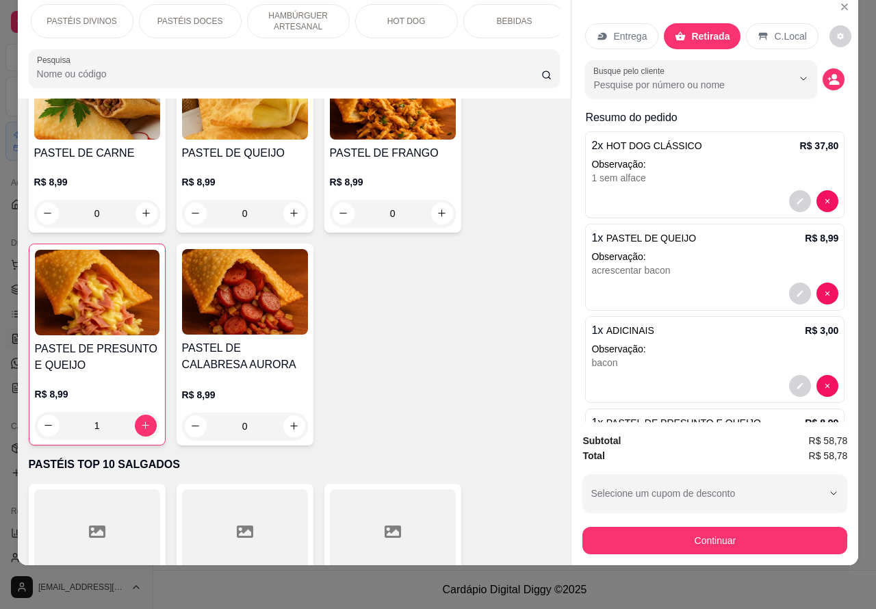
scroll to position [0, 216]
click at [511, 16] on p "BEBIDAS" at bounding box center [514, 21] width 36 height 11
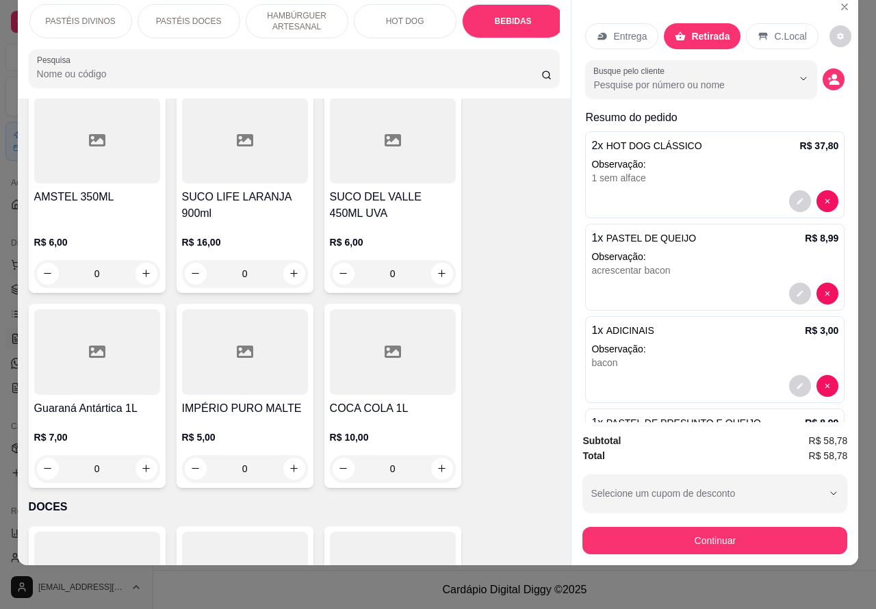
scroll to position [5015, 0]
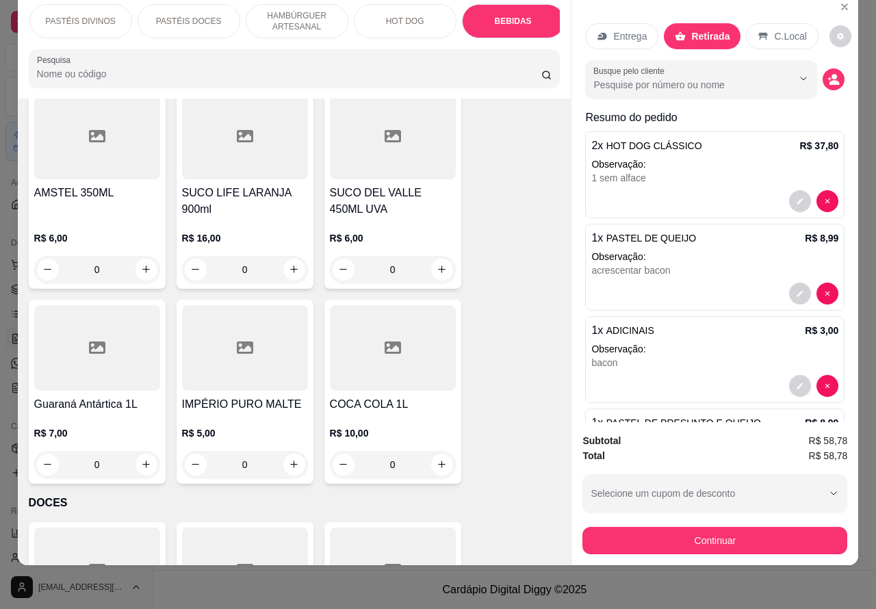
click at [437, 459] on icon "increase-product-quantity" at bounding box center [442, 464] width 10 height 10
type input "1"
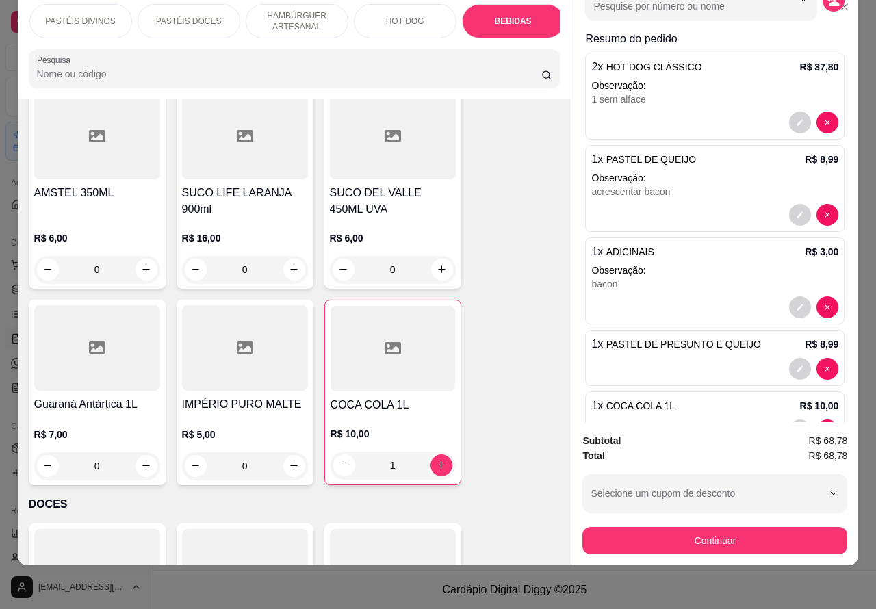
scroll to position [90, 0]
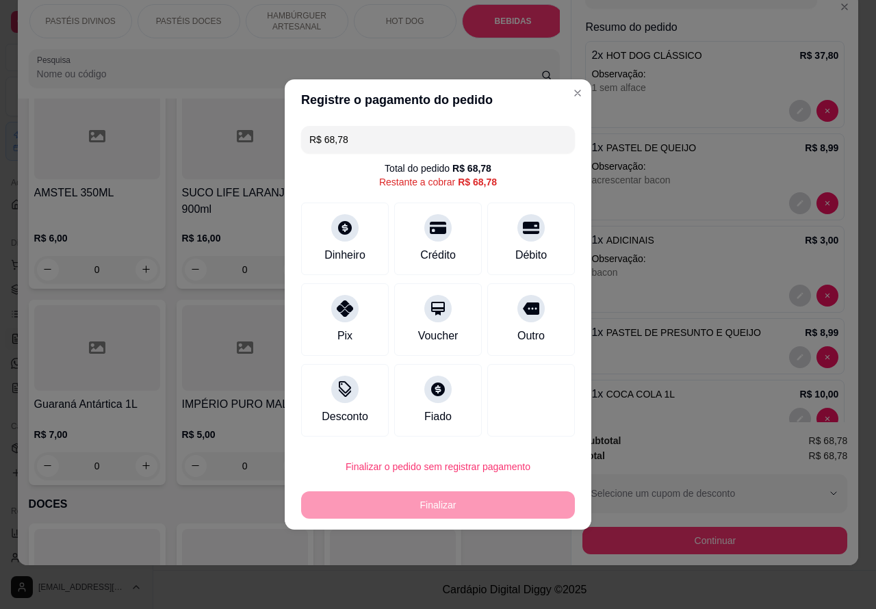
click at [478, 500] on div "Finalizar" at bounding box center [438, 505] width 274 height 27
click at [522, 227] on icon at bounding box center [531, 225] width 18 height 14
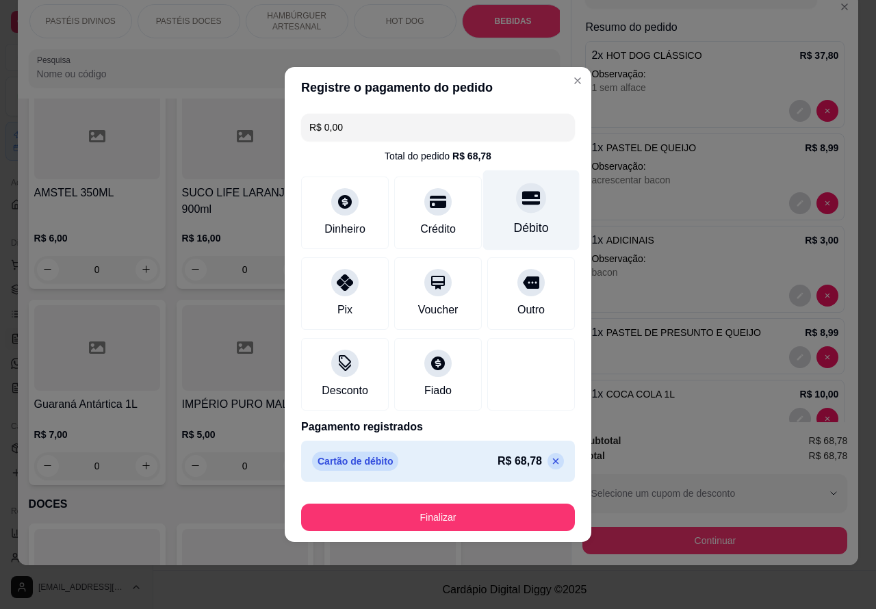
type input "R$ 0,00"
click at [479, 510] on button "Finalizar" at bounding box center [438, 518] width 266 height 27
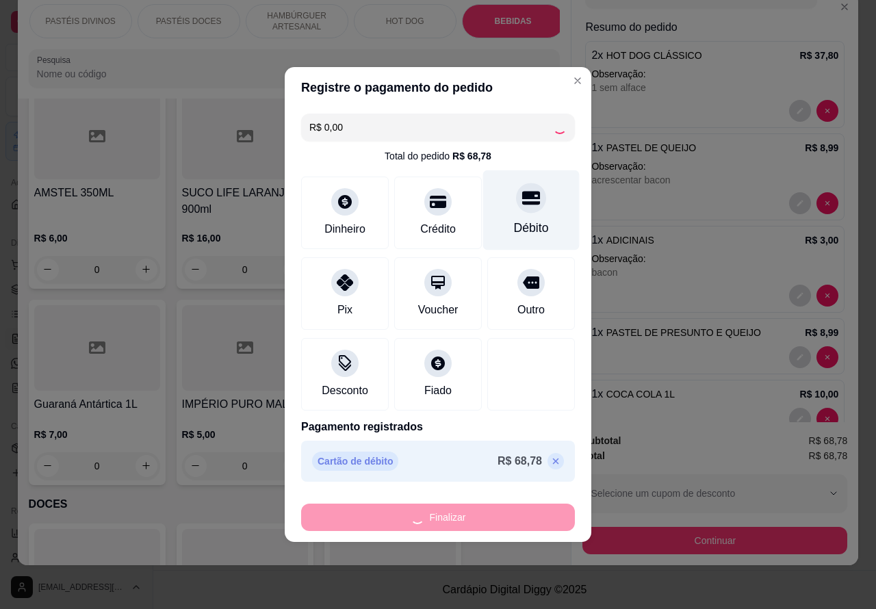
type input "0"
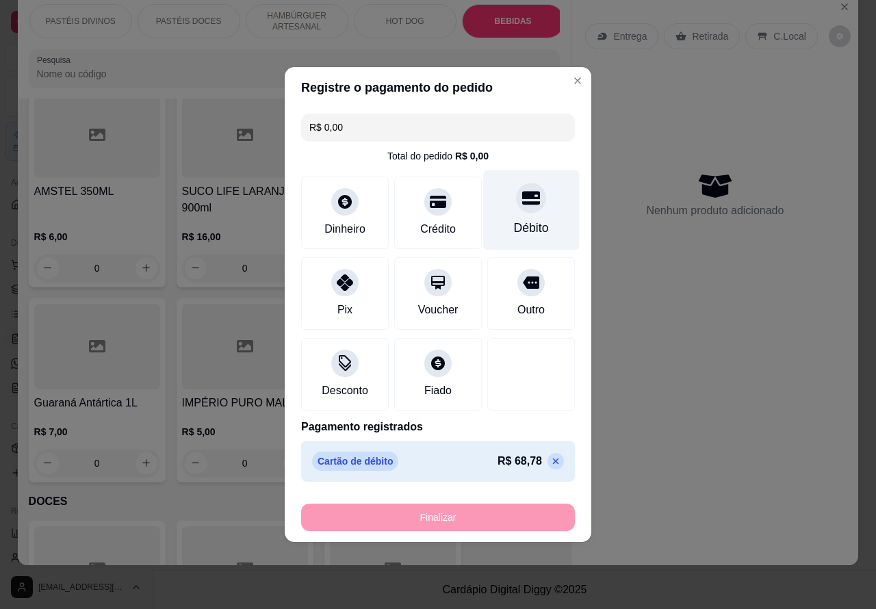
type input "-R$ 68,78"
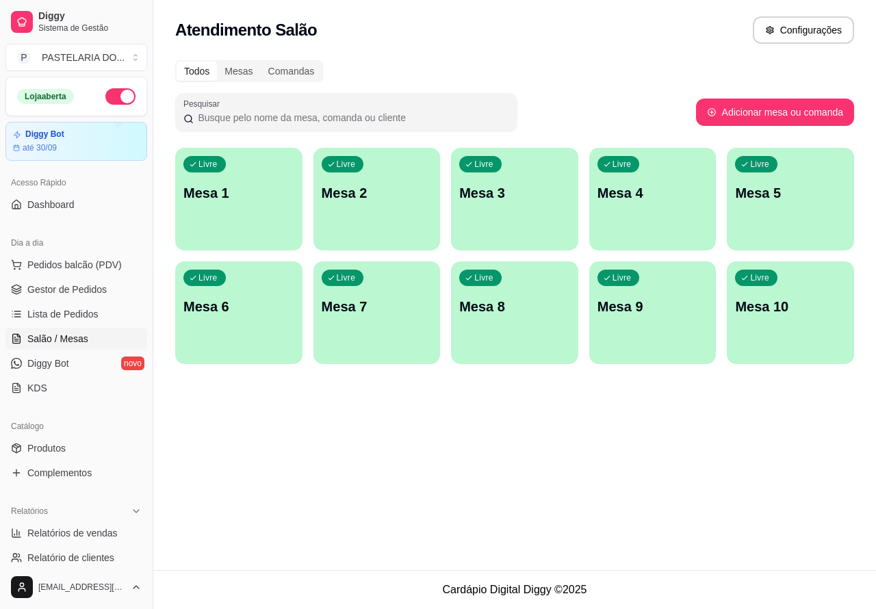
click at [400, 478] on div "Atendimento Salão Configurações Todos Mesas Comandas Pesquisar Adicionar mesa o…" at bounding box center [514, 285] width 723 height 570
click at [94, 259] on span "Pedidos balcão (PDV)" at bounding box center [74, 265] width 94 height 14
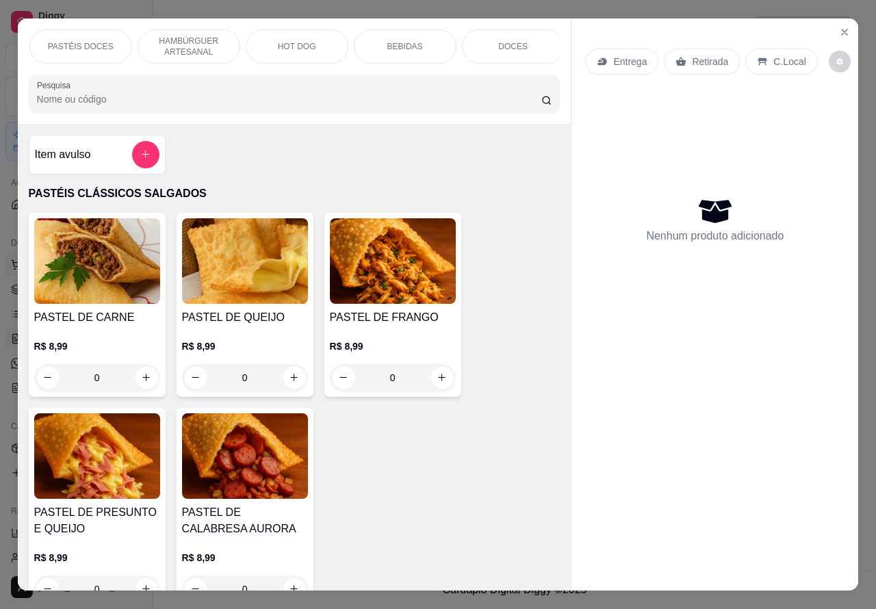
scroll to position [0, 329]
click at [402, 41] on p "BEBIDAS" at bounding box center [401, 46] width 36 height 11
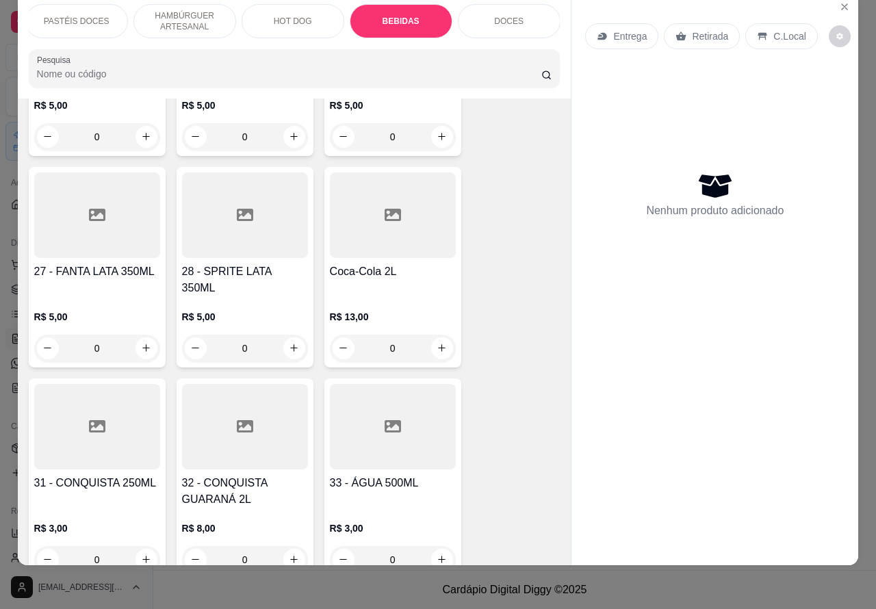
scroll to position [4320, 0]
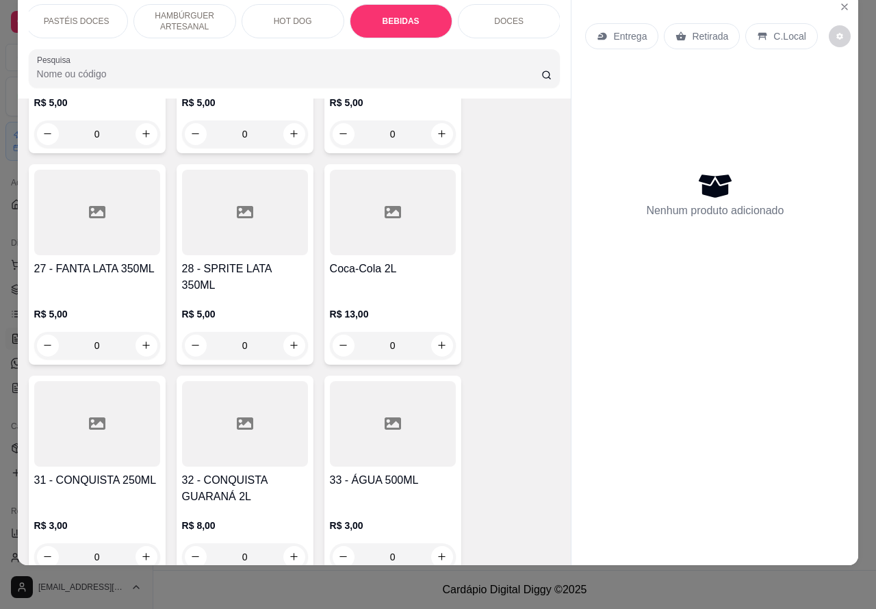
click at [437, 340] on icon "increase-product-quantity" at bounding box center [442, 345] width 10 height 10
type input "1"
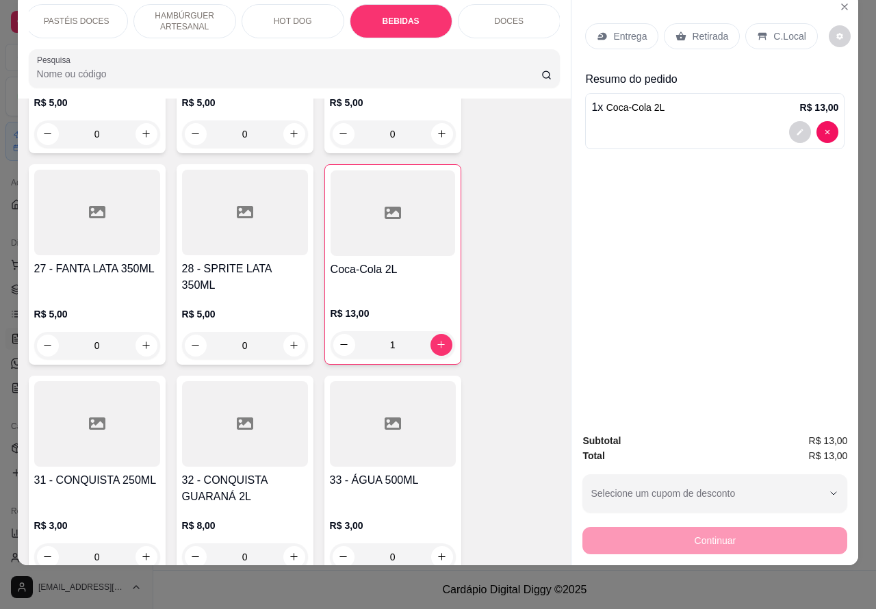
click at [726, 258] on div "Entrega Retirada C.Local Resumo do pedido 1 x Coca-Cola 2L R$ 13,00" at bounding box center [715, 208] width 287 height 430
click at [709, 99] on div "1 x Coca-Cola 2L R$ 13,00" at bounding box center [714, 107] width 247 height 16
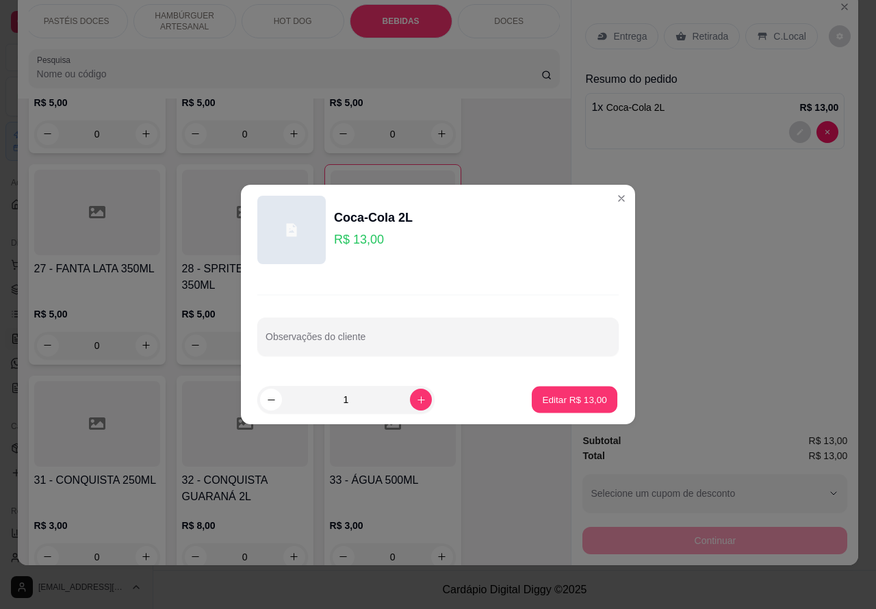
click at [578, 394] on p "Editar R$ 13,00" at bounding box center [574, 399] width 64 height 13
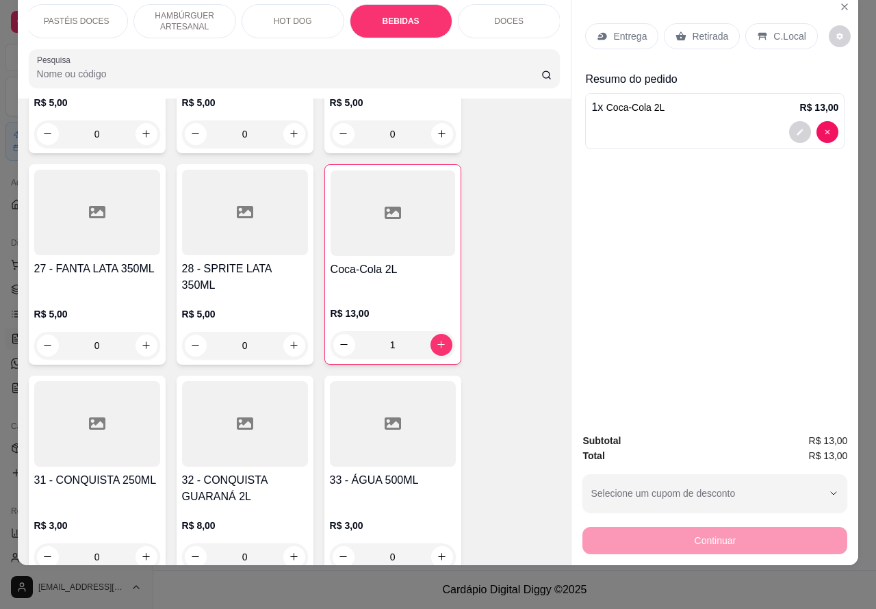
click at [702, 29] on p "Retirada" at bounding box center [710, 36] width 36 height 14
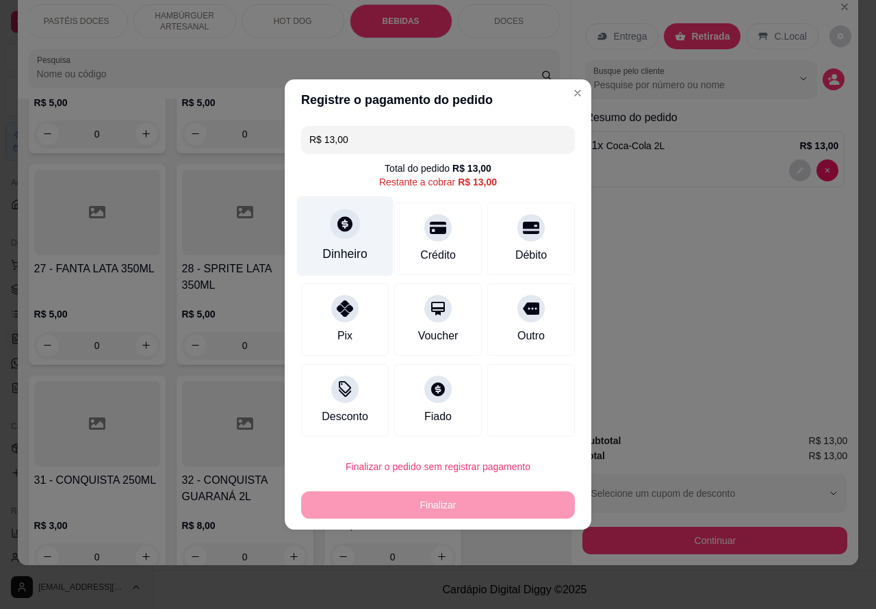
click at [349, 216] on div at bounding box center [345, 224] width 30 height 30
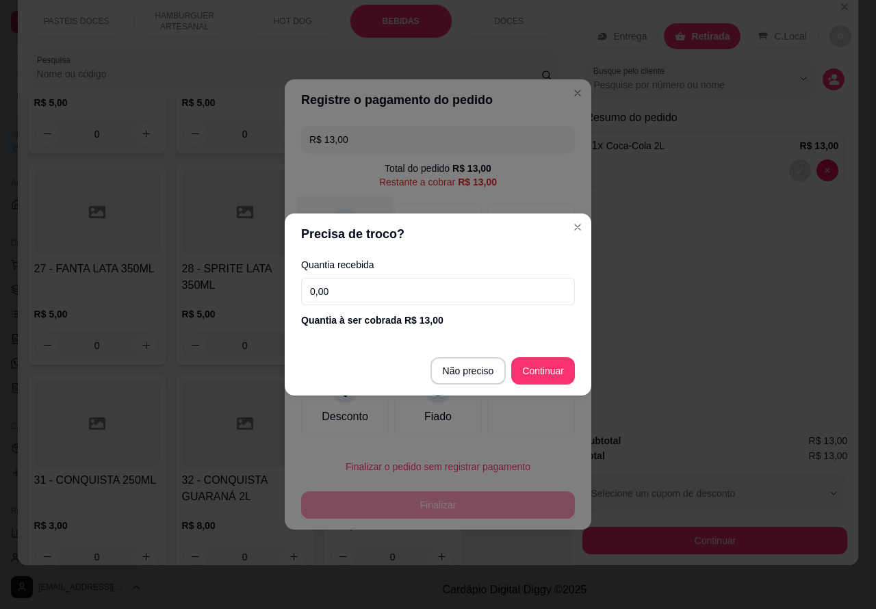
click at [577, 227] on div "R$ 13,00 Total do pedido R$ 13,00 Restante a cobrar R$ 13,00 Dinheiro Crédito D…" at bounding box center [438, 281] width 307 height 322
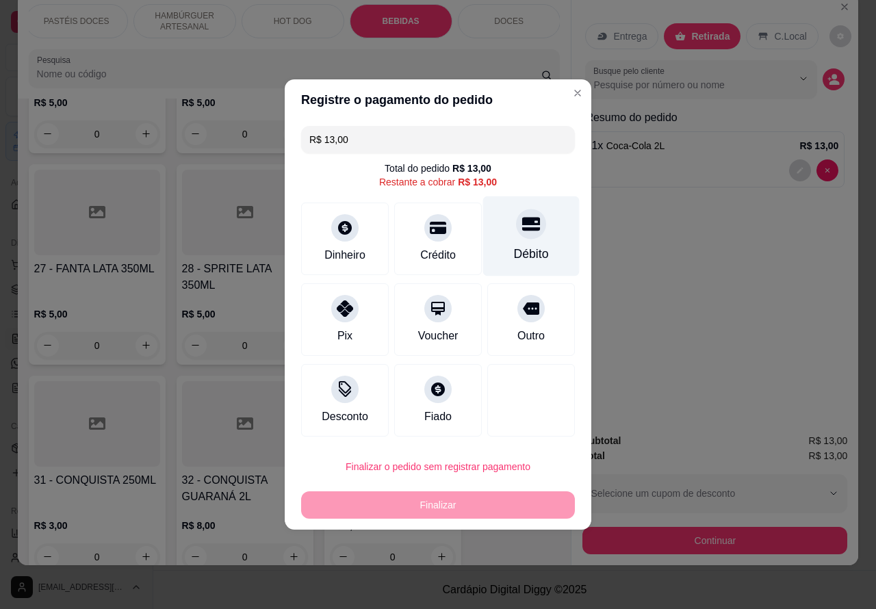
click at [535, 225] on div "Débito" at bounding box center [531, 236] width 97 height 80
type input "R$ 0,00"
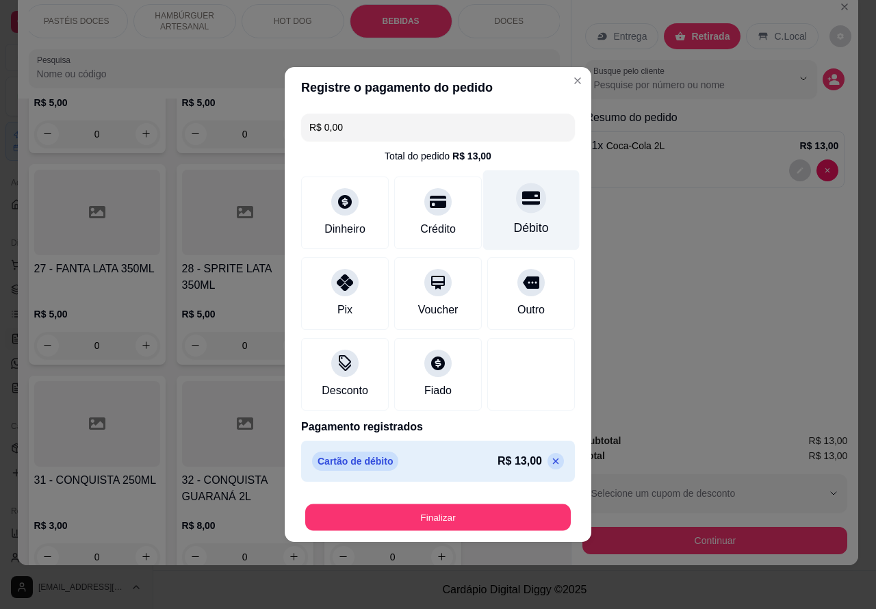
click at [463, 509] on button "Finalizar" at bounding box center [438, 518] width 266 height 27
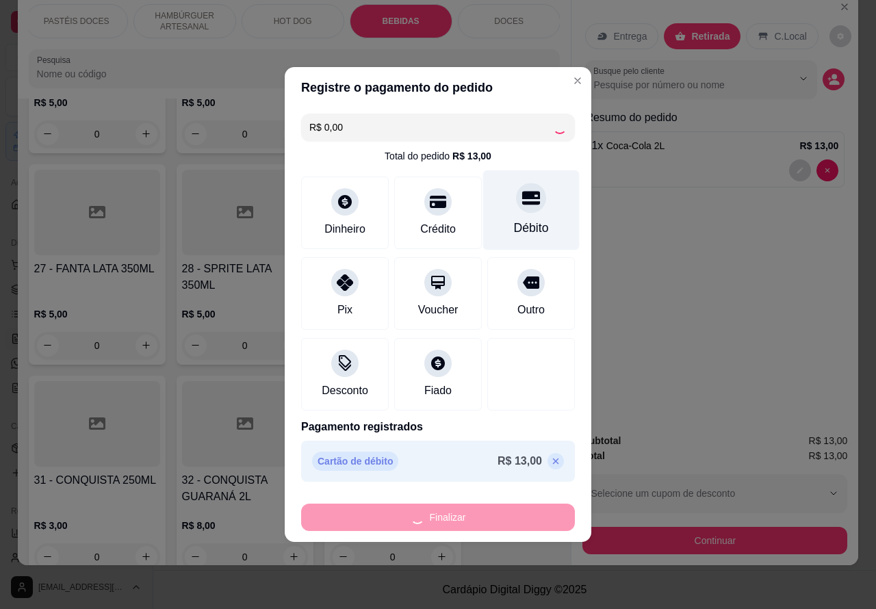
type input "0"
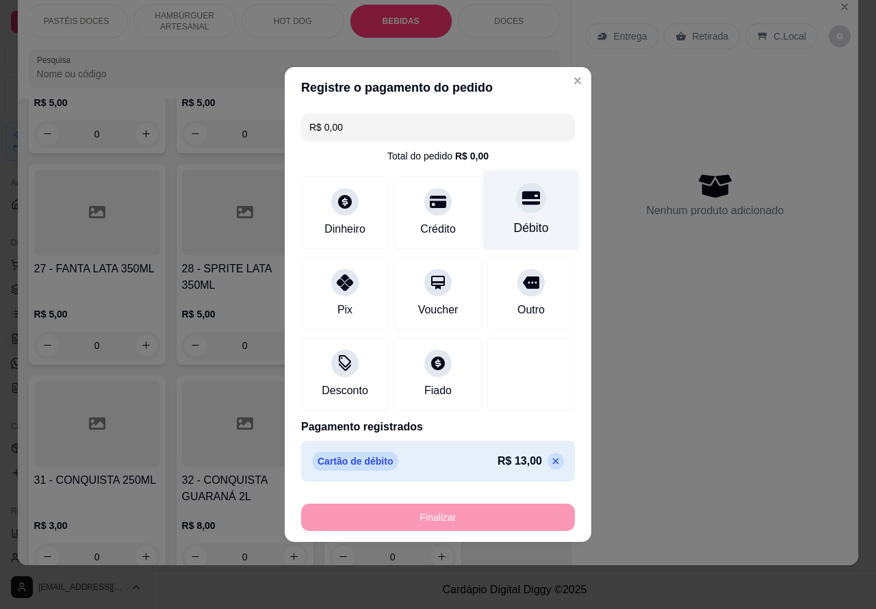
type input "-R$ 13,00"
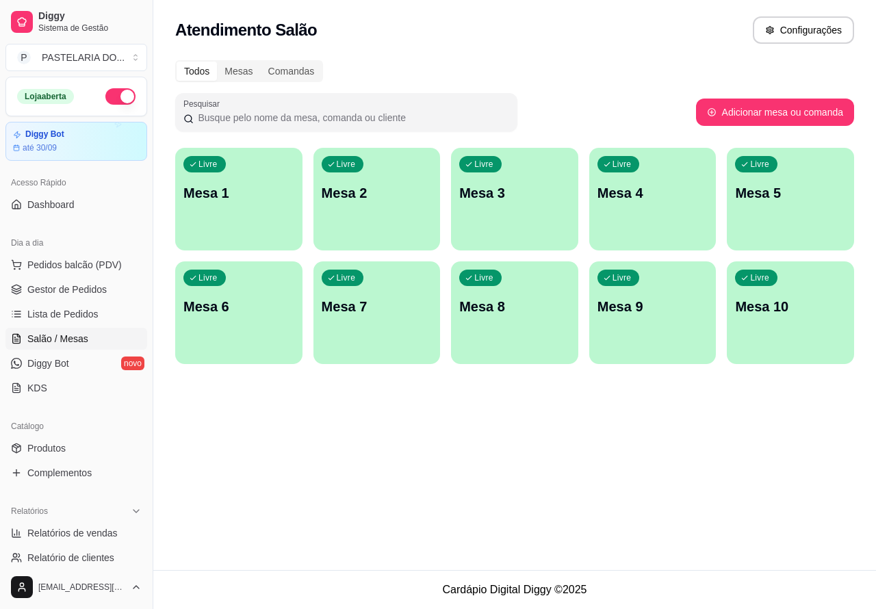
click at [489, 472] on div "Atendimento Salão Configurações Todos Mesas Comandas Pesquisar Adicionar mesa o…" at bounding box center [514, 285] width 723 height 570
click at [641, 308] on p "Mesa 9" at bounding box center [652, 307] width 107 height 18
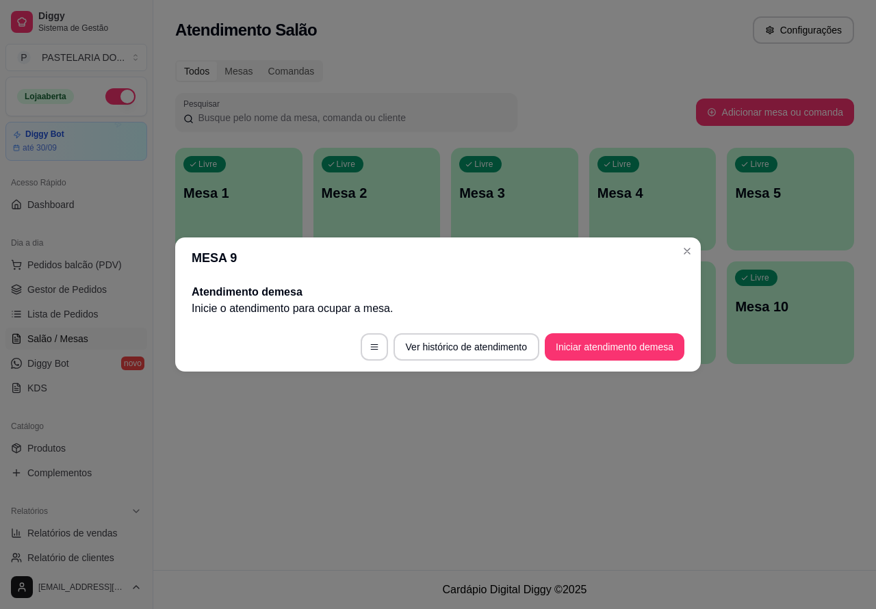
click at [620, 344] on button "Iniciar atendimento de mesa" at bounding box center [615, 346] width 140 height 27
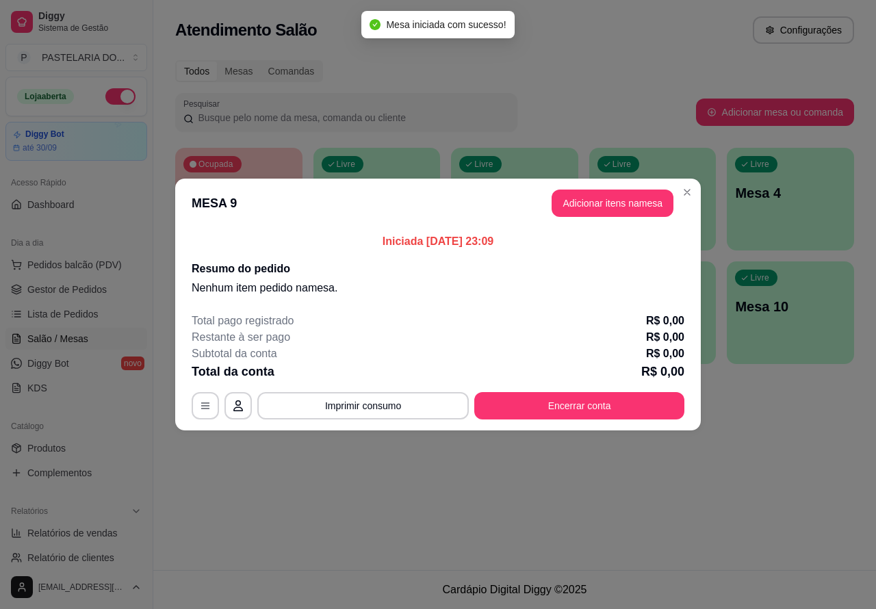
click at [628, 189] on header "MESA 9 Adicionar itens na mesa" at bounding box center [438, 203] width 526 height 49
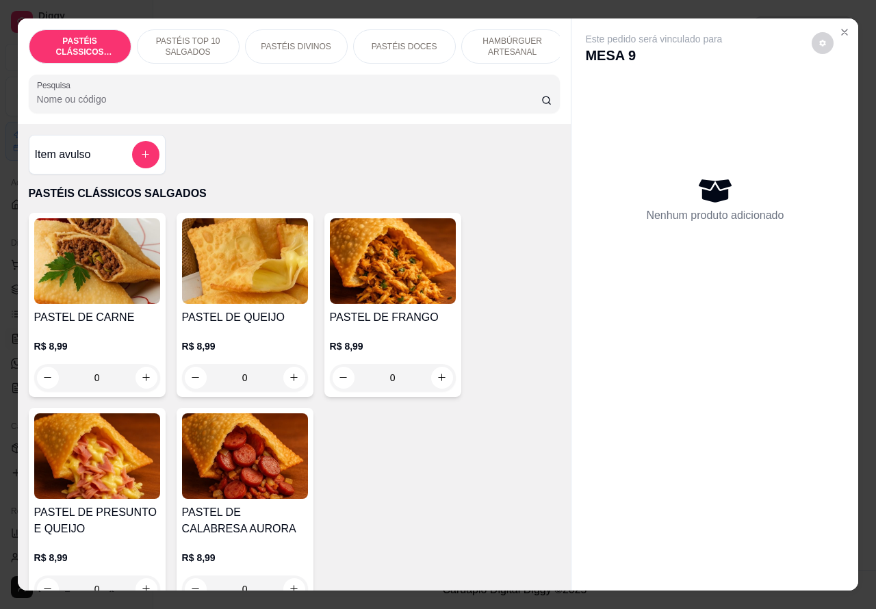
click at [289, 383] on icon "increase-product-quantity" at bounding box center [294, 377] width 10 height 10
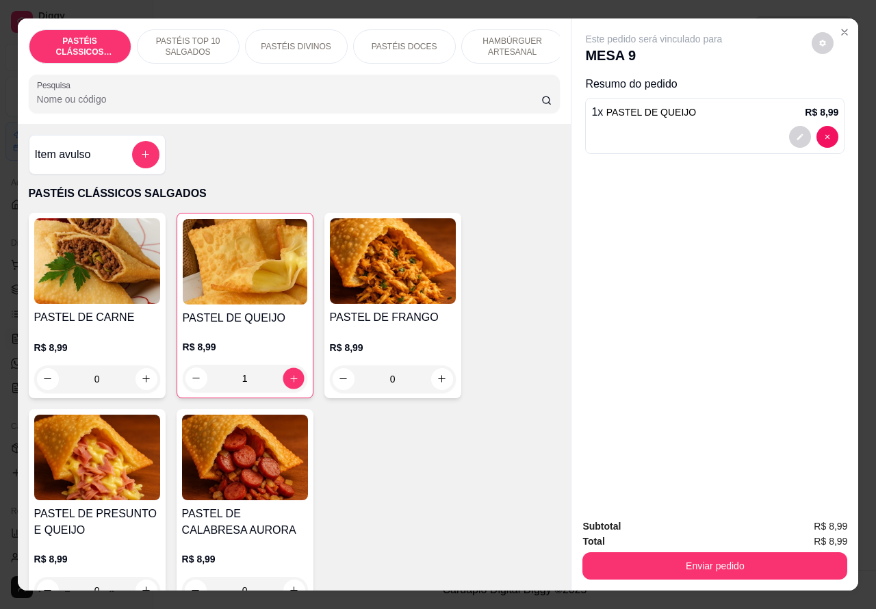
click at [288, 381] on icon "increase-product-quantity" at bounding box center [293, 378] width 10 height 10
type input "2"
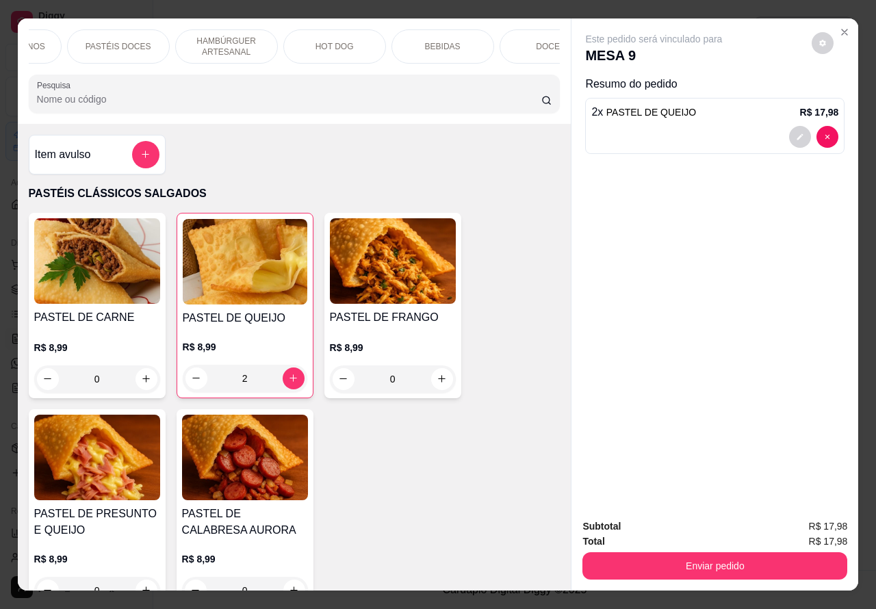
scroll to position [0, 296]
click at [436, 41] on p "BEBIDAS" at bounding box center [433, 46] width 36 height 11
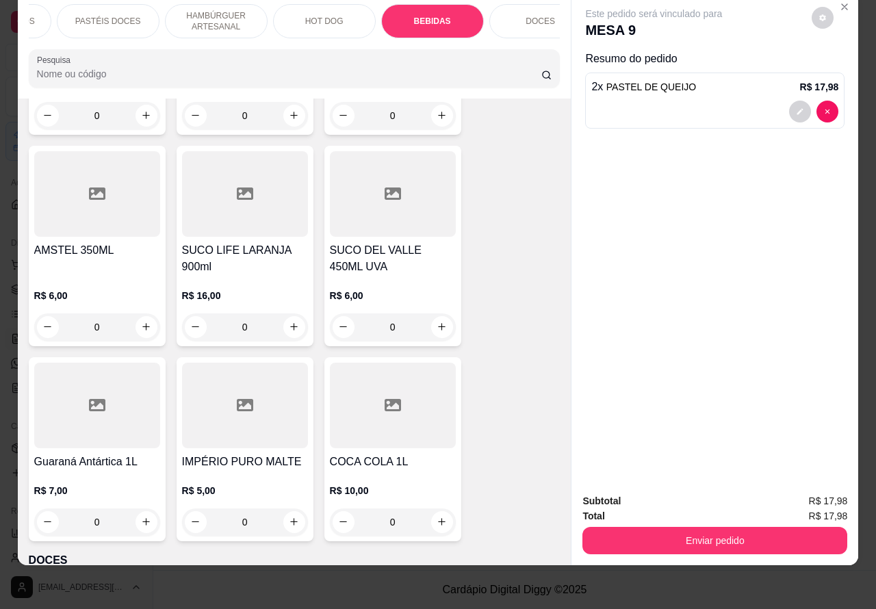
scroll to position [5034, 0]
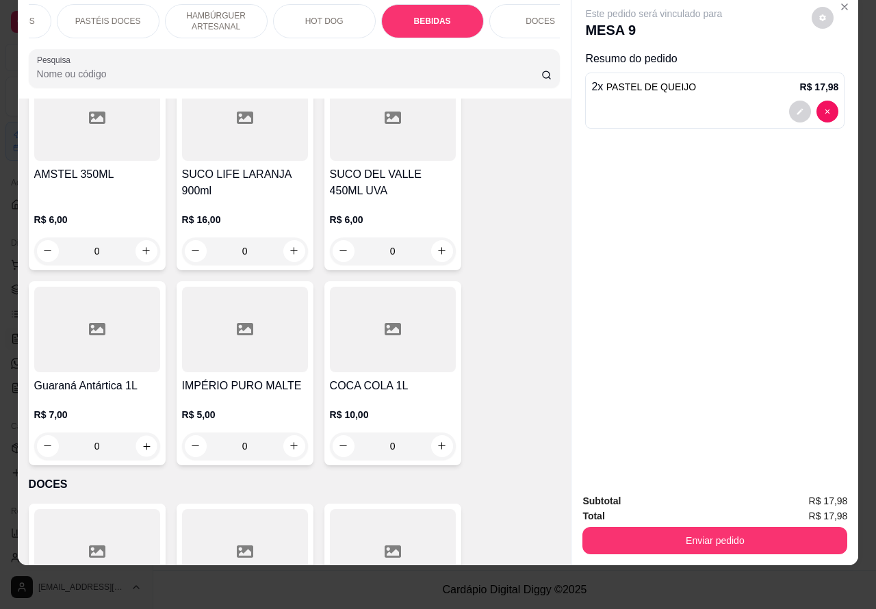
click at [143, 443] on icon "increase-product-quantity" at bounding box center [146, 446] width 7 height 7
type input "1"
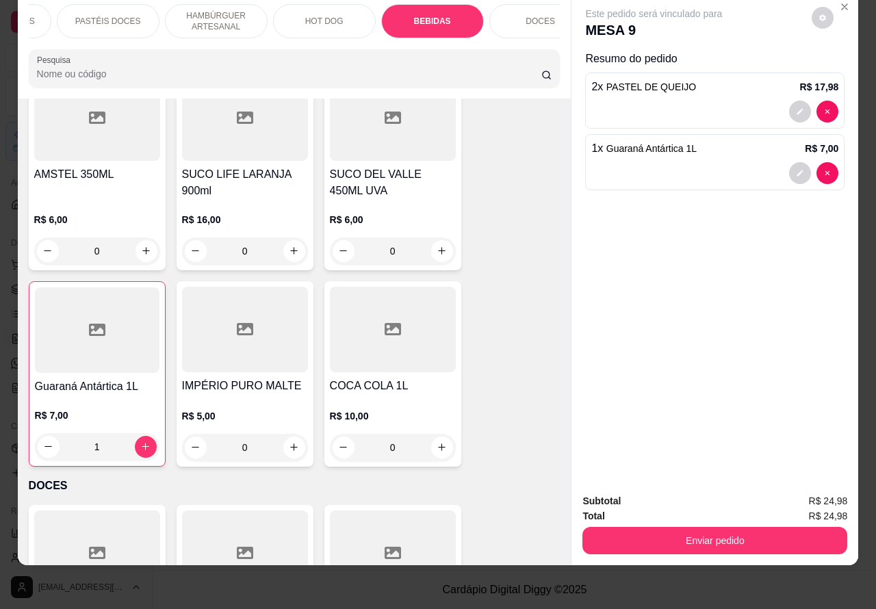
click at [719, 527] on button "Enviar pedido" at bounding box center [715, 540] width 265 height 27
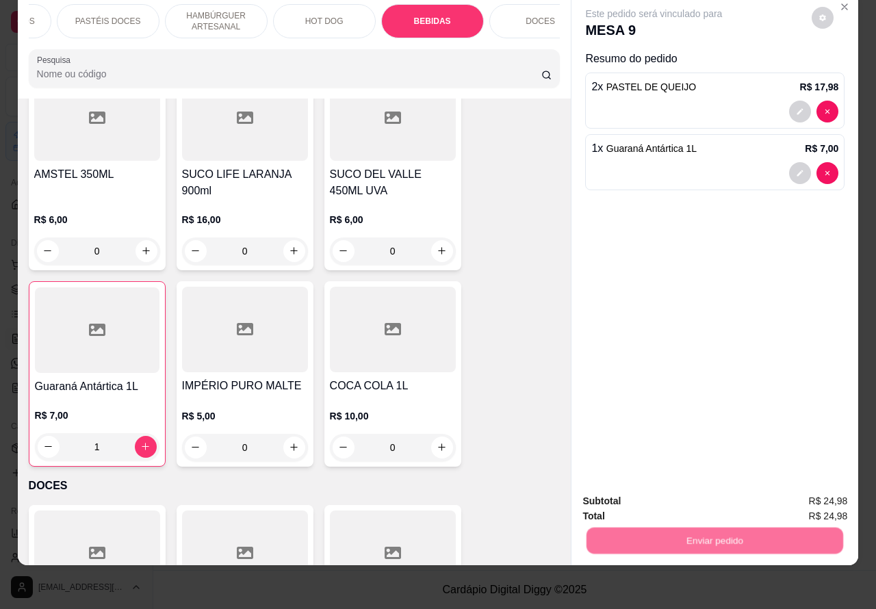
click at [656, 487] on button "Não registrar e enviar pedido" at bounding box center [669, 494] width 138 height 25
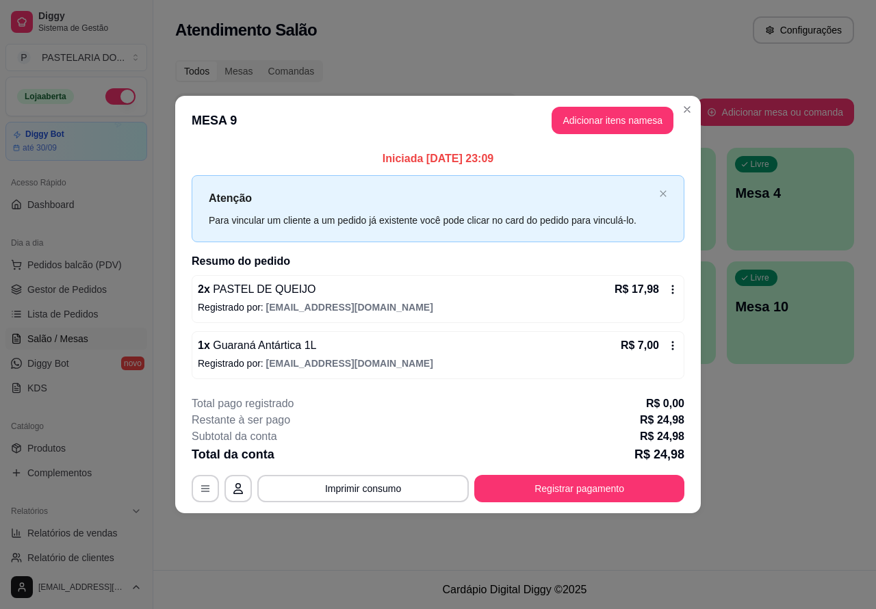
click at [806, 462] on div "Atendimento Salão Configurações Todos Mesas Comandas Pesquisar Adicionar mesa o…" at bounding box center [514, 285] width 723 height 570
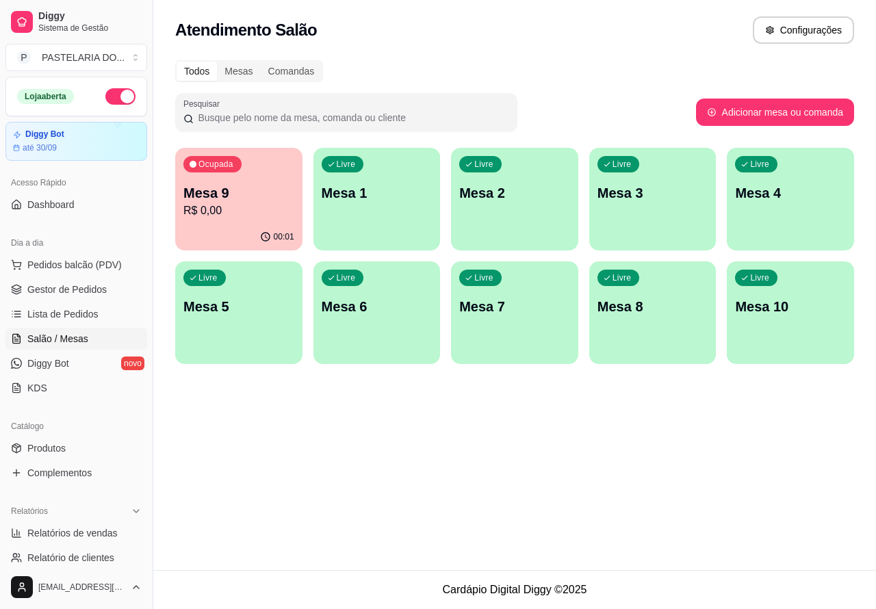
click at [539, 466] on div "Atendimento Salão Configurações Todos Mesas Comandas Pesquisar Adicionar mesa o…" at bounding box center [514, 285] width 723 height 570
click at [433, 457] on div "Atendimento Salão Configurações Todos Mesas Comandas Pesquisar Adicionar mesa o…" at bounding box center [514, 285] width 723 height 570
click at [75, 262] on span "Pedidos balcão (PDV)" at bounding box center [74, 265] width 94 height 14
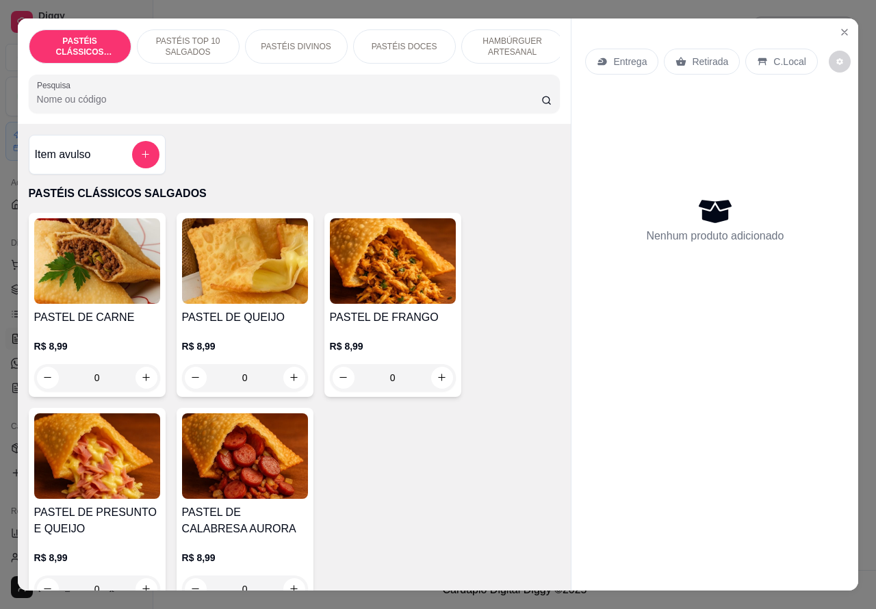
click at [615, 55] on p "Entrega" at bounding box center [630, 62] width 34 height 14
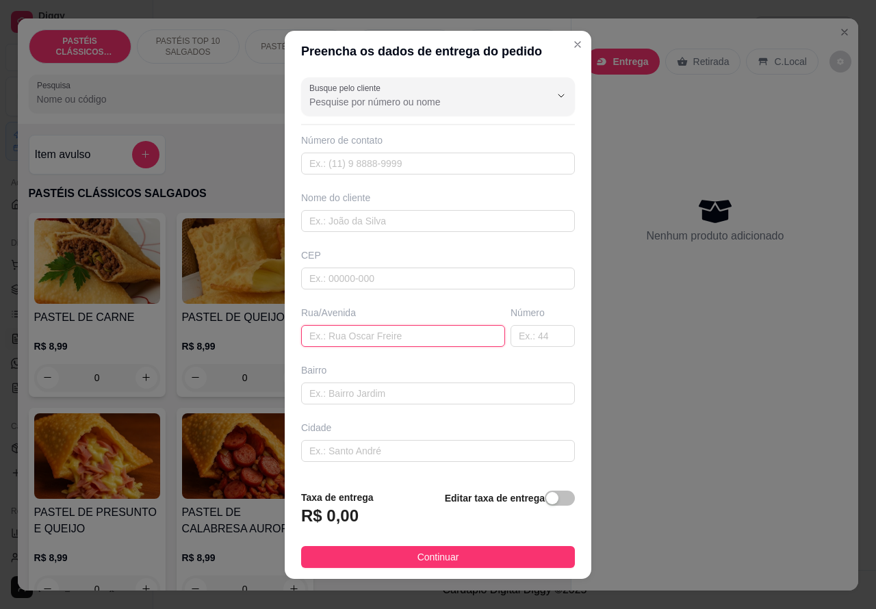
click at [392, 335] on input "text" at bounding box center [403, 336] width 204 height 22
type input "a"
type input "bl e 11"
click at [546, 497] on span "button" at bounding box center [560, 498] width 30 height 15
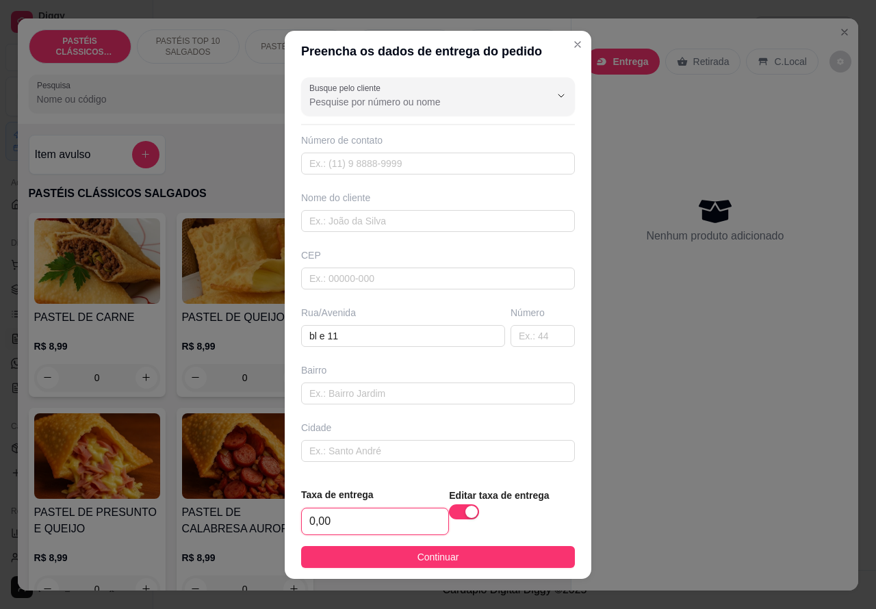
click at [307, 515] on input "0,00" at bounding box center [375, 522] width 146 height 26
type input "1,00"
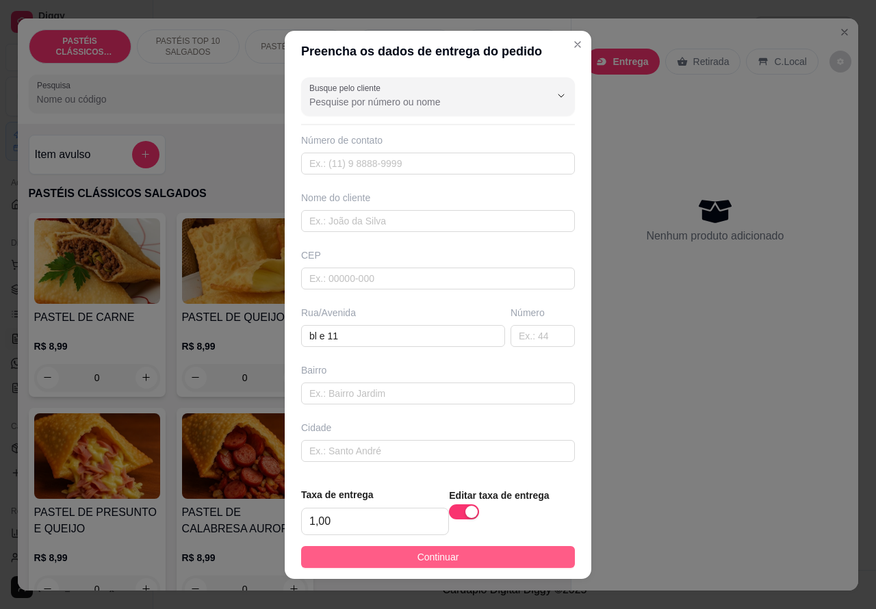
click at [483, 561] on button "Continuar" at bounding box center [438, 557] width 274 height 22
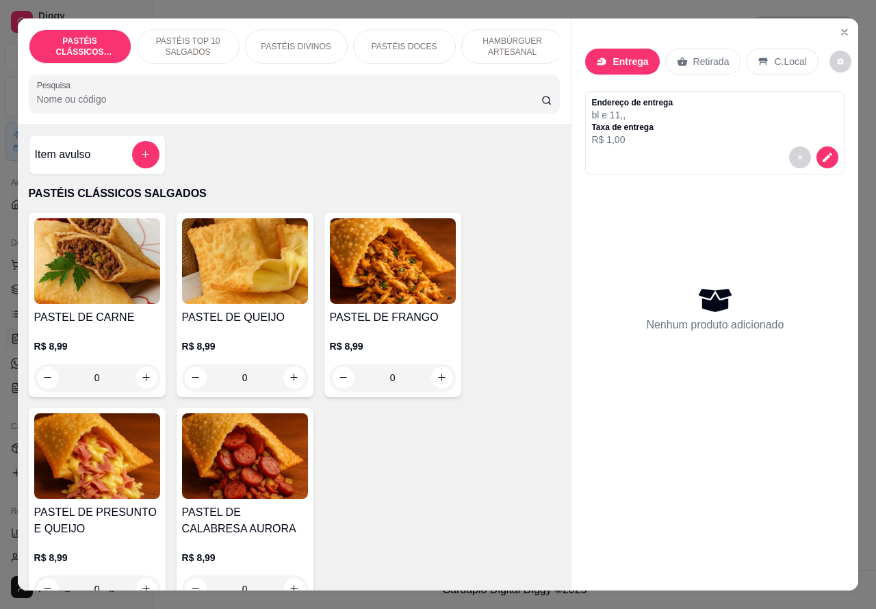
click at [142, 381] on icon "increase-product-quantity" at bounding box center [146, 378] width 8 height 8
type input "1"
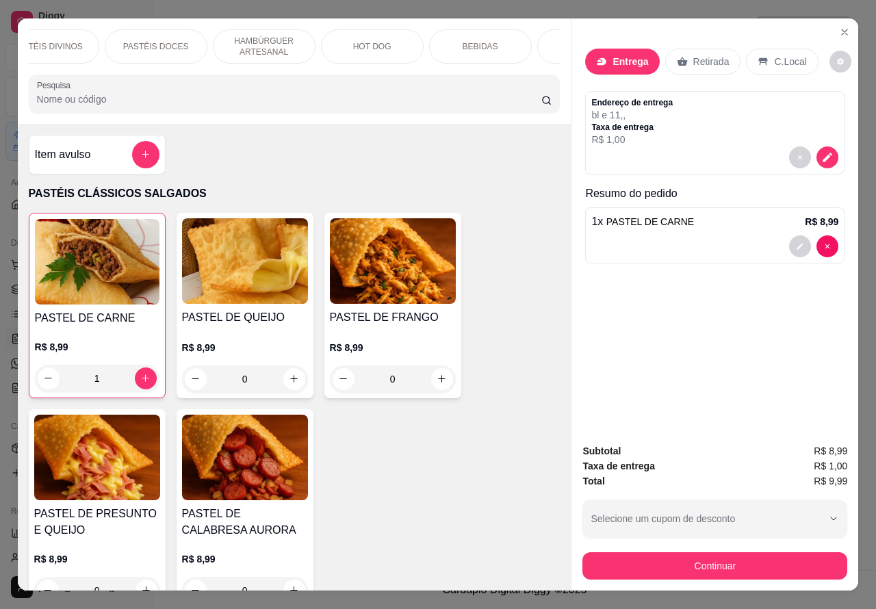
scroll to position [0, 272]
click at [456, 41] on p "BEBIDAS" at bounding box center [457, 46] width 36 height 11
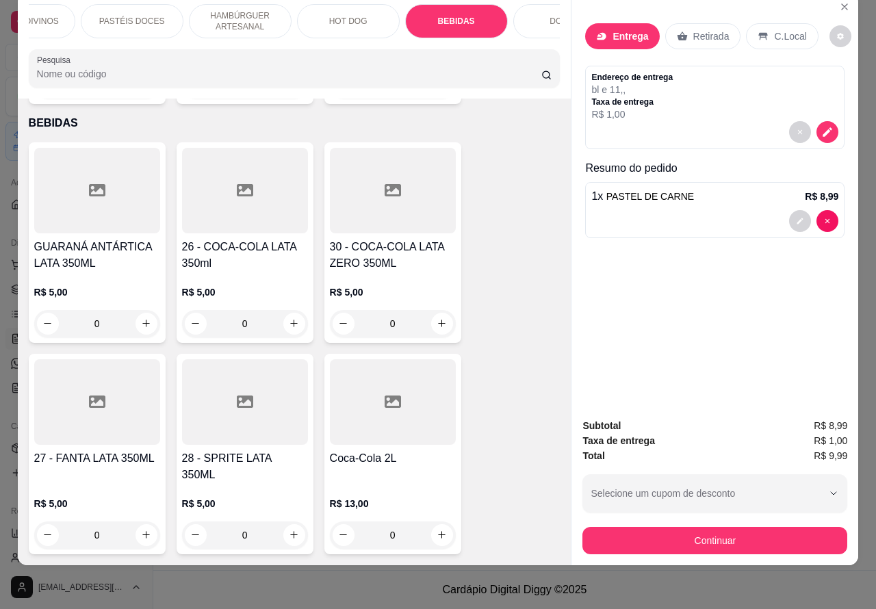
click at [289, 318] on icon "increase-product-quantity" at bounding box center [294, 323] width 10 height 10
type input "1"
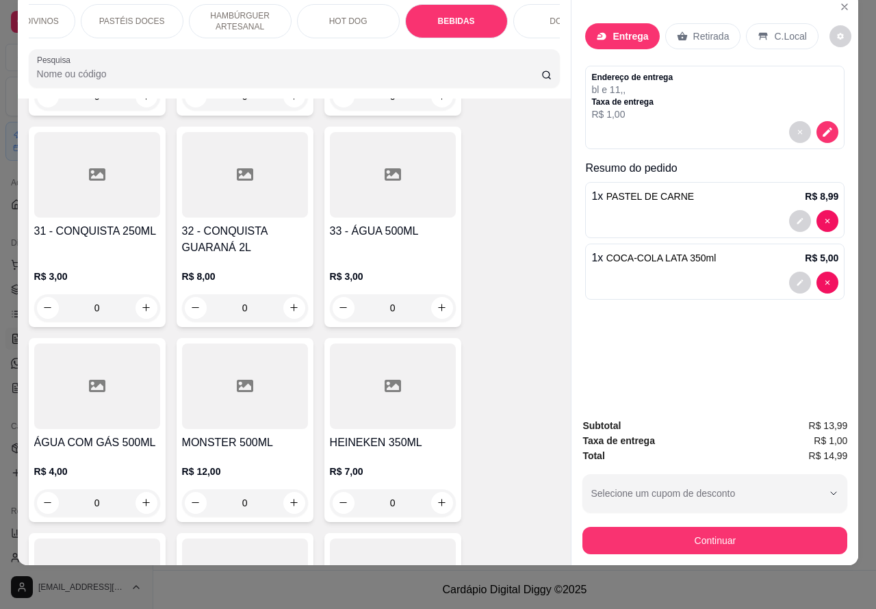
scroll to position [4573, 0]
click at [141, 496] on icon "increase-product-quantity" at bounding box center [146, 501] width 10 height 10
type input "1"
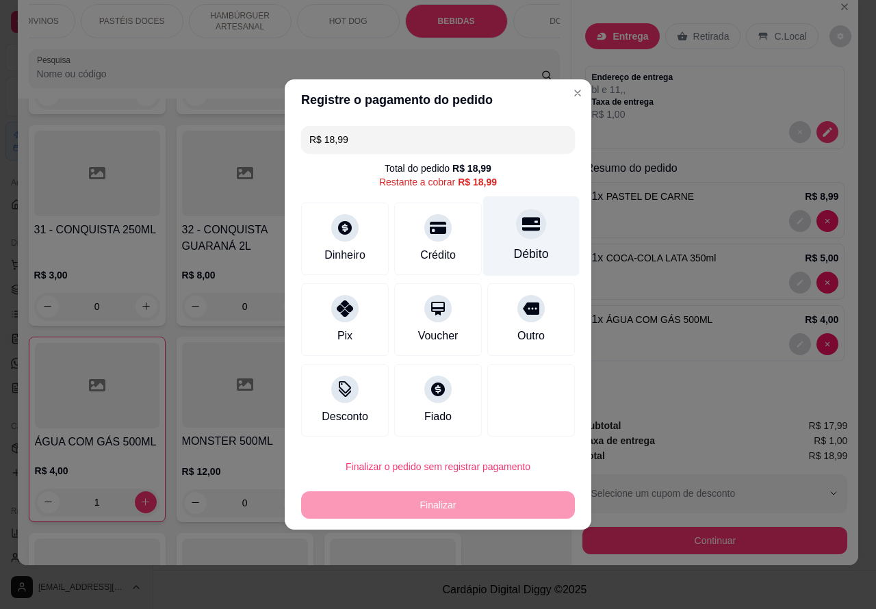
click at [528, 219] on icon at bounding box center [531, 224] width 18 height 18
type input "R$ 0,00"
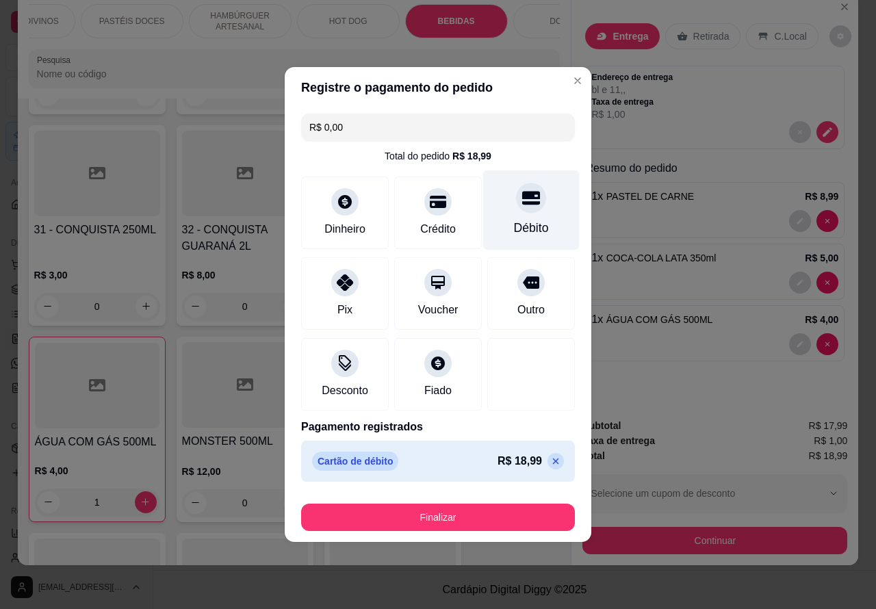
click at [492, 515] on button "Finalizar" at bounding box center [438, 517] width 274 height 27
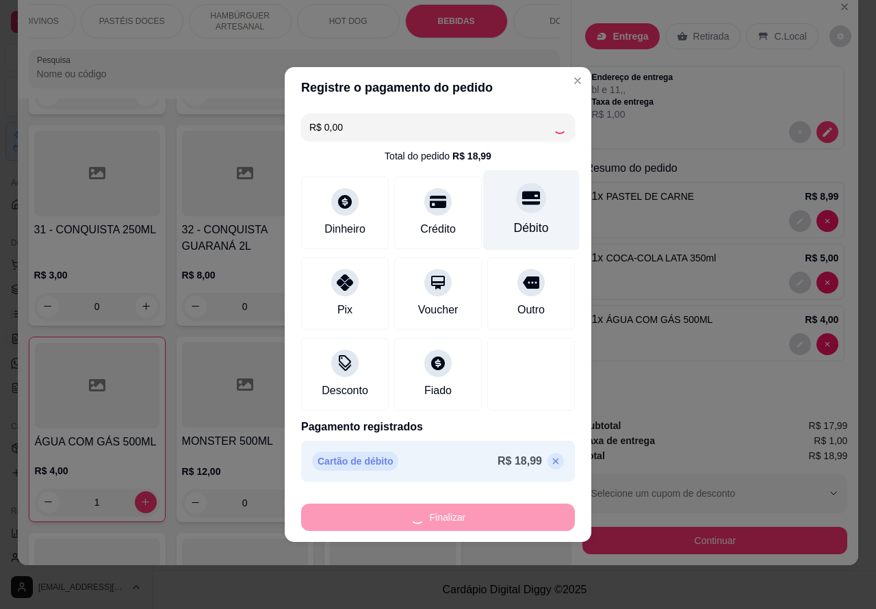
type input "0"
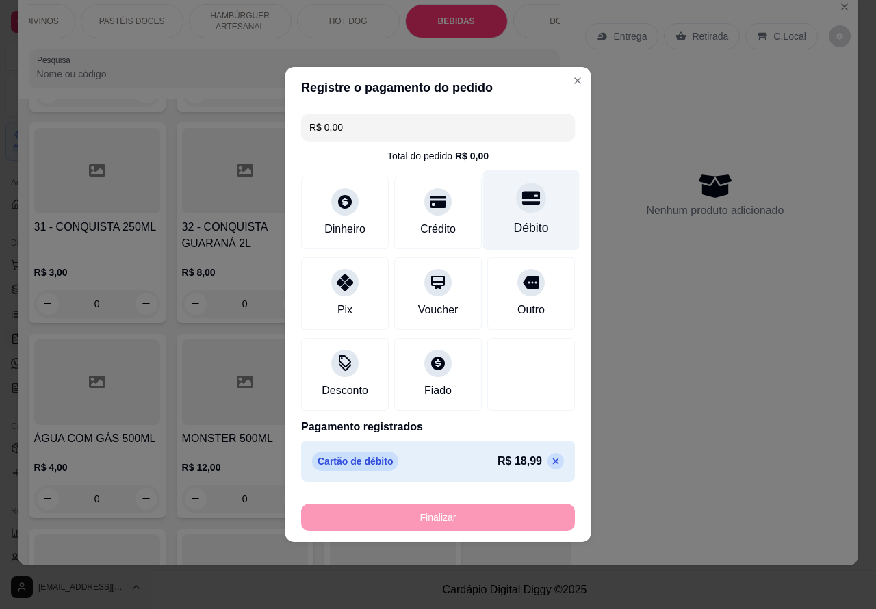
type input "-R$ 18,99"
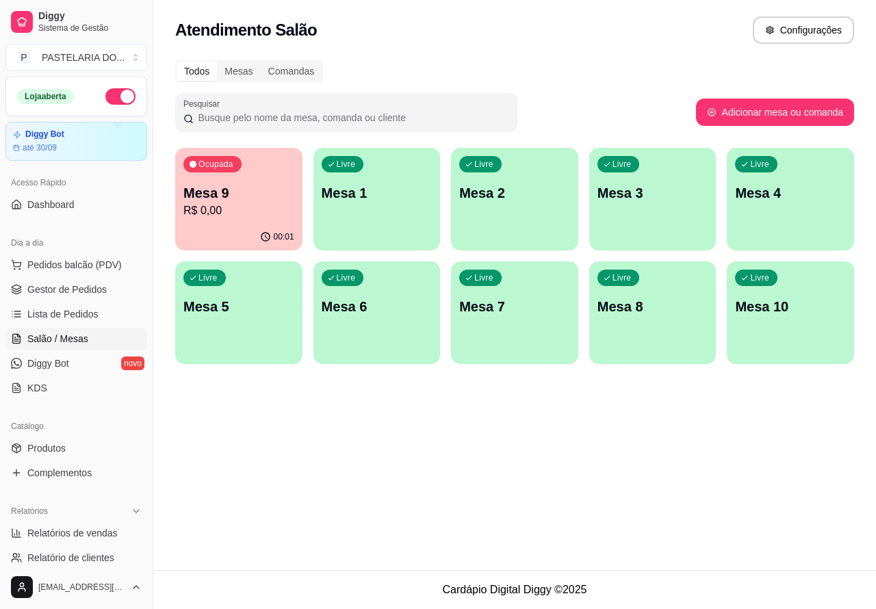
click at [365, 474] on div "Atendimento Salão Configurações Todos Mesas Comandas Pesquisar Adicionar mesa o…" at bounding box center [514, 285] width 723 height 570
click at [243, 194] on p "Mesa 9" at bounding box center [238, 192] width 111 height 19
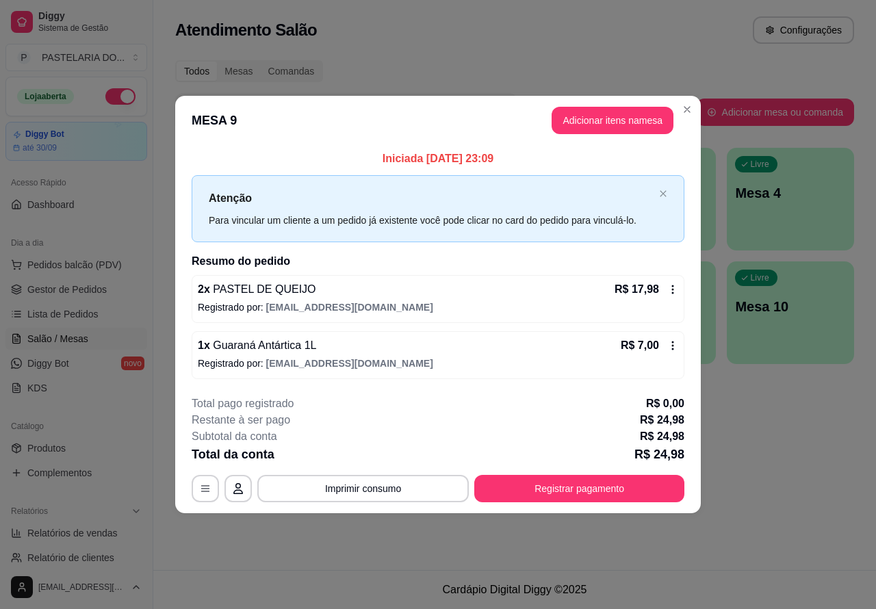
click at [818, 459] on div "Atendimento Salão Configurações Todos Mesas Comandas Pesquisar Adicionar mesa o…" at bounding box center [514, 285] width 723 height 570
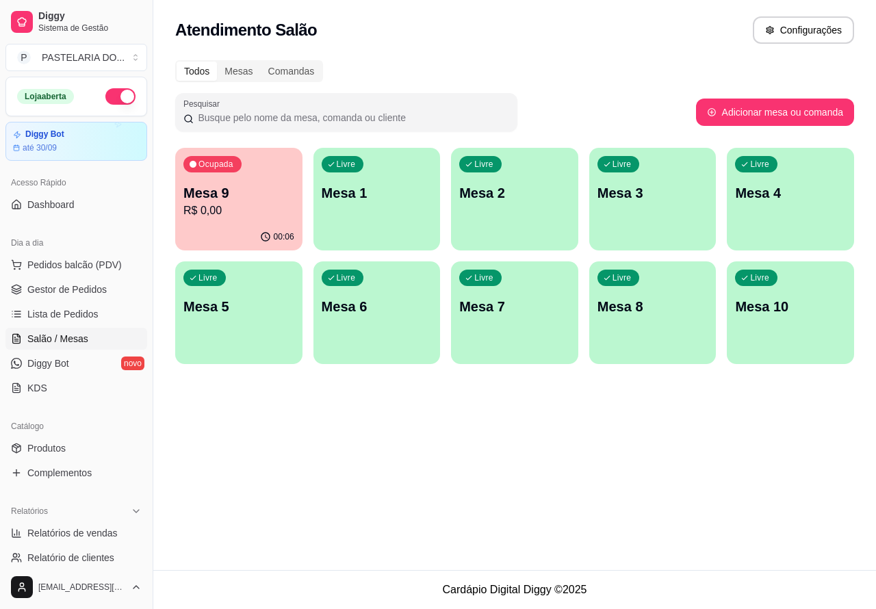
click at [223, 189] on p "Mesa 9" at bounding box center [238, 192] width 111 height 19
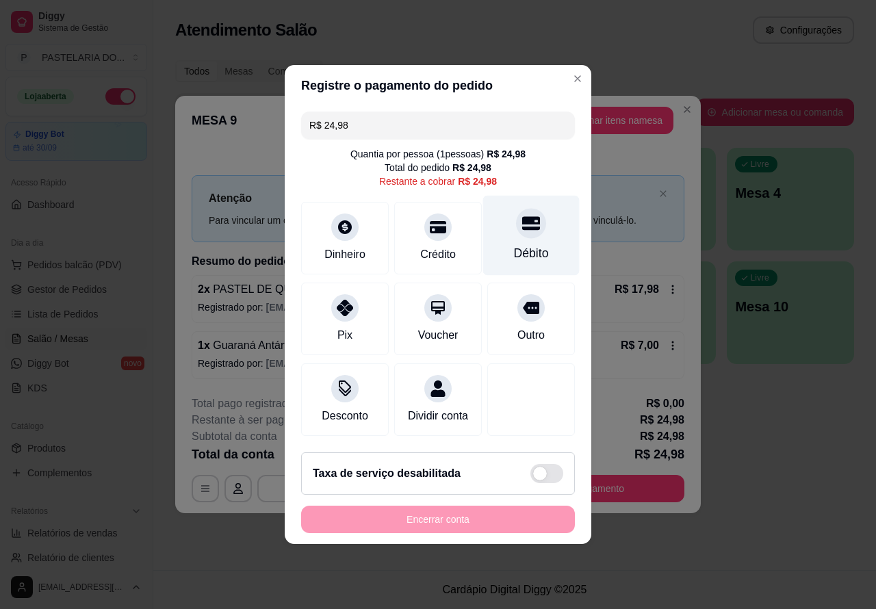
click at [522, 217] on icon at bounding box center [531, 224] width 18 height 14
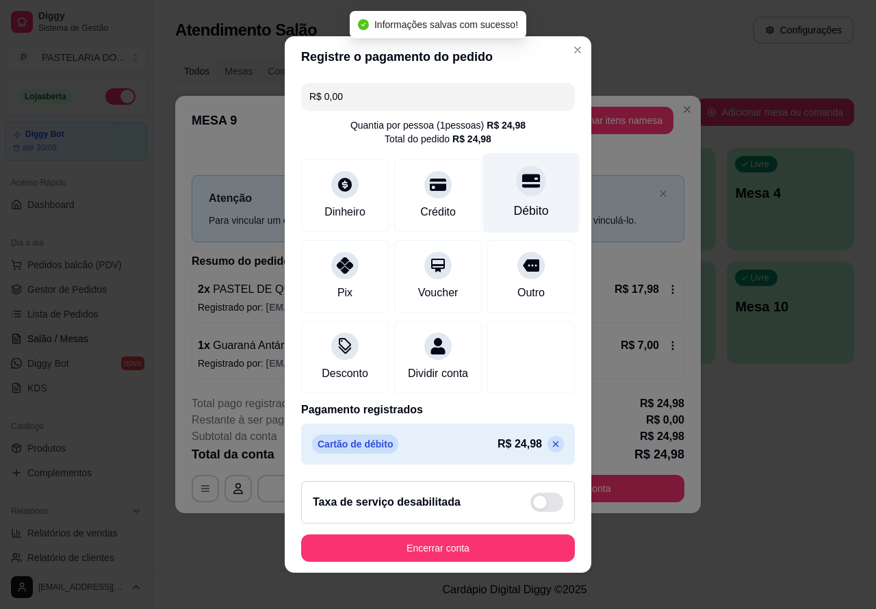
type input "R$ 0,00"
click at [453, 552] on button "Encerrar conta" at bounding box center [438, 548] width 274 height 27
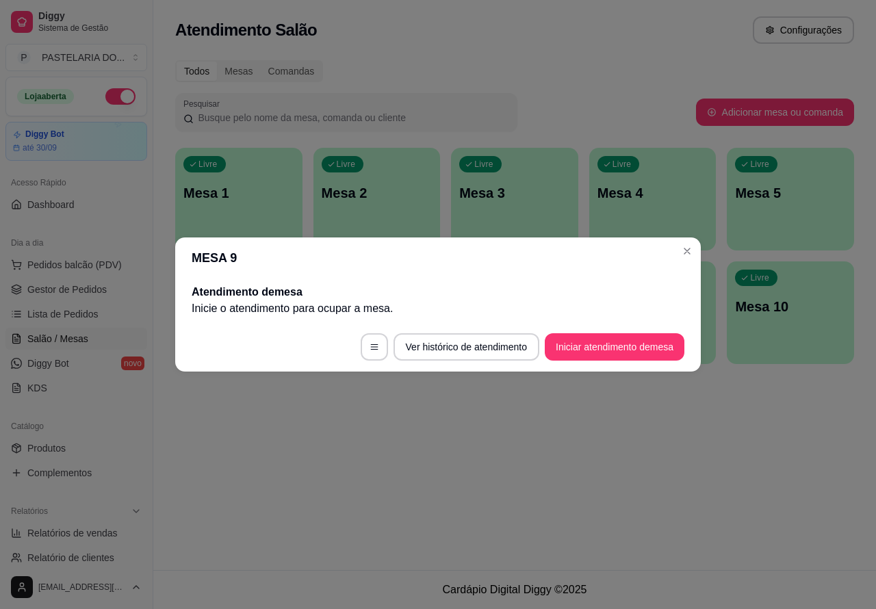
click at [539, 452] on div "Atendimento Salão Configurações Todos Mesas Comandas Pesquisar Adicionar mesa o…" at bounding box center [514, 285] width 723 height 570
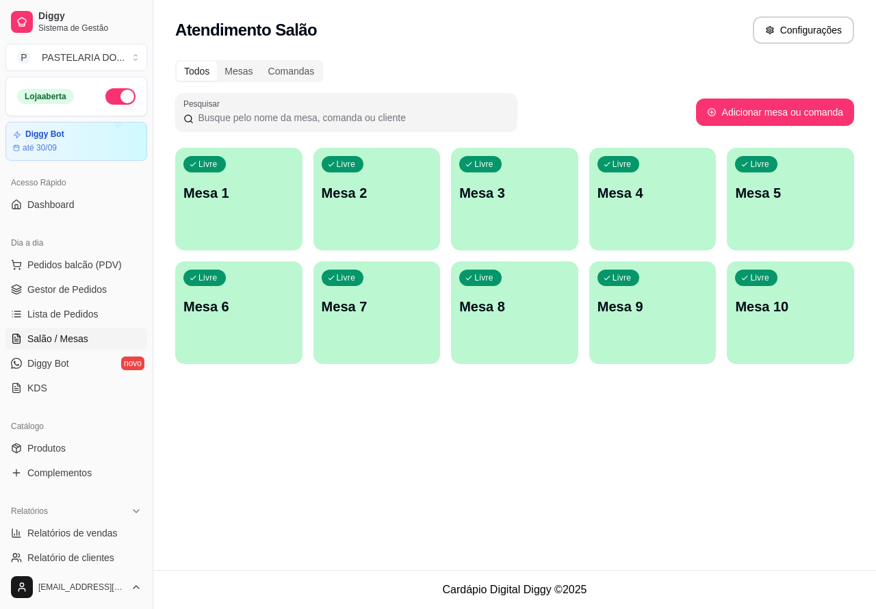
click at [105, 94] on button "button" at bounding box center [120, 96] width 30 height 16
